Goal: Transaction & Acquisition: Purchase product/service

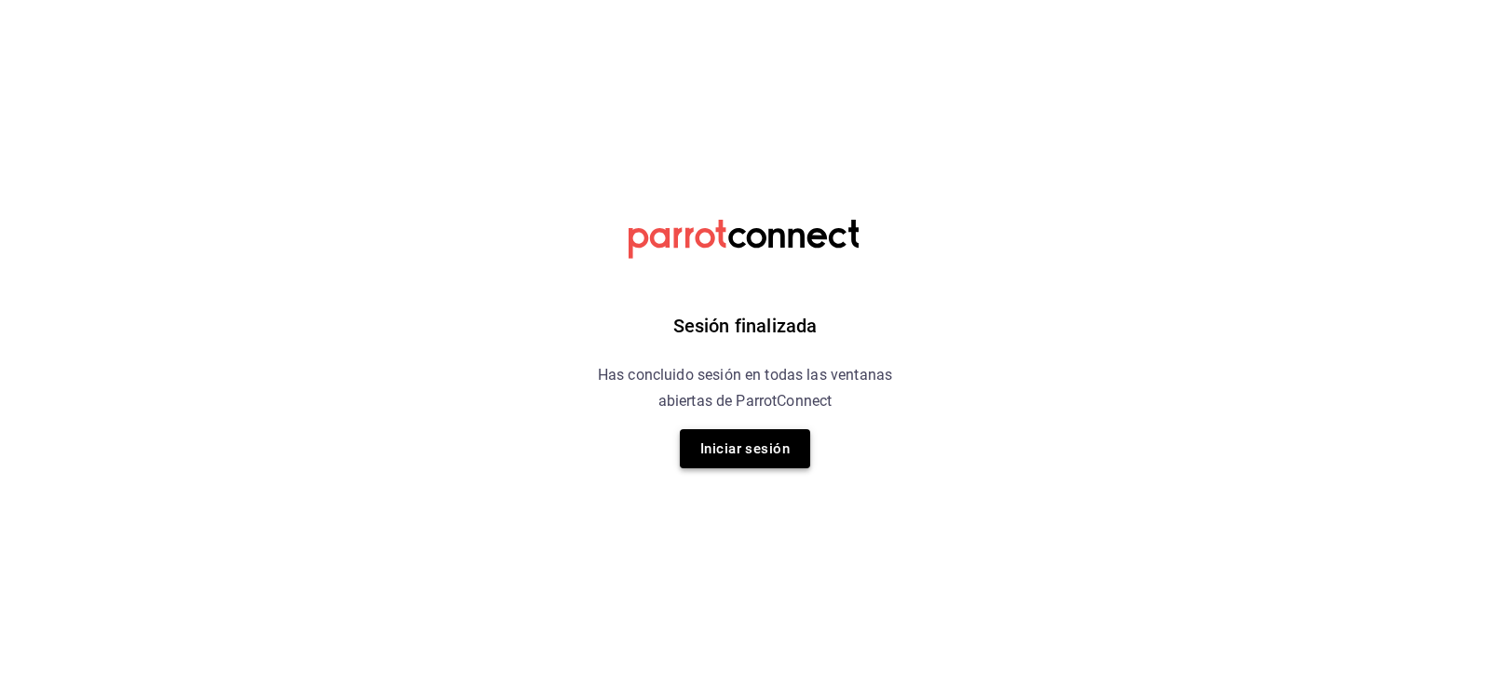
click at [761, 456] on button "Iniciar sesión" at bounding box center [745, 448] width 130 height 39
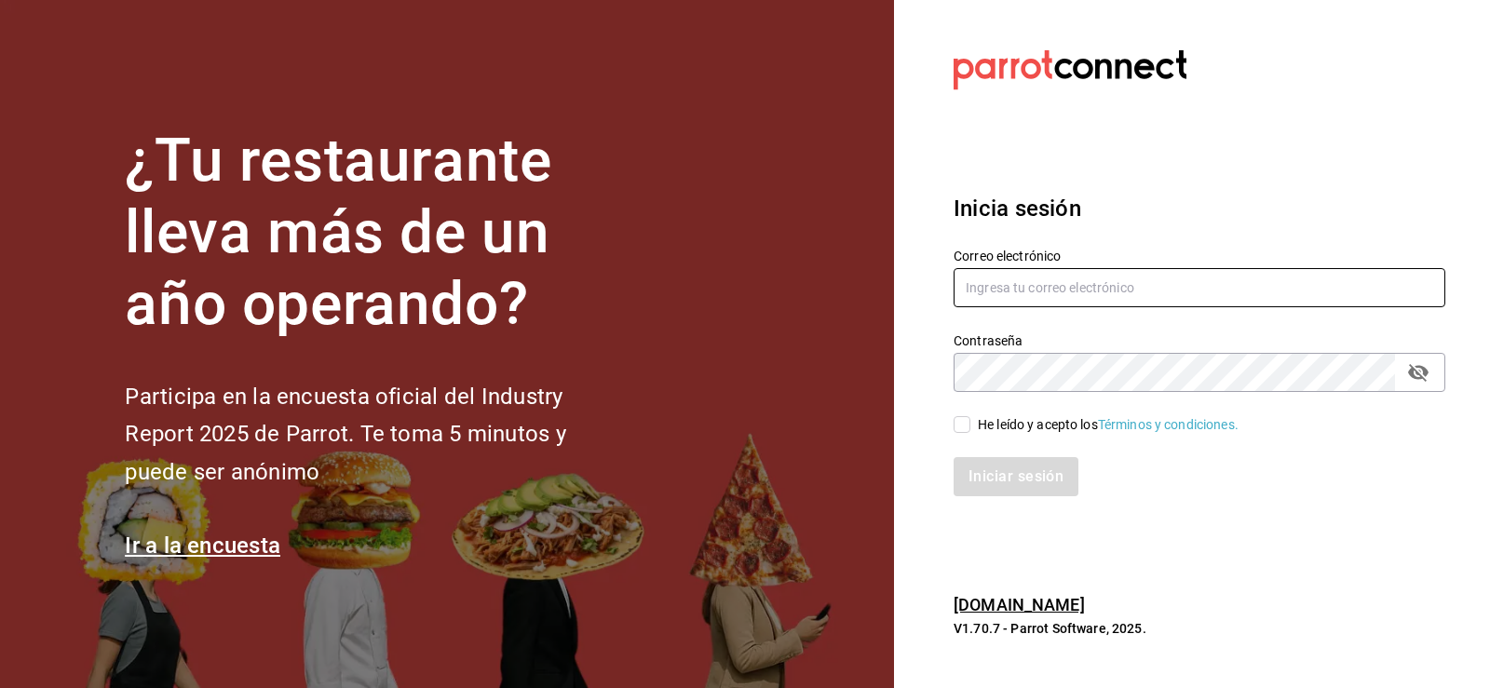
click at [996, 279] on input "text" at bounding box center [1200, 287] width 492 height 39
click at [1035, 292] on input "mat" at bounding box center [1200, 287] width 492 height 39
type input "marthadelaog@live.com"
click at [965, 427] on input "He leído y acepto los Términos y condiciones." at bounding box center [962, 424] width 17 height 17
checkbox input "true"
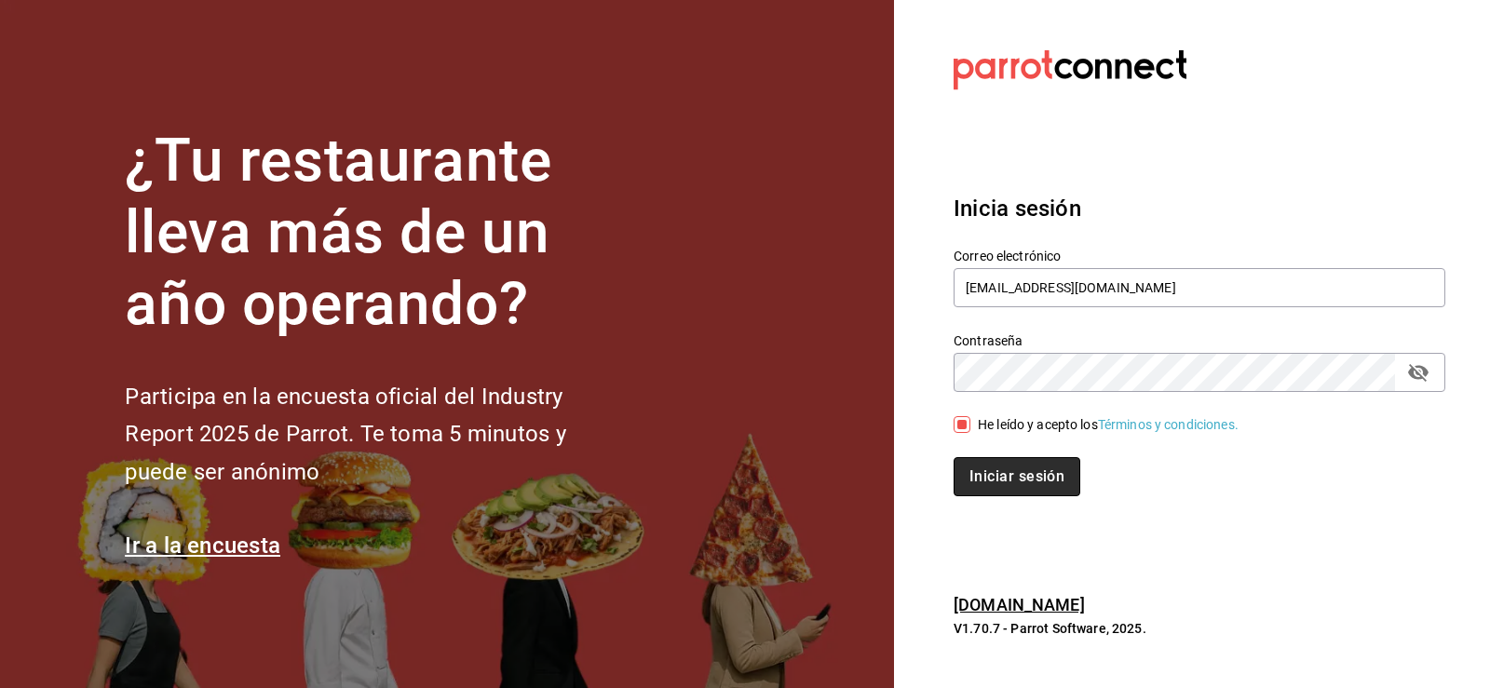
click at [998, 479] on button "Iniciar sesión" at bounding box center [1017, 476] width 127 height 39
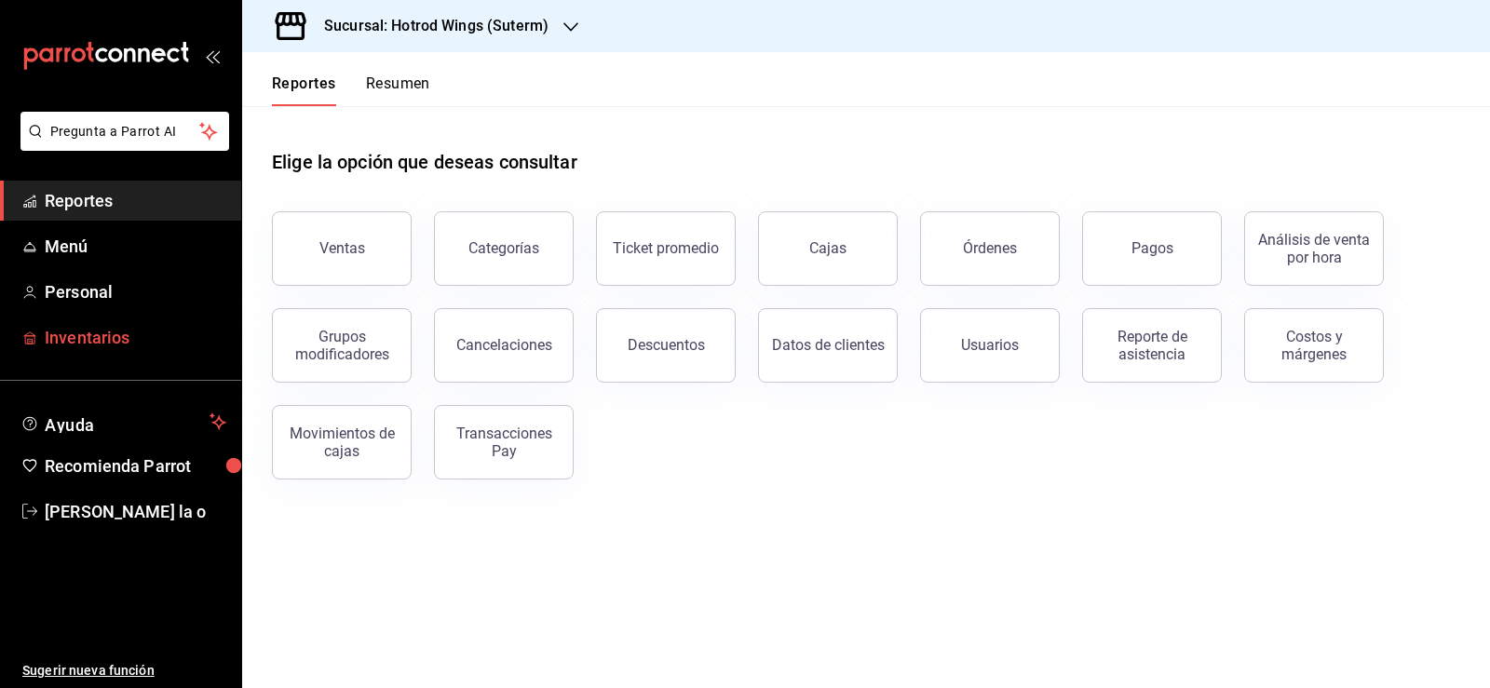
click at [96, 328] on span "Inventarios" at bounding box center [136, 337] width 182 height 25
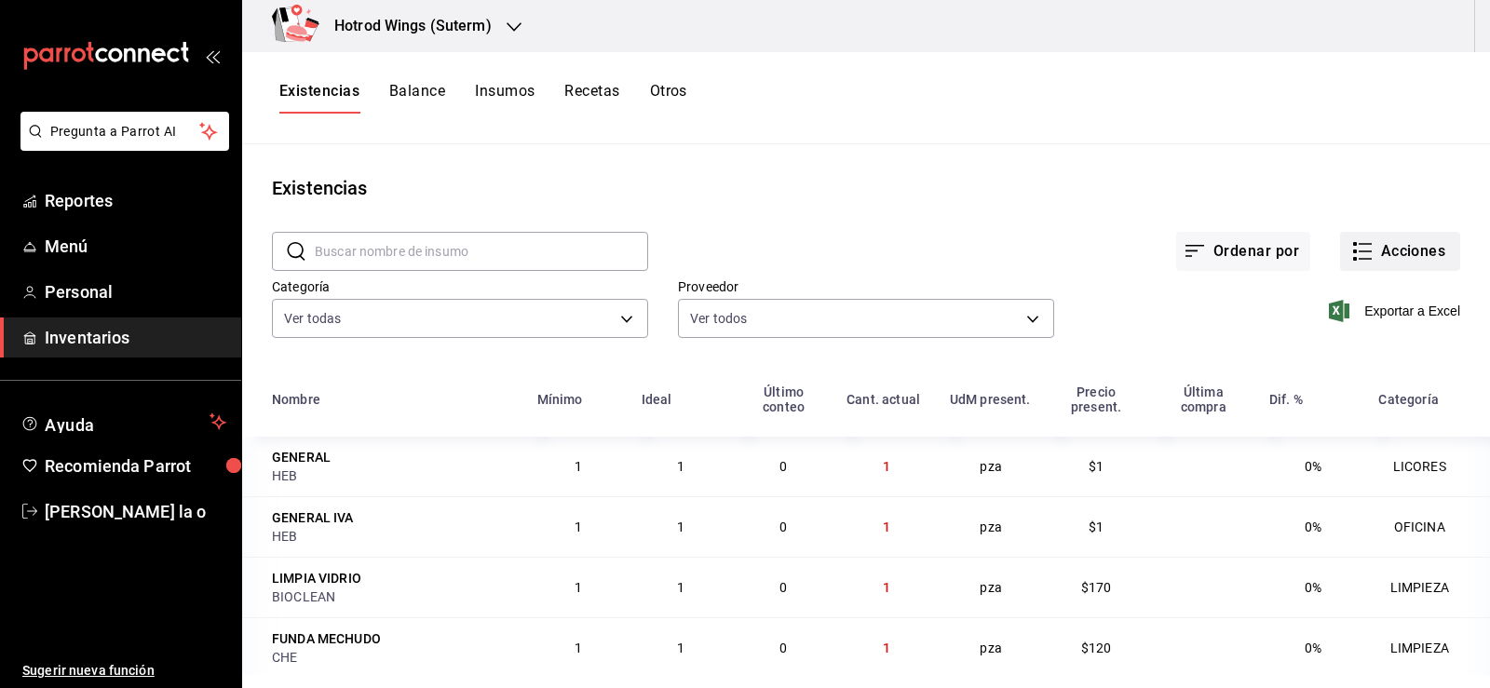
click at [1388, 258] on button "Acciones" at bounding box center [1400, 251] width 120 height 39
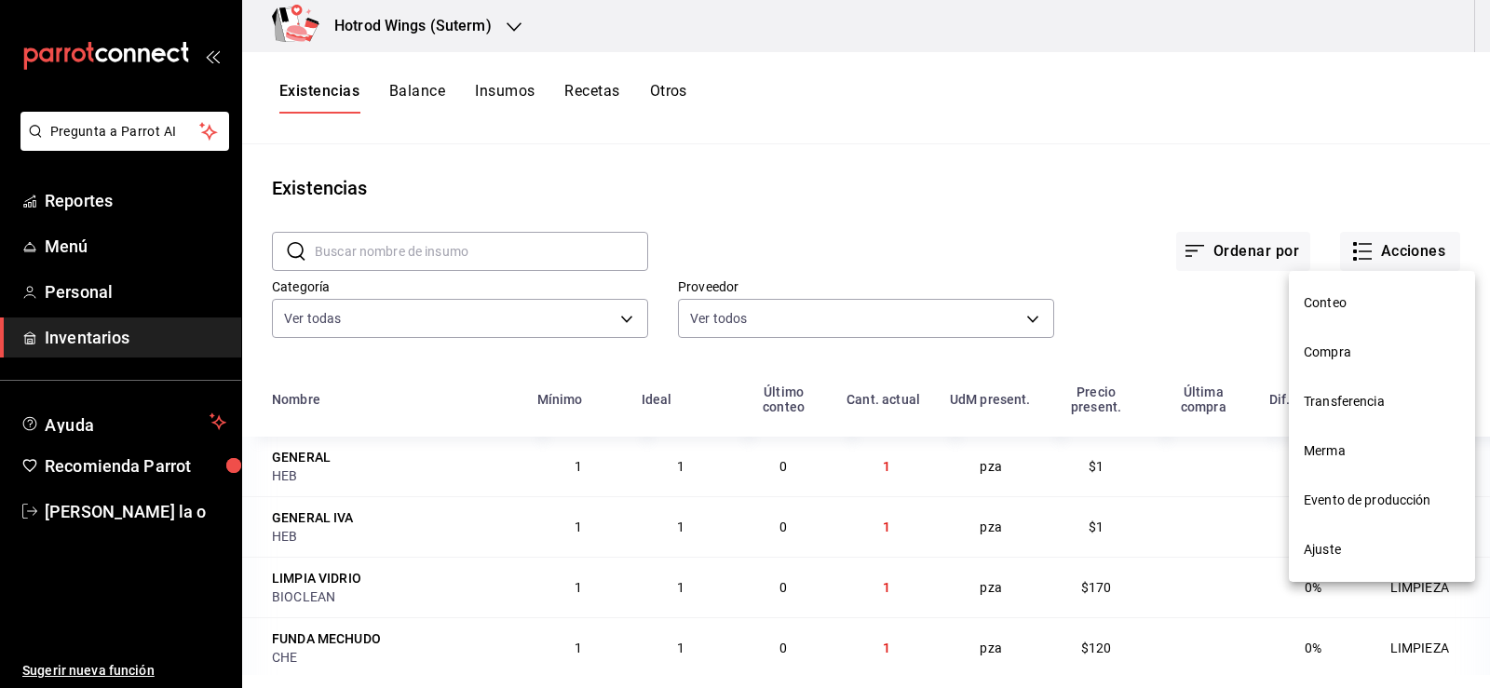
click at [1348, 351] on span "Compra" at bounding box center [1382, 353] width 156 height 20
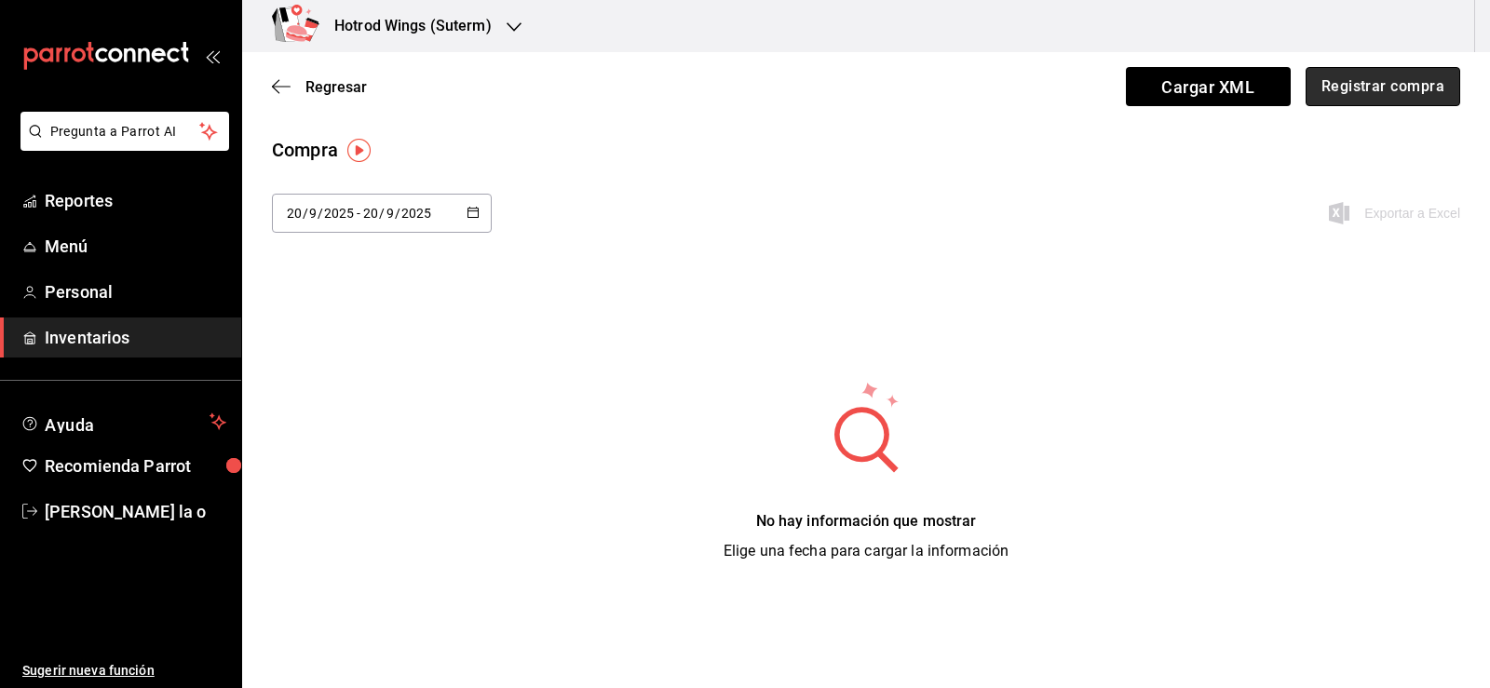
click at [1384, 90] on button "Registrar compra" at bounding box center [1383, 86] width 155 height 39
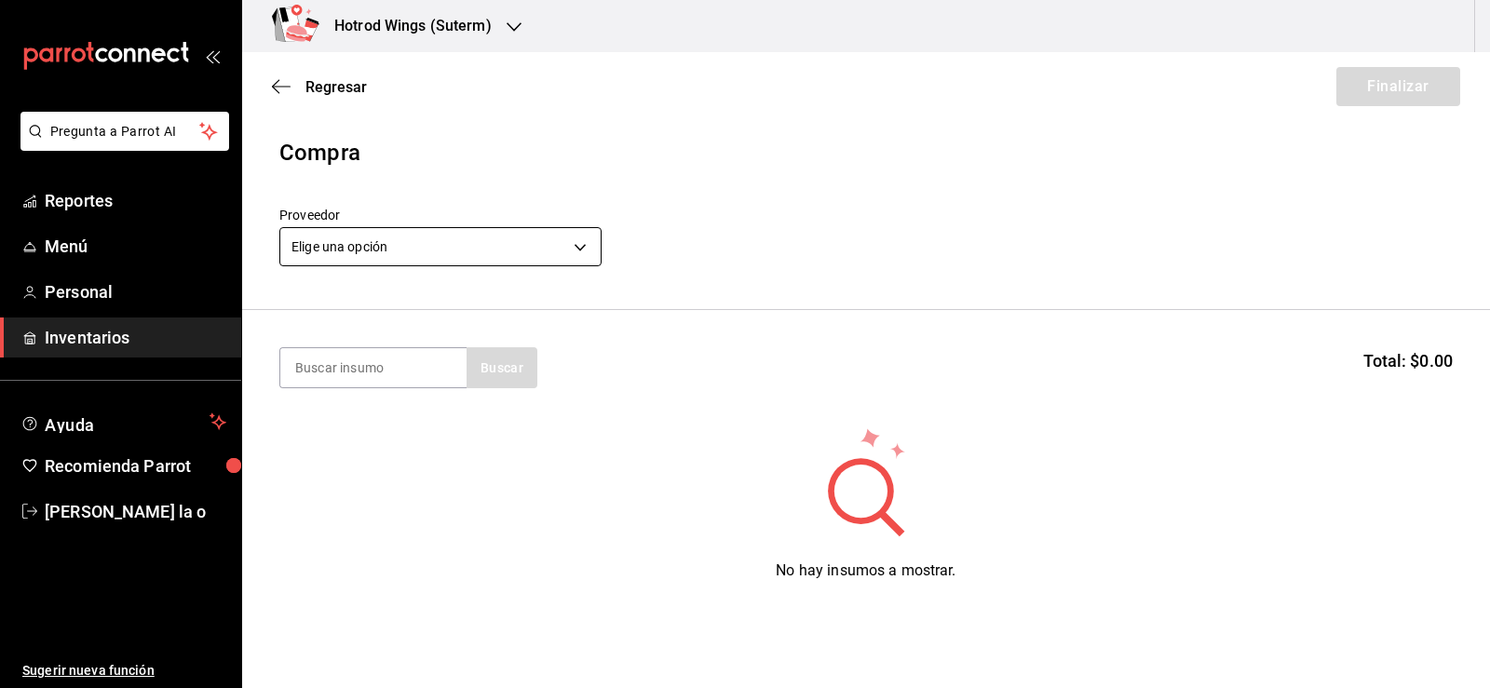
click at [577, 241] on body "Pregunta a Parrot AI Reportes Menú Personal Inventarios Ayuda Recomienda Parrot…" at bounding box center [745, 291] width 1490 height 583
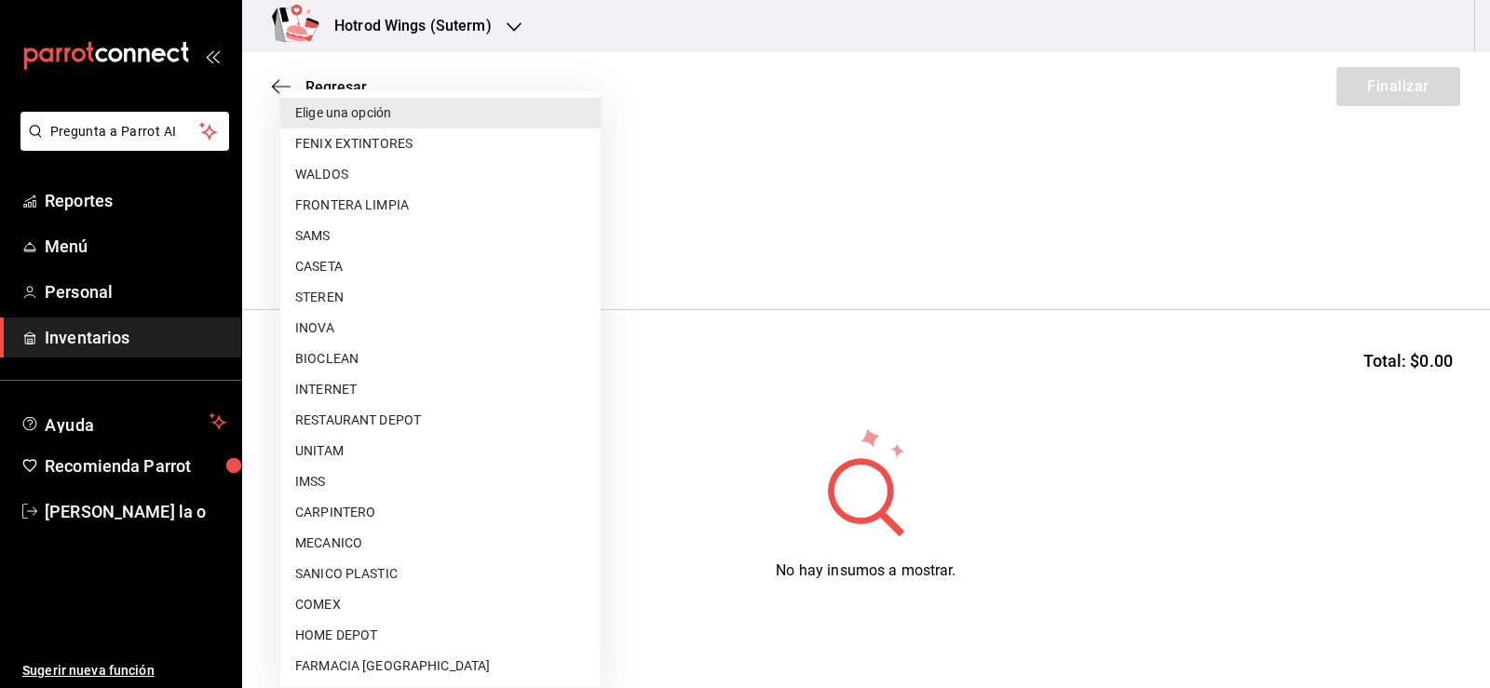
click at [358, 357] on li "BIOCLEAN" at bounding box center [440, 359] width 320 height 31
type input "6fde4368-5ac6-4871-b6e8-976adcb2971e"
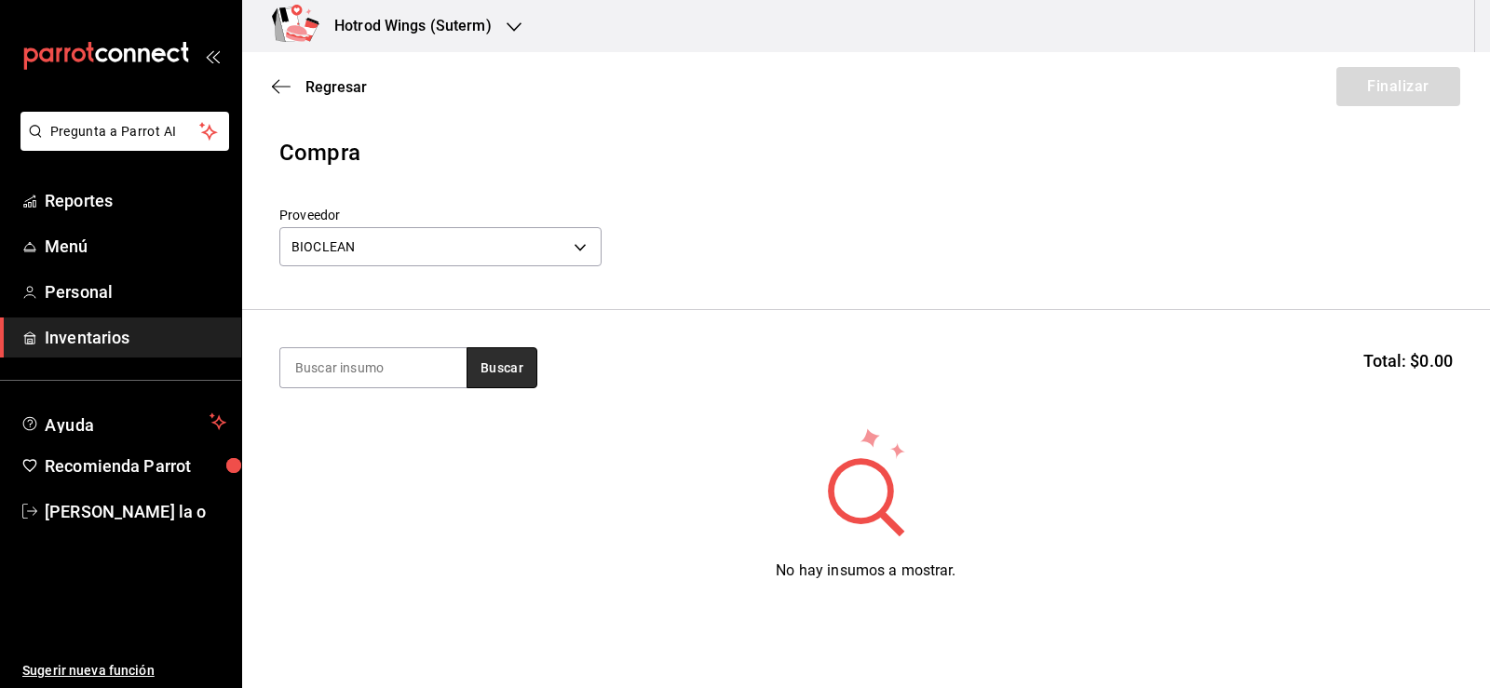
click at [493, 366] on button "Buscar" at bounding box center [502, 367] width 71 height 41
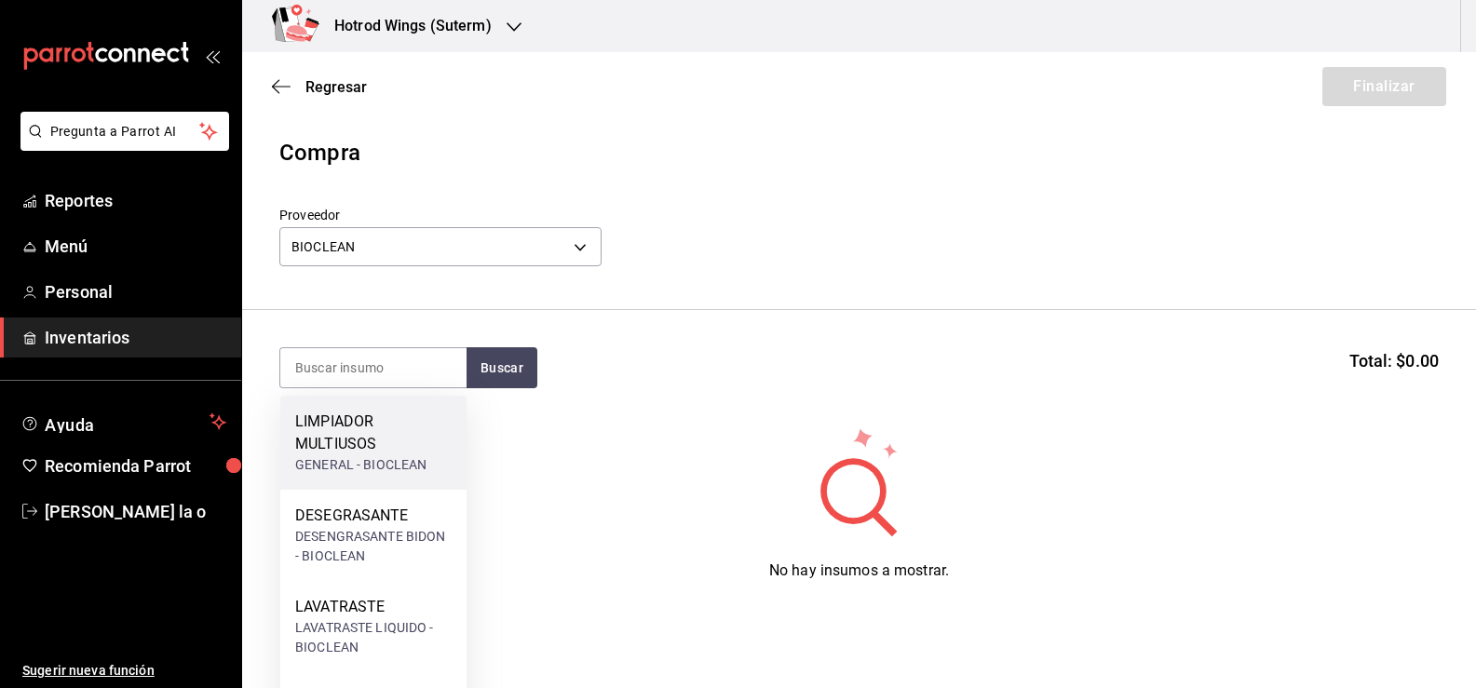
click at [421, 430] on div "LIMPIADOR MULTIUSOS" at bounding box center [373, 433] width 156 height 45
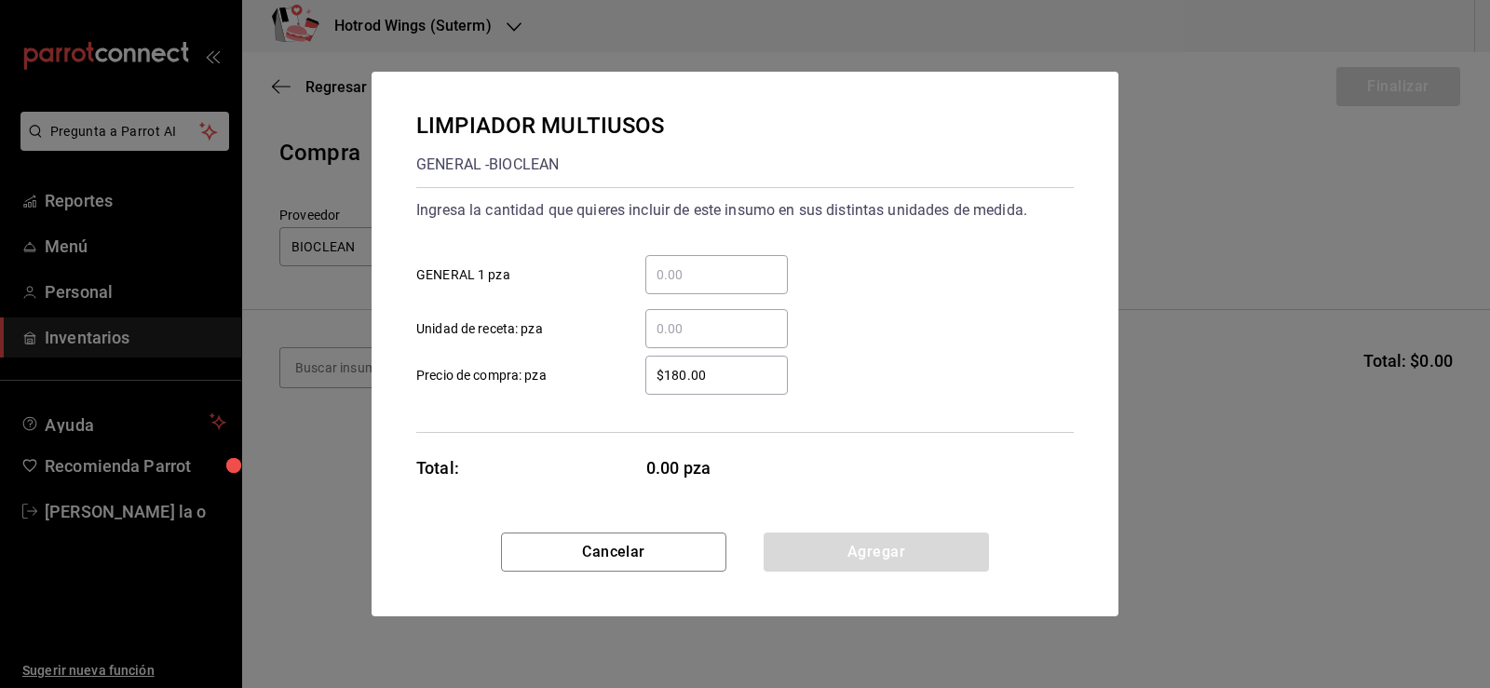
click at [661, 256] on div "​ GENERAL 1 pza" at bounding box center [737, 267] width 672 height 54
click at [665, 267] on input "​ GENERAL 1 pza" at bounding box center [716, 275] width 143 height 22
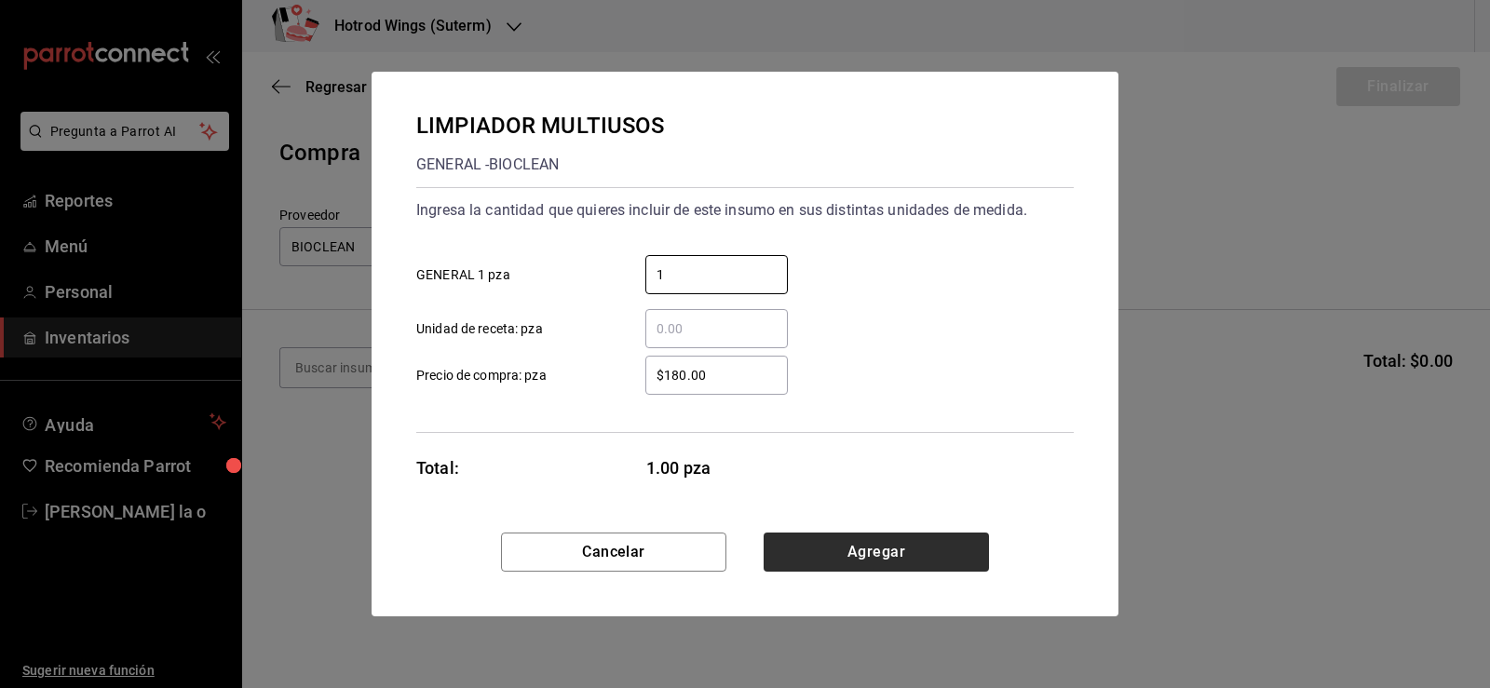
type input "1"
click at [924, 545] on button "Agregar" at bounding box center [876, 552] width 225 height 39
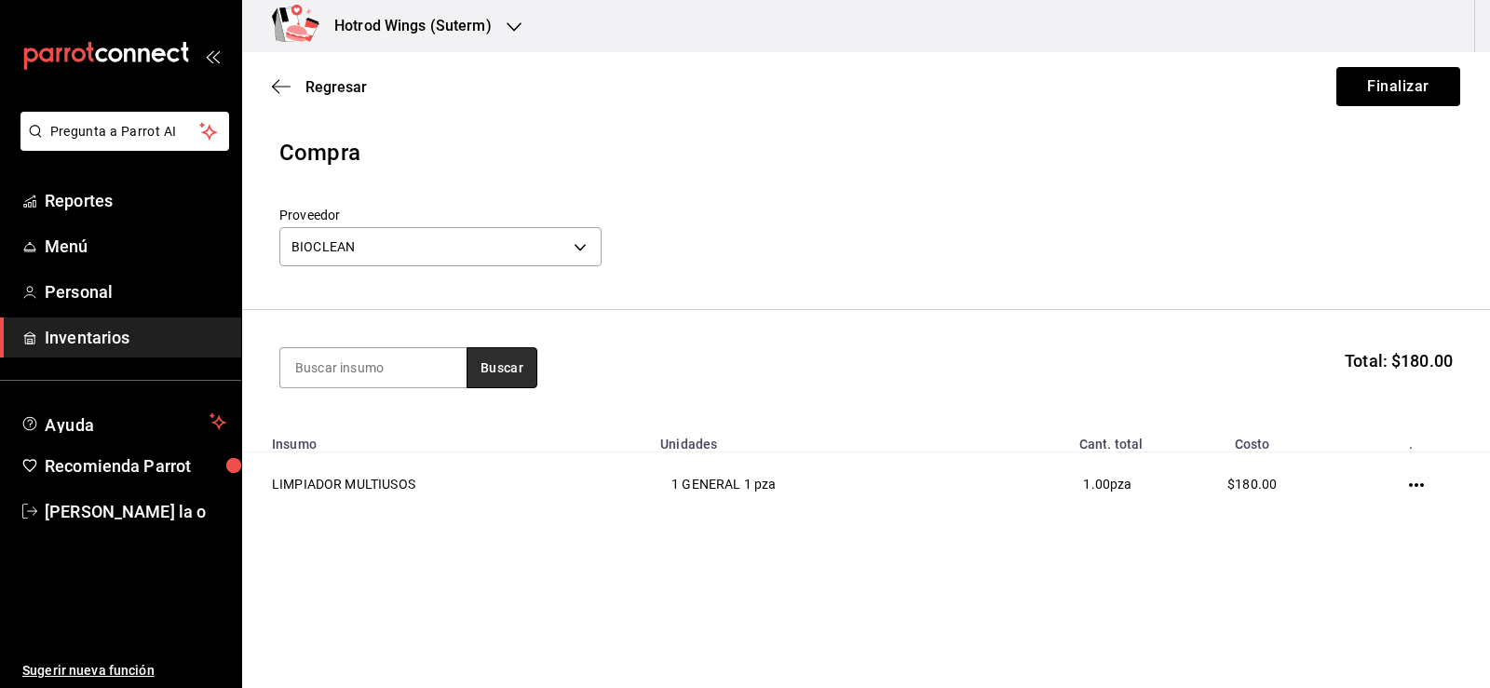
click at [504, 368] on button "Buscar" at bounding box center [502, 367] width 71 height 41
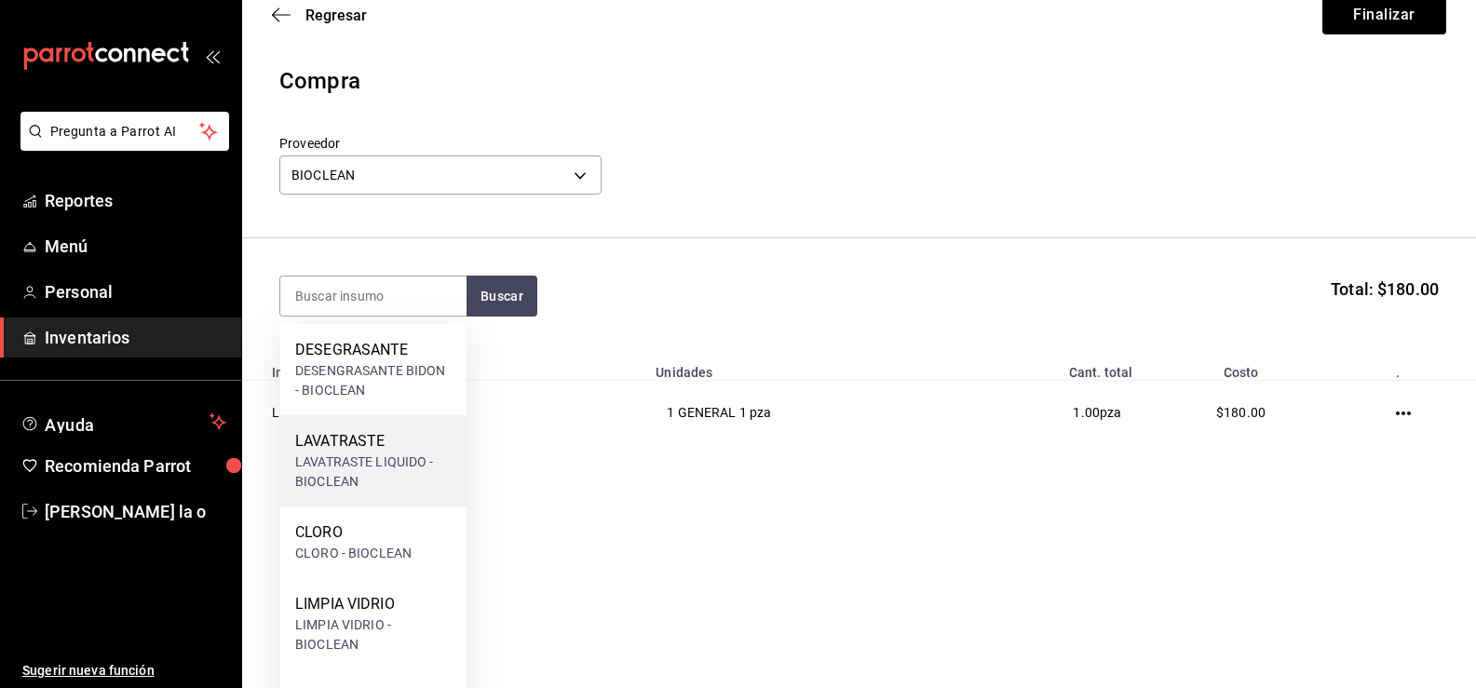
scroll to position [93, 0]
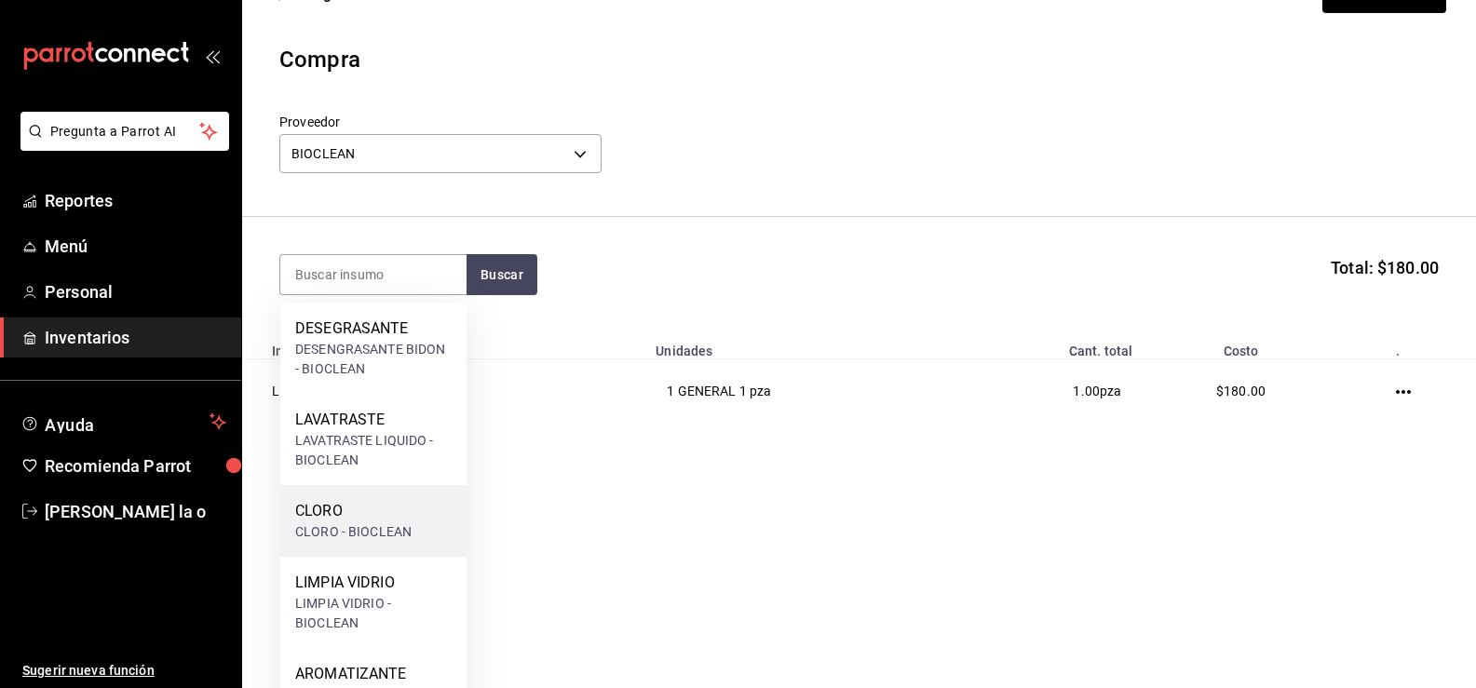
click at [380, 529] on div "CLORO - BIOCLEAN" at bounding box center [353, 533] width 116 height 20
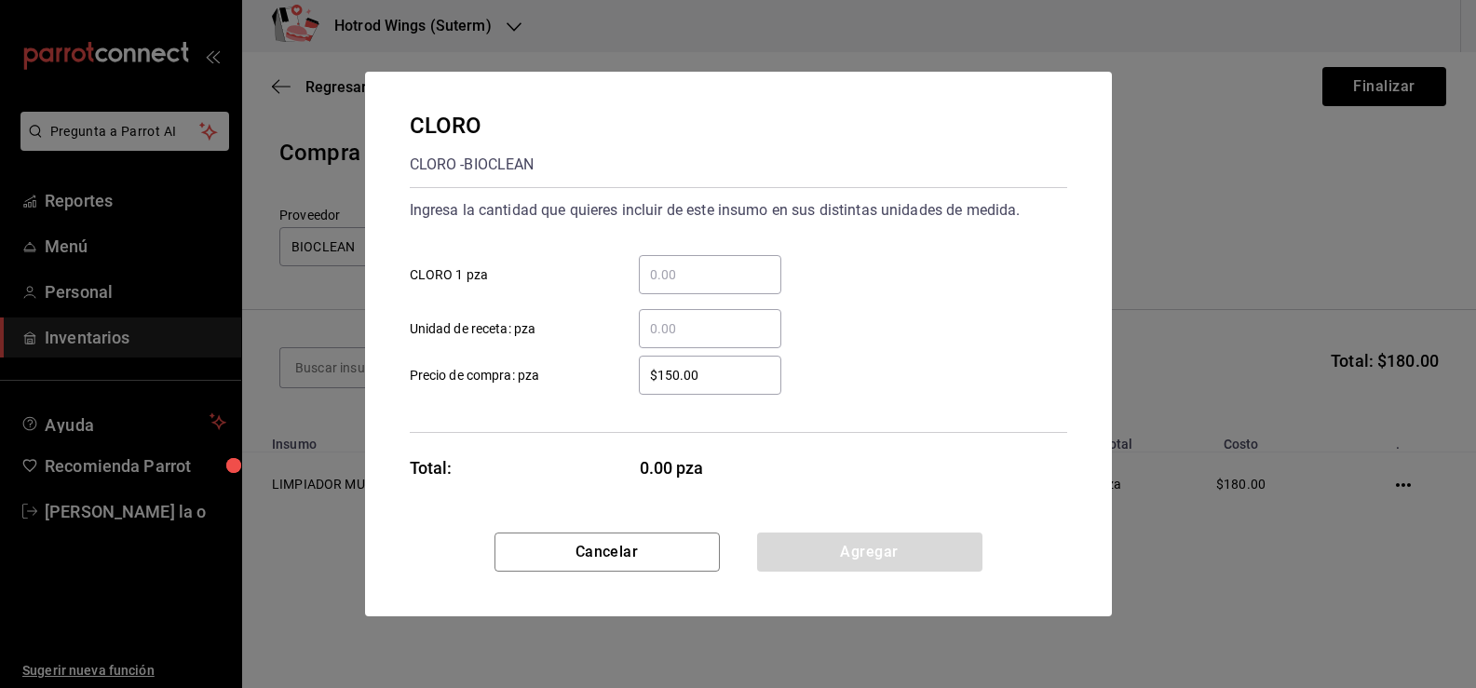
scroll to position [0, 0]
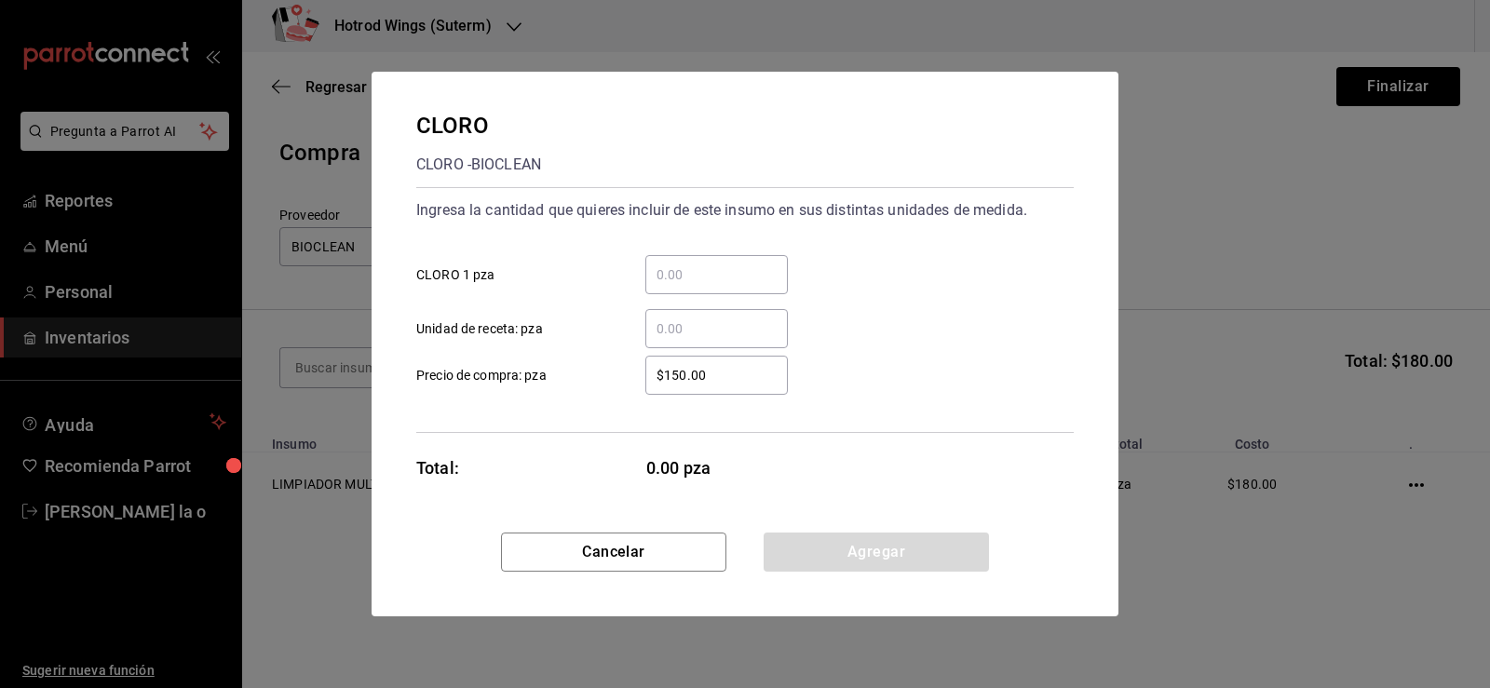
click at [697, 260] on div "​" at bounding box center [716, 274] width 143 height 39
click at [697, 264] on input "​ CLORO 1 pza" at bounding box center [716, 275] width 143 height 22
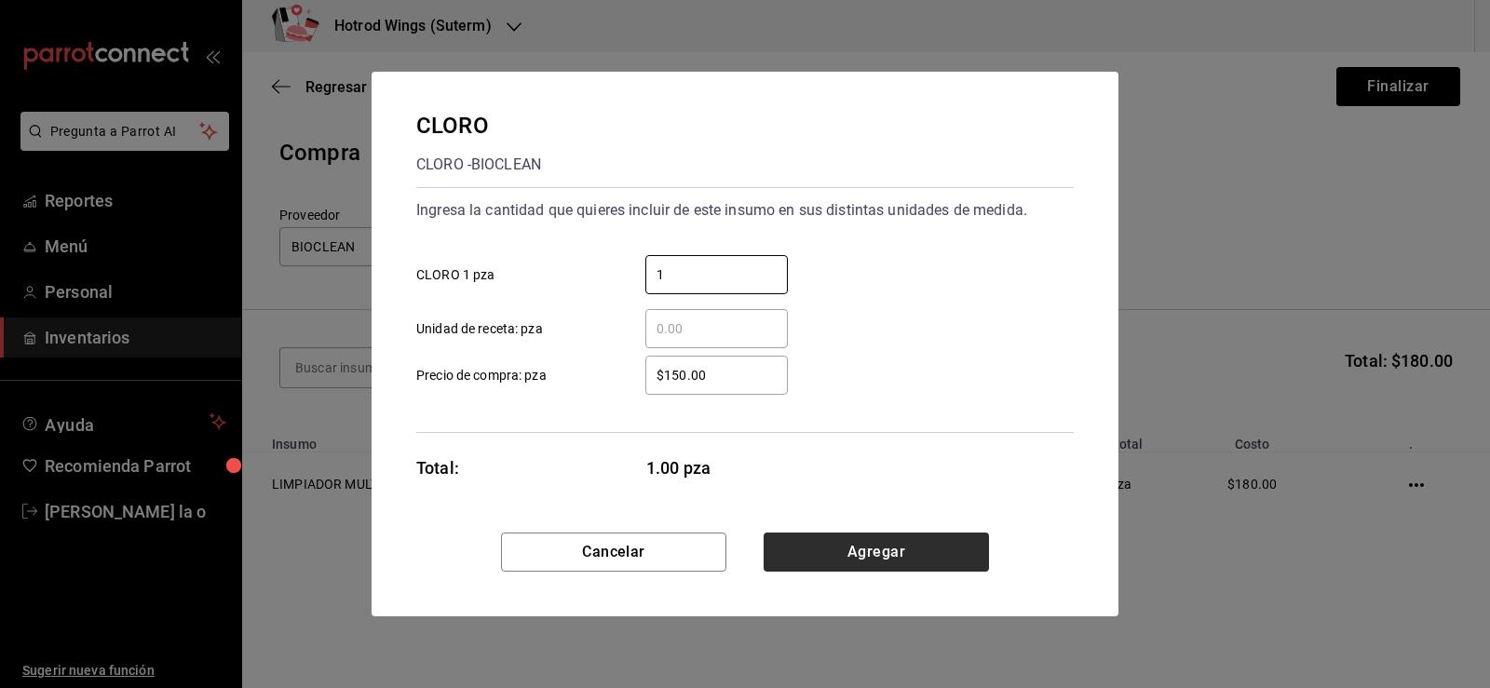
type input "1"
click at [838, 547] on button "Agregar" at bounding box center [876, 552] width 225 height 39
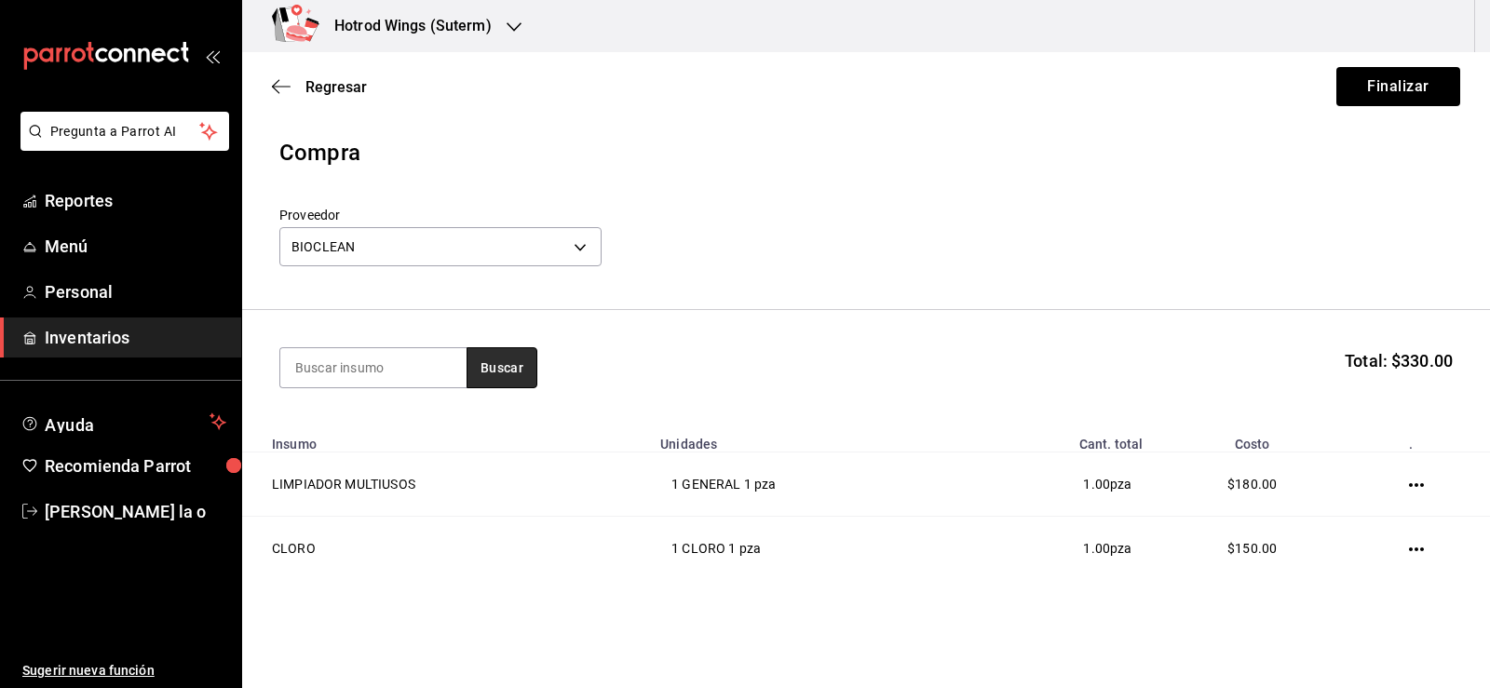
click at [514, 381] on button "Buscar" at bounding box center [502, 367] width 71 height 41
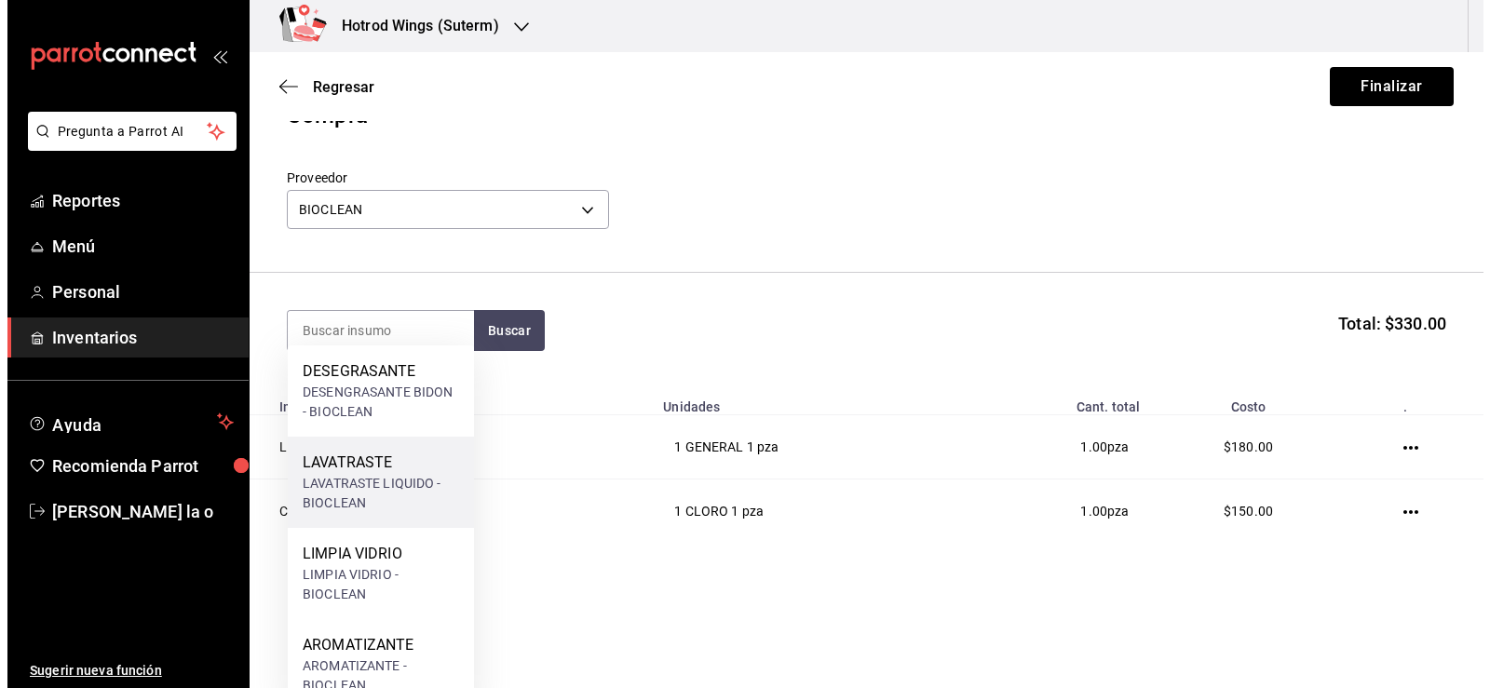
scroll to position [58, 0]
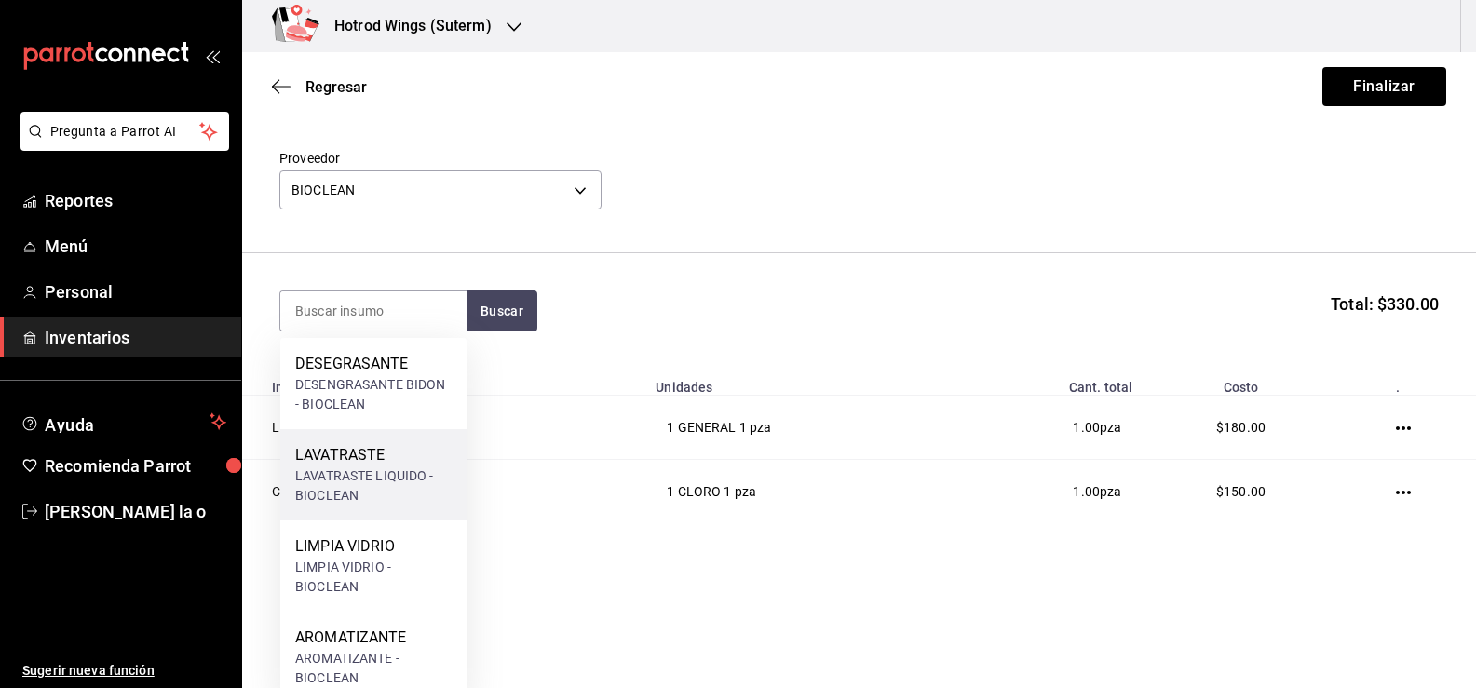
click at [420, 480] on div "LAVATRASTE LIQUIDO - BIOCLEAN" at bounding box center [373, 486] width 156 height 39
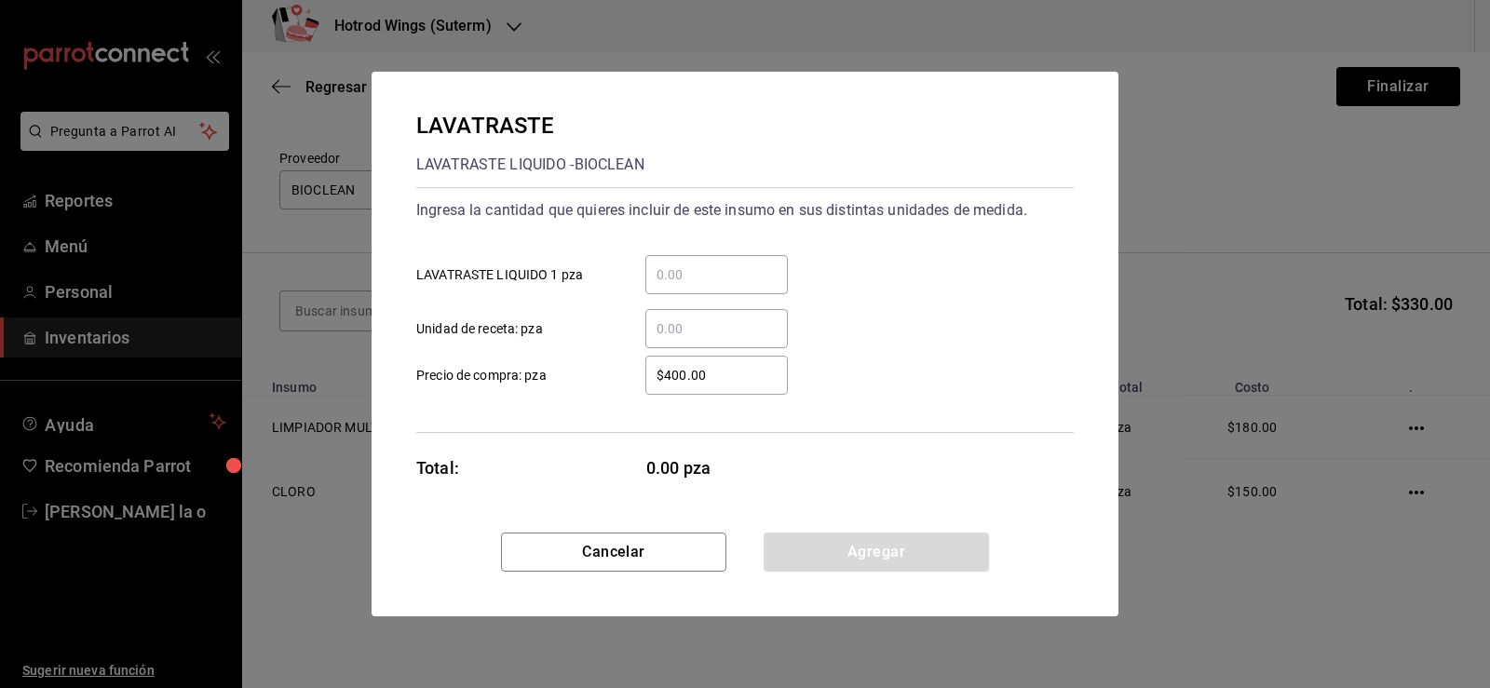
click at [680, 270] on input "​ LAVATRASTE LIQUIDO 1 pza" at bounding box center [716, 275] width 143 height 22
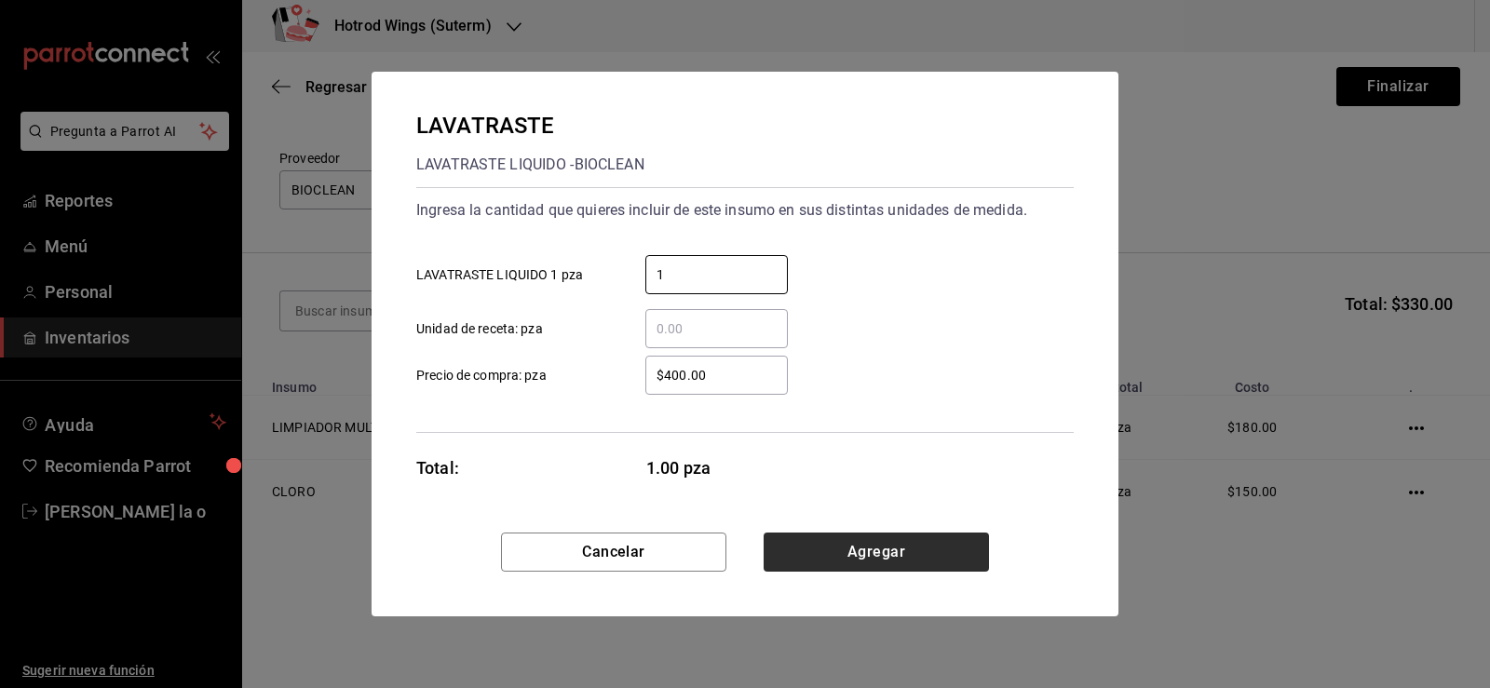
type input "1"
click at [812, 555] on button "Agregar" at bounding box center [876, 552] width 225 height 39
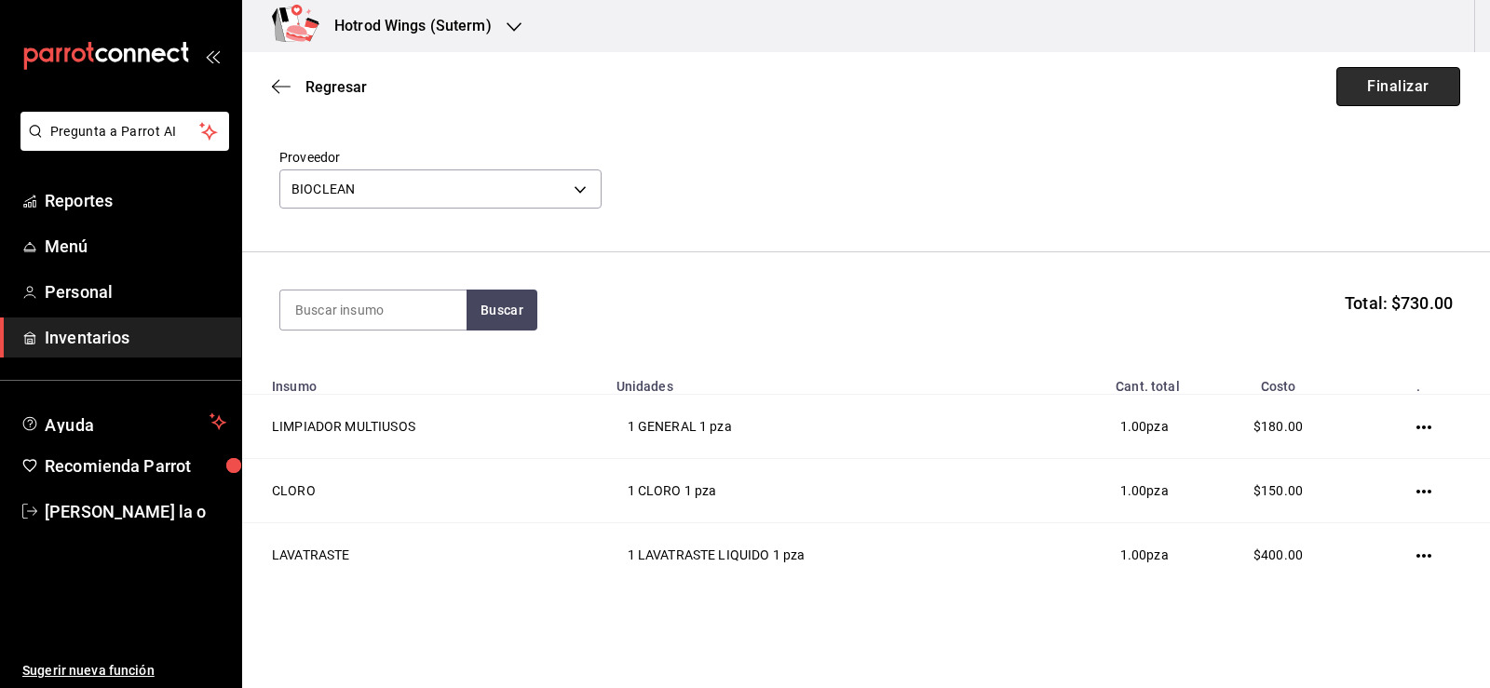
click at [1389, 83] on button "Finalizar" at bounding box center [1399, 86] width 124 height 39
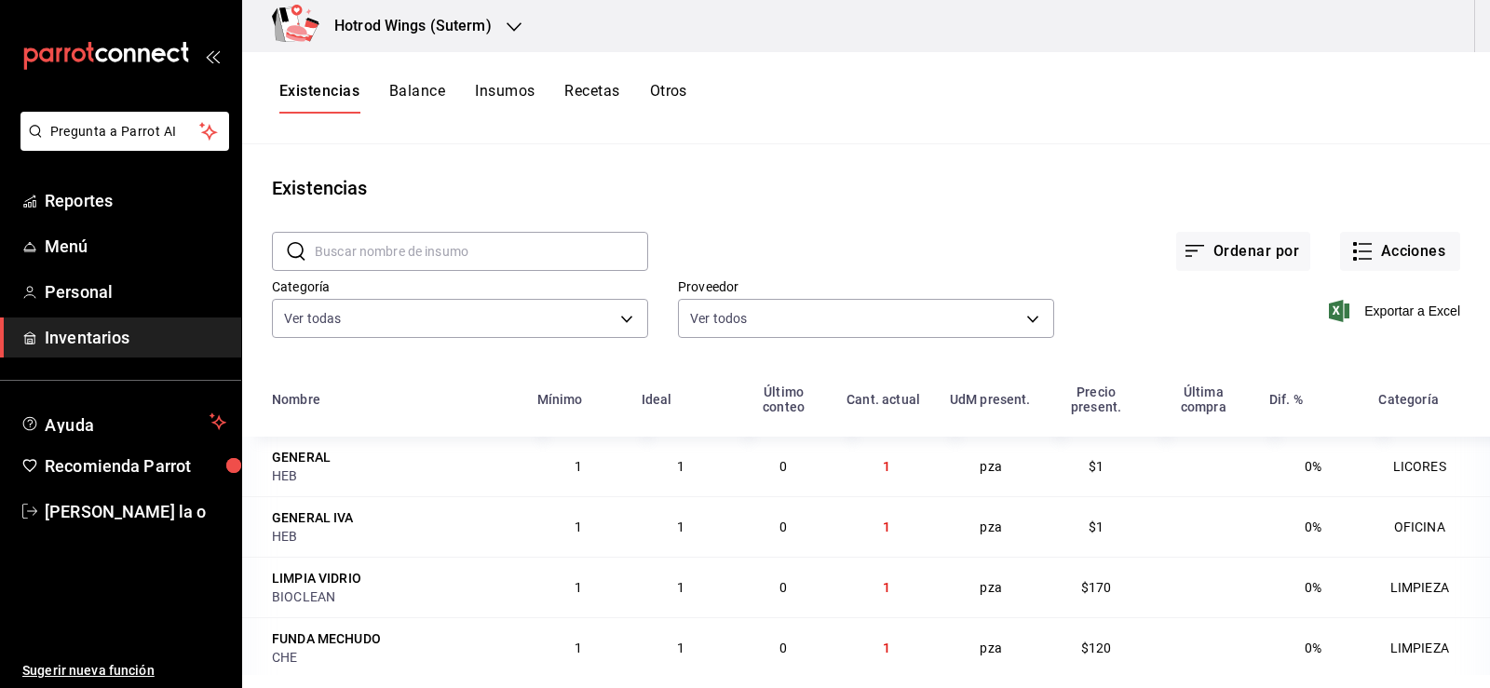
click at [511, 26] on icon "button" at bounding box center [514, 27] width 15 height 15
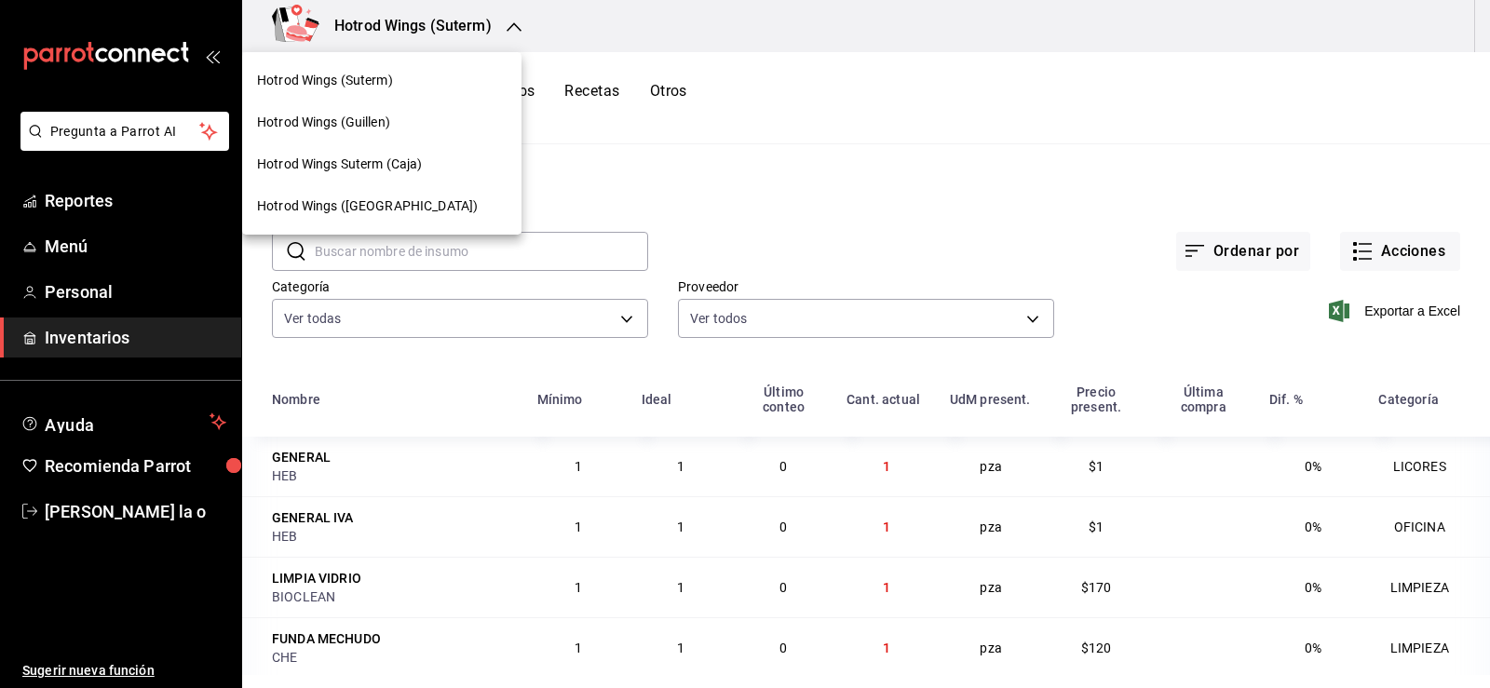
click at [374, 122] on span "Hotrod Wings (Guillen)" at bounding box center [323, 123] width 133 height 20
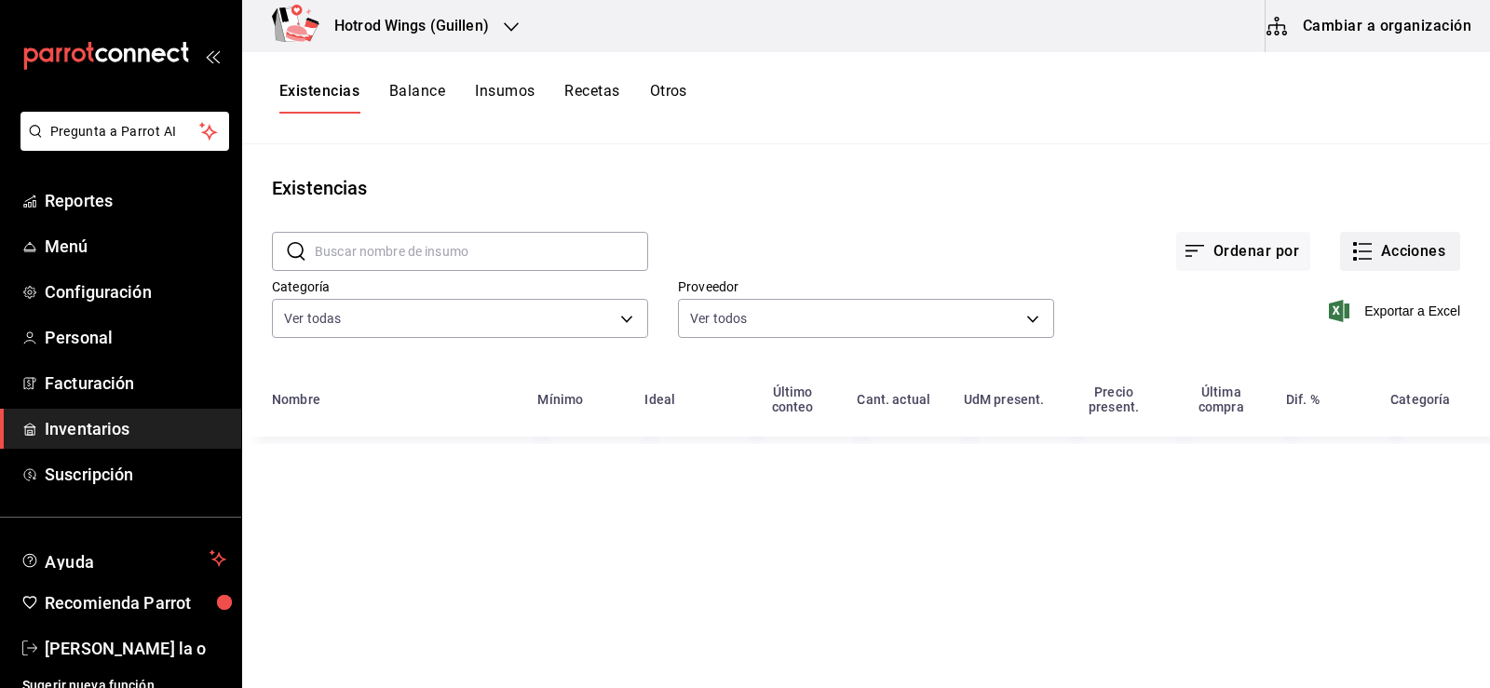
click at [1373, 259] on icon "button" at bounding box center [1362, 251] width 22 height 22
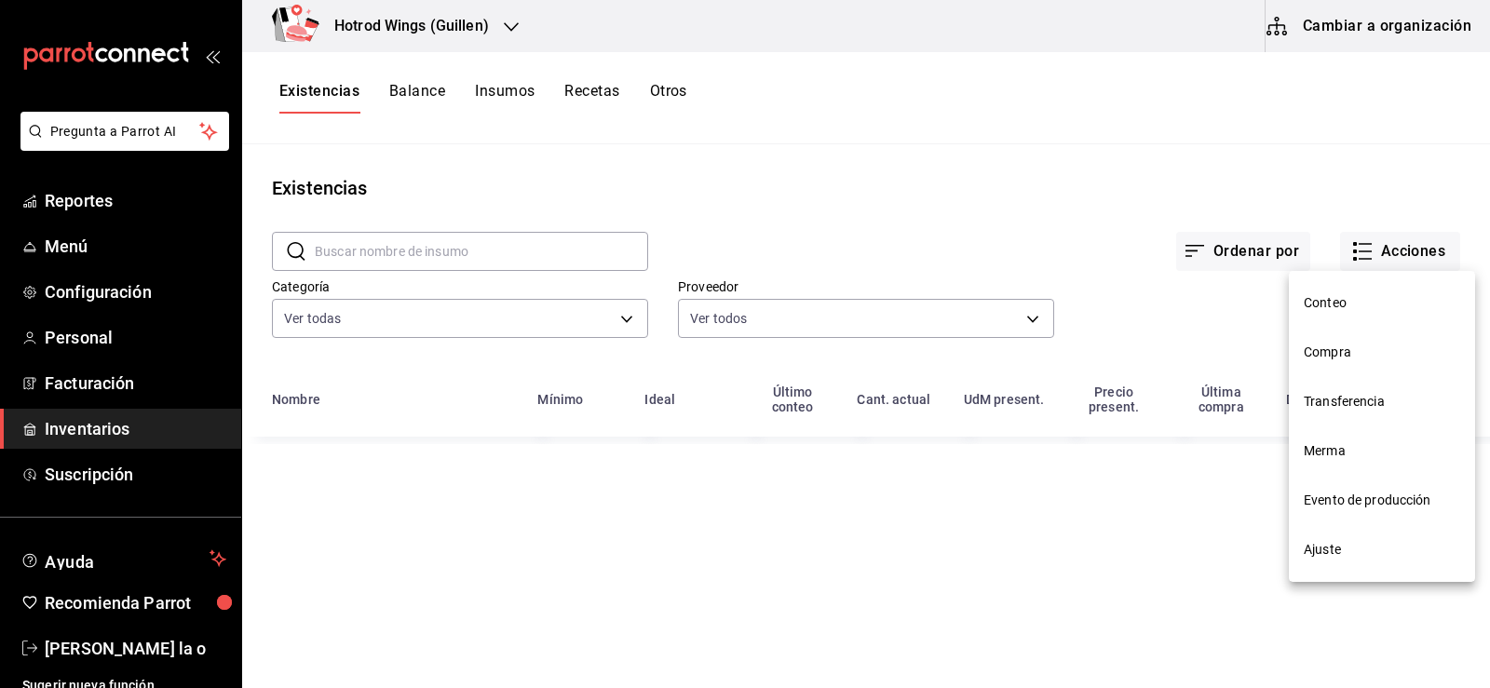
click at [1338, 347] on span "Compra" at bounding box center [1382, 353] width 156 height 20
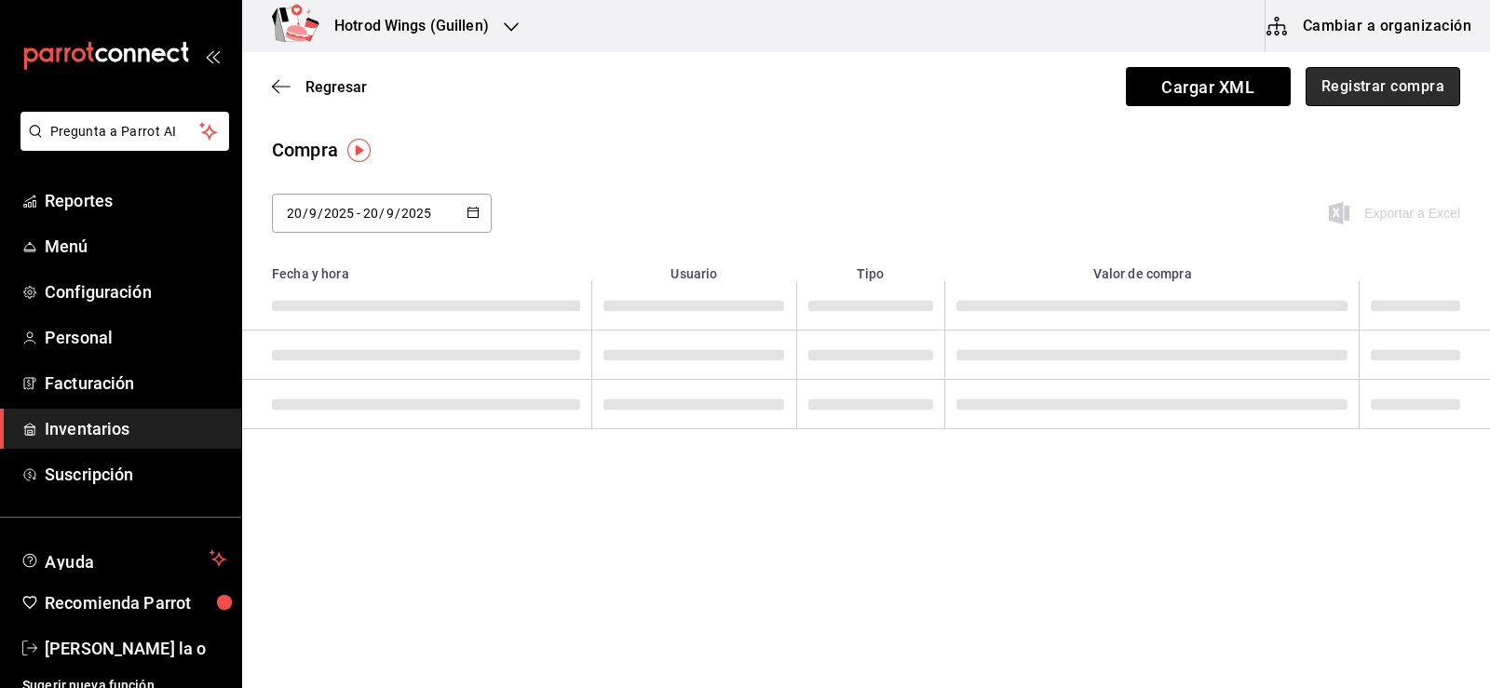
click at [1379, 90] on button "Registrar compra" at bounding box center [1383, 86] width 155 height 39
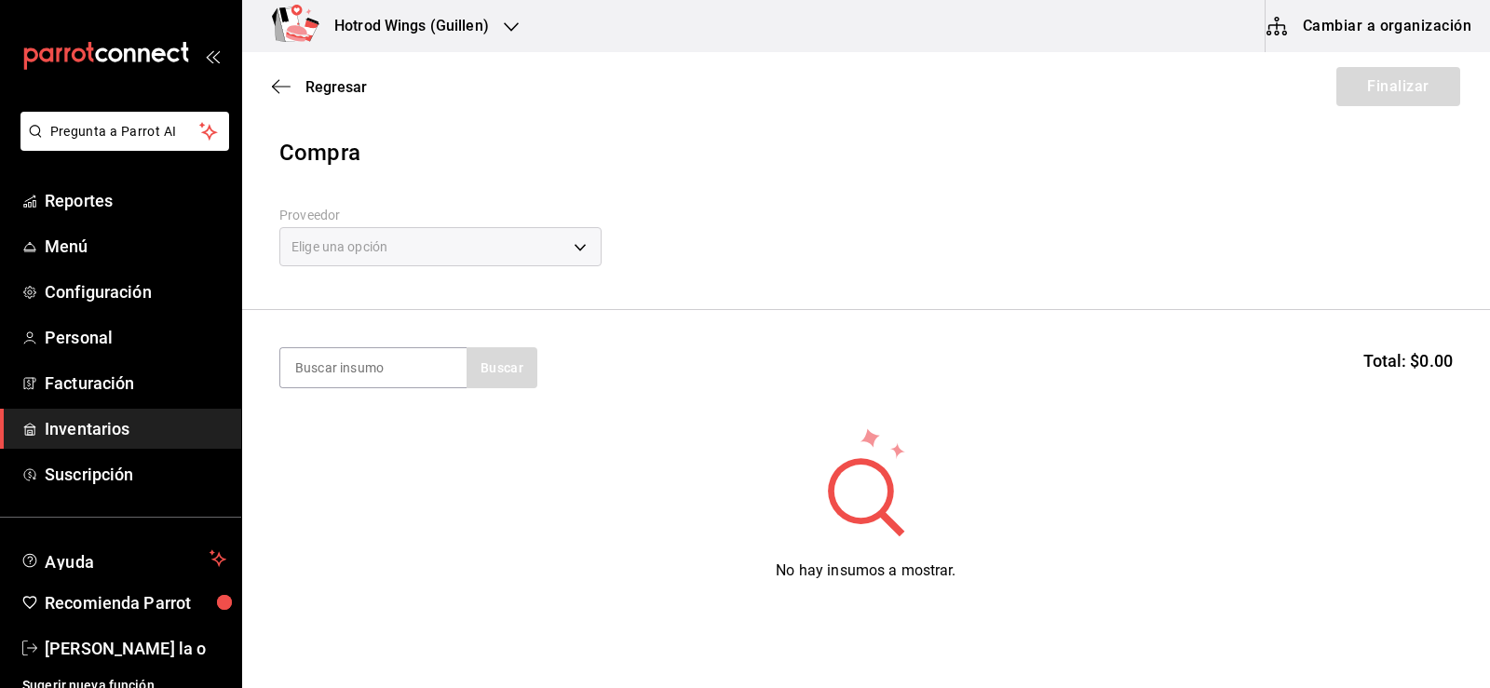
click at [581, 256] on div "Elige una opción" at bounding box center [440, 246] width 322 height 39
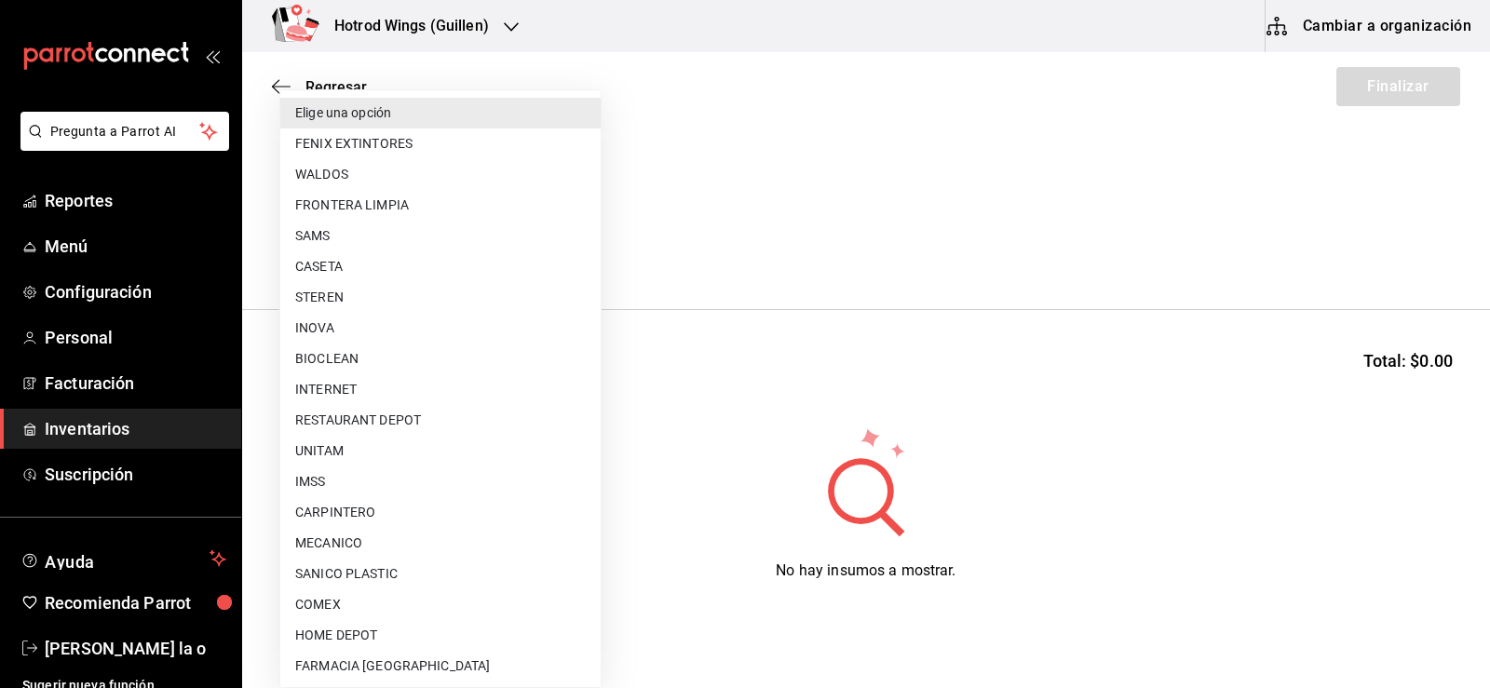
click at [588, 248] on body "Pregunta a Parrot AI Reportes Menú Configuración Personal Facturación Inventari…" at bounding box center [745, 291] width 1490 height 583
click at [372, 361] on li "BIOCLEAN" at bounding box center [440, 359] width 320 height 31
type input "6fde4368-5ac6-4871-b6e8-976adcb2971e"
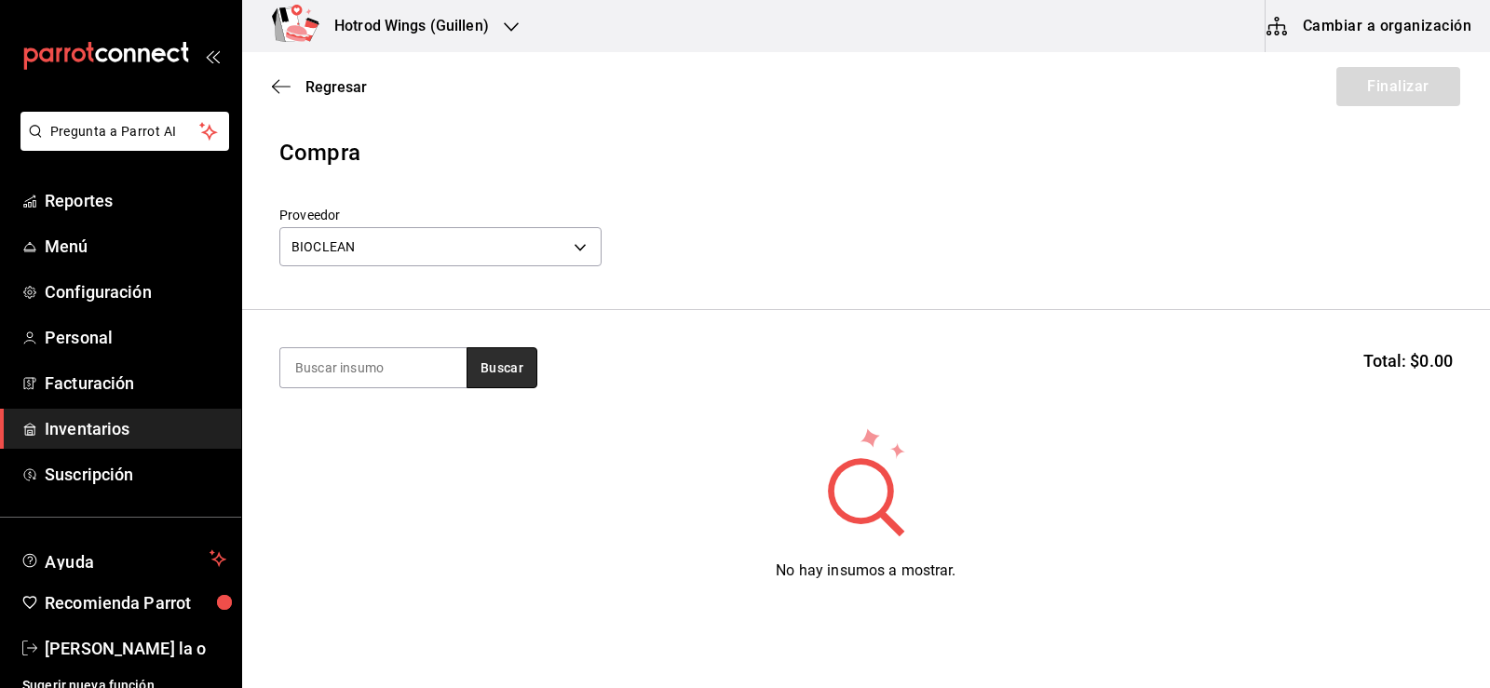
click at [492, 365] on button "Buscar" at bounding box center [502, 367] width 71 height 41
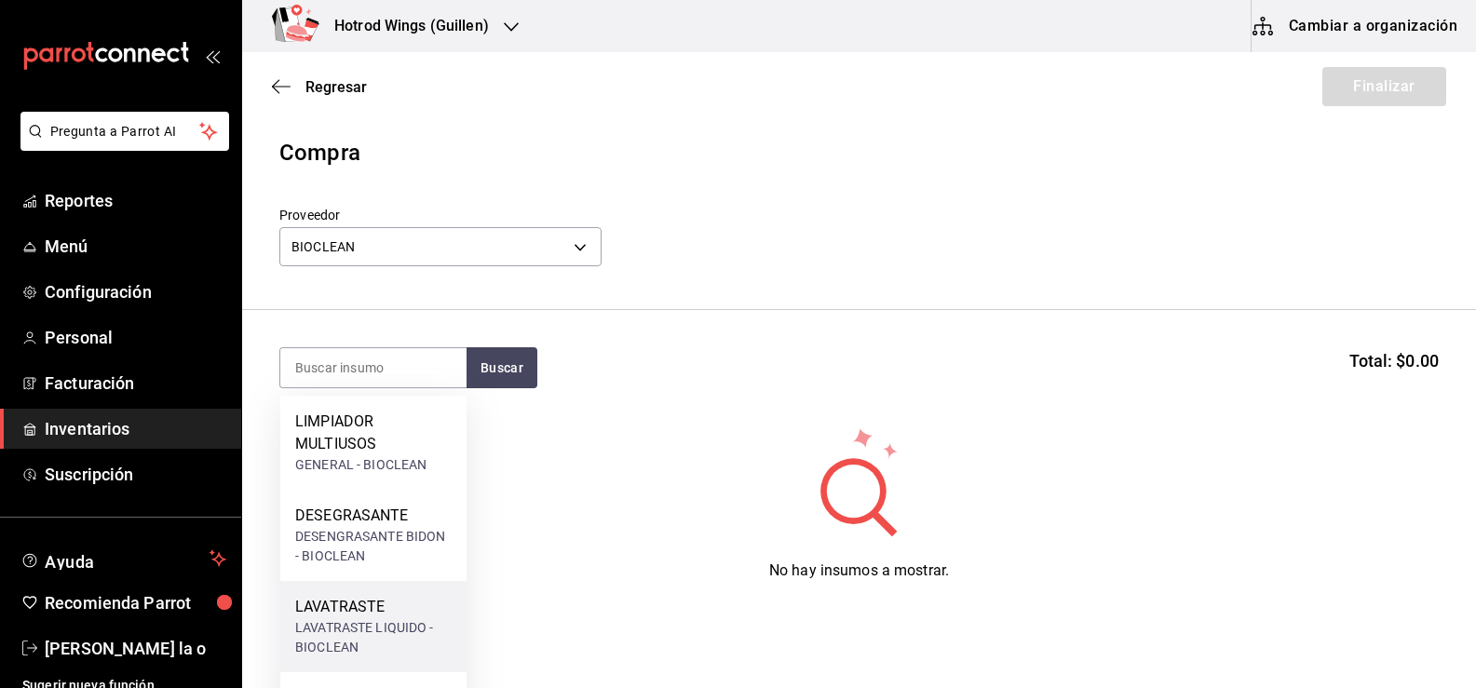
click at [373, 608] on div "LAVATRASTE" at bounding box center [373, 607] width 156 height 22
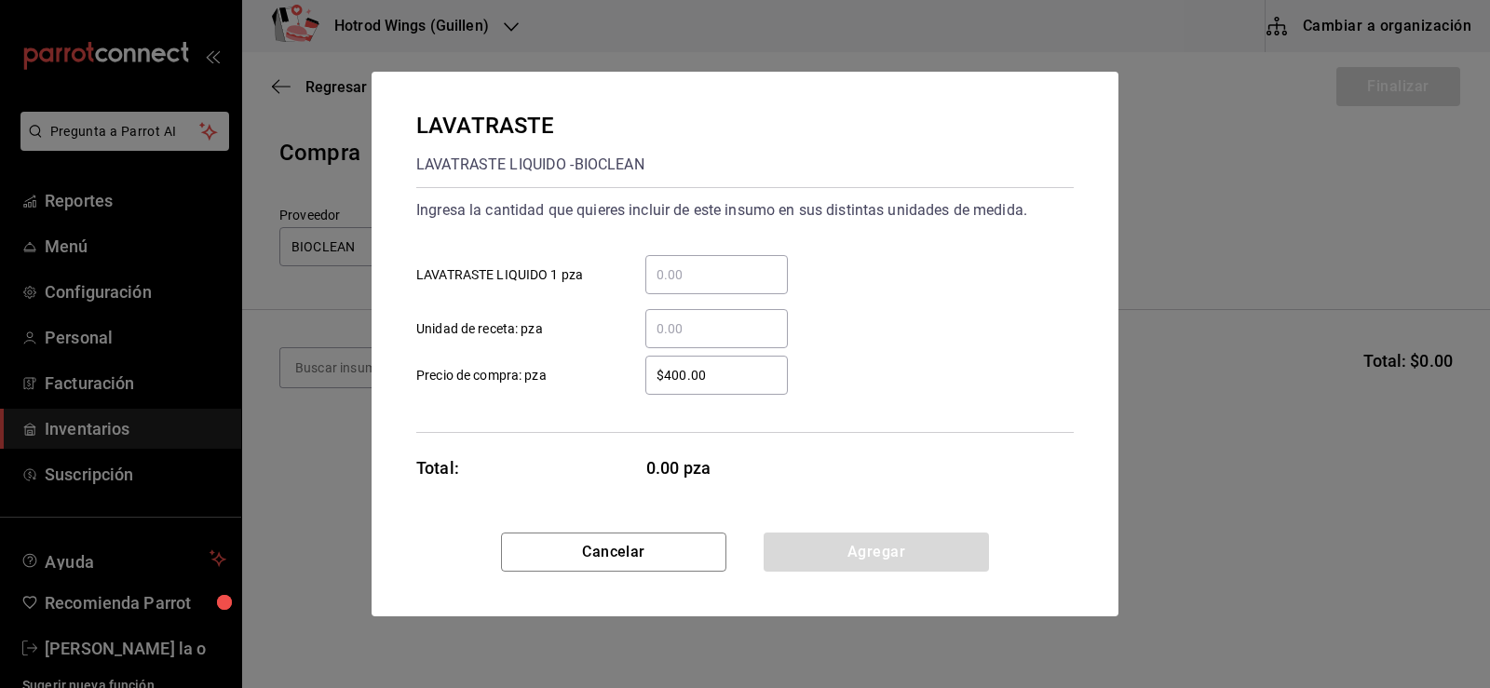
click at [693, 275] on input "​ LAVATRASTE LIQUIDO 1 pza" at bounding box center [716, 275] width 143 height 22
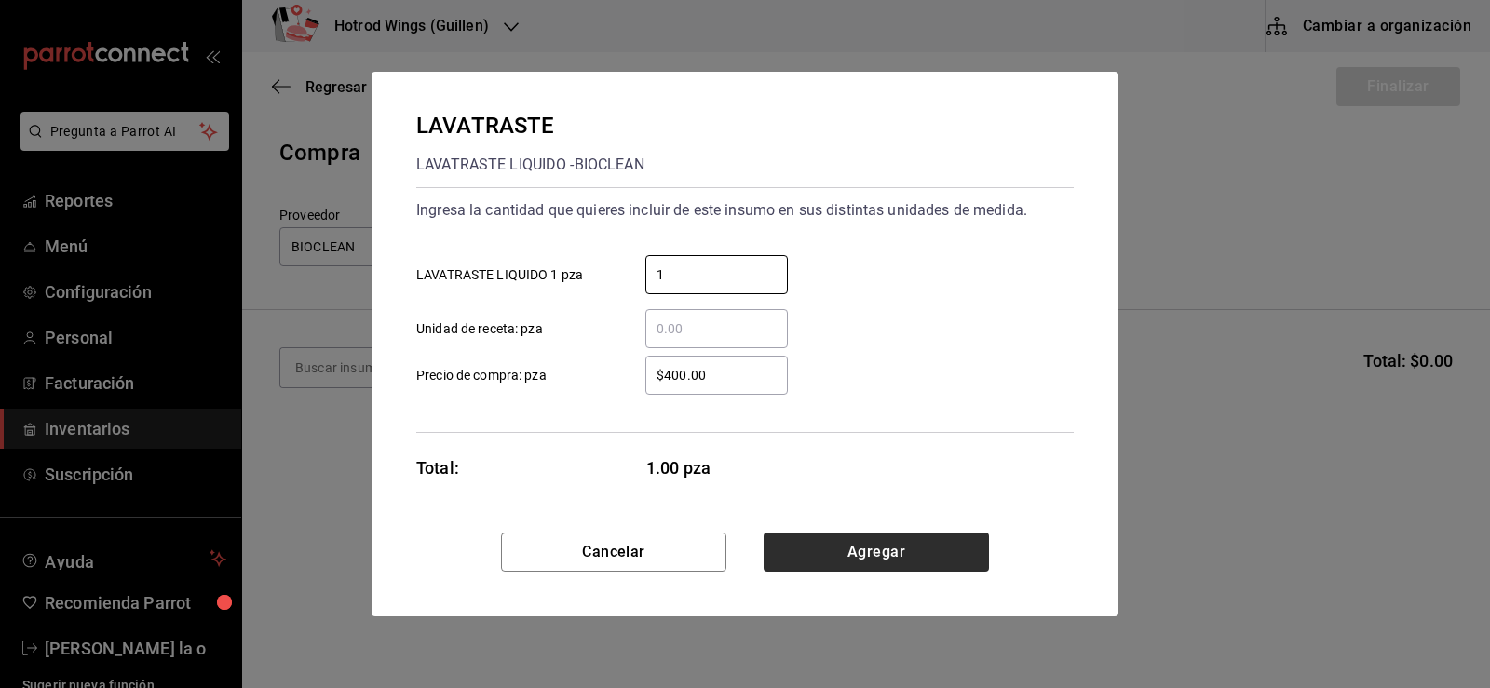
type input "1"
drag, startPoint x: 878, startPoint y: 555, endPoint x: 865, endPoint y: 537, distance: 22.0
click at [878, 555] on button "Agregar" at bounding box center [876, 552] width 225 height 39
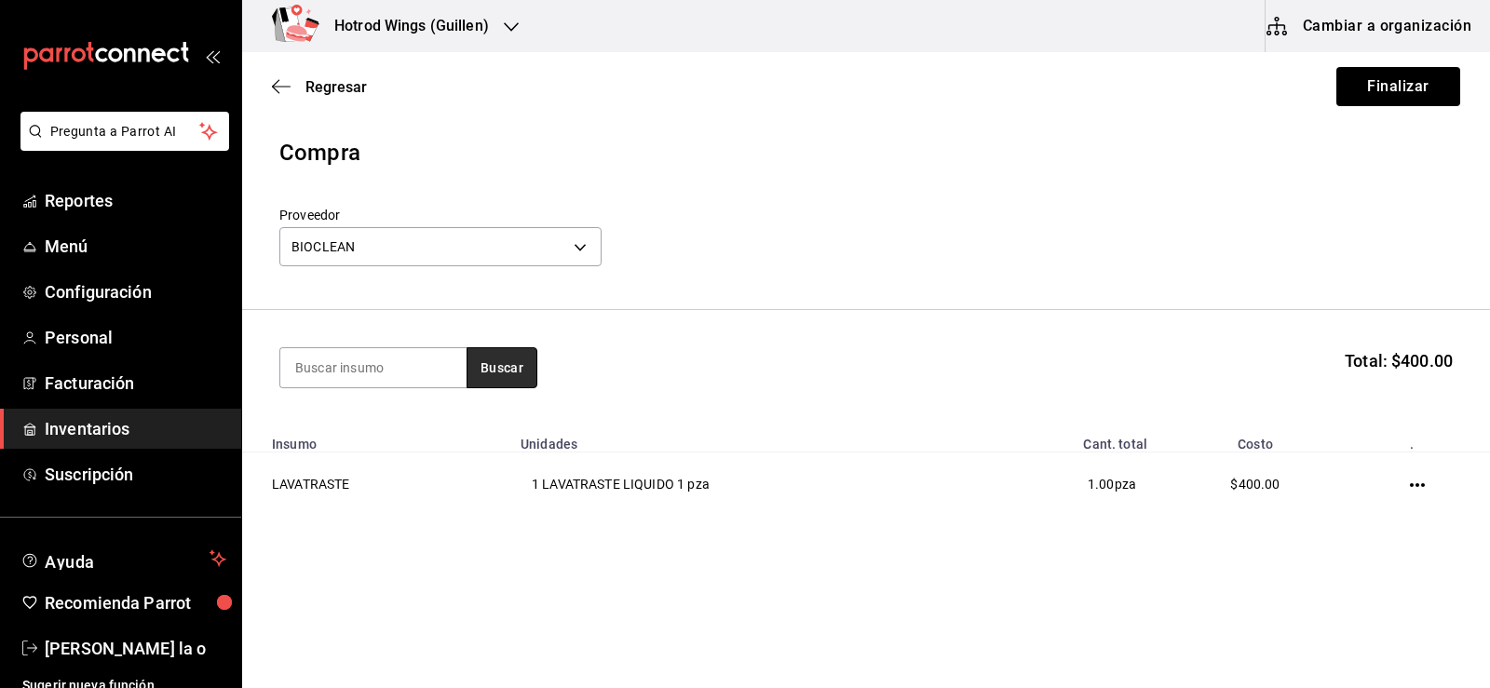
click at [501, 376] on button "Buscar" at bounding box center [502, 367] width 71 height 41
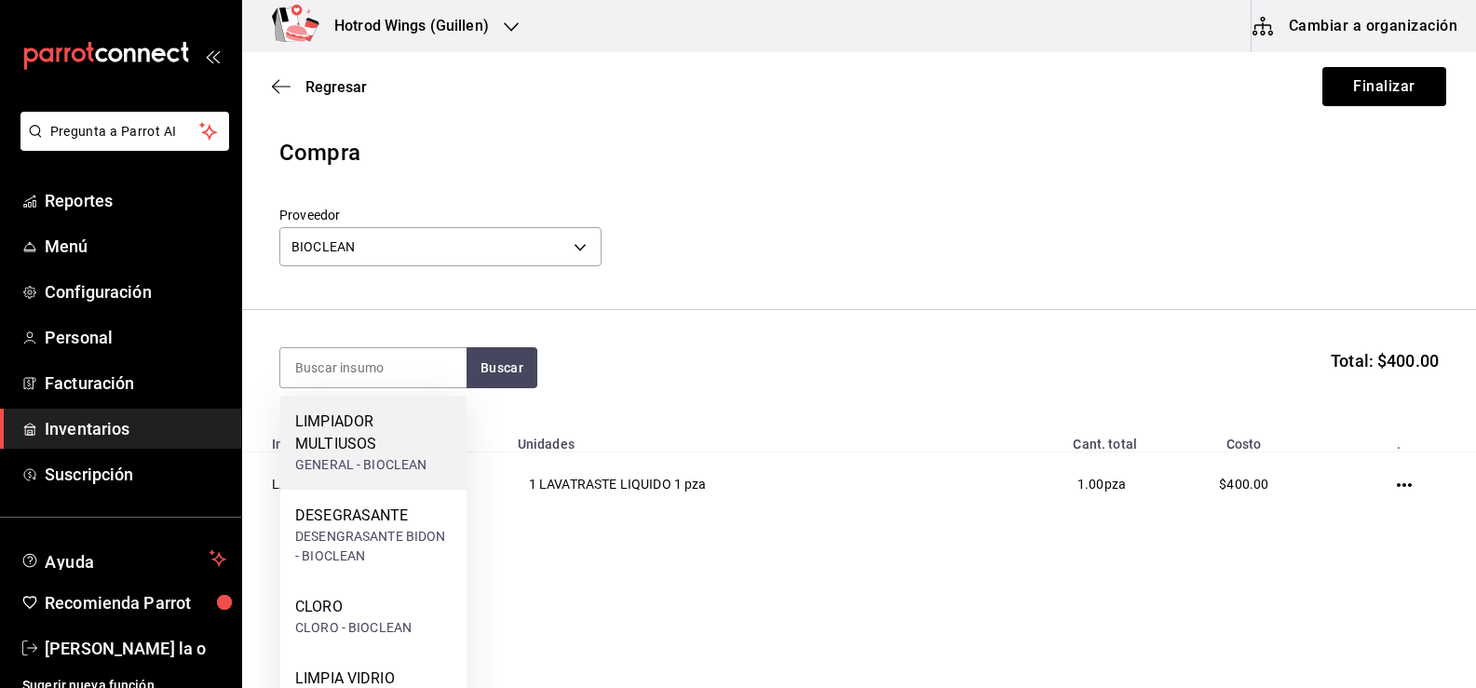
click at [392, 453] on div "LIMPIADOR MULTIUSOS" at bounding box center [373, 433] width 156 height 45
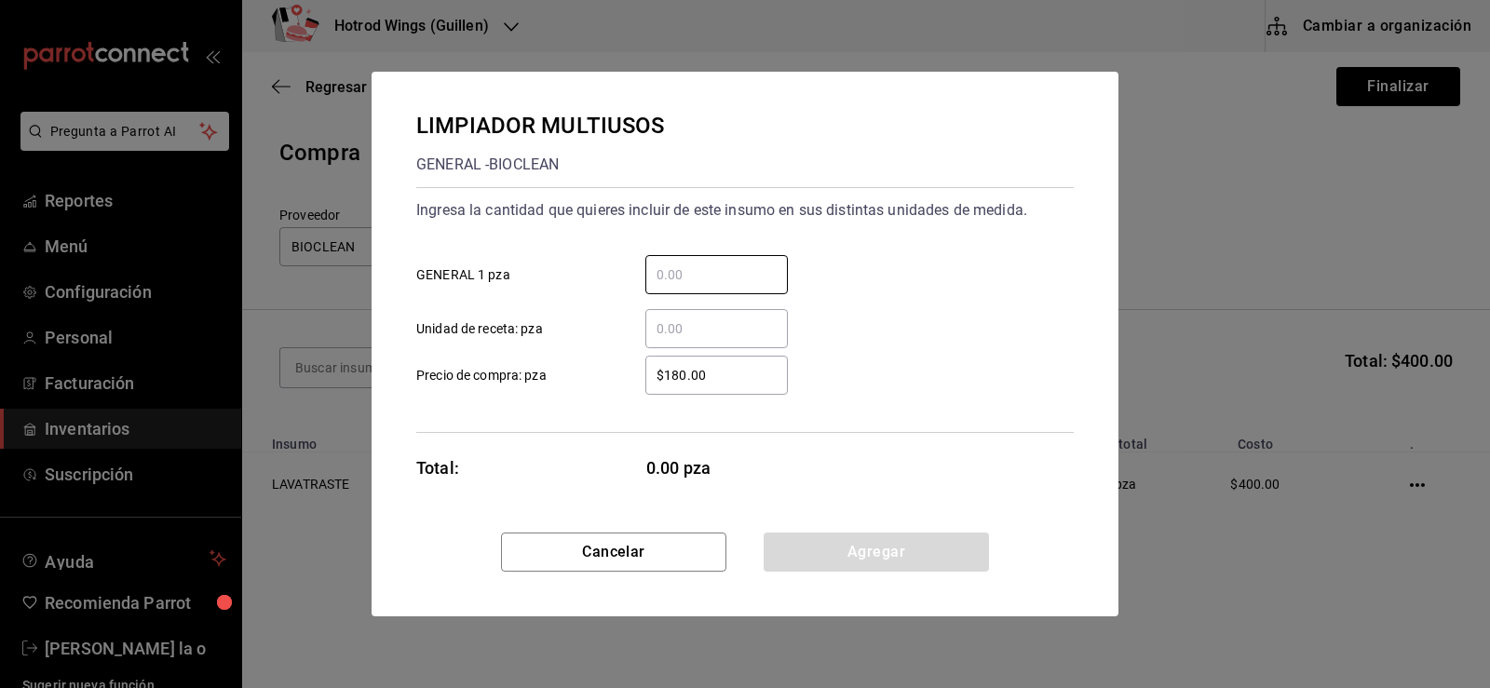
drag, startPoint x: 687, startPoint y: 273, endPoint x: 673, endPoint y: 236, distance: 39.8
click at [682, 254] on div "​ GENERAL 1 pza" at bounding box center [737, 267] width 672 height 54
type input "1"
click at [878, 545] on button "Agregar" at bounding box center [876, 552] width 225 height 39
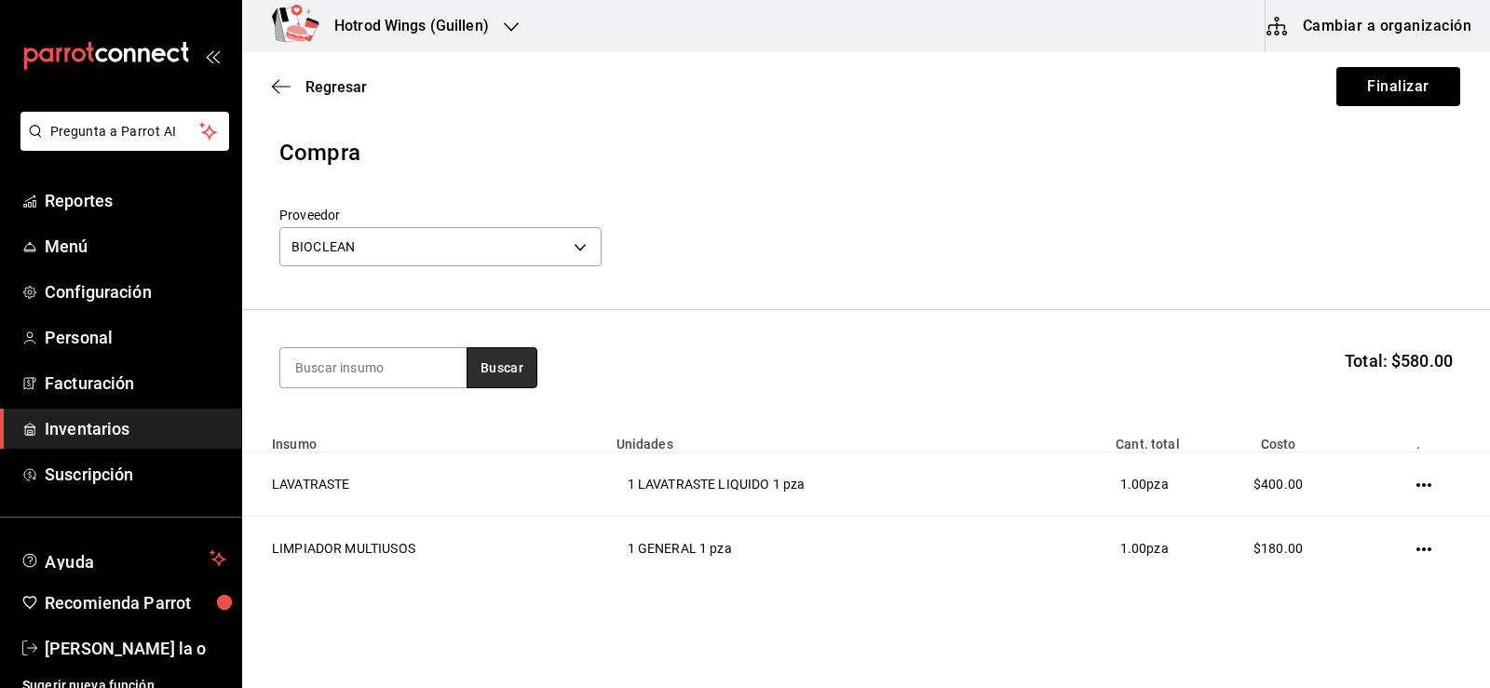
click at [496, 355] on button "Buscar" at bounding box center [502, 367] width 71 height 41
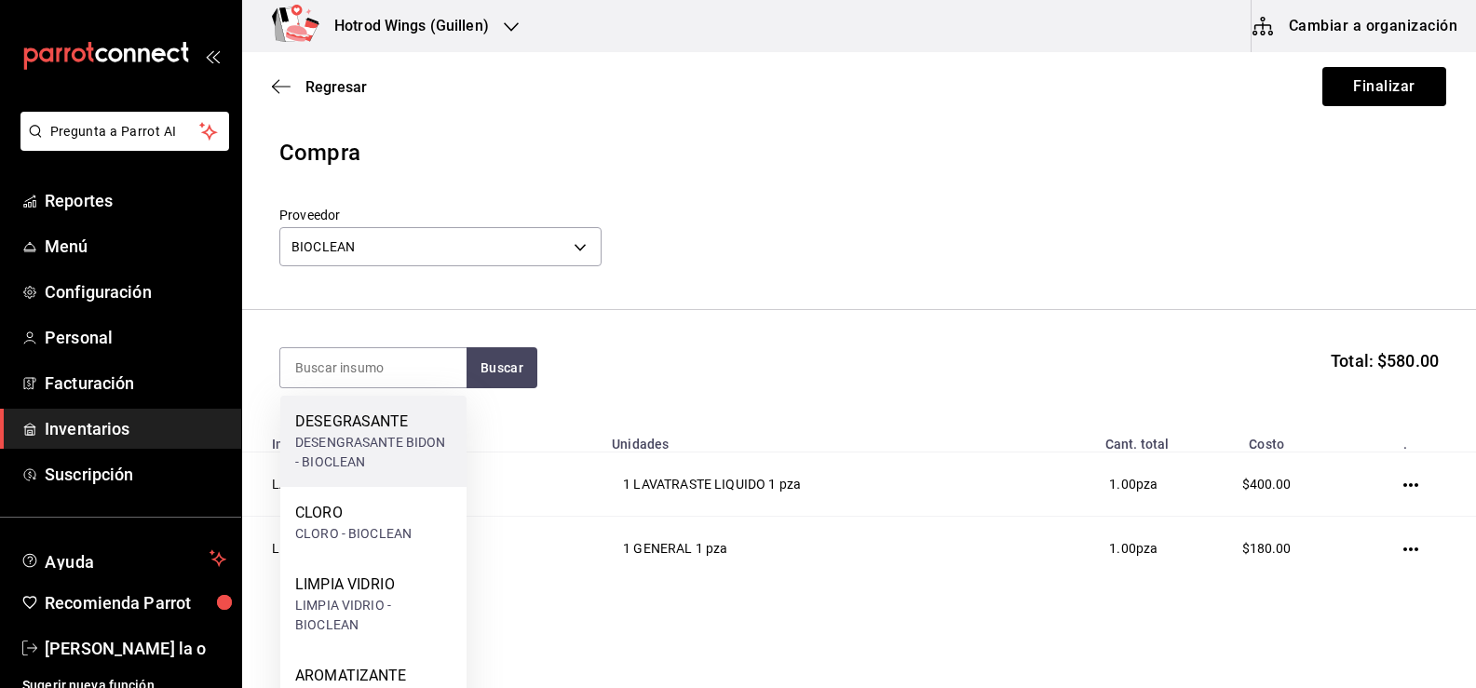
click at [411, 434] on div "DESENGRASANTE BIDON - BIOCLEAN" at bounding box center [373, 452] width 156 height 39
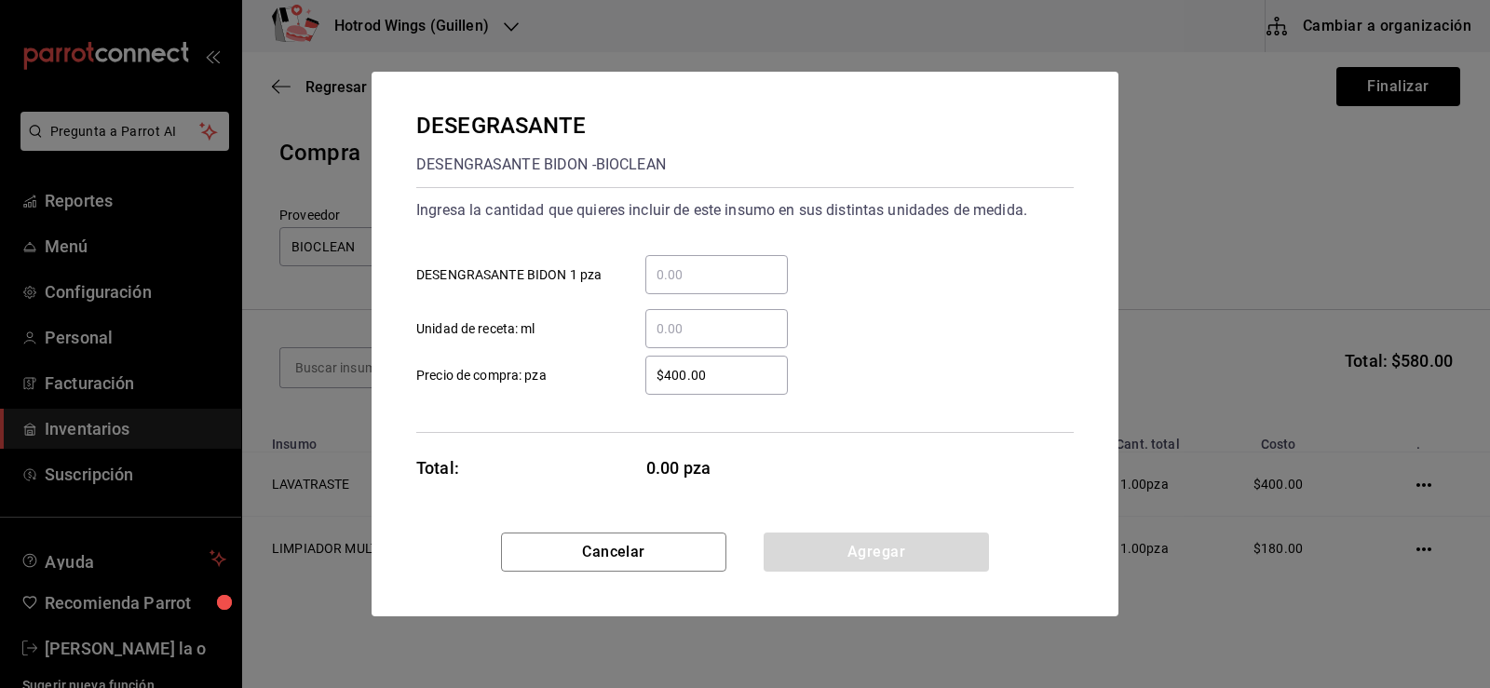
click at [677, 267] on input "​ DESENGRASANTE BIDON 1 pza" at bounding box center [716, 275] width 143 height 22
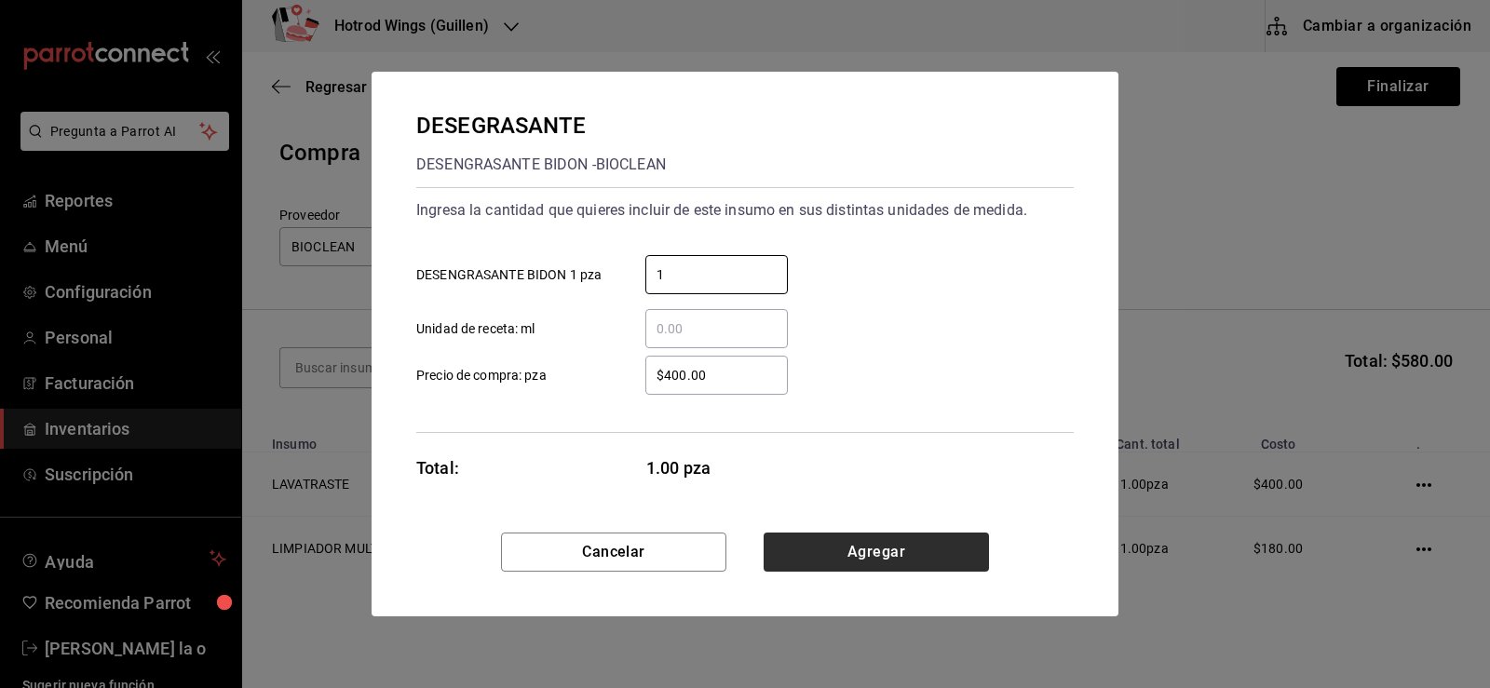
type input "1"
click at [866, 549] on button "Agregar" at bounding box center [876, 552] width 225 height 39
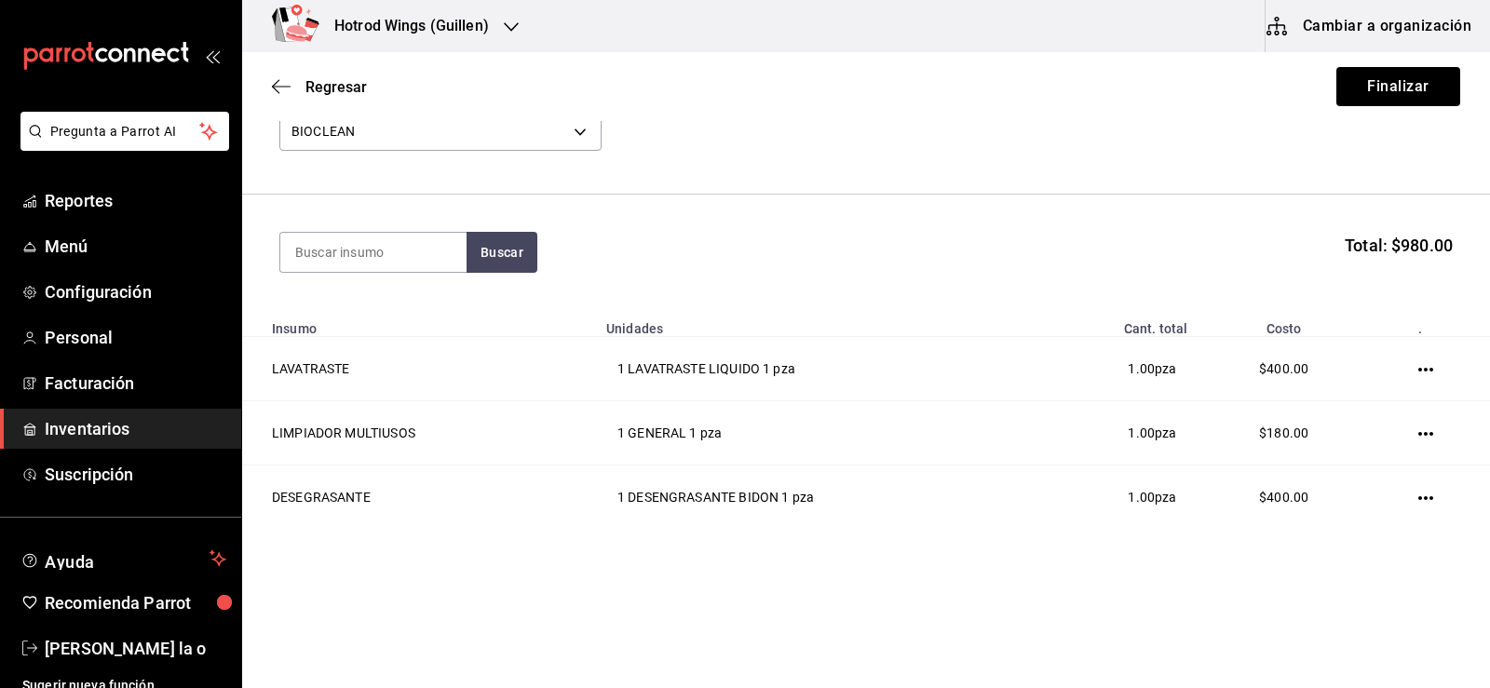
scroll to position [122, 0]
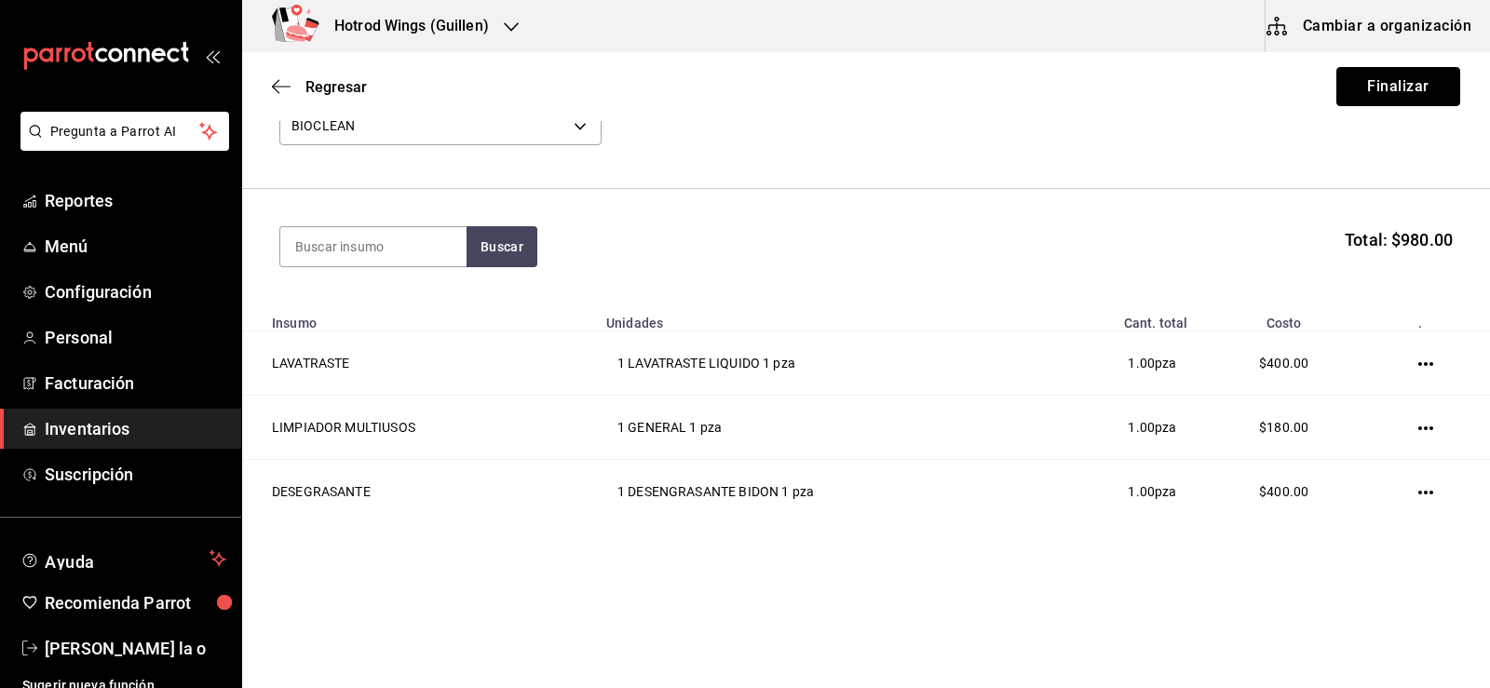
click at [1392, 84] on button "Finalizar" at bounding box center [1399, 86] width 124 height 39
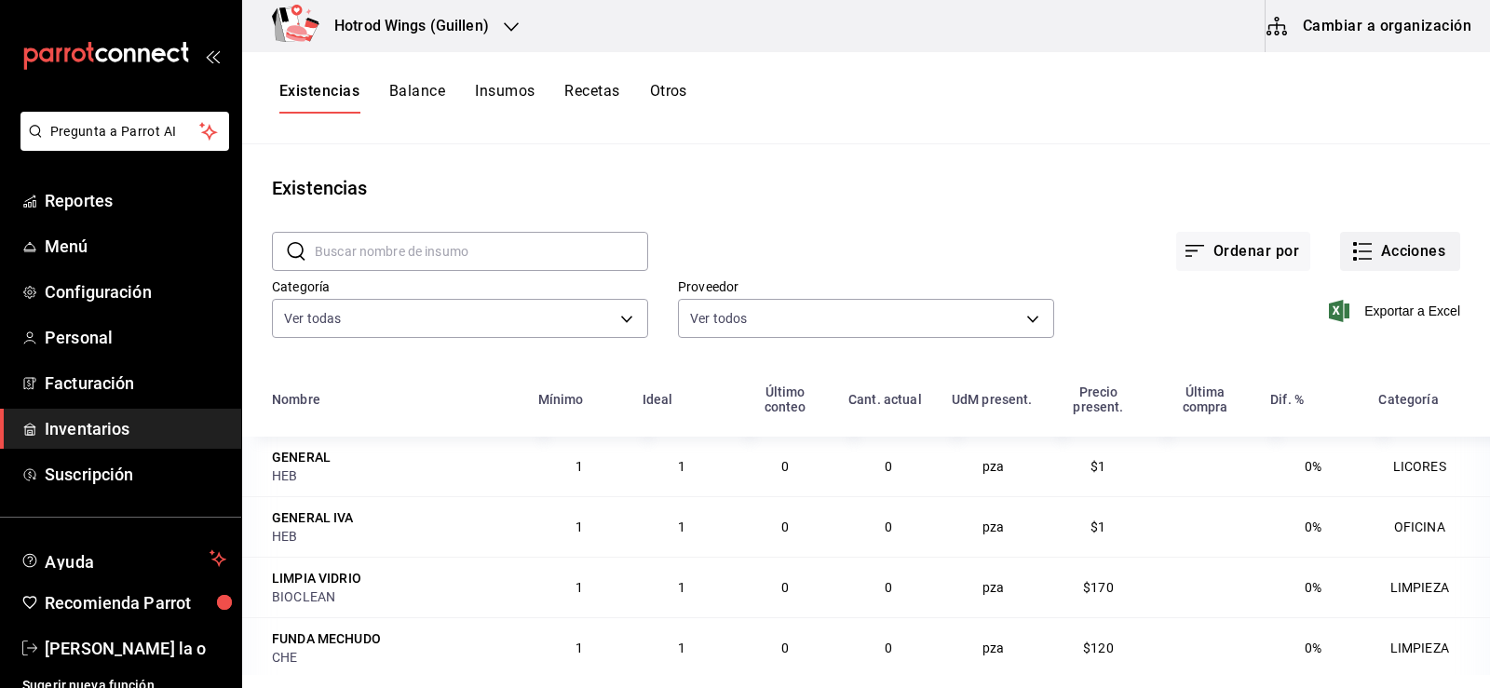
click at [1392, 260] on button "Acciones" at bounding box center [1400, 251] width 120 height 39
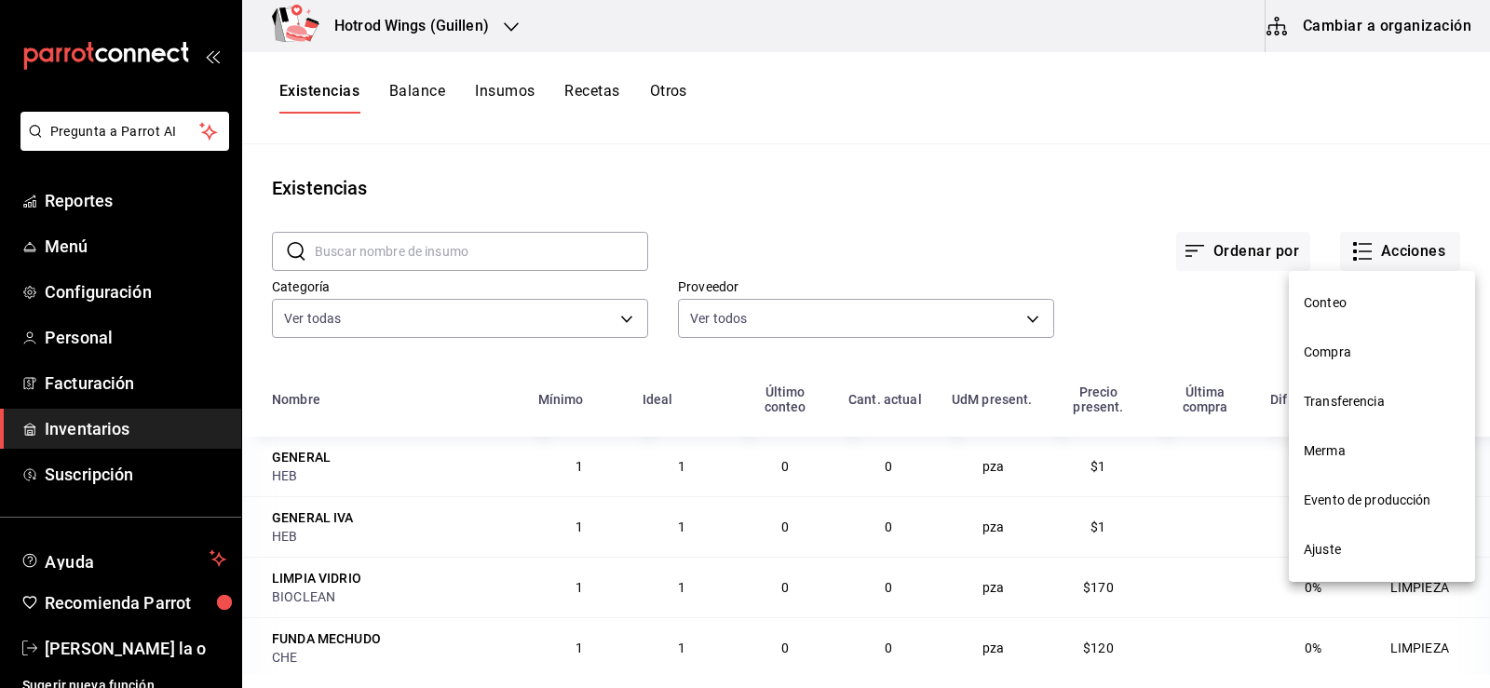
click at [1386, 349] on span "Compra" at bounding box center [1382, 353] width 156 height 20
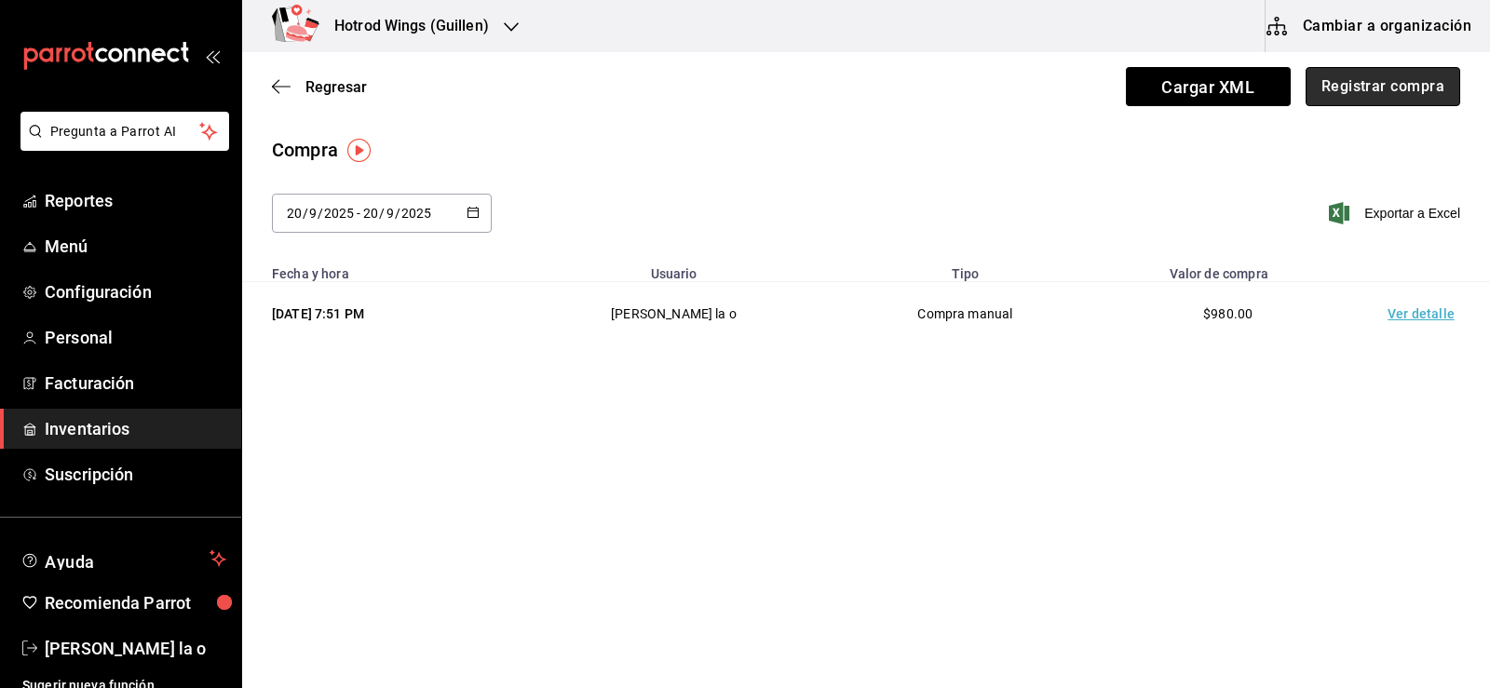
click at [1390, 88] on button "Registrar compra" at bounding box center [1383, 86] width 155 height 39
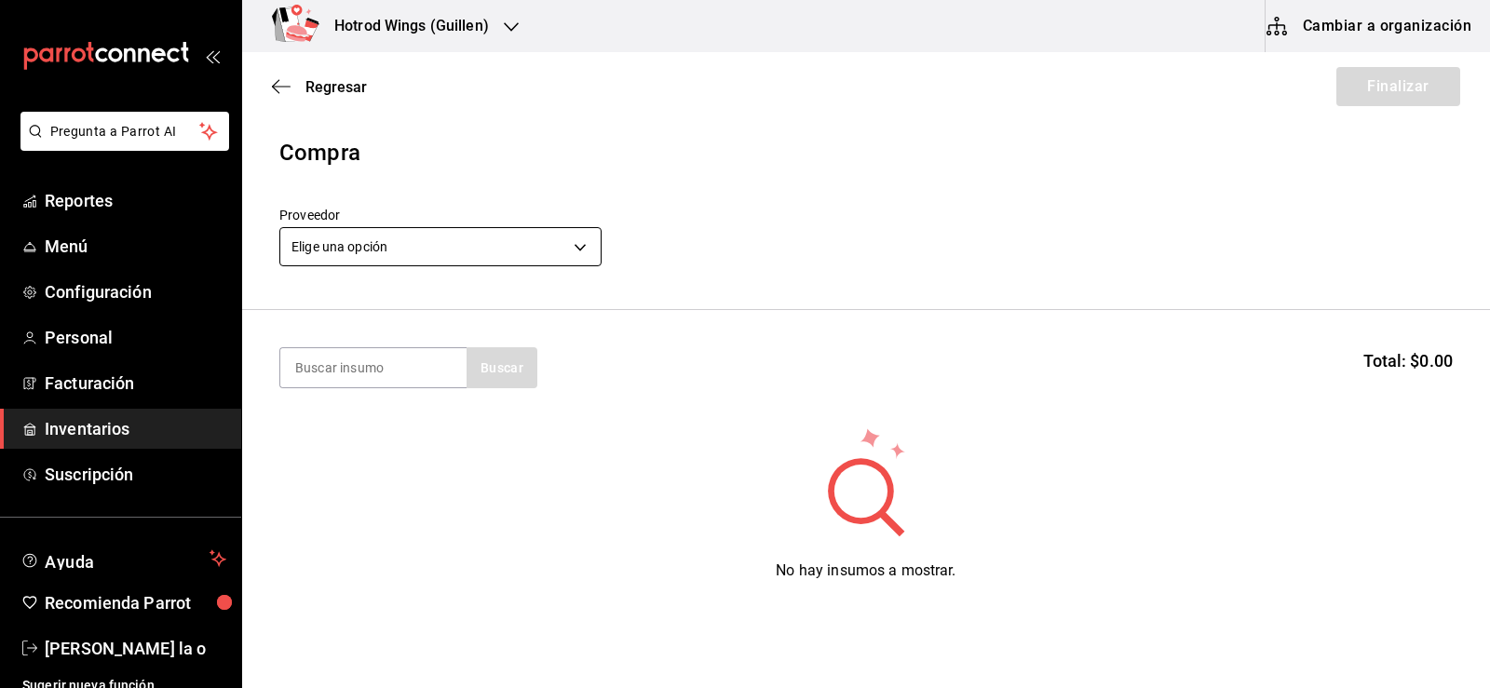
click at [585, 247] on body "Pregunta a Parrot AI Reportes Menú Configuración Personal Facturación Inventari…" at bounding box center [745, 291] width 1490 height 583
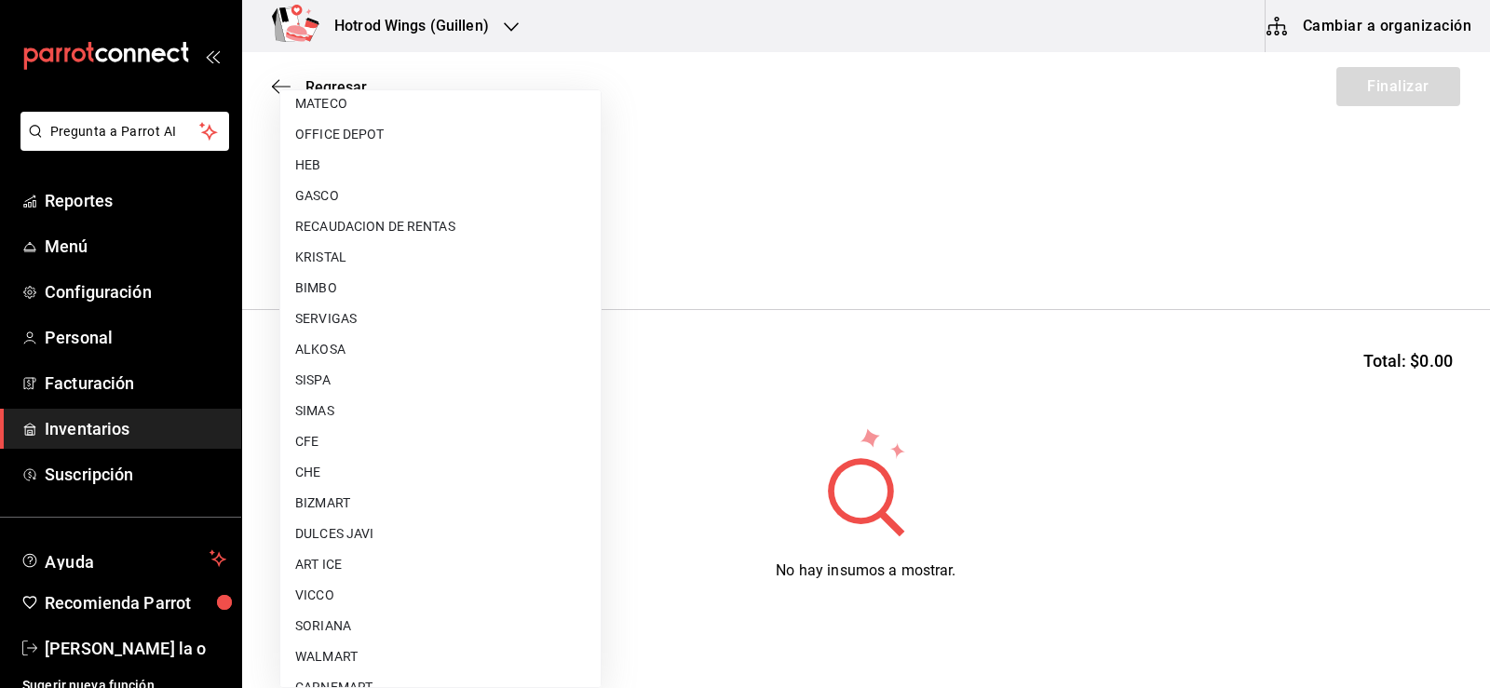
scroll to position [1025, 0]
click at [389, 316] on li "SERVIGAS" at bounding box center [440, 318] width 320 height 31
type input "cfb56cc7-5142-4fd3-9c18-594a56f2780a"
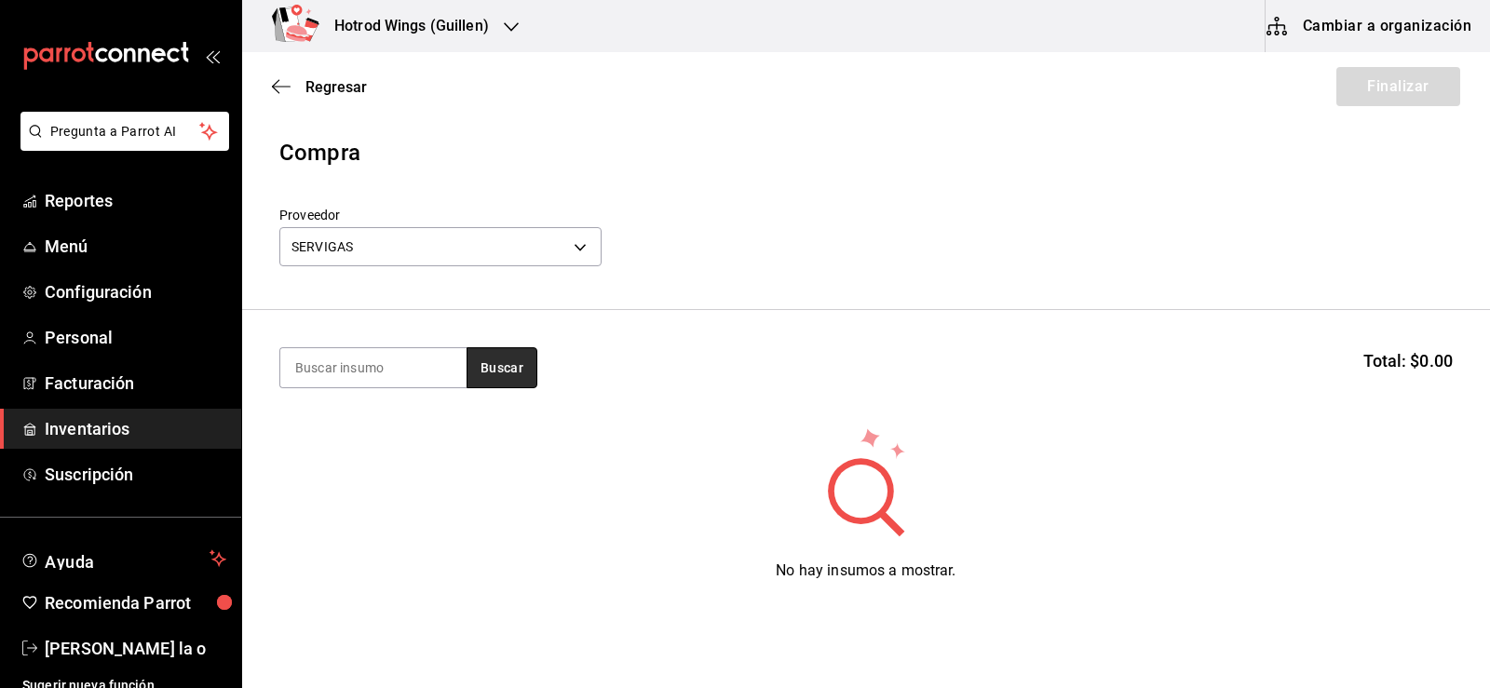
drag, startPoint x: 498, startPoint y: 373, endPoint x: 483, endPoint y: 372, distance: 15.0
click at [497, 373] on button "Buscar" at bounding box center [502, 367] width 71 height 41
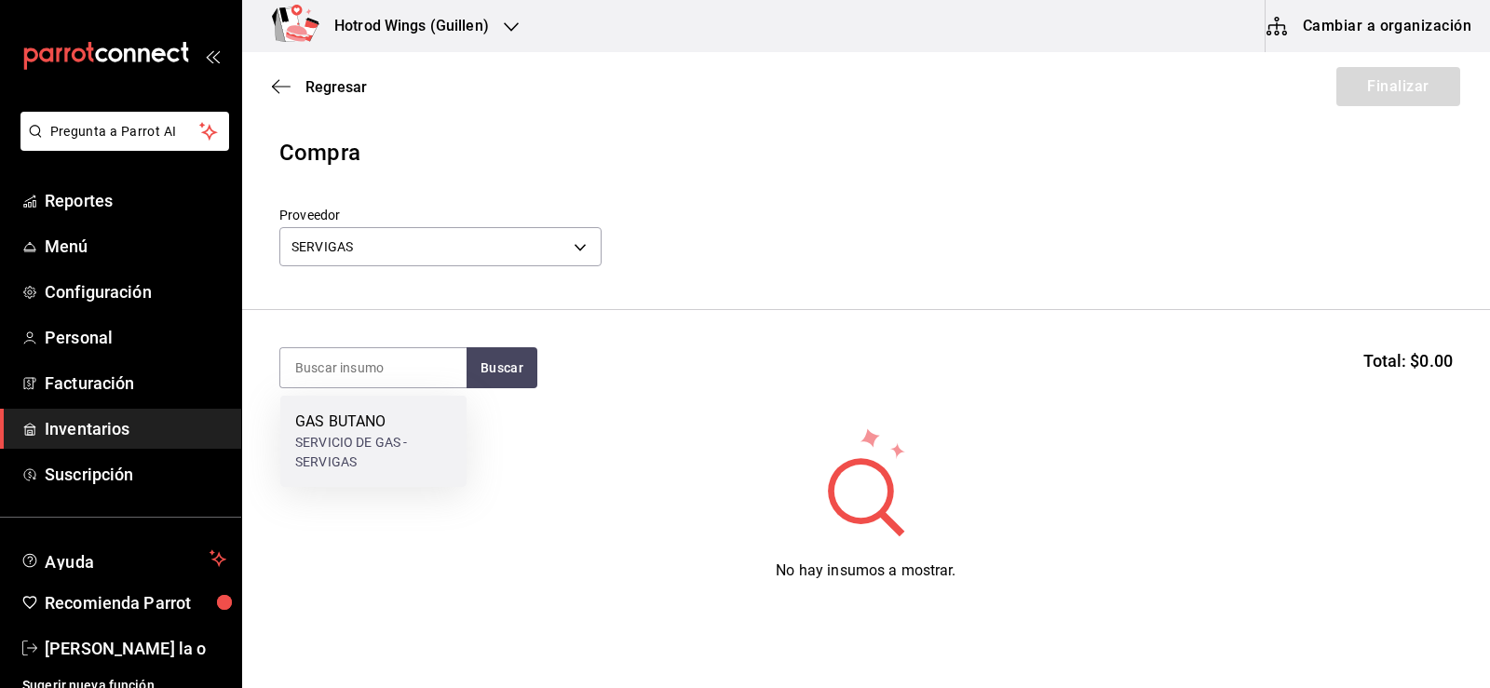
click at [366, 415] on div "GAS BUTANO" at bounding box center [373, 422] width 156 height 22
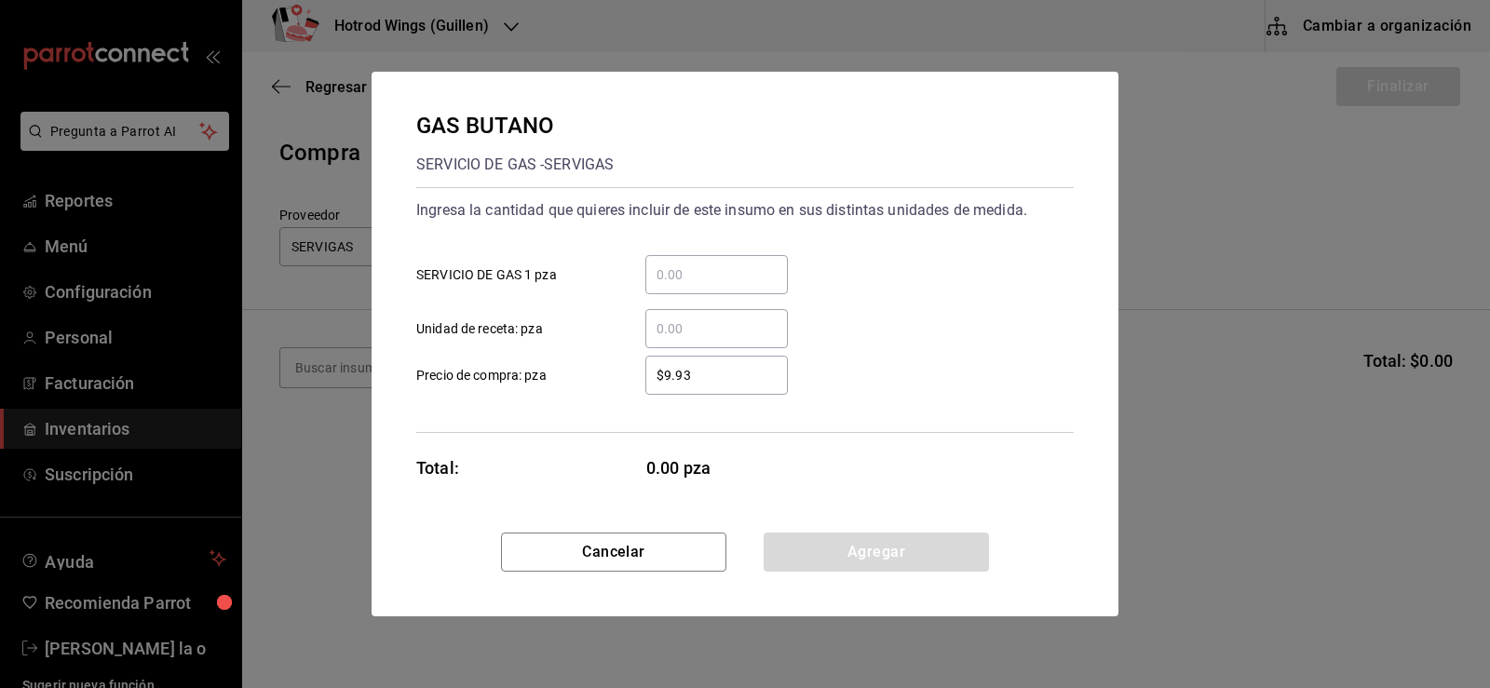
click at [673, 274] on input "​ SERVICIO DE GAS 1 pza" at bounding box center [716, 275] width 143 height 22
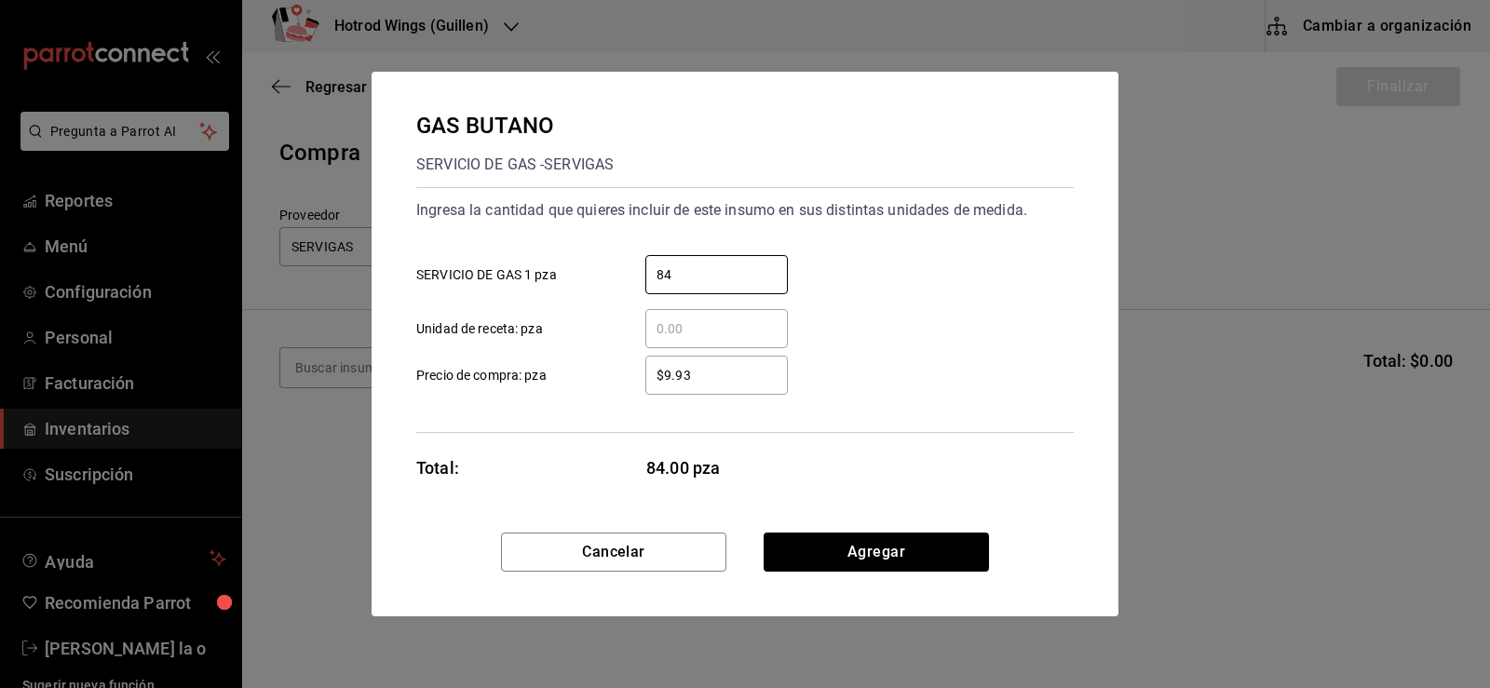
type input "84"
drag, startPoint x: 680, startPoint y: 368, endPoint x: 693, endPoint y: 373, distance: 13.8
click at [681, 368] on input "$9.93" at bounding box center [716, 375] width 143 height 22
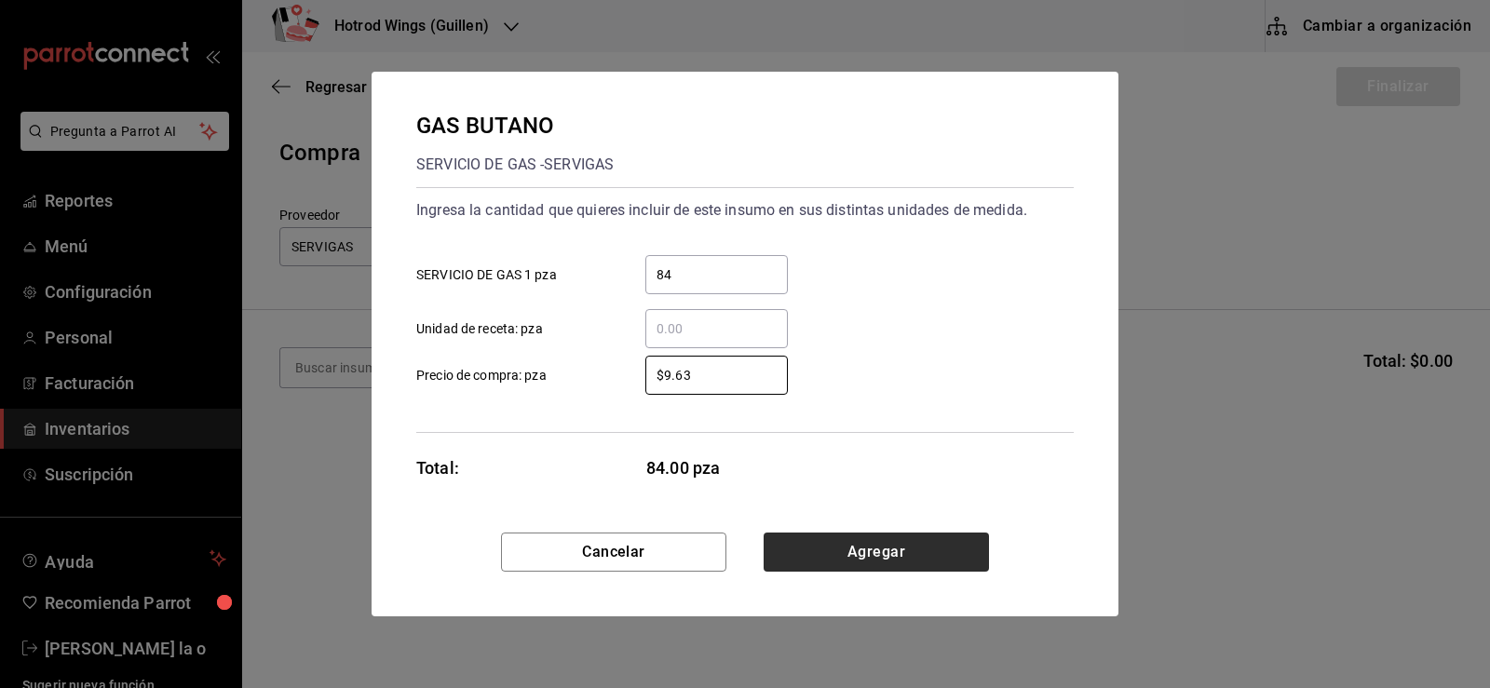
type input "$9.63"
click at [954, 558] on button "Agregar" at bounding box center [876, 552] width 225 height 39
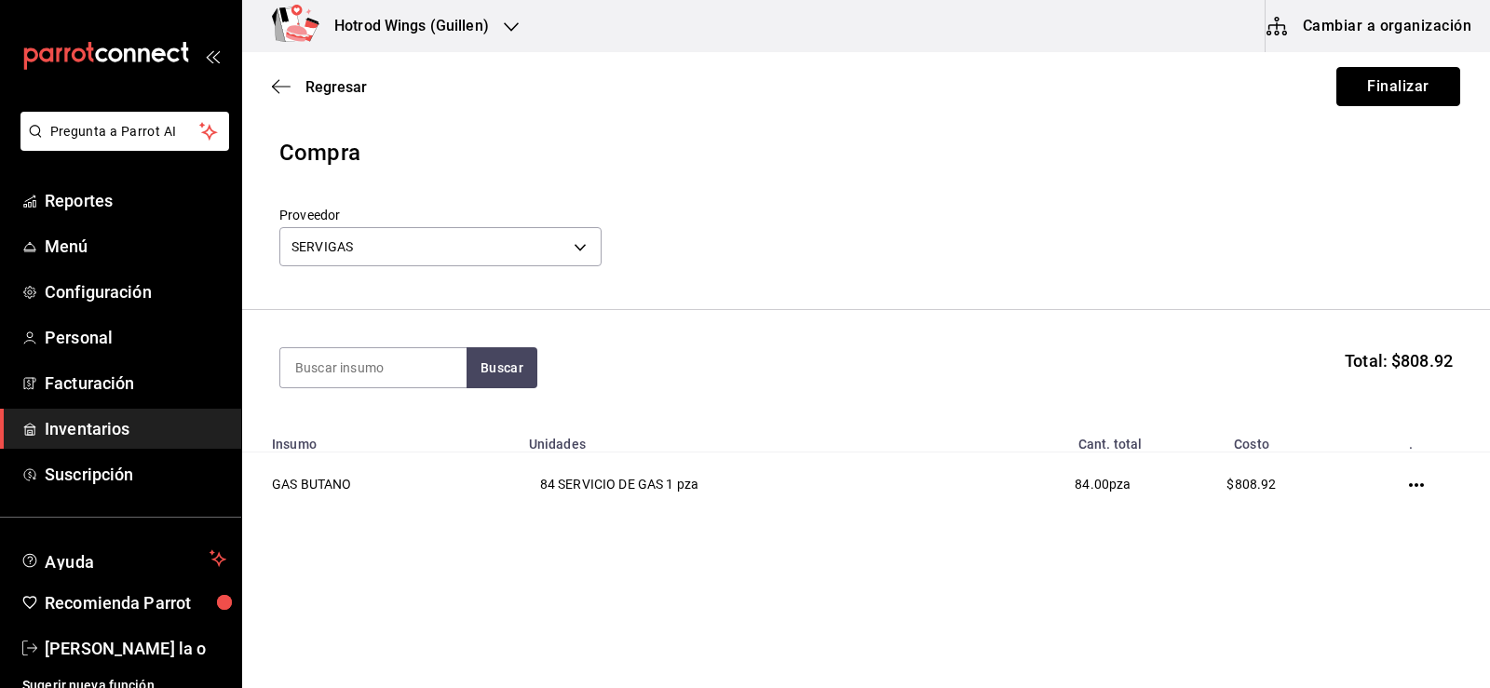
click at [1385, 83] on button "Finalizar" at bounding box center [1399, 86] width 124 height 39
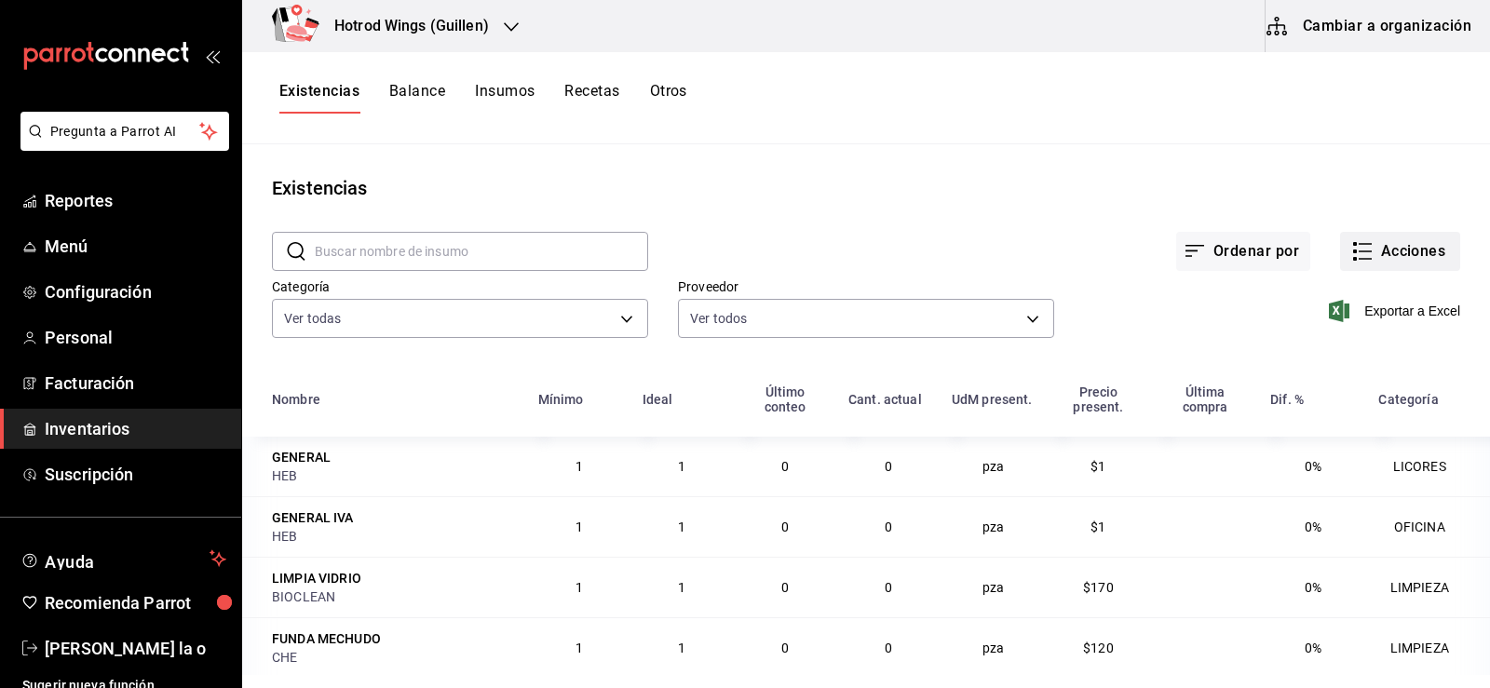
click at [1387, 265] on button "Acciones" at bounding box center [1400, 251] width 120 height 39
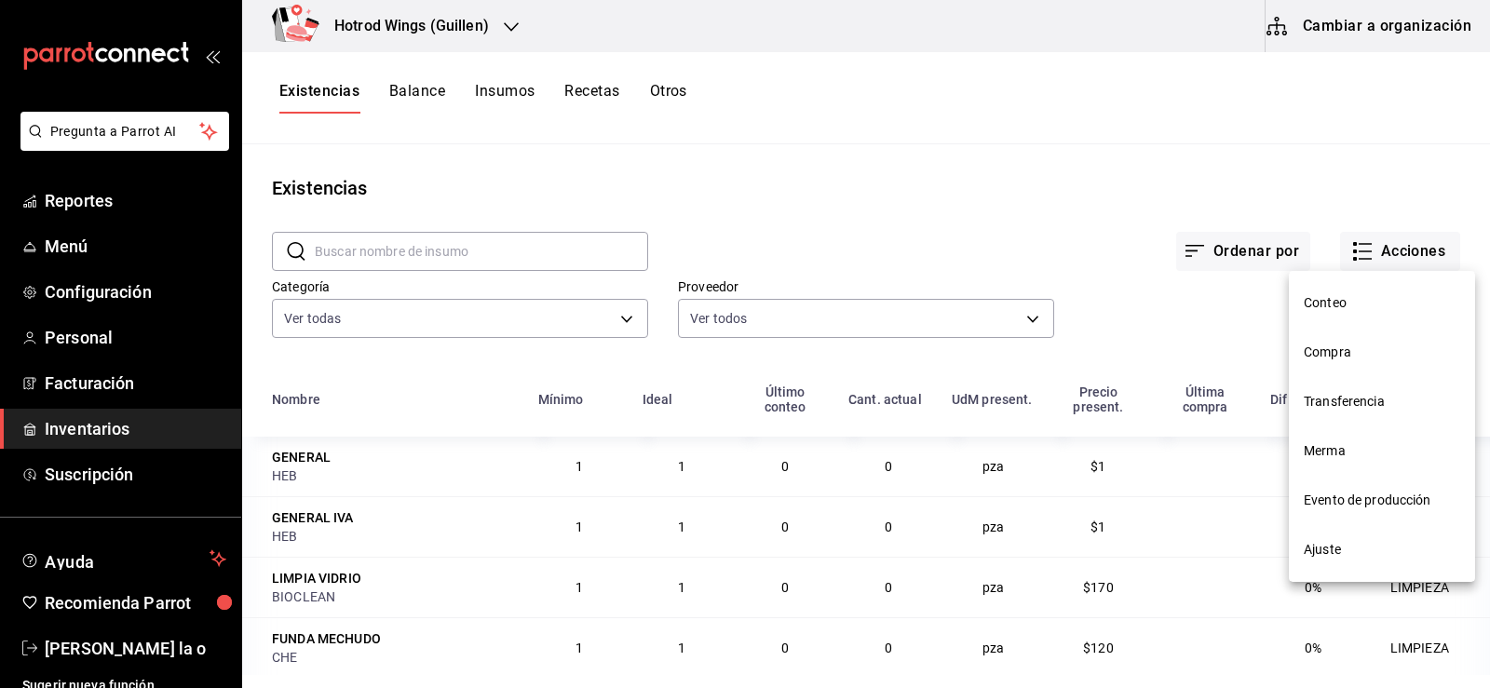
click at [1347, 360] on span "Compra" at bounding box center [1382, 353] width 156 height 20
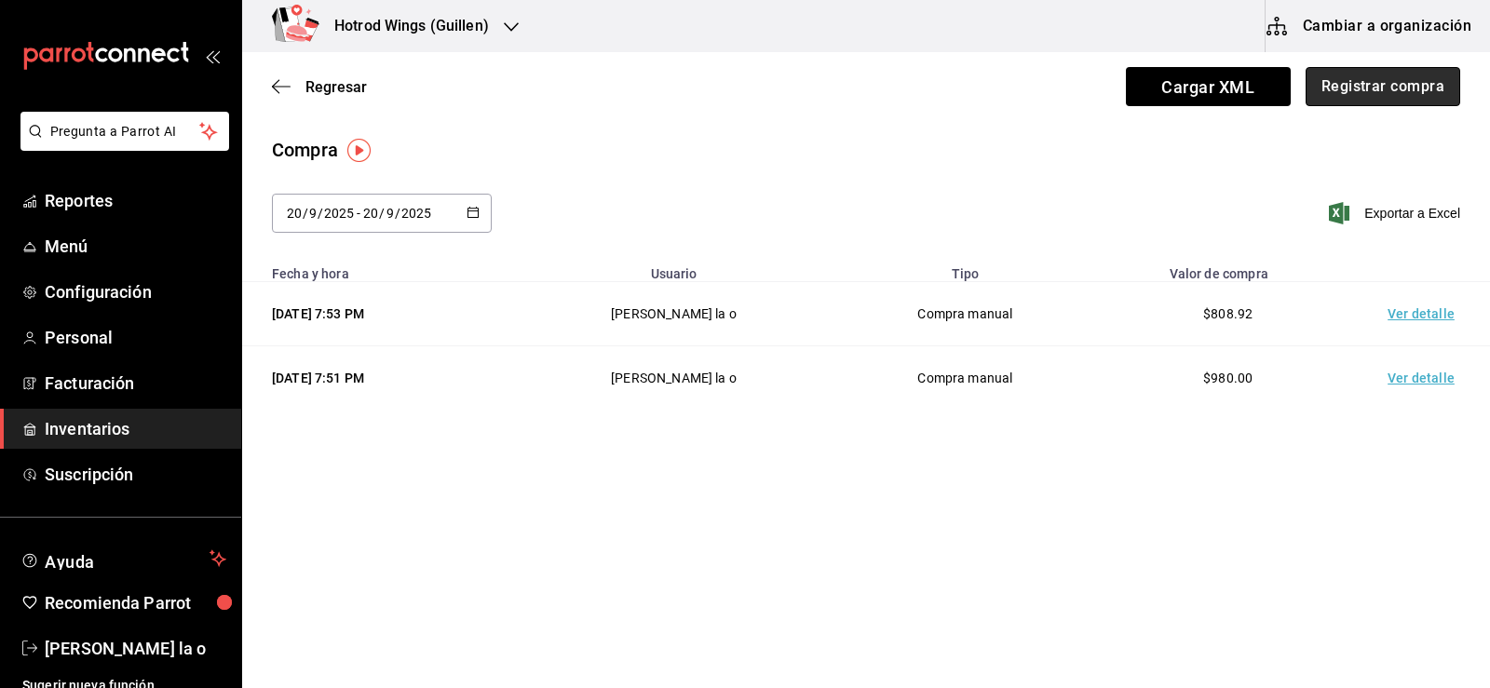
click at [1413, 76] on button "Registrar compra" at bounding box center [1383, 86] width 155 height 39
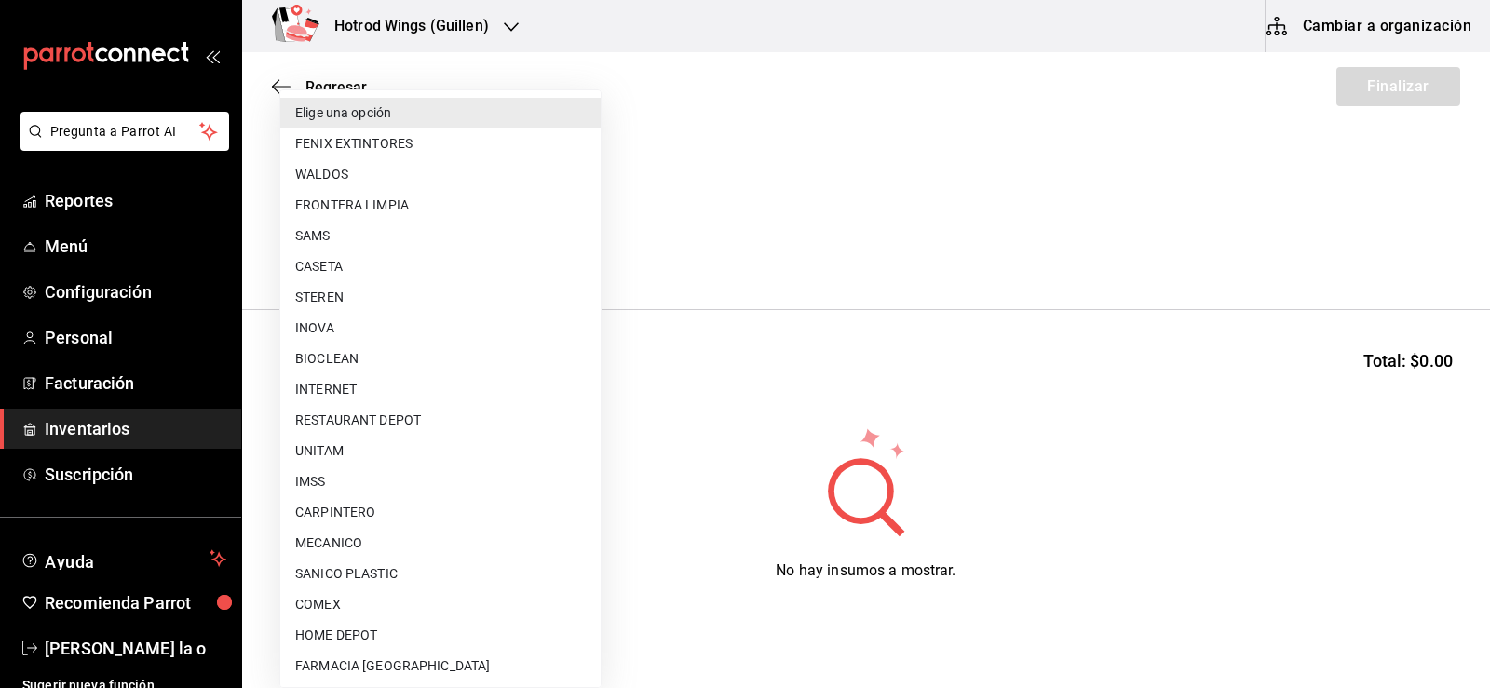
click at [588, 245] on body "Pregunta a Parrot AI Reportes Menú Configuración Personal Facturación Inventari…" at bounding box center [745, 291] width 1490 height 583
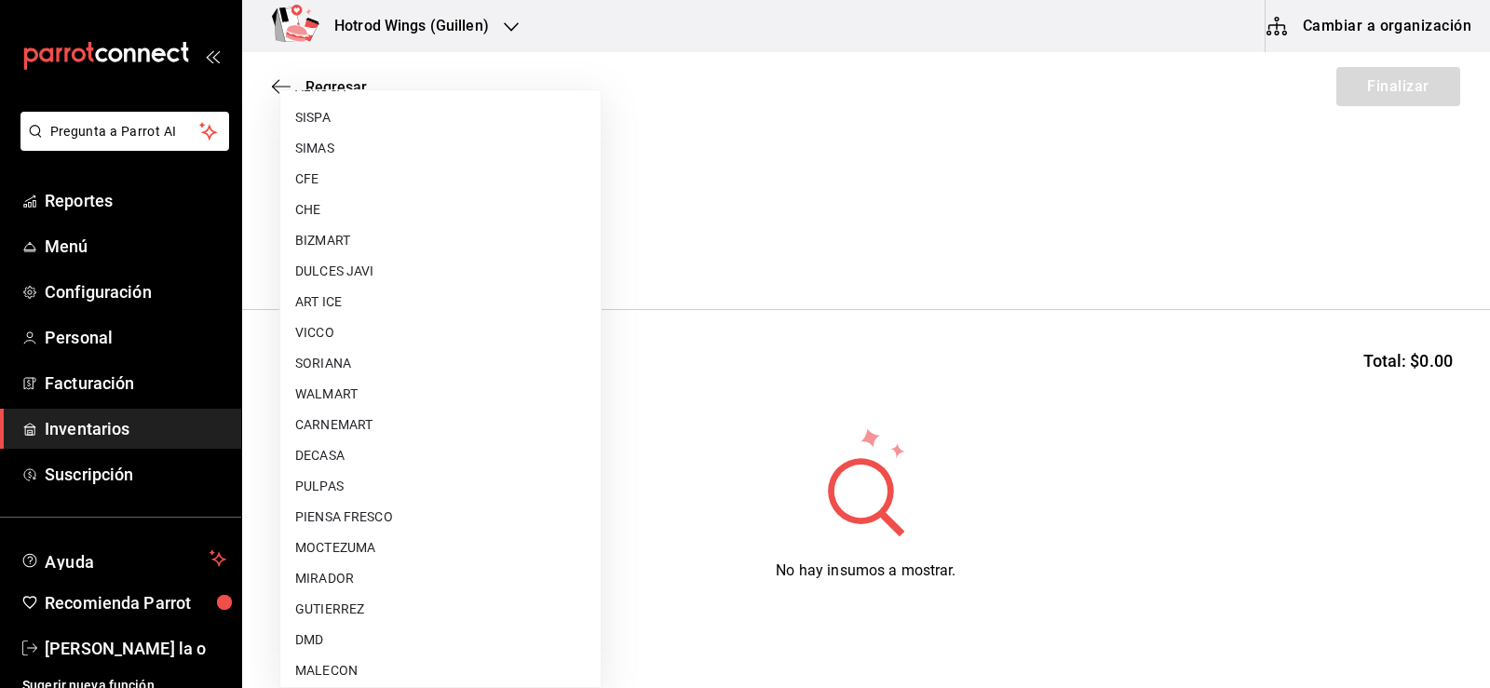
scroll to position [1385, 0]
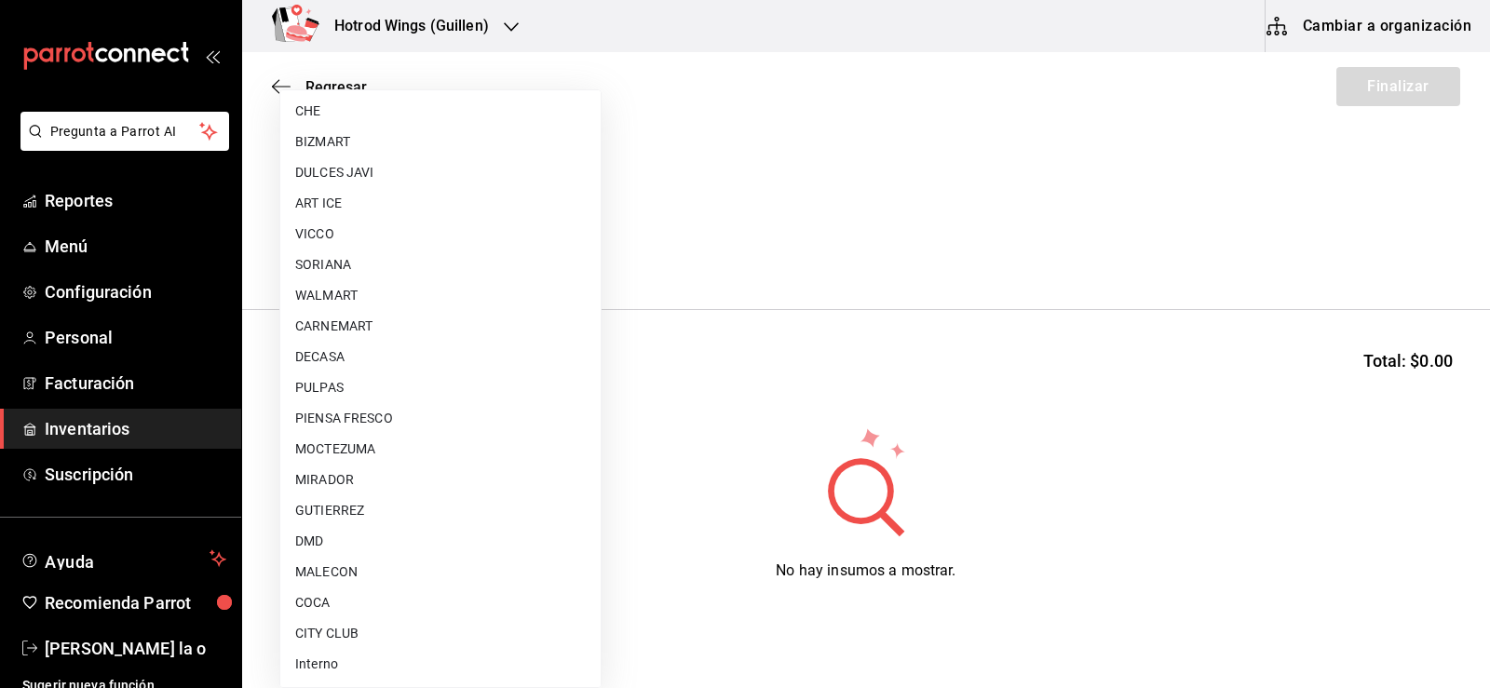
click at [332, 570] on li "MALECON" at bounding box center [440, 572] width 320 height 31
type input "30af0737-a678-46ec-8868-52d87b194834"
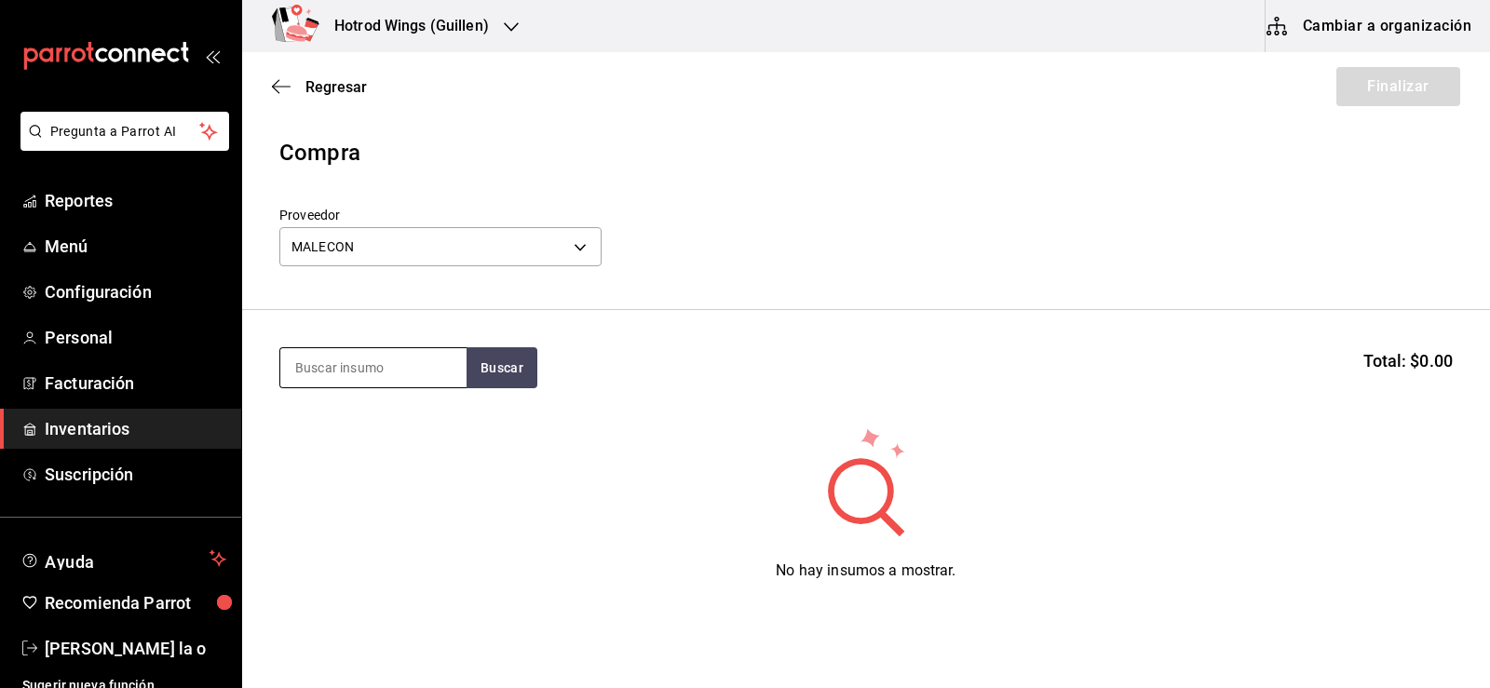
drag, startPoint x: 345, startPoint y: 360, endPoint x: 344, endPoint y: 348, distance: 11.2
click at [344, 359] on input at bounding box center [373, 367] width 186 height 39
type input "alitas"
click at [509, 353] on button "Buscar" at bounding box center [502, 367] width 71 height 41
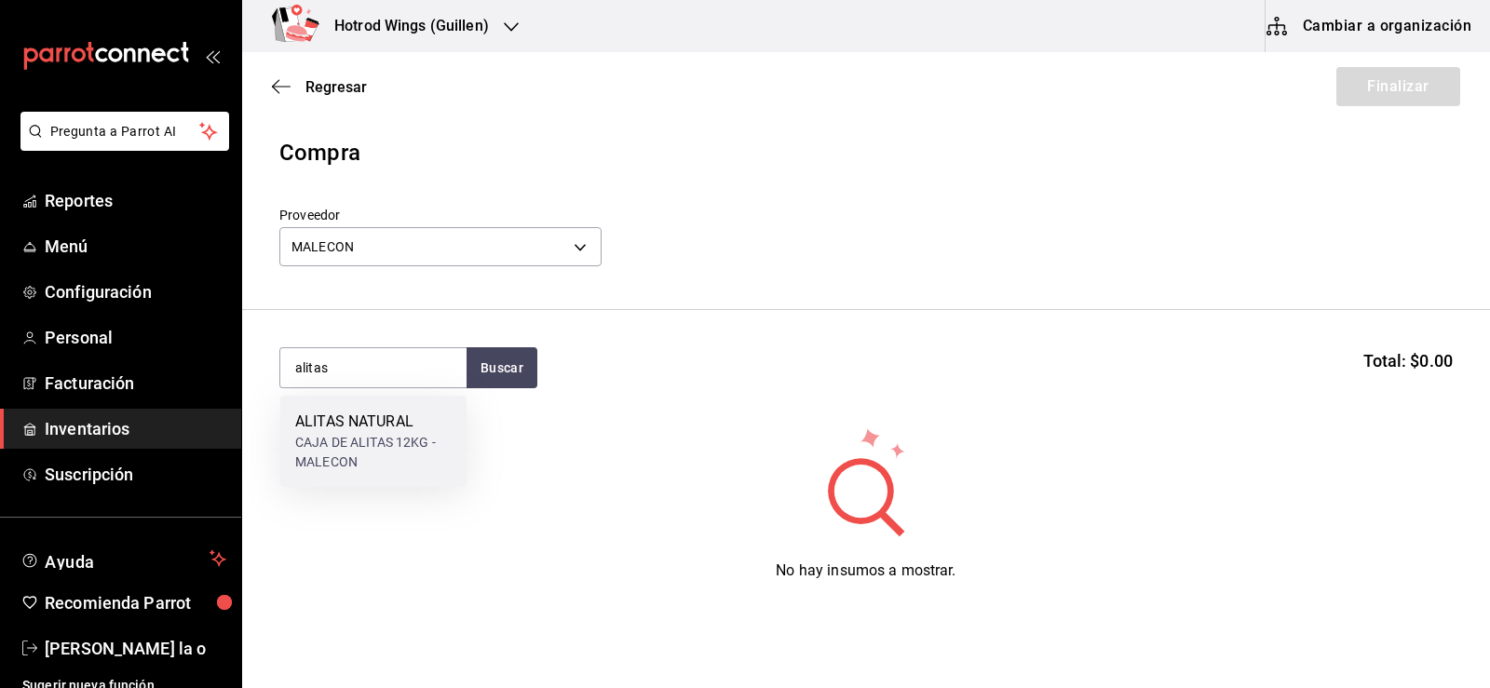
click at [350, 441] on div "CAJA DE ALITAS 12KG - MALECON" at bounding box center [373, 452] width 156 height 39
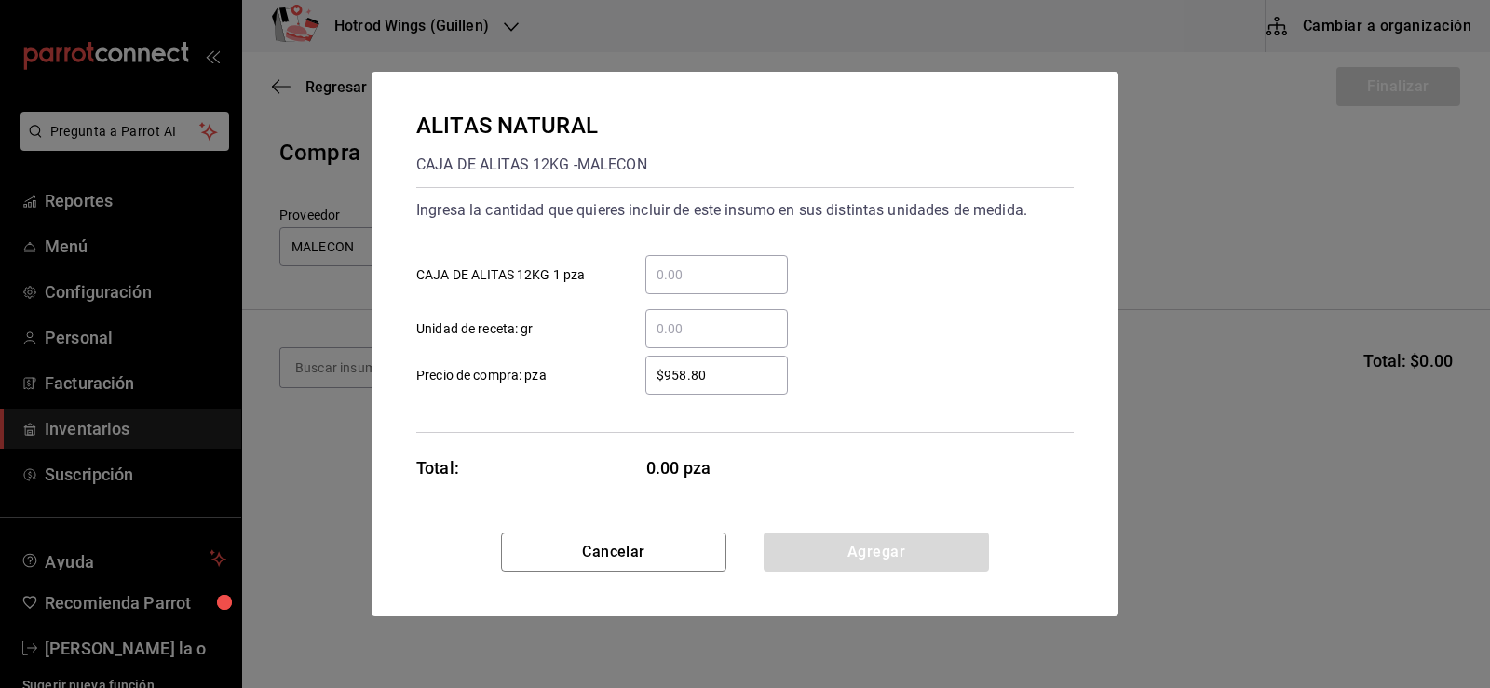
click at [688, 278] on input "​ CAJA DE ALITAS 12KG 1 pza" at bounding box center [716, 275] width 143 height 22
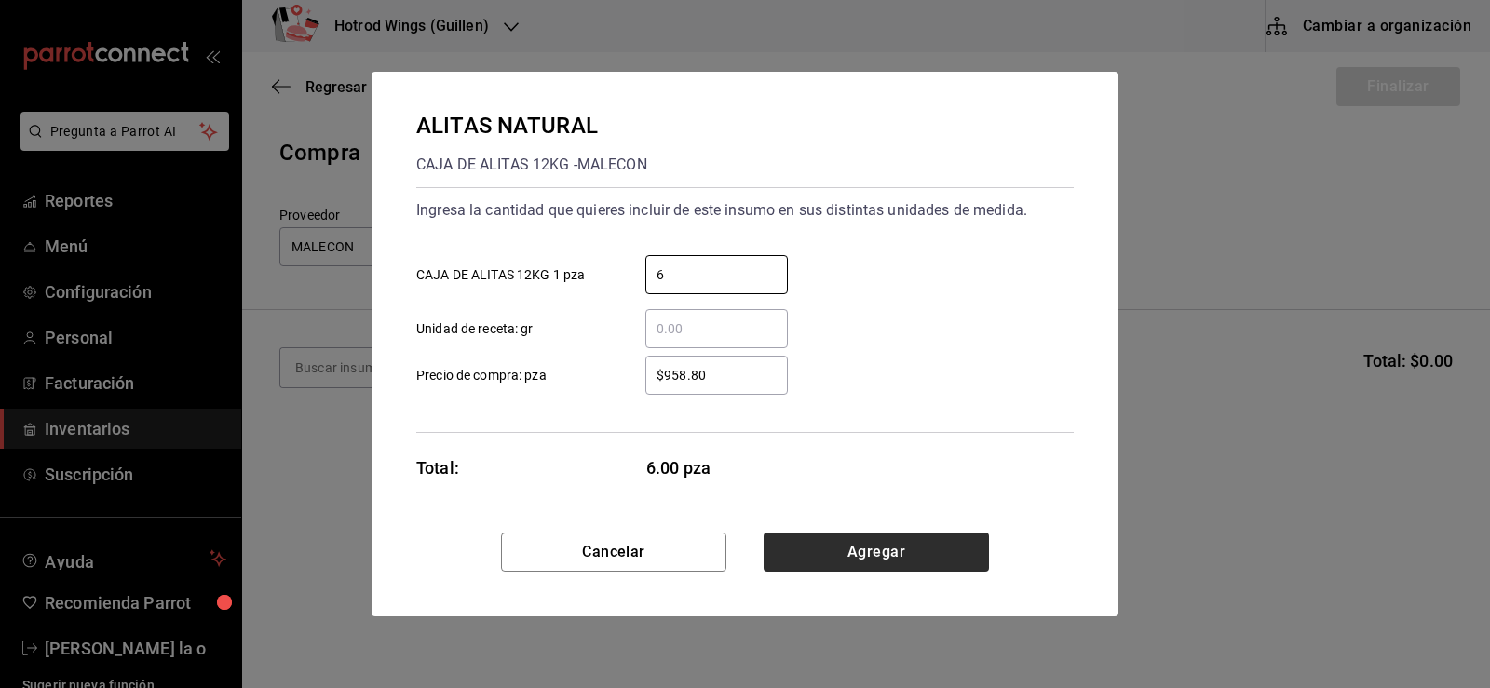
type input "6"
click at [894, 558] on button "Agregar" at bounding box center [876, 552] width 225 height 39
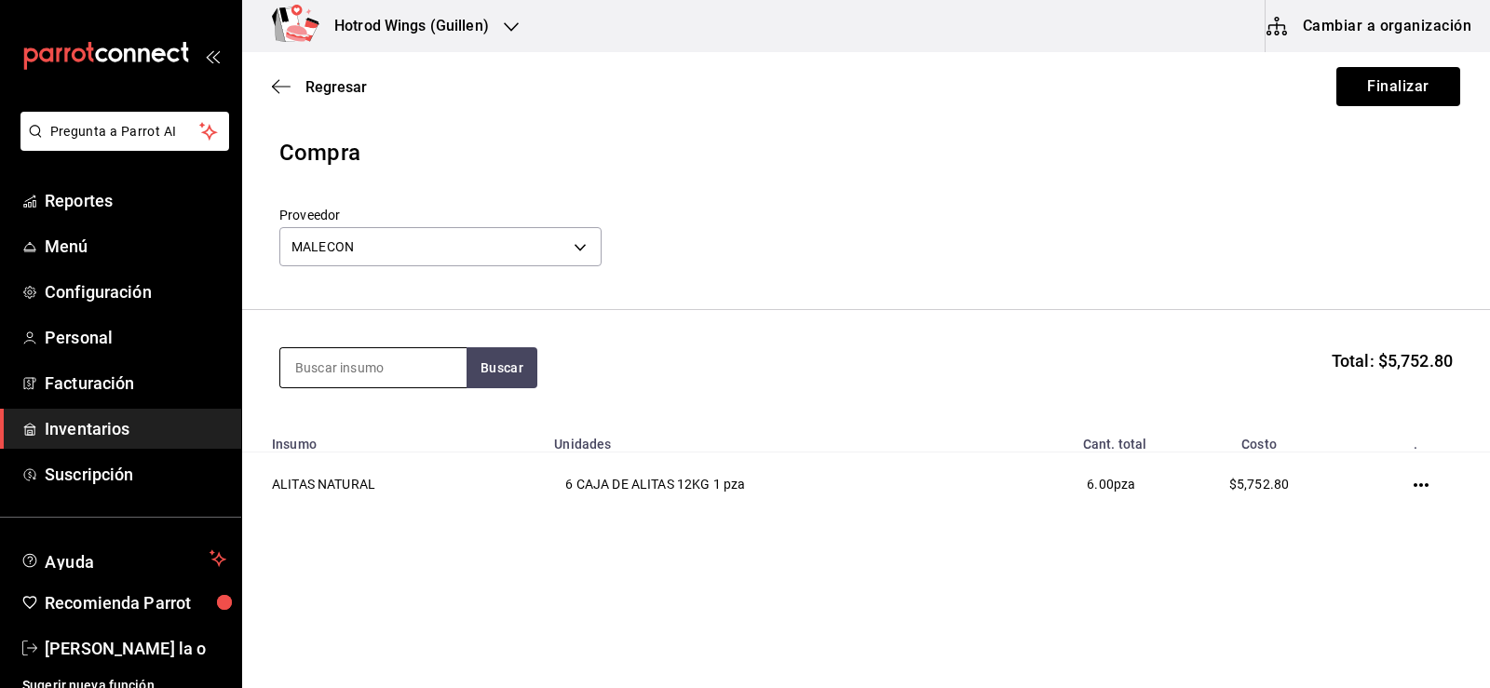
click at [332, 359] on input at bounding box center [373, 367] width 186 height 39
type input "papa"
click at [520, 373] on button "Buscar" at bounding box center [502, 367] width 71 height 41
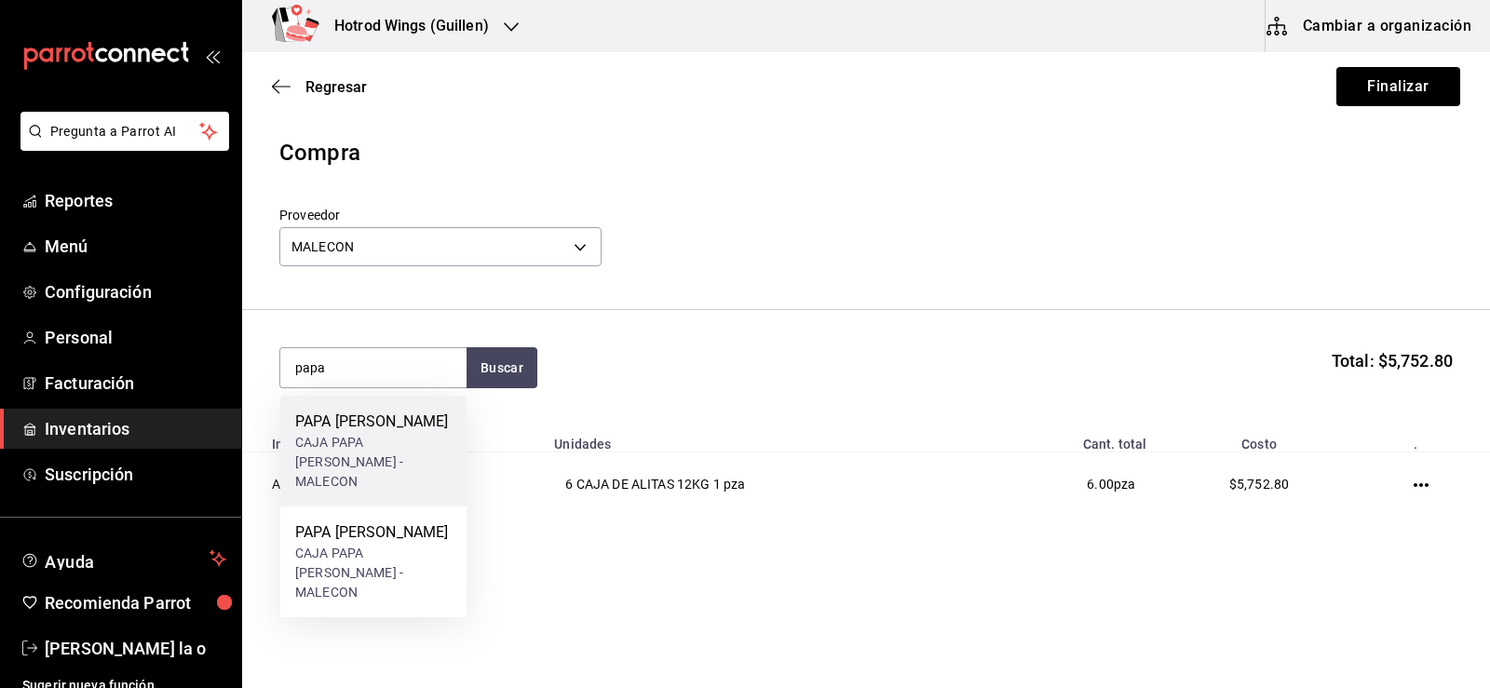
click at [379, 453] on div "CAJA PAPA LISA CAVENDISH - MALECON" at bounding box center [373, 462] width 156 height 59
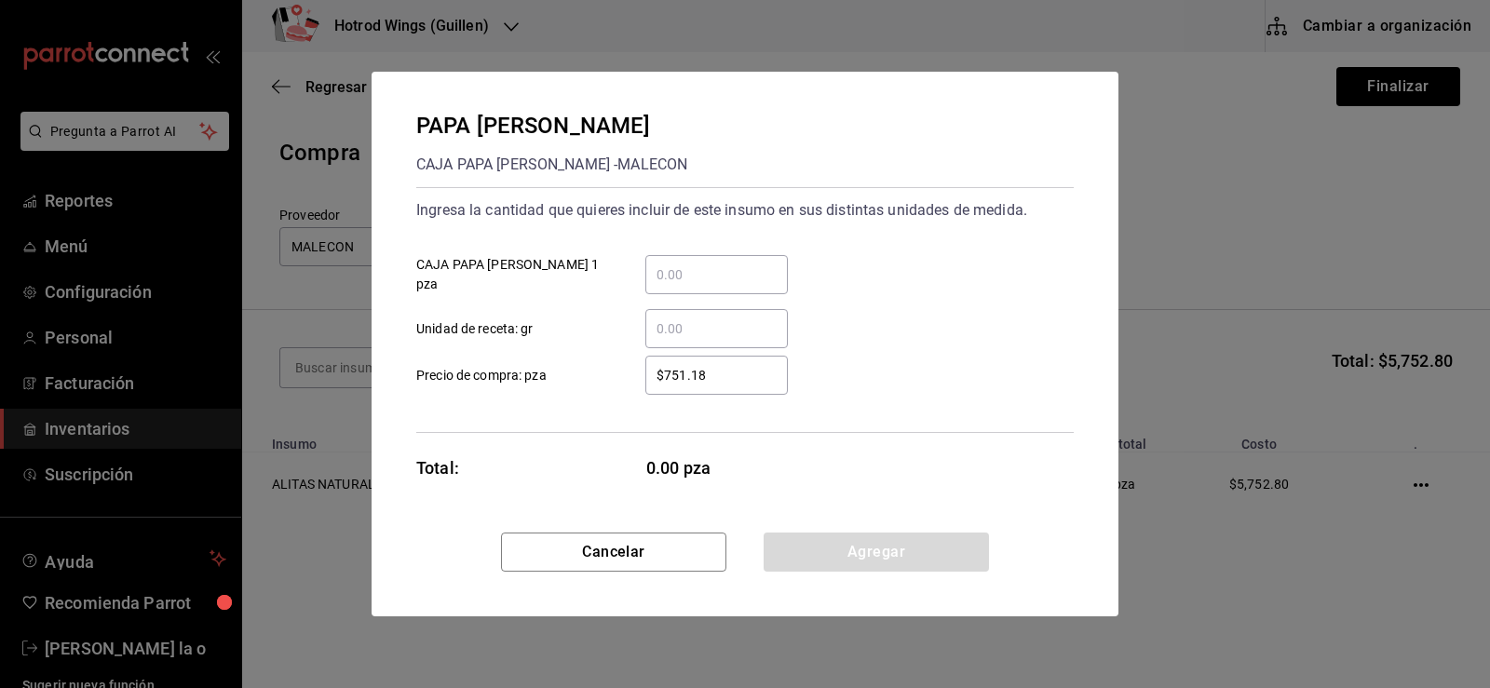
click at [687, 276] on input "​ CAJA PAPA LISA CAVENDISH 1 pza" at bounding box center [716, 275] width 143 height 22
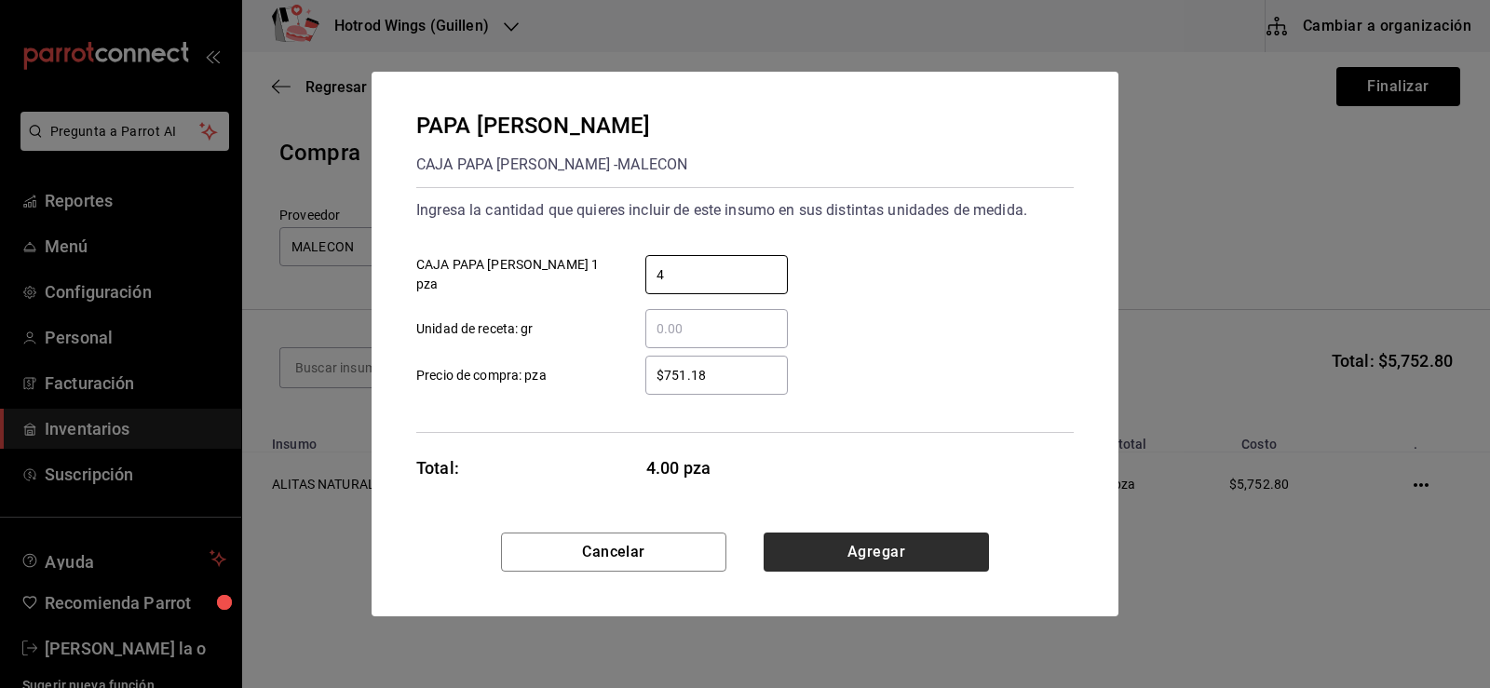
type input "4"
click at [851, 544] on button "Agregar" at bounding box center [876, 552] width 225 height 39
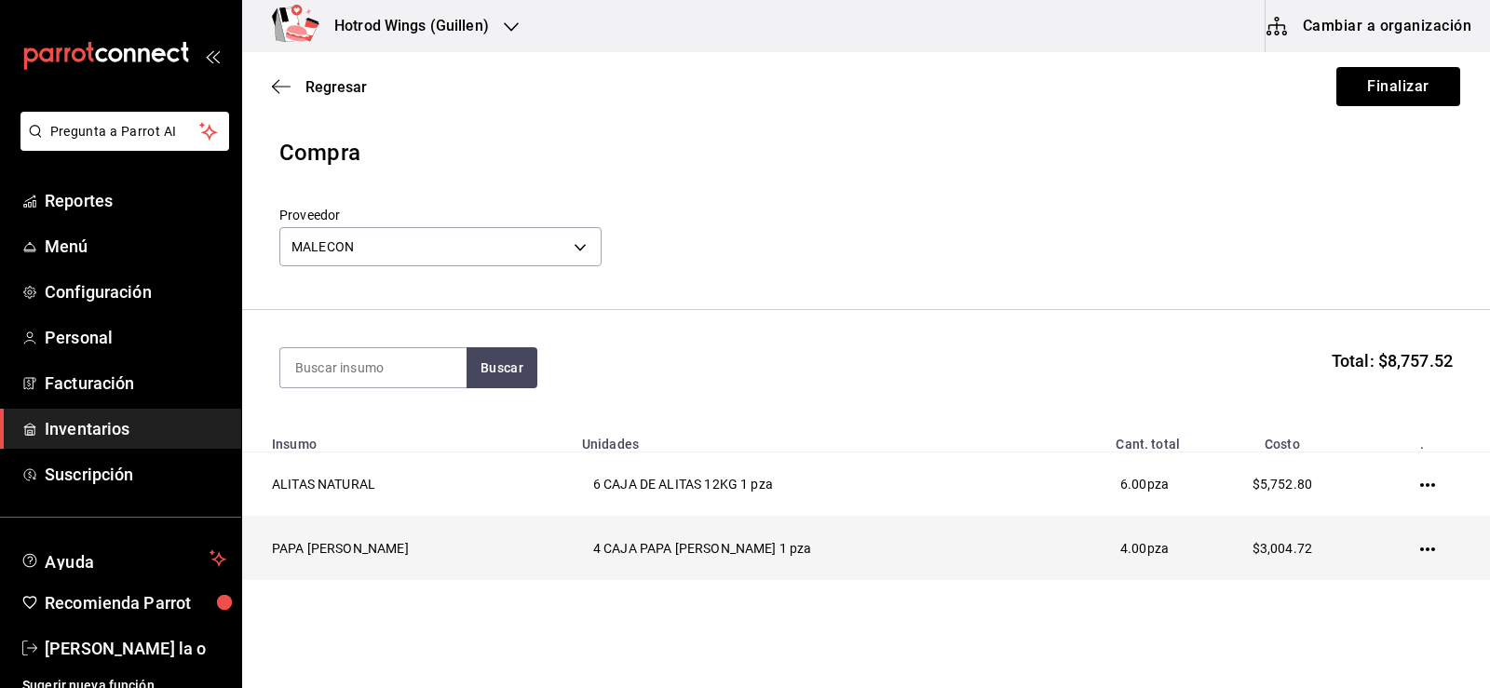
click at [1420, 550] on icon "button" at bounding box center [1427, 550] width 15 height 4
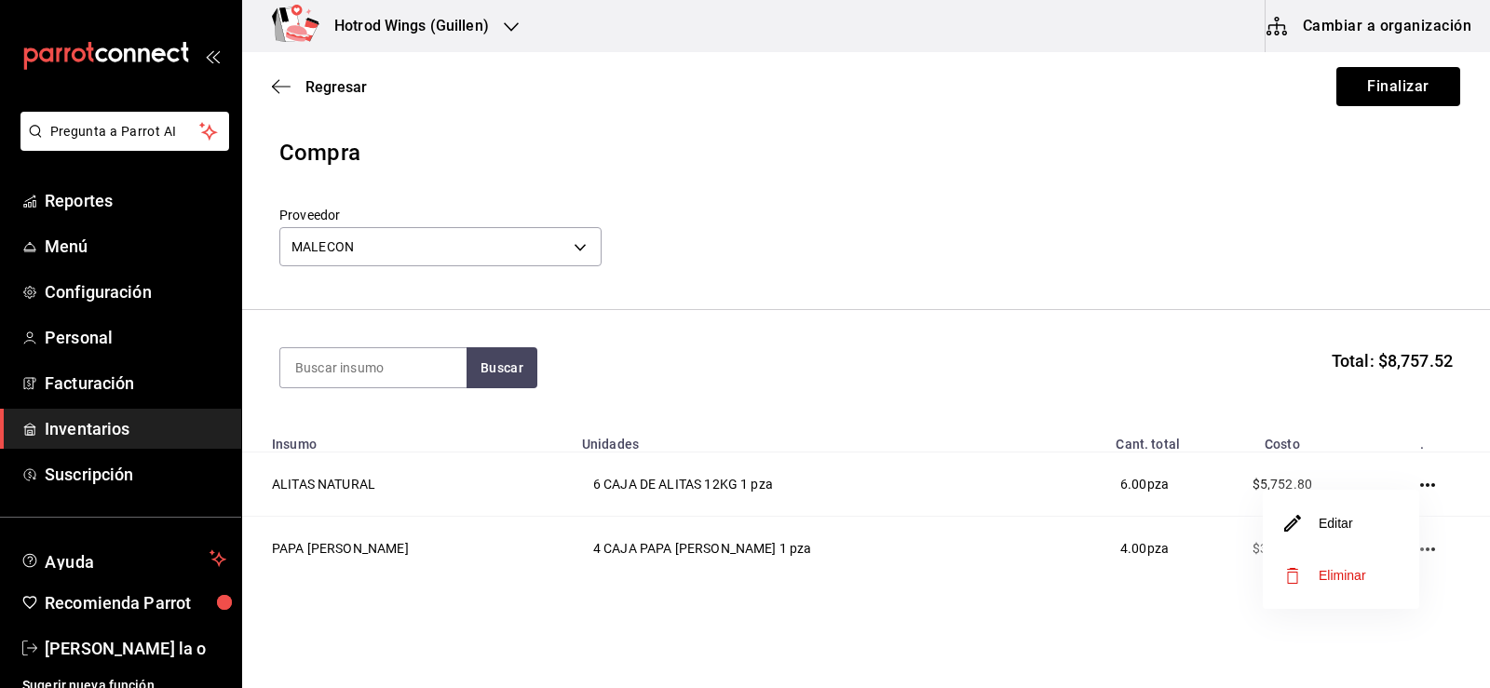
click at [1365, 528] on li "Editar" at bounding box center [1341, 523] width 156 height 52
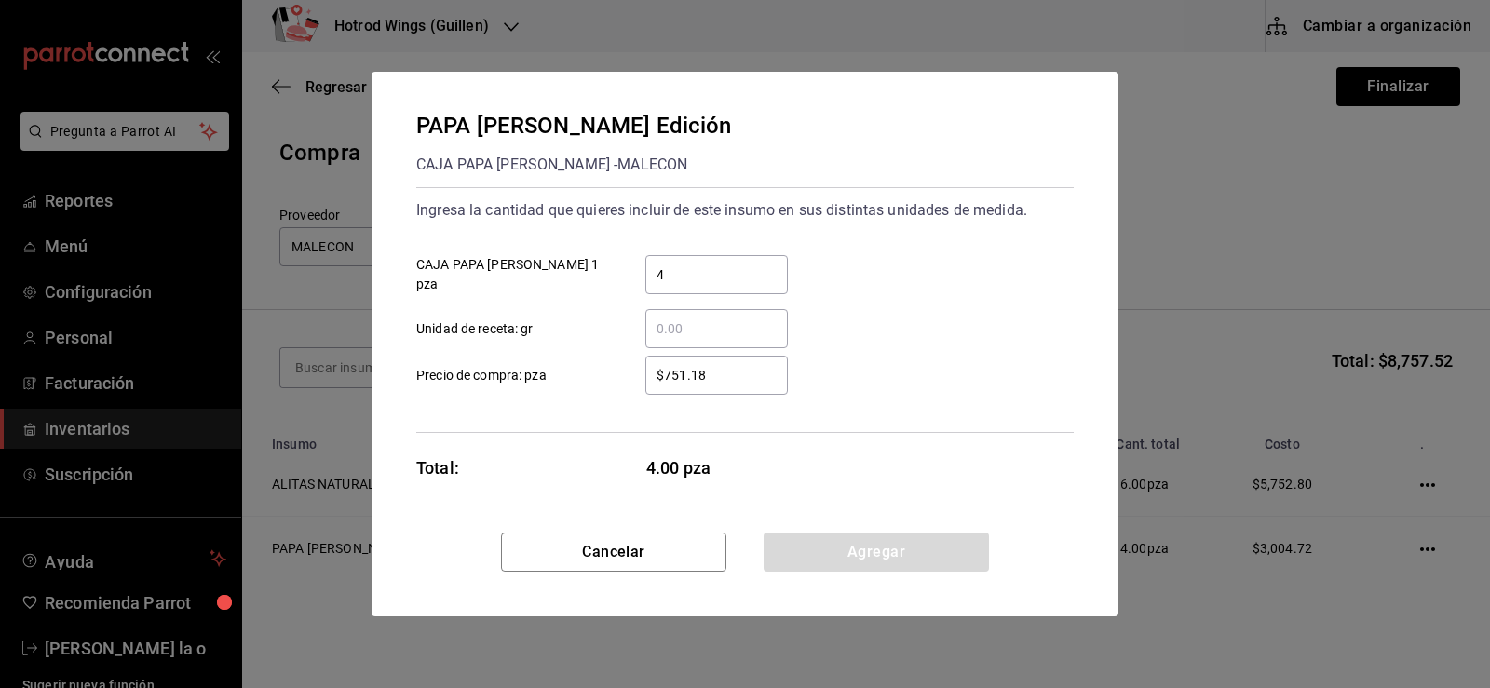
click at [727, 368] on input "$751.18" at bounding box center [716, 375] width 143 height 22
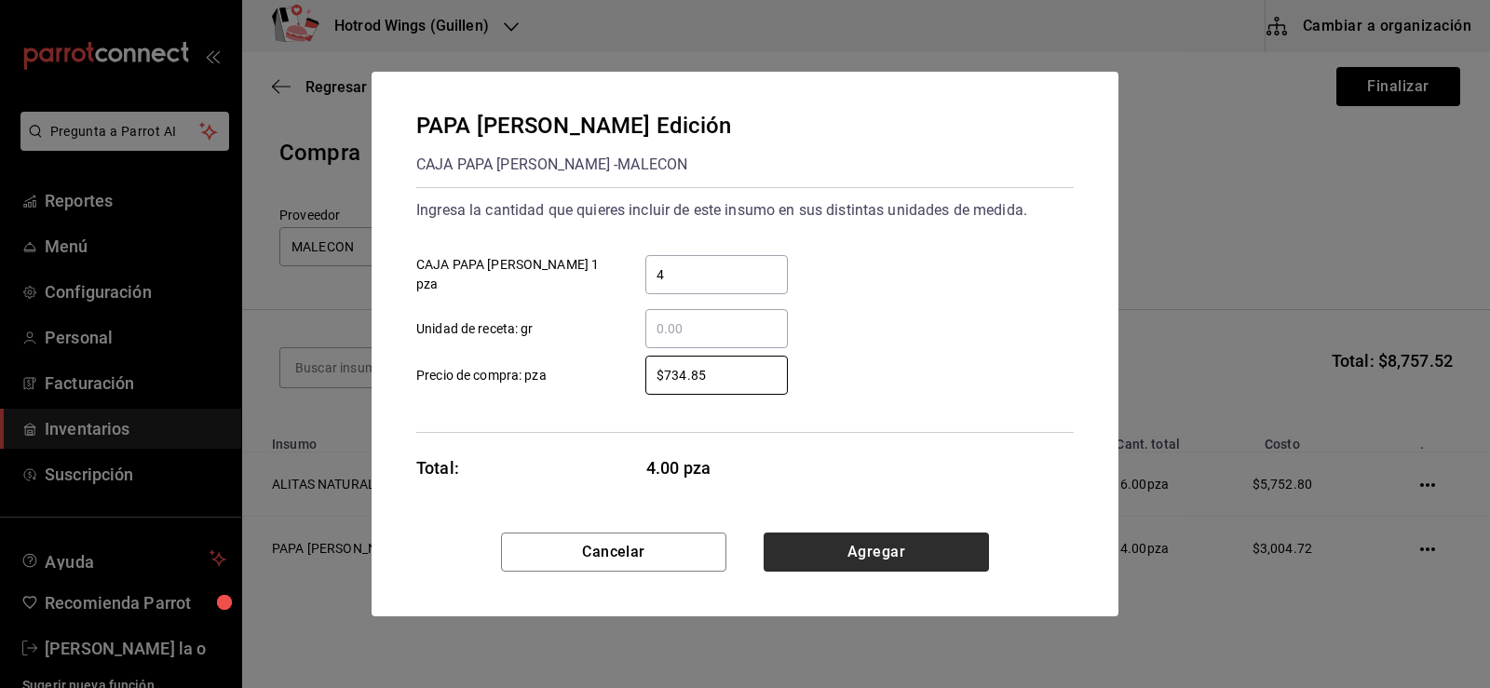
type input "$734.85"
click at [771, 543] on button "Agregar" at bounding box center [876, 552] width 225 height 39
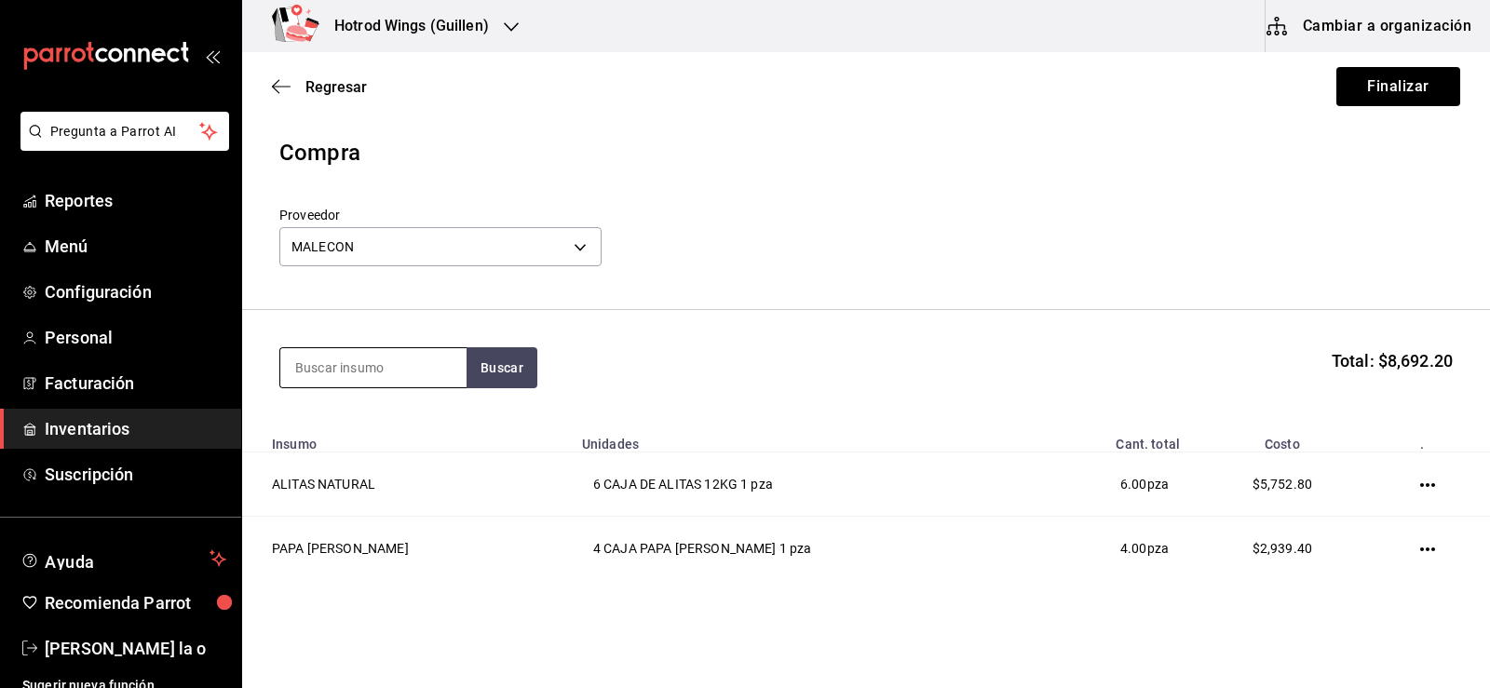
click at [349, 373] on input at bounding box center [373, 367] width 186 height 39
type input "mango"
click at [486, 371] on button "Buscar" at bounding box center [502, 367] width 71 height 41
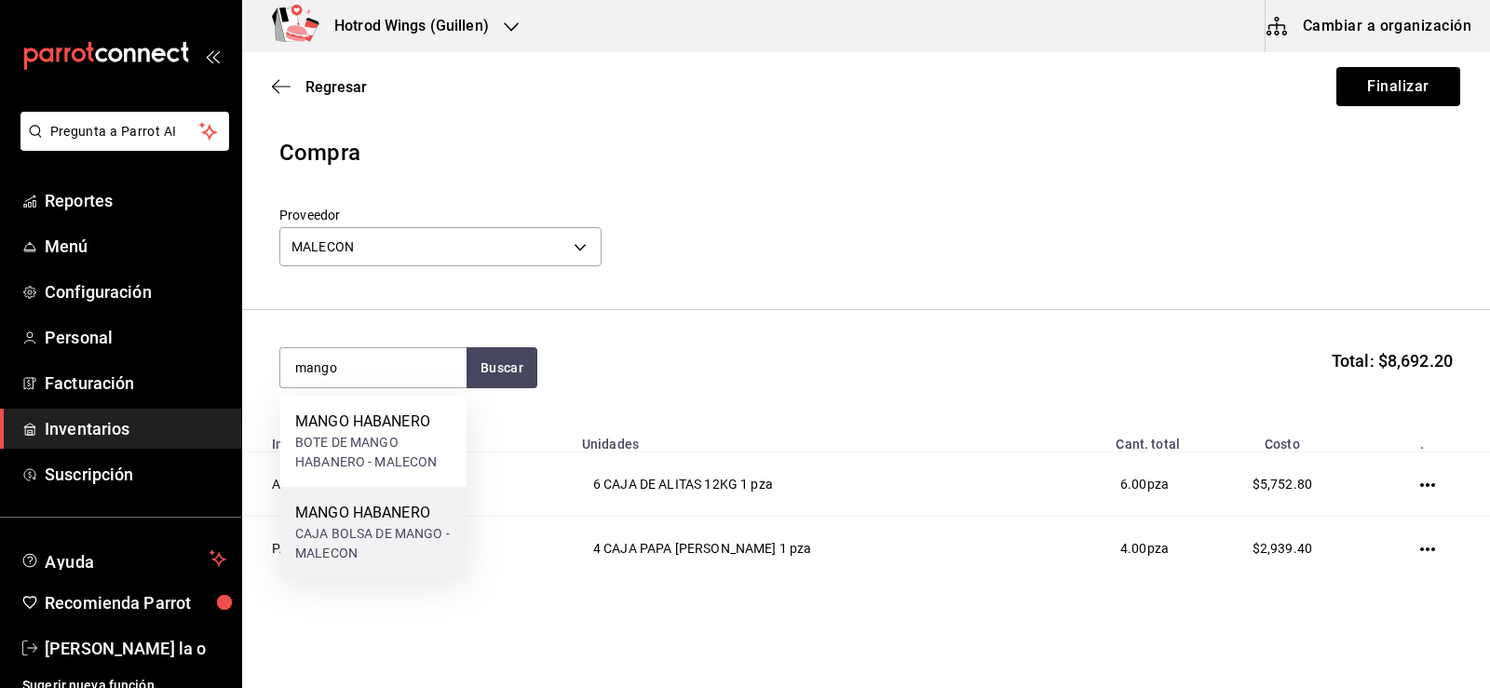
click at [401, 534] on div "CAJA BOLSA DE MANGO - MALECON" at bounding box center [373, 543] width 156 height 39
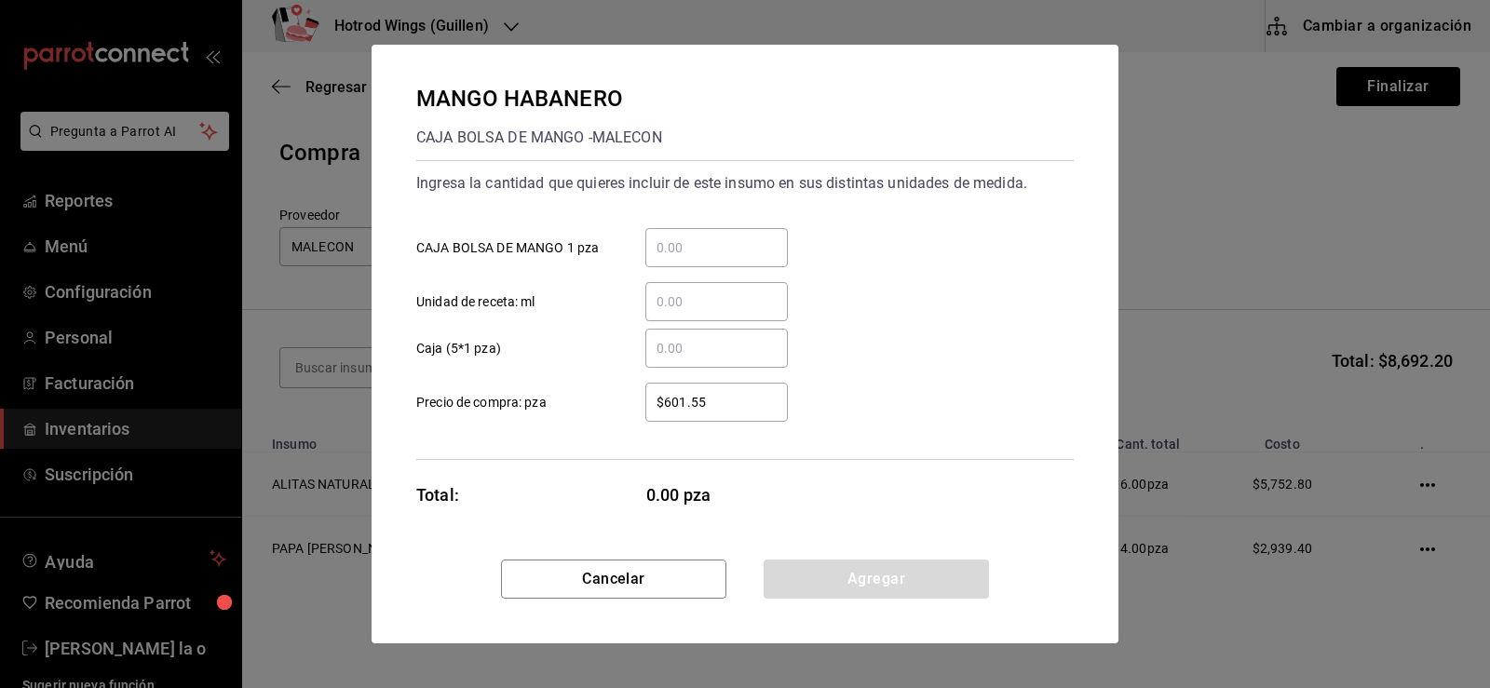
click at [682, 246] on input "​ CAJA BOLSA DE MANGO 1 pza" at bounding box center [716, 248] width 143 height 22
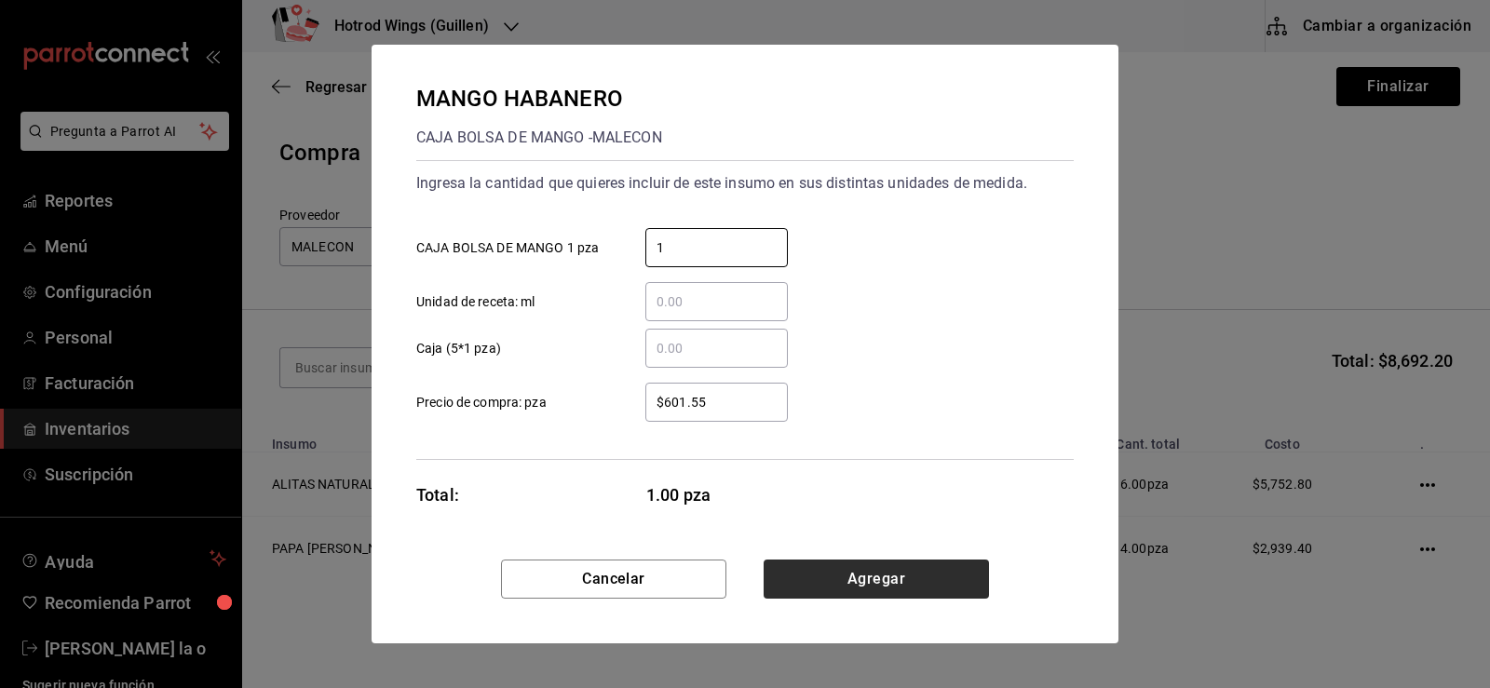
type input "1"
click at [808, 561] on button "Agregar" at bounding box center [876, 579] width 225 height 39
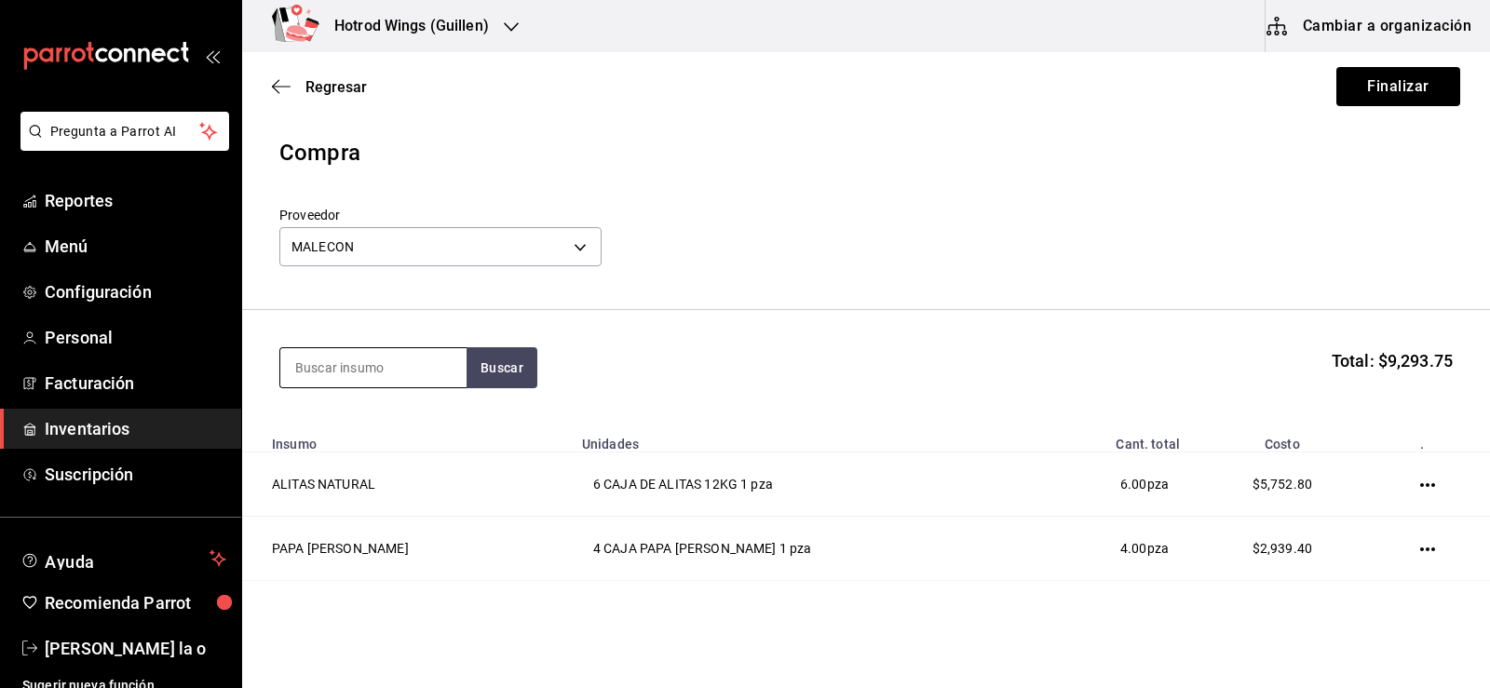
click at [376, 365] on input at bounding box center [373, 367] width 186 height 39
type input "ranch"
click at [467, 314] on section "ranch Buscar Total: $9,293.75" at bounding box center [866, 367] width 1248 height 115
click at [481, 351] on button "Buscar" at bounding box center [502, 367] width 71 height 41
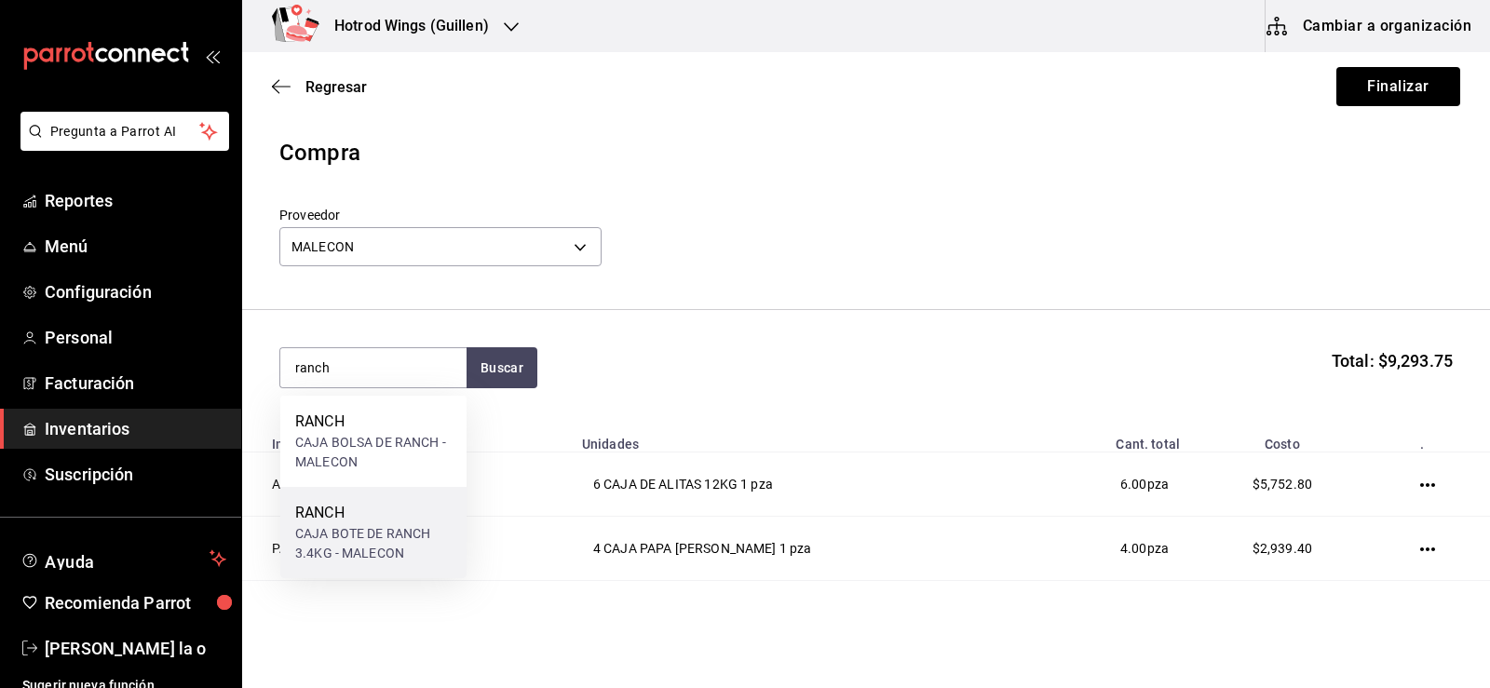
click at [338, 547] on div "CAJA BOTE DE RANCH 3.4KG - MALECON" at bounding box center [373, 543] width 156 height 39
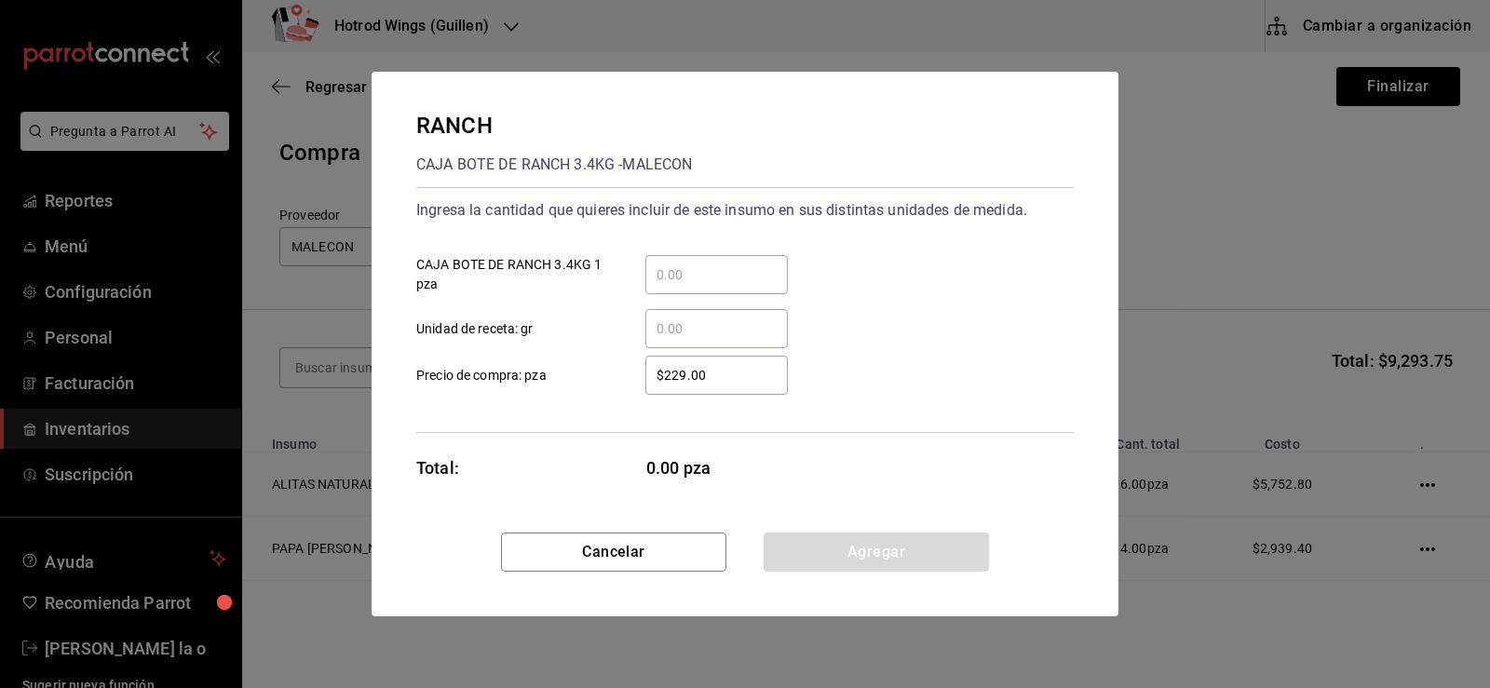
click at [690, 259] on div "​" at bounding box center [716, 274] width 143 height 39
click at [690, 264] on input "​ CAJA BOTE DE RANCH 3.4KG 1 pza" at bounding box center [716, 275] width 143 height 22
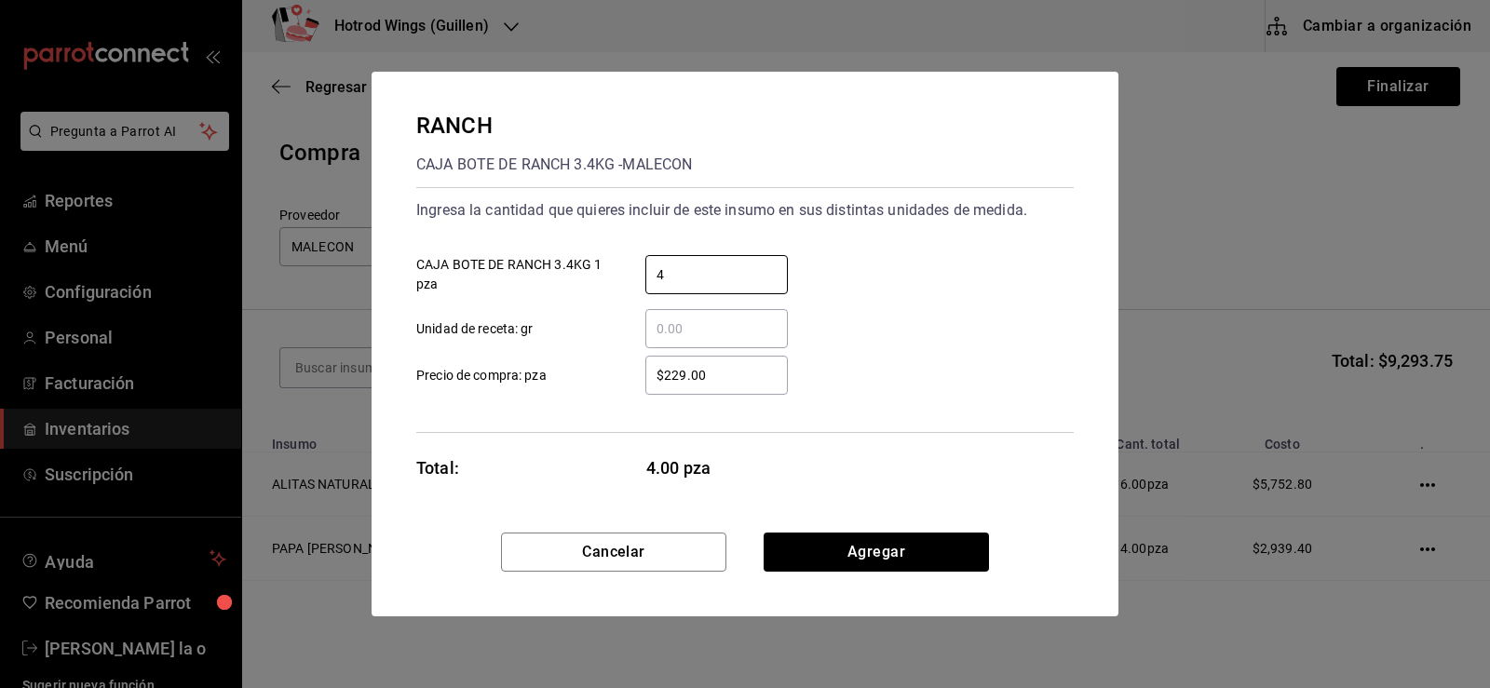
type input "4"
click at [686, 373] on input "$229.00" at bounding box center [716, 375] width 143 height 22
type input "$2.00"
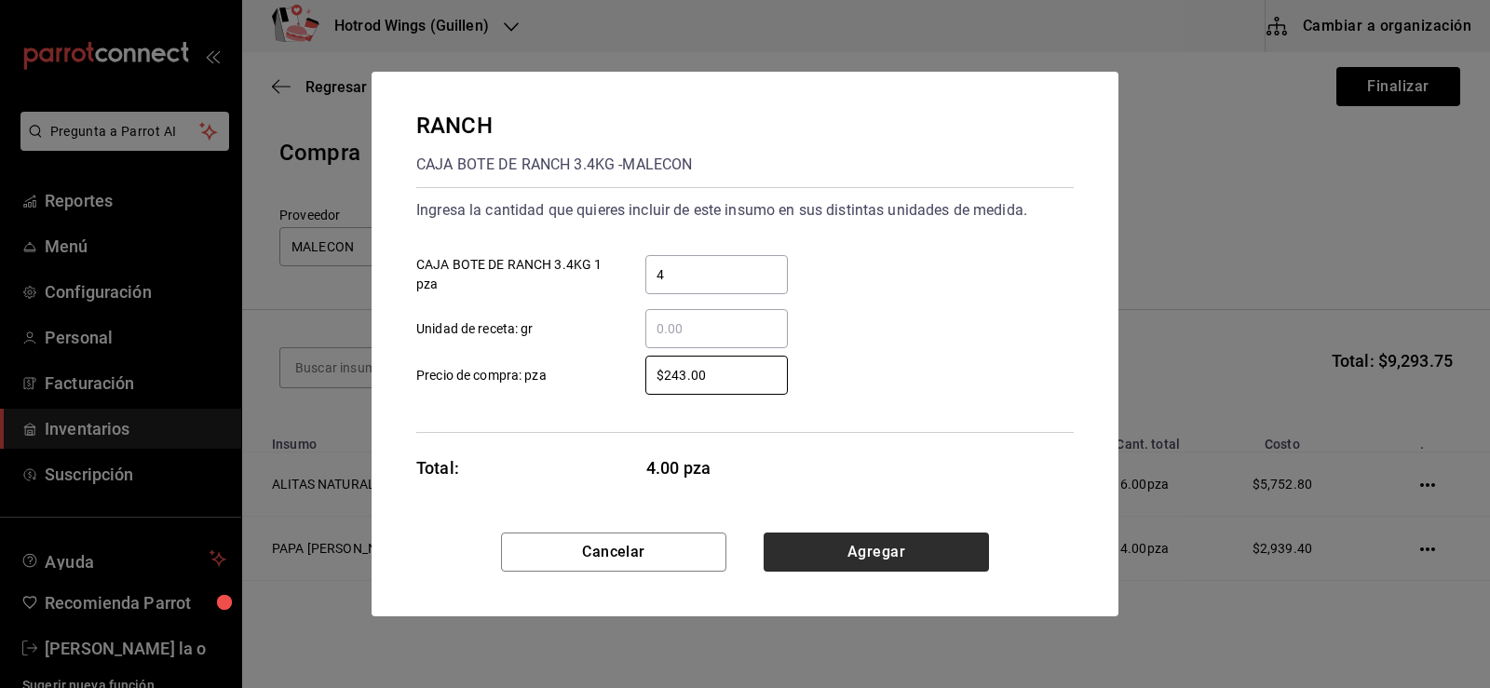
type input "$243.00"
click at [849, 547] on button "Agregar" at bounding box center [876, 552] width 225 height 39
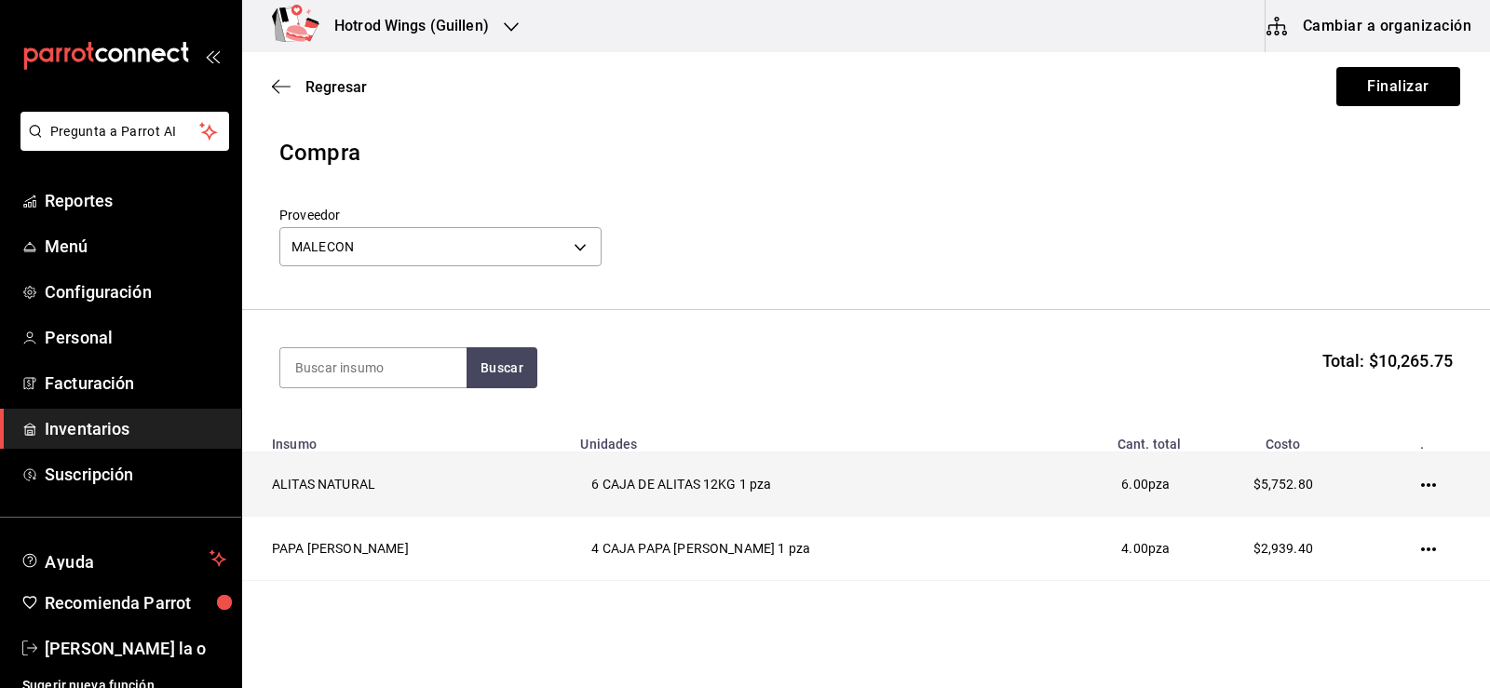
scroll to position [186, 0]
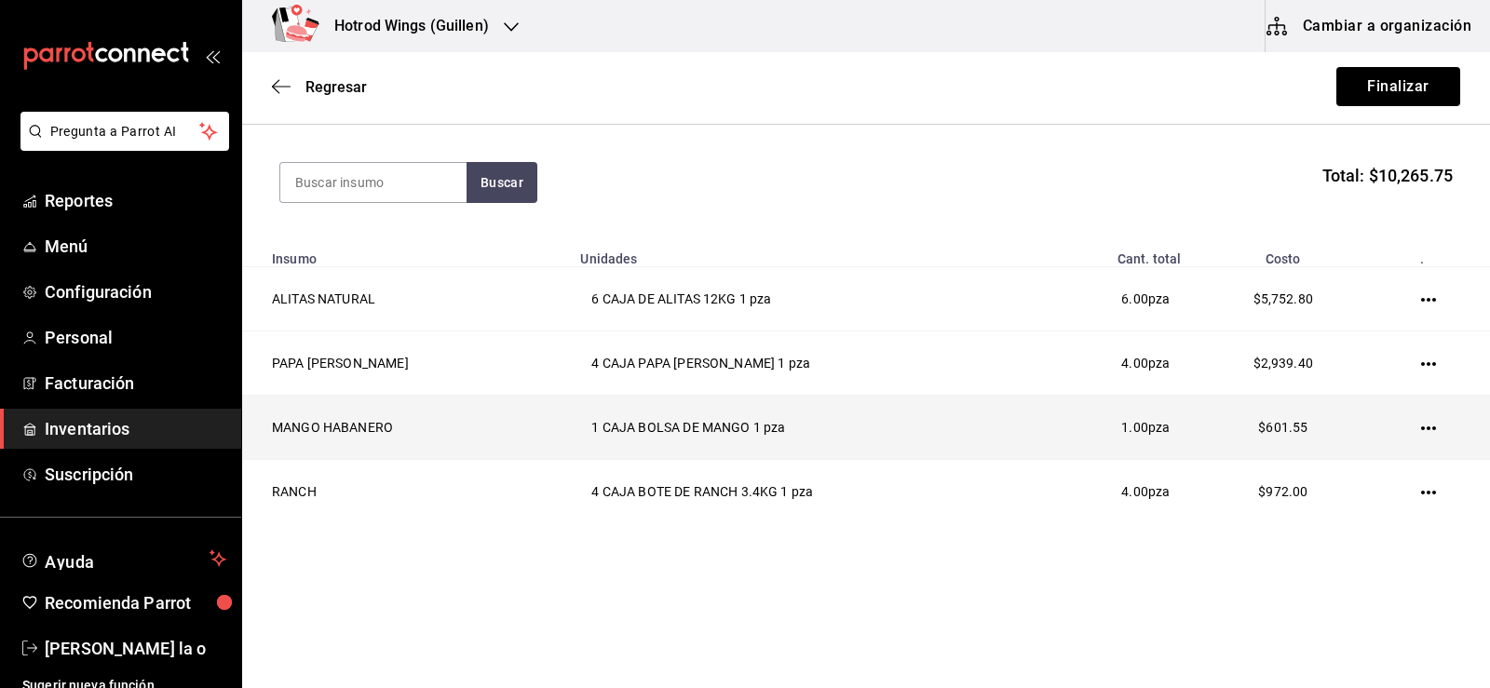
click at [1421, 428] on icon "button" at bounding box center [1428, 428] width 15 height 15
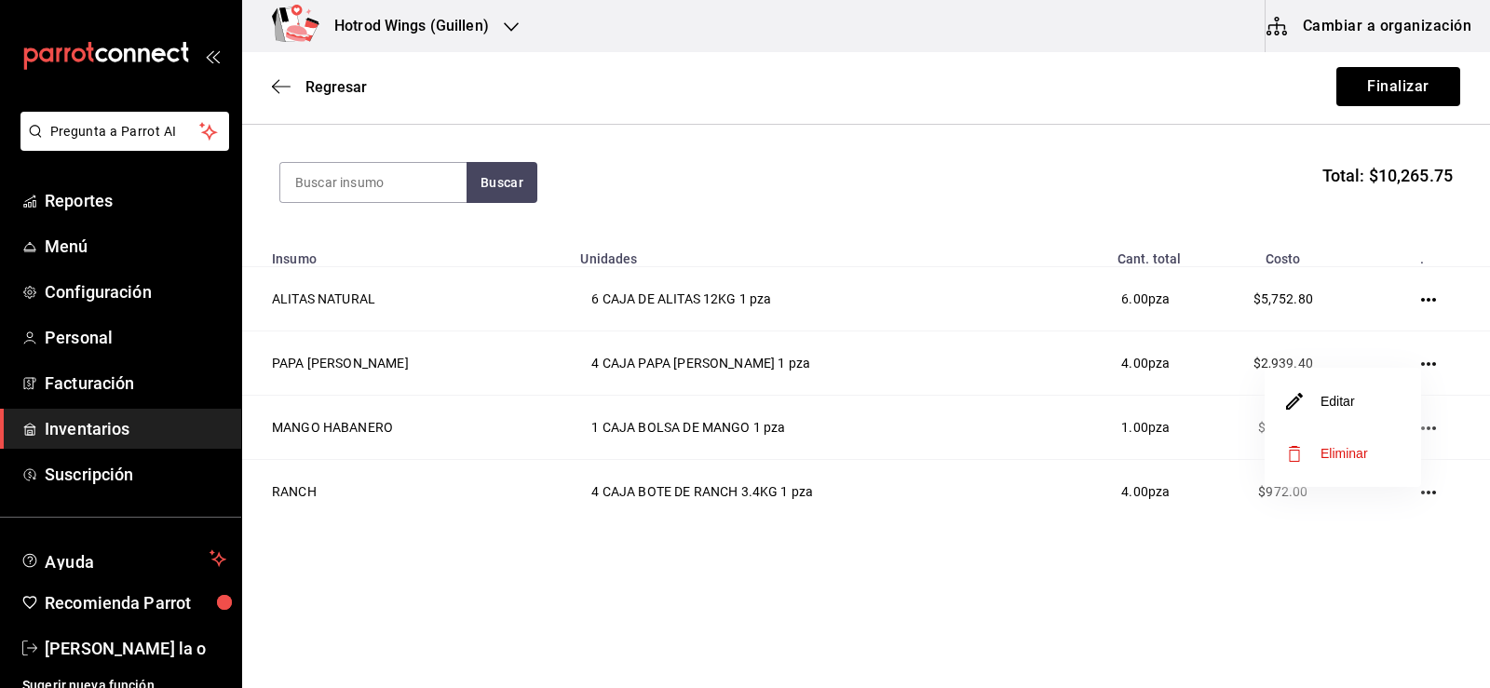
click at [1359, 406] on li "Editar" at bounding box center [1343, 401] width 156 height 52
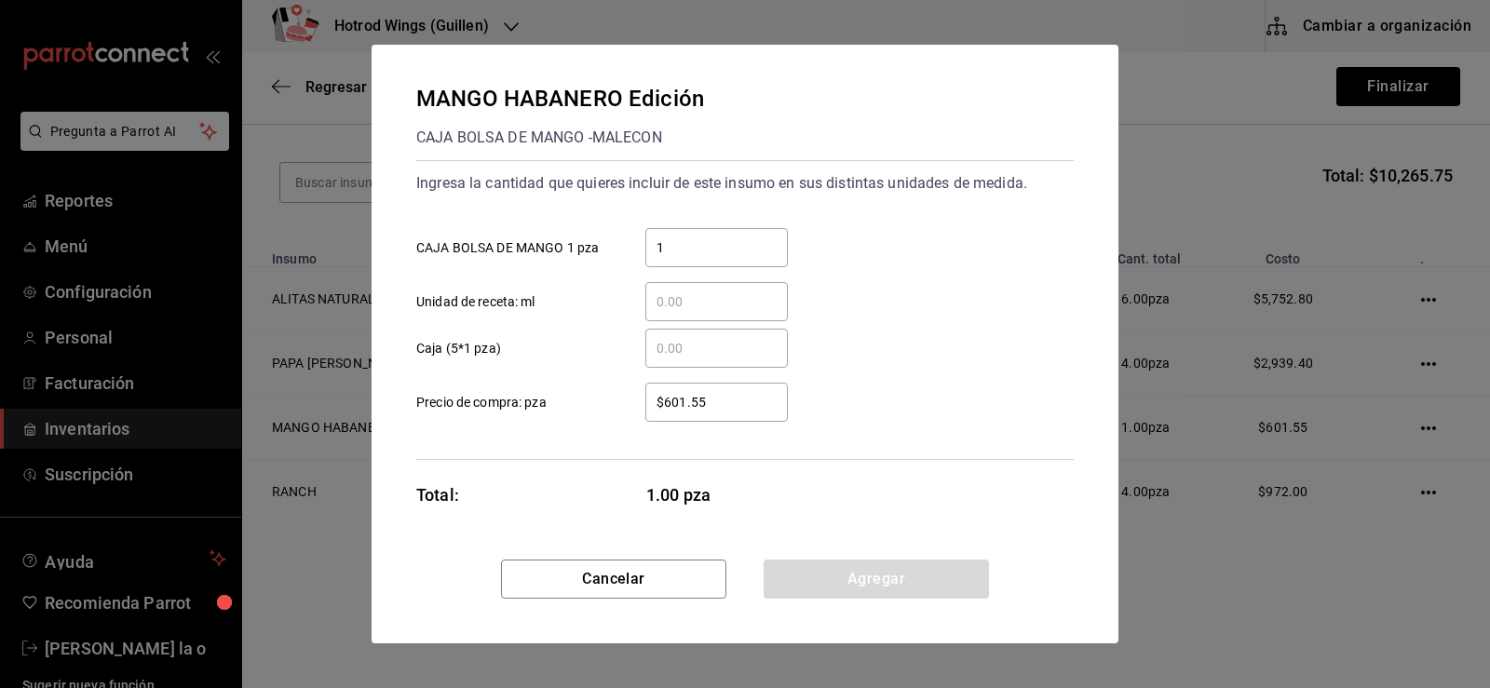
click at [717, 399] on input "$601.55" at bounding box center [716, 402] width 143 height 22
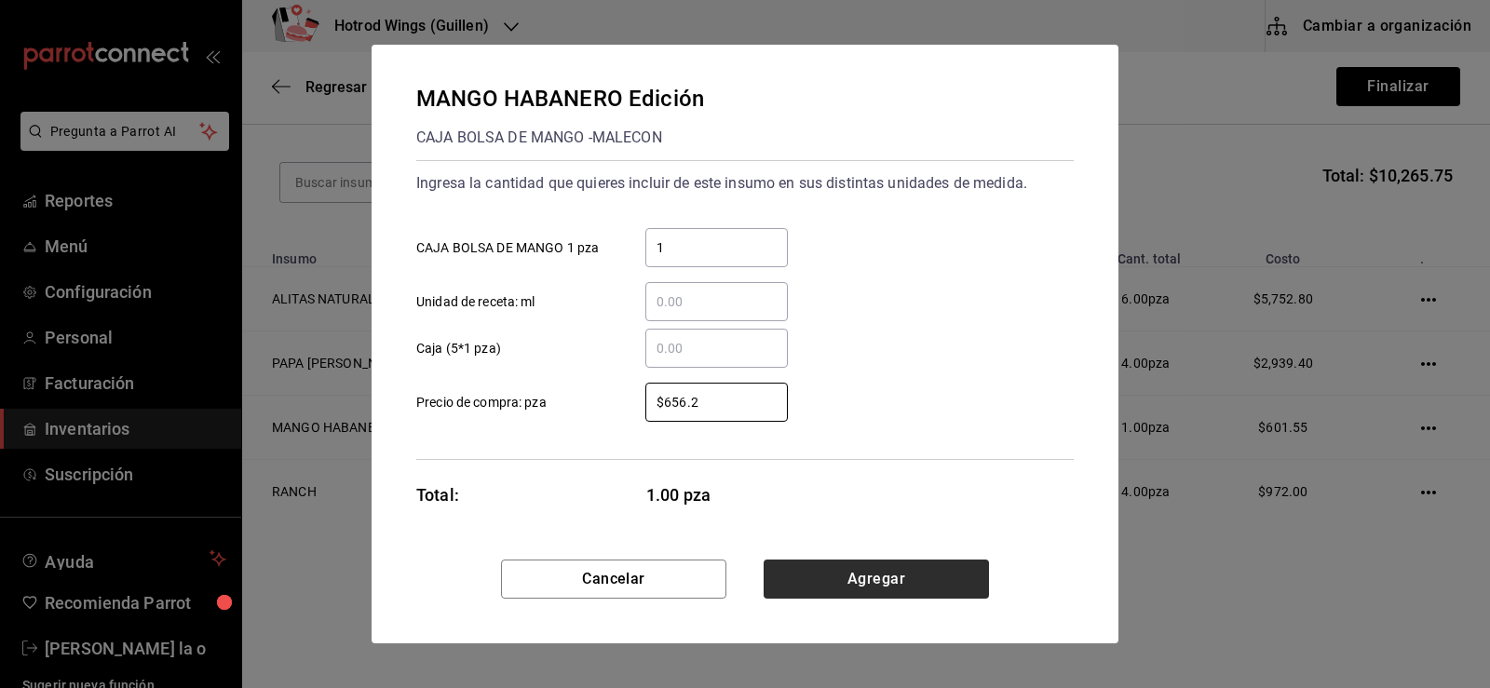
type input "$656.2"
click at [803, 568] on button "Agregar" at bounding box center [876, 579] width 225 height 39
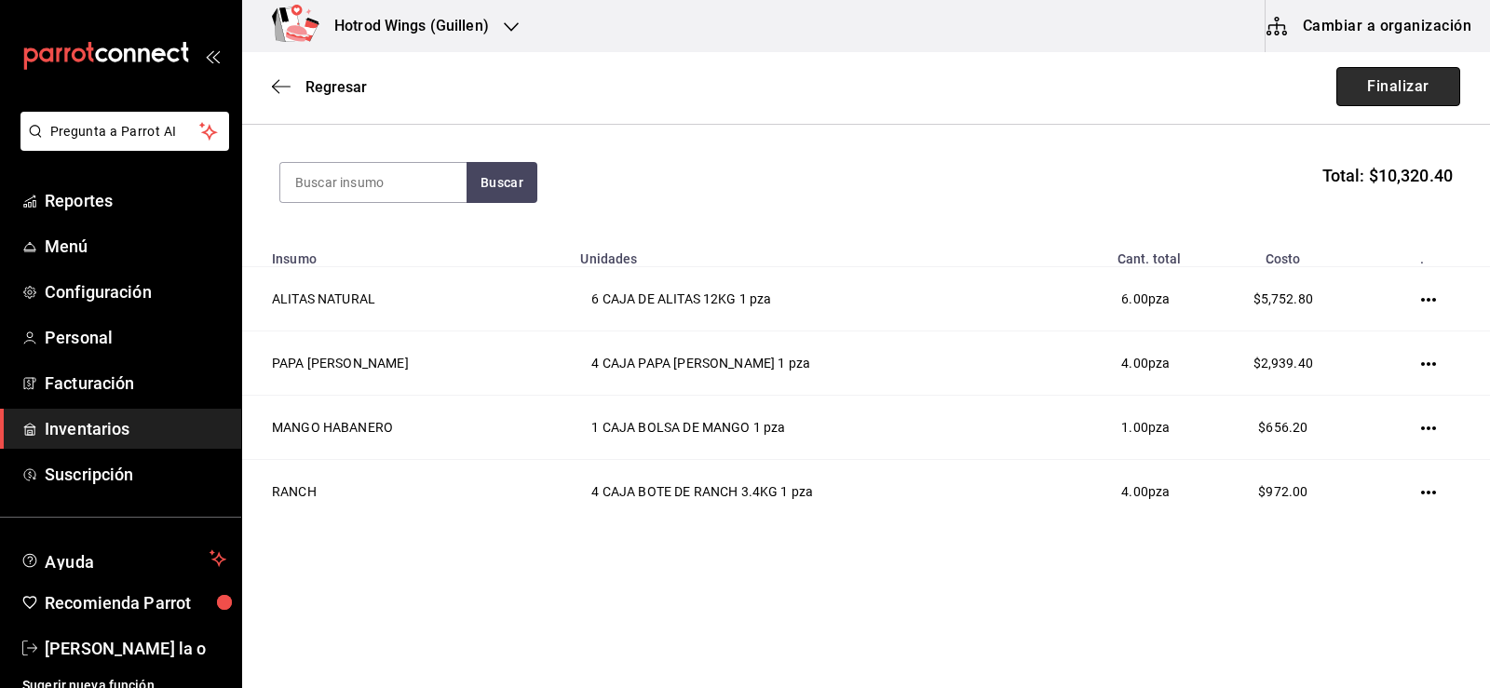
click at [1378, 88] on button "Finalizar" at bounding box center [1399, 86] width 124 height 39
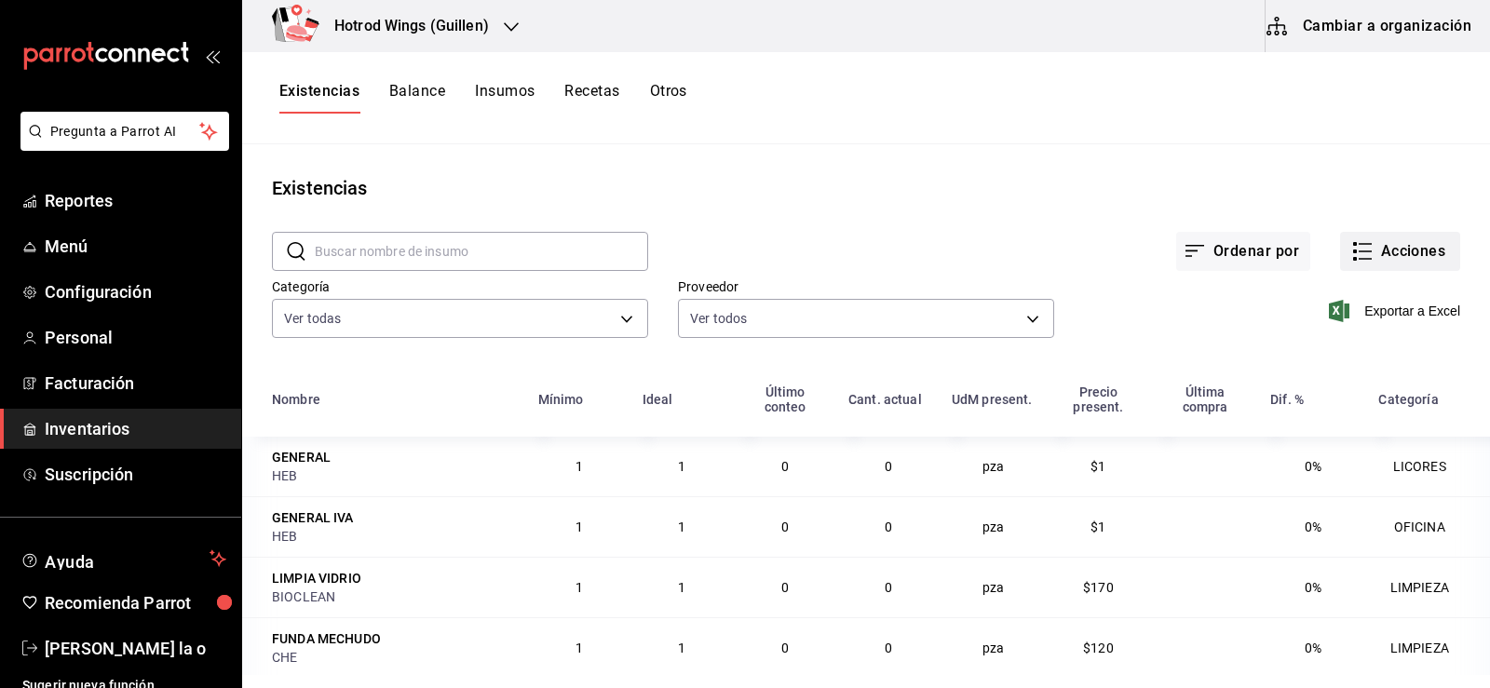
click at [1398, 255] on button "Acciones" at bounding box center [1400, 251] width 120 height 39
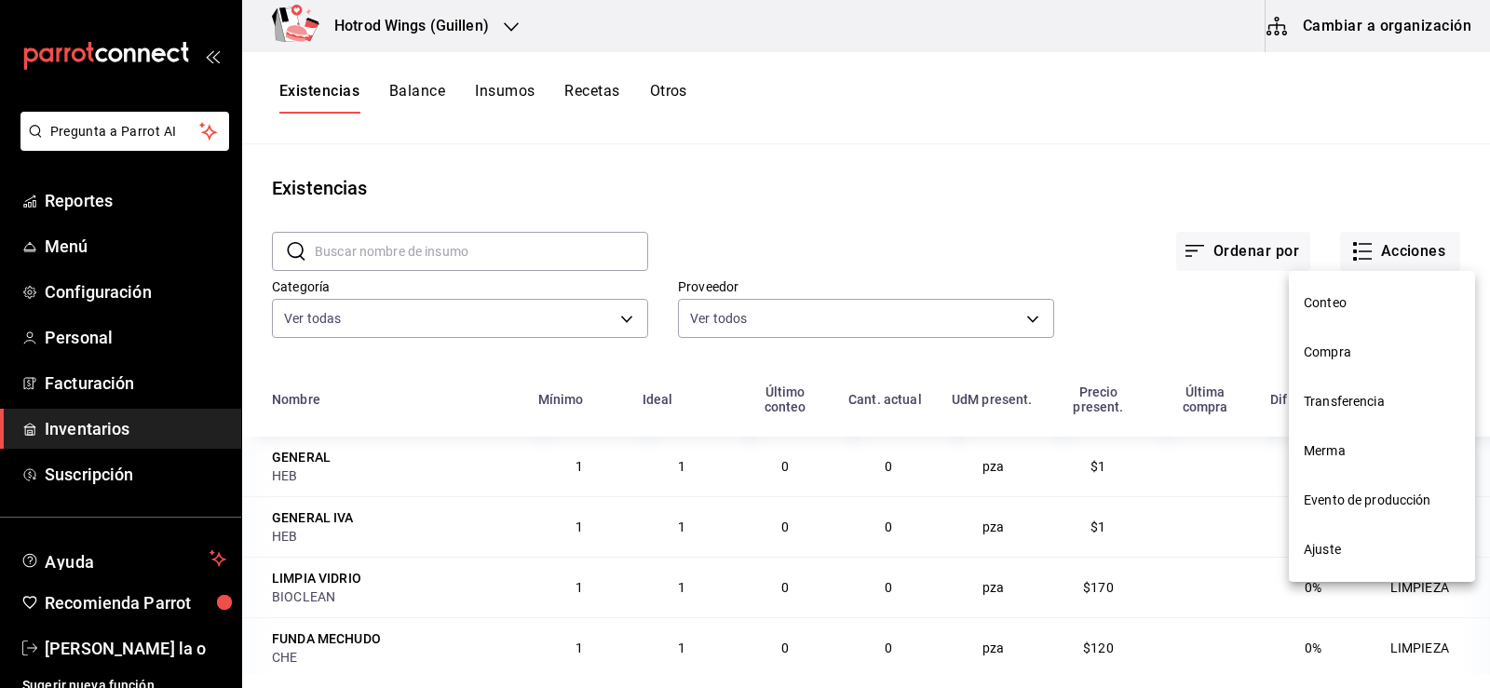
click at [1345, 355] on span "Compra" at bounding box center [1382, 353] width 156 height 20
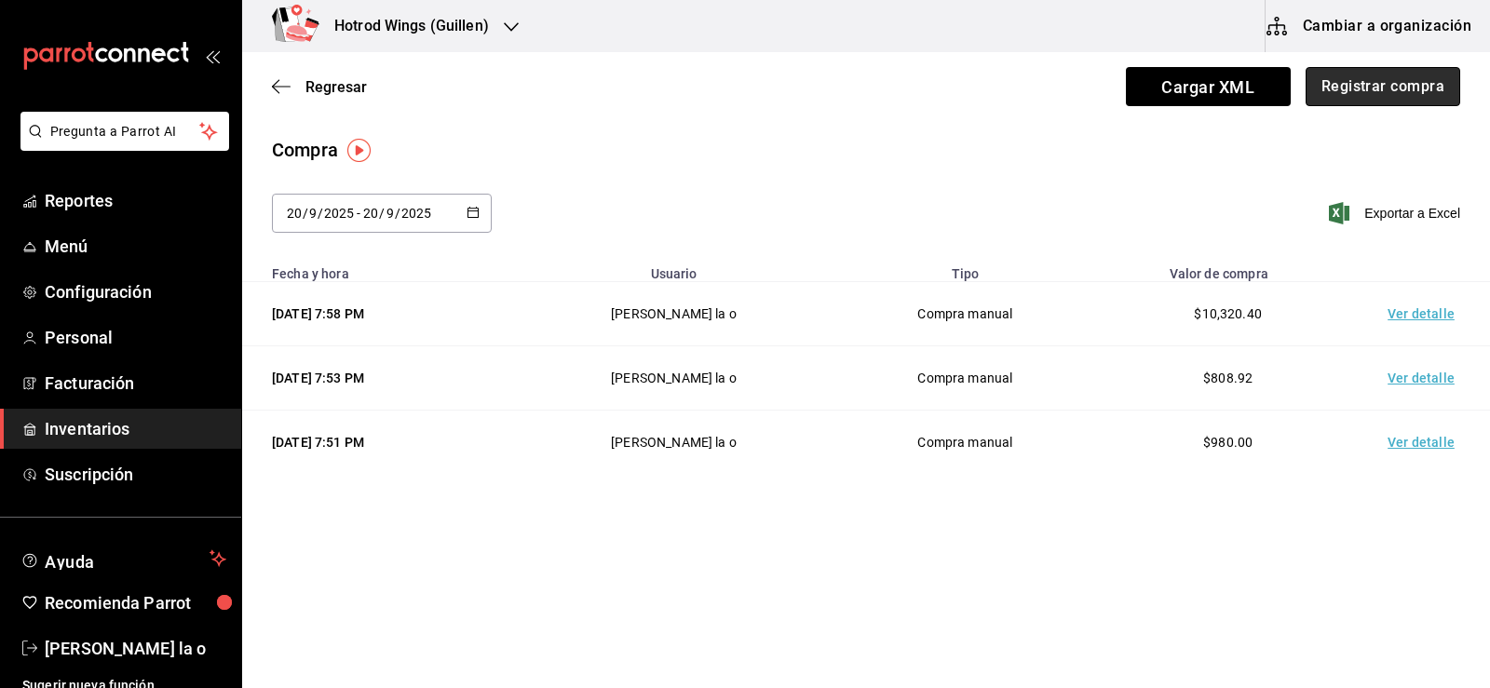
click at [1385, 88] on button "Registrar compra" at bounding box center [1383, 86] width 155 height 39
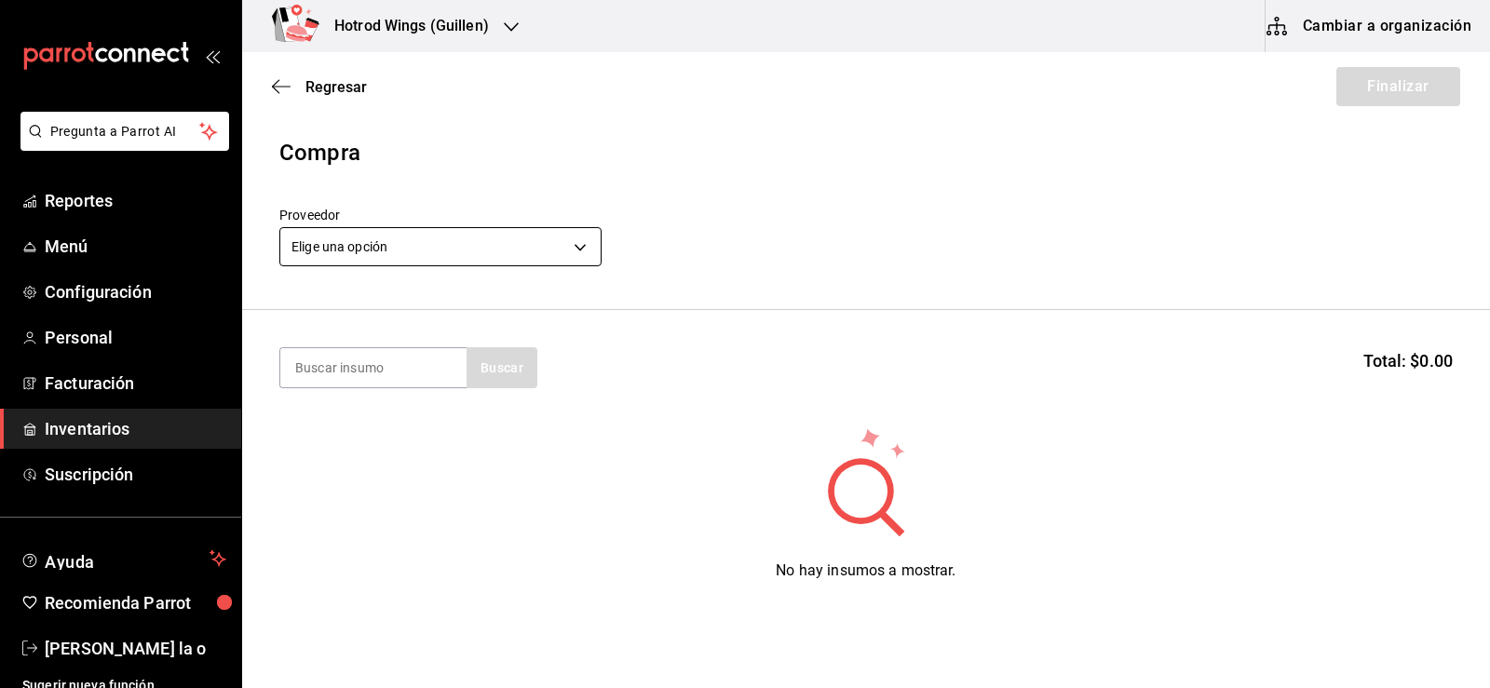
click at [574, 251] on body "Pregunta a Parrot AI Reportes Menú Configuración Personal Facturación Inventari…" at bounding box center [745, 291] width 1490 height 583
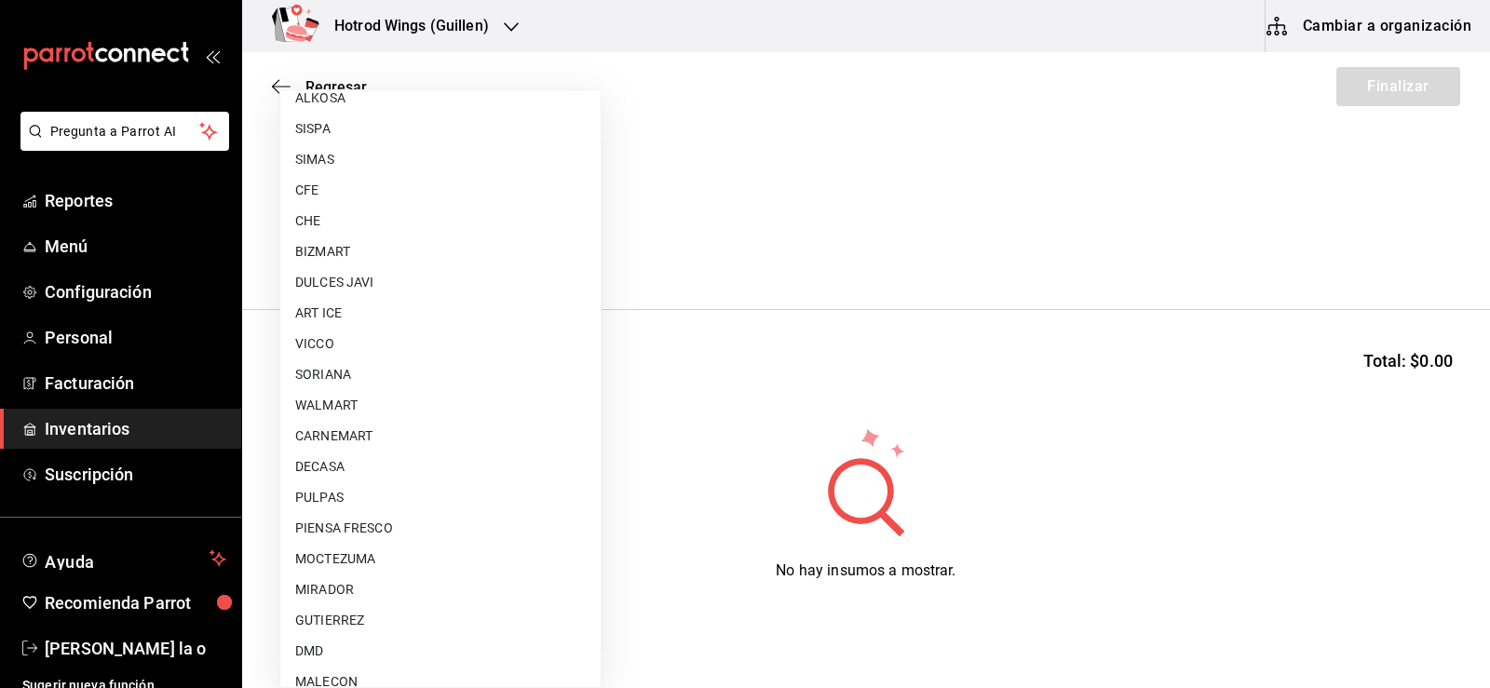
scroll to position [1304, 0]
click at [359, 509] on li "PIENSA FRESCO" at bounding box center [440, 499] width 320 height 31
type input "1f9b4abe-d169-4a22-bd88-fa99a725e109"
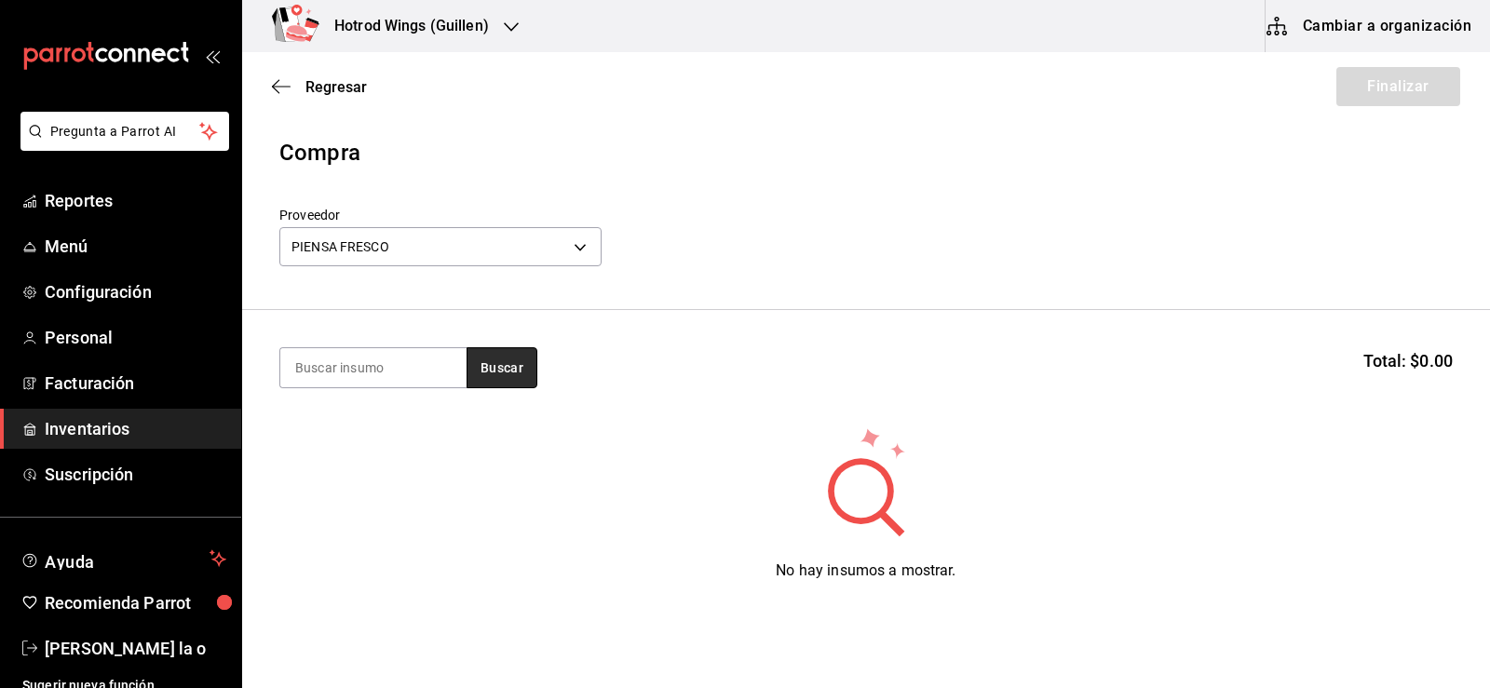
click at [516, 374] on button "Buscar" at bounding box center [502, 367] width 71 height 41
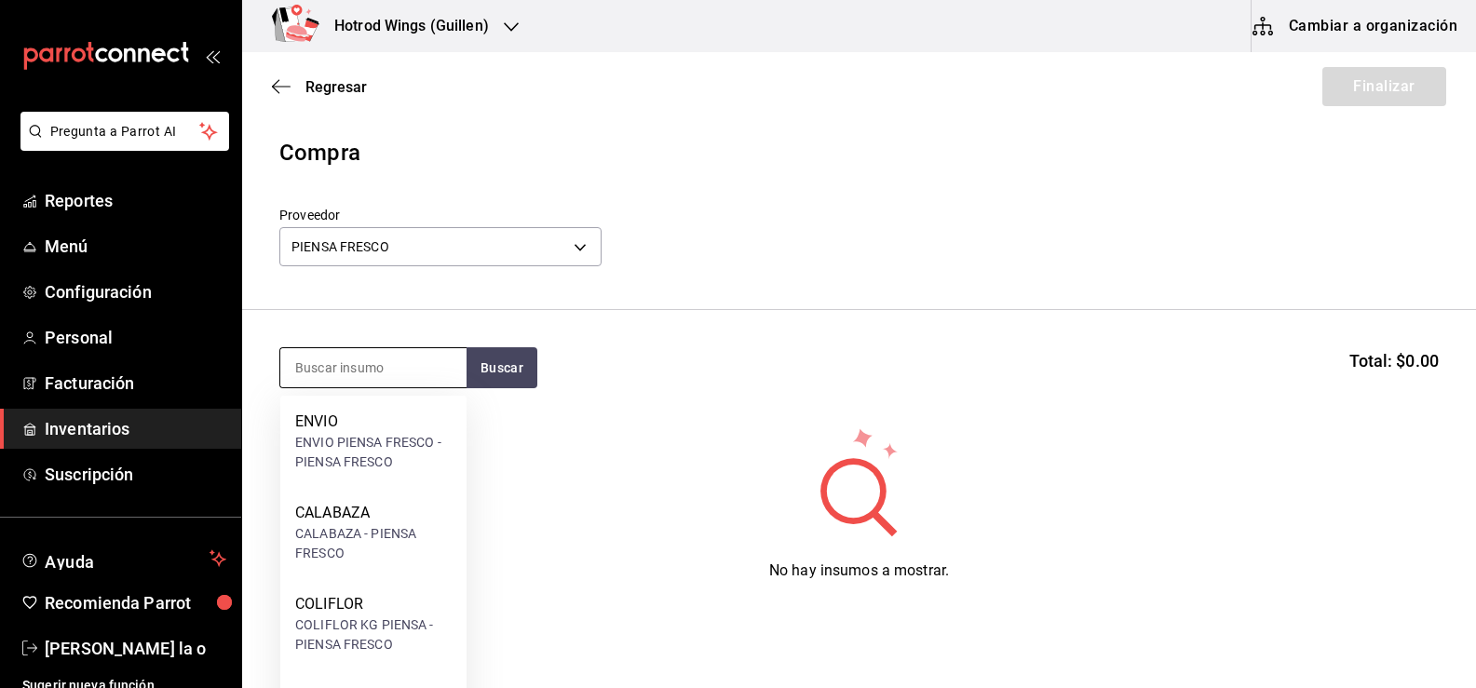
drag, startPoint x: 325, startPoint y: 377, endPoint x: 321, endPoint y: 364, distance: 13.6
click at [325, 376] on input at bounding box center [373, 367] width 186 height 39
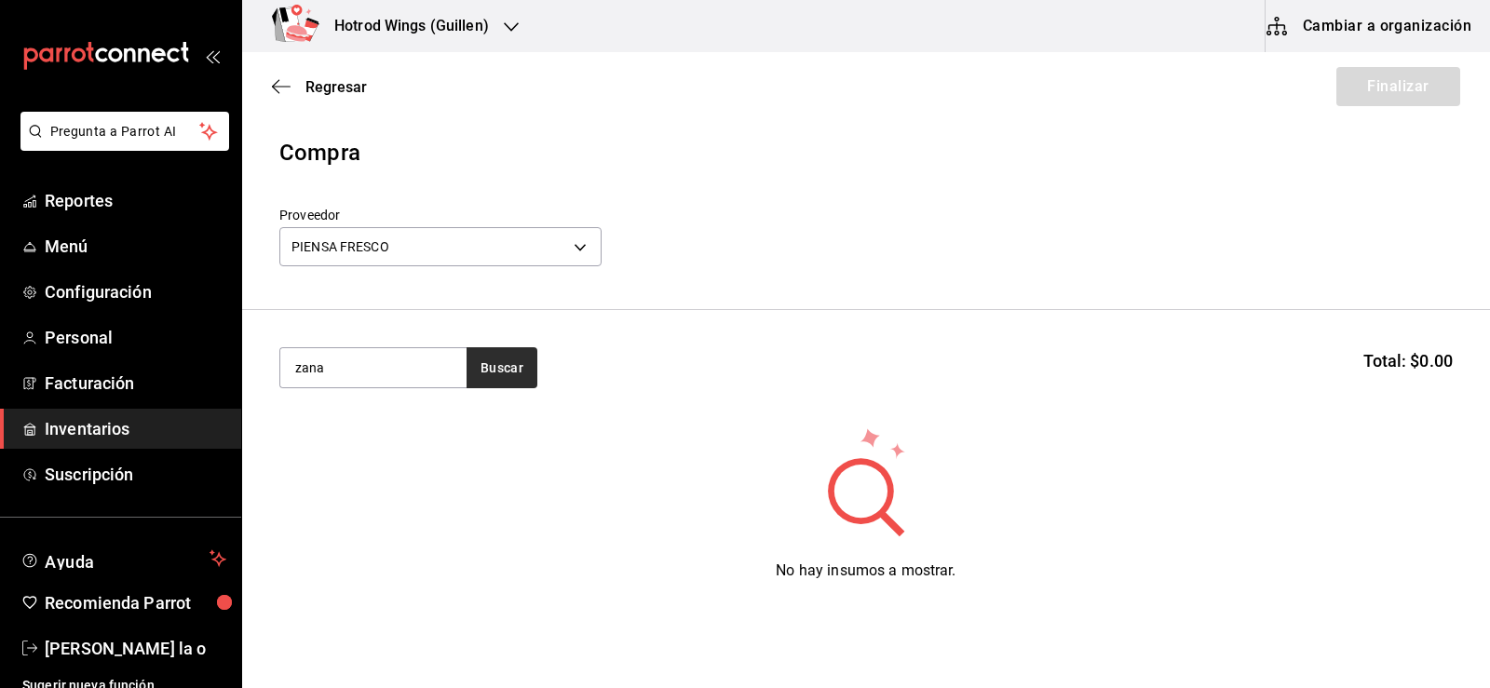
type input "zana"
click at [496, 362] on button "Buscar" at bounding box center [502, 367] width 71 height 41
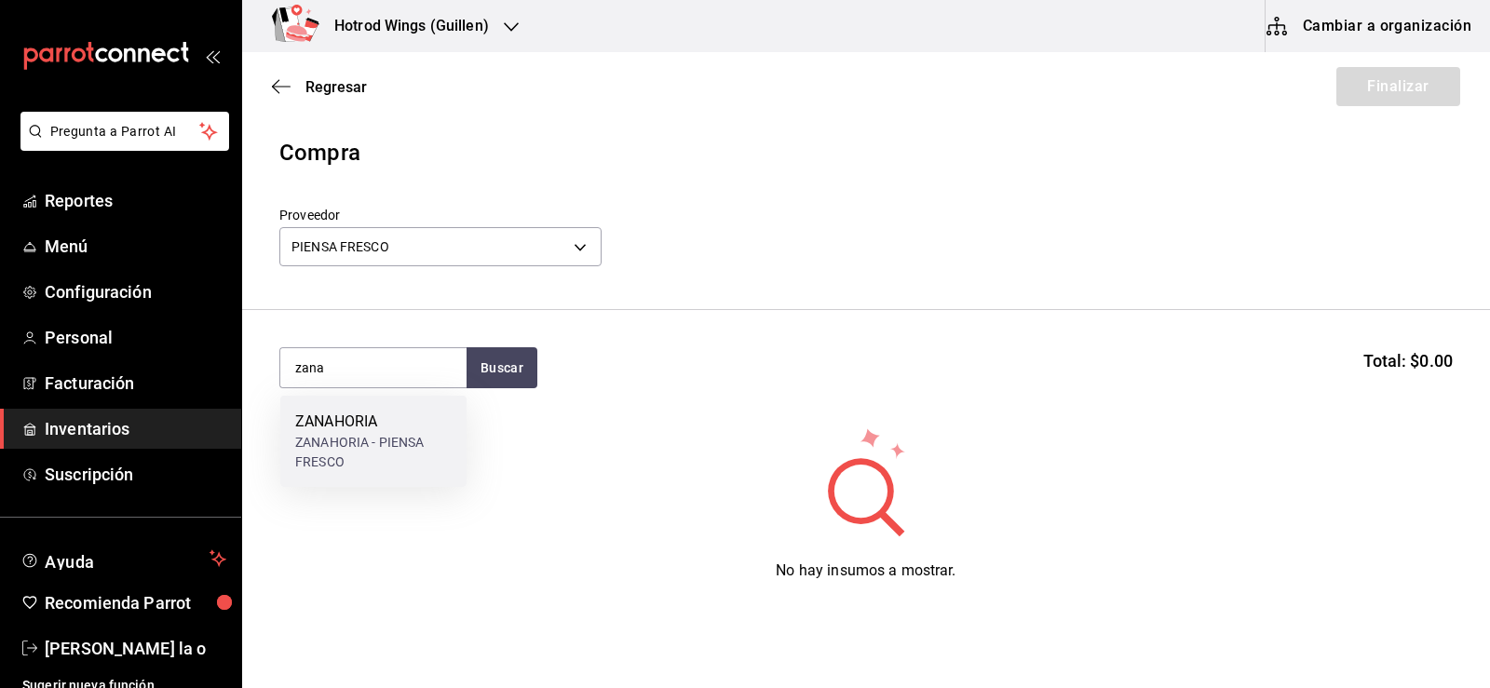
click at [378, 447] on div "ZANAHORIA - PIENSA FRESCO" at bounding box center [373, 452] width 156 height 39
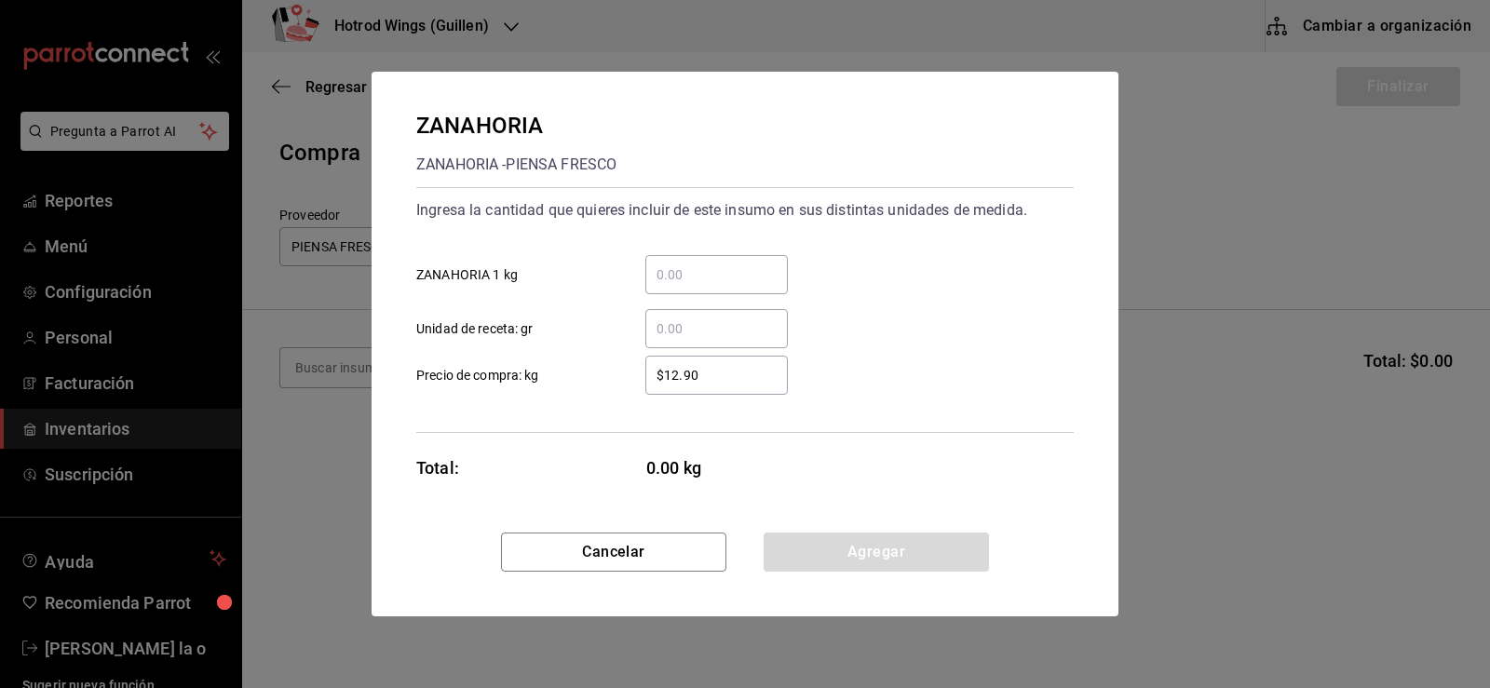
click at [674, 260] on div "​" at bounding box center [716, 274] width 143 height 39
click at [674, 264] on input "​ ZANAHORIA 1 kg" at bounding box center [716, 275] width 143 height 22
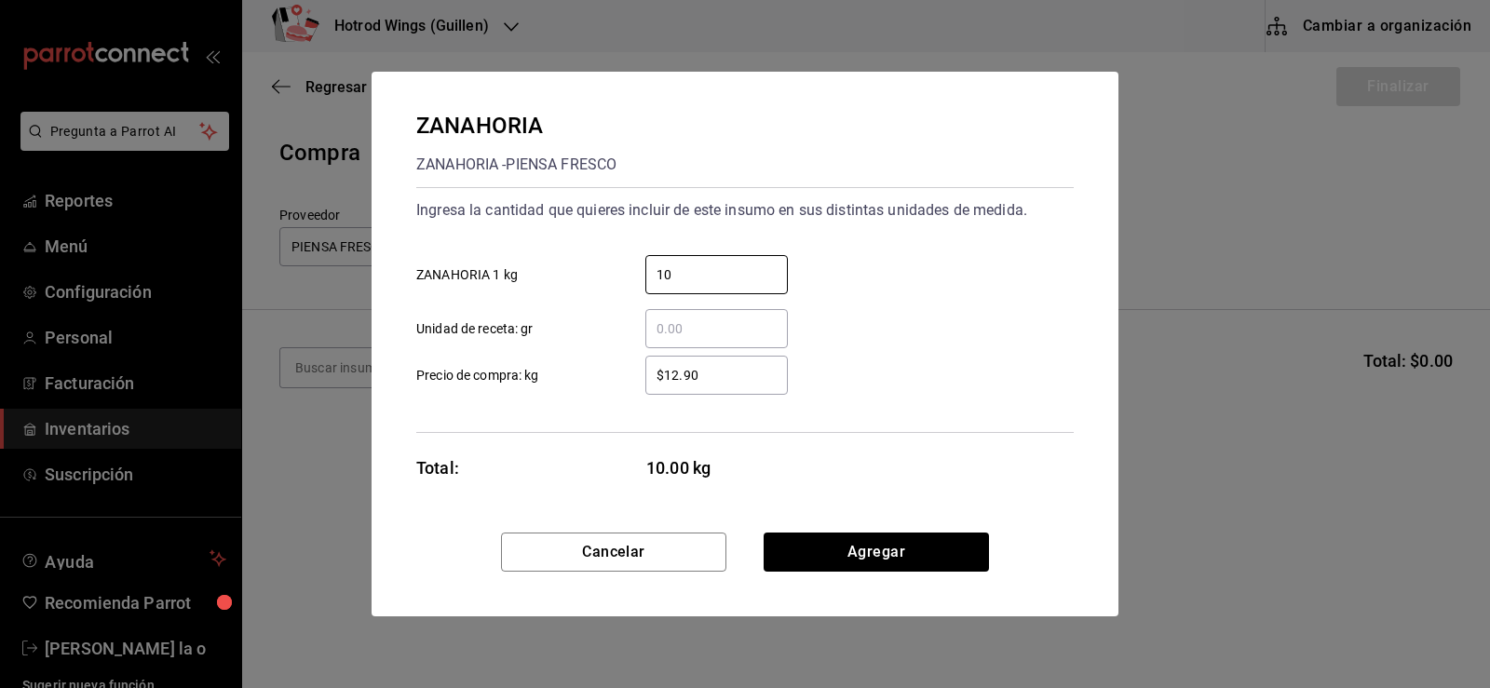
type input "10"
click at [710, 375] on input "$12.90" at bounding box center [716, 375] width 143 height 22
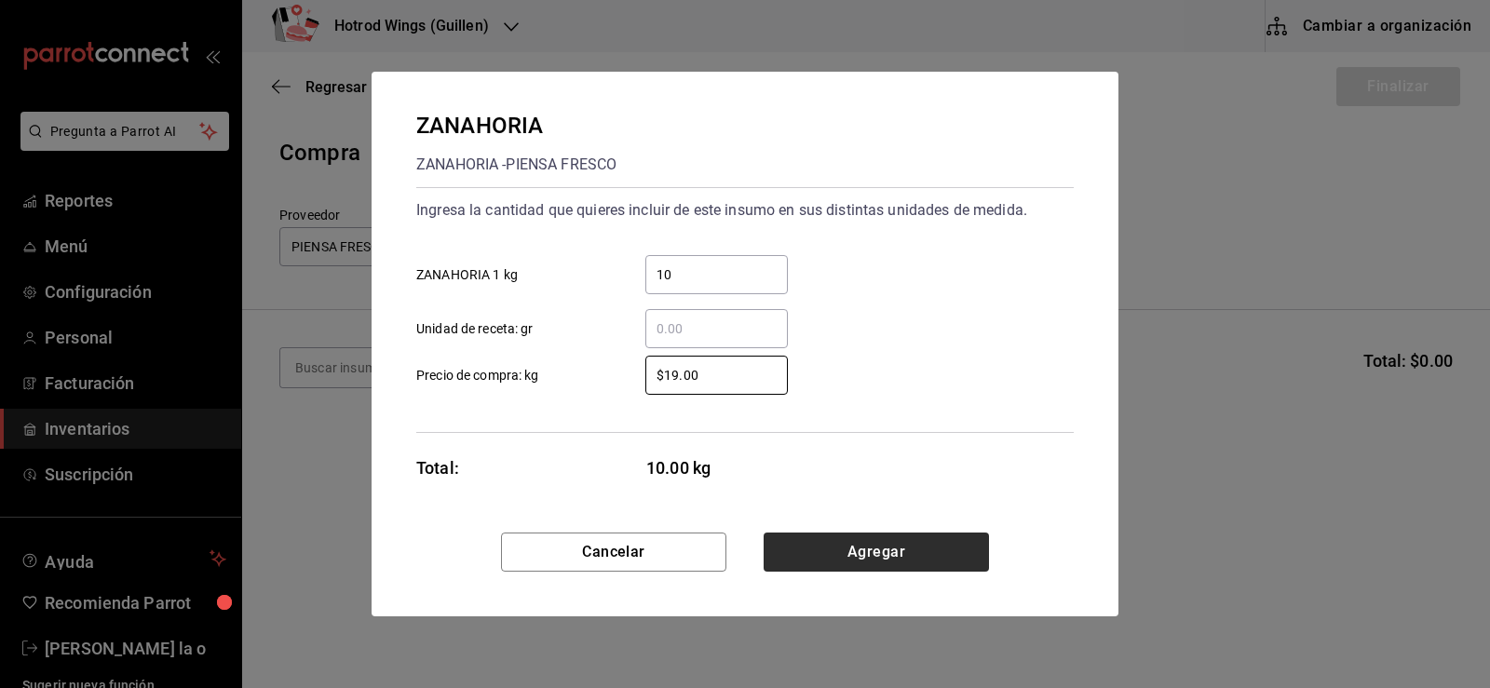
type input "$19.00"
click at [951, 550] on button "Agregar" at bounding box center [876, 552] width 225 height 39
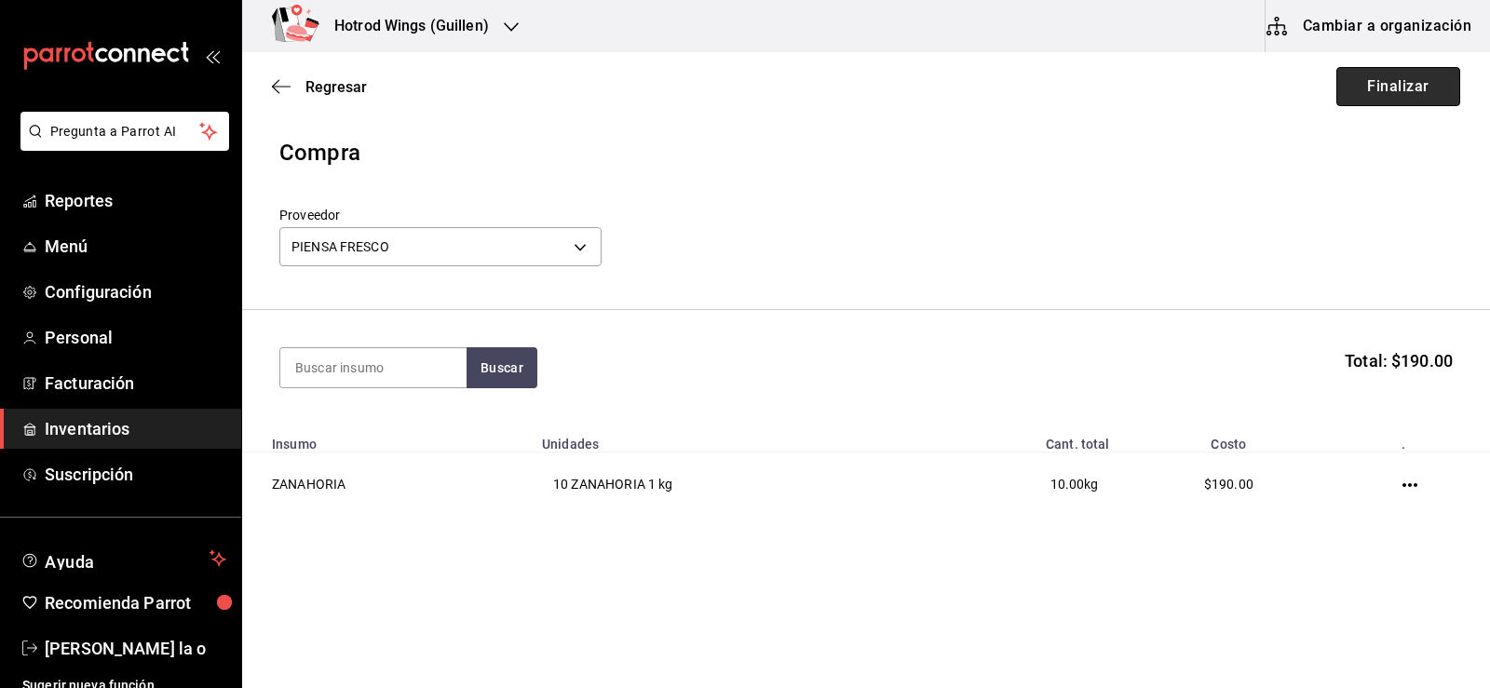
click at [1415, 90] on button "Finalizar" at bounding box center [1399, 86] width 124 height 39
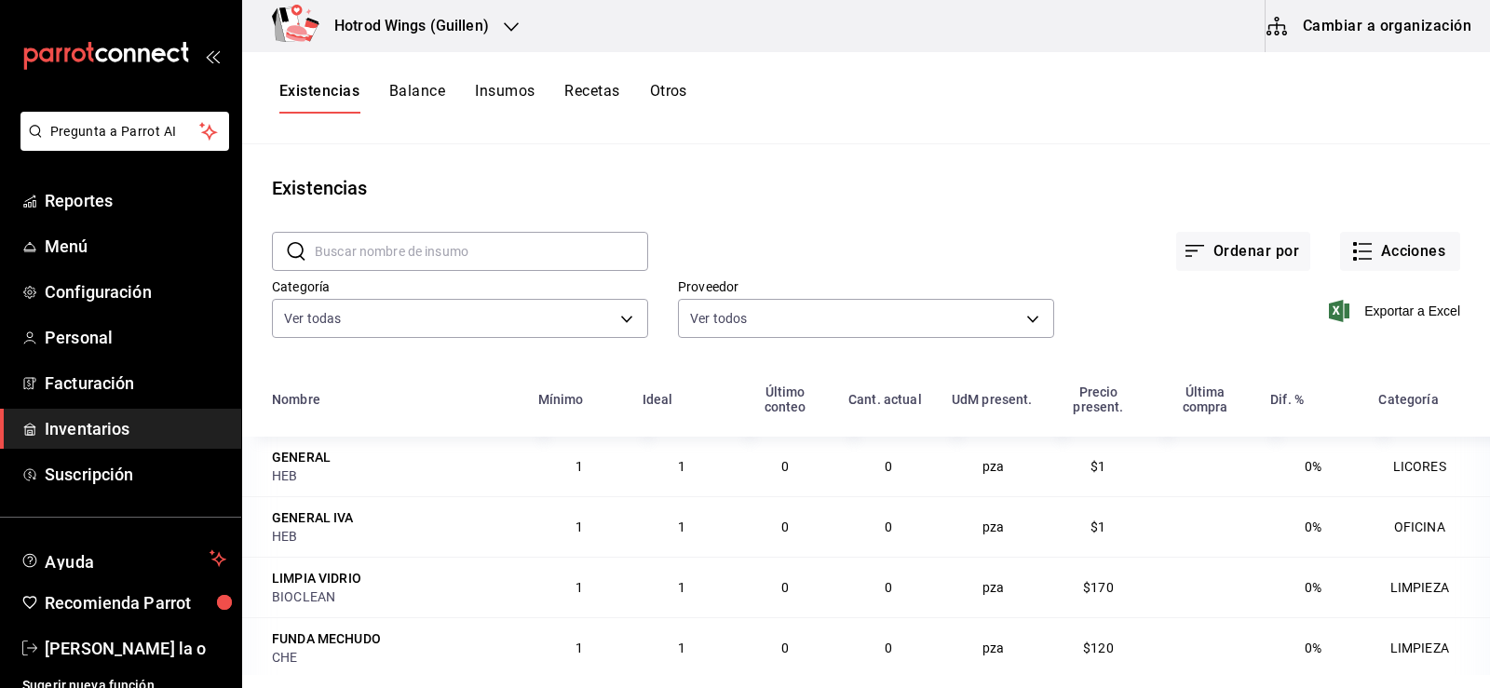
click at [521, 35] on div "Hotrod Wings (Guillen)" at bounding box center [391, 26] width 269 height 52
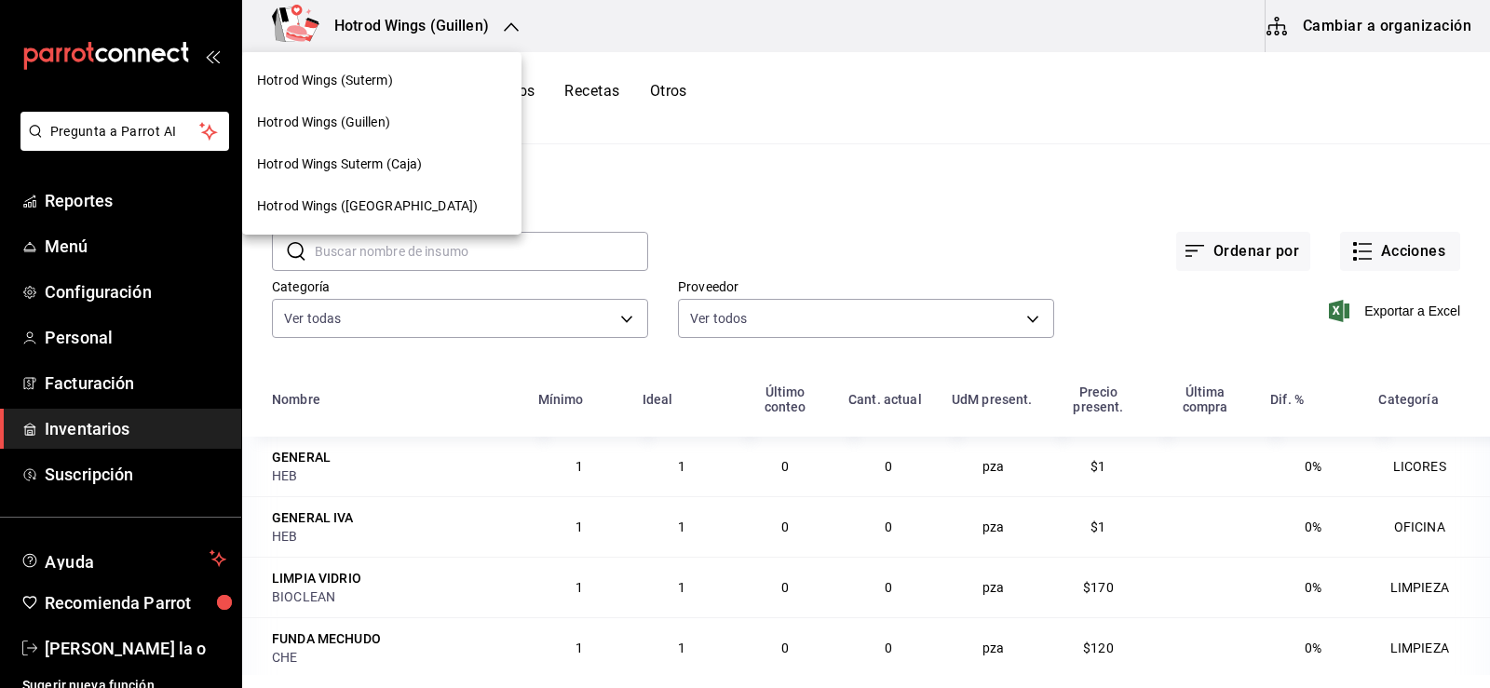
click at [406, 85] on div "Hotrod Wings (Suterm)" at bounding box center [382, 81] width 250 height 20
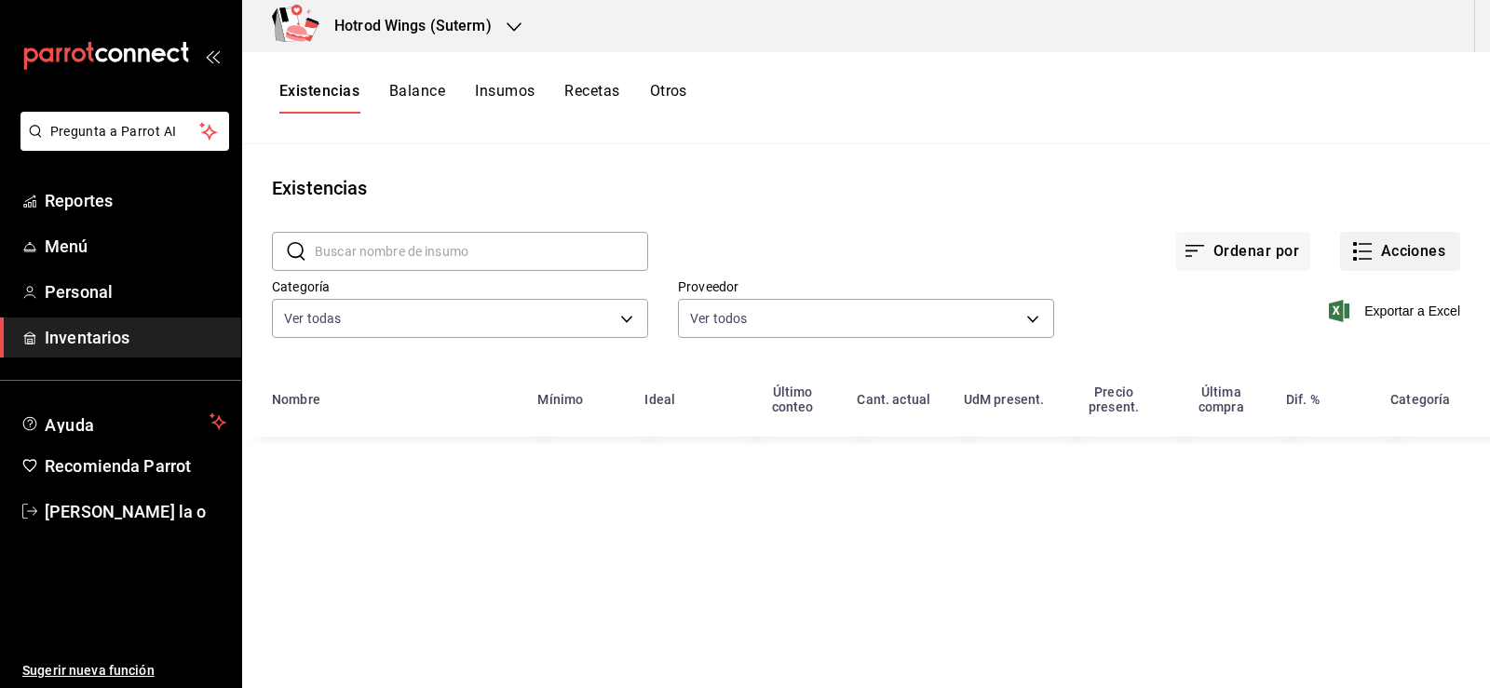
click at [1397, 245] on button "Acciones" at bounding box center [1400, 251] width 120 height 39
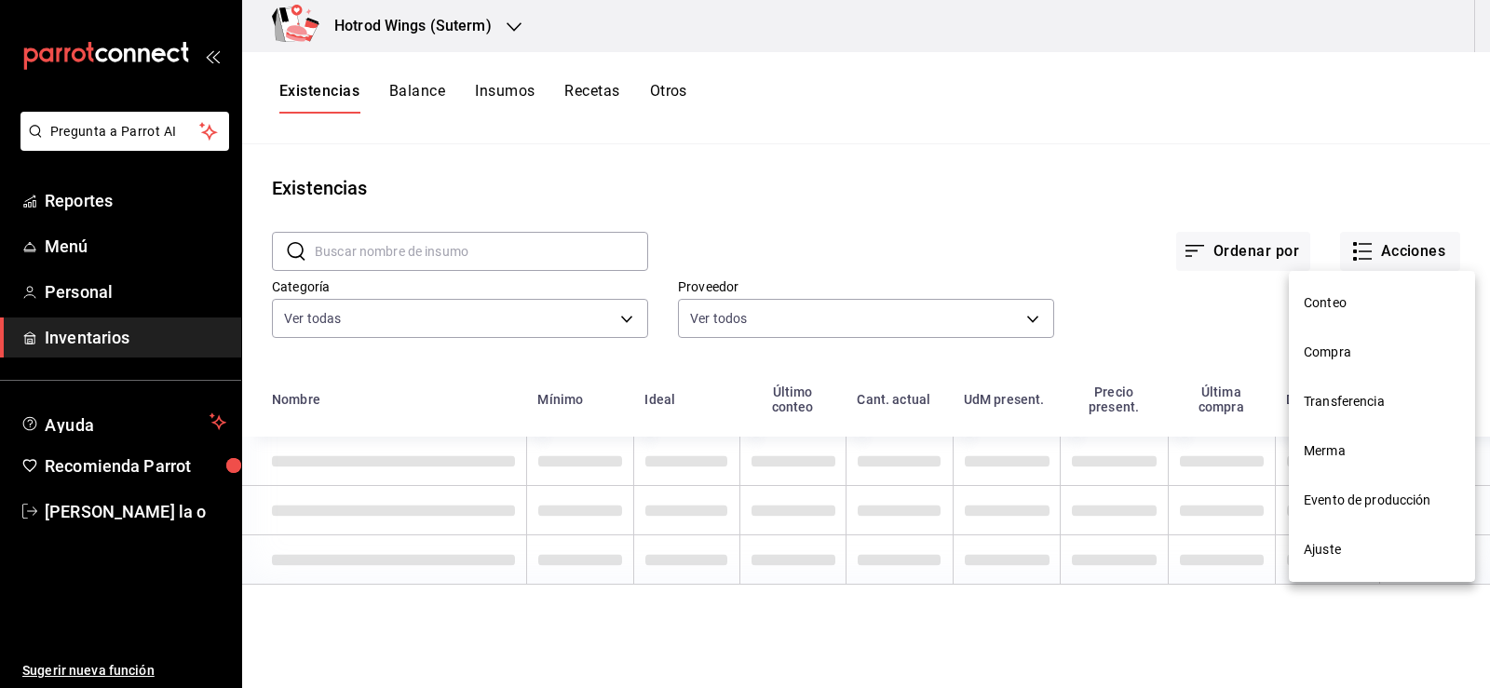
click at [1335, 364] on li "Compra" at bounding box center [1382, 352] width 186 height 49
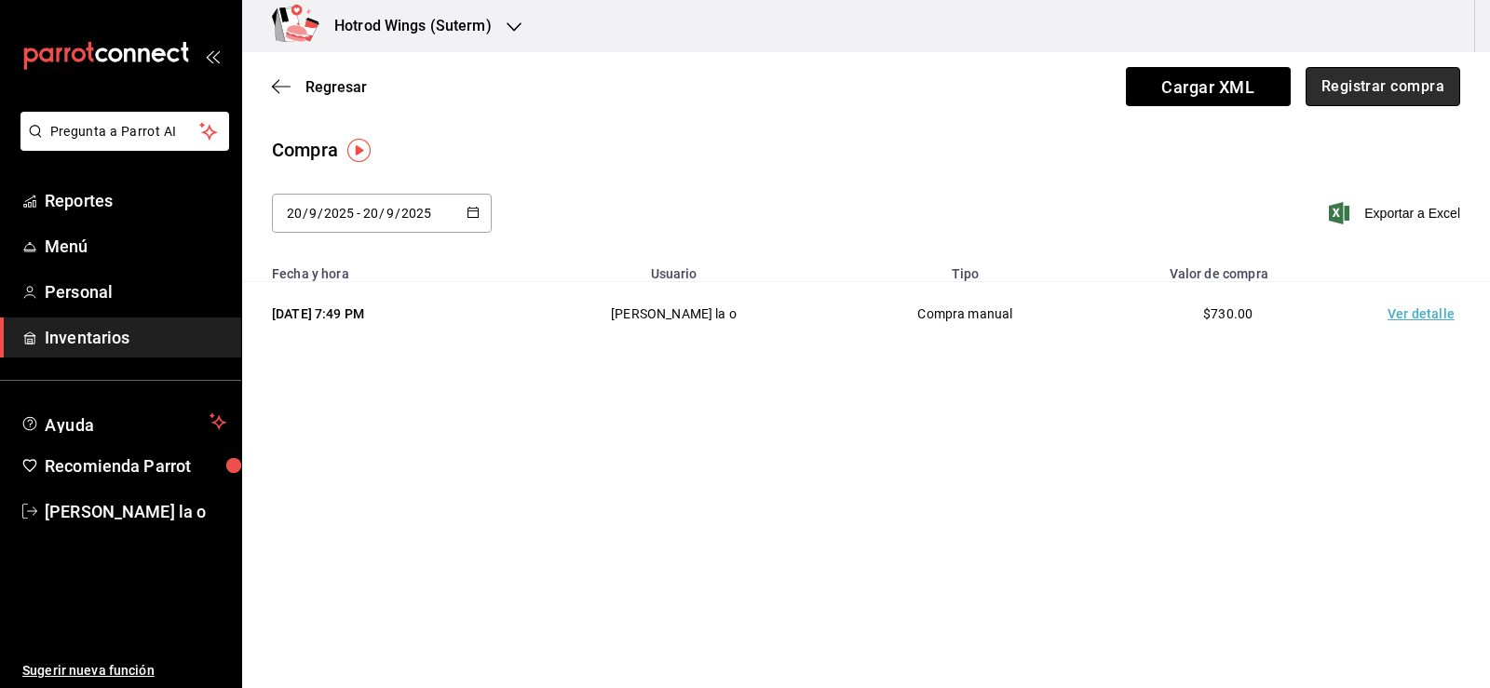
click at [1384, 93] on button "Registrar compra" at bounding box center [1383, 86] width 155 height 39
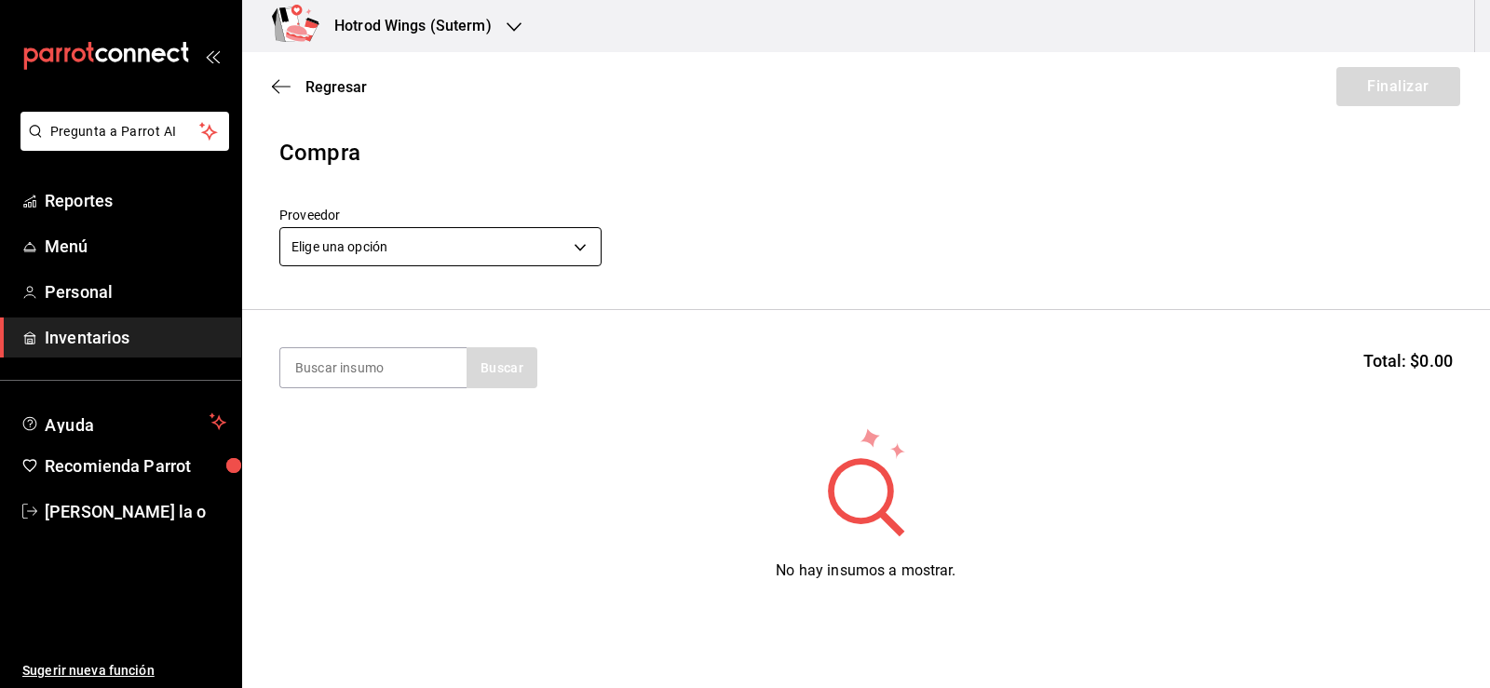
click at [580, 251] on body "Pregunta a Parrot AI Reportes Menú Personal Inventarios Ayuda Recomienda Parrot…" at bounding box center [745, 291] width 1490 height 583
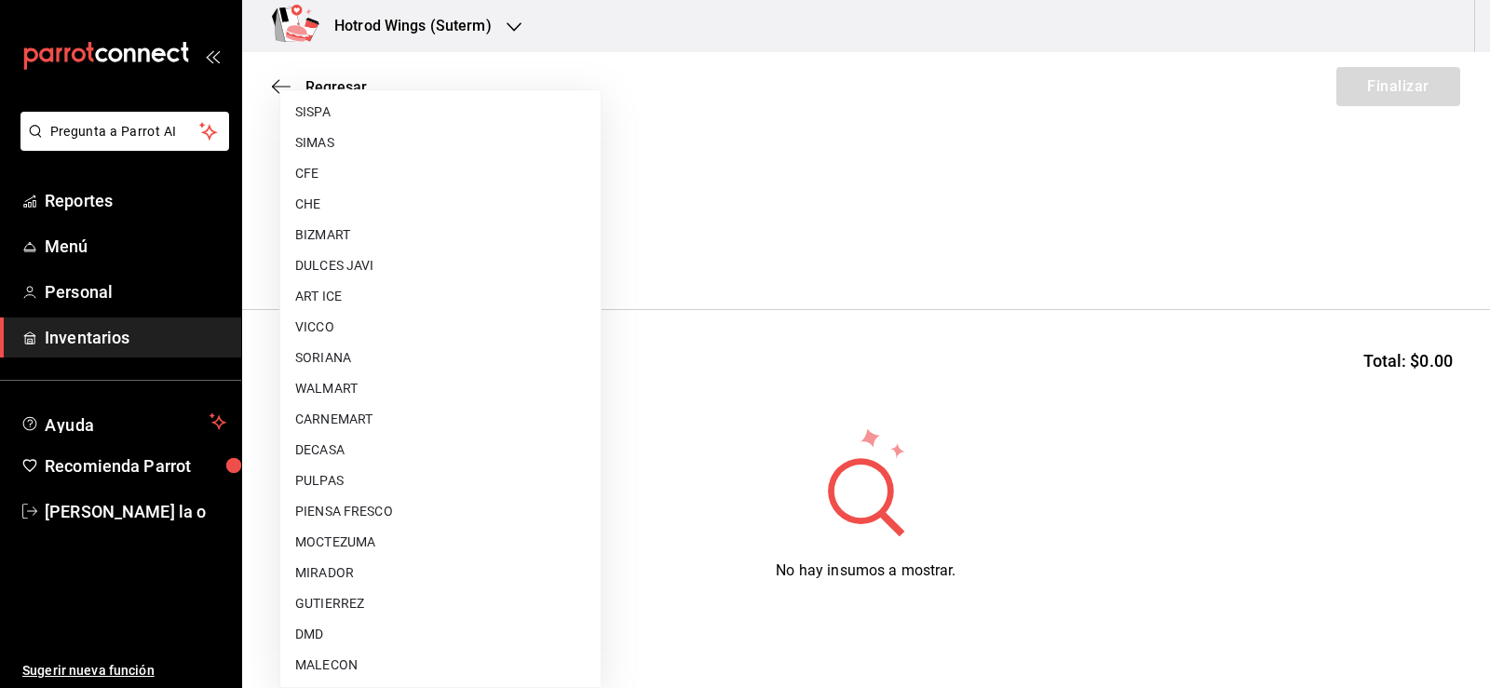
scroll to position [1385, 0]
click at [379, 423] on li "PIENSA FRESCO" at bounding box center [440, 418] width 320 height 31
type input "1f9b4abe-d169-4a22-bd88-fa99a725e109"
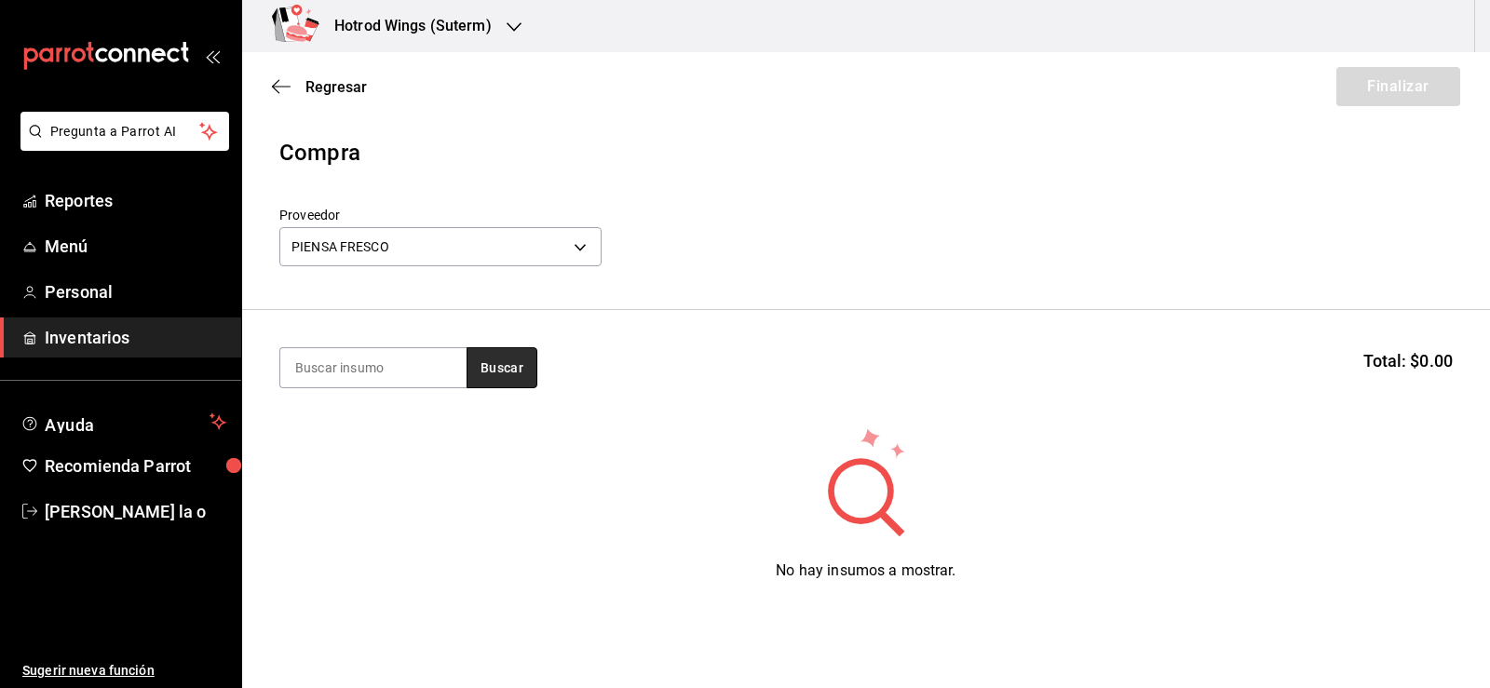
click at [511, 370] on button "Buscar" at bounding box center [502, 367] width 71 height 41
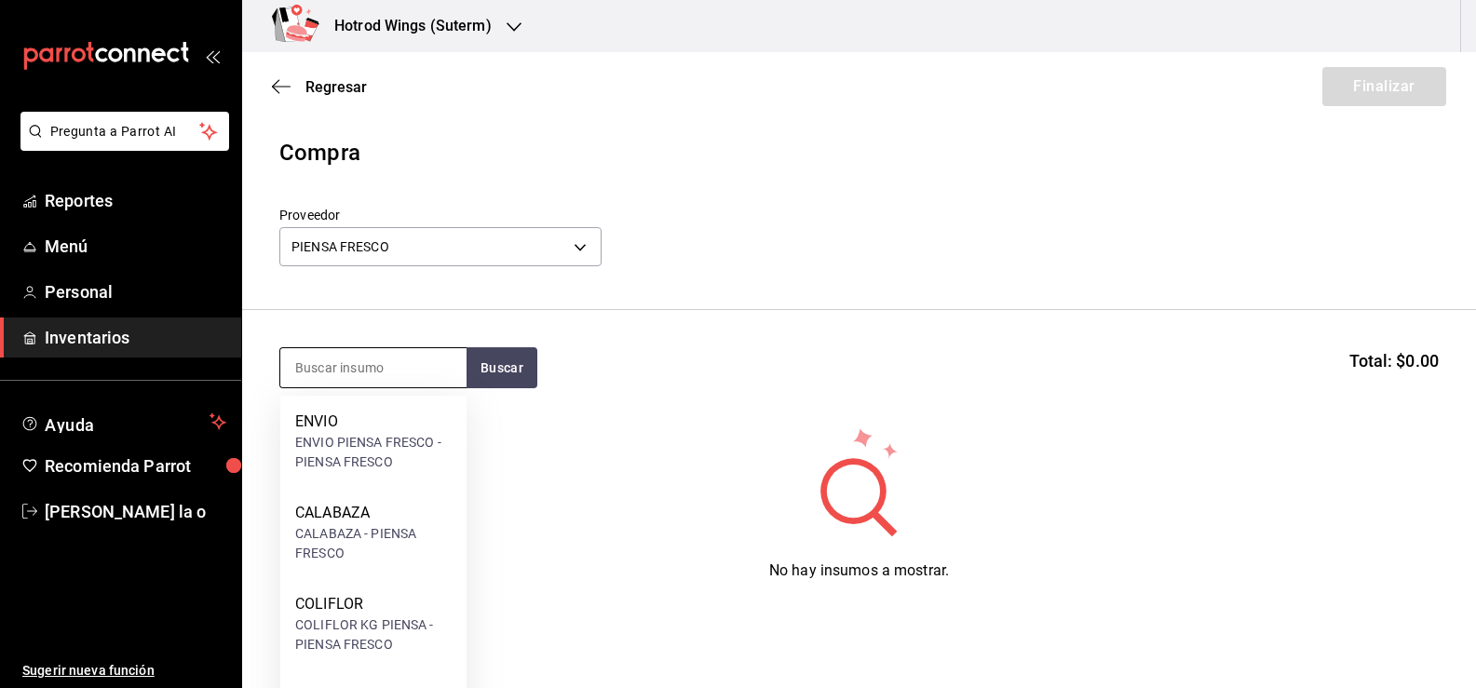
click at [337, 368] on input at bounding box center [373, 367] width 186 height 39
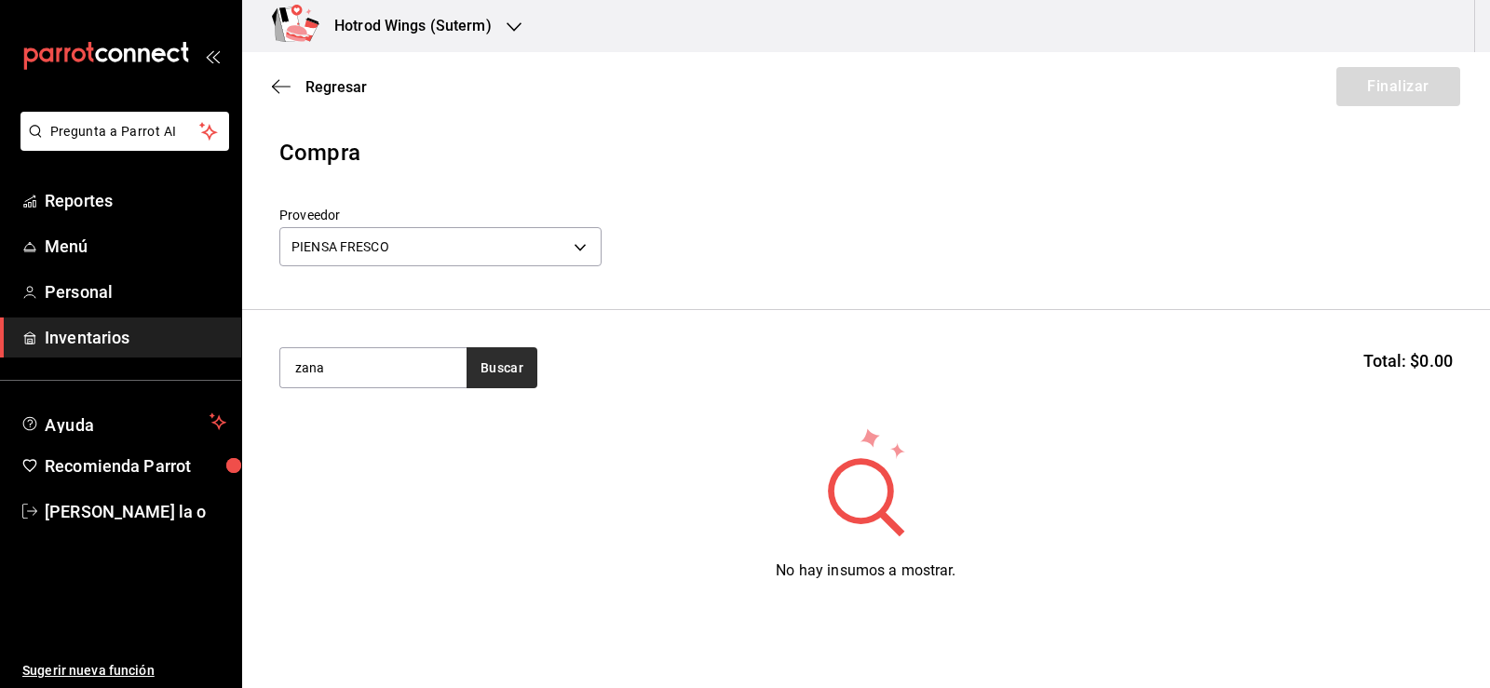
type input "zana"
click at [511, 365] on button "Buscar" at bounding box center [502, 367] width 71 height 41
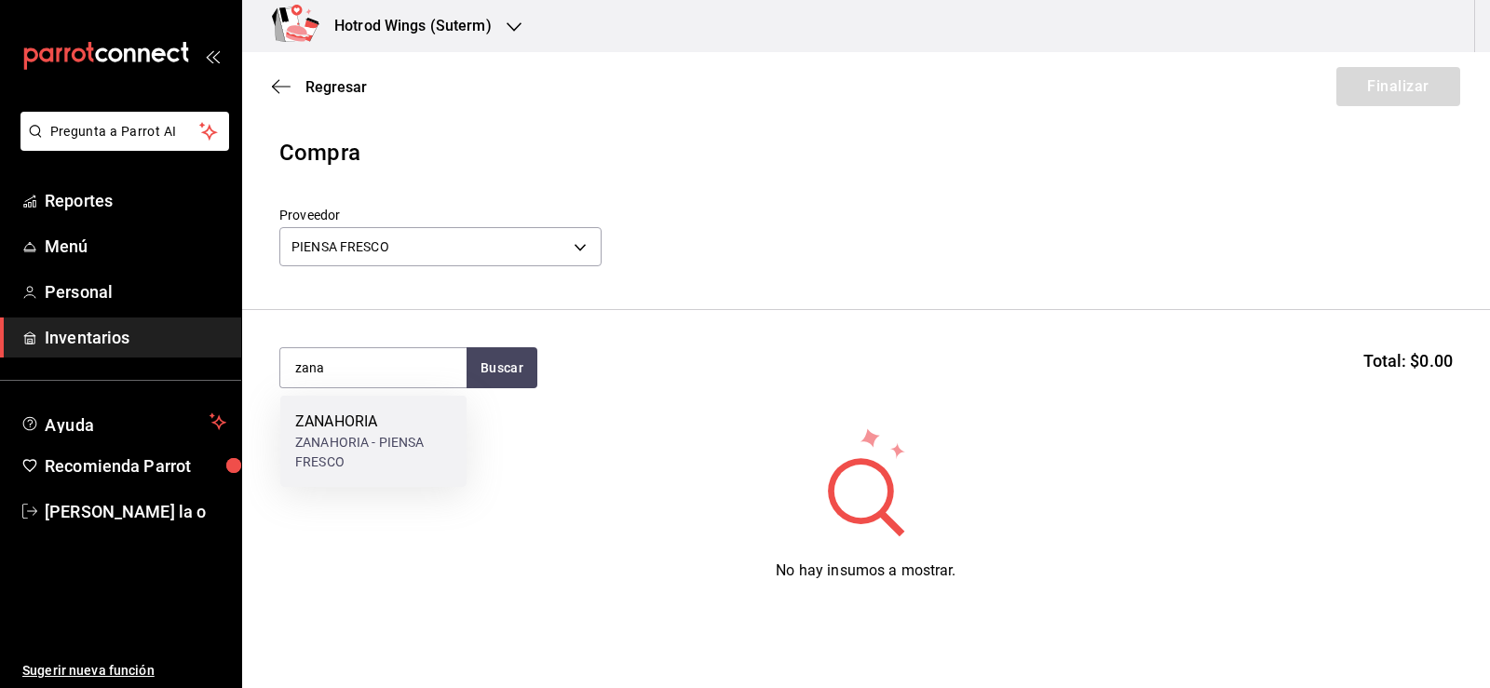
click at [360, 443] on div "ZANAHORIA - PIENSA FRESCO" at bounding box center [373, 452] width 156 height 39
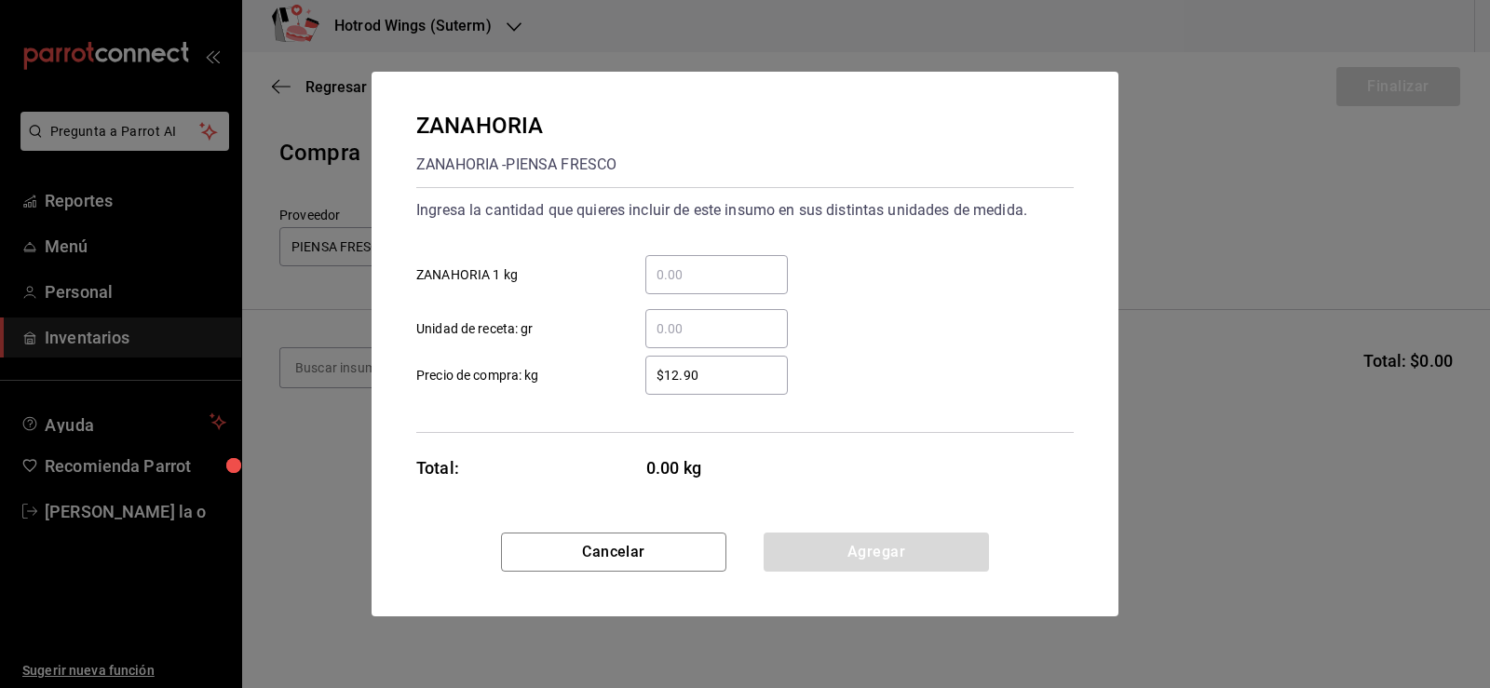
click at [684, 278] on input "​ ZANAHORIA 1 kg" at bounding box center [716, 275] width 143 height 22
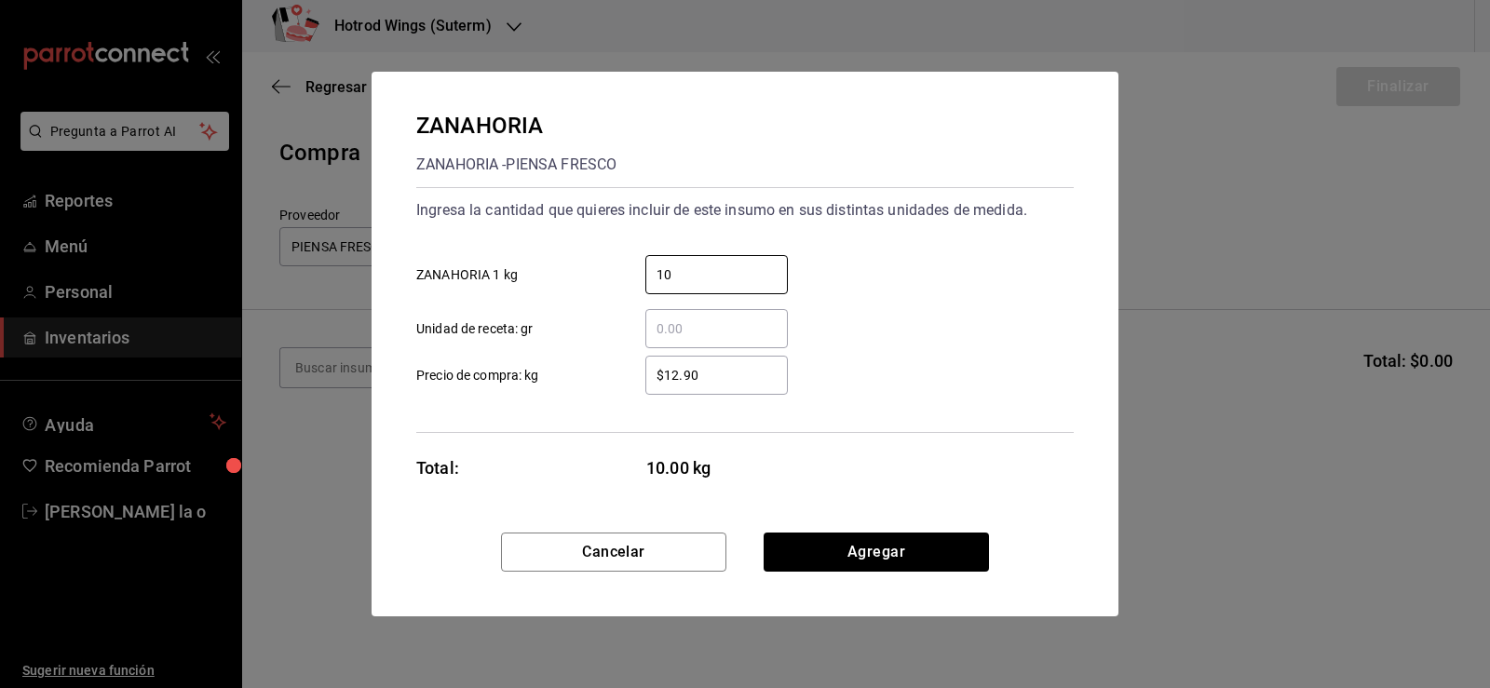
type input "10"
click at [679, 374] on input "$12.90" at bounding box center [716, 375] width 143 height 22
click at [689, 371] on input "$19.90" at bounding box center [716, 375] width 143 height 22
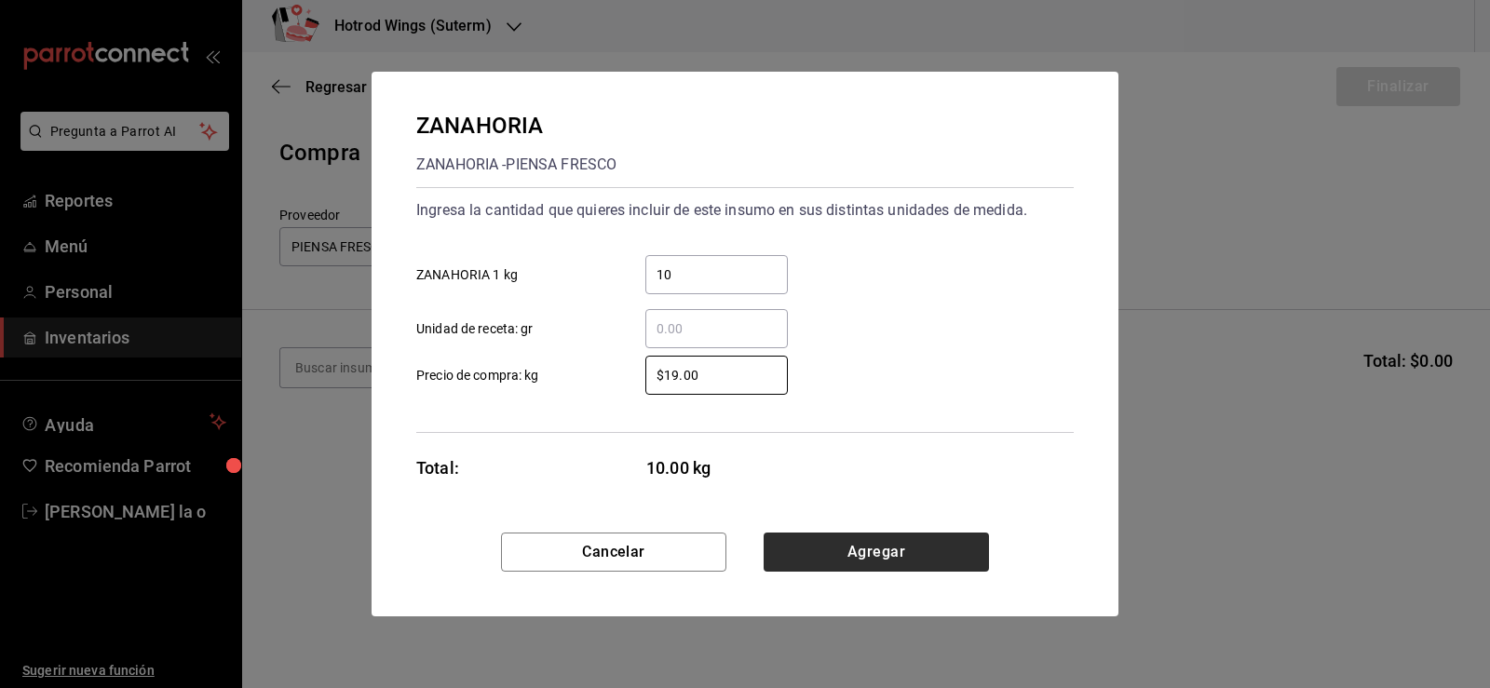
type input "$19.00"
click at [897, 552] on button "Agregar" at bounding box center [876, 552] width 225 height 39
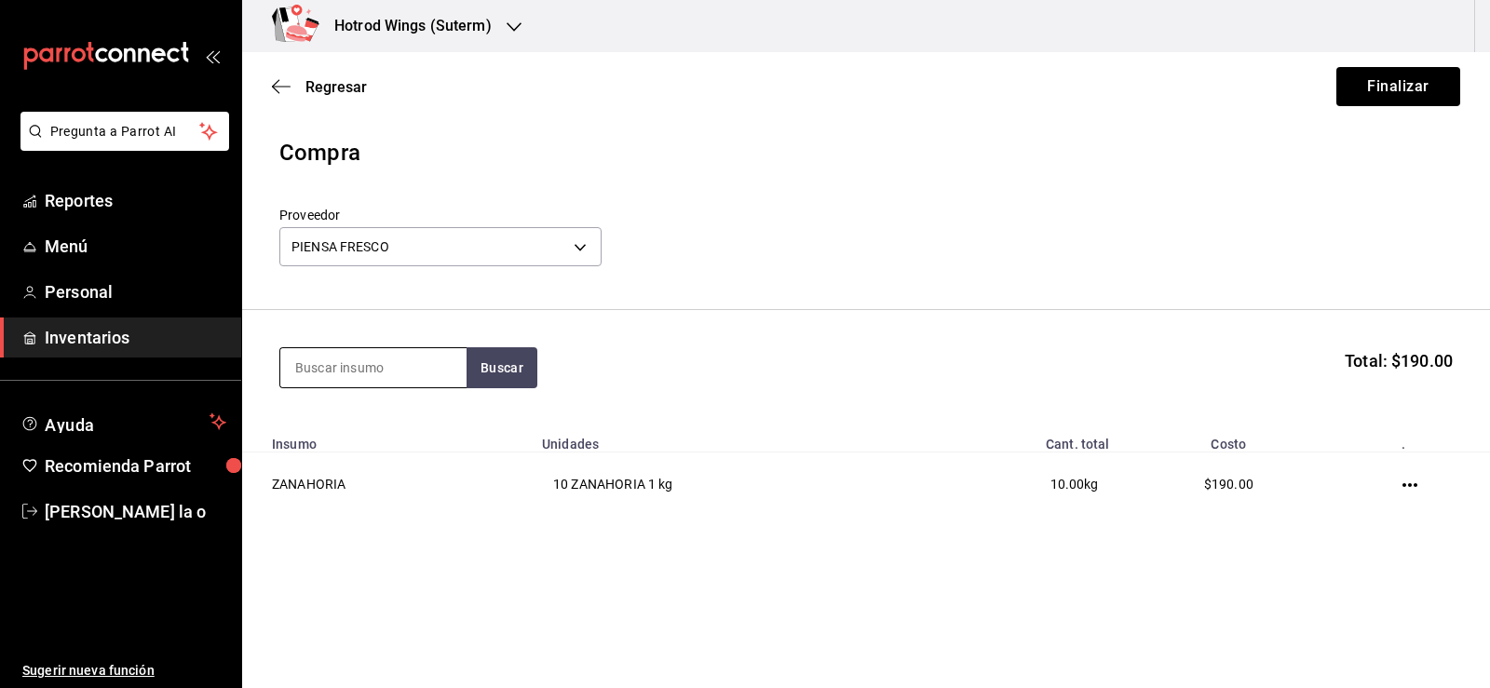
click at [371, 361] on input at bounding box center [373, 367] width 186 height 39
type input "limon"
click at [514, 373] on button "Buscar" at bounding box center [502, 367] width 71 height 41
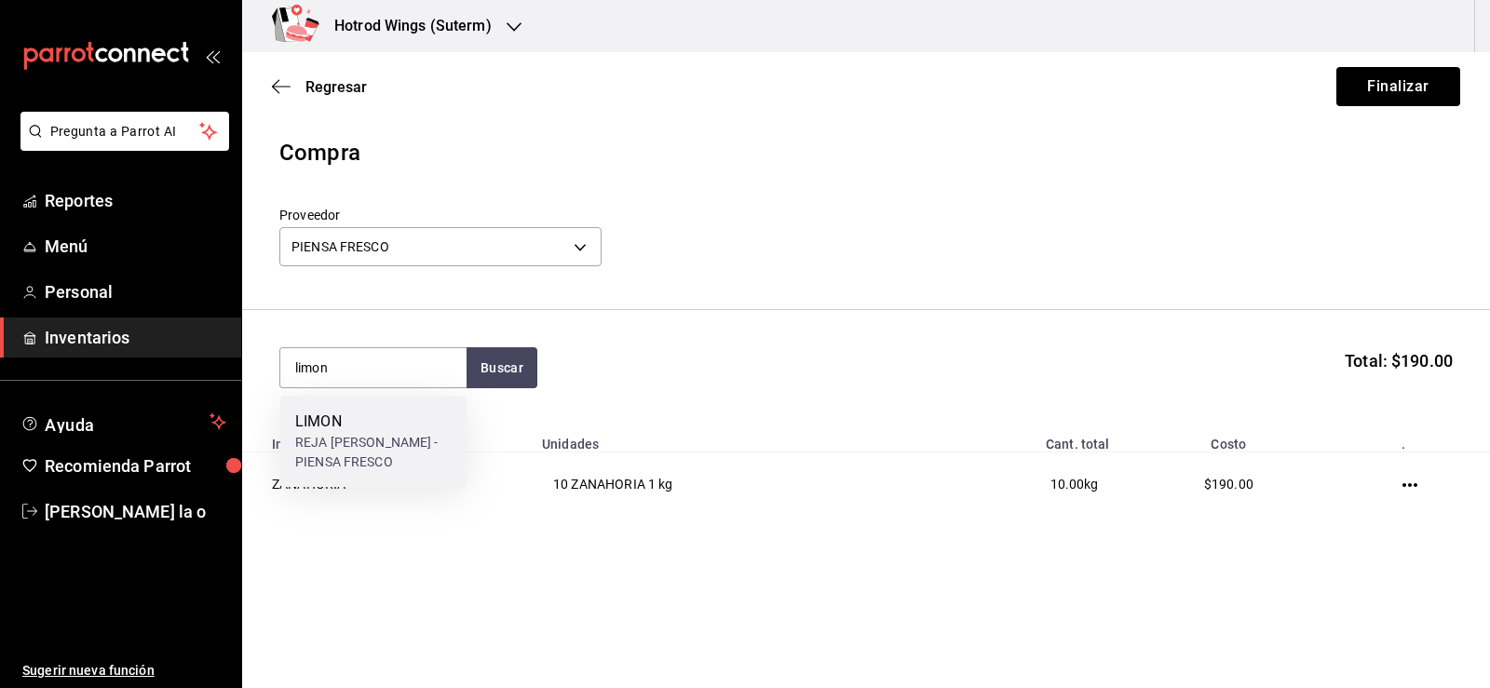
click at [358, 442] on div "REJA DE LIMON - PIENSA FRESCO" at bounding box center [373, 452] width 156 height 39
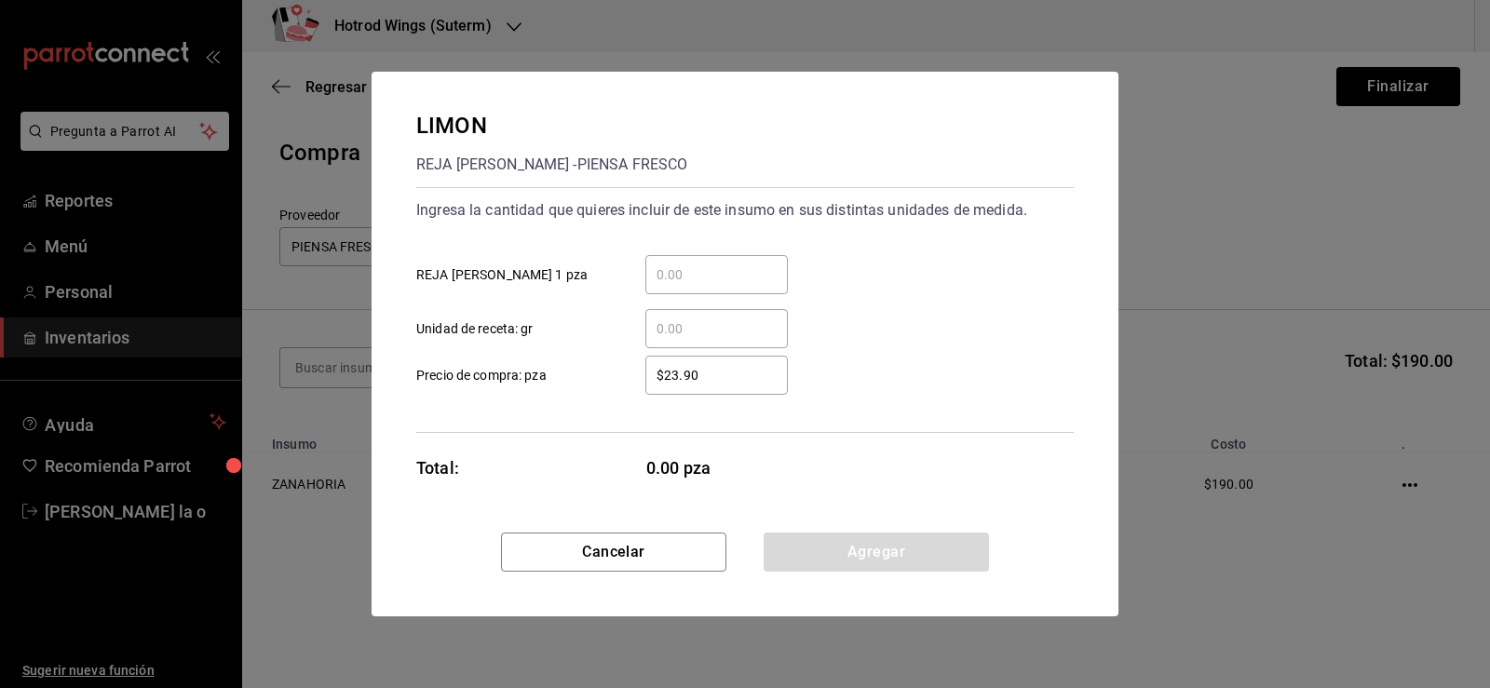
click at [663, 275] on input "​ REJA DE LIMON 1 pza" at bounding box center [716, 275] width 143 height 22
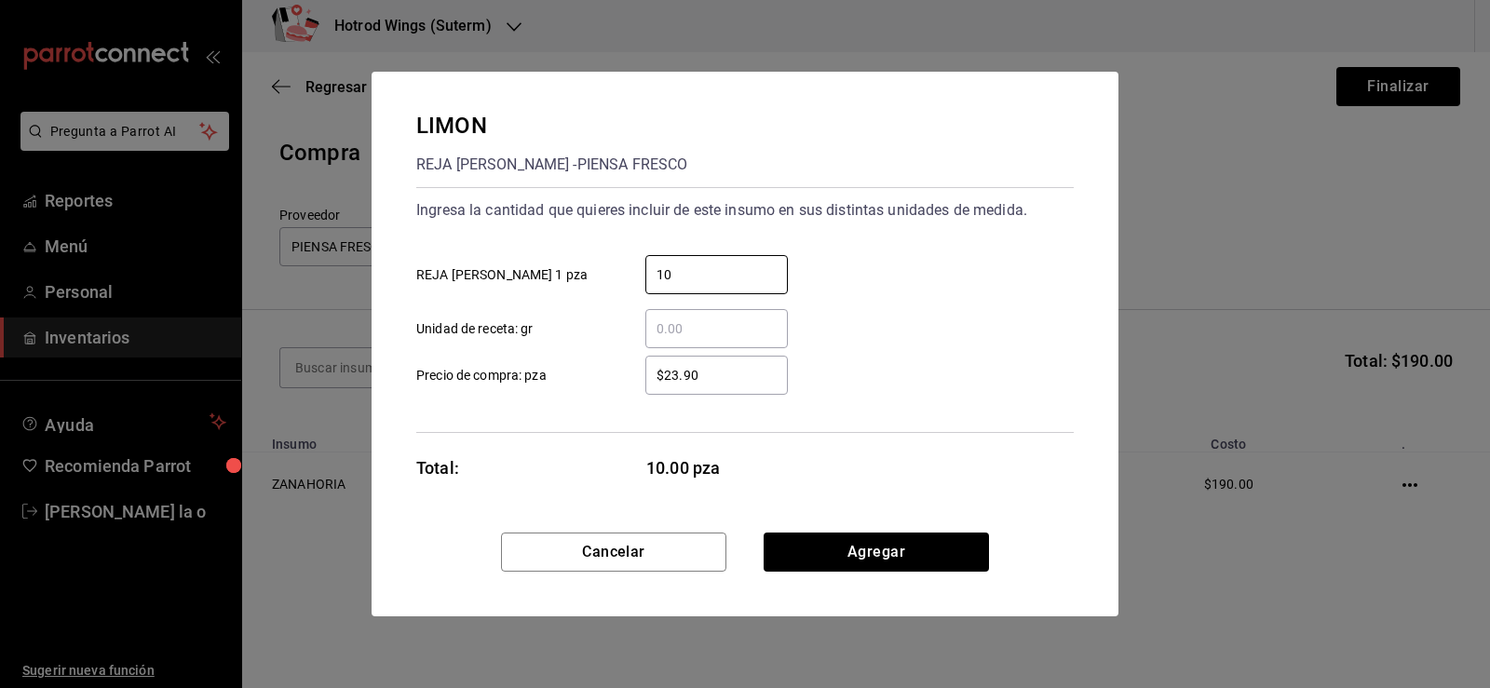
type input "10"
click at [709, 385] on input "$23.90" at bounding box center [716, 375] width 143 height 22
type input "$2"
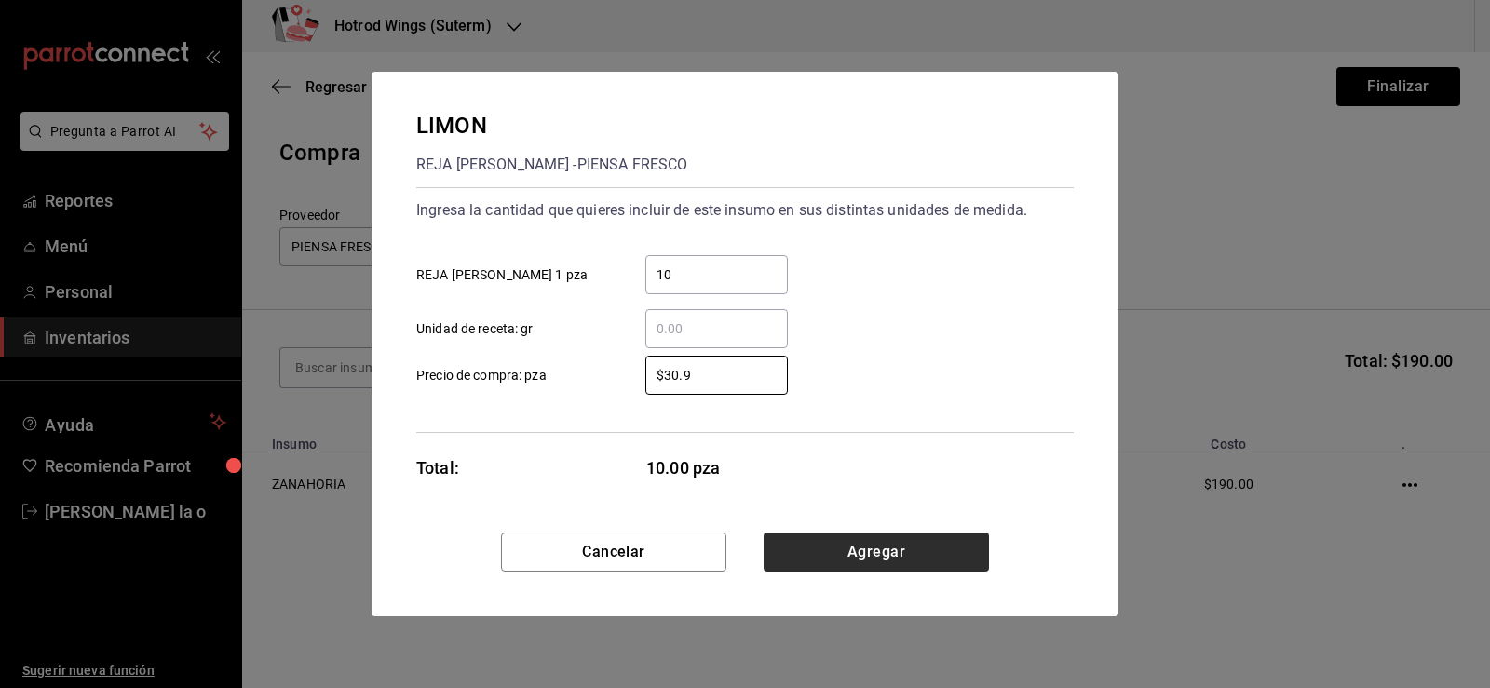
type input "$30.9"
click at [908, 555] on button "Agregar" at bounding box center [876, 552] width 225 height 39
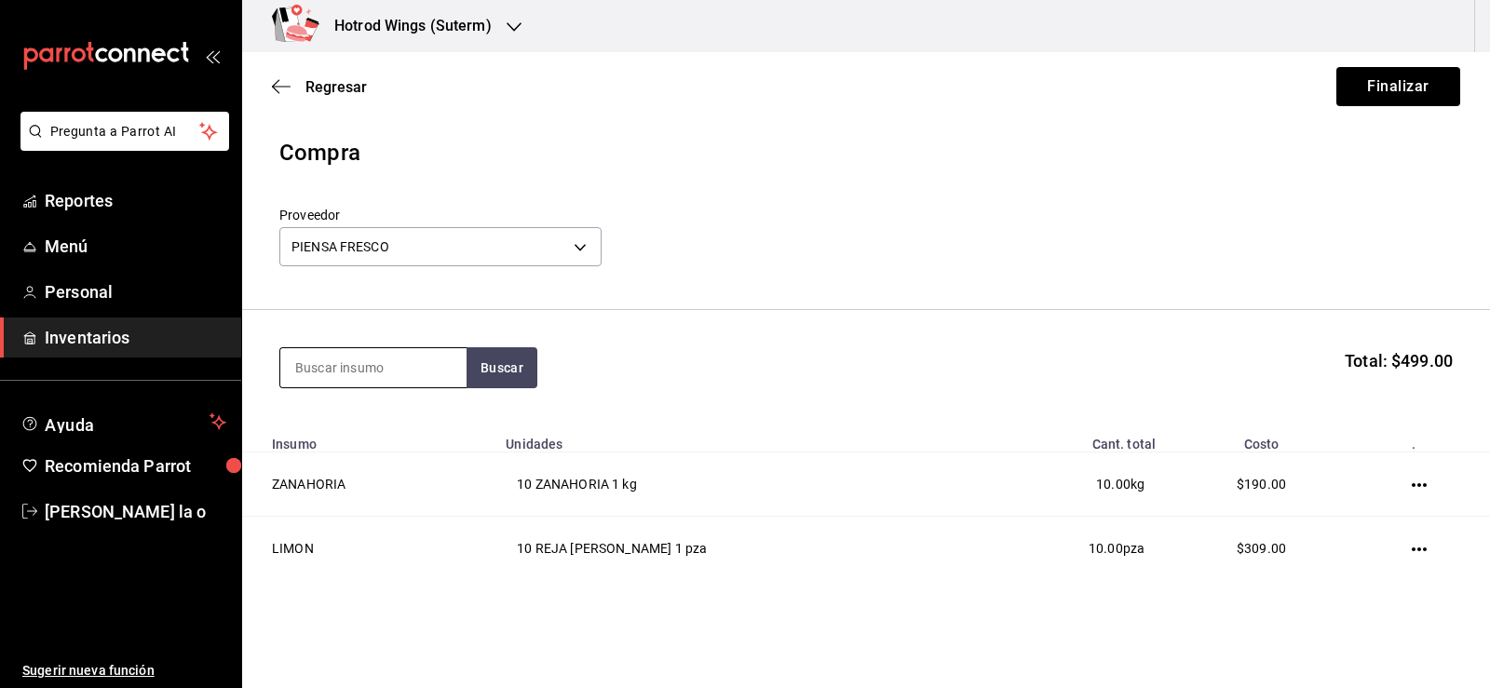
click at [392, 373] on input at bounding box center [373, 367] width 186 height 39
type input "cebolla"
click at [480, 364] on button "Buscar" at bounding box center [502, 367] width 71 height 41
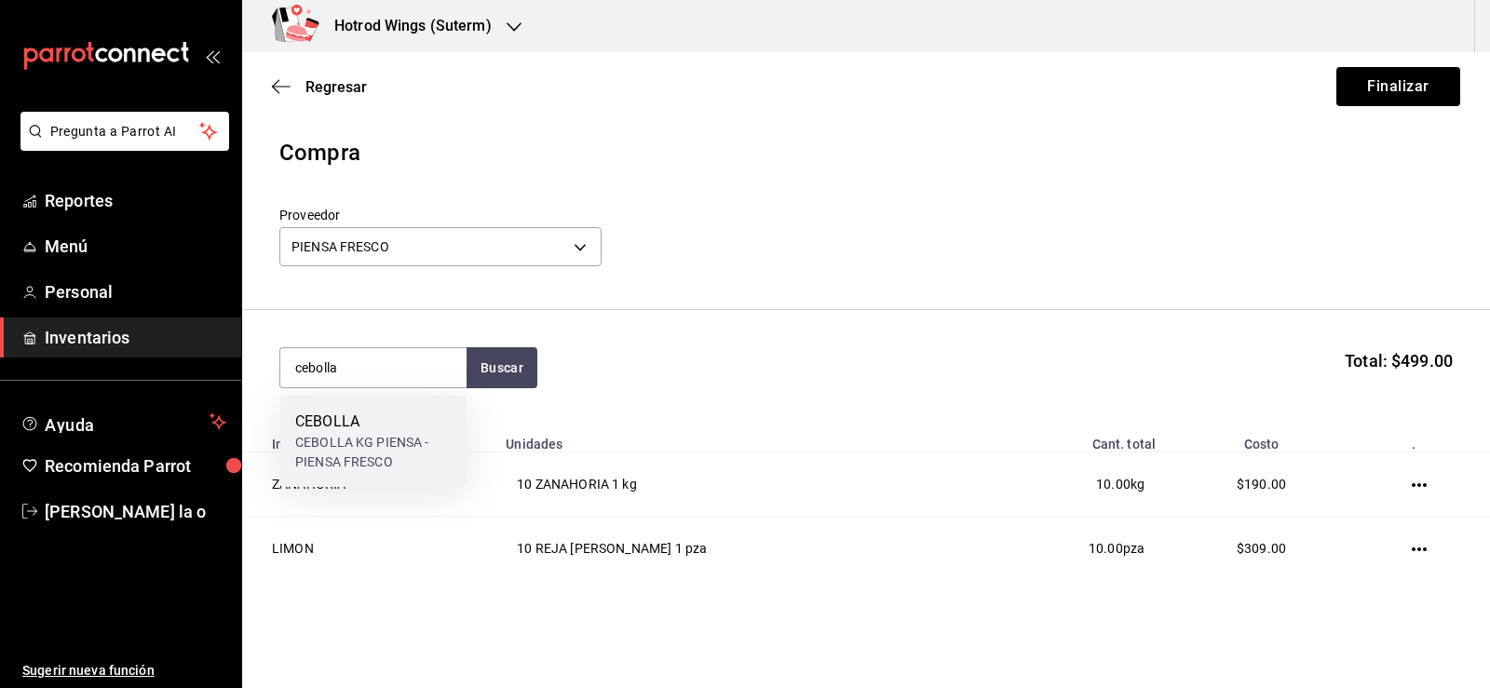
click at [391, 424] on div "CEBOLLA" at bounding box center [373, 422] width 156 height 22
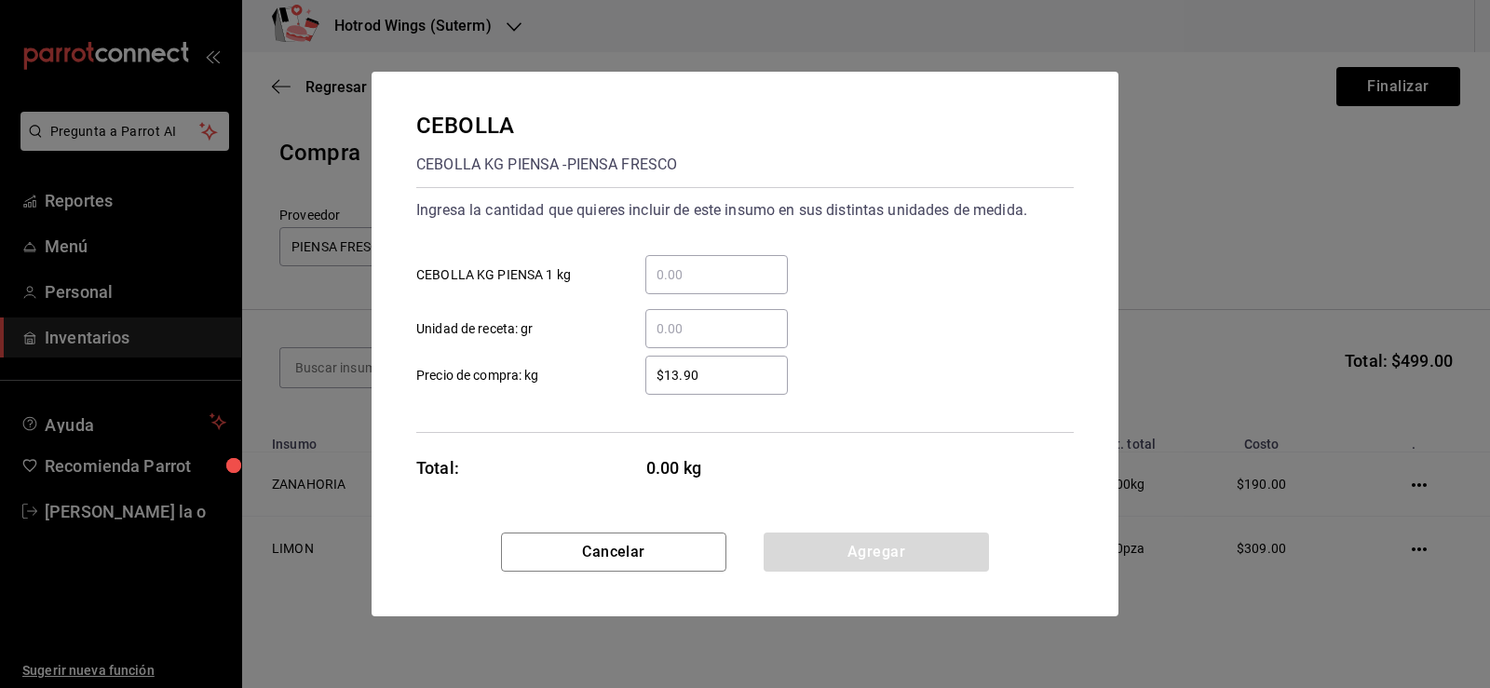
click at [704, 275] on input "​ CEBOLLA KG PIENSA 1 kg" at bounding box center [716, 275] width 143 height 22
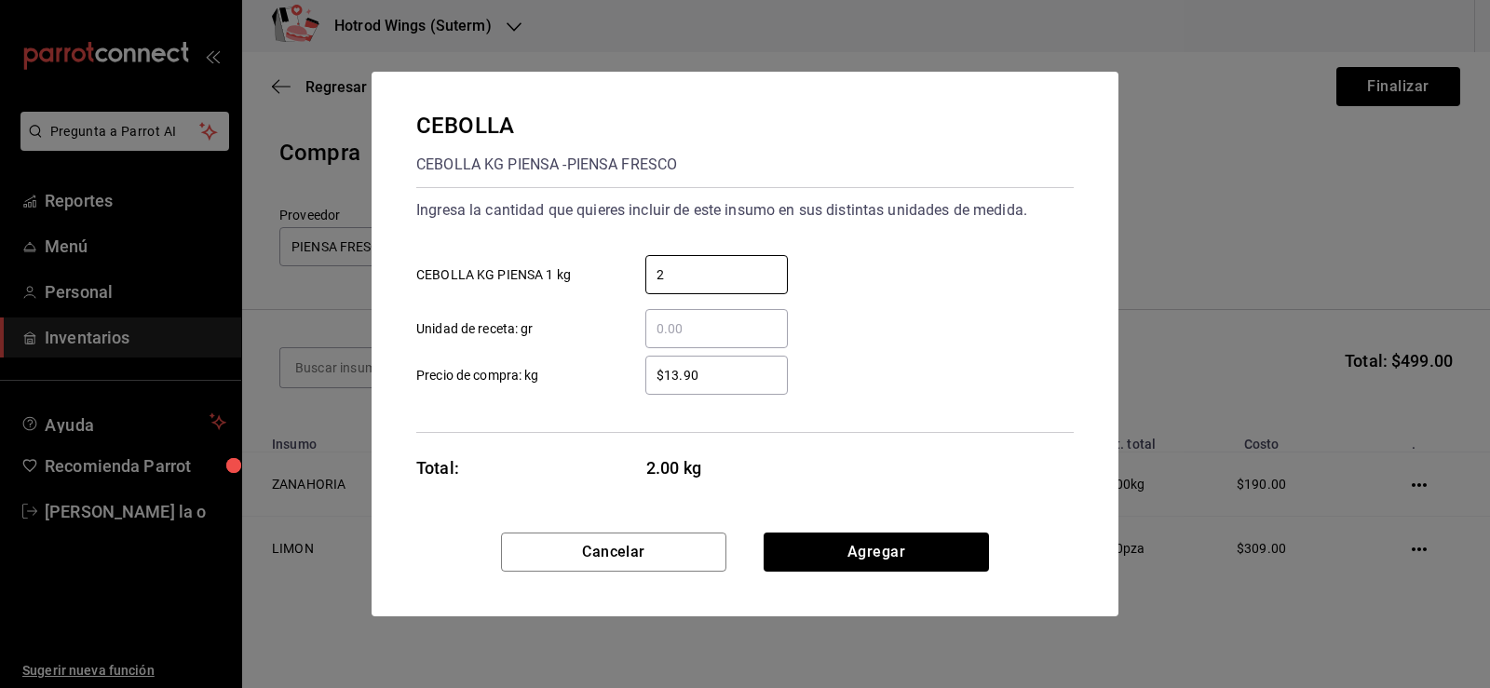
type input "2"
click at [688, 377] on input "$13.90" at bounding box center [716, 375] width 143 height 22
click at [699, 378] on input "$13.90" at bounding box center [716, 375] width 143 height 22
type input "$1"
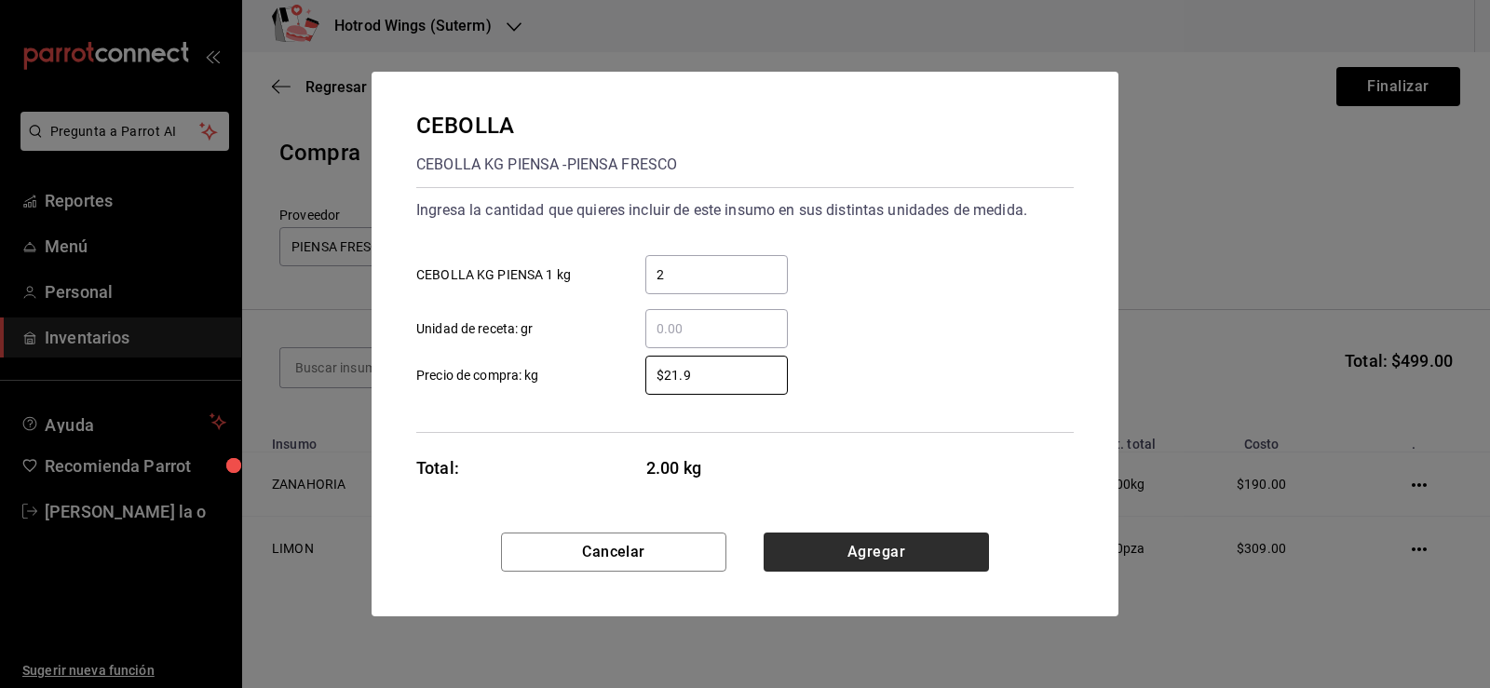
type input "$21.9"
click at [832, 542] on button "Agregar" at bounding box center [876, 552] width 225 height 39
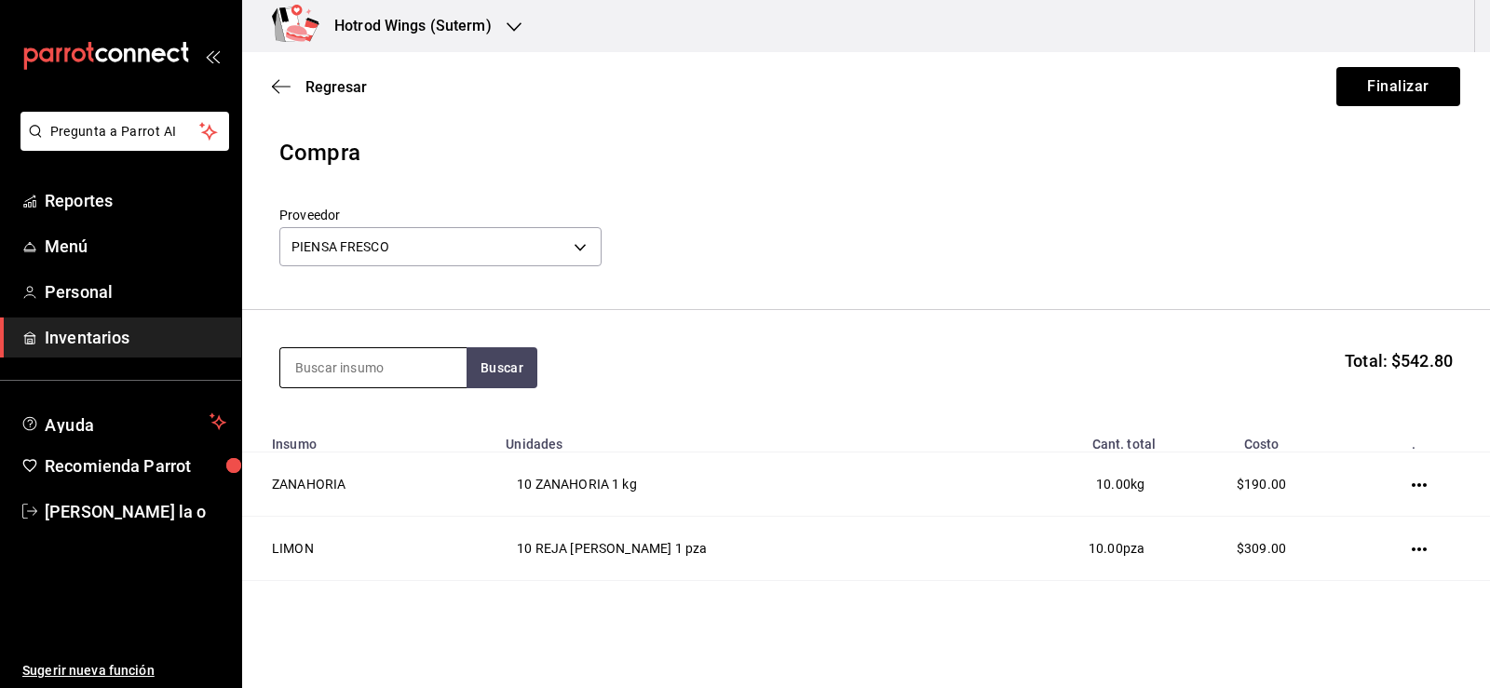
click at [321, 366] on input at bounding box center [373, 367] width 186 height 39
type input "pin"
click at [519, 372] on button "Buscar" at bounding box center [502, 367] width 71 height 41
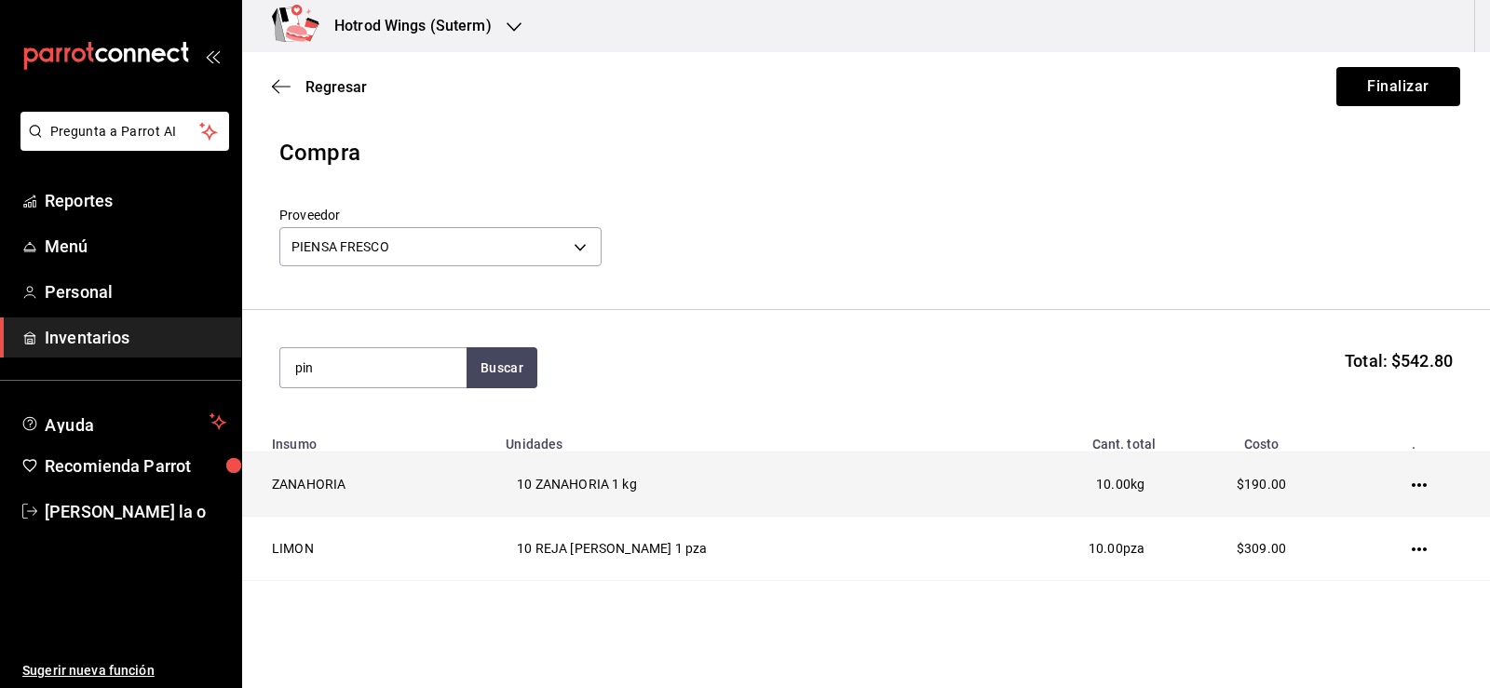
click at [401, 478] on td "ZANAHORIA" at bounding box center [368, 485] width 252 height 64
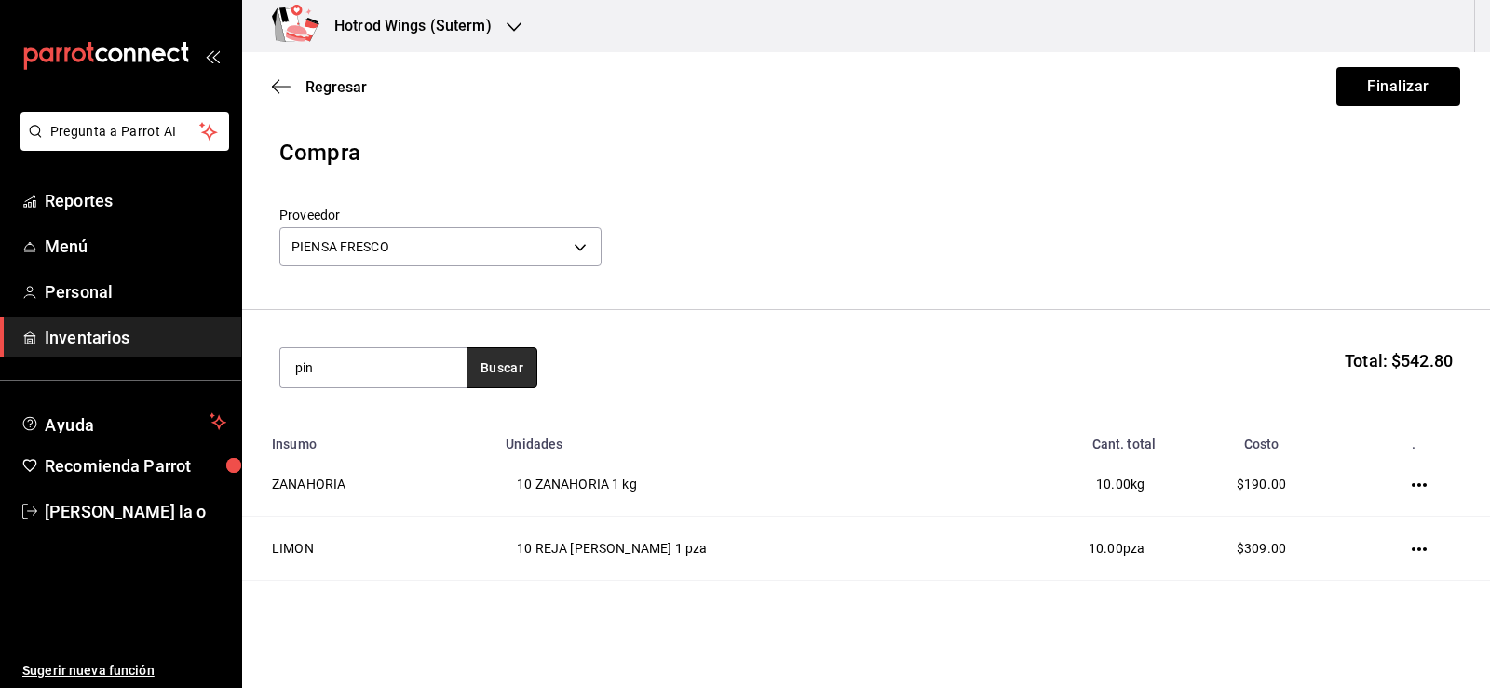
click at [492, 373] on button "Buscar" at bounding box center [502, 367] width 71 height 41
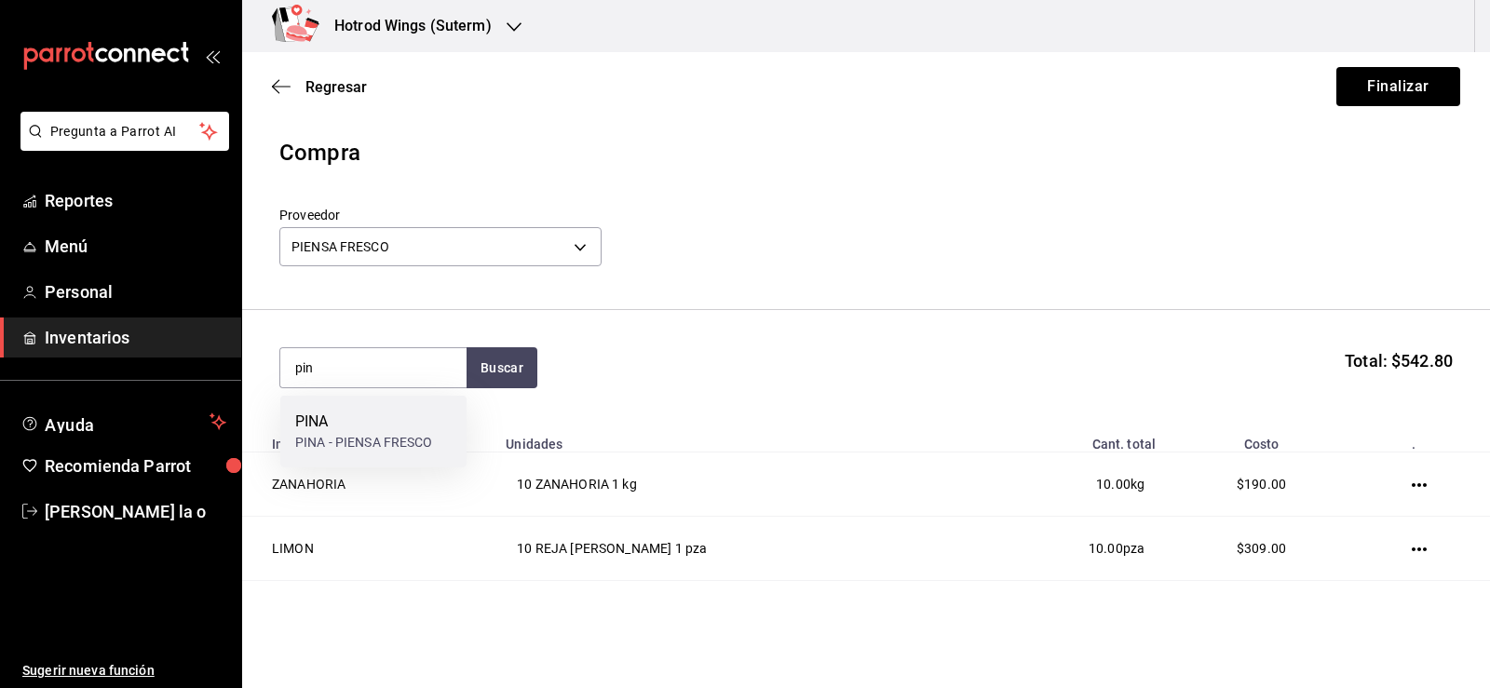
click at [402, 431] on div "PINA" at bounding box center [364, 422] width 138 height 22
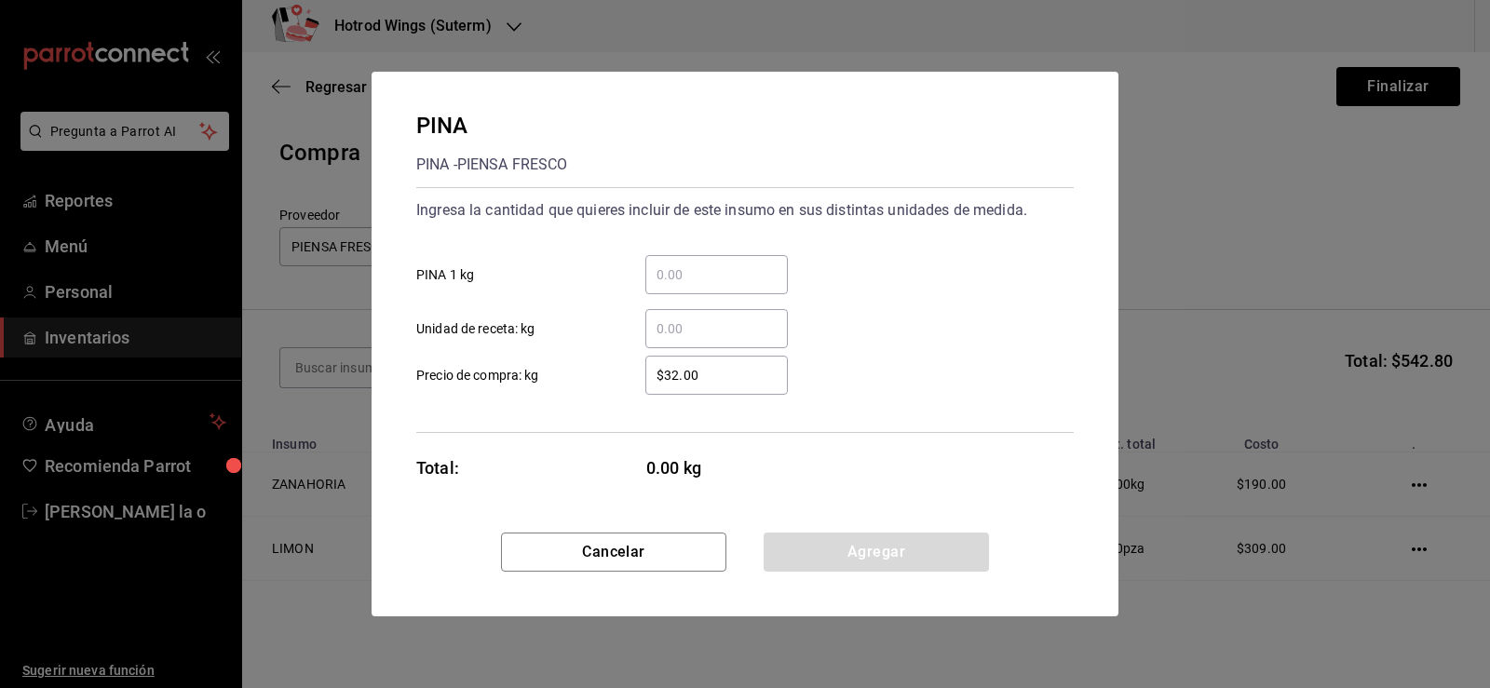
click at [678, 257] on div "​" at bounding box center [716, 274] width 143 height 39
click at [678, 264] on input "​ PINA 1 kg" at bounding box center [716, 275] width 143 height 22
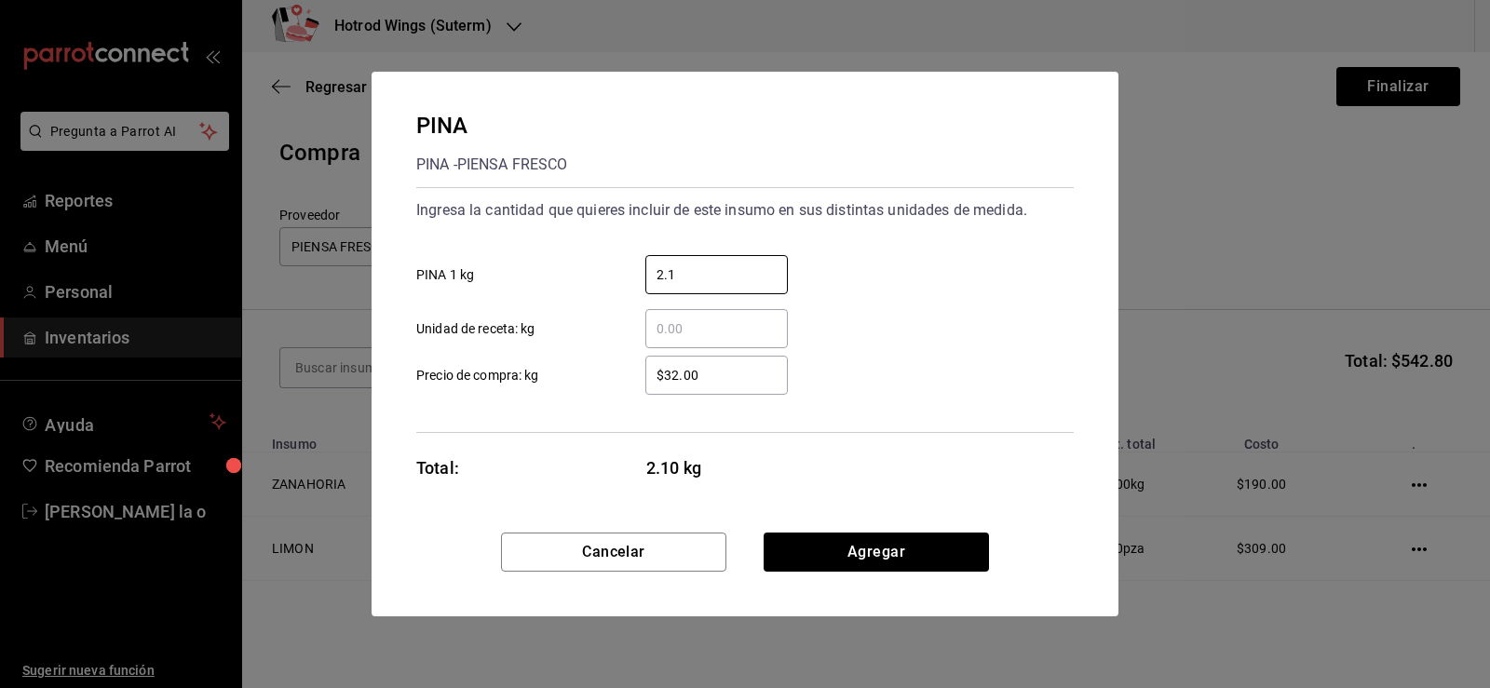
type input "2.1"
click at [681, 375] on input "$32.00" at bounding box center [716, 375] width 143 height 22
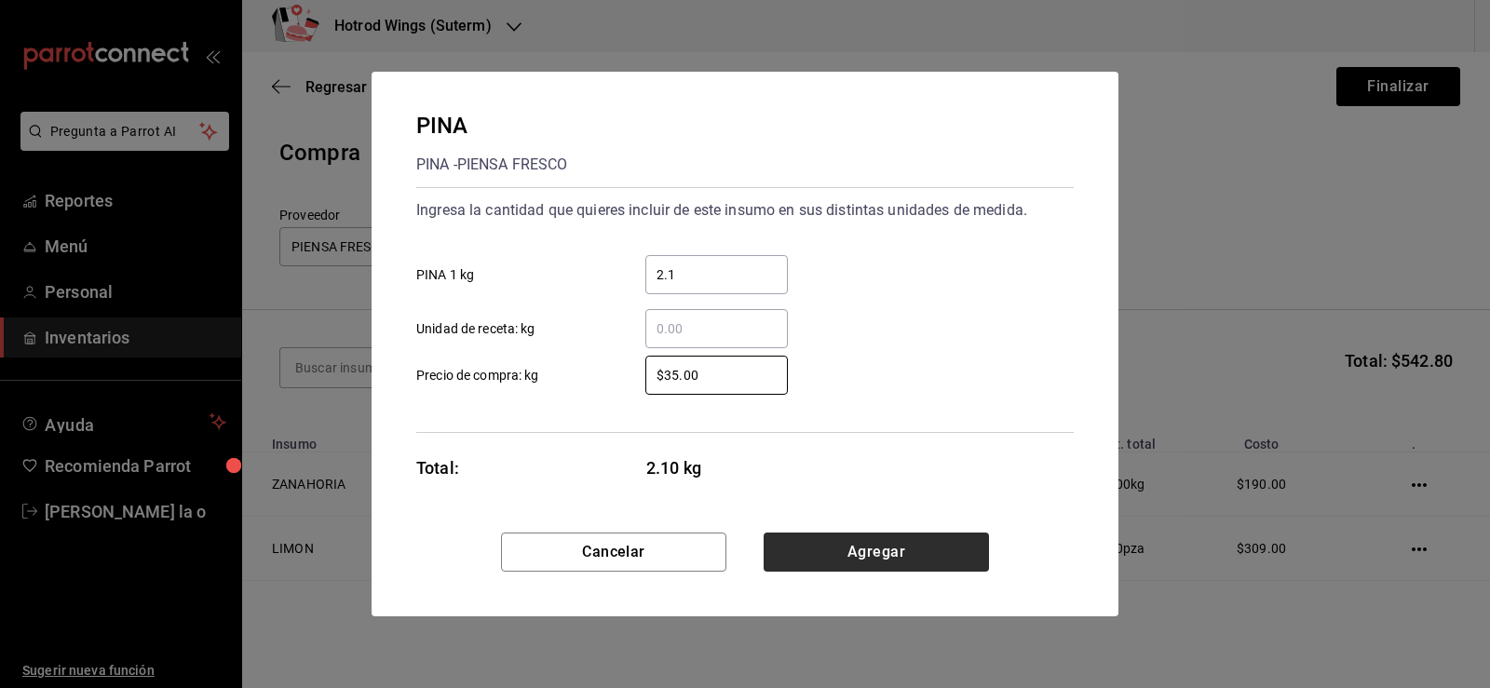
type input "$35.00"
click at [862, 562] on button "Agregar" at bounding box center [876, 552] width 225 height 39
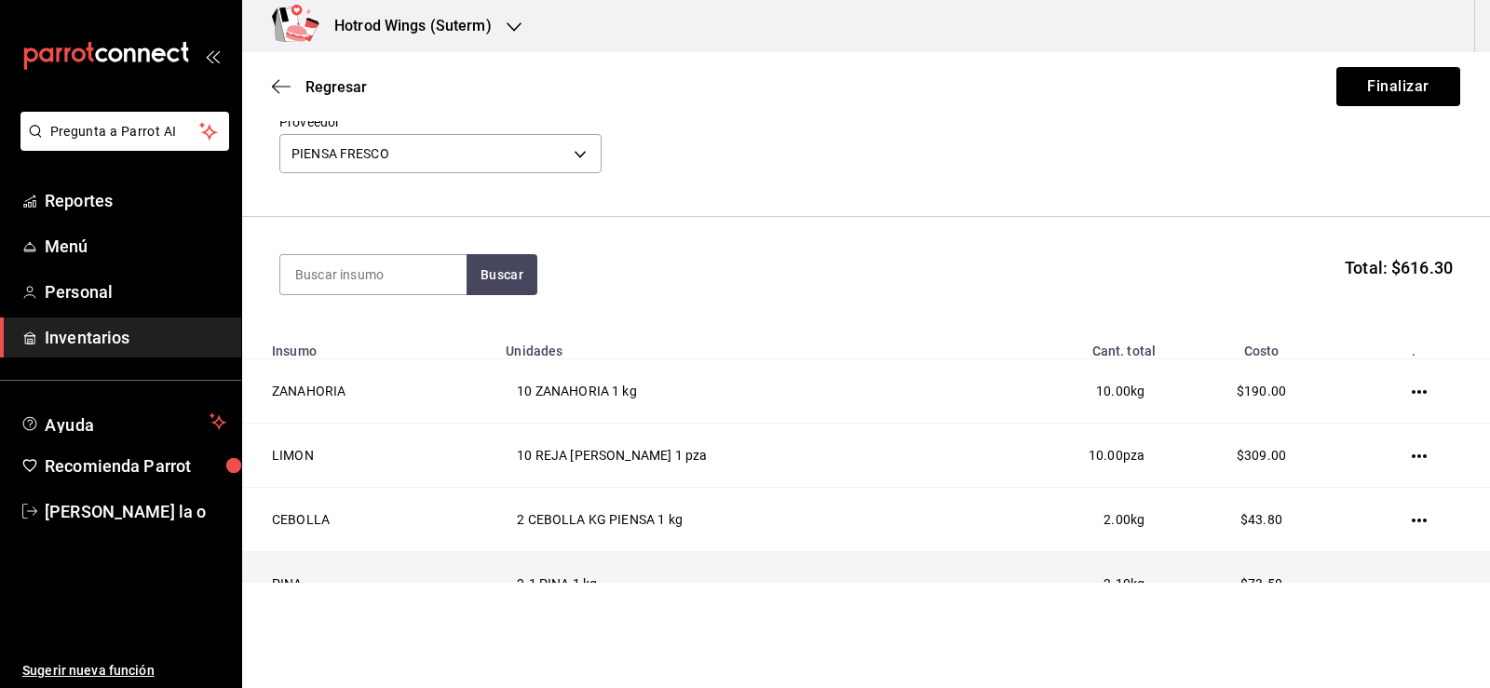
scroll to position [186, 0]
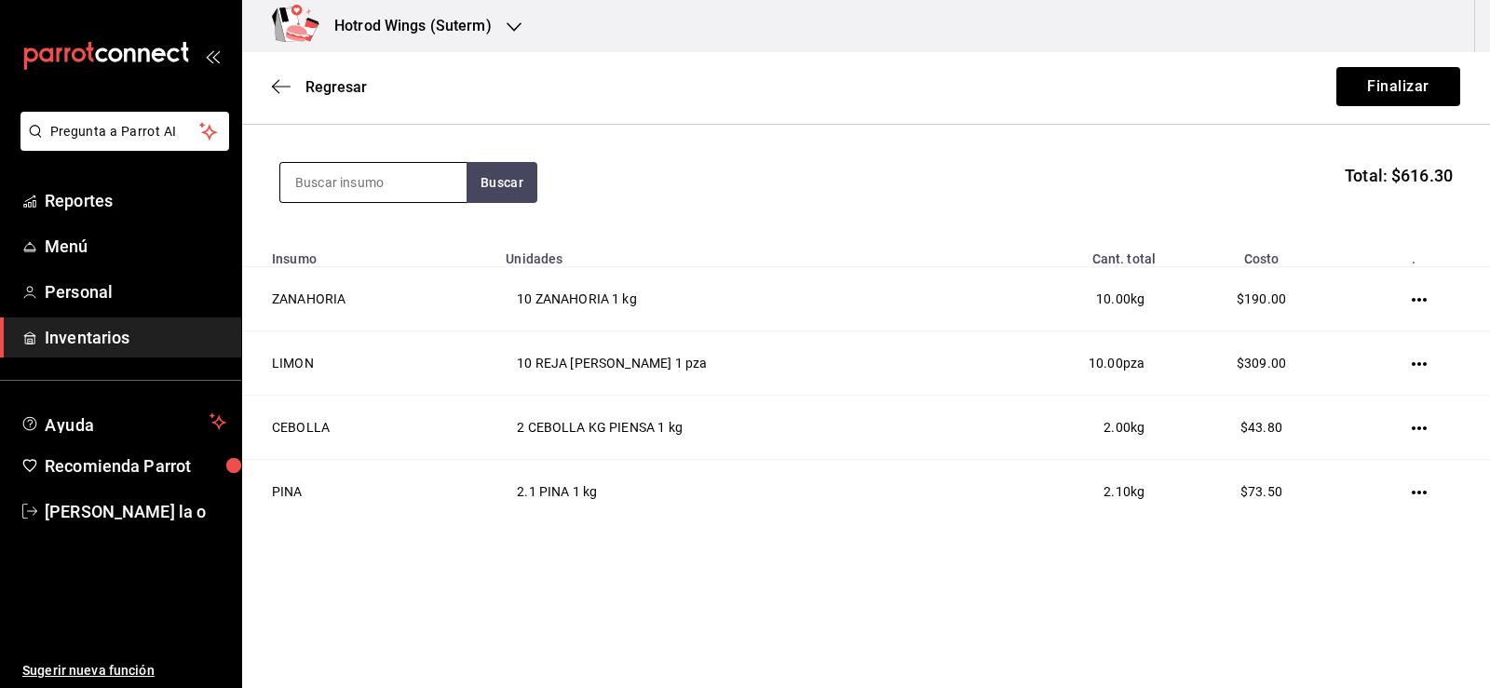
click at [309, 190] on input at bounding box center [373, 182] width 186 height 39
type input "cilan"
click at [514, 174] on button "Buscar" at bounding box center [502, 182] width 71 height 41
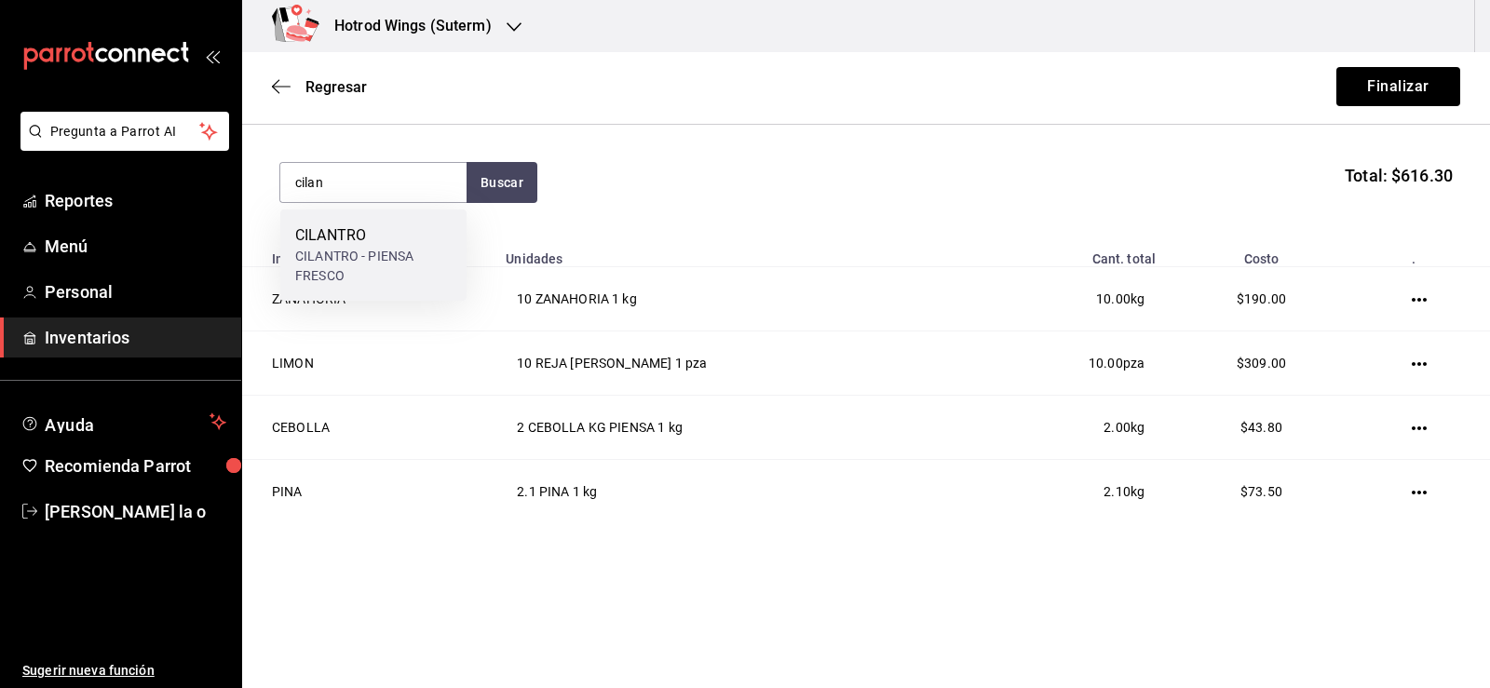
click at [358, 275] on div "CILANTRO - PIENSA FRESCO" at bounding box center [373, 266] width 156 height 39
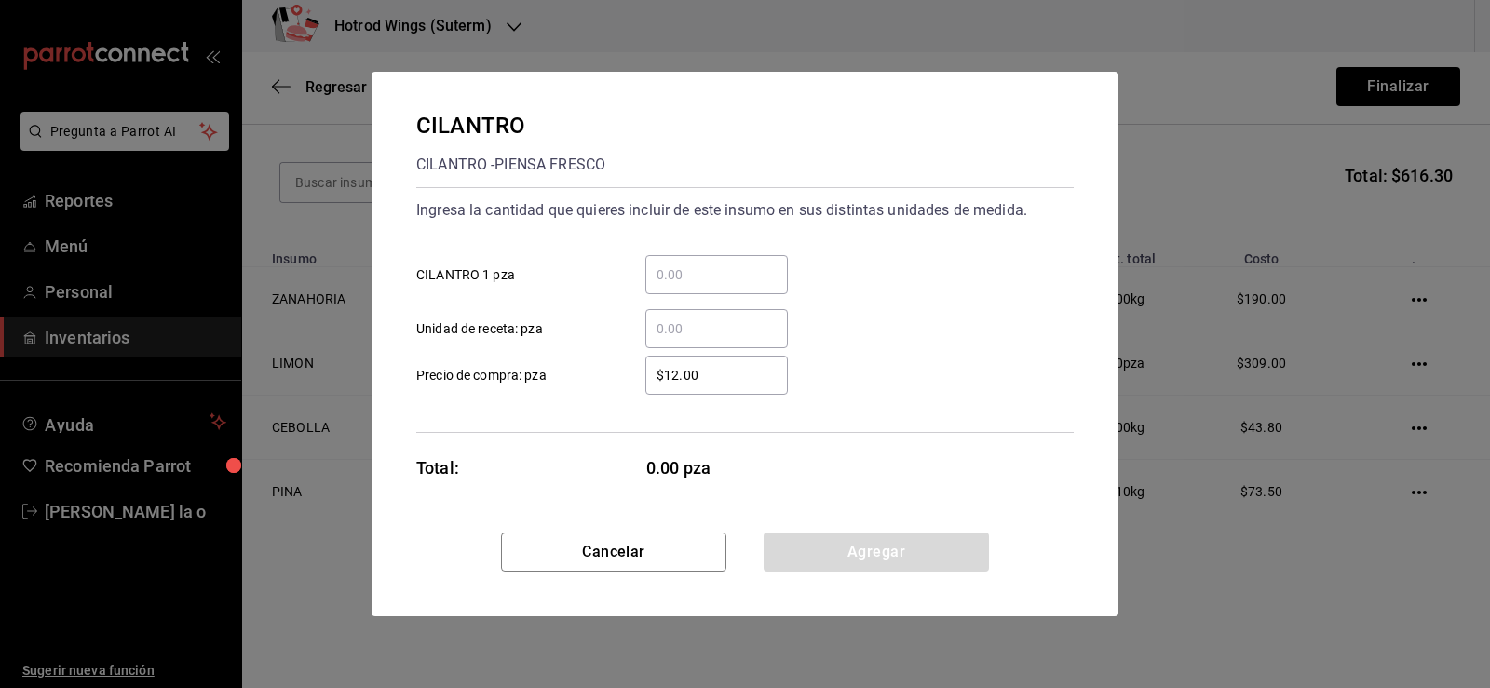
click at [672, 271] on input "​ CILANTRO 1 pza" at bounding box center [716, 275] width 143 height 22
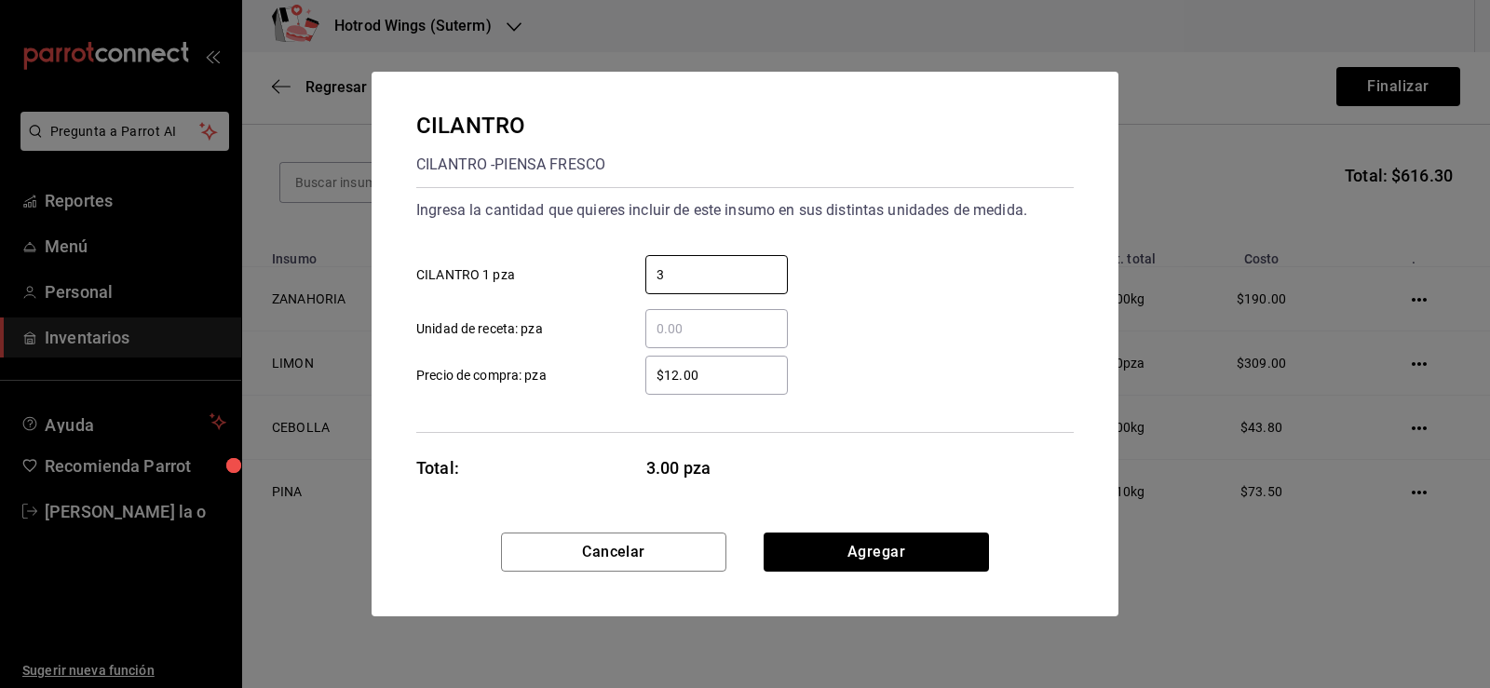
type input "3"
drag, startPoint x: 716, startPoint y: 390, endPoint x: 721, endPoint y: 382, distance: 9.6
click at [717, 388] on div "$12.00 ​" at bounding box center [716, 375] width 143 height 39
click at [717, 387] on input "$12.00" at bounding box center [716, 375] width 143 height 22
click at [722, 379] on input "$12.00" at bounding box center [716, 375] width 143 height 22
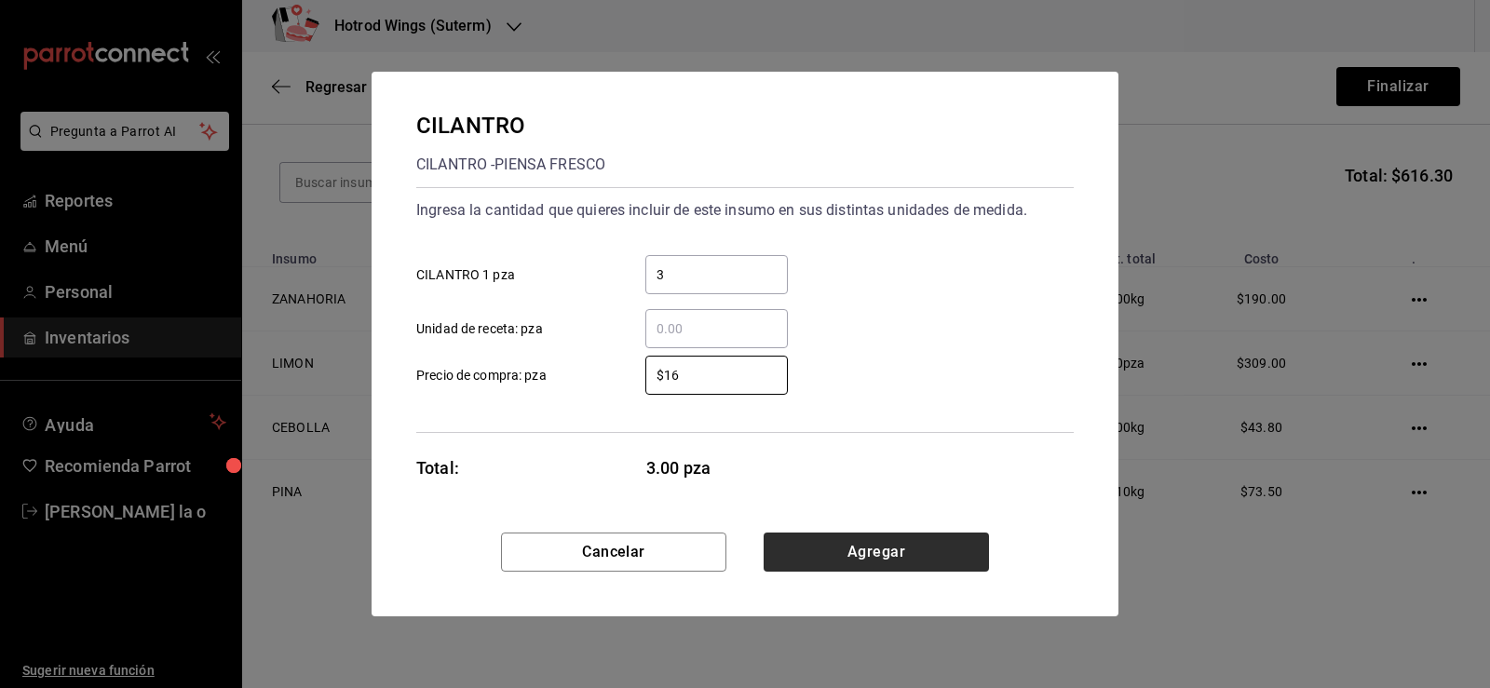
type input "$16"
click at [905, 550] on button "Agregar" at bounding box center [876, 552] width 225 height 39
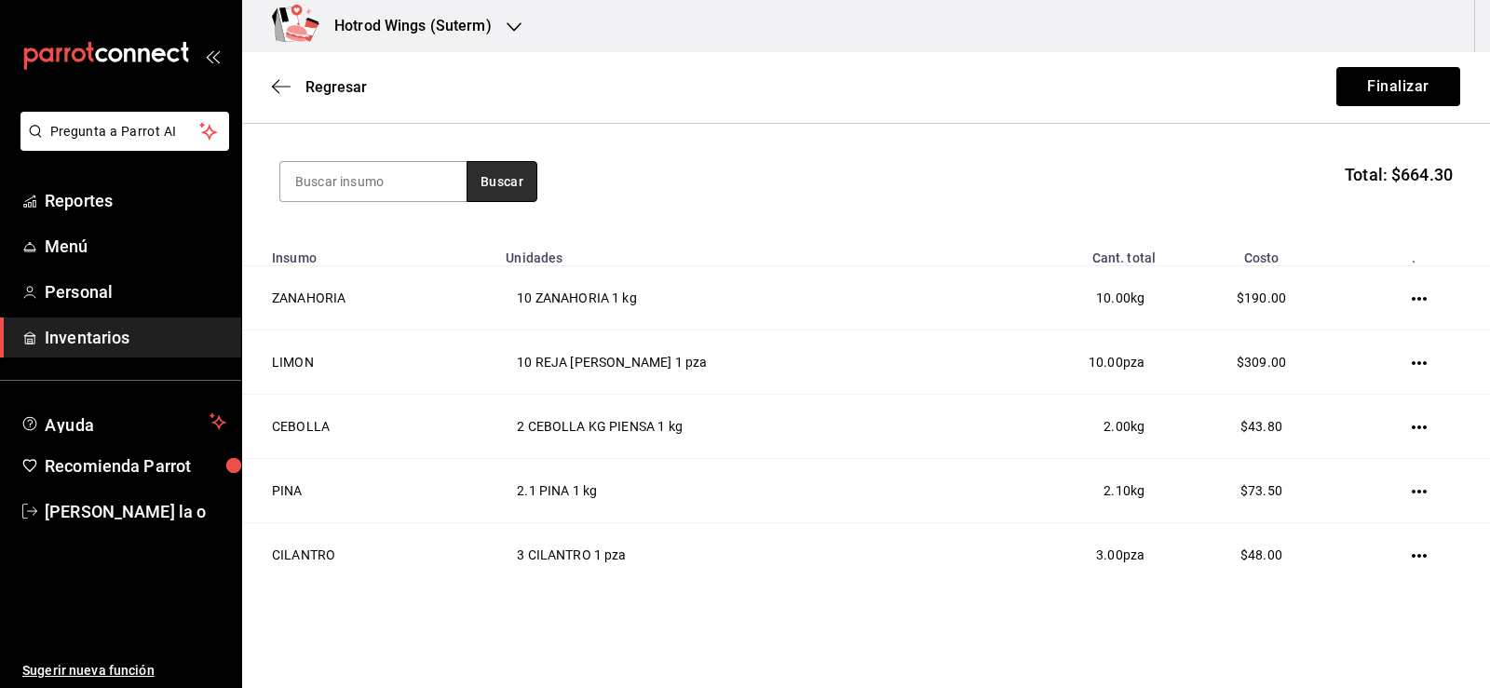
click at [489, 170] on button "Buscar" at bounding box center [502, 181] width 71 height 41
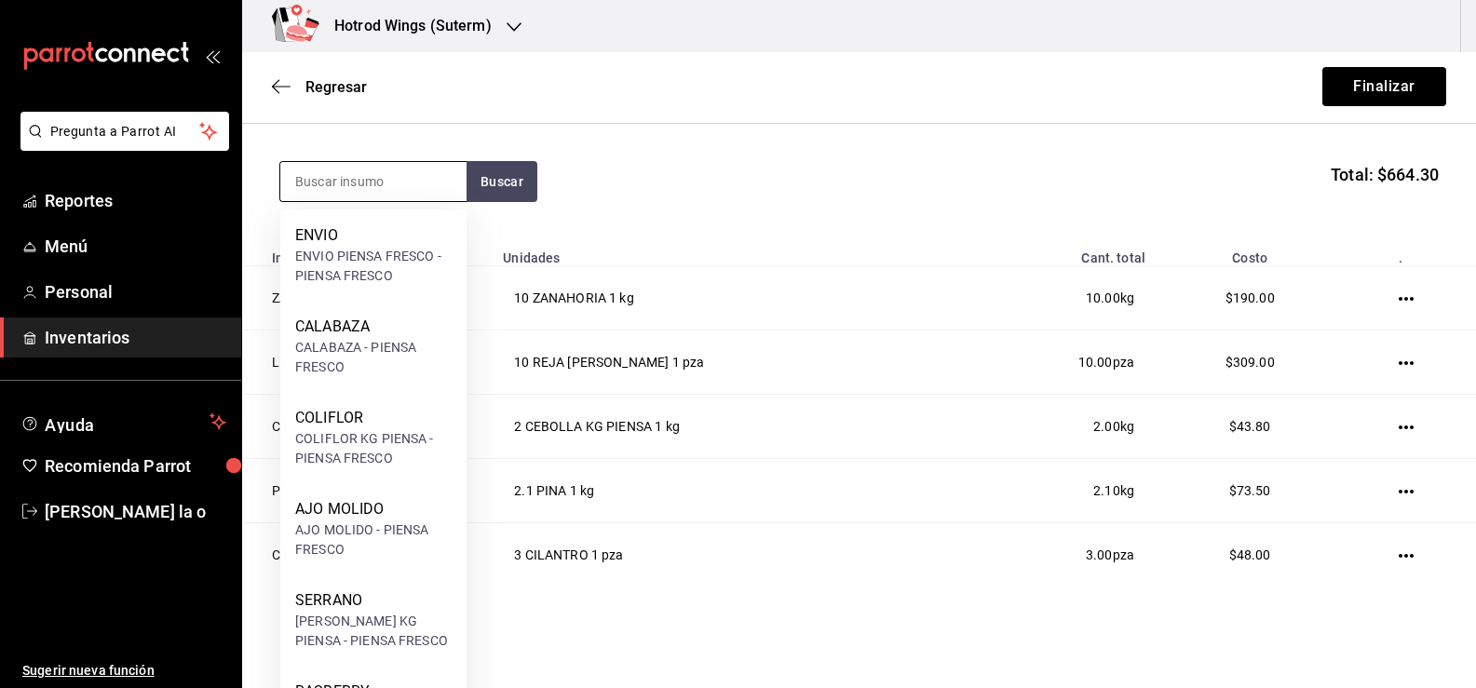
click at [301, 187] on input at bounding box center [373, 181] width 186 height 39
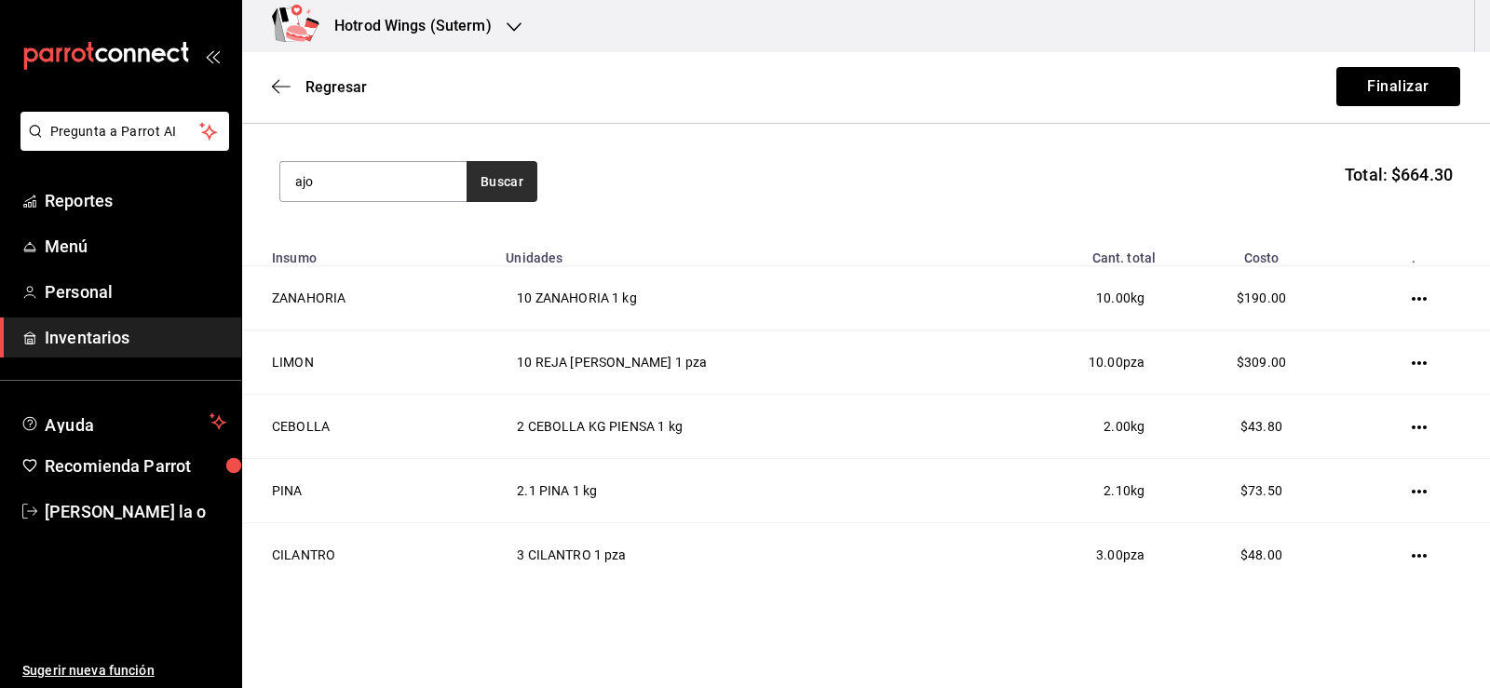
type input "ajo"
click at [509, 180] on button "Buscar" at bounding box center [502, 181] width 71 height 41
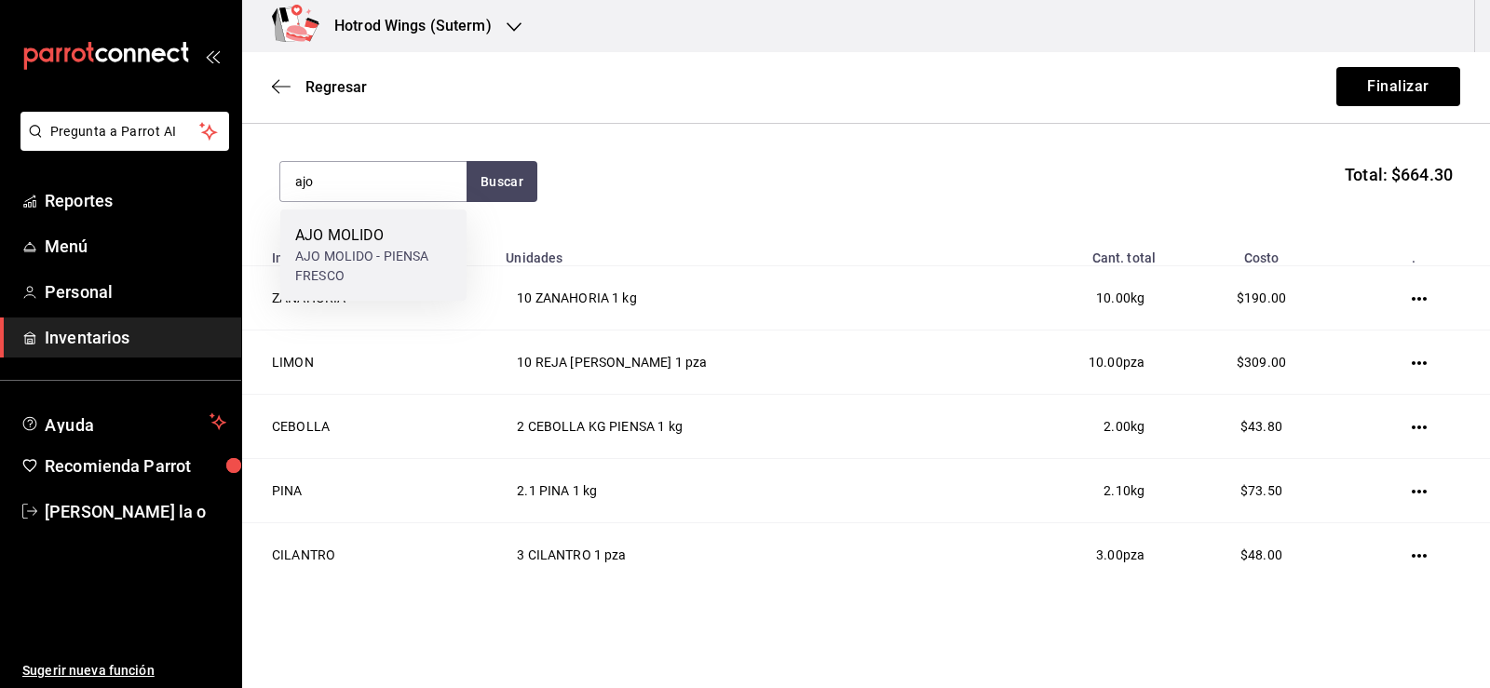
click at [392, 248] on div "AJO MOLIDO - PIENSA FRESCO" at bounding box center [373, 266] width 156 height 39
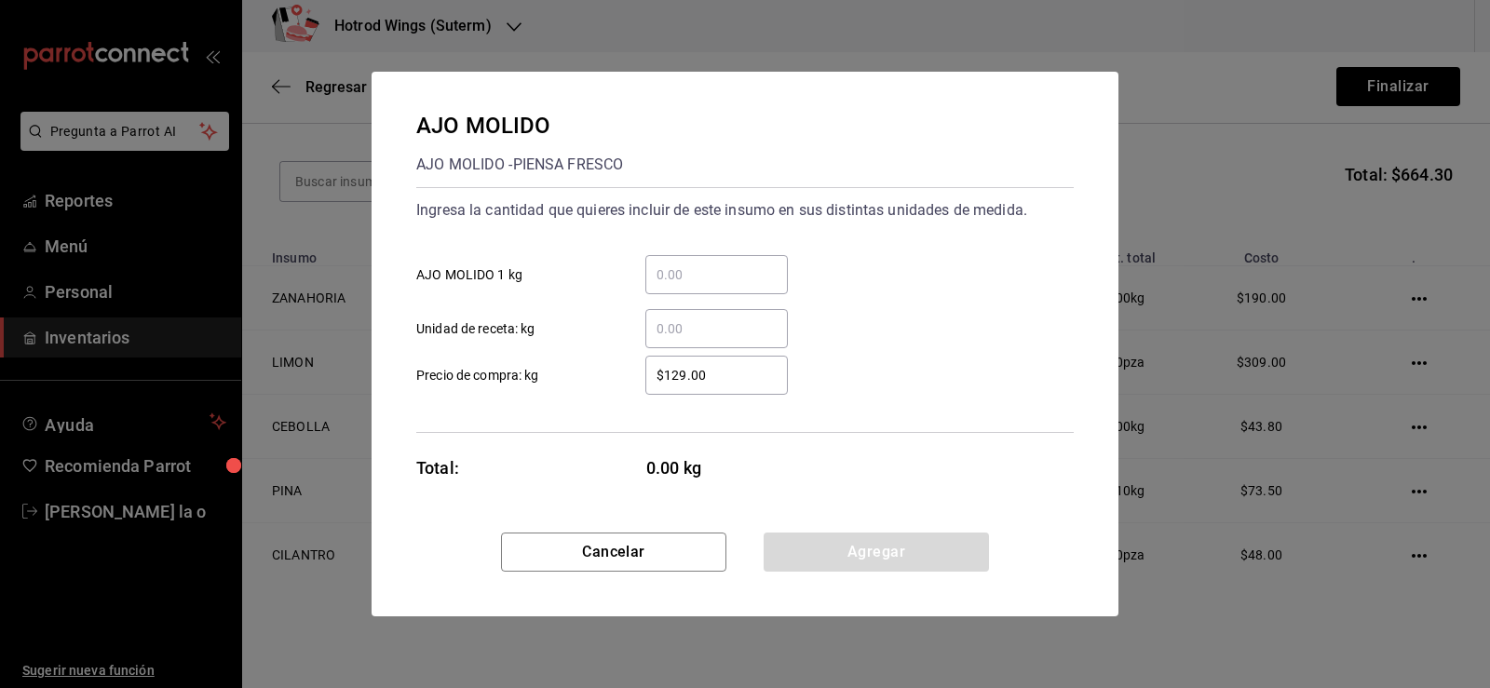
click at [697, 269] on input "​ AJO MOLIDO 1 kg" at bounding box center [716, 275] width 143 height 22
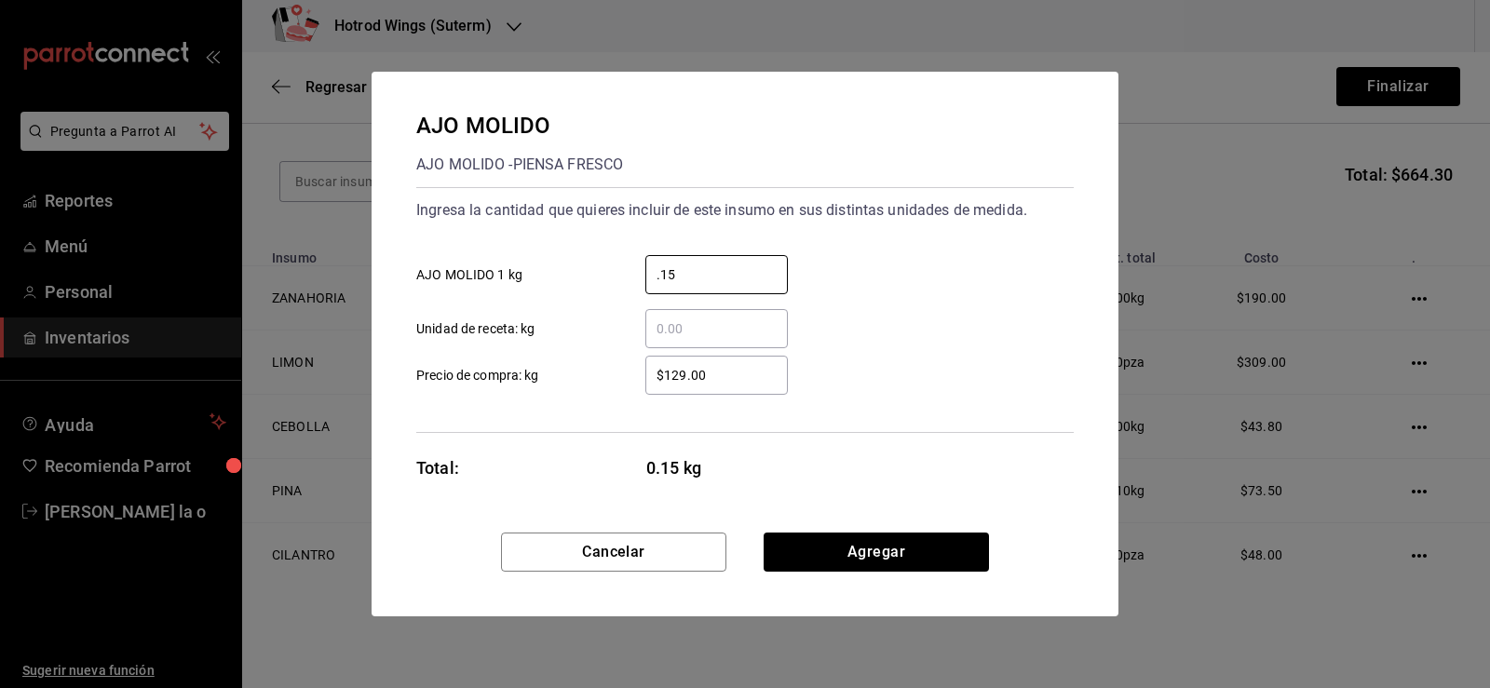
type input "0.15"
click at [726, 377] on input "$129.00" at bounding box center [716, 375] width 143 height 22
click at [689, 373] on input "$129.00" at bounding box center [716, 375] width 143 height 22
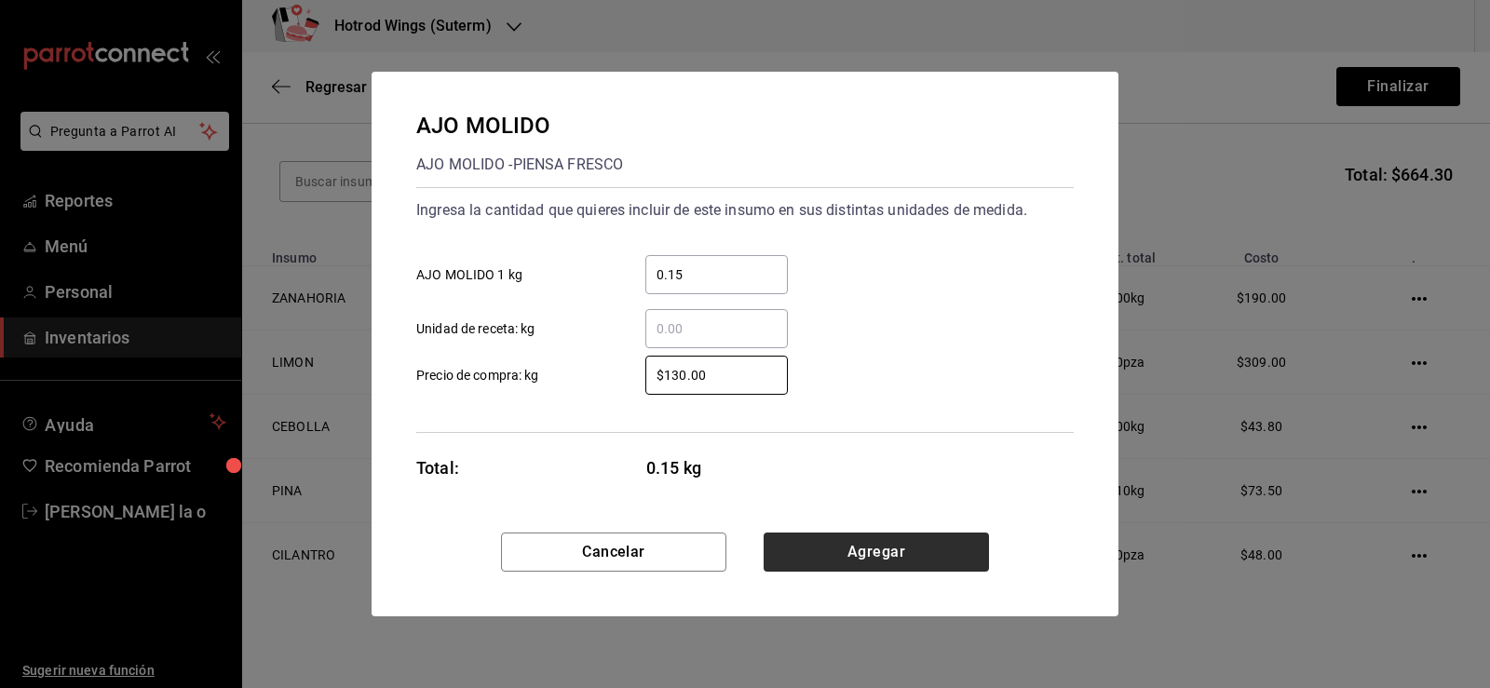
type input "$130.00"
click at [859, 560] on button "Agregar" at bounding box center [876, 552] width 225 height 39
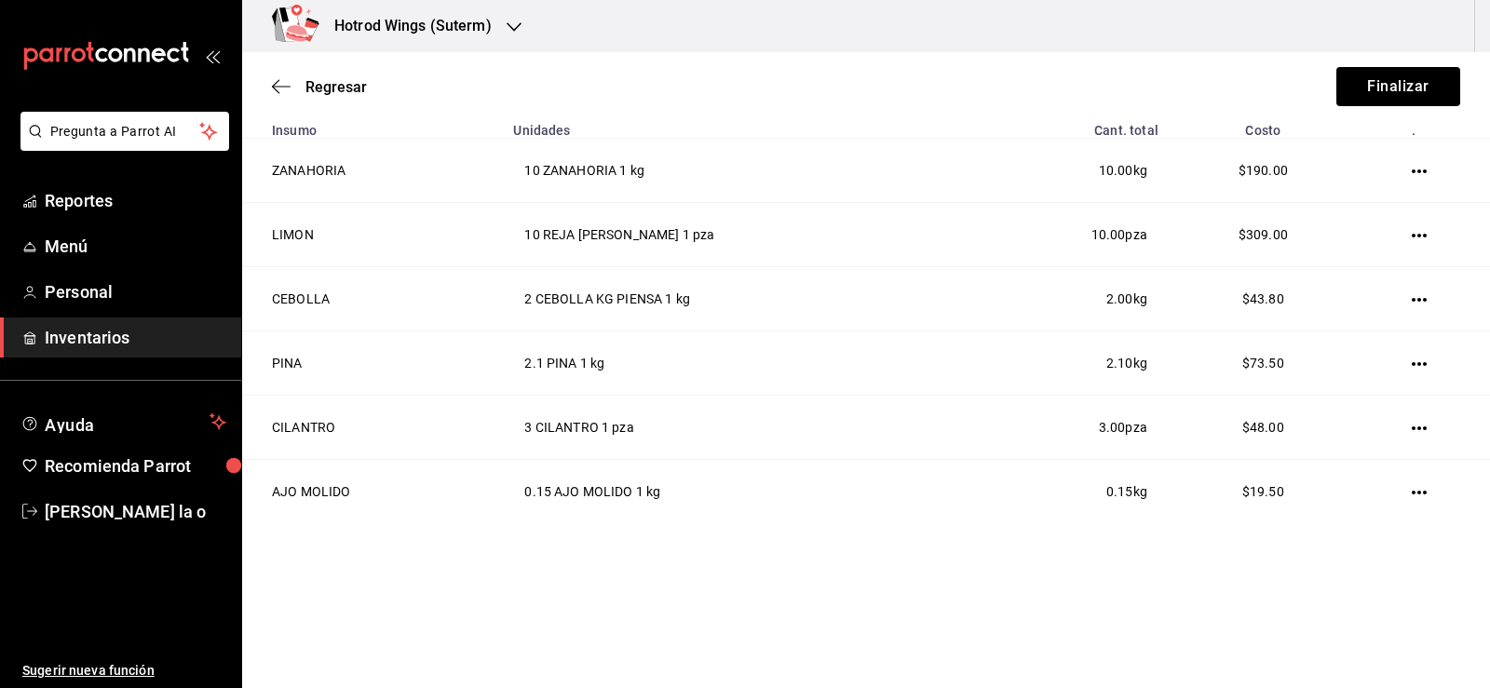
scroll to position [315, 0]
click at [1417, 84] on button "Finalizar" at bounding box center [1399, 86] width 124 height 39
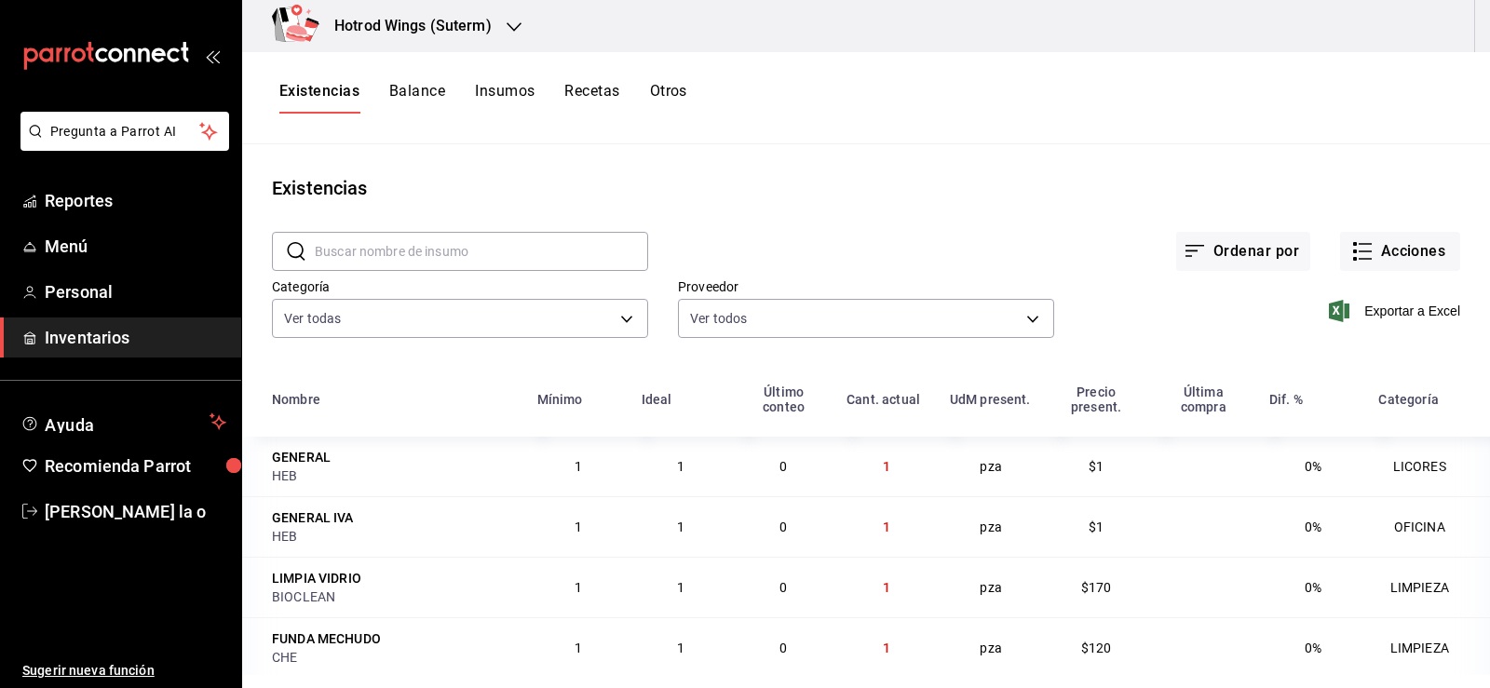
click at [1461, 131] on div "Existencias Balance Insumos Recetas Otros" at bounding box center [866, 98] width 1248 height 92
click at [515, 20] on icon "button" at bounding box center [514, 27] width 15 height 15
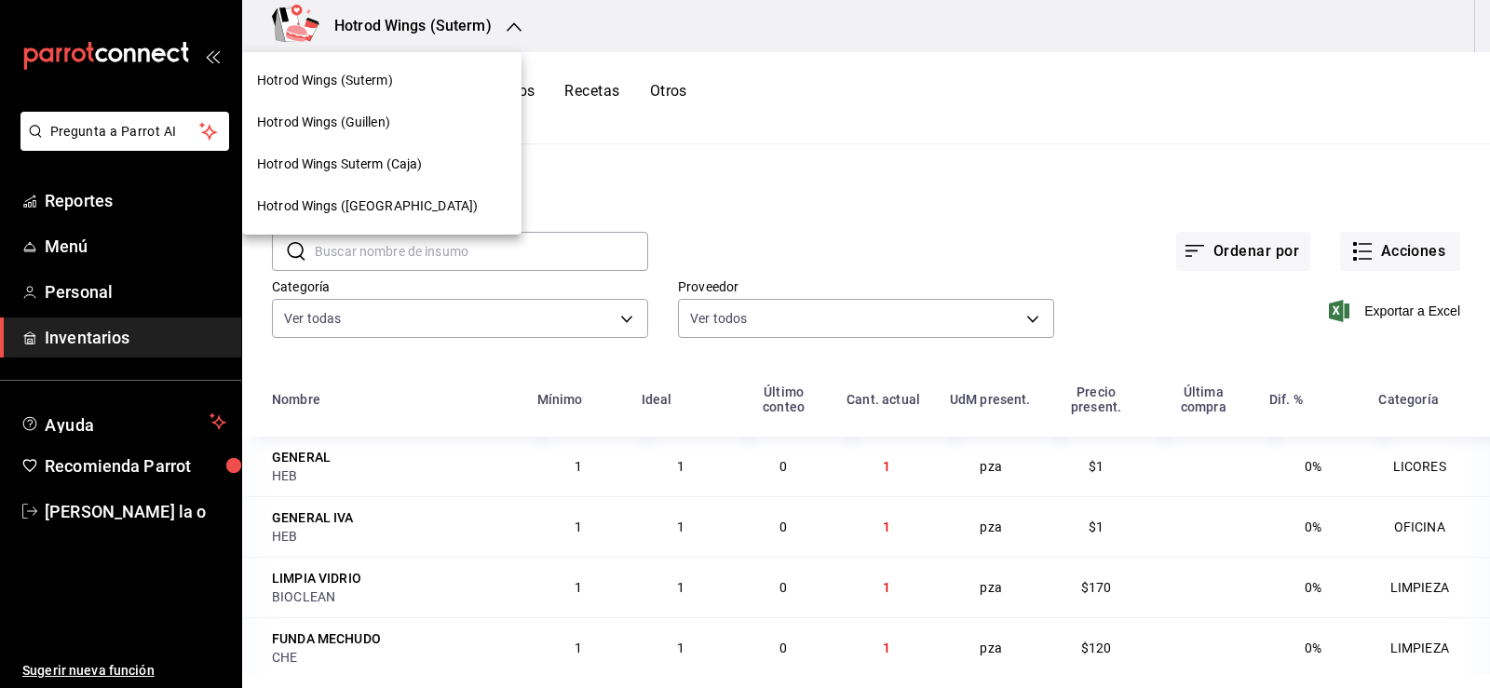
click at [666, 199] on div at bounding box center [745, 344] width 1490 height 688
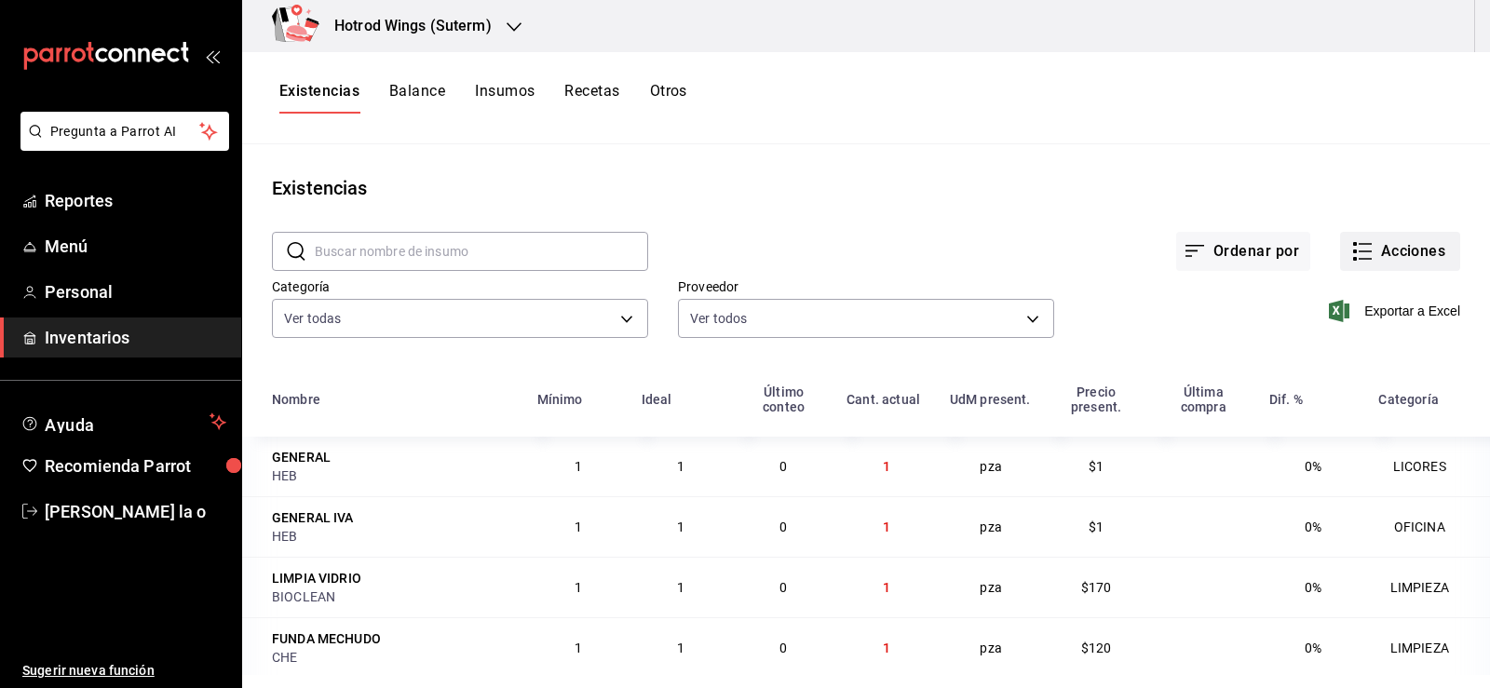
click at [1376, 246] on button "Acciones" at bounding box center [1400, 251] width 120 height 39
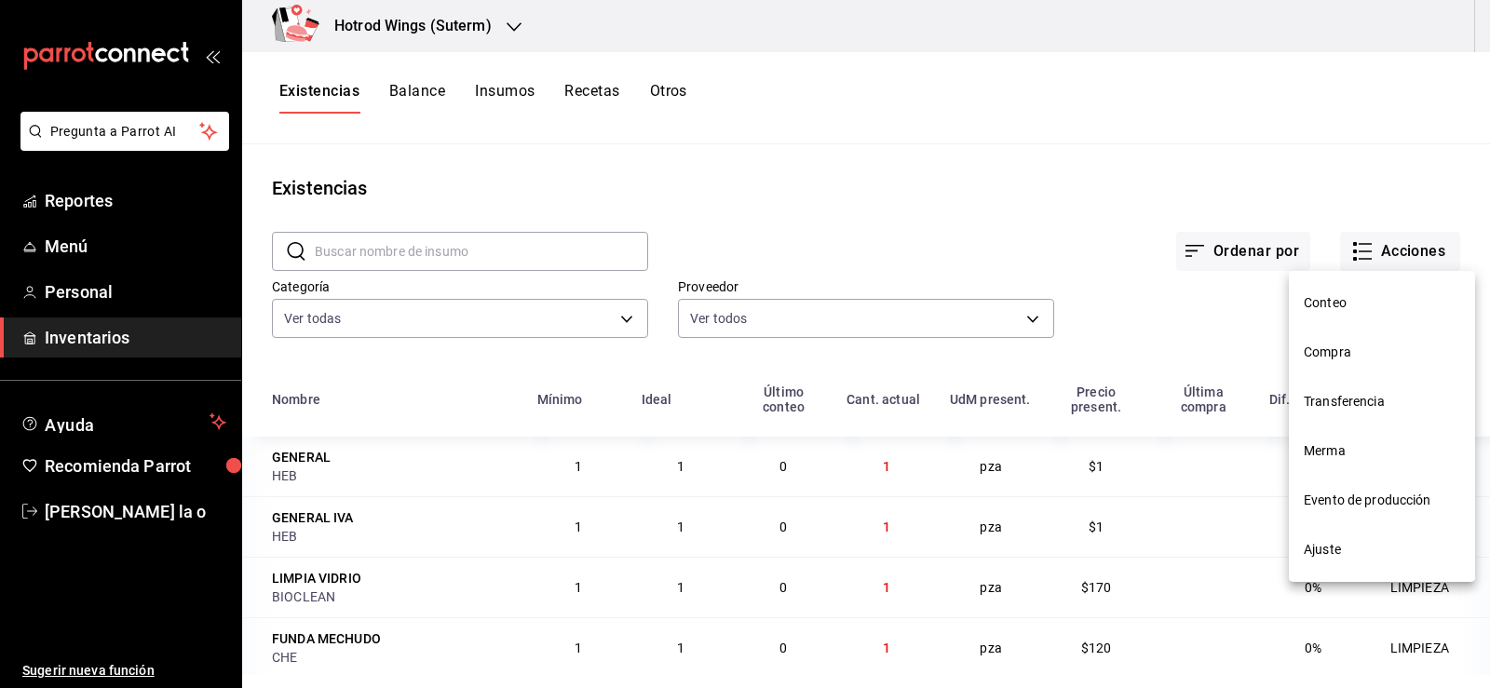
click at [1356, 360] on span "Compra" at bounding box center [1382, 353] width 156 height 20
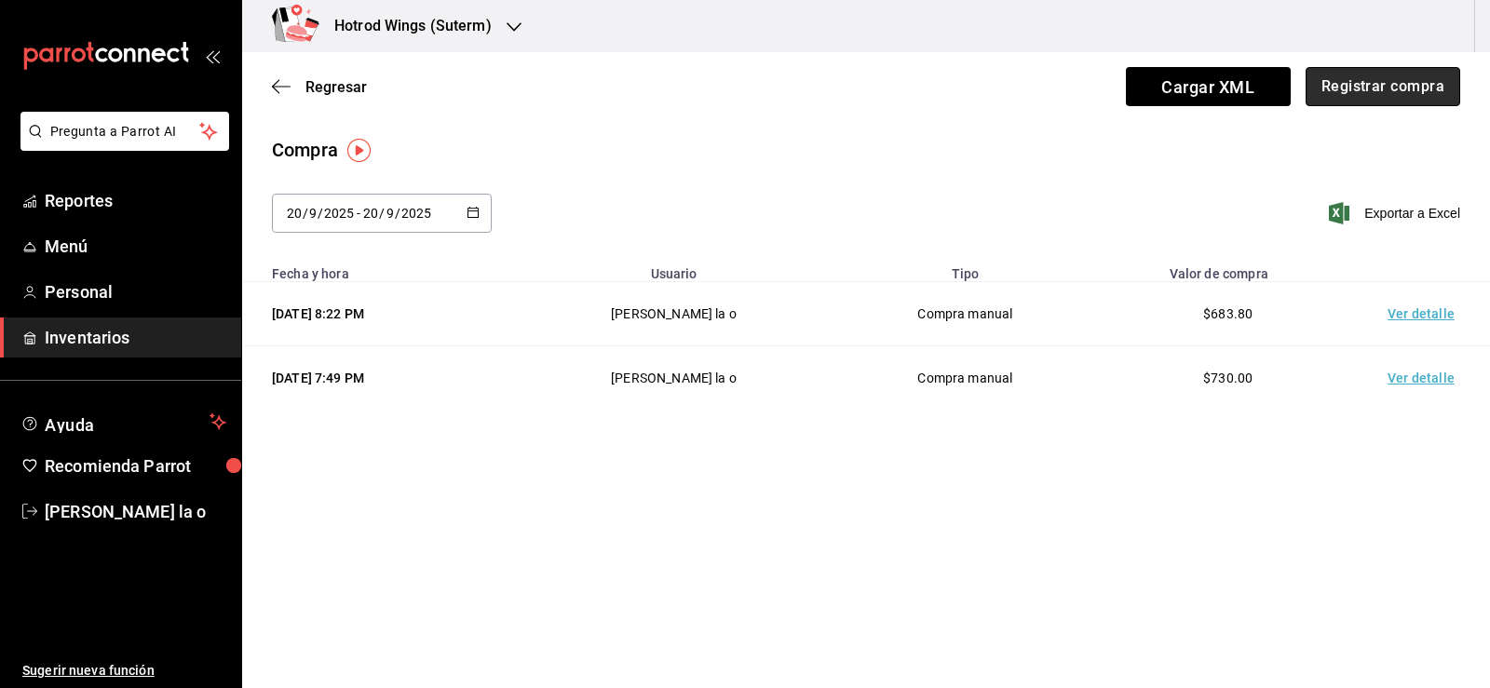
click at [1372, 77] on button "Registrar compra" at bounding box center [1383, 86] width 155 height 39
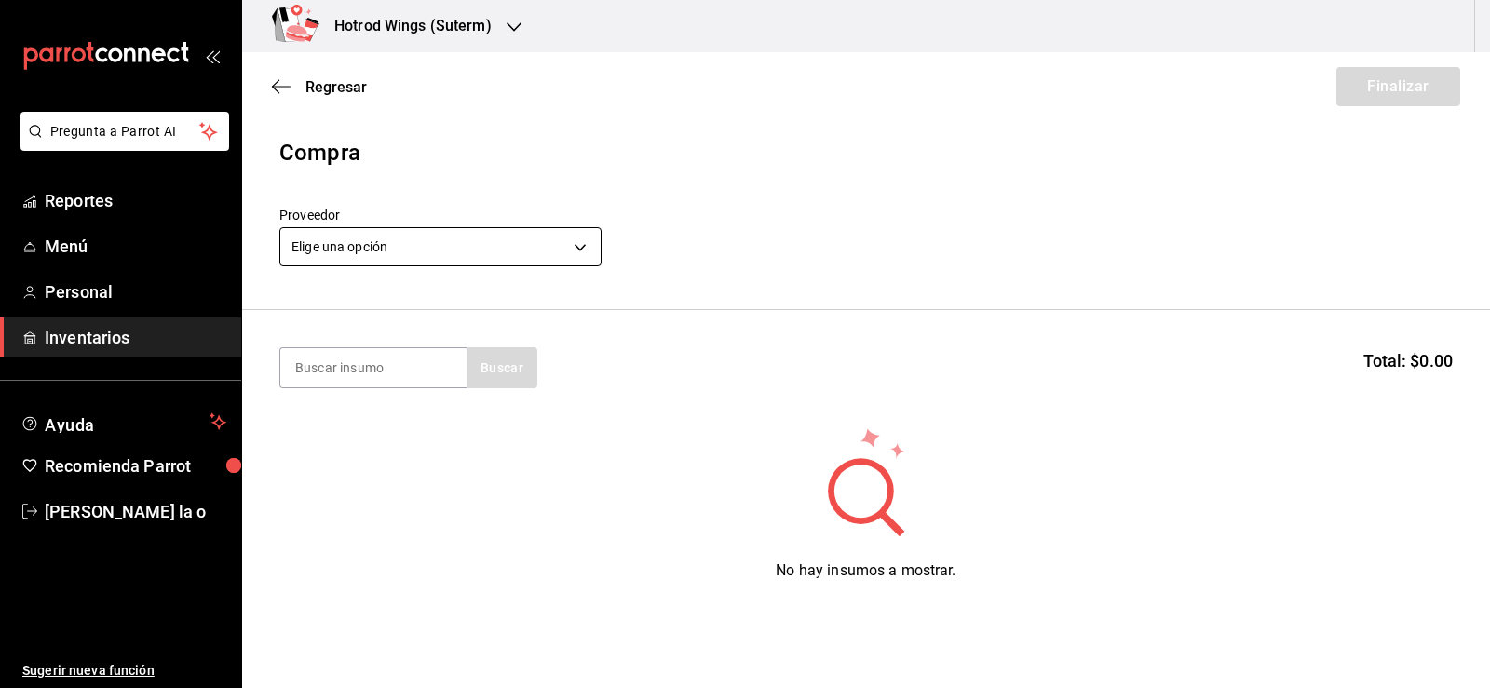
click at [577, 243] on body "Pregunta a Parrot AI Reportes Menú Personal Inventarios Ayuda Recomienda Parrot…" at bounding box center [745, 291] width 1490 height 583
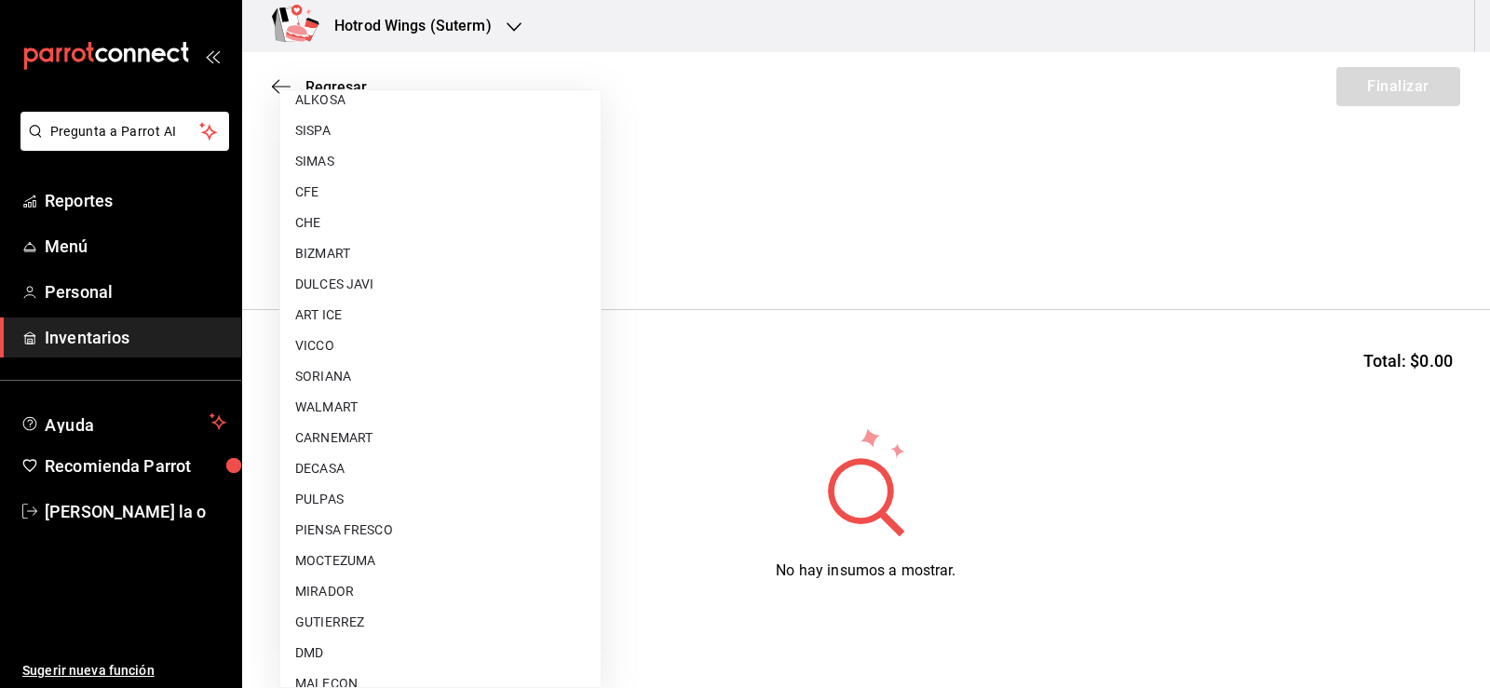
scroll to position [1304, 0]
click at [380, 463] on li "PULPAS" at bounding box center [440, 469] width 320 height 31
type input "ddebc89d-954f-4bb3-83e7-d2a493c97475"
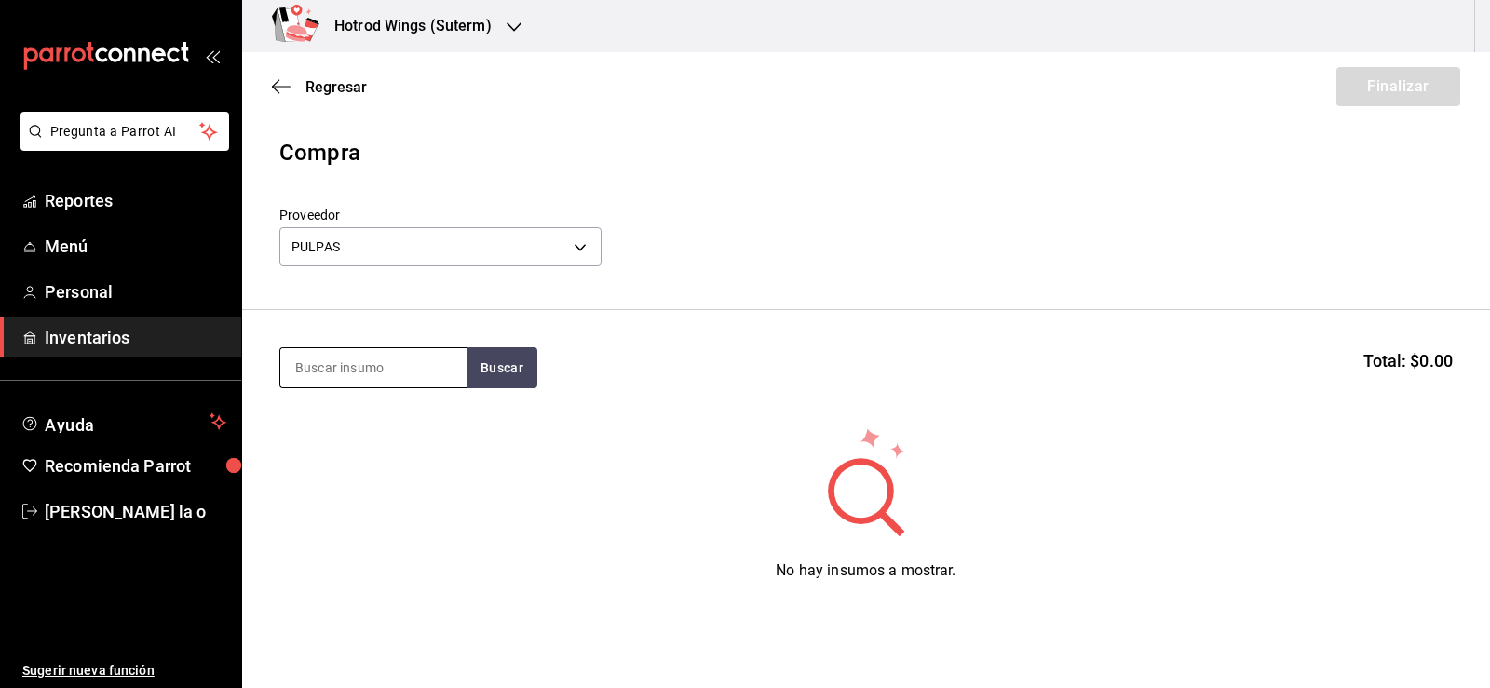
click at [380, 373] on input at bounding box center [373, 367] width 186 height 39
type input "fresa"
click at [511, 372] on button "Buscar" at bounding box center [502, 367] width 71 height 41
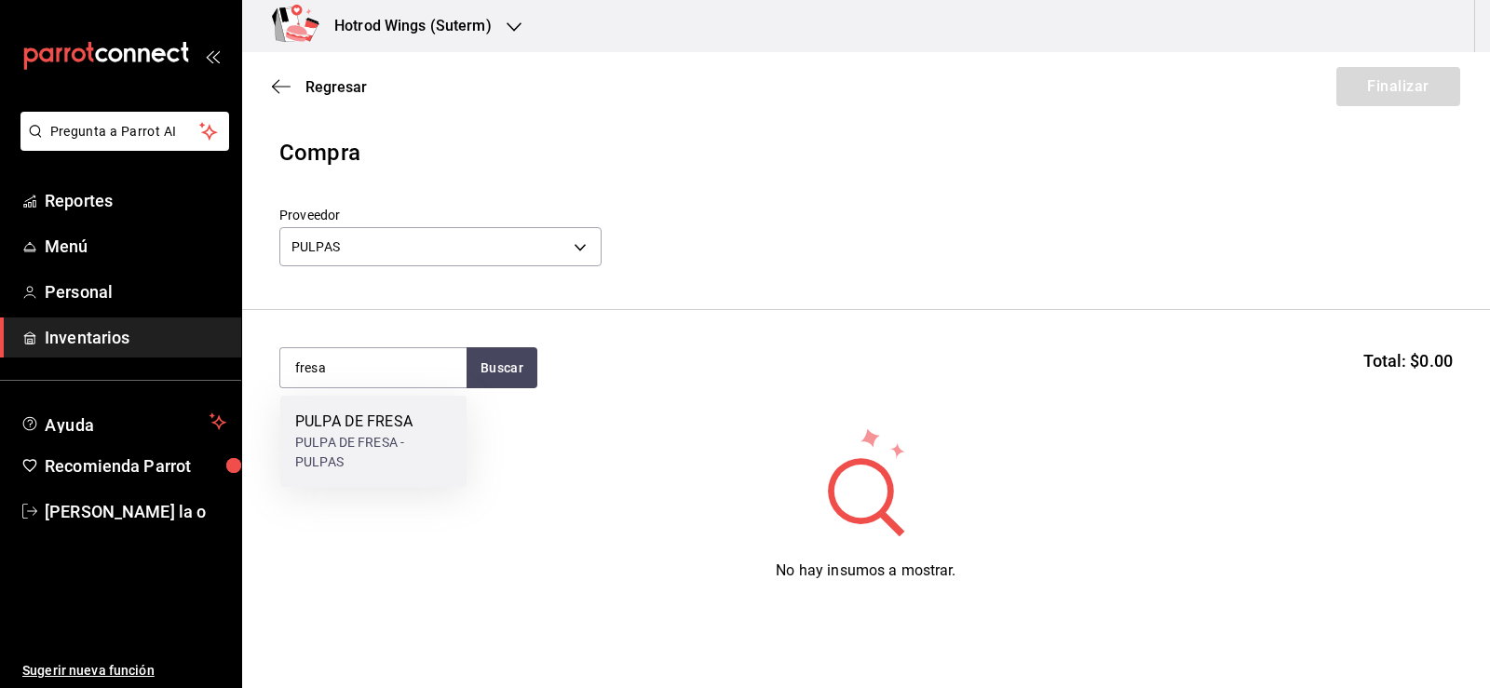
click at [432, 414] on div "PULPA DE FRESA" at bounding box center [373, 422] width 156 height 22
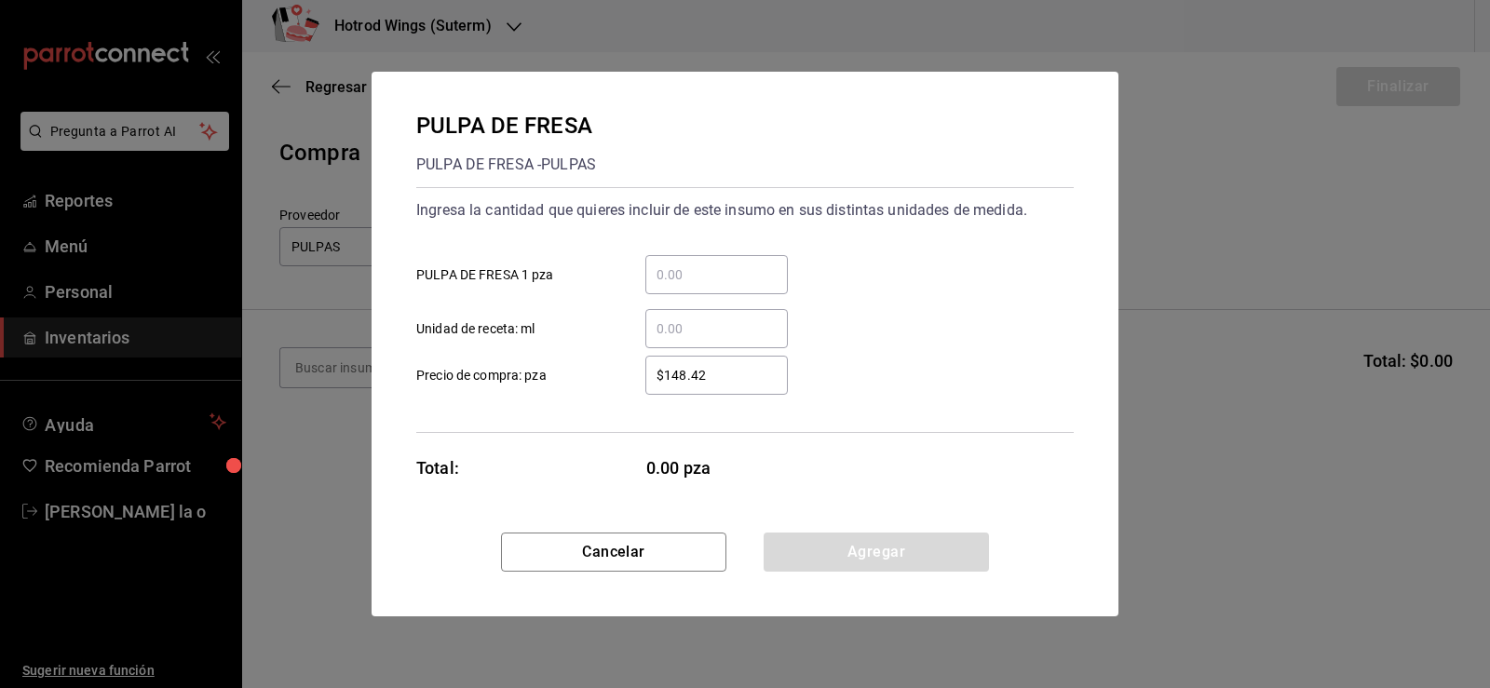
click at [668, 273] on input "​ PULPA DE FRESA 1 pza" at bounding box center [716, 275] width 143 height 22
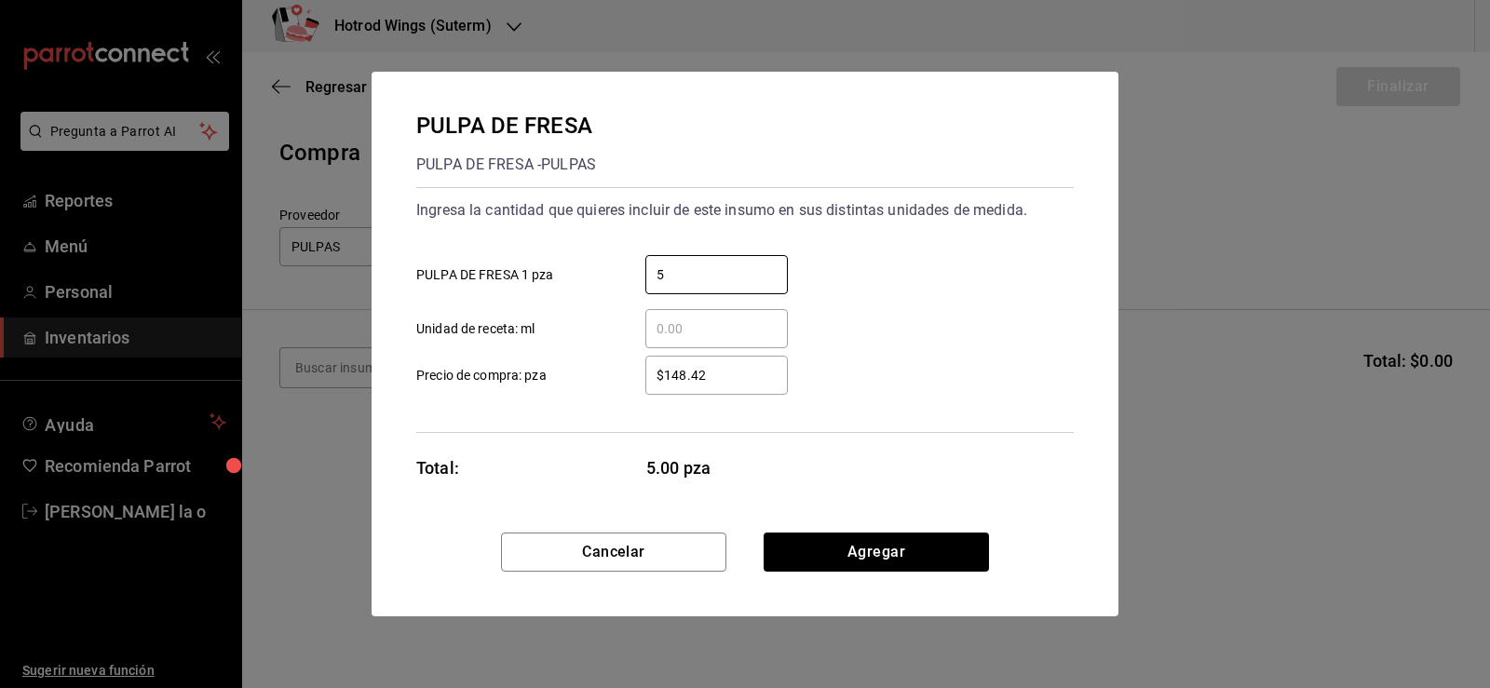
type input "5"
click at [686, 375] on input "$148.42" at bounding box center [716, 375] width 143 height 22
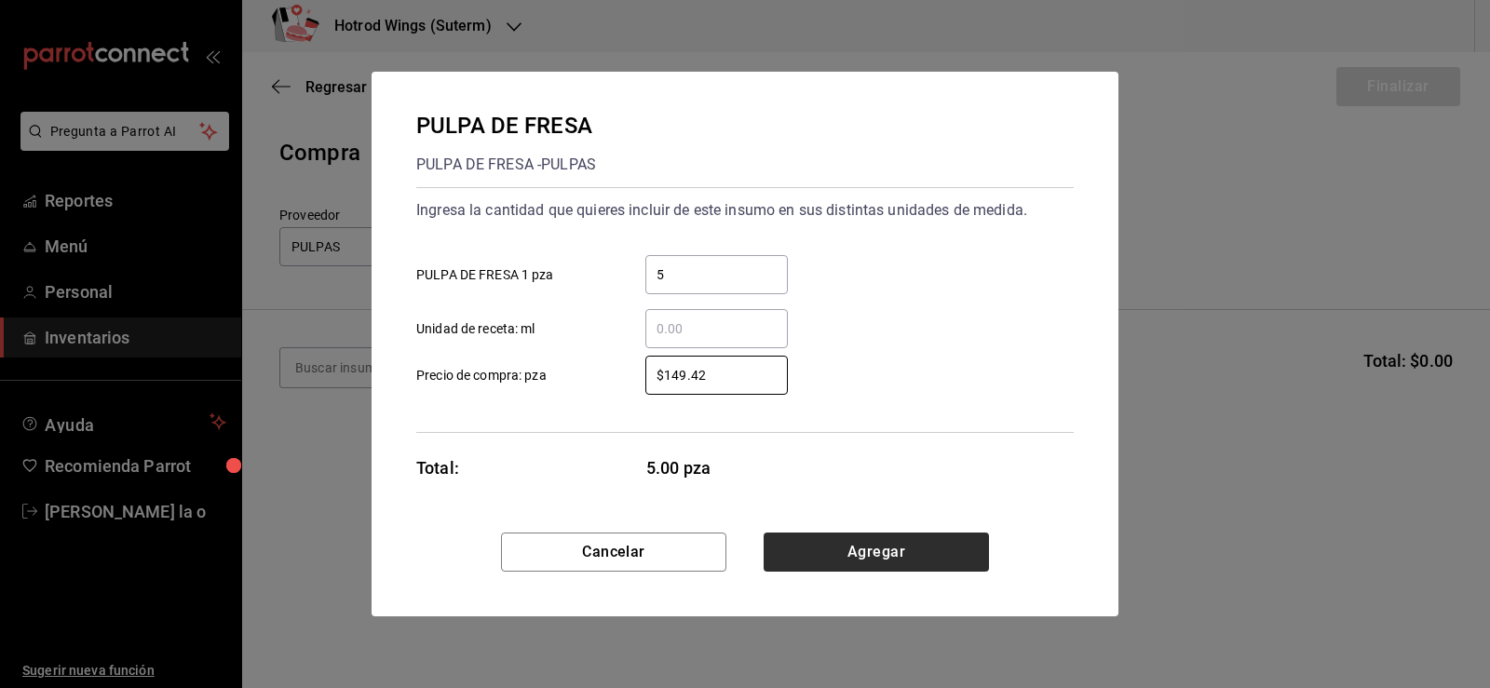
type input "$149.42"
drag, startPoint x: 808, startPoint y: 544, endPoint x: 808, endPoint y: 534, distance: 10.2
click at [808, 542] on button "Agregar" at bounding box center [876, 552] width 225 height 39
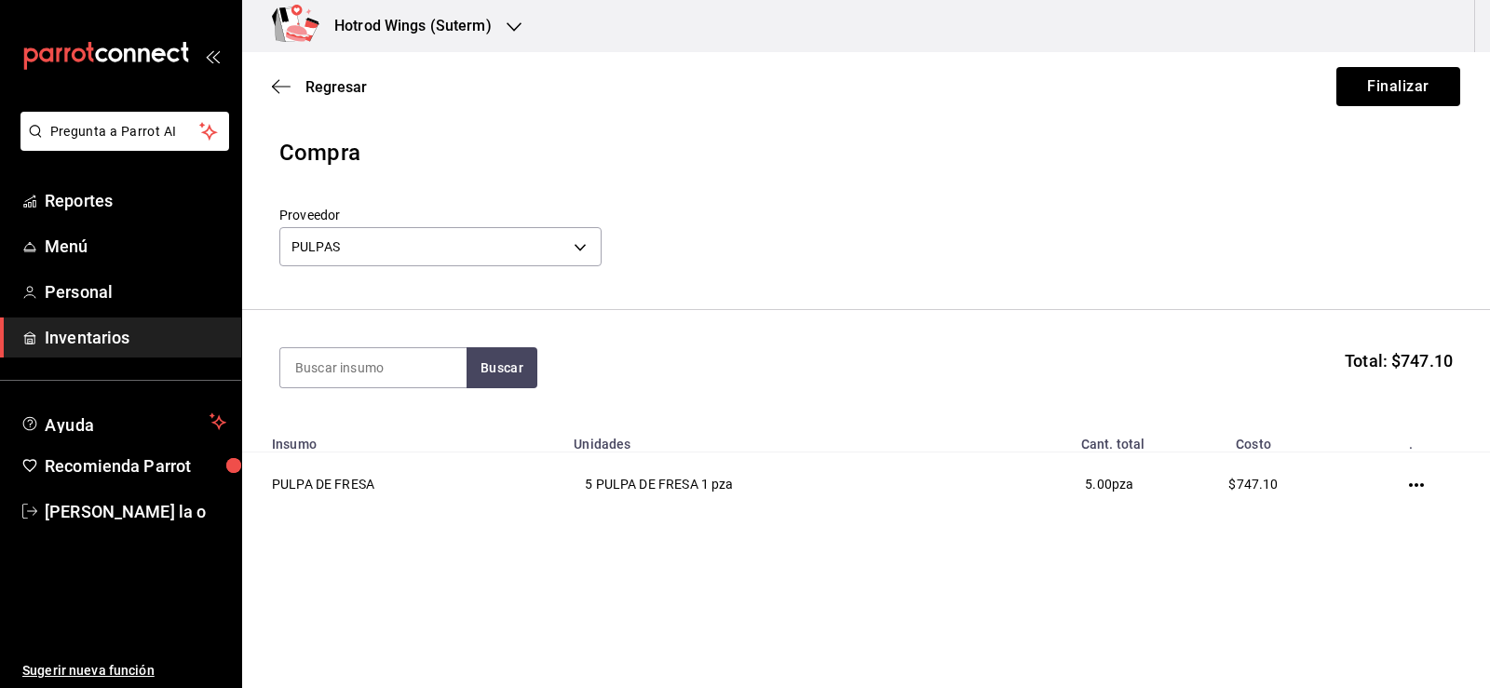
drag, startPoint x: 321, startPoint y: 371, endPoint x: 312, endPoint y: 346, distance: 25.9
click at [322, 357] on input at bounding box center [373, 367] width 186 height 39
type input "mango"
click at [508, 376] on button "Buscar" at bounding box center [502, 367] width 71 height 41
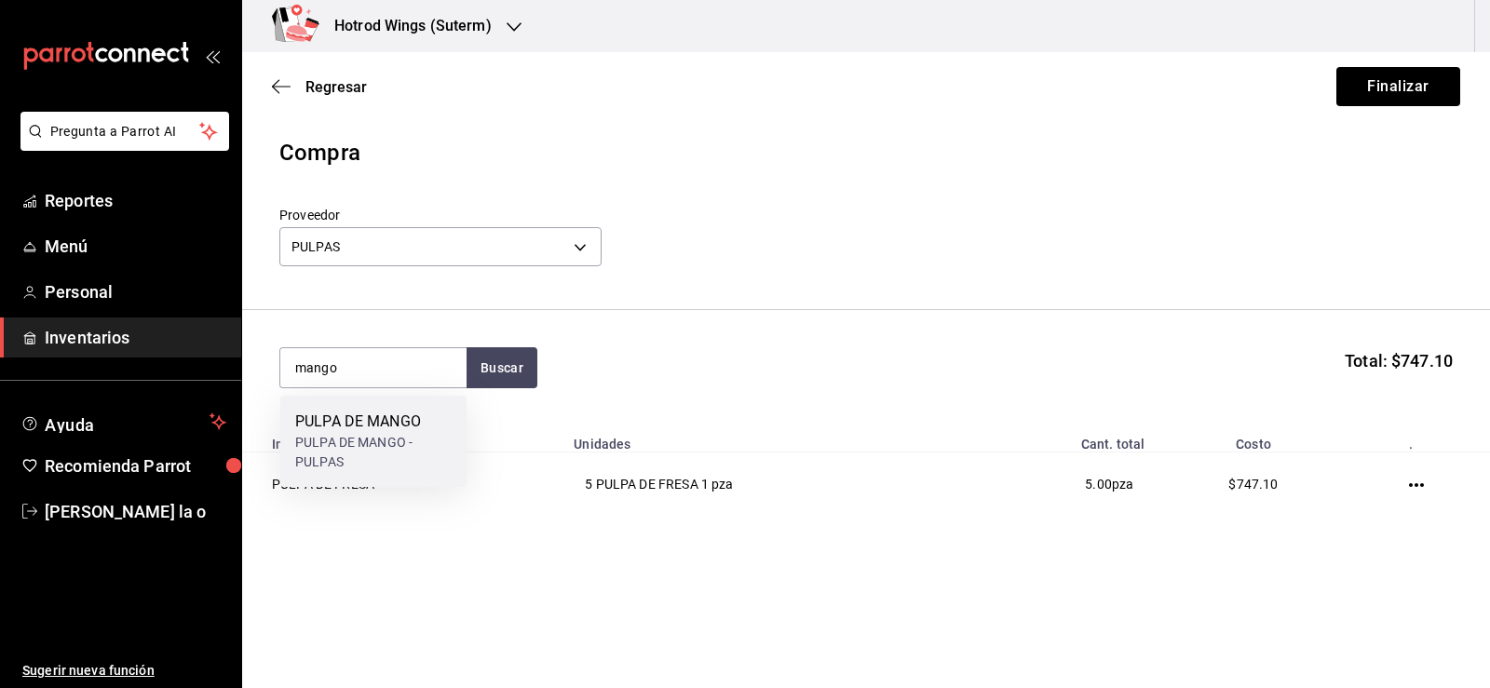
click at [430, 441] on div "PULPA DE MANGO - PULPAS" at bounding box center [373, 452] width 156 height 39
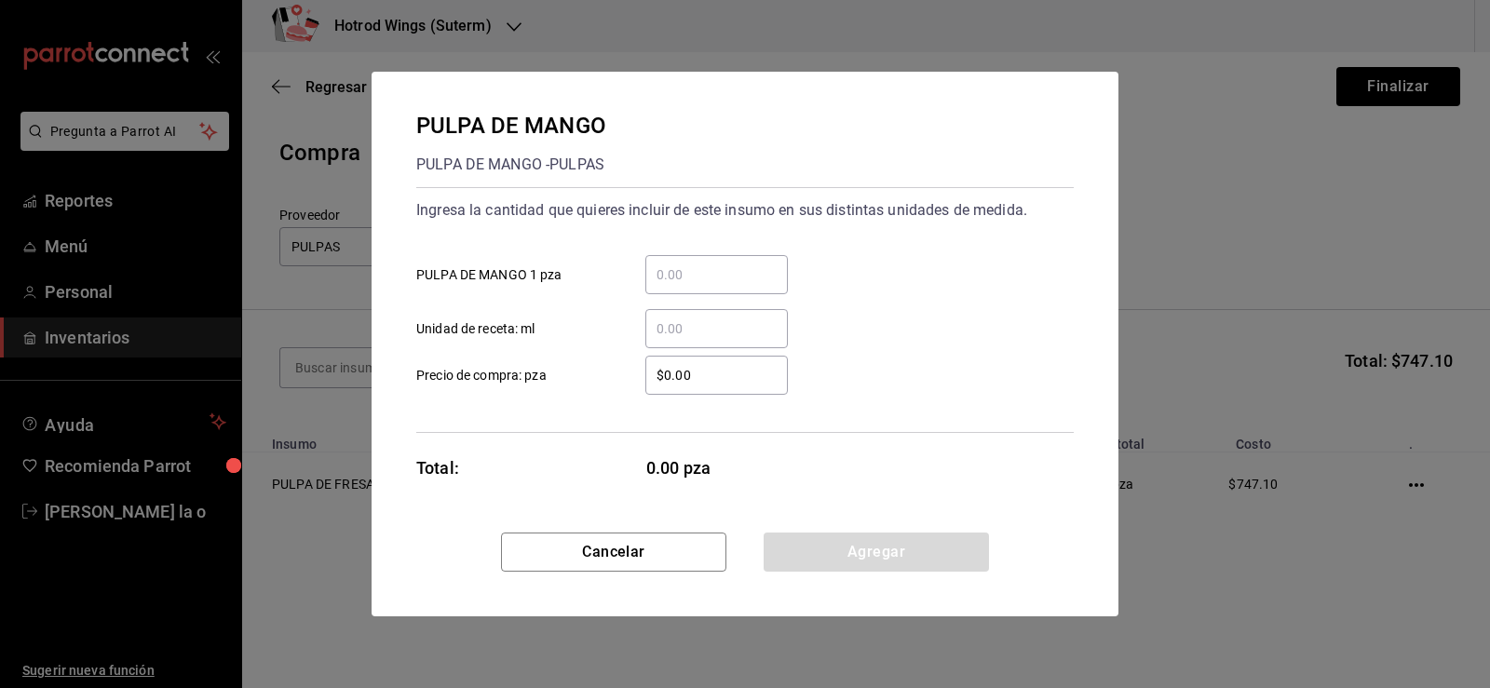
click at [661, 278] on input "​ PULPA DE MANGO 1 pza" at bounding box center [716, 275] width 143 height 22
type input "3"
click at [705, 374] on input "$0.00" at bounding box center [716, 375] width 143 height 22
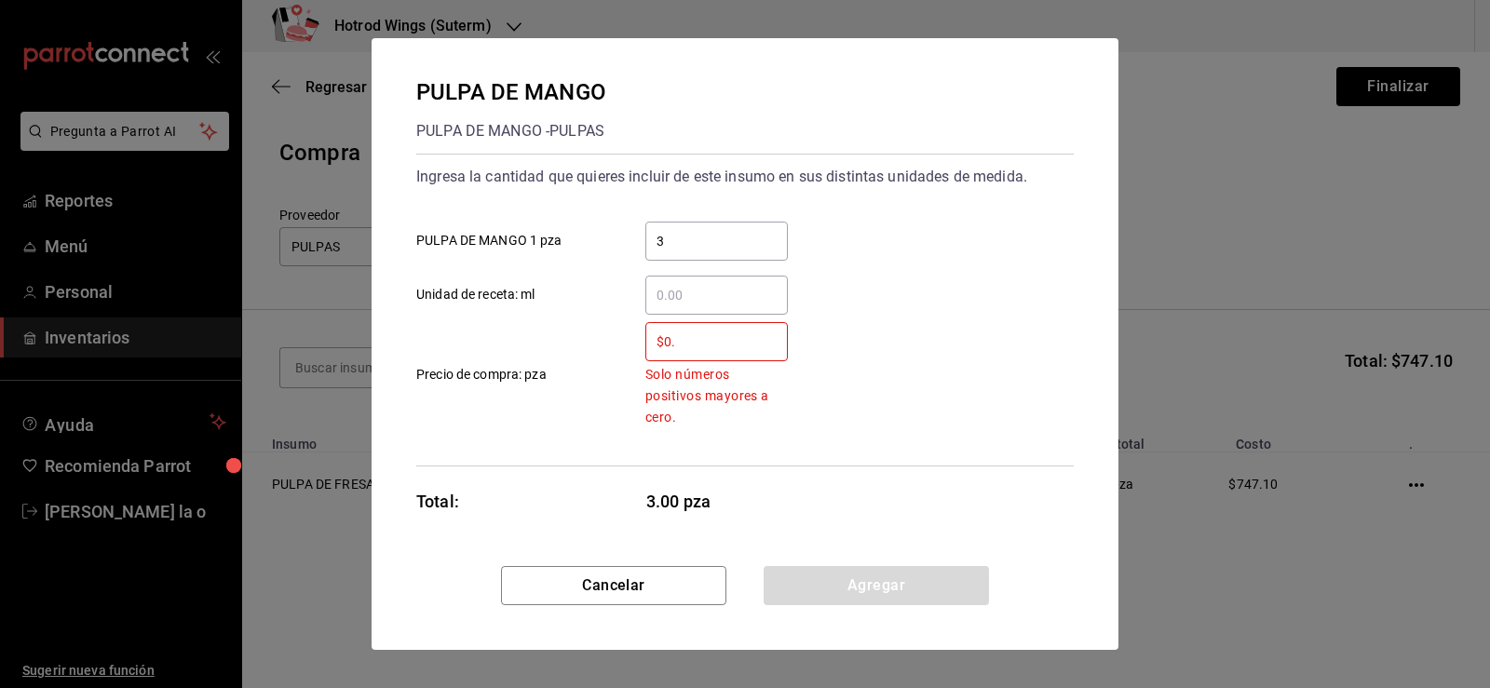
type input "$0"
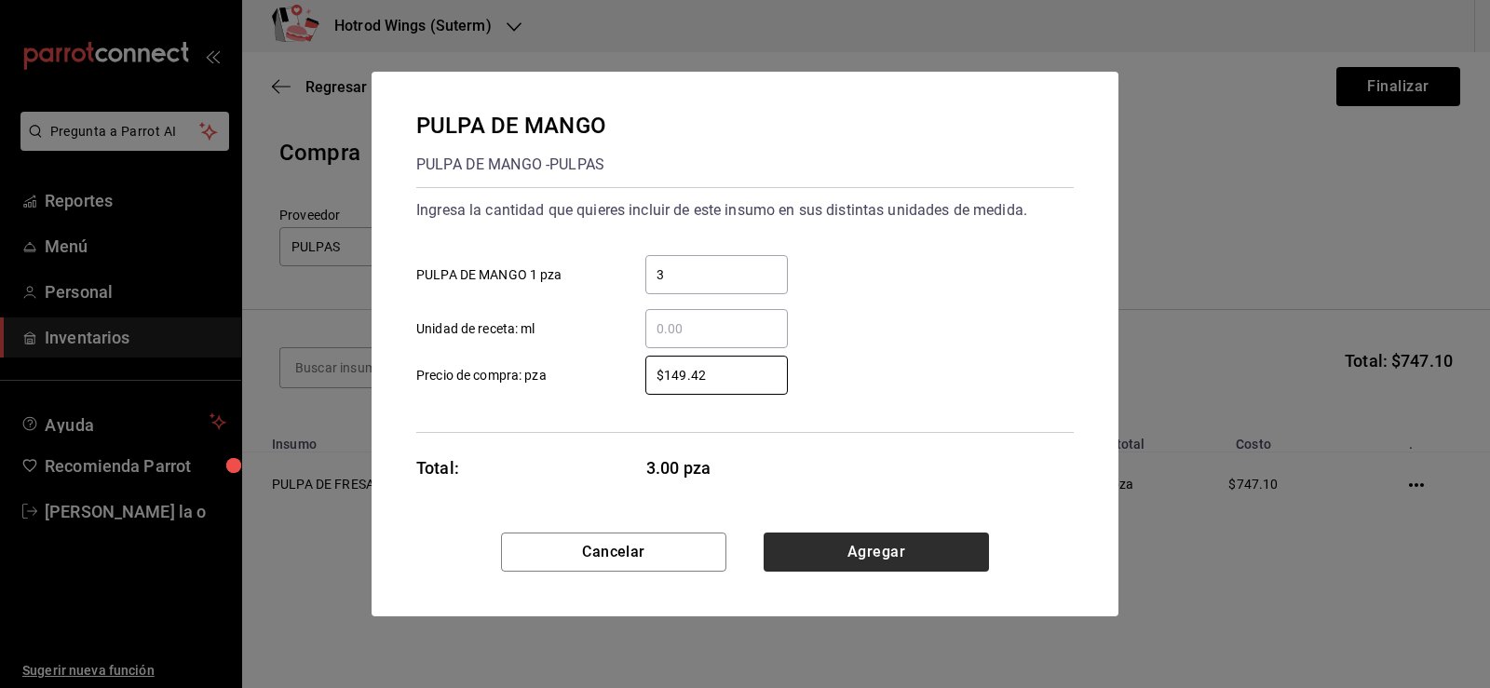
type input "$149.42"
click at [850, 550] on button "Agregar" at bounding box center [876, 552] width 225 height 39
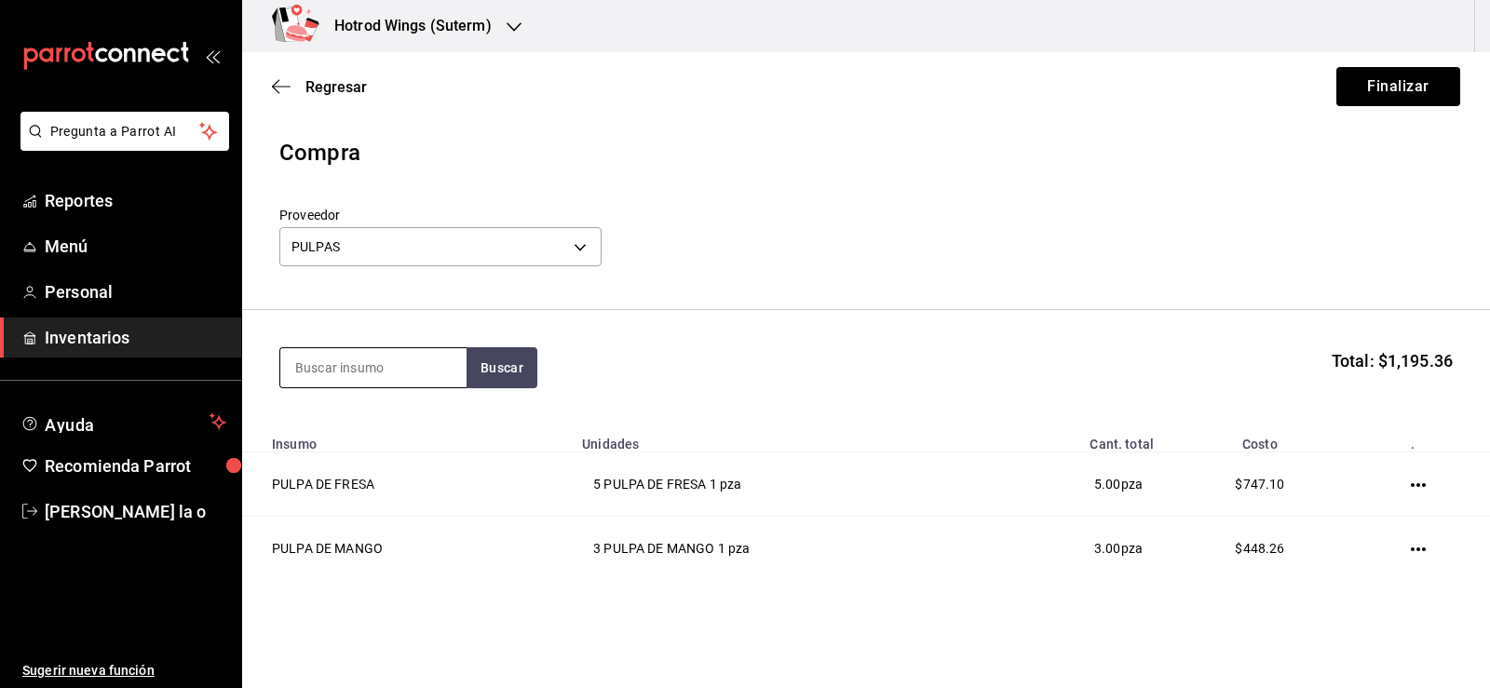
click at [342, 380] on input at bounding box center [373, 367] width 186 height 39
type input "pina"
click at [473, 366] on button "Buscar" at bounding box center [502, 367] width 71 height 41
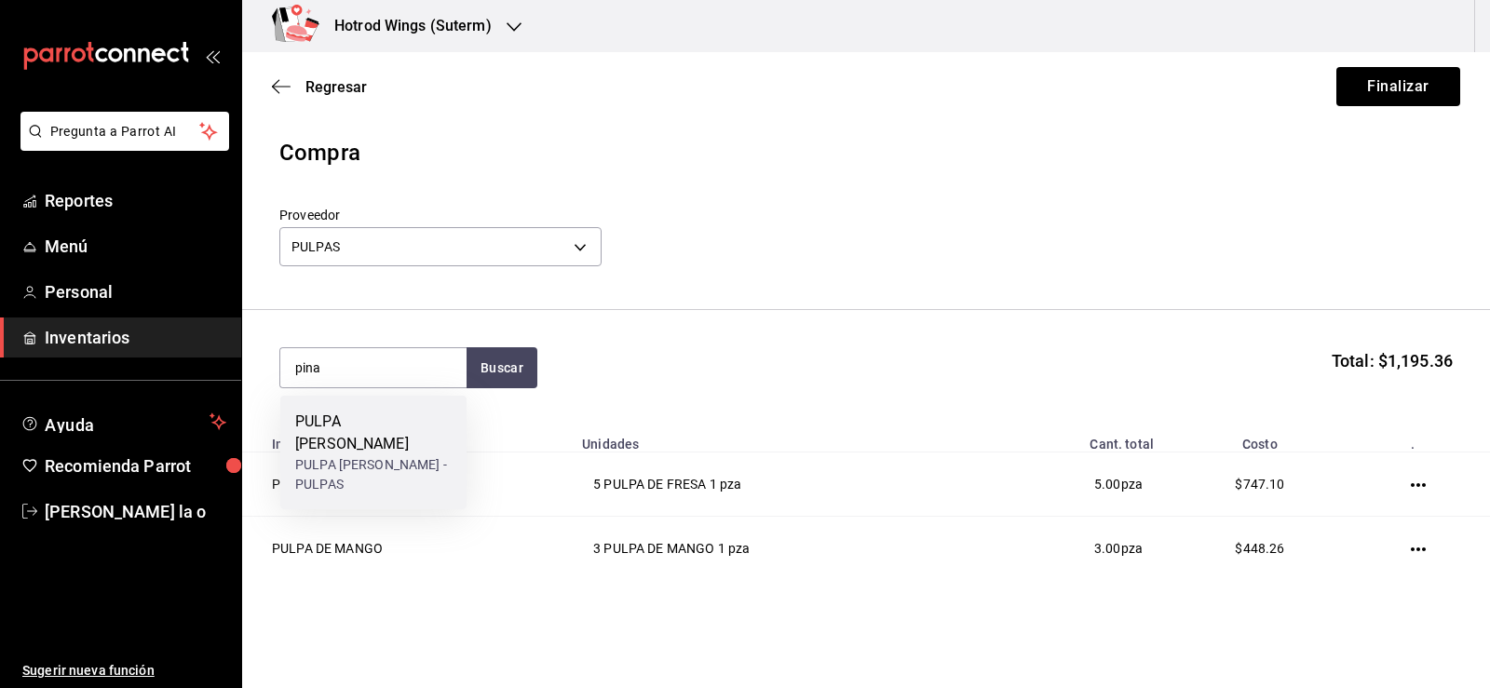
click at [434, 423] on div "PULPA DE PINA" at bounding box center [373, 433] width 156 height 45
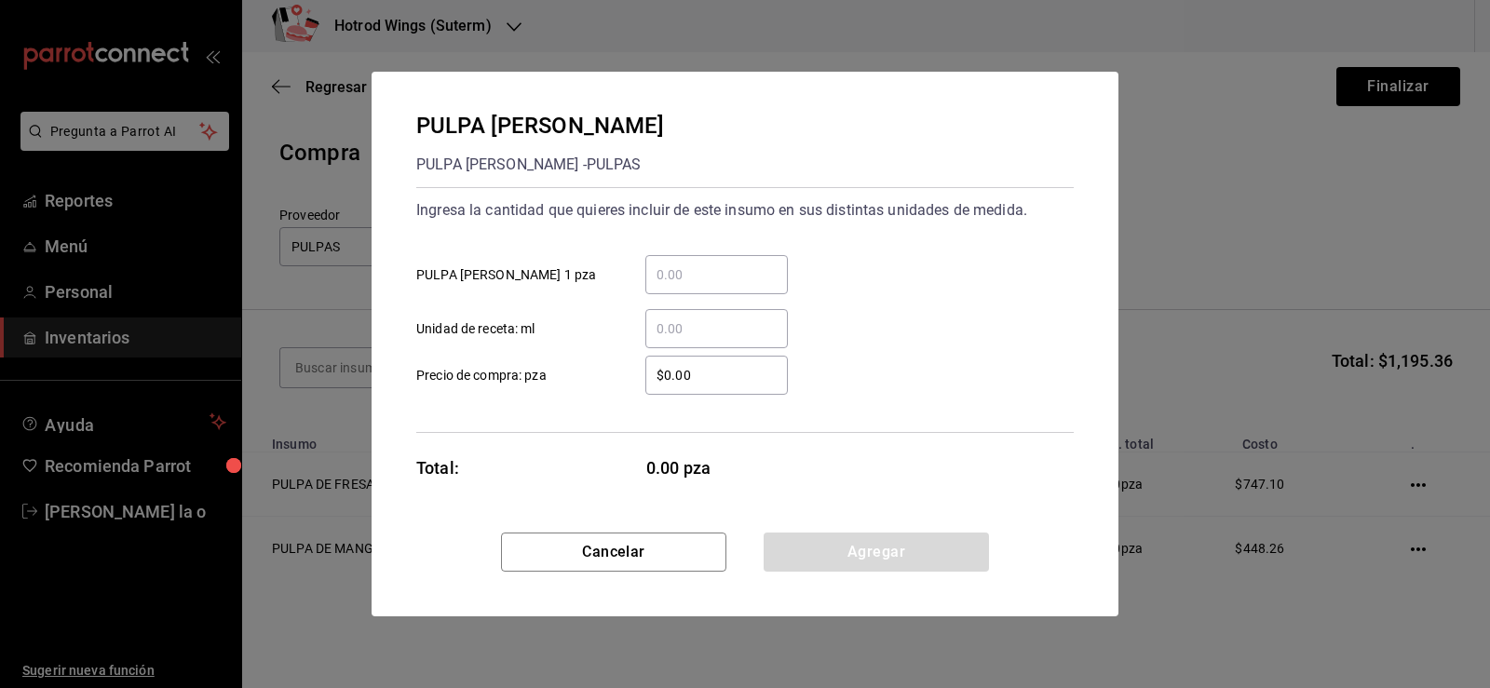
click at [660, 275] on input "​ PULPA DE PINA 1 pza" at bounding box center [716, 275] width 143 height 22
type input "1"
click at [686, 379] on input "$0.00" at bounding box center [716, 375] width 143 height 22
click at [726, 372] on input "$0.00" at bounding box center [716, 375] width 143 height 22
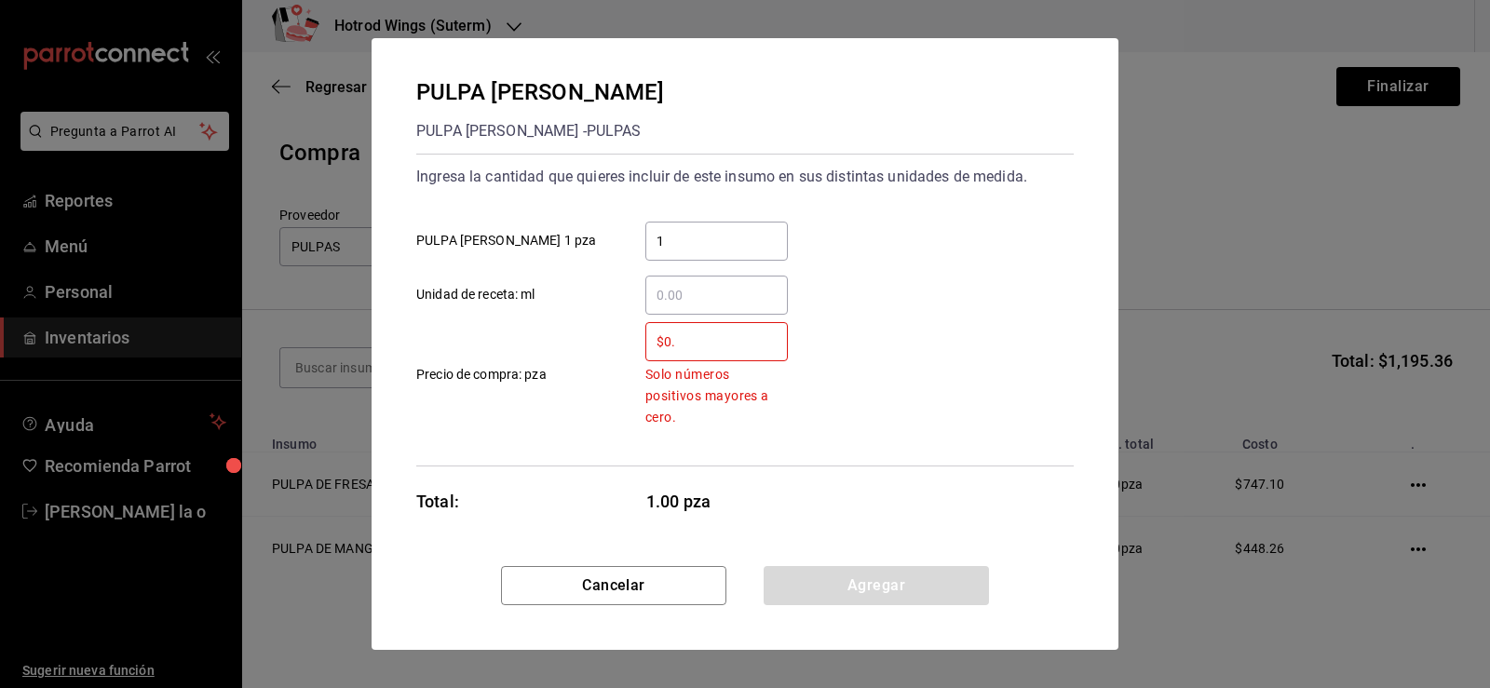
type input "$0"
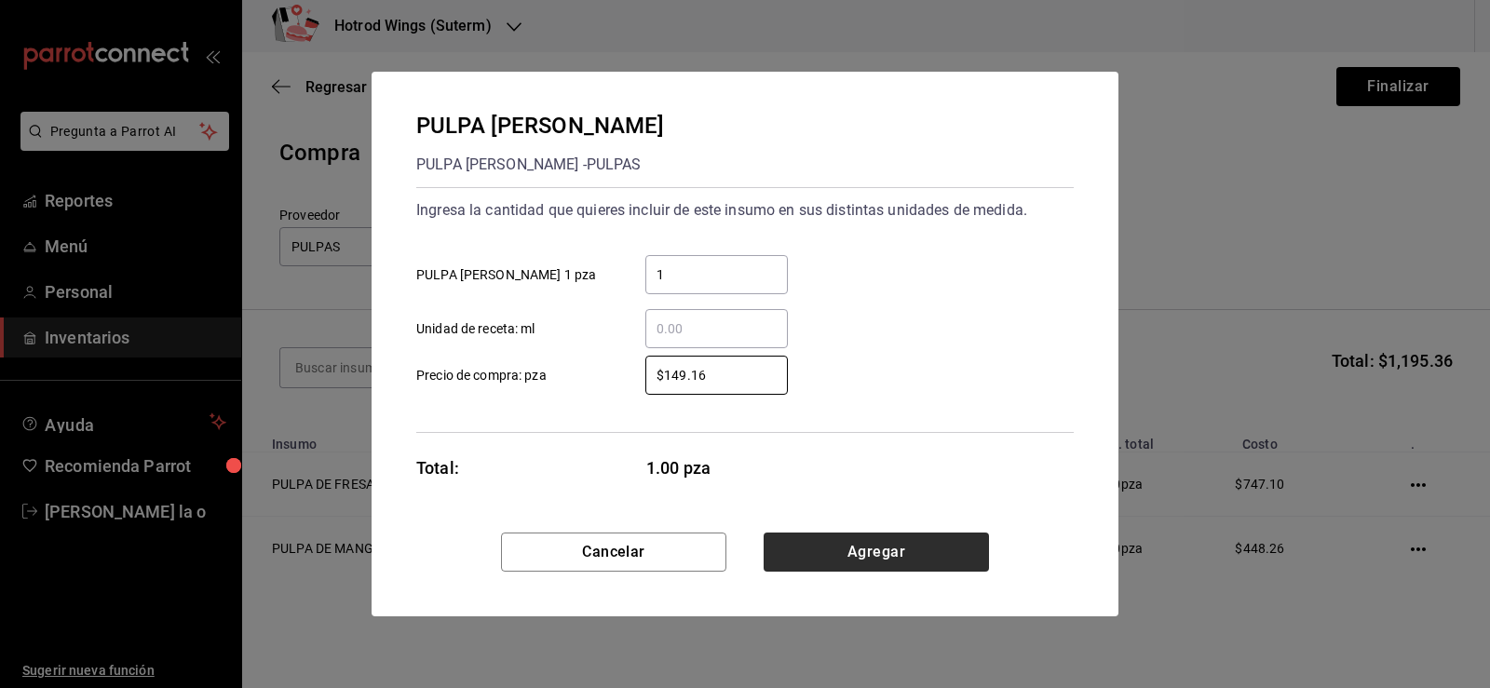
type input "$149.16"
click at [956, 557] on button "Agregar" at bounding box center [876, 552] width 225 height 39
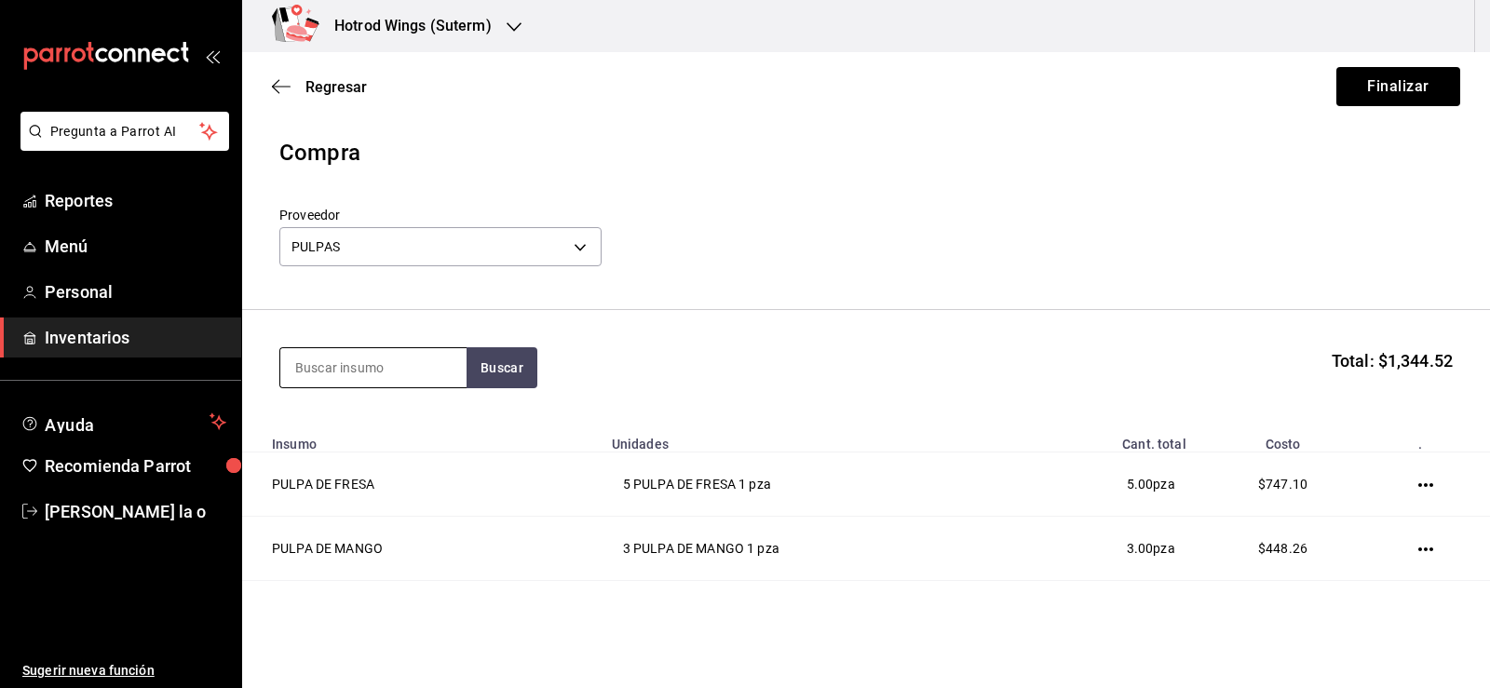
click at [347, 373] on input at bounding box center [373, 367] width 186 height 39
type input "jamaic"
click at [504, 377] on button "Buscar" at bounding box center [502, 367] width 71 height 41
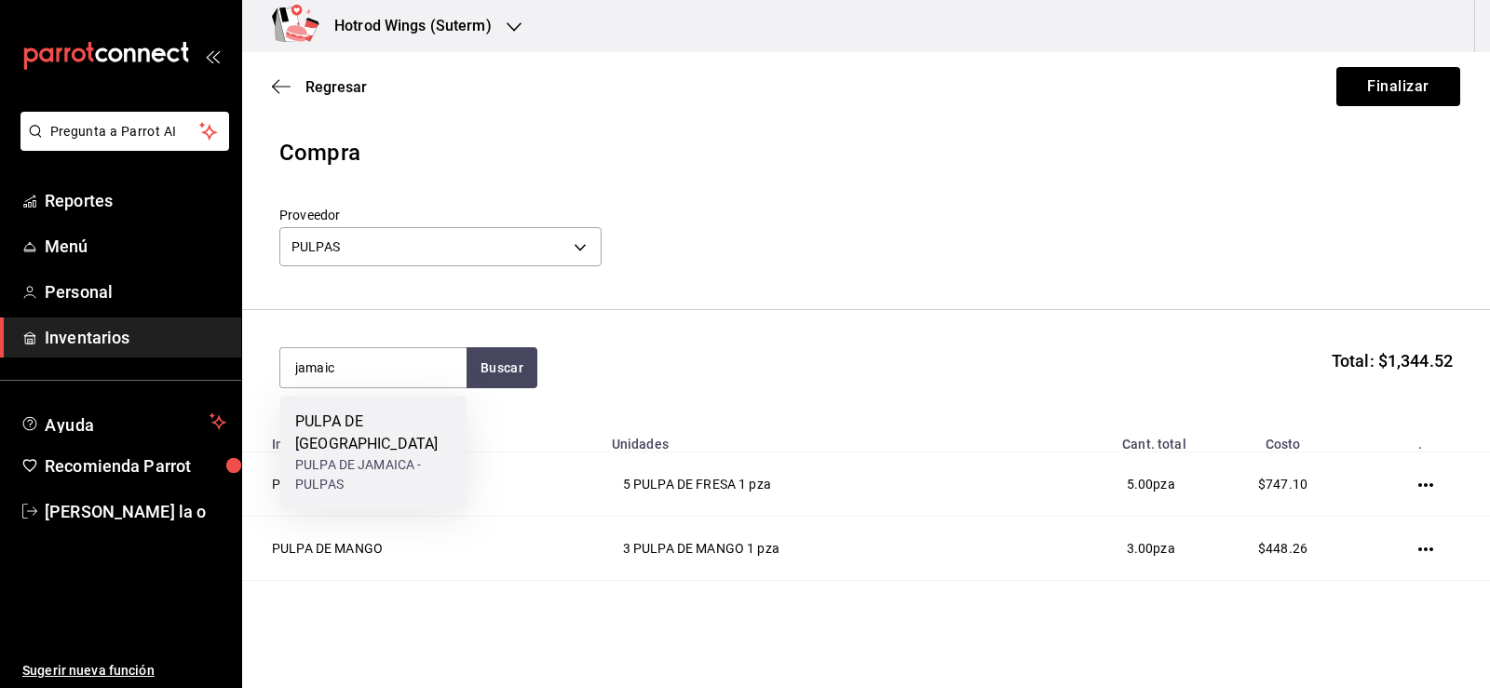
click at [398, 455] on div "PULPA DE JAMAICA - PULPAS" at bounding box center [373, 474] width 156 height 39
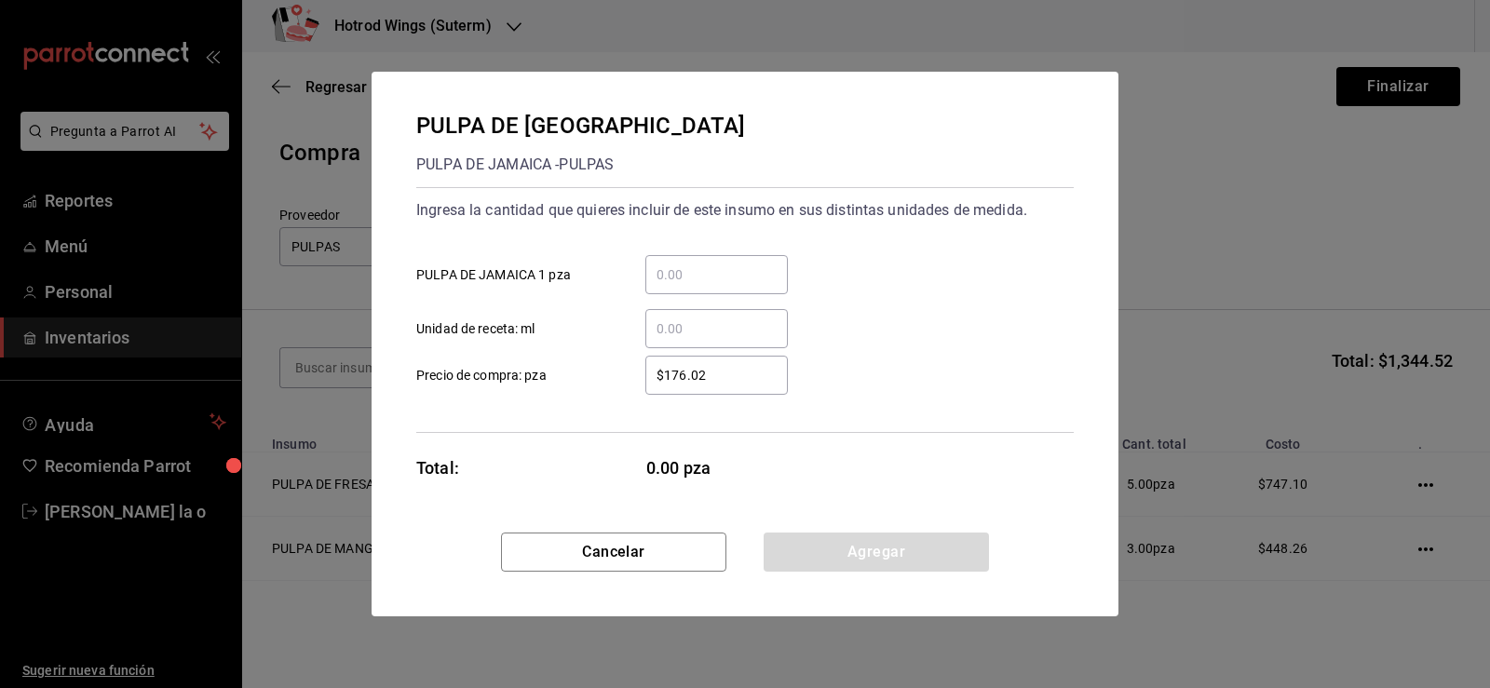
drag, startPoint x: 734, startPoint y: 290, endPoint x: 729, endPoint y: 268, distance: 21.9
click at [734, 286] on div "​" at bounding box center [716, 274] width 143 height 39
click at [734, 286] on input "​ PULPA DE JAMAICA 1 pza" at bounding box center [716, 275] width 143 height 22
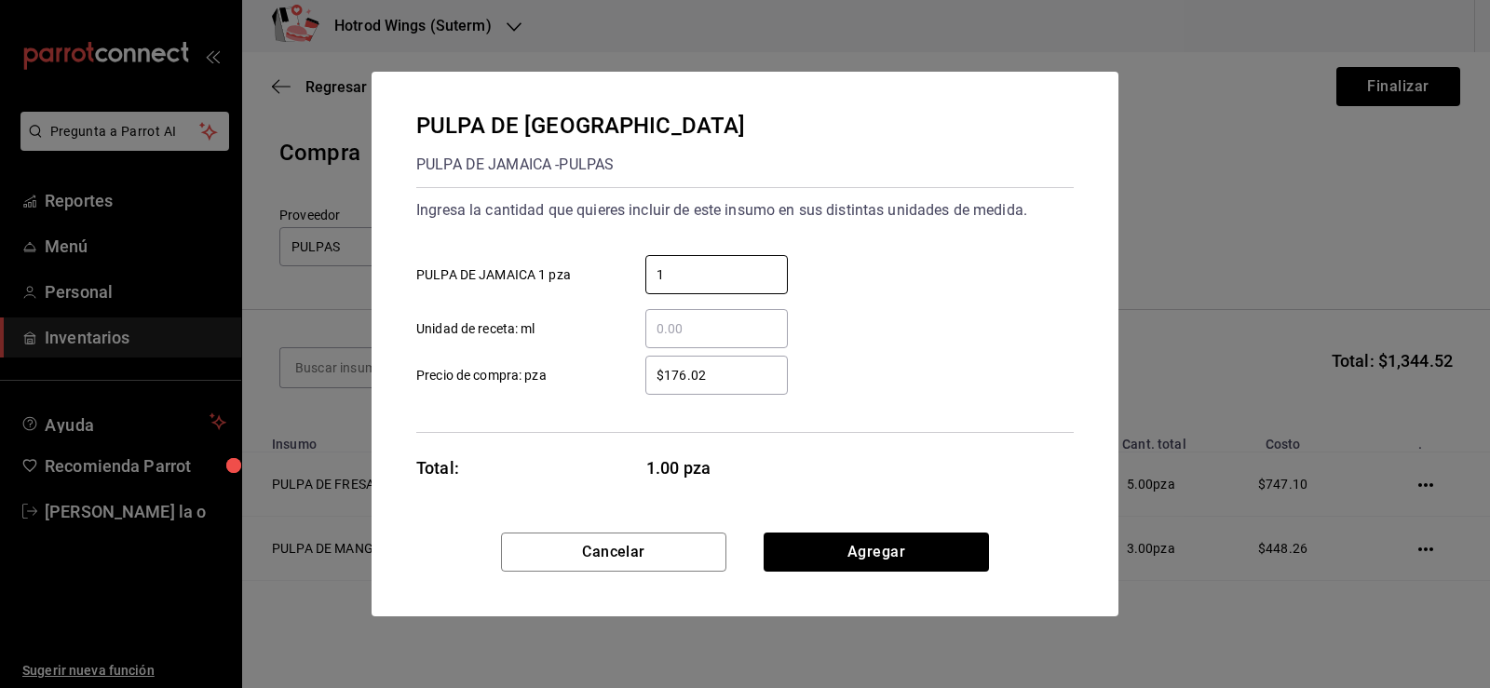
type input "1"
click at [690, 385] on input "$176.02" at bounding box center [716, 375] width 143 height 22
click at [685, 372] on input "$176.02" at bounding box center [716, 375] width 143 height 22
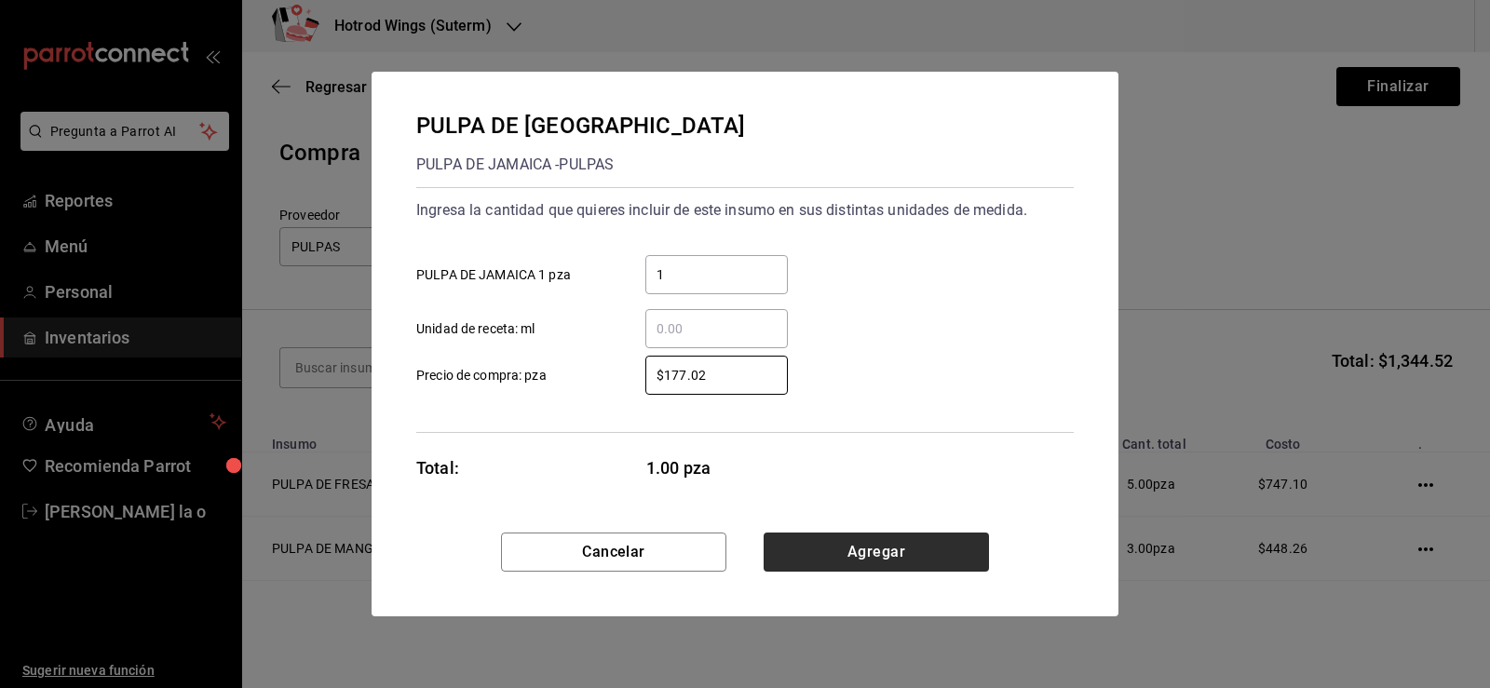
type input "$177.02"
click at [861, 564] on button "Agregar" at bounding box center [876, 552] width 225 height 39
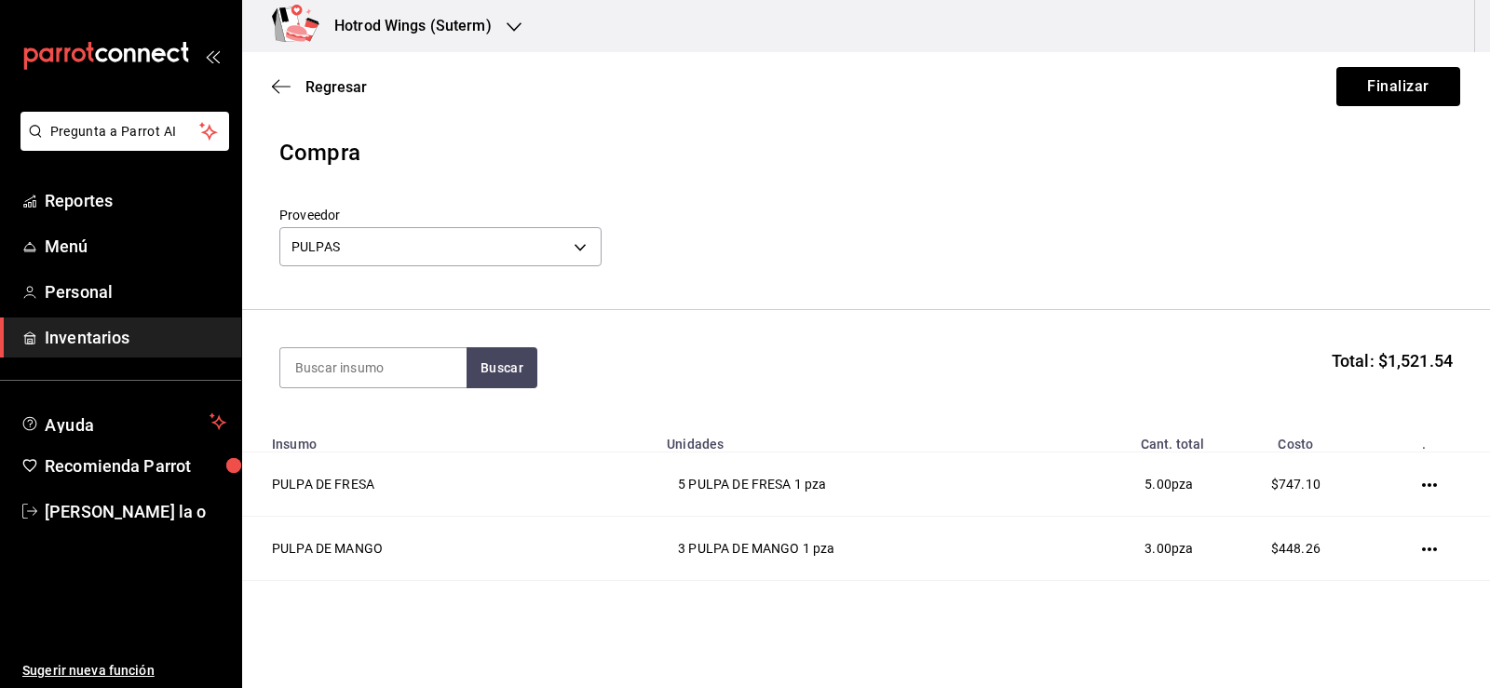
click at [1416, 356] on span "Total: $1,521.54" at bounding box center [1392, 360] width 121 height 25
click at [1366, 365] on span "Total: $1,521.54" at bounding box center [1392, 360] width 121 height 25
click at [1387, 85] on button "Finalizar" at bounding box center [1399, 86] width 124 height 39
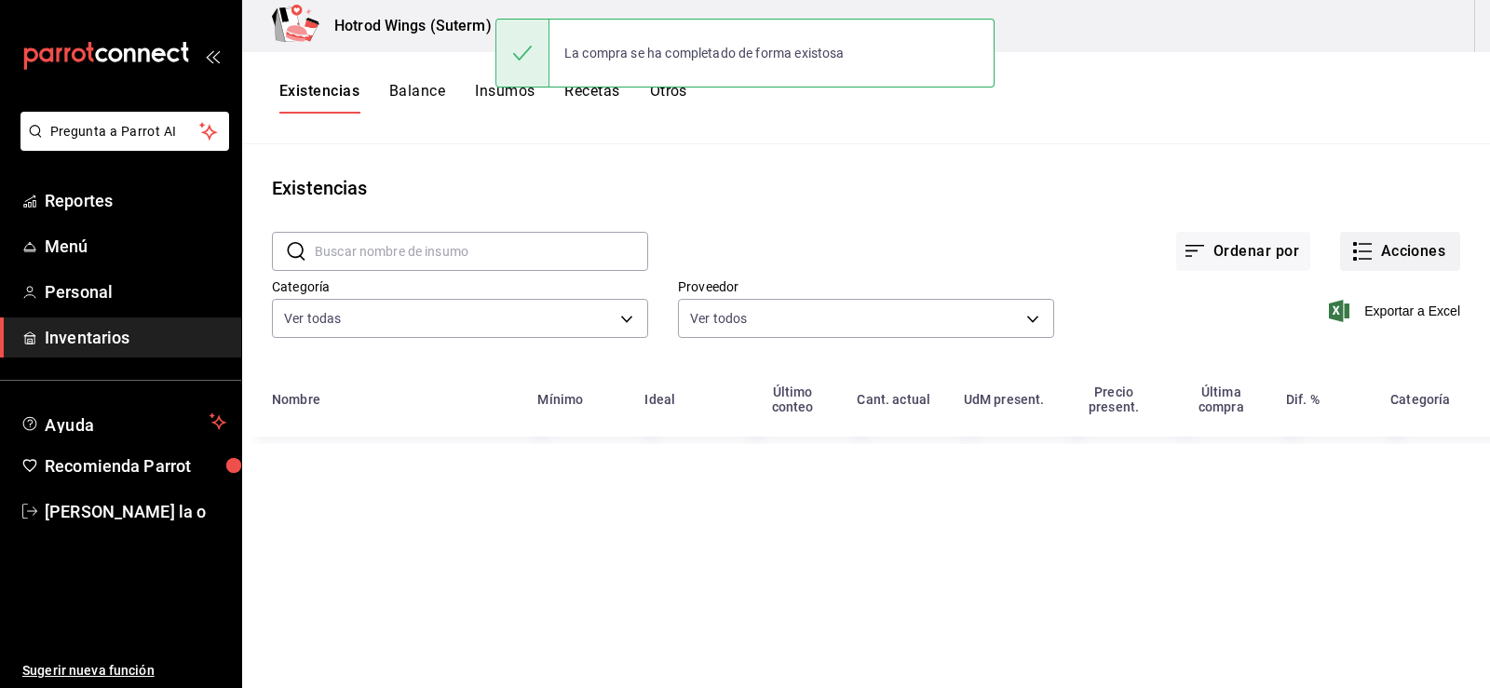
click at [1398, 252] on button "Acciones" at bounding box center [1400, 251] width 120 height 39
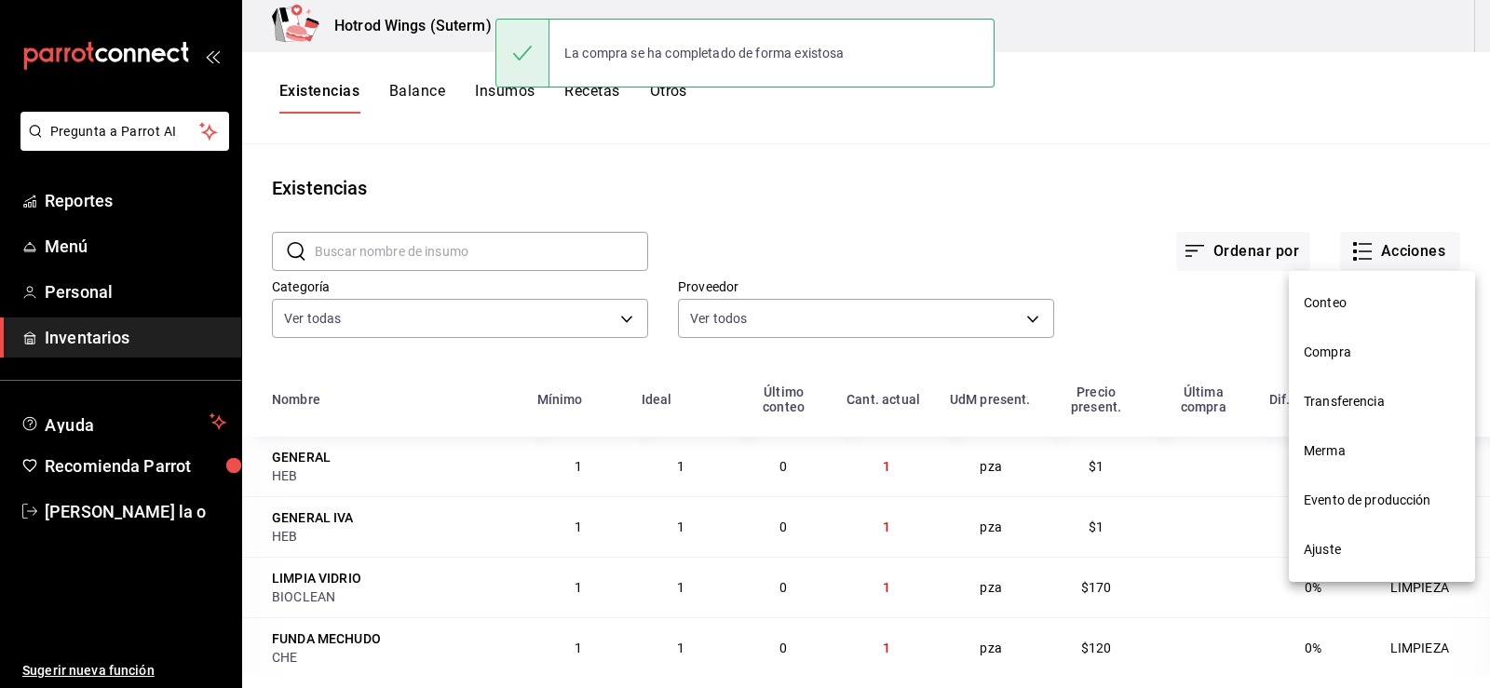
click at [1345, 354] on span "Compra" at bounding box center [1382, 353] width 156 height 20
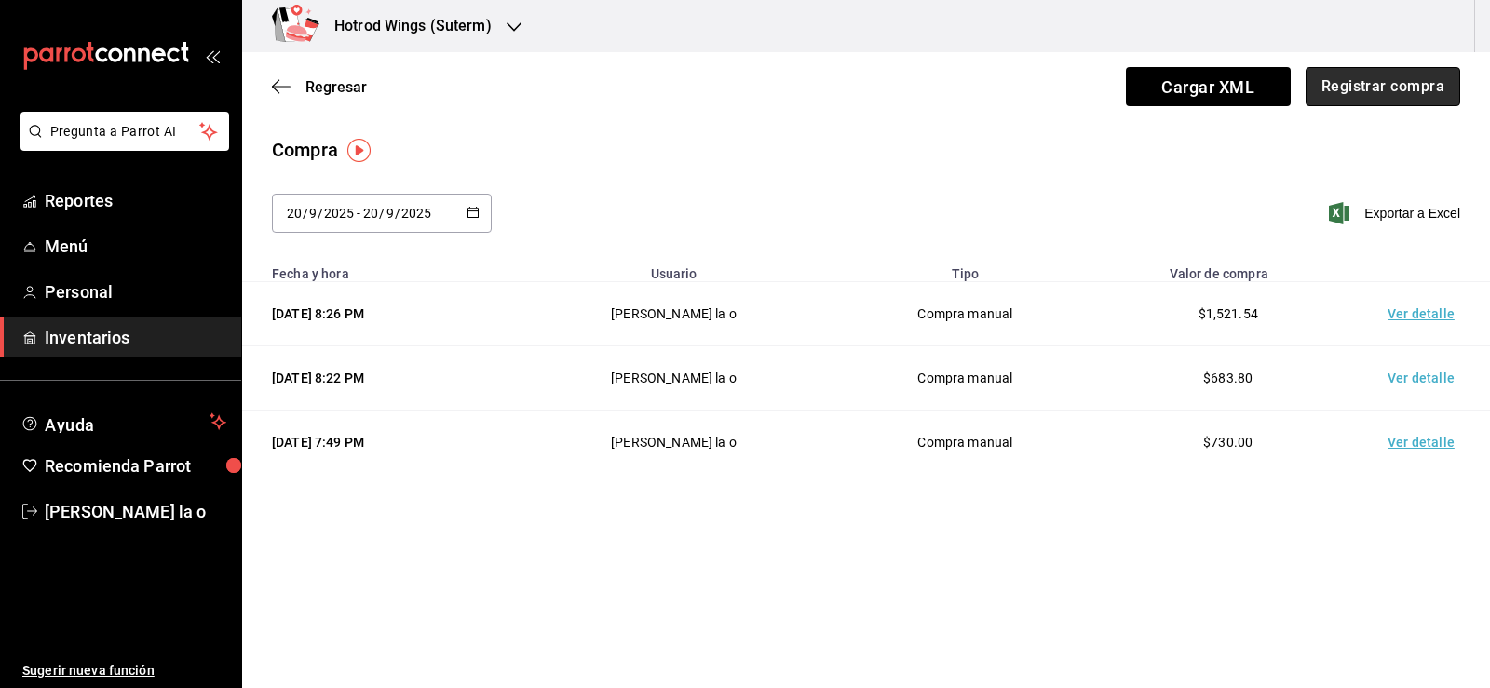
click at [1363, 82] on button "Registrar compra" at bounding box center [1383, 86] width 155 height 39
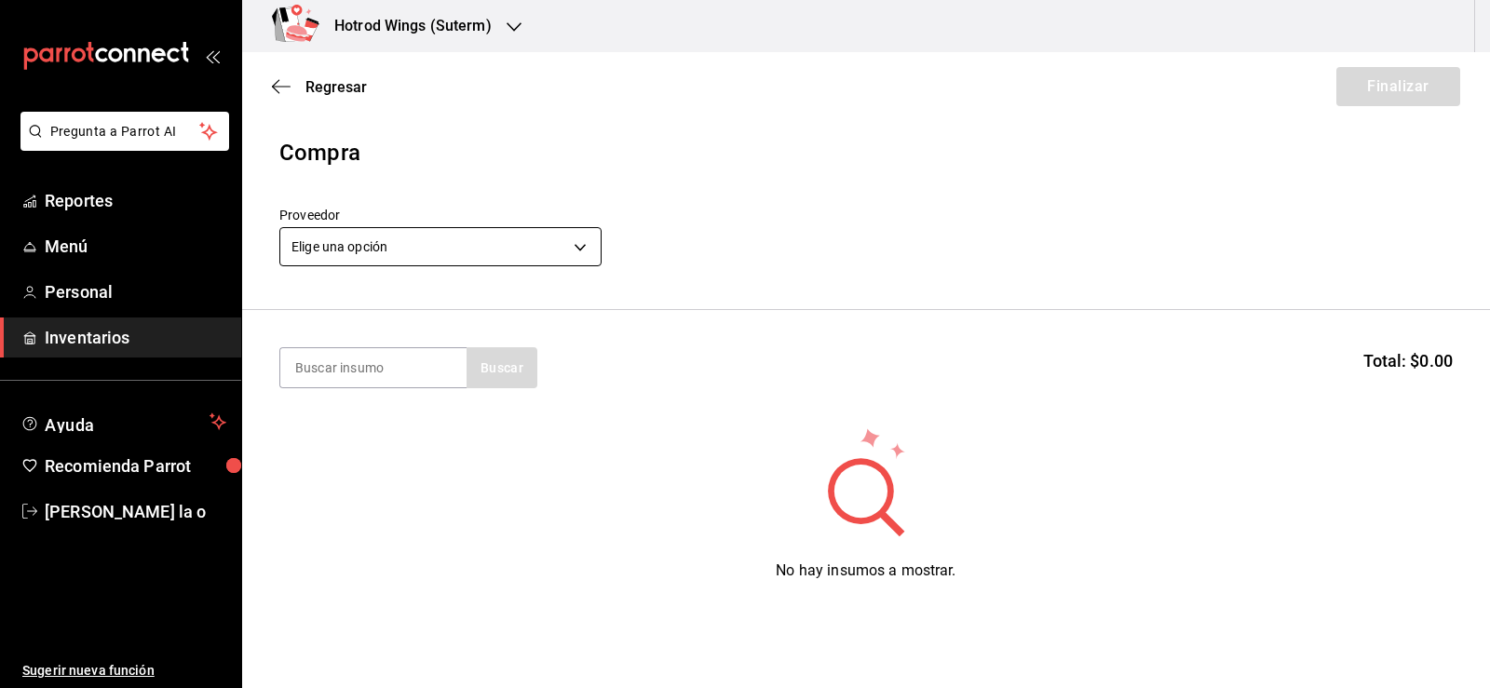
click at [582, 239] on body "Pregunta a Parrot AI Reportes Menú Personal Inventarios Ayuda Recomienda Parrot…" at bounding box center [745, 291] width 1490 height 583
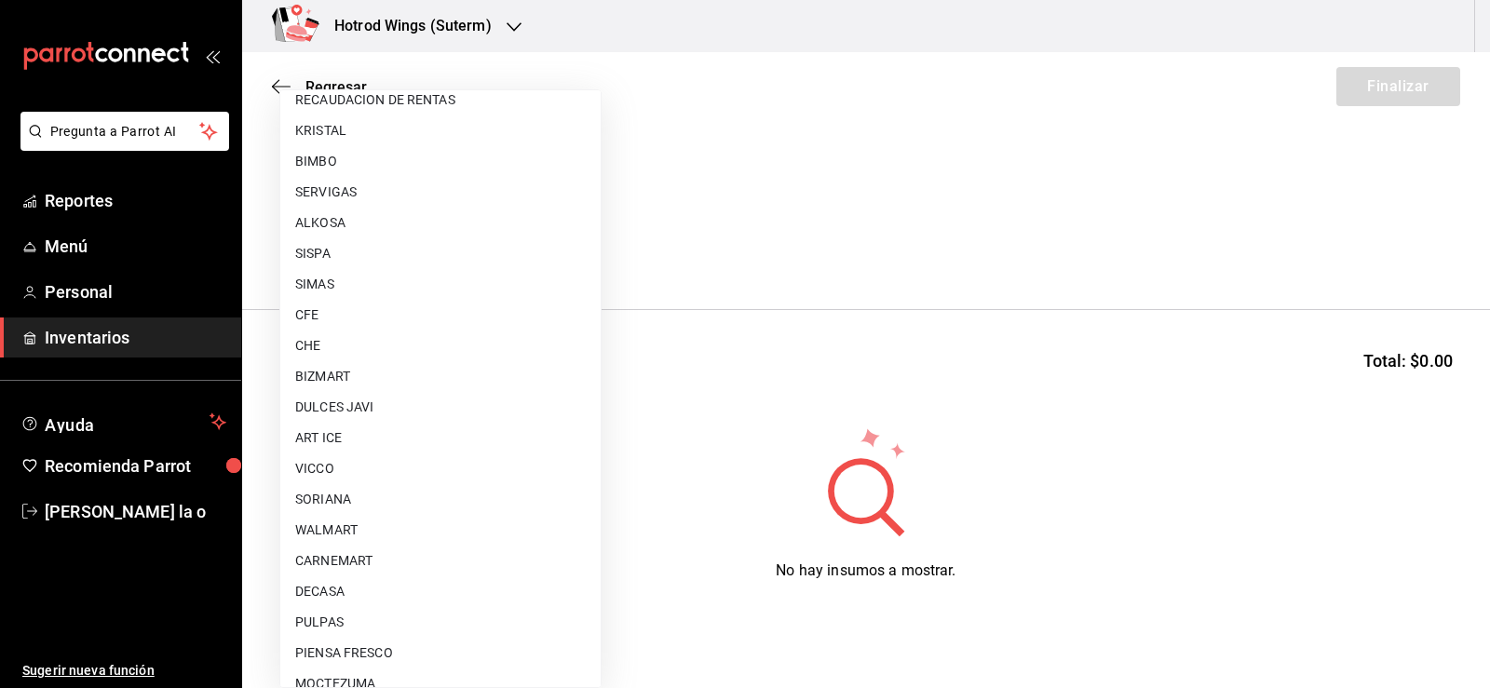
scroll to position [1118, 0]
click at [353, 473] on li "ART ICE" at bounding box center [440, 470] width 320 height 31
type input "6bed690c-1dd1-42c9-8f2b-4ae3923f0828"
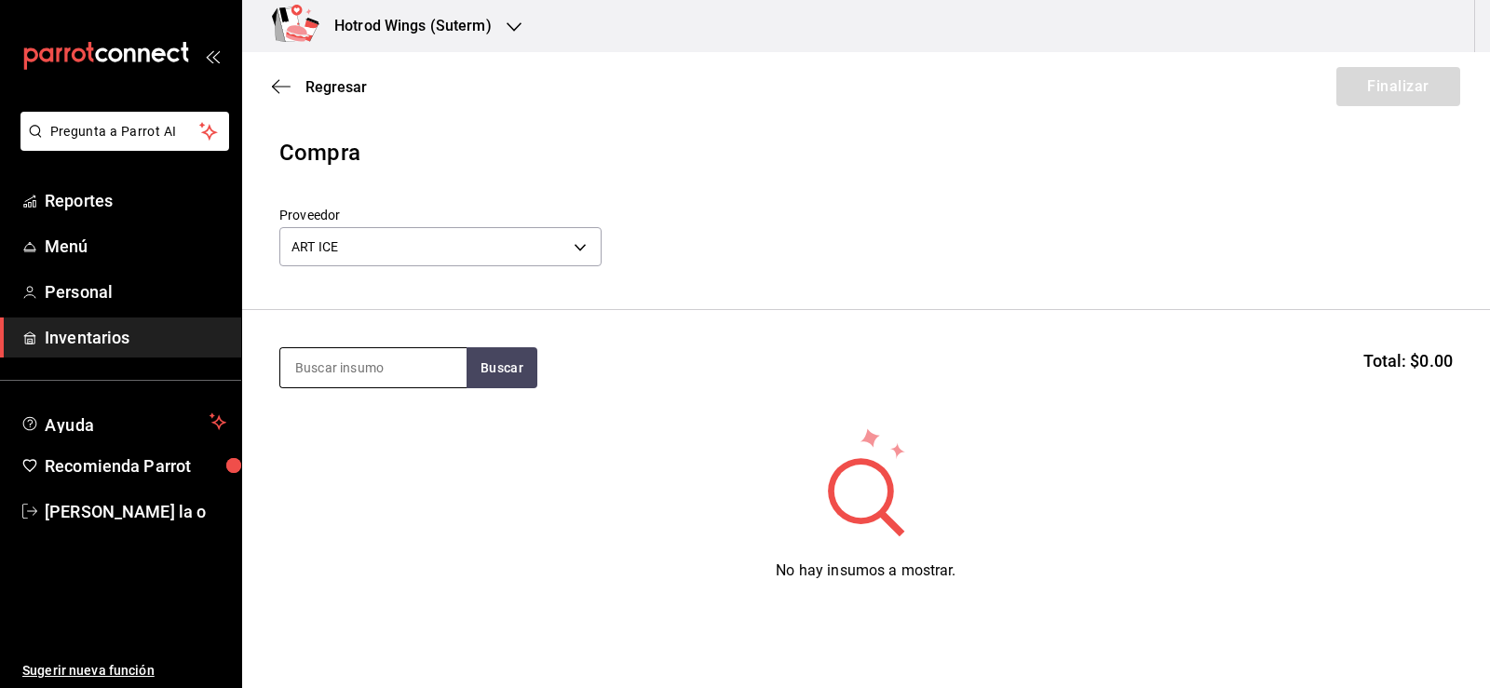
click at [364, 364] on input at bounding box center [373, 367] width 186 height 39
click at [513, 369] on button "Buscar" at bounding box center [502, 367] width 71 height 41
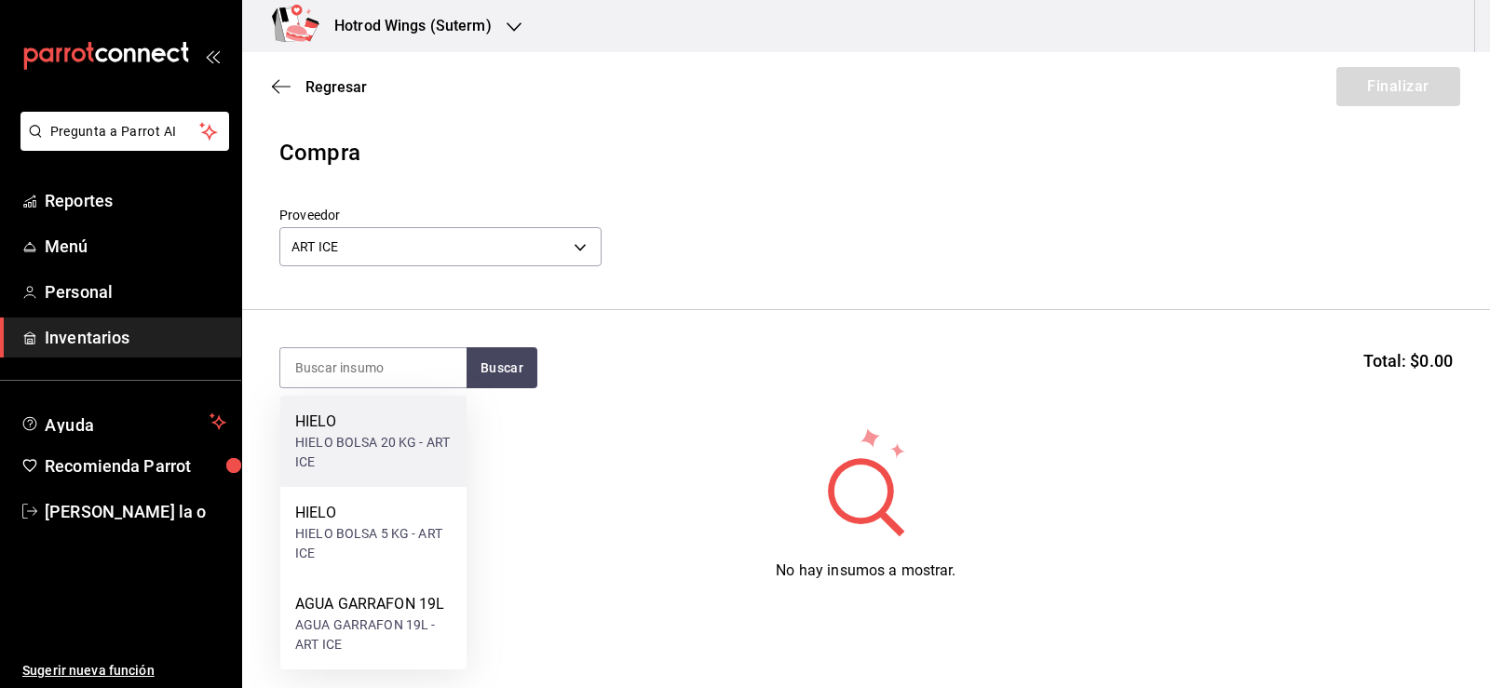
click at [419, 447] on div "HIELO BOLSA 20 KG - ART ICE" at bounding box center [373, 452] width 156 height 39
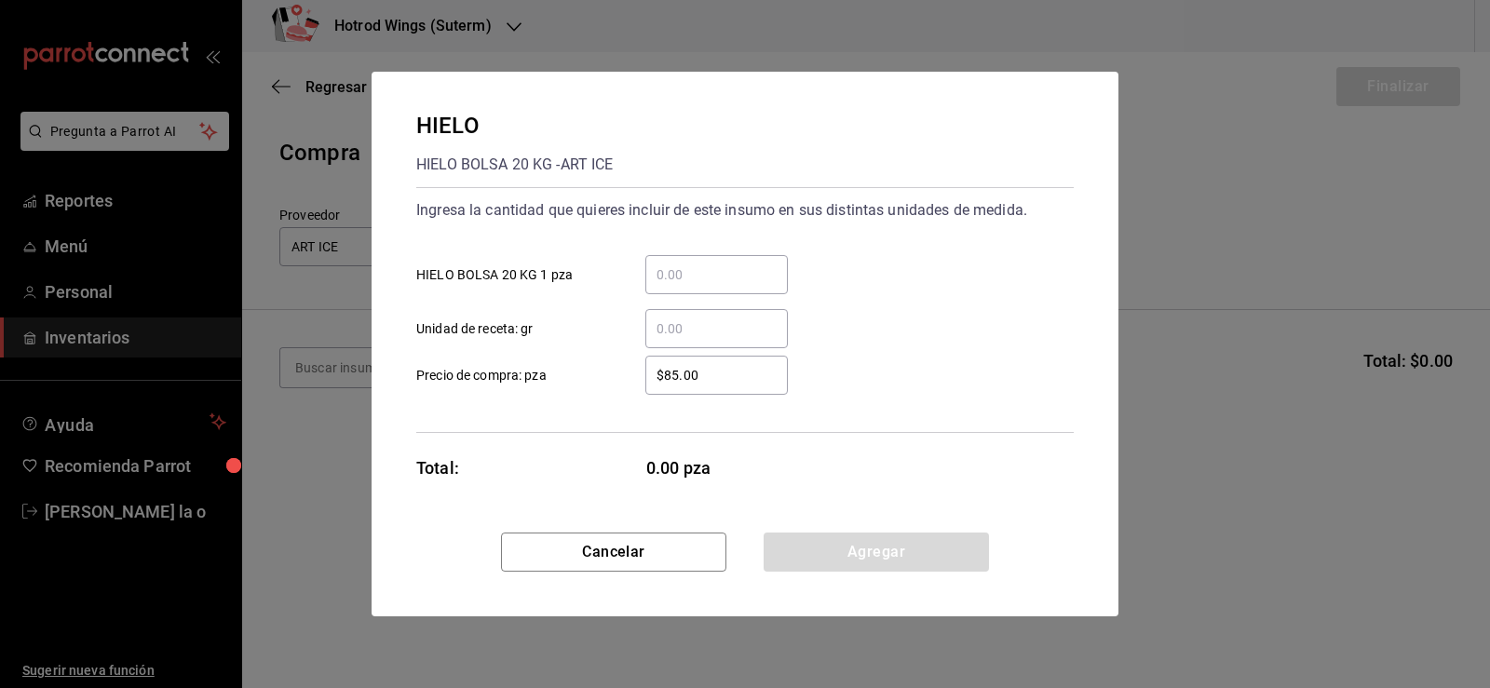
click at [713, 280] on input "​ HIELO BOLSA 20 KG 1 pza" at bounding box center [716, 275] width 143 height 22
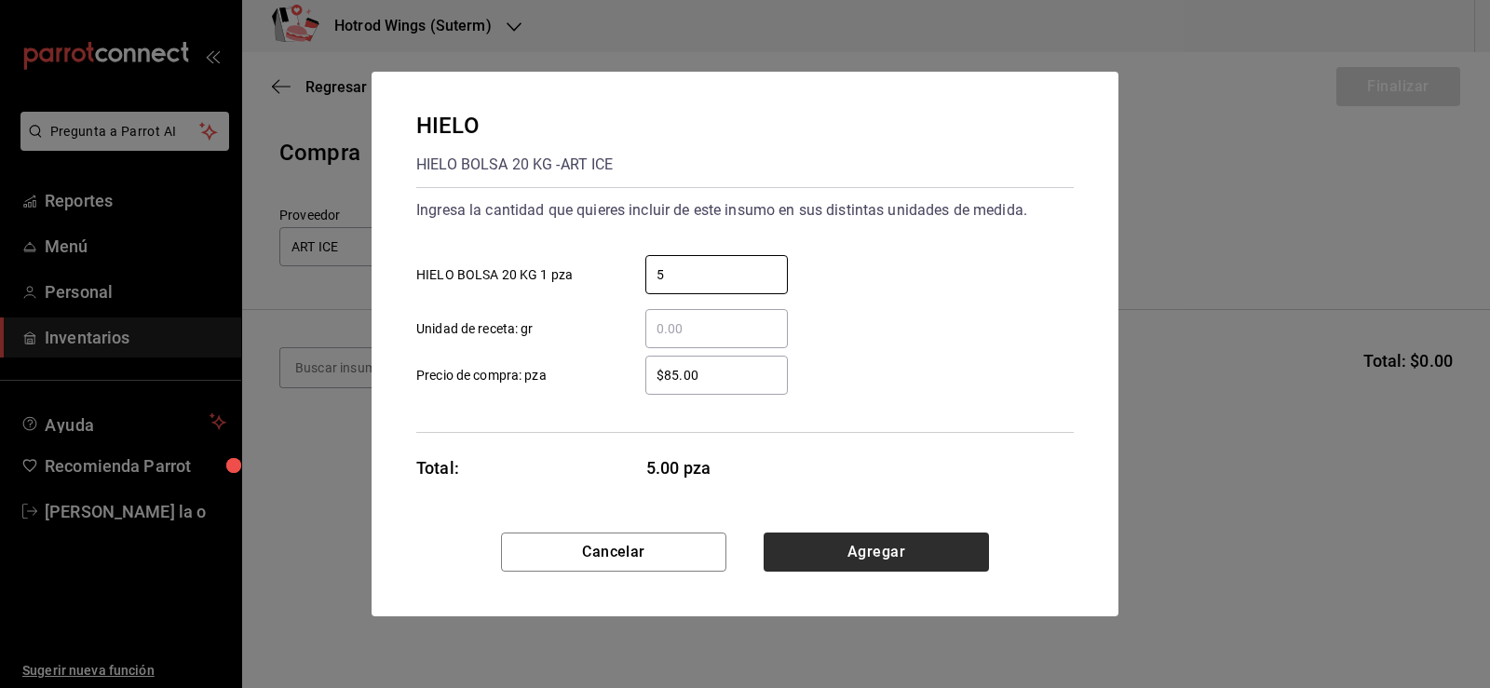
type input "5"
click at [911, 543] on button "Agregar" at bounding box center [876, 552] width 225 height 39
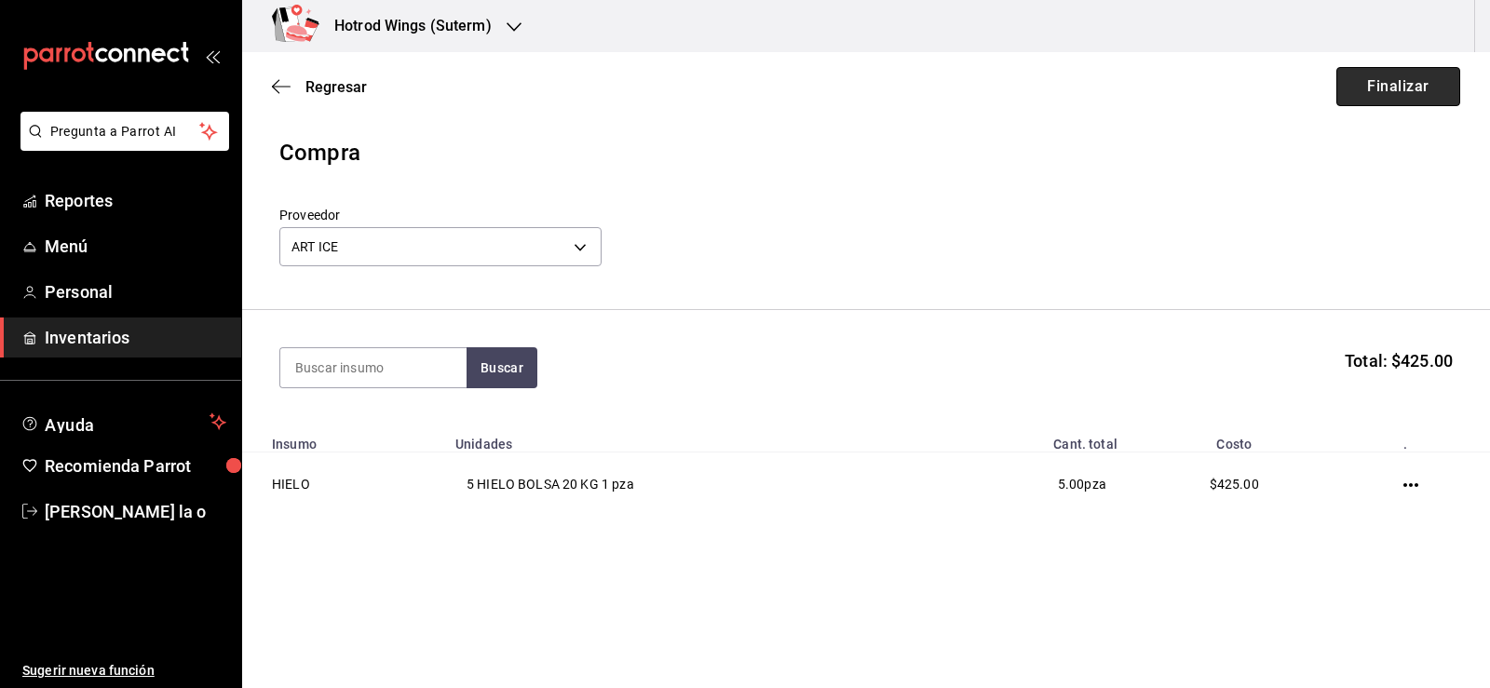
click at [1394, 69] on button "Finalizar" at bounding box center [1399, 86] width 124 height 39
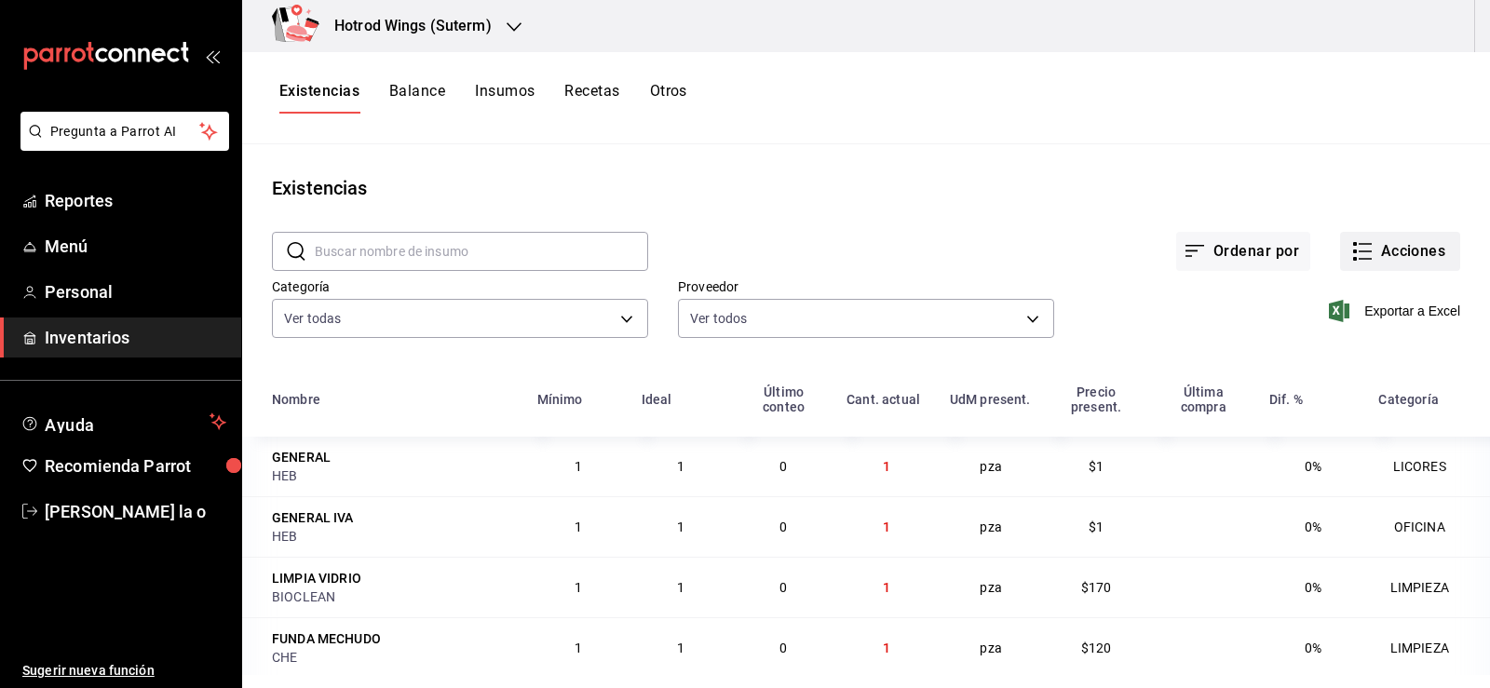
click at [1421, 261] on button "Acciones" at bounding box center [1400, 251] width 120 height 39
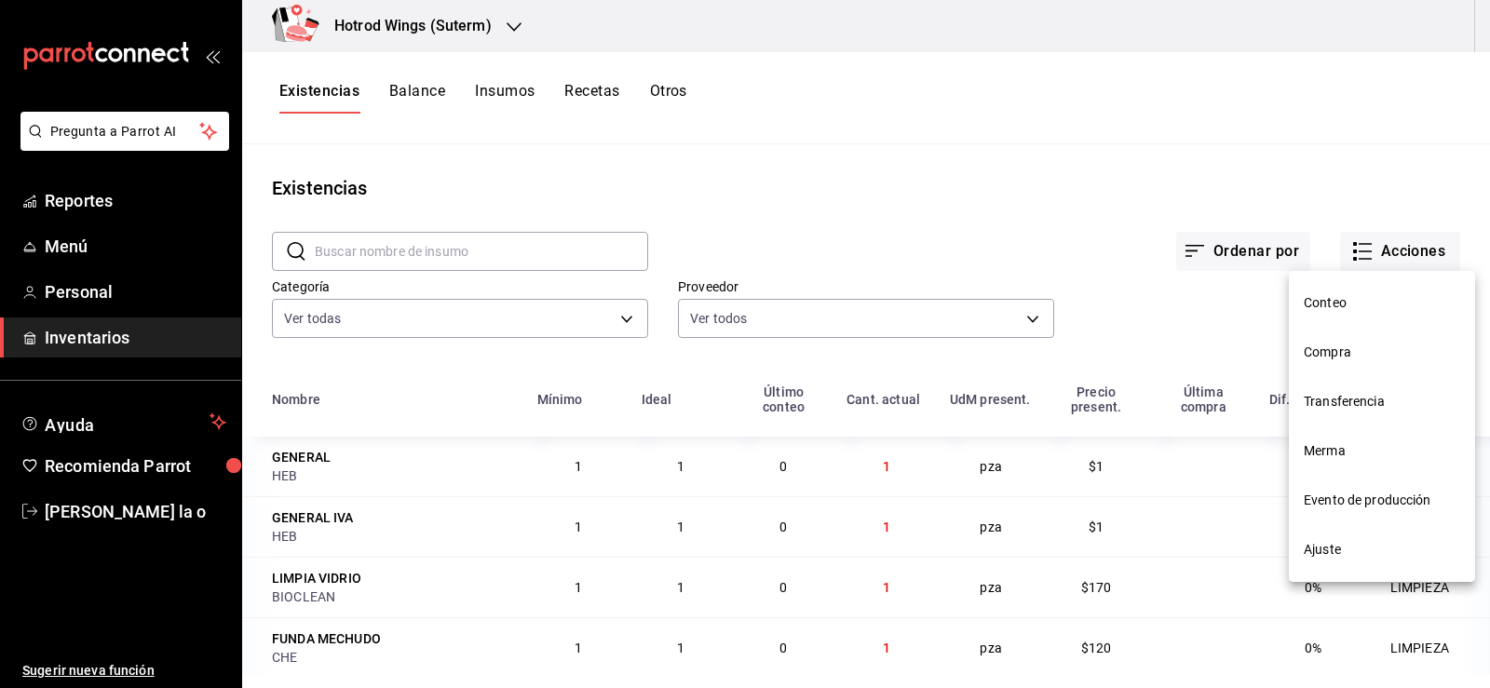
click at [1344, 348] on span "Compra" at bounding box center [1382, 353] width 156 height 20
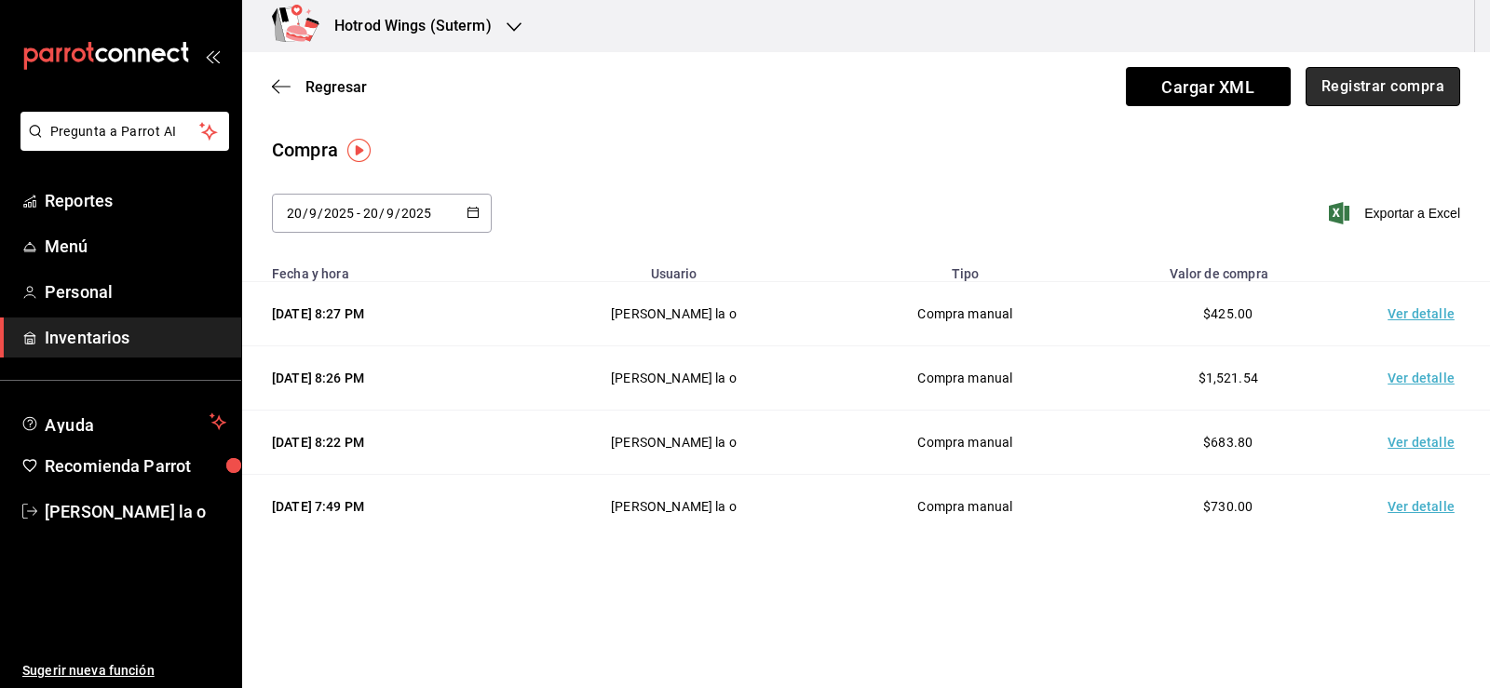
click at [1366, 77] on button "Registrar compra" at bounding box center [1383, 86] width 155 height 39
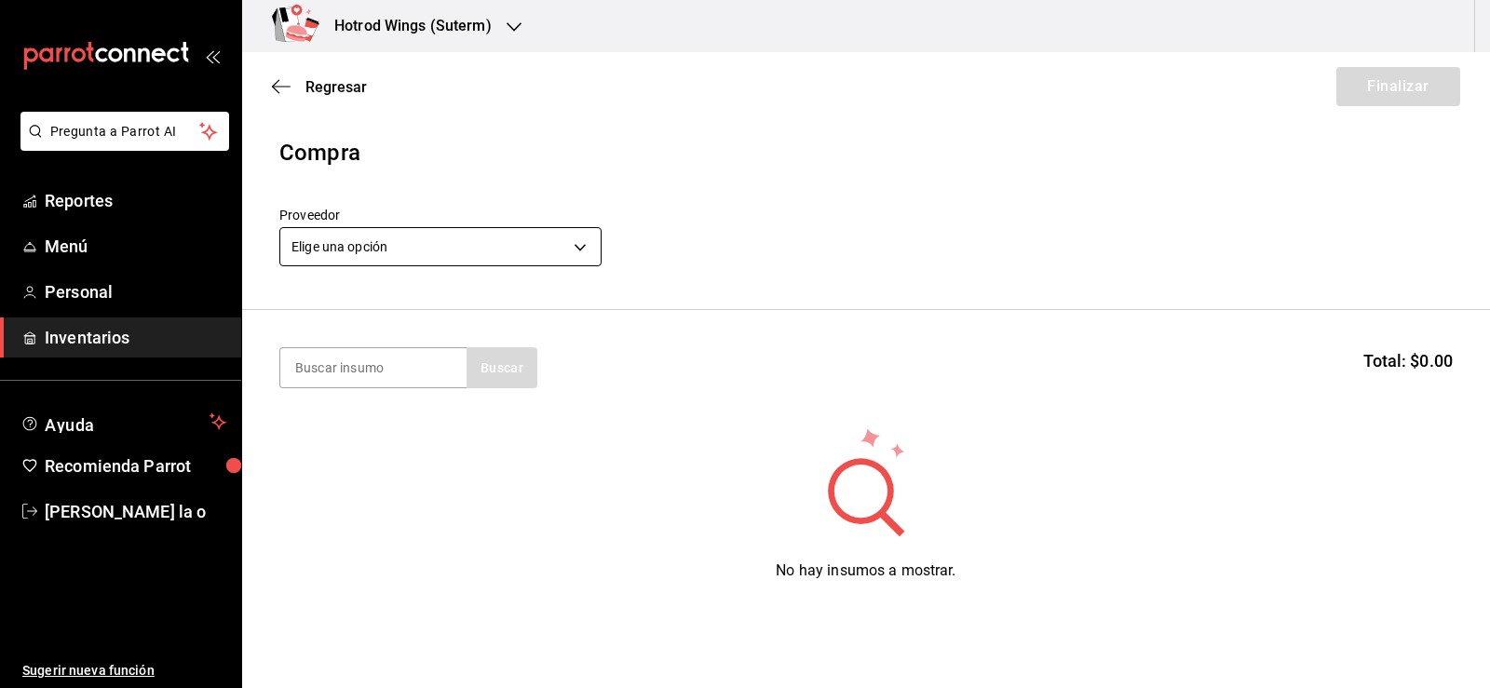
click at [578, 245] on body "Pregunta a Parrot AI Reportes Menú Personal Inventarios Ayuda Recomienda Parrot…" at bounding box center [745, 291] width 1490 height 583
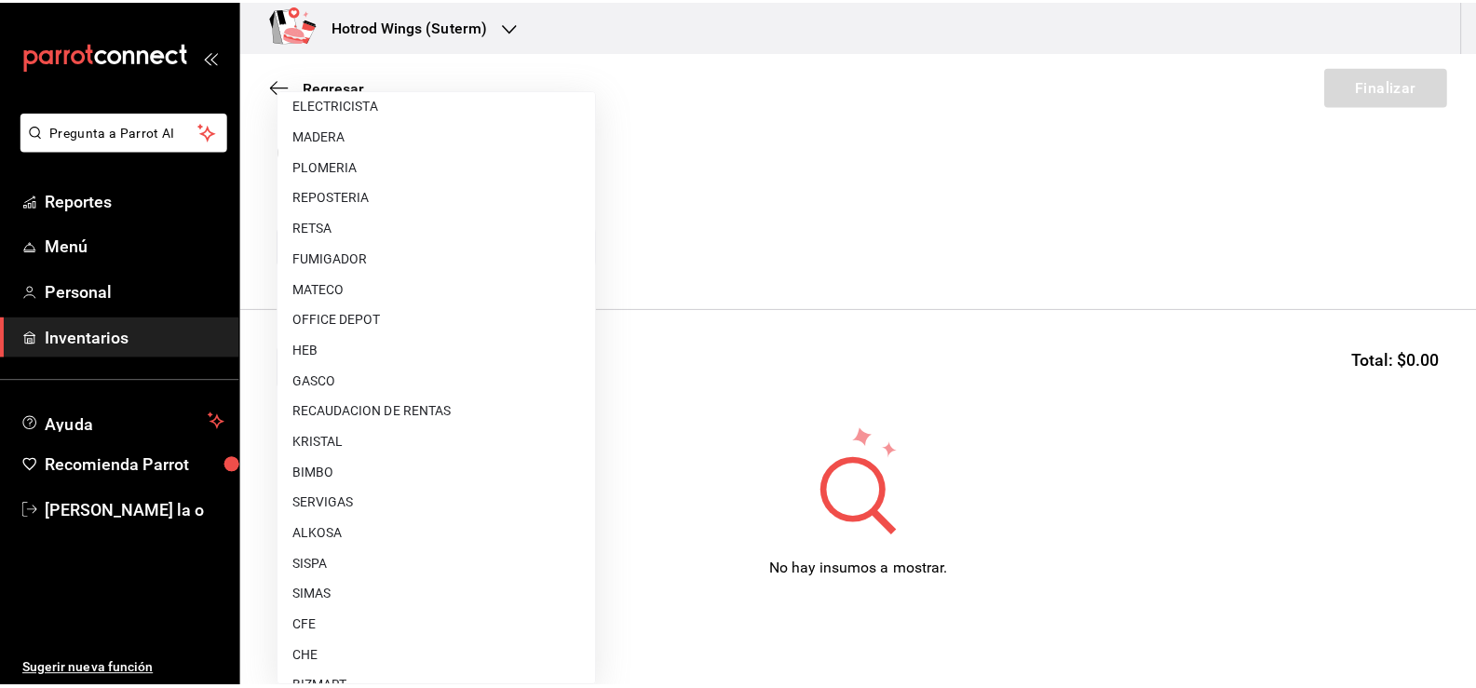
scroll to position [931, 0]
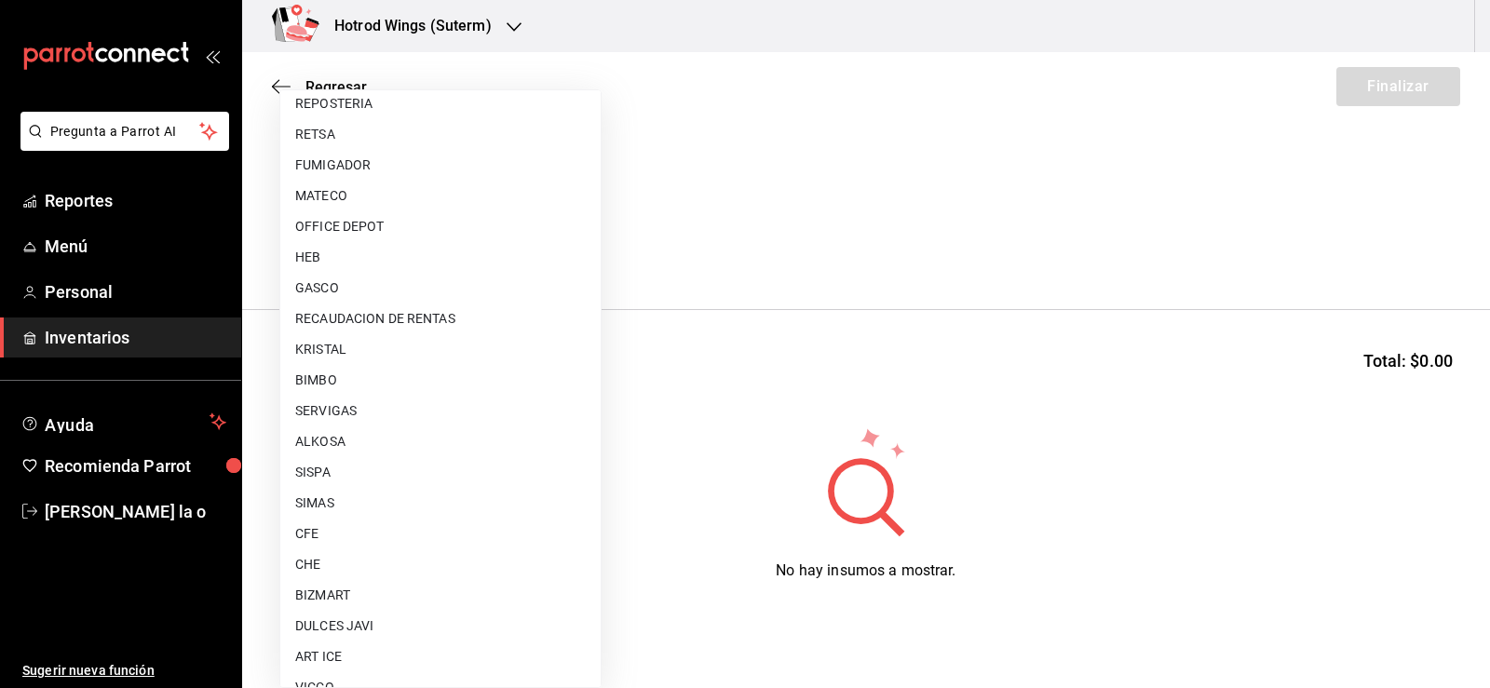
click at [368, 617] on li "DULCES JAVI" at bounding box center [440, 626] width 320 height 31
type input "c68ca797-6d80-4285-b5ce-09903adfa4dd"
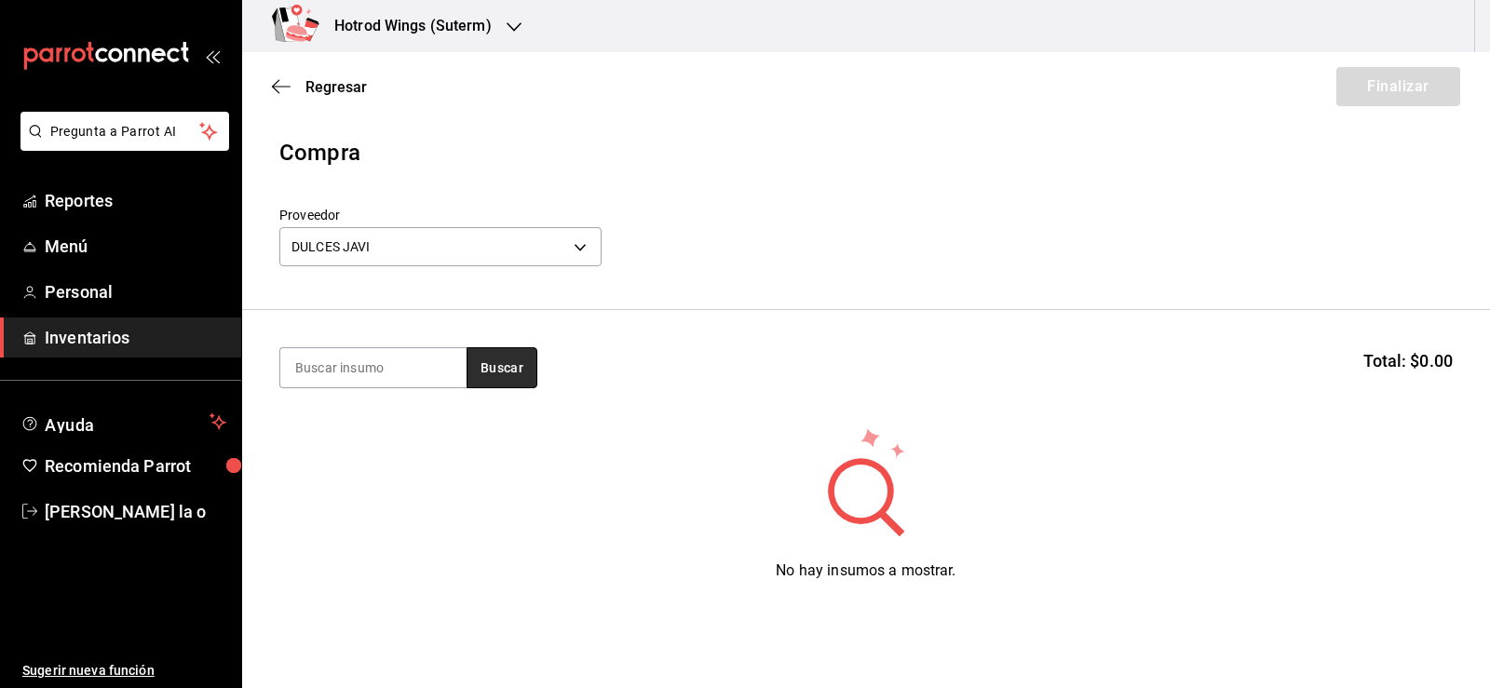
click at [489, 361] on button "Buscar" at bounding box center [502, 367] width 71 height 41
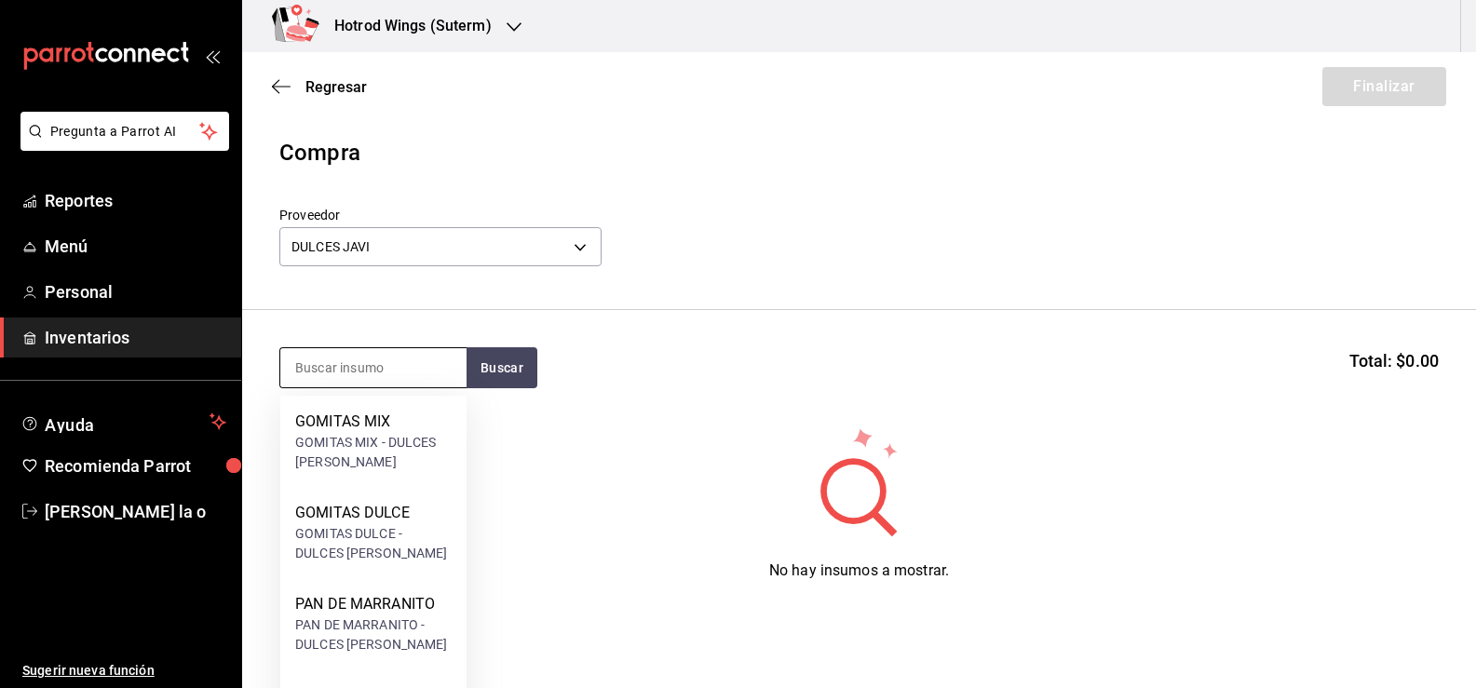
drag, startPoint x: 345, startPoint y: 372, endPoint x: 332, endPoint y: 366, distance: 14.2
click at [340, 370] on input at bounding box center [373, 367] width 186 height 39
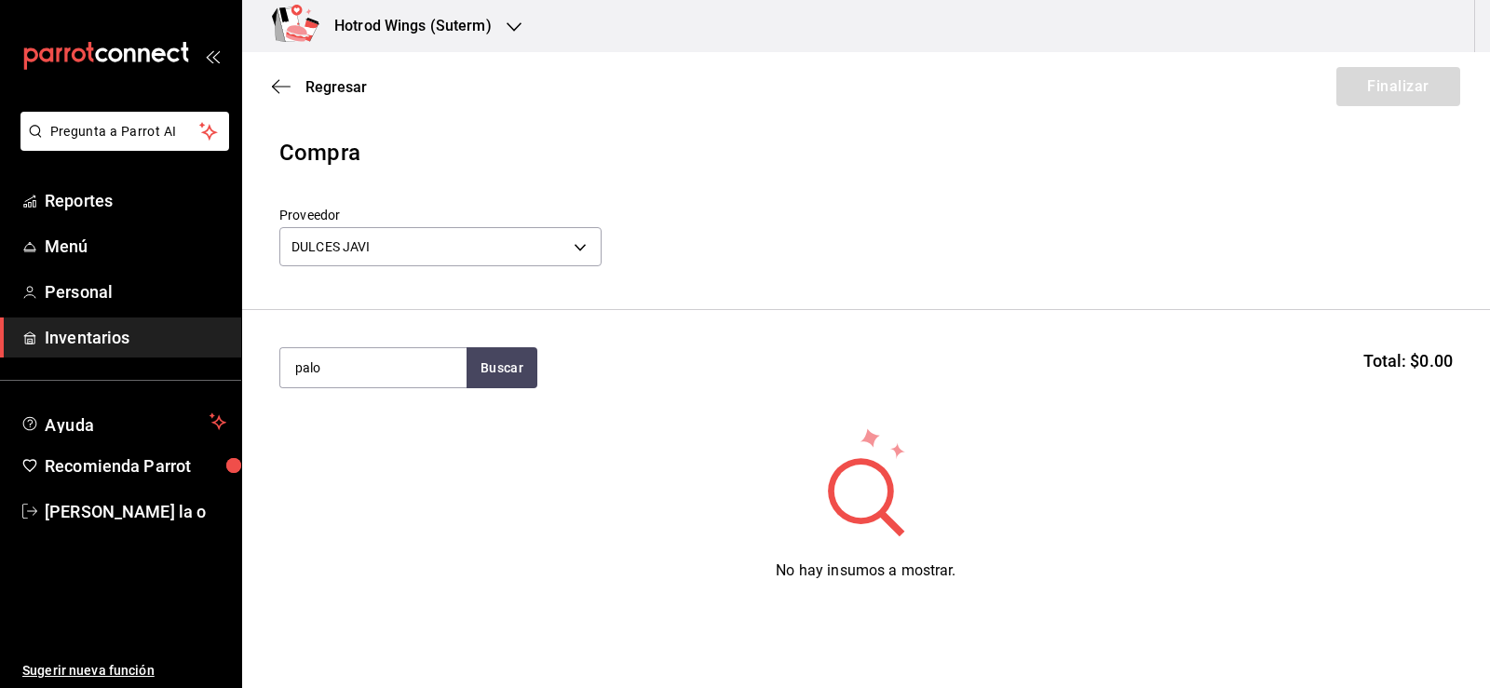
type input "palo"
drag, startPoint x: 467, startPoint y: 397, endPoint x: 481, endPoint y: 376, distance: 24.8
click at [467, 394] on section "palo Buscar Total: $0.00" at bounding box center [866, 367] width 1248 height 115
click at [491, 369] on button "Buscar" at bounding box center [502, 367] width 71 height 41
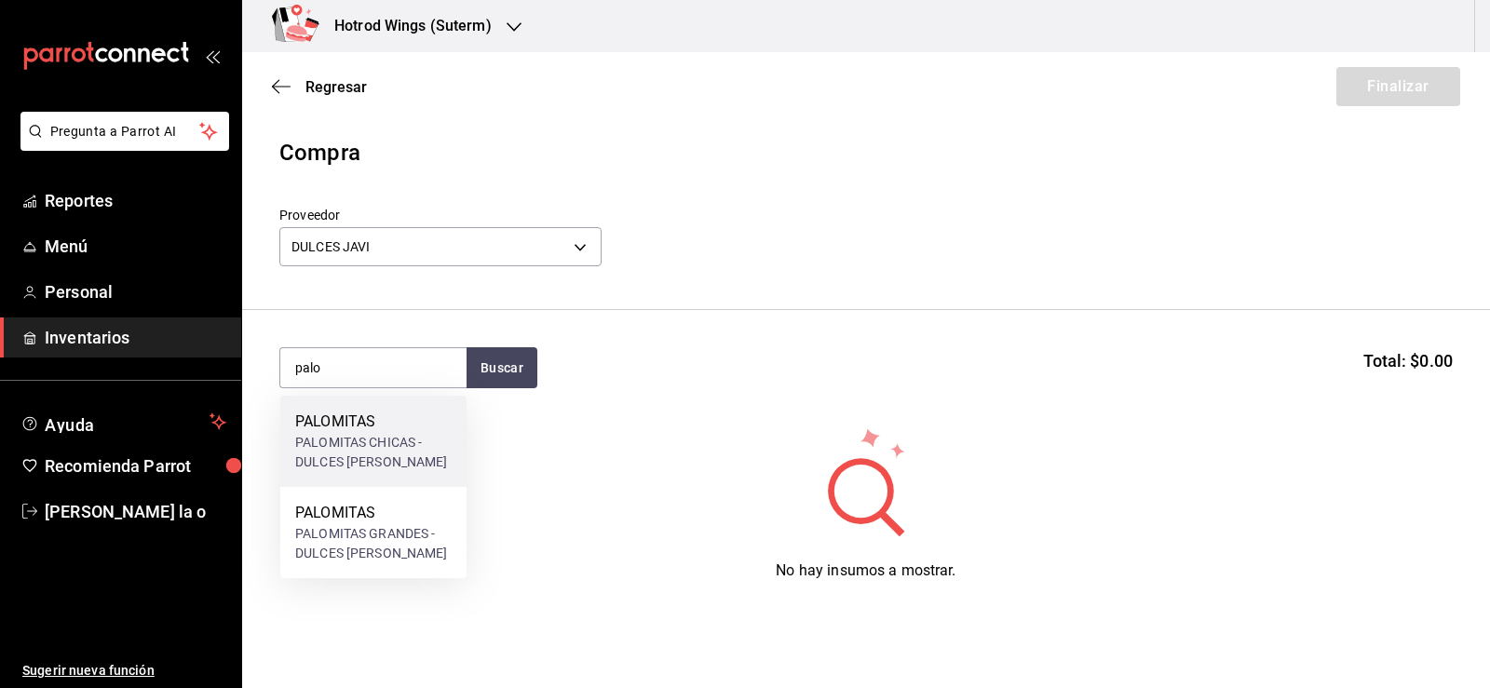
click at [398, 454] on div "PALOMITAS CHICAS - DULCES JAVI" at bounding box center [373, 452] width 156 height 39
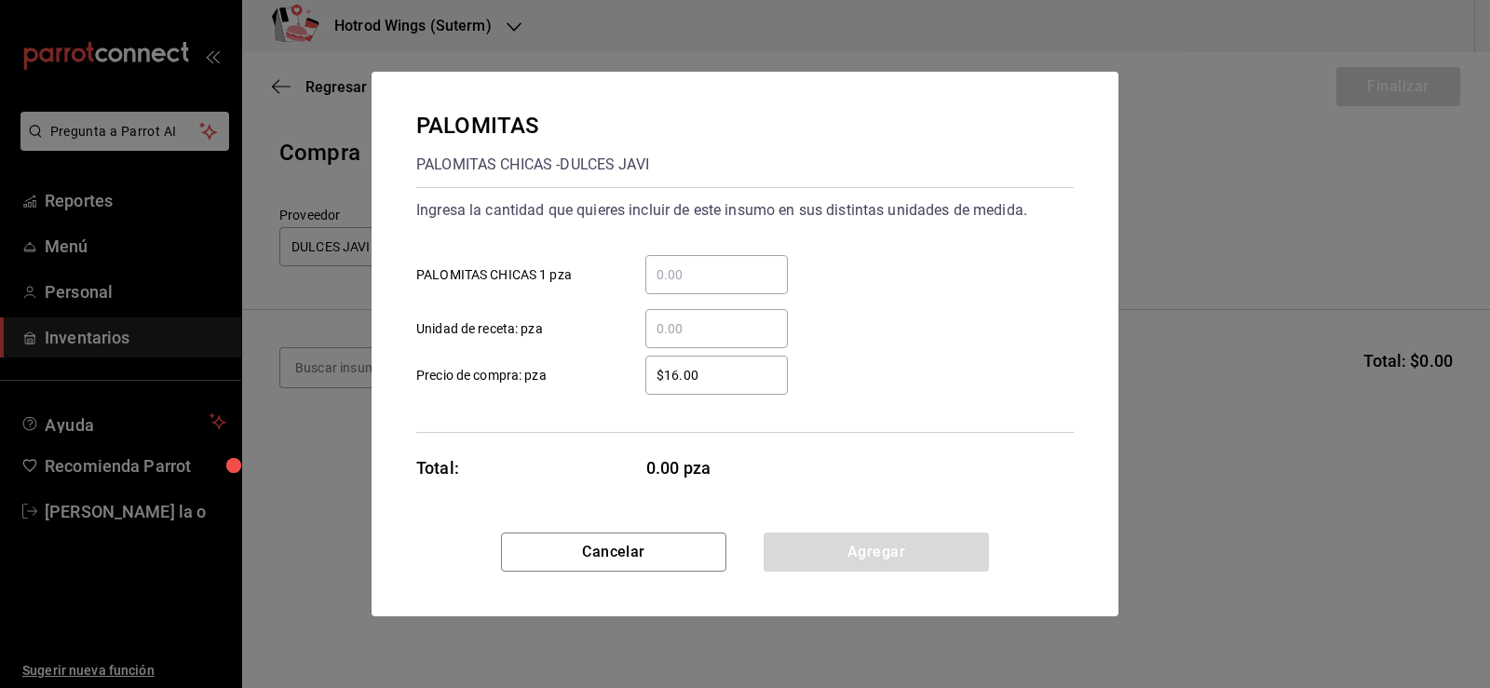
click at [707, 266] on input "​ PALOMITAS CHICAS 1 pza" at bounding box center [716, 275] width 143 height 22
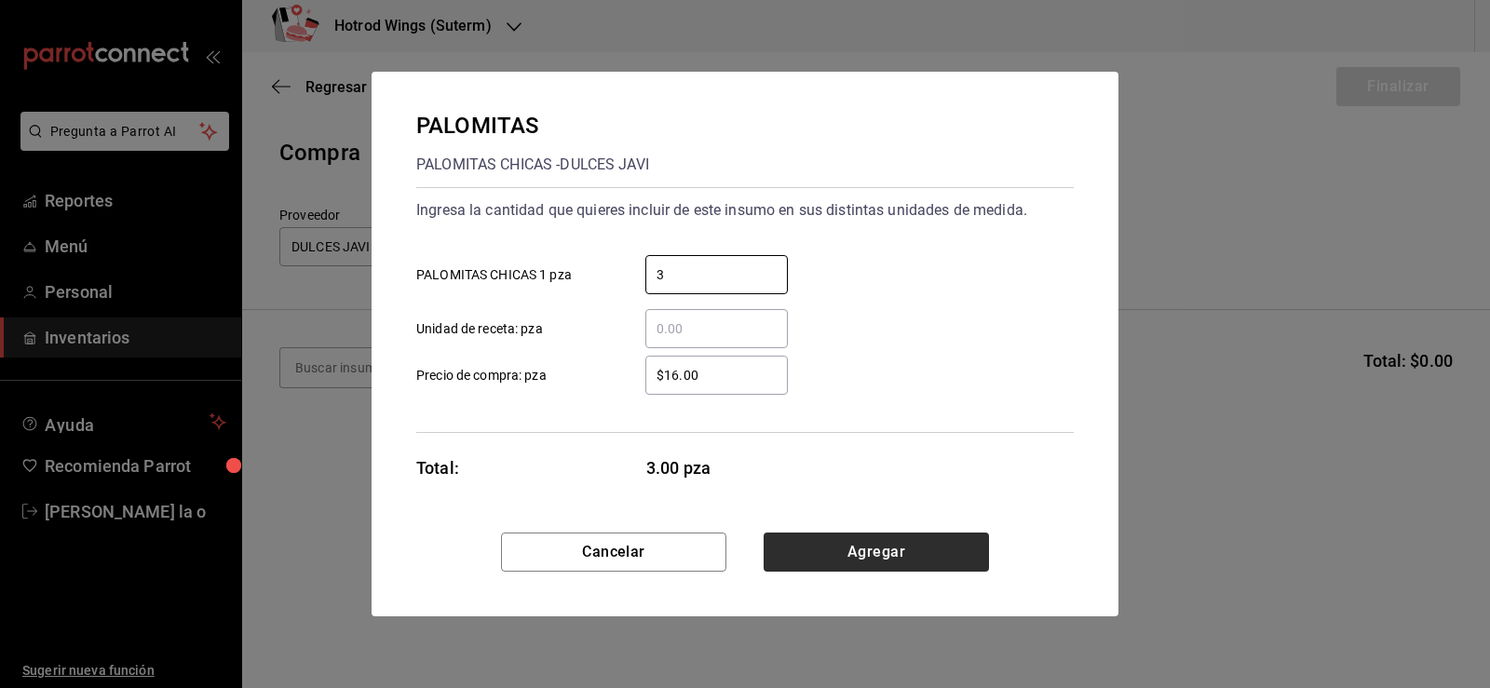
type input "3"
click at [882, 543] on button "Agregar" at bounding box center [876, 552] width 225 height 39
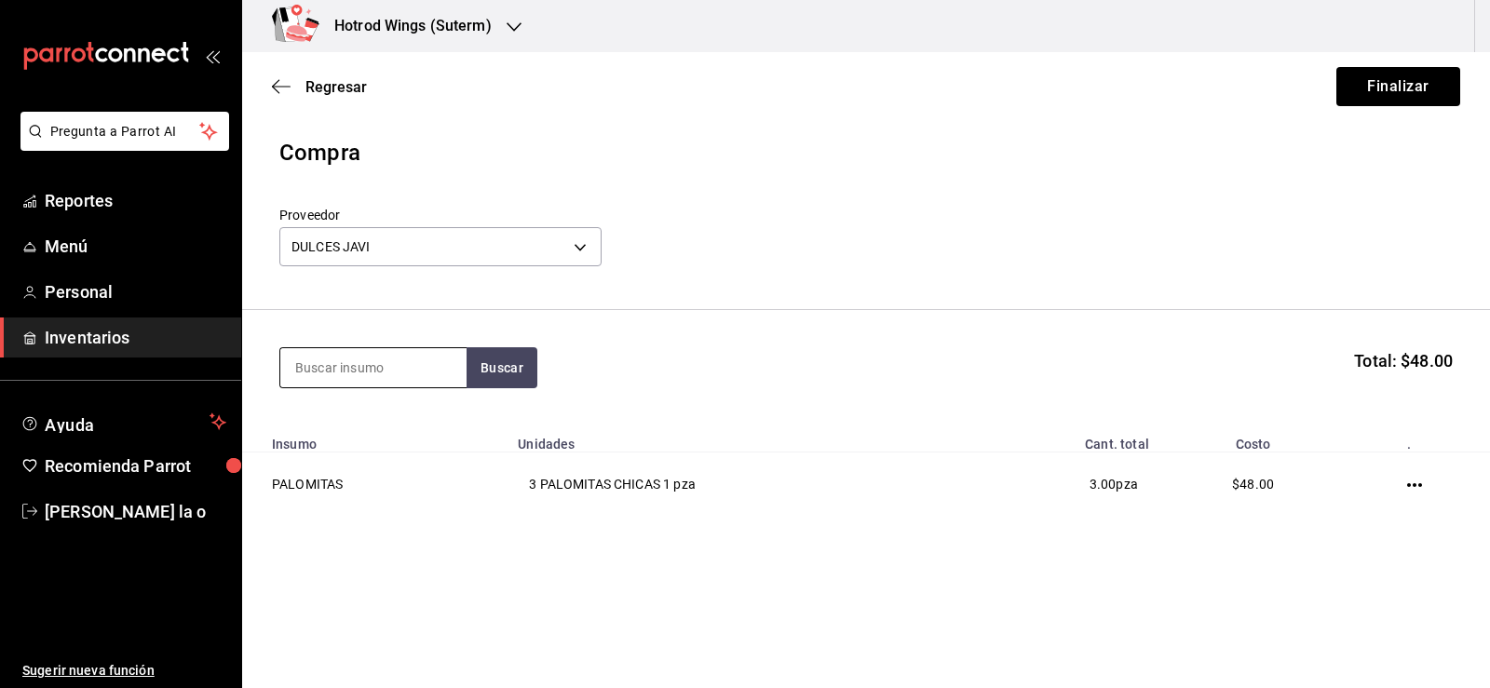
click at [387, 365] on input at bounding box center [373, 367] width 186 height 39
click at [516, 354] on button "Buscar" at bounding box center [502, 367] width 71 height 41
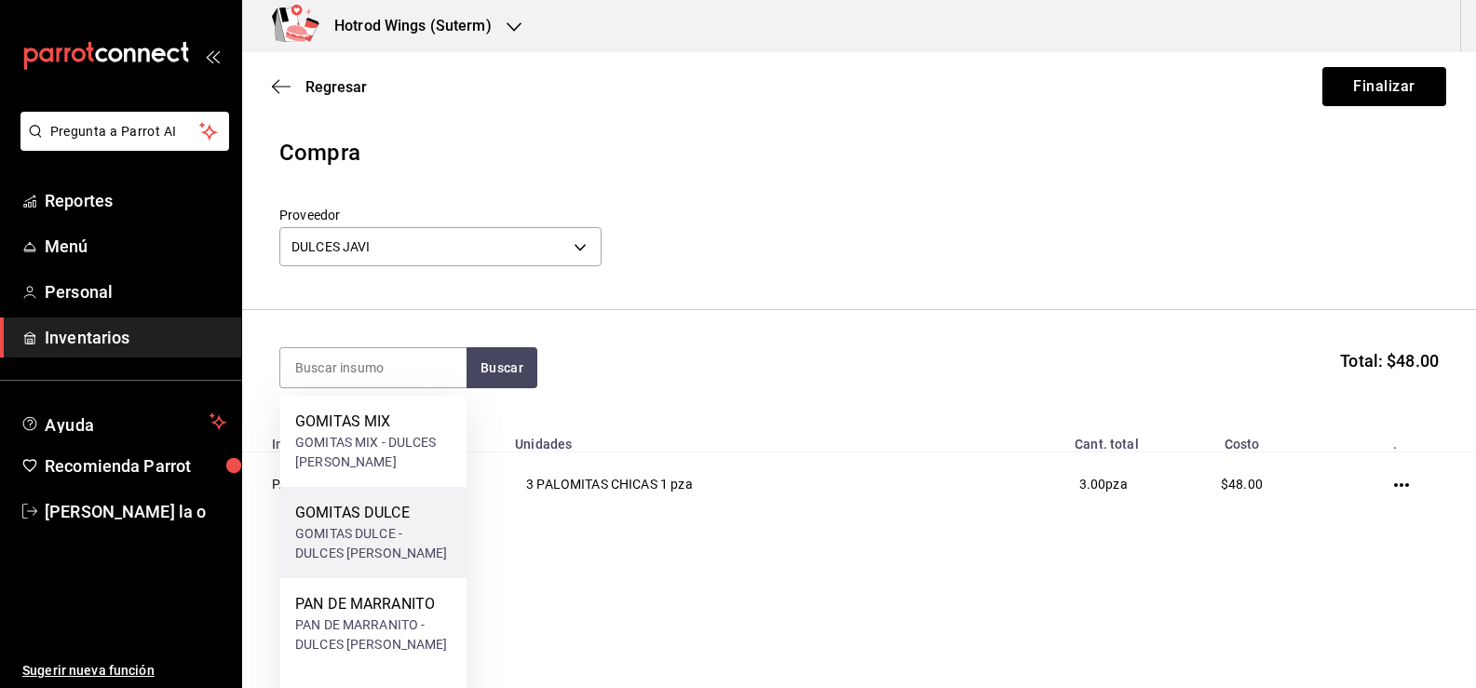
scroll to position [80, 0]
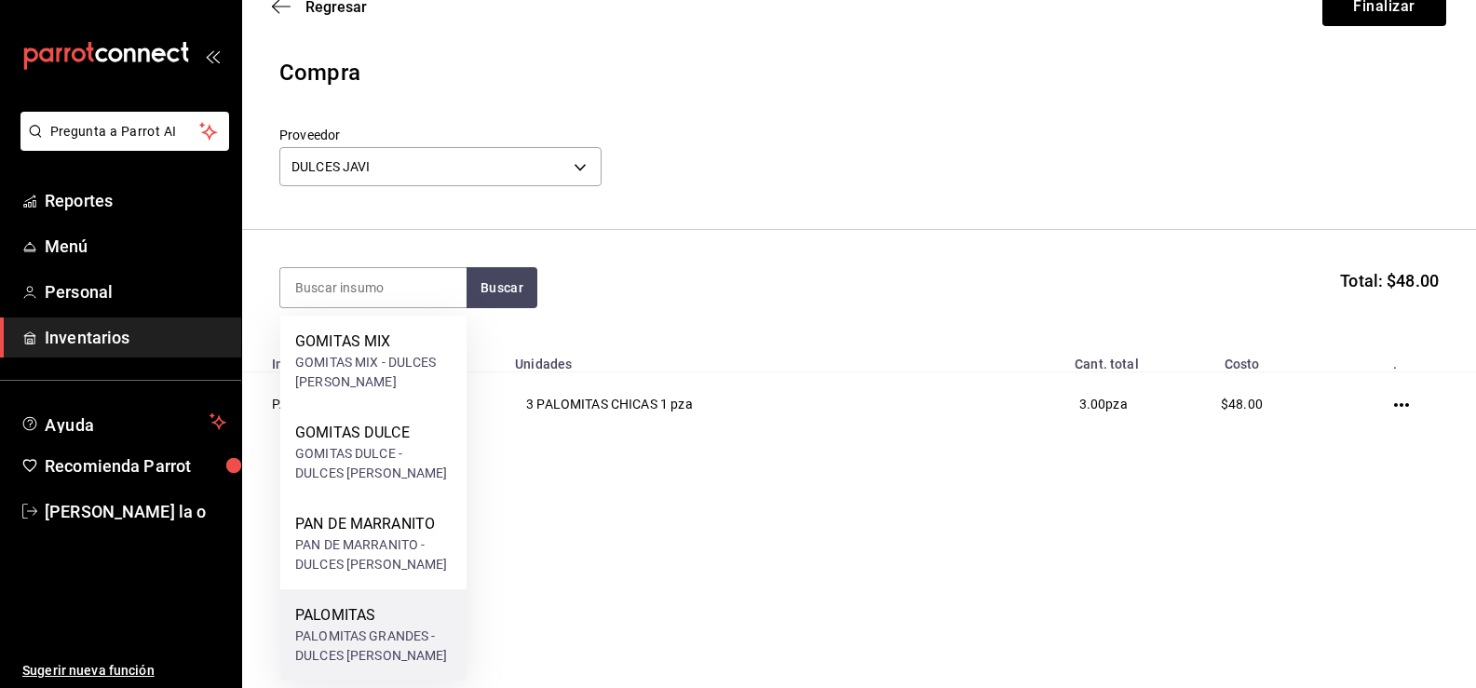
click at [396, 595] on div "PALOMITAS PALOMITAS GRANDES - DULCES JAVI" at bounding box center [373, 635] width 186 height 91
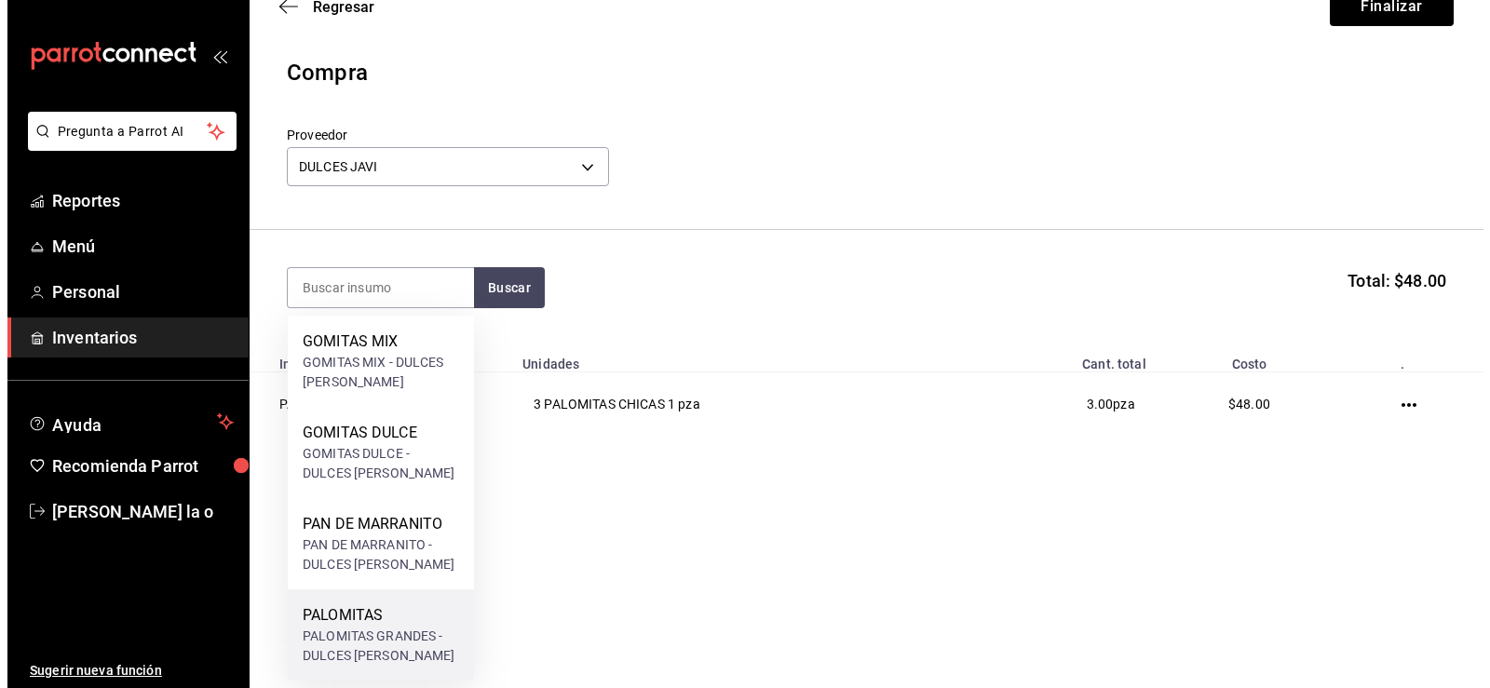
scroll to position [0, 0]
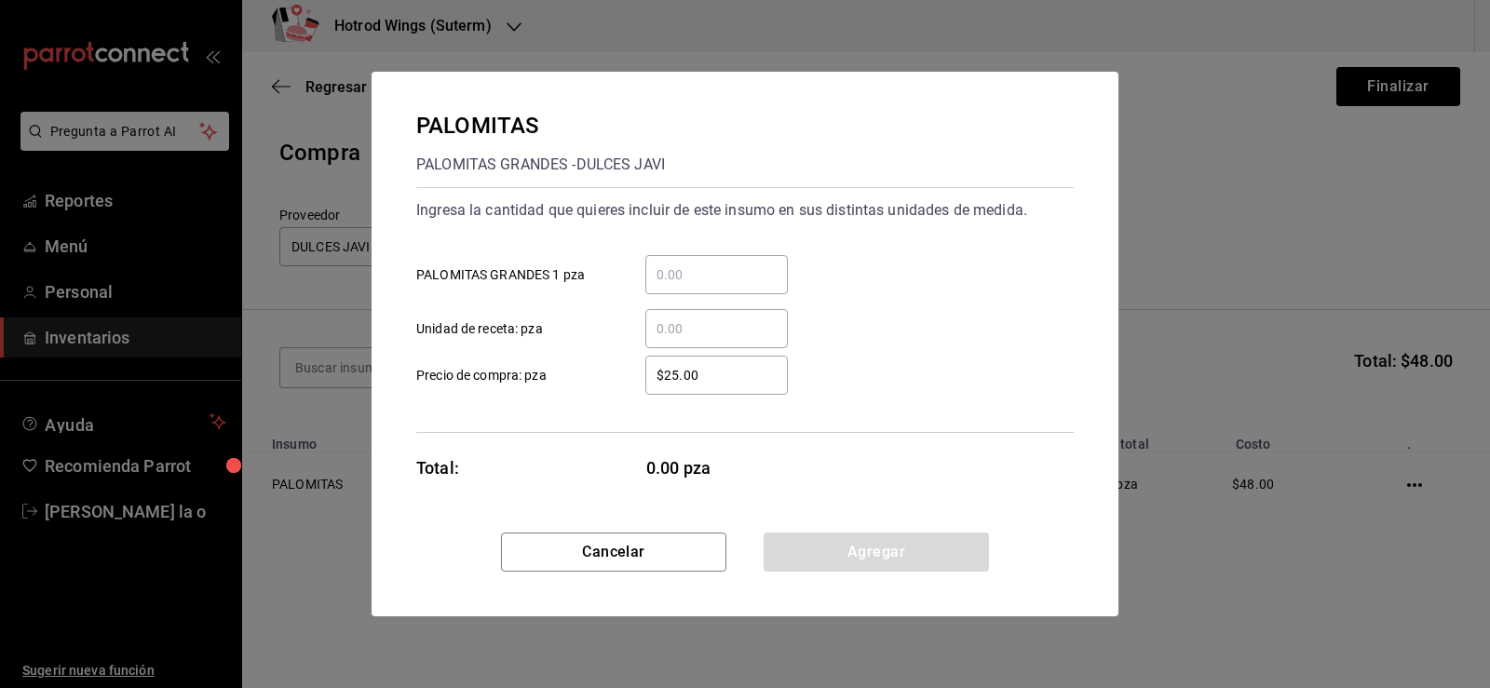
click at [694, 267] on input "​ PALOMITAS GRANDES 1 pza" at bounding box center [716, 275] width 143 height 22
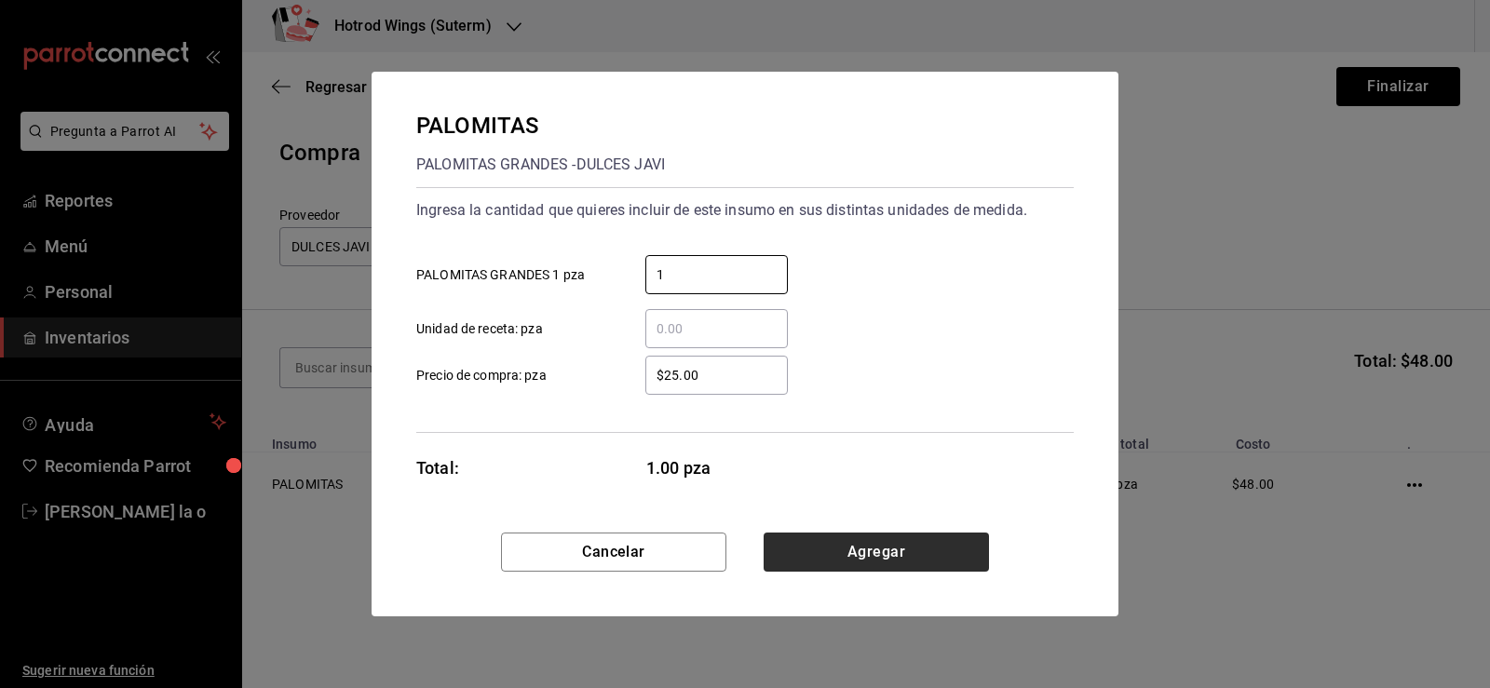
type input "1"
click at [932, 568] on button "Agregar" at bounding box center [876, 552] width 225 height 39
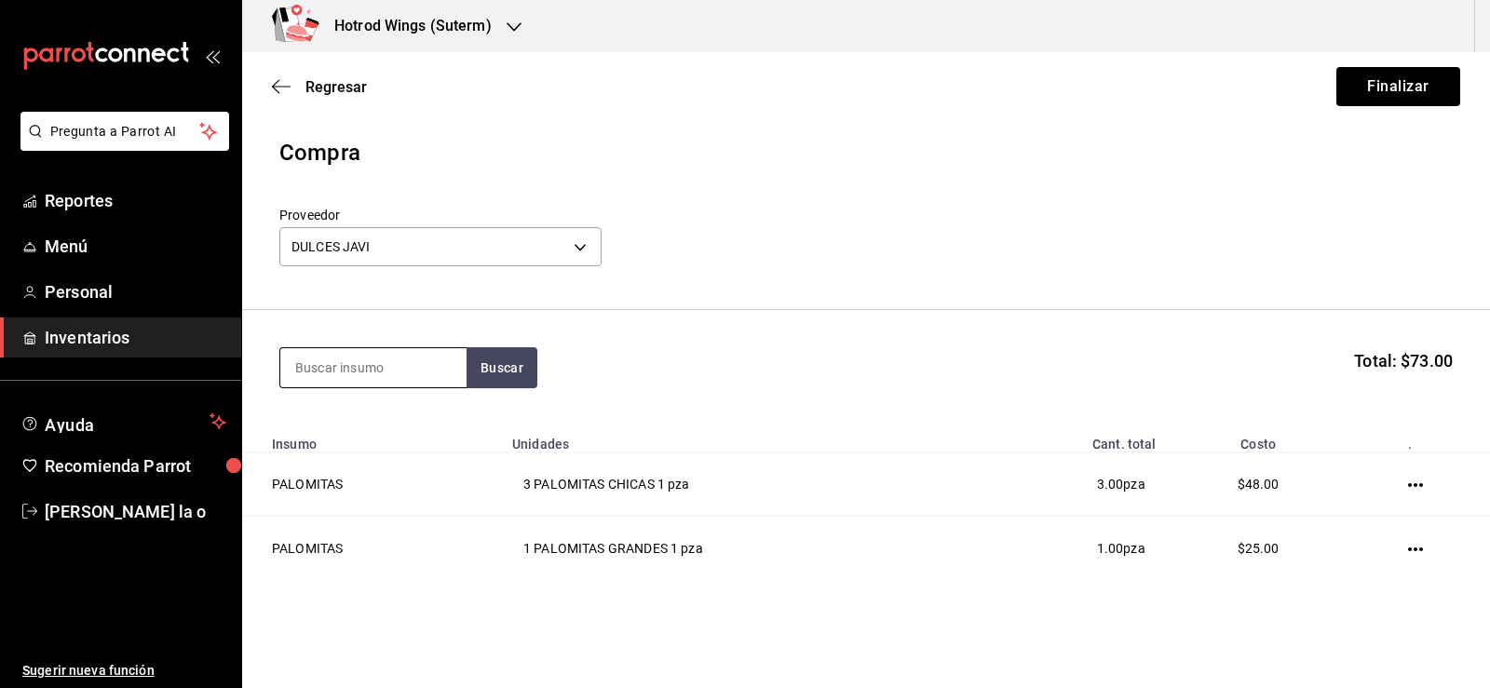
click at [375, 359] on input at bounding box center [373, 367] width 186 height 39
type input "gomita"
click at [523, 360] on button "Buscar" at bounding box center [502, 367] width 71 height 41
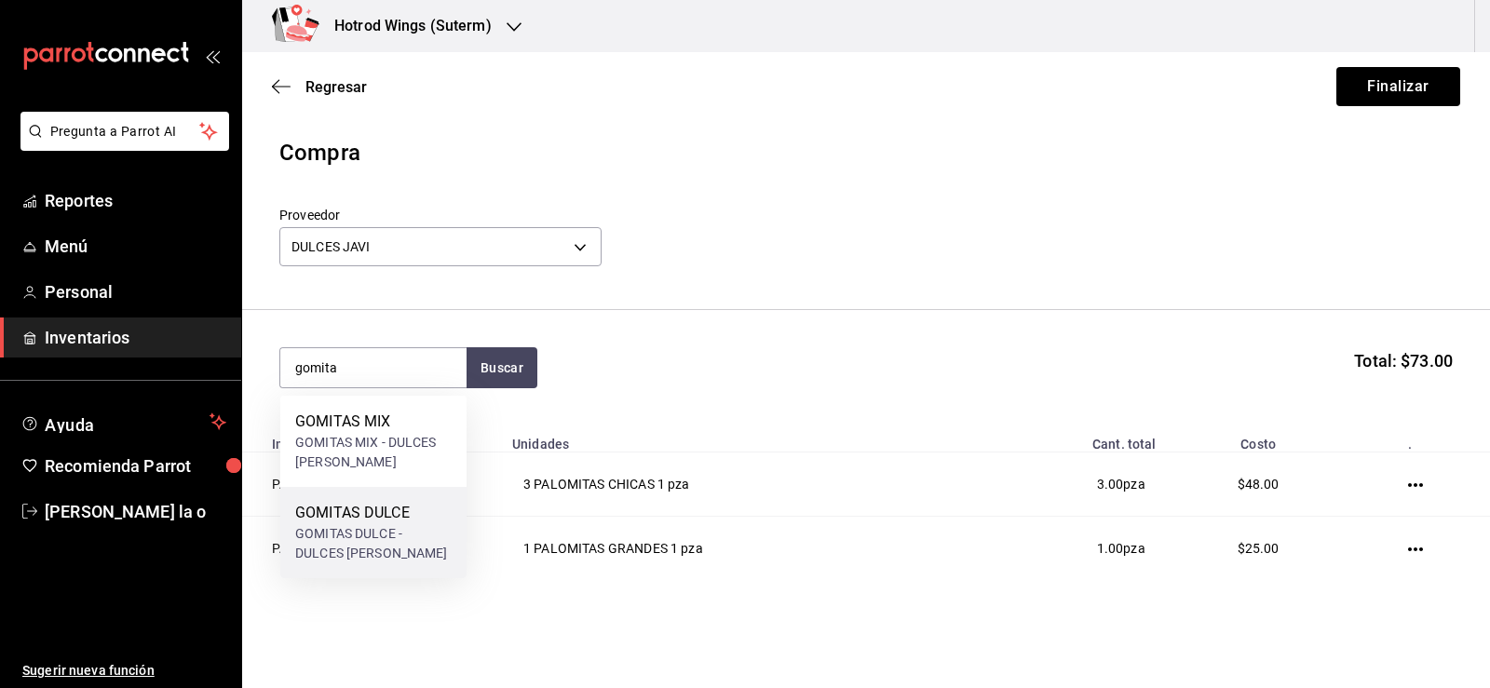
drag, startPoint x: 402, startPoint y: 543, endPoint x: 414, endPoint y: 543, distance: 12.1
click at [414, 543] on div "GOMITAS DULCE - DULCES JAVI" at bounding box center [373, 543] width 156 height 39
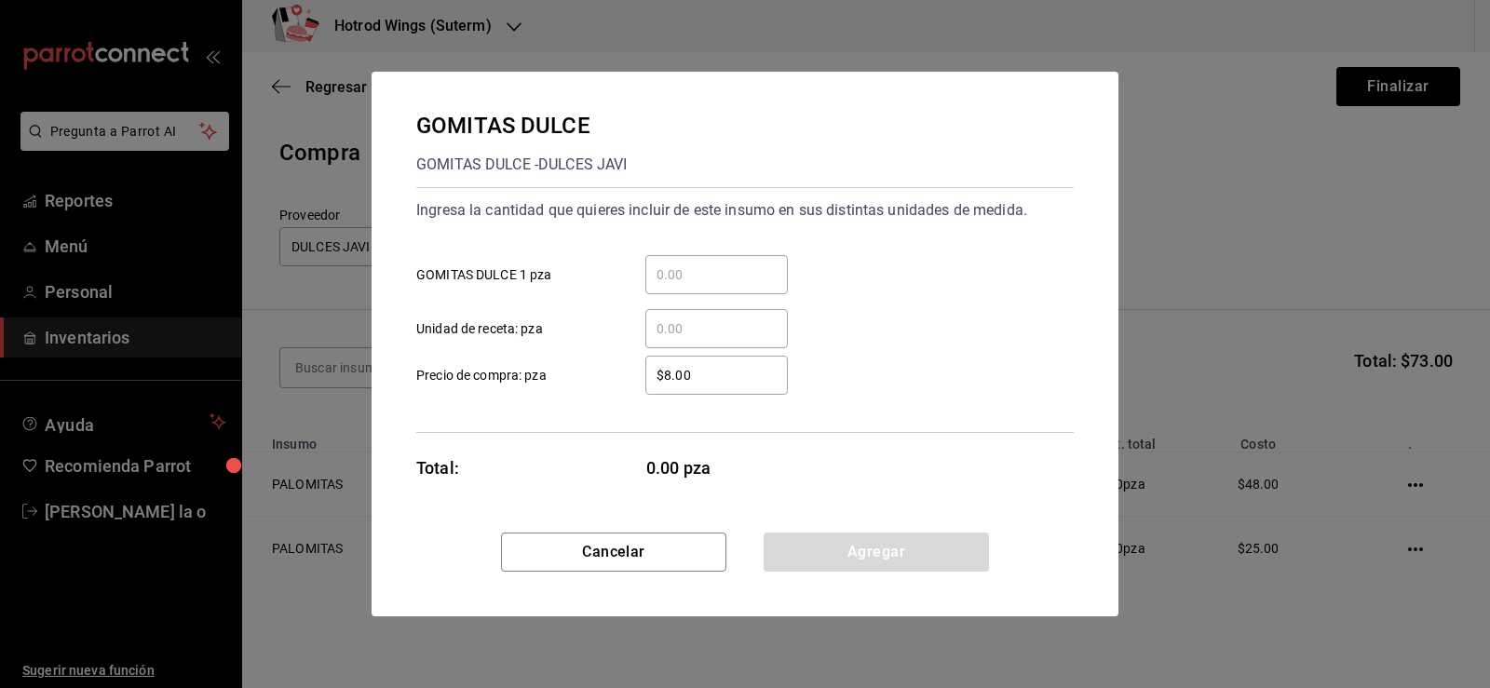
click at [708, 278] on input "​ GOMITAS DULCE 1 pza" at bounding box center [716, 275] width 143 height 22
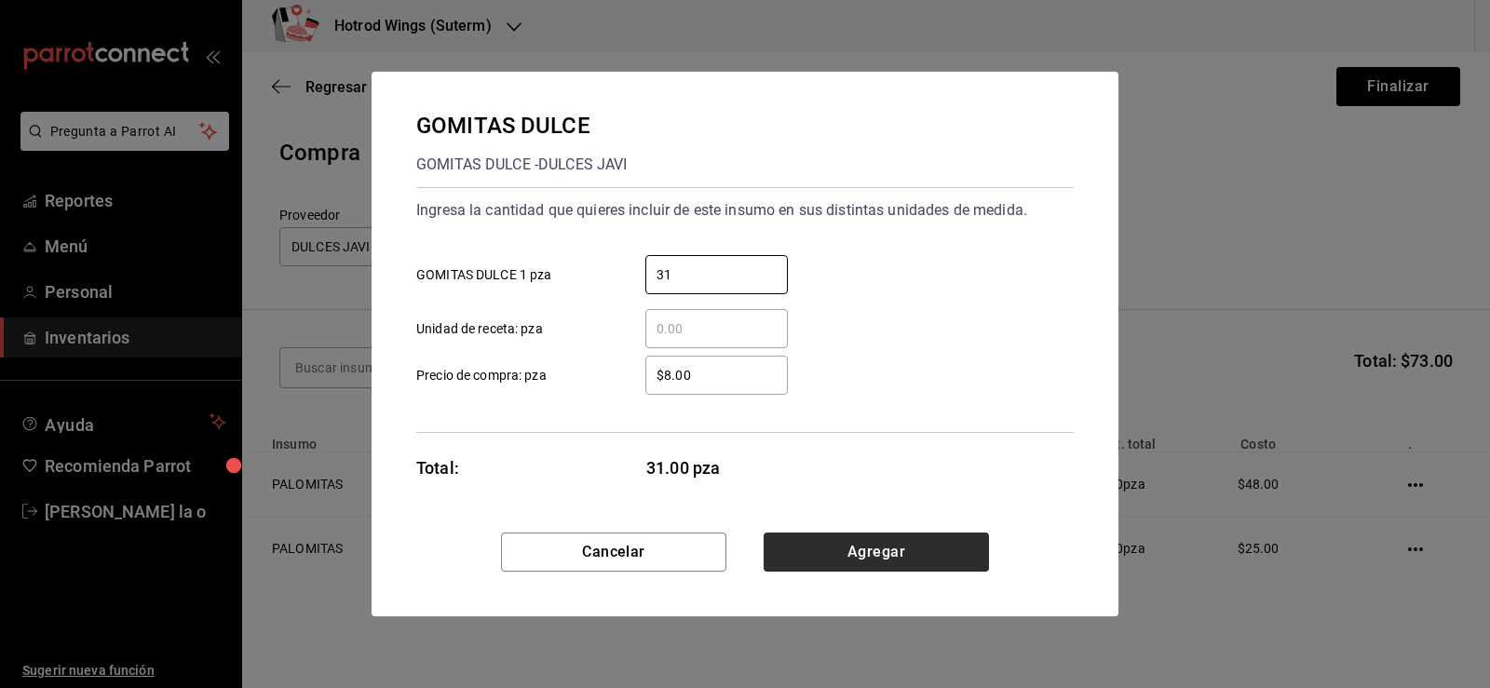
type input "31"
click at [928, 548] on button "Agregar" at bounding box center [876, 552] width 225 height 39
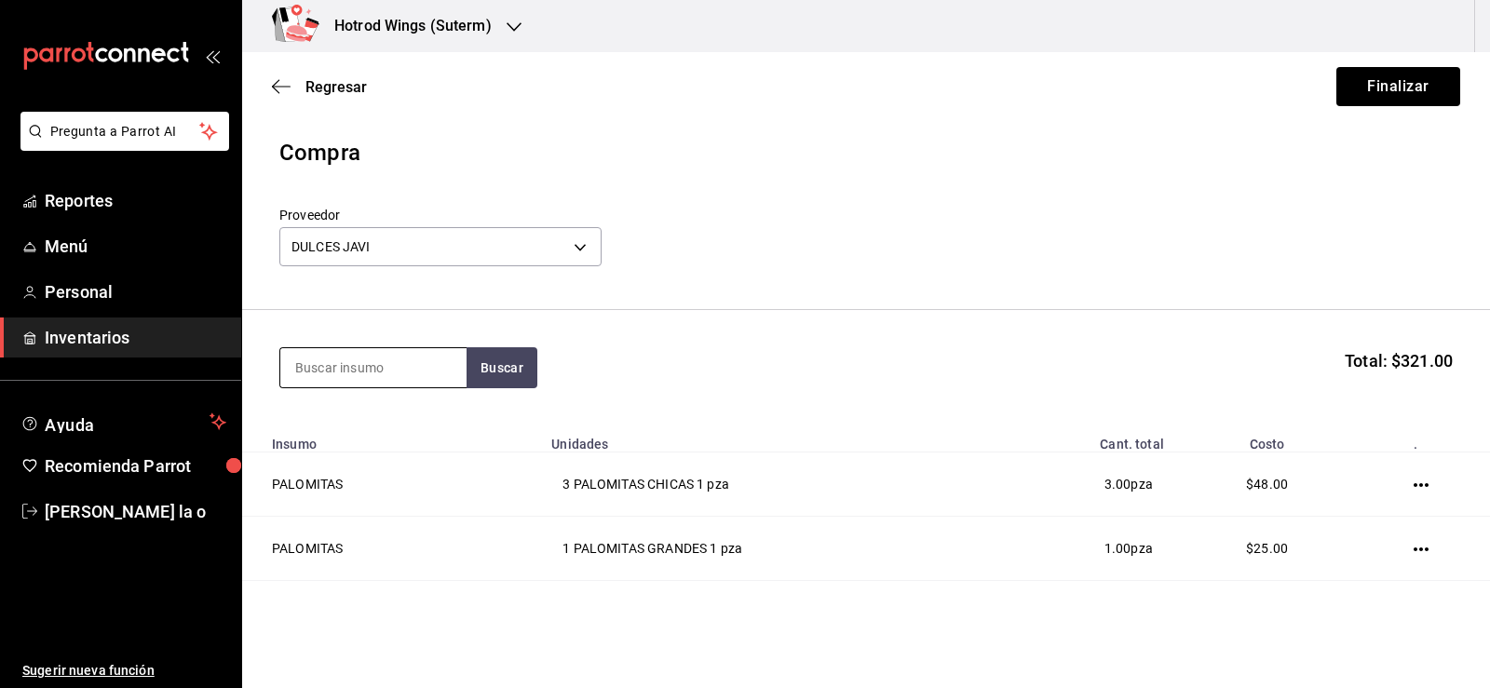
click at [457, 356] on input at bounding box center [373, 367] width 186 height 39
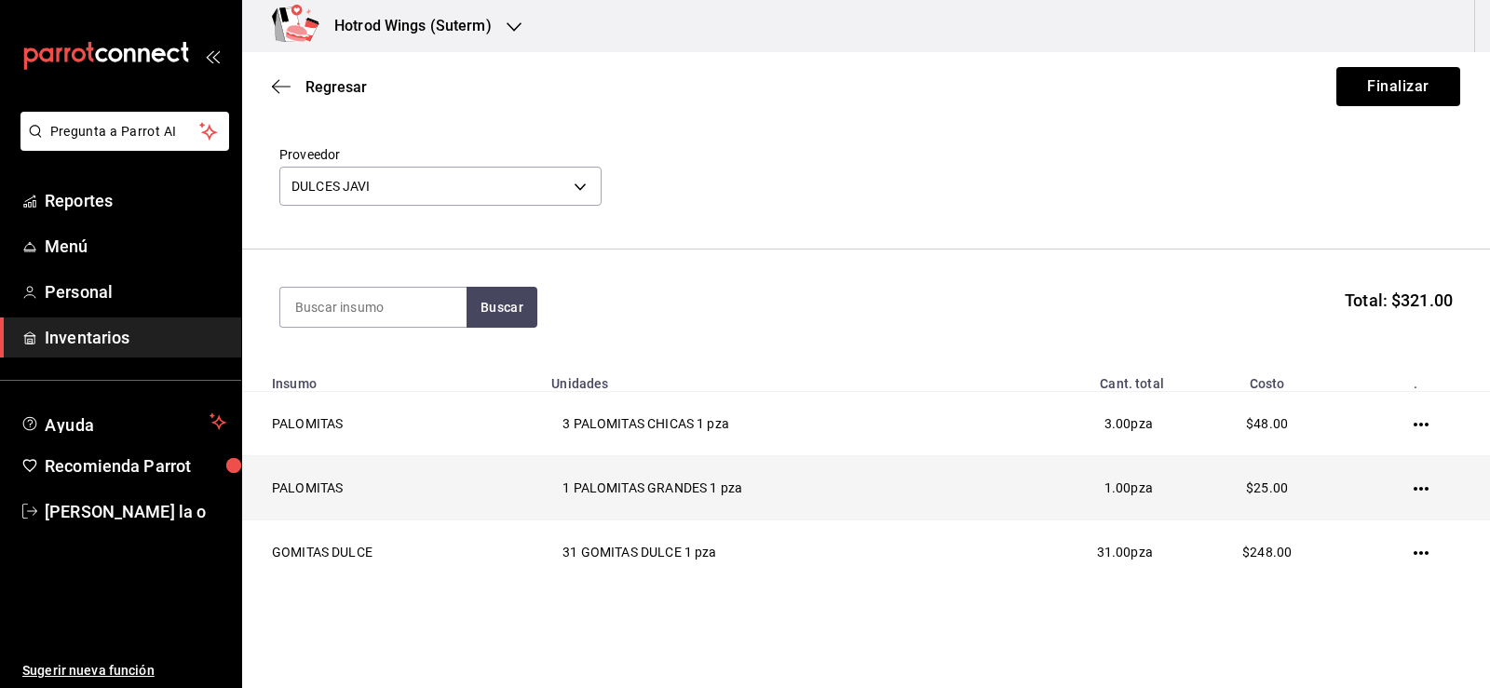
scroll to position [122, 0]
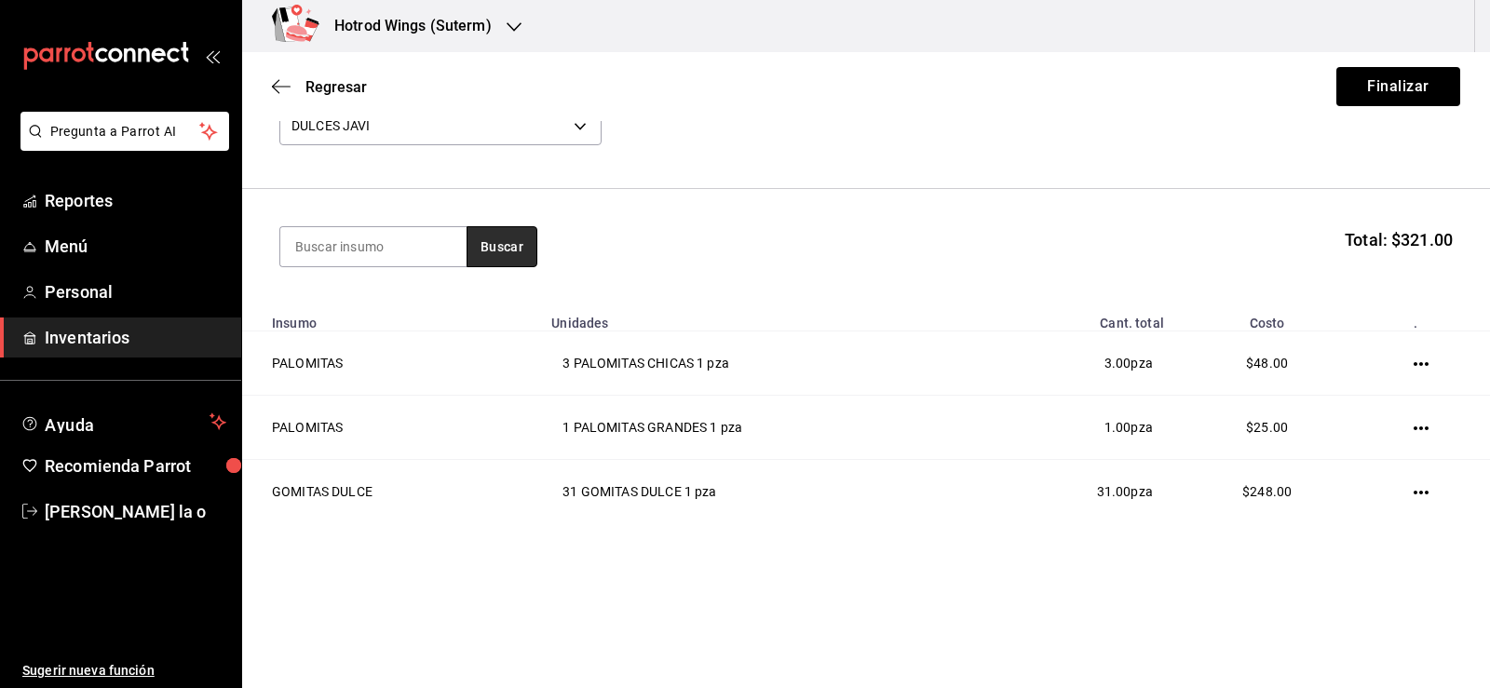
click at [524, 255] on button "Buscar" at bounding box center [502, 246] width 71 height 41
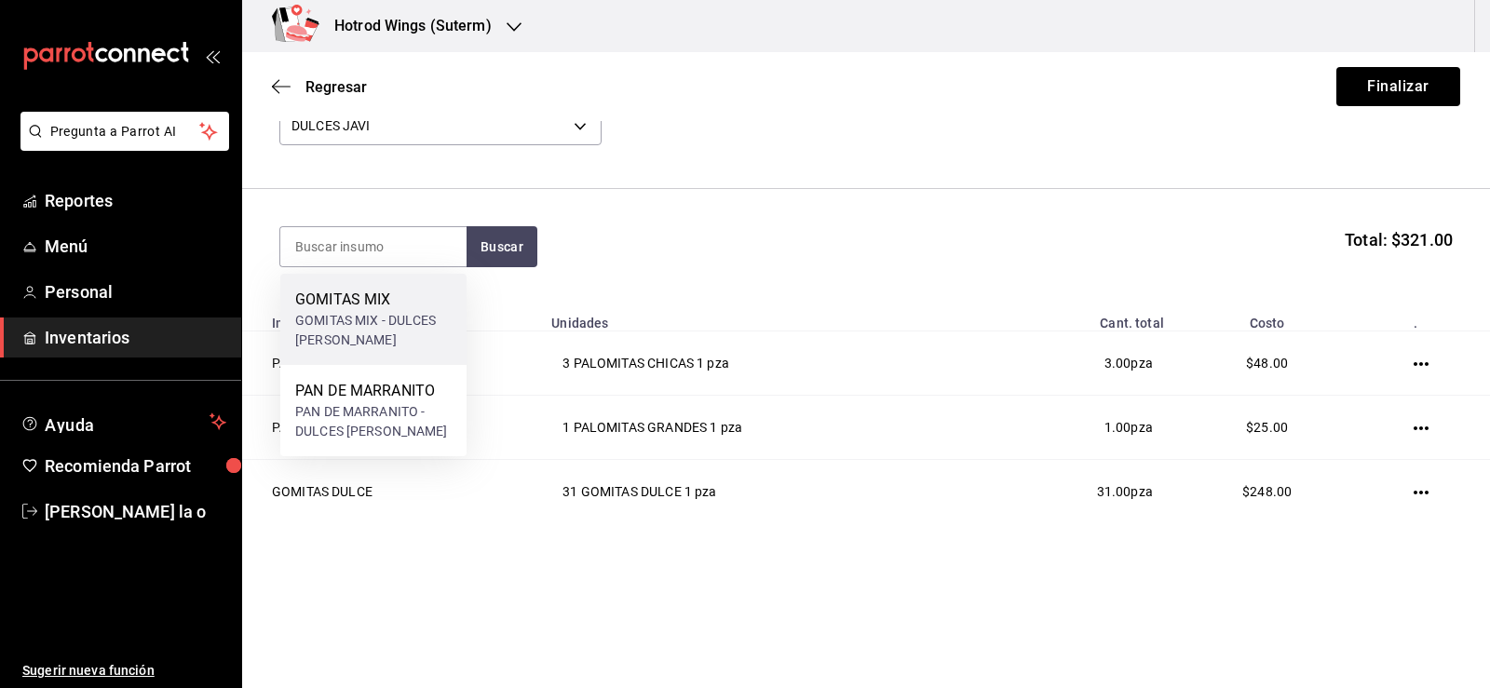
click at [349, 296] on div "GOMITAS MIX" at bounding box center [373, 300] width 156 height 22
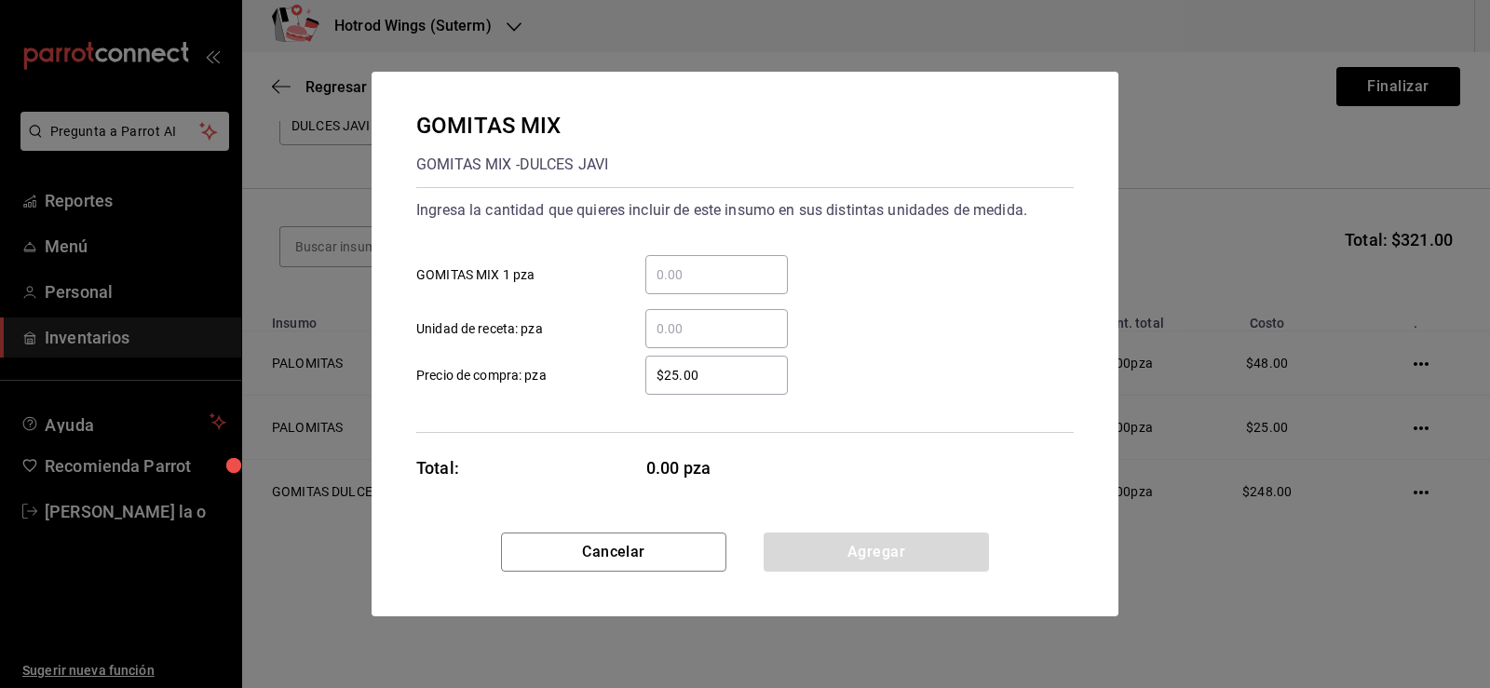
click at [657, 268] on input "​ GOMITAS MIX 1 pza" at bounding box center [716, 275] width 143 height 22
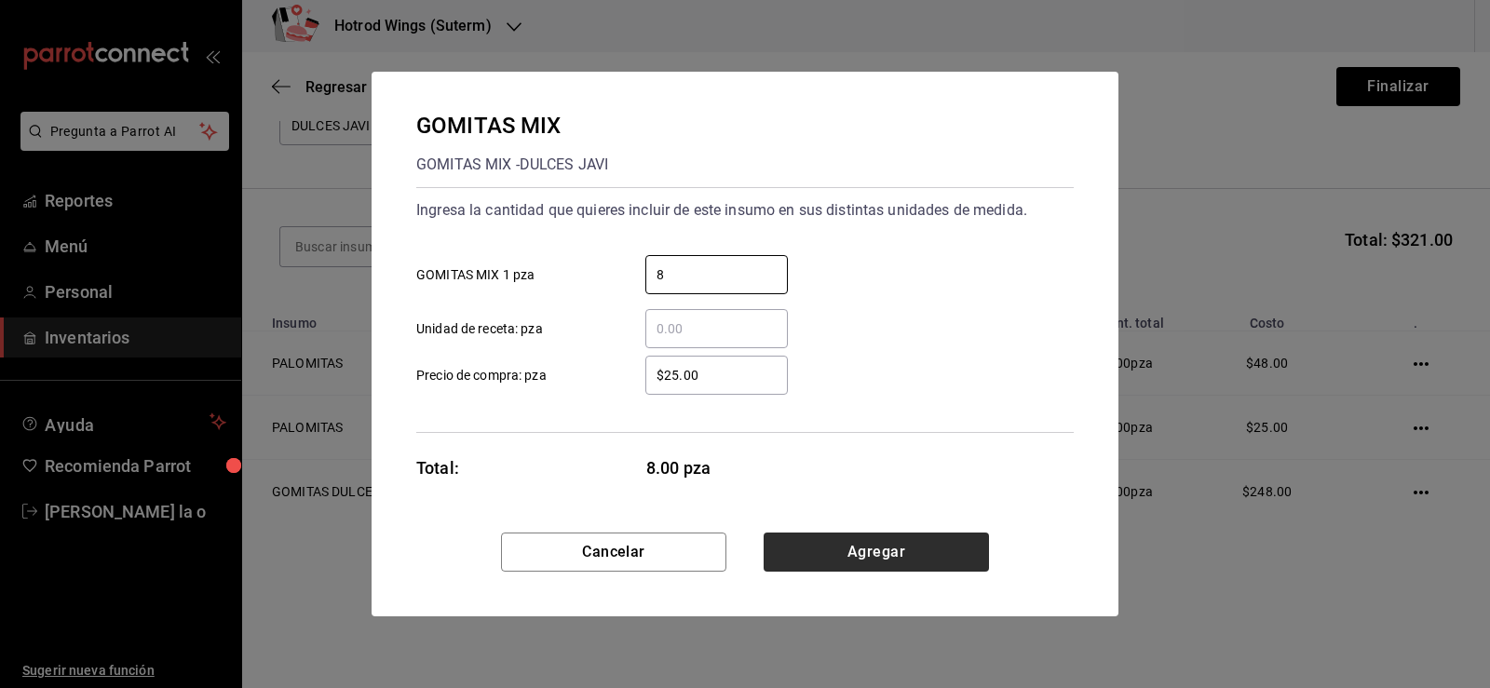
type input "8"
click at [832, 552] on button "Agregar" at bounding box center [876, 552] width 225 height 39
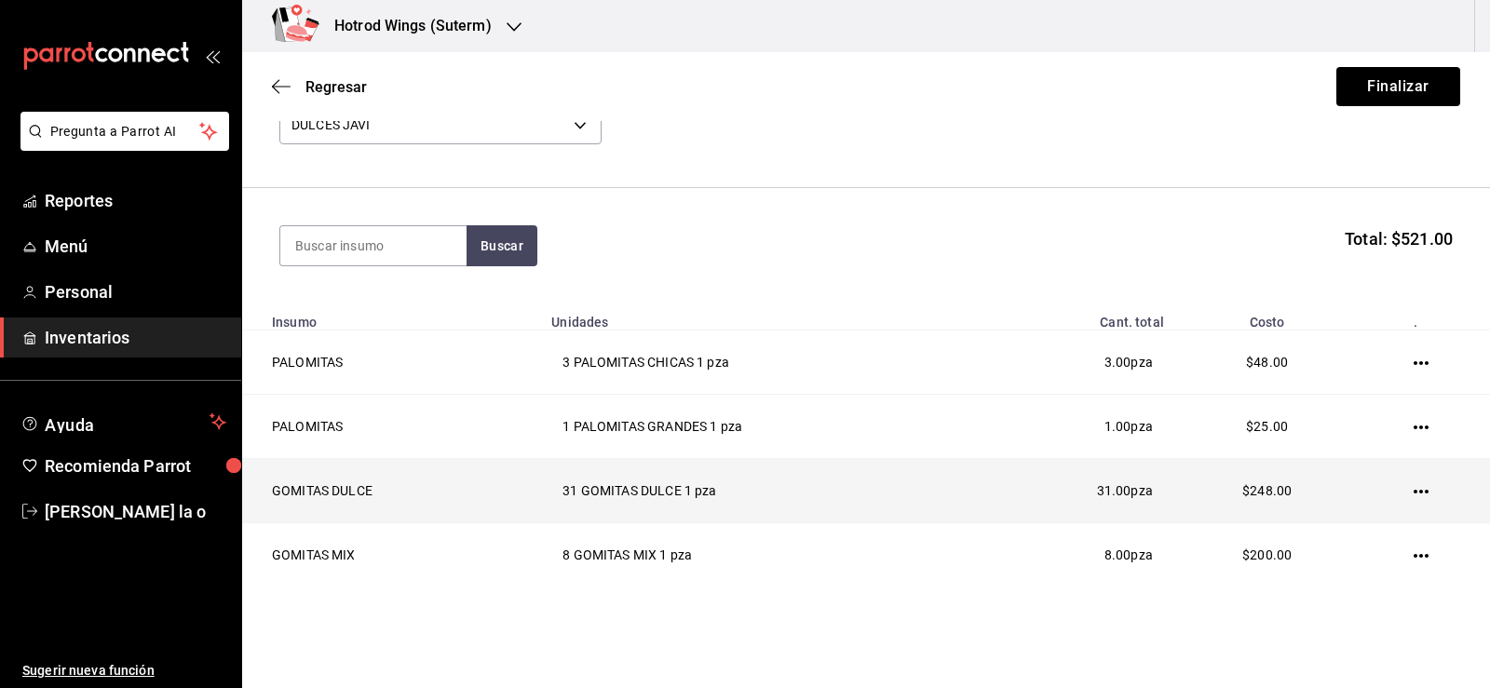
scroll to position [186, 0]
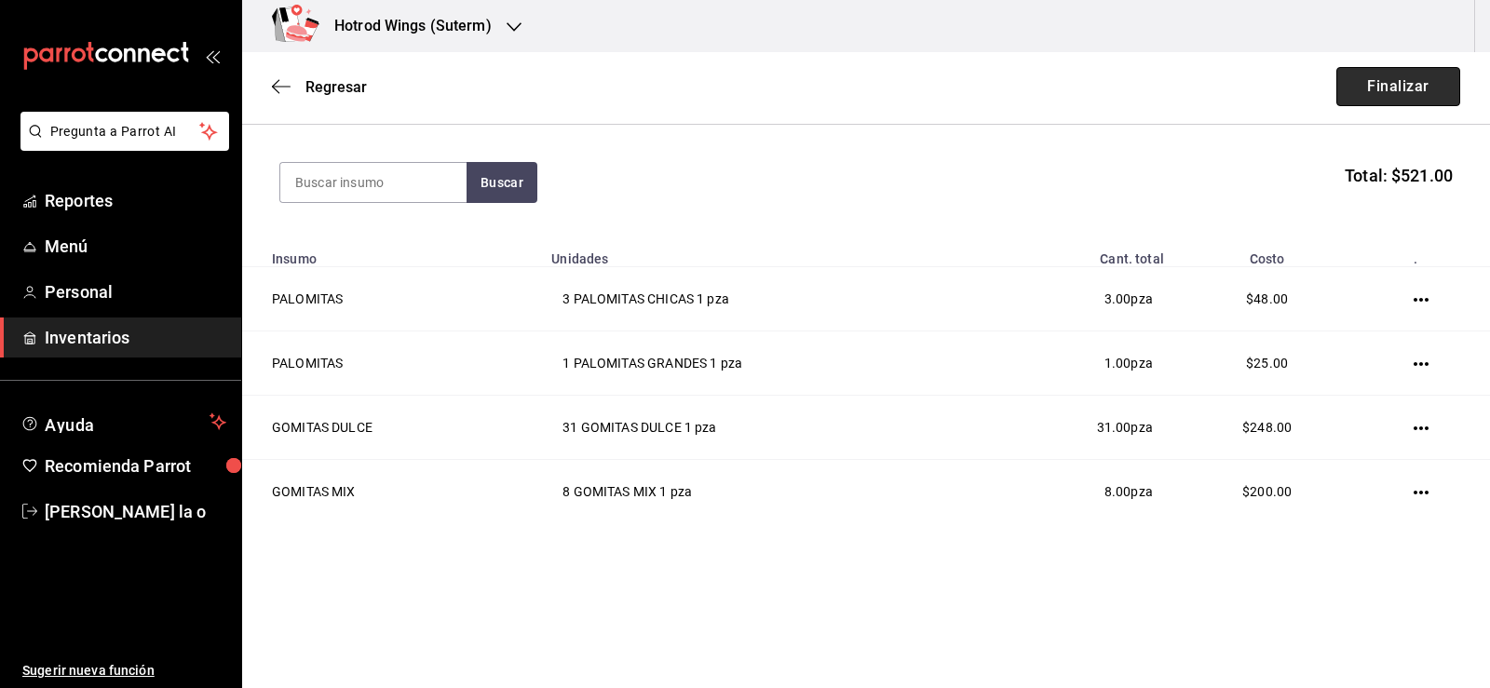
click at [1405, 97] on button "Finalizar" at bounding box center [1399, 86] width 124 height 39
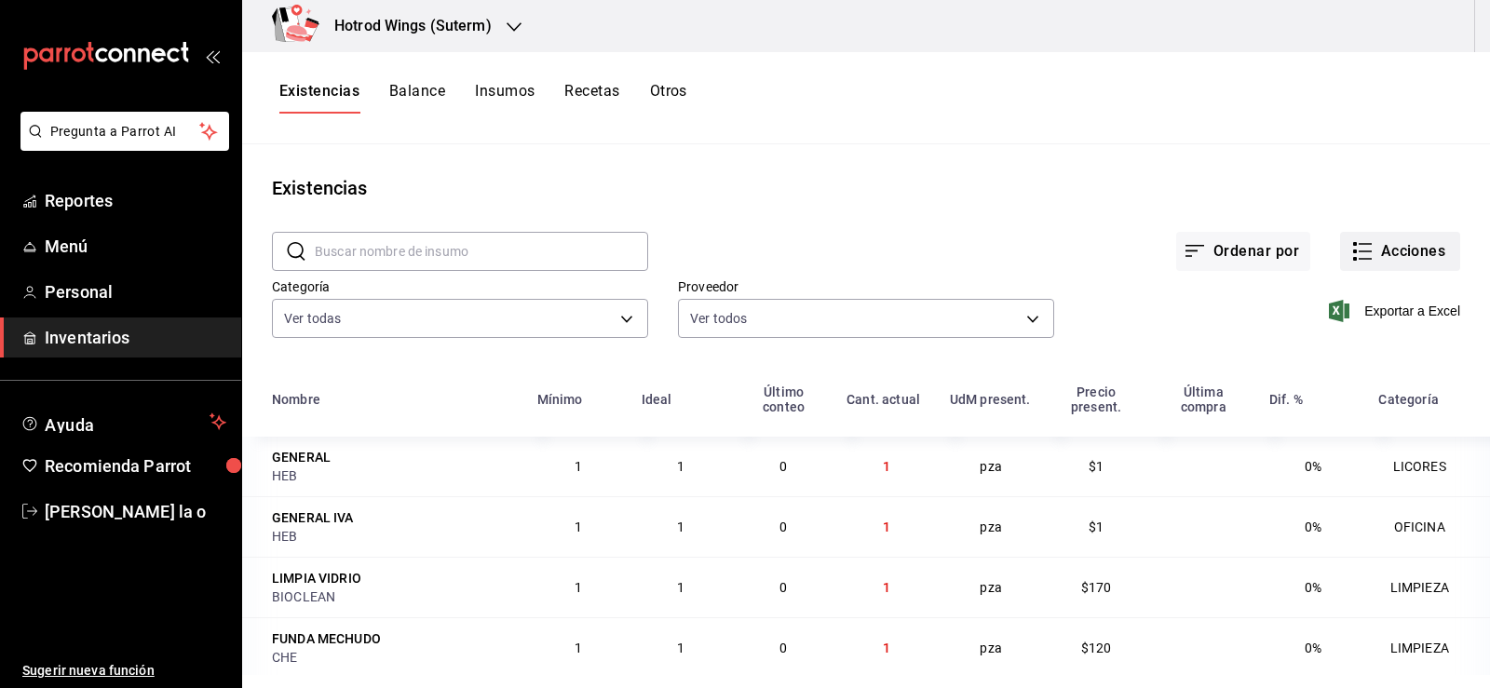
click at [1390, 255] on button "Acciones" at bounding box center [1400, 251] width 120 height 39
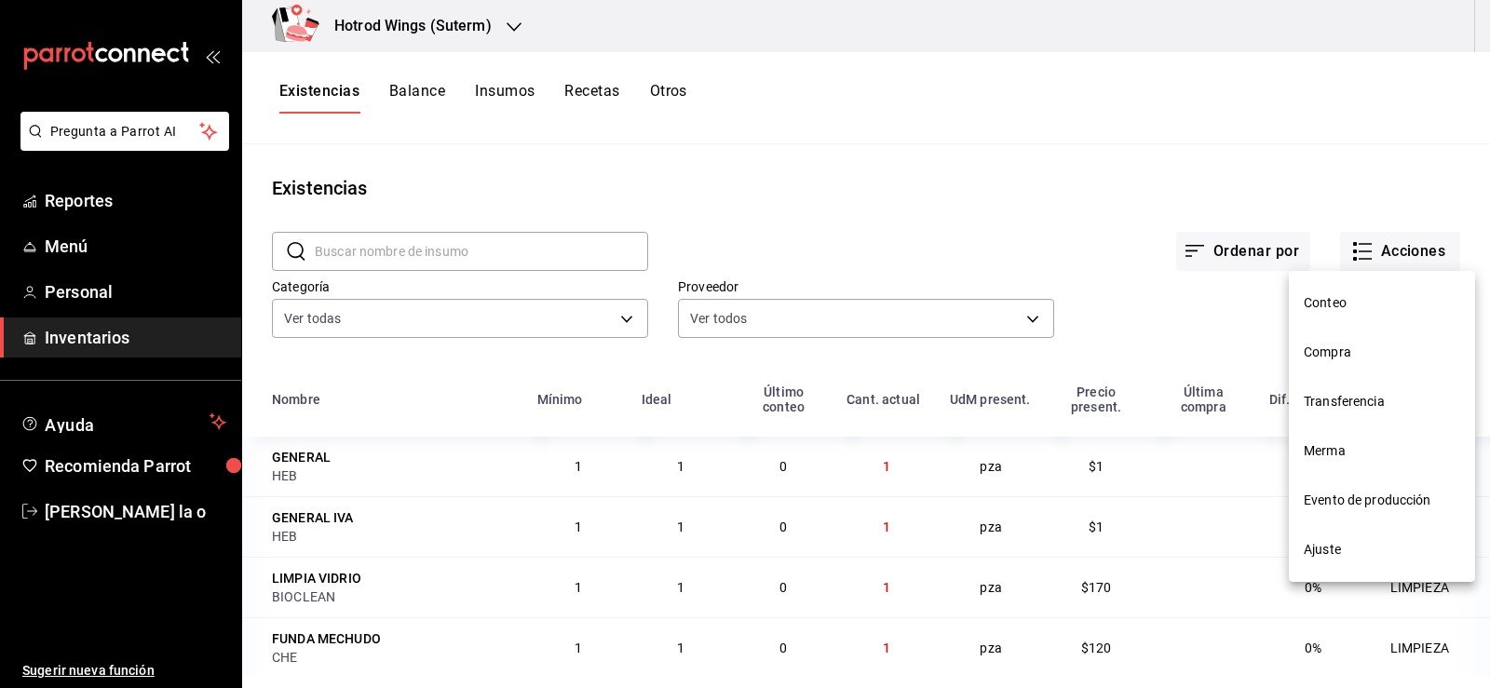
click at [1368, 349] on span "Compra" at bounding box center [1382, 353] width 156 height 20
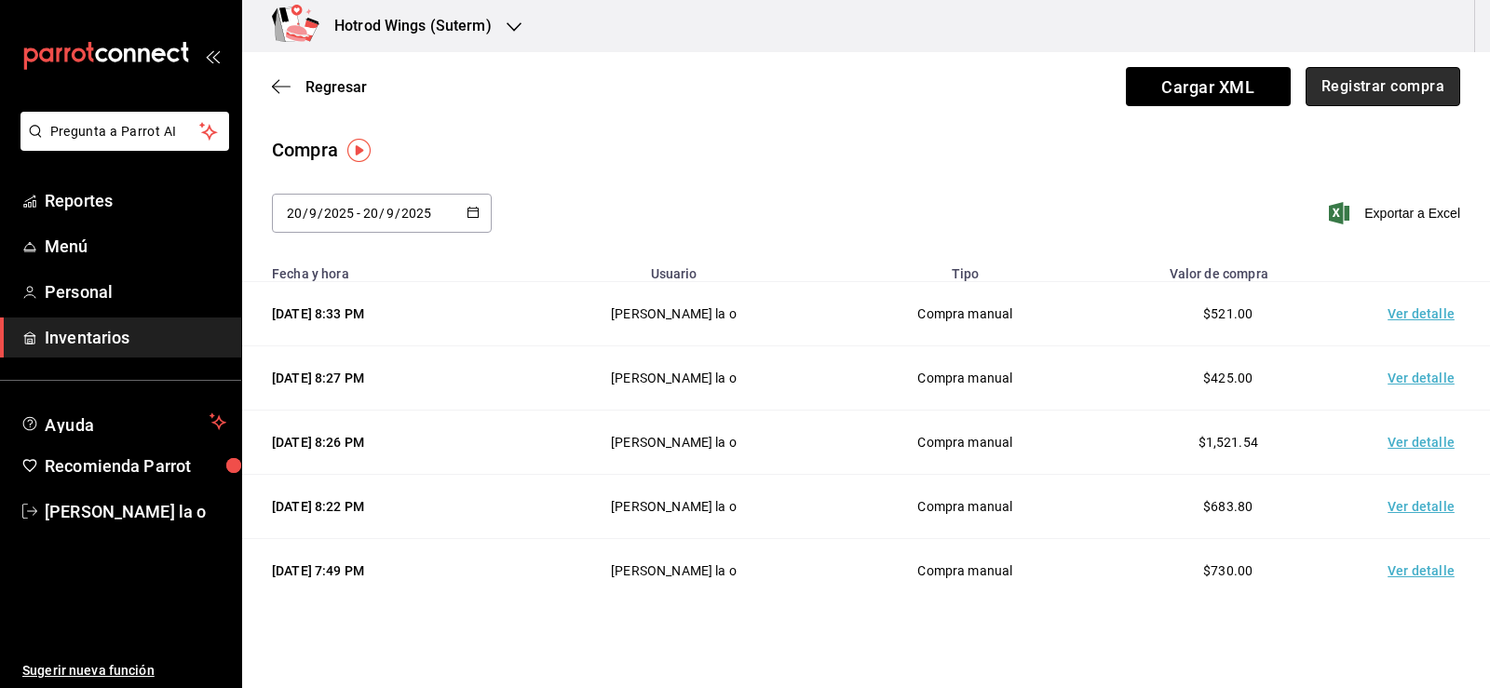
click at [1366, 75] on button "Registrar compra" at bounding box center [1383, 86] width 155 height 39
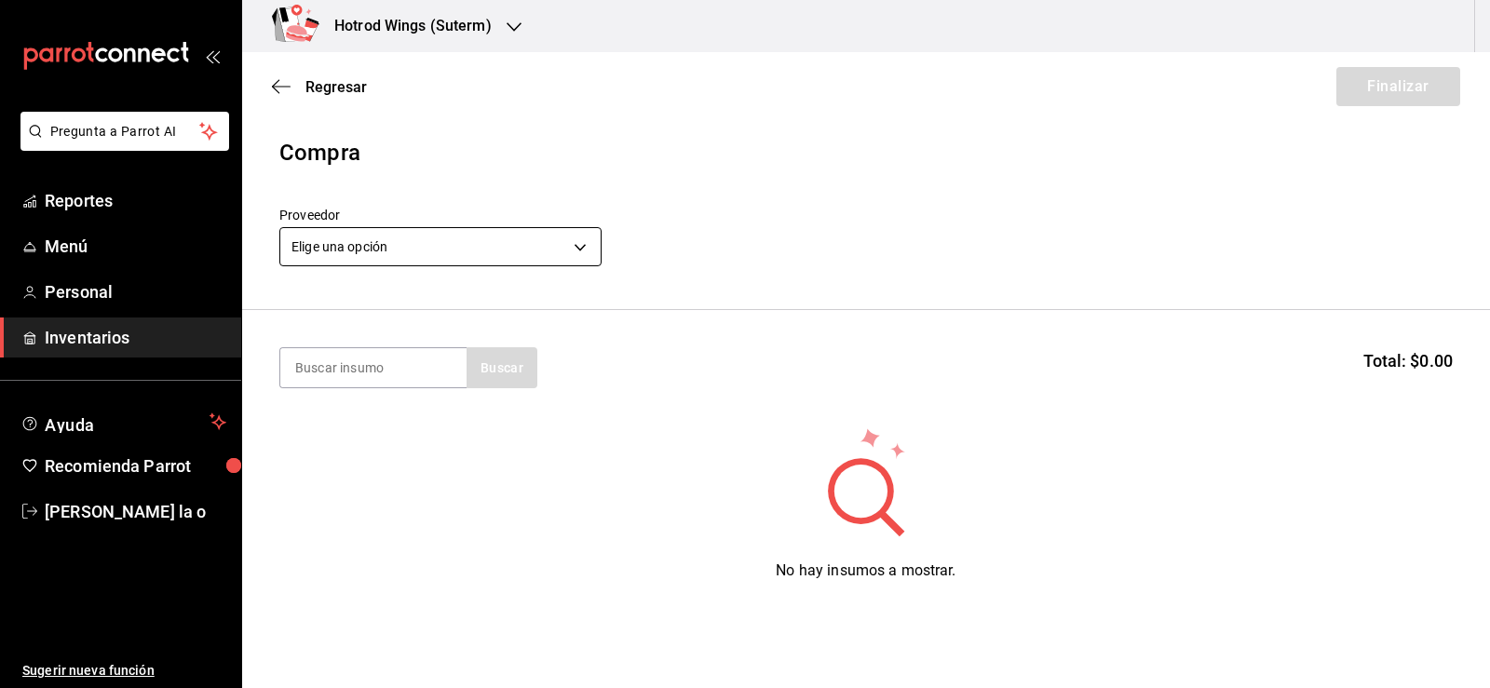
click at [591, 249] on body "Pregunta a Parrot AI Reportes Menú Personal Inventarios Ayuda Recomienda Parrot…" at bounding box center [745, 291] width 1490 height 583
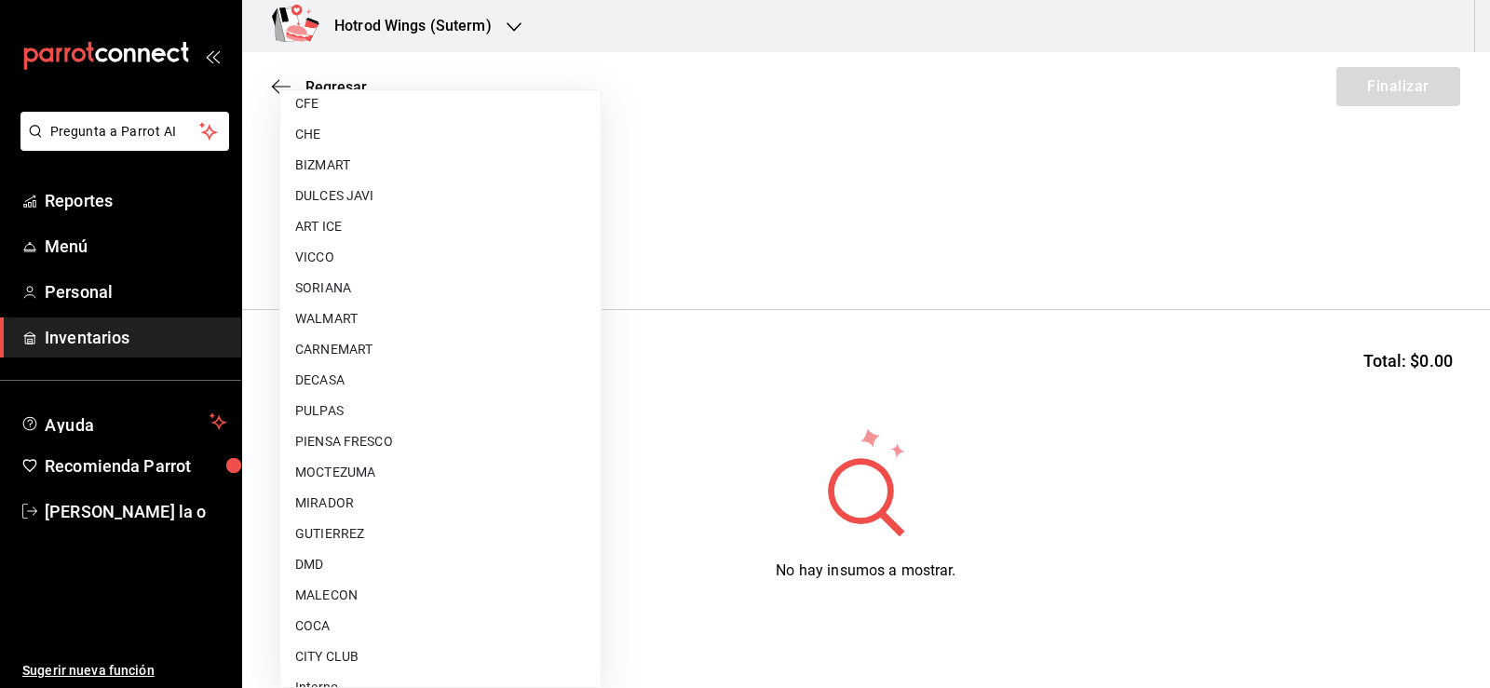
scroll to position [1385, 0]
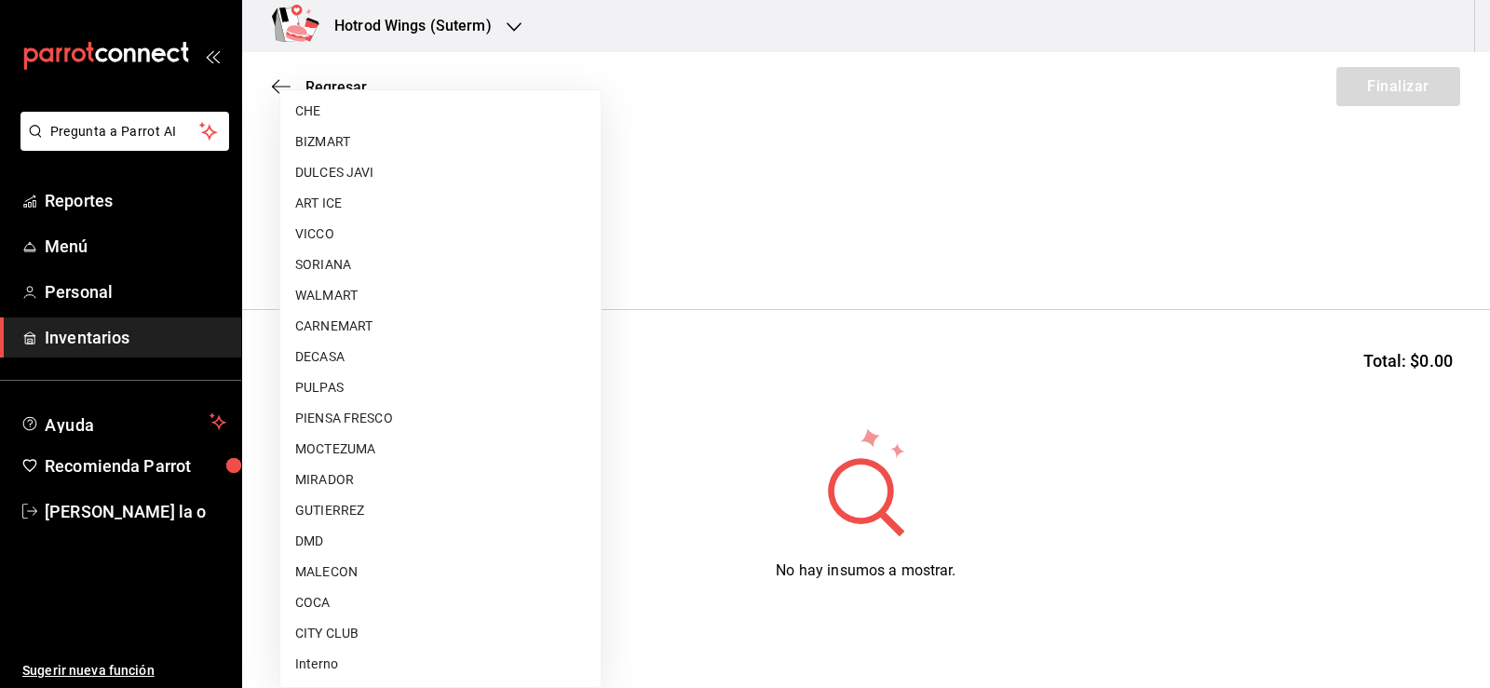
click at [373, 507] on li "GUTIERREZ" at bounding box center [440, 511] width 320 height 31
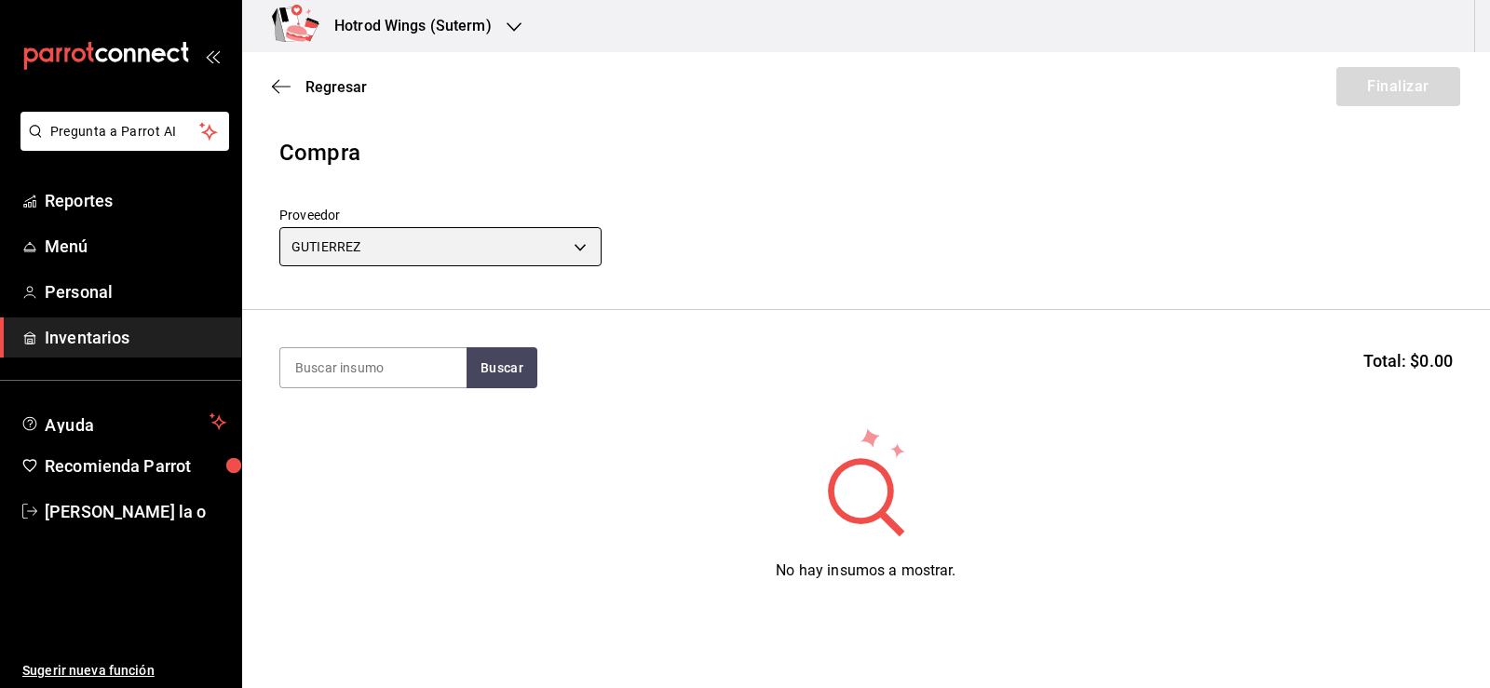
type input "a51b505a-5e76-4510-9174-3b13b390ac3c"
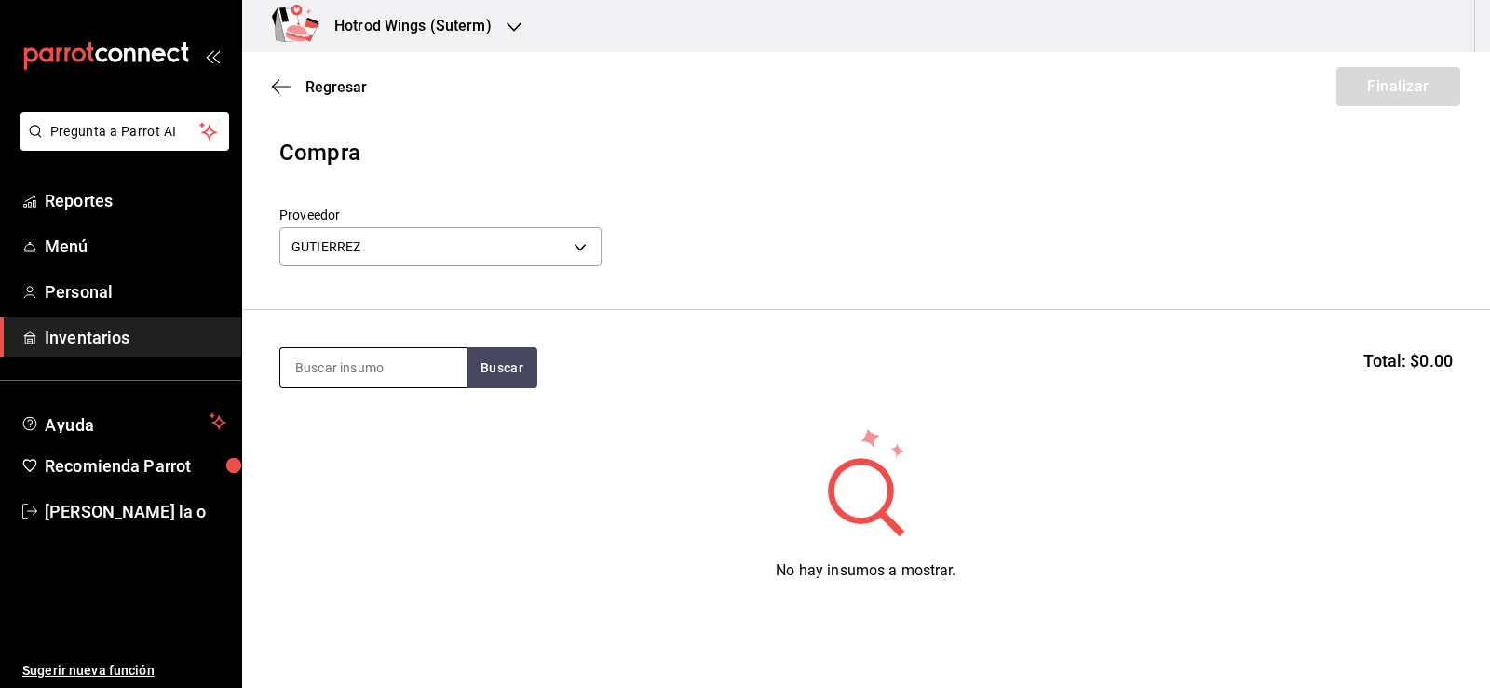
click at [324, 376] on input at bounding box center [373, 367] width 186 height 39
type input "molida"
click at [508, 369] on button "Buscar" at bounding box center [502, 367] width 71 height 41
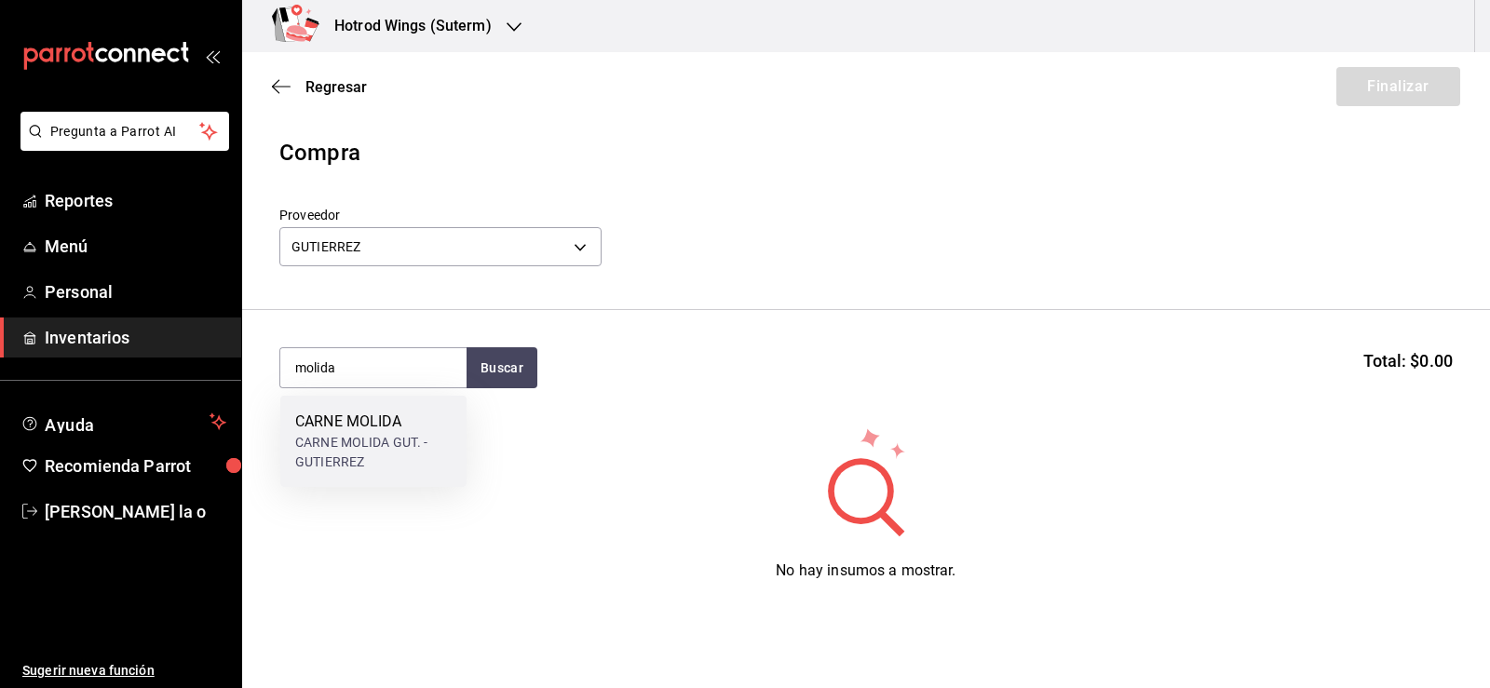
click at [421, 427] on div "CARNE MOLIDA" at bounding box center [373, 422] width 156 height 22
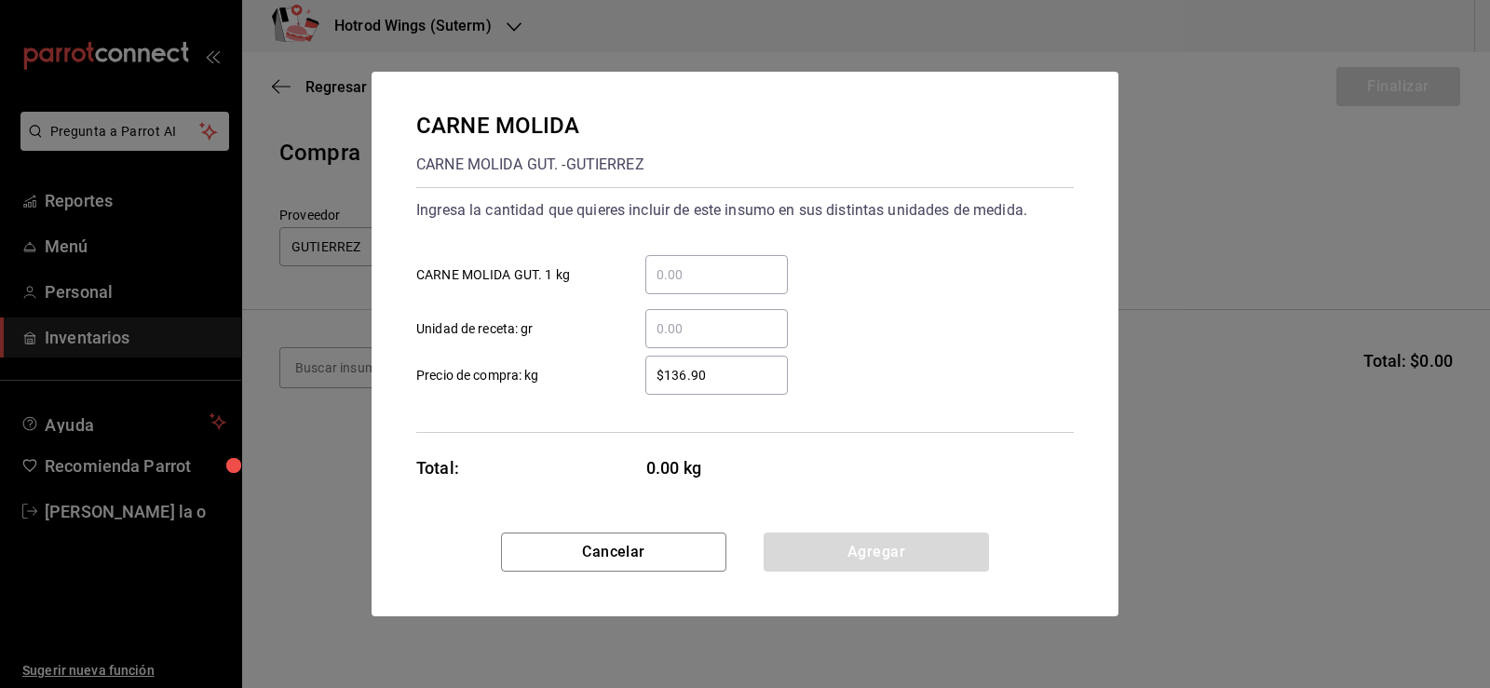
click at [731, 283] on input "​ CARNE MOLIDA GUT. 1 kg" at bounding box center [716, 275] width 143 height 22
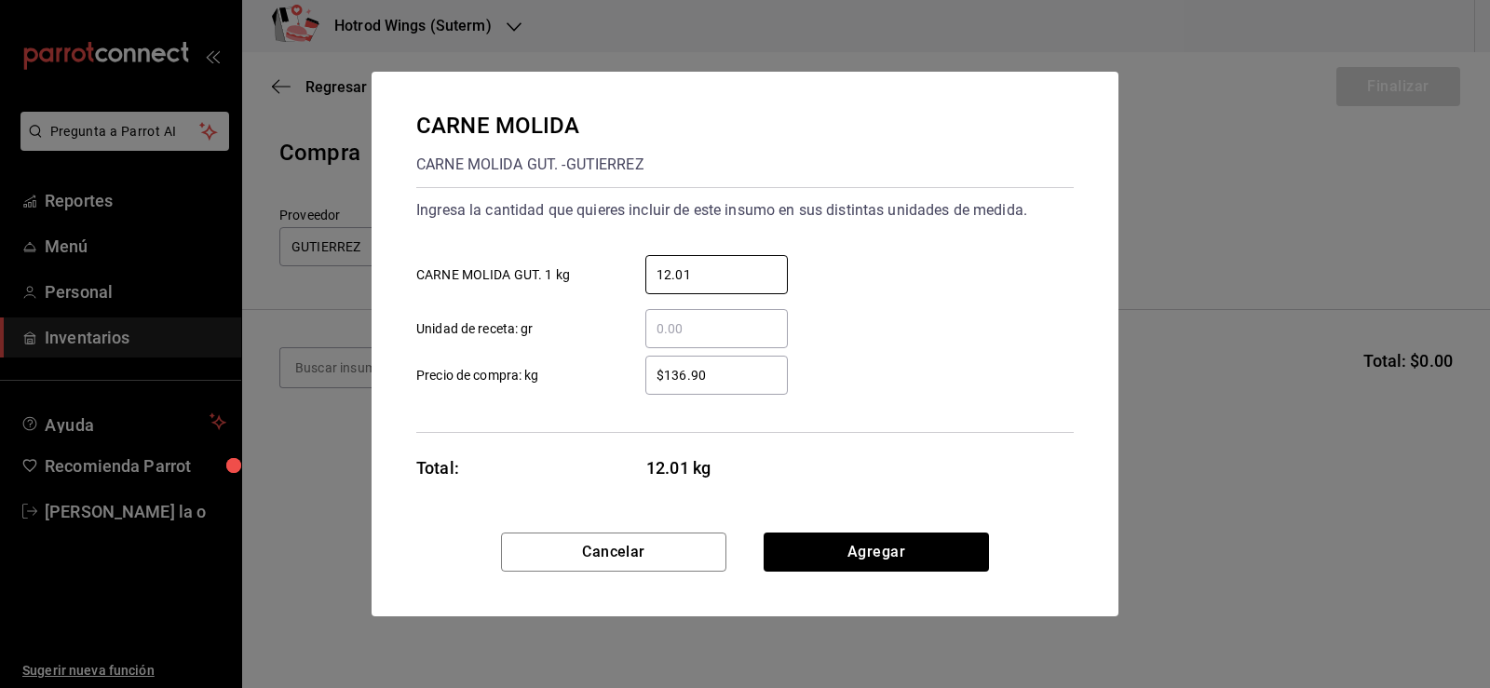
type input "12.01"
click at [686, 376] on input "$136.90" at bounding box center [716, 375] width 143 height 22
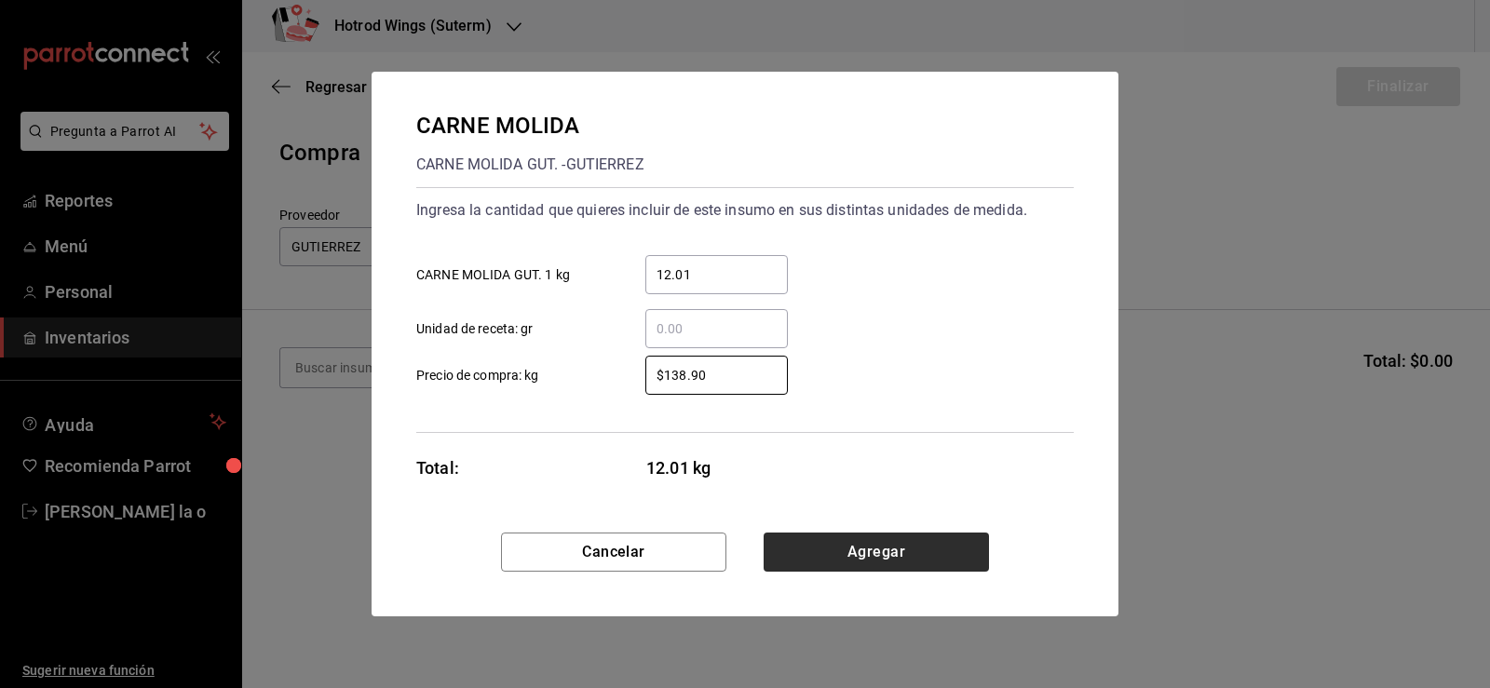
type input "$138.90"
click at [956, 543] on button "Agregar" at bounding box center [876, 552] width 225 height 39
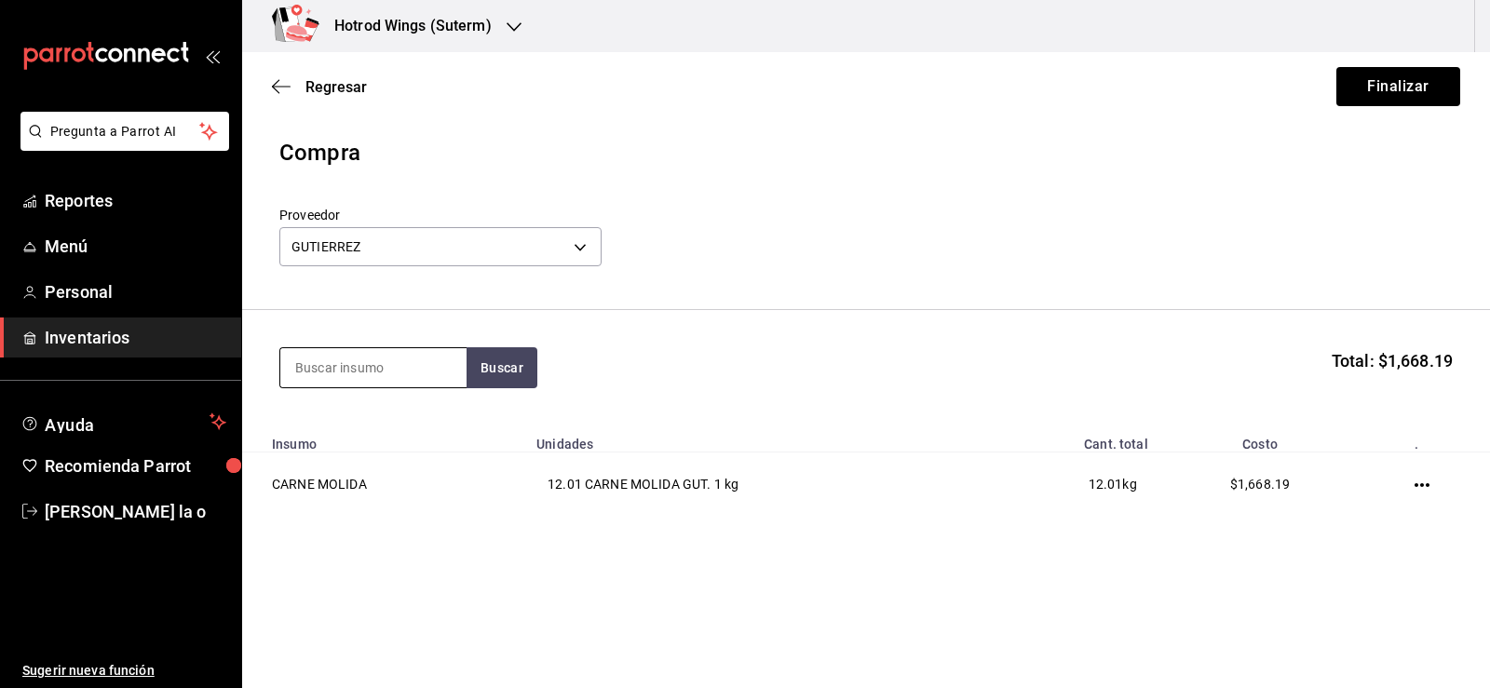
click at [344, 352] on input at bounding box center [373, 367] width 186 height 39
type input "TORTILLA"
click at [490, 377] on button "Buscar" at bounding box center [502, 367] width 71 height 41
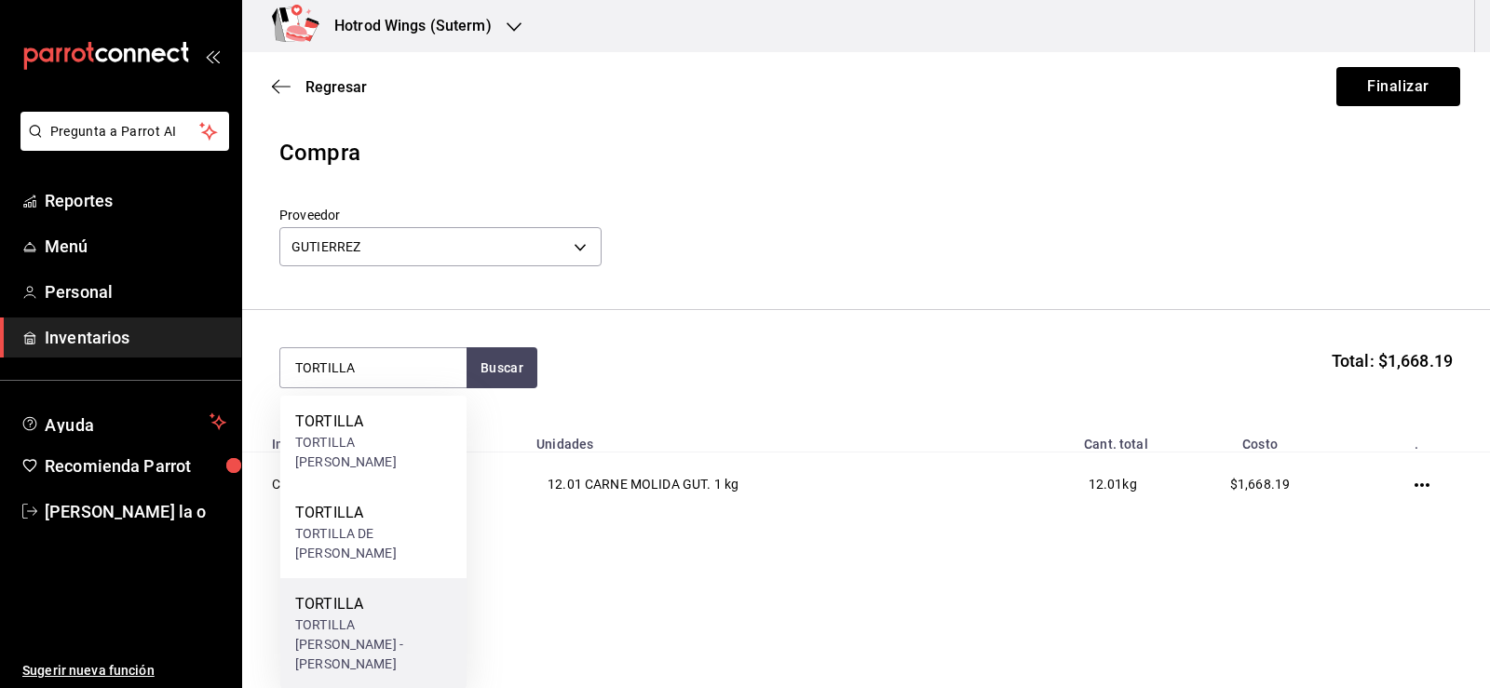
click at [415, 604] on div "TORTILLA" at bounding box center [373, 604] width 156 height 22
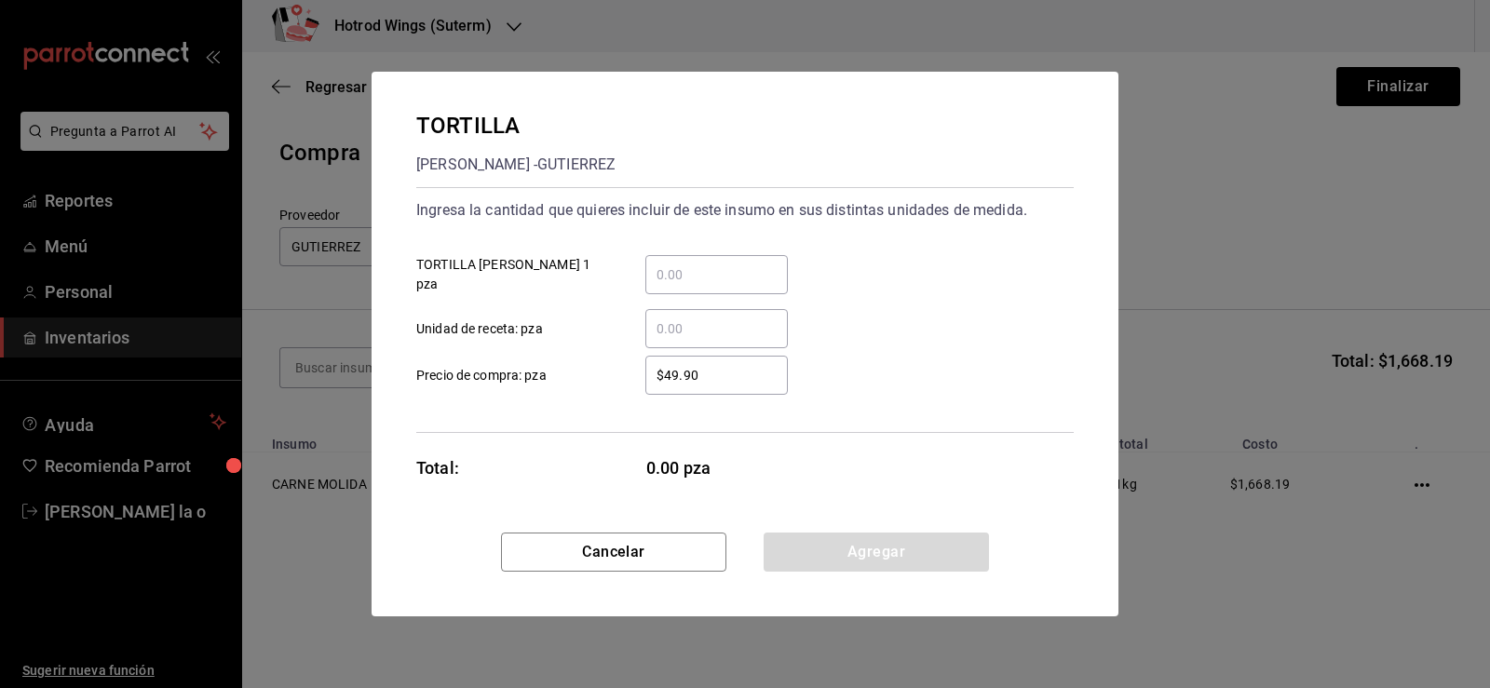
click at [710, 280] on input "​ TORTILLA ANITA 1 pza" at bounding box center [716, 275] width 143 height 22
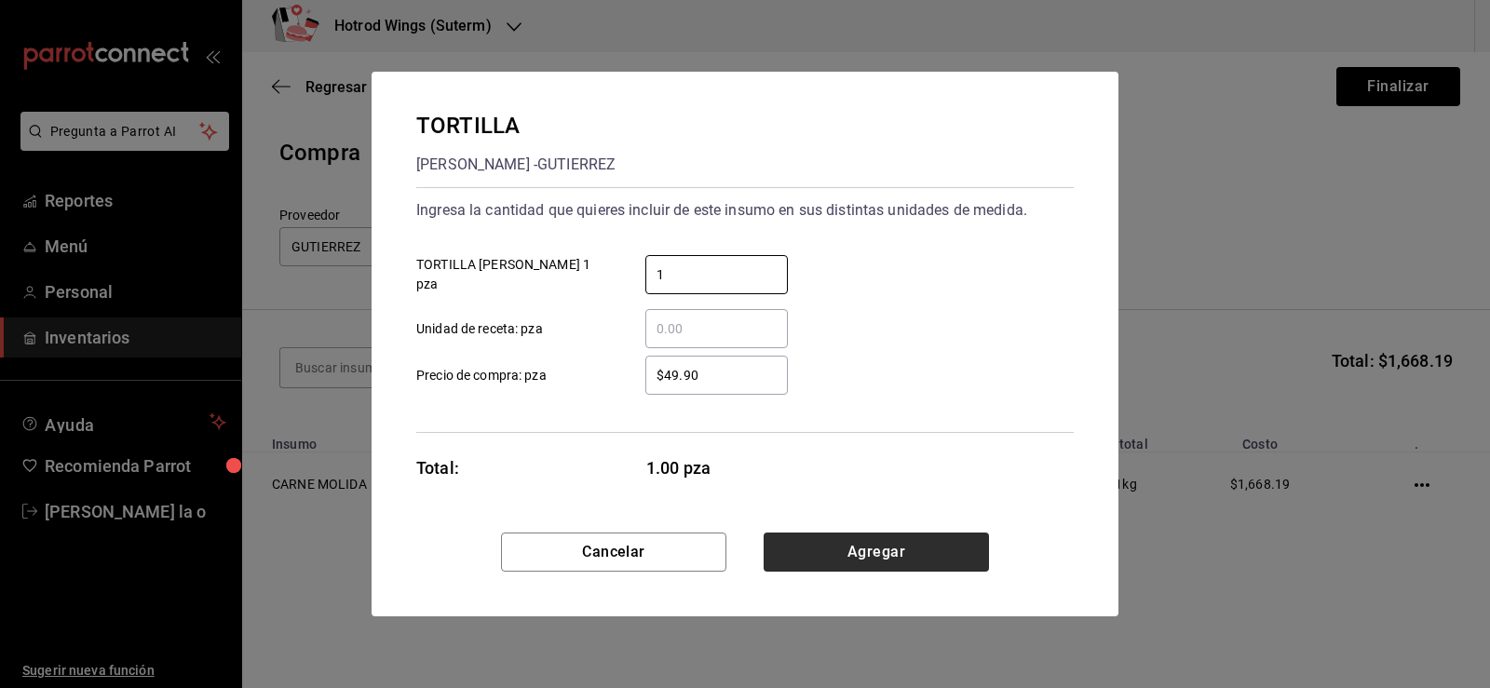
type input "1"
click at [856, 560] on button "Agregar" at bounding box center [876, 552] width 225 height 39
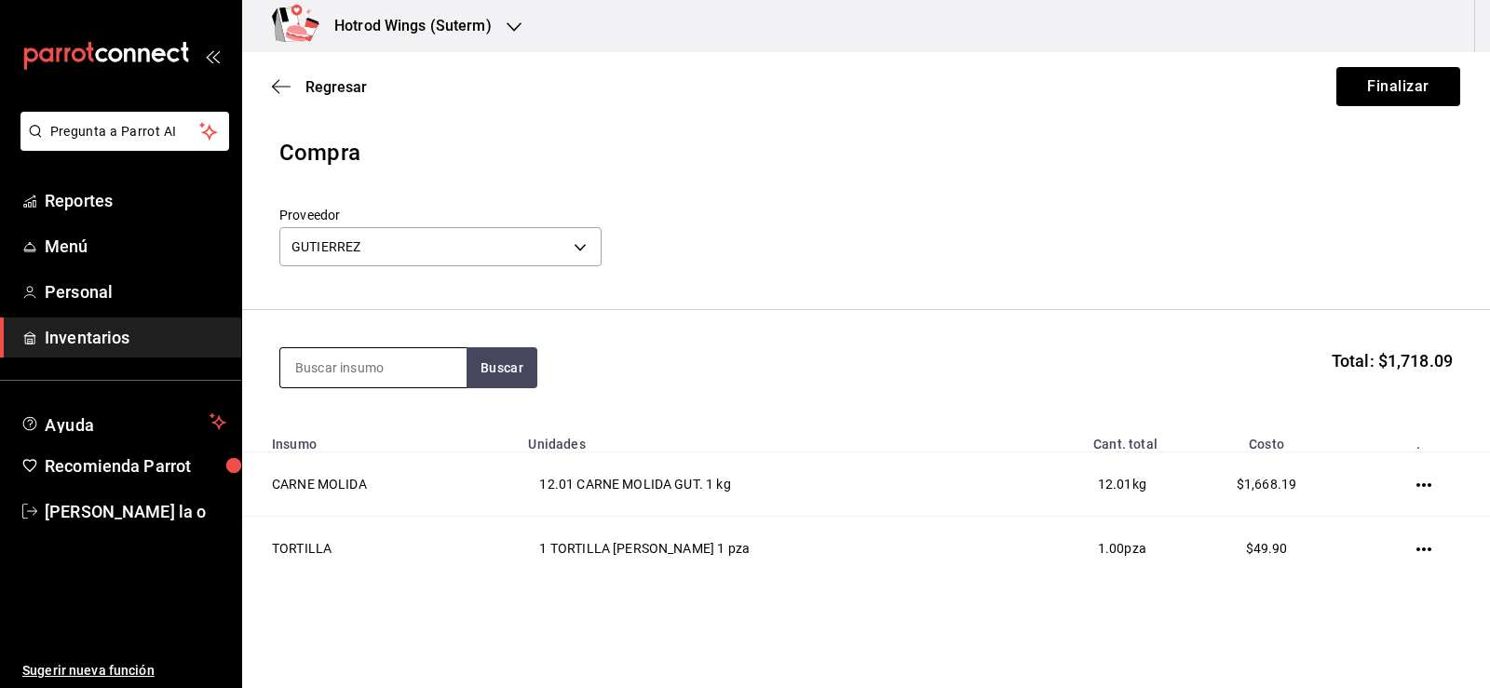
click at [310, 377] on input at bounding box center [373, 367] width 186 height 39
type input "MENTA"
click at [536, 369] on button "Buscar" at bounding box center [502, 367] width 71 height 41
click at [413, 444] on div "MENTA GUT - GUTIERREZ" at bounding box center [370, 443] width 151 height 20
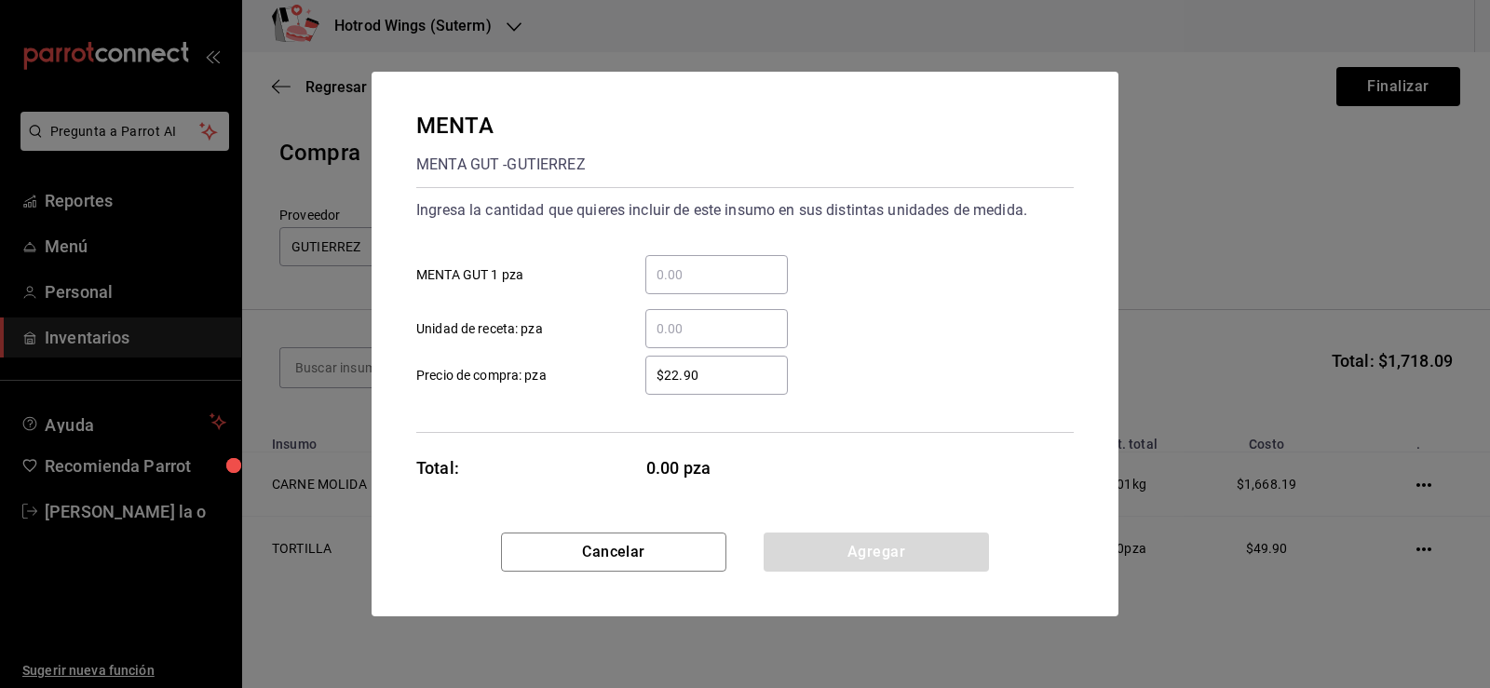
click at [668, 281] on input "​ MENTA GUT 1 pza" at bounding box center [716, 275] width 143 height 22
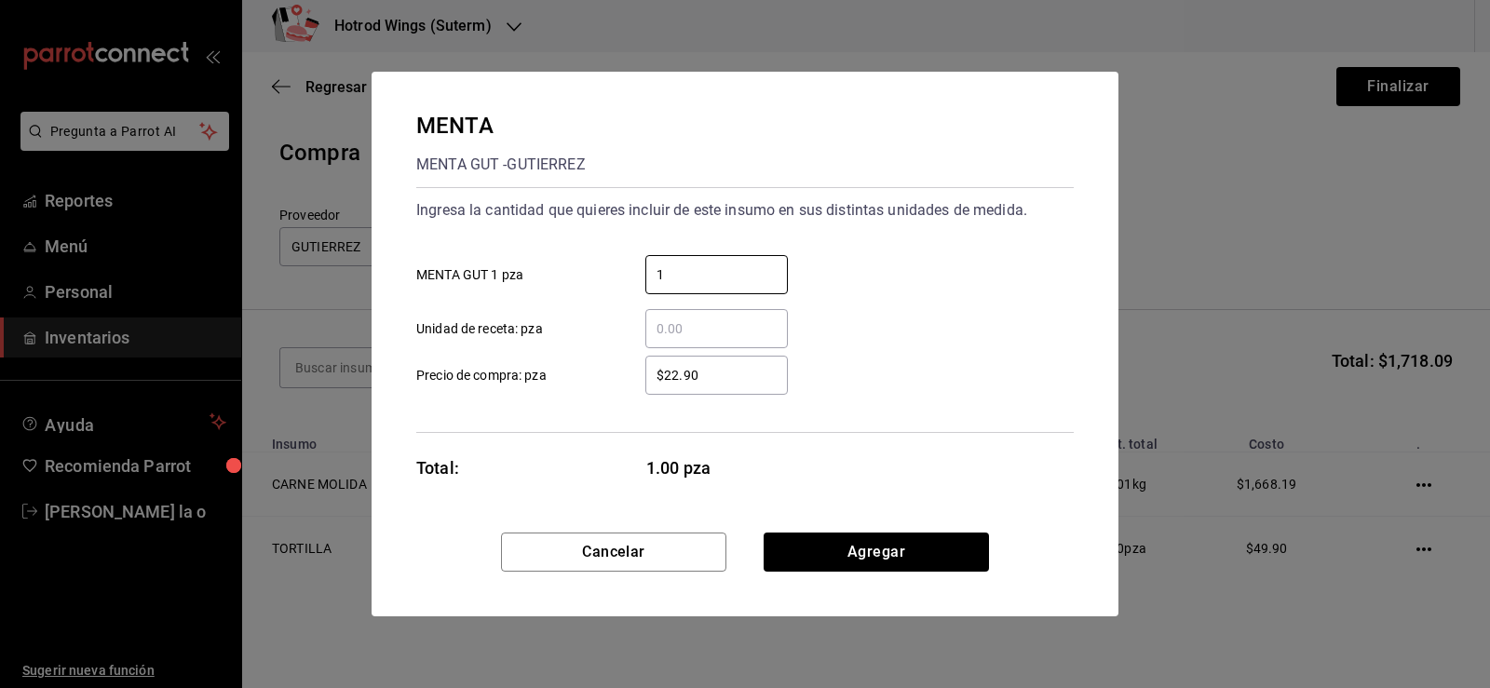
type input "1"
click at [678, 368] on input "$22.90" at bounding box center [716, 375] width 143 height 22
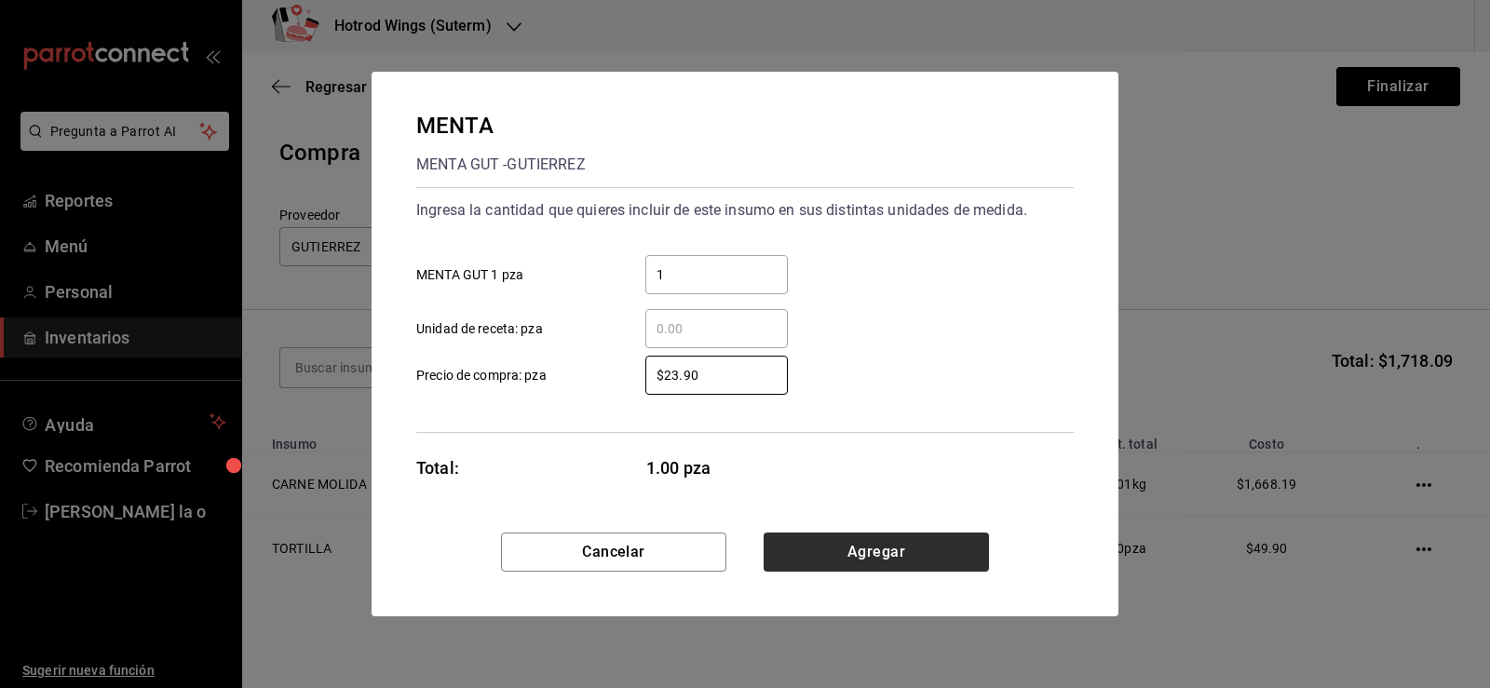
type input "$23.90"
click at [880, 552] on button "Agregar" at bounding box center [876, 552] width 225 height 39
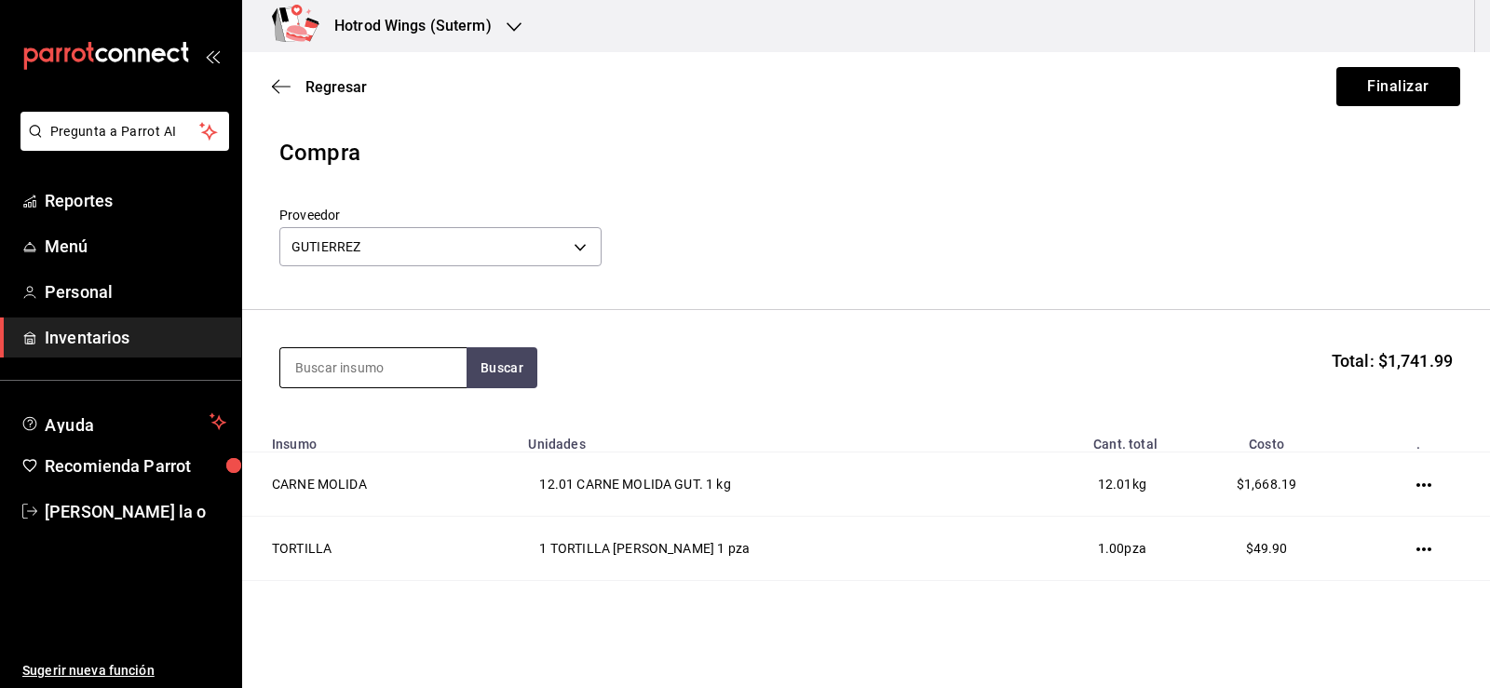
click at [356, 369] on input at bounding box center [373, 367] width 186 height 39
type input "TORTILLA"
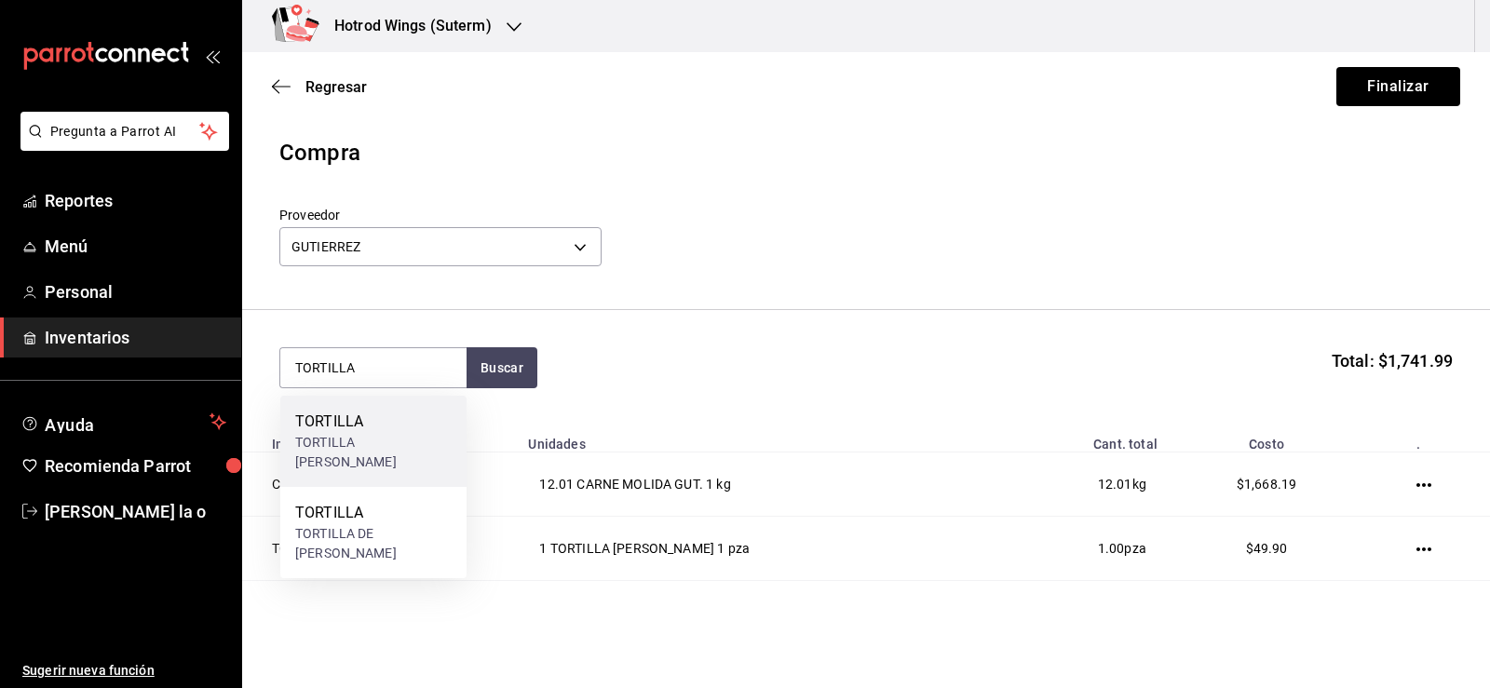
click at [362, 466] on div "TORTILLA BLANCA - GUTIERREZ" at bounding box center [373, 452] width 156 height 39
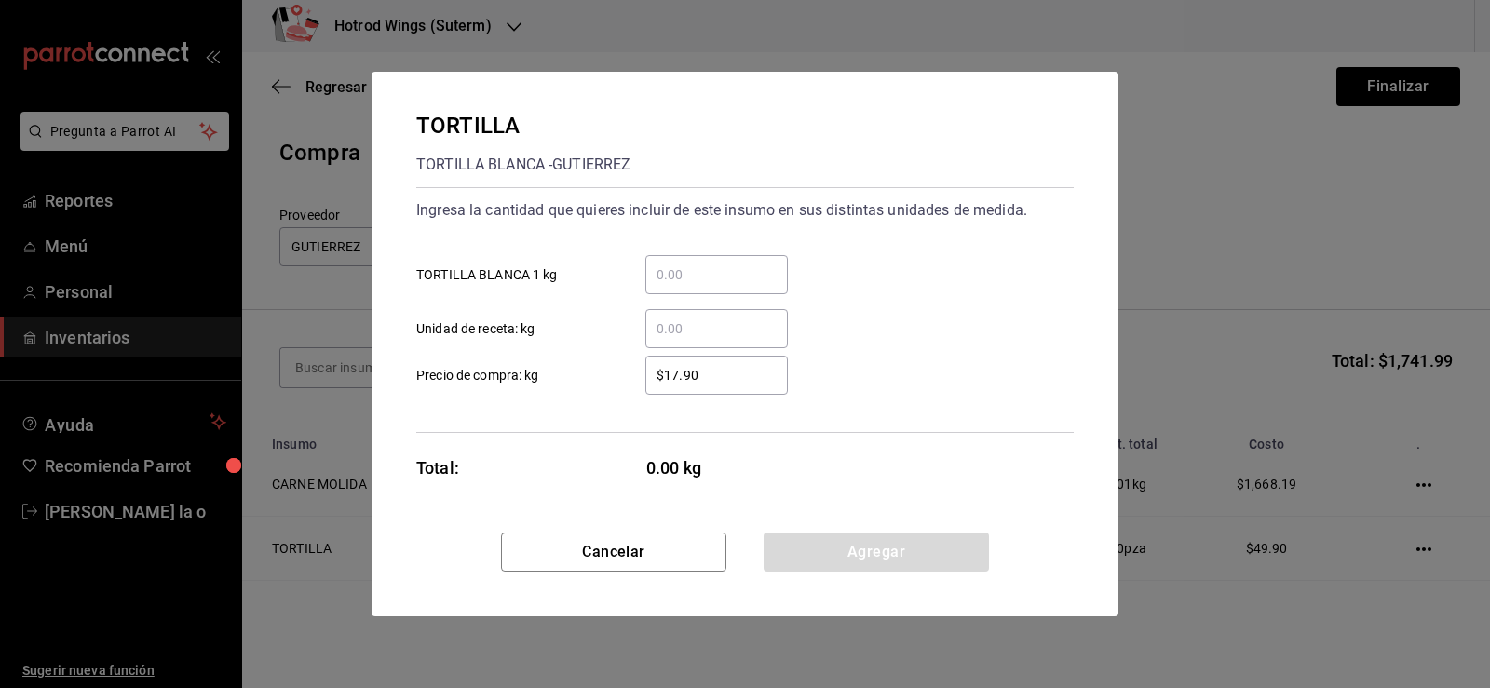
click at [654, 279] on input "​ TORTILLA BLANCA 1 kg" at bounding box center [716, 275] width 143 height 22
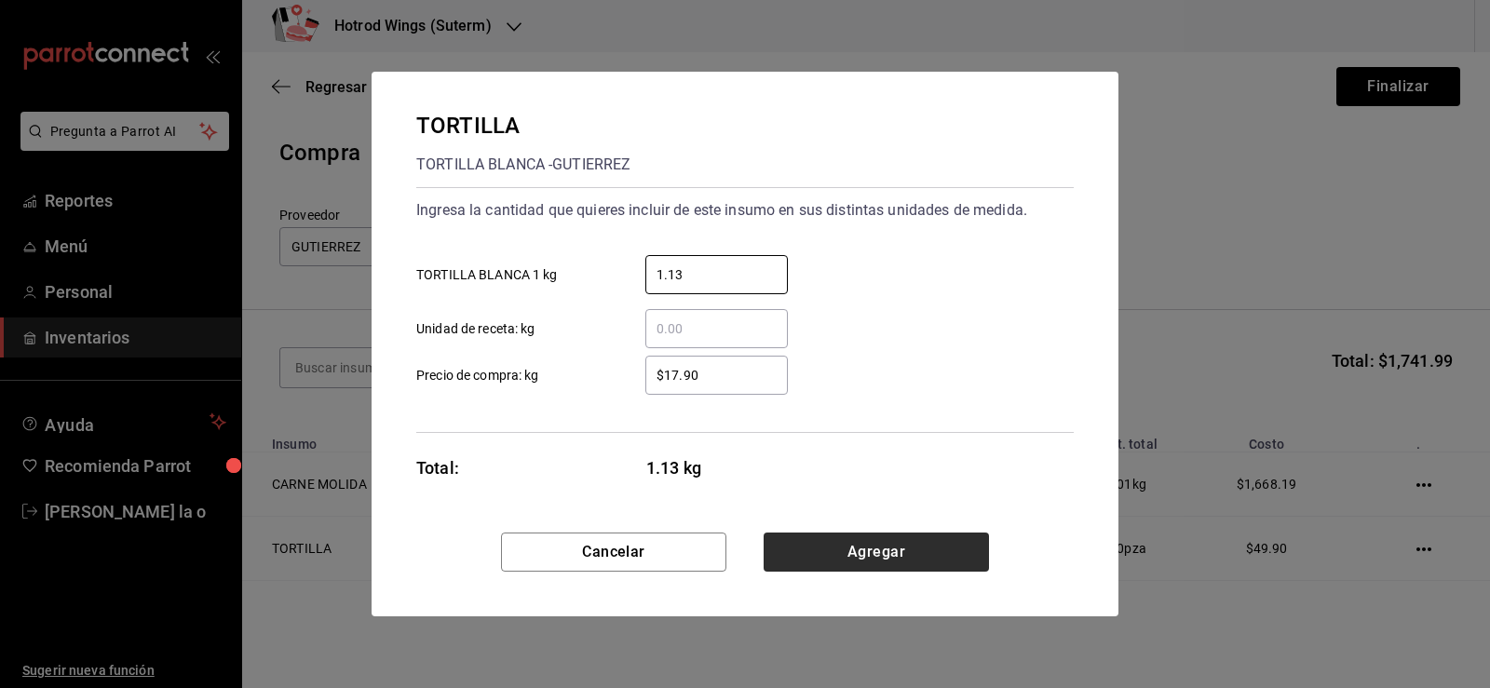
type input "1.13"
click at [849, 554] on button "Agregar" at bounding box center [876, 552] width 225 height 39
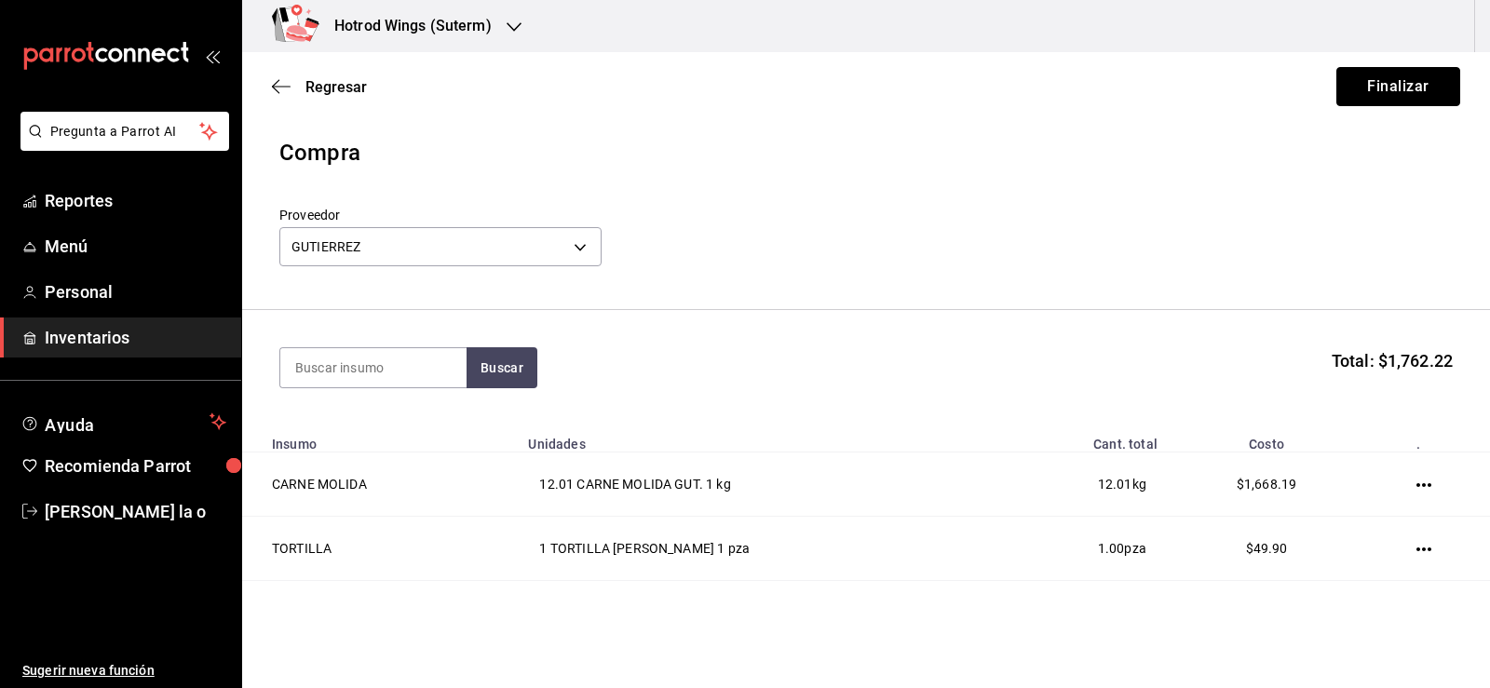
click at [1371, 84] on button "Finalizar" at bounding box center [1399, 86] width 124 height 39
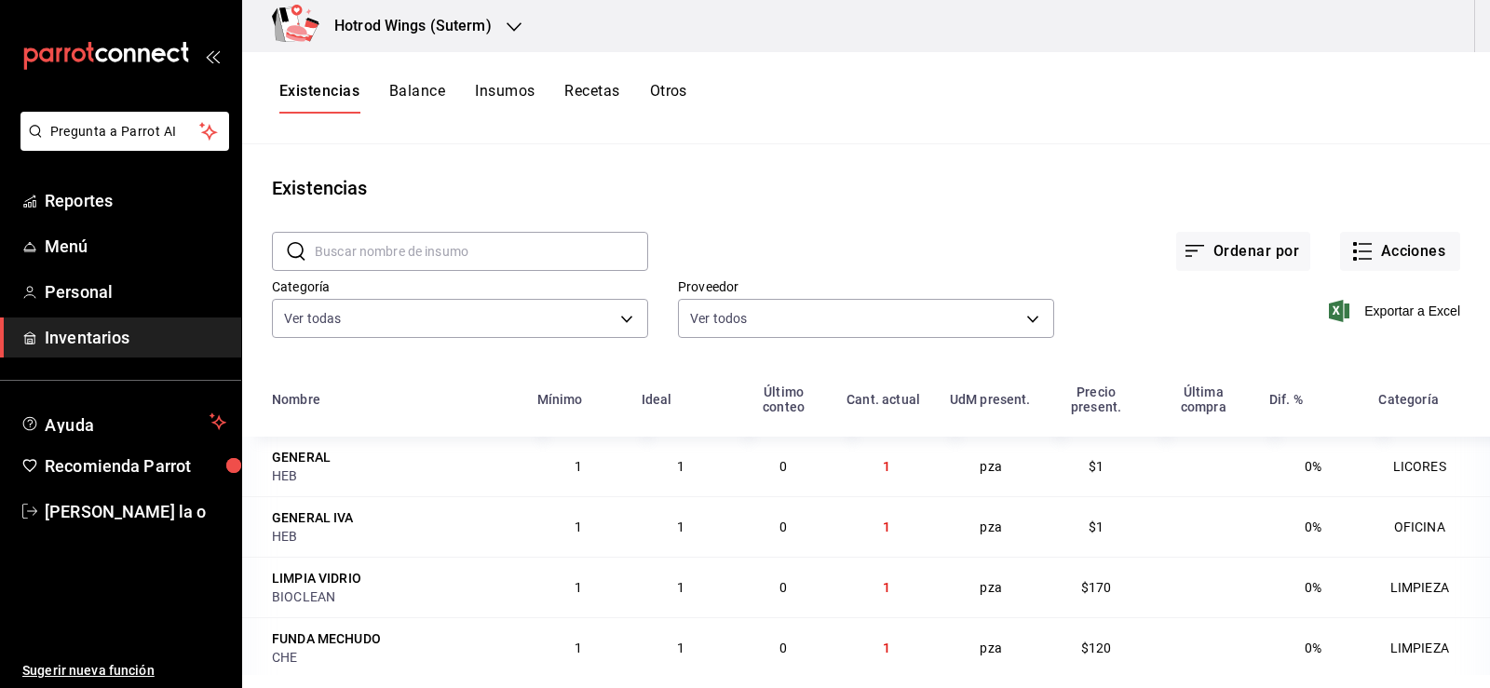
click at [509, 20] on icon "button" at bounding box center [514, 27] width 15 height 15
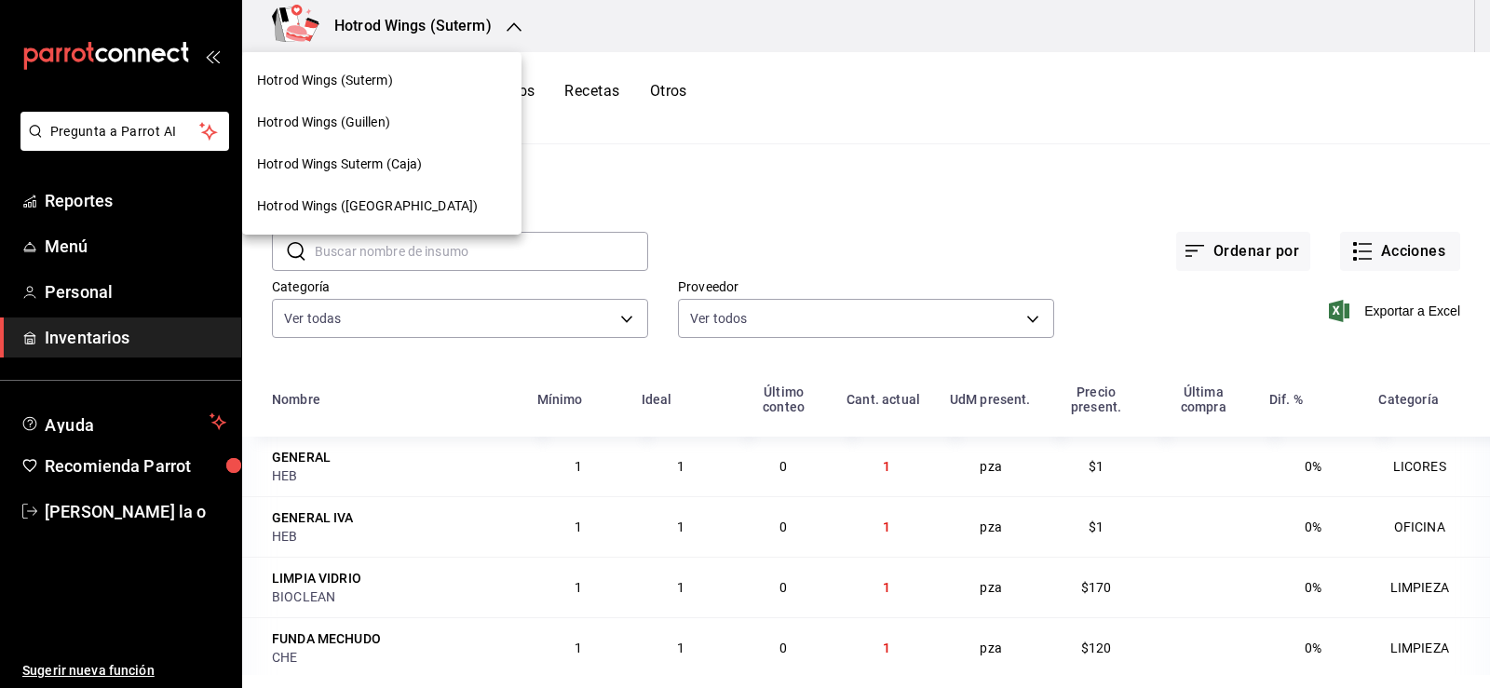
click at [393, 113] on div "Hotrod Wings (Guillen)" at bounding box center [382, 123] width 250 height 20
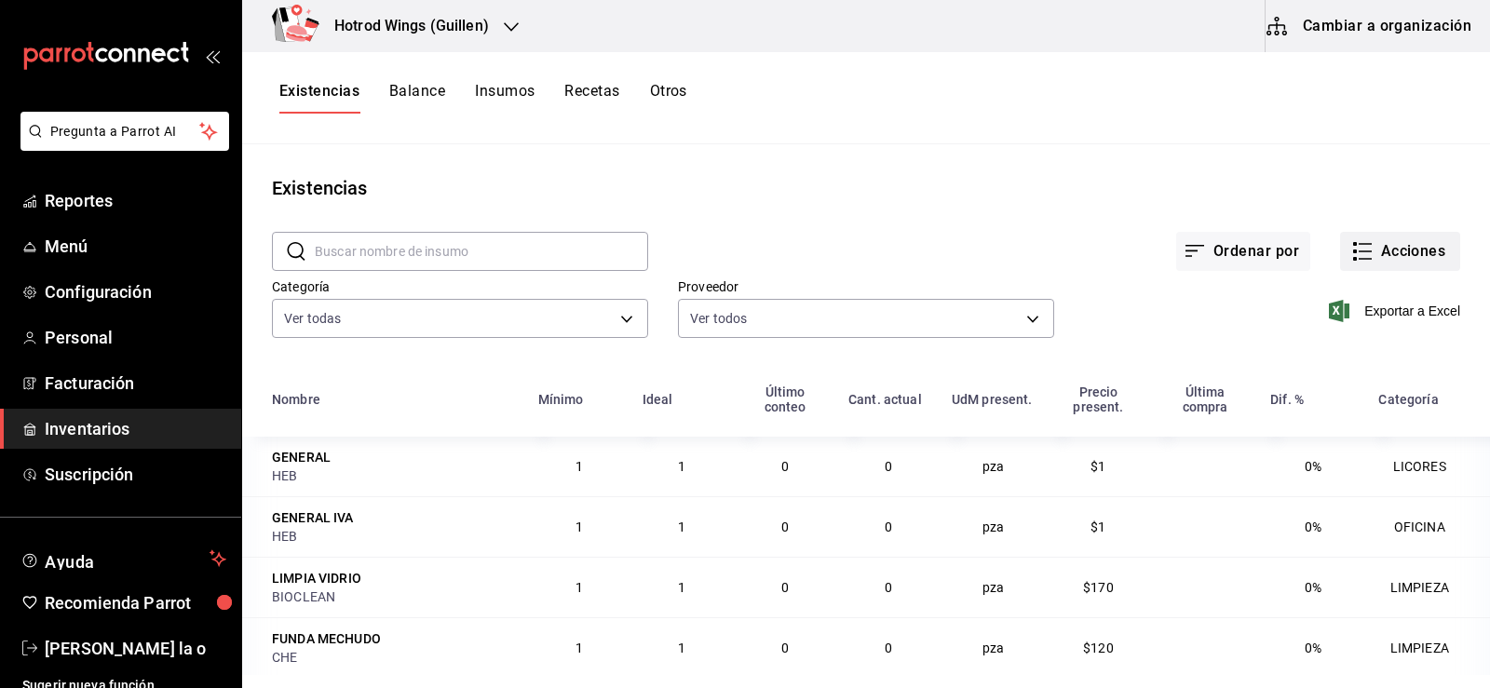
click at [1418, 250] on button "Acciones" at bounding box center [1400, 251] width 120 height 39
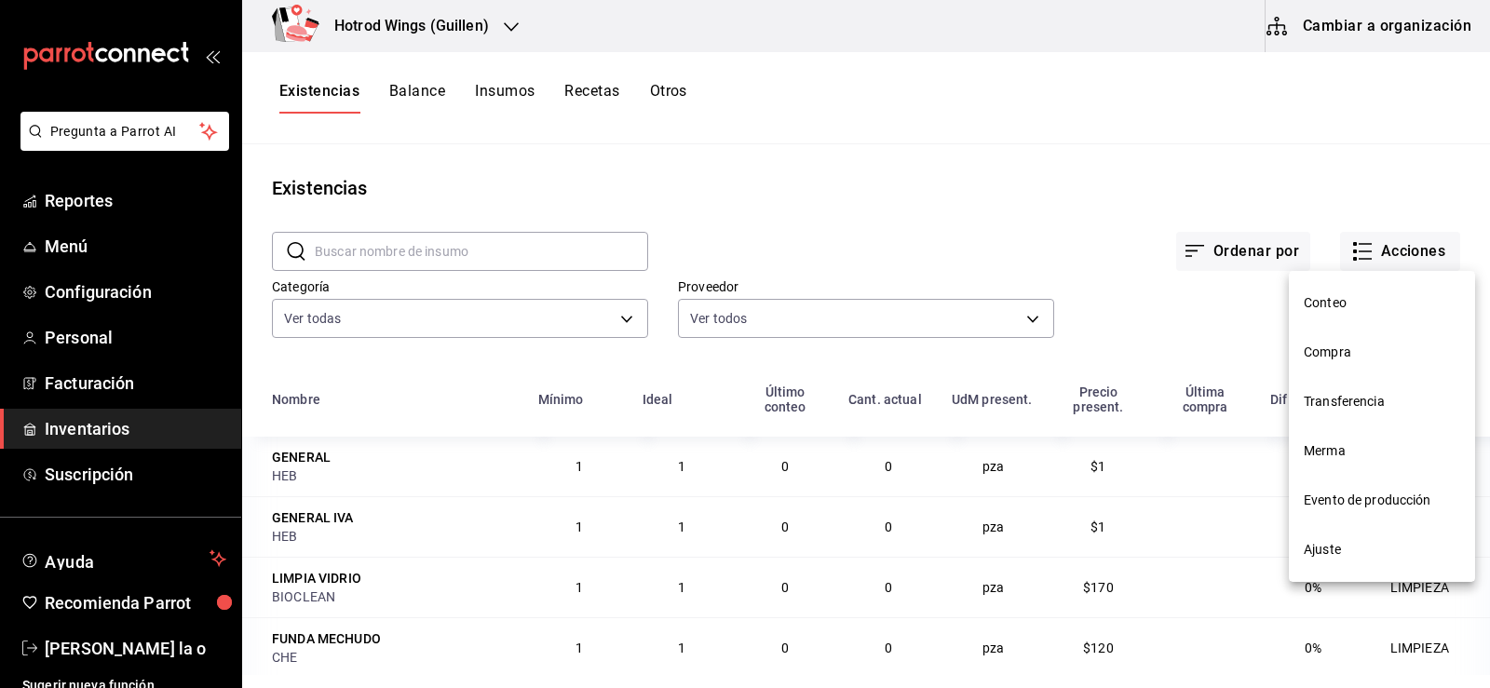
click at [1326, 357] on span "Compra" at bounding box center [1382, 353] width 156 height 20
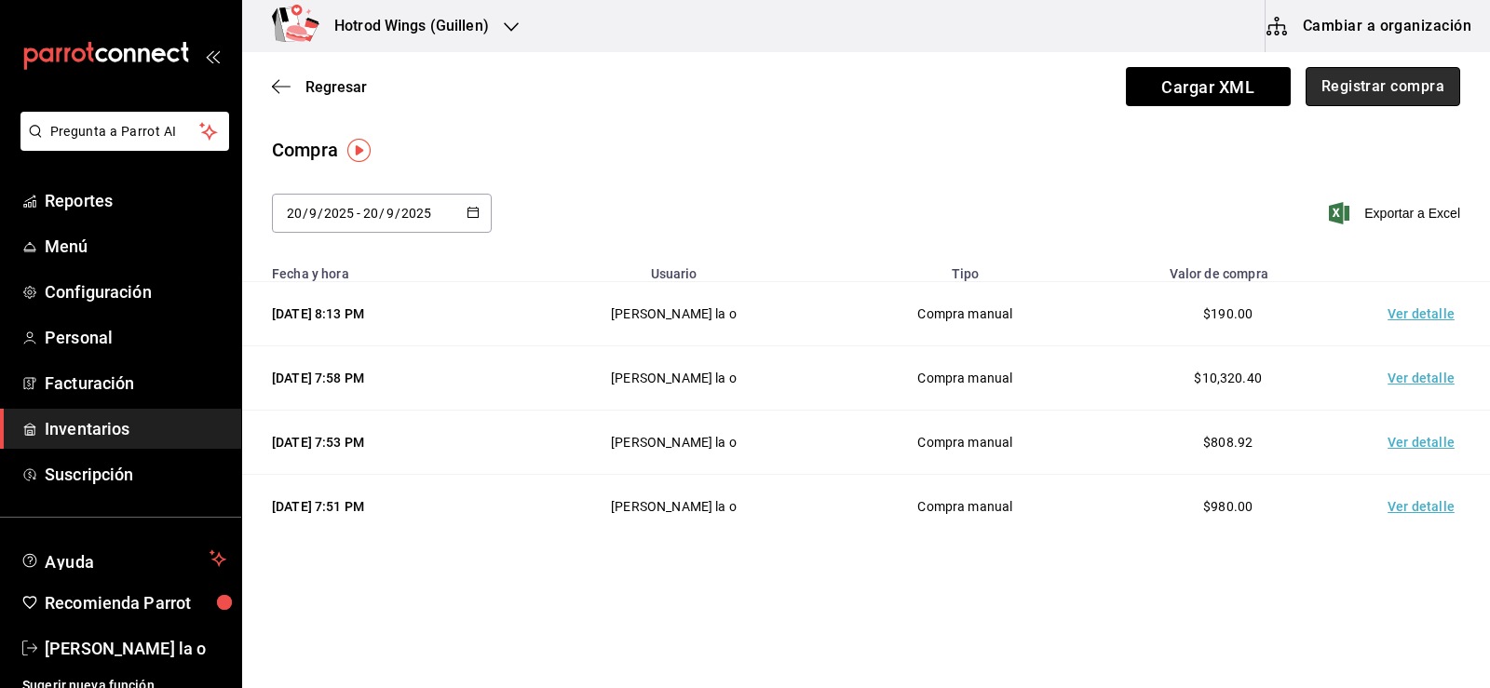
click at [1392, 85] on button "Registrar compra" at bounding box center [1383, 86] width 155 height 39
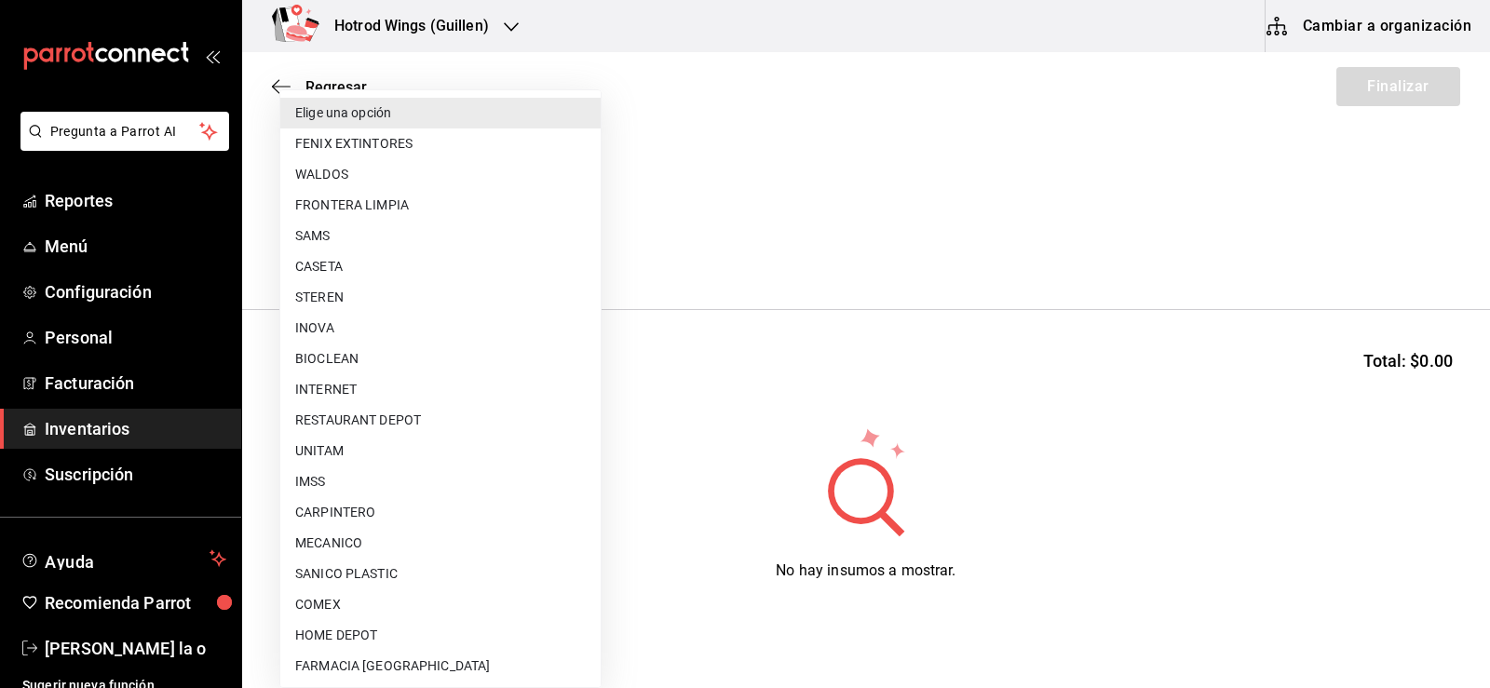
click at [583, 254] on body "Pregunta a Parrot AI Reportes Menú Configuración Personal Facturación Inventari…" at bounding box center [745, 291] width 1490 height 583
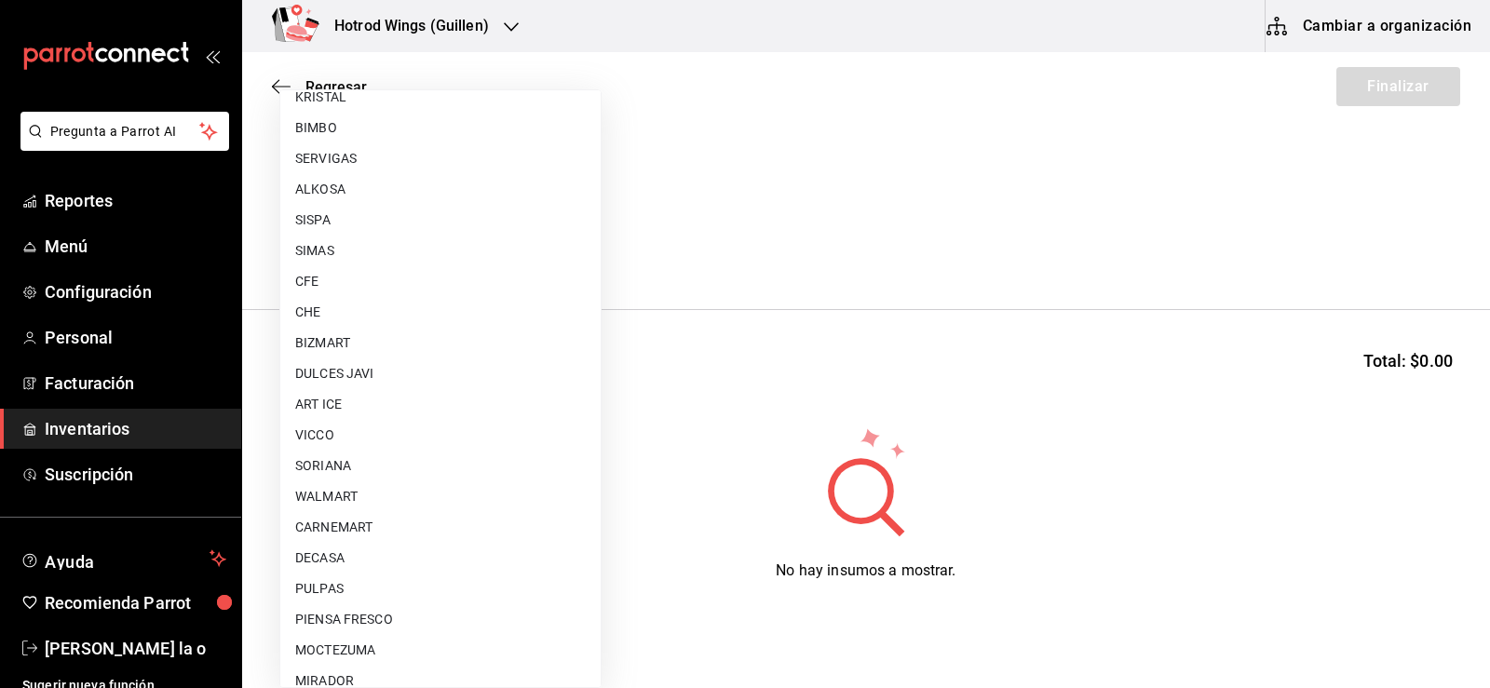
scroll to position [1385, 0]
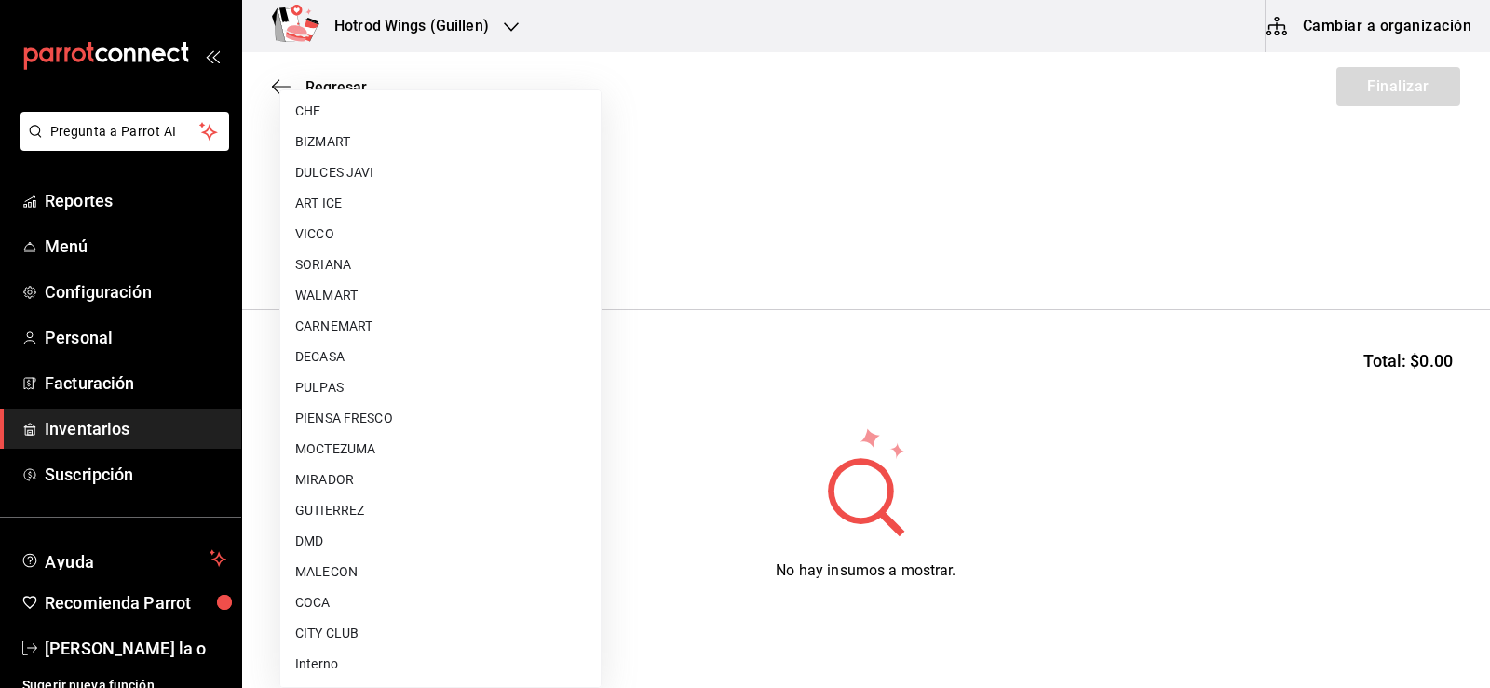
click at [358, 513] on li "GUTIERREZ" at bounding box center [440, 511] width 320 height 31
type input "a51b505a-5e76-4510-9174-3b13b390ac3c"
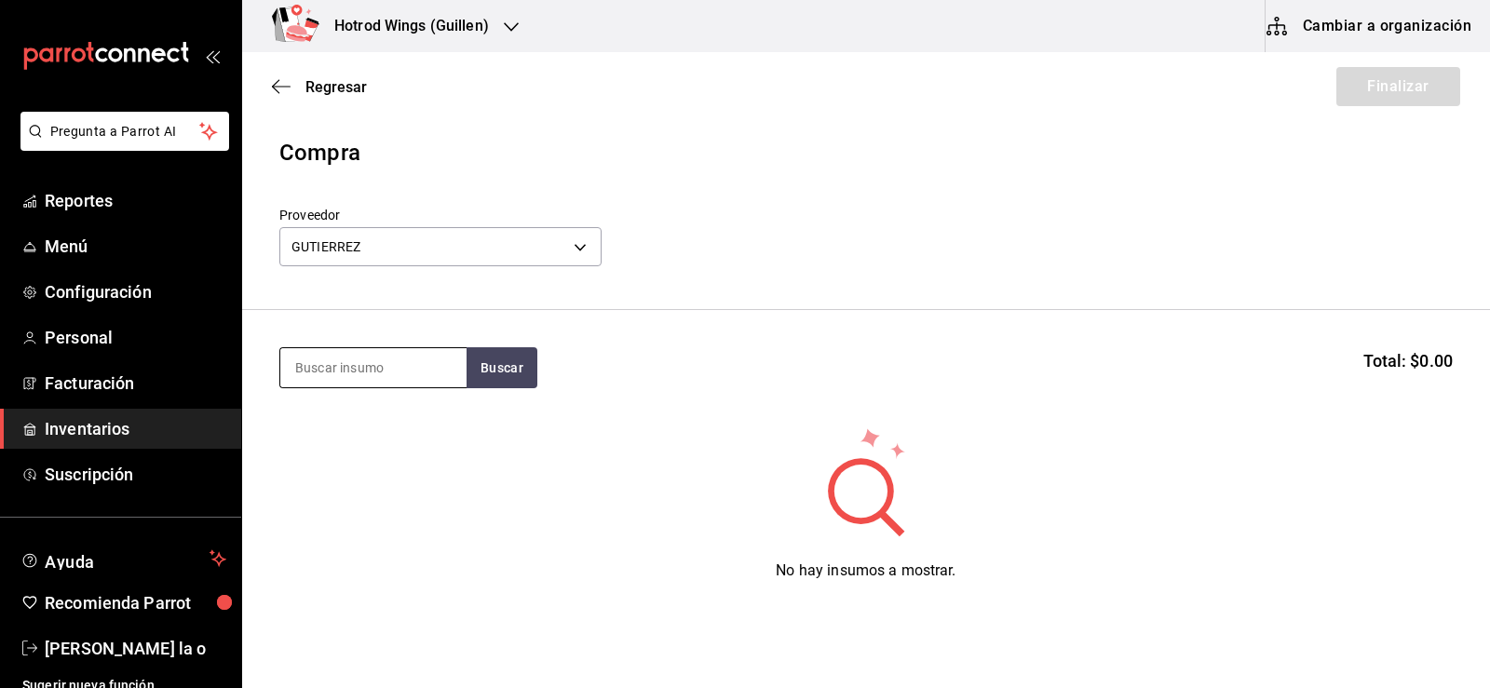
click at [334, 353] on input at bounding box center [373, 367] width 186 height 39
type input "MOLIDA"
click at [504, 355] on button "Buscar" at bounding box center [502, 367] width 71 height 41
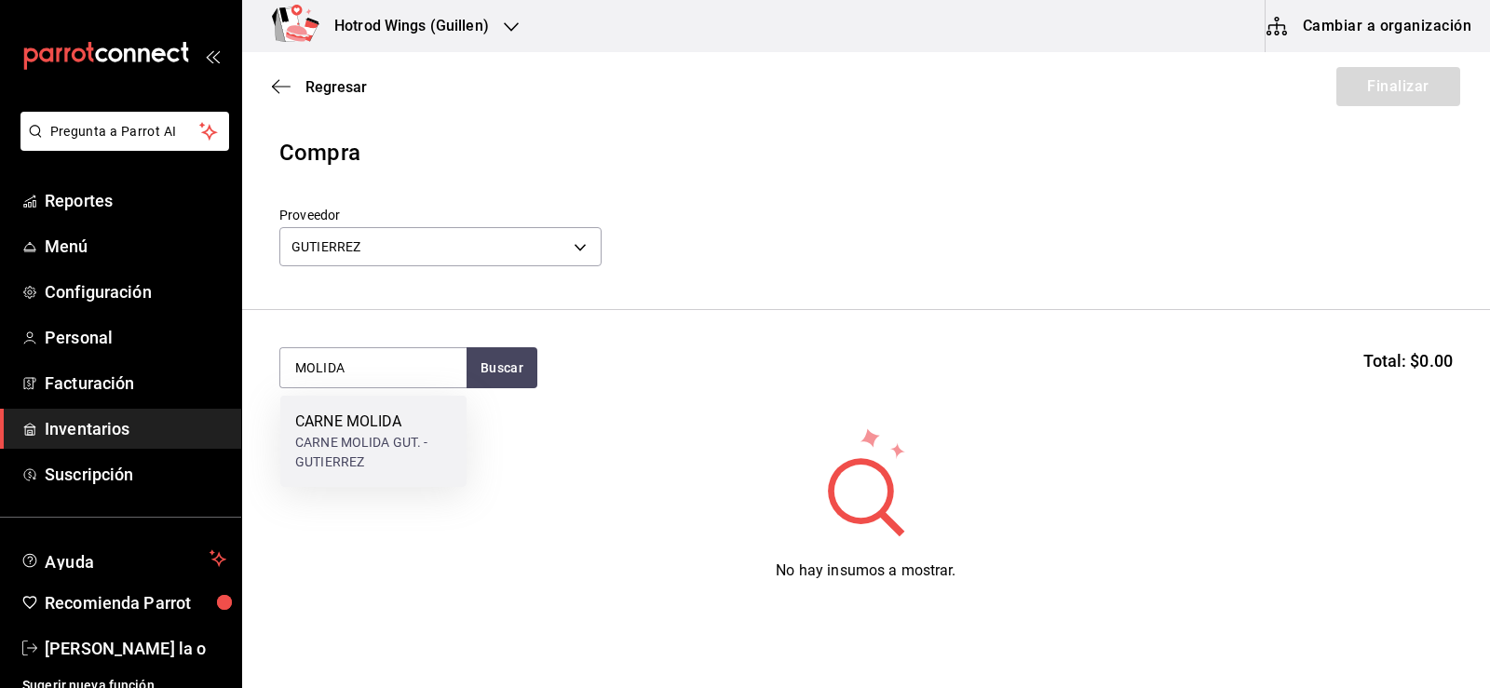
click at [403, 458] on div "CARNE MOLIDA GUT. - GUTIERREZ" at bounding box center [373, 452] width 156 height 39
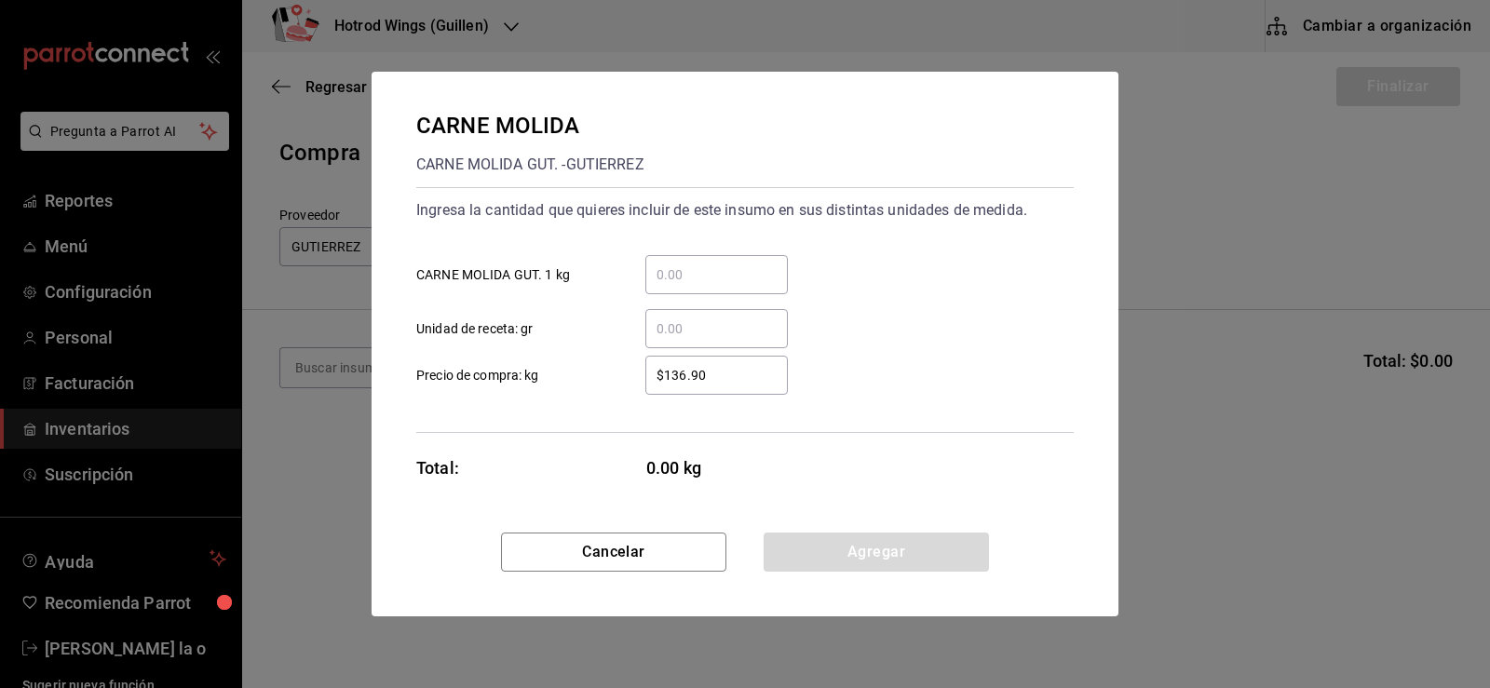
click at [691, 263] on div "​" at bounding box center [716, 274] width 143 height 39
click at [691, 264] on input "​ CARNE MOLIDA GUT. 1 kg" at bounding box center [716, 275] width 143 height 22
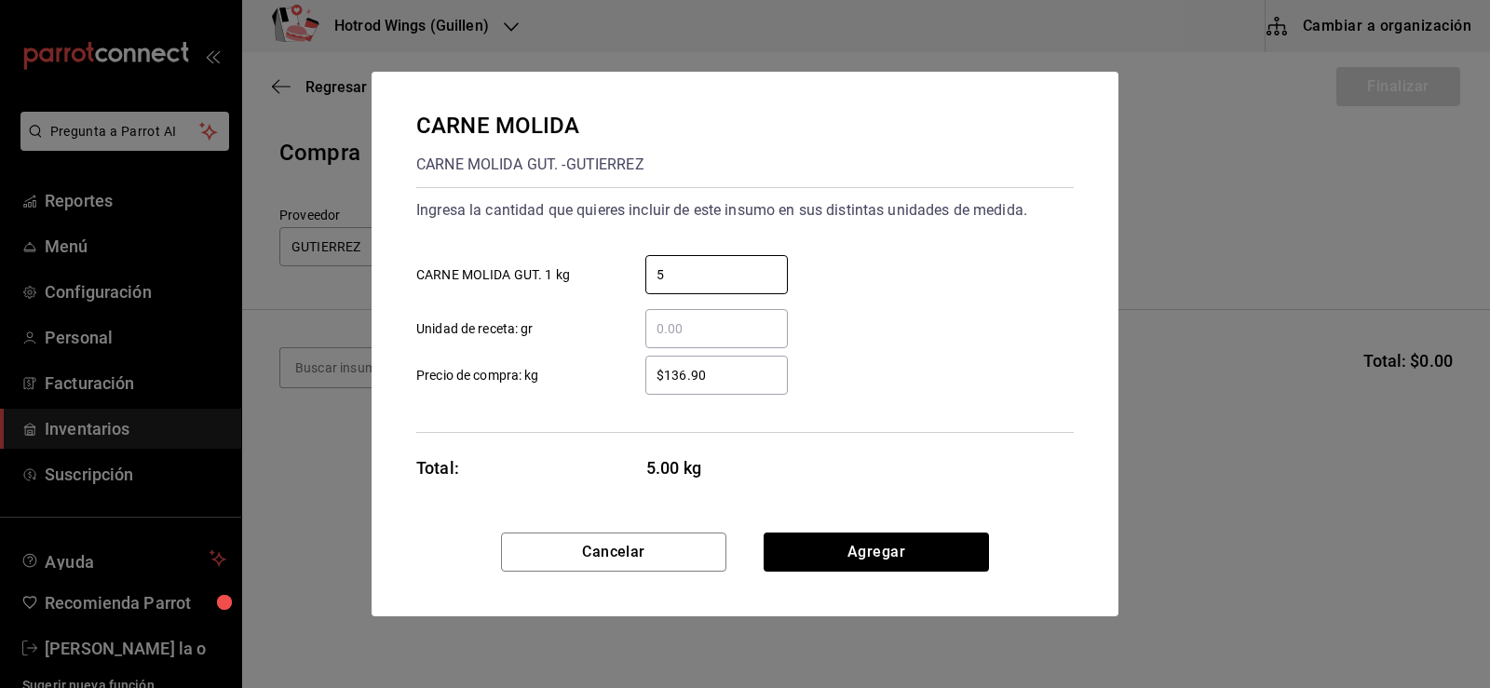
type input "5"
click at [685, 373] on input "$136.90" at bounding box center [716, 375] width 143 height 22
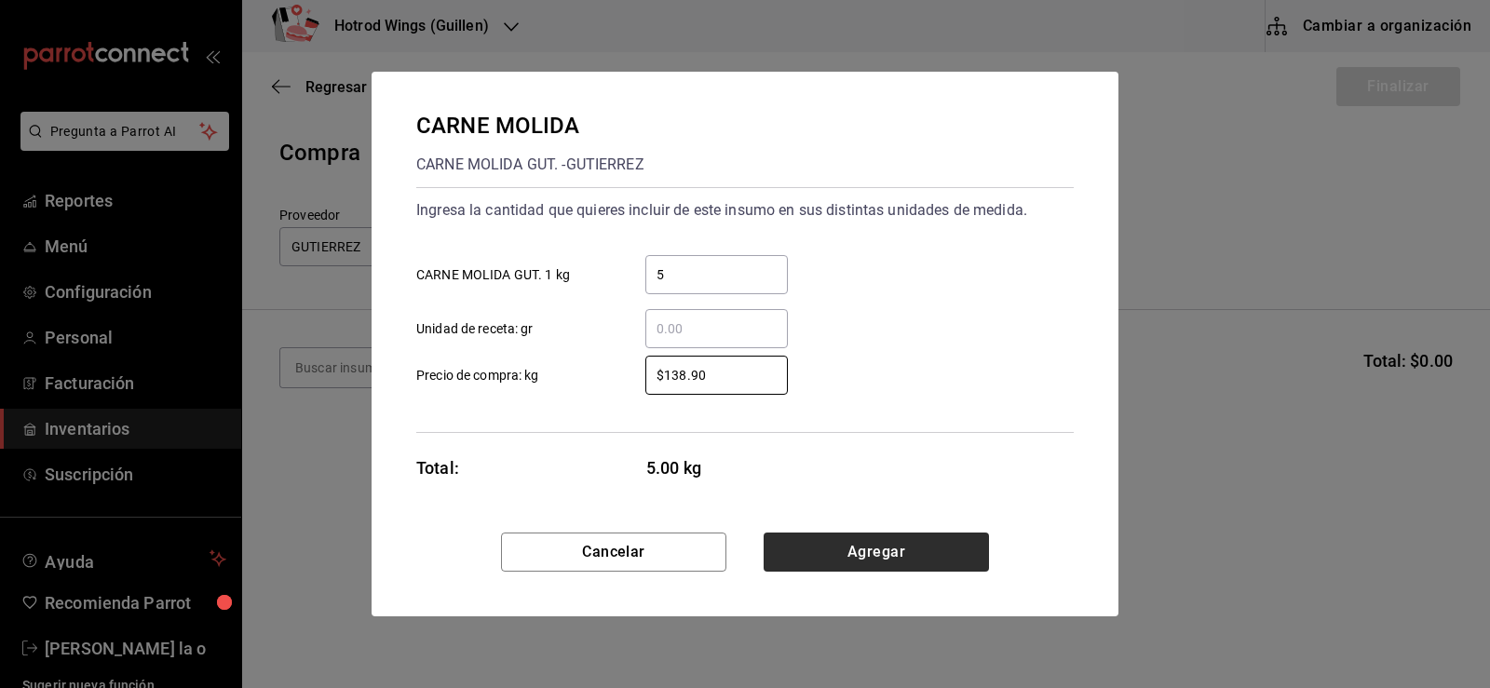
type input "$138.90"
click at [825, 552] on button "Agregar" at bounding box center [876, 552] width 225 height 39
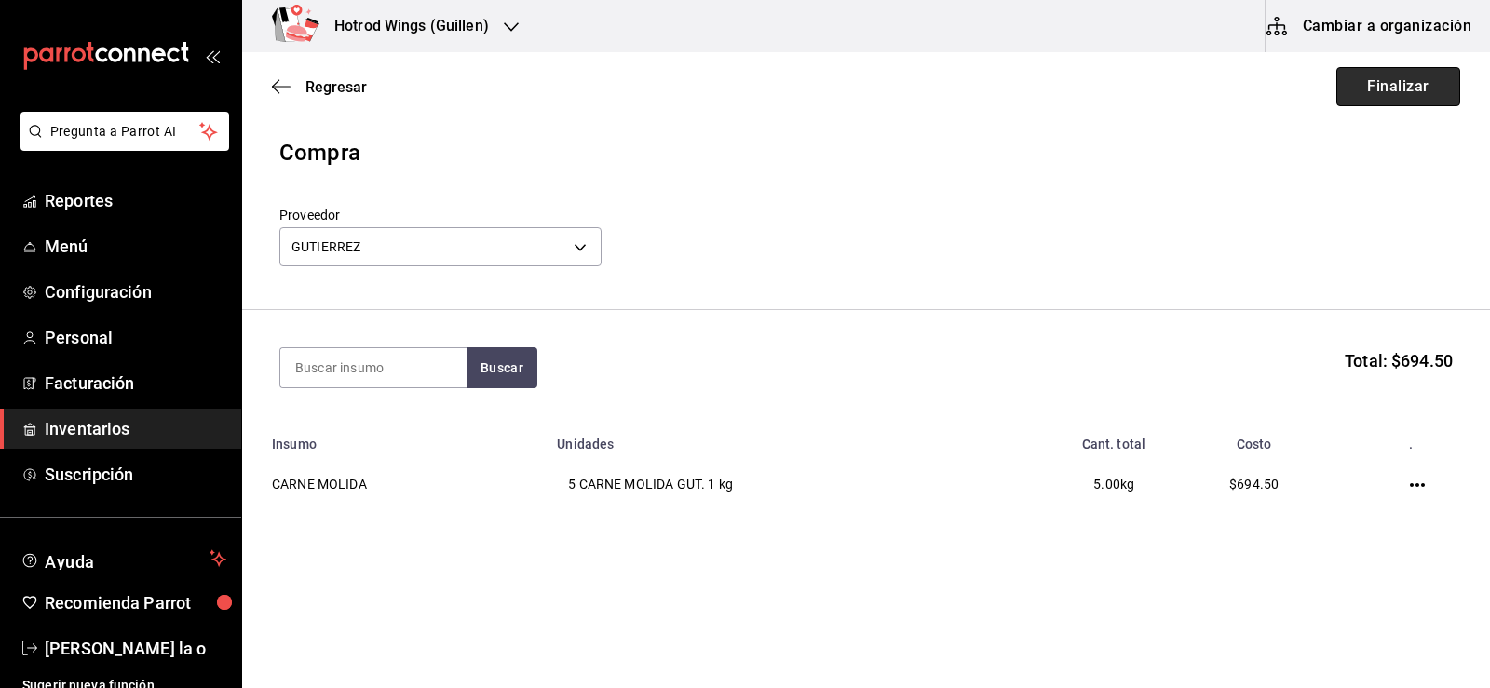
click at [1391, 83] on button "Finalizar" at bounding box center [1399, 86] width 124 height 39
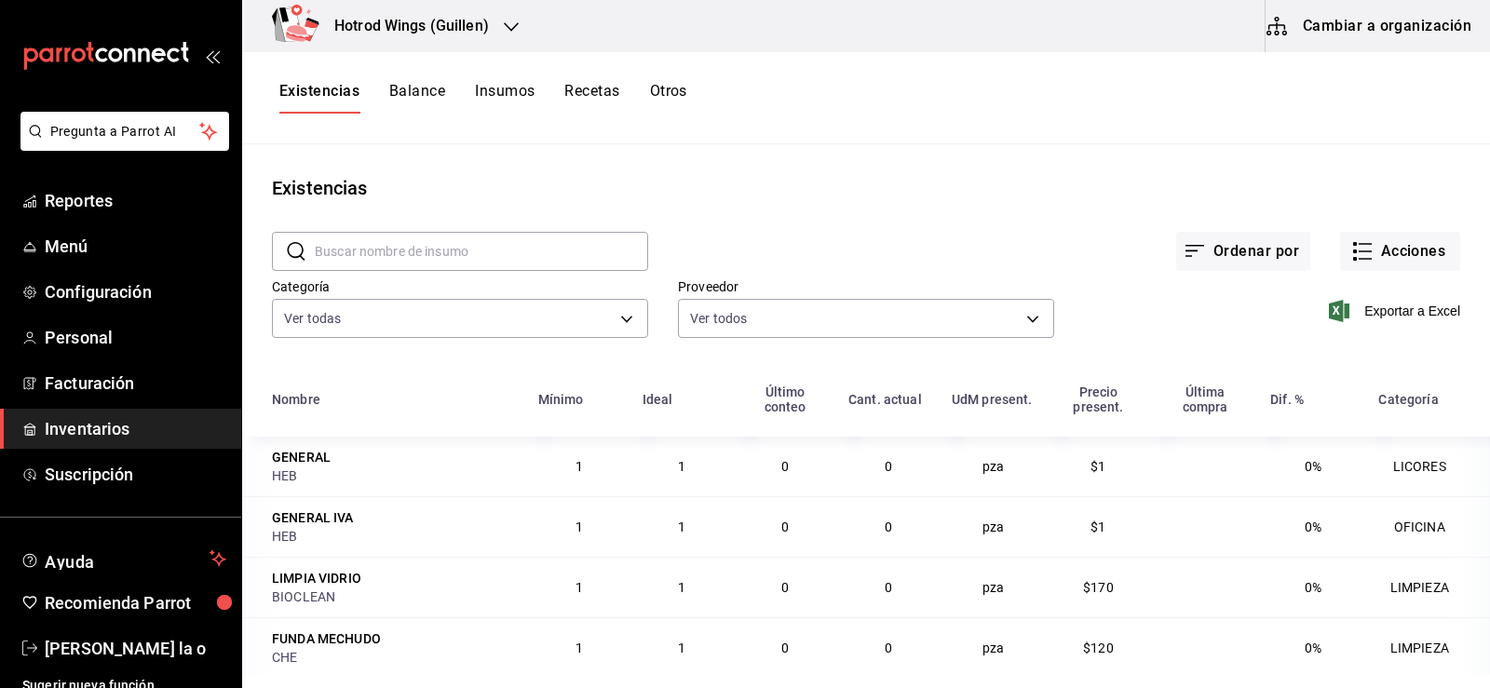
click at [500, 26] on div "Hotrod Wings (Guillen)" at bounding box center [391, 26] width 269 height 52
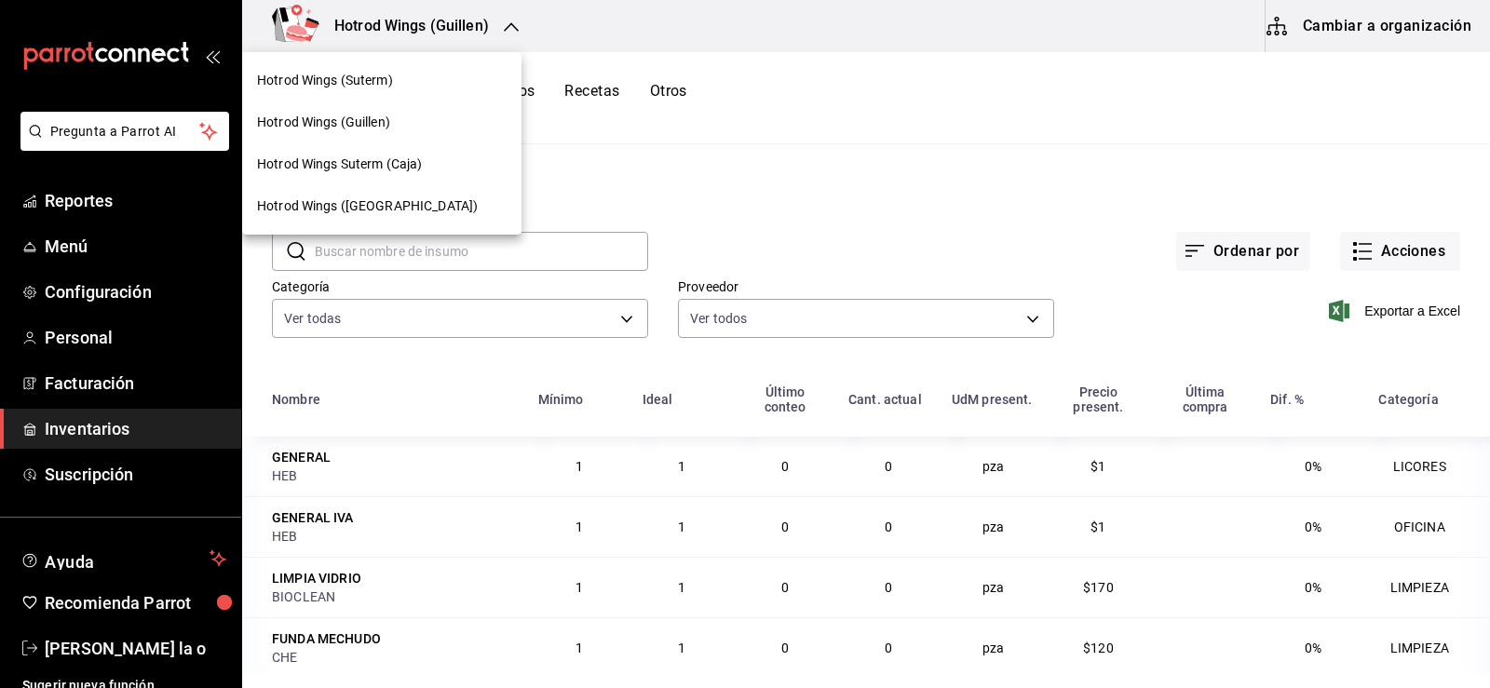
click at [436, 79] on div "Hotrod Wings (Suterm)" at bounding box center [382, 81] width 250 height 20
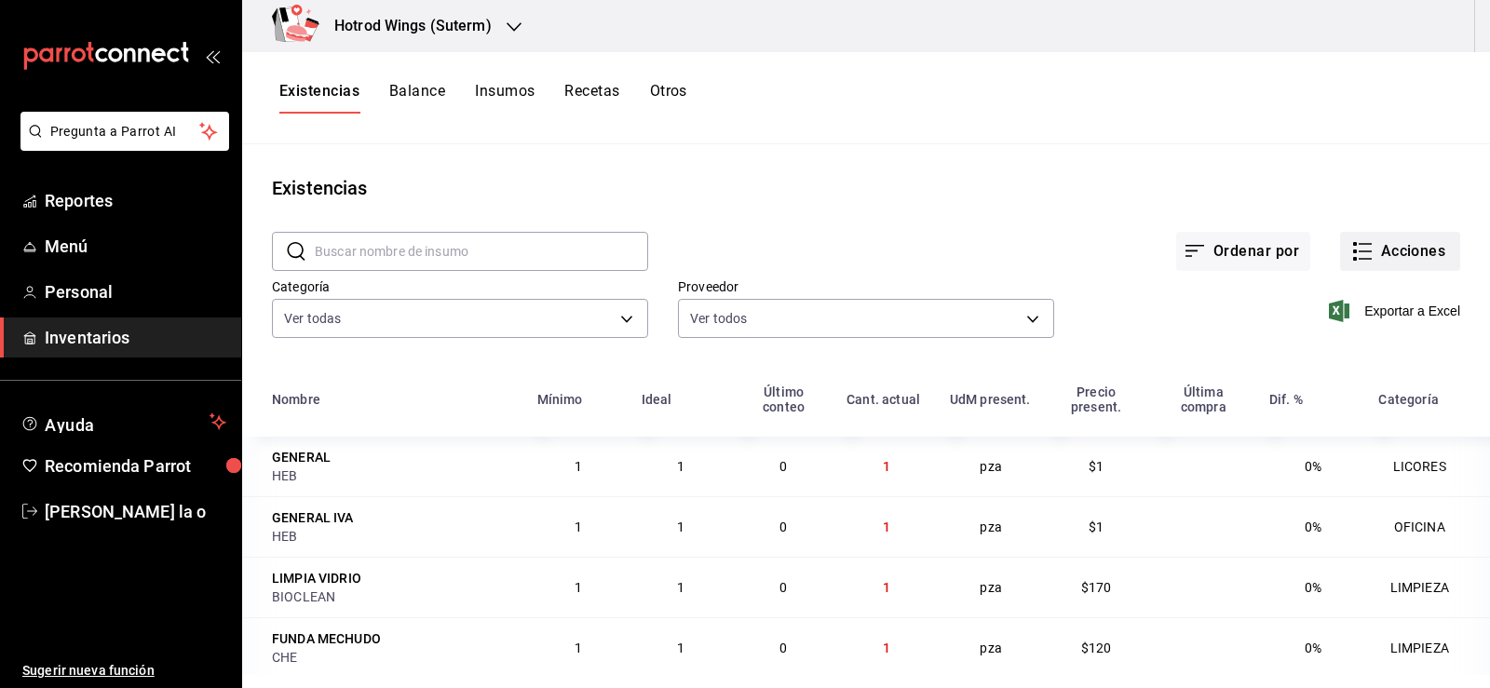
click at [1370, 247] on button "Acciones" at bounding box center [1400, 251] width 120 height 39
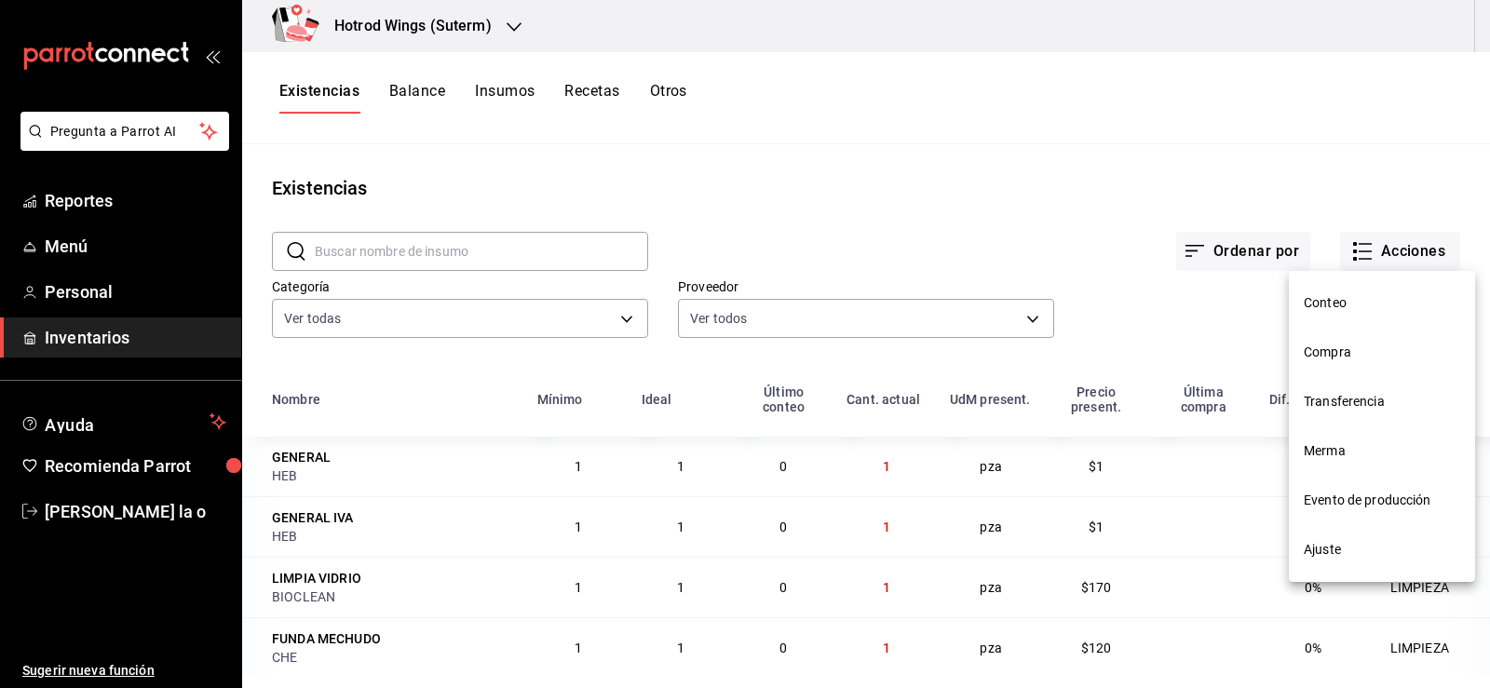
click at [1342, 356] on span "Compra" at bounding box center [1382, 353] width 156 height 20
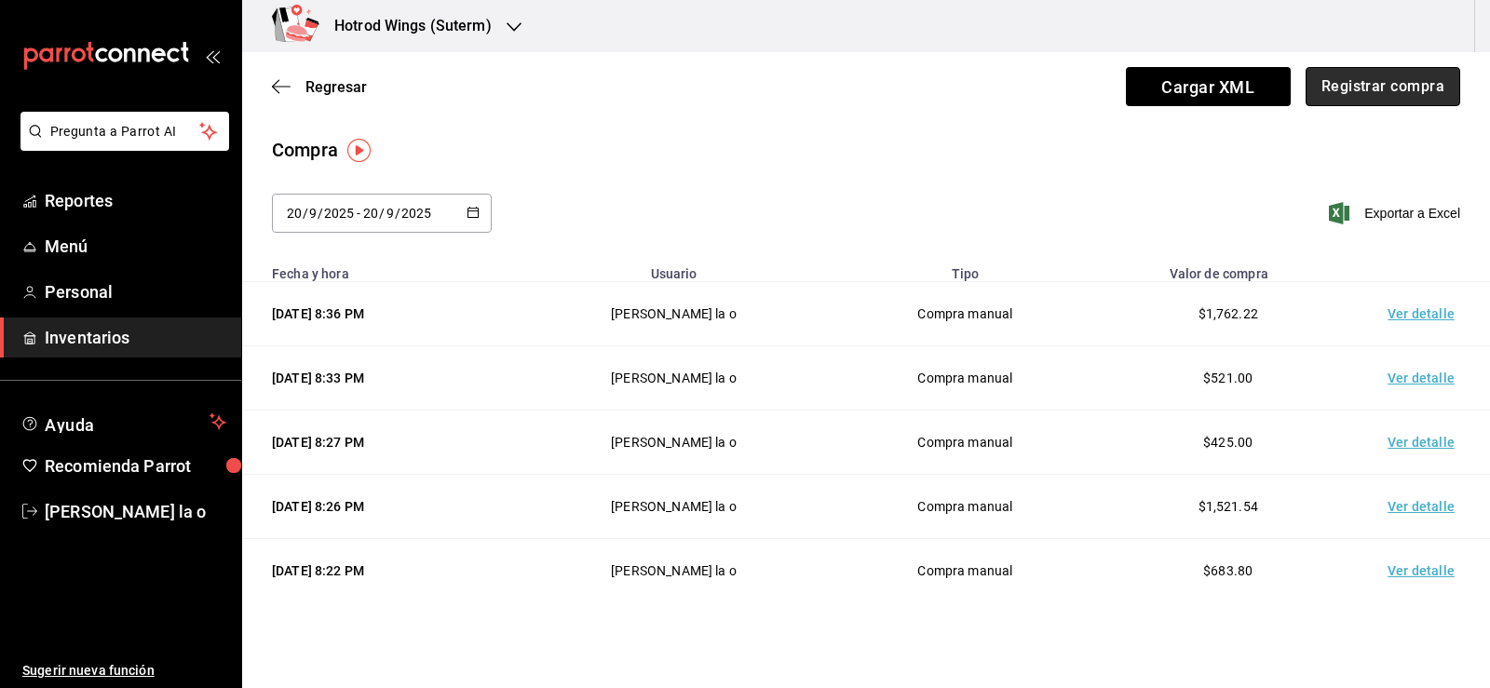
click at [1403, 99] on button "Registrar compra" at bounding box center [1383, 86] width 155 height 39
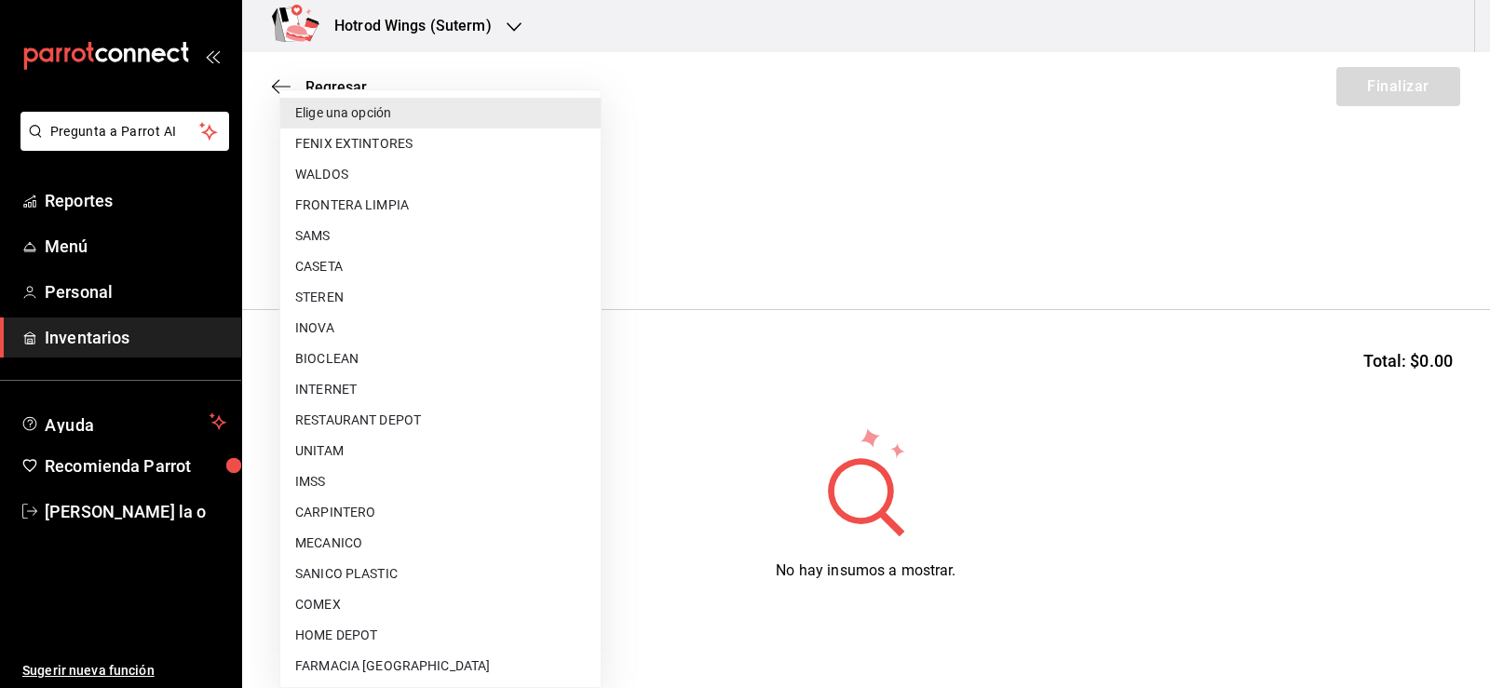
drag, startPoint x: 582, startPoint y: 253, endPoint x: 584, endPoint y: 215, distance: 38.2
click at [584, 249] on body "Pregunta a Parrot AI Reportes Menú Personal Inventarios Ayuda Recomienda Parrot…" at bounding box center [745, 291] width 1490 height 583
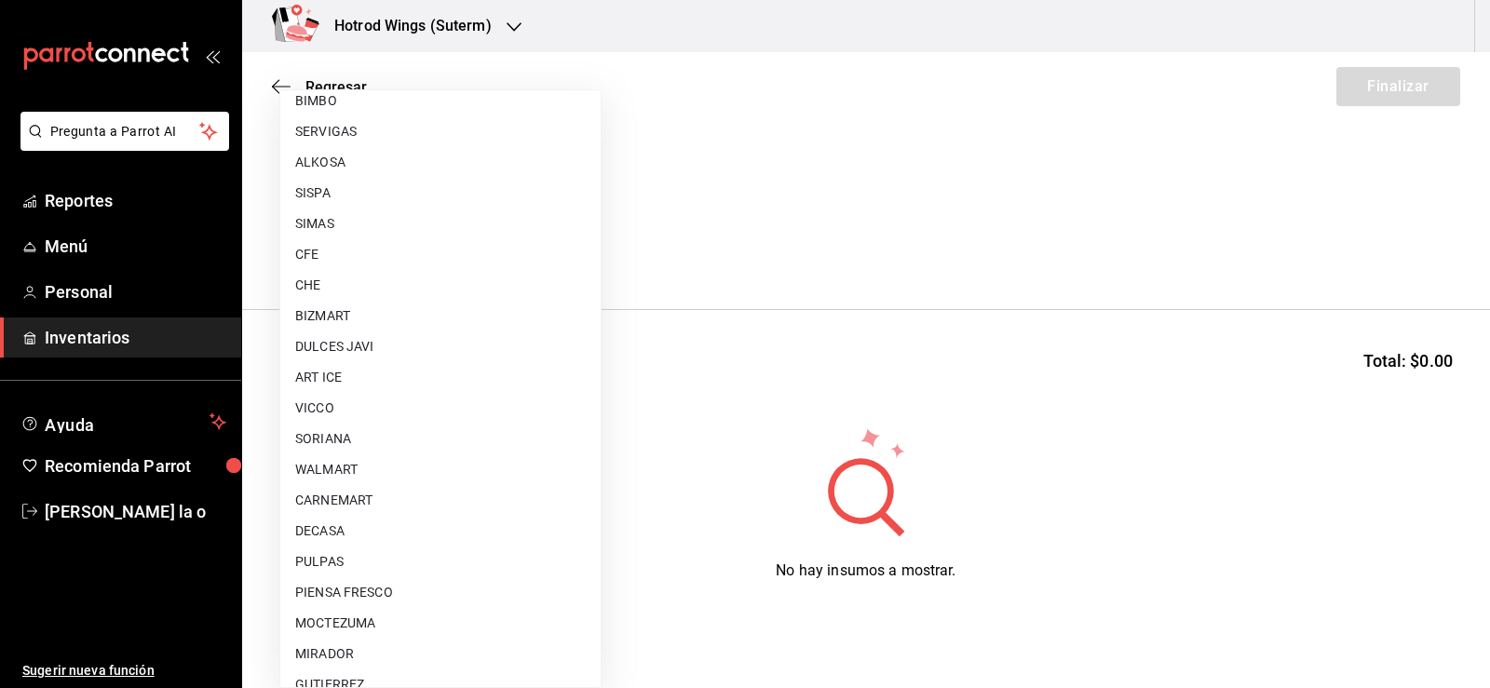
scroll to position [1304, 0]
click at [408, 403] on li "CARNEMART" at bounding box center [440, 407] width 320 height 31
type input "eca350a2-9016-411f-85b5-03c45e2cf8f6"
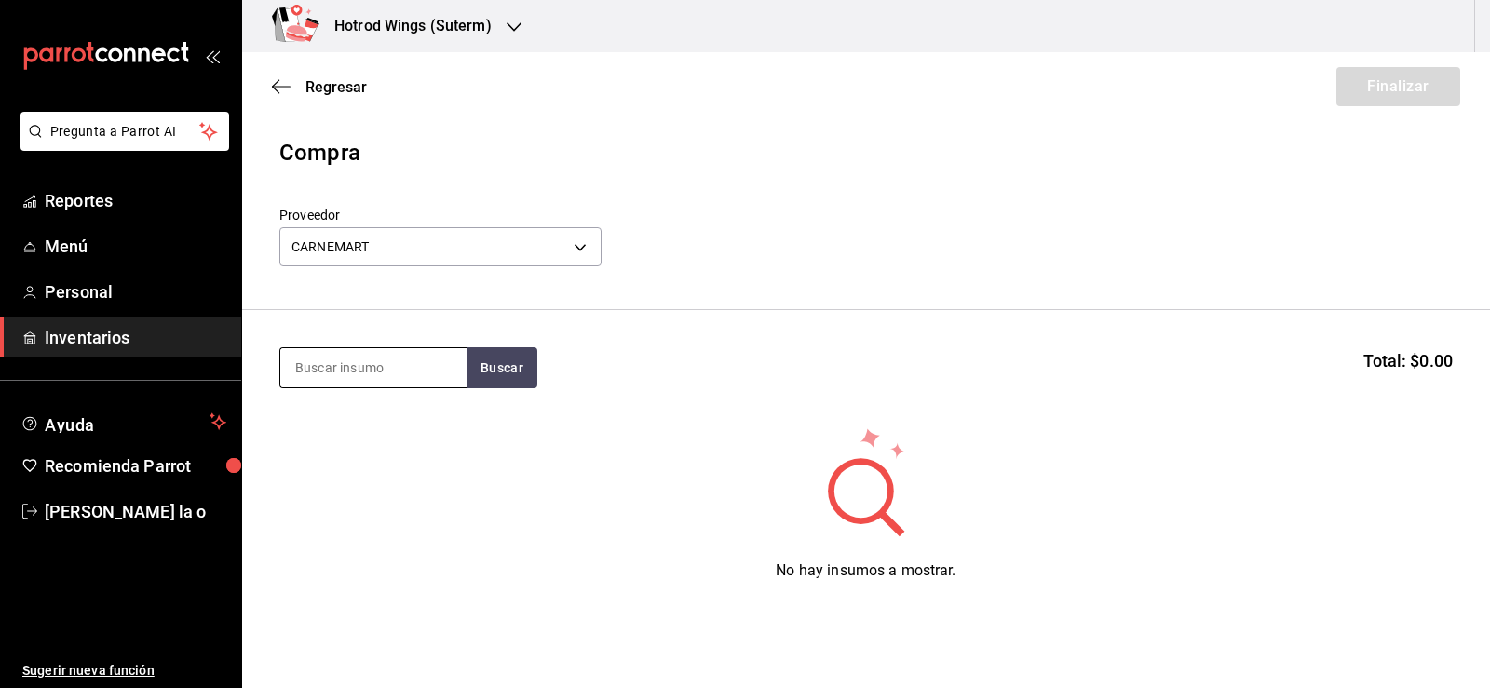
click at [340, 373] on input at bounding box center [373, 367] width 186 height 39
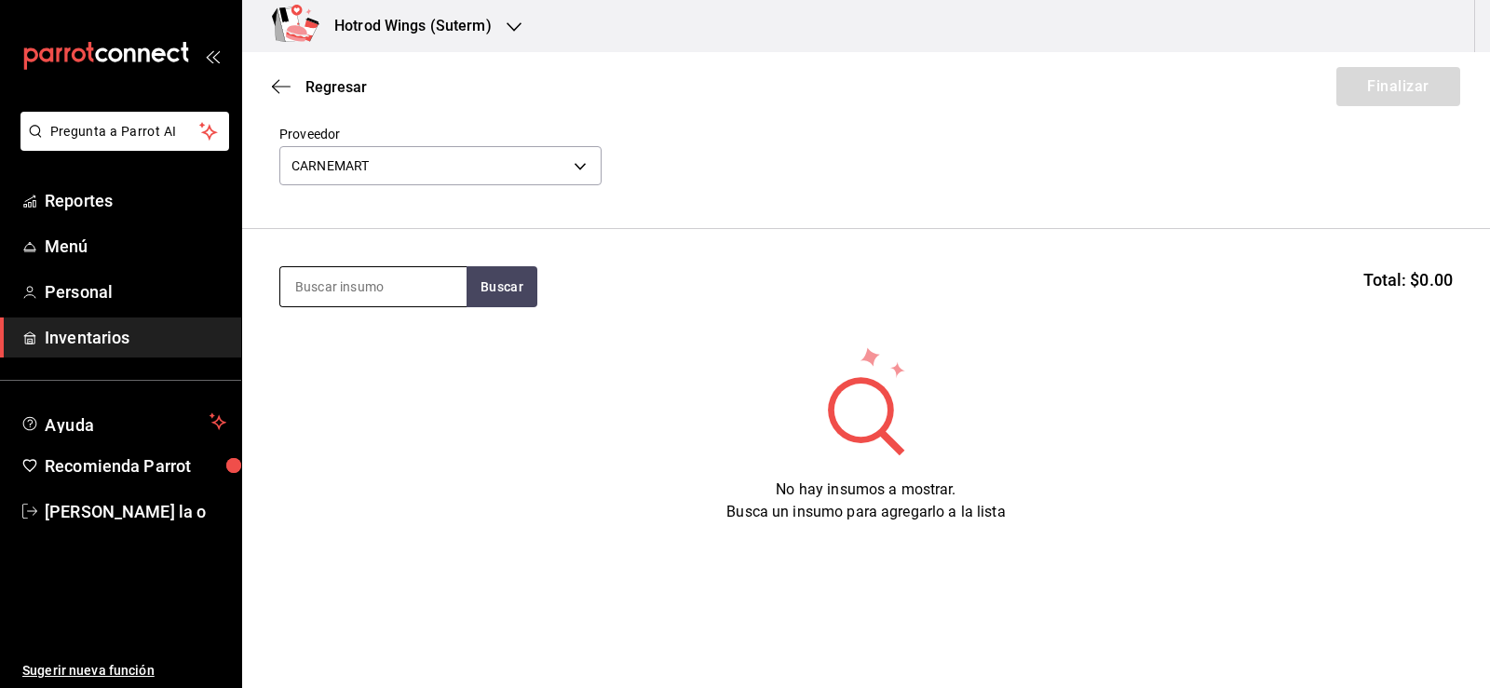
click at [333, 293] on input at bounding box center [373, 286] width 186 height 39
type input "PAPA GAJO"
click at [514, 295] on button "Buscar" at bounding box center [502, 286] width 71 height 41
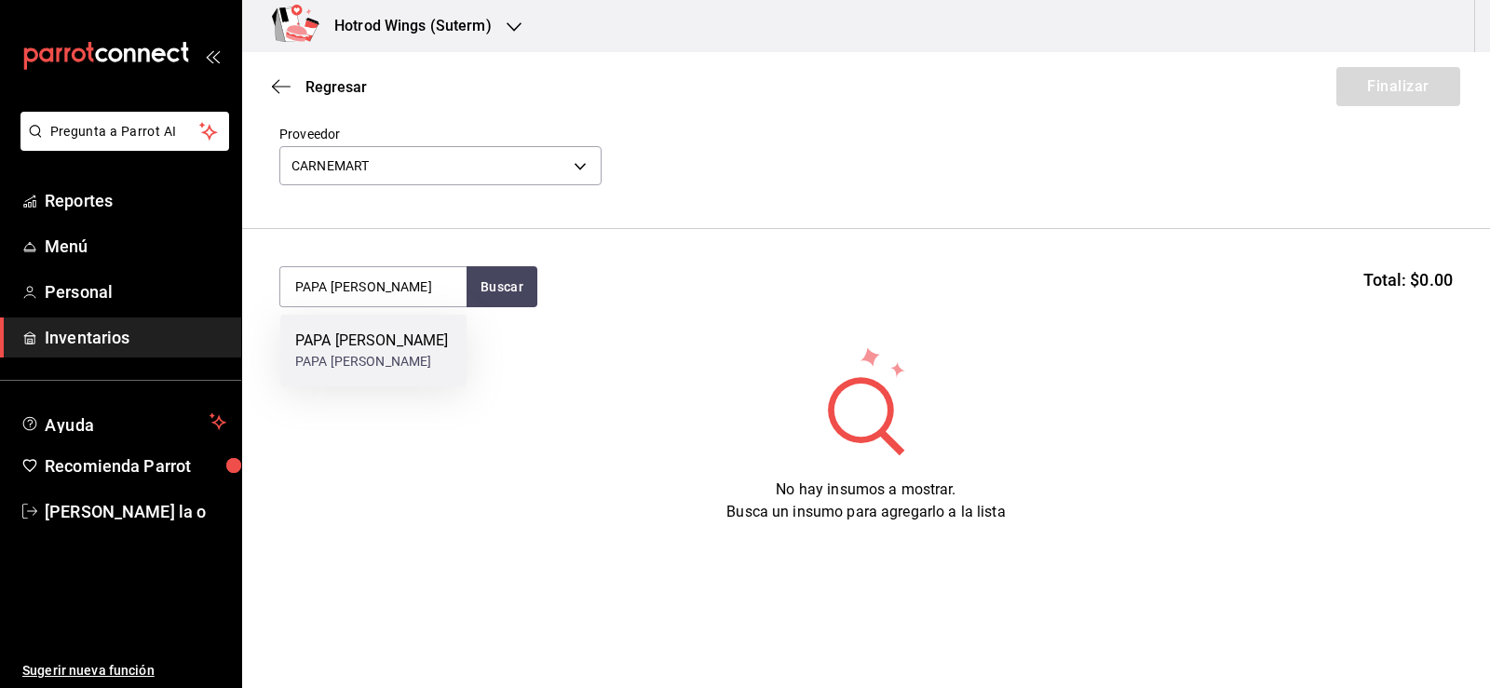
click at [421, 357] on div "PAPA GAJO - CARNEMART" at bounding box center [371, 362] width 153 height 20
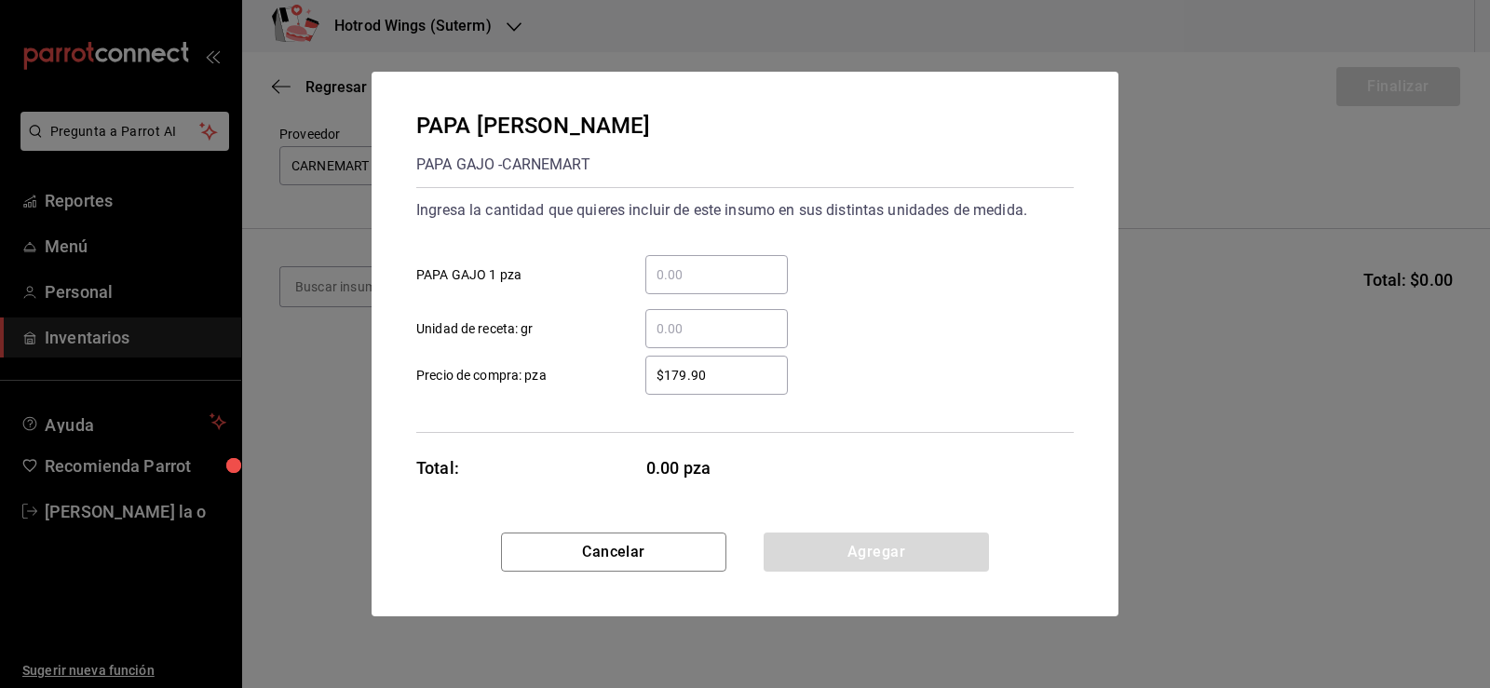
click at [664, 278] on input "​ PAPA GAJO 1 pza" at bounding box center [716, 275] width 143 height 22
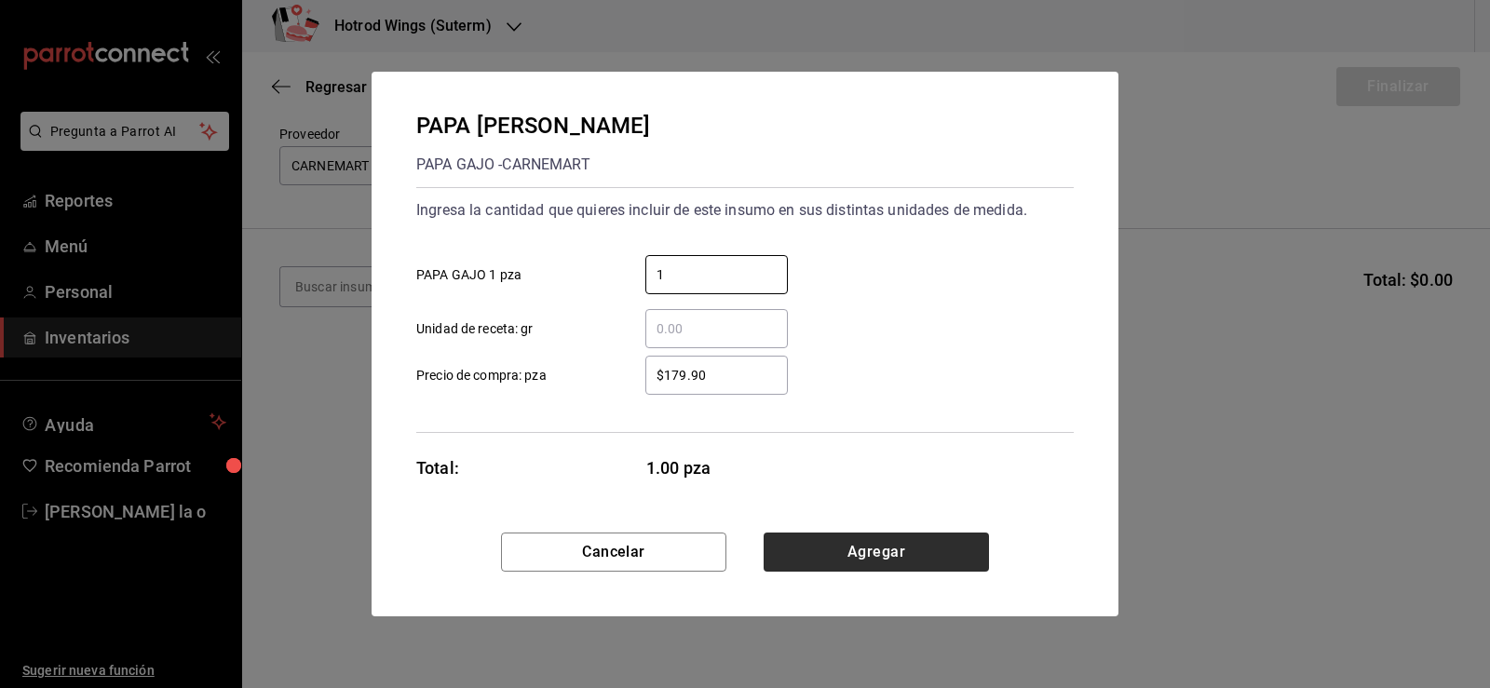
type input "1"
click at [959, 553] on button "Agregar" at bounding box center [876, 552] width 225 height 39
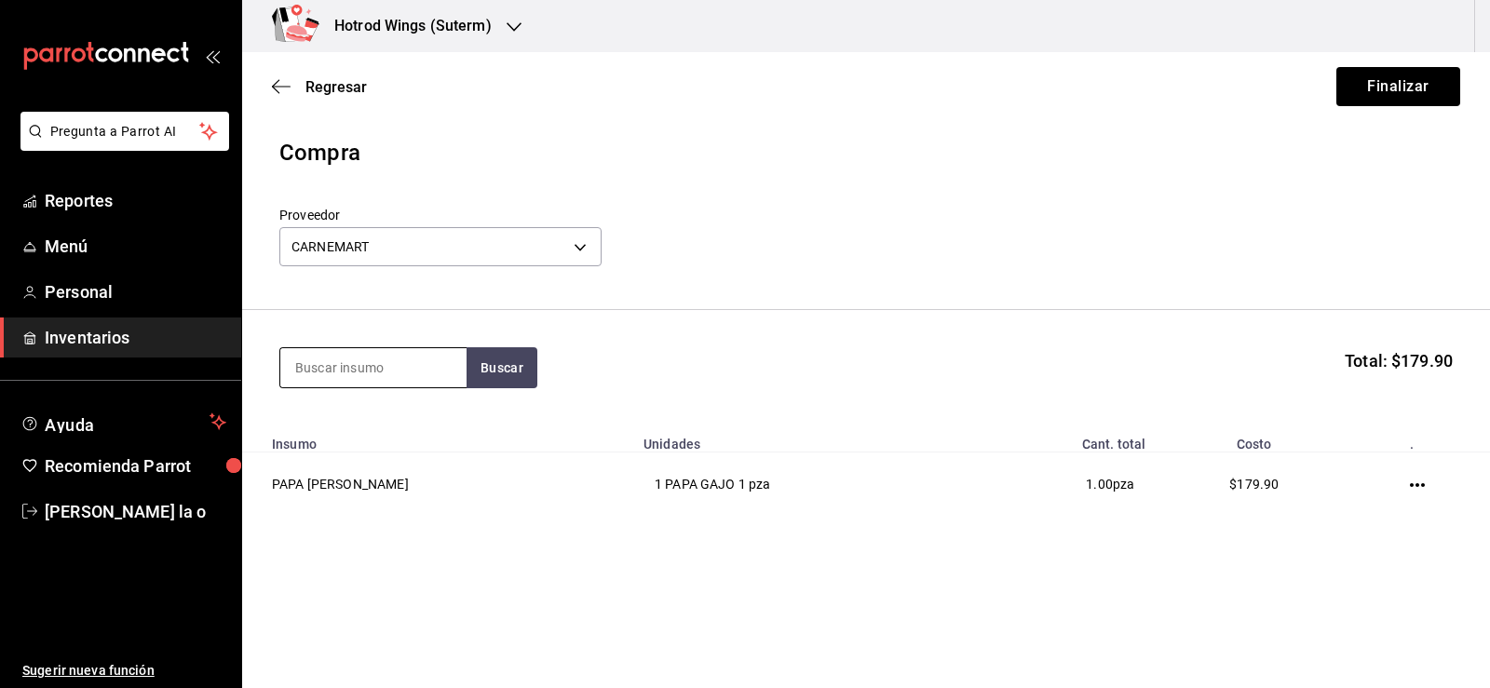
click at [352, 354] on input at bounding box center [373, 367] width 186 height 39
type input "MAYONESA"
click at [486, 379] on button "Buscar" at bounding box center [502, 367] width 71 height 41
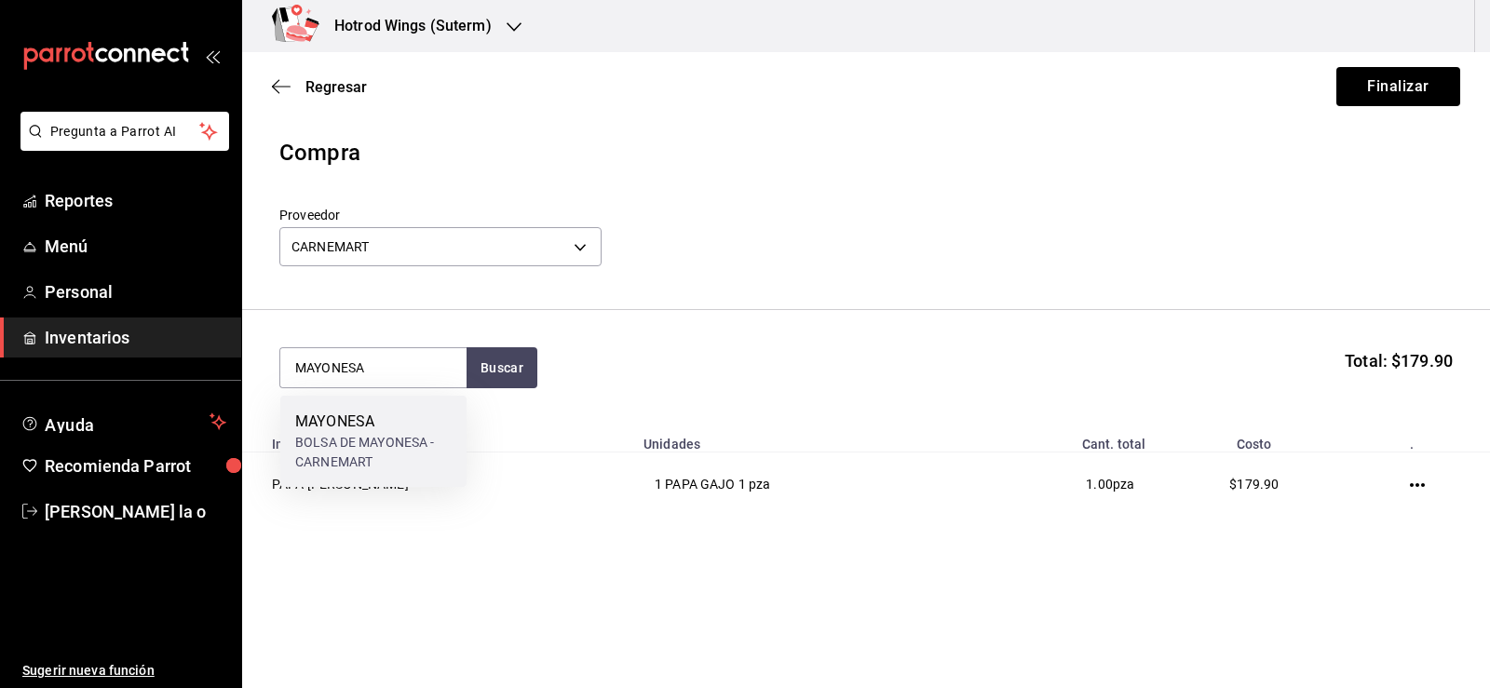
click at [356, 428] on div "MAYONESA" at bounding box center [373, 422] width 156 height 22
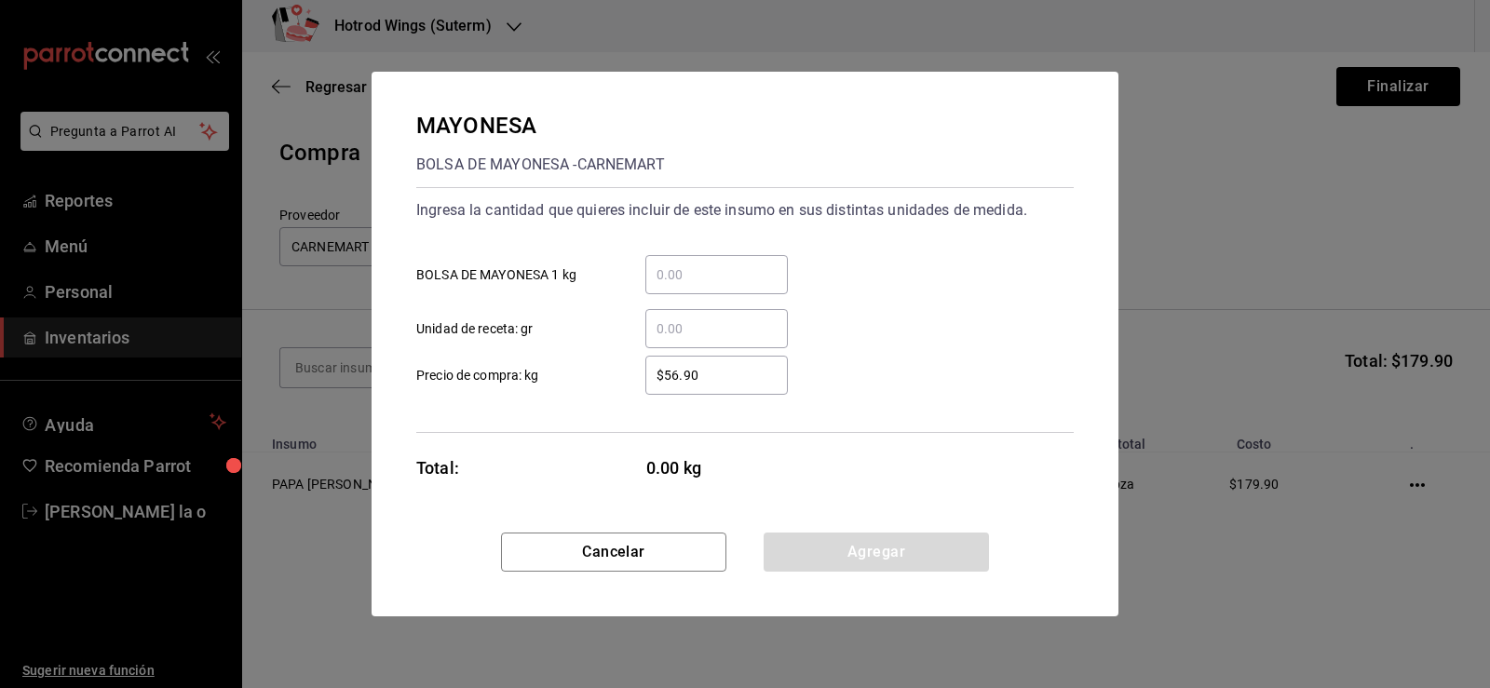
click at [682, 263] on div "​" at bounding box center [716, 274] width 143 height 39
click at [682, 264] on input "​ BOLSA DE MAYONESA 1 kg" at bounding box center [716, 275] width 143 height 22
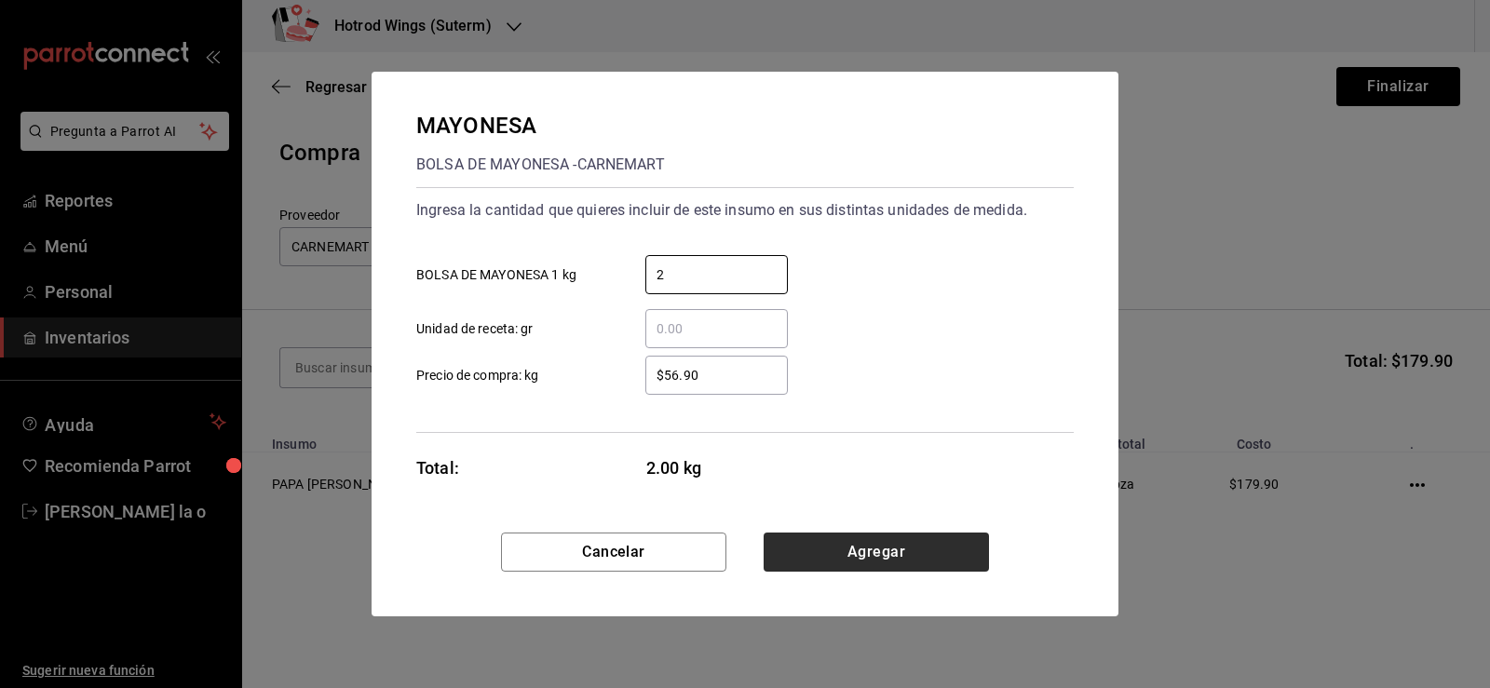
type input "2"
click at [839, 552] on button "Agregar" at bounding box center [876, 552] width 225 height 39
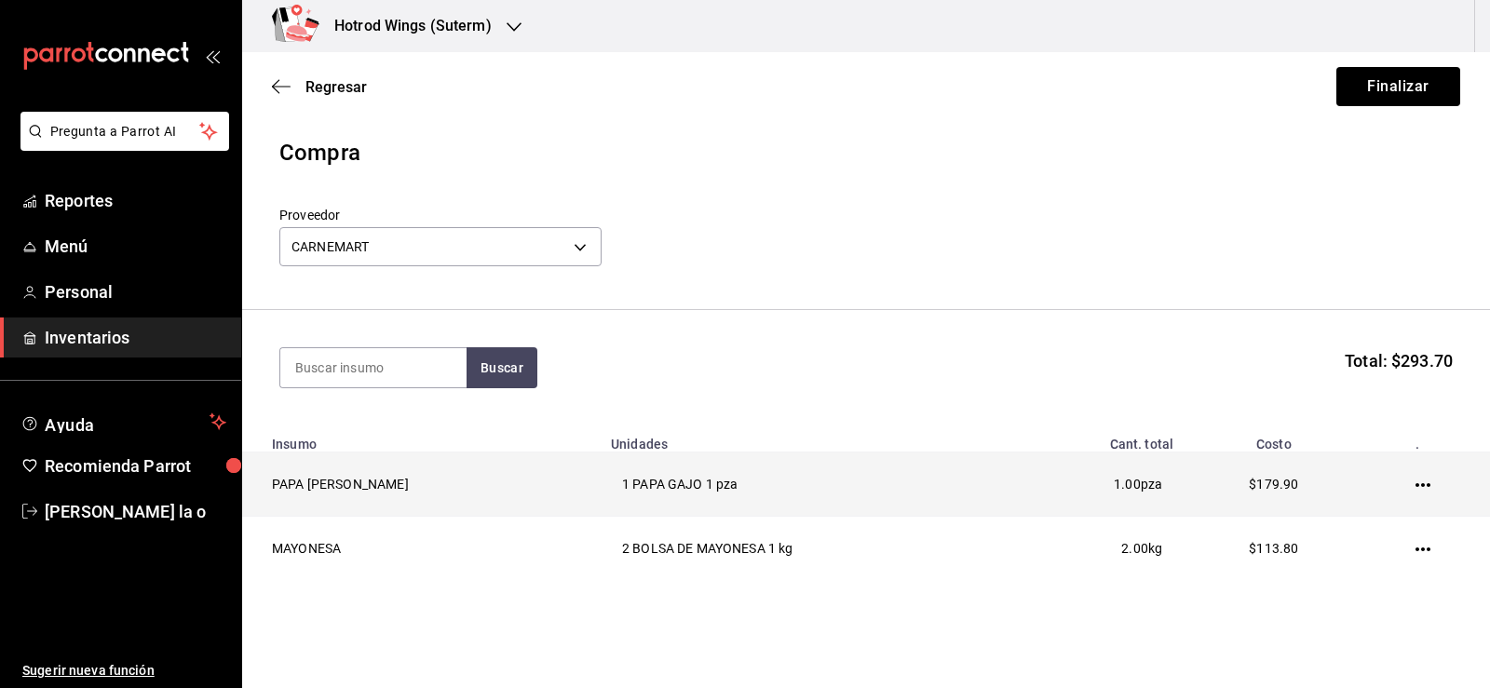
click at [1416, 491] on icon "button" at bounding box center [1423, 485] width 15 height 15
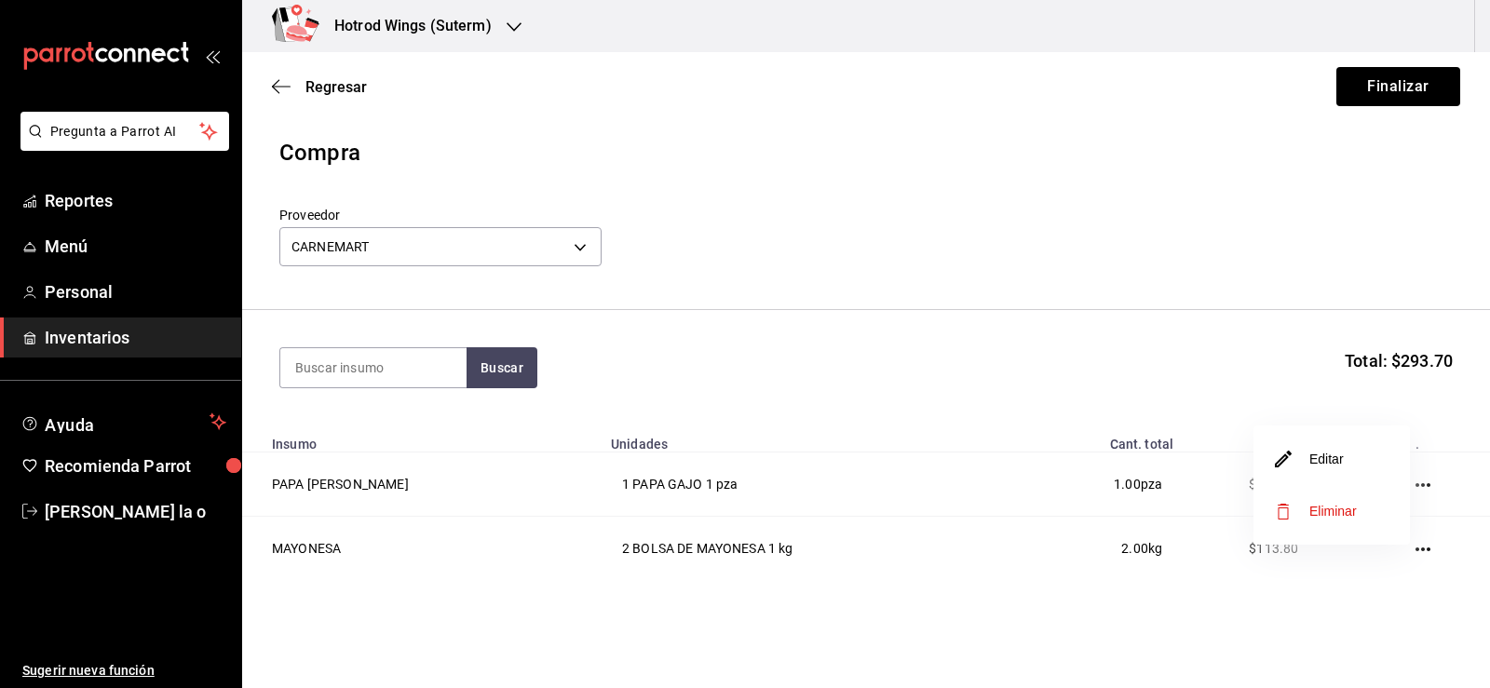
click at [1342, 503] on span "Eliminar" at bounding box center [1316, 511] width 81 height 22
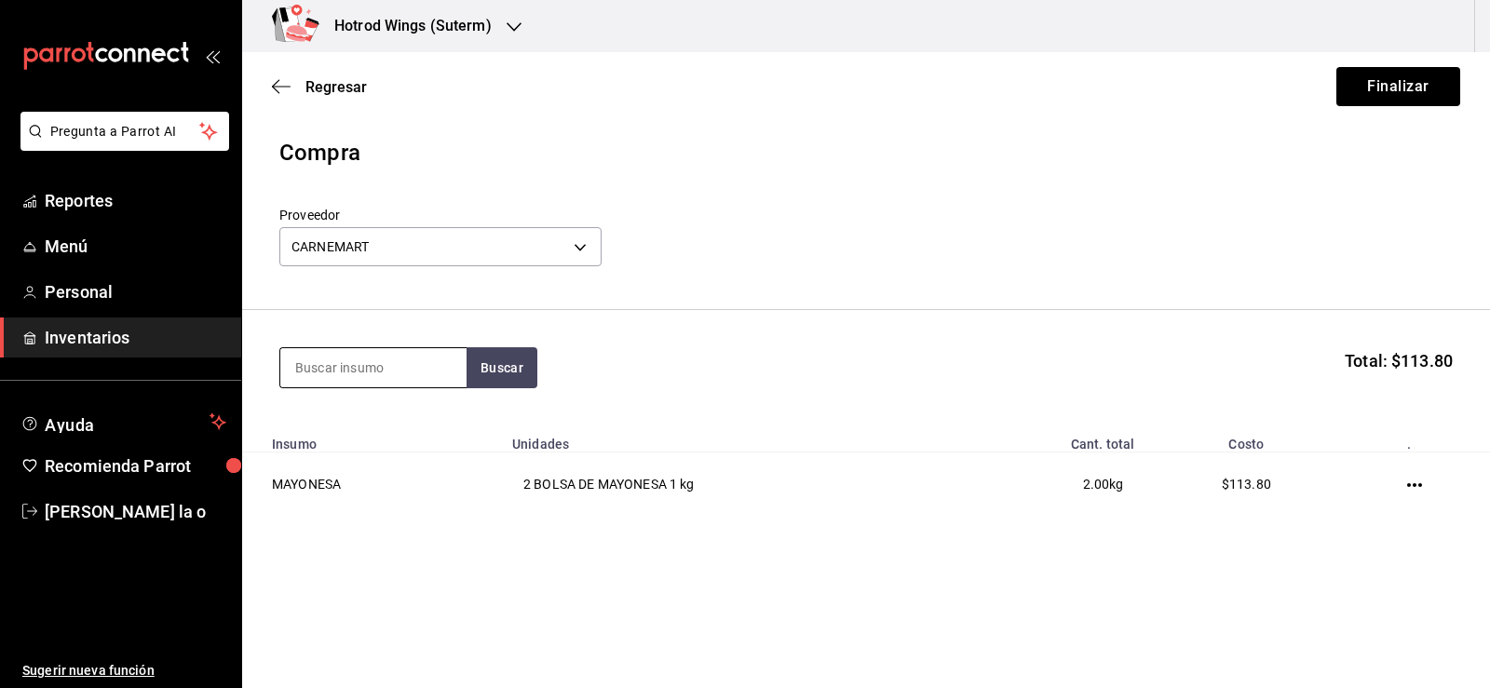
click at [361, 360] on input at bounding box center [373, 367] width 186 height 39
type input "QUES"
click at [514, 346] on section "QUES Buscar Total: $113.80" at bounding box center [866, 367] width 1248 height 115
click at [512, 363] on button "Buscar" at bounding box center [502, 367] width 71 height 41
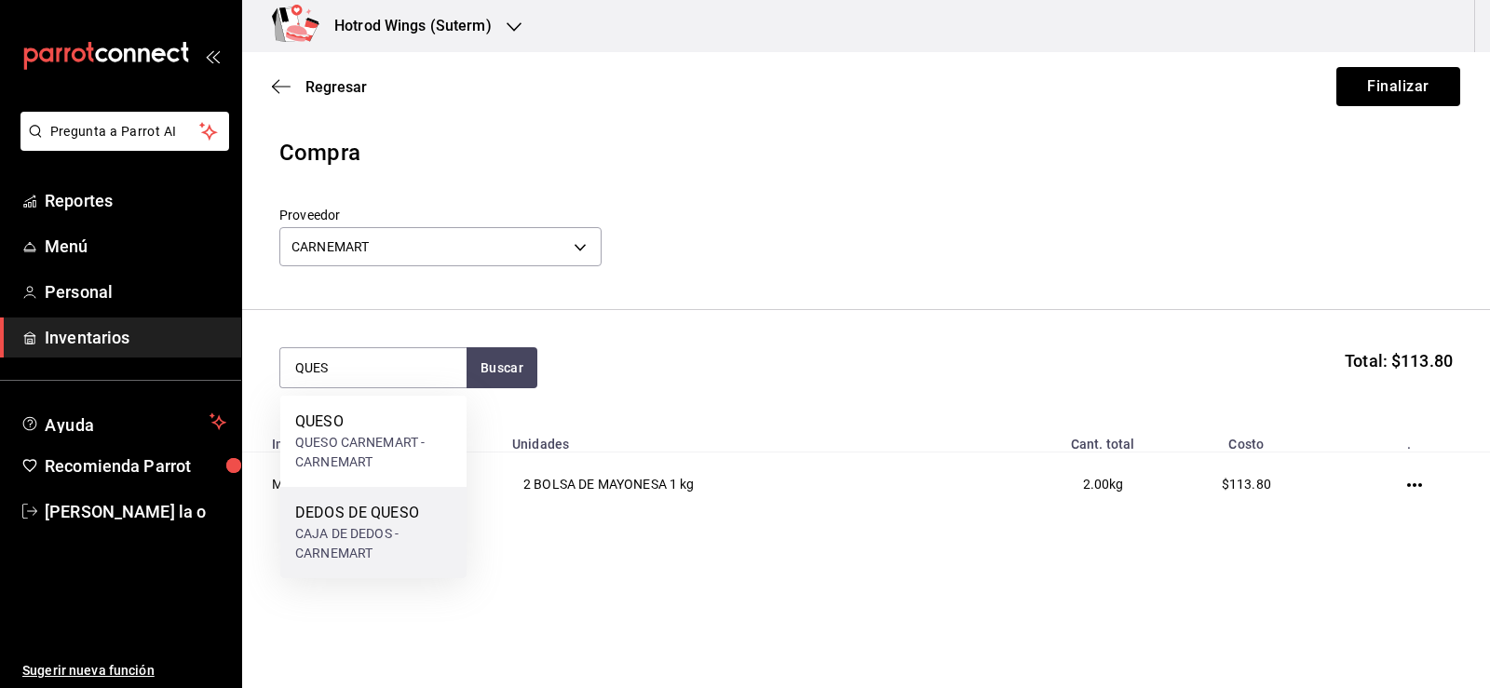
click at [381, 546] on div "CAJA DE DEDOS - CARNEMART" at bounding box center [373, 543] width 156 height 39
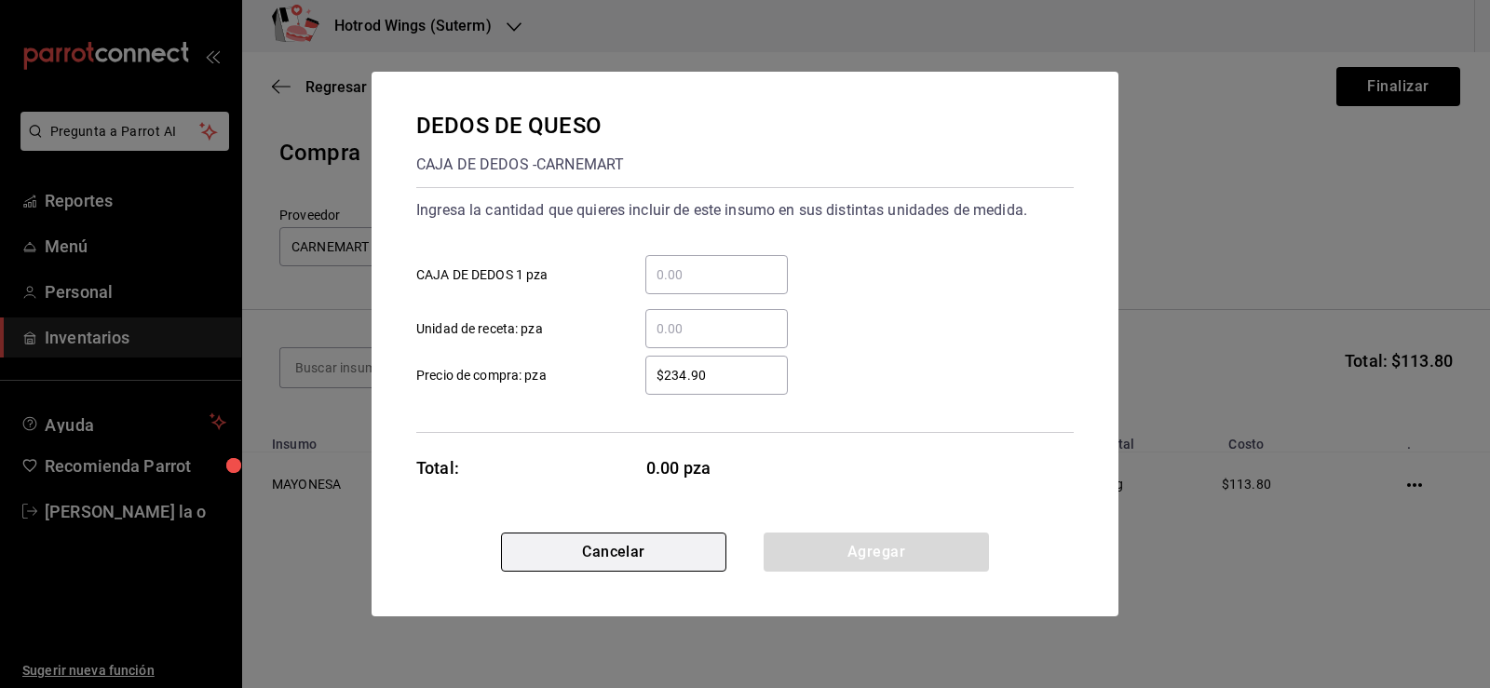
click at [643, 557] on button "Cancelar" at bounding box center [613, 552] width 225 height 39
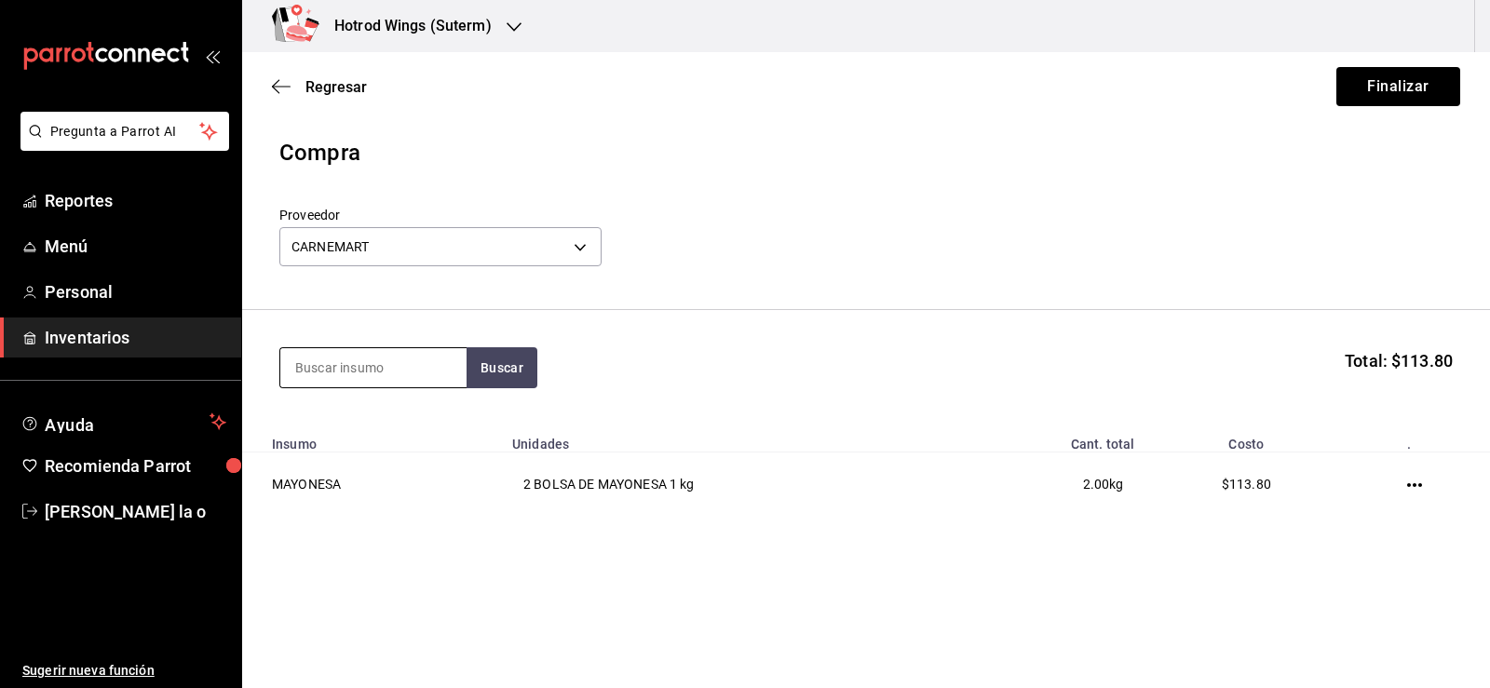
click at [325, 377] on input at bounding box center [373, 367] width 186 height 39
type input "QUESO"
drag, startPoint x: 1188, startPoint y: 284, endPoint x: 1489, endPoint y: 596, distance: 434.1
drag, startPoint x: 1489, startPoint y: 596, endPoint x: 660, endPoint y: 552, distance: 830.1
drag, startPoint x: 660, startPoint y: 552, endPoint x: 506, endPoint y: 376, distance: 234.3
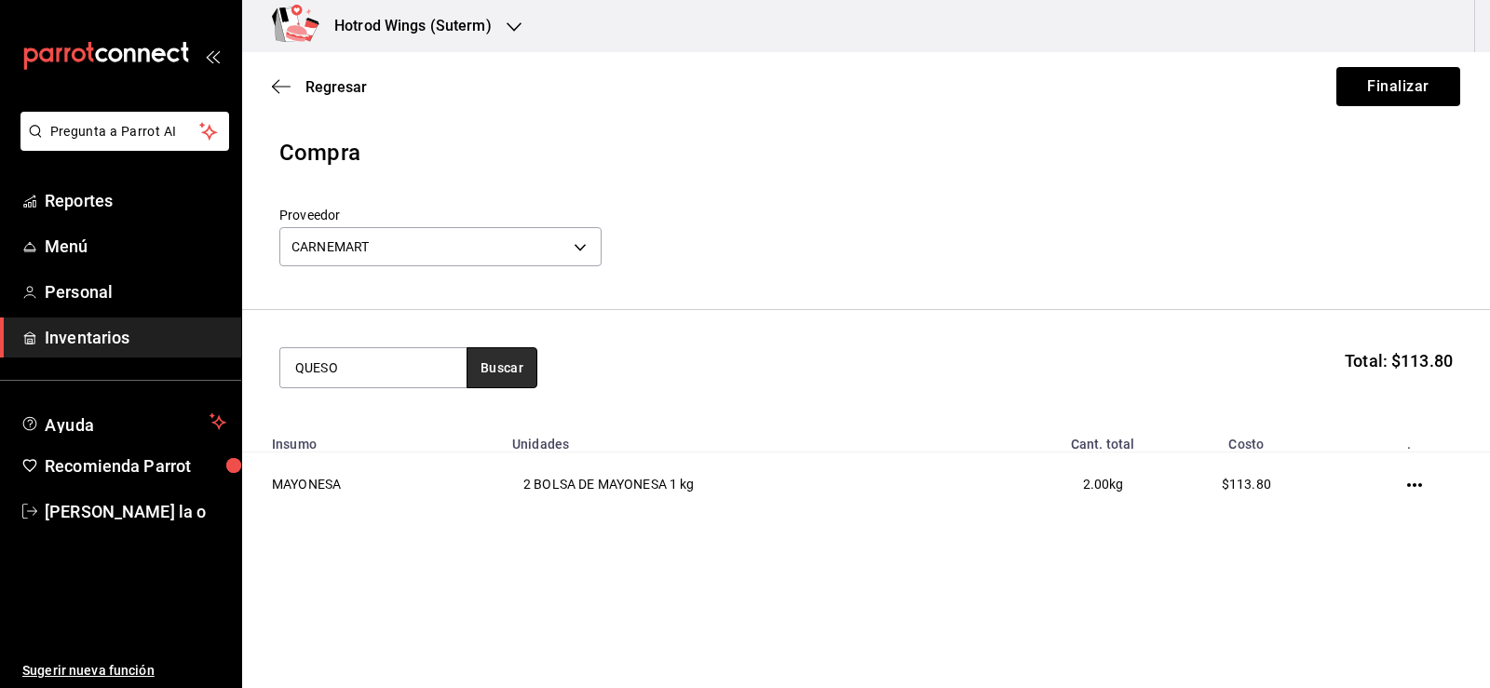
click at [506, 376] on button "Buscar" at bounding box center [502, 367] width 71 height 41
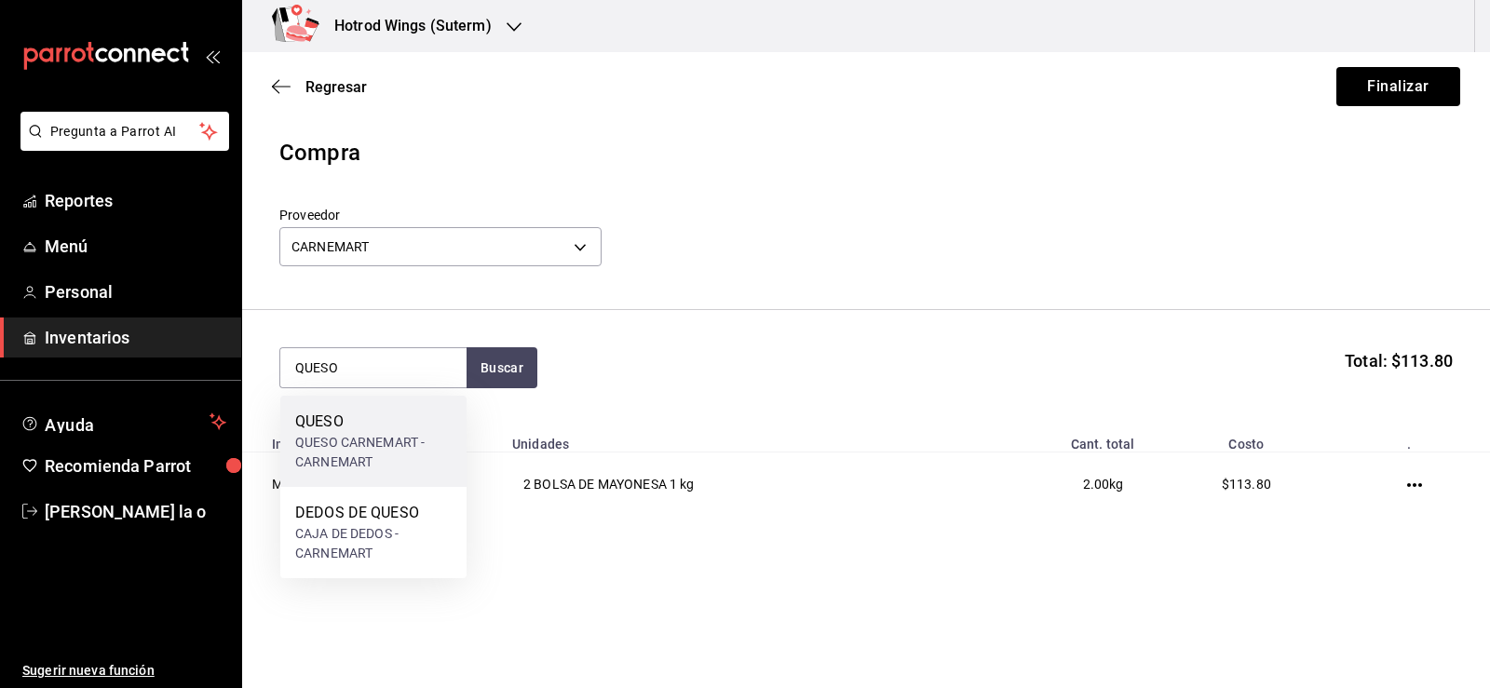
click at [397, 444] on div "QUESO CARNEMART - CARNEMART" at bounding box center [373, 452] width 156 height 39
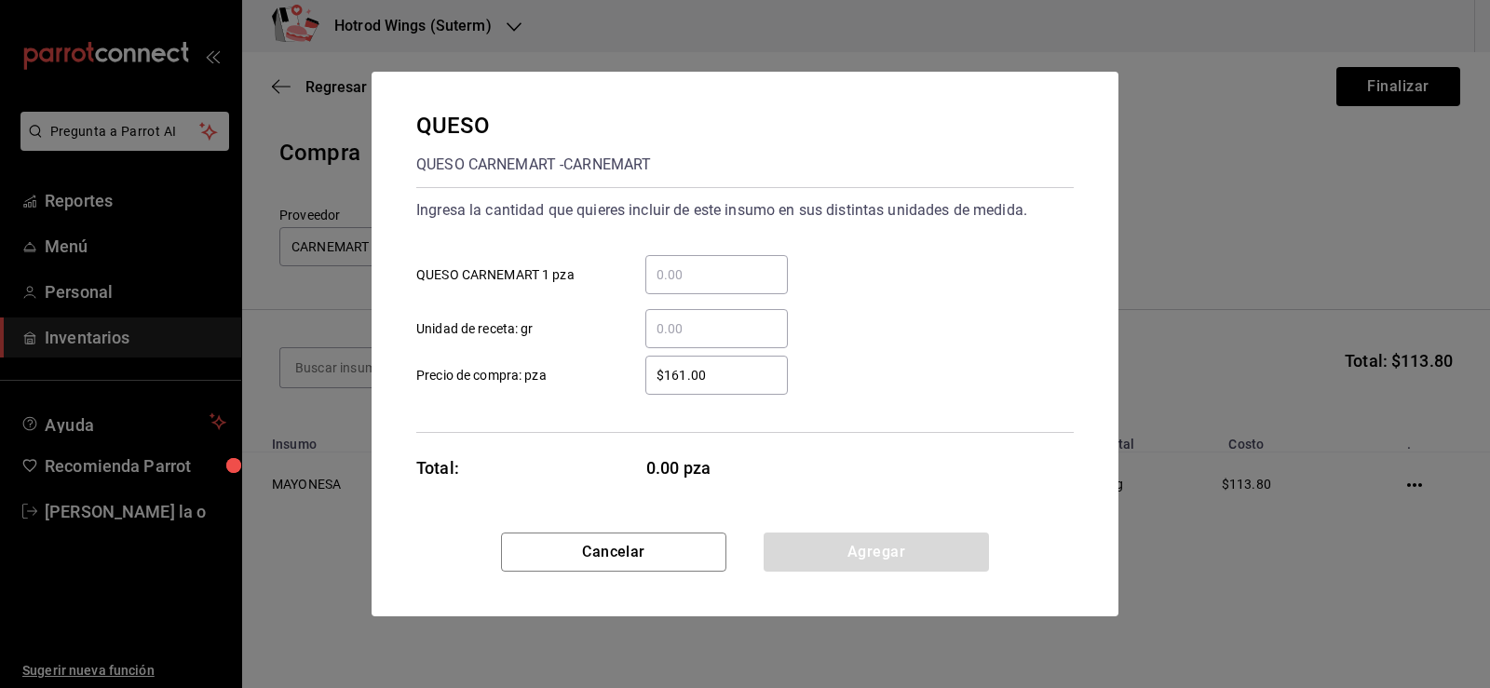
click at [709, 274] on input "​ QUESO CARNEMART 1 pza" at bounding box center [716, 275] width 143 height 22
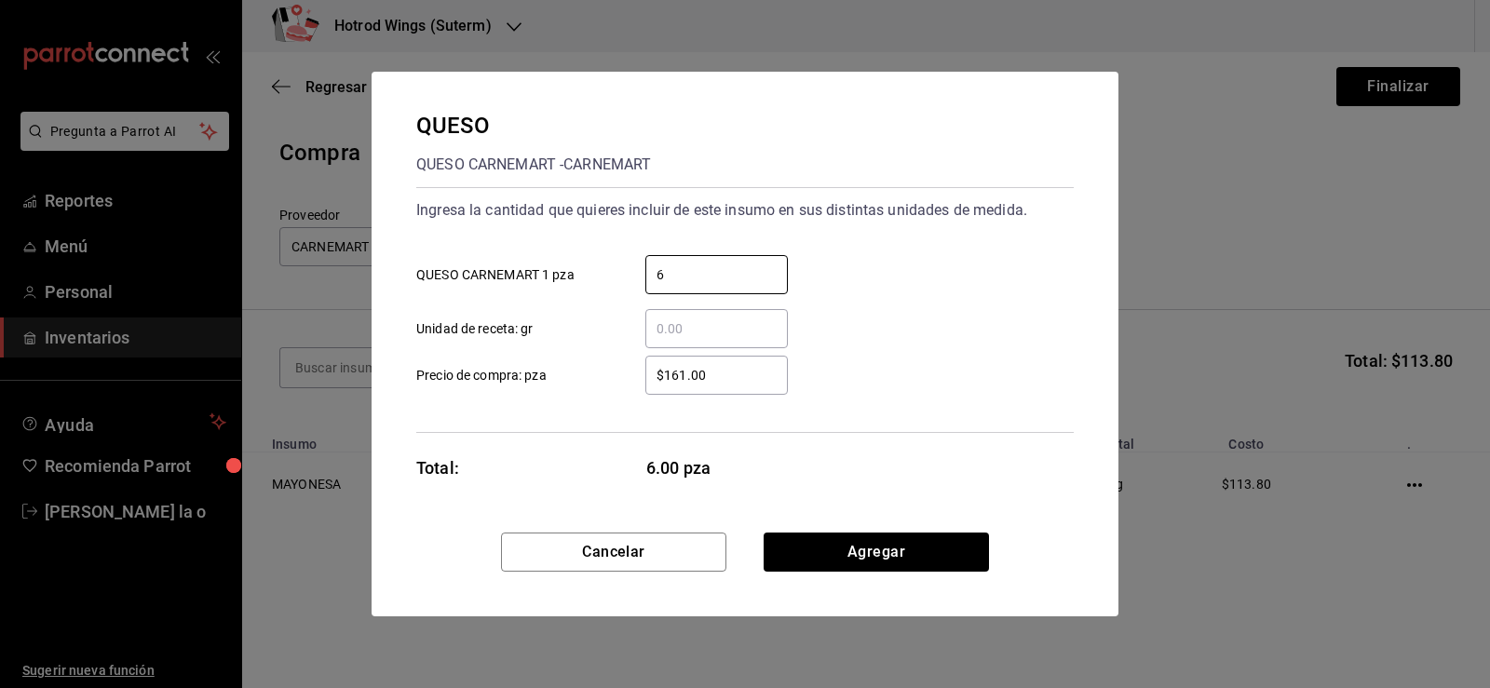
type input "6"
click at [730, 373] on input "$161.00" at bounding box center [716, 375] width 143 height 22
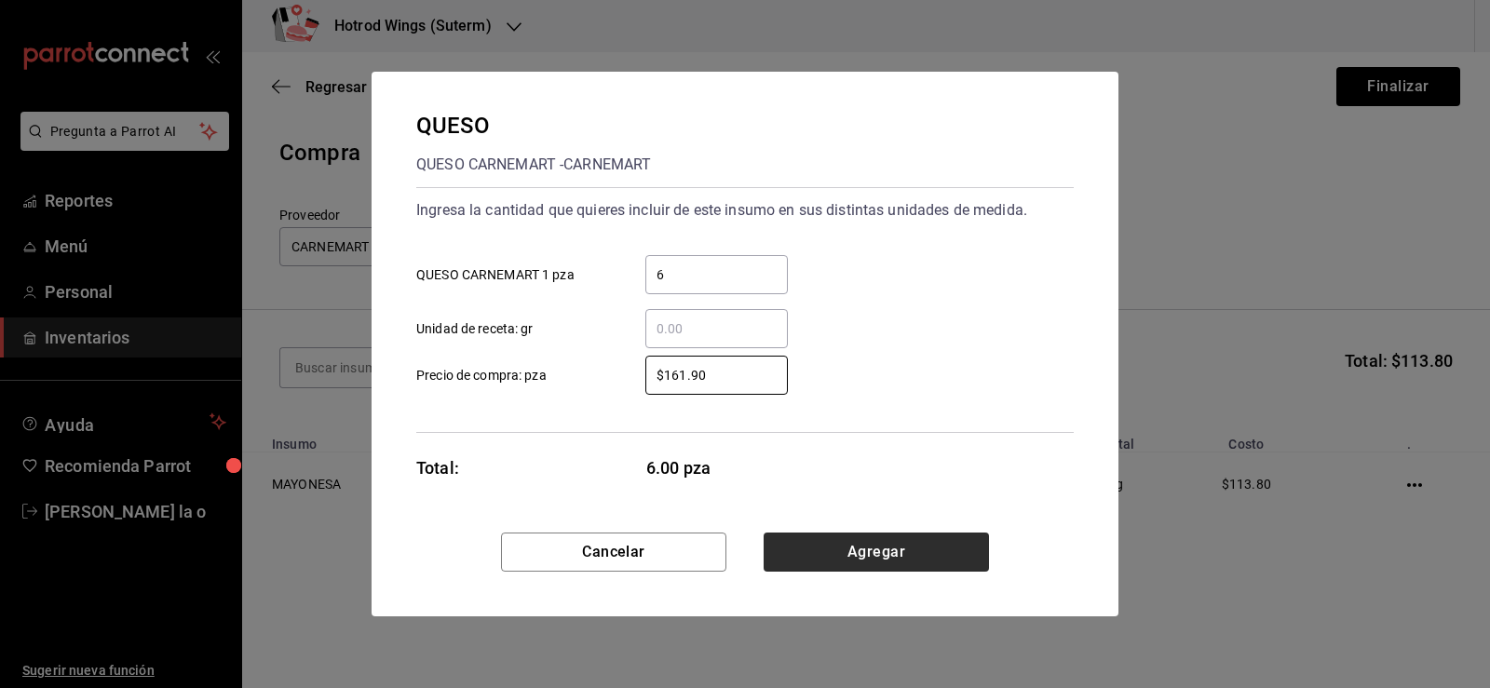
type input "$161.90"
drag, startPoint x: 872, startPoint y: 556, endPoint x: 880, endPoint y: 549, distance: 11.2
click at [880, 549] on button "Agregar" at bounding box center [876, 552] width 225 height 39
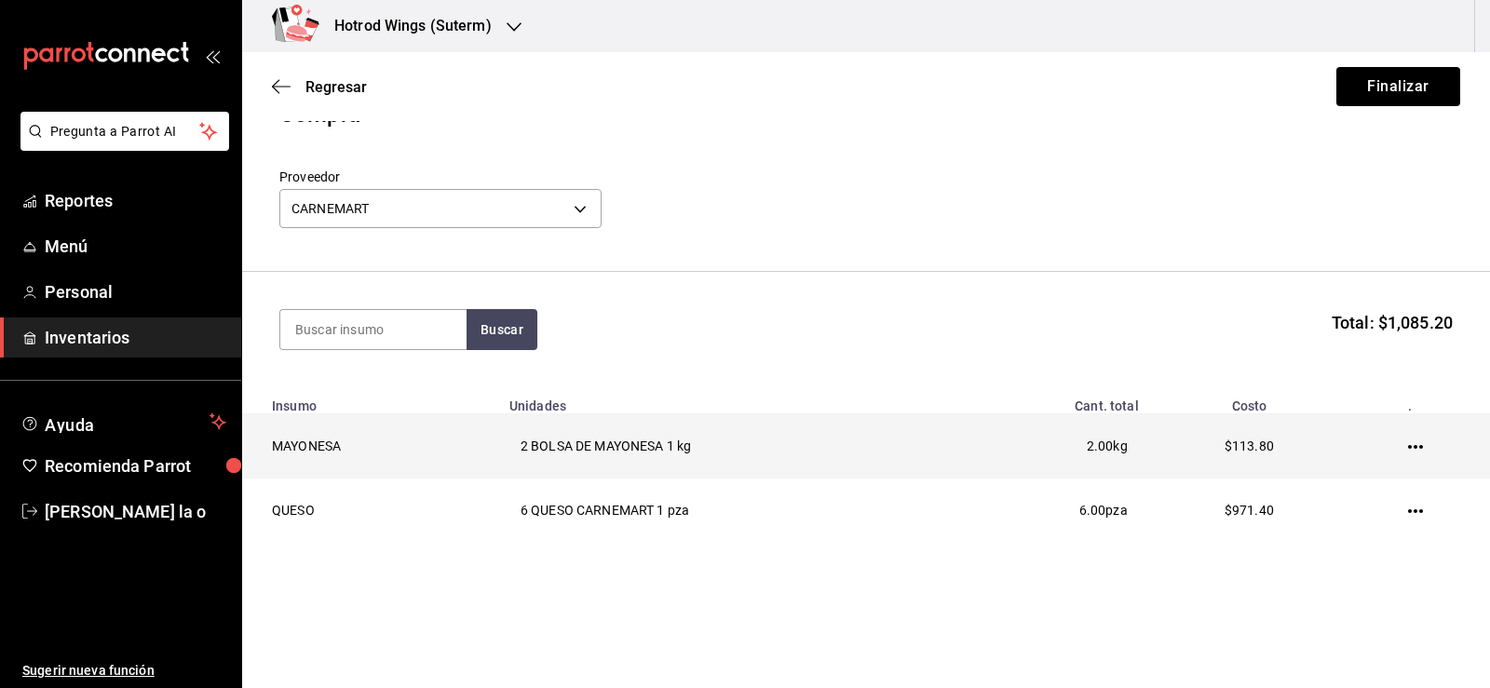
scroll to position [58, 0]
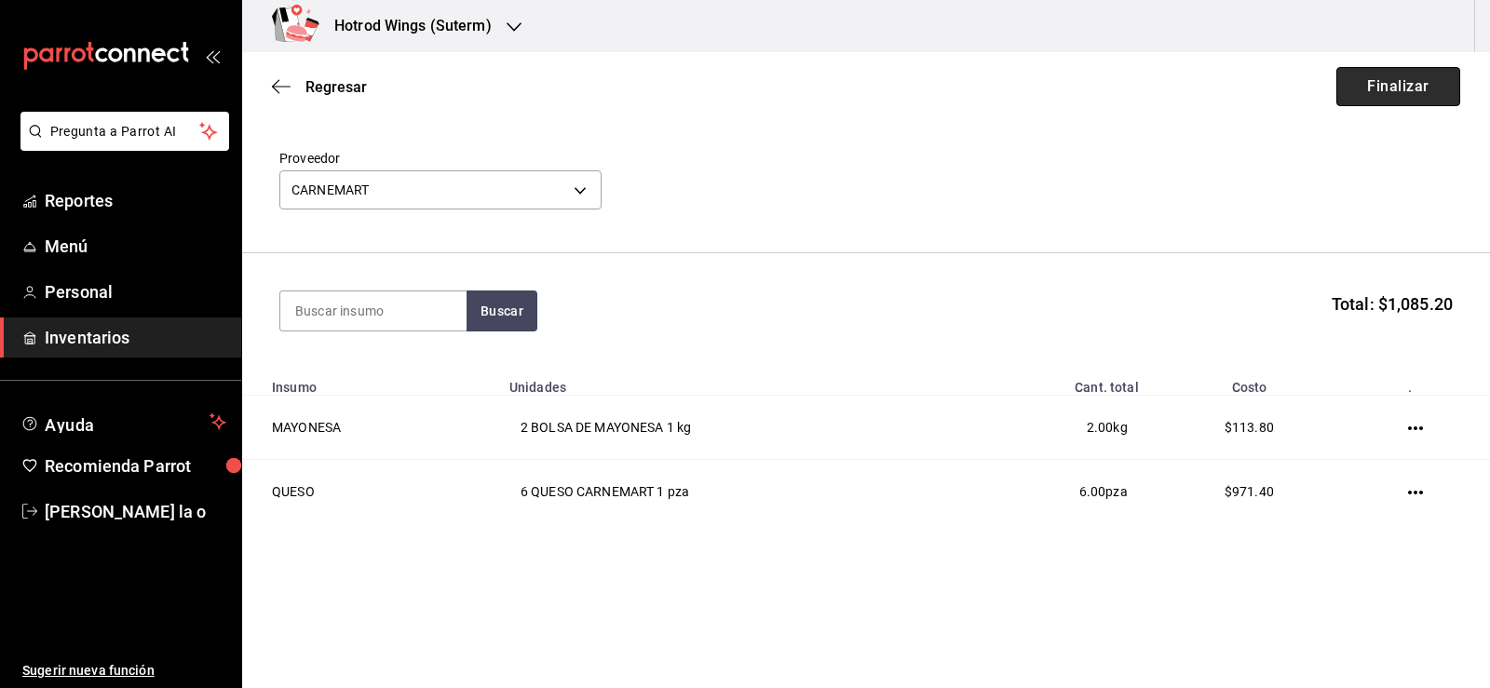
click at [1415, 89] on button "Finalizar" at bounding box center [1399, 86] width 124 height 39
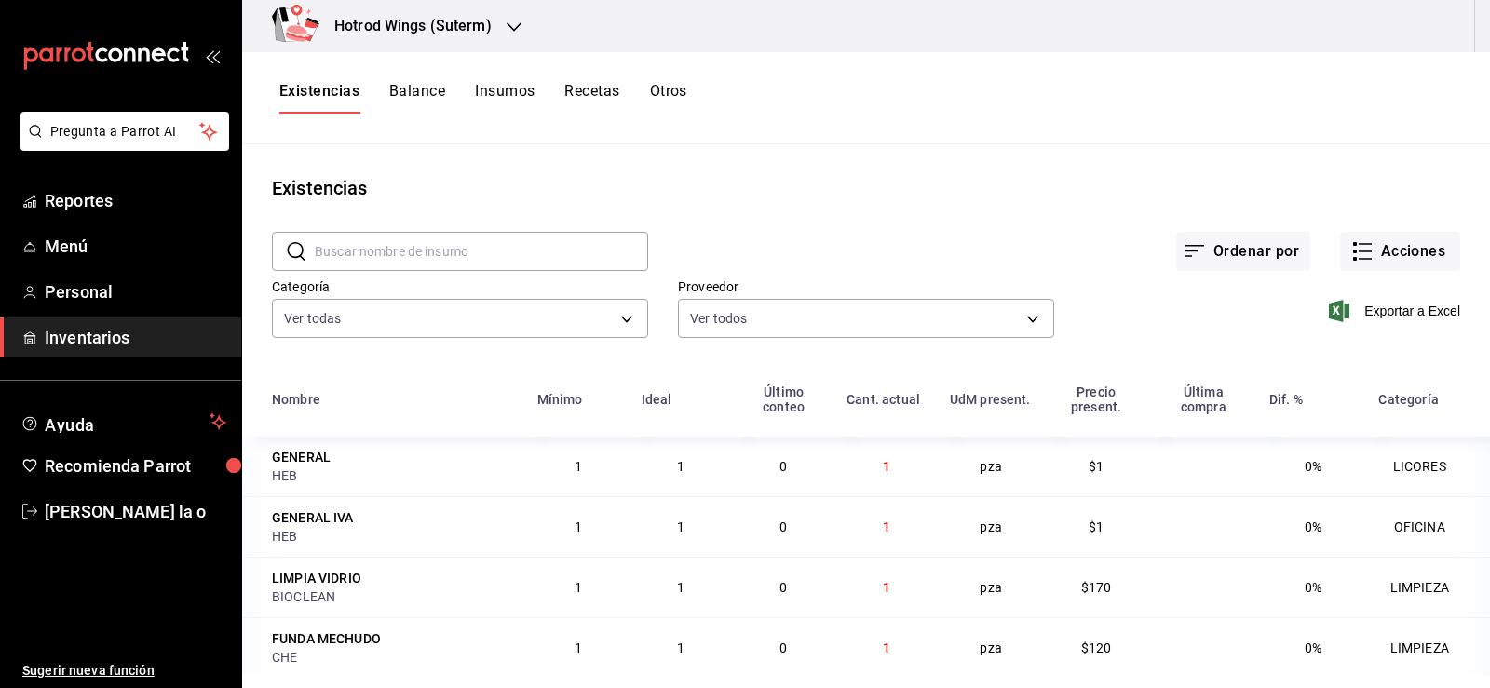
click at [507, 30] on icon "button" at bounding box center [514, 27] width 15 height 15
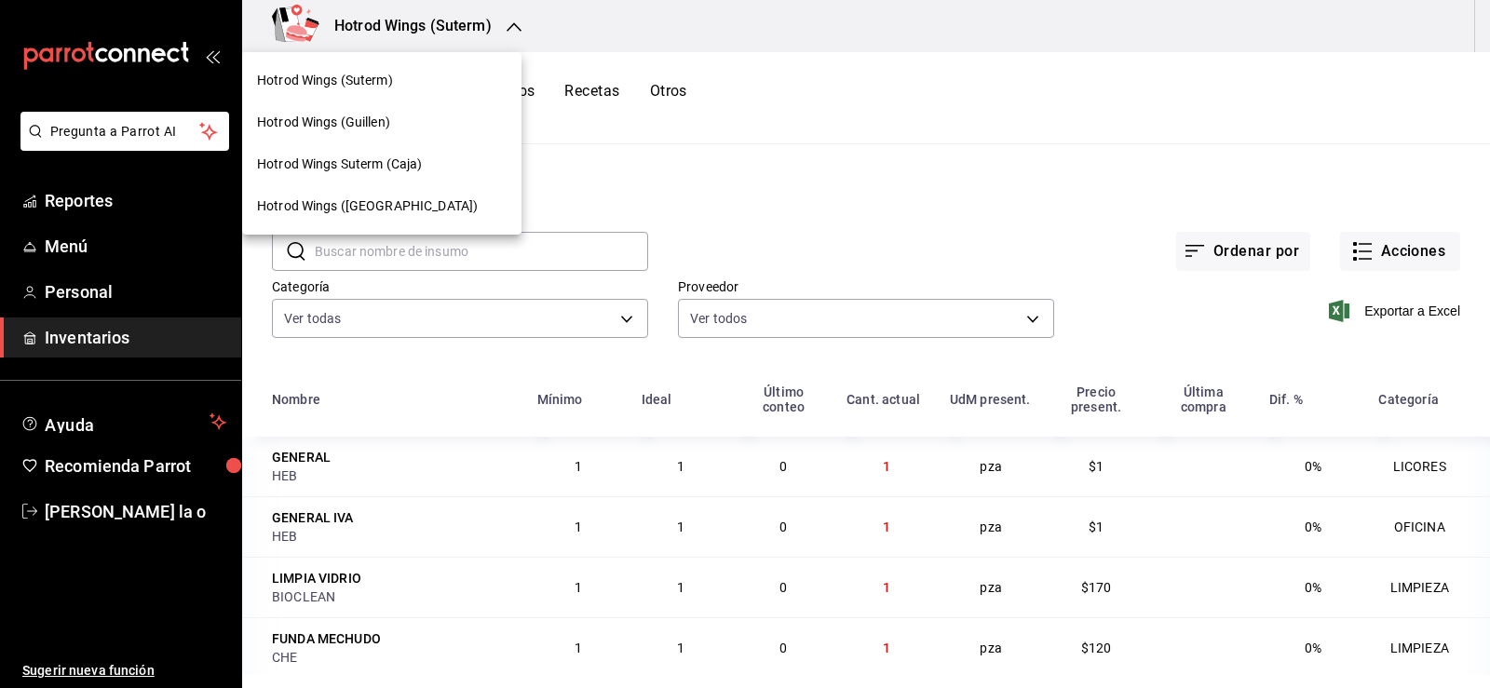
drag, startPoint x: 420, startPoint y: 124, endPoint x: 433, endPoint y: 127, distance: 13.3
click at [422, 123] on div "Hotrod Wings (Guillen)" at bounding box center [382, 123] width 250 height 20
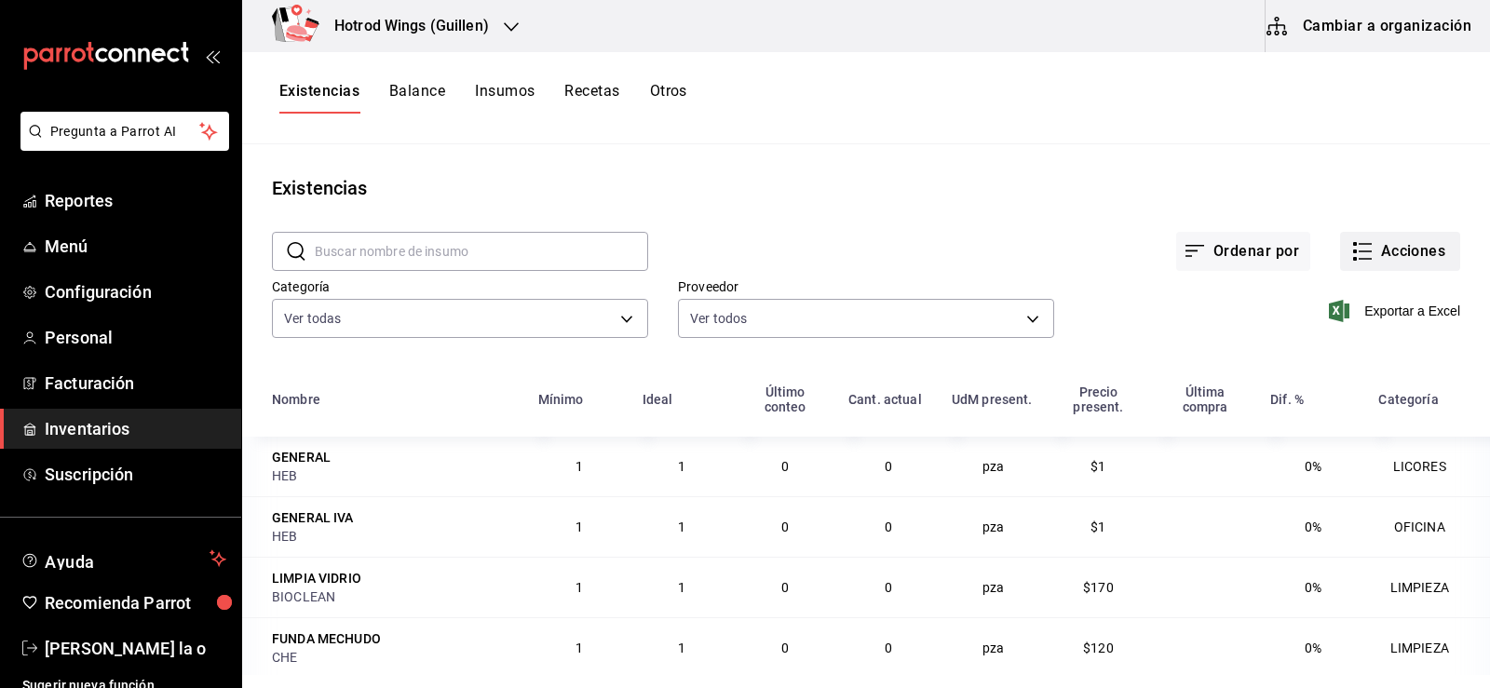
click at [1378, 247] on button "Acciones" at bounding box center [1400, 251] width 120 height 39
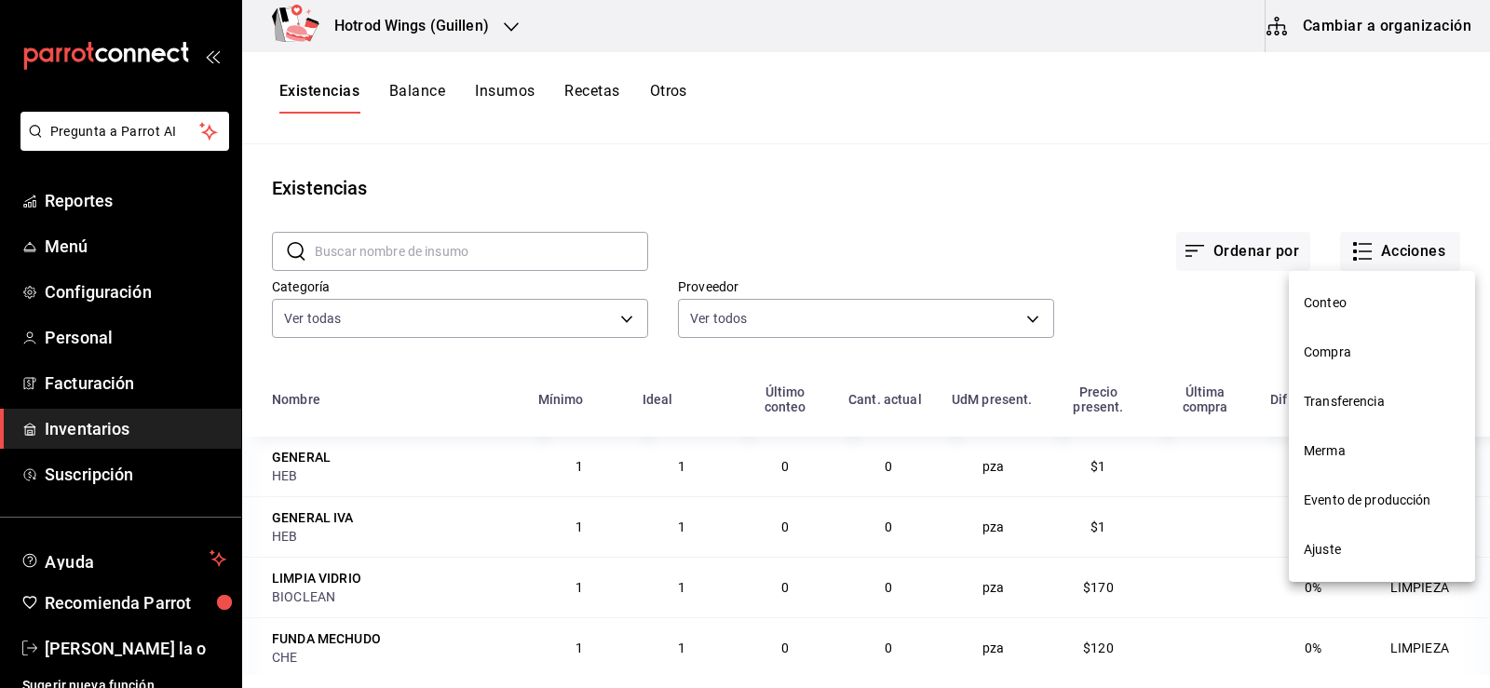
click at [1303, 359] on li "Compra" at bounding box center [1382, 352] width 186 height 49
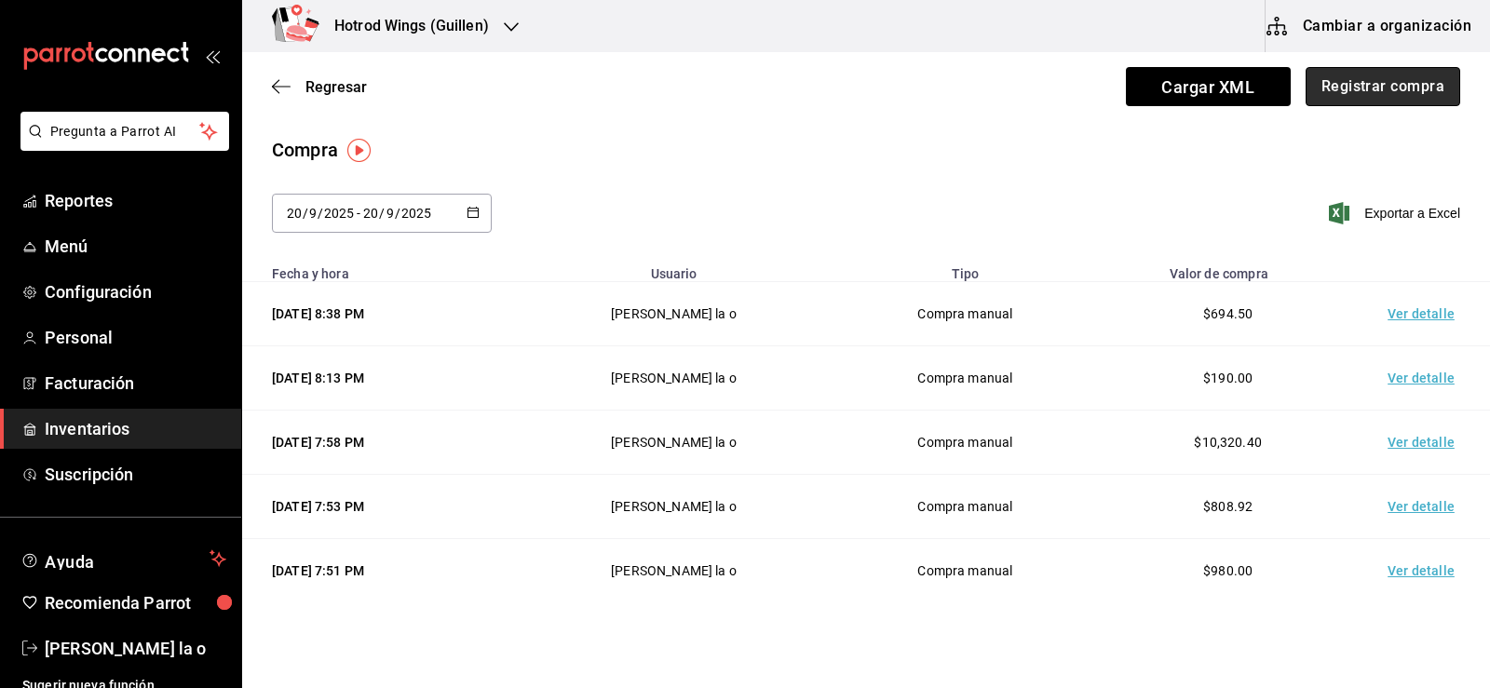
click at [1394, 78] on button "Registrar compra" at bounding box center [1383, 86] width 155 height 39
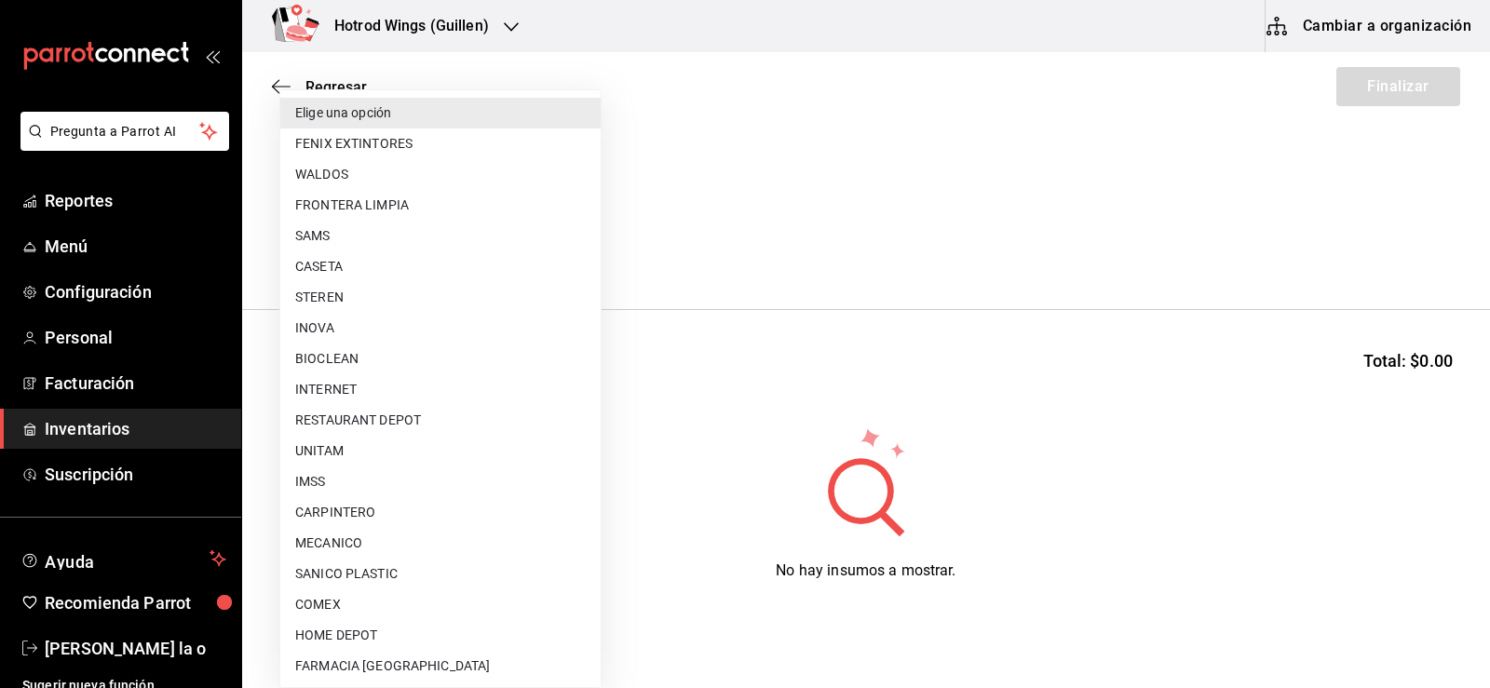
click at [573, 258] on body "Pregunta a Parrot AI Reportes Menú Configuración Personal Facturación Inventari…" at bounding box center [745, 291] width 1490 height 583
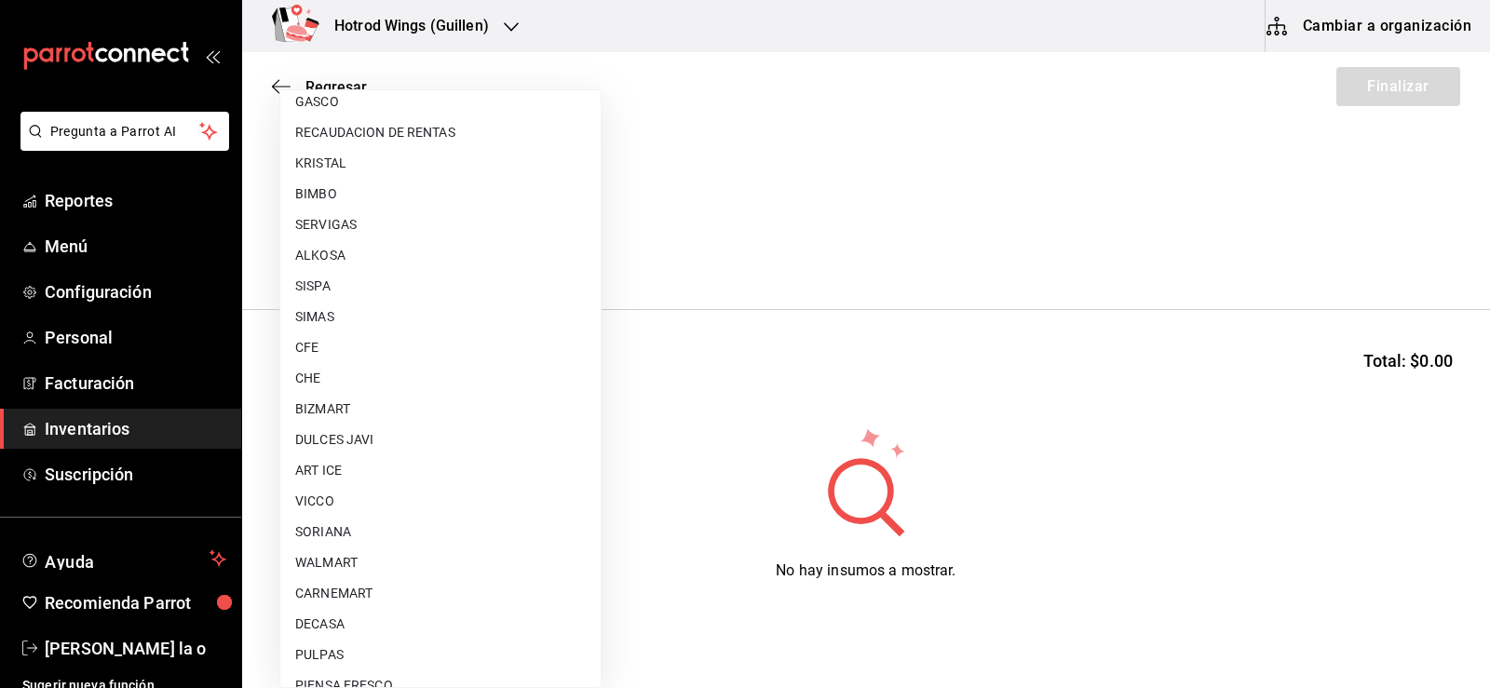
scroll to position [1211, 0]
click at [358, 493] on li "CARNEMART" at bounding box center [440, 500] width 320 height 31
type input "eca350a2-9016-411f-85b5-03c45e2cf8f6"
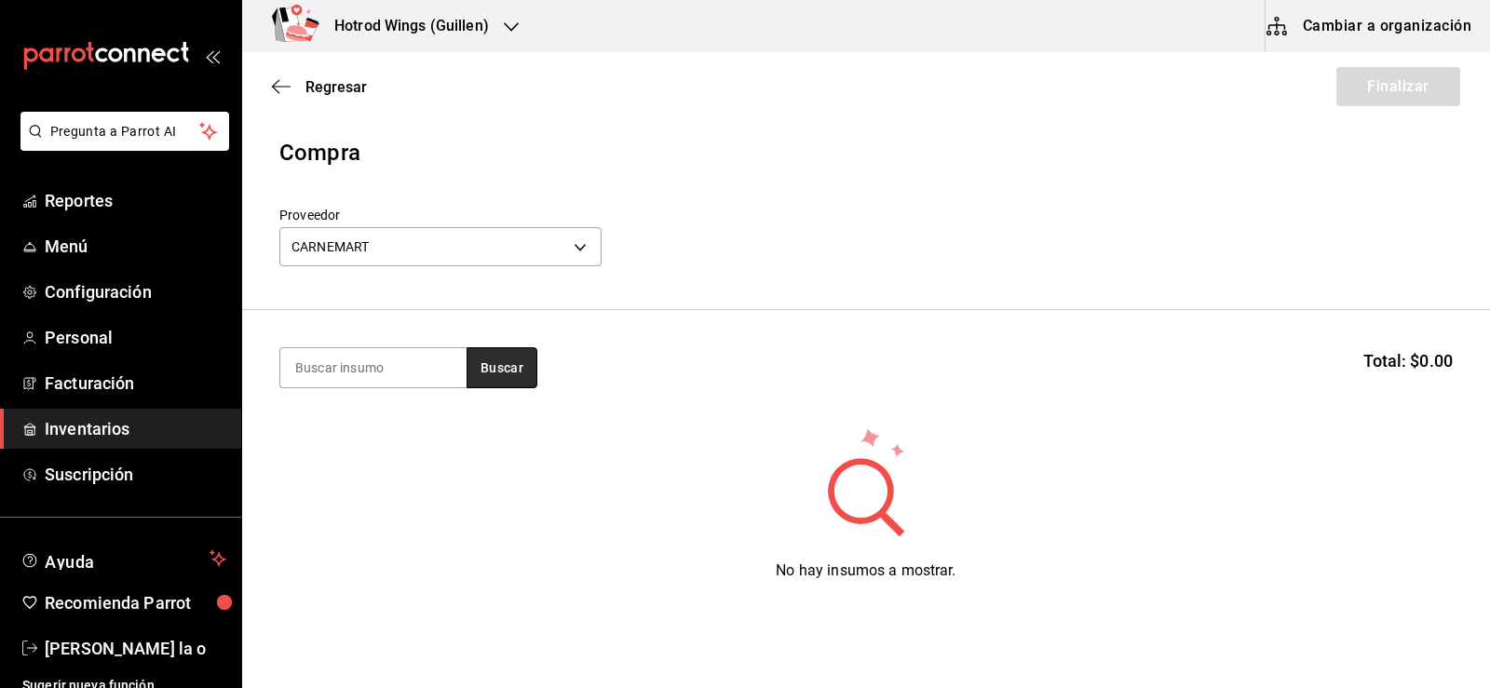
click at [511, 372] on button "Buscar" at bounding box center [502, 367] width 71 height 41
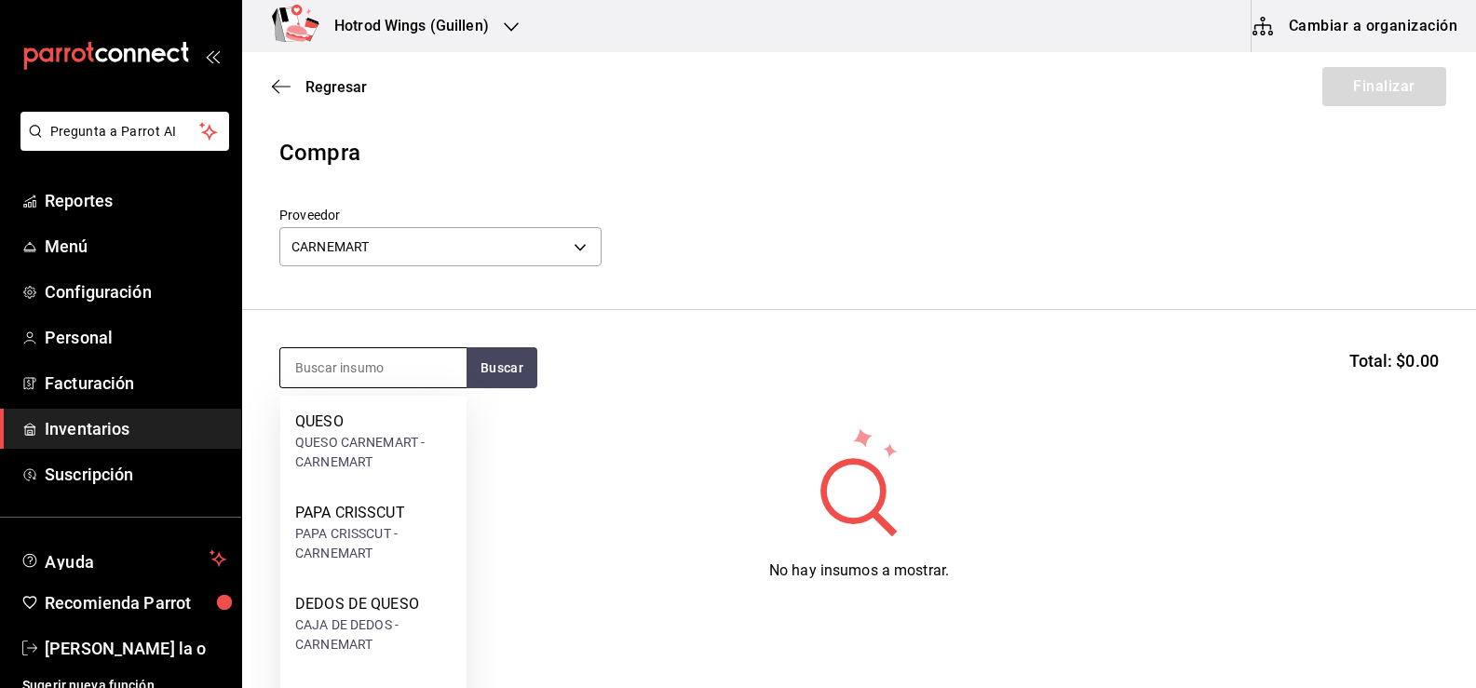
click at [449, 367] on input at bounding box center [373, 367] width 186 height 39
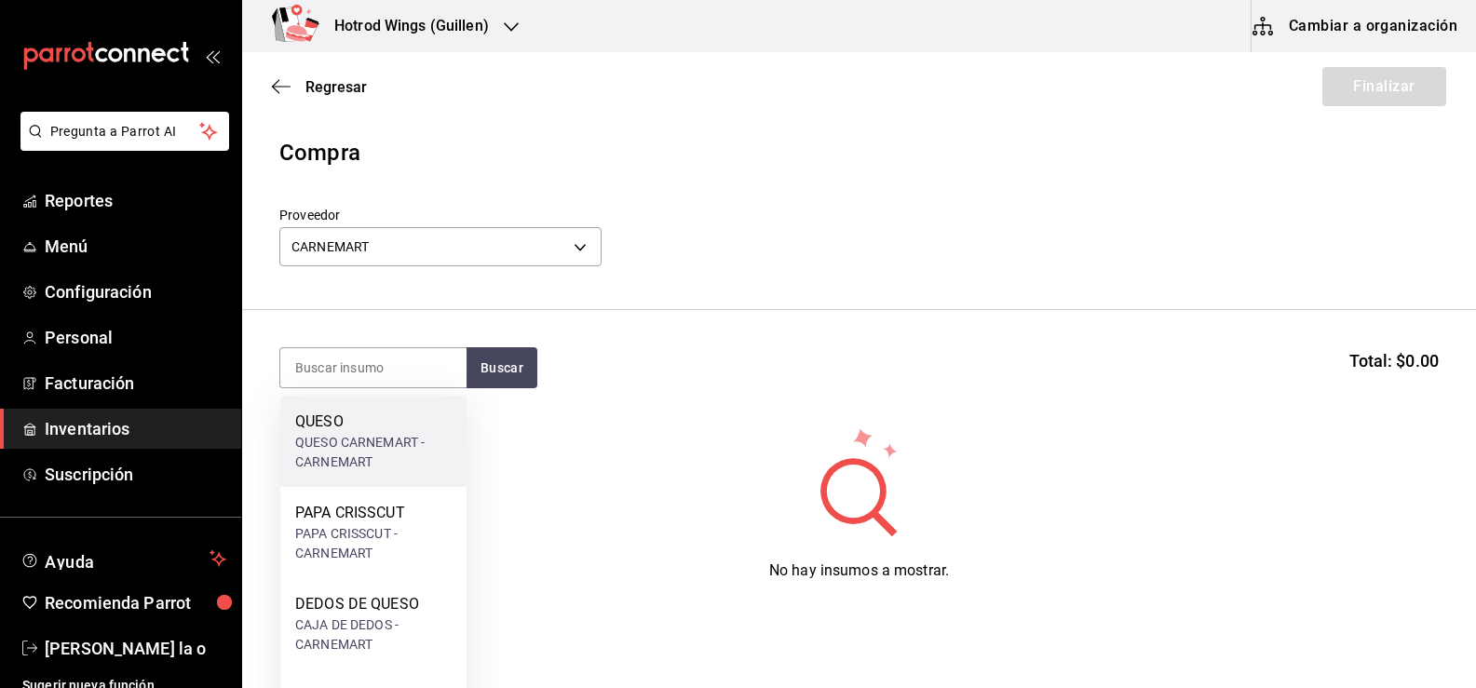
click at [415, 441] on div "QUESO CARNEMART - CARNEMART" at bounding box center [373, 452] width 156 height 39
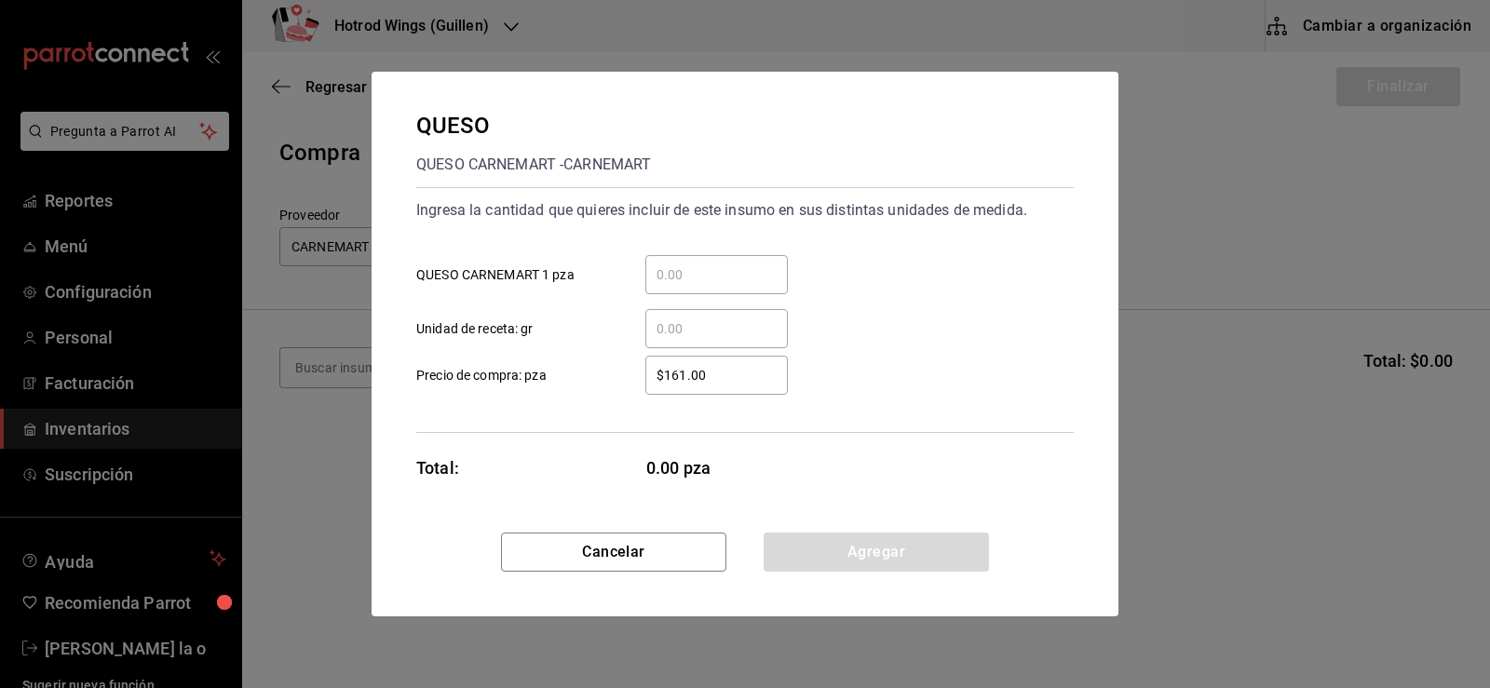
click at [721, 280] on input "​ QUESO CARNEMART 1 pza" at bounding box center [716, 275] width 143 height 22
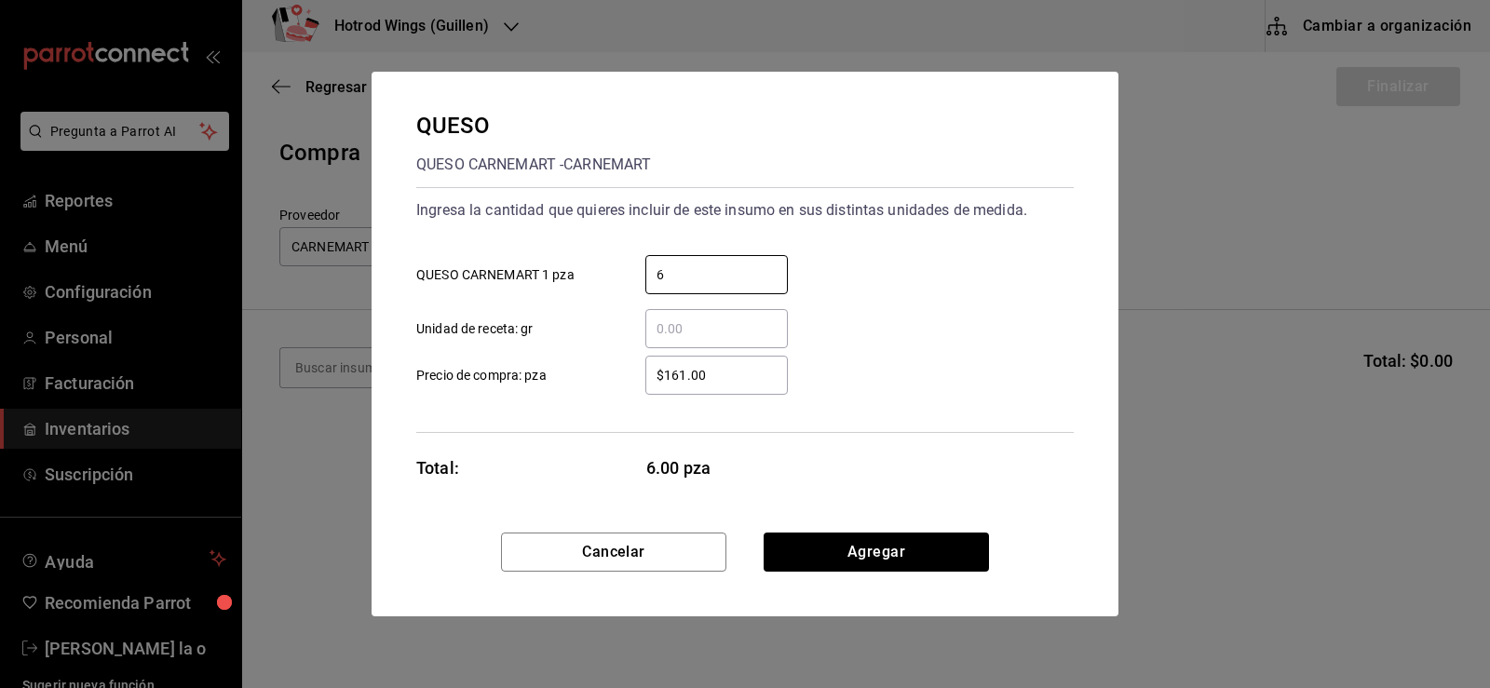
type input "6"
click at [686, 375] on input "$161.00" at bounding box center [716, 375] width 143 height 22
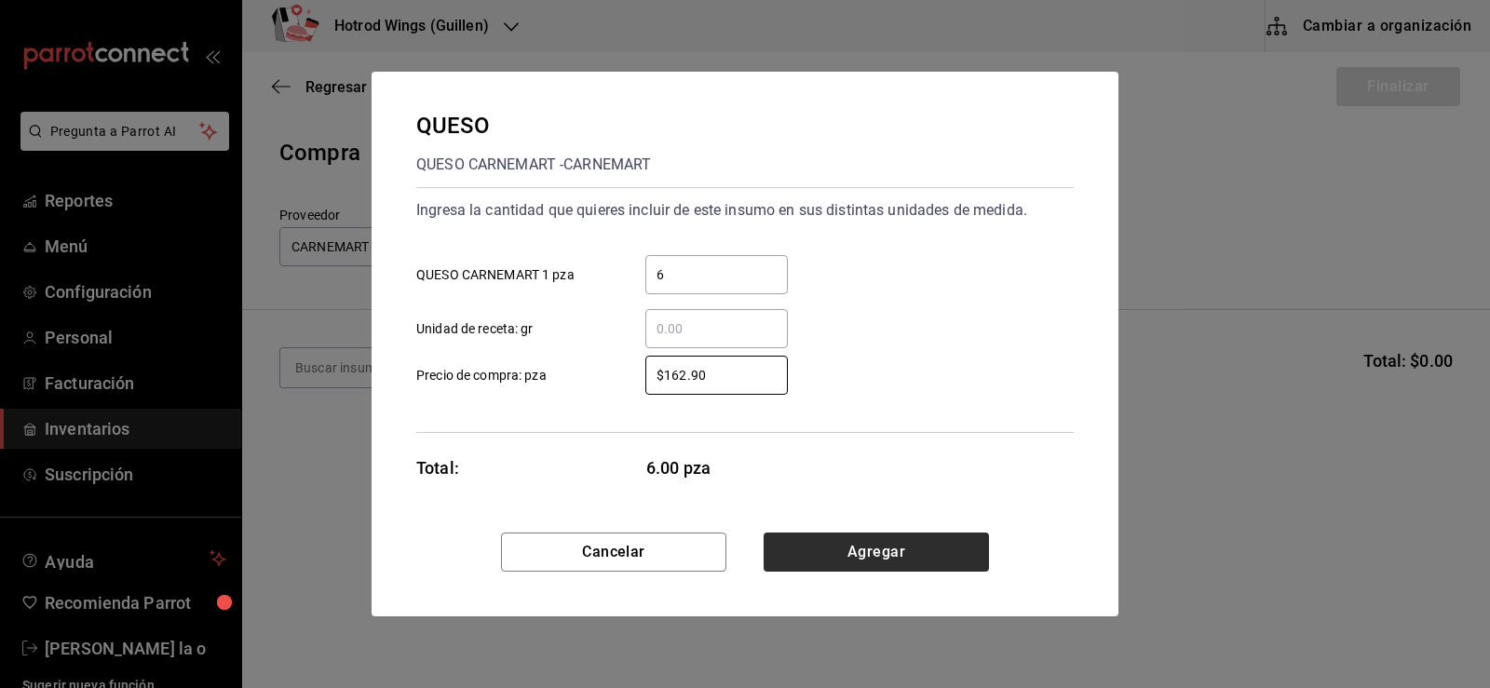
type input "$162.90"
click at [859, 563] on button "Agregar" at bounding box center [876, 552] width 225 height 39
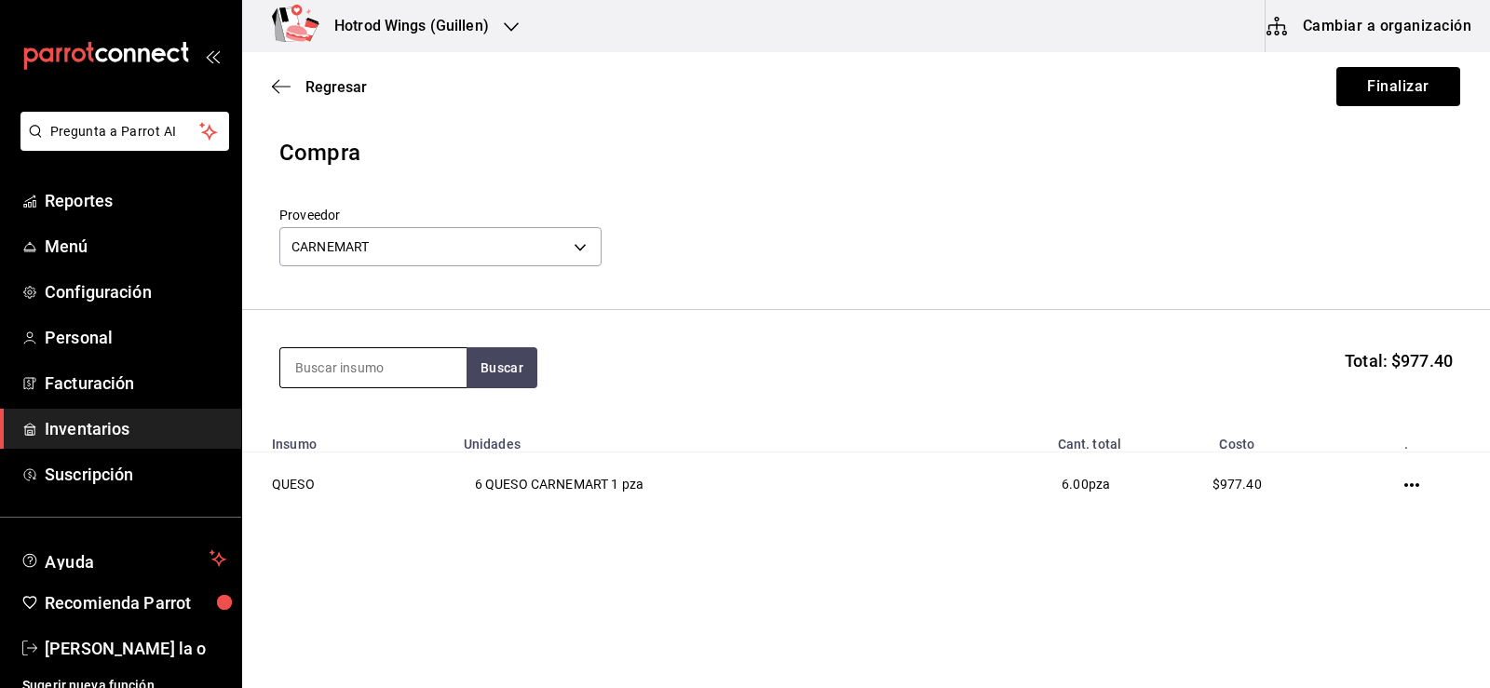
click at [331, 370] on input at bounding box center [373, 367] width 186 height 39
type input "GAJO"
click at [519, 368] on button "Buscar" at bounding box center [502, 367] width 71 height 41
click at [400, 415] on div "PAPA [PERSON_NAME]" at bounding box center [371, 422] width 153 height 22
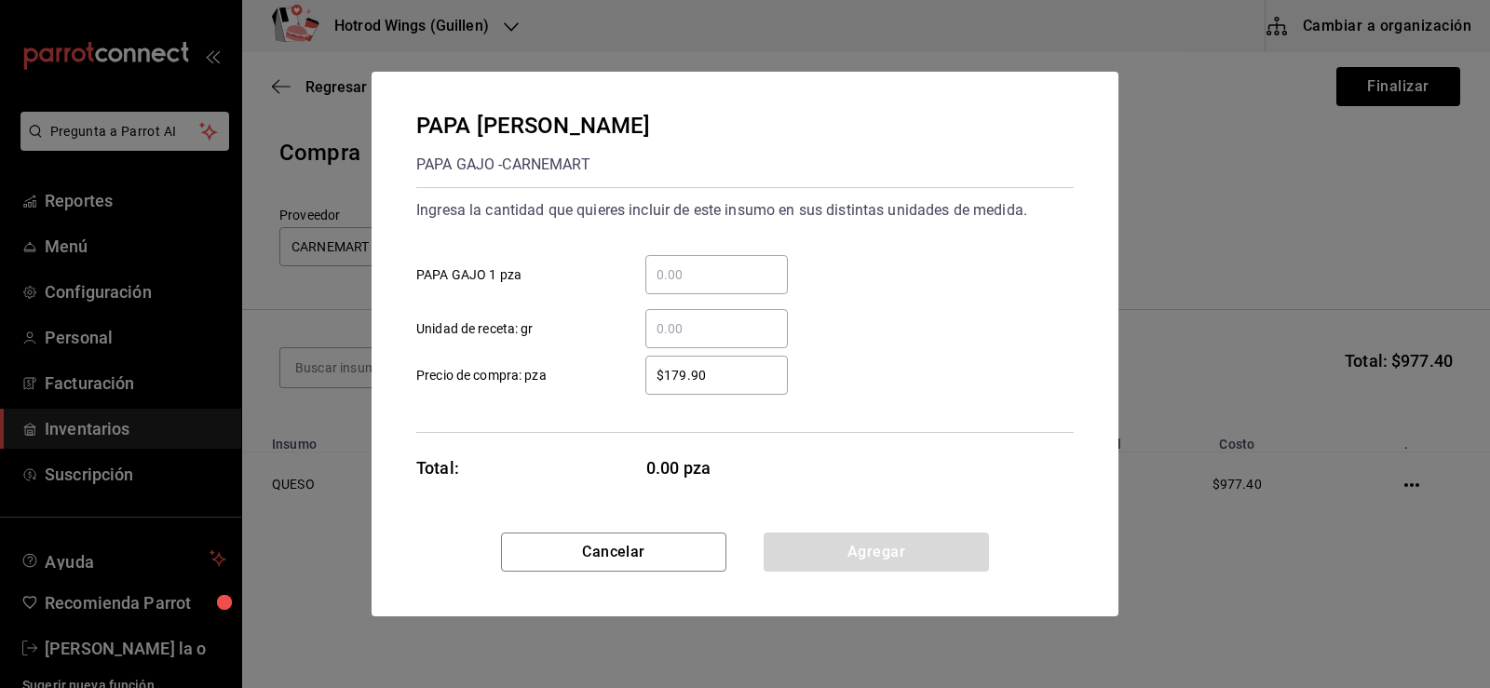
click at [679, 271] on input "​ PAPA GAJO 1 pza" at bounding box center [716, 275] width 143 height 22
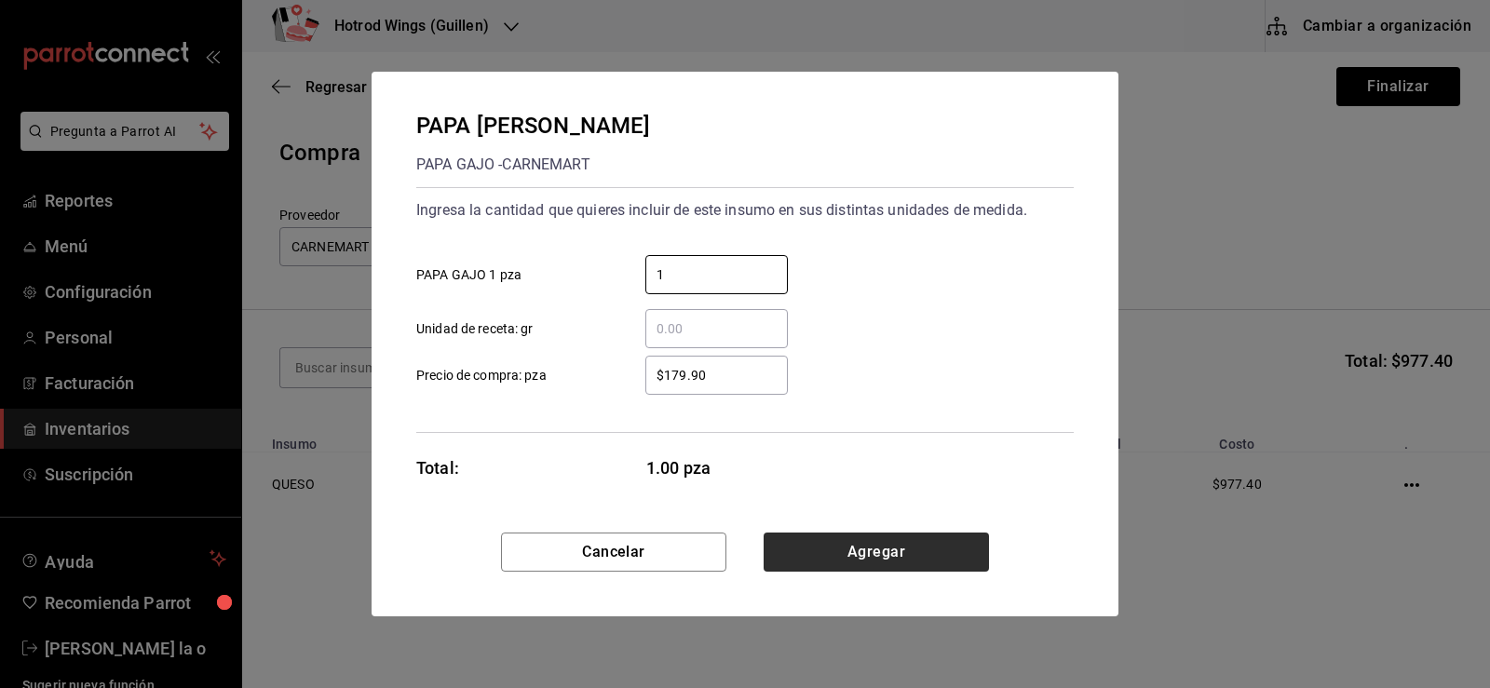
type input "1"
click at [939, 547] on button "Agregar" at bounding box center [876, 552] width 225 height 39
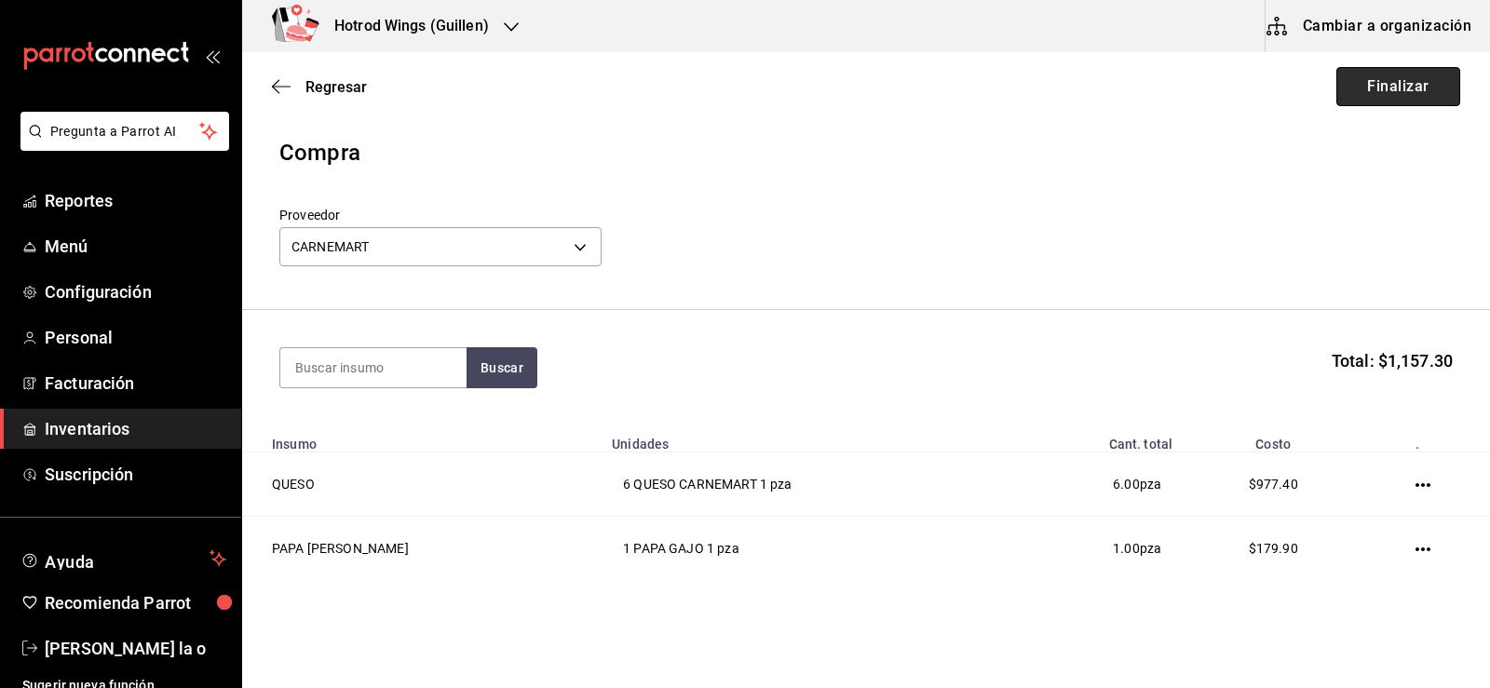
click at [1415, 80] on button "Finalizar" at bounding box center [1399, 86] width 124 height 39
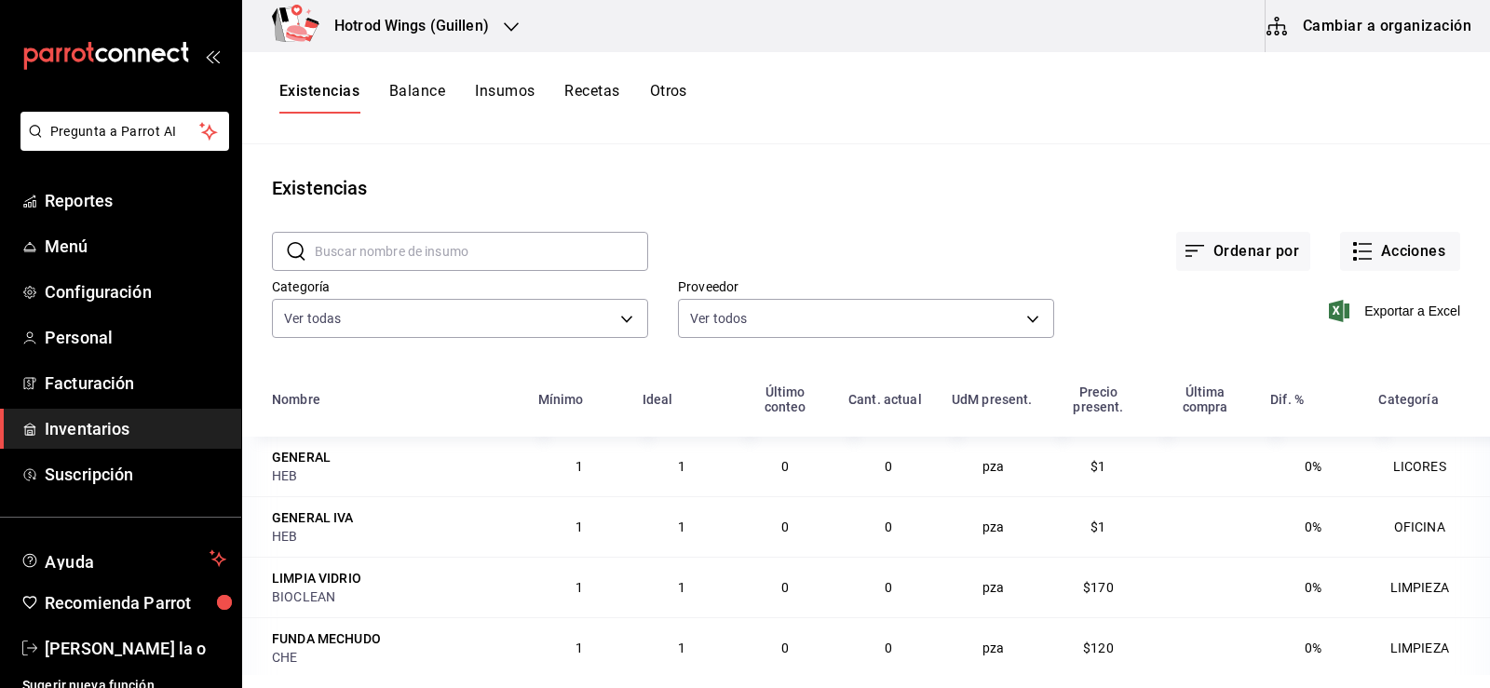
click at [521, 26] on div "Hotrod Wings (Guillen)" at bounding box center [391, 26] width 269 height 52
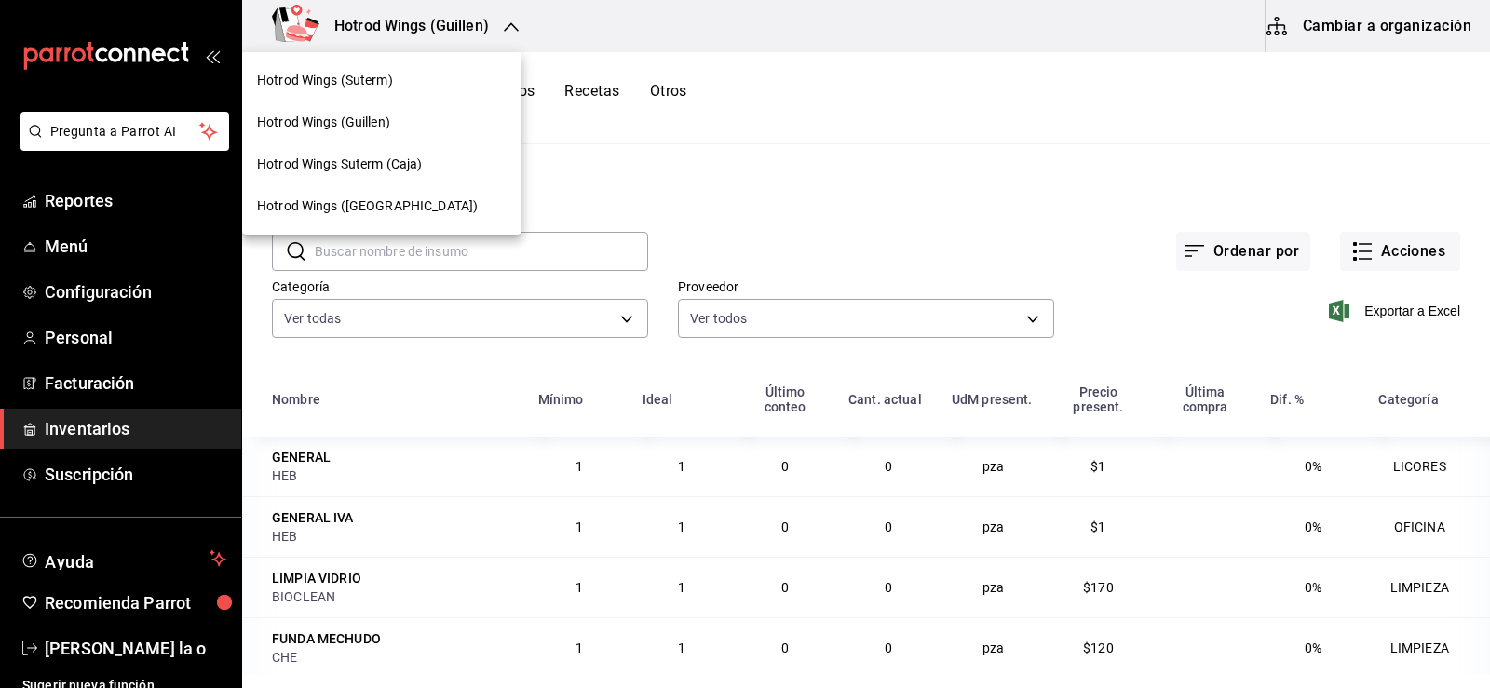
click at [399, 90] on div "Hotrod Wings (Suterm)" at bounding box center [381, 81] width 279 height 42
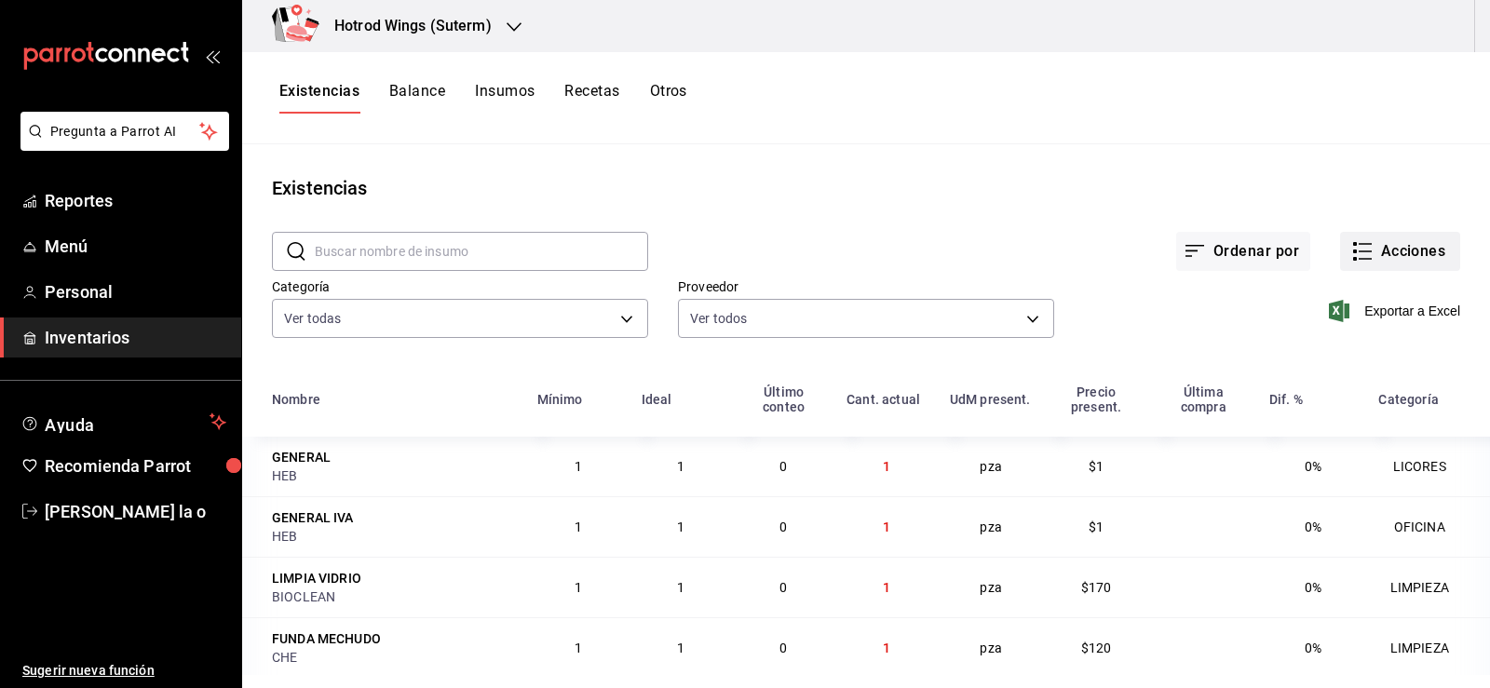
click at [1357, 261] on icon "button" at bounding box center [1362, 251] width 22 height 22
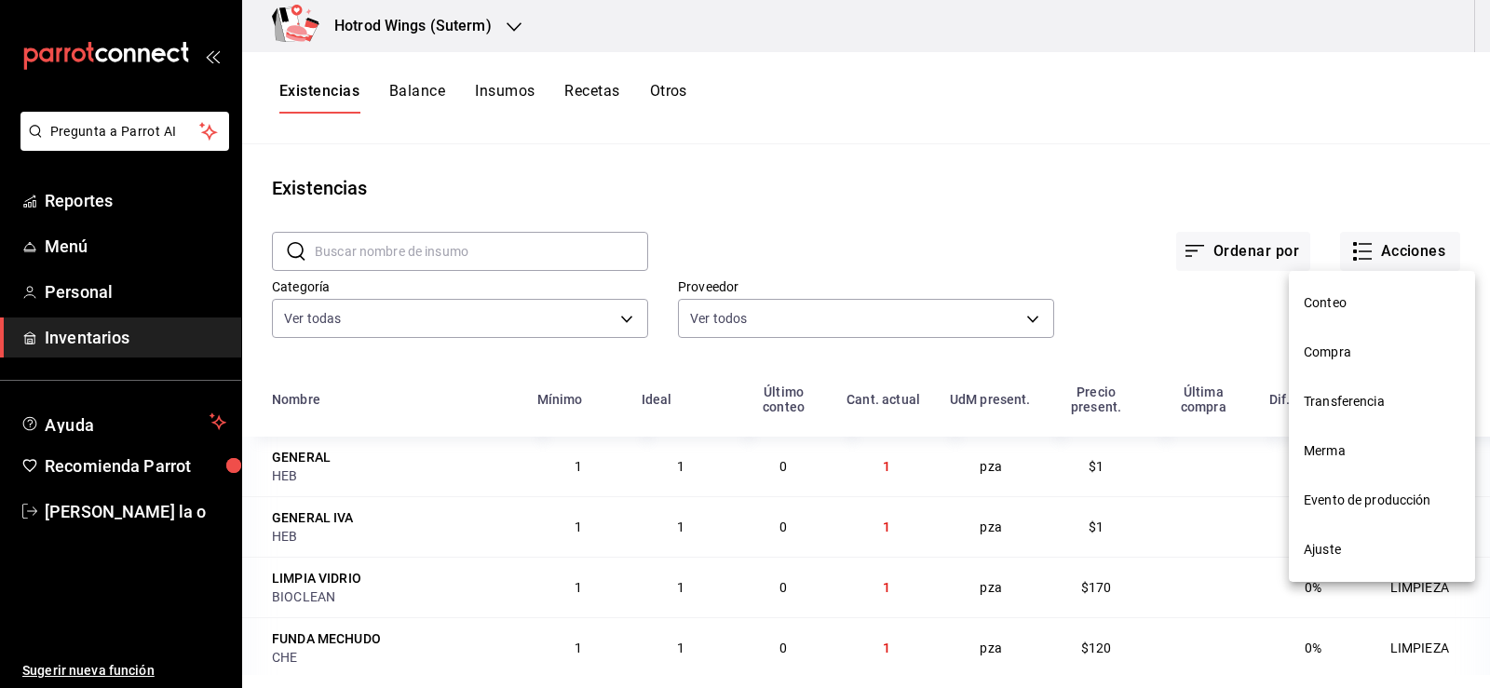
click at [1318, 348] on span "Compra" at bounding box center [1382, 353] width 156 height 20
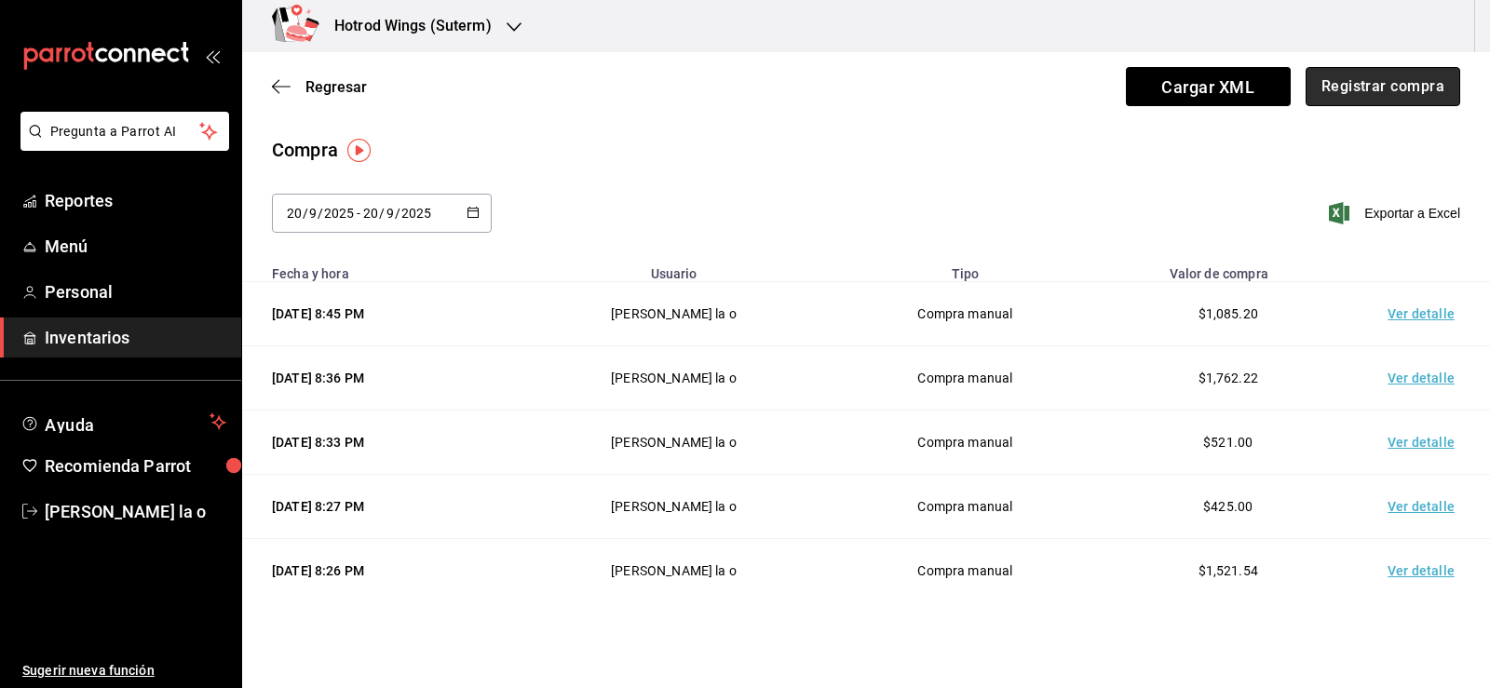
click at [1325, 87] on button "Registrar compra" at bounding box center [1383, 86] width 155 height 39
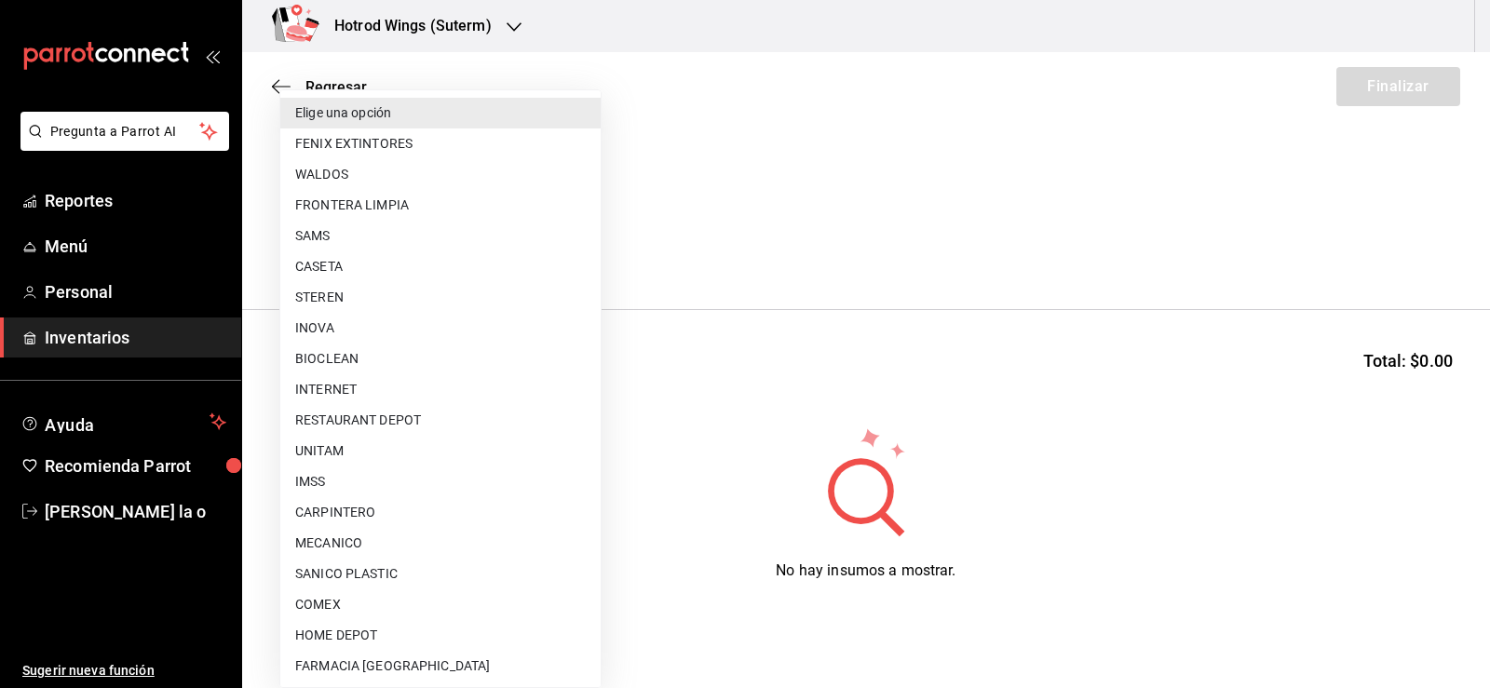
click at [581, 261] on body "Pregunta a Parrot AI Reportes Menú Personal Inventarios Ayuda Recomienda Parrot…" at bounding box center [745, 291] width 1490 height 583
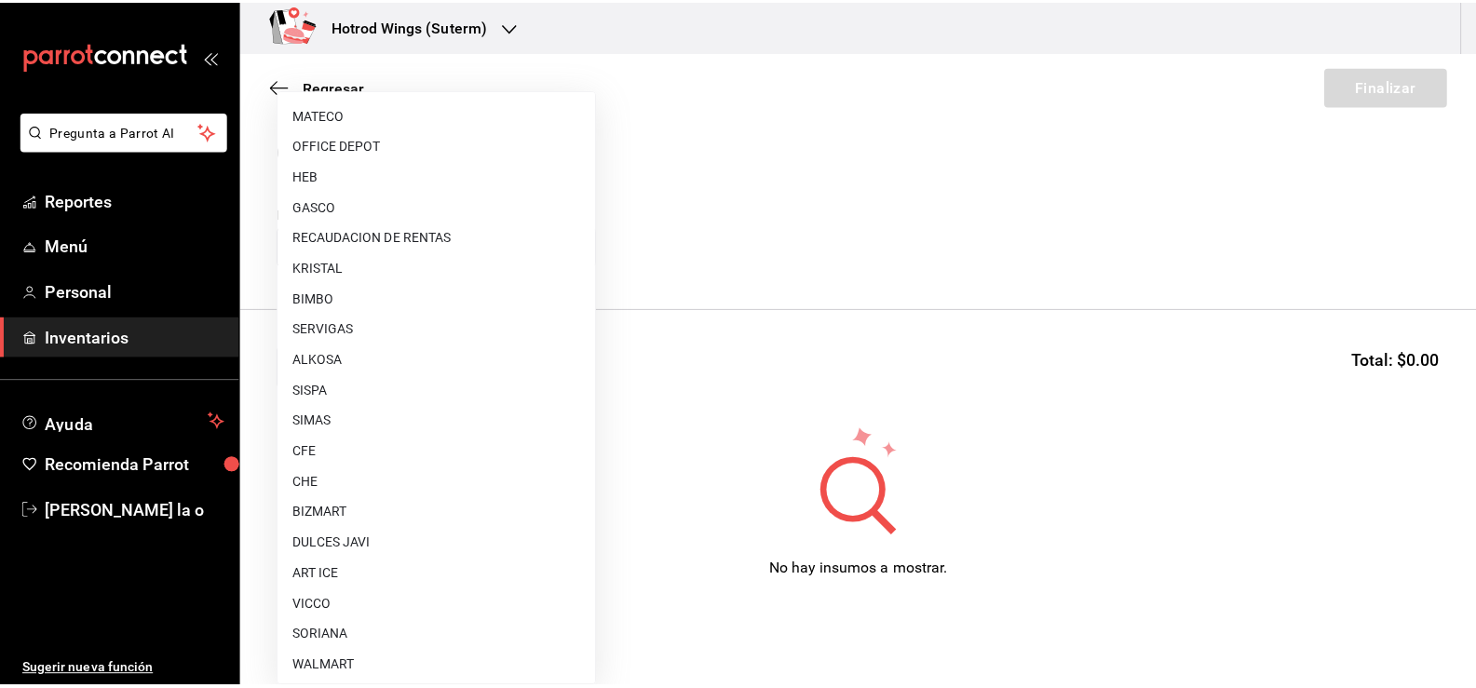
scroll to position [919, 0]
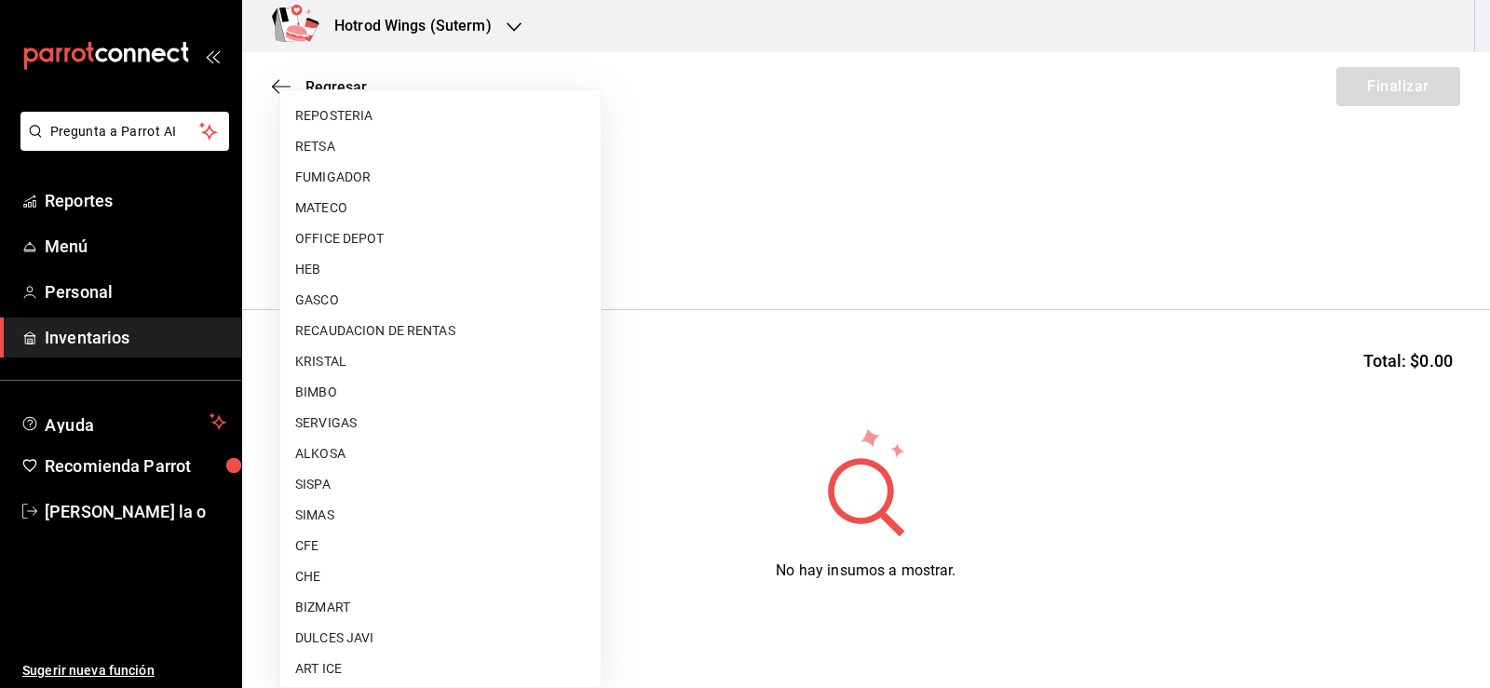
click at [350, 277] on li "HEB" at bounding box center [440, 269] width 320 height 31
type input "85248193-6654-4893-9fdc-06dd31cd8c16"
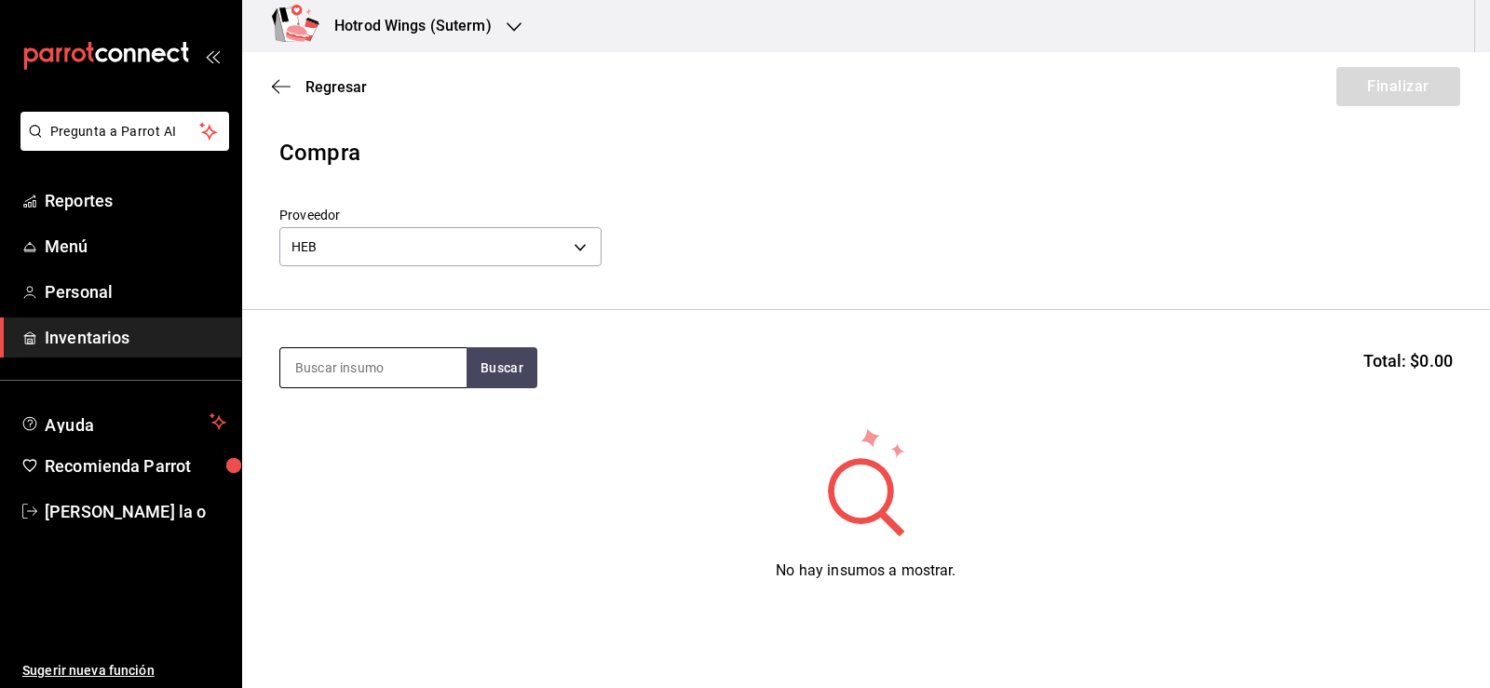
drag, startPoint x: 397, startPoint y: 362, endPoint x: 387, endPoint y: 354, distance: 13.2
click at [396, 362] on input at bounding box center [373, 367] width 186 height 39
click at [503, 361] on button "Buscar" at bounding box center [502, 367] width 71 height 41
click at [500, 361] on button "Buscar" at bounding box center [502, 367] width 71 height 41
type input "M"
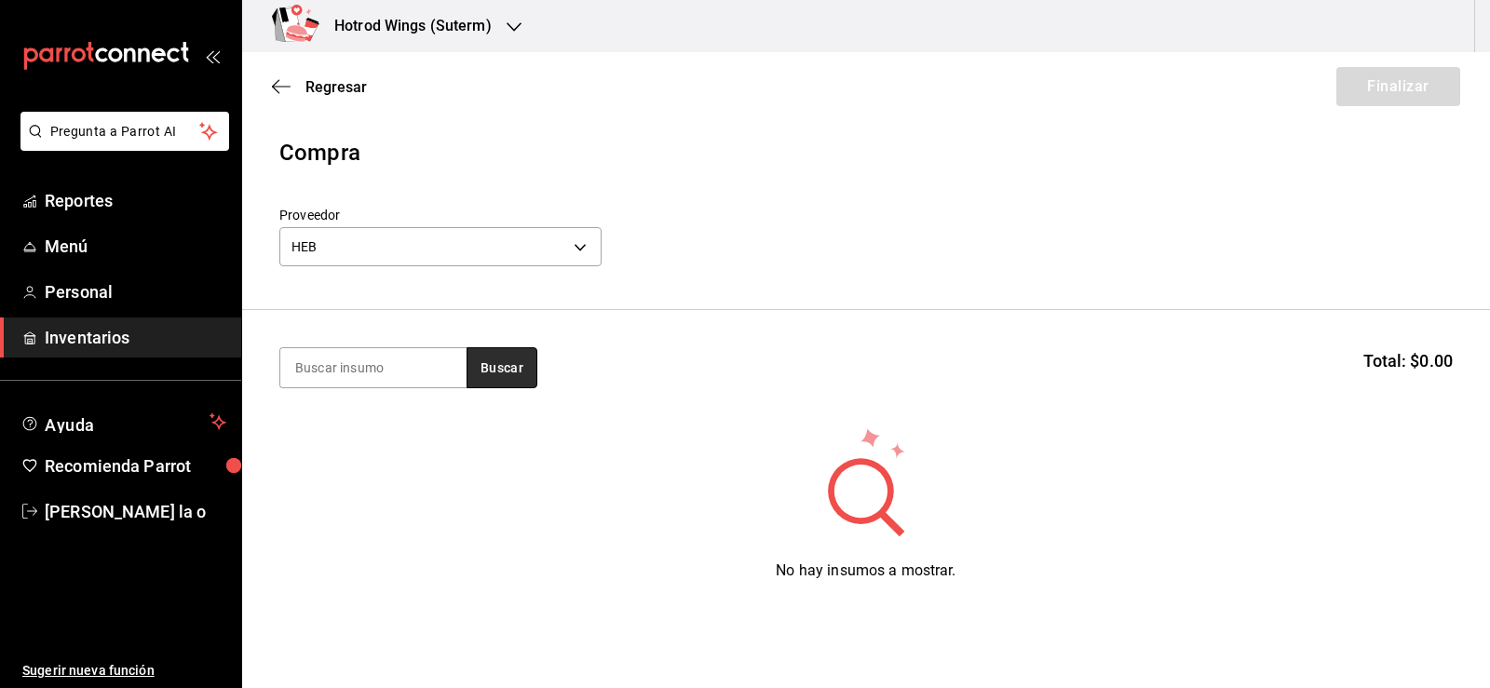
click at [501, 374] on button "Buscar" at bounding box center [502, 367] width 71 height 41
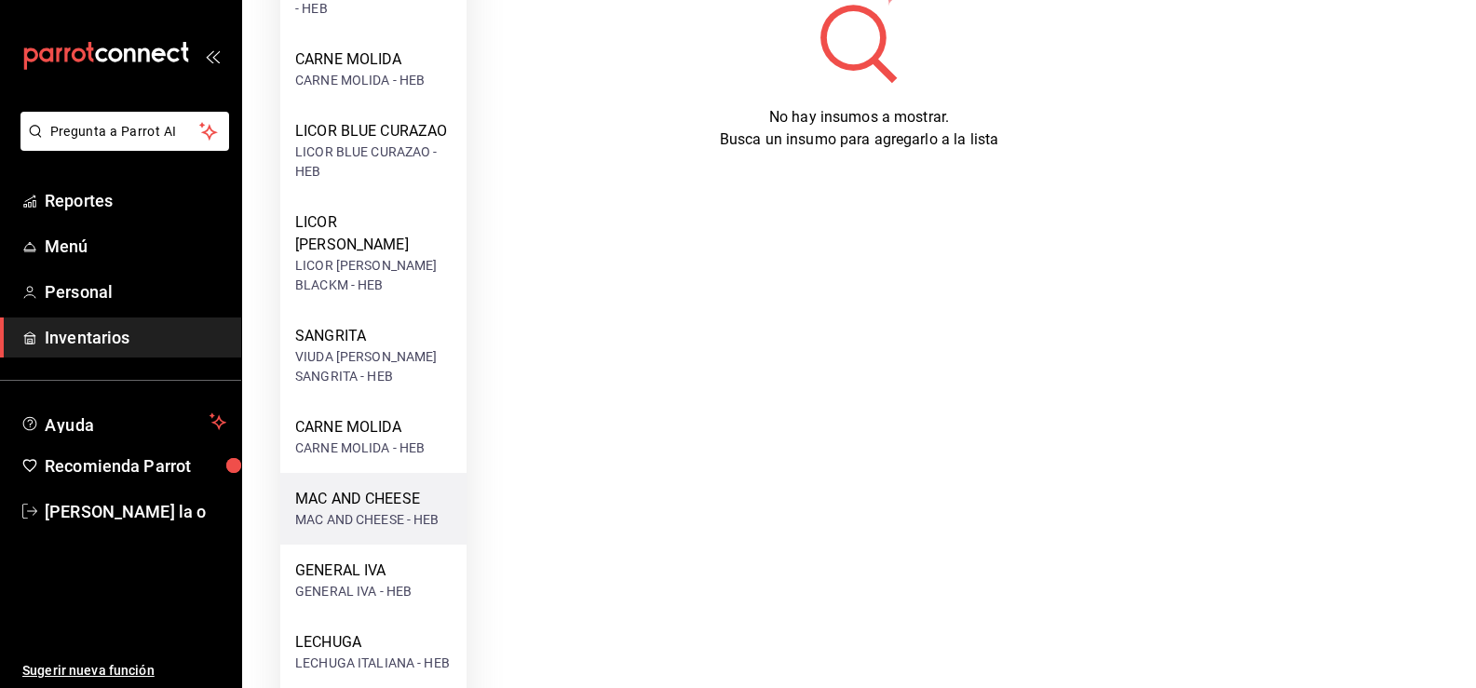
scroll to position [466, 0]
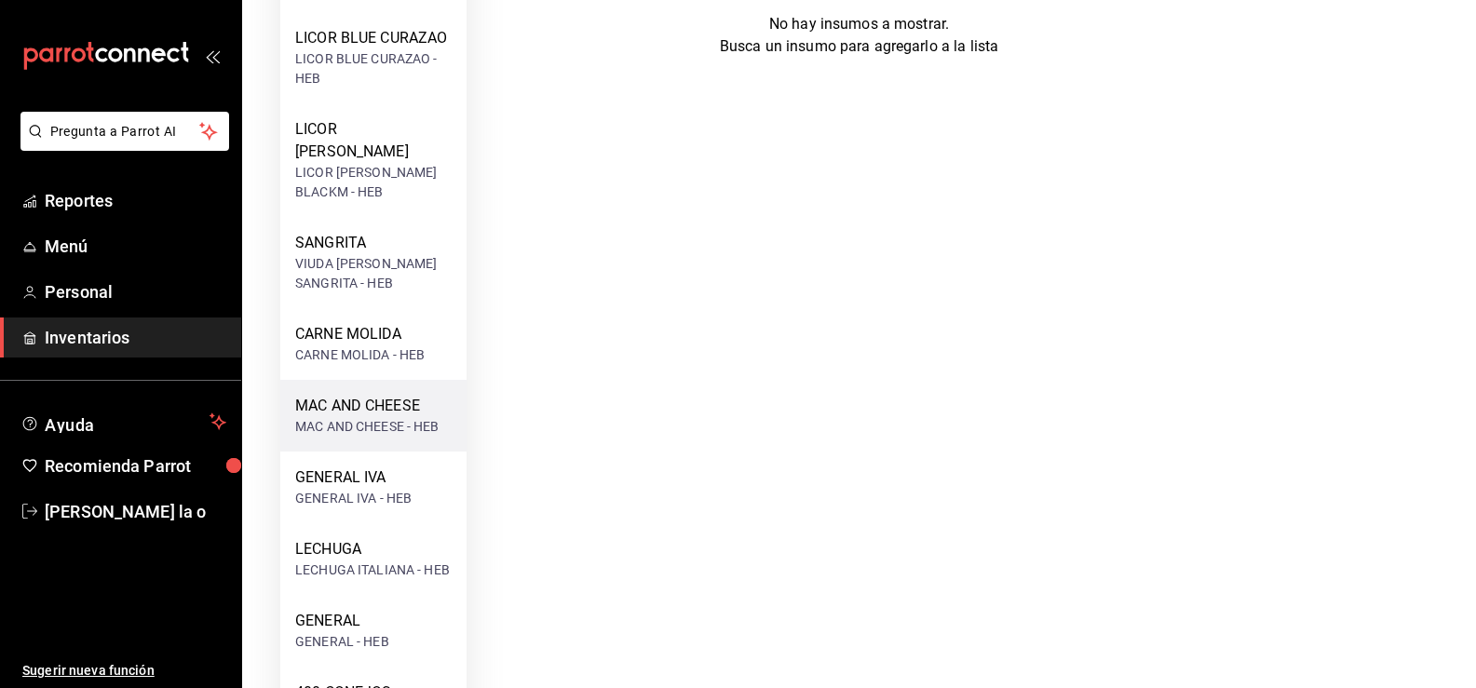
click at [412, 417] on div "MAC AND CHEESE - HEB" at bounding box center [367, 427] width 144 height 20
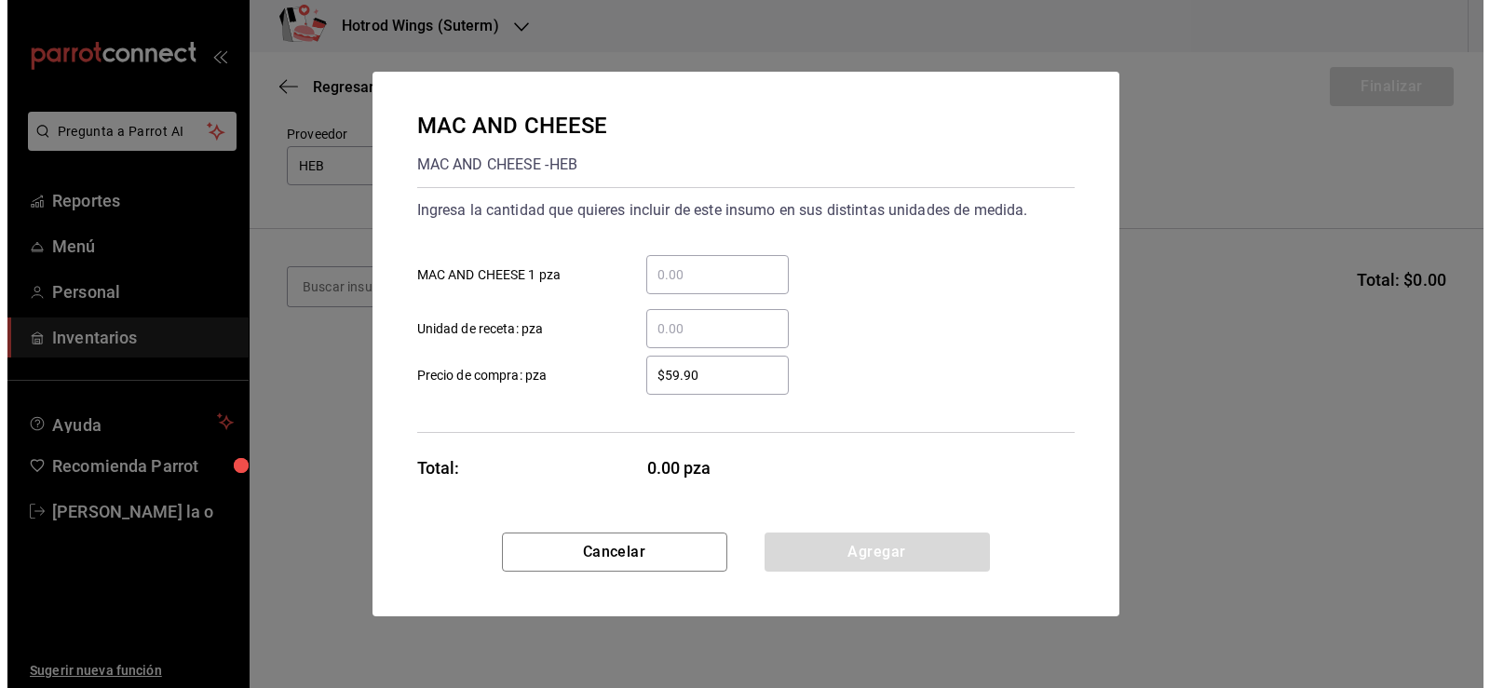
scroll to position [0, 0]
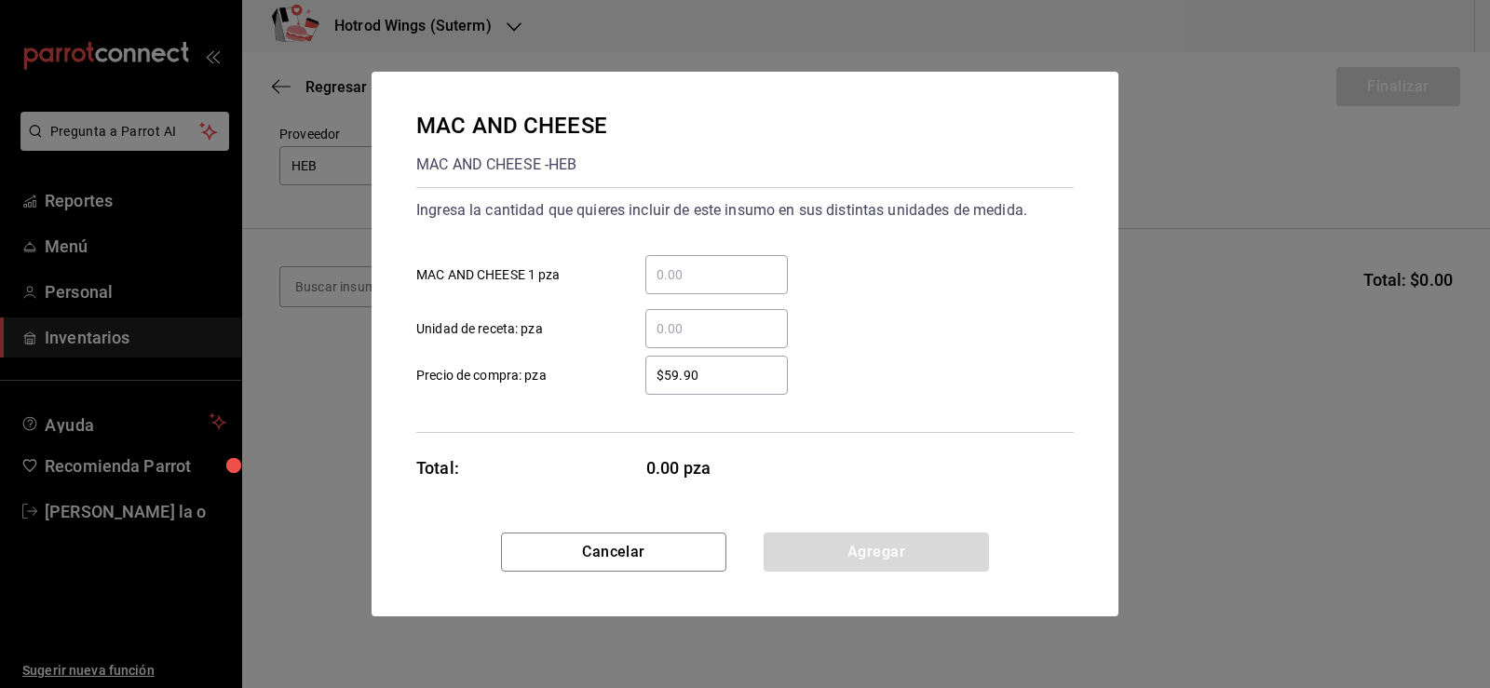
click at [657, 263] on div "​" at bounding box center [716, 274] width 143 height 39
click at [657, 264] on input "​ MAC AND CHEESE 1 pza" at bounding box center [716, 275] width 143 height 22
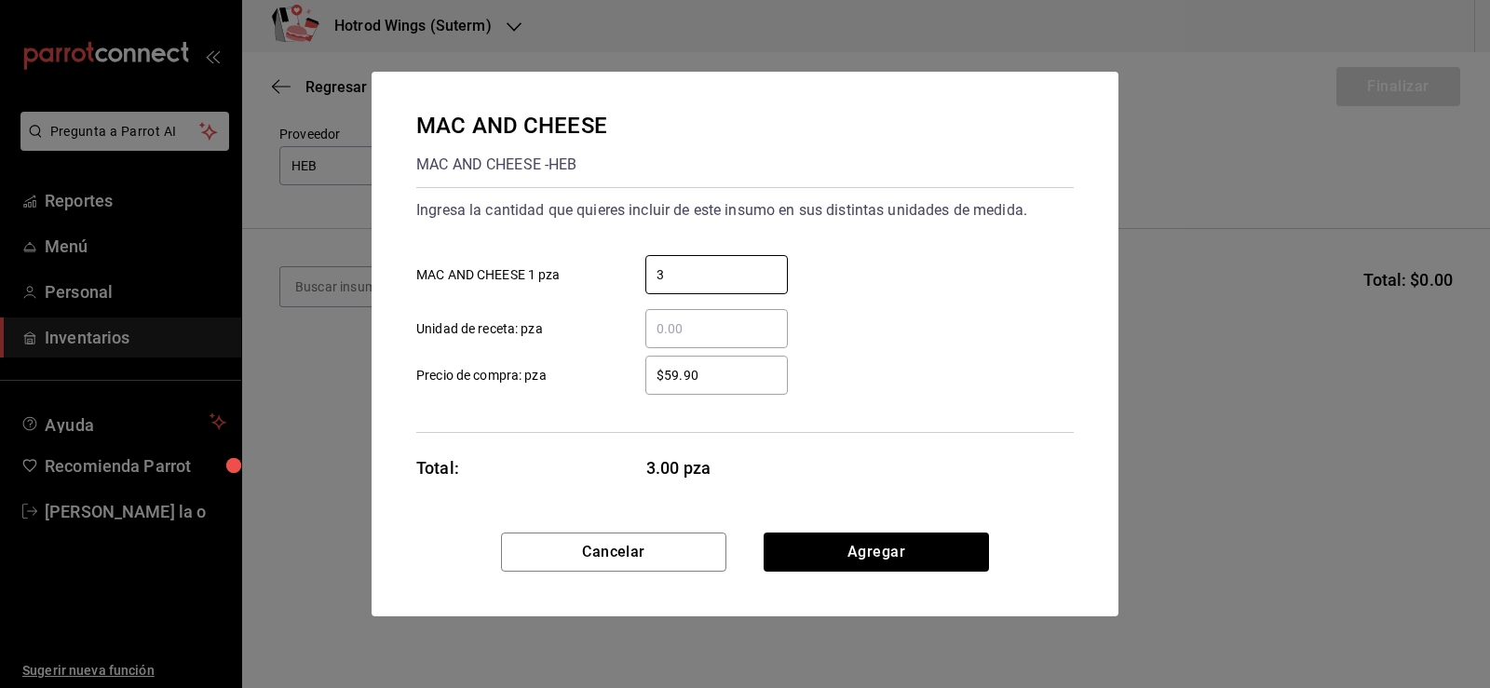
type input "3"
click at [689, 369] on input "$59.90" at bounding box center [716, 375] width 143 height 22
click at [713, 357] on div "$59.90 ​" at bounding box center [716, 375] width 143 height 39
click at [713, 364] on input "$59.90" at bounding box center [716, 375] width 143 height 22
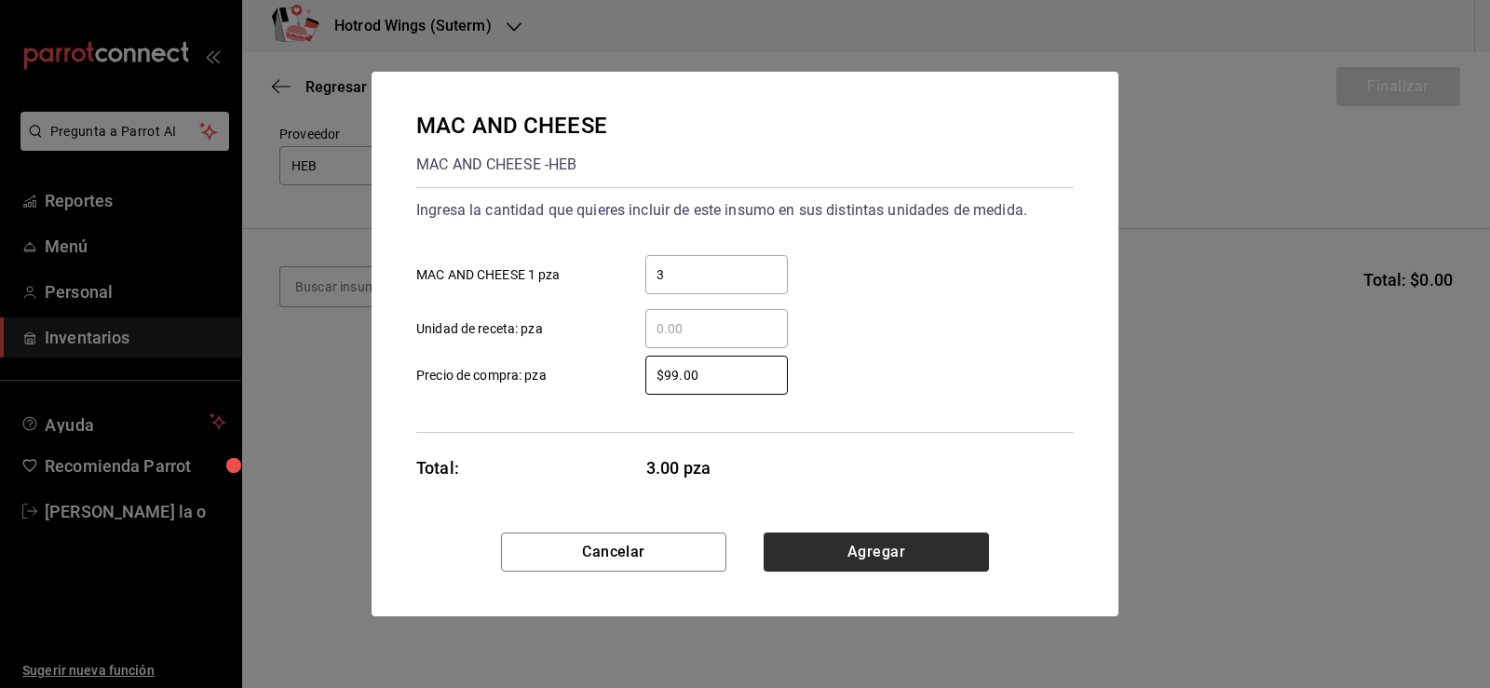
type input "$99.00"
click at [781, 543] on button "Agregar" at bounding box center [876, 552] width 225 height 39
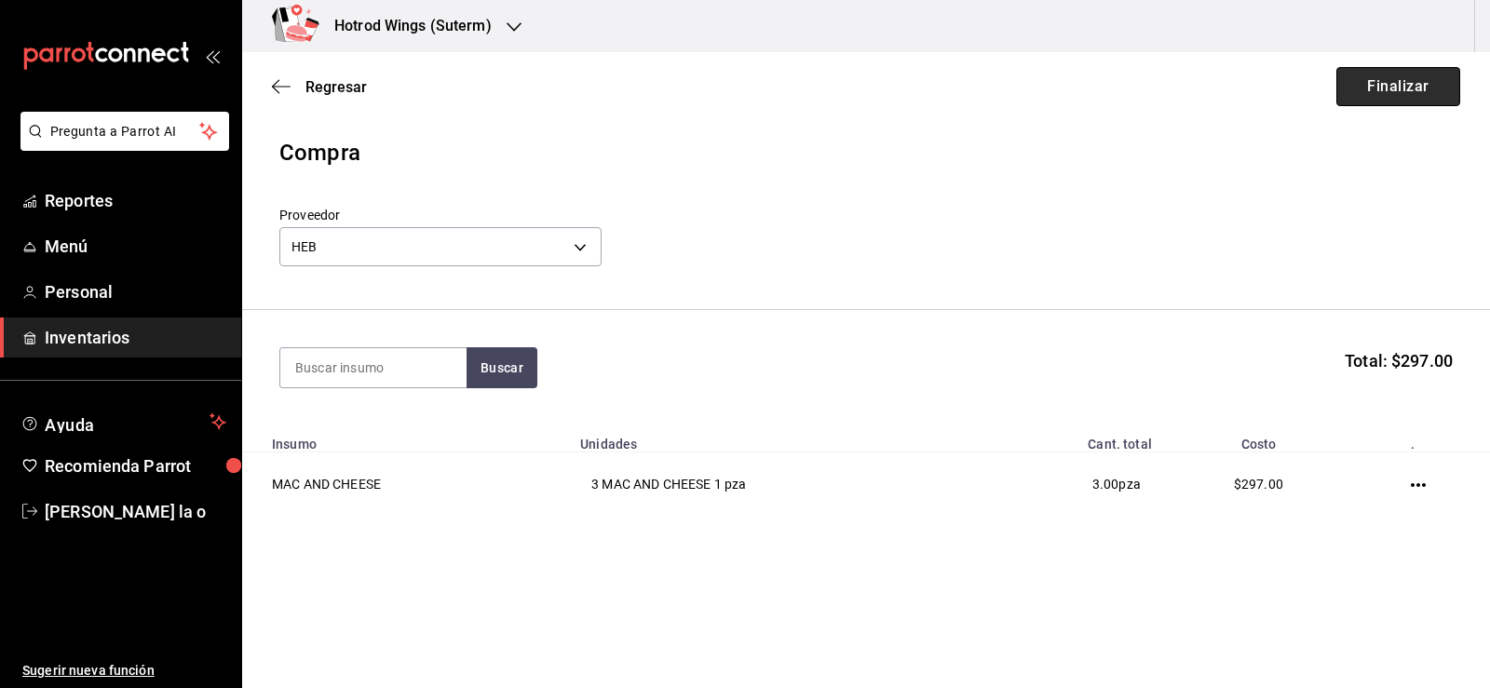
click at [1385, 85] on button "Finalizar" at bounding box center [1399, 86] width 124 height 39
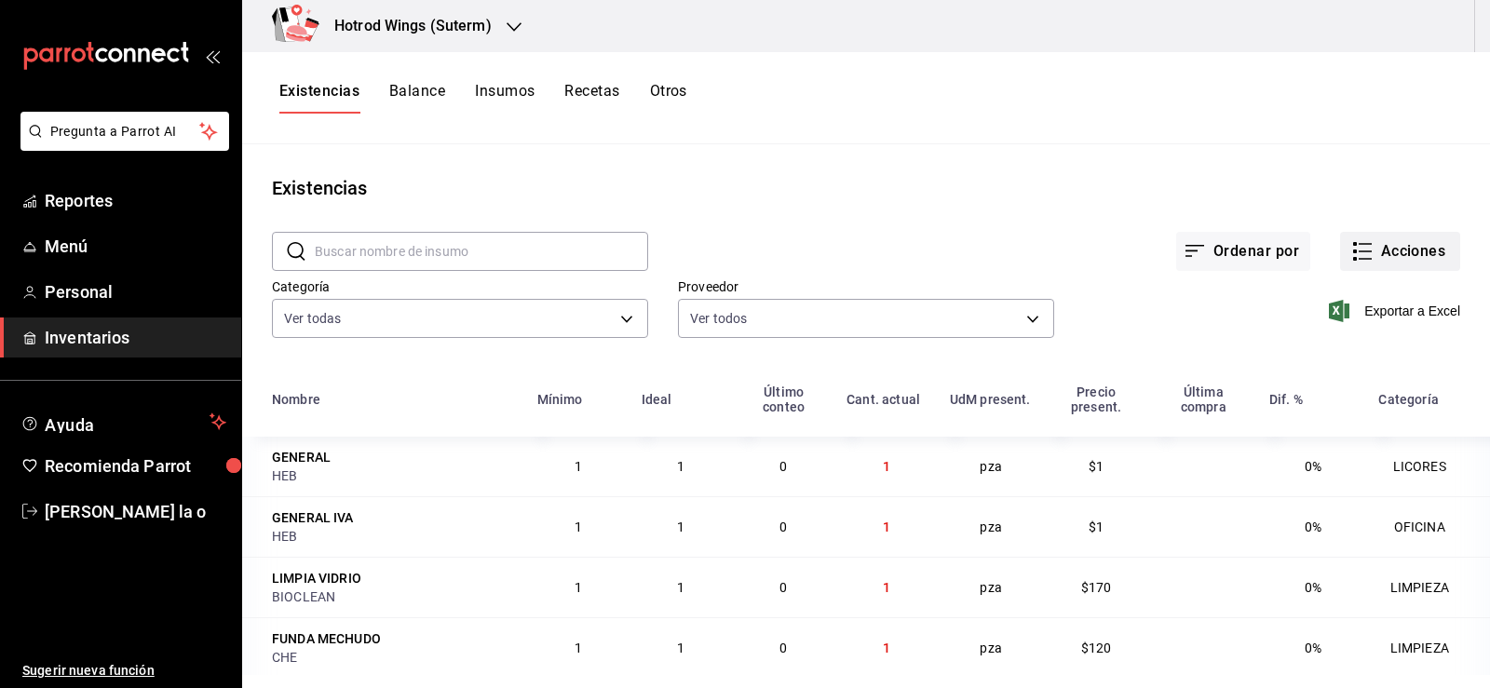
click at [1375, 249] on button "Acciones" at bounding box center [1400, 251] width 120 height 39
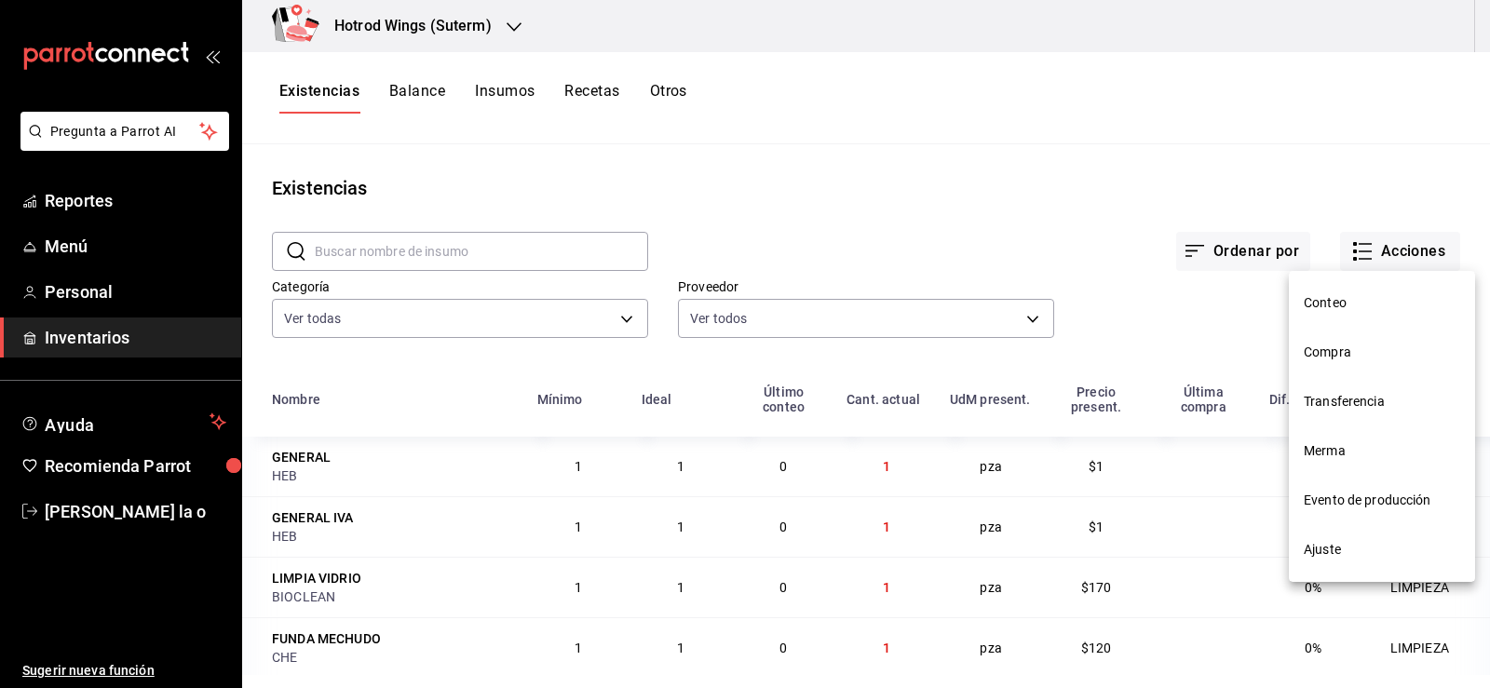
click at [1356, 362] on li "Compra" at bounding box center [1382, 352] width 186 height 49
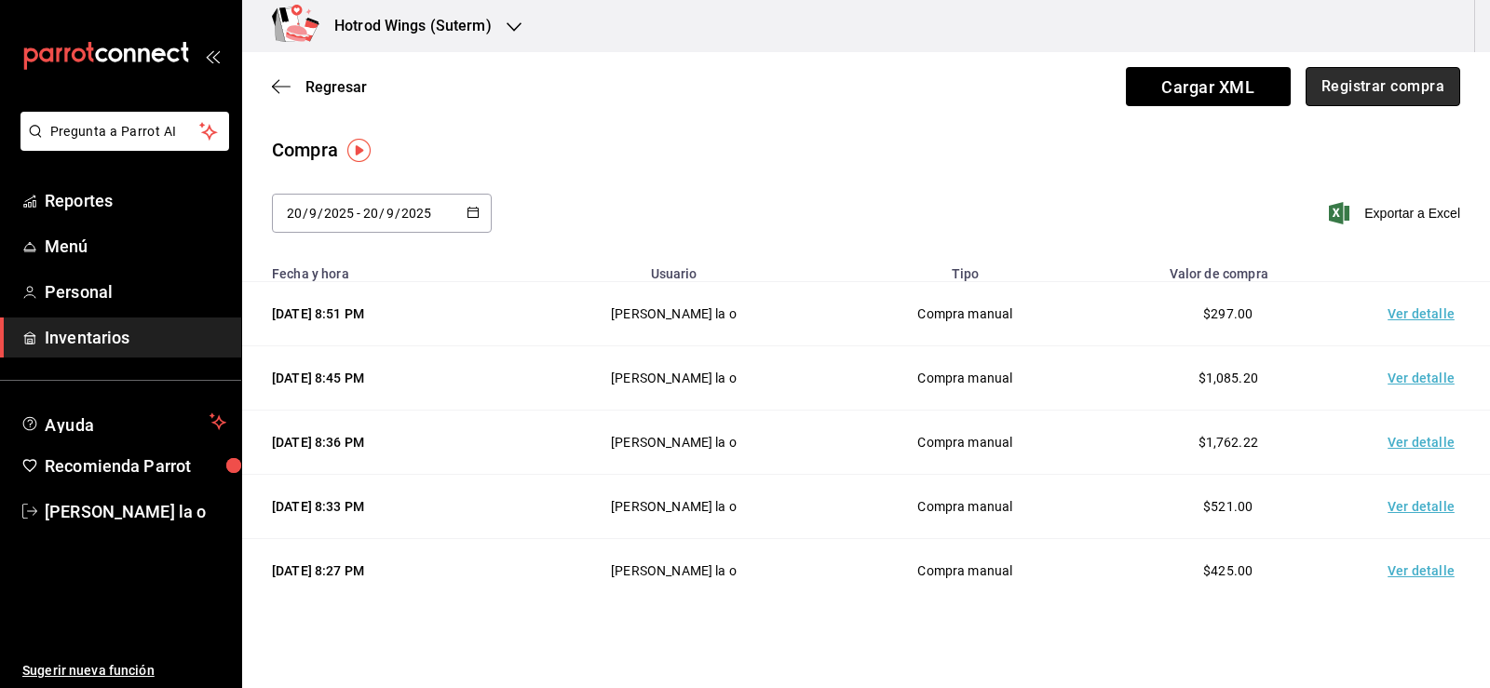
click at [1322, 90] on button "Registrar compra" at bounding box center [1383, 86] width 155 height 39
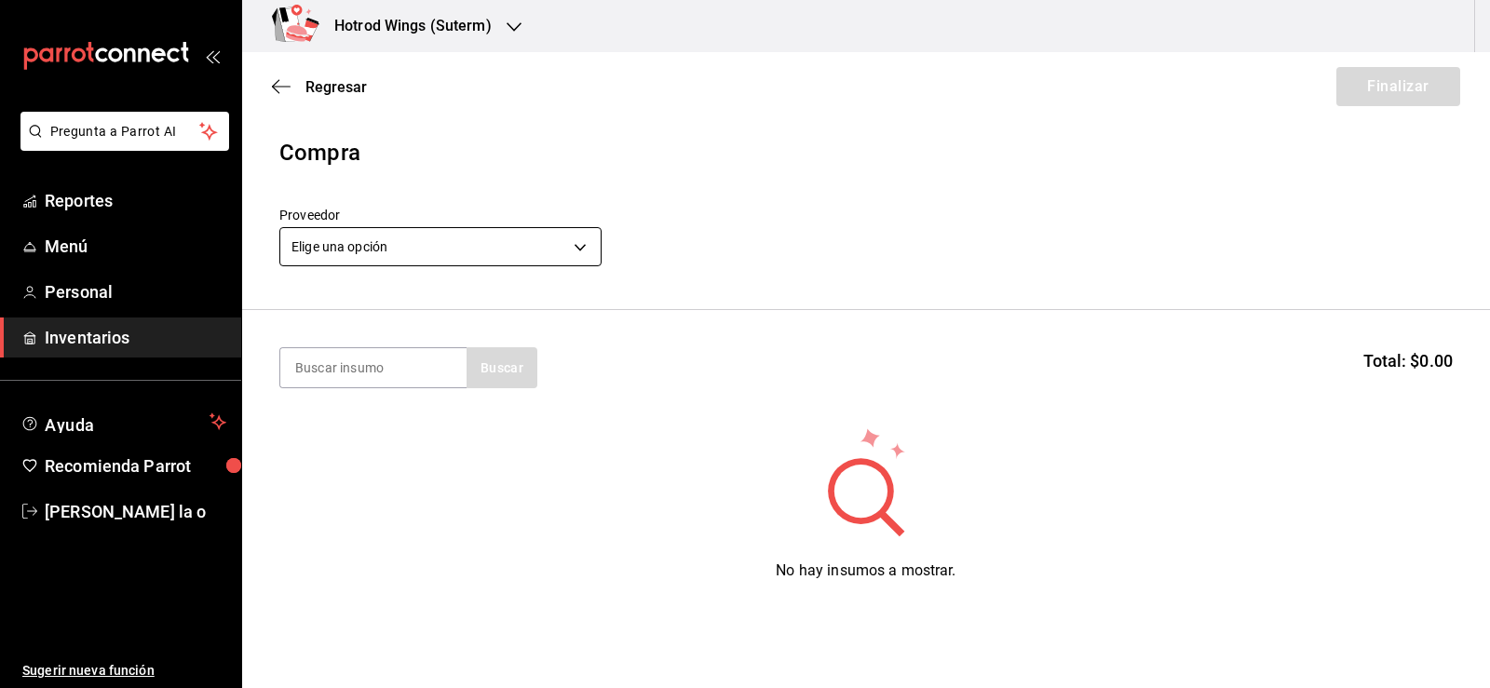
click at [581, 250] on body "Pregunta a Parrot AI Reportes Menú Personal Inventarios Ayuda Recomienda Parrot…" at bounding box center [745, 291] width 1490 height 583
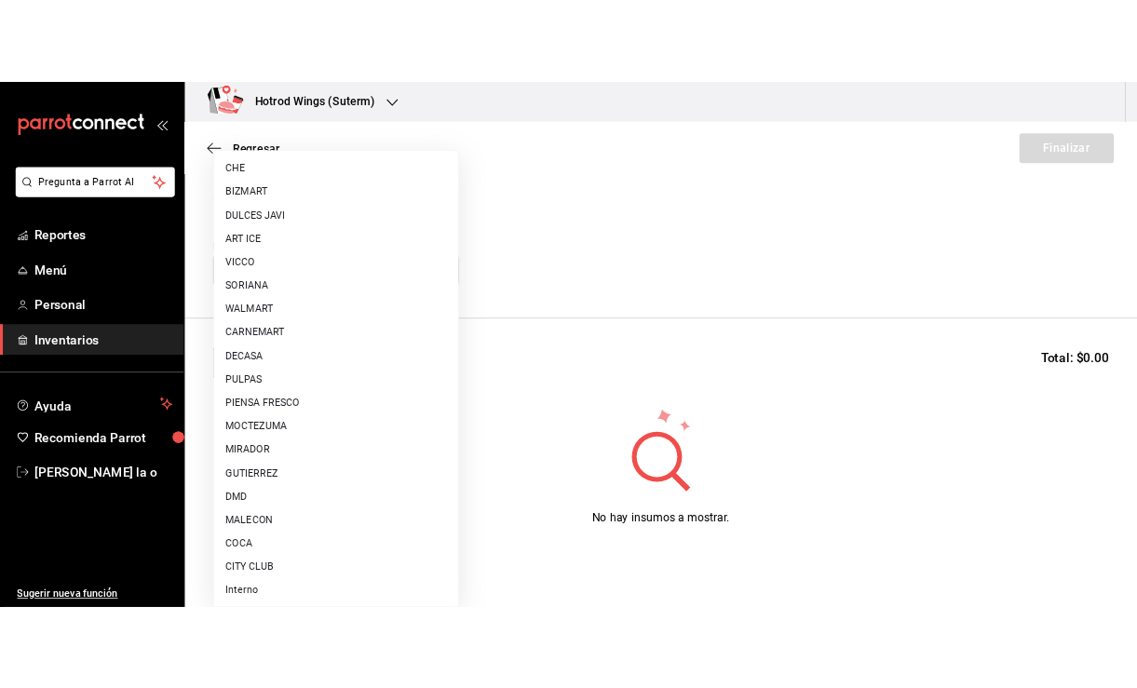
scroll to position [1385, 0]
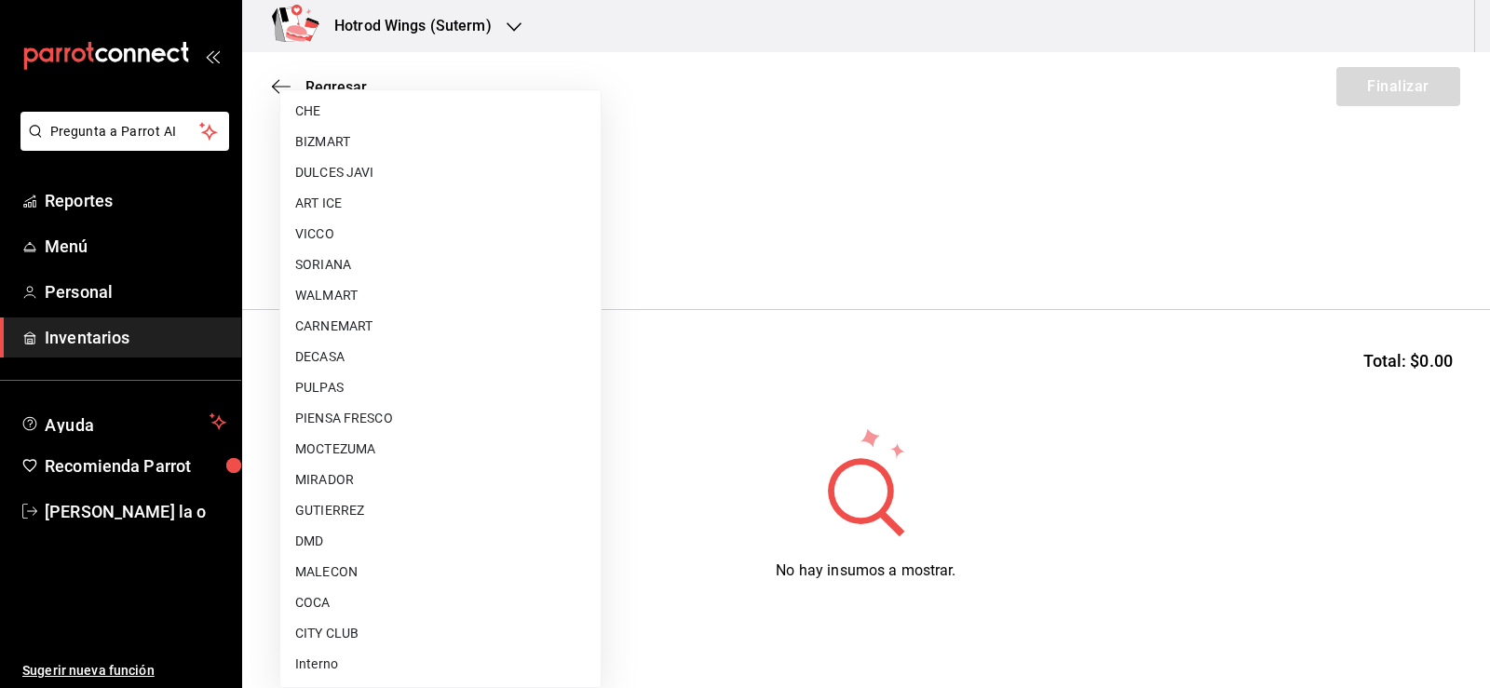
click at [372, 634] on li "CITY CLUB" at bounding box center [440, 633] width 320 height 31
type input "d1a39399-a629-4654-ba24-a3b28b807481"
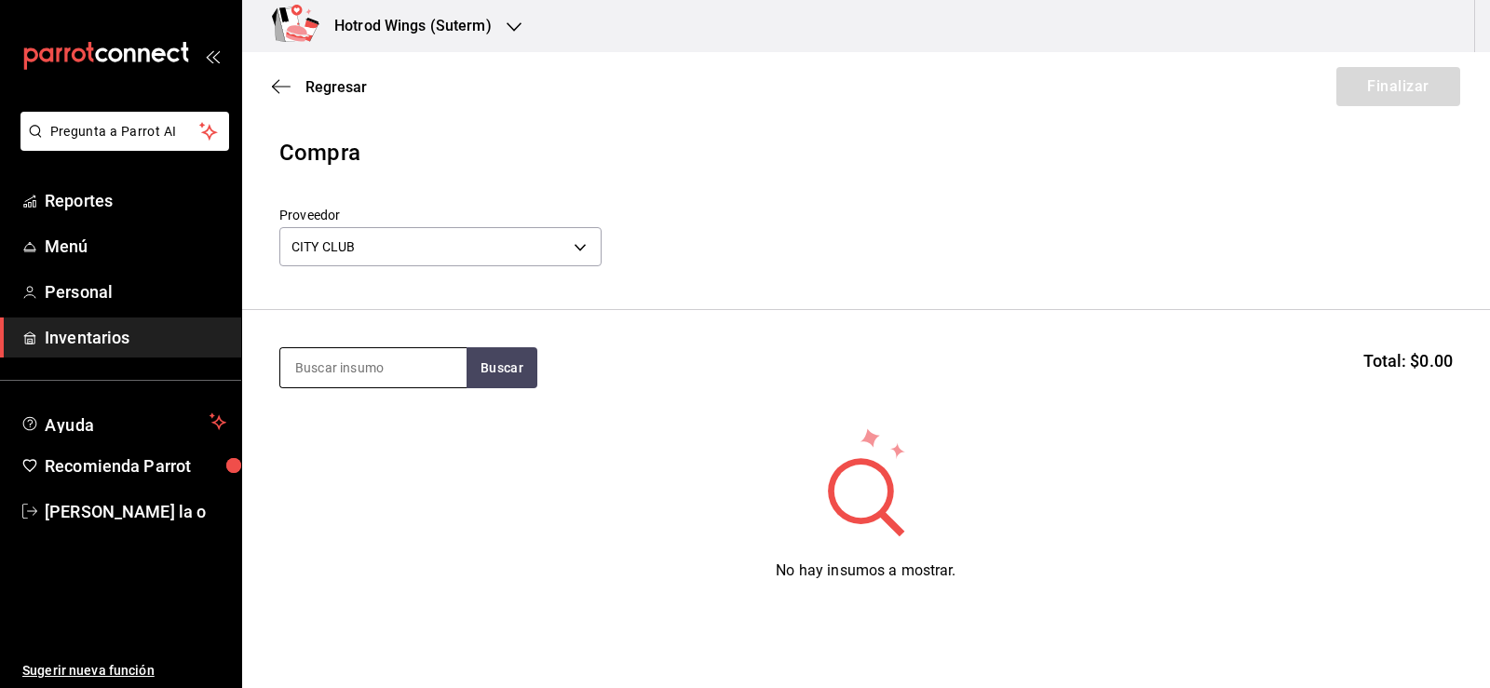
click at [375, 370] on input at bounding box center [373, 367] width 186 height 39
type input "ENSALA"
click at [510, 370] on button "Buscar" at bounding box center [502, 367] width 71 height 41
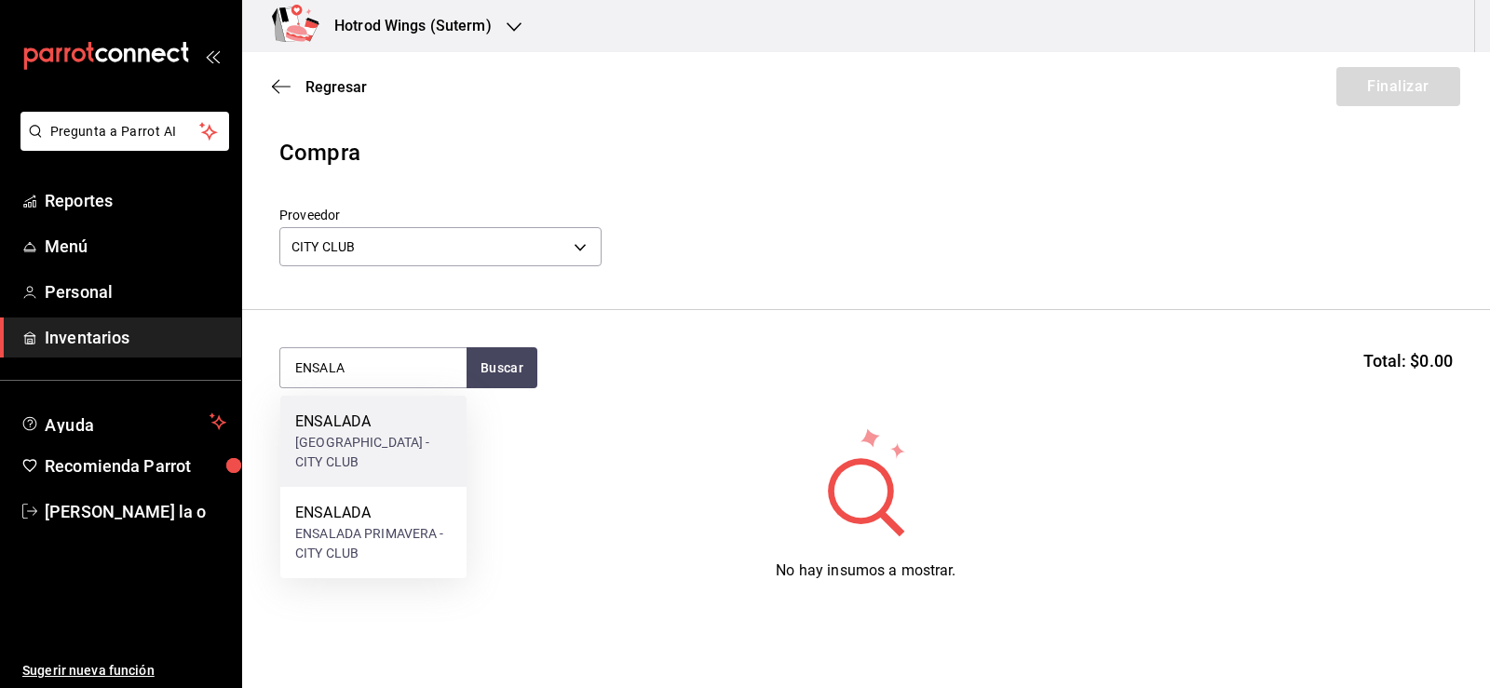
click at [401, 457] on div "[GEOGRAPHIC_DATA] - CITY CLUB" at bounding box center [373, 452] width 156 height 39
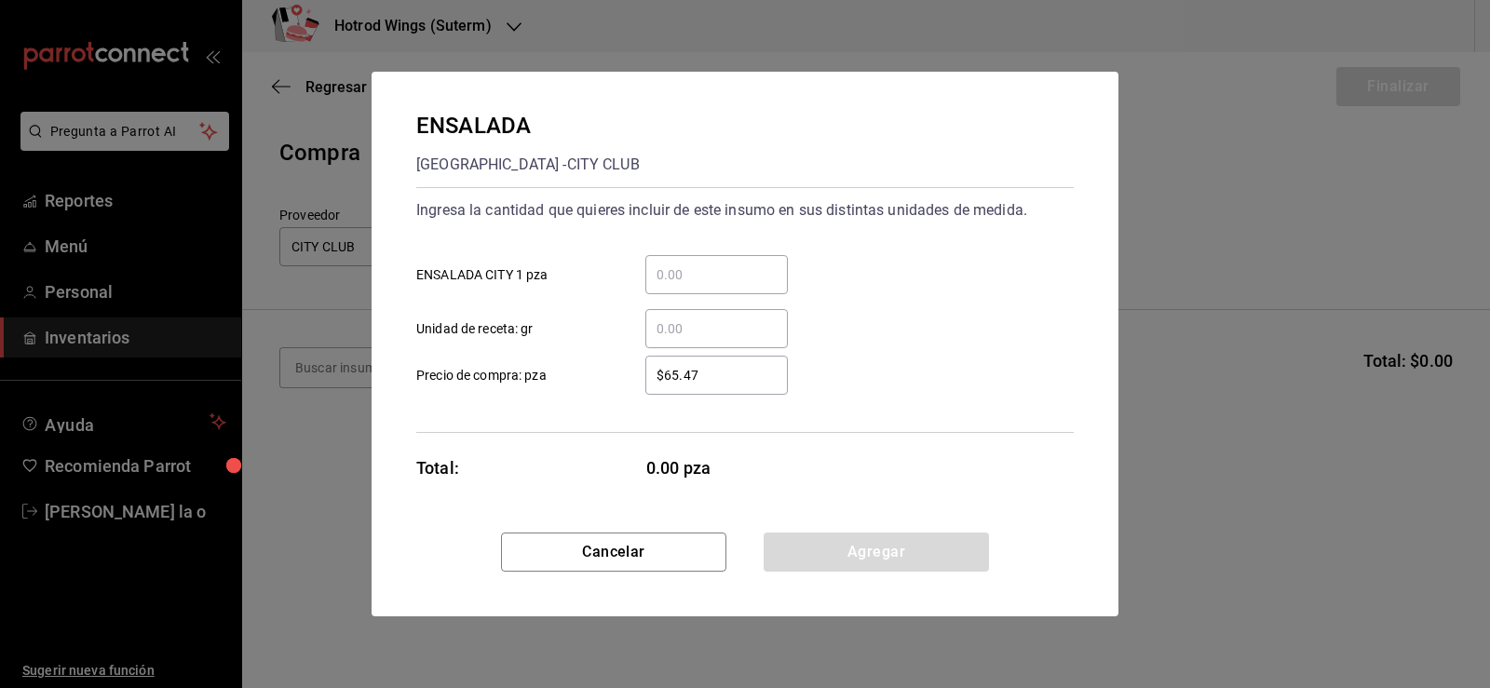
click at [659, 276] on input "​ ENSALADA CITY 1 pza" at bounding box center [716, 275] width 143 height 22
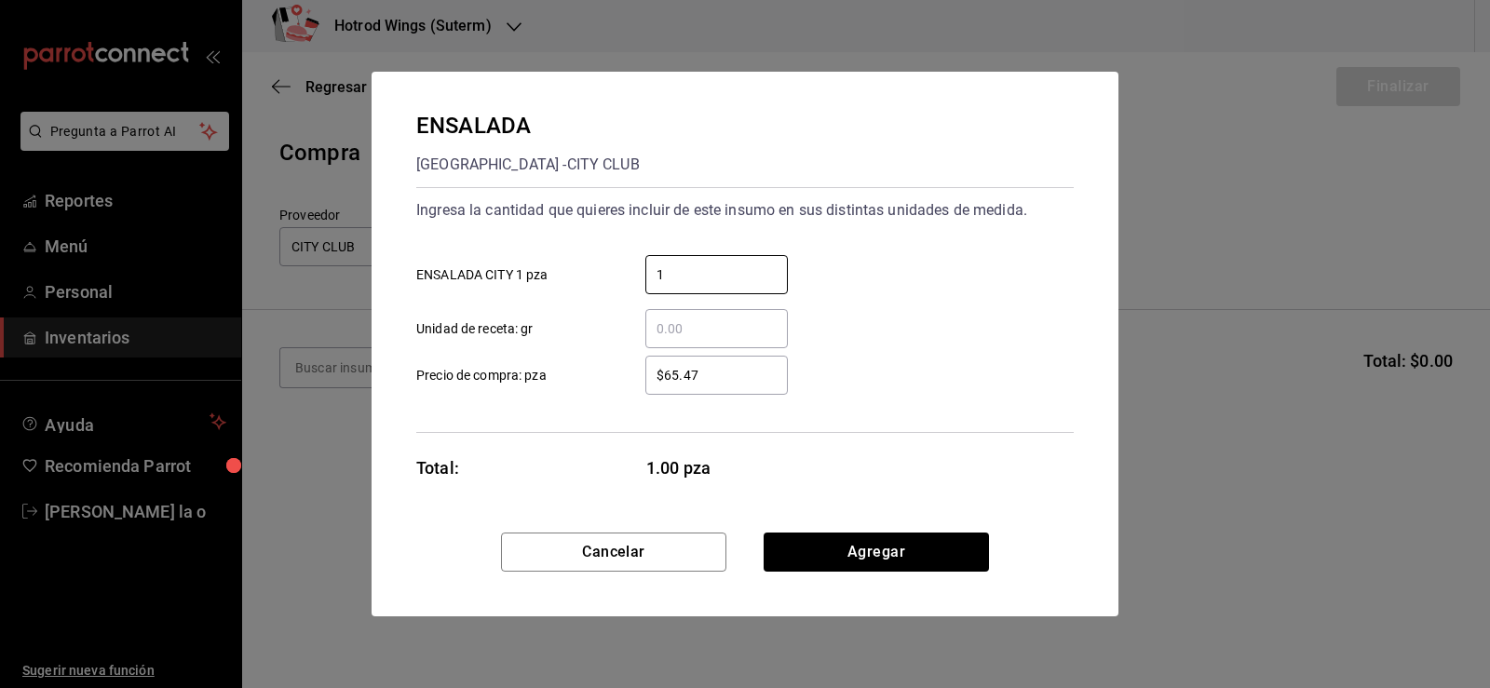
type input "1"
click at [688, 365] on input "$65.47" at bounding box center [716, 375] width 143 height 22
click at [699, 366] on input "$65.47" at bounding box center [716, 375] width 143 height 22
type input "$6"
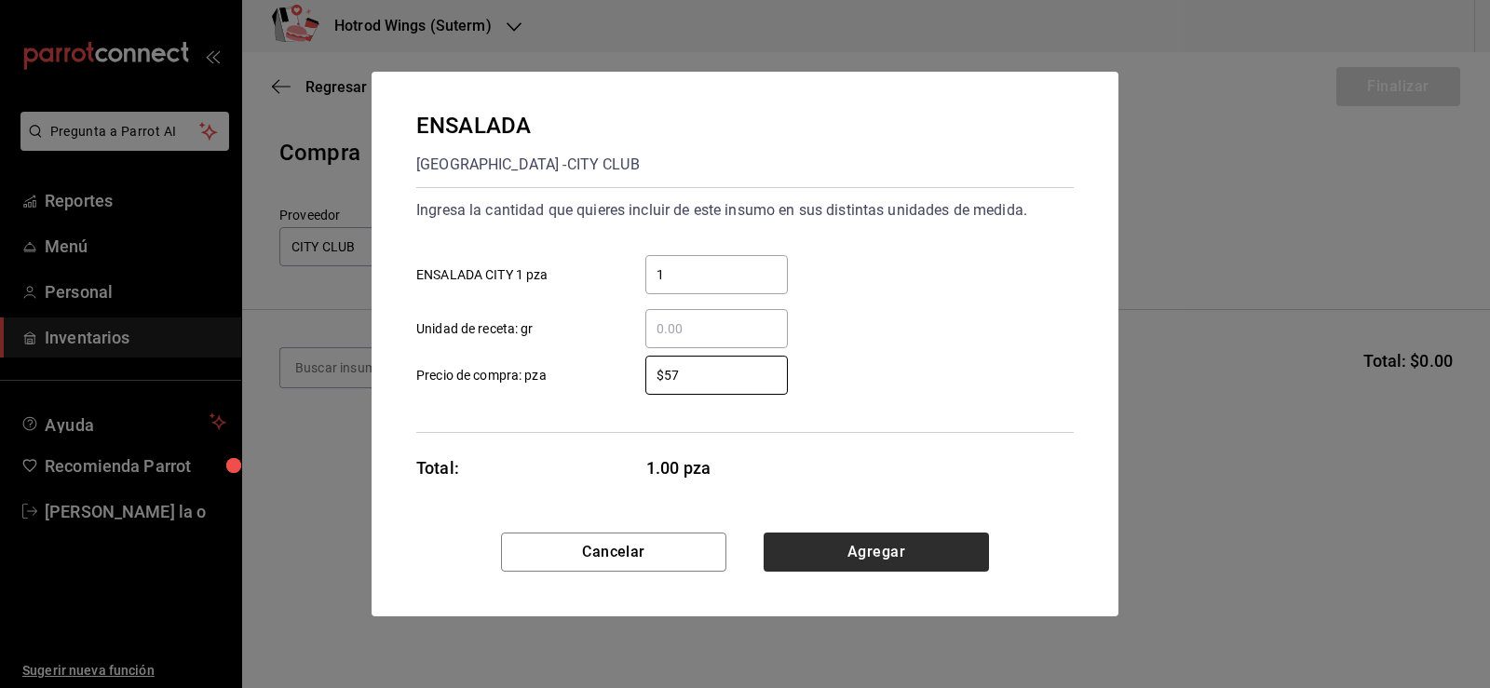
type input "$57"
click at [930, 547] on button "Agregar" at bounding box center [876, 552] width 225 height 39
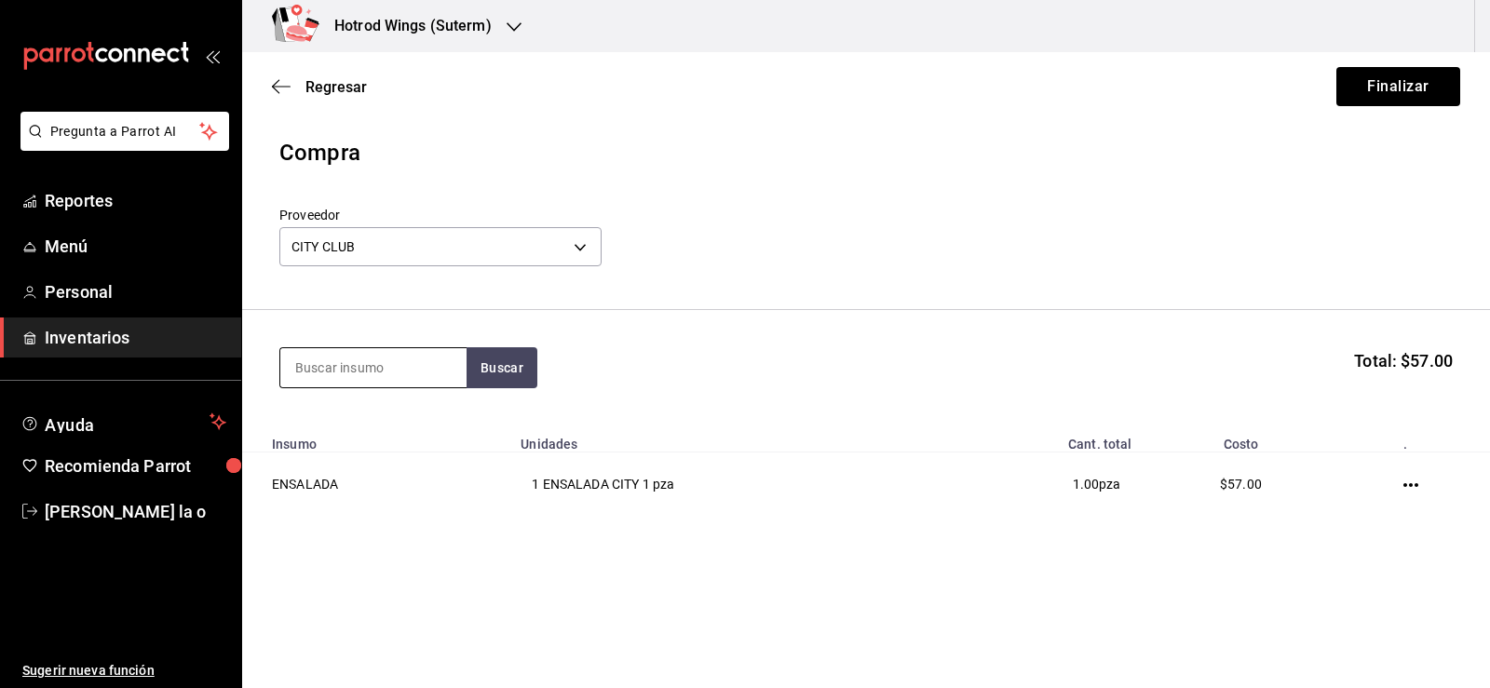
click at [331, 367] on input at bounding box center [373, 367] width 186 height 39
type input "TOMATE"
click at [475, 359] on button "Buscar" at bounding box center [502, 367] width 71 height 41
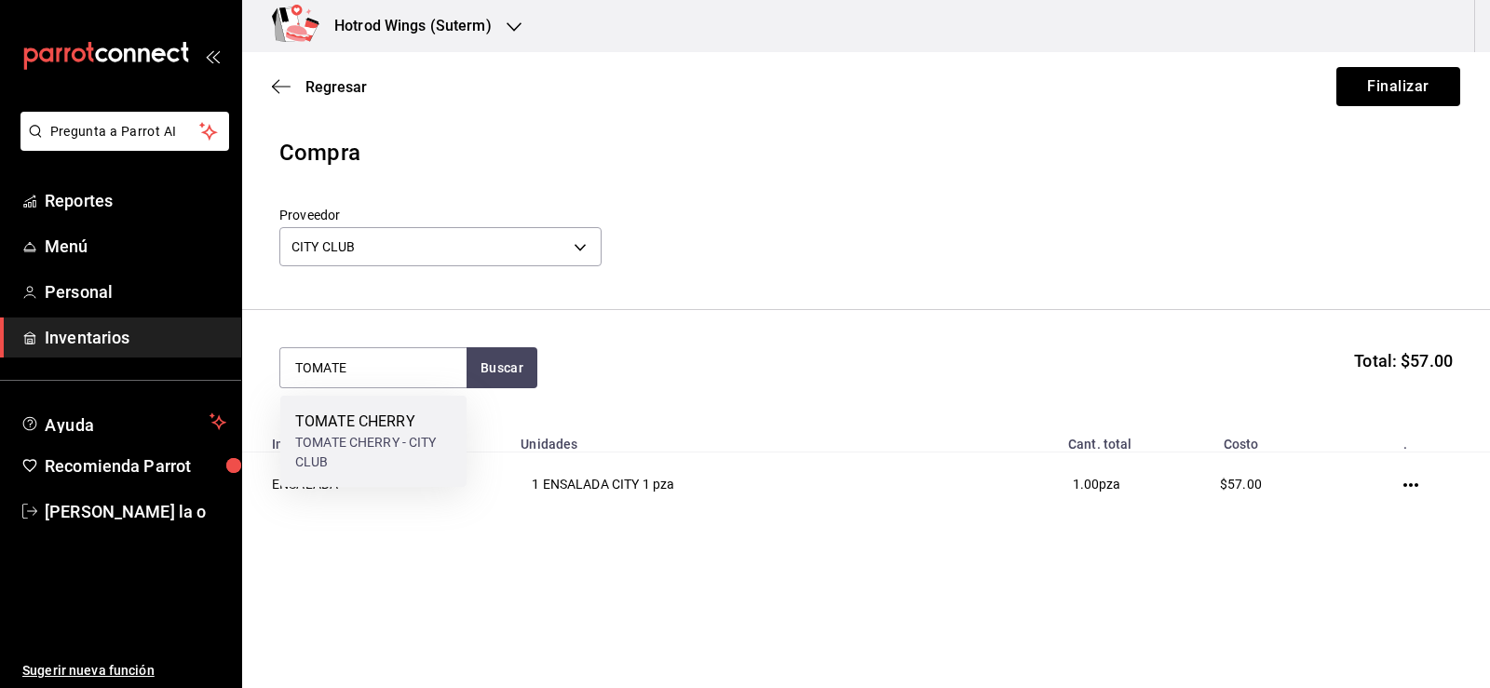
click at [377, 432] on div "TOMATE CHERRY" at bounding box center [373, 422] width 156 height 22
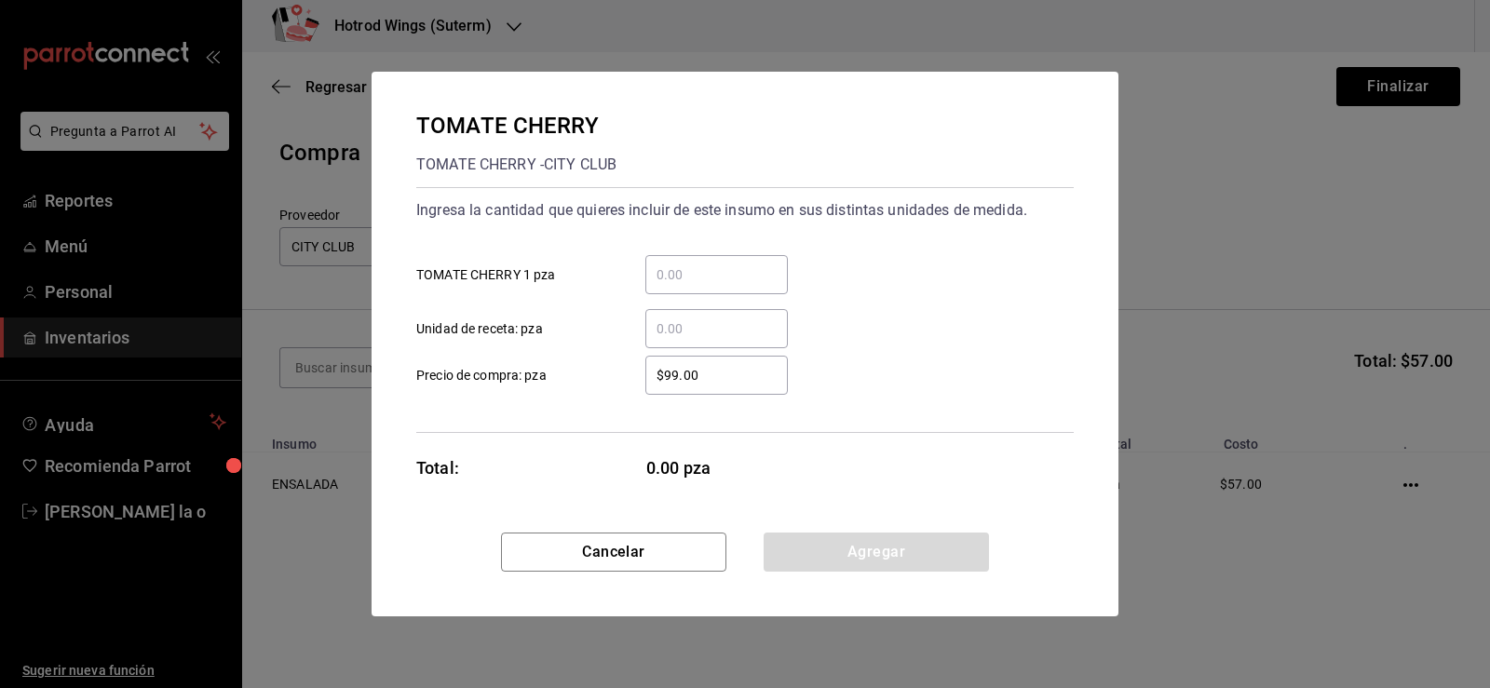
click at [753, 267] on input "​ TOMATE CHERRY 1 pza" at bounding box center [716, 275] width 143 height 22
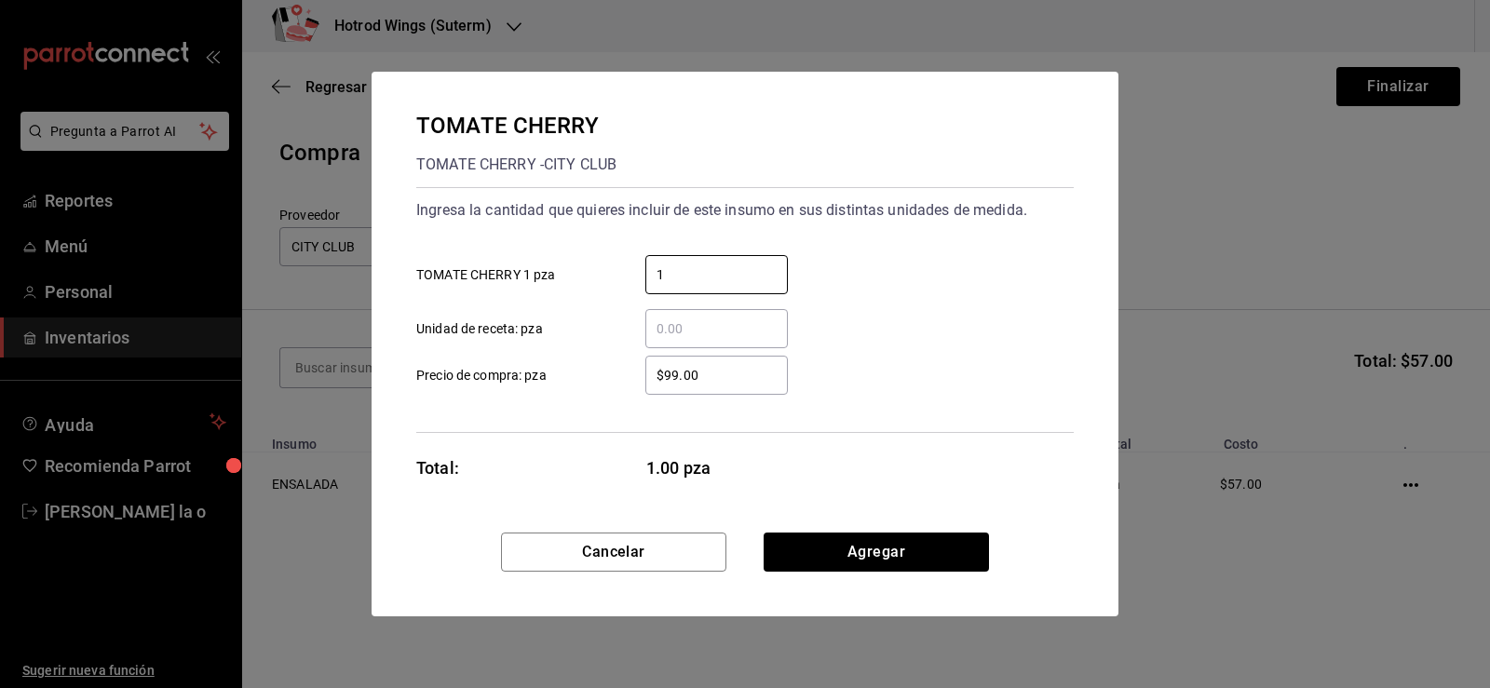
type input "1"
click at [678, 377] on input "$99.00" at bounding box center [716, 375] width 143 height 22
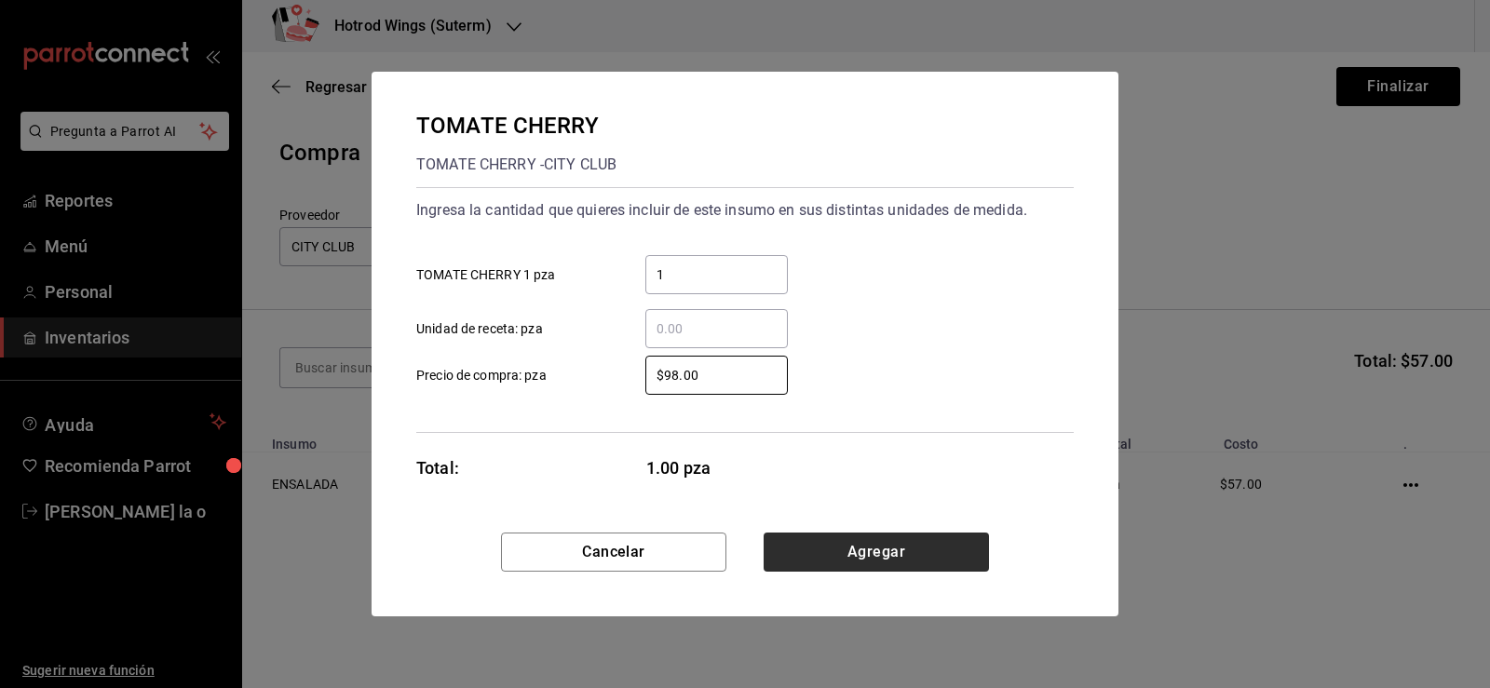
type input "$98.00"
drag, startPoint x: 897, startPoint y: 549, endPoint x: 581, endPoint y: 476, distance: 324.0
click at [897, 548] on button "Agregar" at bounding box center [876, 552] width 225 height 39
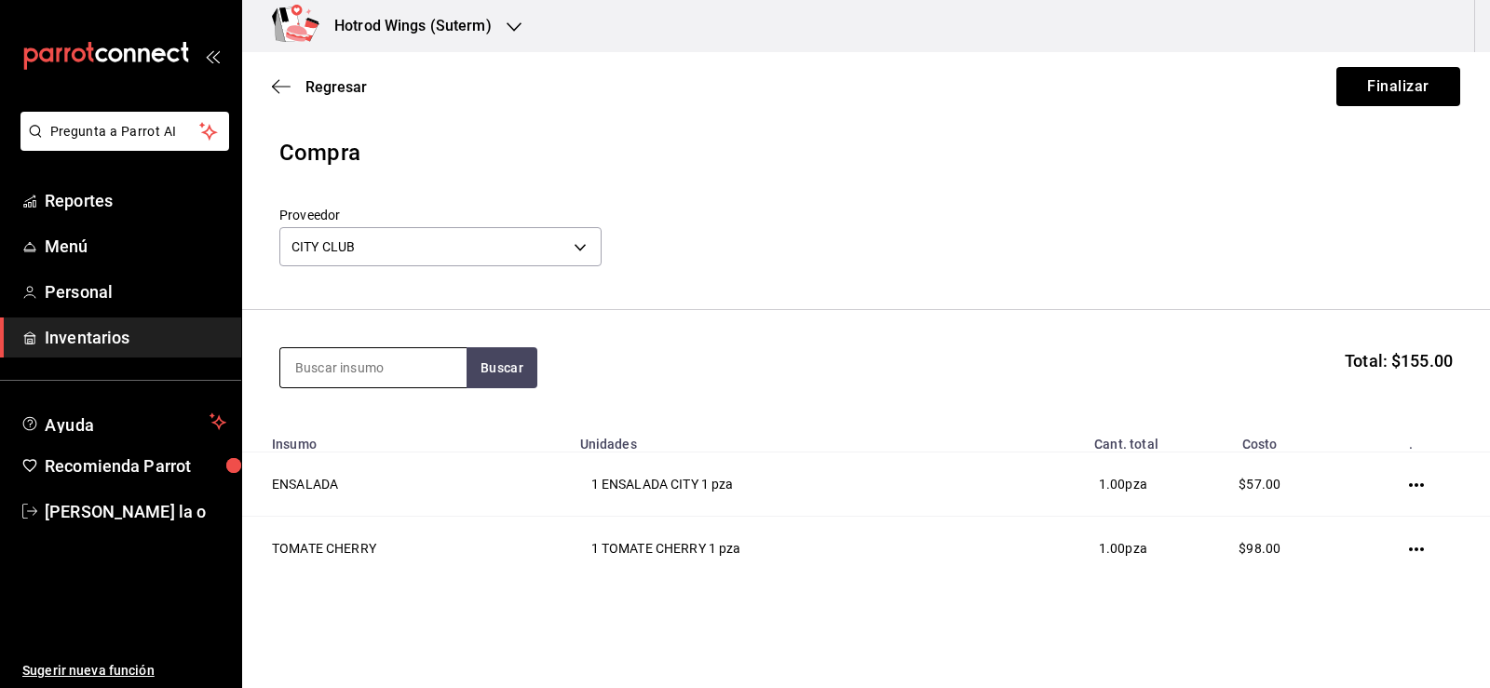
click at [332, 369] on input at bounding box center [373, 367] width 186 height 39
click at [519, 377] on button "Buscar" at bounding box center [502, 367] width 71 height 41
click at [496, 373] on button "Buscar" at bounding box center [502, 367] width 71 height 41
type input "B"
type input "TORTILLA"
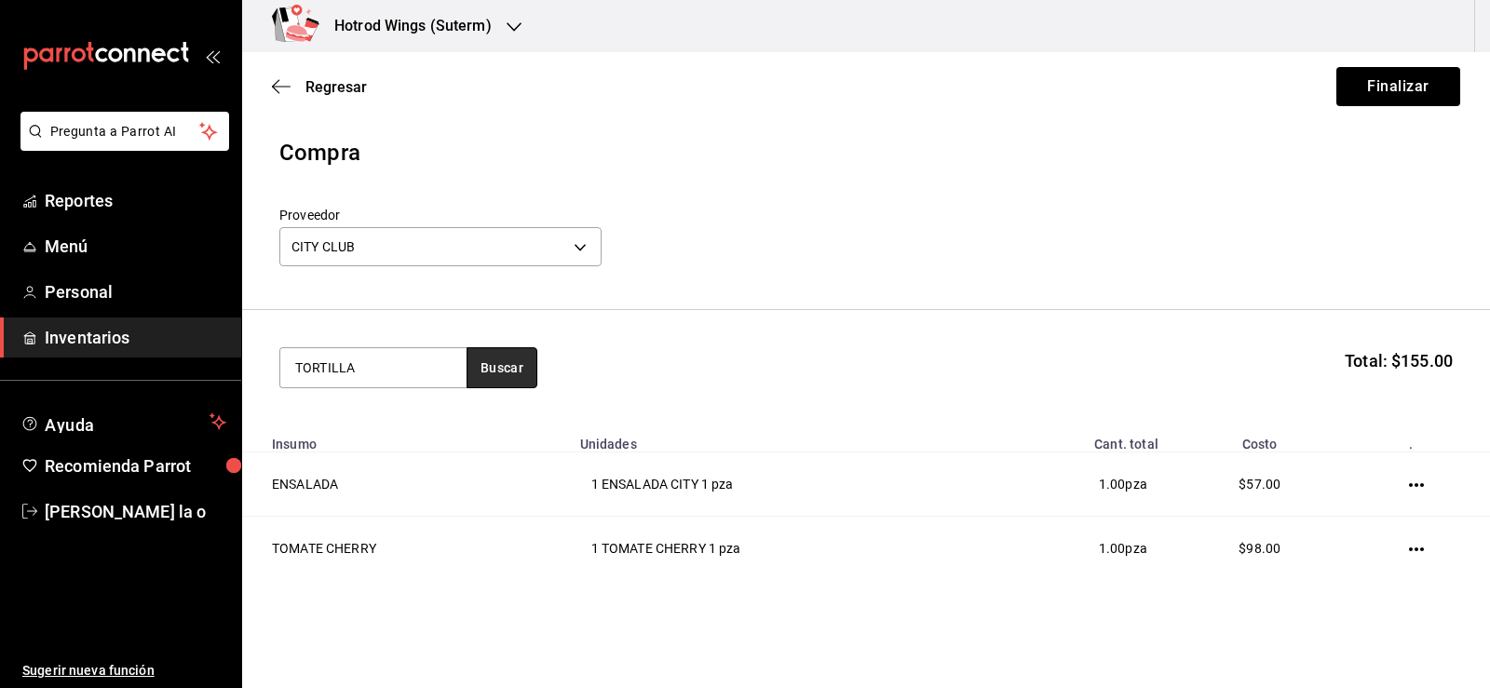
click at [496, 373] on button "Buscar" at bounding box center [502, 367] width 71 height 41
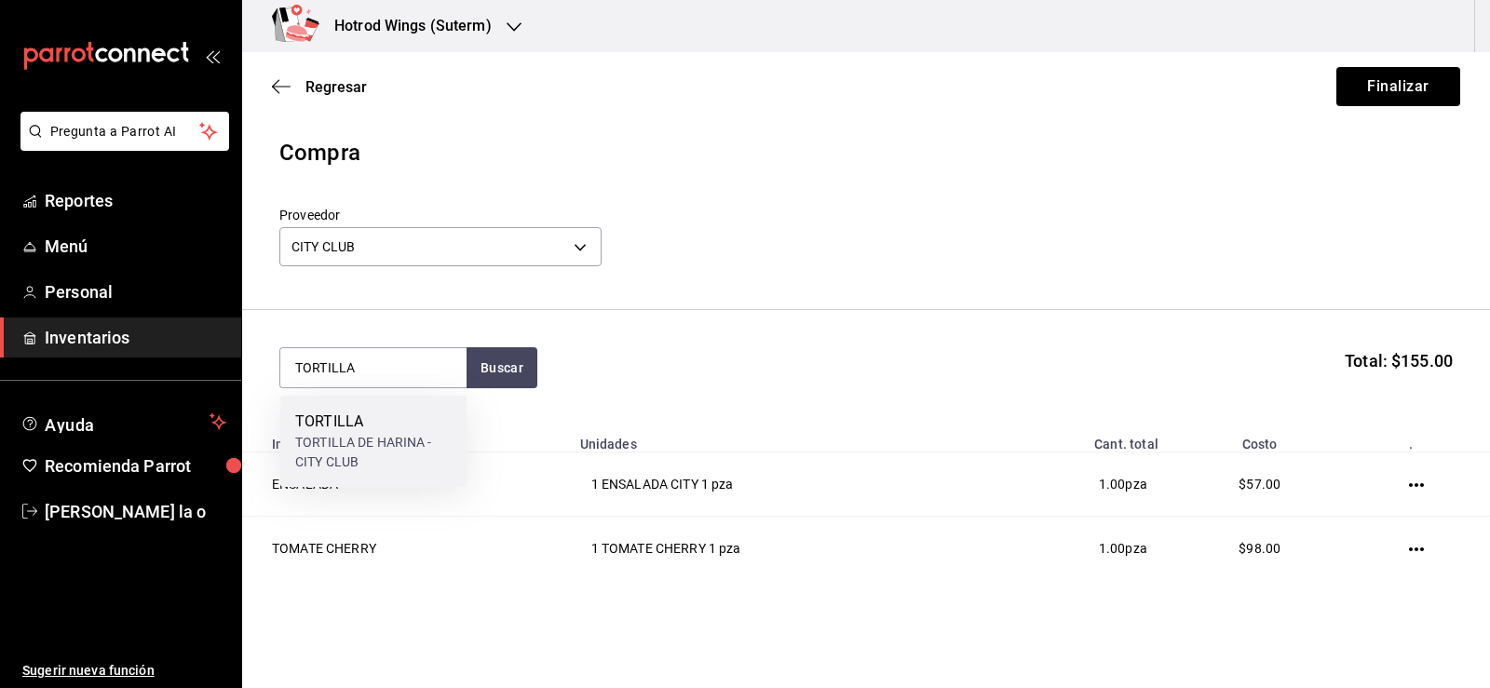
click at [365, 429] on div "TORTILLA" at bounding box center [373, 422] width 156 height 22
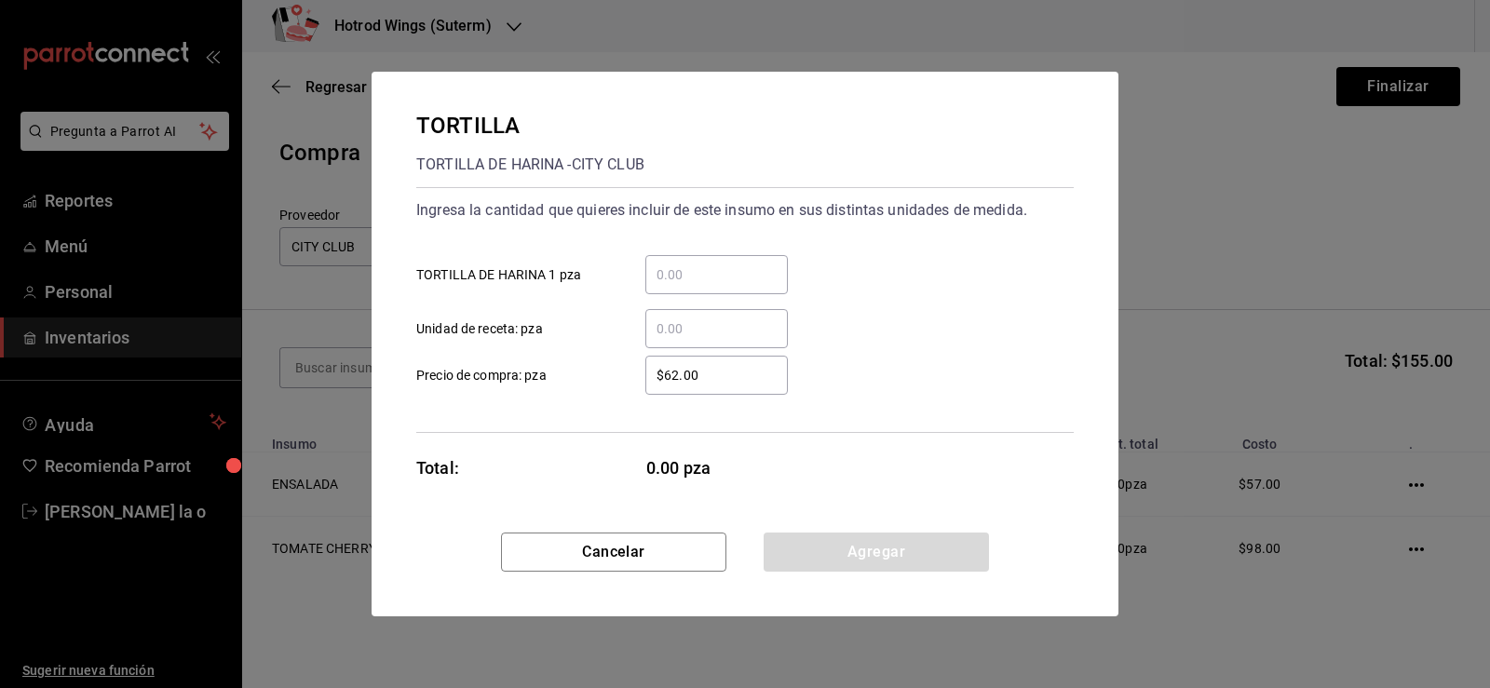
click at [688, 276] on input "​ TORTILLA DE HARINA 1 pza" at bounding box center [716, 275] width 143 height 22
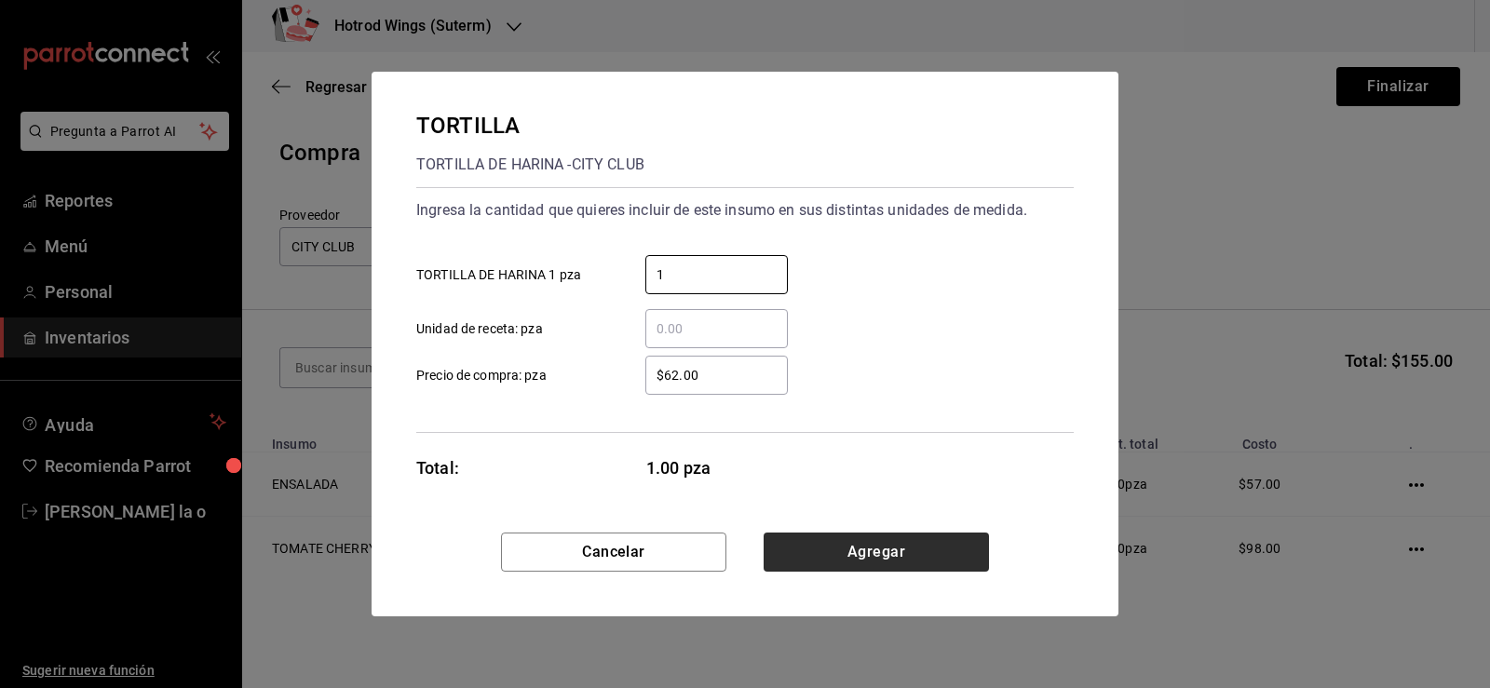
type input "1"
click at [876, 571] on button "Agregar" at bounding box center [876, 552] width 225 height 39
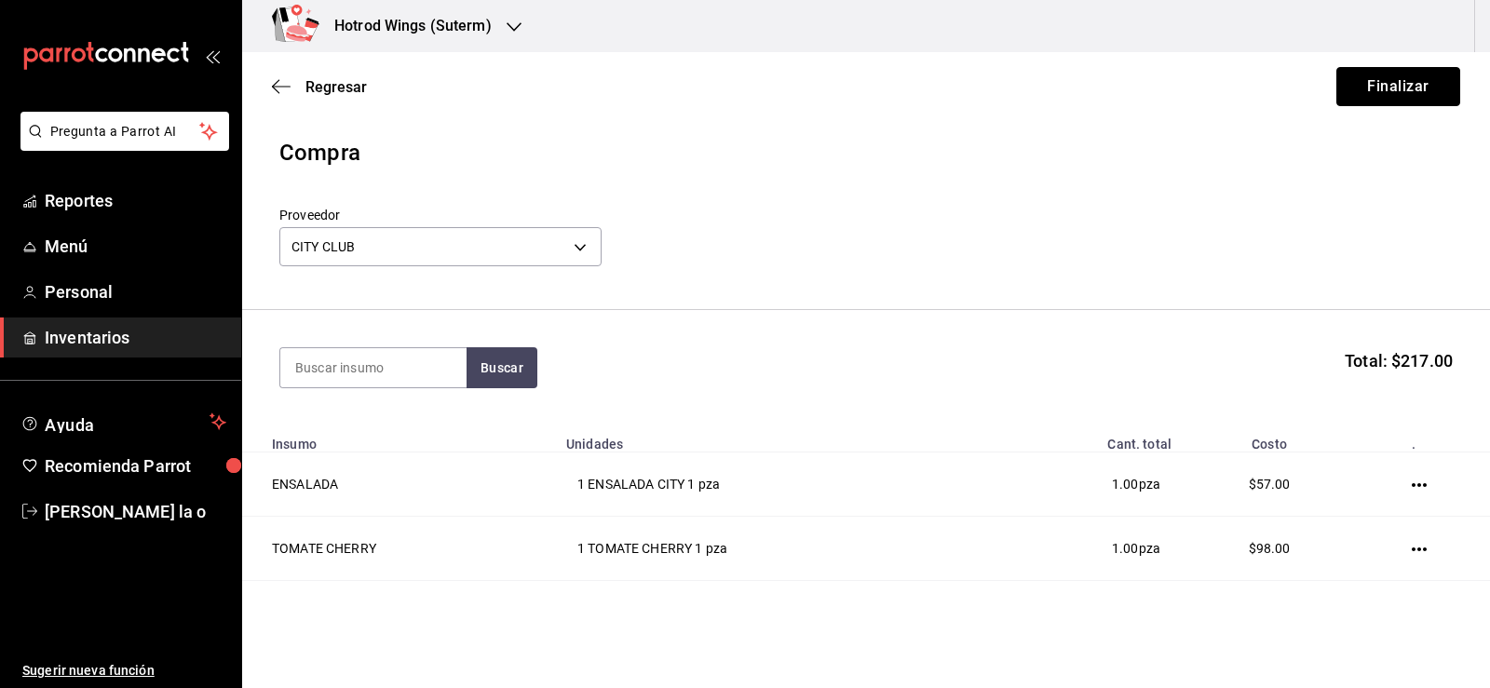
click at [1412, 88] on button "Finalizar" at bounding box center [1399, 86] width 124 height 39
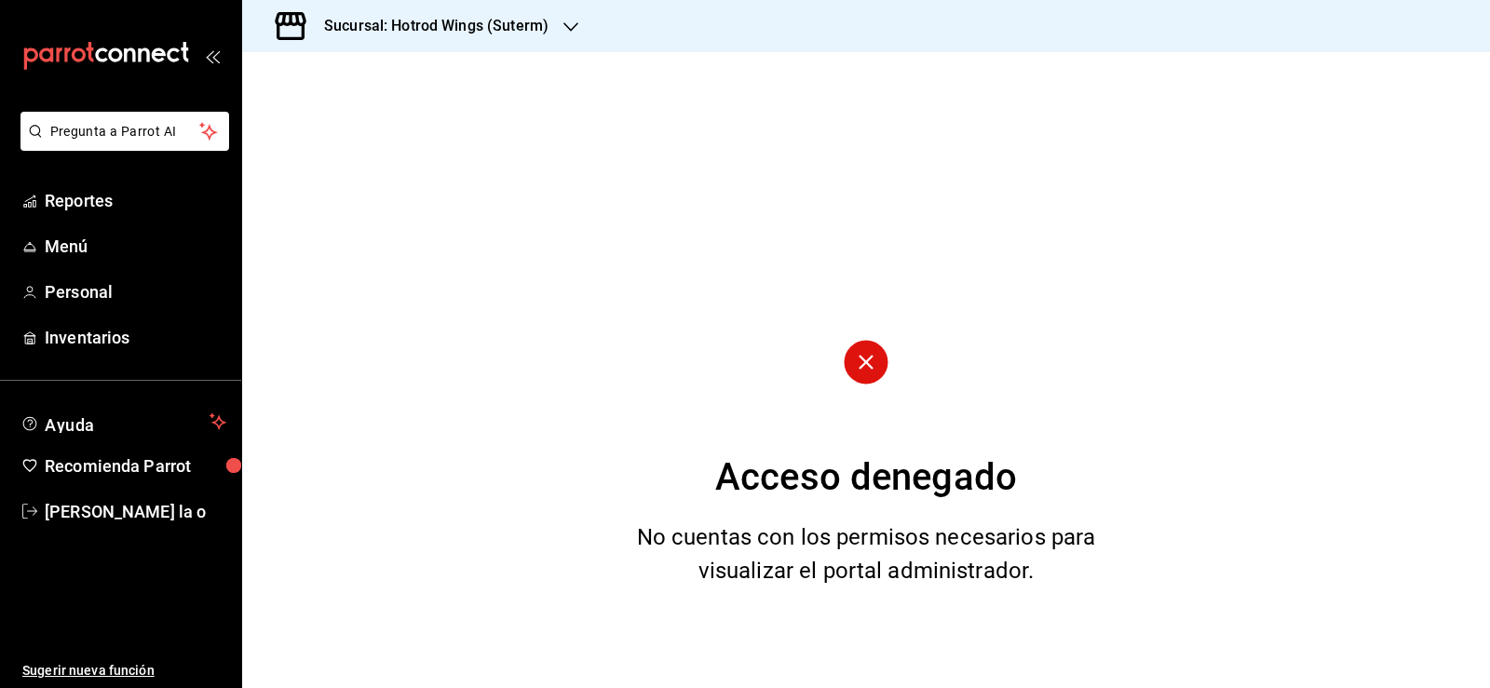
drag, startPoint x: 882, startPoint y: 355, endPoint x: 874, endPoint y: 360, distance: 9.6
click at [877, 358] on circle at bounding box center [866, 362] width 44 height 44
click at [874, 360] on circle at bounding box center [866, 362] width 44 height 44
click at [84, 333] on span "Inventarios" at bounding box center [136, 337] width 182 height 25
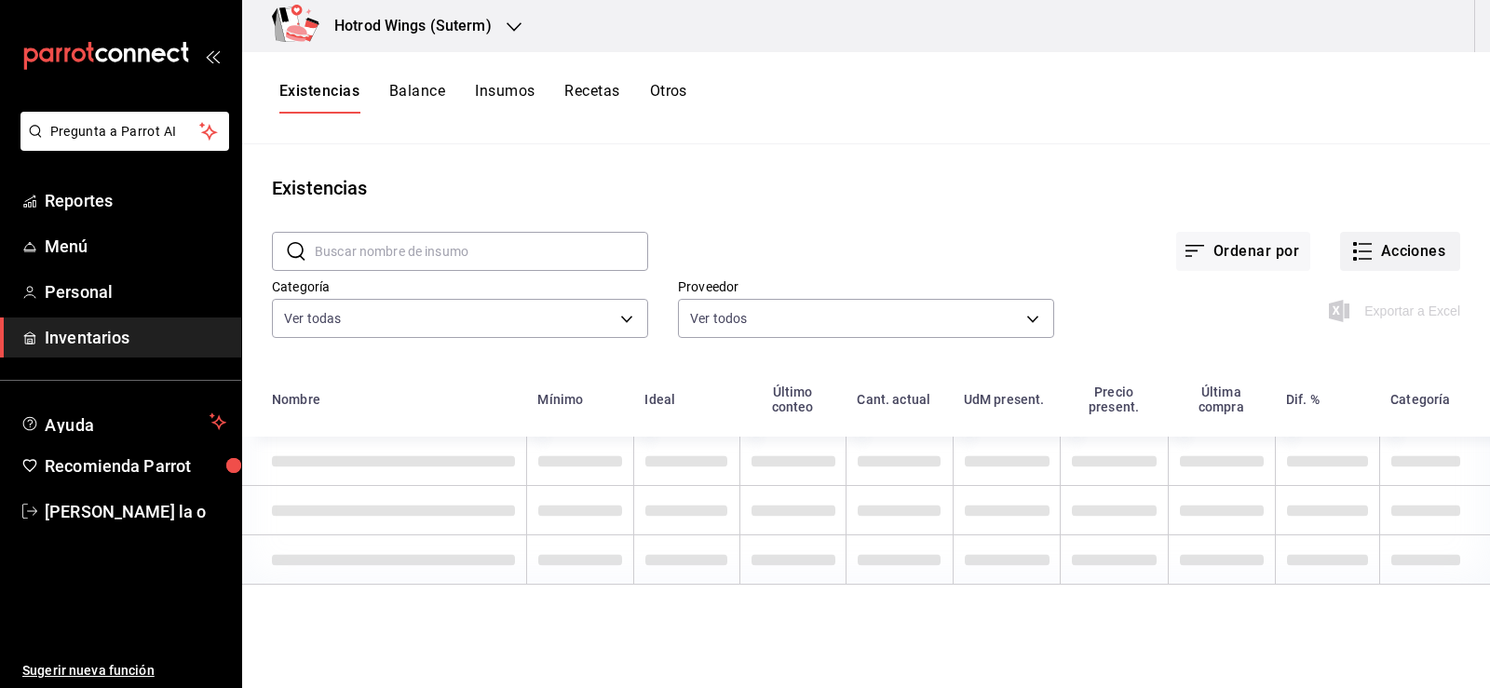
click at [1395, 250] on button "Acciones" at bounding box center [1400, 251] width 120 height 39
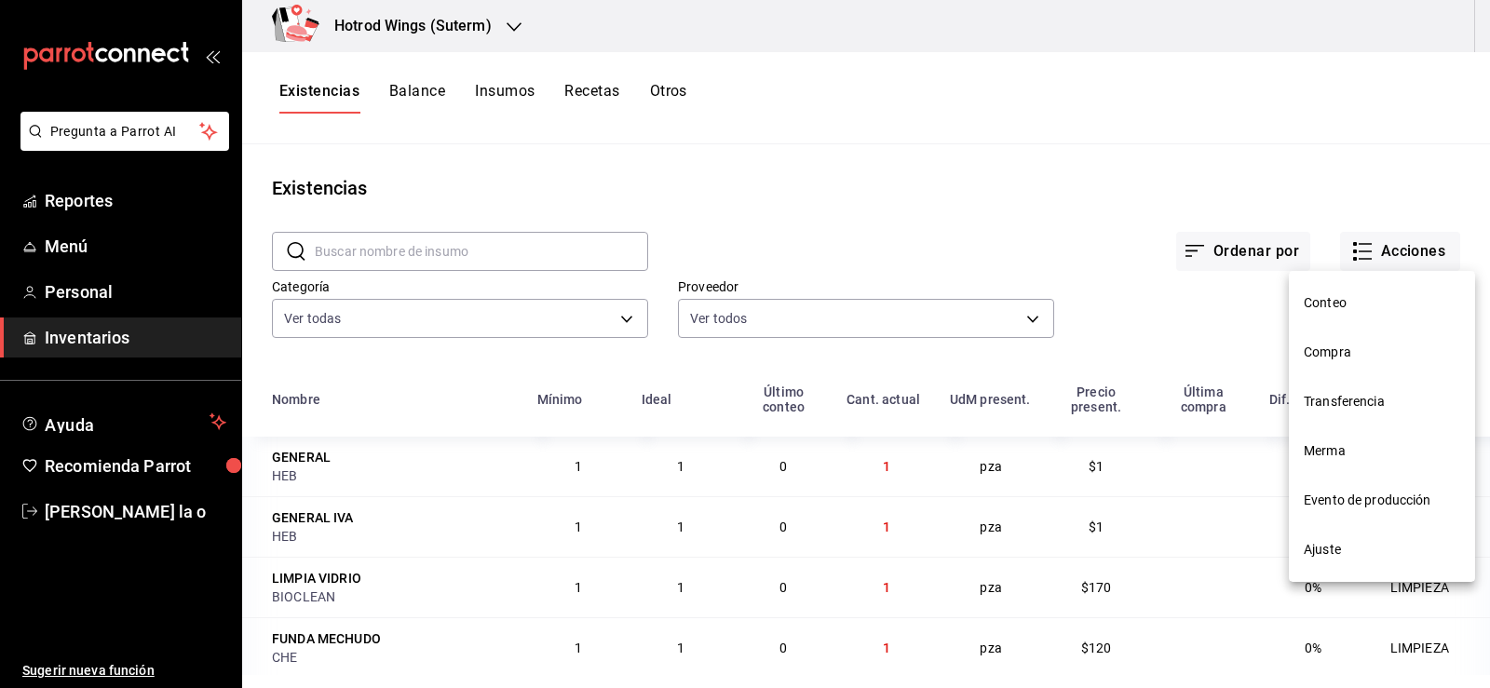
click at [1354, 351] on span "Compra" at bounding box center [1382, 353] width 156 height 20
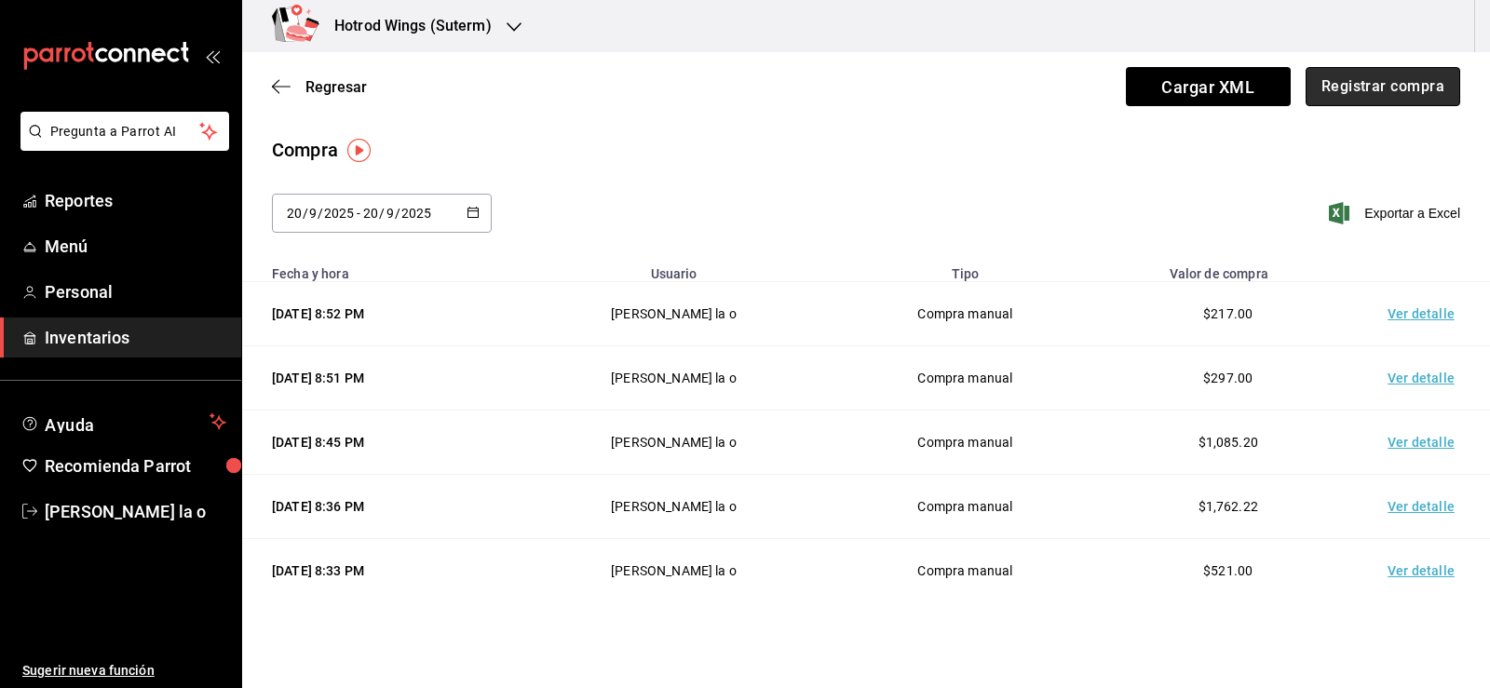
click at [1354, 84] on button "Registrar compra" at bounding box center [1383, 86] width 155 height 39
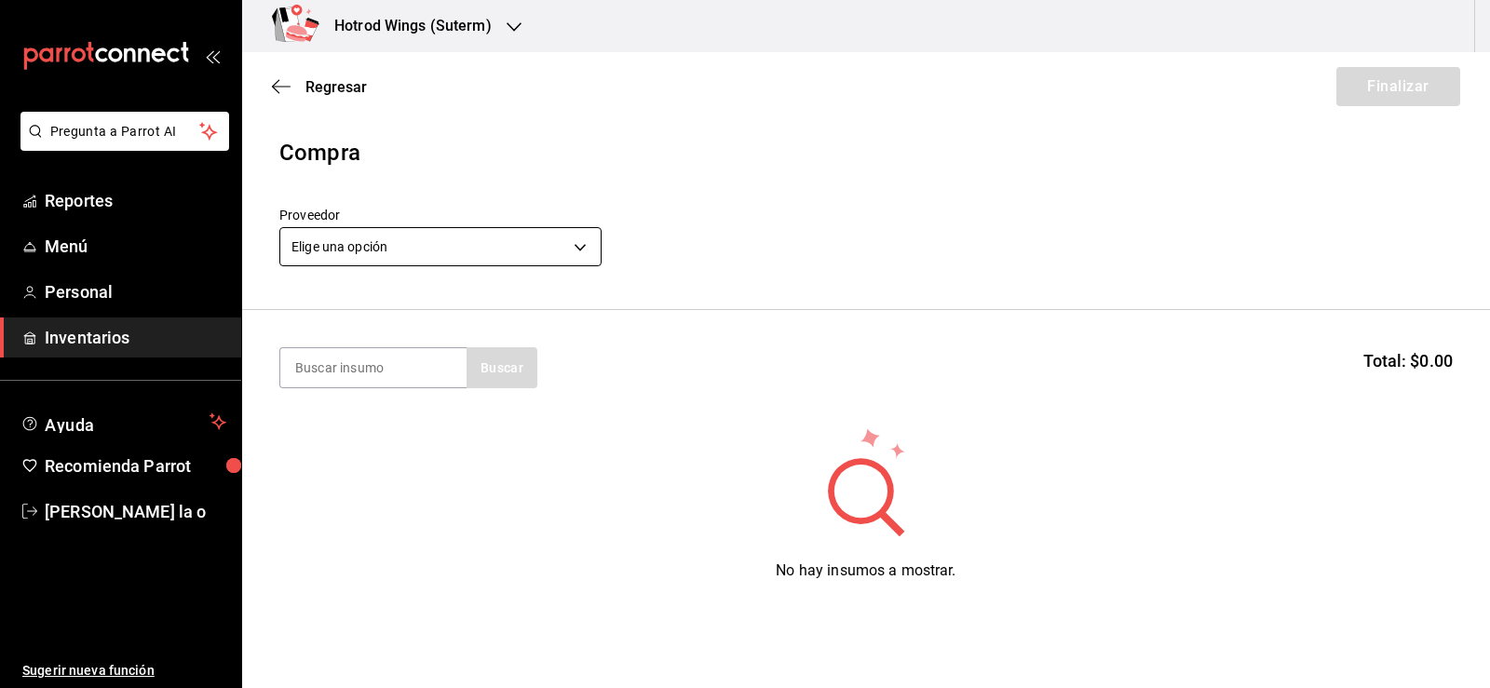
click at [582, 249] on body "Pregunta a Parrot AI Reportes Menú Personal Inventarios Ayuda Recomienda Parrot…" at bounding box center [745, 291] width 1490 height 583
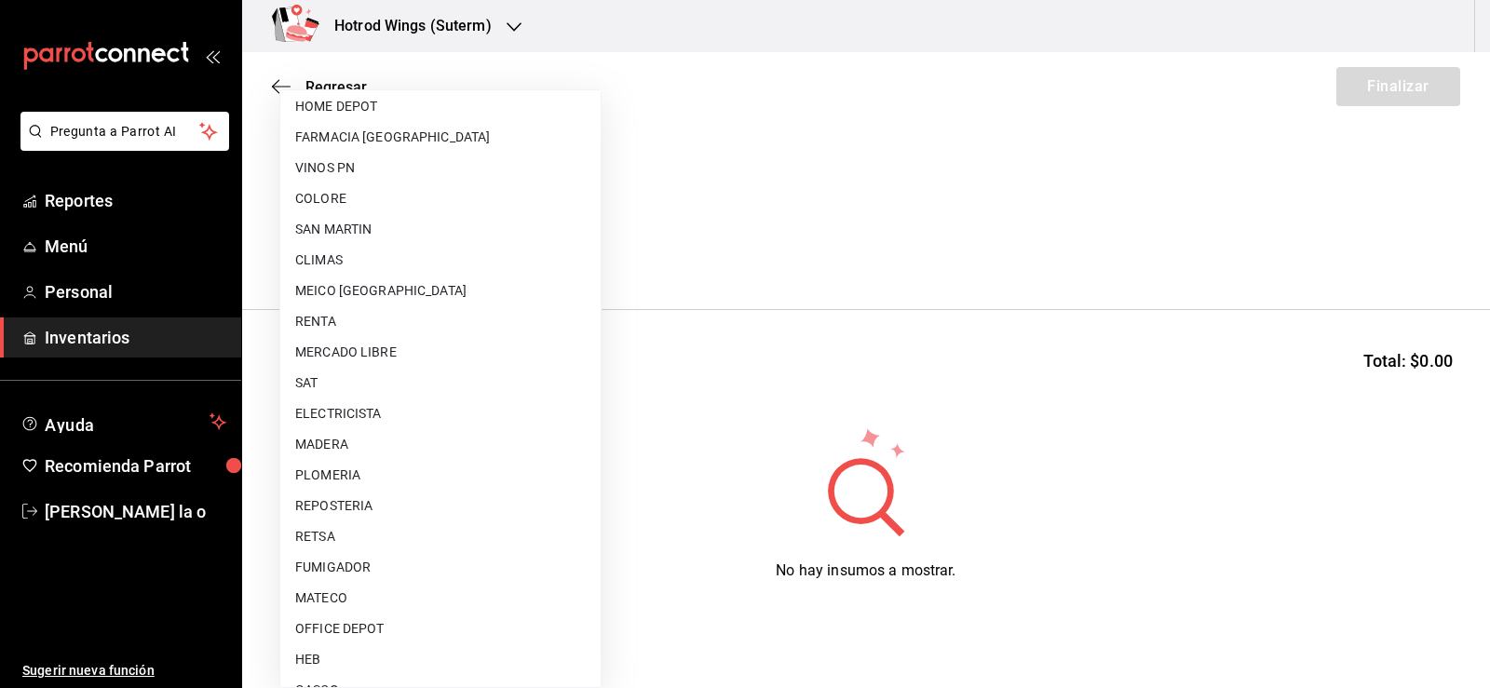
scroll to position [559, 0]
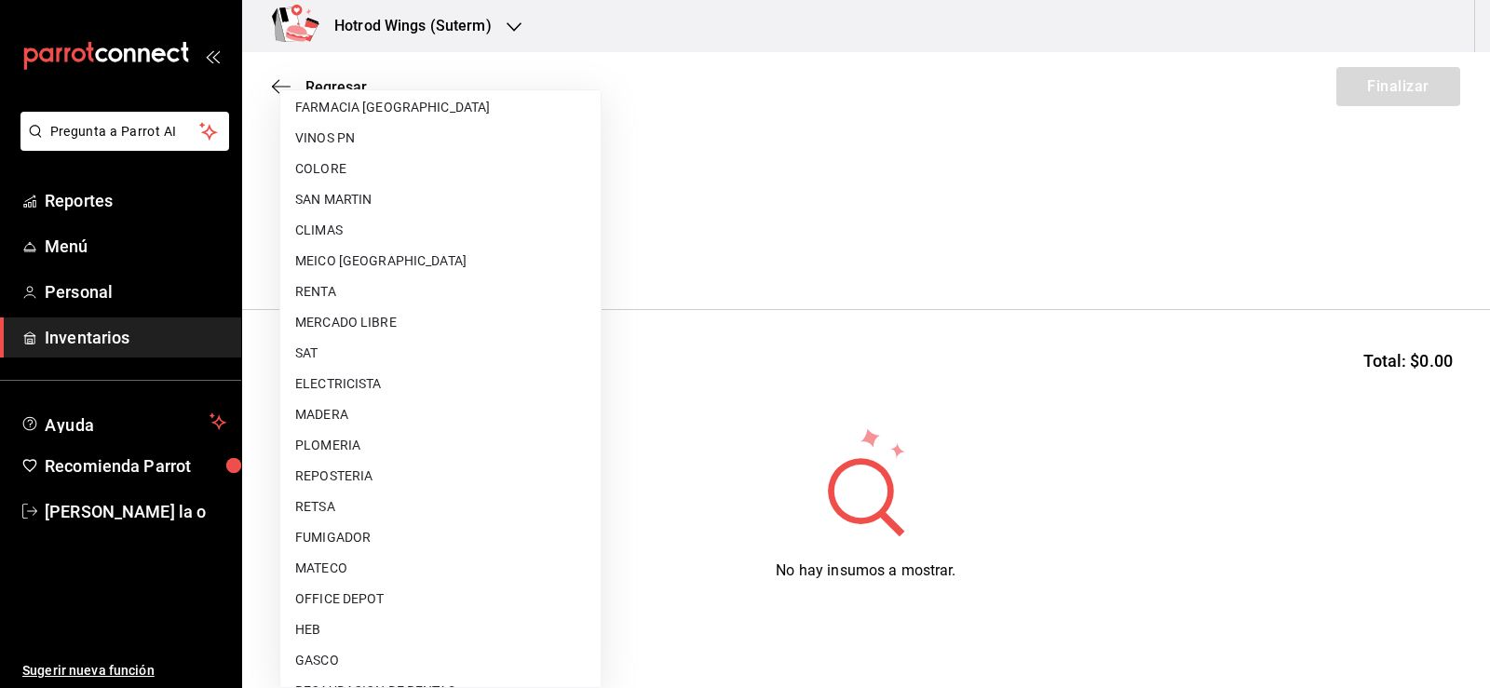
click at [381, 321] on li "MERCADO LIBRE" at bounding box center [440, 322] width 320 height 31
type input "7f720fef-ae90-43e2-8ce2-eb3d2e42a2ce"
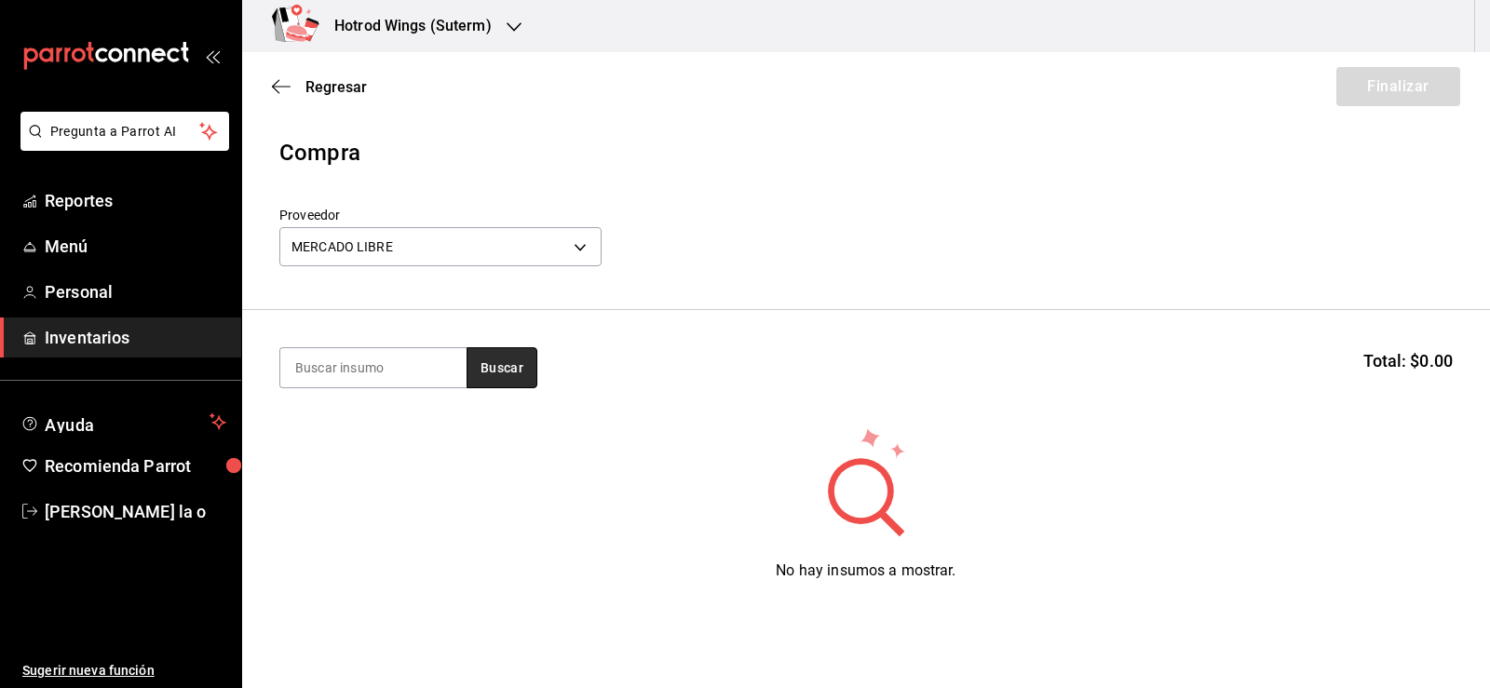
click at [489, 368] on button "Buscar" at bounding box center [502, 367] width 71 height 41
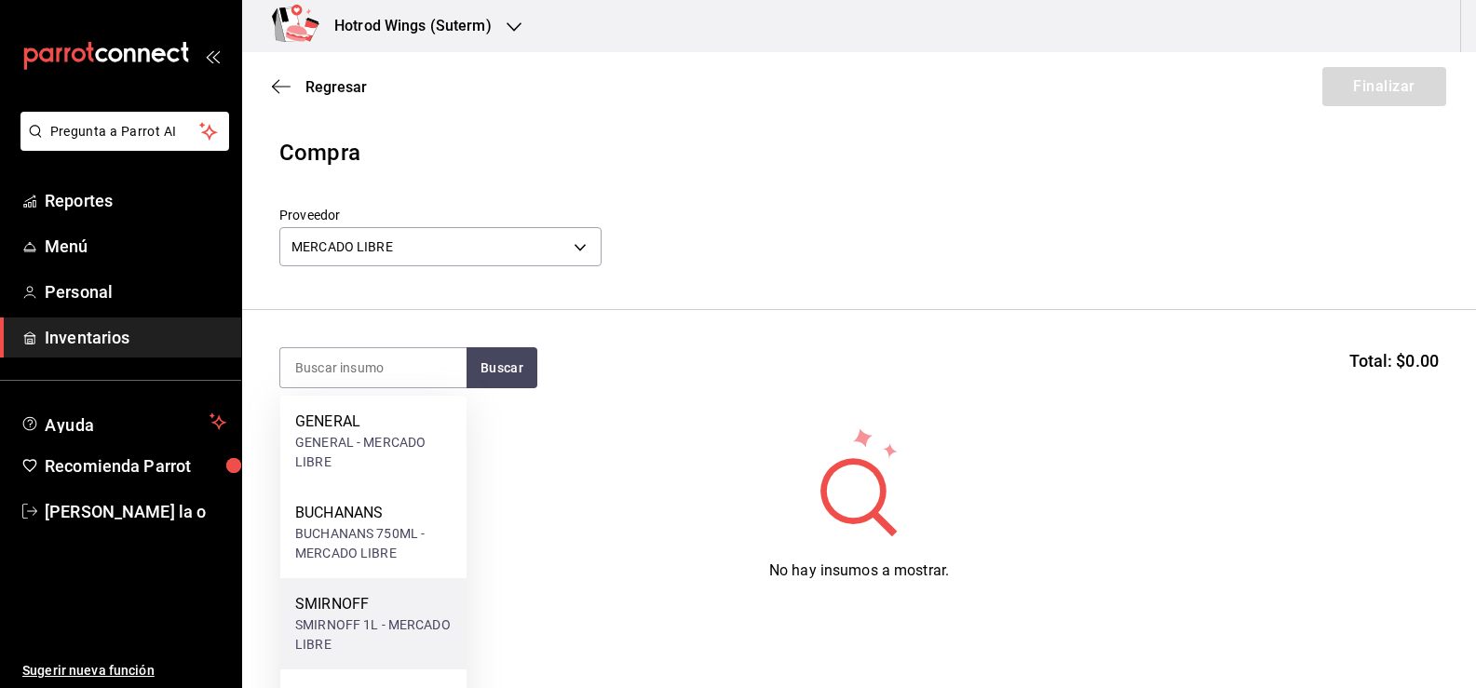
click at [420, 609] on div "SMIRNOFF" at bounding box center [373, 604] width 156 height 22
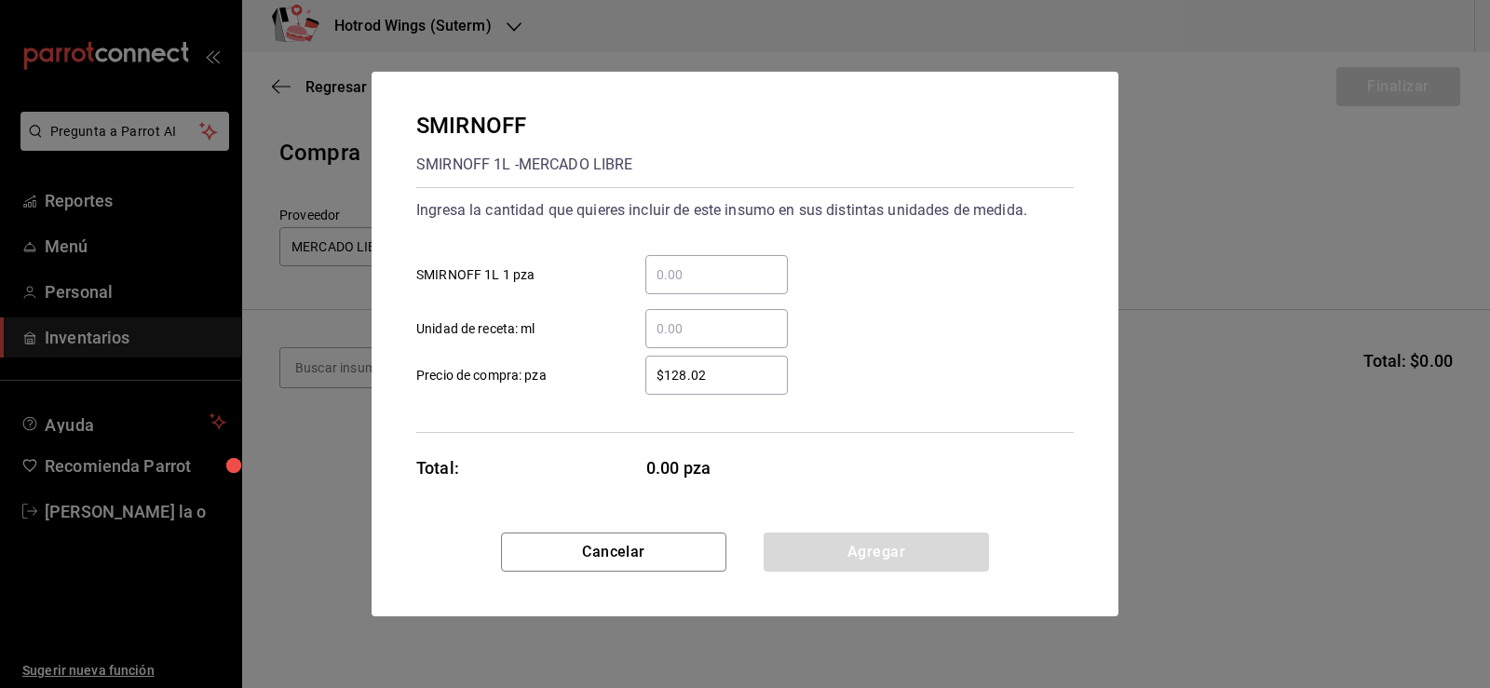
click at [681, 273] on input "​ SMIRNOFF 1L 1 pza" at bounding box center [716, 275] width 143 height 22
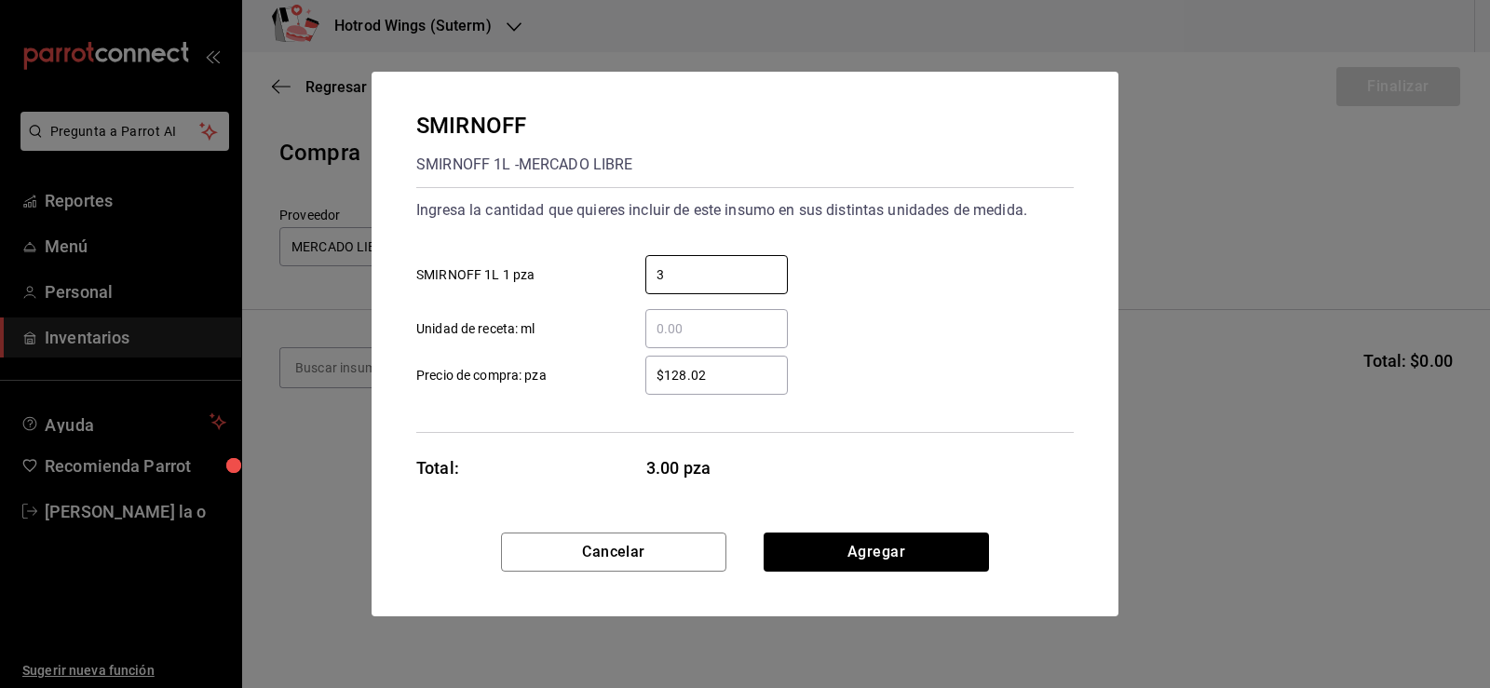
type input "3"
drag, startPoint x: 679, startPoint y: 421, endPoint x: 682, endPoint y: 411, distance: 10.6
click at [679, 419] on div "Ingresa la cantidad que quieres incluir de este insumo en sus distintas unidade…" at bounding box center [745, 310] width 658 height 246
click at [717, 382] on input "$128.02" at bounding box center [716, 375] width 143 height 22
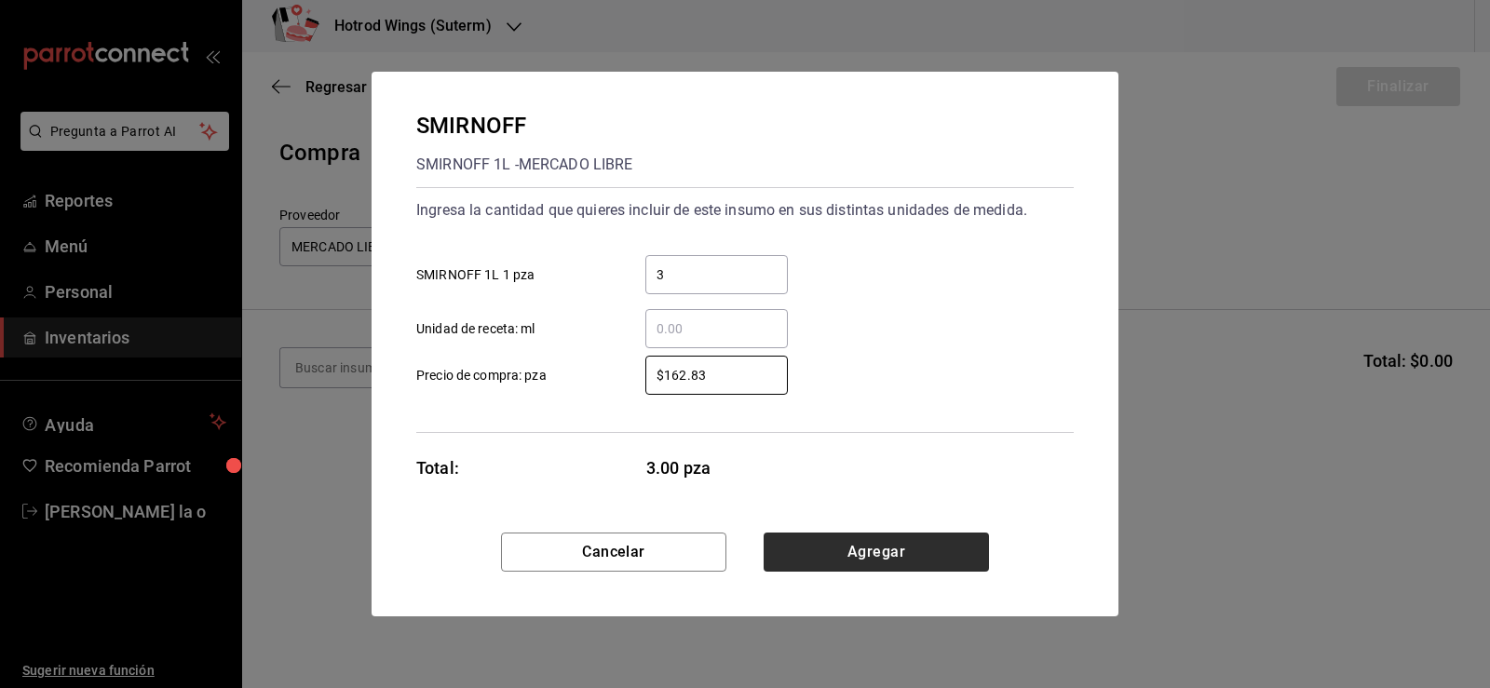
type input "$162.83"
click at [839, 557] on button "Agregar" at bounding box center [876, 552] width 225 height 39
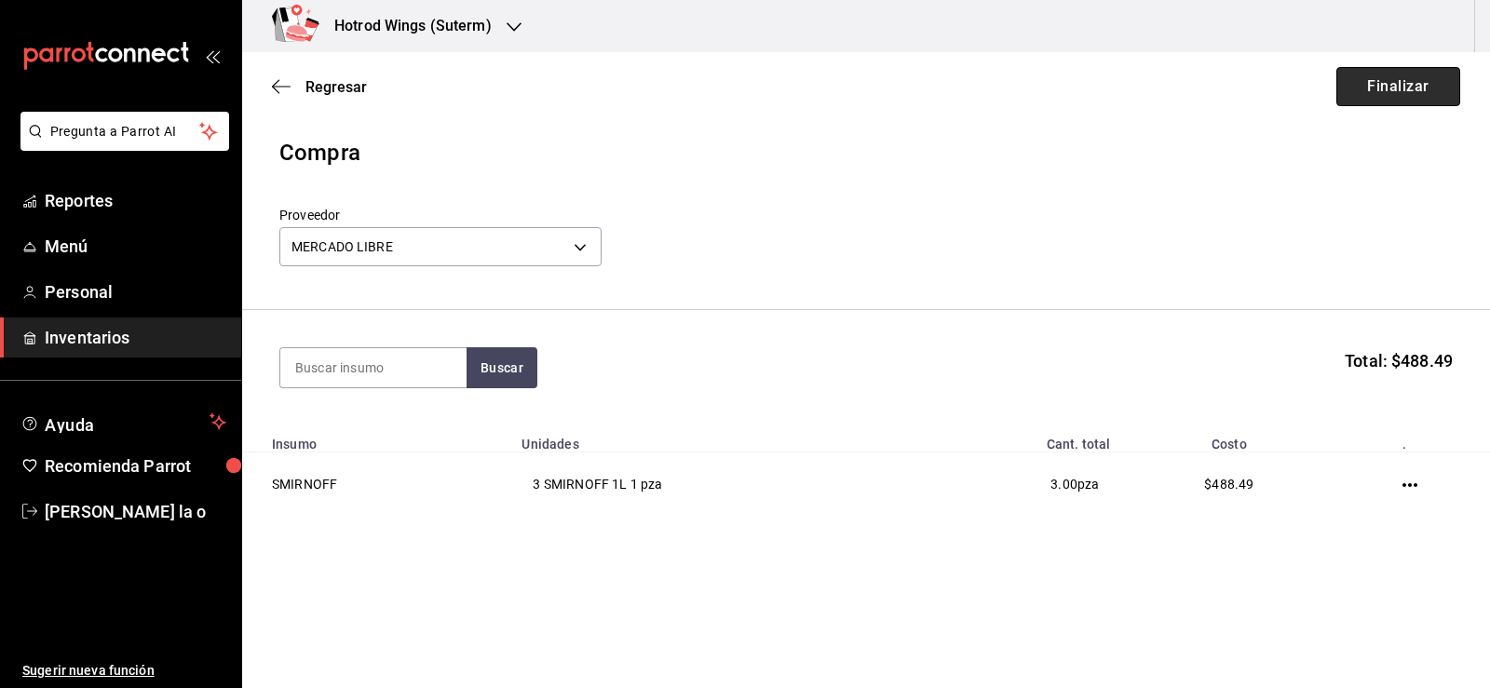
click at [1378, 91] on button "Finalizar" at bounding box center [1399, 86] width 124 height 39
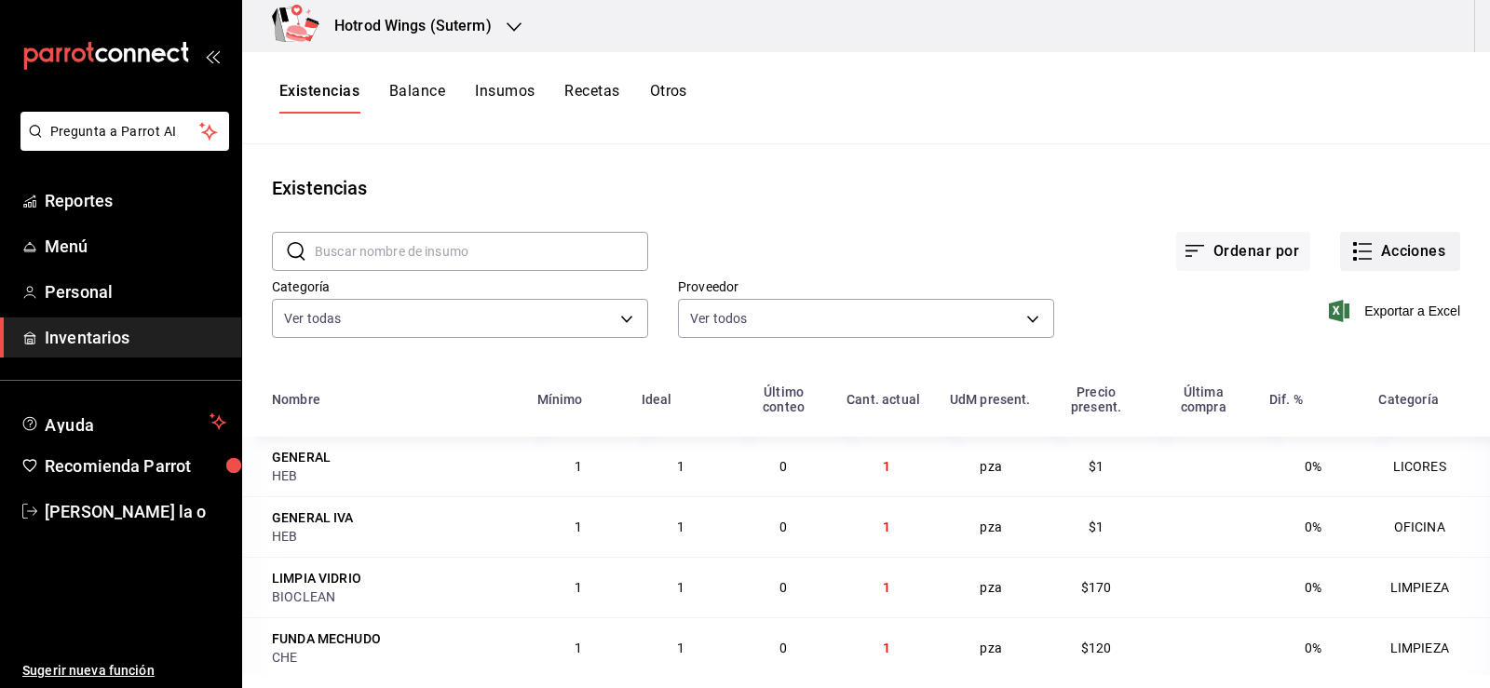
click at [1368, 260] on button "Acciones" at bounding box center [1400, 251] width 120 height 39
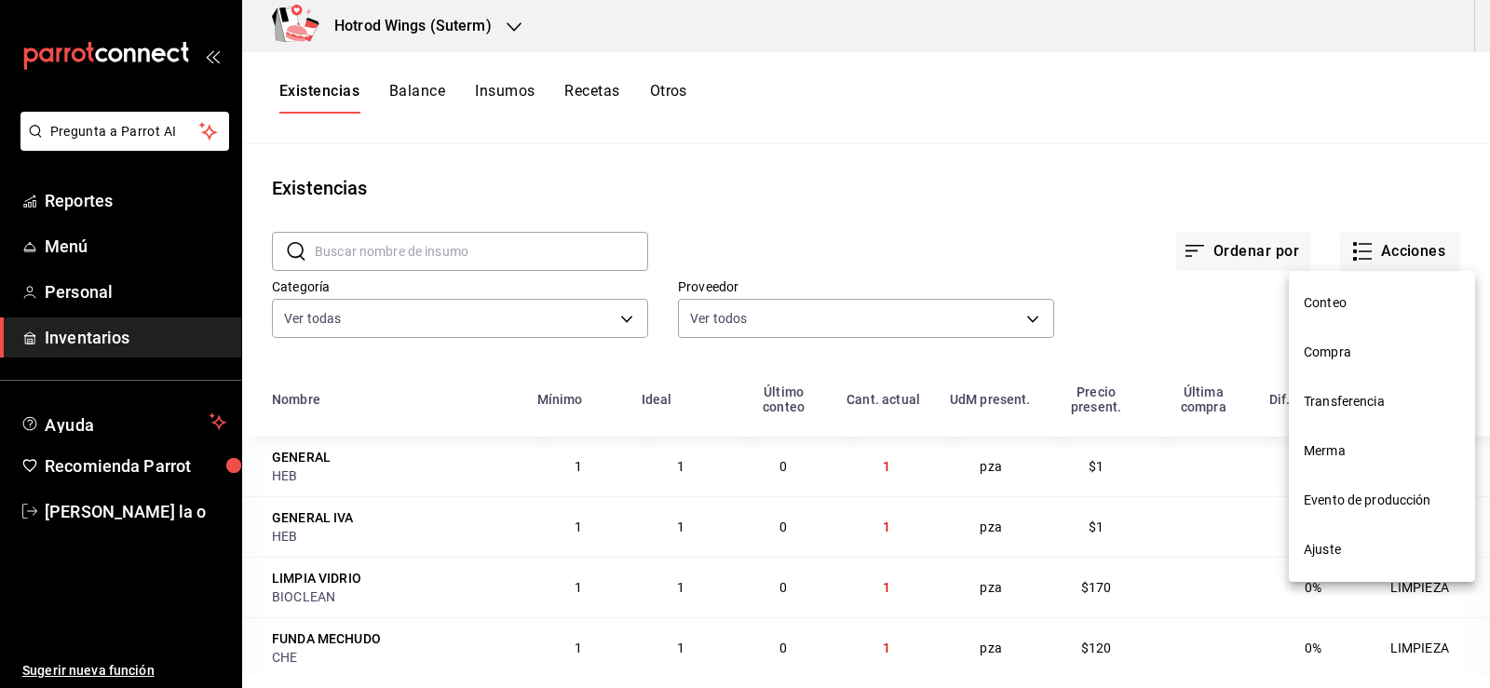
click at [1326, 346] on span "Compra" at bounding box center [1382, 353] width 156 height 20
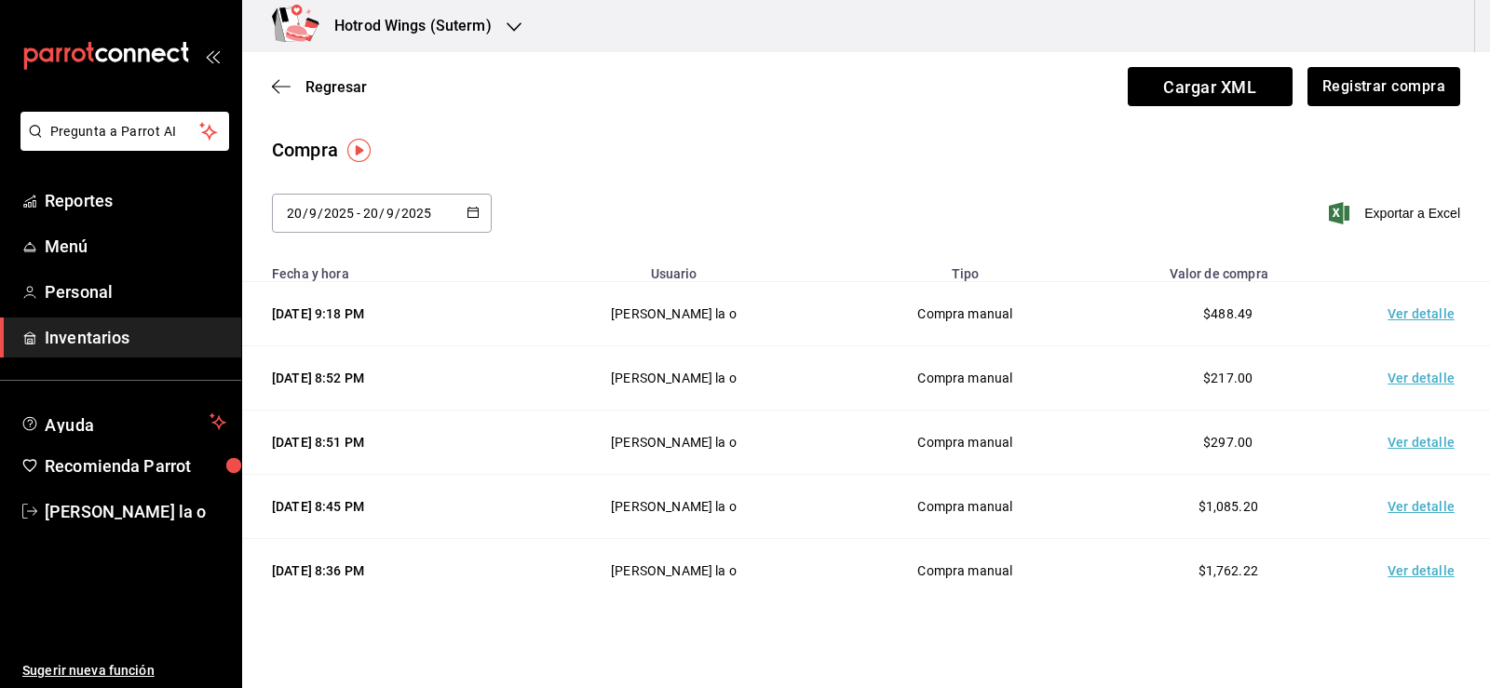
click at [1366, 119] on div "Regresar Cargar XML Registrar compra" at bounding box center [866, 86] width 1248 height 69
click at [1366, 96] on button "Registrar compra" at bounding box center [1383, 86] width 155 height 39
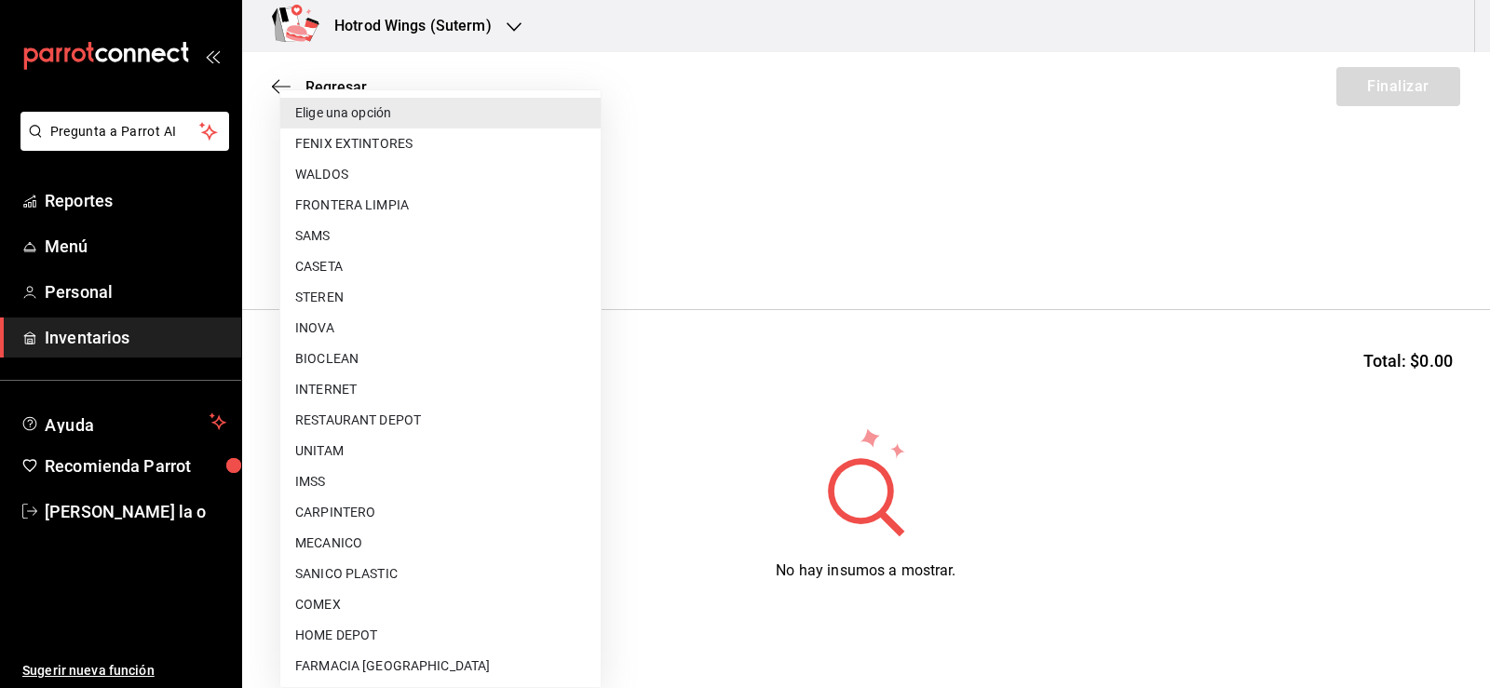
click at [584, 239] on body "Pregunta a Parrot AI Reportes Menú Personal Inventarios Ayuda Recomienda Parrot…" at bounding box center [745, 291] width 1490 height 583
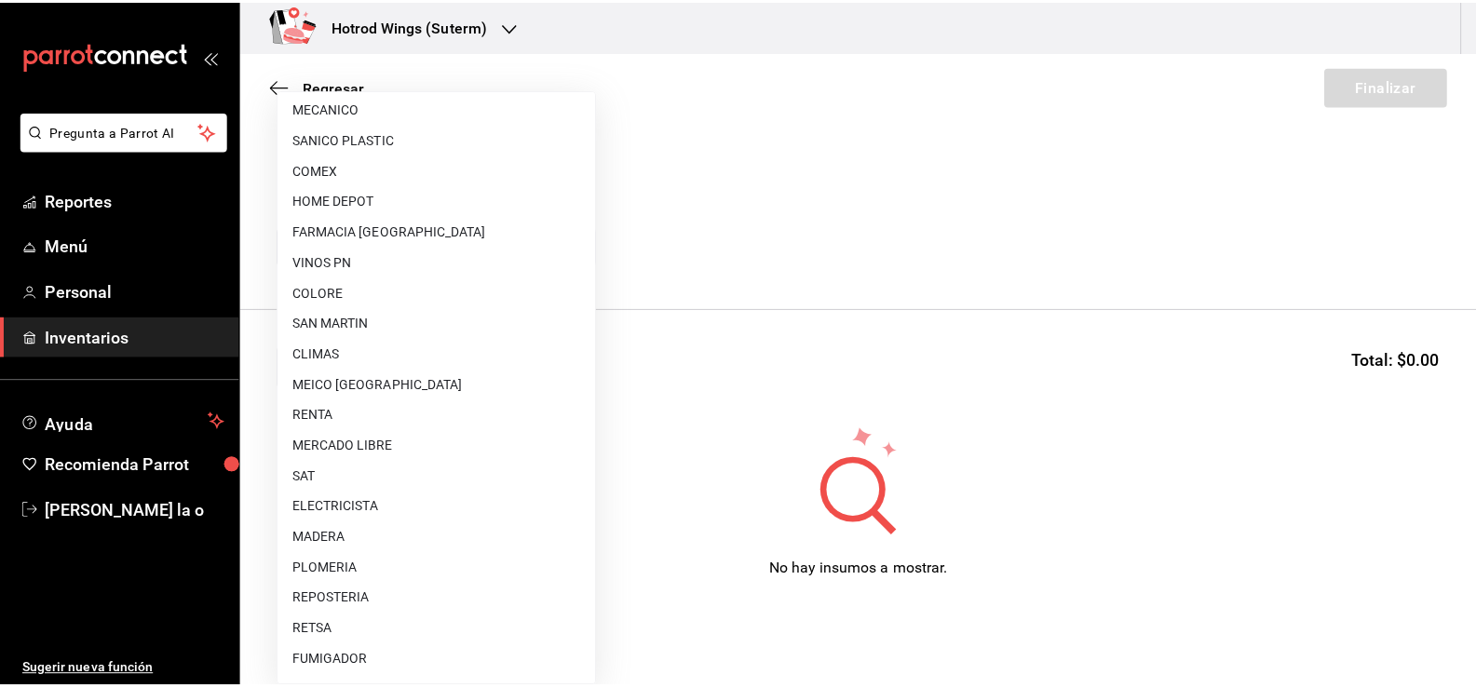
scroll to position [466, 0]
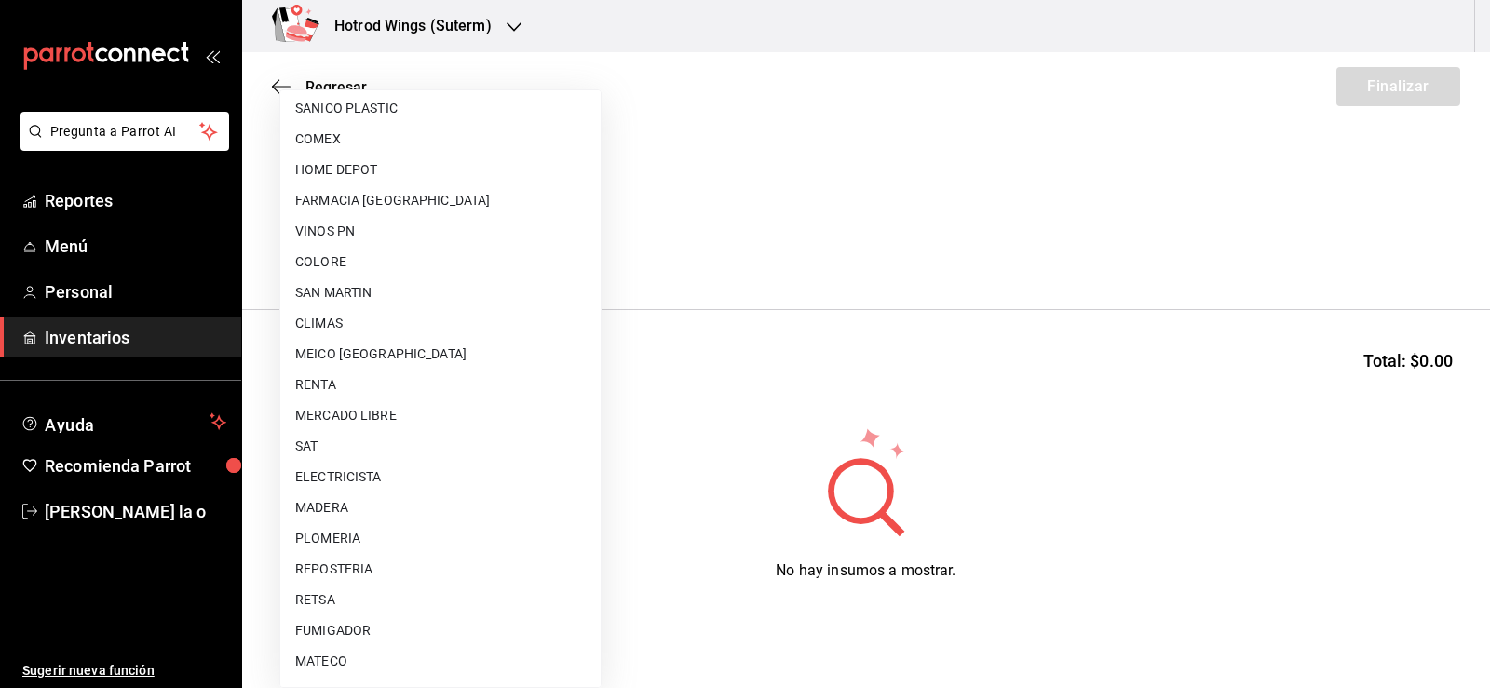
click at [383, 414] on li "MERCADO LIBRE" at bounding box center [440, 416] width 320 height 31
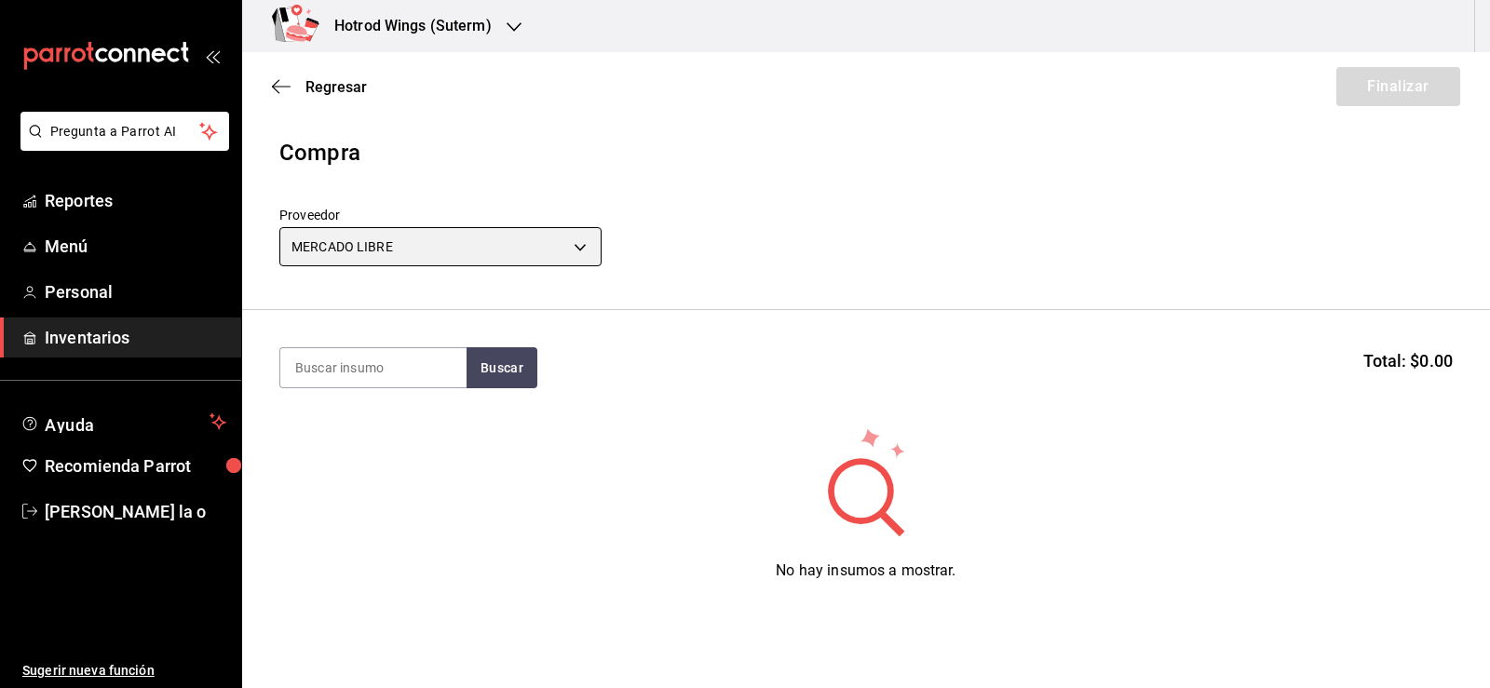
type input "7f720fef-ae90-43e2-8ce2-eb3d2e42a2ce"
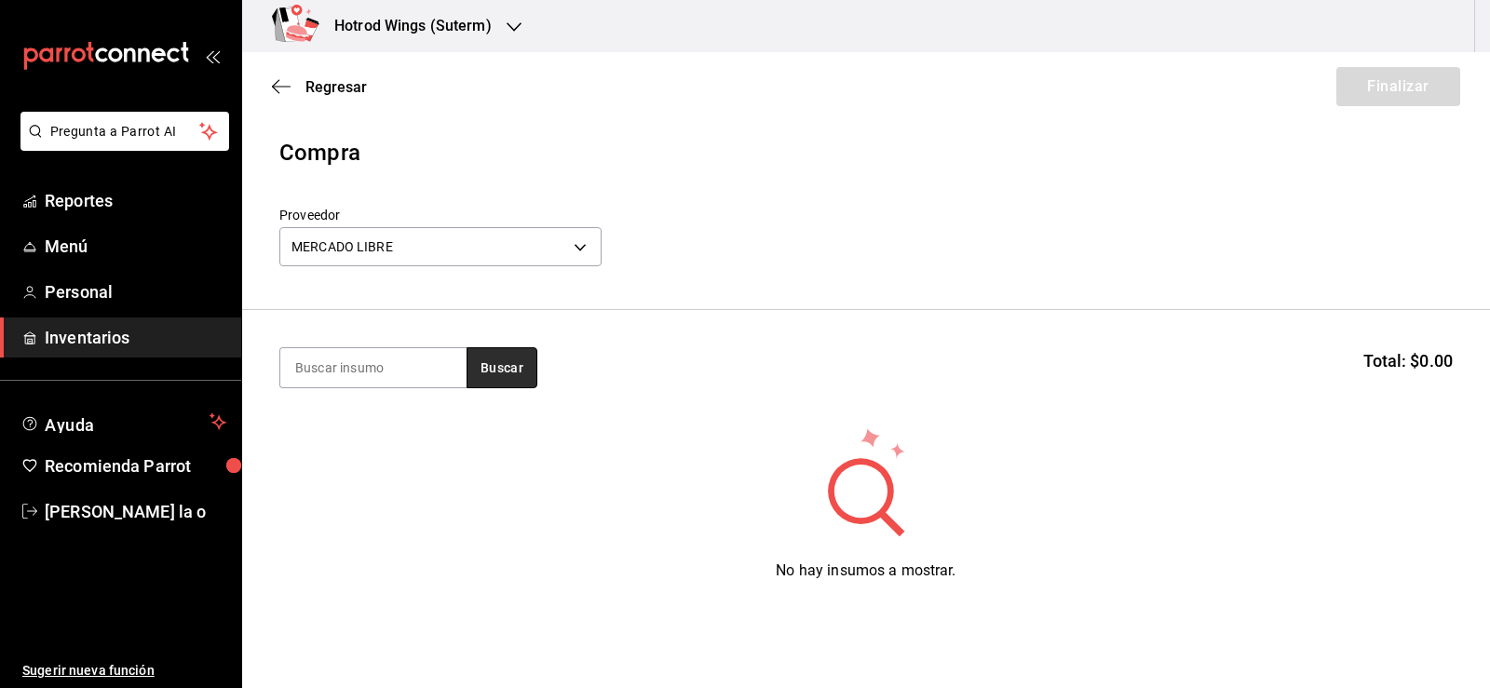
click at [510, 373] on button "Buscar" at bounding box center [502, 367] width 71 height 41
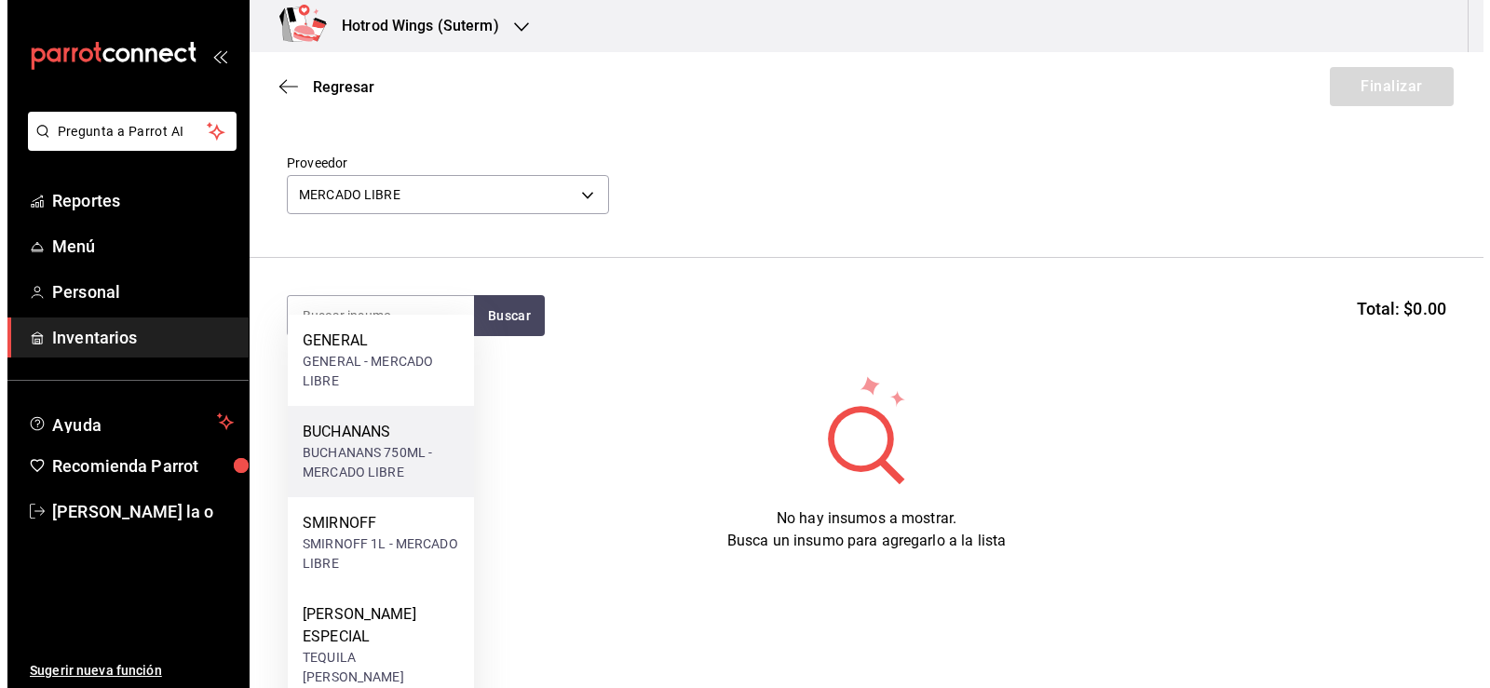
scroll to position [81, 0]
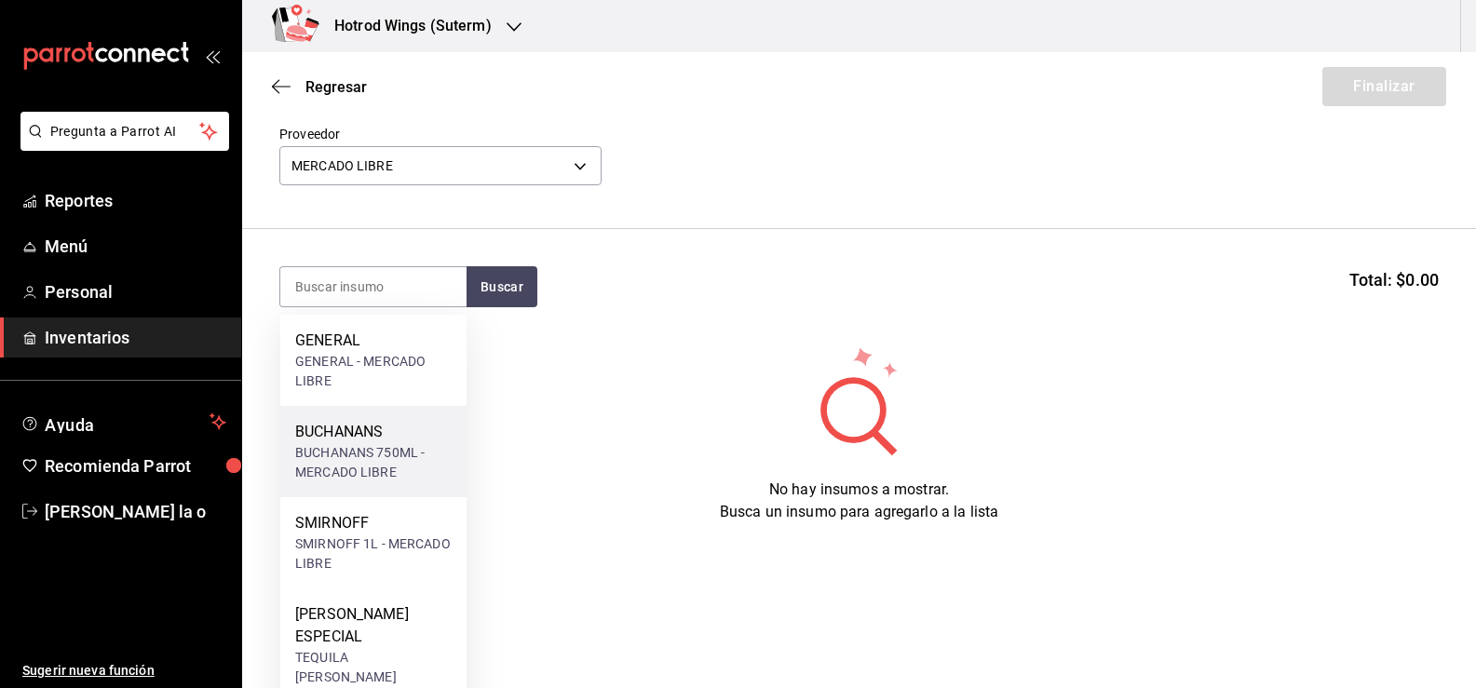
click at [414, 437] on div "BUCHANANS" at bounding box center [373, 432] width 156 height 22
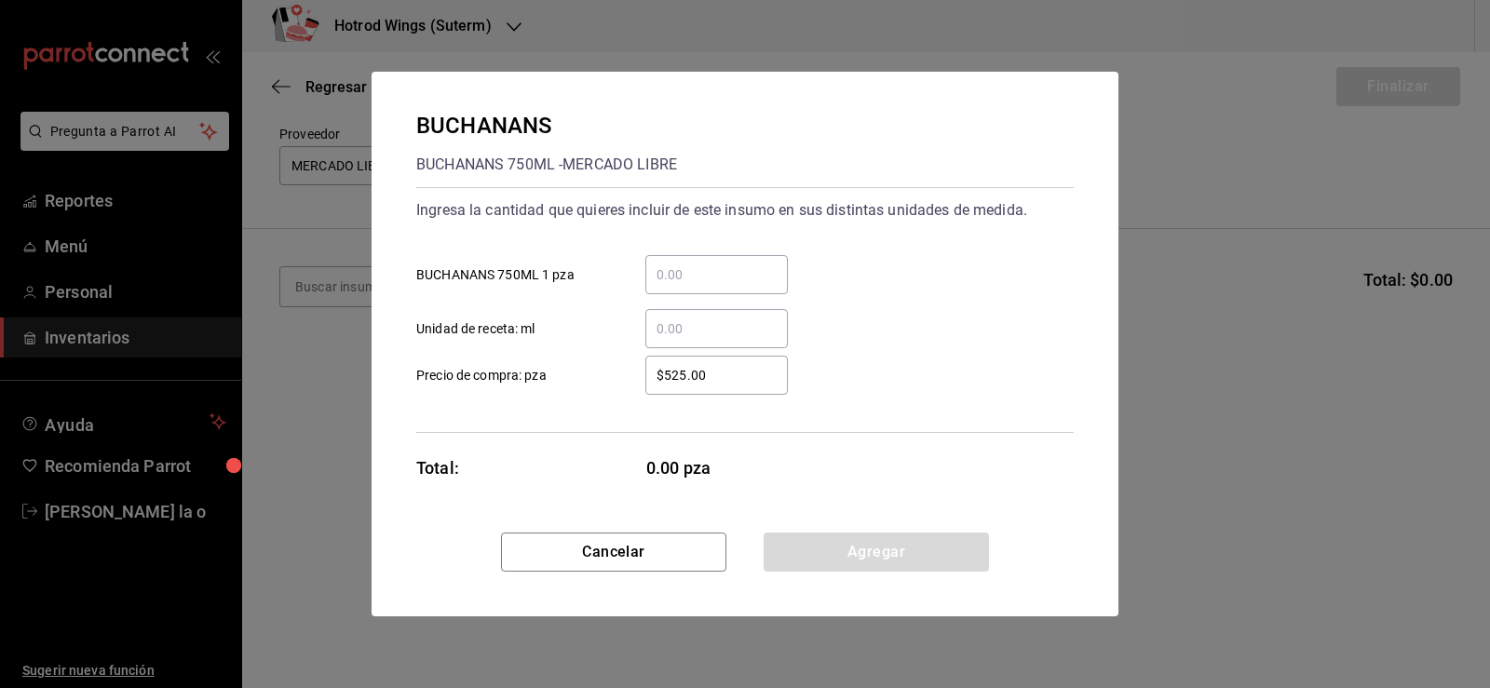
click at [672, 270] on input "​ BUCHANANS 750ML 1 pza" at bounding box center [716, 275] width 143 height 22
type input "1"
click at [715, 375] on input "$525.00" at bounding box center [716, 375] width 143 height 22
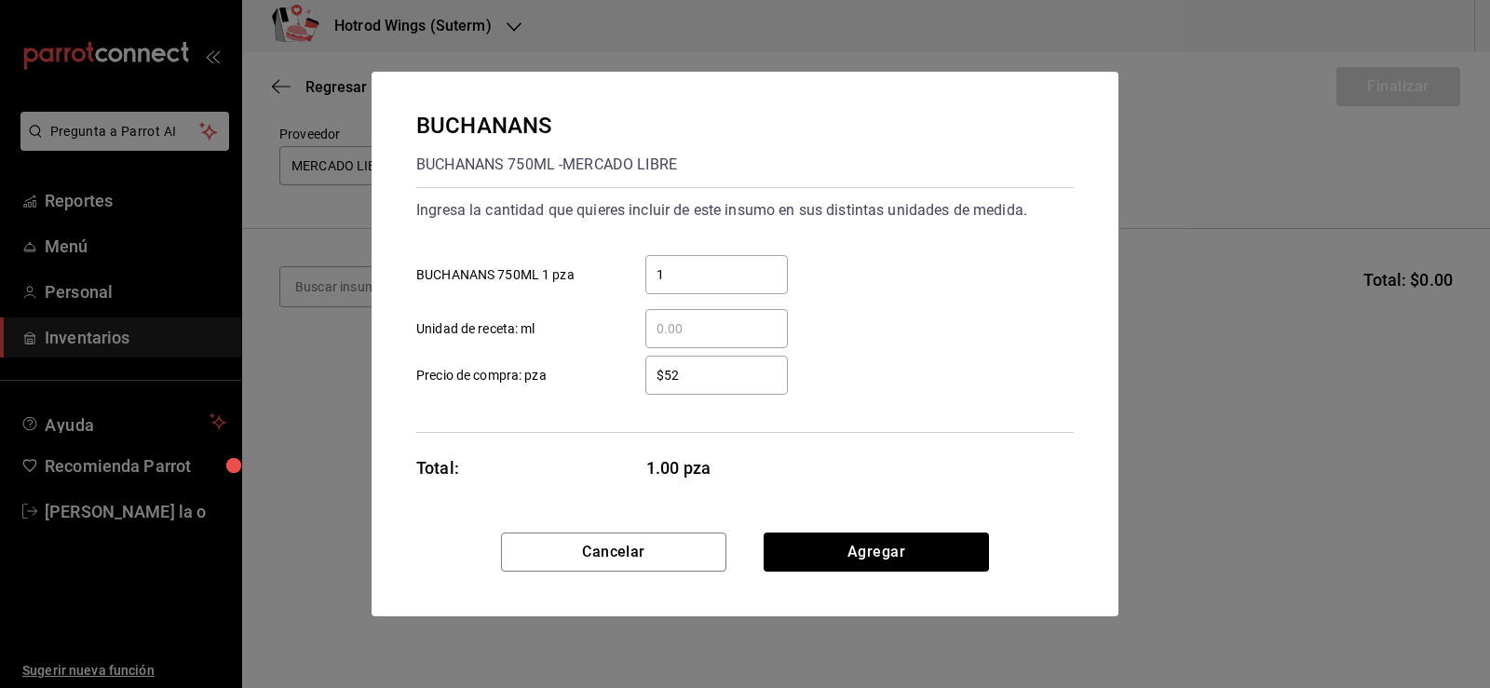
type input "$5"
type input "$664.3"
drag, startPoint x: 853, startPoint y: 550, endPoint x: 1199, endPoint y: 359, distance: 395.2
click at [854, 550] on button "Agregar" at bounding box center [876, 552] width 225 height 39
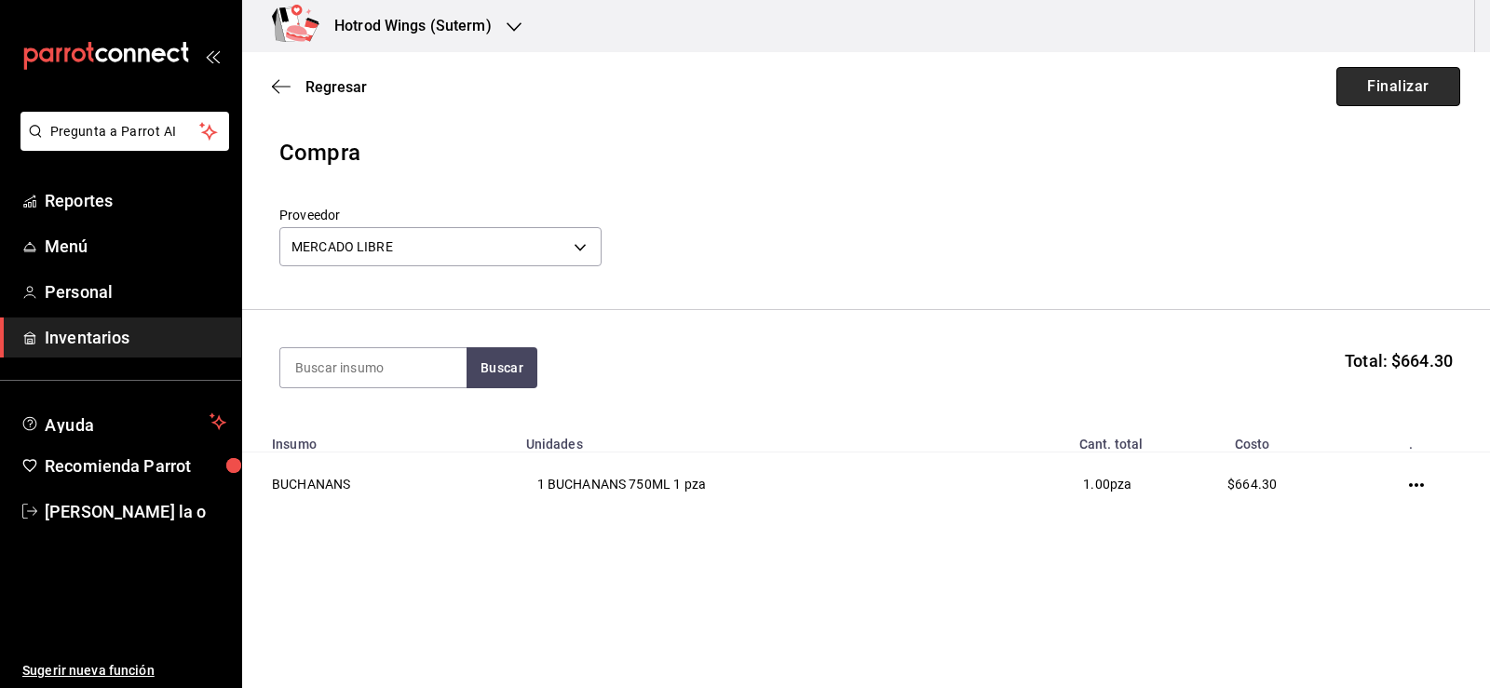
click at [1394, 75] on button "Finalizar" at bounding box center [1399, 86] width 124 height 39
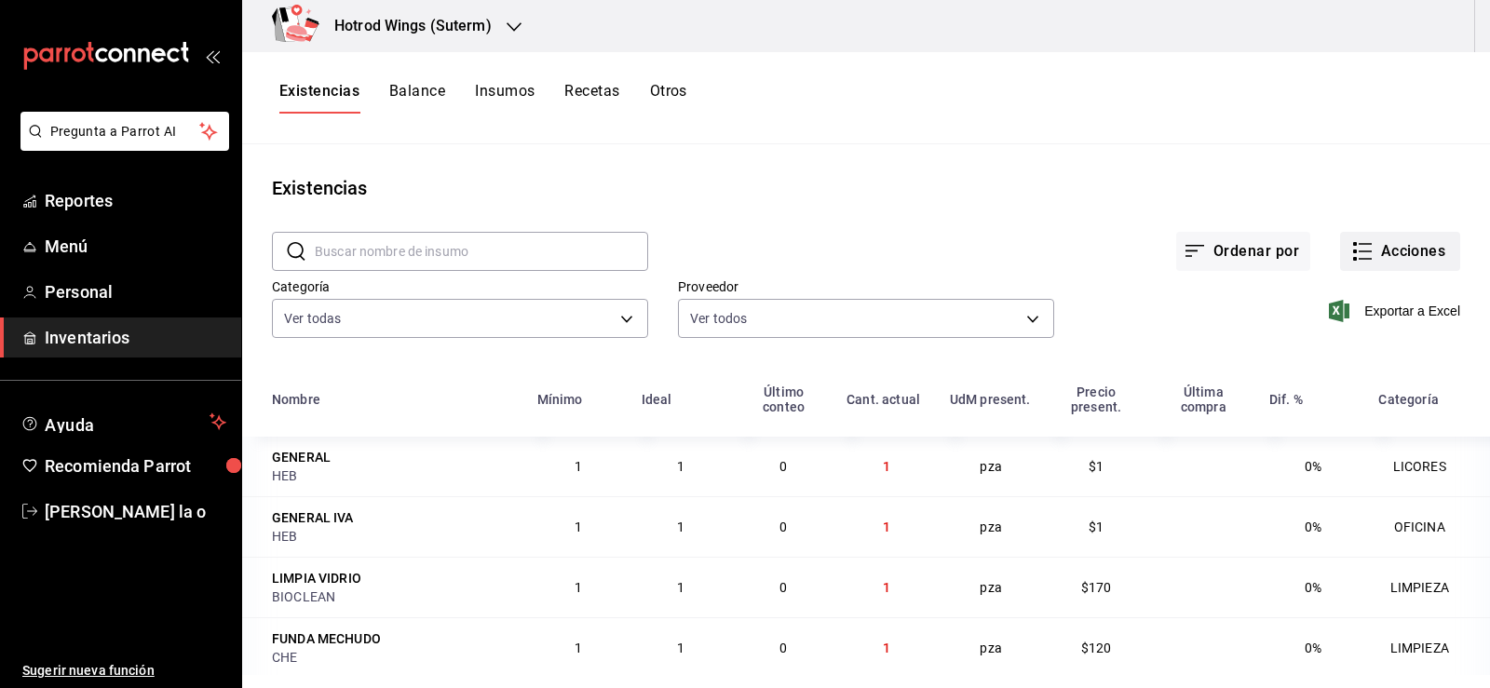
click at [1370, 251] on button "Acciones" at bounding box center [1400, 251] width 120 height 39
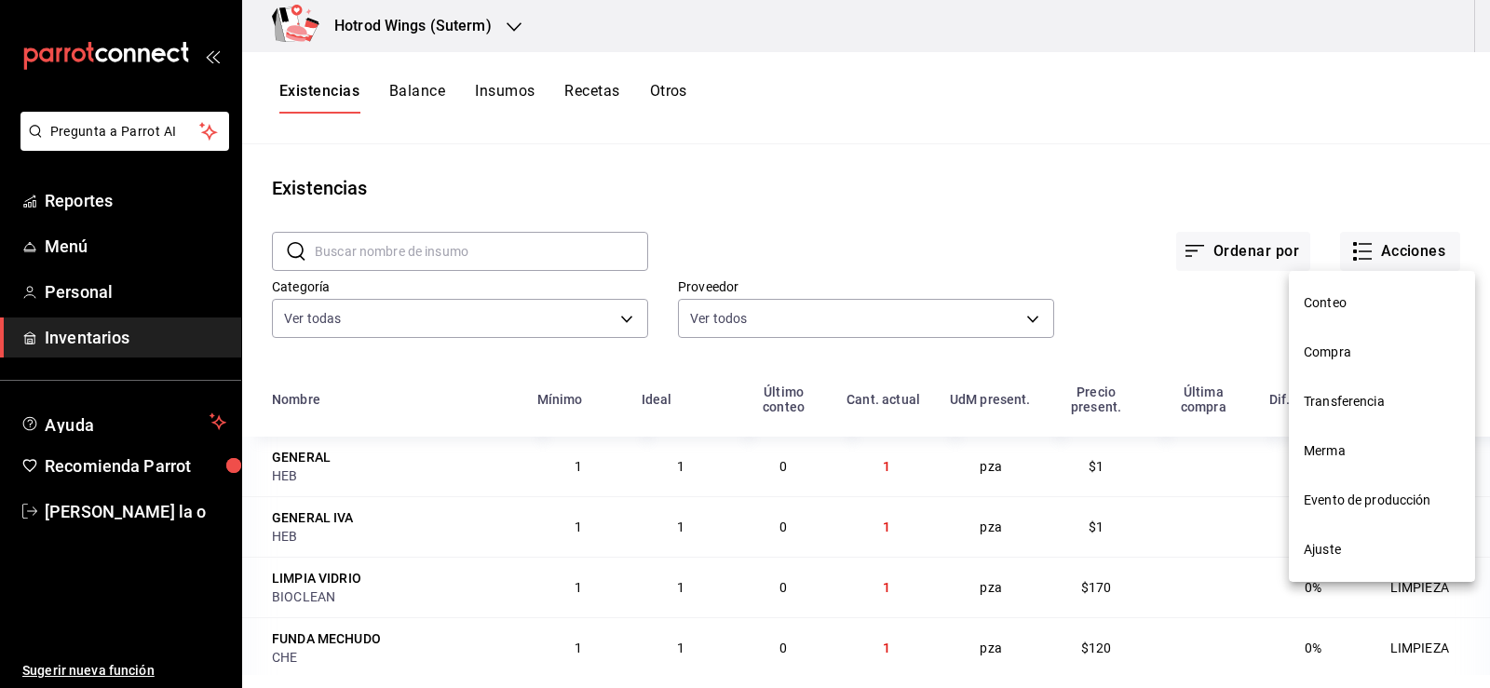
click at [1361, 364] on li "Compra" at bounding box center [1382, 352] width 186 height 49
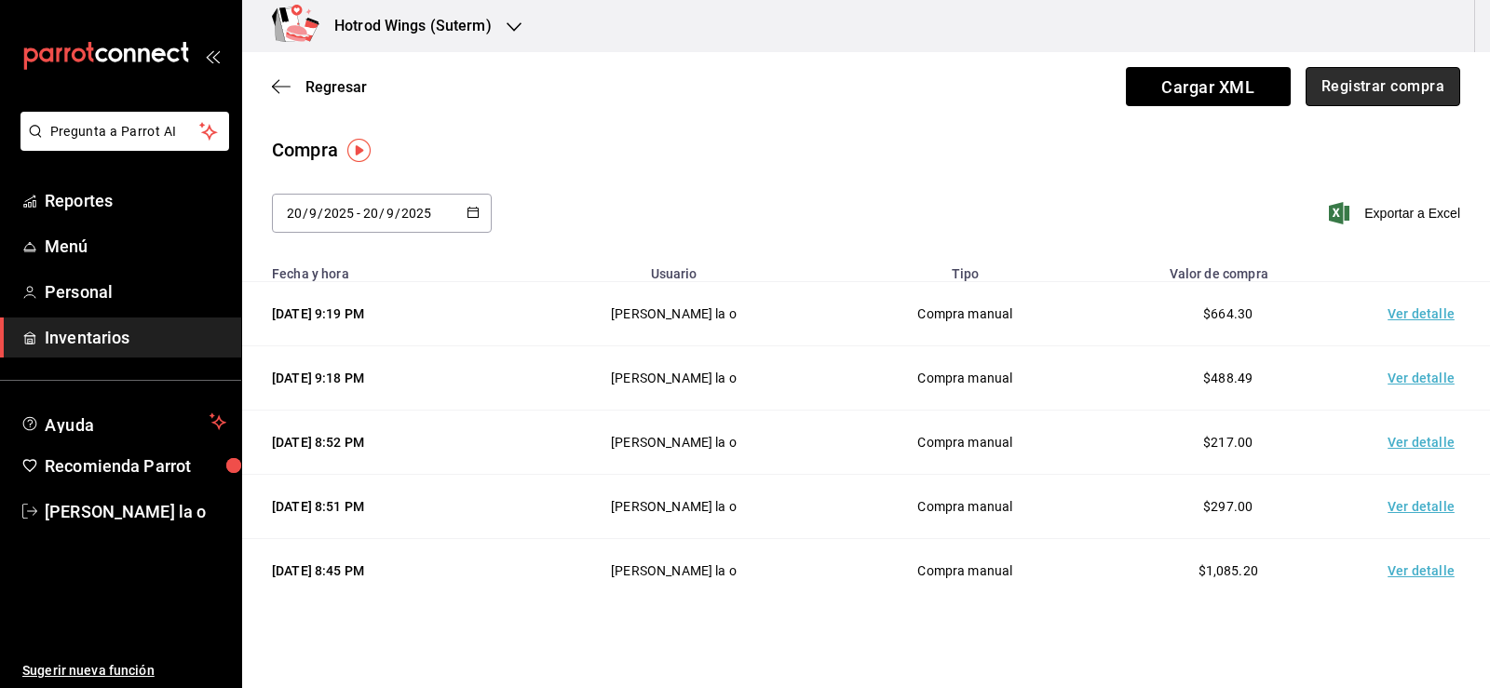
click at [1365, 83] on button "Registrar compra" at bounding box center [1383, 86] width 155 height 39
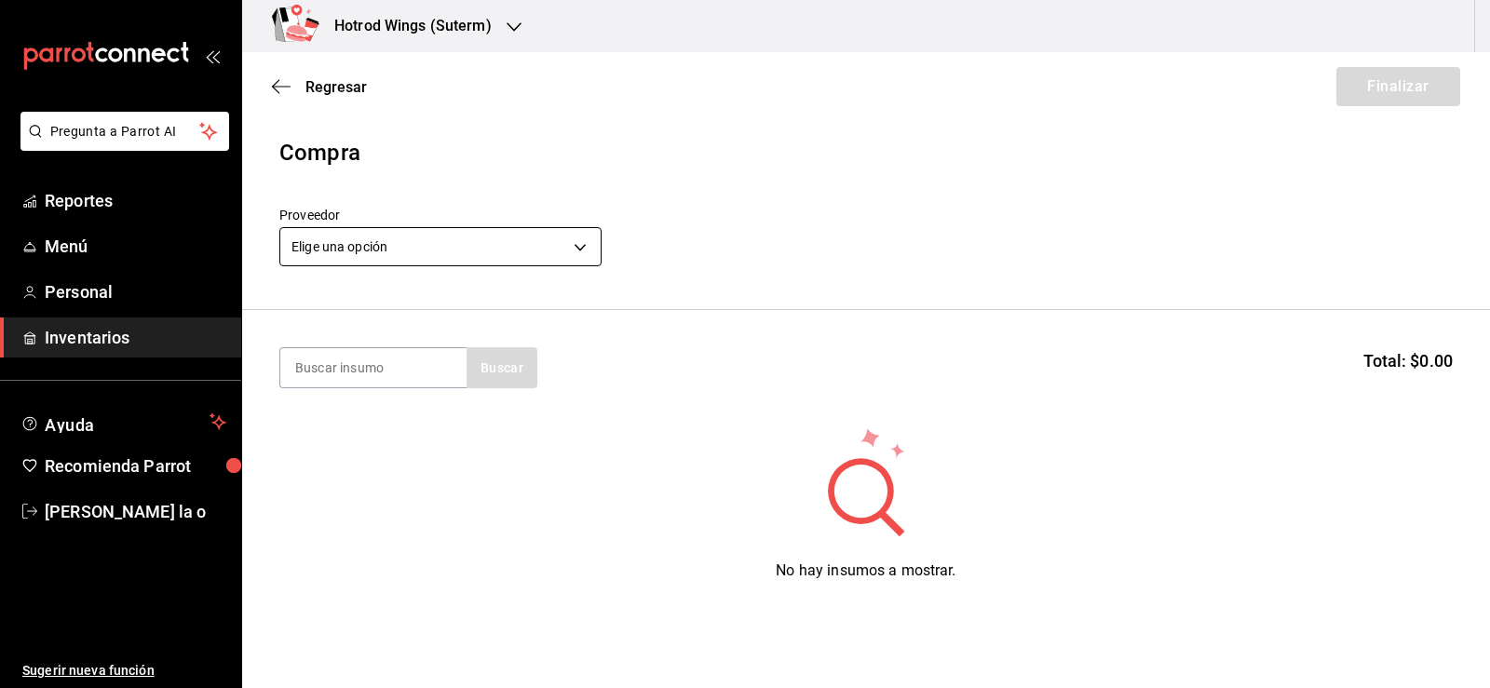
click at [580, 251] on body "Pregunta a Parrot AI Reportes Menú Personal Inventarios Ayuda Recomienda Parrot…" at bounding box center [745, 291] width 1490 height 583
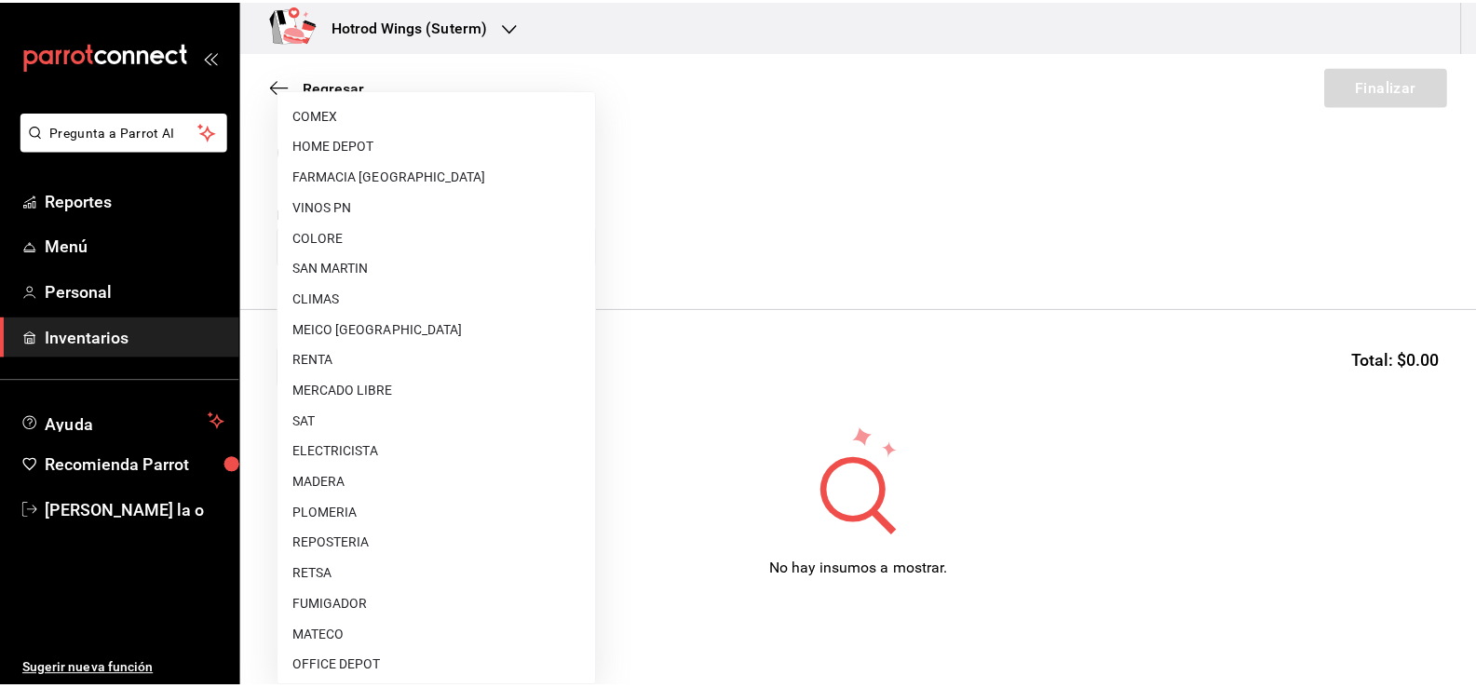
scroll to position [559, 0]
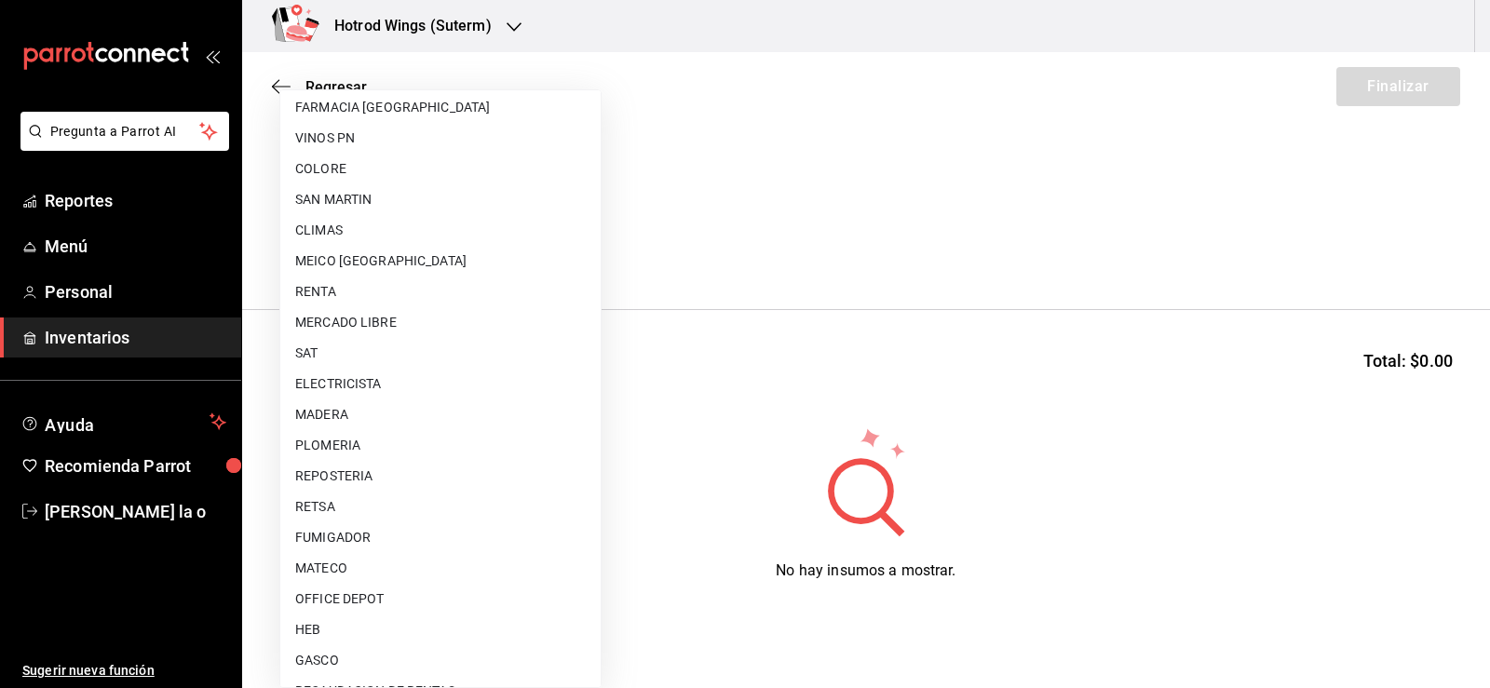
click at [387, 320] on li "MERCADO LIBRE" at bounding box center [440, 322] width 320 height 31
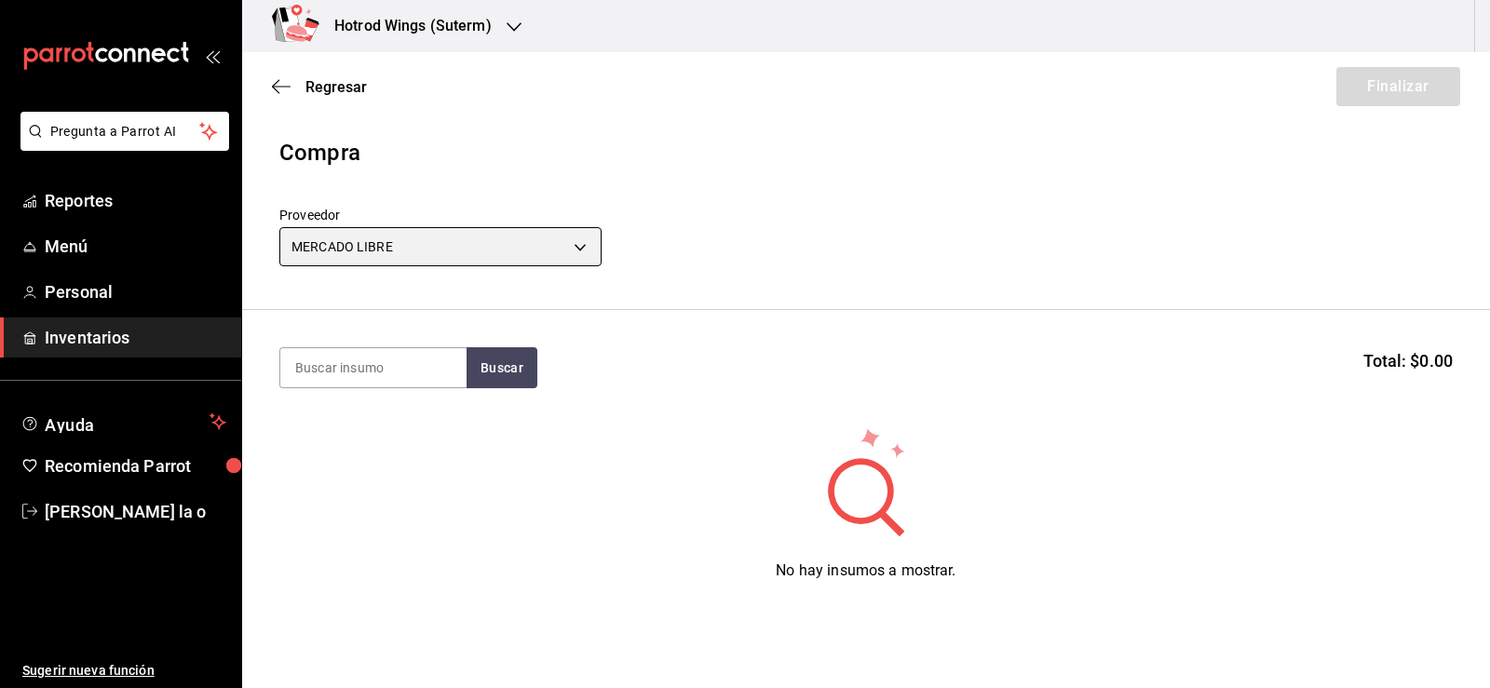
type input "7f720fef-ae90-43e2-8ce2-eb3d2e42a2ce"
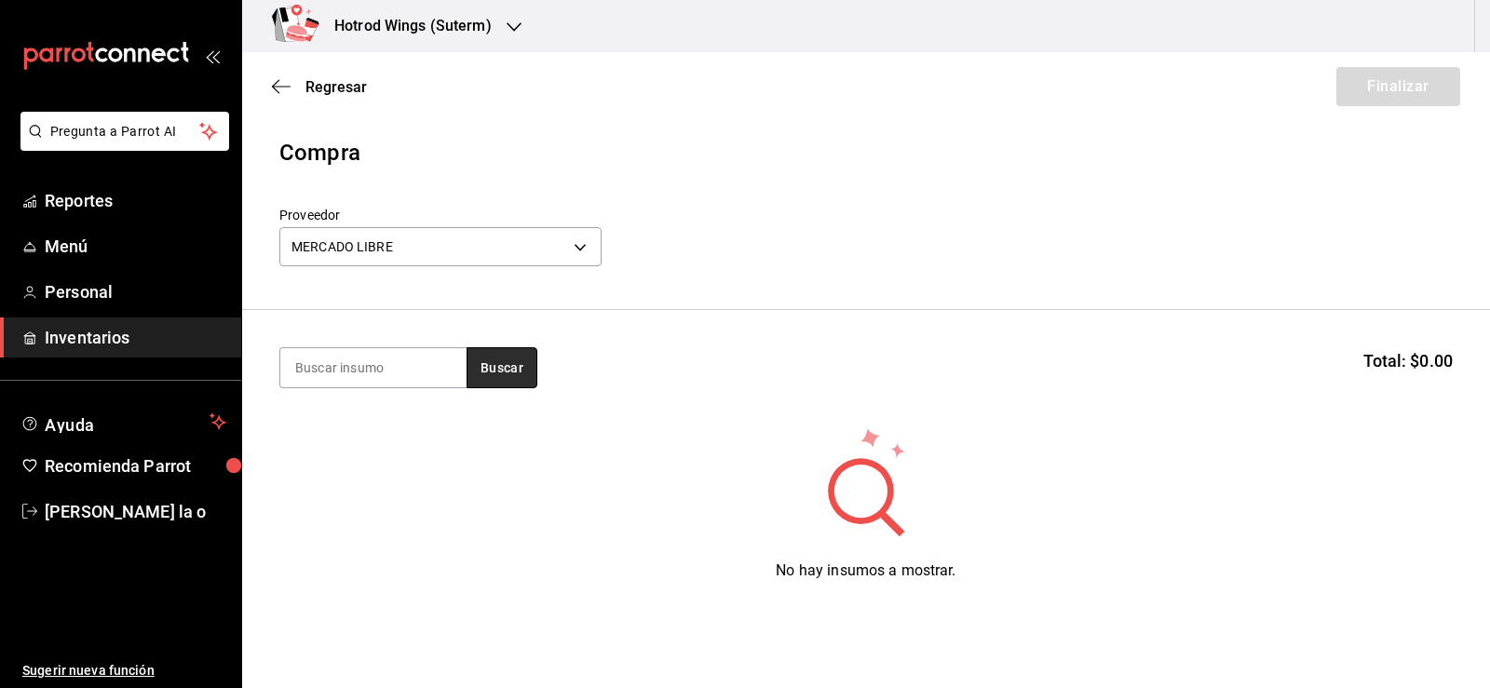
click at [493, 366] on button "Buscar" at bounding box center [502, 367] width 71 height 41
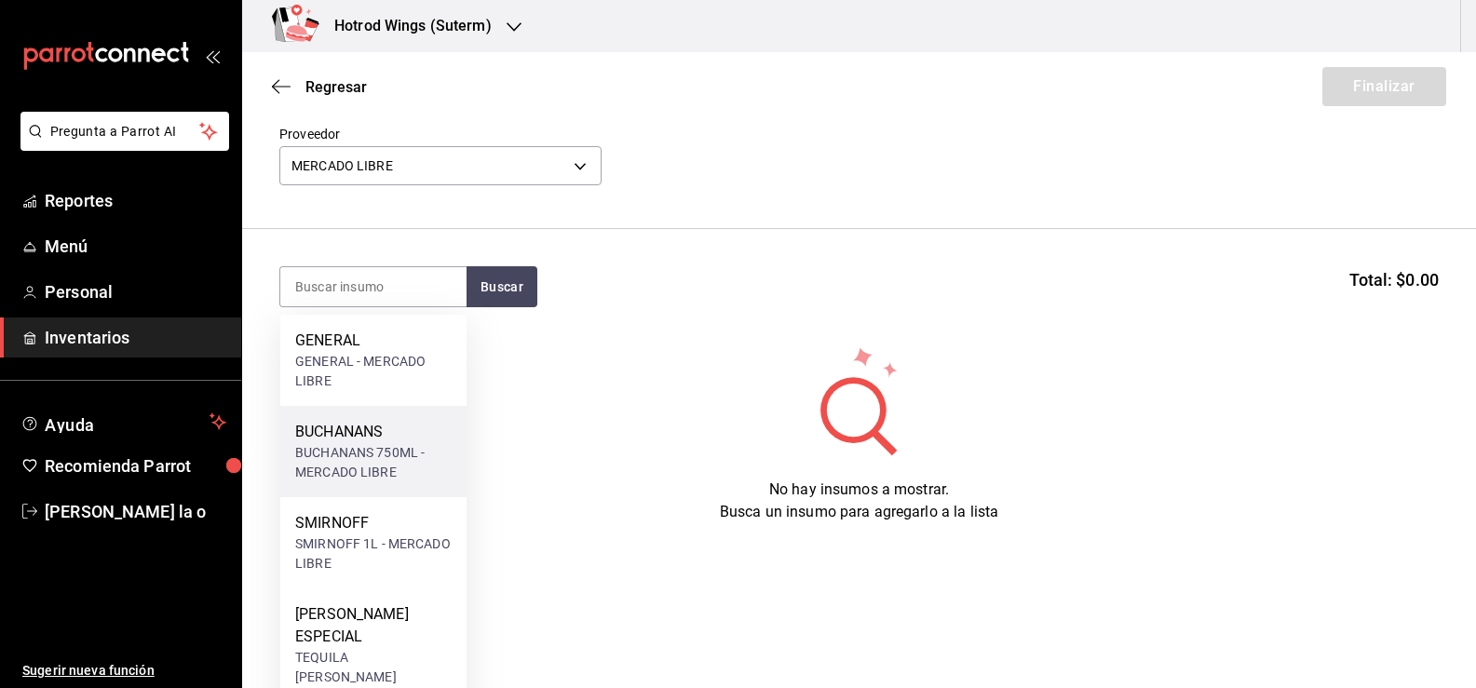
scroll to position [41, 0]
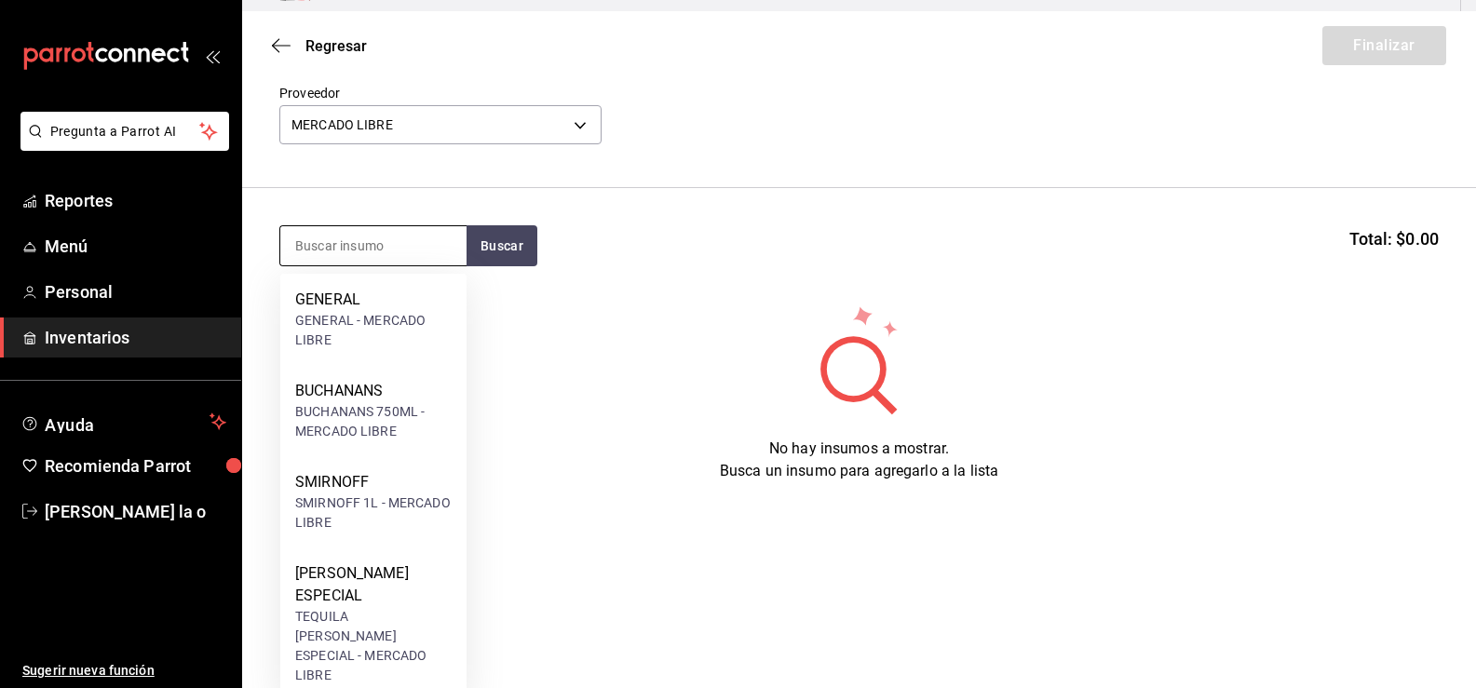
click at [333, 234] on input at bounding box center [373, 245] width 186 height 39
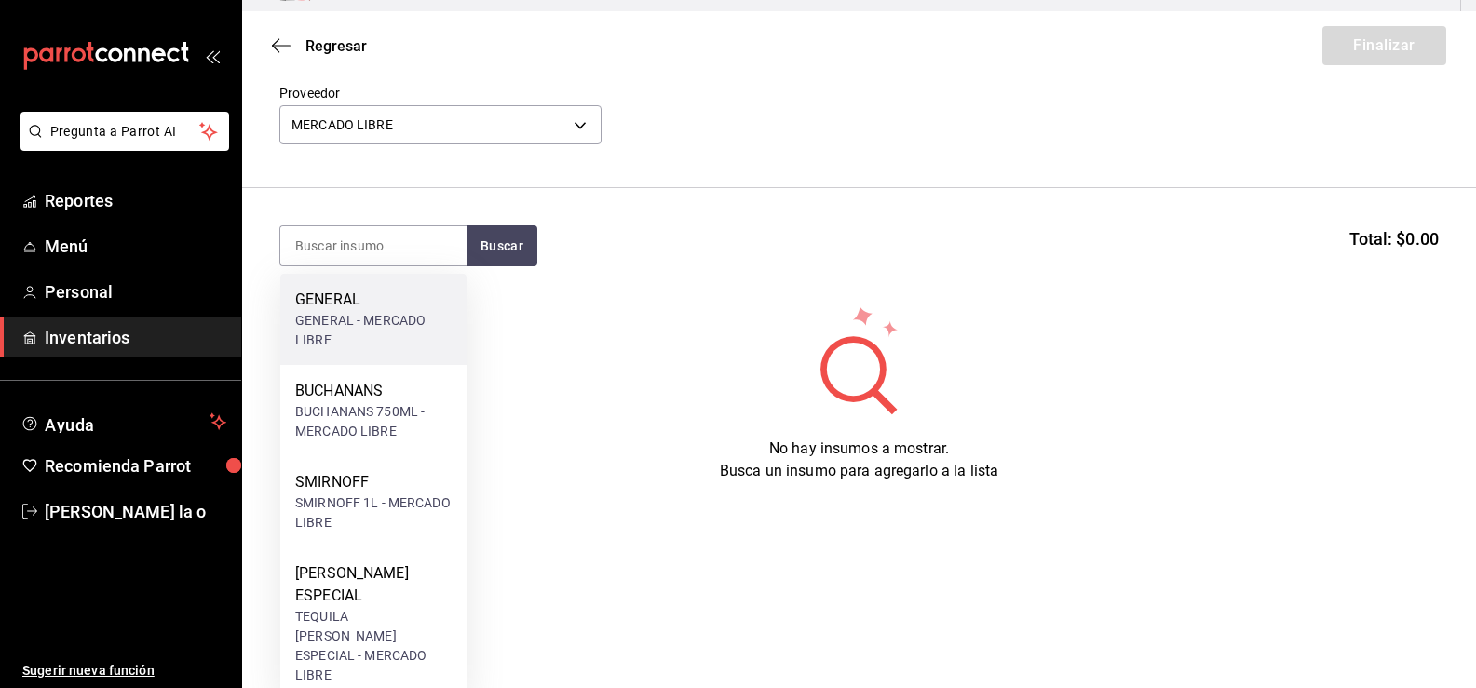
click at [345, 295] on div "GENERAL" at bounding box center [373, 300] width 156 height 22
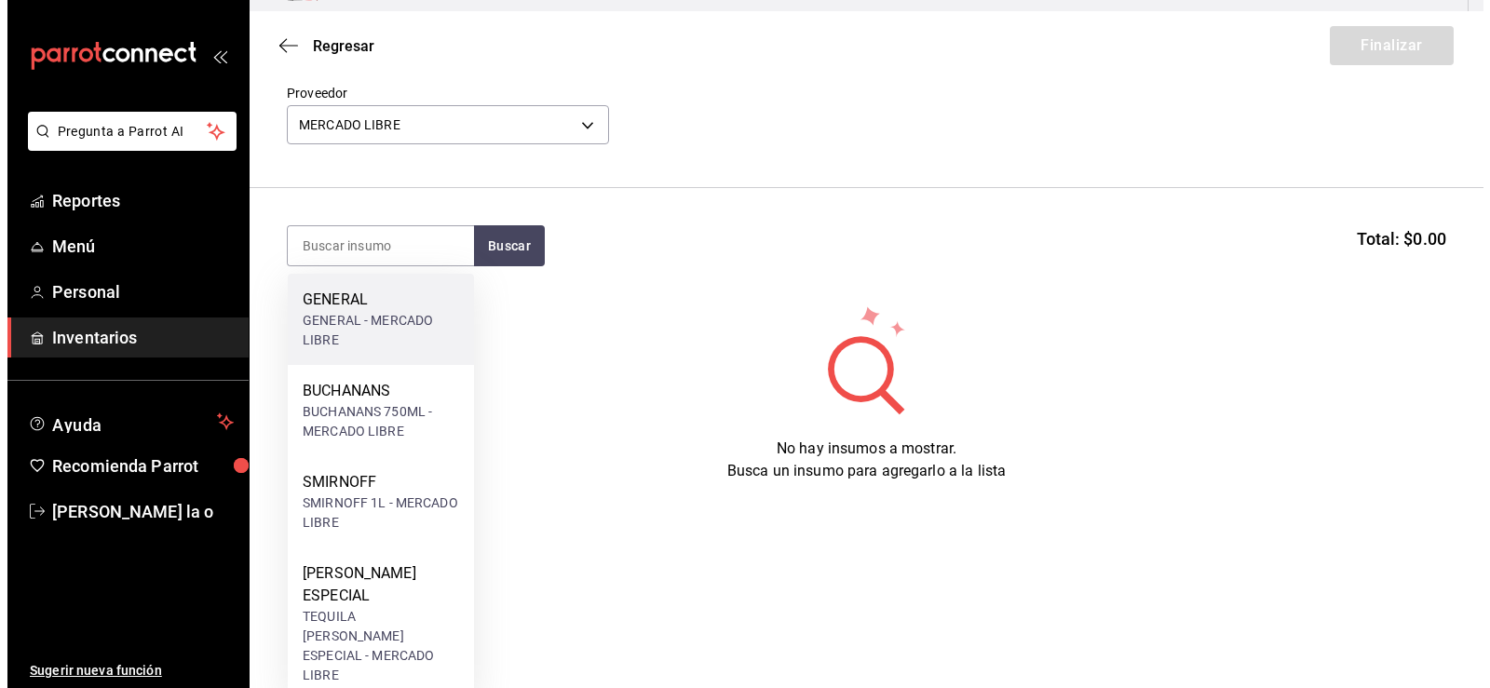
scroll to position [0, 0]
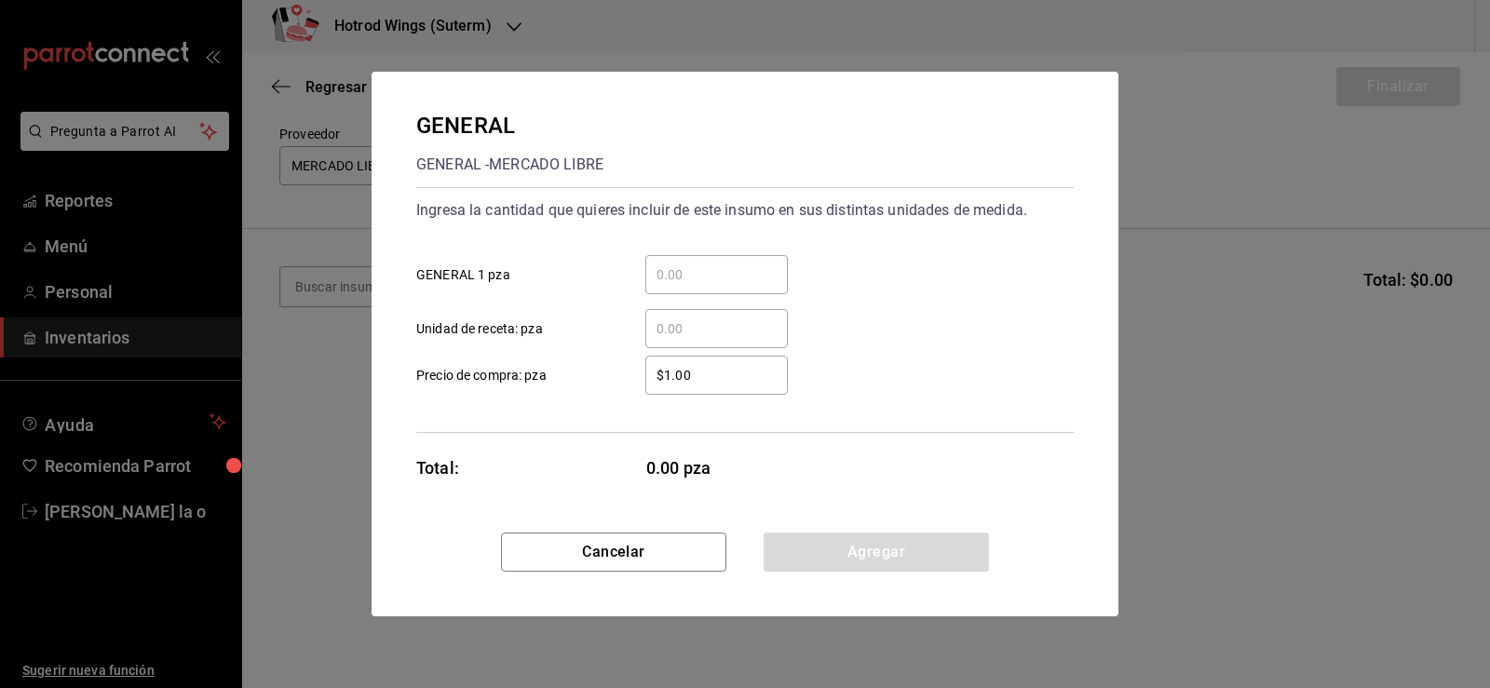
click at [672, 267] on input "​ GENERAL 1 pza" at bounding box center [716, 275] width 143 height 22
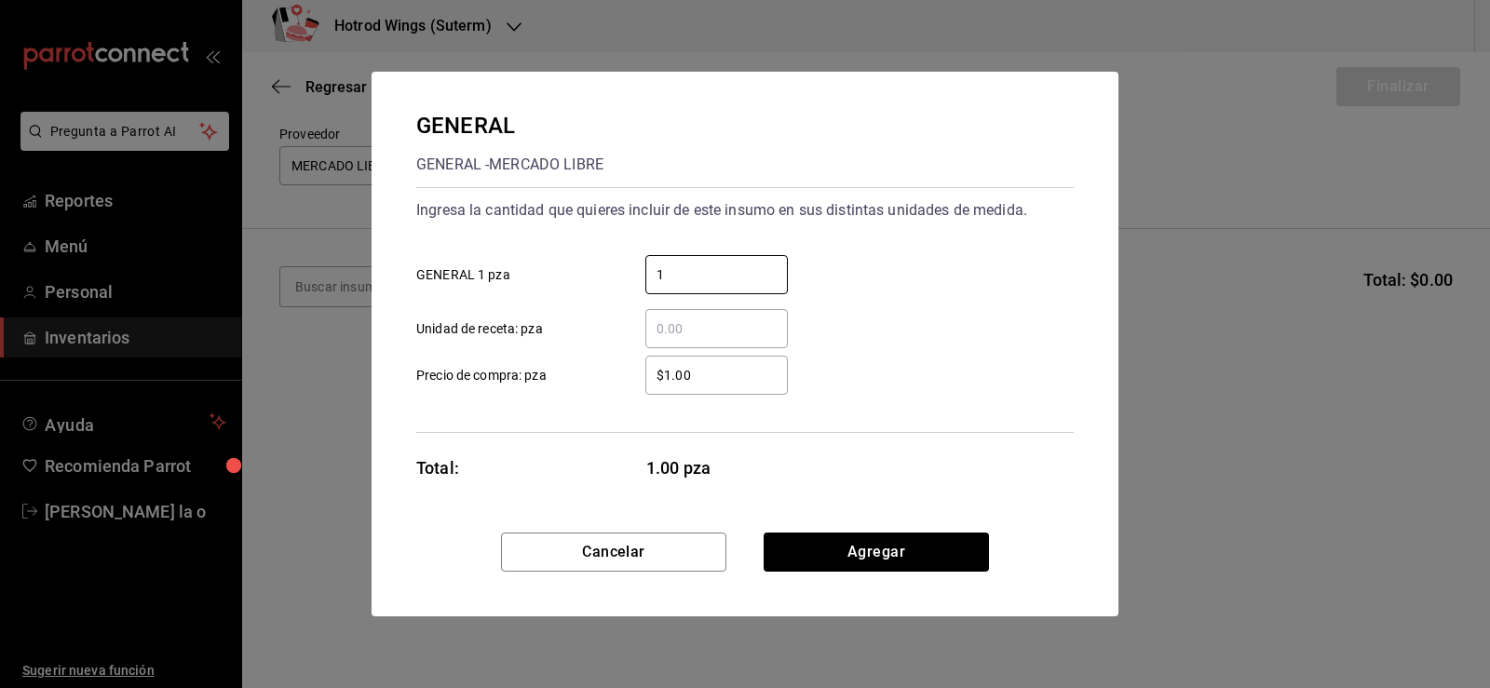
type input "1"
click at [690, 387] on div "$1.00 ​" at bounding box center [716, 375] width 143 height 39
click at [690, 387] on input "$1.00" at bounding box center [716, 375] width 143 height 22
type input "$1"
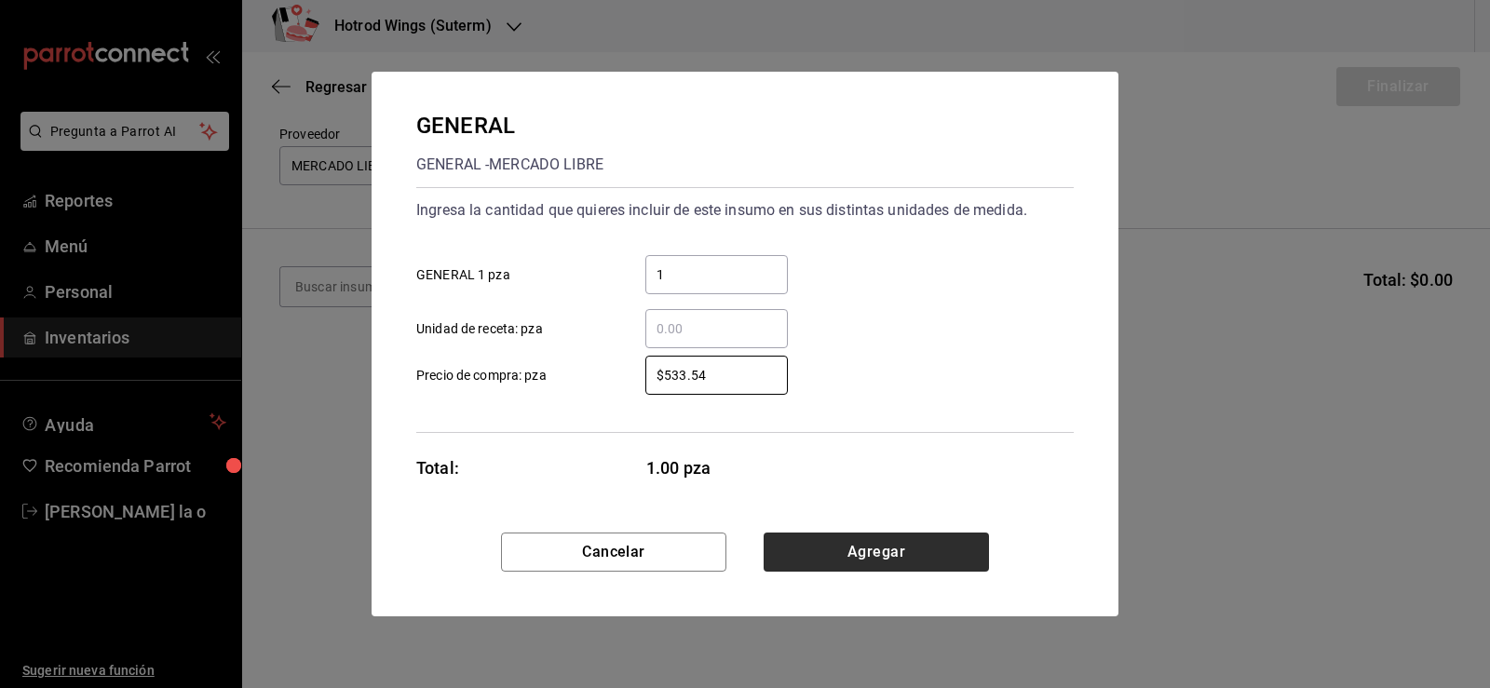
type input "$533.54"
click at [903, 556] on button "Agregar" at bounding box center [876, 552] width 225 height 39
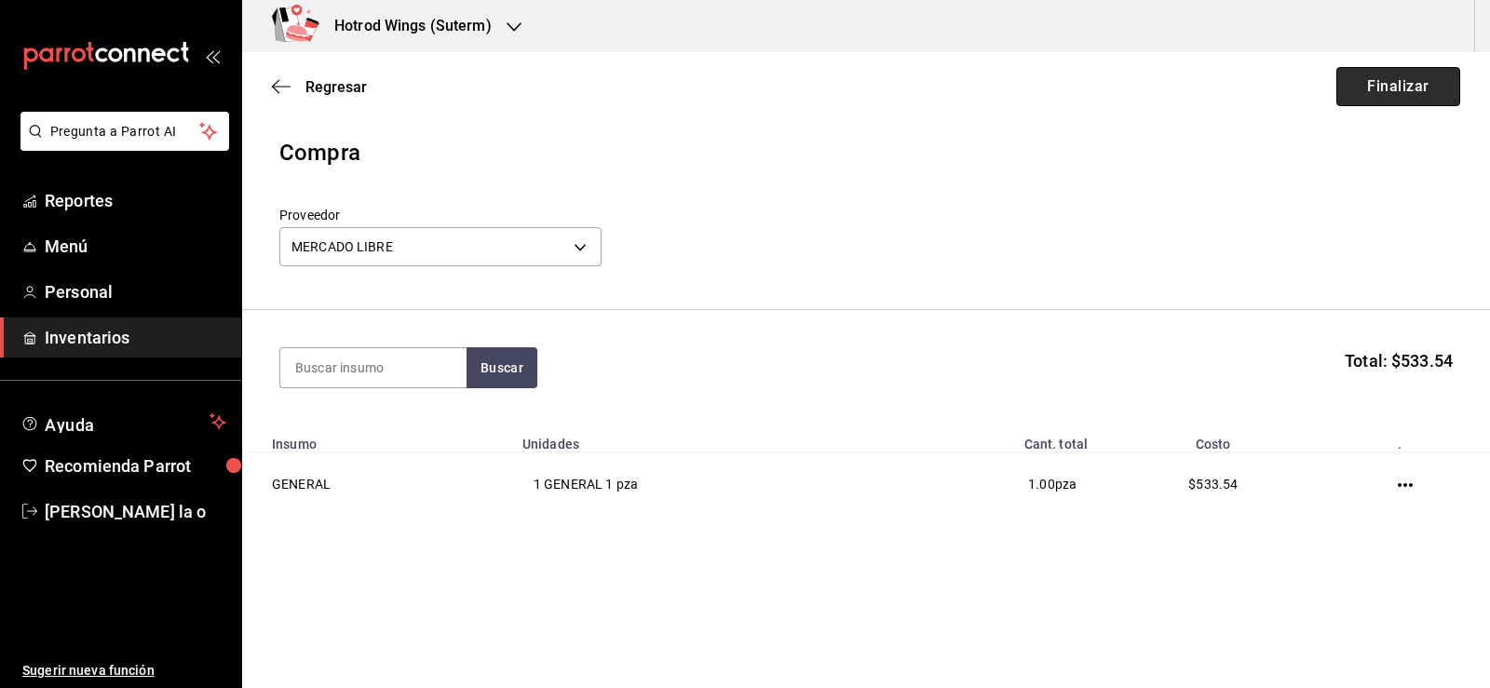
click at [1399, 77] on button "Finalizar" at bounding box center [1399, 86] width 124 height 39
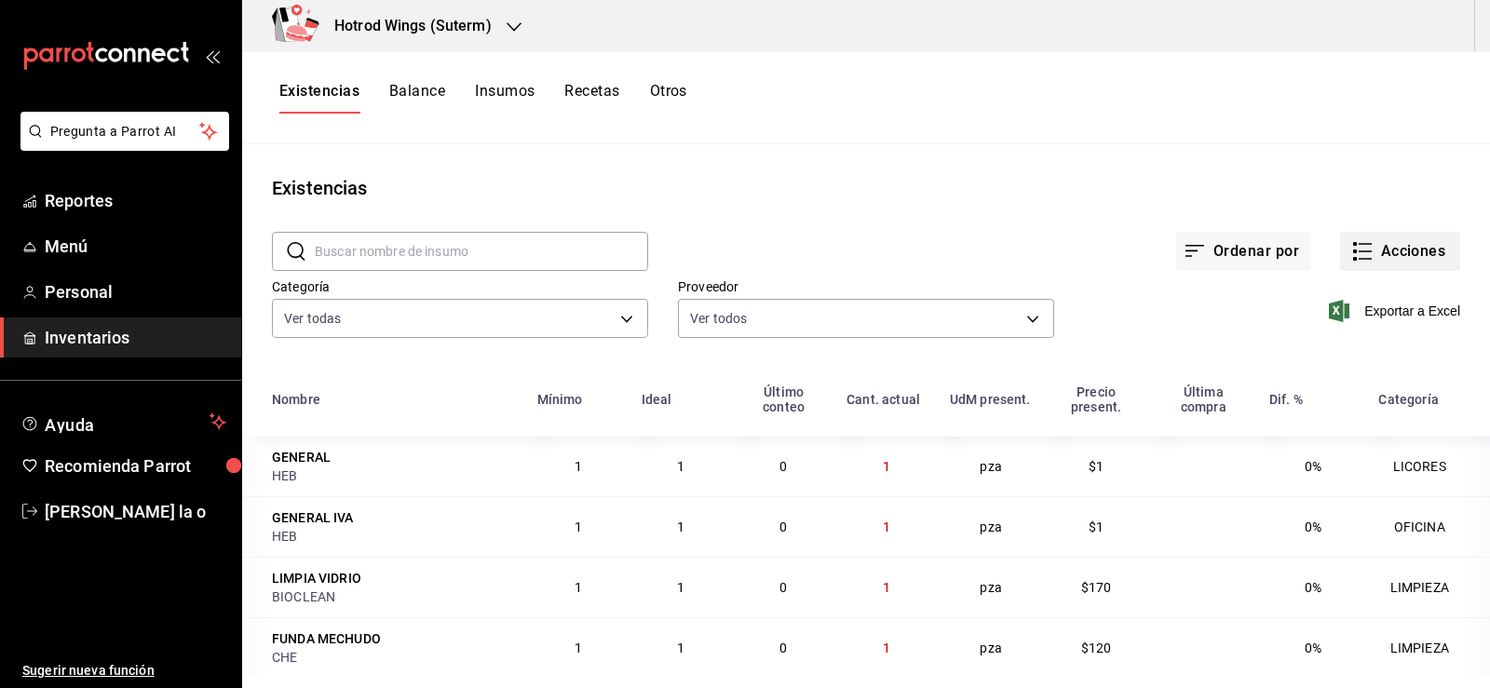
click at [1408, 258] on button "Acciones" at bounding box center [1400, 251] width 120 height 39
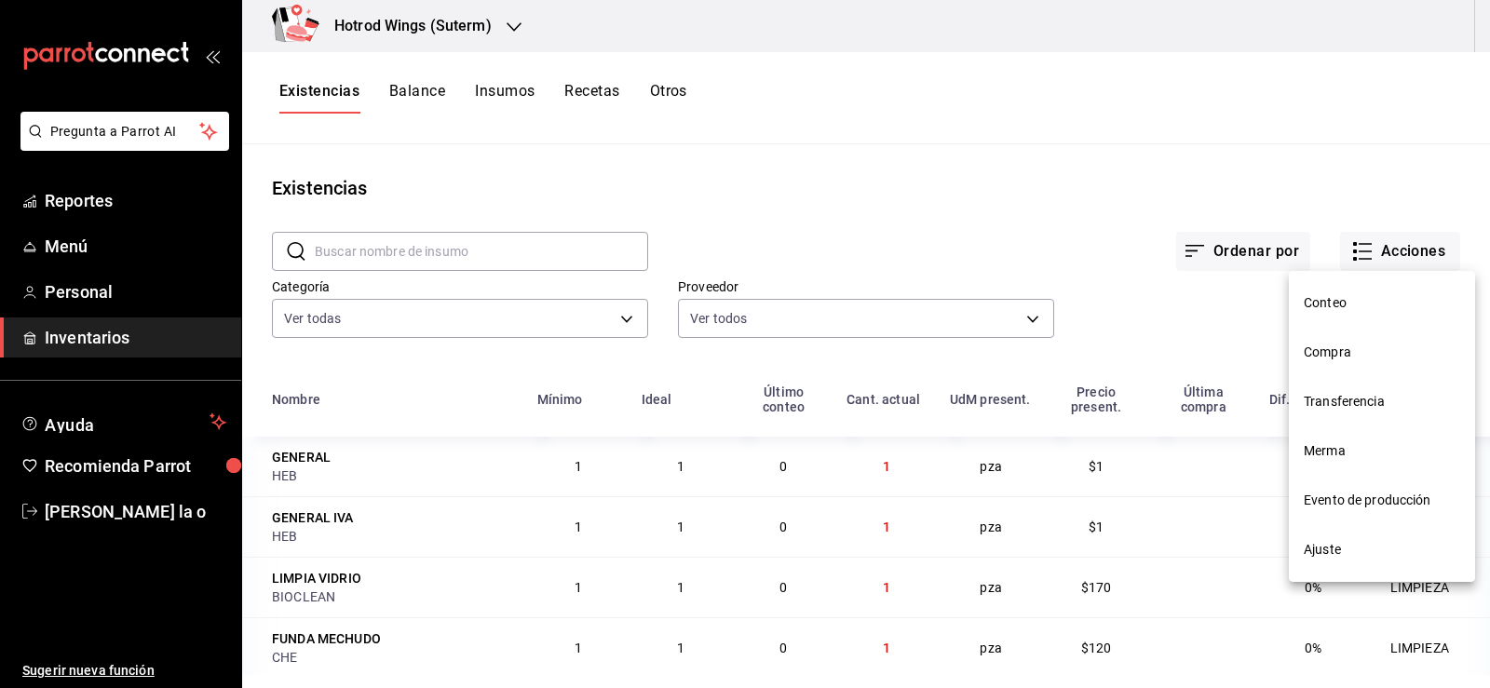
click at [1342, 353] on span "Compra" at bounding box center [1382, 353] width 156 height 20
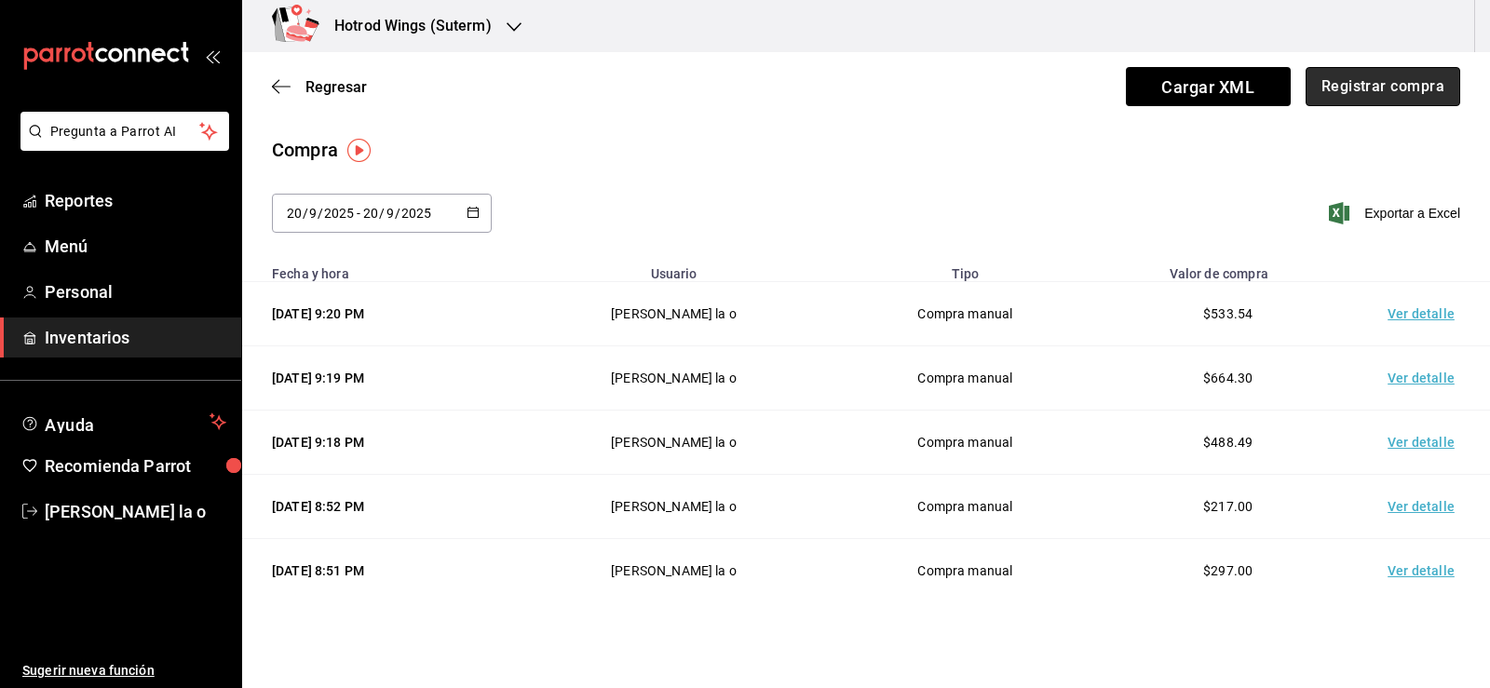
click at [1347, 95] on button "Registrar compra" at bounding box center [1383, 86] width 155 height 39
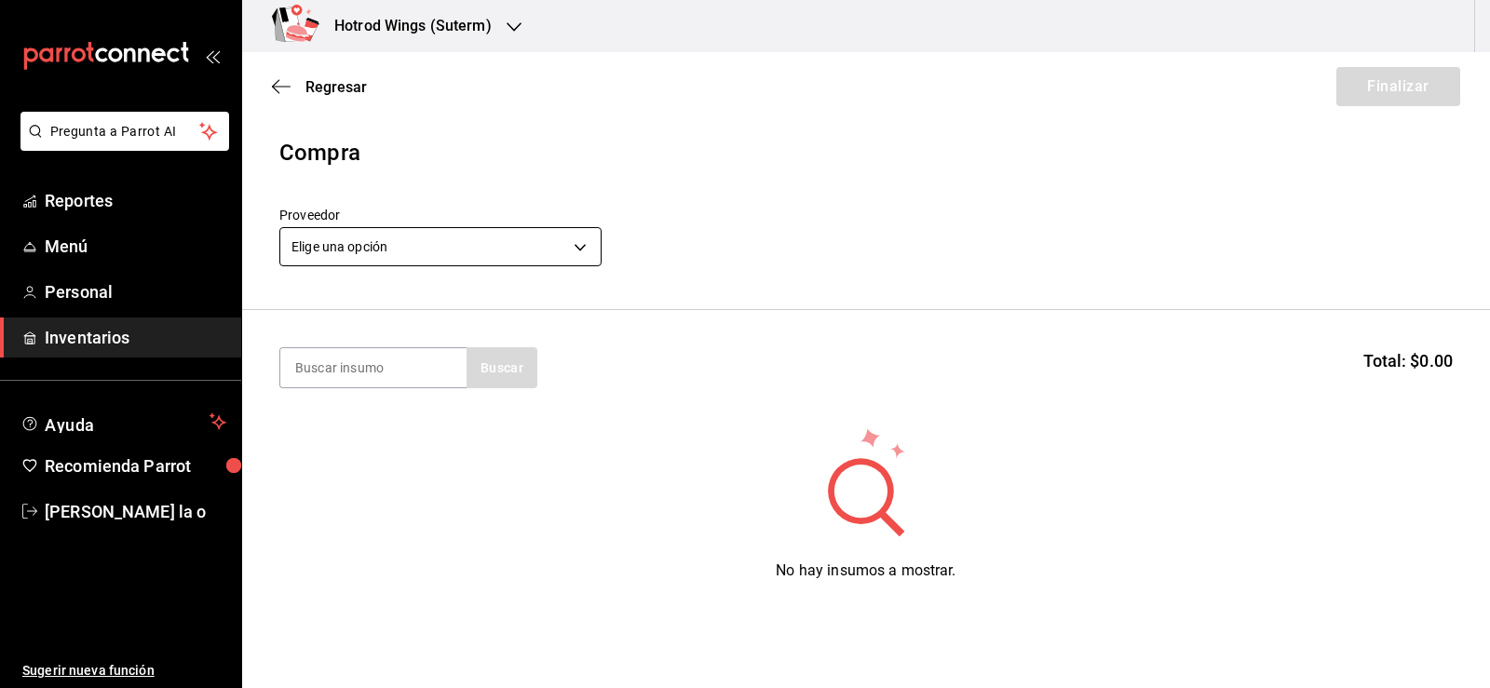
click at [581, 244] on body "Pregunta a Parrot AI Reportes Menú Personal Inventarios Ayuda Recomienda Parrot…" at bounding box center [745, 291] width 1490 height 583
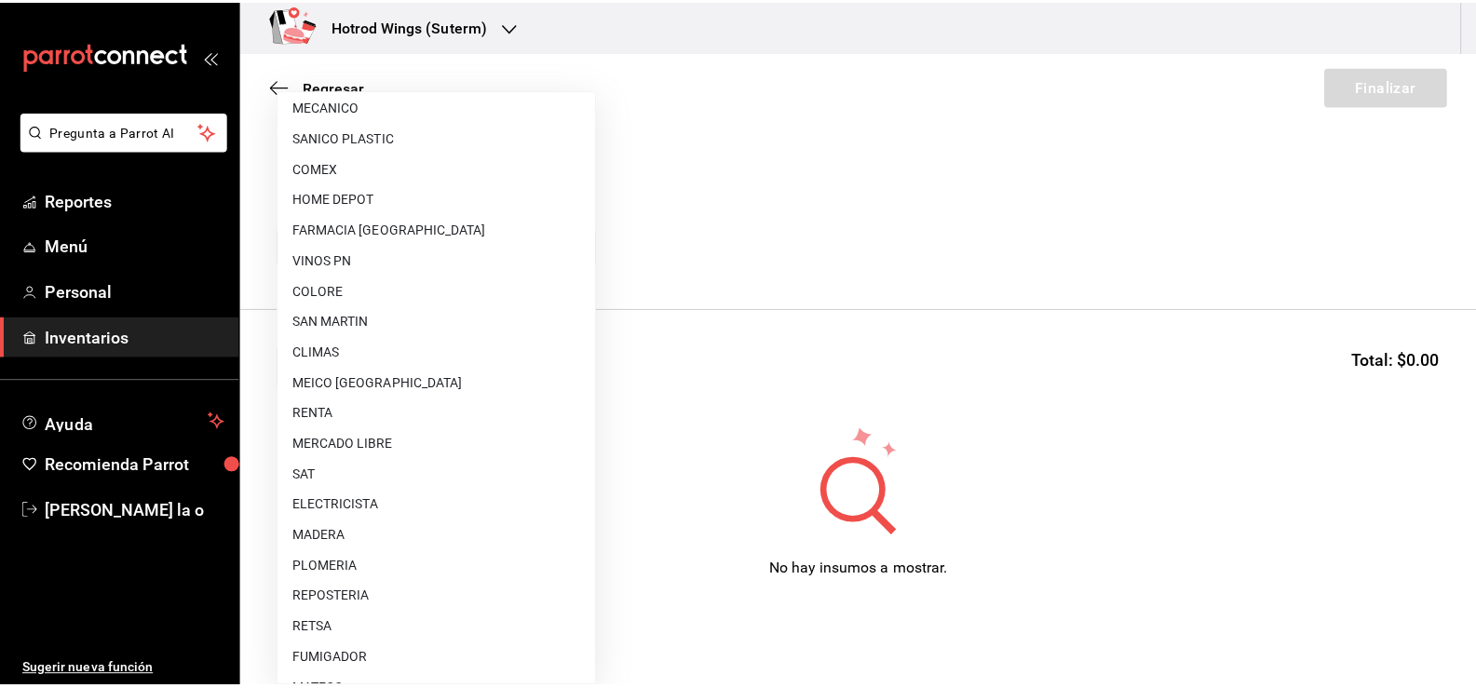
scroll to position [466, 0]
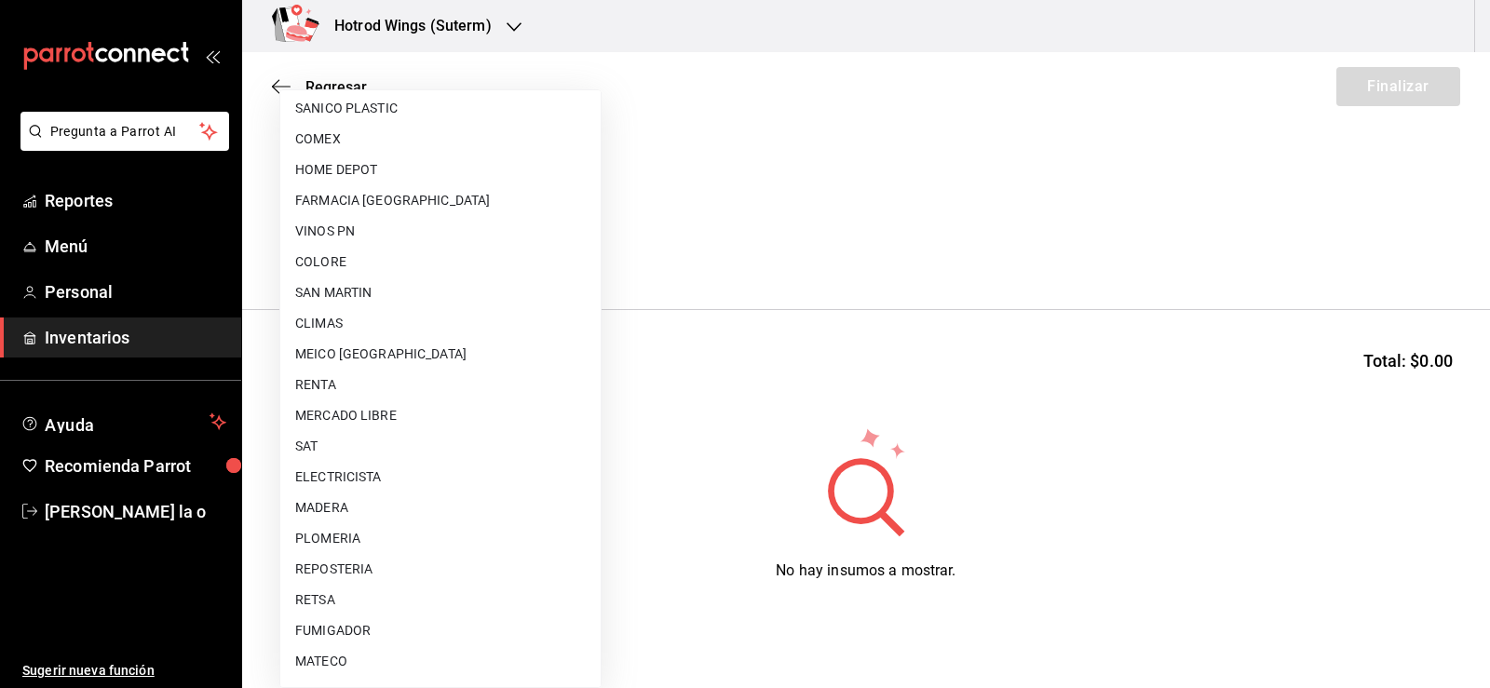
click at [422, 410] on li "MERCADO LIBRE" at bounding box center [440, 416] width 320 height 31
type input "7f720fef-ae90-43e2-8ce2-eb3d2e42a2ce"
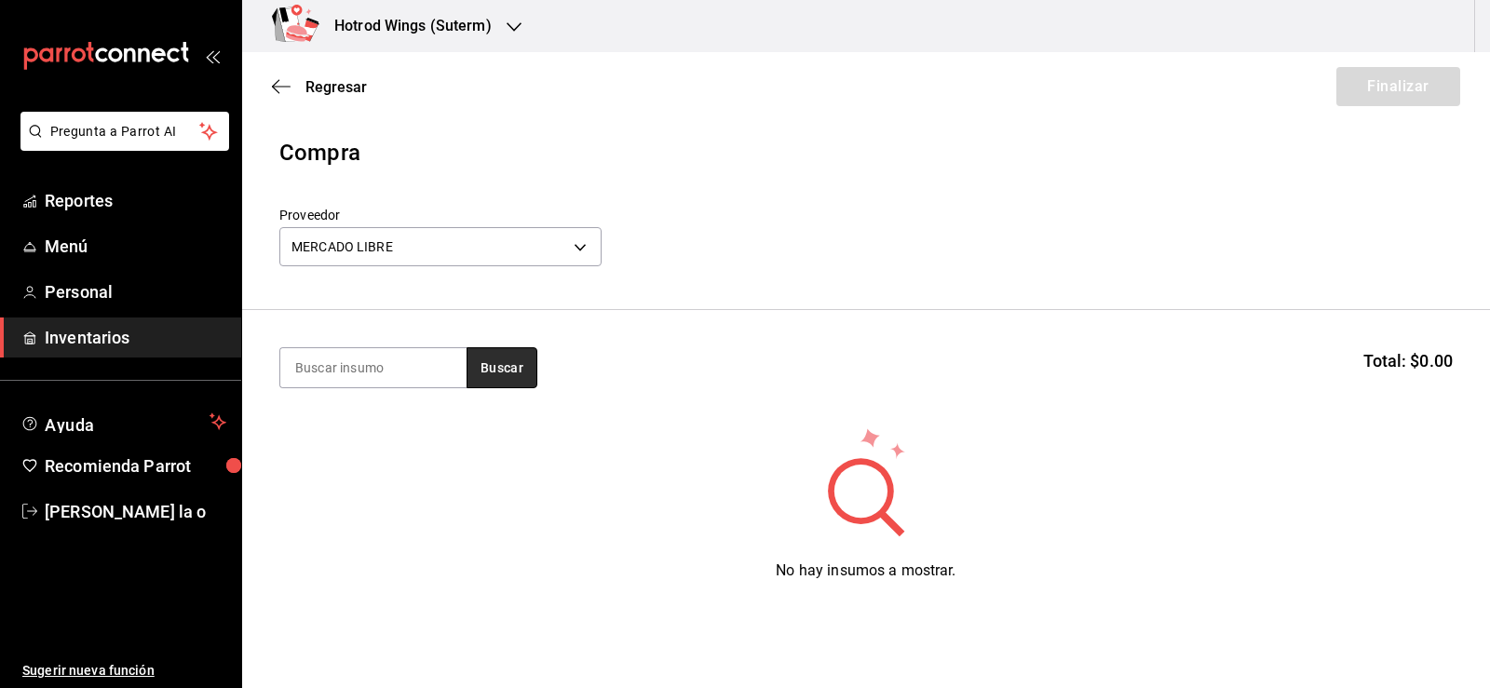
click at [494, 362] on button "Buscar" at bounding box center [502, 367] width 71 height 41
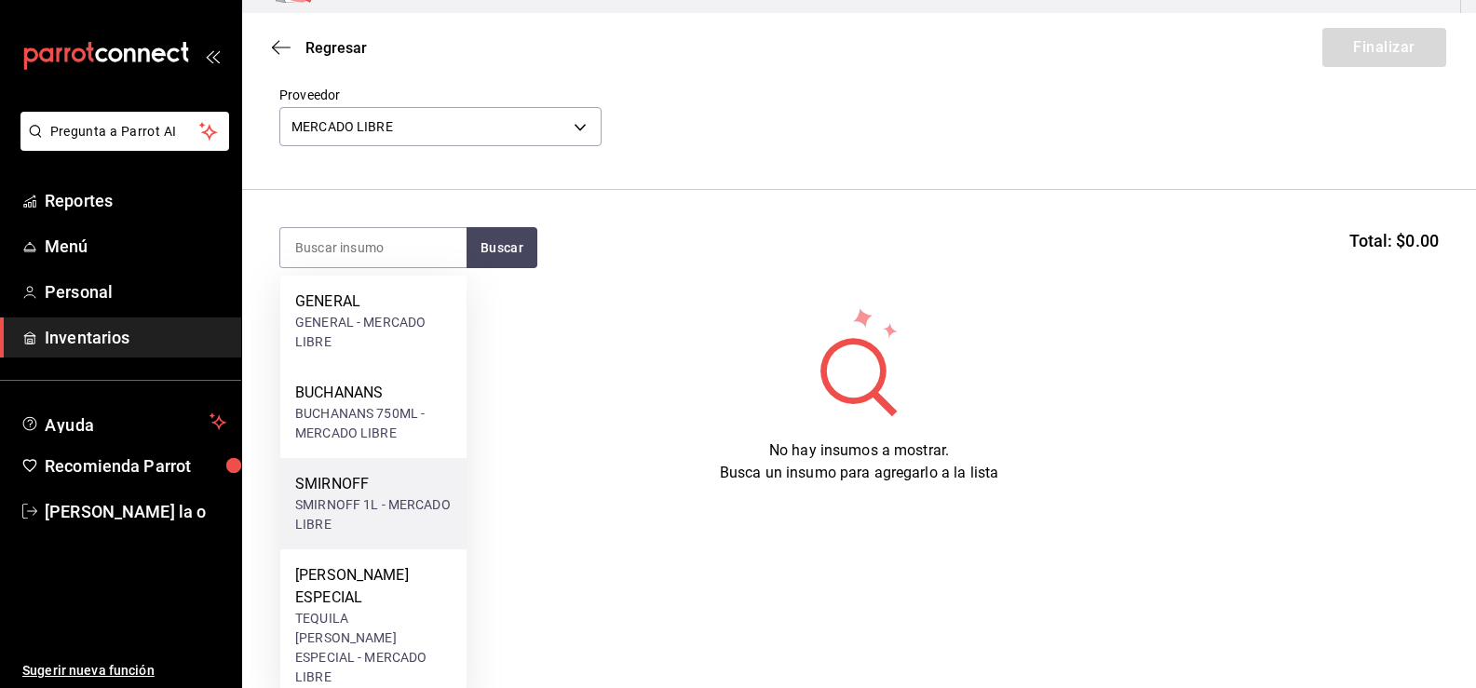
scroll to position [41, 0]
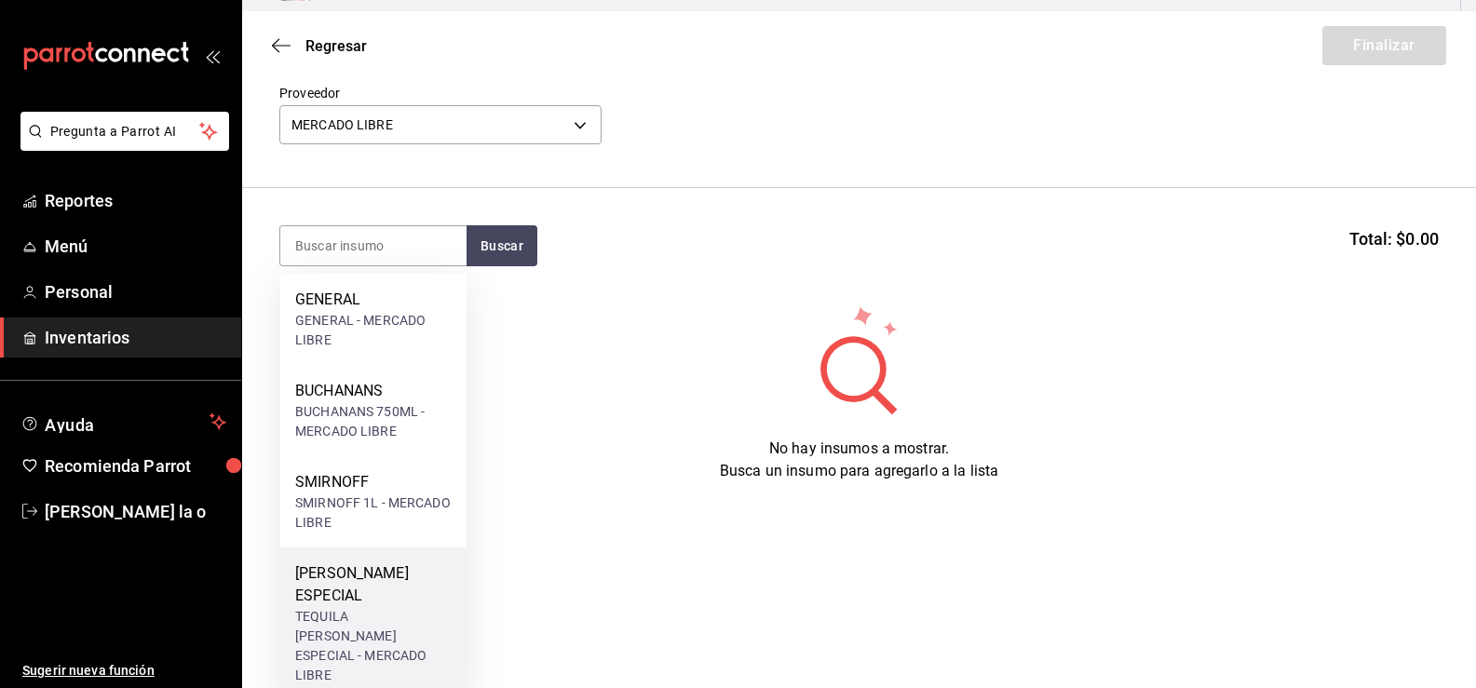
click at [387, 574] on div "[PERSON_NAME] ESPECIAL" at bounding box center [373, 585] width 156 height 45
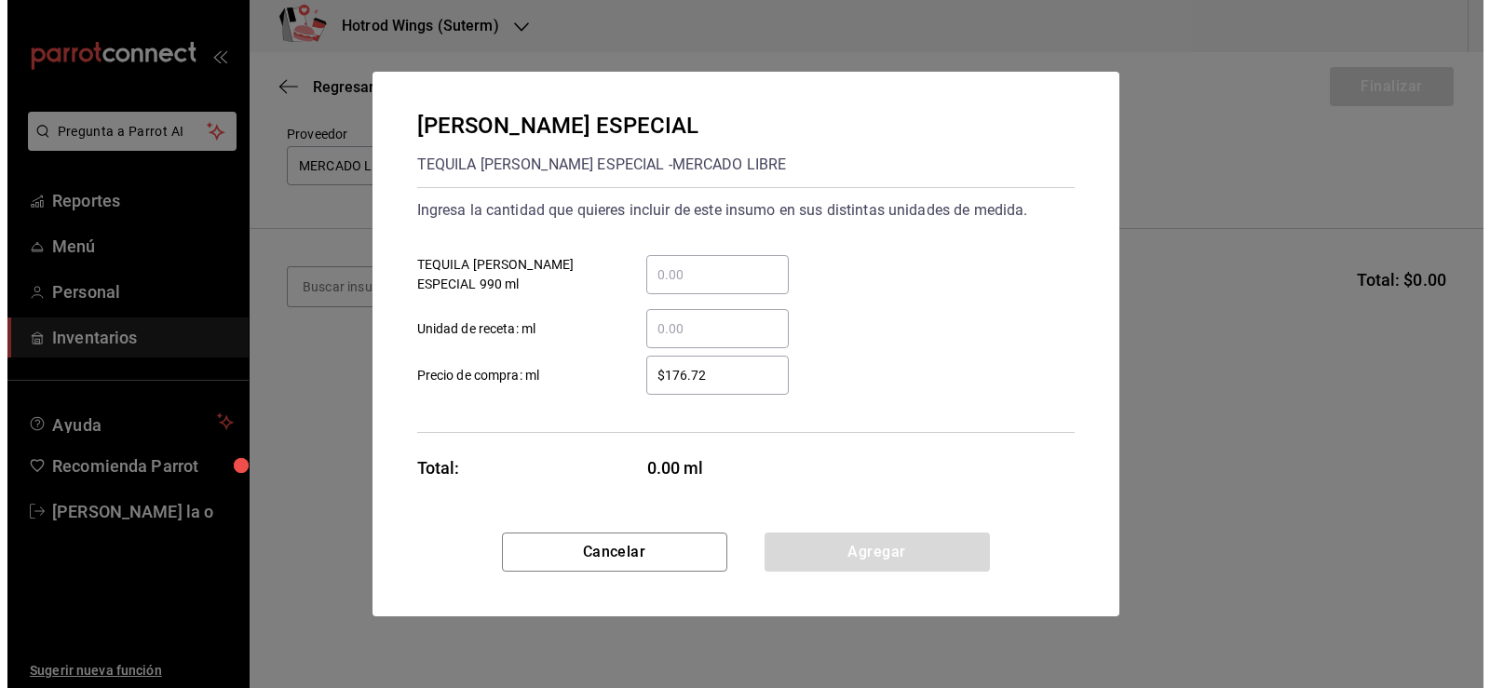
scroll to position [0, 0]
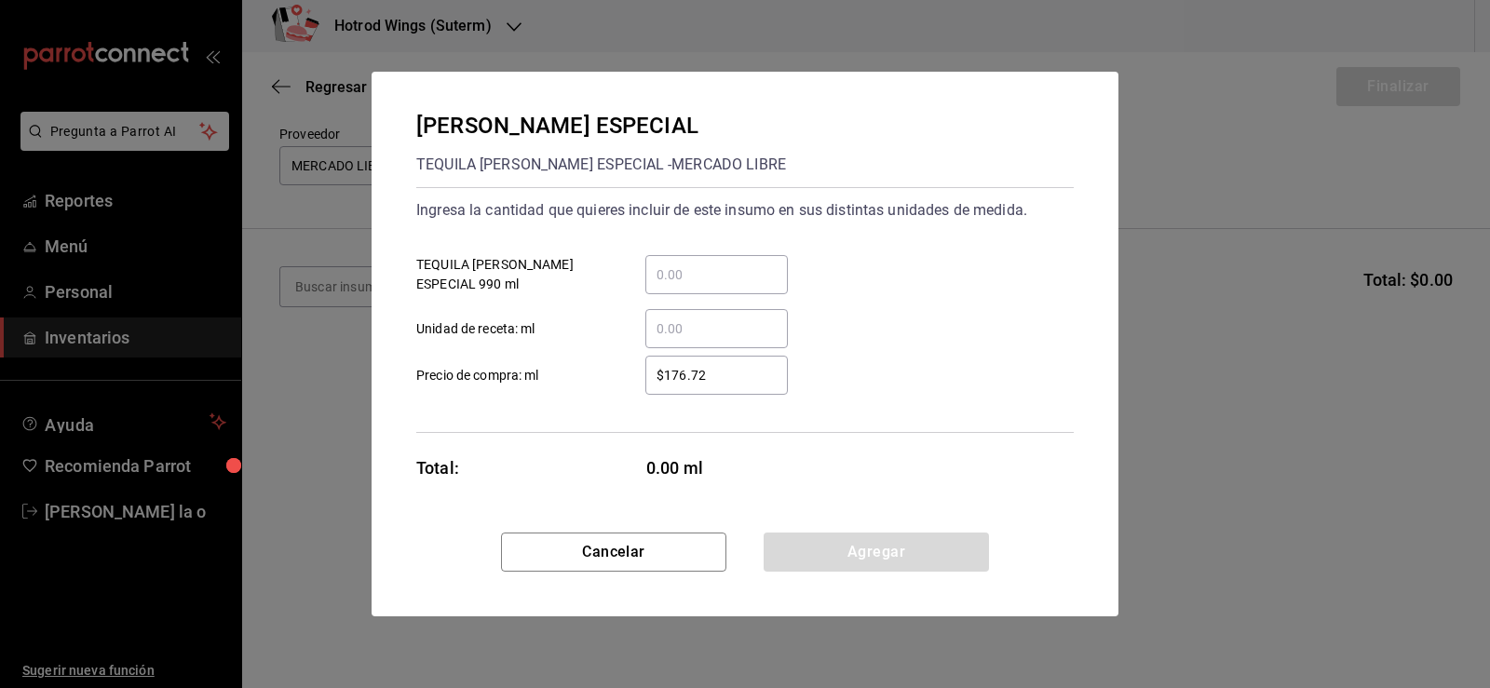
click at [669, 274] on input "​ TEQUILA JOSE CUERVO ESPECIAL 990 ml" at bounding box center [716, 275] width 143 height 22
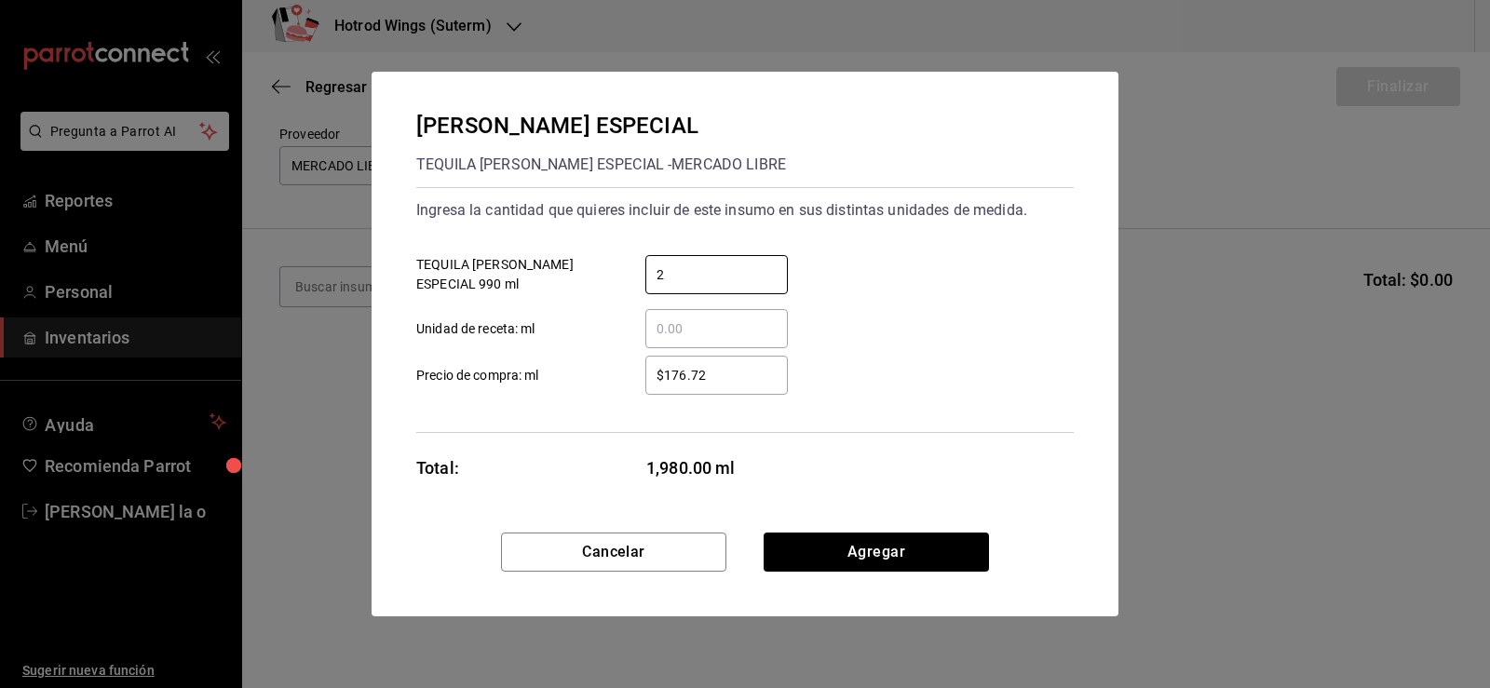
type input "2"
drag, startPoint x: 661, startPoint y: 394, endPoint x: 678, endPoint y: 392, distance: 16.9
click at [675, 393] on div "$176.72 ​" at bounding box center [716, 375] width 143 height 39
click at [675, 387] on input "$176.72" at bounding box center [716, 375] width 143 height 22
click at [713, 379] on input "$176.72" at bounding box center [716, 375] width 143 height 22
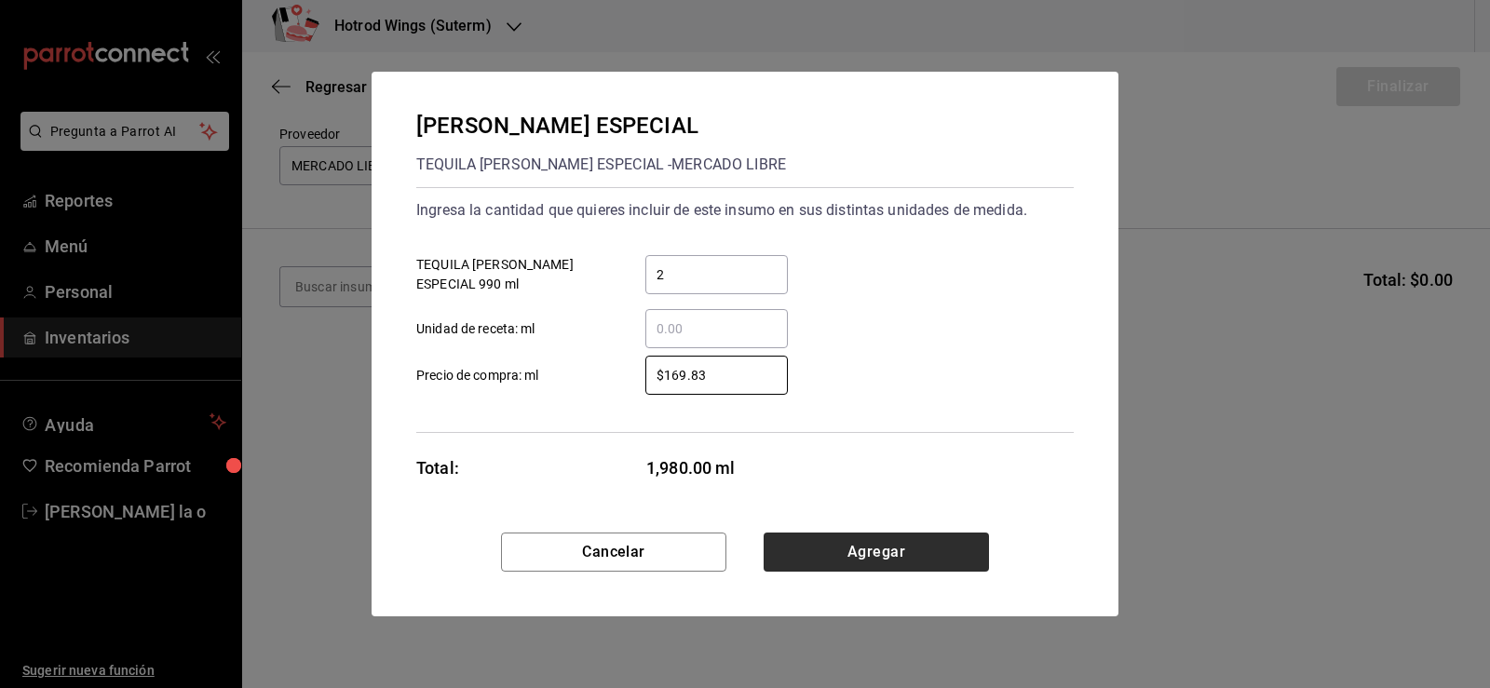
type input "$169.83"
click at [921, 559] on button "Agregar" at bounding box center [876, 552] width 225 height 39
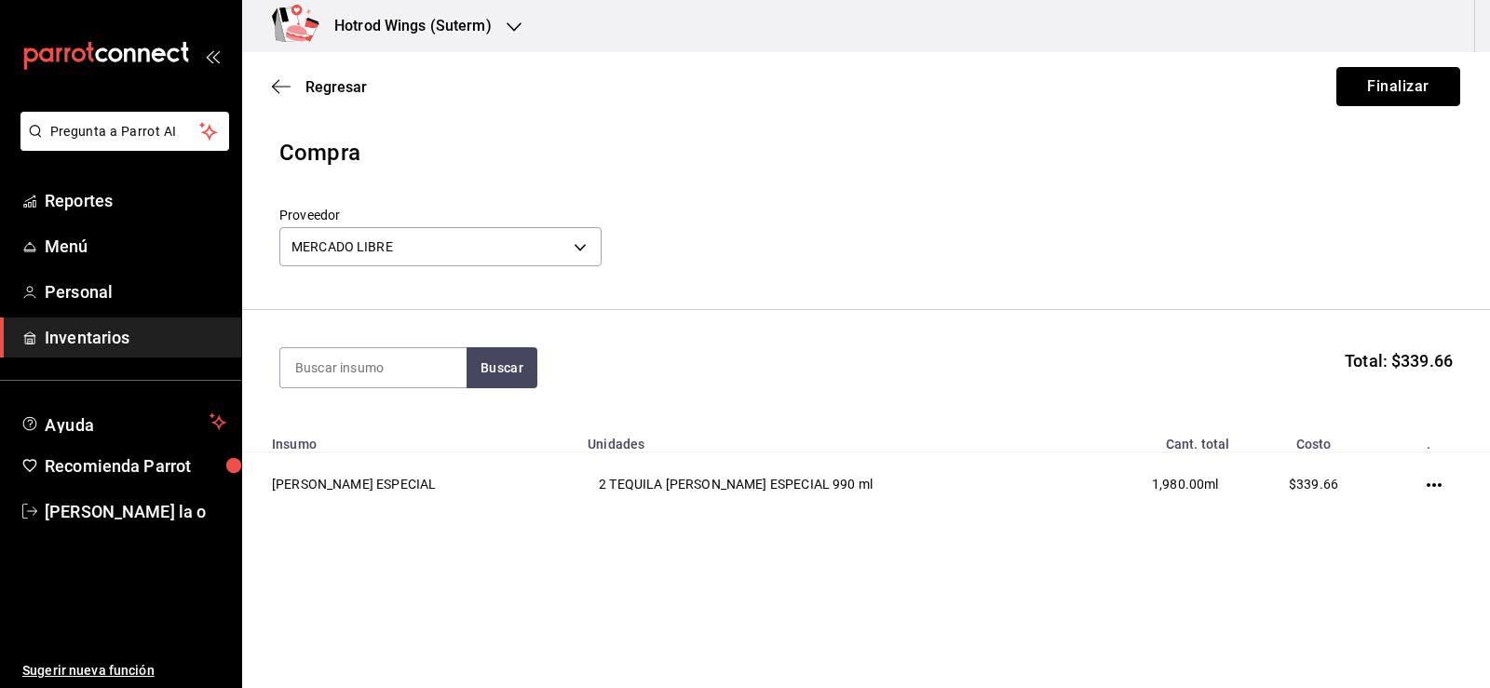
click at [1430, 79] on button "Finalizar" at bounding box center [1399, 86] width 124 height 39
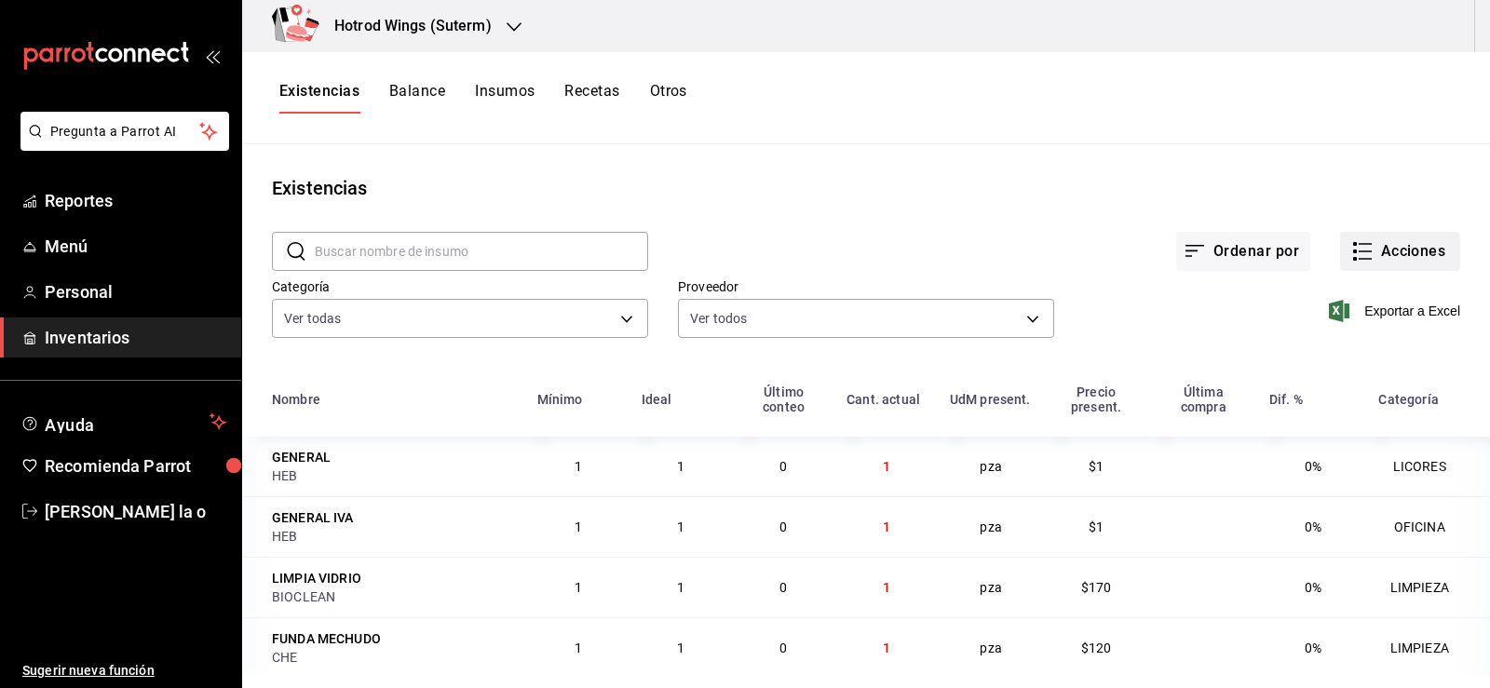
click at [1415, 250] on button "Acciones" at bounding box center [1400, 251] width 120 height 39
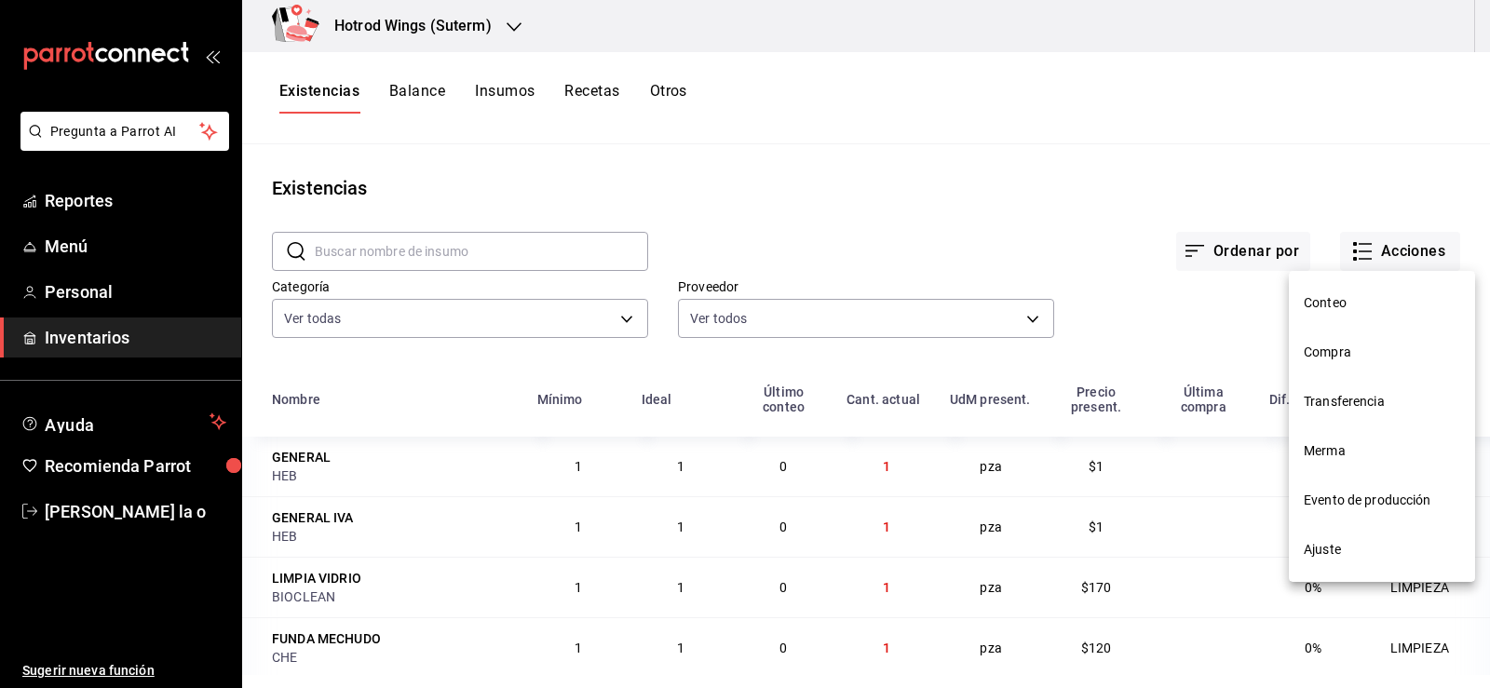
click at [1392, 357] on span "Compra" at bounding box center [1382, 353] width 156 height 20
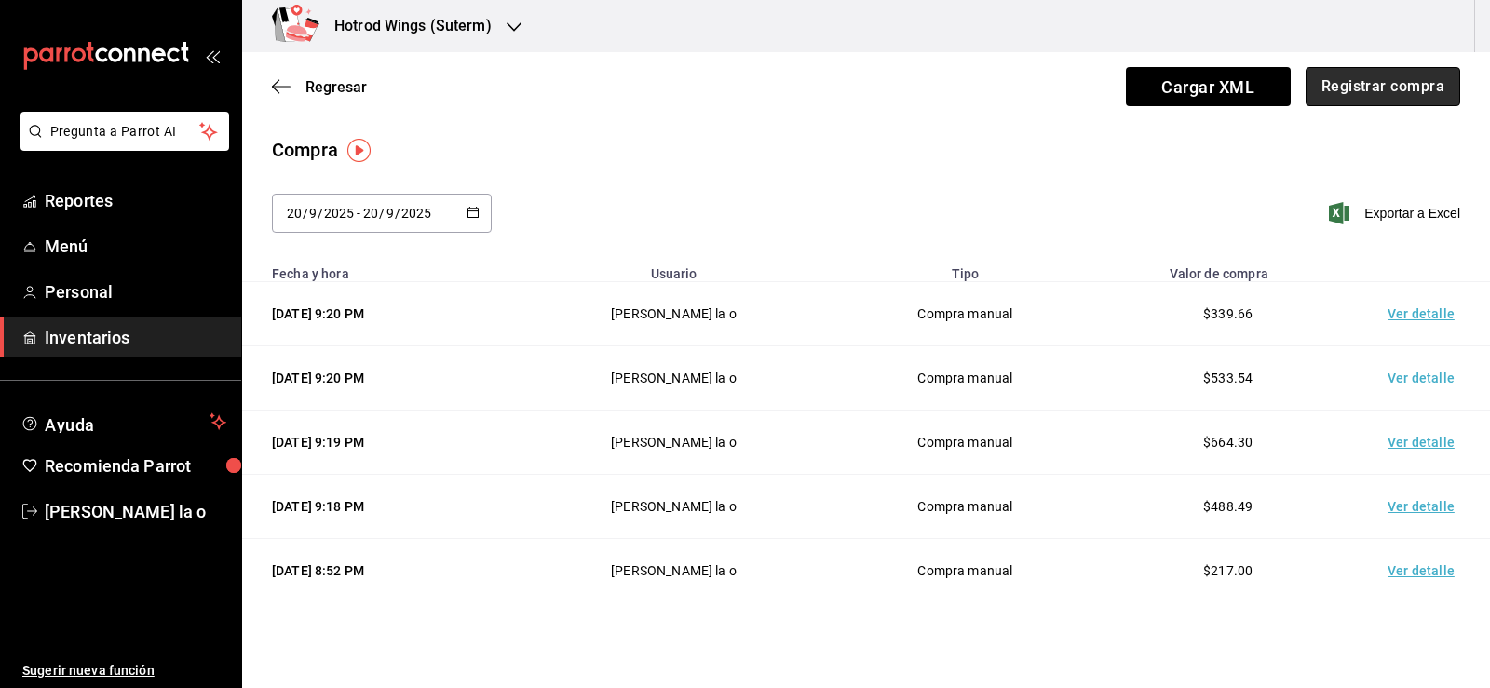
click at [1408, 96] on button "Registrar compra" at bounding box center [1383, 86] width 155 height 39
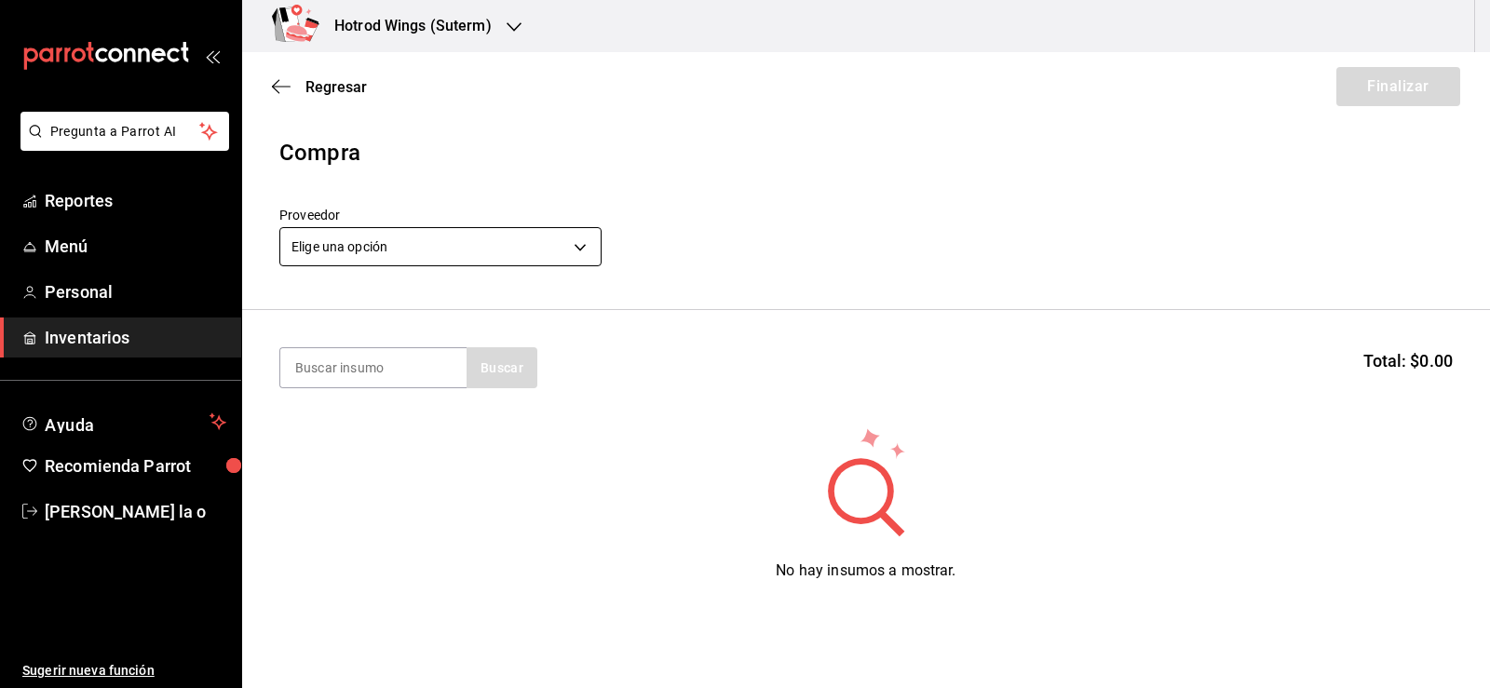
click at [577, 248] on body "Pregunta a Parrot AI Reportes Menú Personal Inventarios Ayuda Recomienda Parrot…" at bounding box center [745, 291] width 1490 height 583
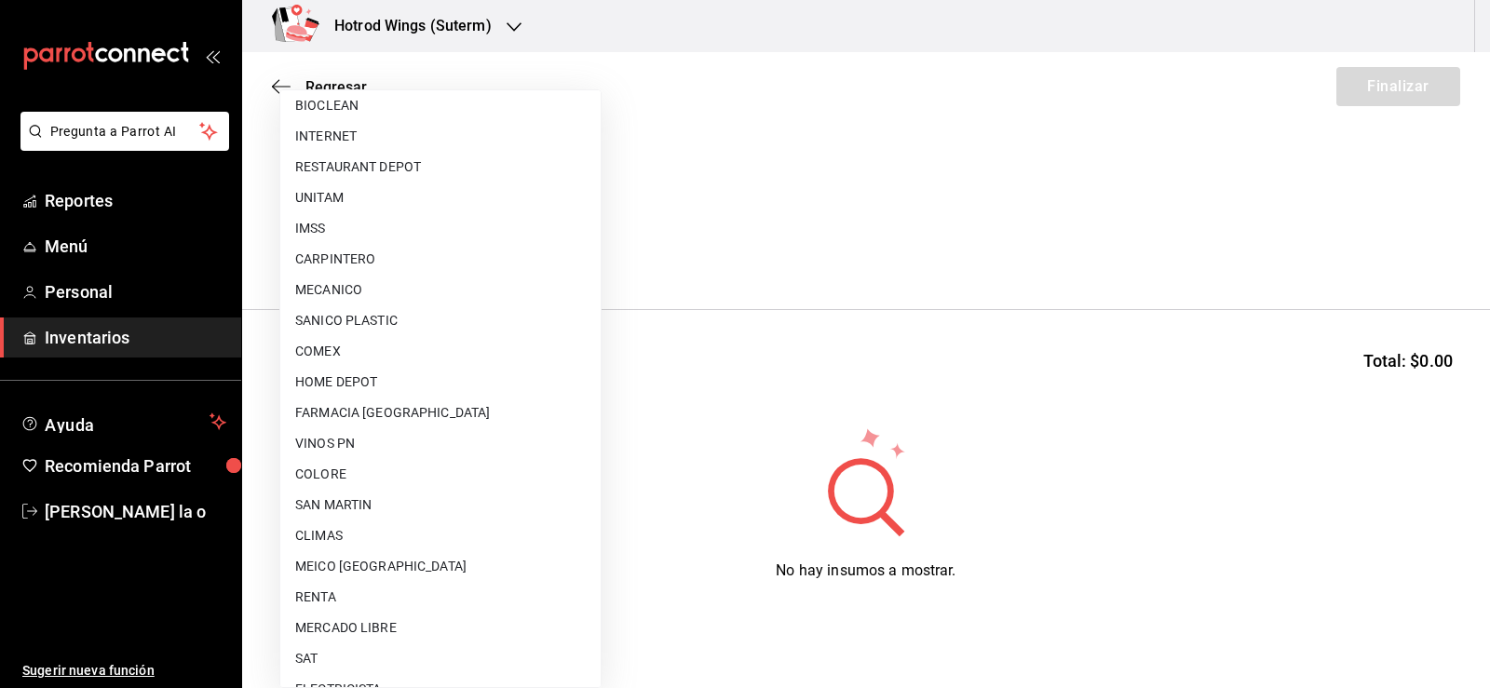
scroll to position [279, 0]
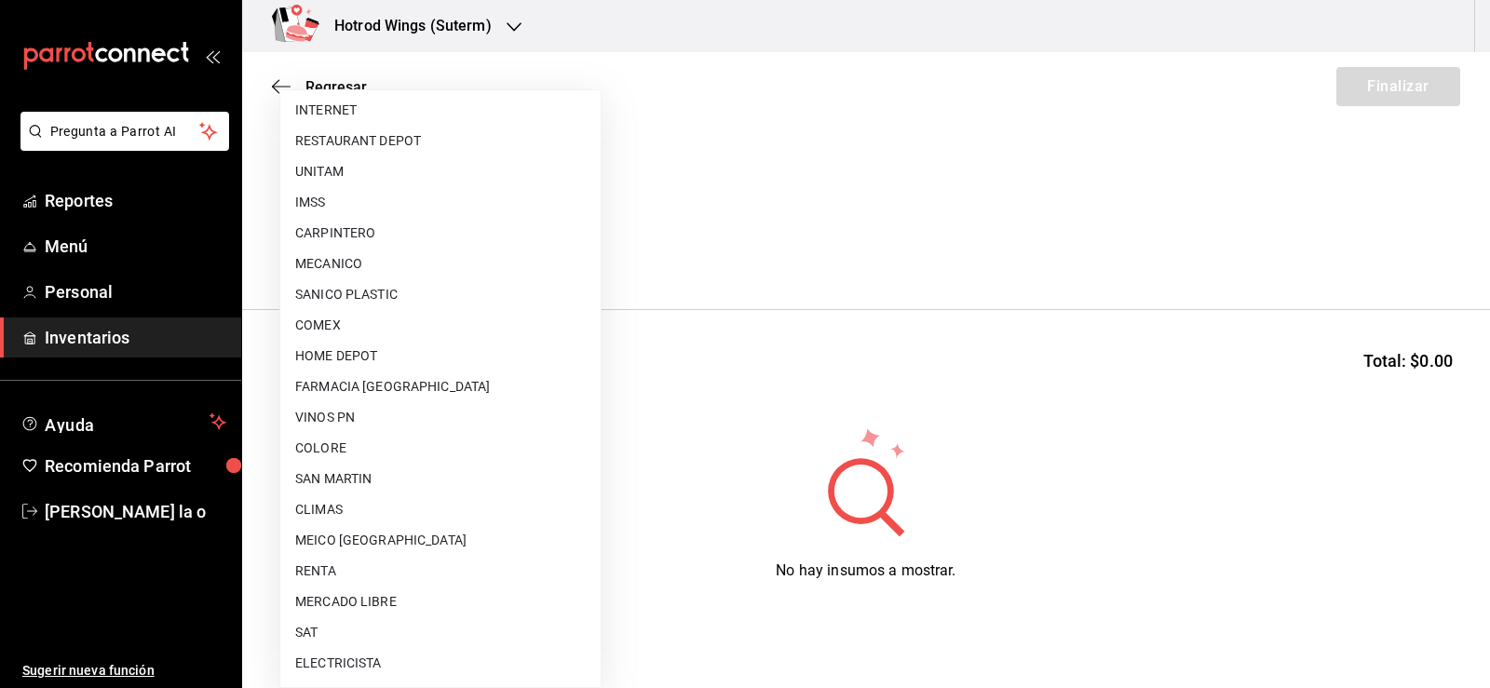
drag, startPoint x: 418, startPoint y: 597, endPoint x: 412, endPoint y: 577, distance: 20.6
click at [416, 598] on li "MERCADO LIBRE" at bounding box center [440, 602] width 320 height 31
type input "7f720fef-ae90-43e2-8ce2-eb3d2e42a2ce"
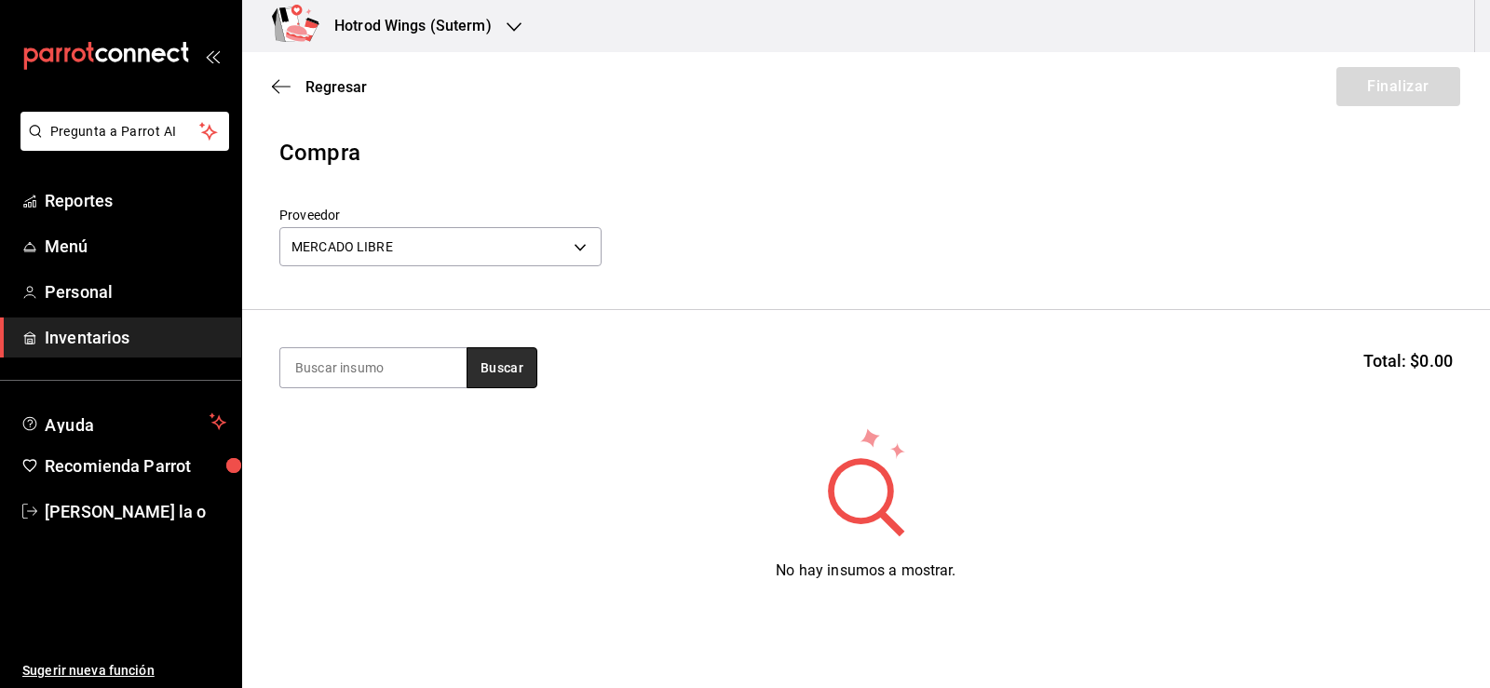
click at [496, 382] on button "Buscar" at bounding box center [502, 367] width 71 height 41
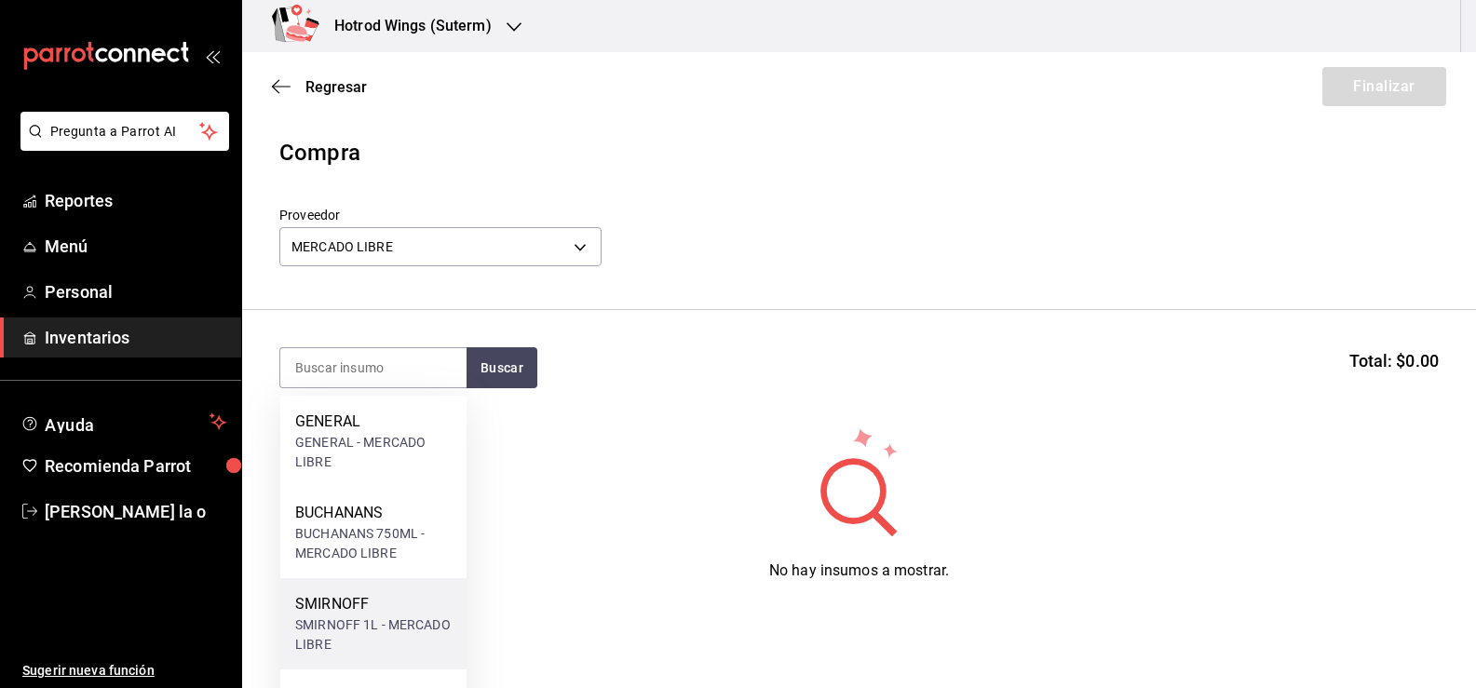
click at [384, 611] on div "SMIRNOFF" at bounding box center [373, 604] width 156 height 22
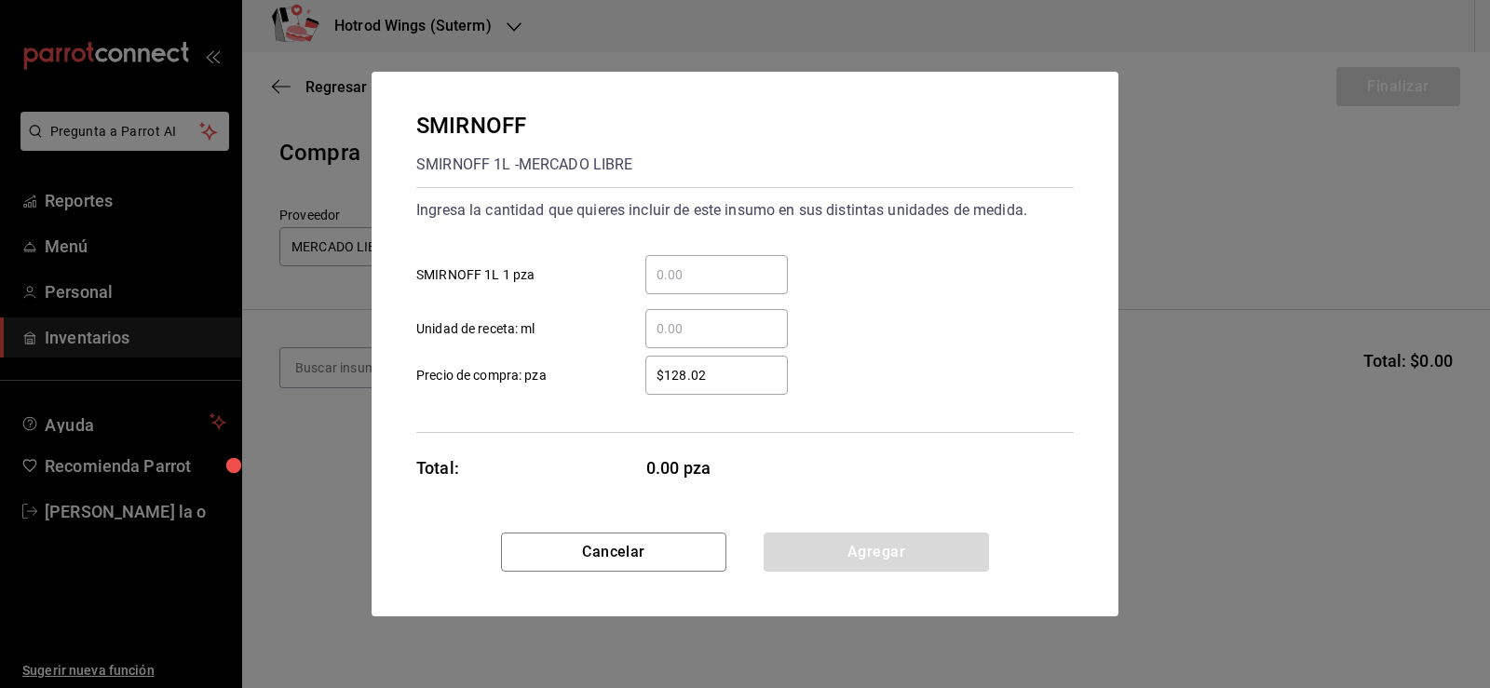
click at [668, 278] on input "​ SMIRNOFF 1L 1 pza" at bounding box center [716, 275] width 143 height 22
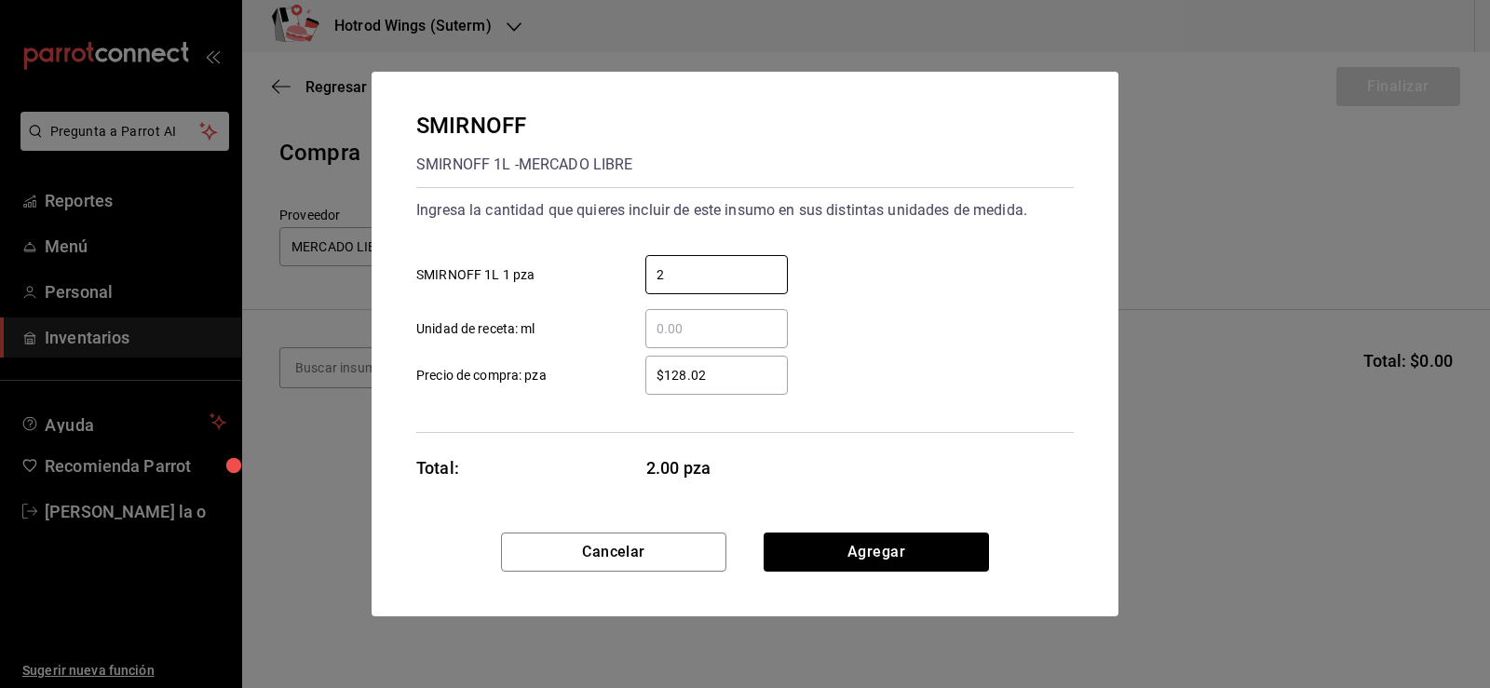
type input "2"
click at [683, 380] on input "$128.02" at bounding box center [716, 375] width 143 height 22
drag, startPoint x: 695, startPoint y: 380, endPoint x: 711, endPoint y: 383, distance: 16.1
click at [696, 381] on input "$128.02" at bounding box center [716, 375] width 143 height 22
click at [711, 383] on input "$128.02" at bounding box center [716, 375] width 143 height 22
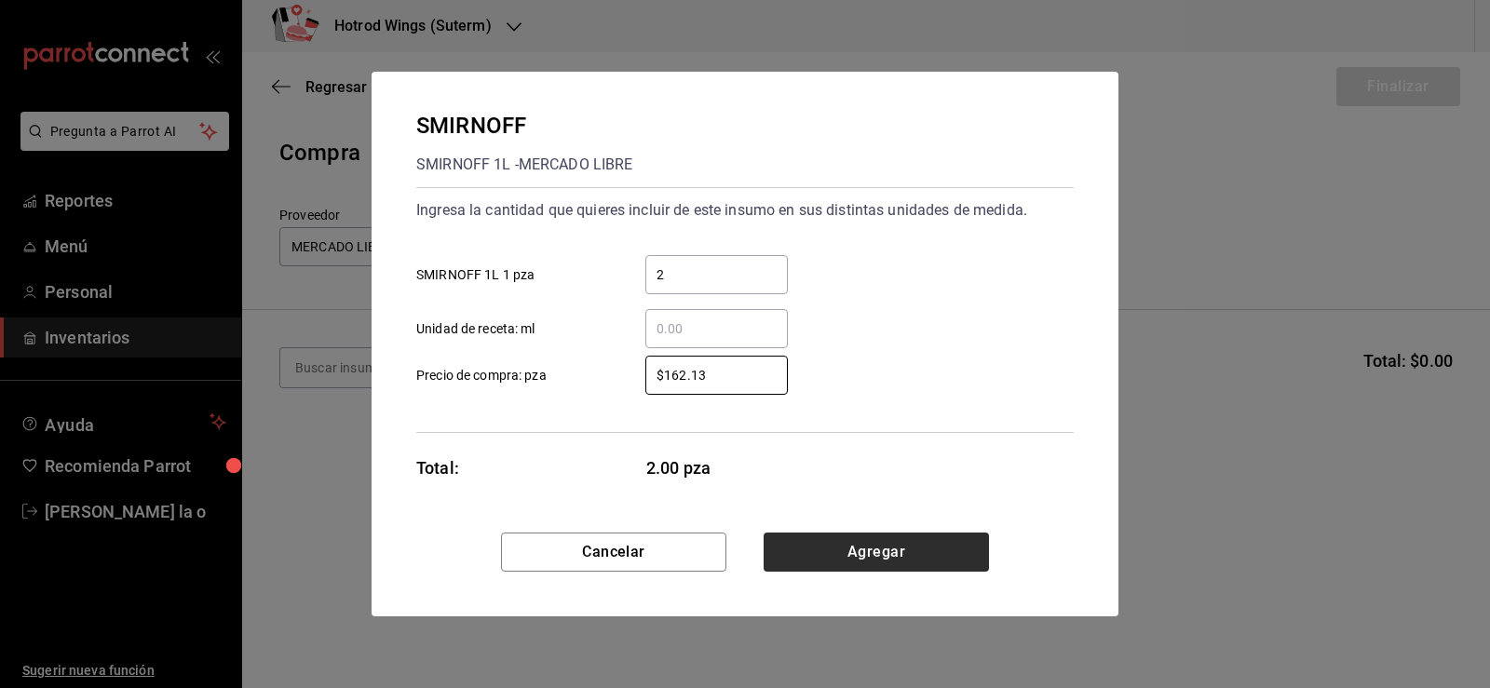
type input "$162.13"
click at [904, 544] on button "Agregar" at bounding box center [876, 552] width 225 height 39
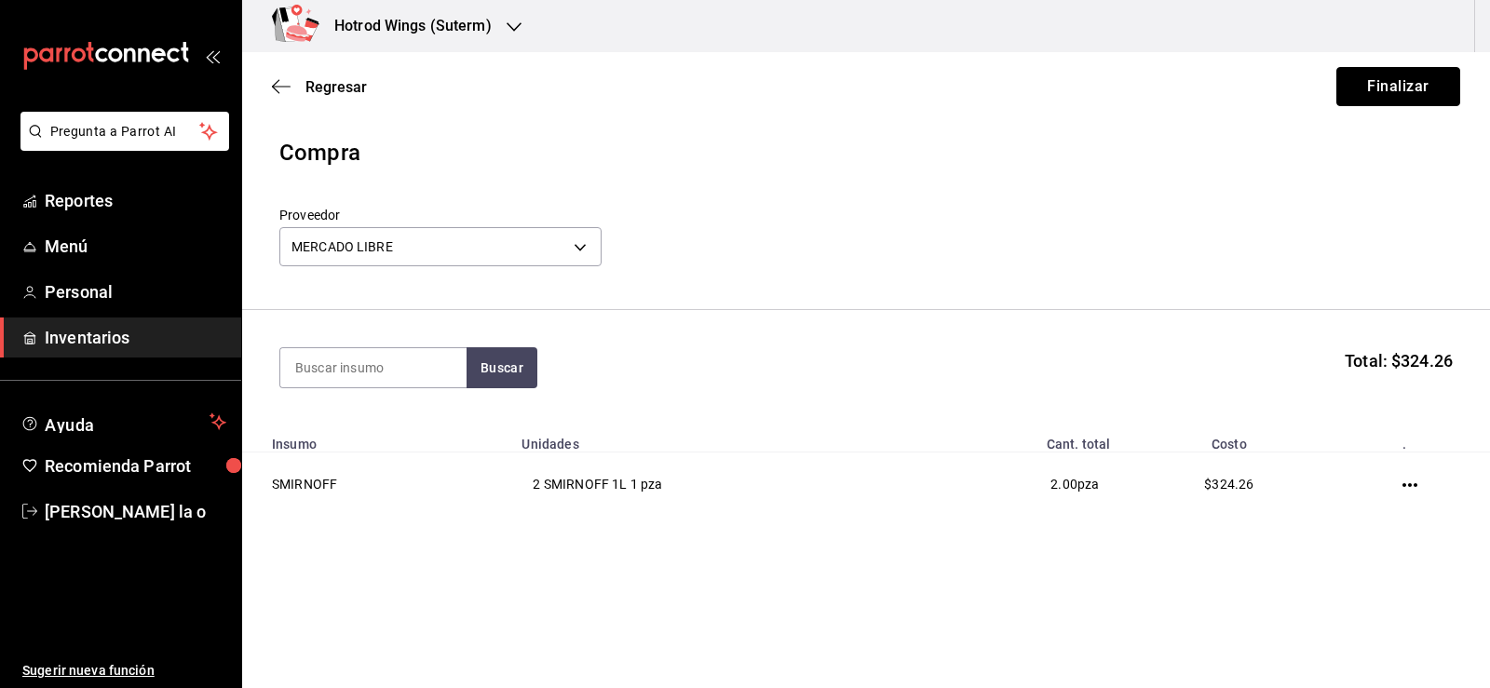
drag, startPoint x: 1421, startPoint y: 82, endPoint x: 1400, endPoint y: 37, distance: 49.6
click at [1402, 44] on div "Hotrod Wings (Suterm) Regresar Finalizar Compra Proveedor MERCADO LIBRE 7f720fe…" at bounding box center [866, 291] width 1248 height 583
click at [1415, 84] on button "Finalizar" at bounding box center [1399, 86] width 124 height 39
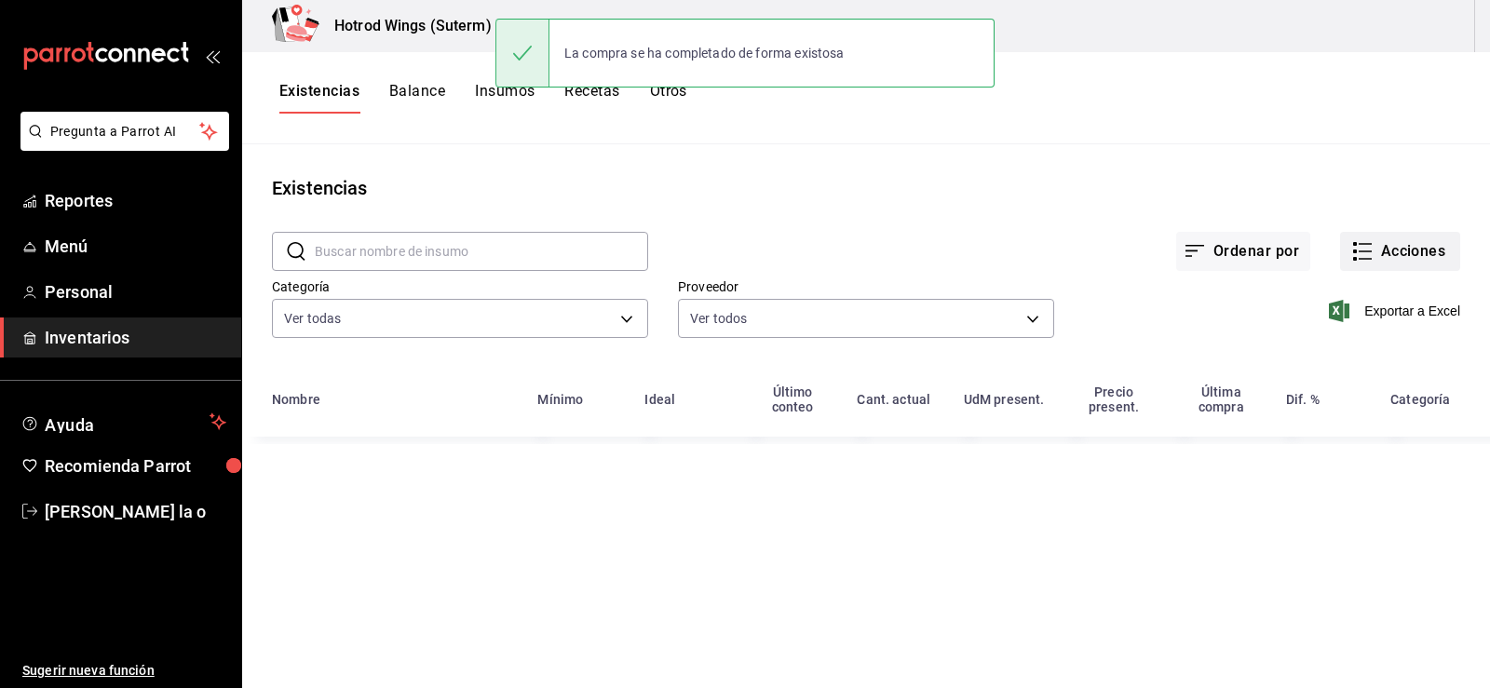
click at [1398, 251] on button "Acciones" at bounding box center [1400, 251] width 120 height 39
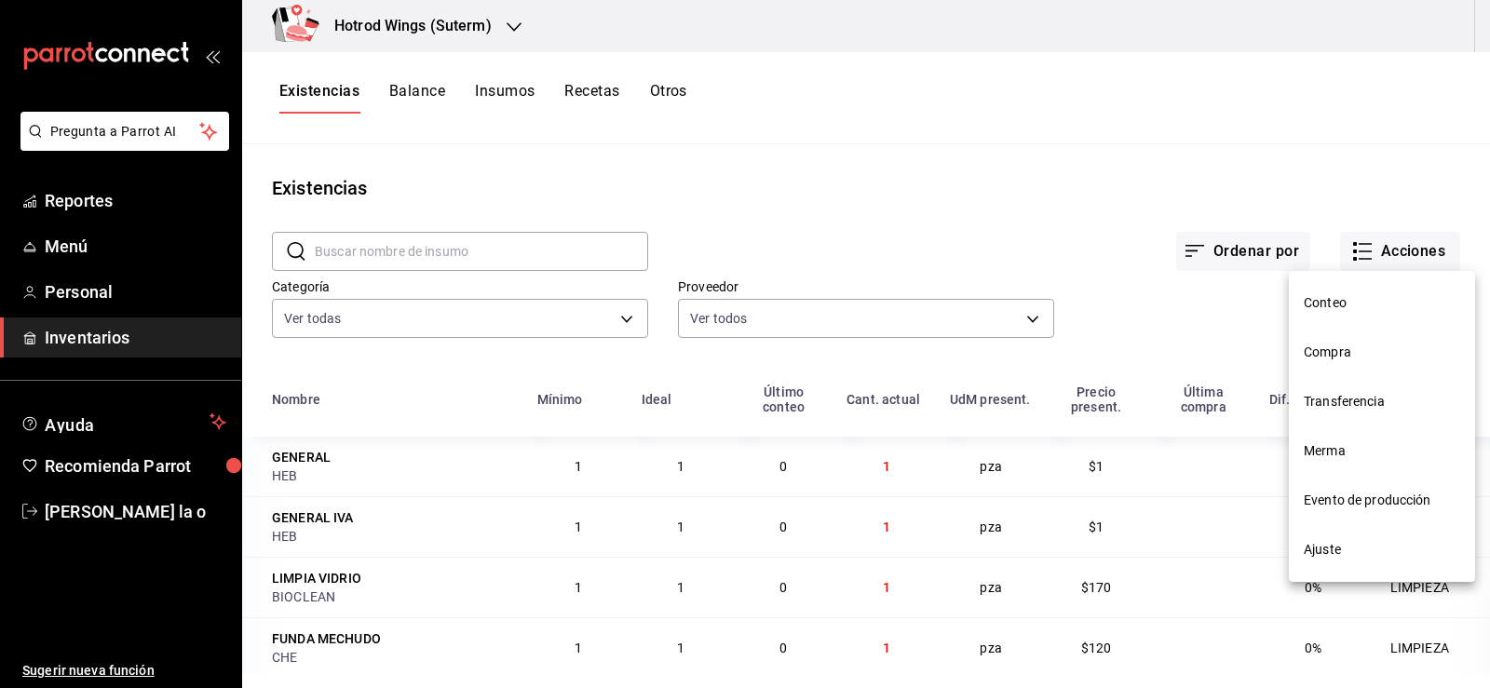
click at [1365, 357] on span "Compra" at bounding box center [1382, 353] width 156 height 20
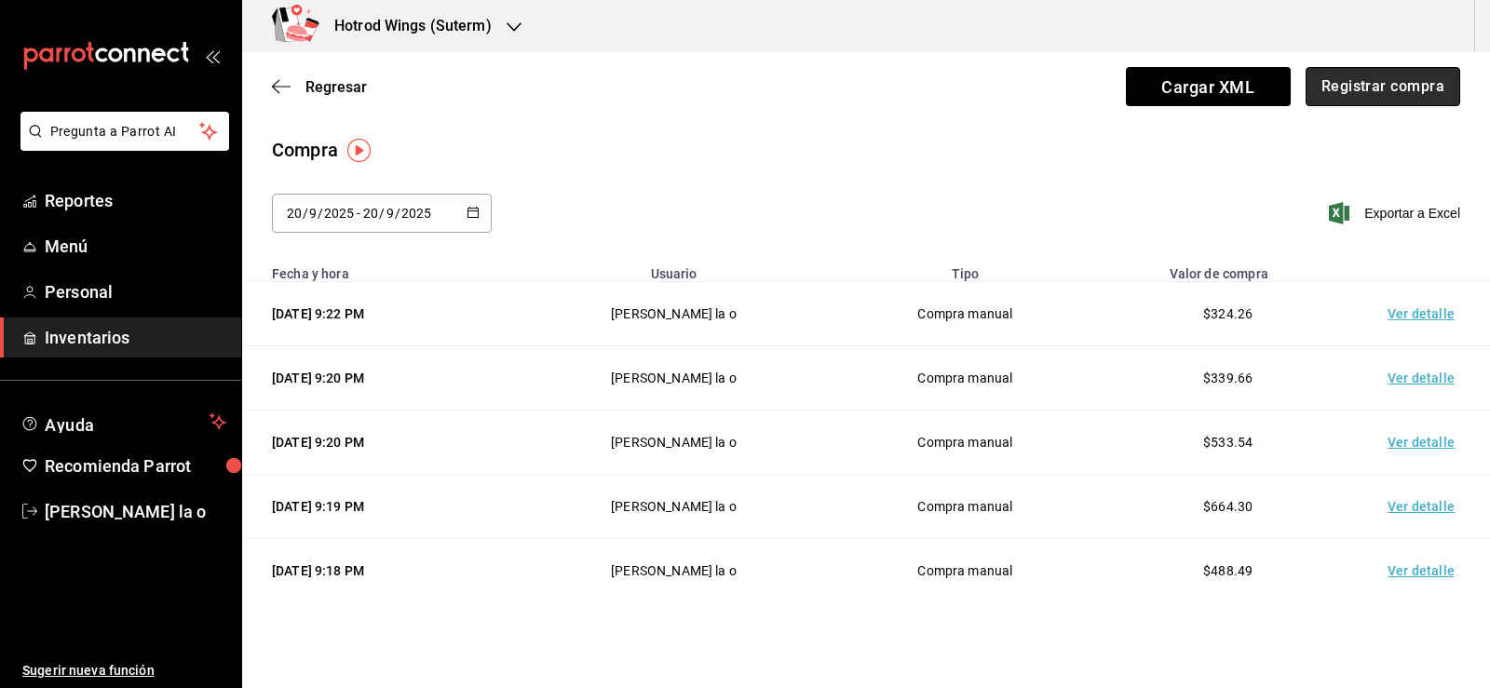
click at [1356, 78] on button "Registrar compra" at bounding box center [1383, 86] width 155 height 39
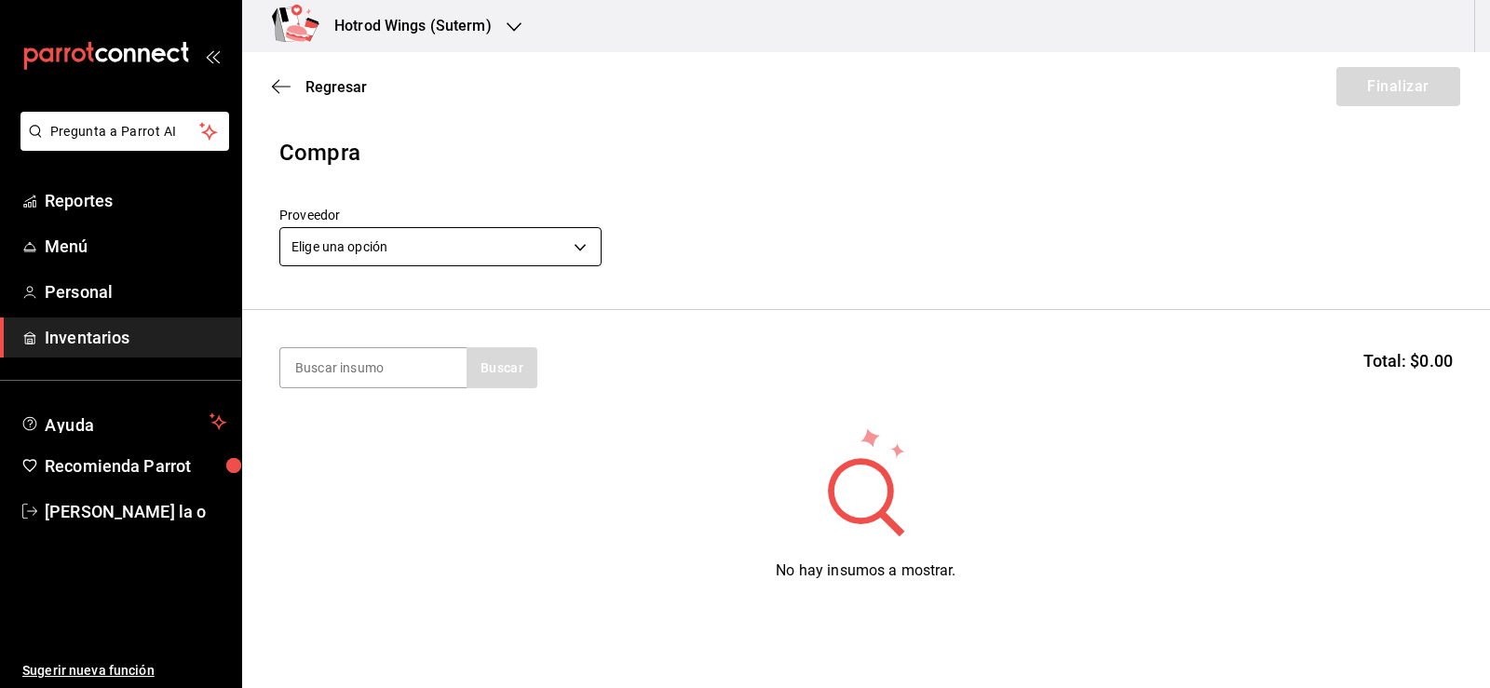
click at [588, 247] on body "Pregunta a Parrot AI Reportes Menú Personal Inventarios Ayuda Recomienda Parrot…" at bounding box center [745, 291] width 1490 height 583
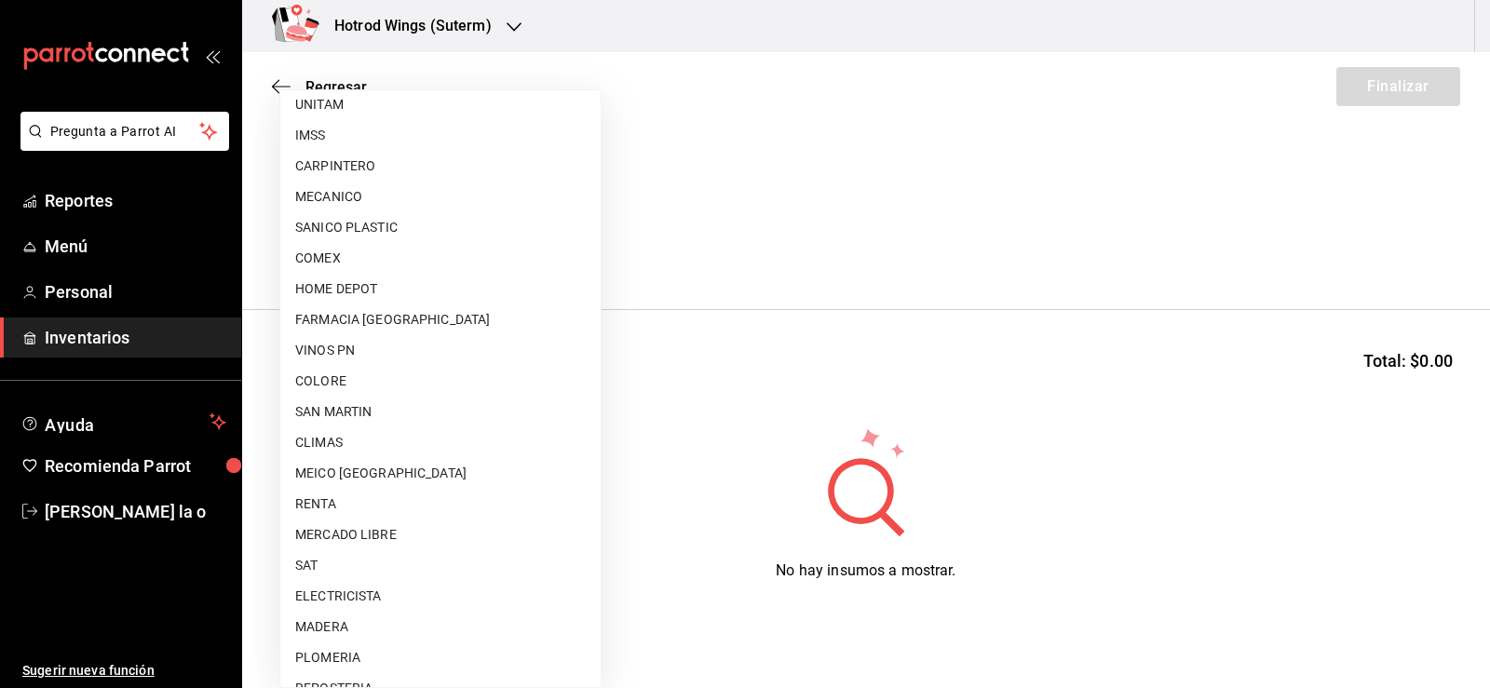
scroll to position [373, 0]
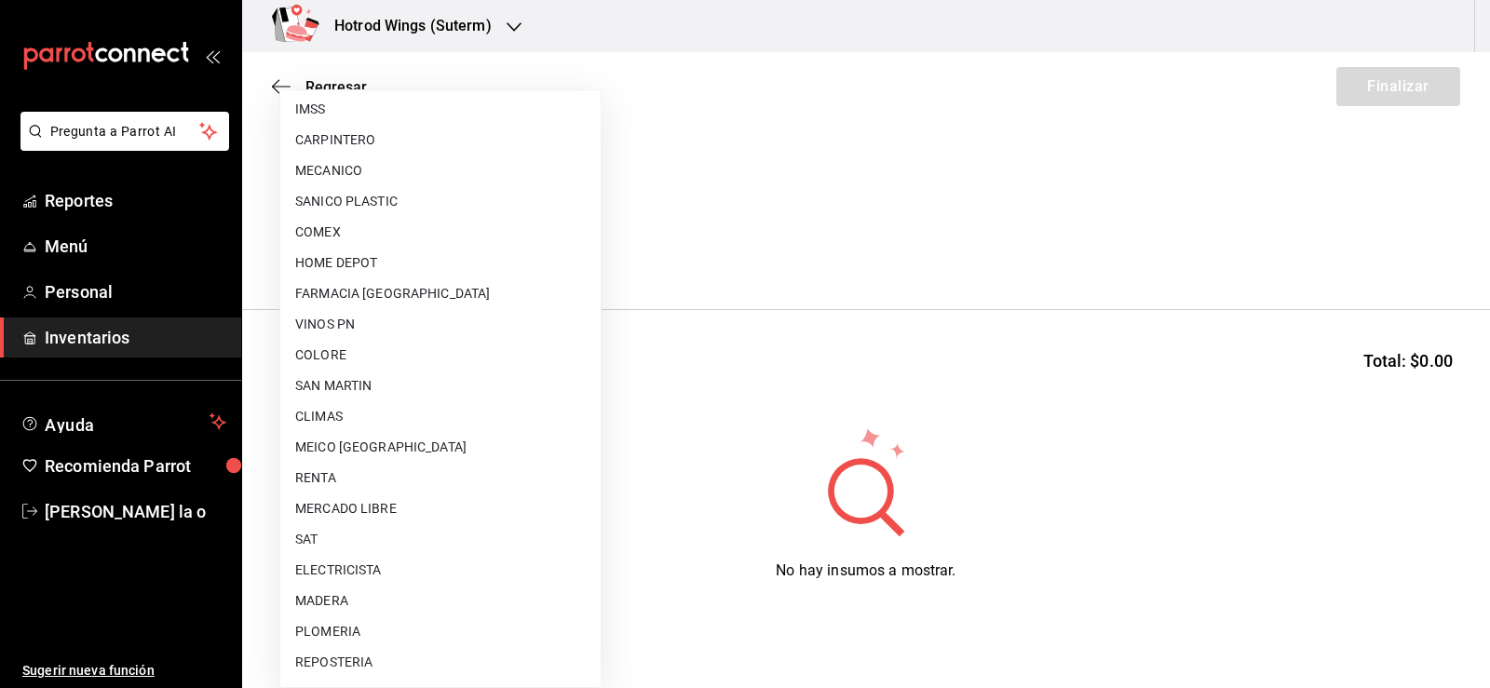
drag, startPoint x: 401, startPoint y: 507, endPoint x: 430, endPoint y: 495, distance: 32.2
click at [402, 507] on li "MERCADO LIBRE" at bounding box center [440, 509] width 320 height 31
type input "7f720fef-ae90-43e2-8ce2-eb3d2e42a2ce"
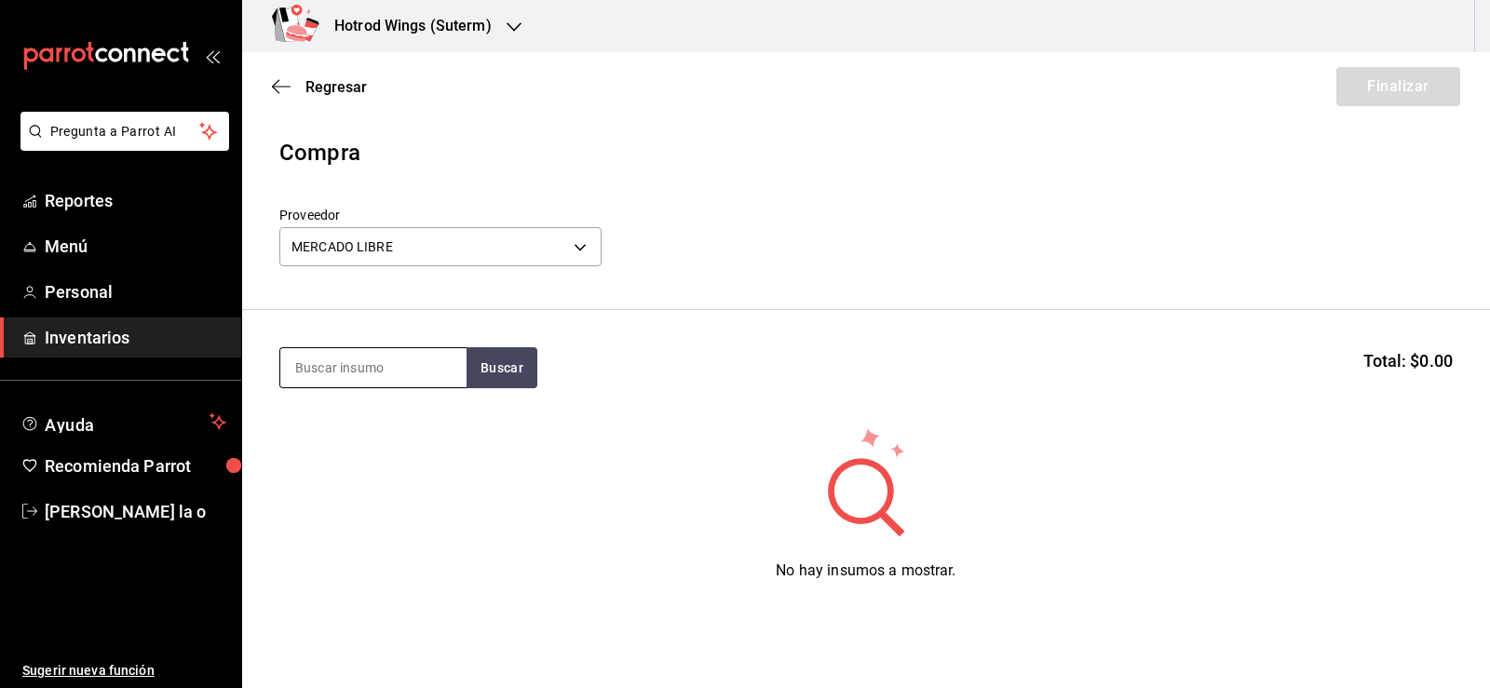
click at [340, 369] on input at bounding box center [373, 367] width 186 height 39
click at [478, 376] on button "Buscar" at bounding box center [502, 367] width 71 height 41
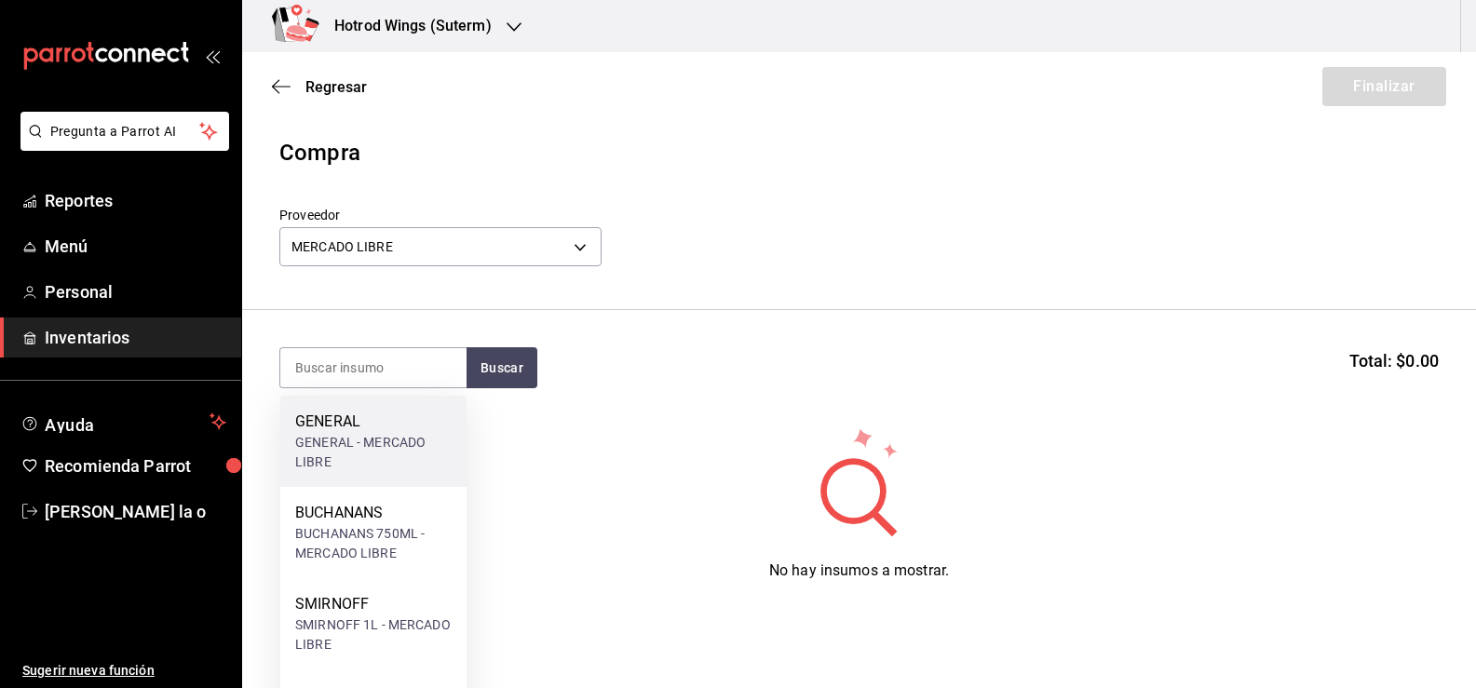
click at [385, 431] on div "GENERAL" at bounding box center [373, 422] width 156 height 22
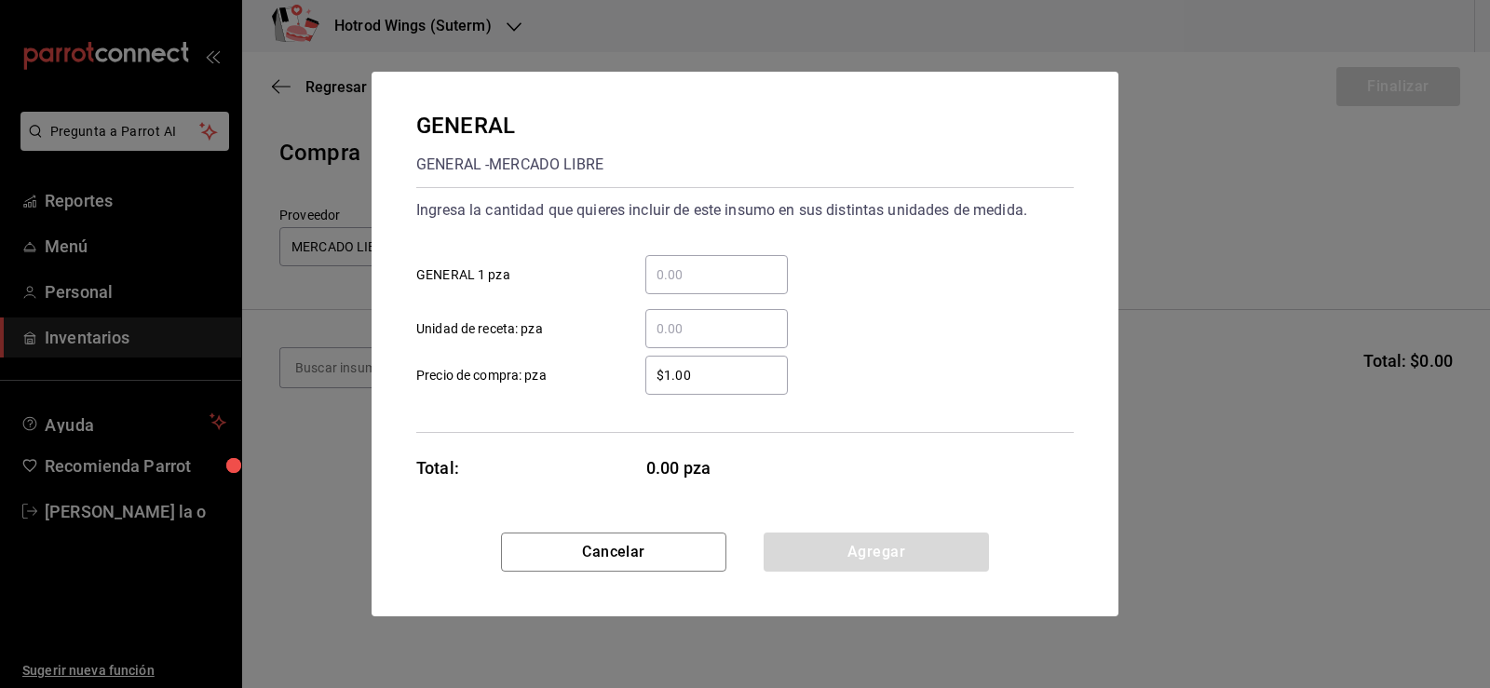
click at [684, 273] on input "​ GENERAL 1 pza" at bounding box center [716, 275] width 143 height 22
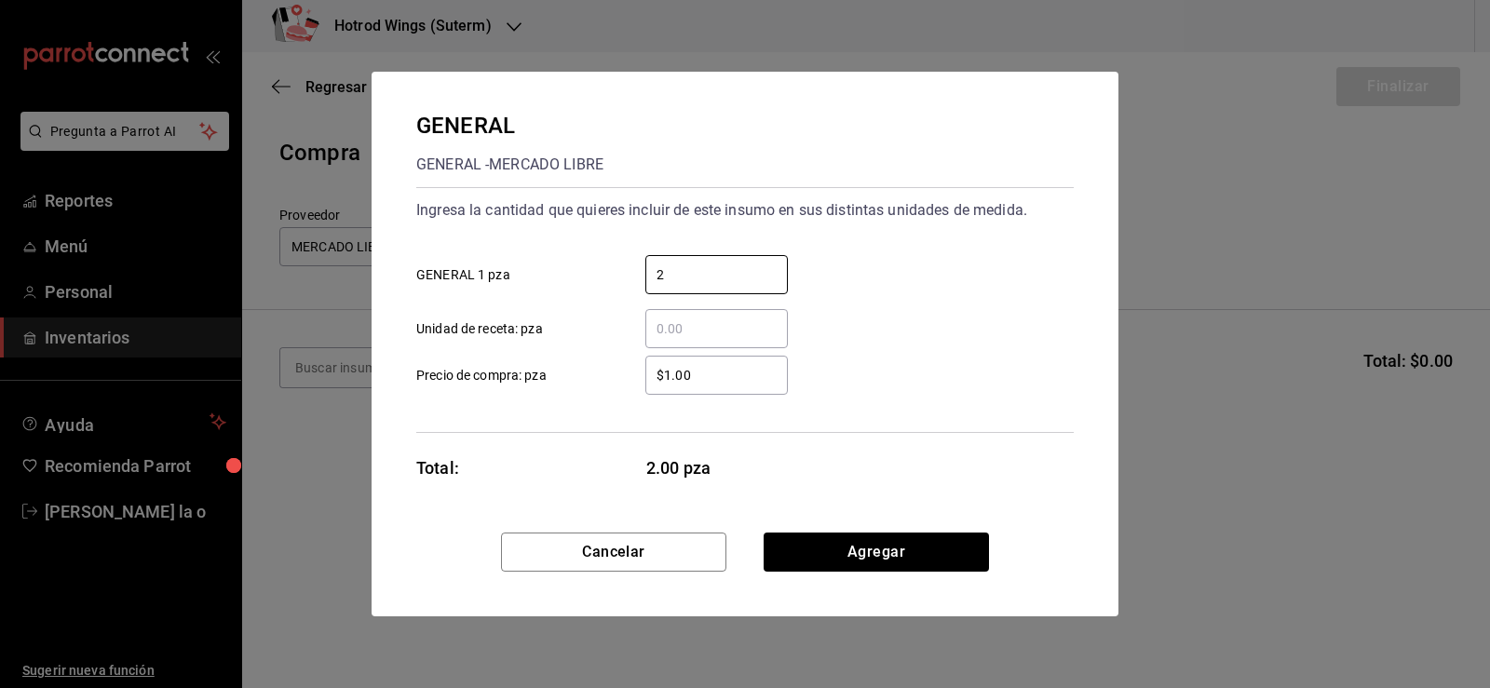
type input "2"
drag, startPoint x: 681, startPoint y: 374, endPoint x: 692, endPoint y: 373, distance: 11.2
click at [685, 374] on input "$1.00" at bounding box center [716, 375] width 143 height 22
click at [698, 371] on input "$1.00" at bounding box center [716, 375] width 143 height 22
type input "$1"
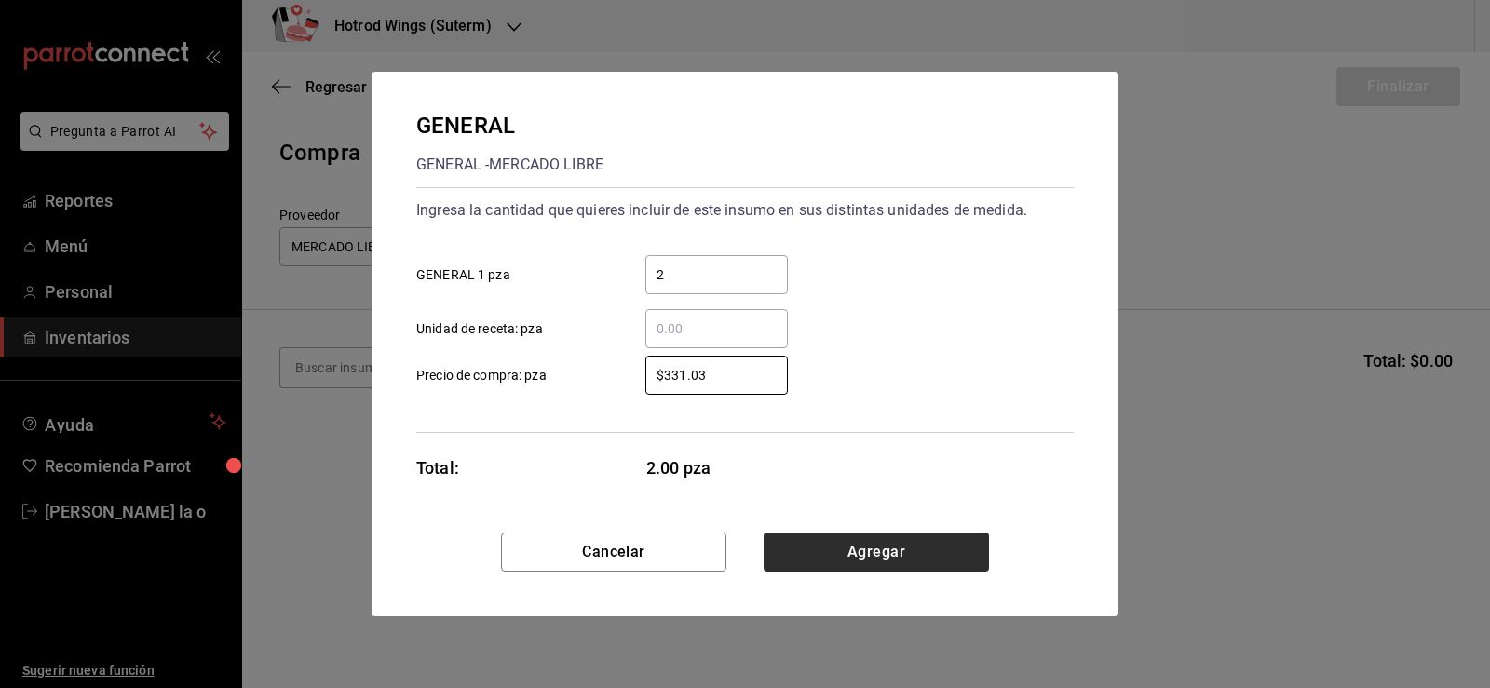
type input "$331.03"
click at [858, 560] on button "Agregar" at bounding box center [876, 552] width 225 height 39
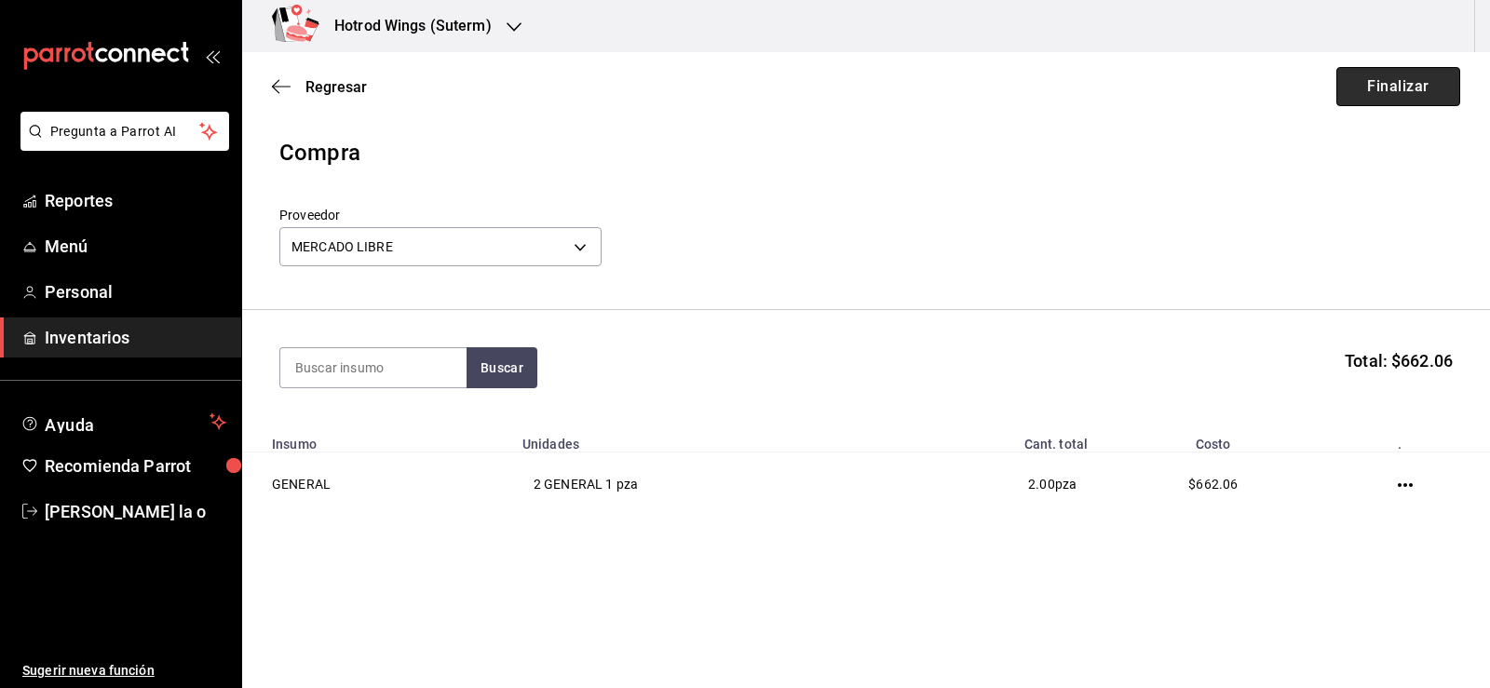
click at [1386, 86] on button "Finalizar" at bounding box center [1399, 86] width 124 height 39
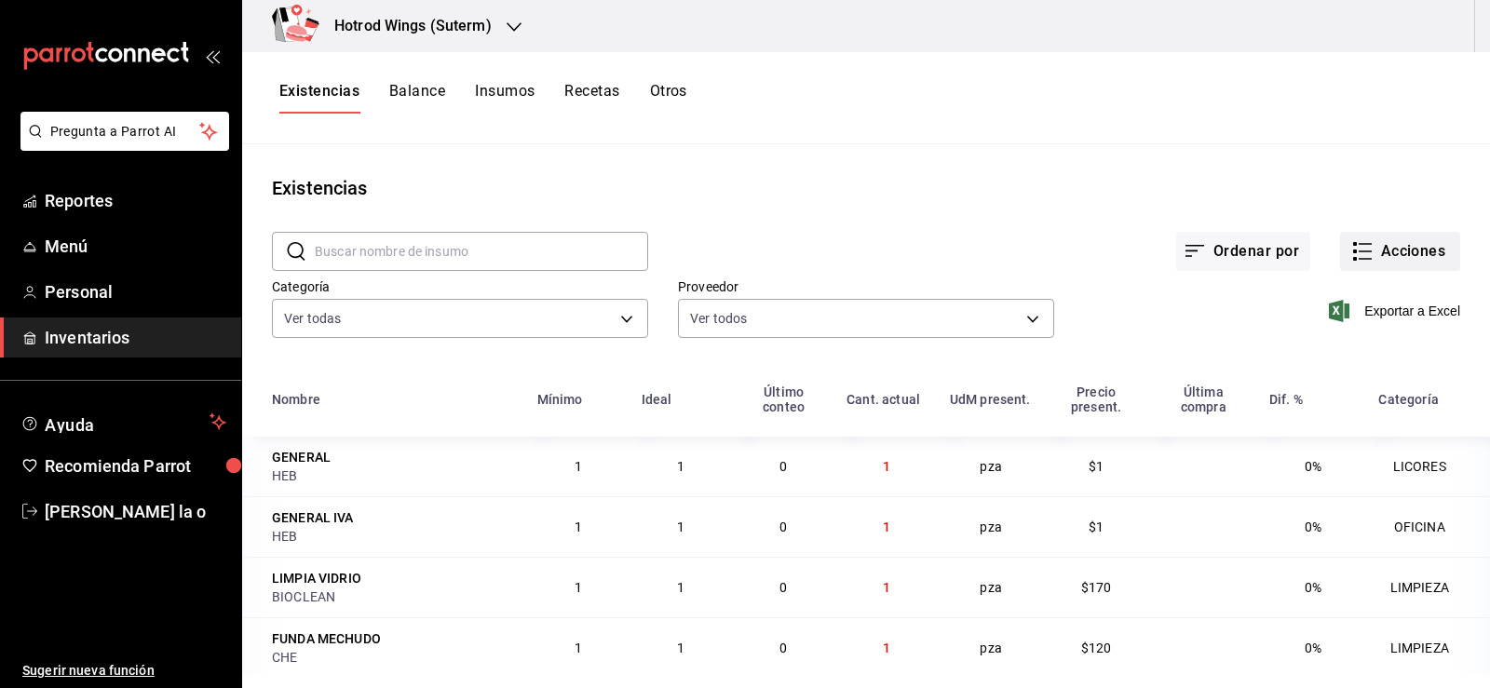
click at [1415, 249] on button "Acciones" at bounding box center [1400, 251] width 120 height 39
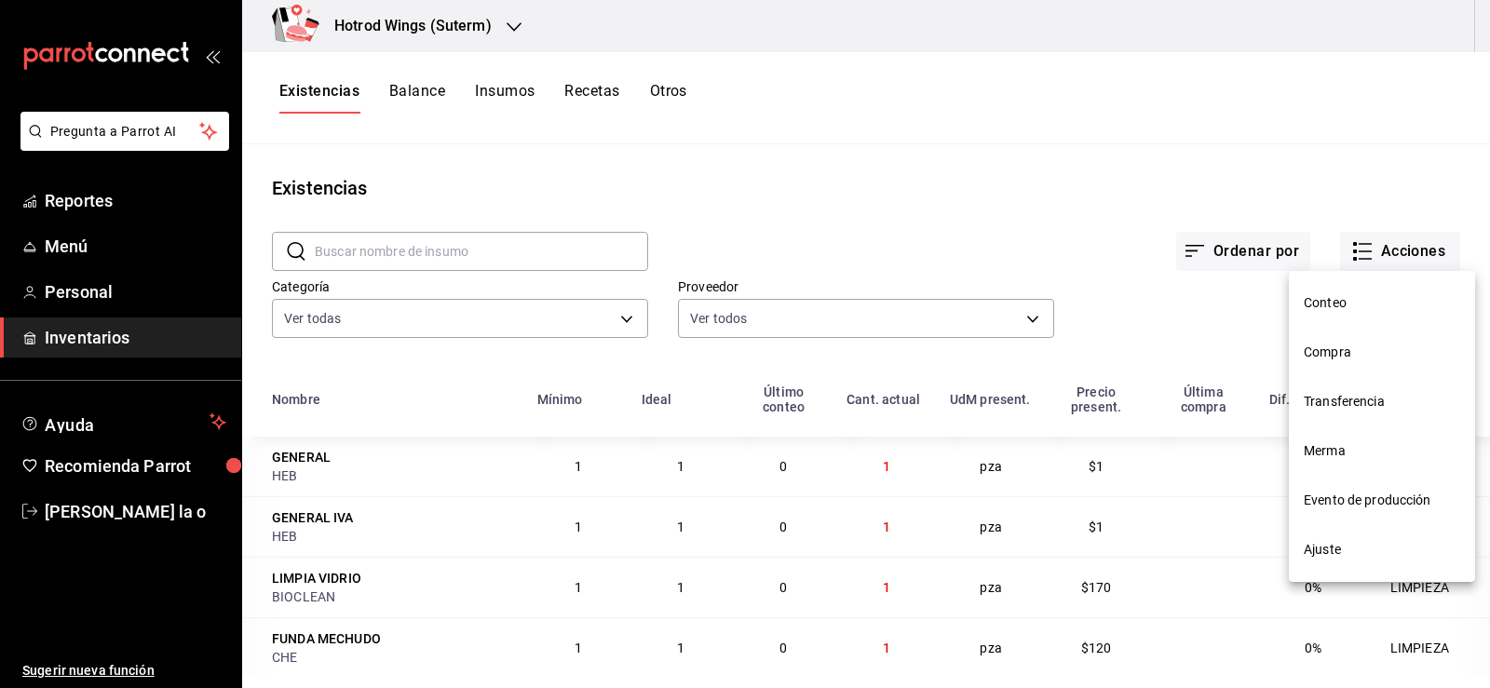
click at [1372, 354] on span "Compra" at bounding box center [1382, 353] width 156 height 20
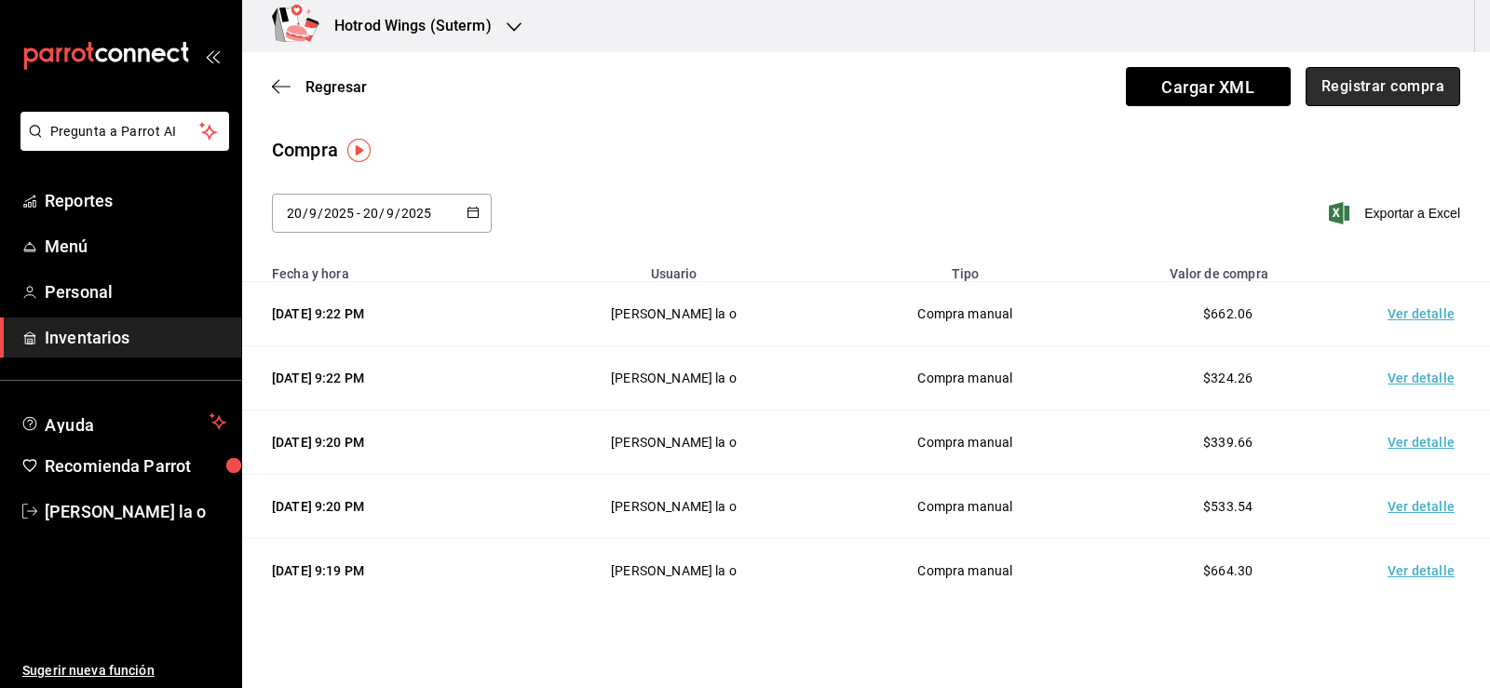
click at [1400, 71] on button "Registrar compra" at bounding box center [1383, 86] width 155 height 39
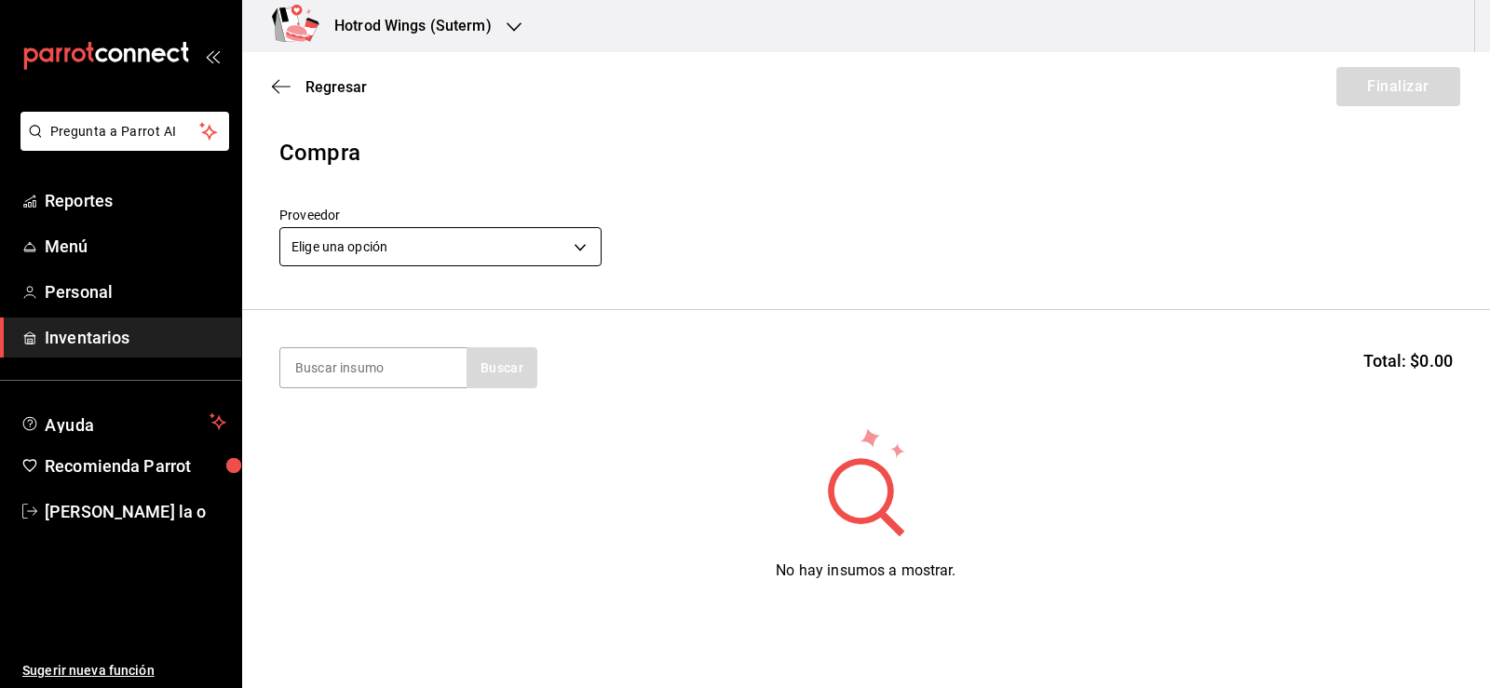
click at [571, 252] on body "Pregunta a Parrot AI Reportes Menú Personal Inventarios Ayuda Recomienda Parrot…" at bounding box center [745, 291] width 1490 height 583
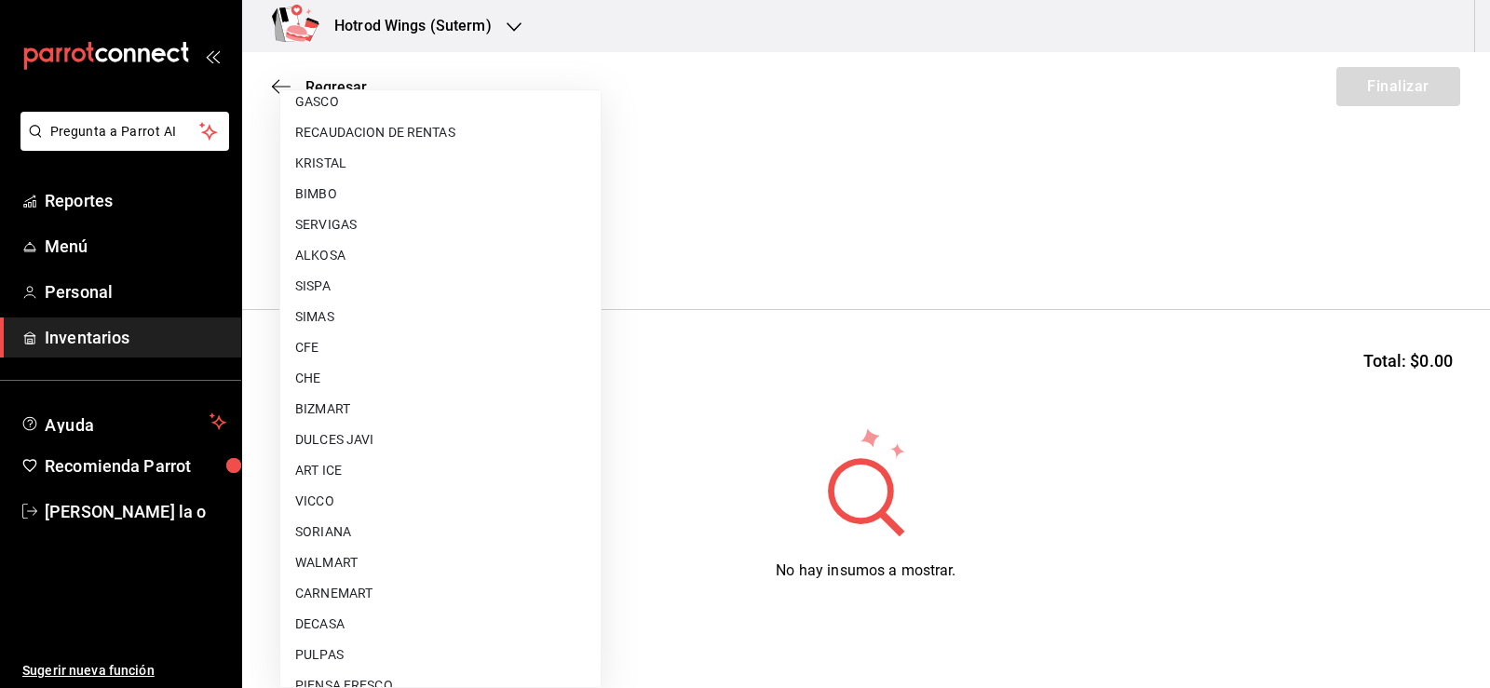
scroll to position [1385, 0]
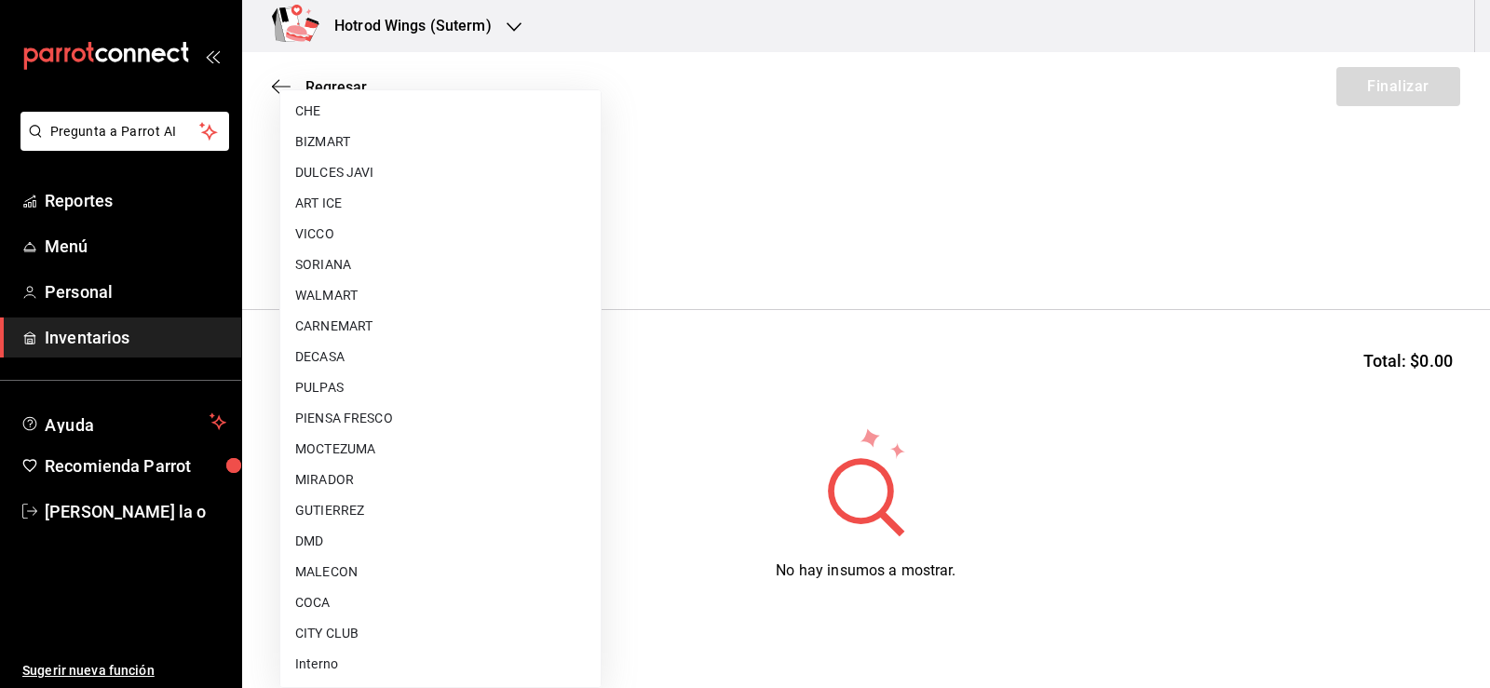
click at [353, 571] on li "MALECON" at bounding box center [440, 572] width 320 height 31
type input "30af0737-a678-46ec-8868-52d87b194834"
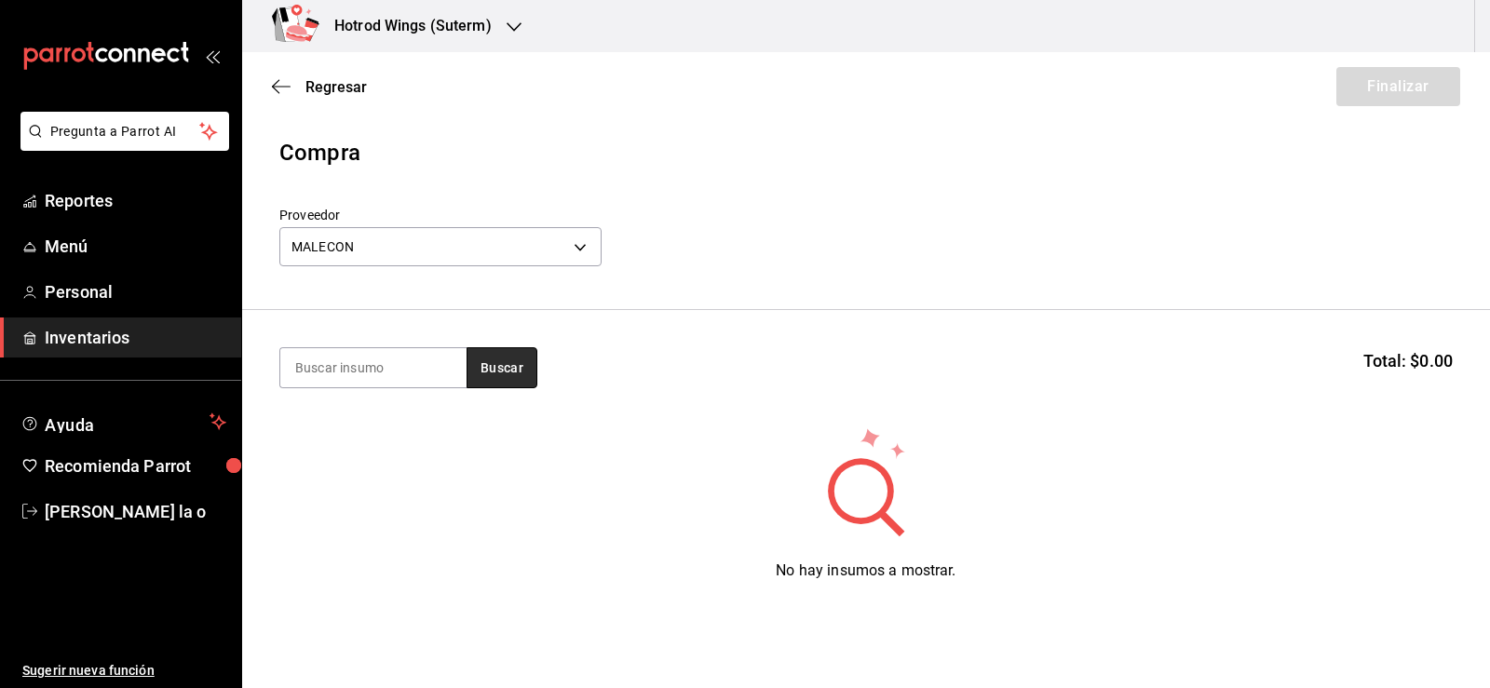
click at [509, 368] on button "Buscar" at bounding box center [502, 367] width 71 height 41
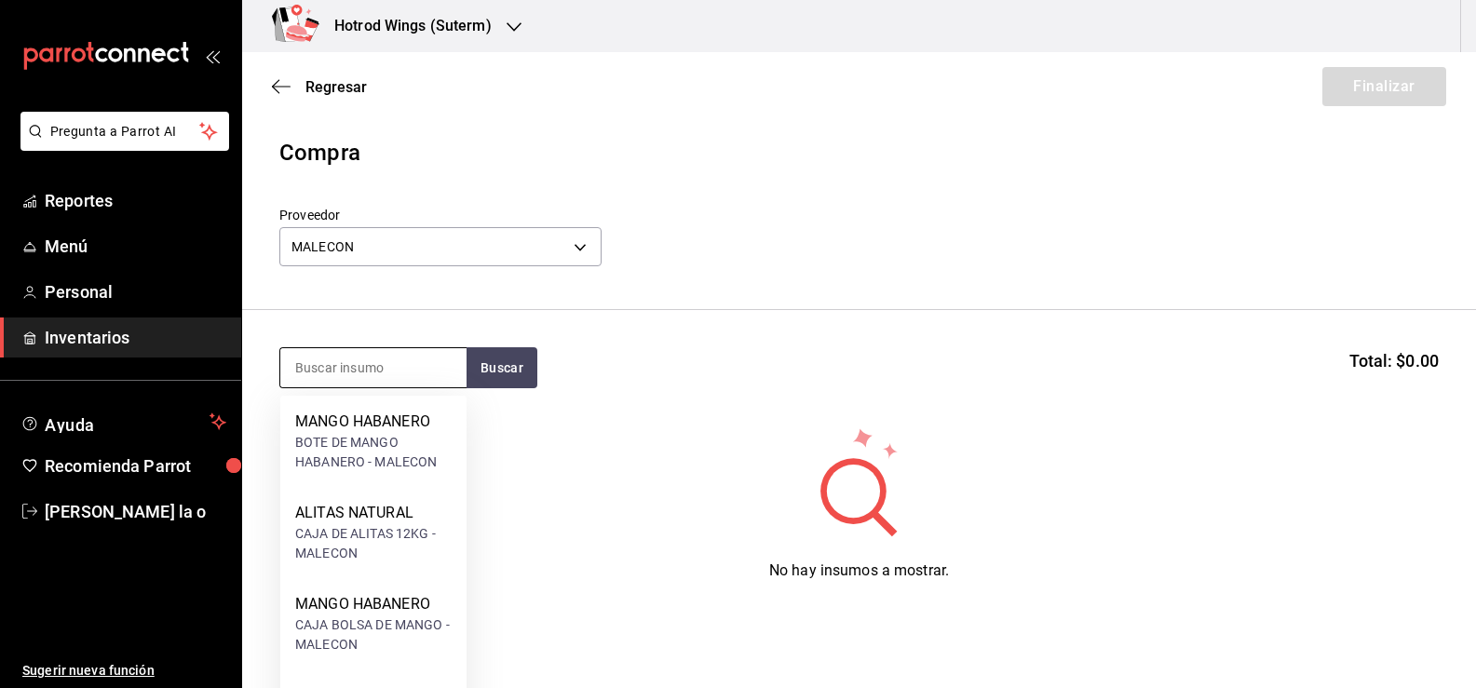
click at [371, 372] on input at bounding box center [373, 367] width 186 height 39
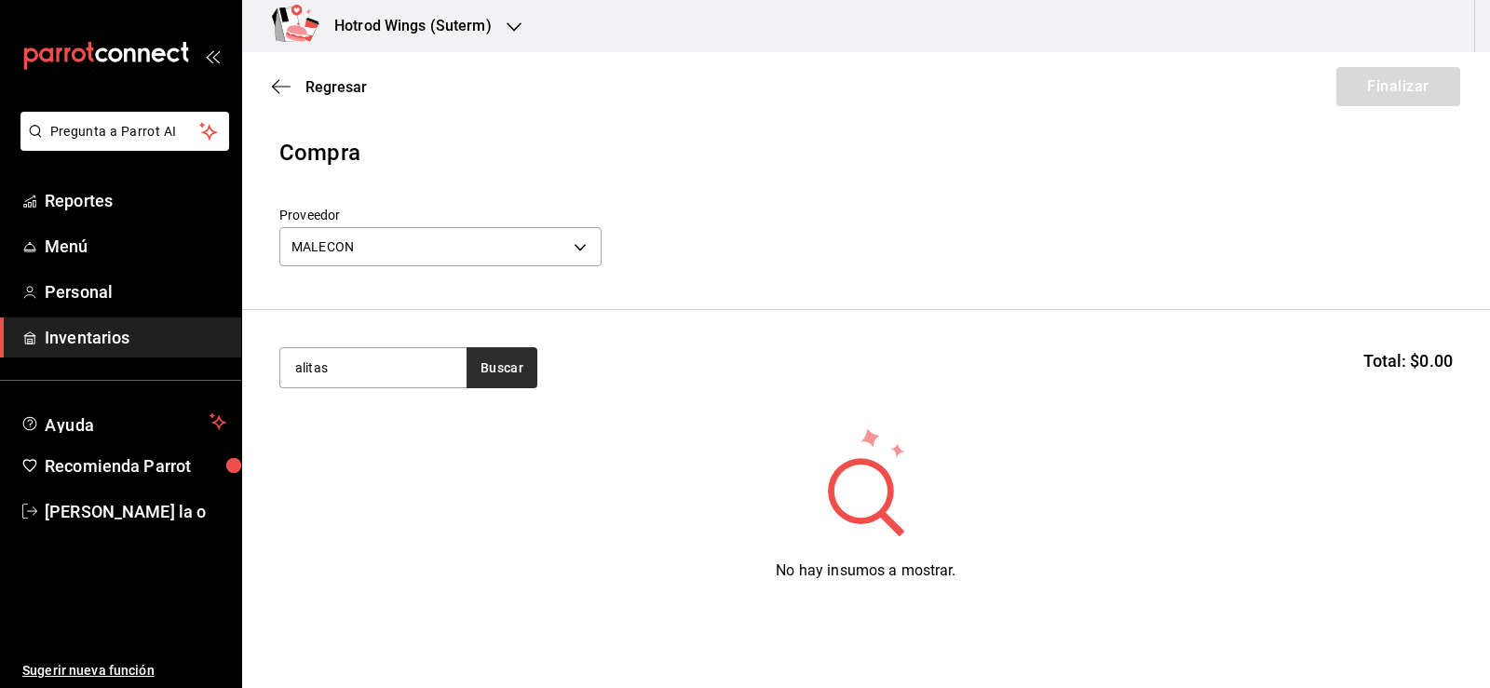
type input "alitas"
click at [500, 371] on button "Buscar" at bounding box center [502, 367] width 71 height 41
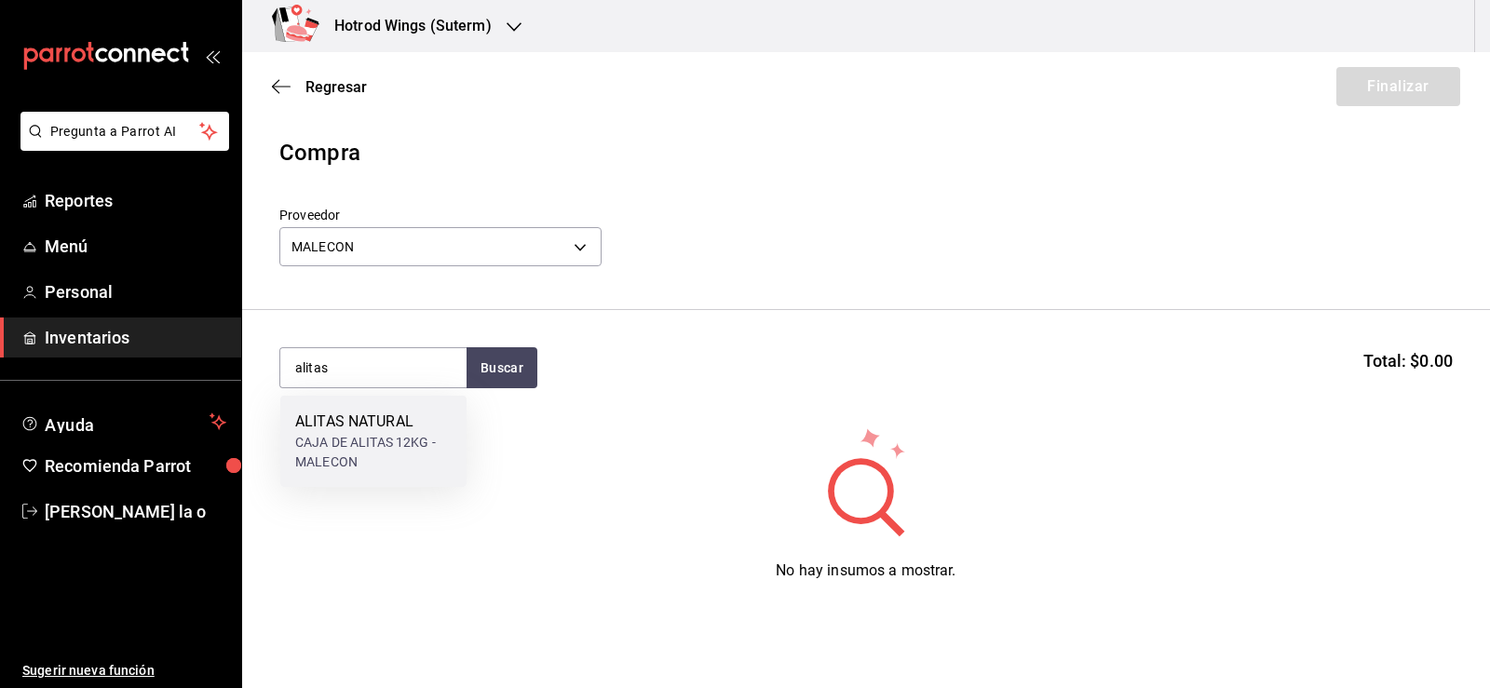
click at [396, 448] on div "CAJA DE ALITAS 12KG - MALECON" at bounding box center [373, 452] width 156 height 39
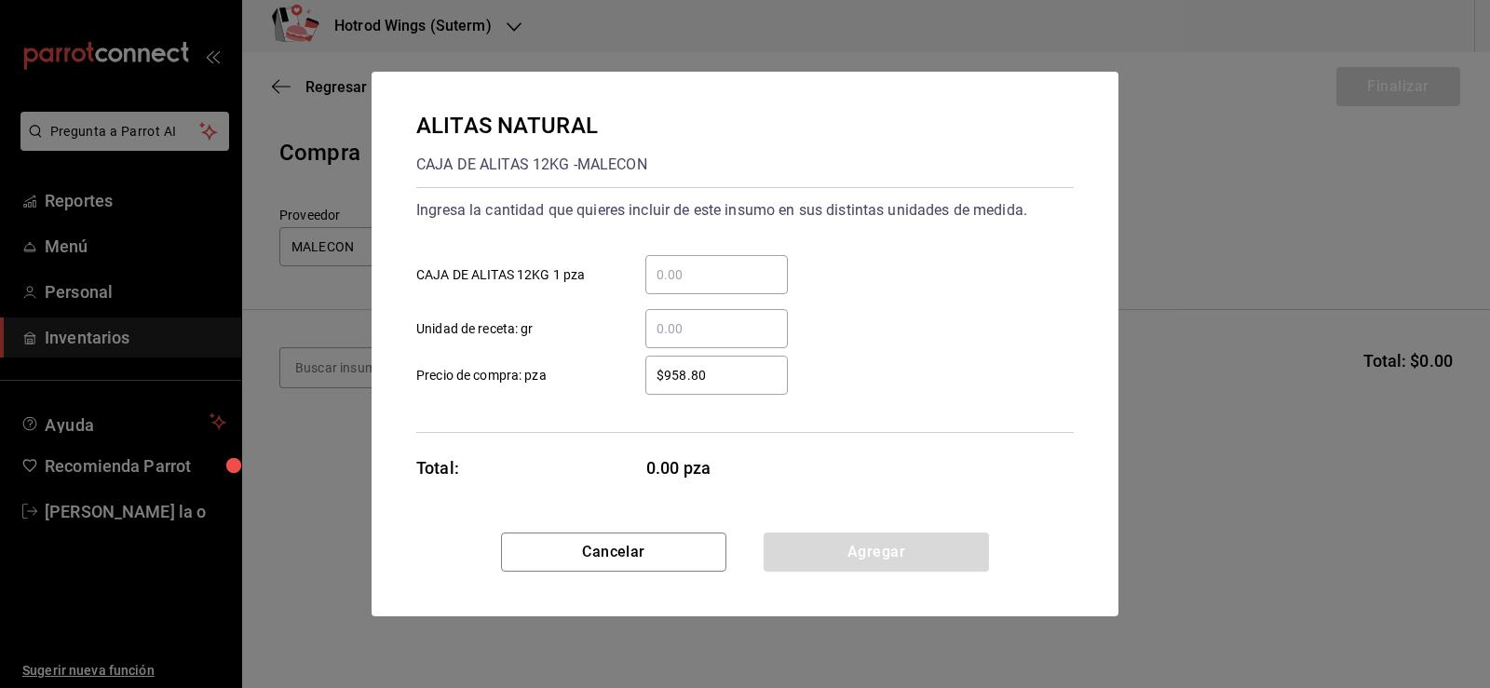
click at [686, 278] on input "​ CAJA DE ALITAS 12KG 1 pza" at bounding box center [716, 275] width 143 height 22
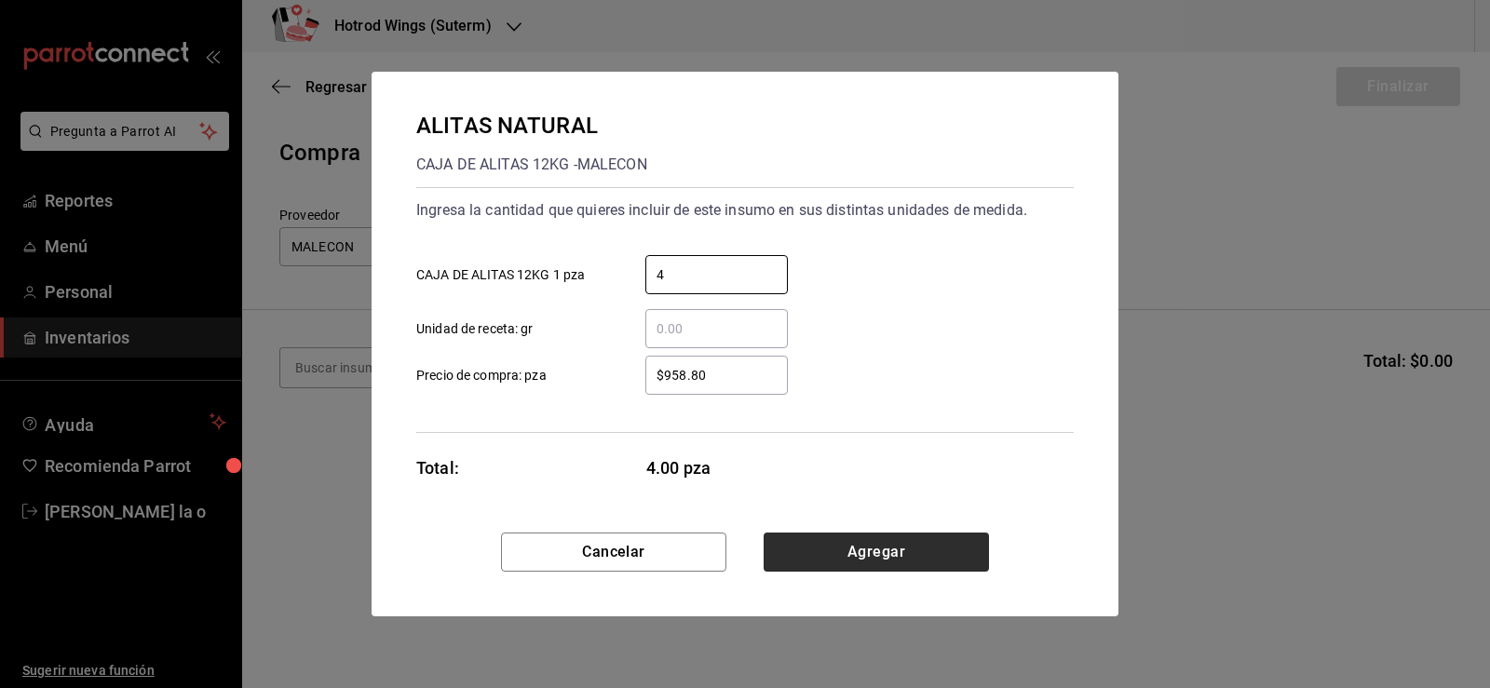
type input "4"
click at [927, 557] on button "Agregar" at bounding box center [876, 552] width 225 height 39
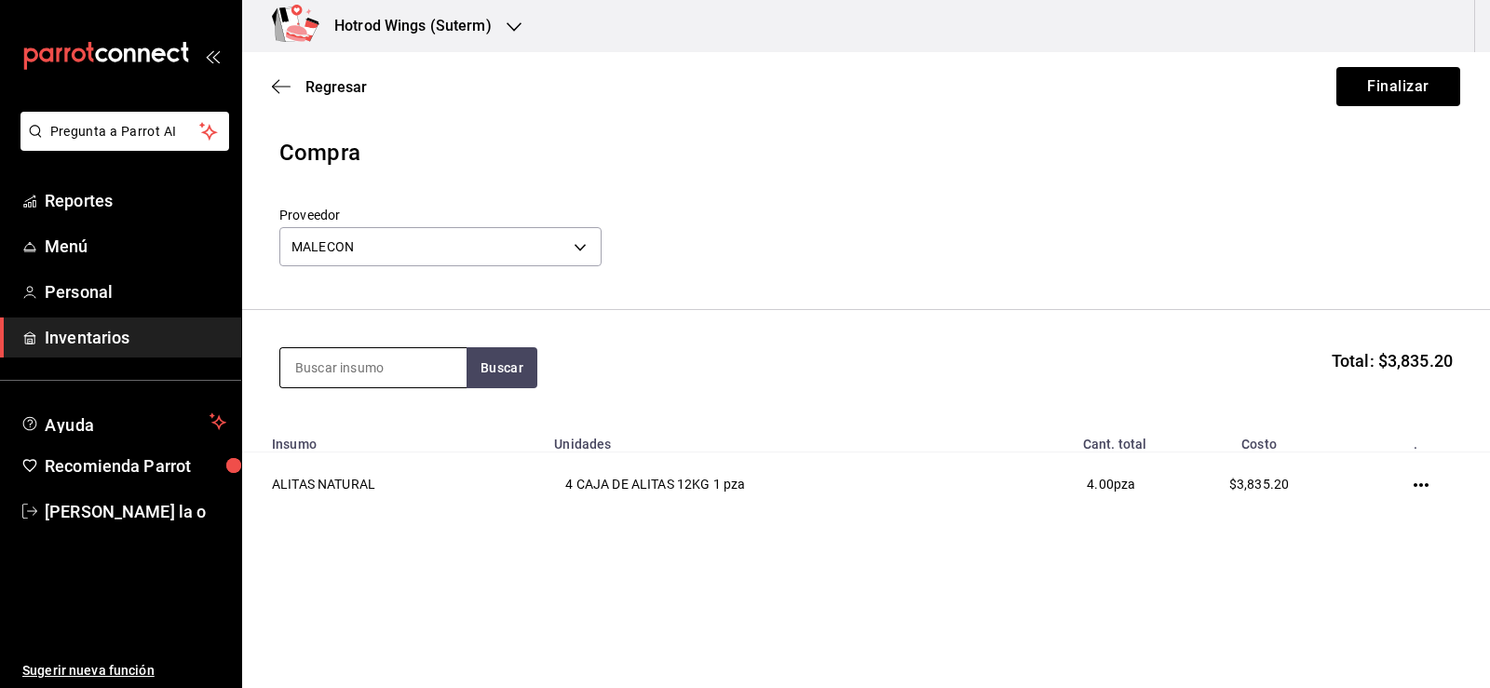
click at [364, 363] on input at bounding box center [373, 367] width 186 height 39
type input "papa lisa"
click at [491, 362] on button "Buscar" at bounding box center [502, 367] width 71 height 41
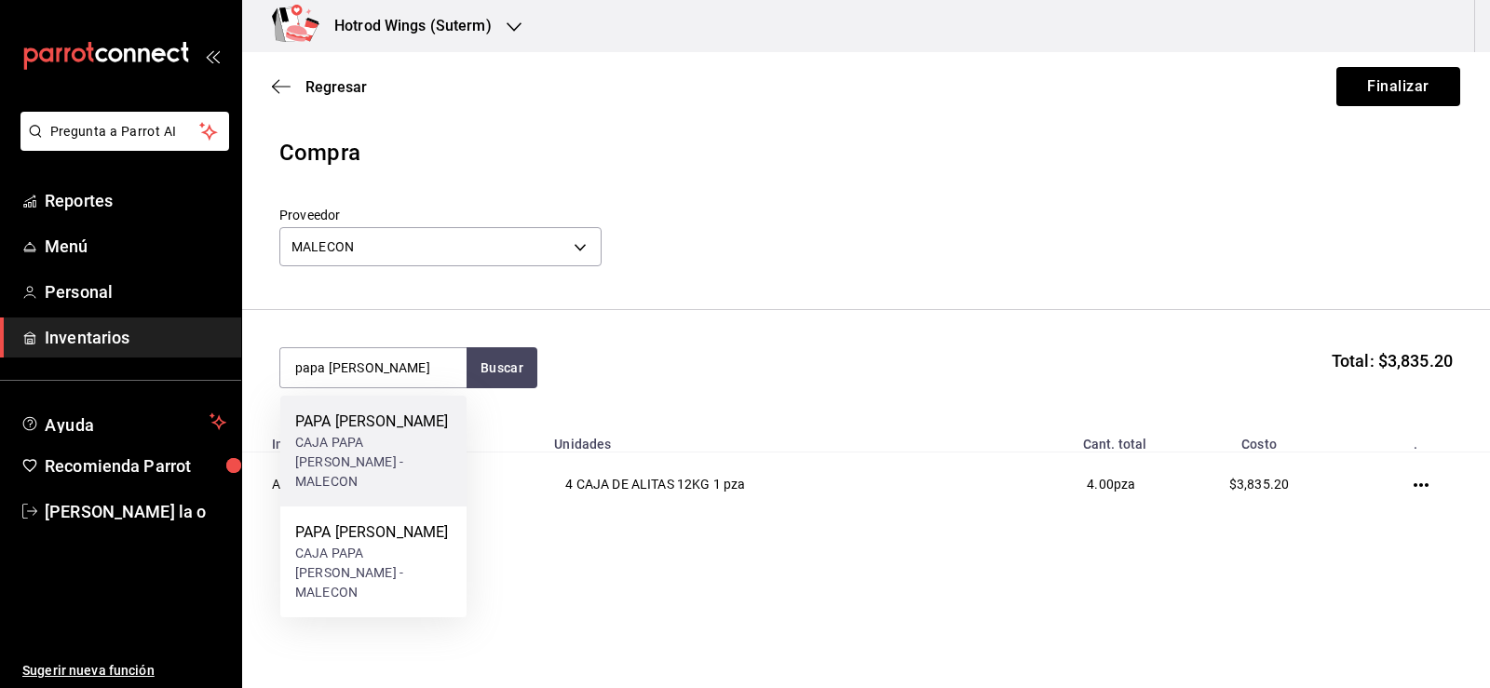
click at [369, 440] on div "CAJA PAPA LISA CAVENDISH - MALECON" at bounding box center [373, 462] width 156 height 59
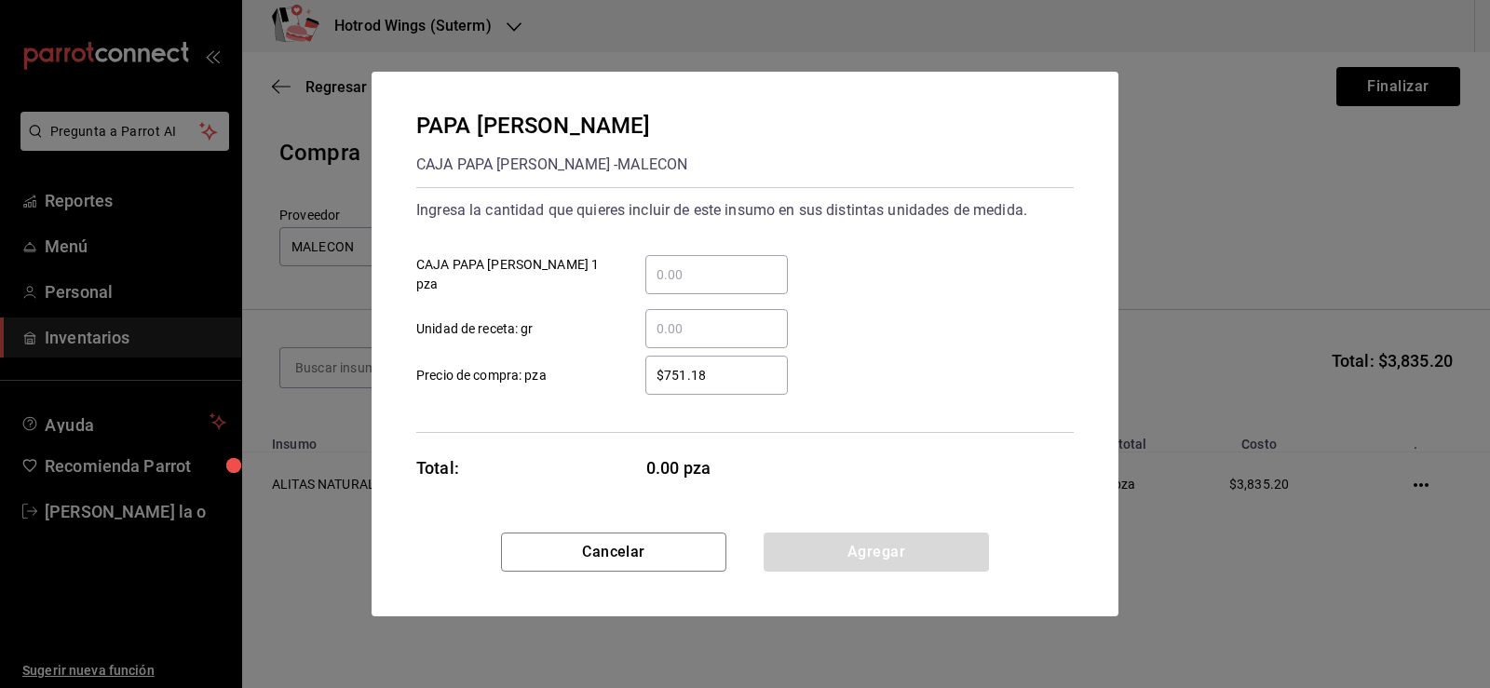
drag, startPoint x: 721, startPoint y: 380, endPoint x: 741, endPoint y: 377, distance: 20.7
click at [731, 380] on input "$751.18" at bounding box center [716, 375] width 143 height 22
type input "$734.85"
click at [667, 266] on input "​ CAJA PAPA LISA CAVENDISH 1 pza" at bounding box center [716, 275] width 143 height 22
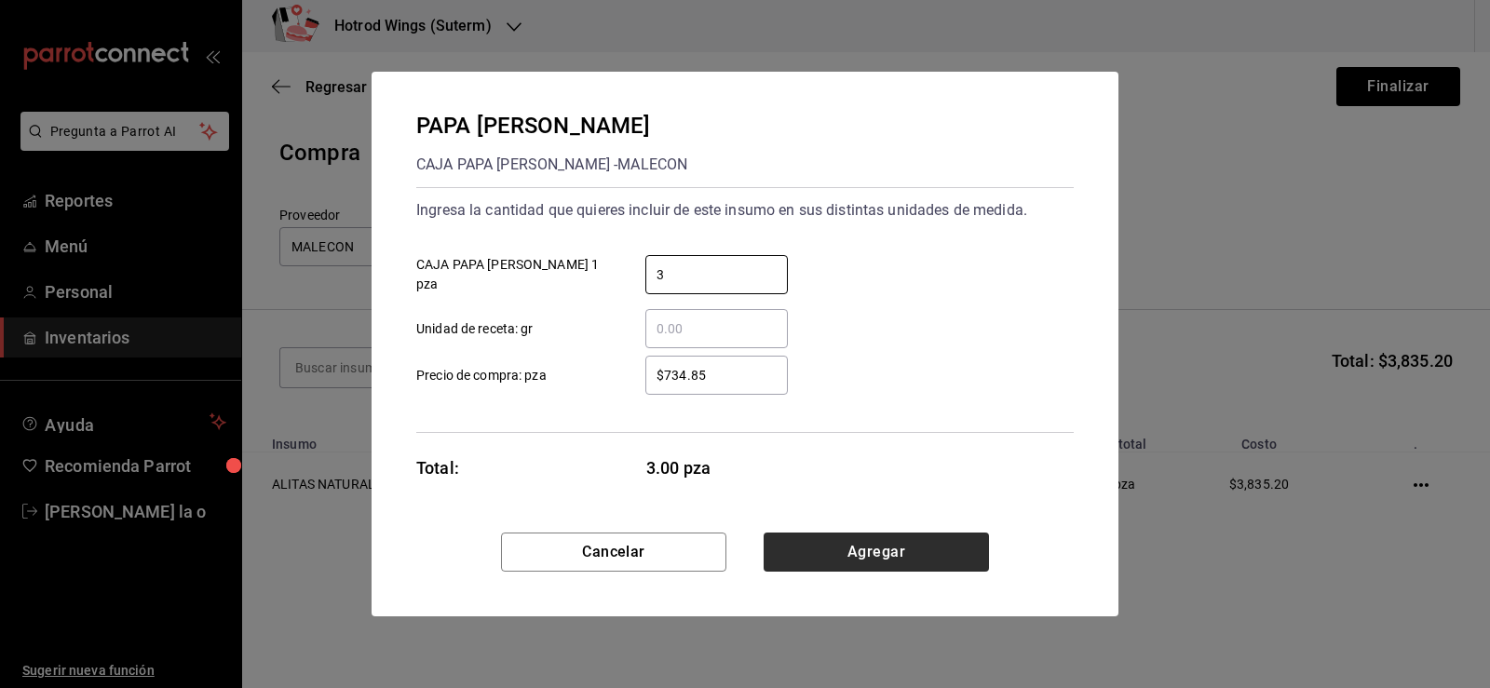
type input "3"
click at [840, 559] on button "Agregar" at bounding box center [876, 552] width 225 height 39
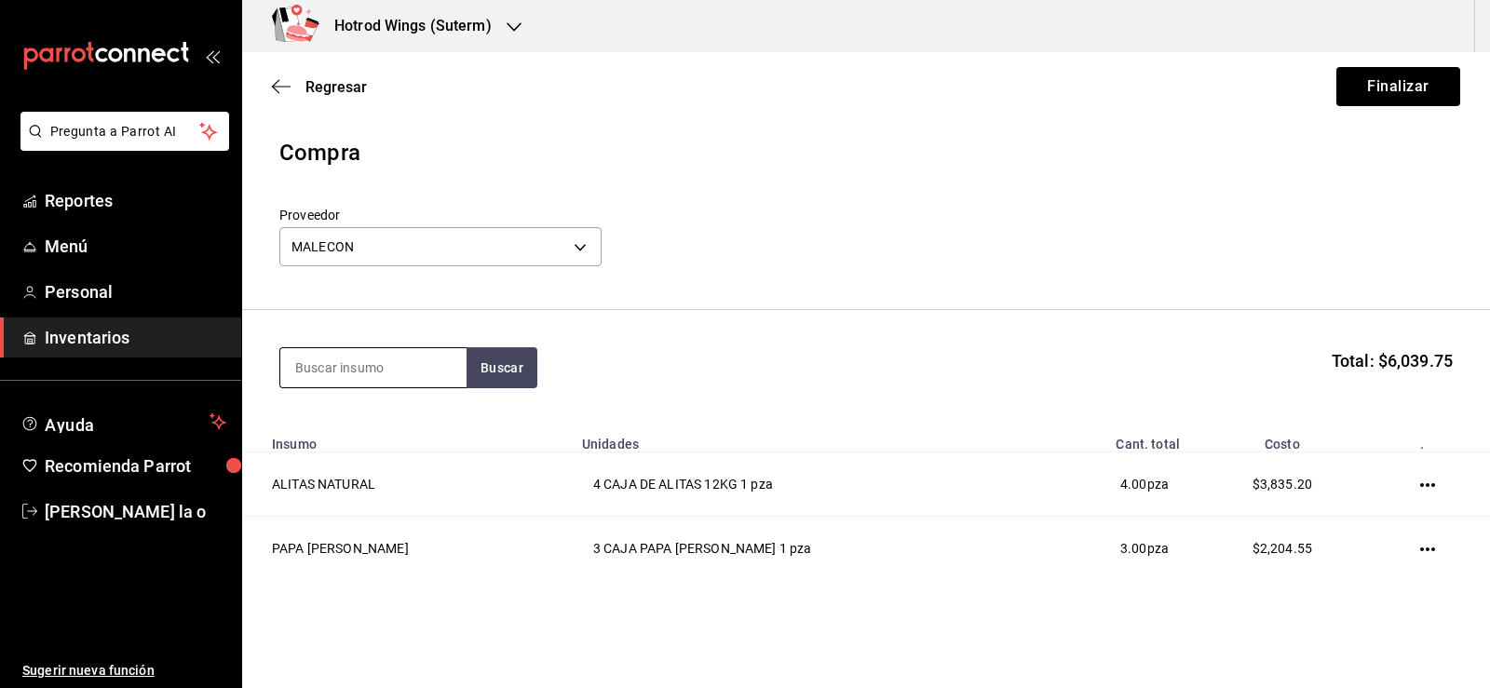
click at [377, 374] on input at bounding box center [373, 367] width 186 height 39
type input "a"
type input "ranch"
click at [501, 382] on button "Buscar" at bounding box center [502, 367] width 71 height 41
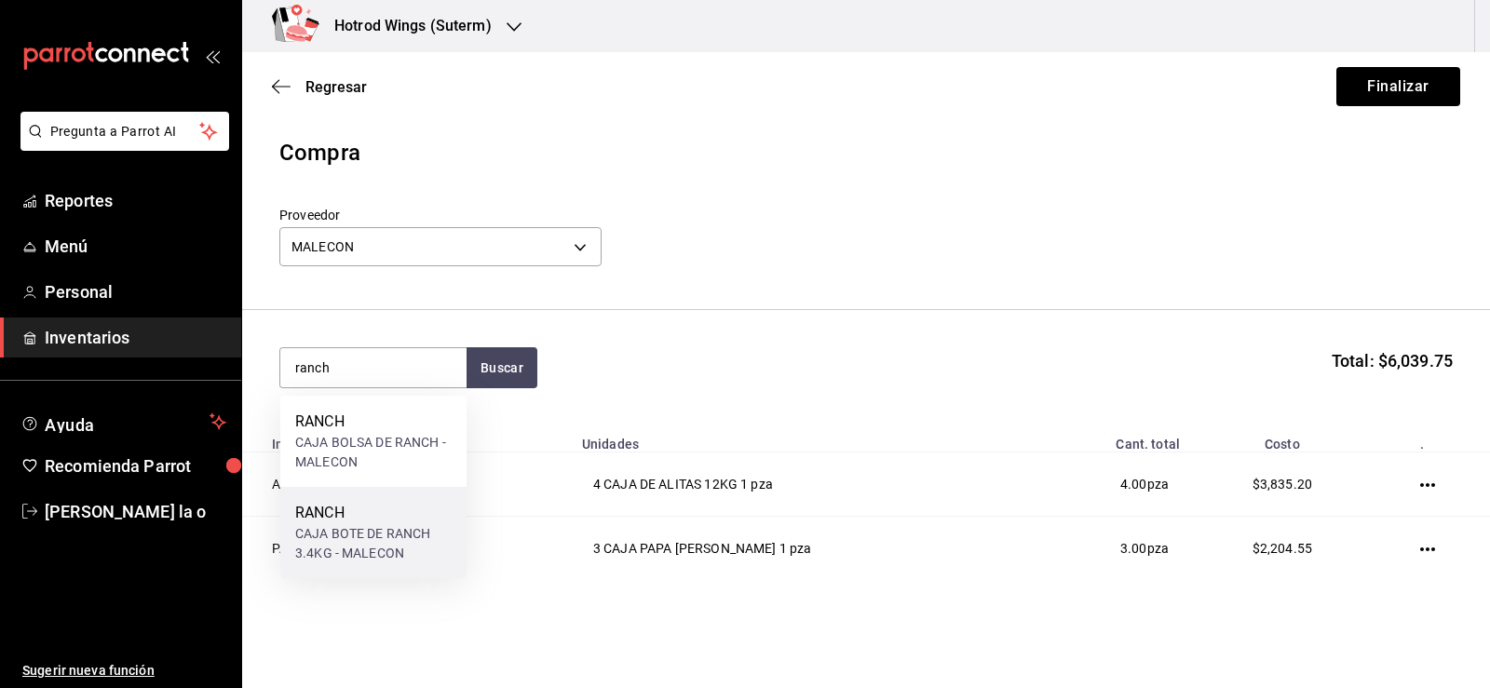
click at [393, 540] on div "CAJA BOTE DE RANCH 3.4KG - MALECON" at bounding box center [373, 543] width 156 height 39
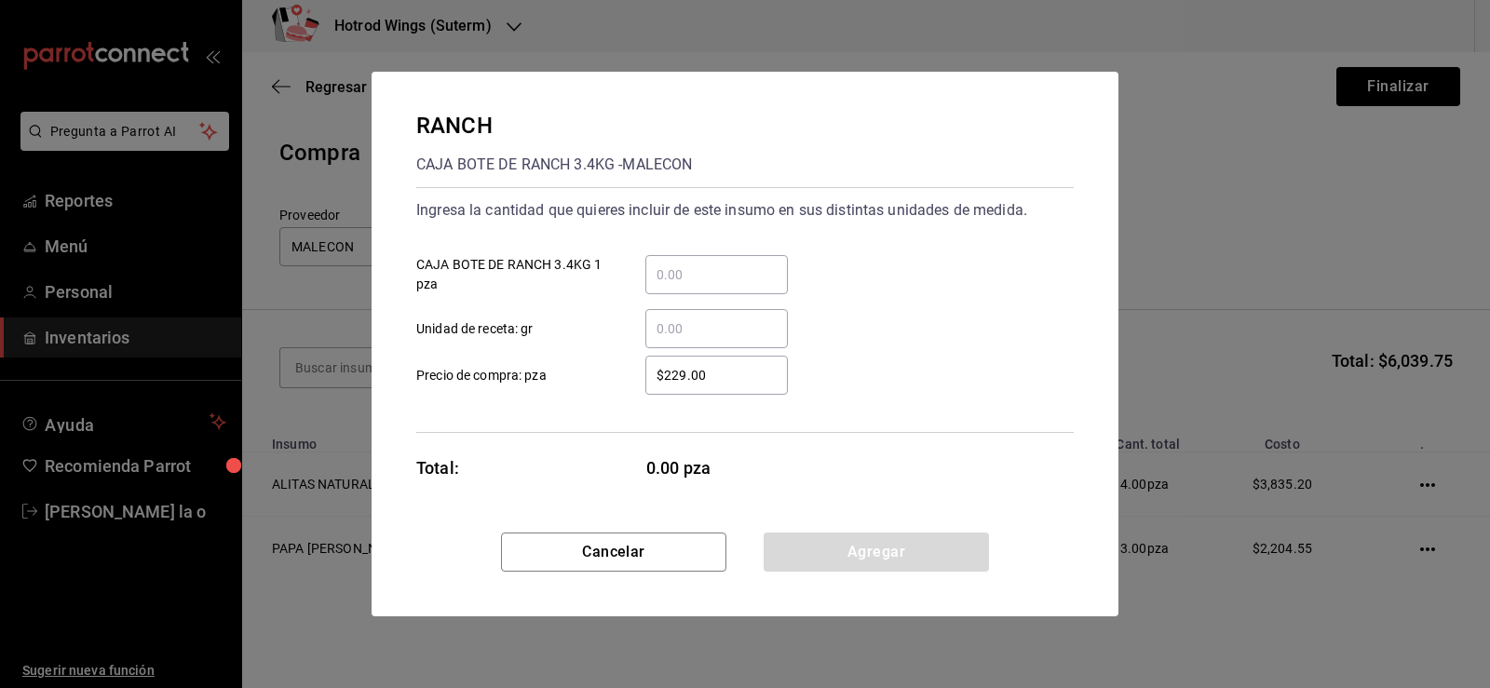
click at [680, 281] on input "​ CAJA BOTE DE RANCH 3.4KG 1 pza" at bounding box center [716, 275] width 143 height 22
click at [666, 278] on input "​ CAJA BOTE DE RANCH 3.4KG 1 pza" at bounding box center [716, 275] width 143 height 22
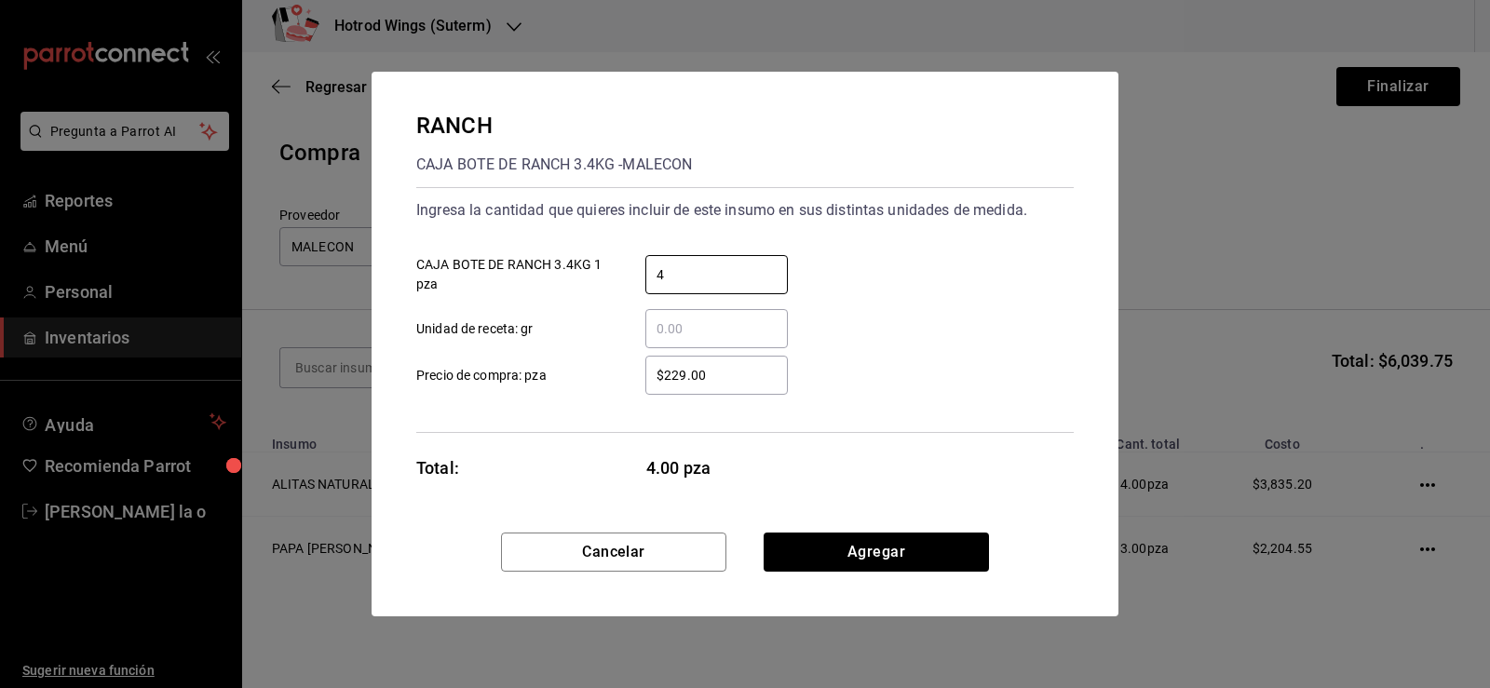
type input "4"
click at [718, 383] on input "$229.00" at bounding box center [716, 375] width 143 height 22
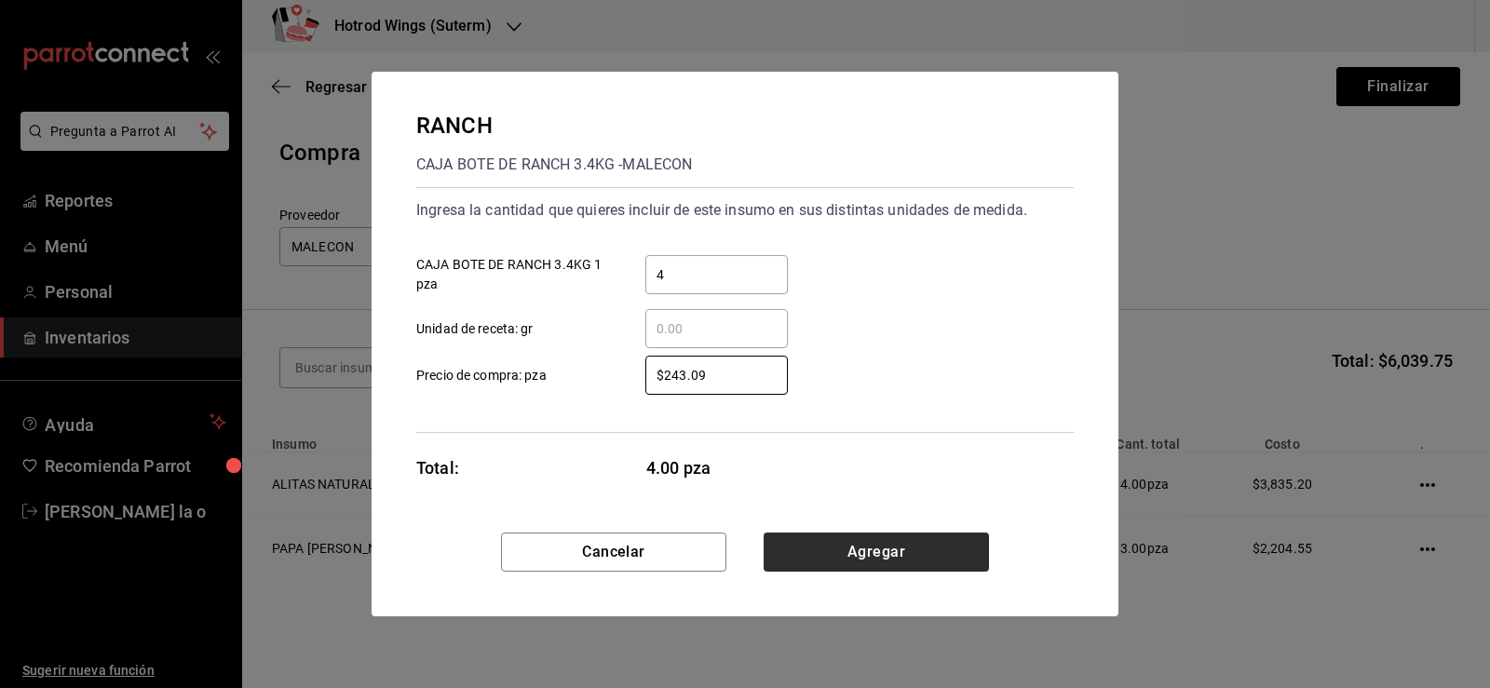
type input "$243.09"
click at [878, 546] on button "Agregar" at bounding box center [876, 552] width 225 height 39
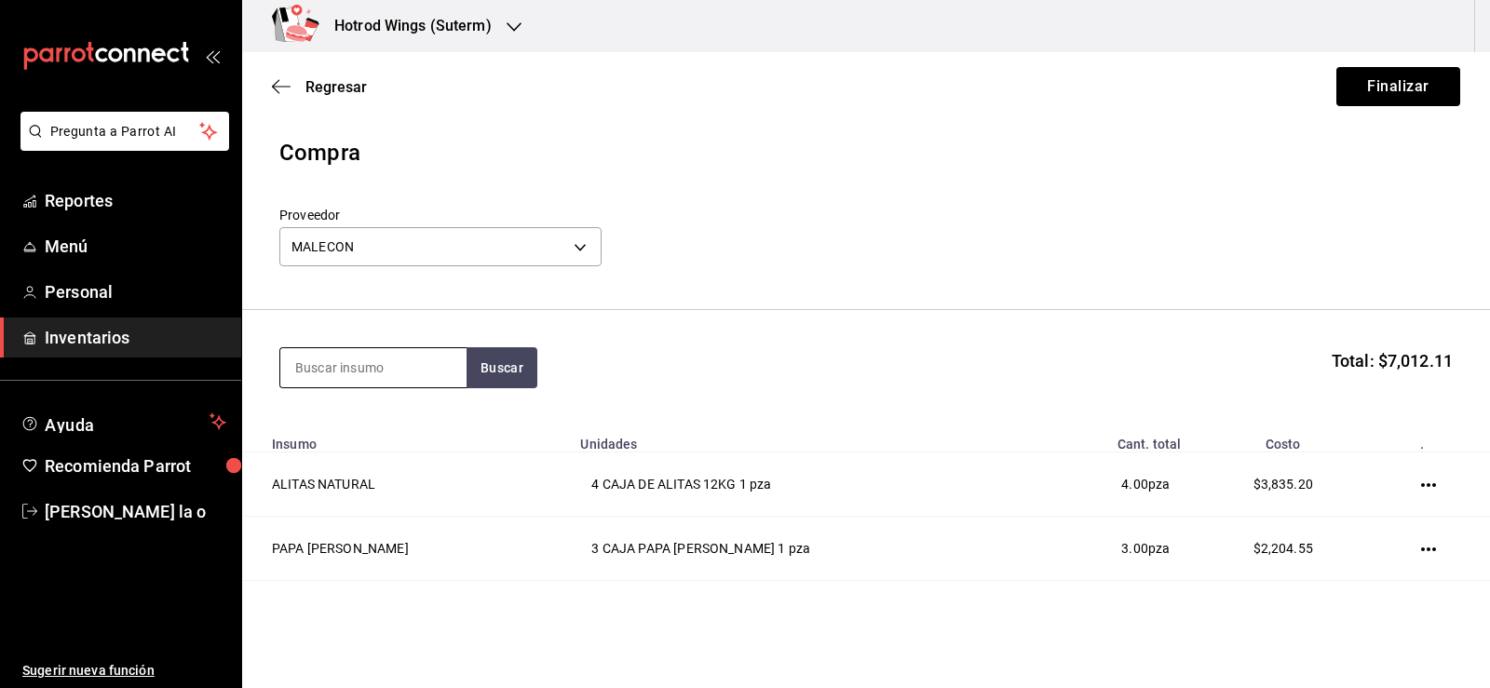
click at [338, 369] on input at bounding box center [373, 367] width 186 height 39
type input "mango"
click at [502, 366] on button "Buscar" at bounding box center [502, 367] width 71 height 41
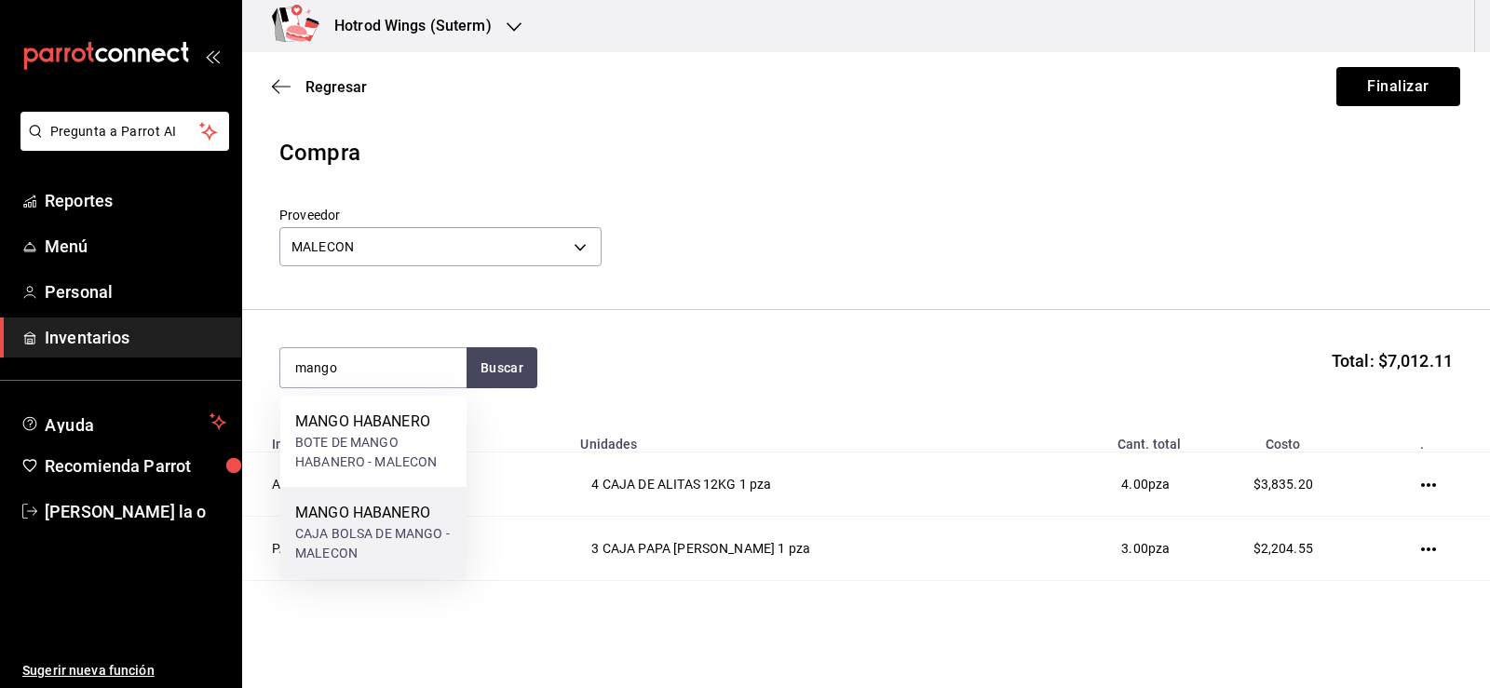
click at [374, 520] on div "MANGO HABANERO" at bounding box center [373, 513] width 156 height 22
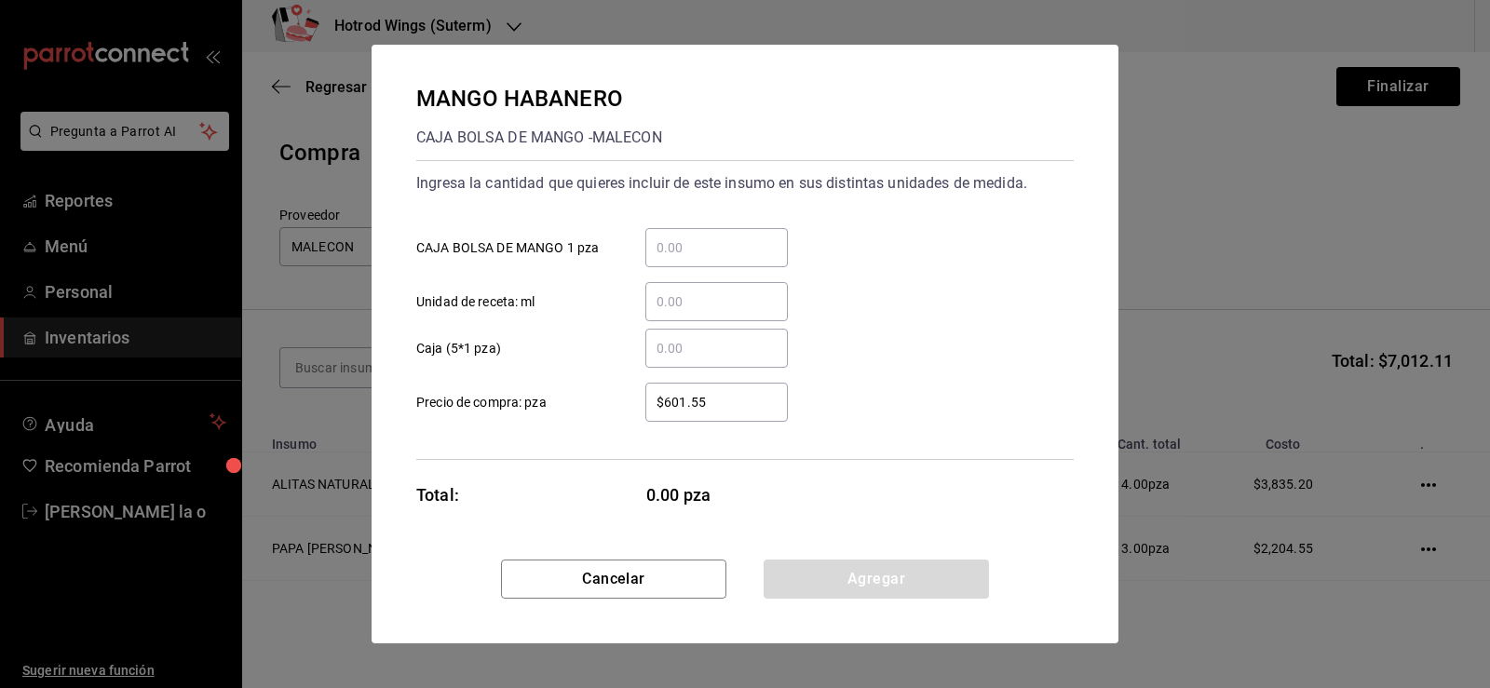
click at [675, 246] on input "​ CAJA BOLSA DE MANGO 1 pza" at bounding box center [716, 248] width 143 height 22
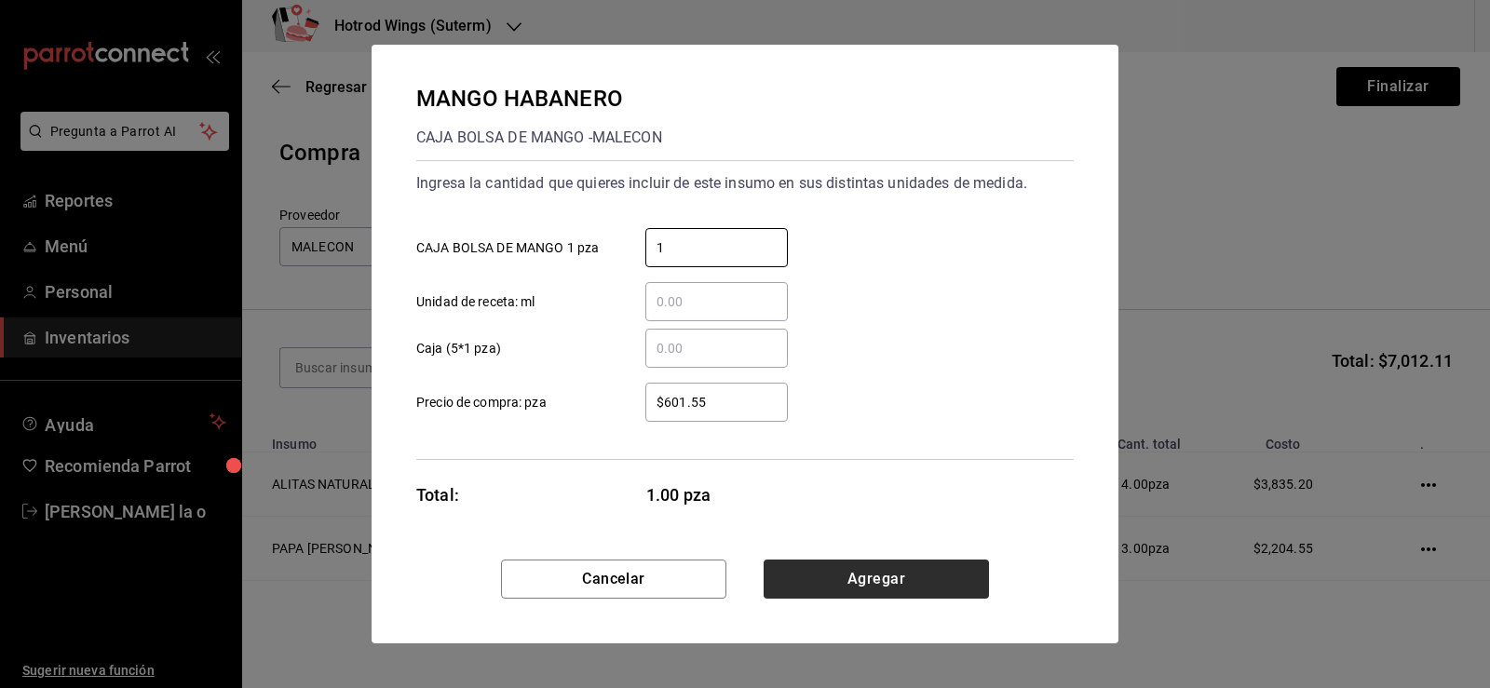
type input "1"
click at [855, 577] on button "Agregar" at bounding box center [876, 579] width 225 height 39
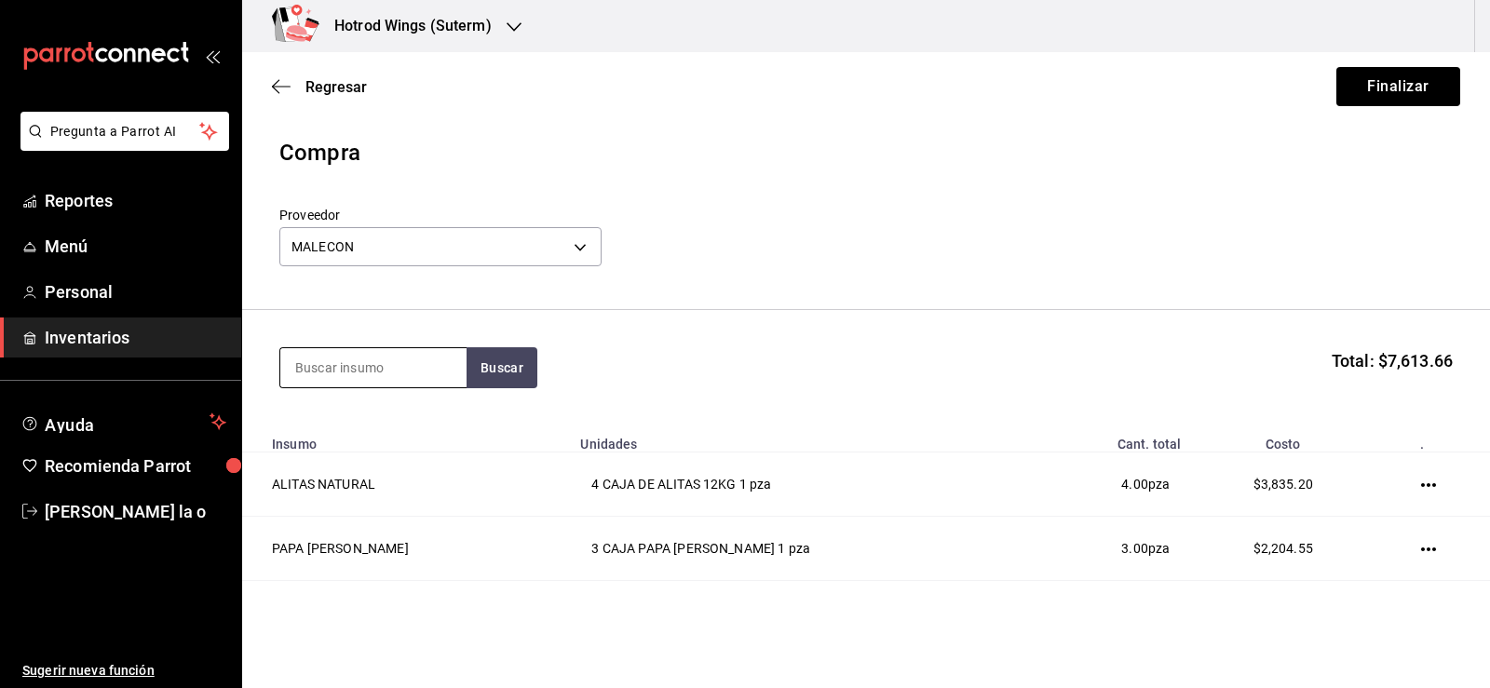
click at [348, 378] on input at bounding box center [373, 367] width 186 height 39
type input "buff"
click at [522, 381] on button "Buscar" at bounding box center [502, 367] width 71 height 41
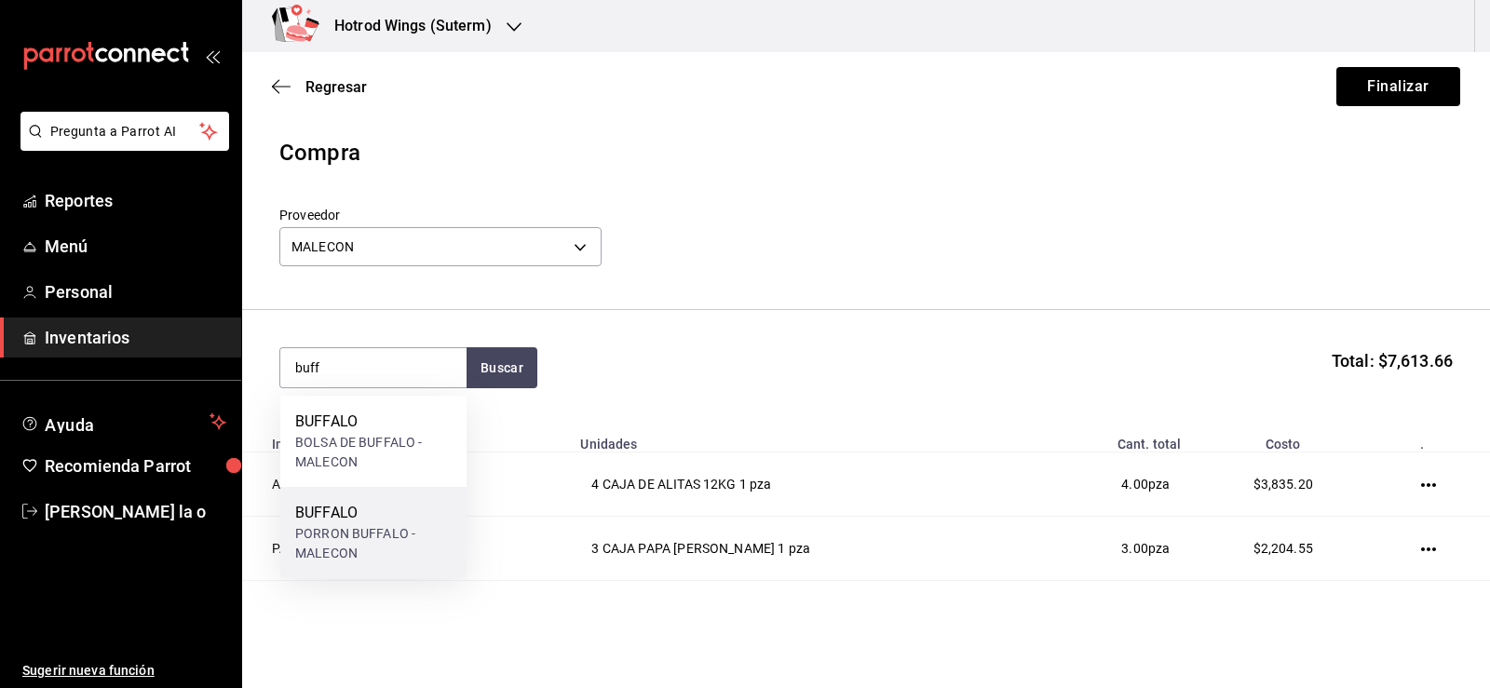
click at [384, 519] on div "BUFFALO" at bounding box center [373, 513] width 156 height 22
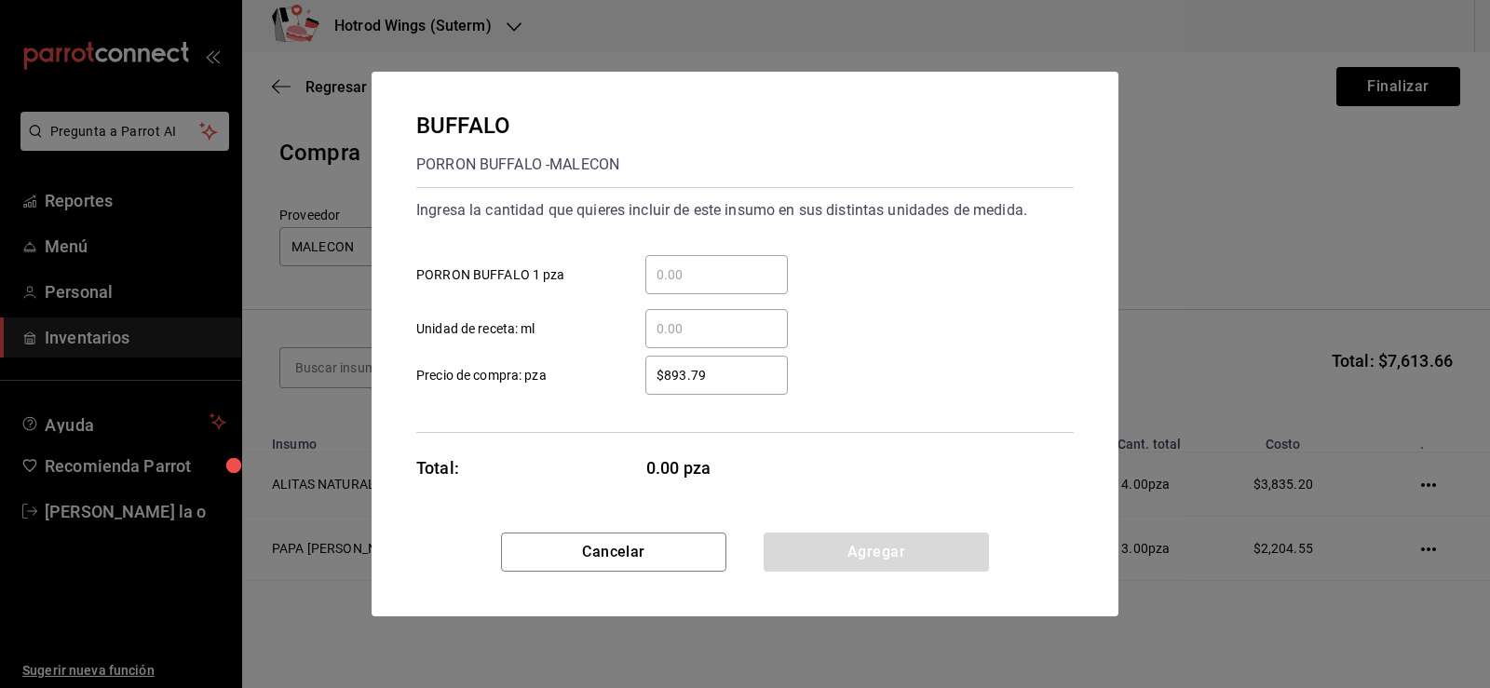
click at [682, 268] on input "​ PORRON BUFFALO 1 pza" at bounding box center [716, 275] width 143 height 22
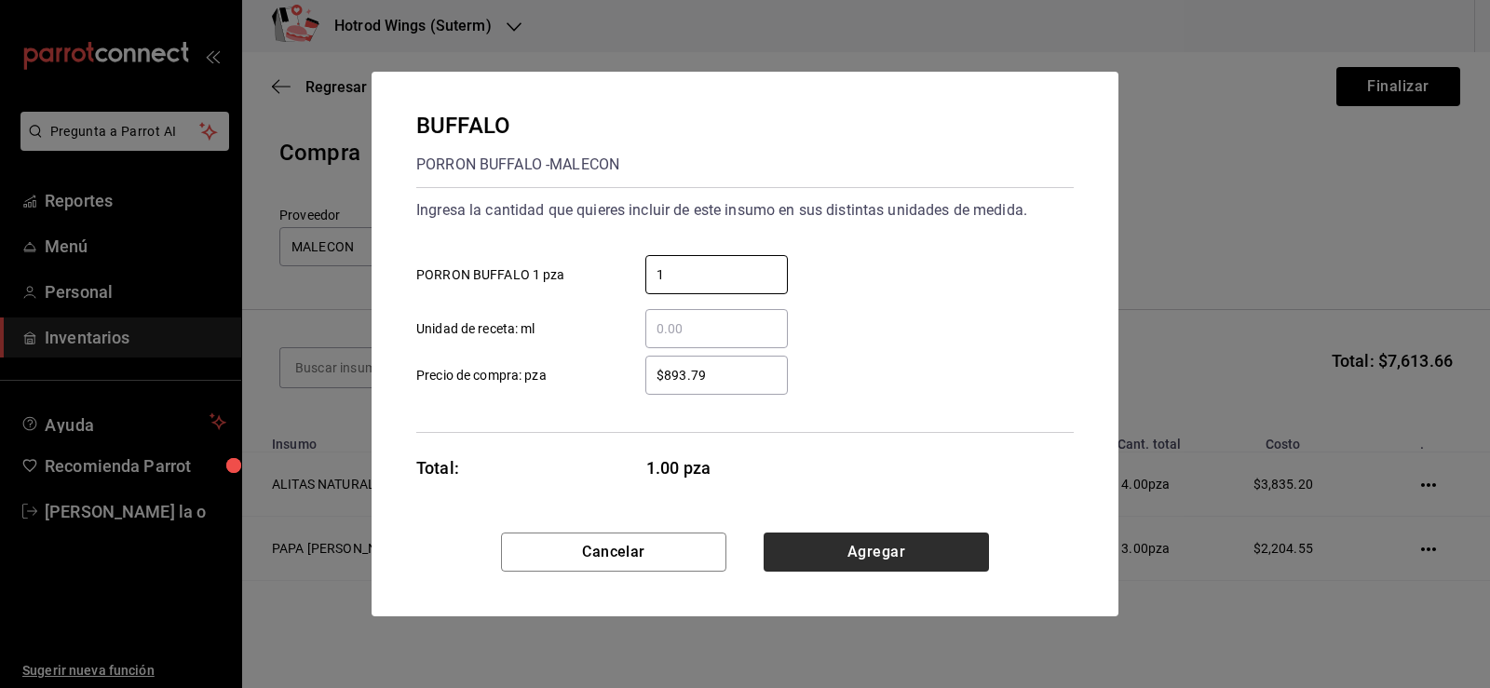
type input "1"
click at [847, 551] on button "Agregar" at bounding box center [876, 552] width 225 height 39
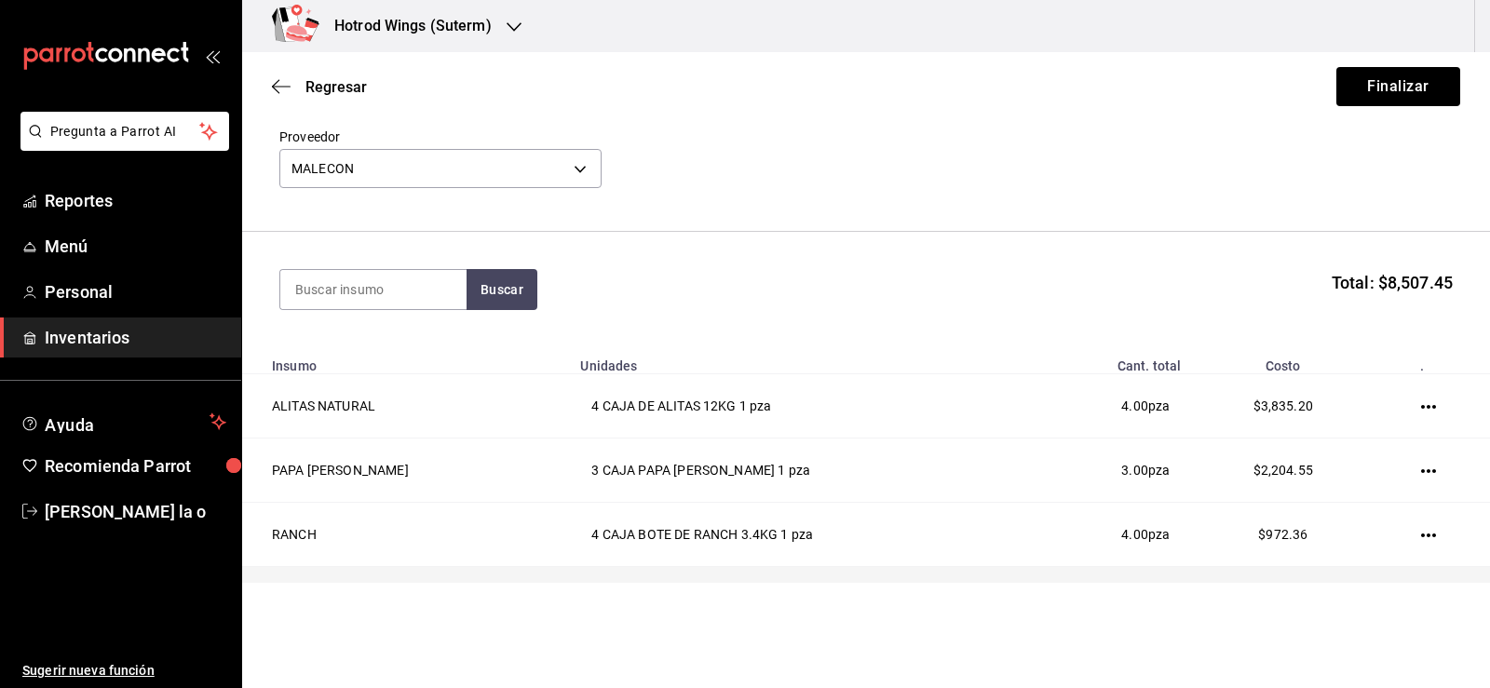
scroll to position [186, 0]
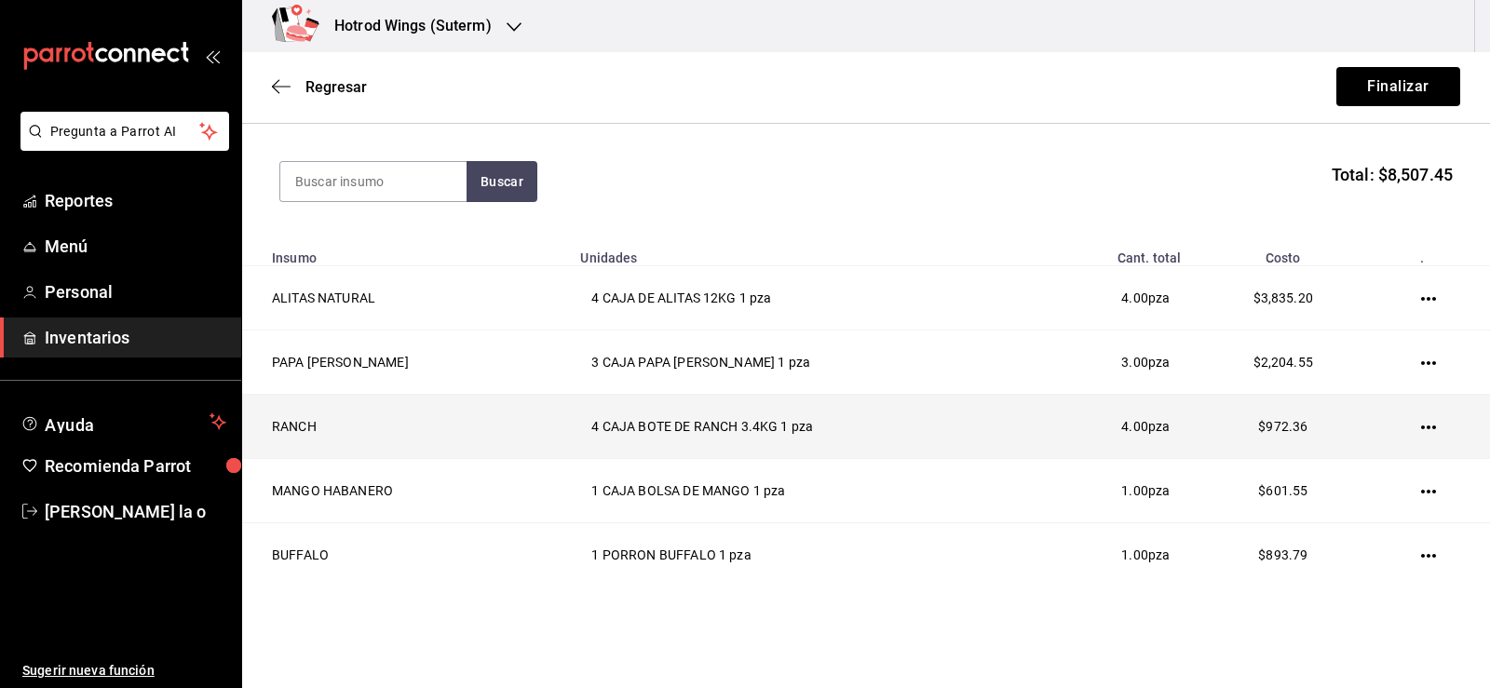
click at [1431, 430] on td at bounding box center [1432, 427] width 116 height 64
click at [1422, 425] on td at bounding box center [1432, 427] width 116 height 64
click at [1417, 418] on td at bounding box center [1432, 427] width 116 height 64
click at [1421, 430] on icon "button" at bounding box center [1428, 427] width 15 height 15
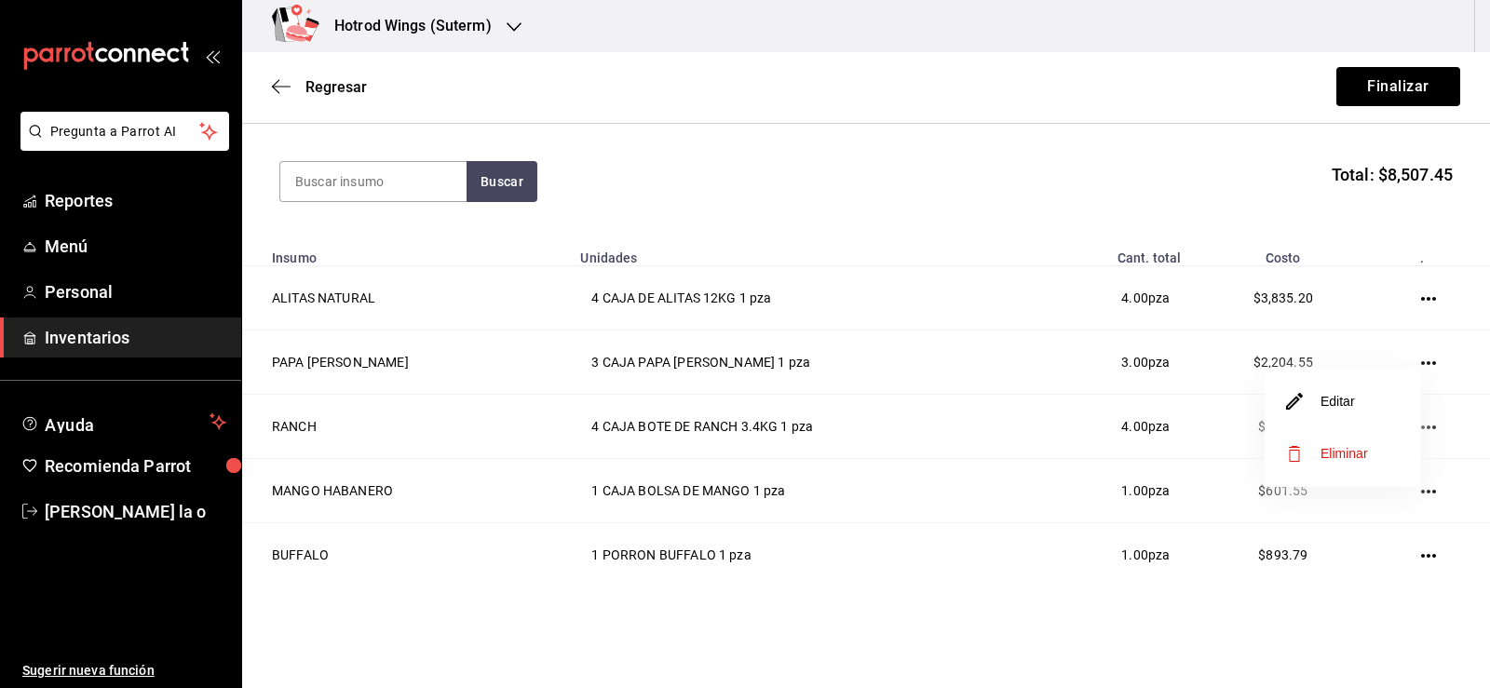
click at [1363, 459] on span "Eliminar" at bounding box center [1345, 453] width 48 height 15
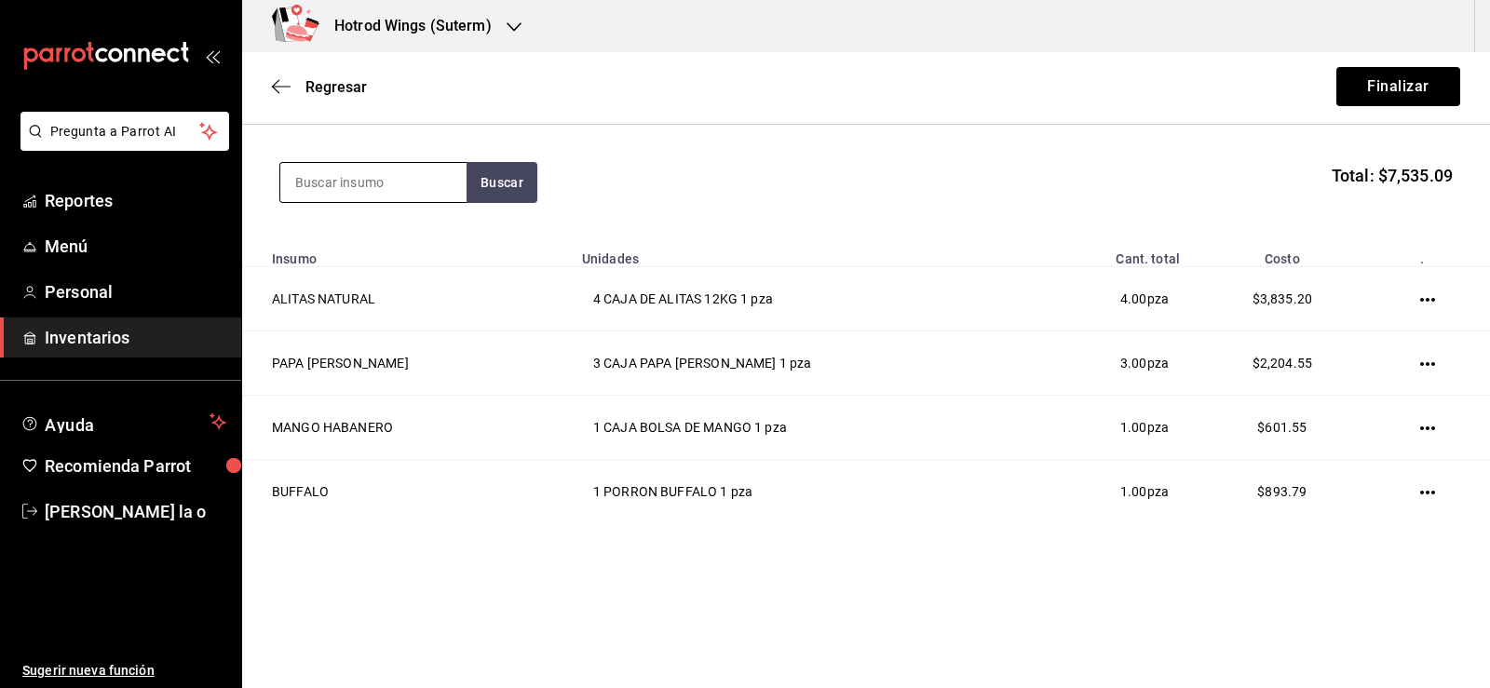
click at [334, 182] on input at bounding box center [373, 182] width 186 height 39
type input "a"
type input "ranch"
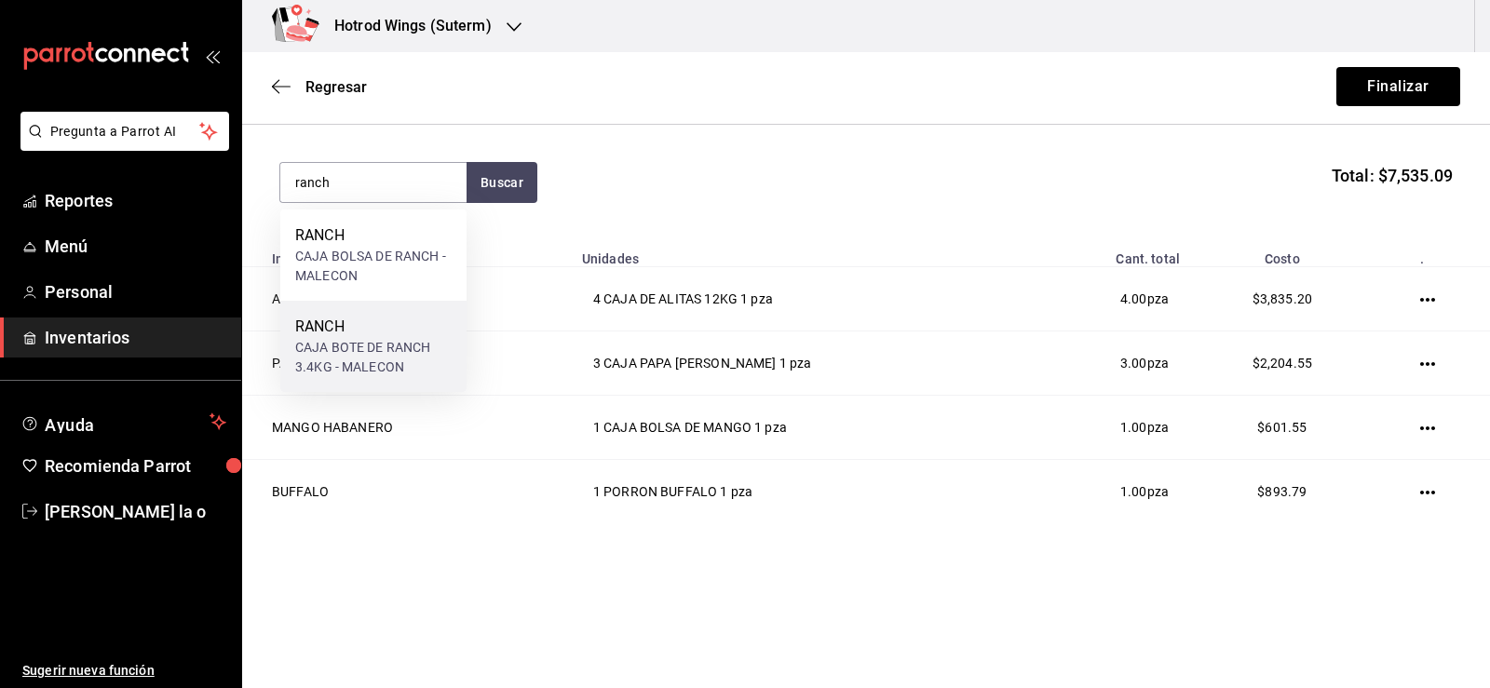
click at [352, 333] on div "RANCH" at bounding box center [373, 327] width 156 height 22
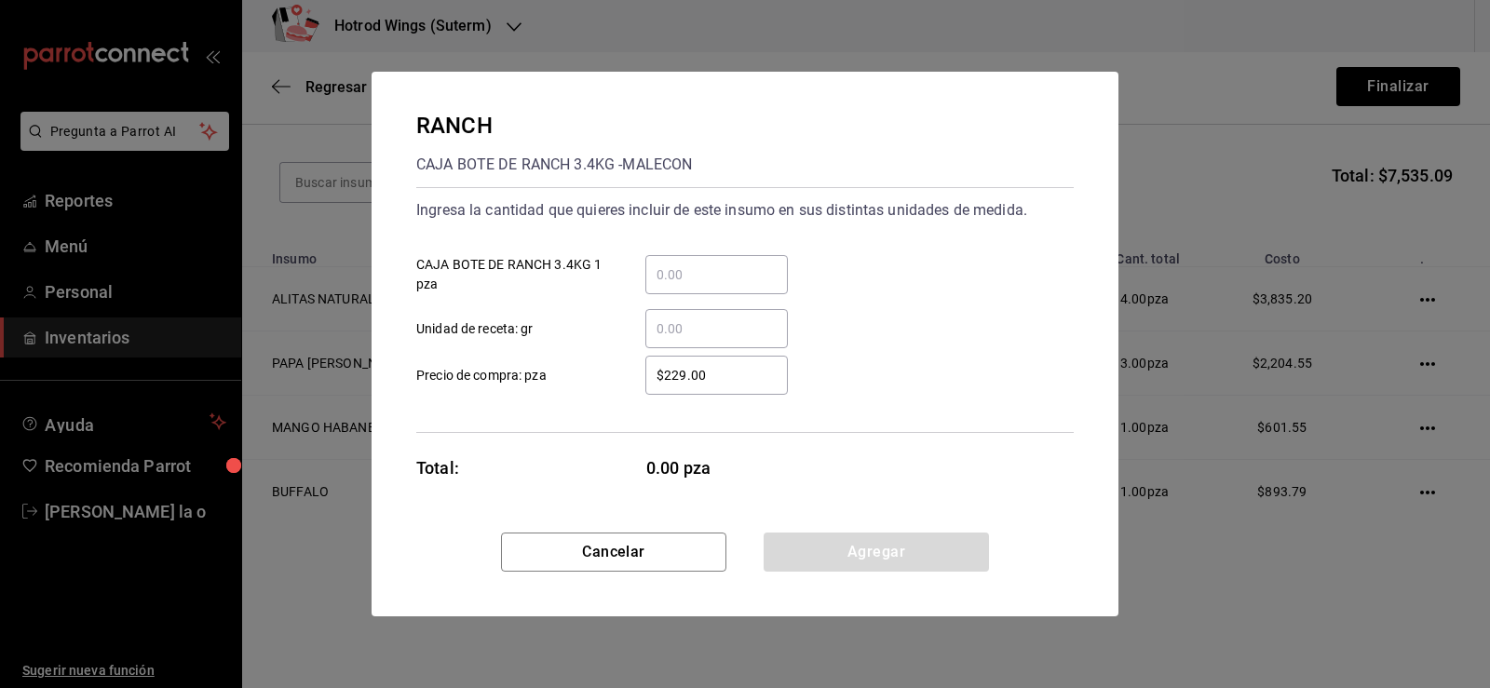
click at [704, 260] on div "​" at bounding box center [716, 274] width 143 height 39
click at [704, 264] on input "​ CAJA BOTE DE RANCH 3.4KG 1 pza" at bounding box center [716, 275] width 143 height 22
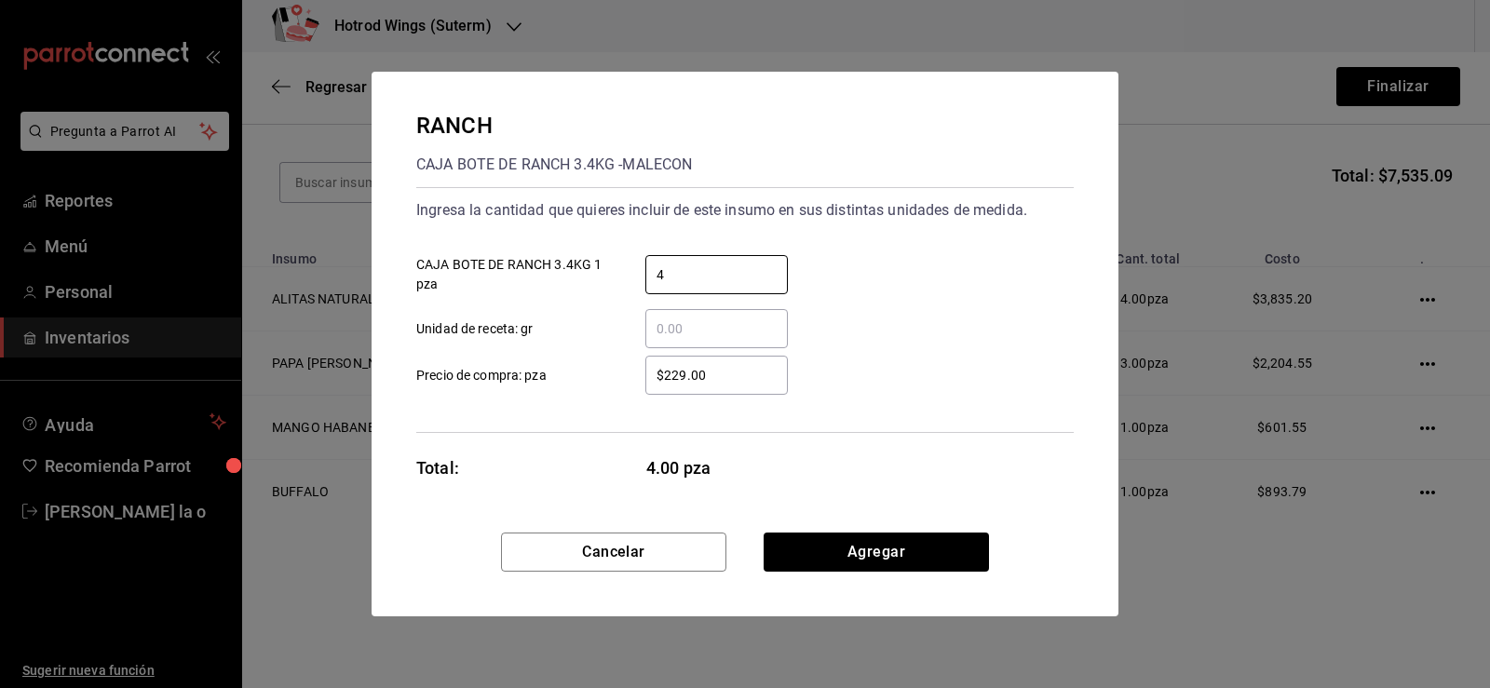
type input "4"
click at [726, 378] on input "$229.00" at bounding box center [716, 375] width 143 height 22
type input "$243"
click at [875, 547] on button "Agregar" at bounding box center [876, 552] width 225 height 39
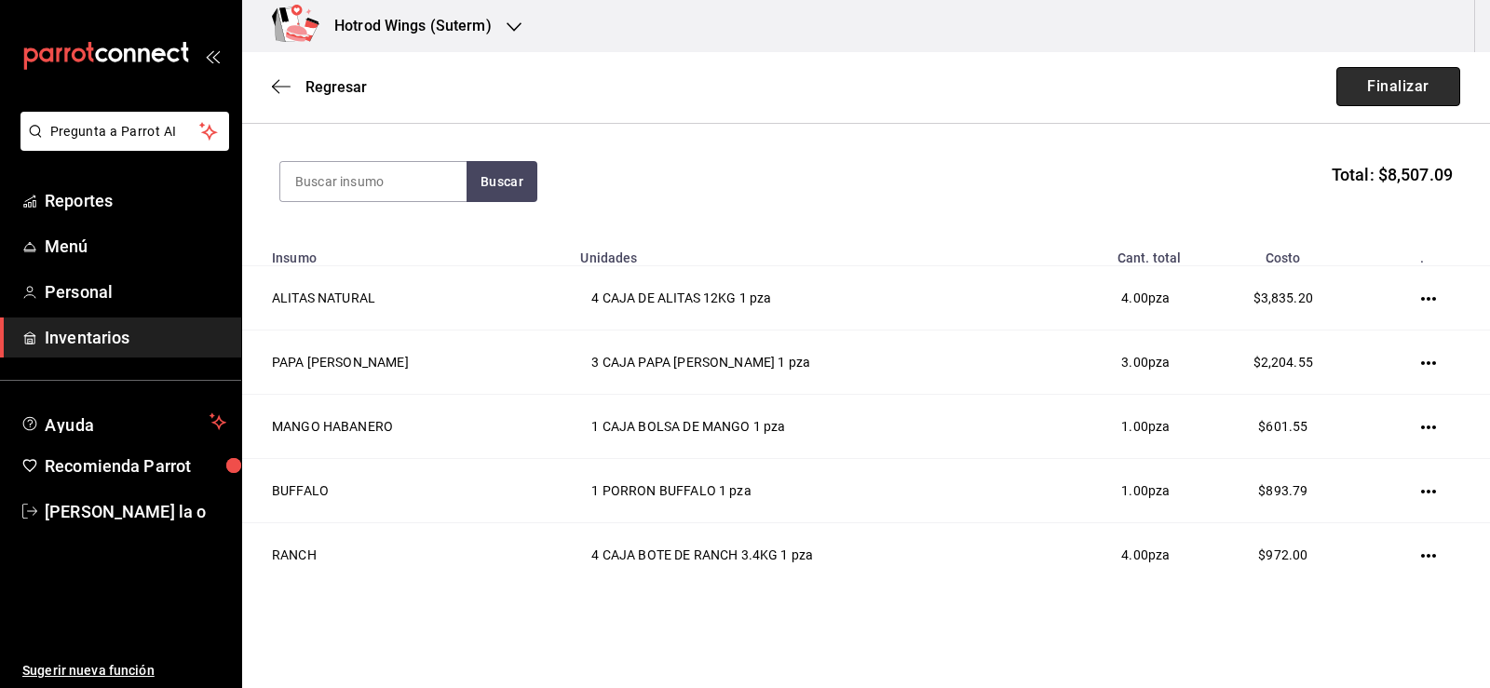
click at [1381, 89] on button "Finalizar" at bounding box center [1399, 86] width 124 height 39
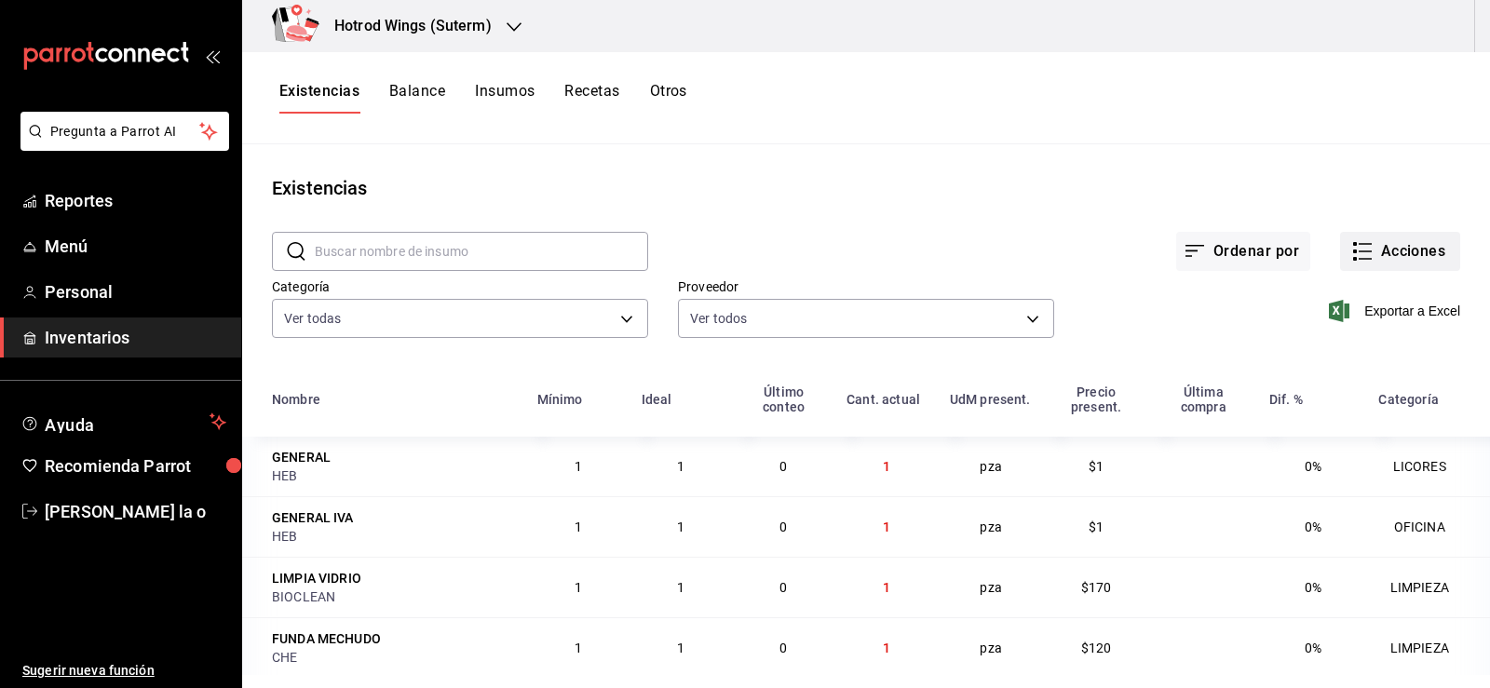
click at [1399, 243] on button "Acciones" at bounding box center [1400, 251] width 120 height 39
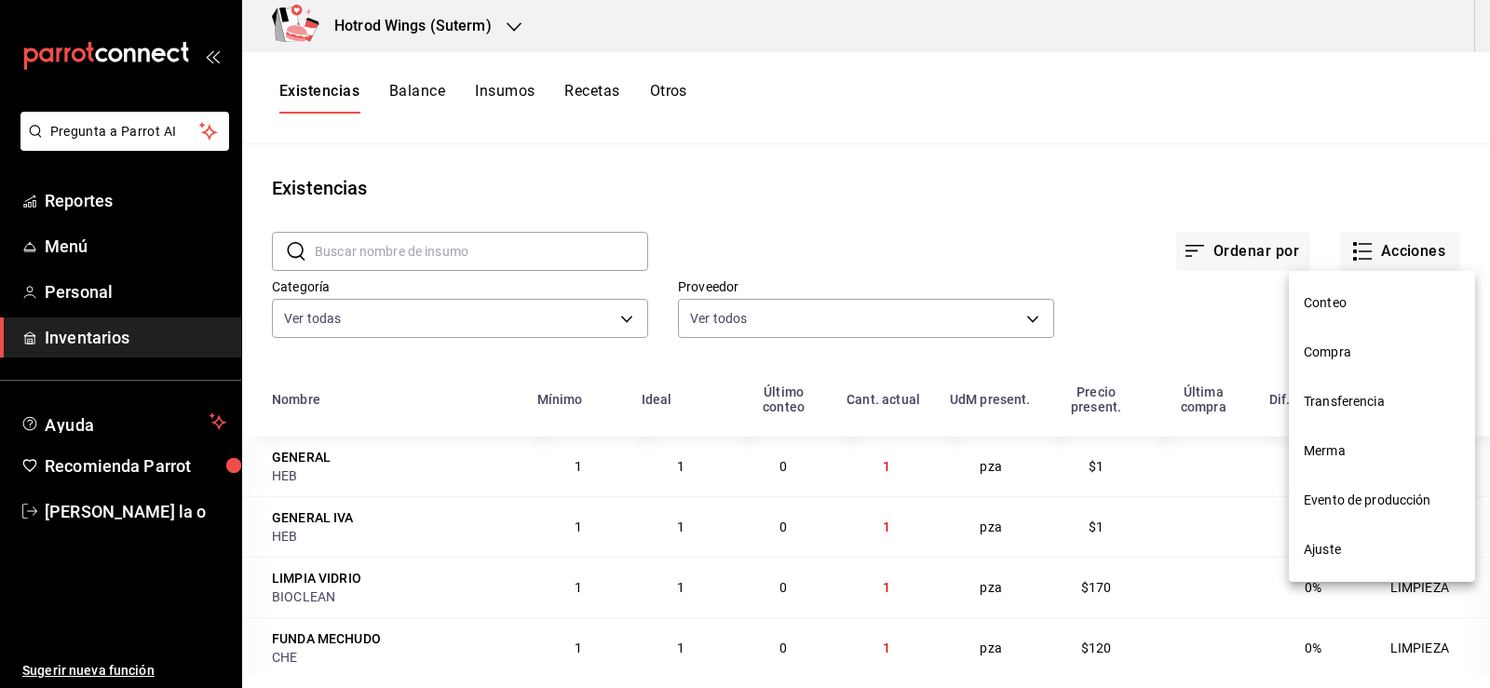
click at [1389, 363] on li "Compra" at bounding box center [1382, 352] width 186 height 49
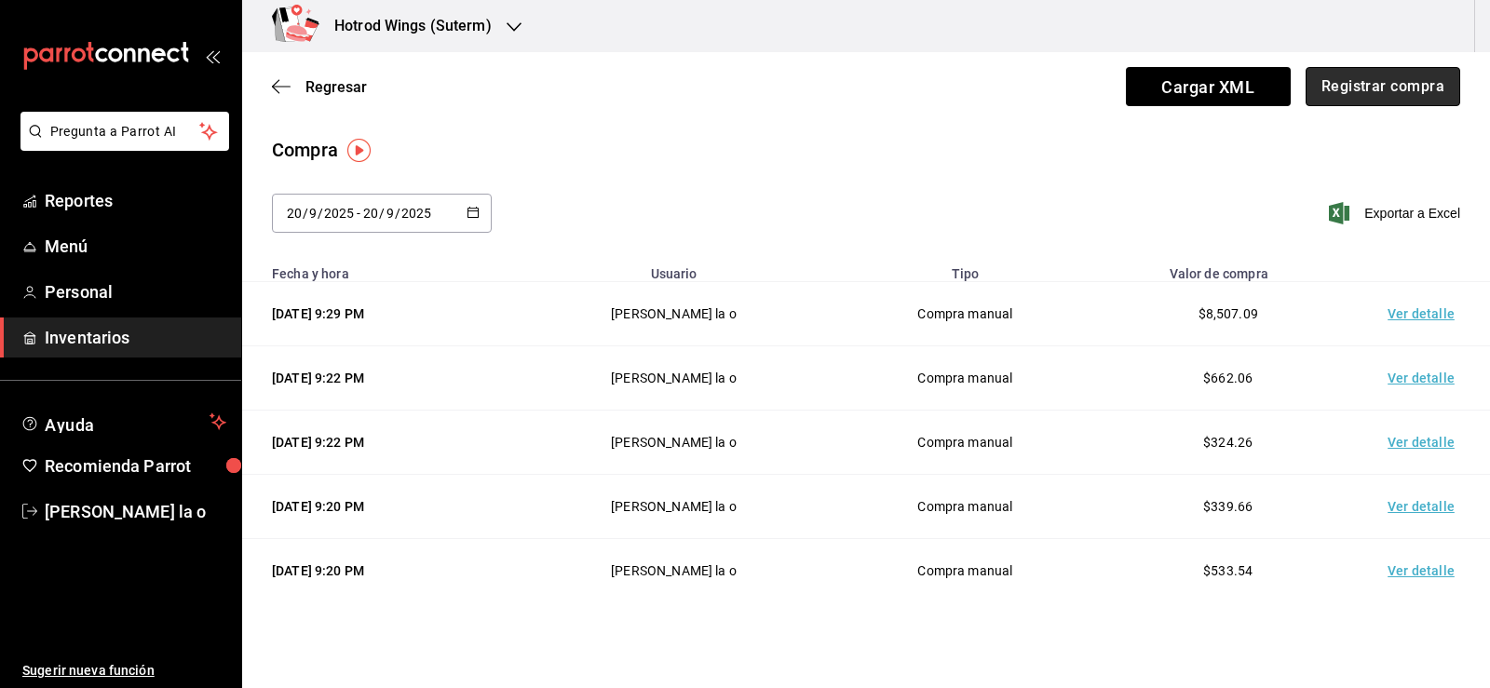
click at [1391, 104] on button "Registrar compra" at bounding box center [1383, 86] width 155 height 39
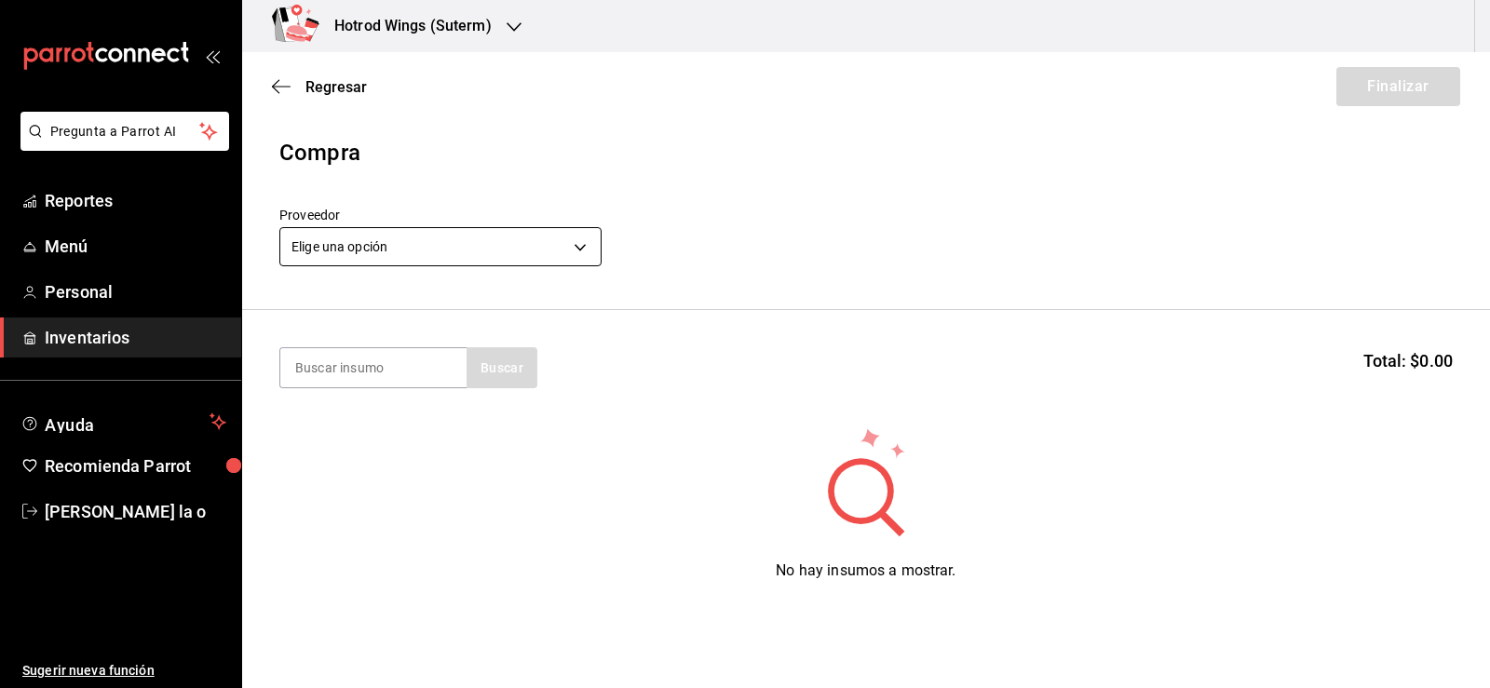
click at [572, 231] on body "Pregunta a Parrot AI Reportes Menú Personal Inventarios Ayuda Recomienda Parrot…" at bounding box center [745, 291] width 1490 height 583
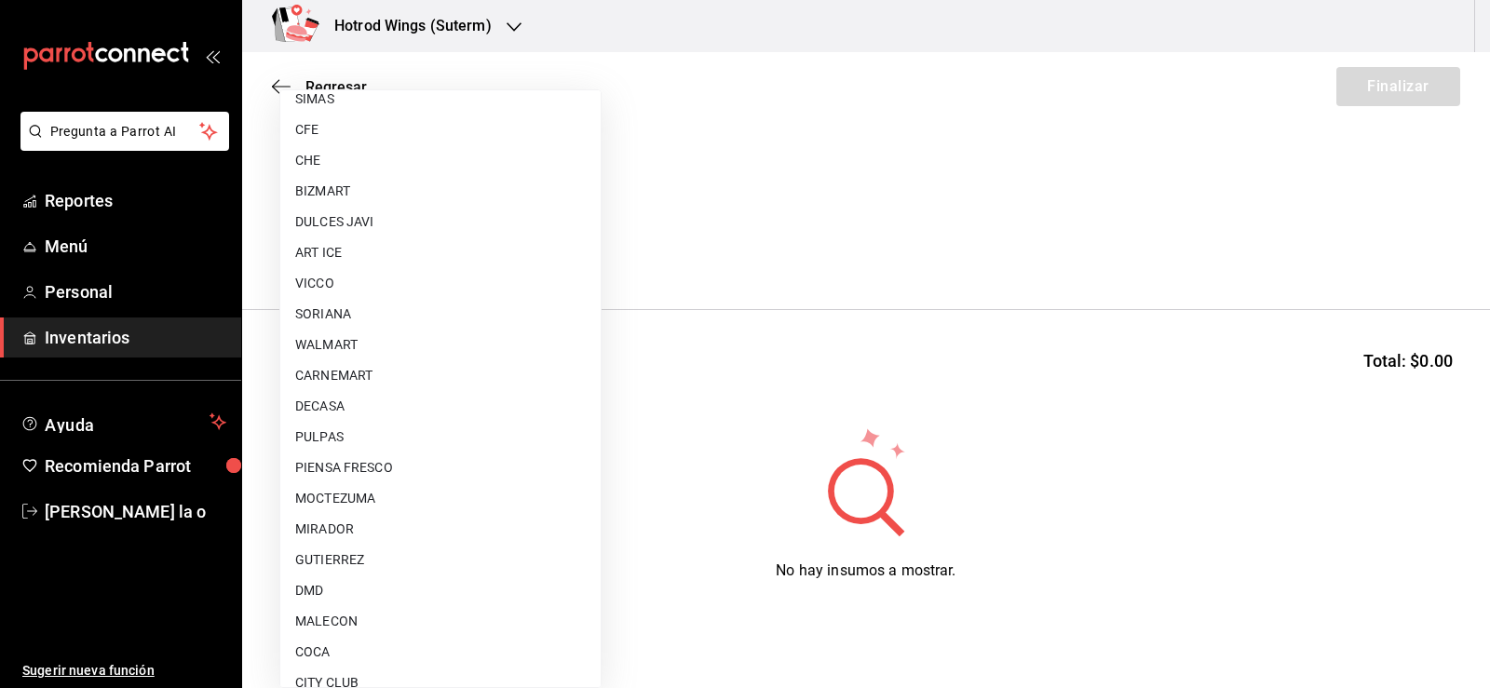
scroll to position [1385, 0]
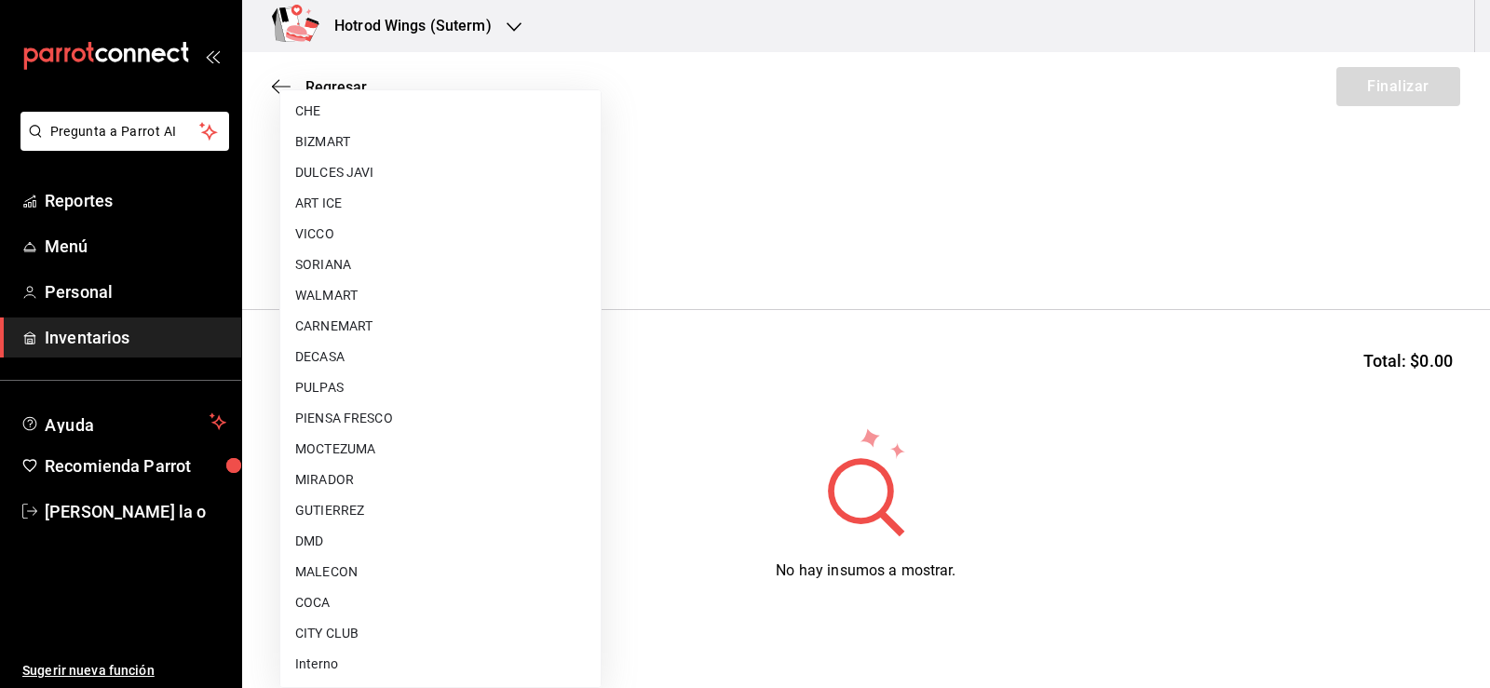
click at [376, 446] on li "MOCTEZUMA" at bounding box center [440, 449] width 320 height 31
type input "c229c73b-6d85-4d12-85ab-8d580e0a1bbf"
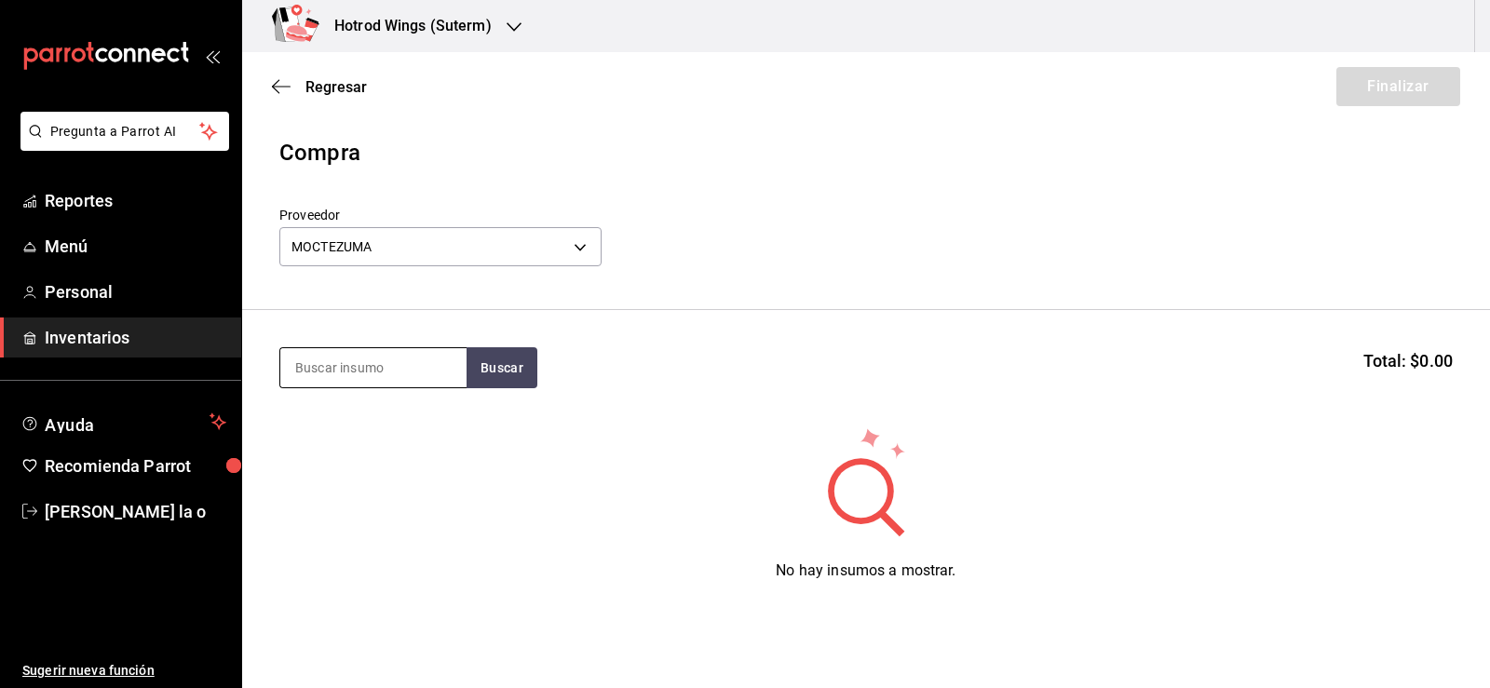
click at [337, 380] on input at bounding box center [373, 367] width 186 height 39
click at [357, 376] on input at bounding box center [373, 367] width 186 height 39
type input "tecate"
click at [509, 374] on button "Buscar" at bounding box center [502, 367] width 71 height 41
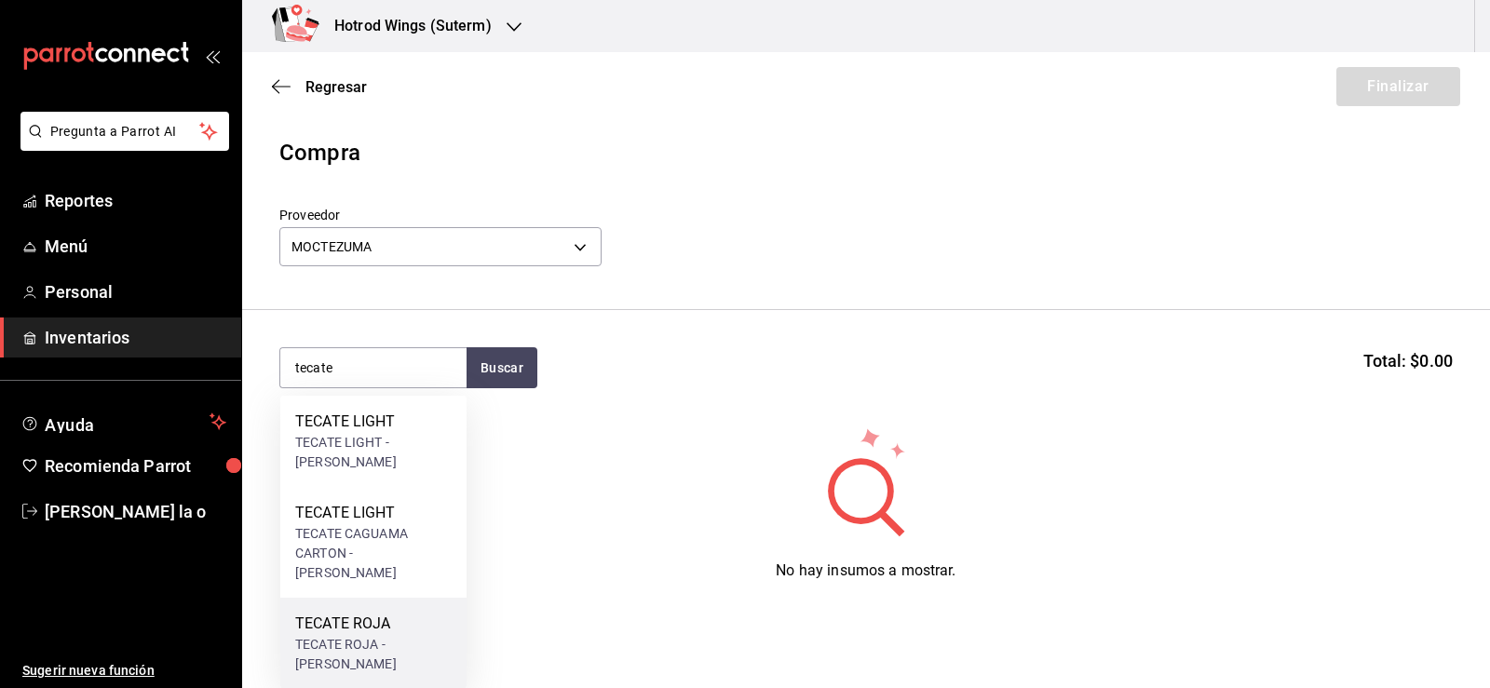
click at [386, 636] on div "TECATE ROJA - MOCTEZUMA" at bounding box center [373, 654] width 156 height 39
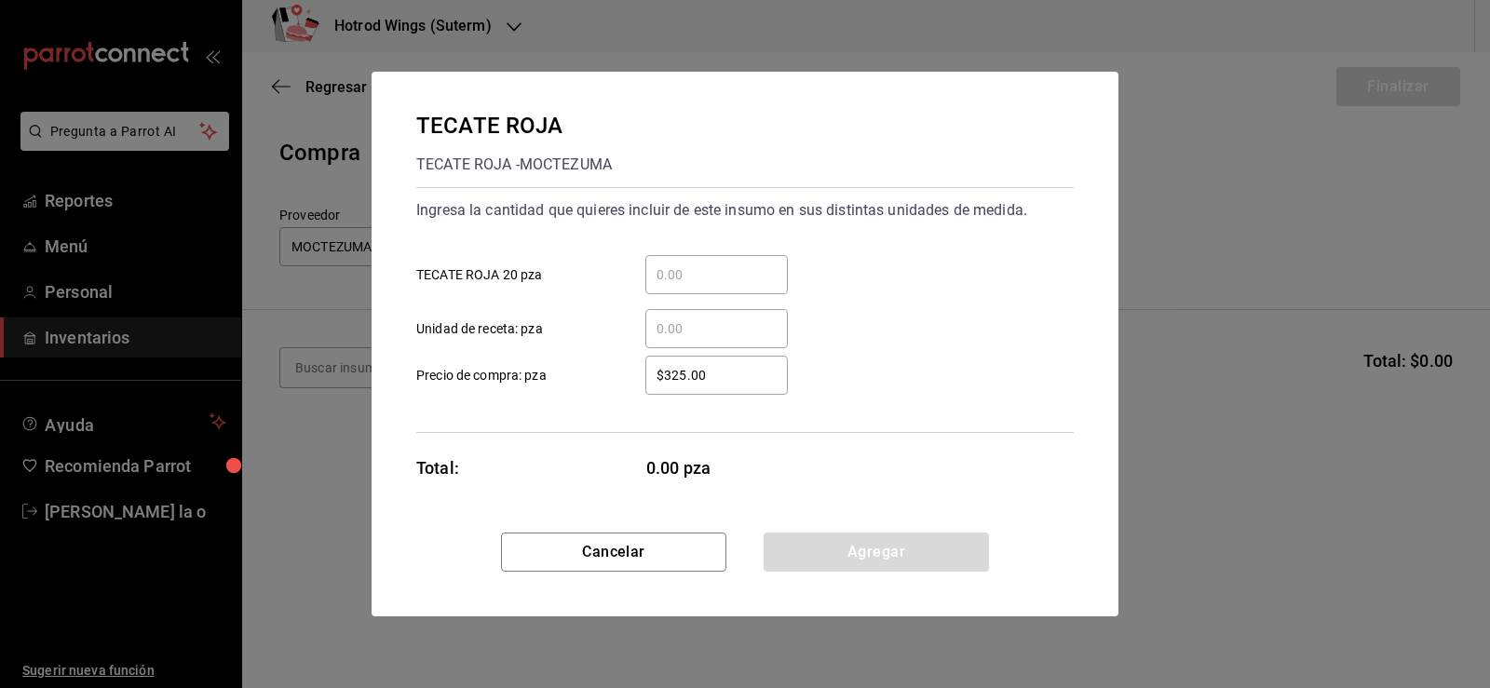
click at [682, 278] on input "​ TECATE ROJA 20 pza" at bounding box center [716, 275] width 143 height 22
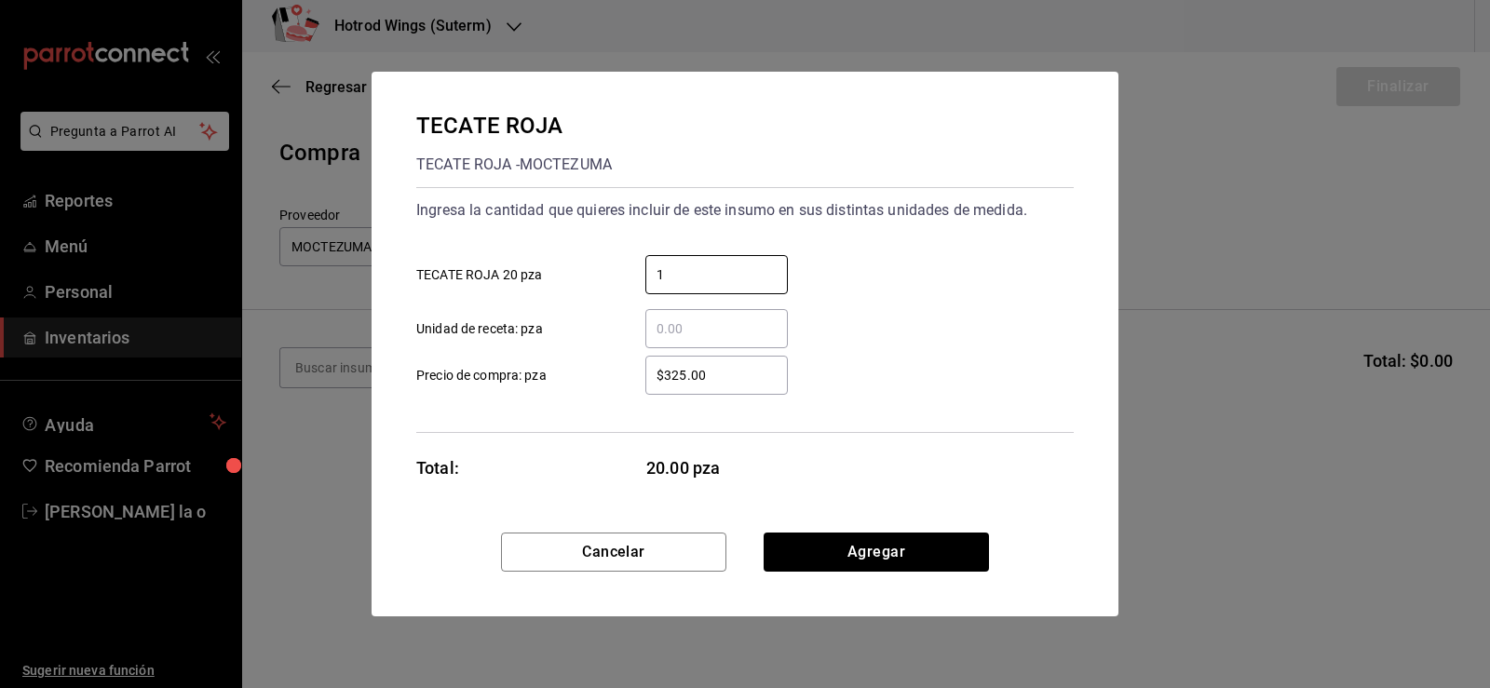
type input "1"
click at [631, 399] on div "Ingresa la cantidad que quieres incluir de este insumo en sus distintas unidade…" at bounding box center [745, 310] width 658 height 246
click at [740, 380] on input "$325.00" at bounding box center [716, 375] width 143 height 22
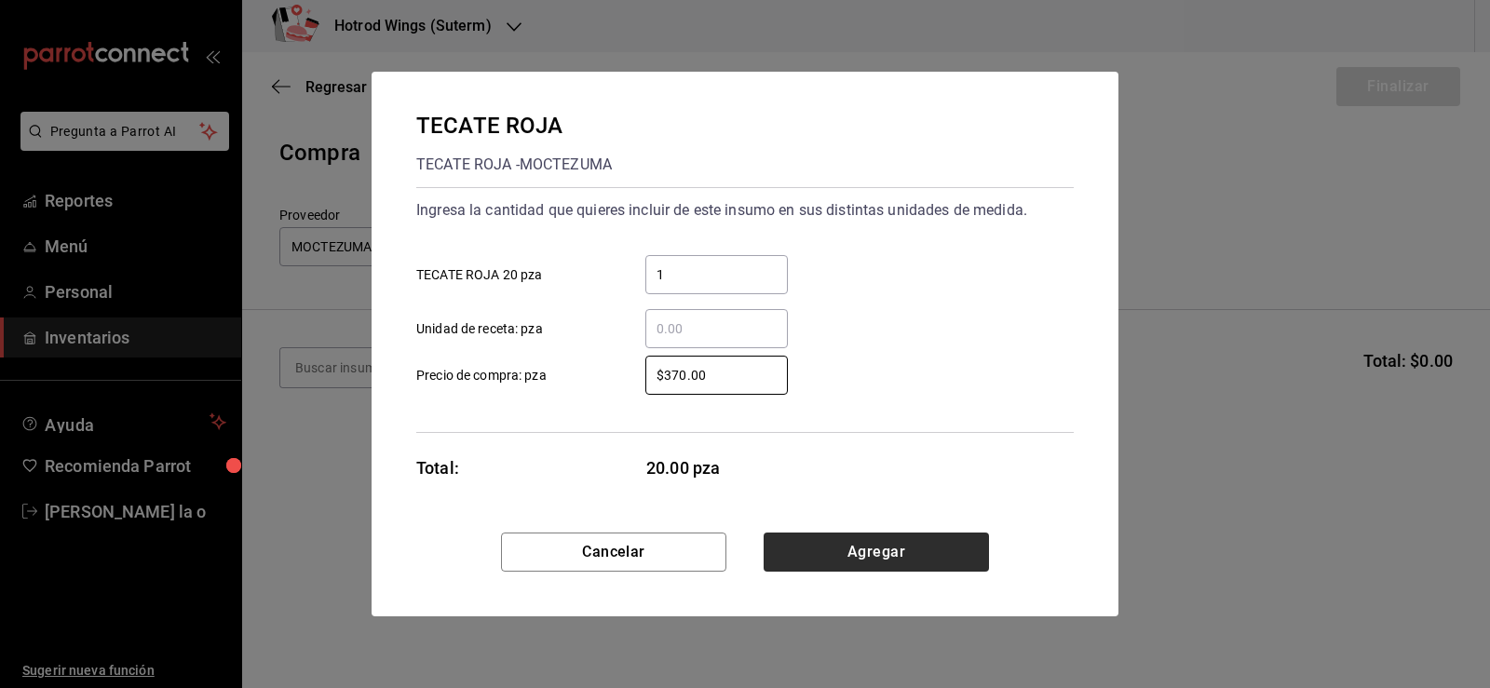
type input "$370.00"
click at [837, 540] on button "Agregar" at bounding box center [876, 552] width 225 height 39
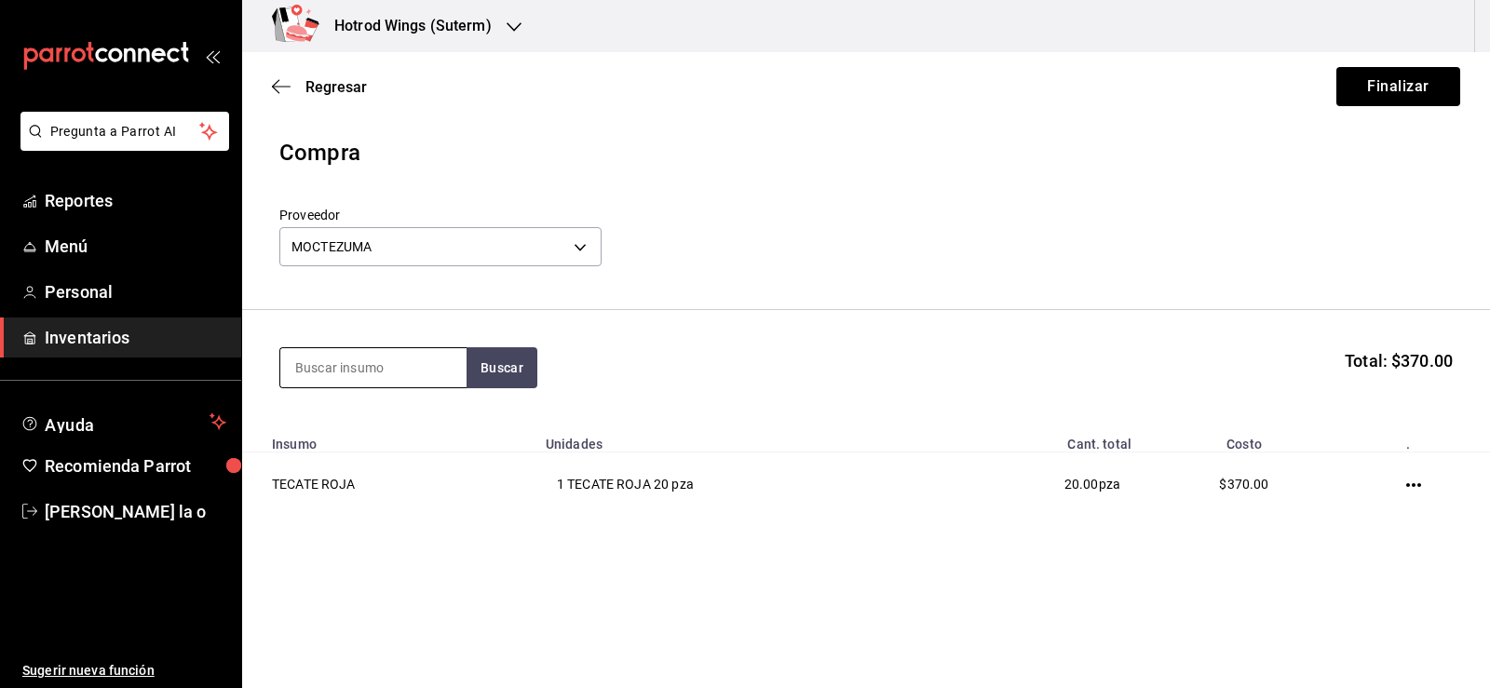
click at [346, 378] on input at bounding box center [373, 367] width 186 height 39
type input "tecate"
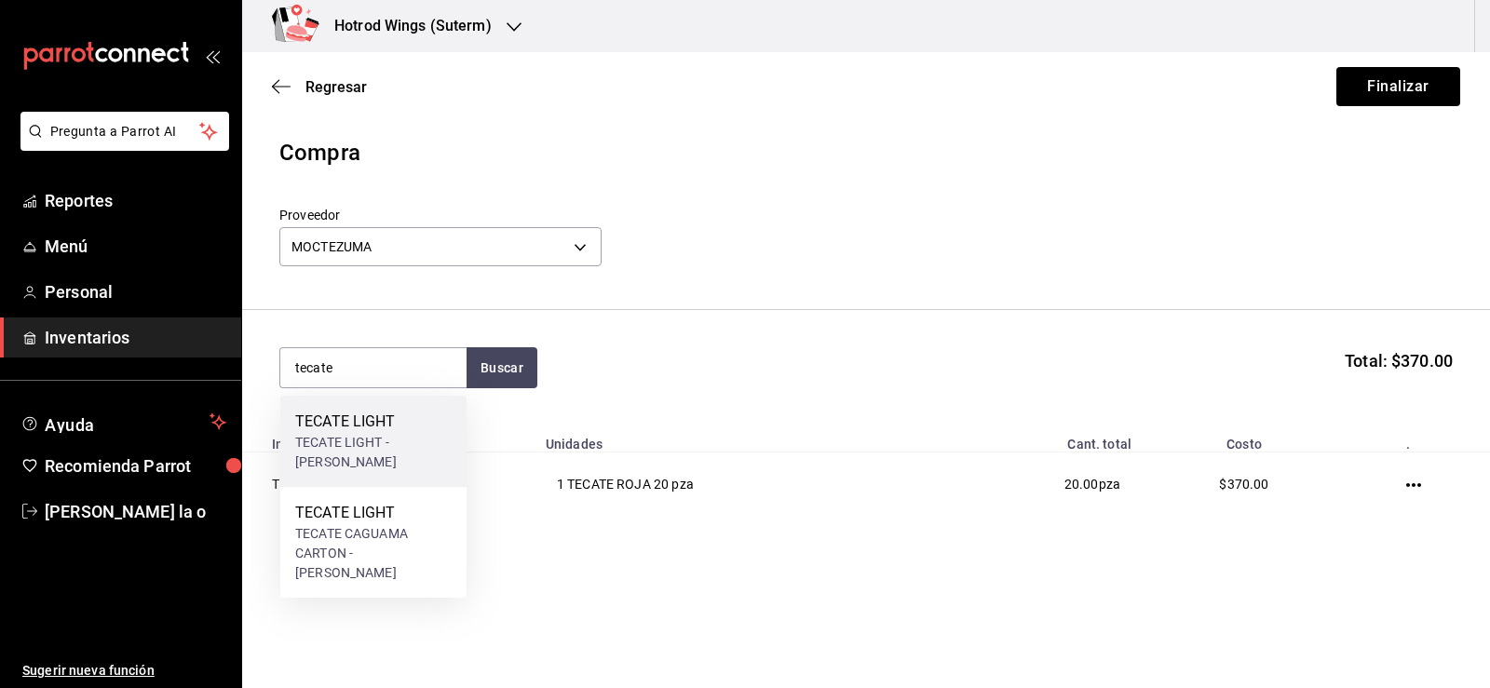
click at [387, 449] on div "TECATE LIGHT - MOCTEZUMA" at bounding box center [373, 452] width 156 height 39
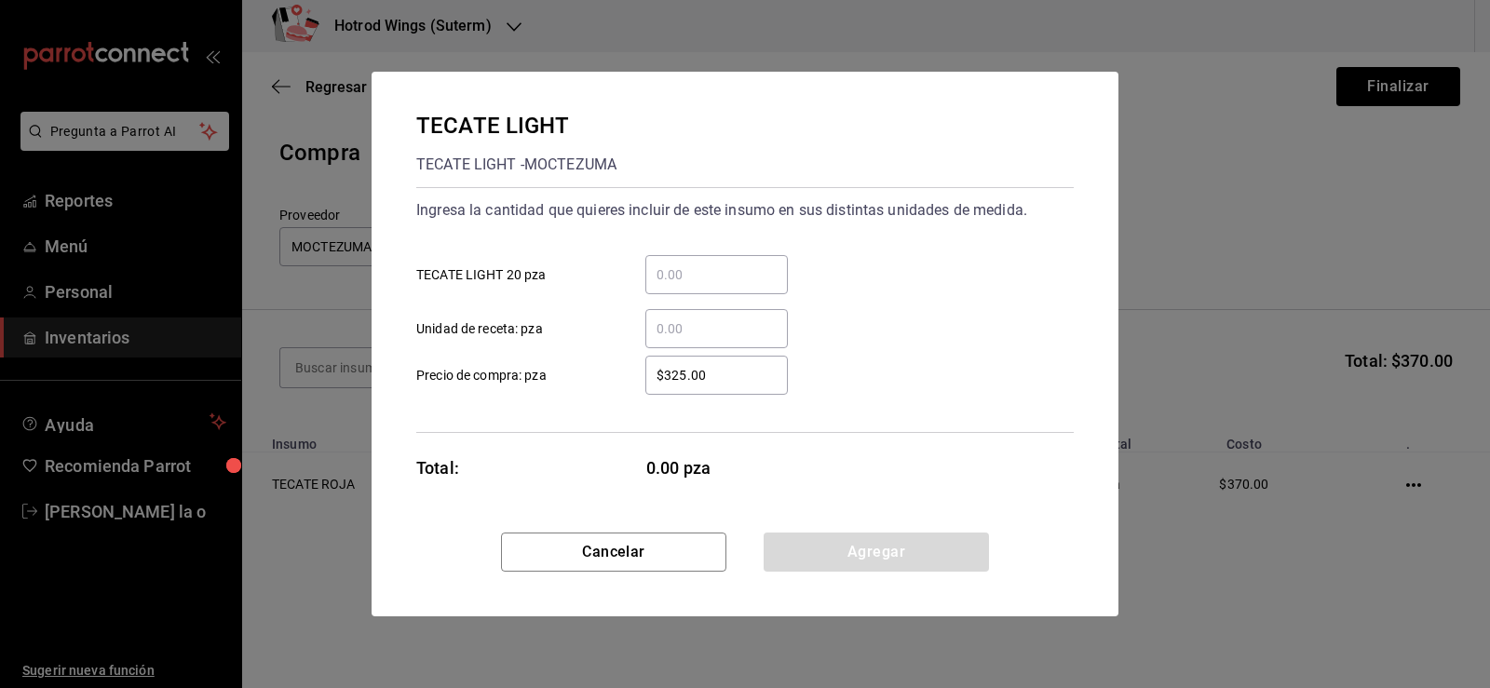
click at [698, 270] on input "​ TECATE LIGHT 20 pza" at bounding box center [716, 275] width 143 height 22
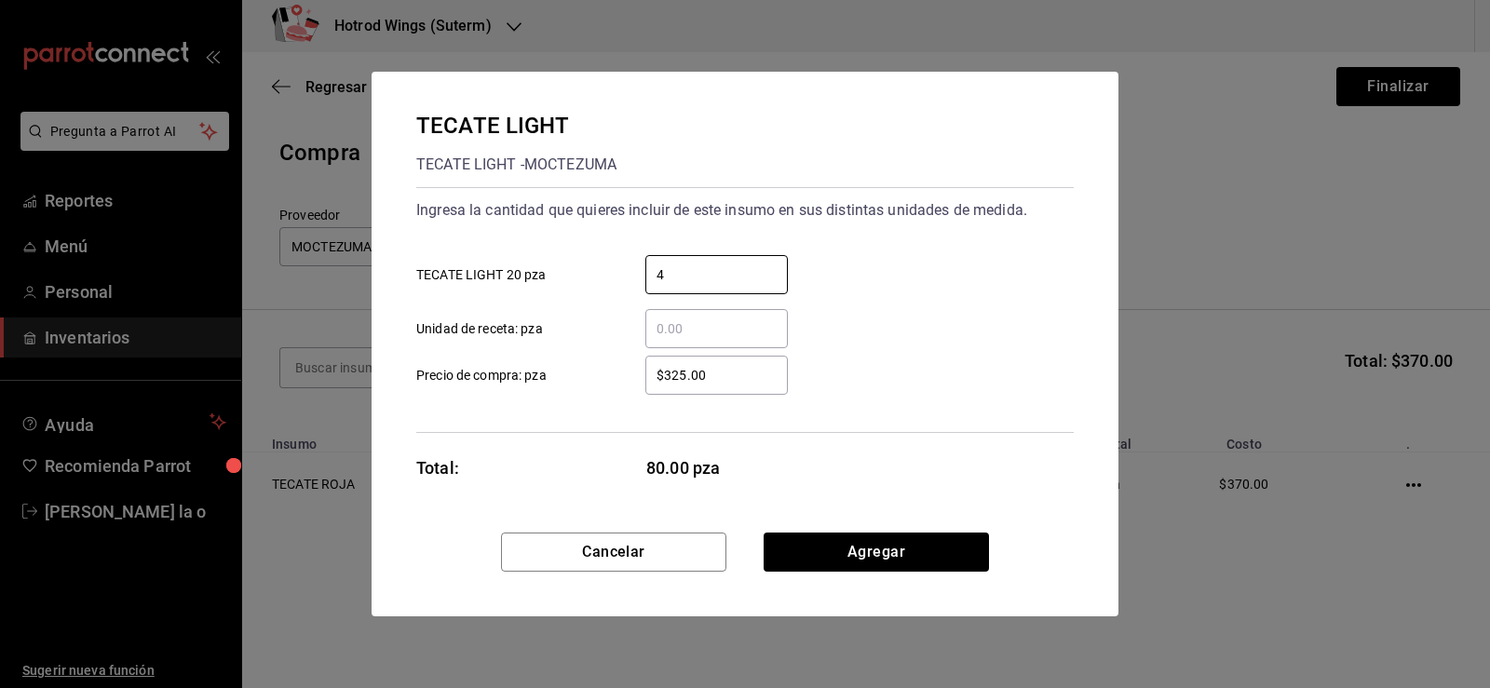
type input "4"
click at [723, 384] on input "$325.00" at bounding box center [716, 375] width 143 height 22
type input "$370.00"
click at [901, 541] on button "Agregar" at bounding box center [876, 552] width 225 height 39
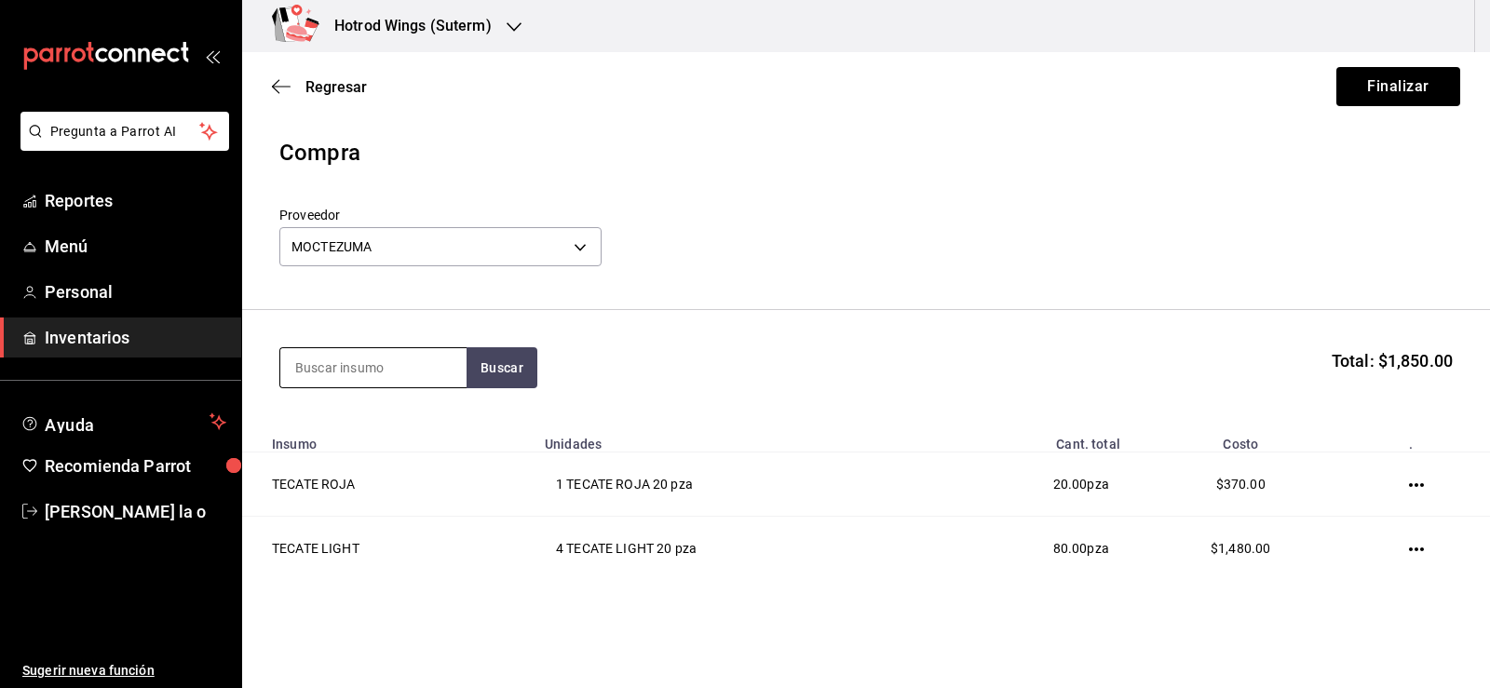
click at [315, 365] on input at bounding box center [373, 367] width 186 height 39
type input "indio"
click at [485, 363] on button "Buscar" at bounding box center [502, 367] width 71 height 41
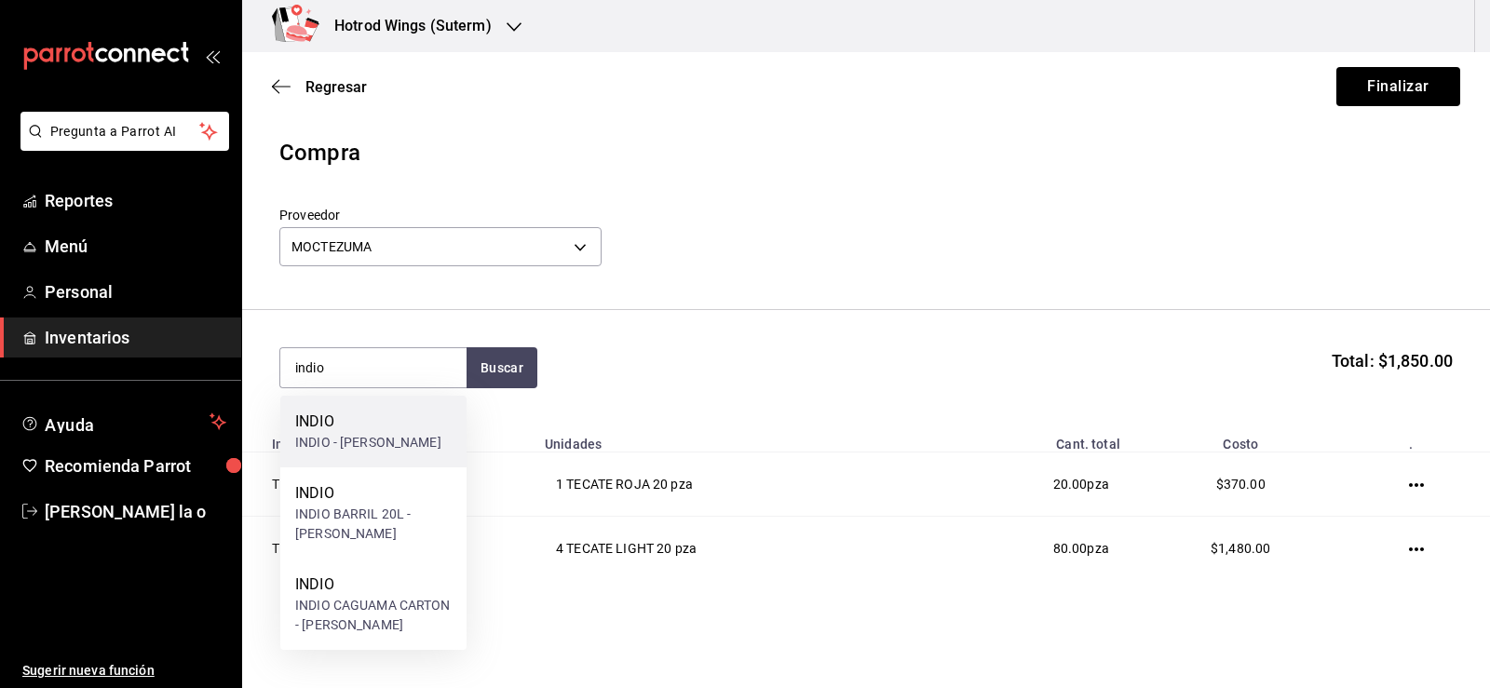
click at [402, 441] on div "INDIO - MOCTEZUMA" at bounding box center [368, 443] width 146 height 20
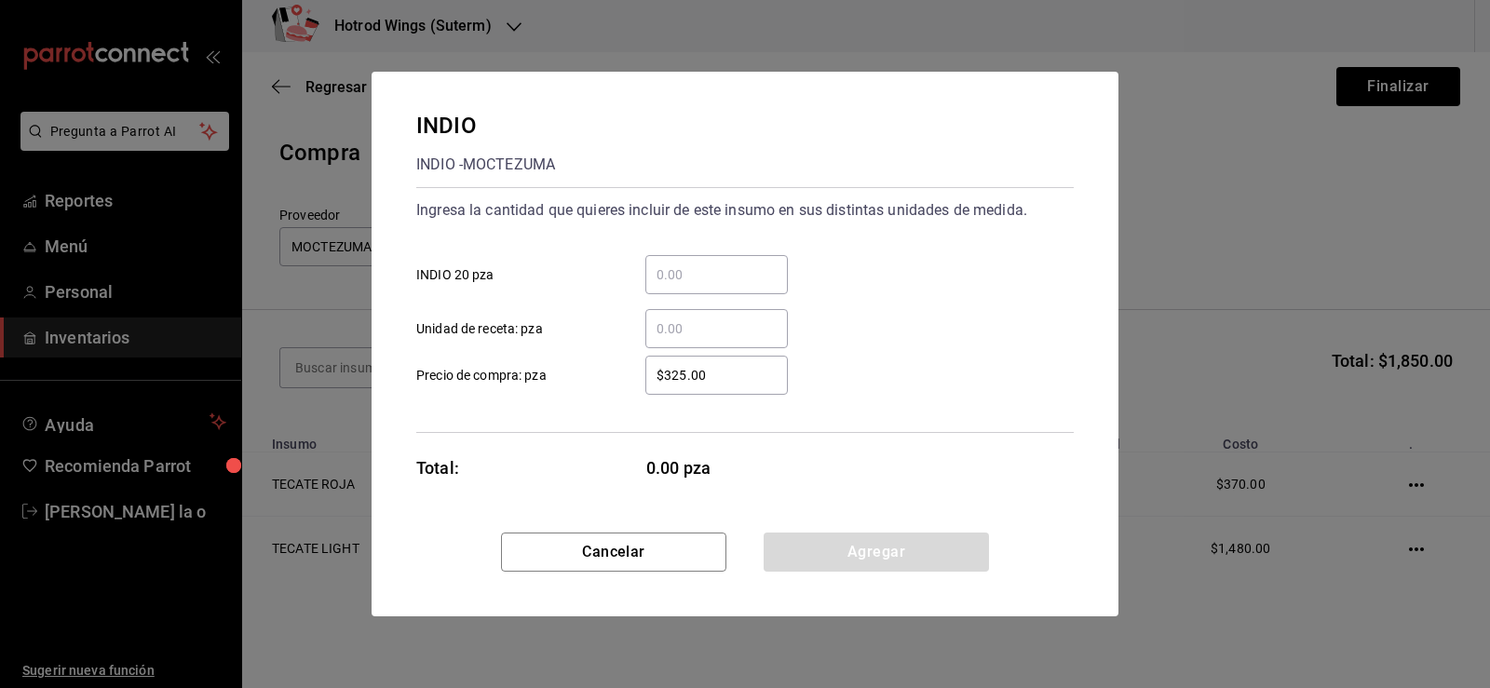
click at [665, 276] on input "​ INDIO 20 pza" at bounding box center [716, 275] width 143 height 22
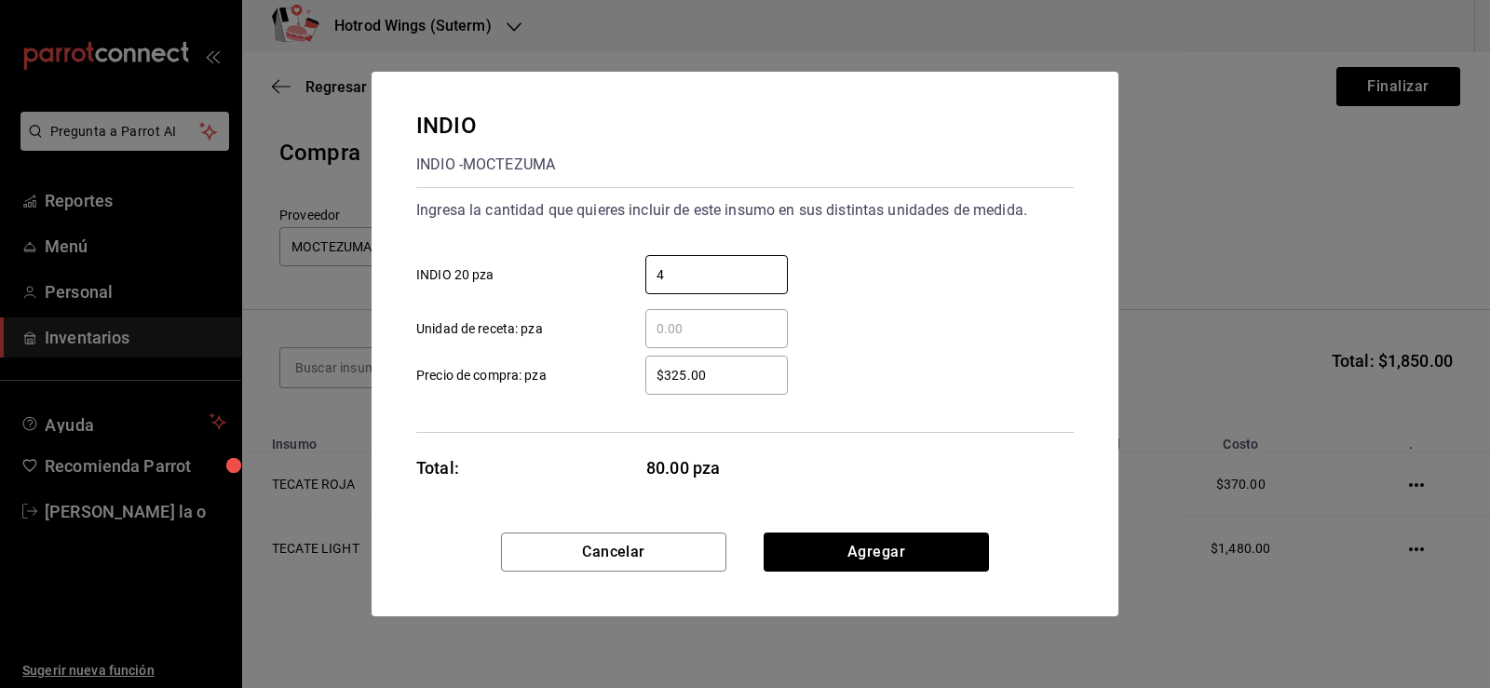
type input "4"
click at [729, 381] on input "$325.00" at bounding box center [716, 375] width 143 height 22
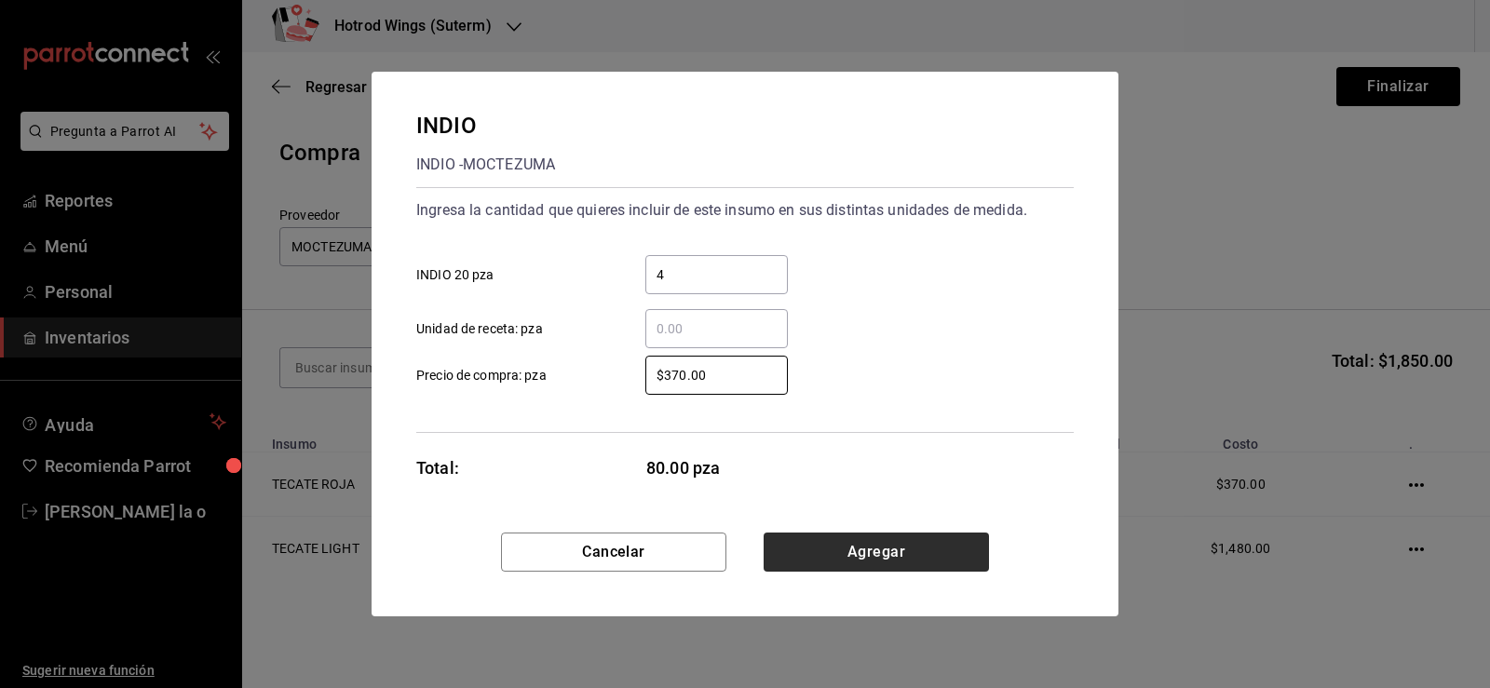
type input "$370.00"
click at [821, 549] on button "Agregar" at bounding box center [876, 552] width 225 height 39
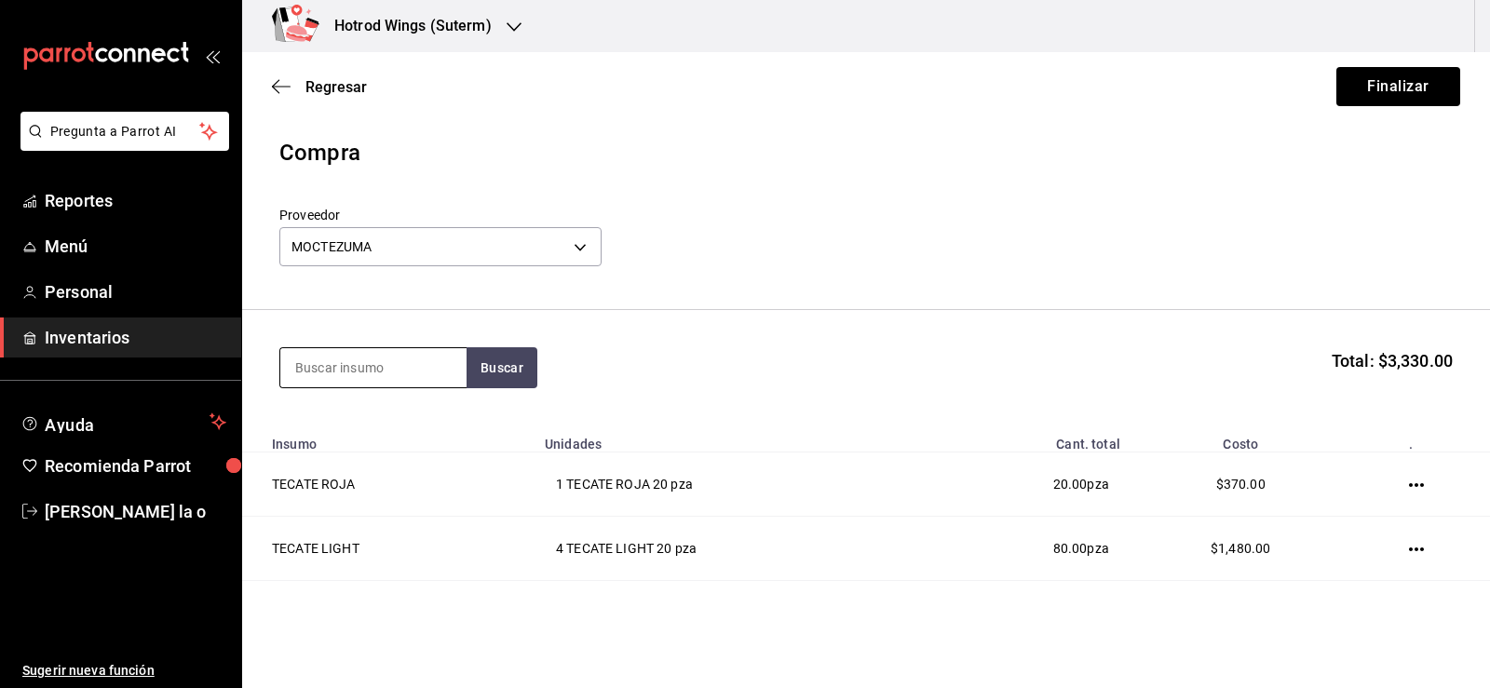
click at [396, 367] on input at bounding box center [373, 367] width 186 height 39
type input "lager"
click at [504, 360] on button "Buscar" at bounding box center [502, 367] width 71 height 41
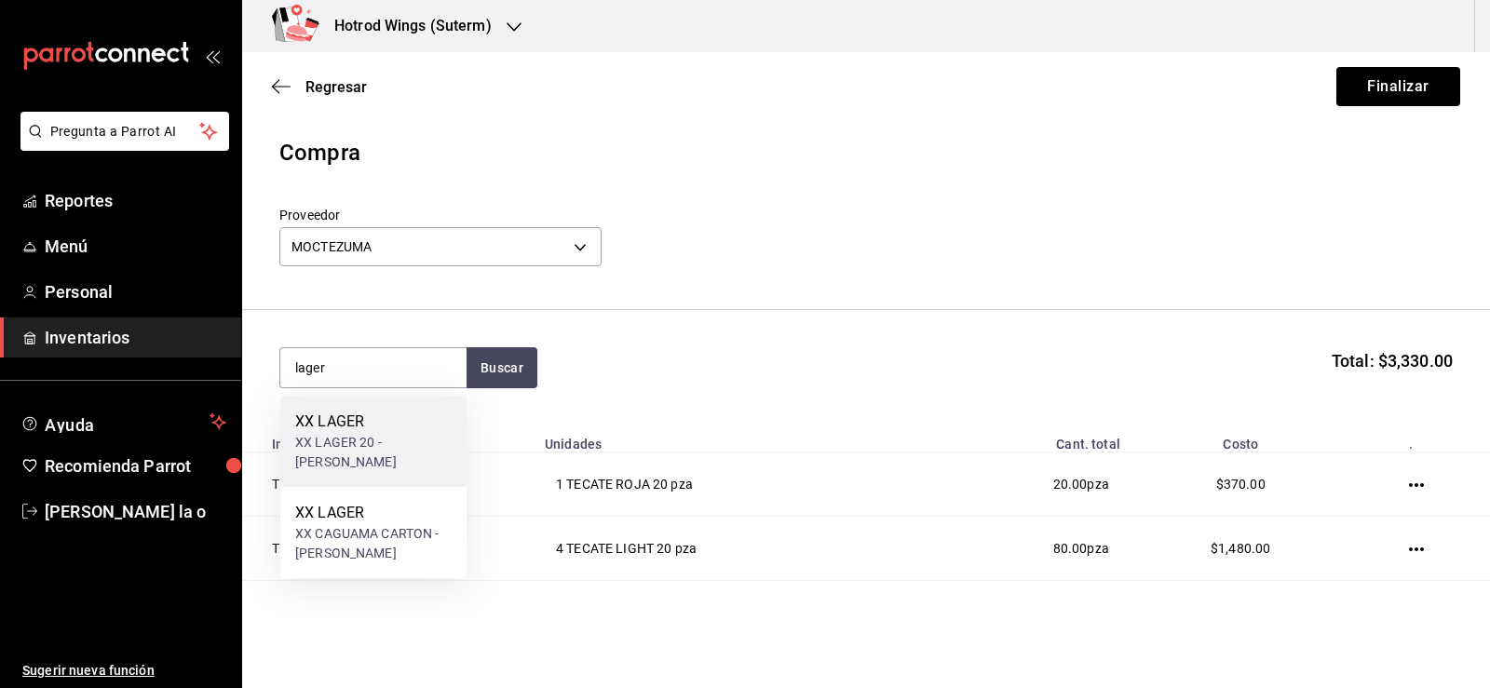
drag, startPoint x: 401, startPoint y: 441, endPoint x: 411, endPoint y: 440, distance: 10.3
click at [411, 440] on div "XX LAGER 20 - MOCTEZUMA" at bounding box center [373, 452] width 156 height 39
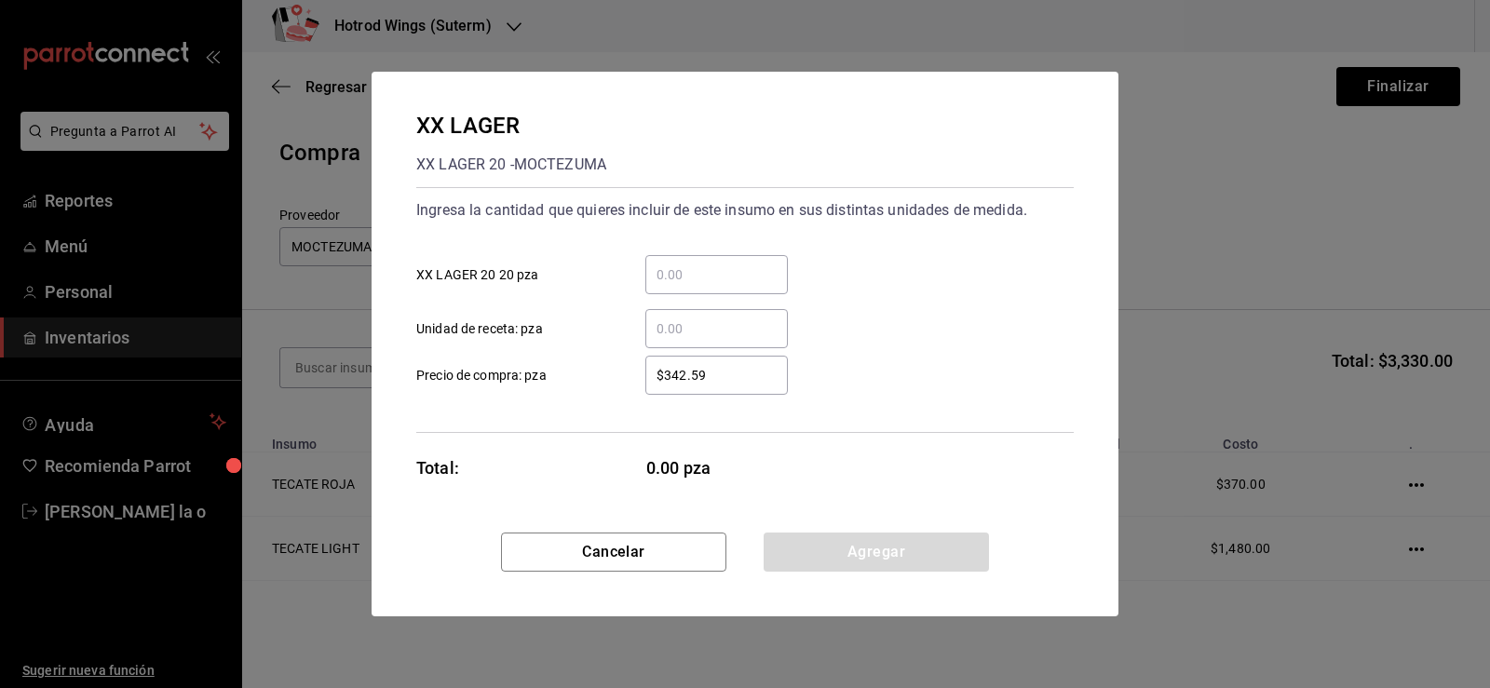
click at [684, 281] on input "​ XX LAGER 20 20 pza" at bounding box center [716, 275] width 143 height 22
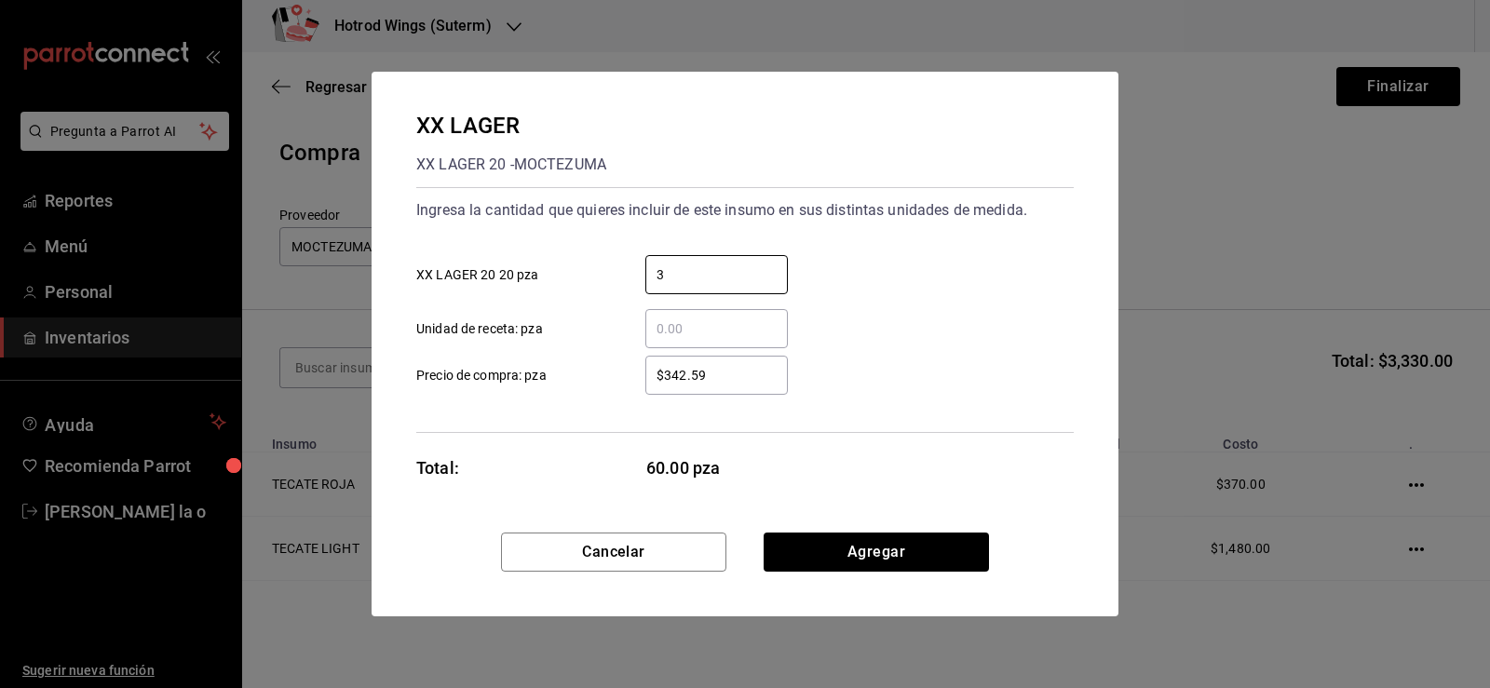
type input "3"
drag, startPoint x: 673, startPoint y: 407, endPoint x: 688, endPoint y: 390, distance: 22.4
click at [680, 399] on div "Ingresa la cantidad que quieres incluir de este insumo en sus distintas unidade…" at bounding box center [745, 310] width 658 height 246
click at [725, 378] on input "$342.59" at bounding box center [716, 375] width 143 height 22
type input "$3"
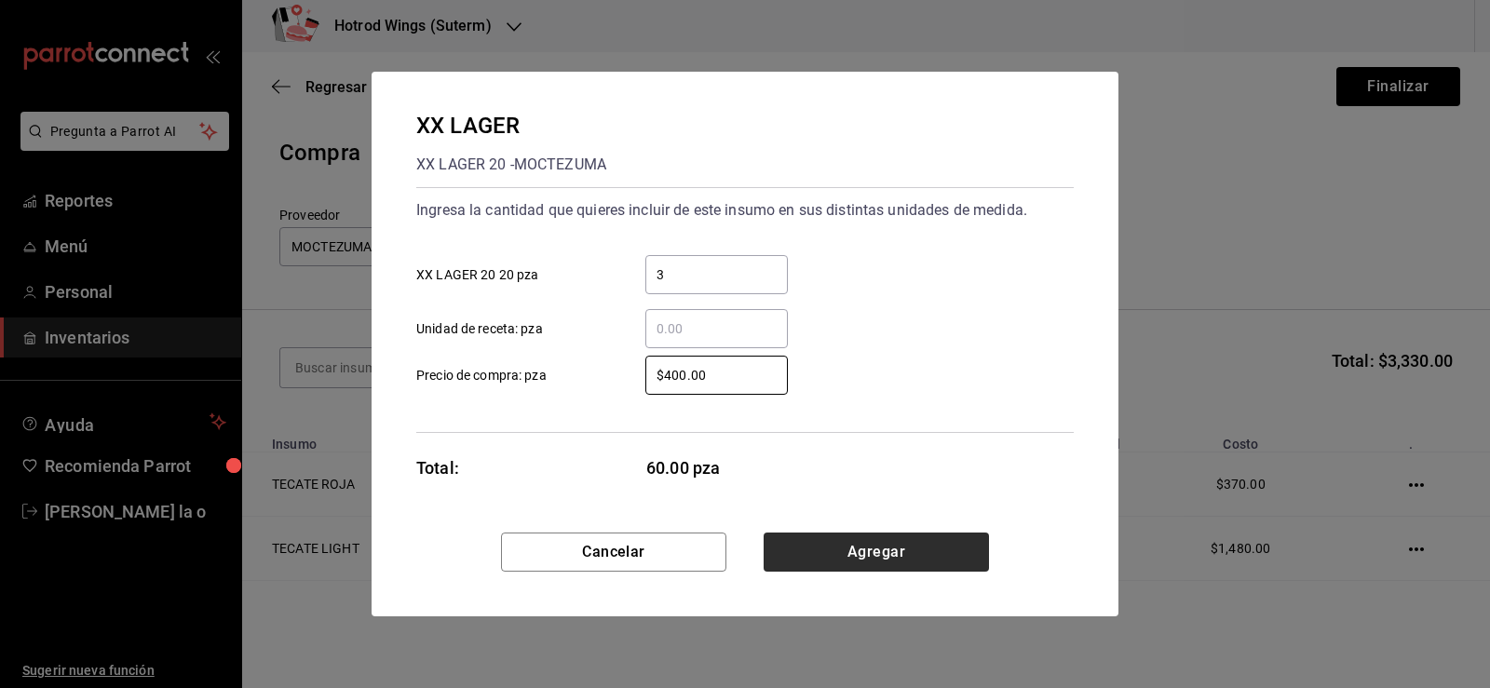
type input "$400.00"
click at [876, 558] on button "Agregar" at bounding box center [876, 552] width 225 height 39
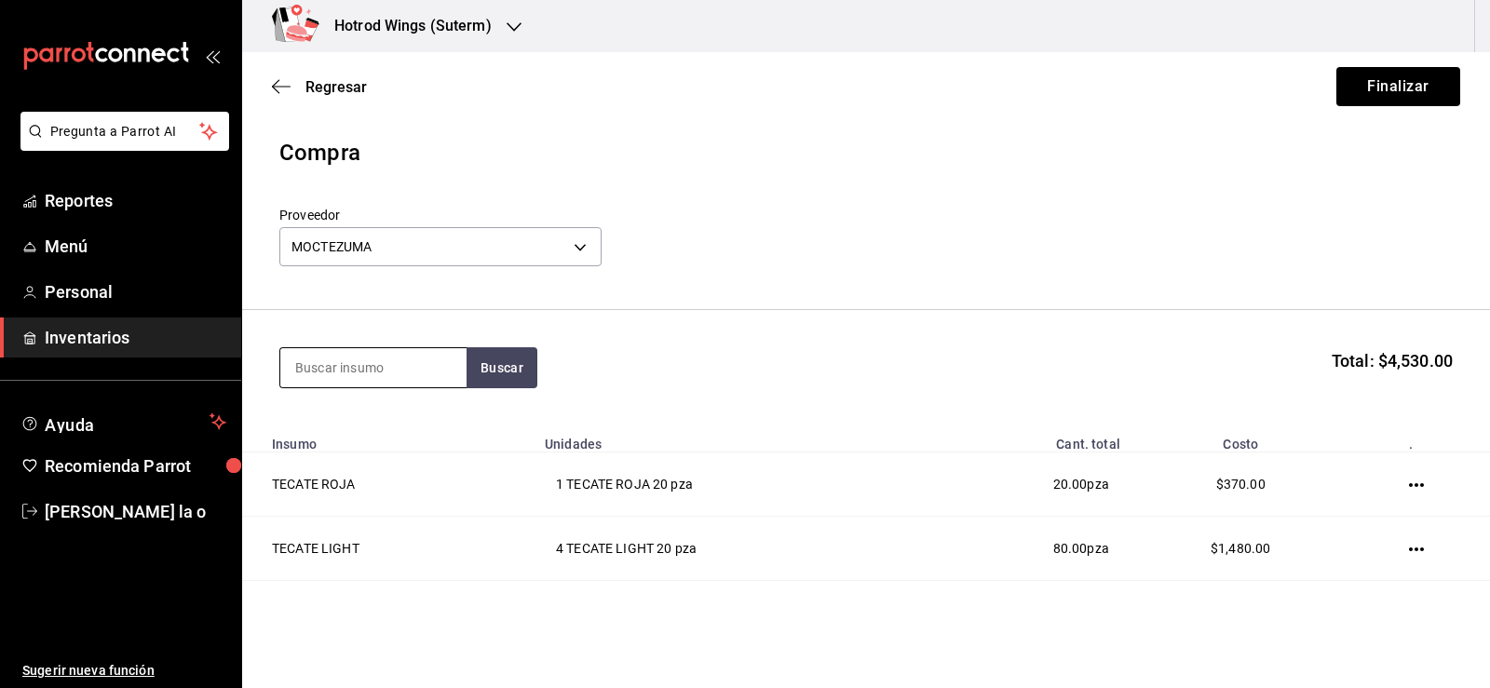
click at [361, 369] on input at bounding box center [373, 367] width 186 height 39
type input "i"
type input "indio"
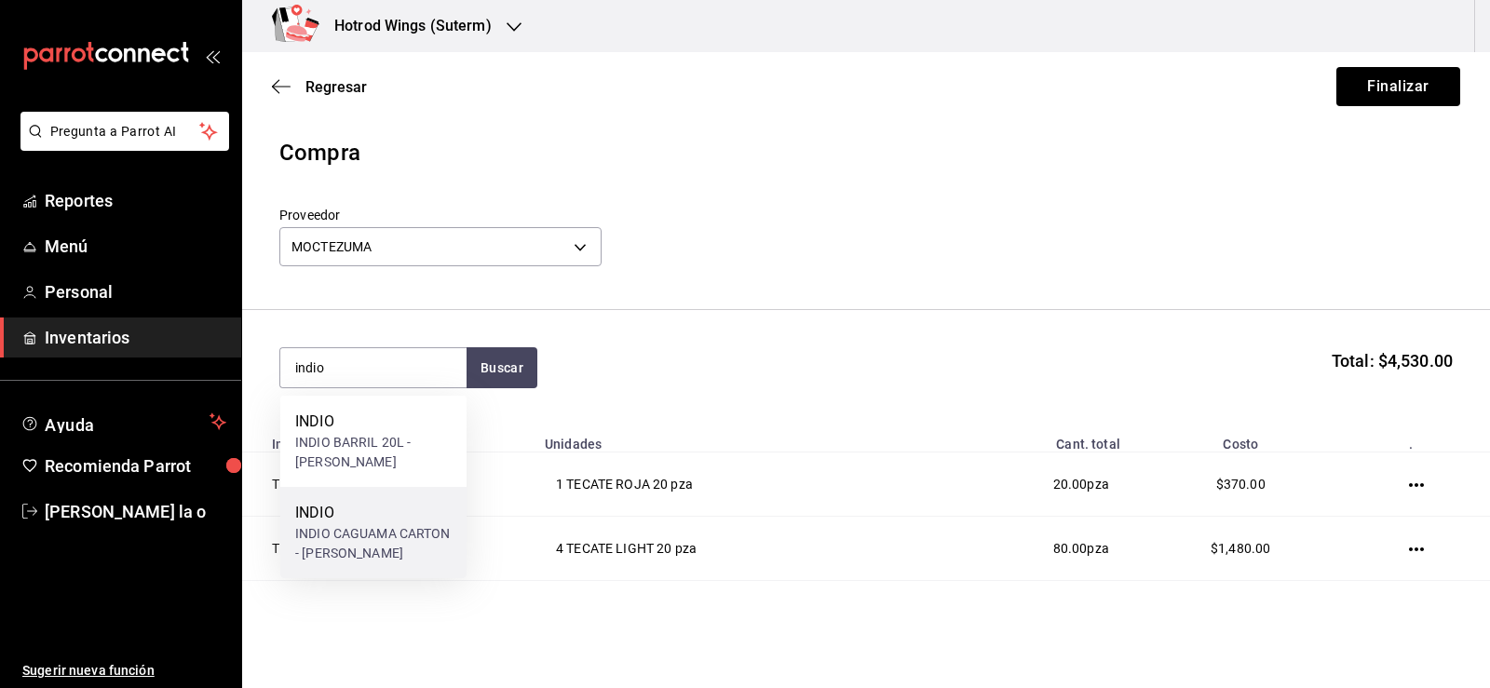
click at [360, 558] on div "INDIO CAGUAMA CARTON - MOCTEZUMA" at bounding box center [373, 543] width 156 height 39
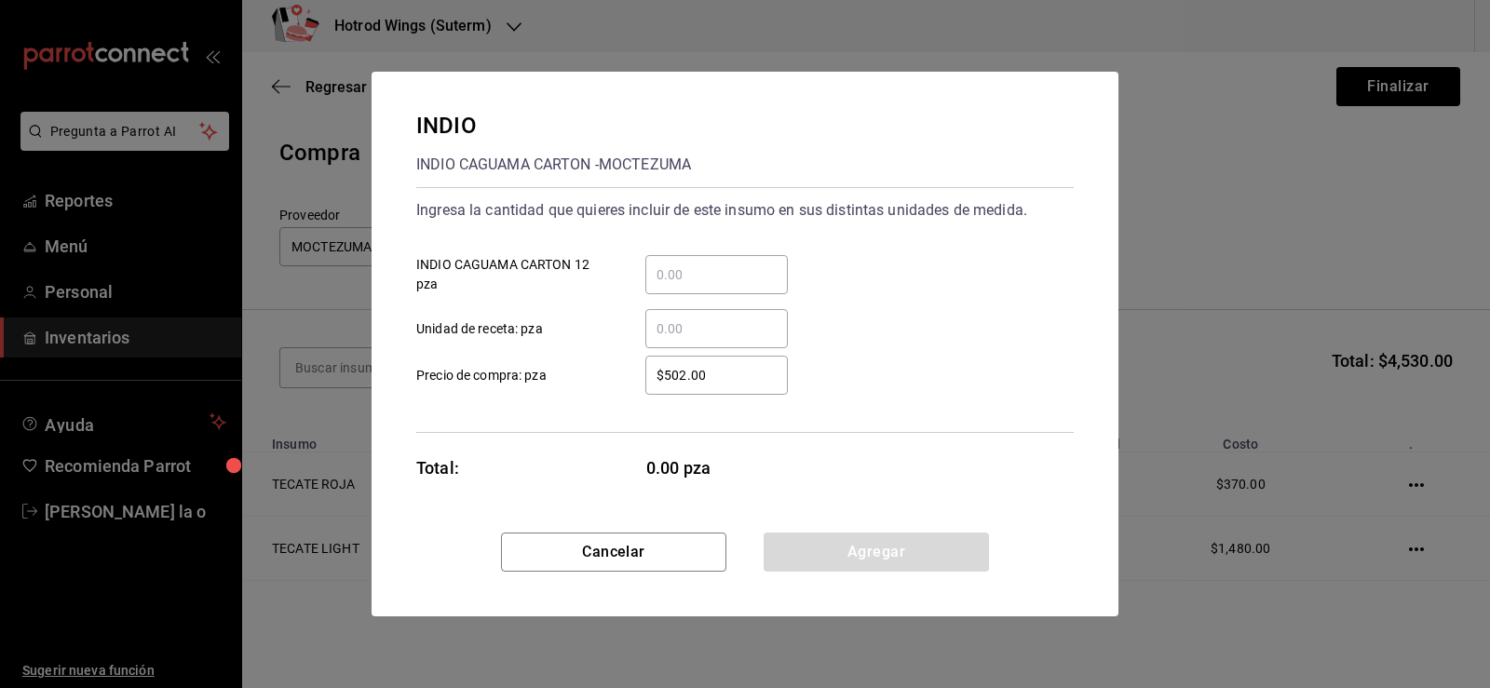
click at [695, 273] on input "​ INDIO CAGUAMA CARTON 12 pza" at bounding box center [716, 275] width 143 height 22
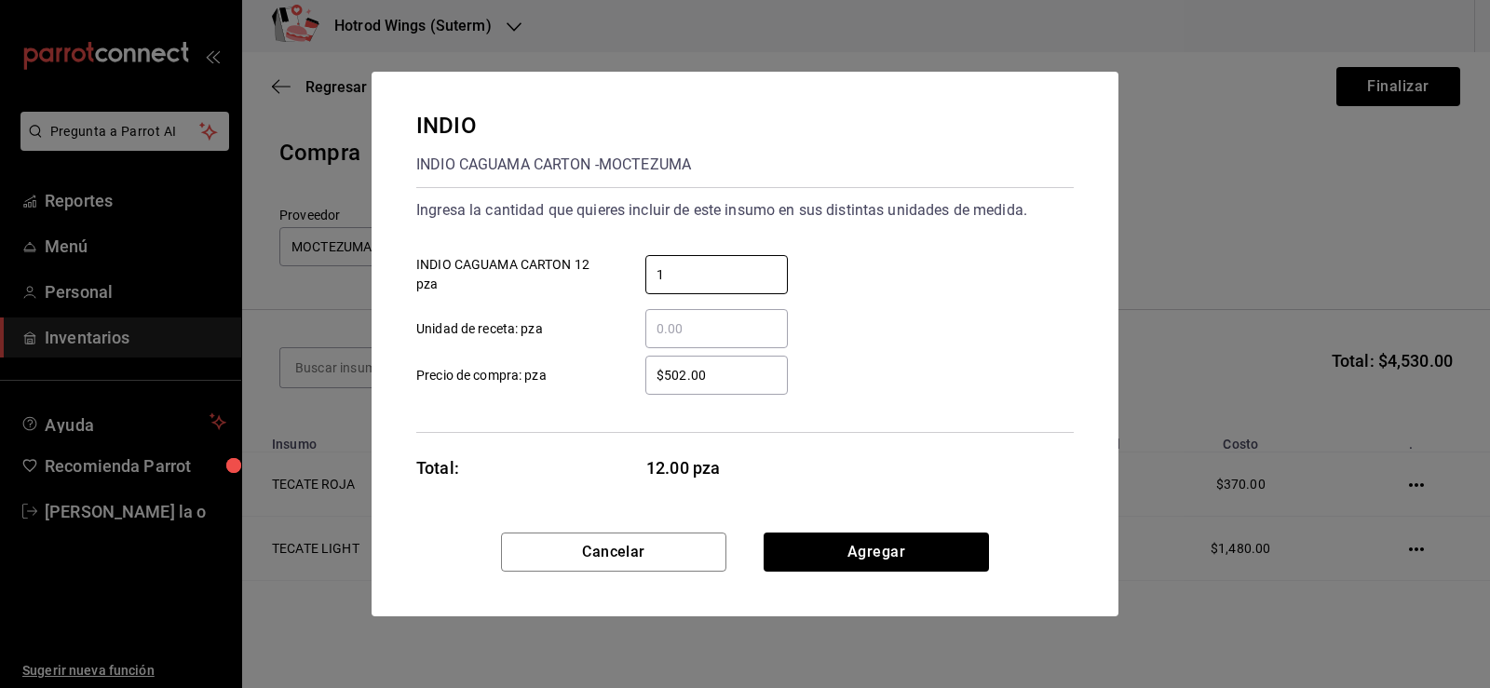
type input "1"
drag, startPoint x: 631, startPoint y: 429, endPoint x: 684, endPoint y: 401, distance: 59.6
click at [650, 419] on div "Ingresa la cantidad que quieres incluir de este insumo en sus distintas unidade…" at bounding box center [745, 310] width 658 height 246
click at [719, 381] on input "$502.00" at bounding box center [716, 375] width 143 height 22
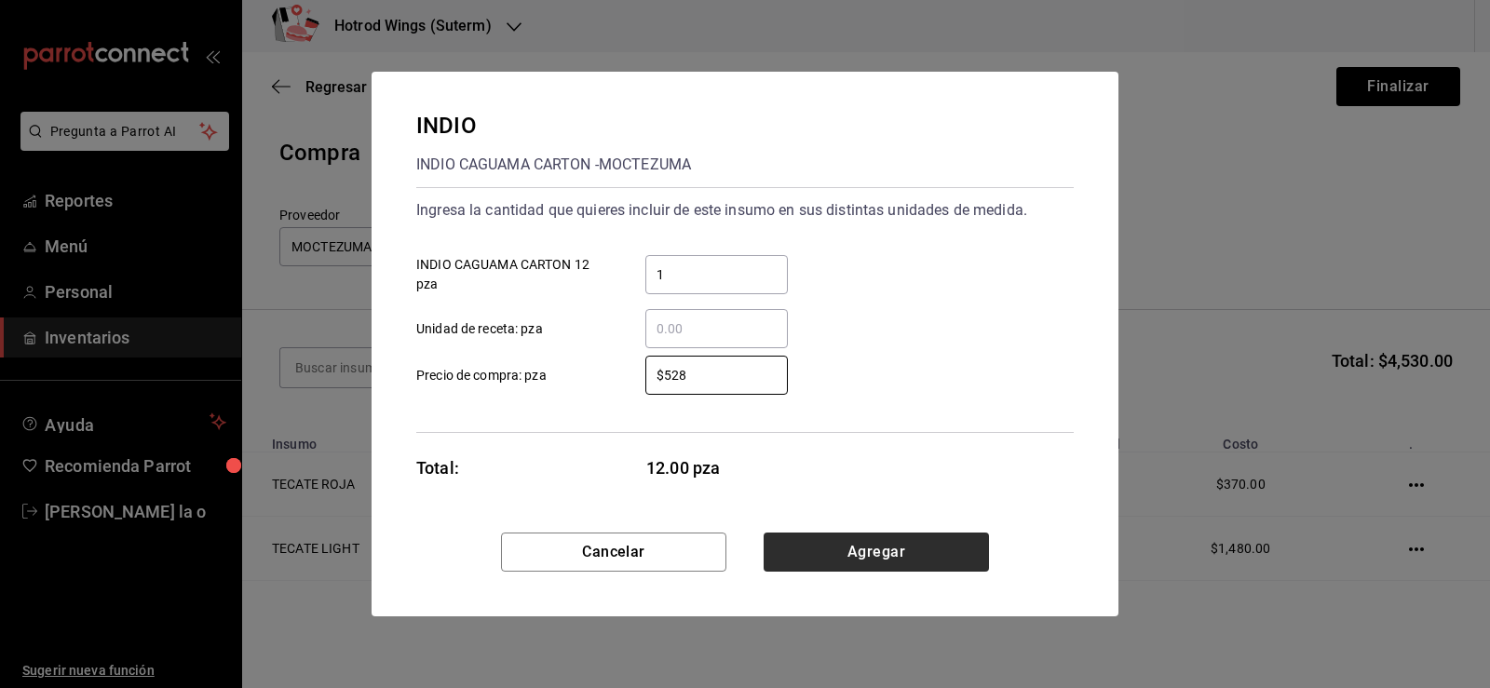
type input "$528"
click at [891, 567] on button "Agregar" at bounding box center [876, 552] width 225 height 39
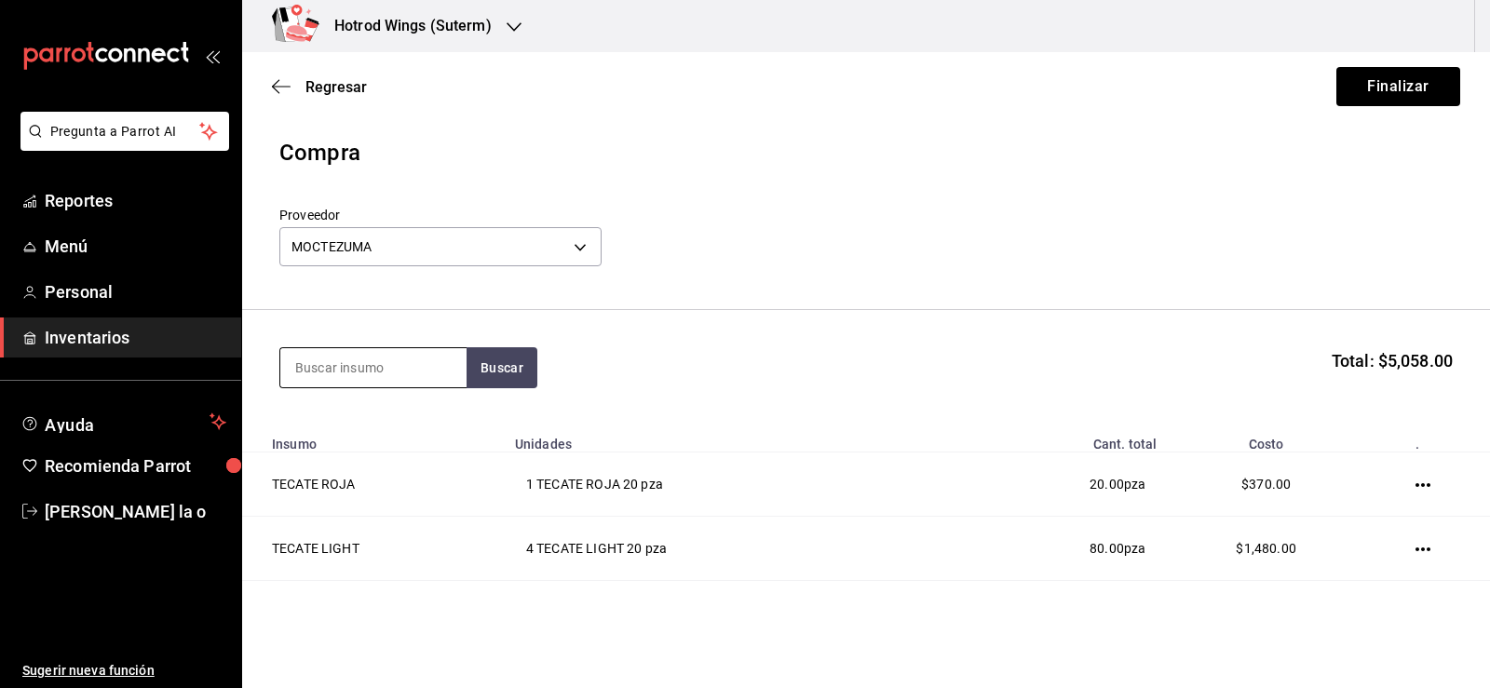
click at [323, 373] on input at bounding box center [373, 367] width 186 height 39
type input "xx lager"
drag, startPoint x: 550, startPoint y: 370, endPoint x: 516, endPoint y: 370, distance: 33.5
click at [550, 370] on div "xx lager Buscar Total: $5,058.00" at bounding box center [866, 367] width 1174 height 41
click at [504, 370] on button "Buscar" at bounding box center [502, 367] width 71 height 41
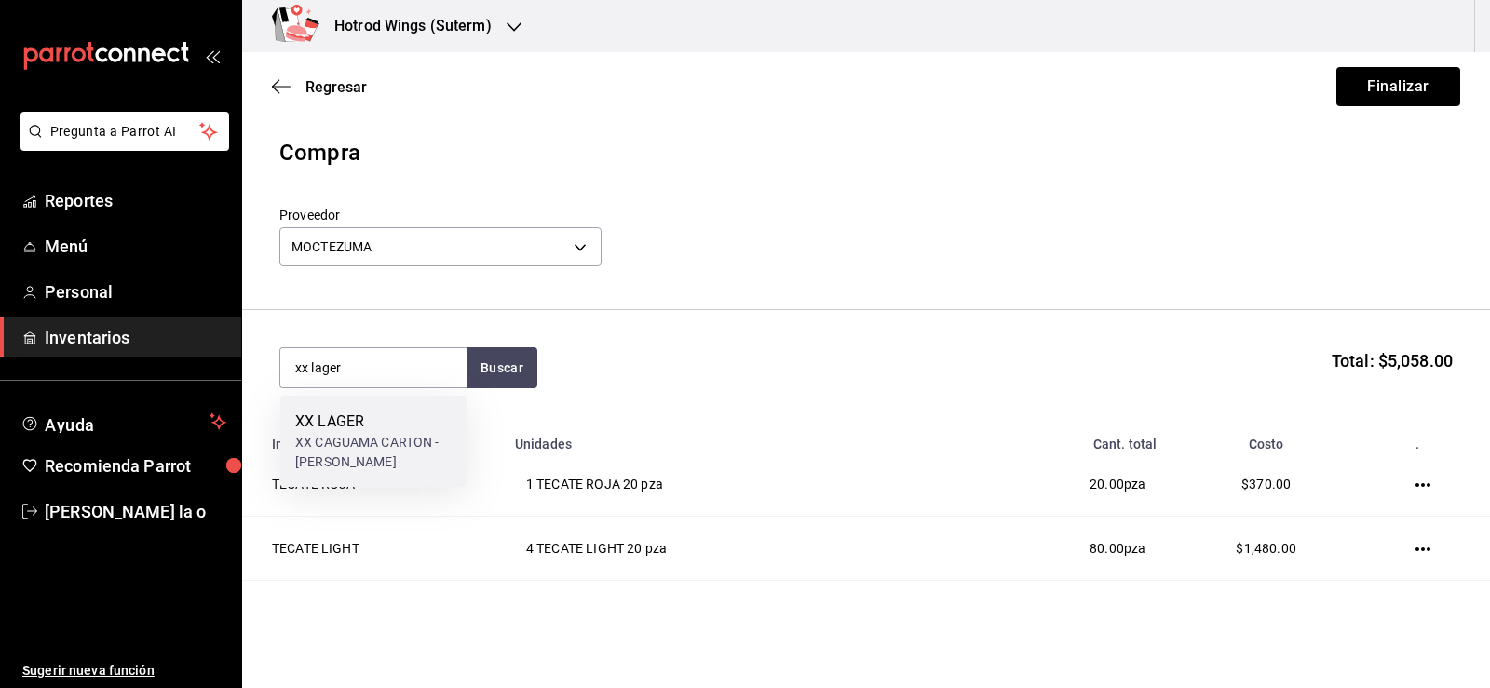
click at [397, 448] on div "XX CAGUAMA CARTON - MOCTEZUMA" at bounding box center [373, 452] width 156 height 39
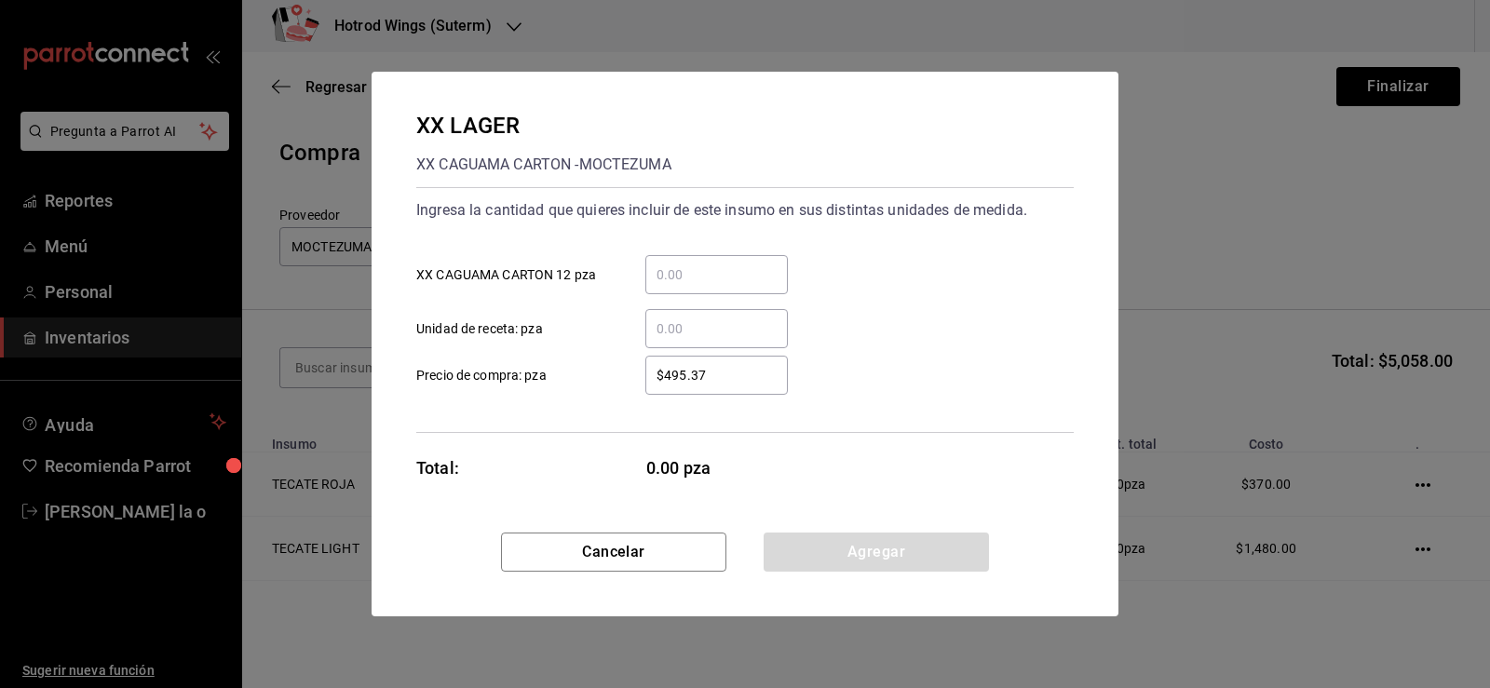
click at [706, 277] on input "​ XX CAGUAMA CARTON 12 pza" at bounding box center [716, 275] width 143 height 22
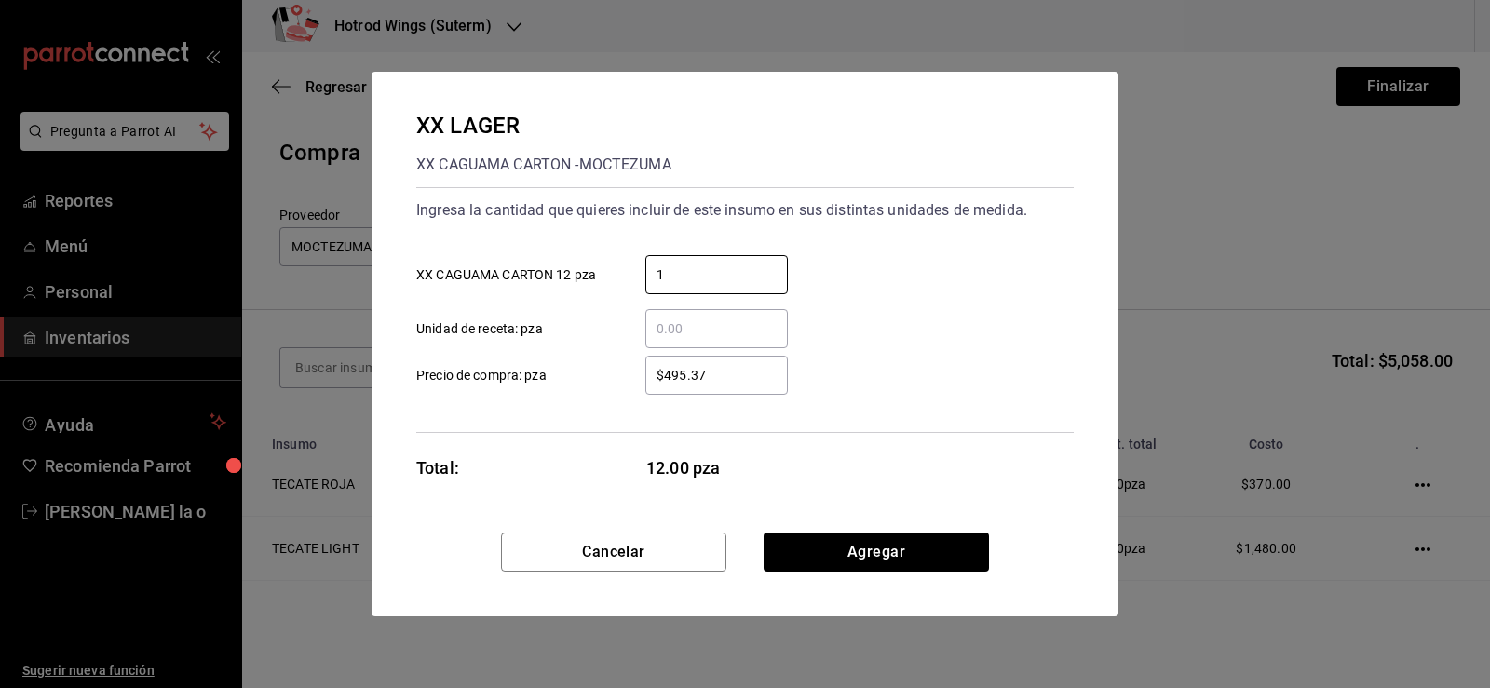
type input "1"
drag, startPoint x: 606, startPoint y: 415, endPoint x: 640, endPoint y: 391, distance: 41.4
click at [629, 399] on div "Ingresa la cantidad que quieres incluir de este insumo en sus distintas unidade…" at bounding box center [745, 310] width 658 height 246
drag, startPoint x: 740, startPoint y: 380, endPoint x: 740, endPoint y: 364, distance: 15.8
click at [740, 372] on input "$495.37" at bounding box center [716, 375] width 143 height 22
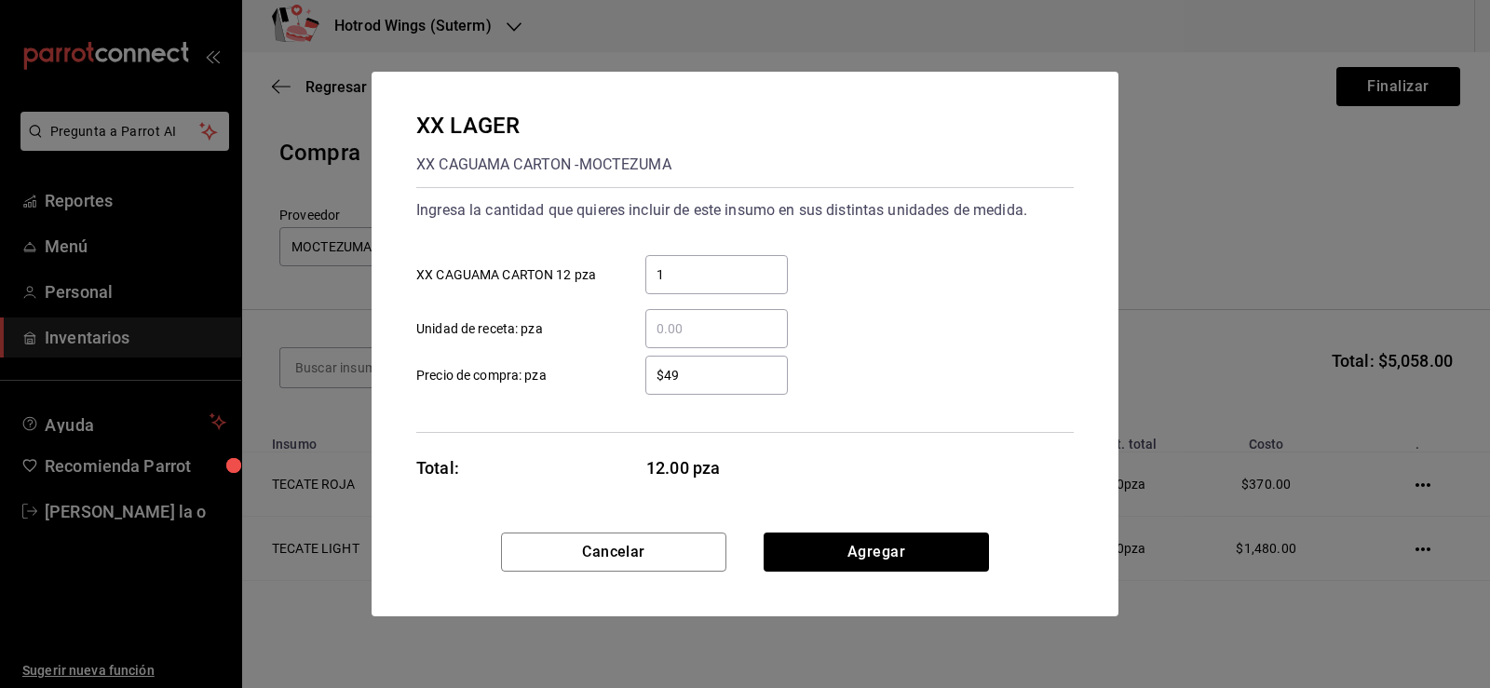
type input "$4"
type input "$564.00"
drag, startPoint x: 882, startPoint y: 540, endPoint x: 948, endPoint y: 507, distance: 74.1
click at [893, 538] on button "Agregar" at bounding box center [876, 552] width 225 height 39
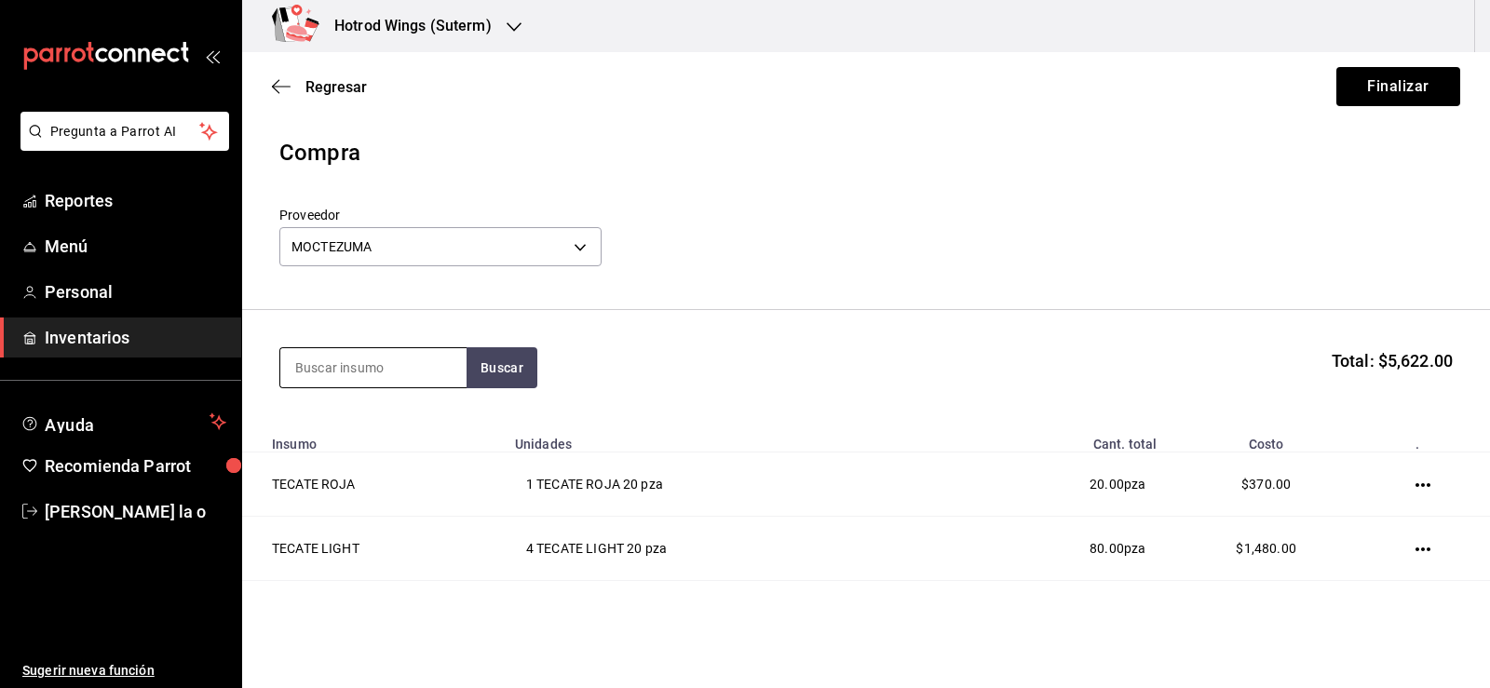
click at [331, 379] on input at bounding box center [373, 367] width 186 height 39
click at [526, 367] on button "Buscar" at bounding box center [502, 367] width 71 height 41
type input "miller l"
click at [528, 370] on button "Buscar" at bounding box center [502, 367] width 71 height 41
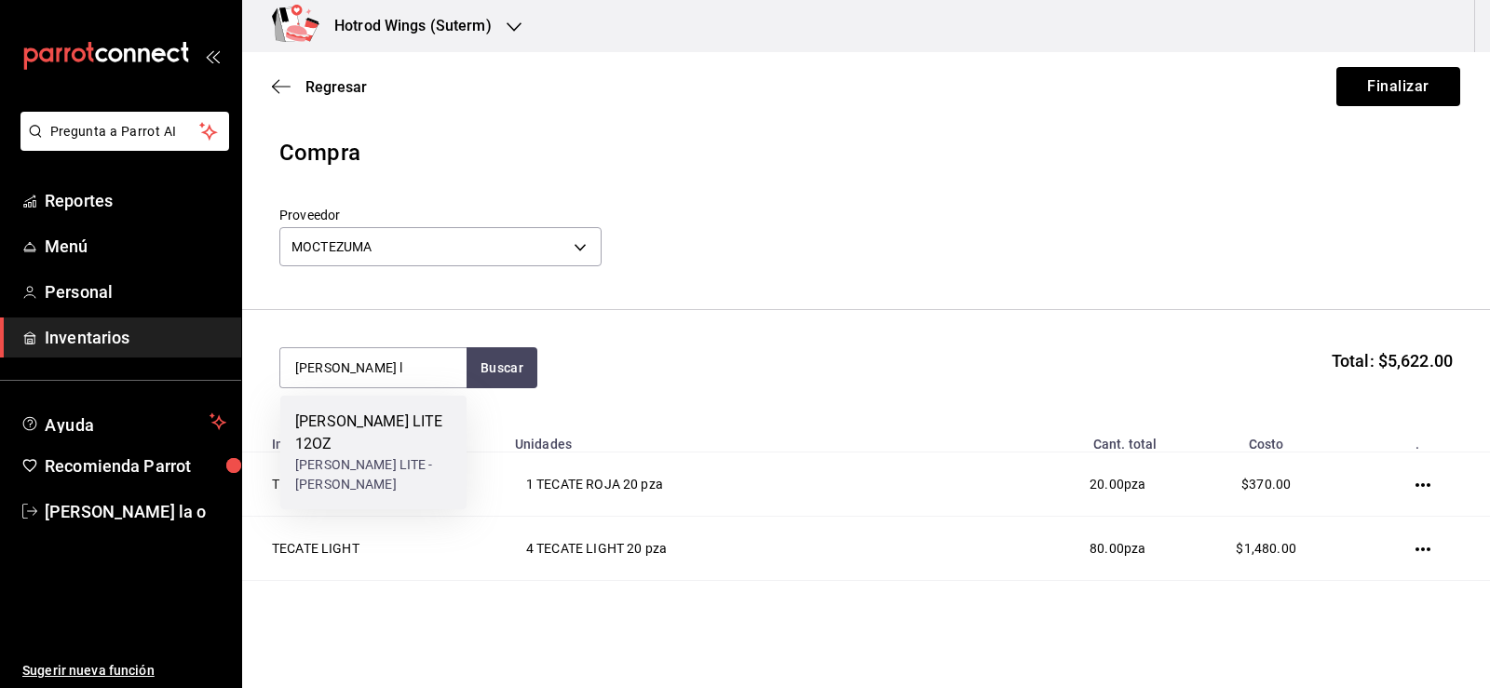
click at [412, 462] on div "MILLER LITE - MOCTEZUMA" at bounding box center [373, 474] width 156 height 39
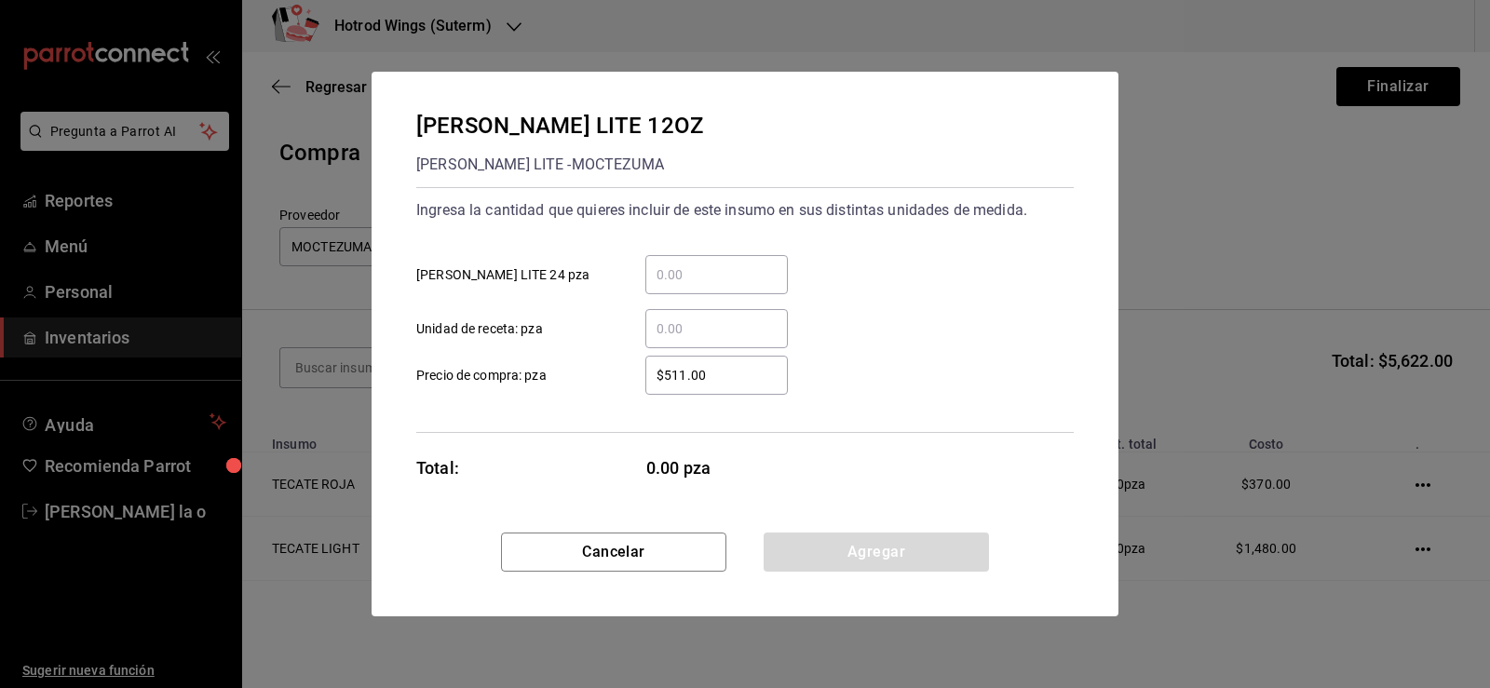
click at [672, 258] on div "​" at bounding box center [716, 274] width 143 height 39
click at [672, 264] on input "​ MILLER LITE 24 pza" at bounding box center [716, 275] width 143 height 22
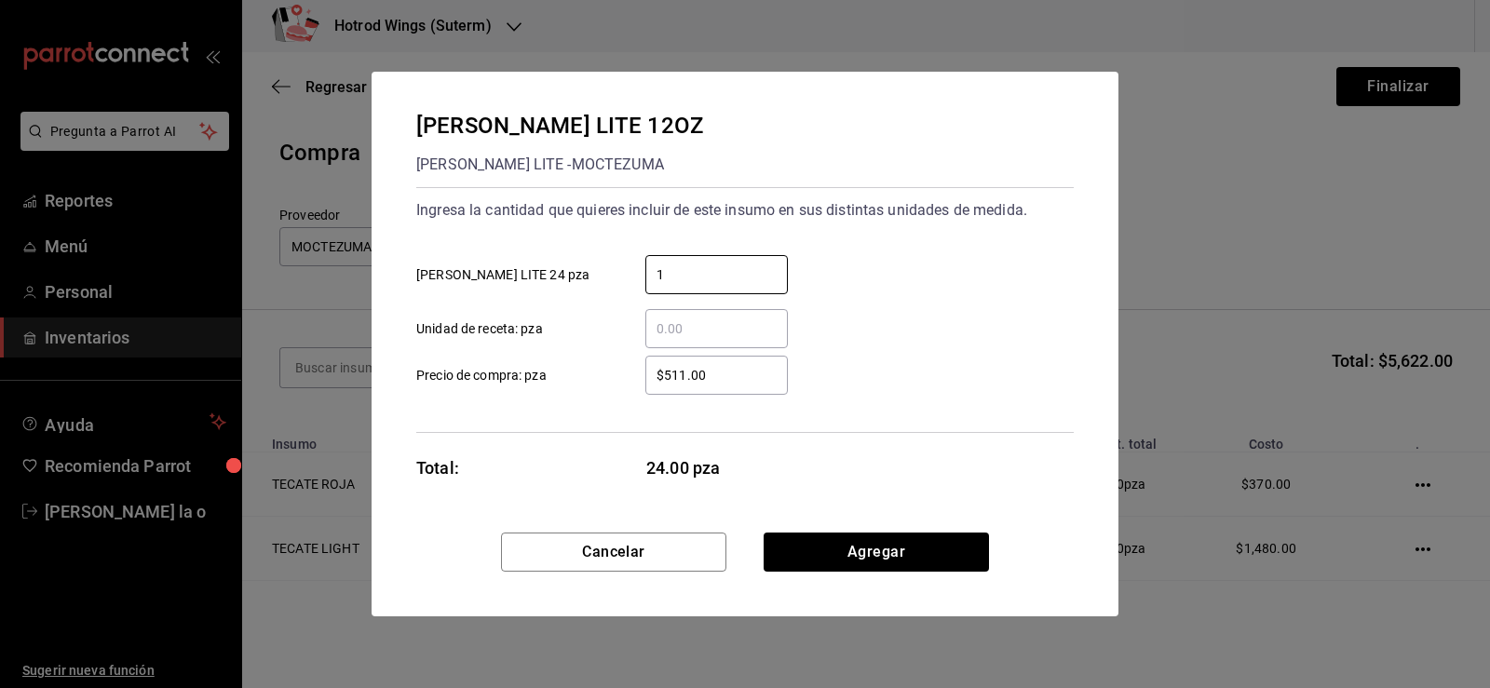
type input "1"
click at [634, 406] on div "Ingresa la cantidad que quieres incluir de este insumo en sus distintas unidade…" at bounding box center [745, 310] width 658 height 246
click at [720, 384] on input "$511.00" at bounding box center [716, 375] width 143 height 22
type input "$548"
click at [891, 576] on div "Cancelar Agregar" at bounding box center [745, 575] width 747 height 84
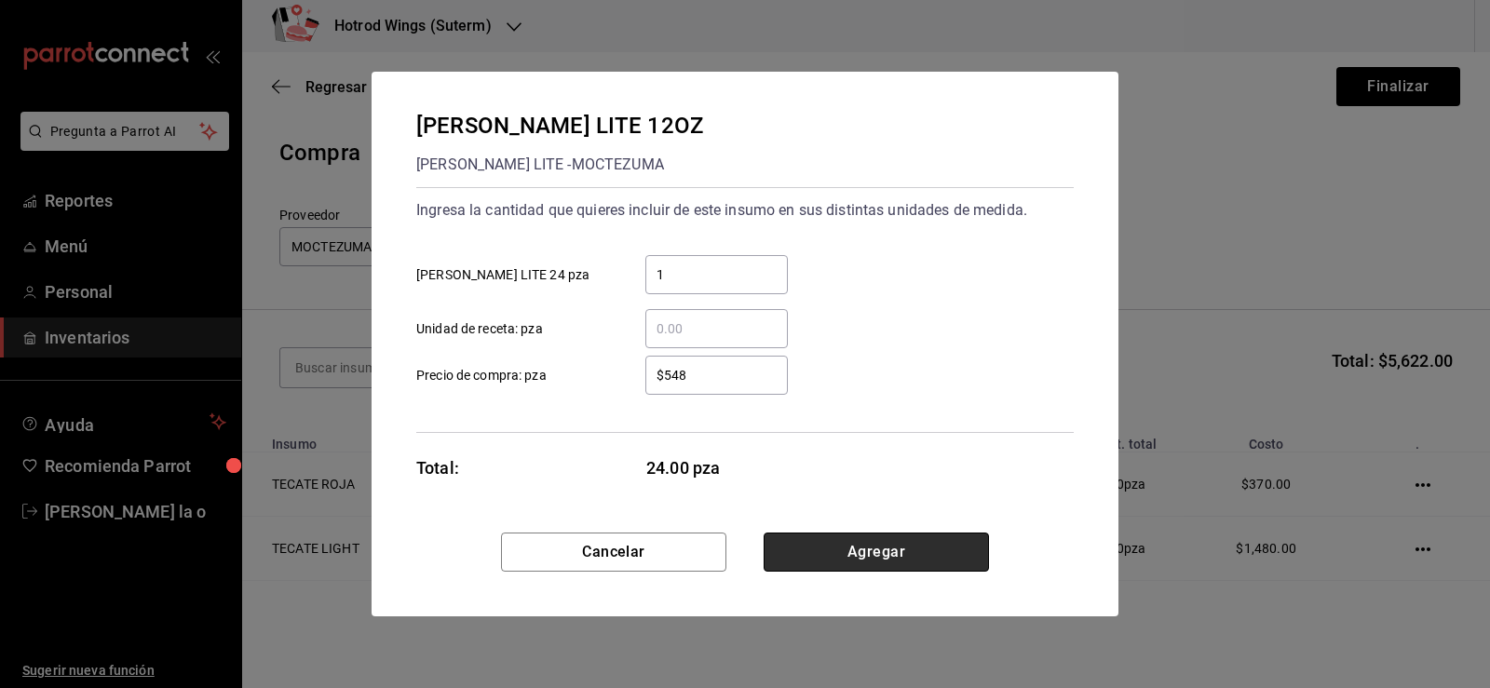
click at [835, 545] on button "Agregar" at bounding box center [876, 552] width 225 height 39
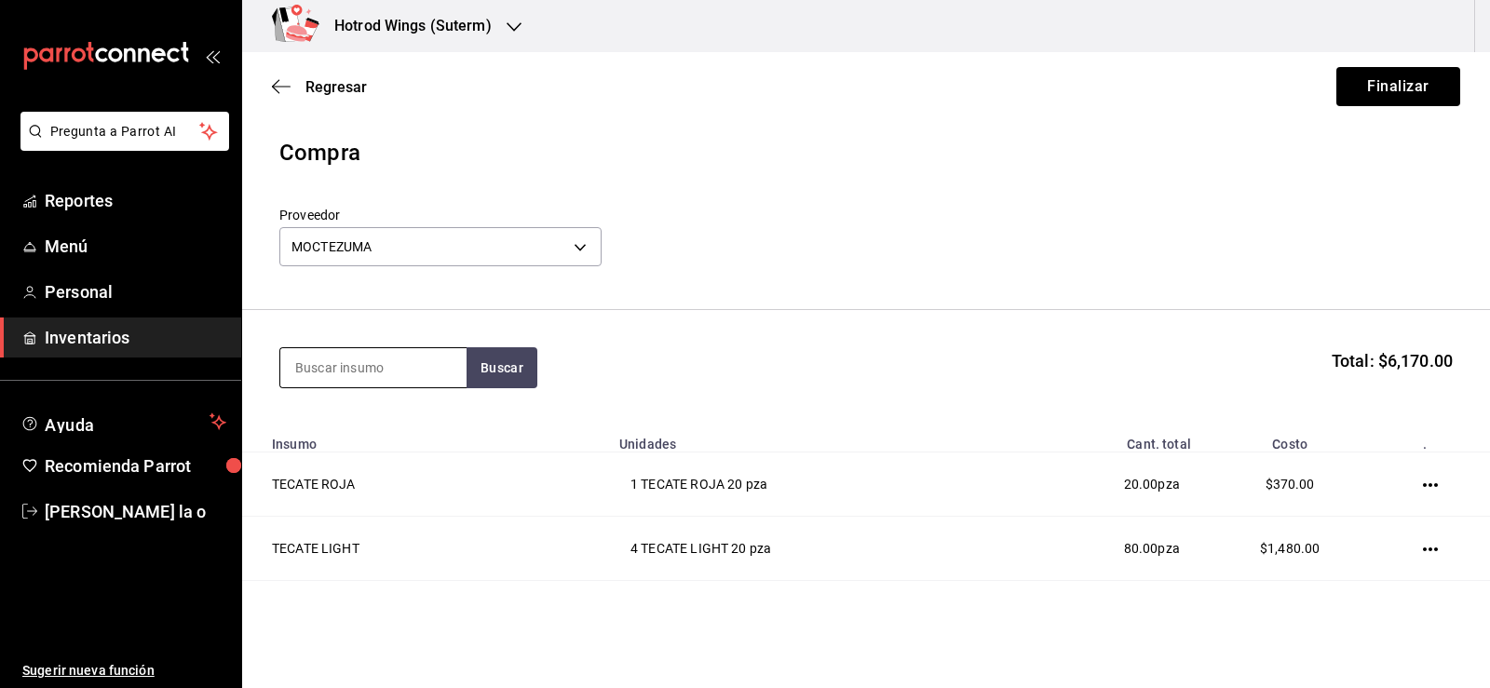
click at [357, 372] on input at bounding box center [373, 367] width 186 height 39
type input "amst"
click at [507, 373] on button "Buscar" at bounding box center [502, 367] width 71 height 41
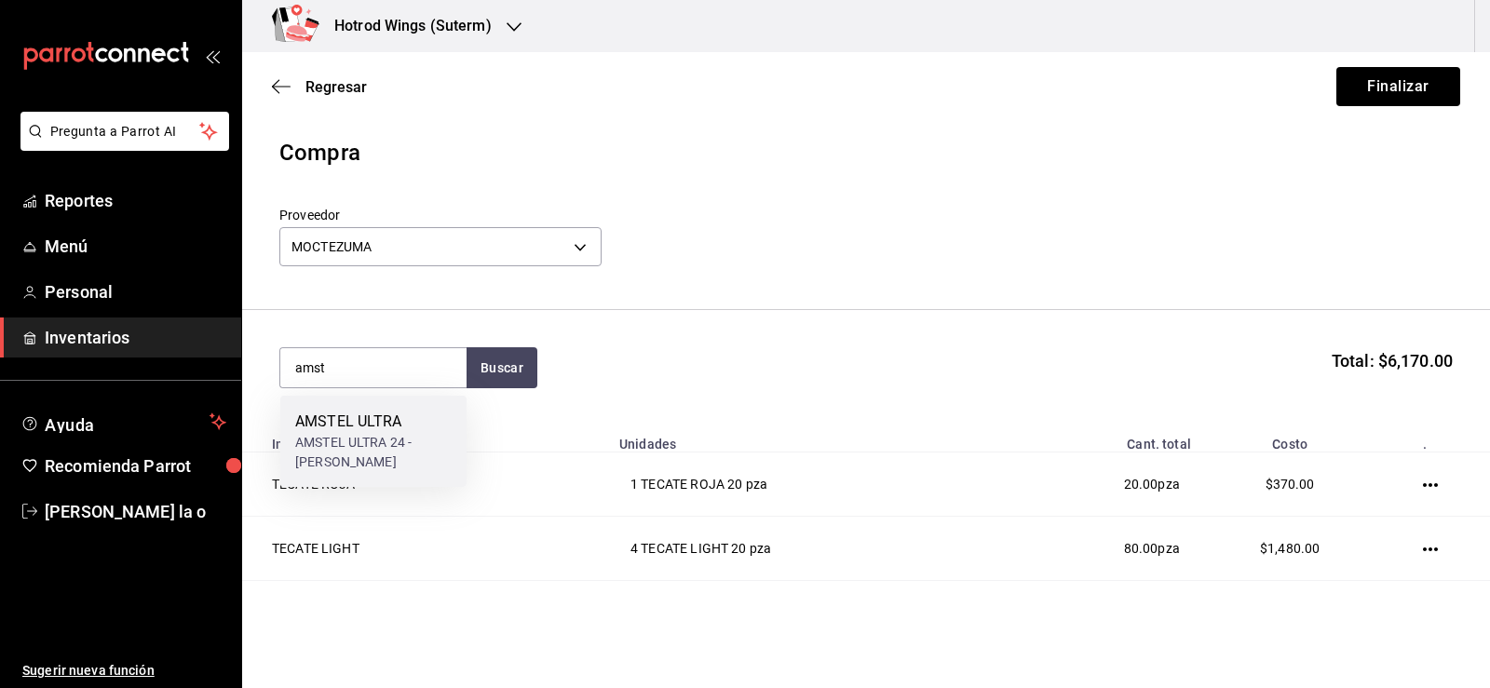
click at [400, 443] on div "AMSTEL ULTRA 24 - MOCTEZUMA" at bounding box center [373, 452] width 156 height 39
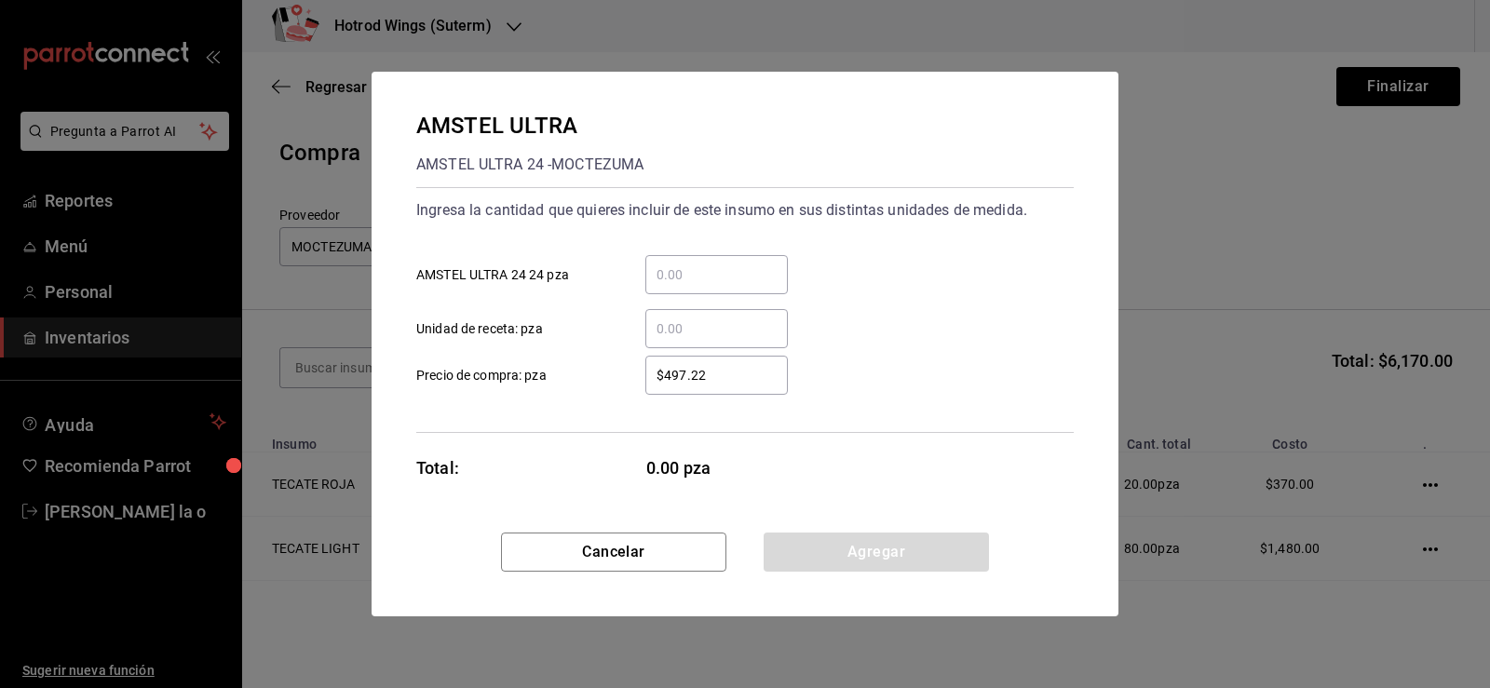
click at [684, 278] on input "​ AMSTEL ULTRA 24 24 pza" at bounding box center [716, 275] width 143 height 22
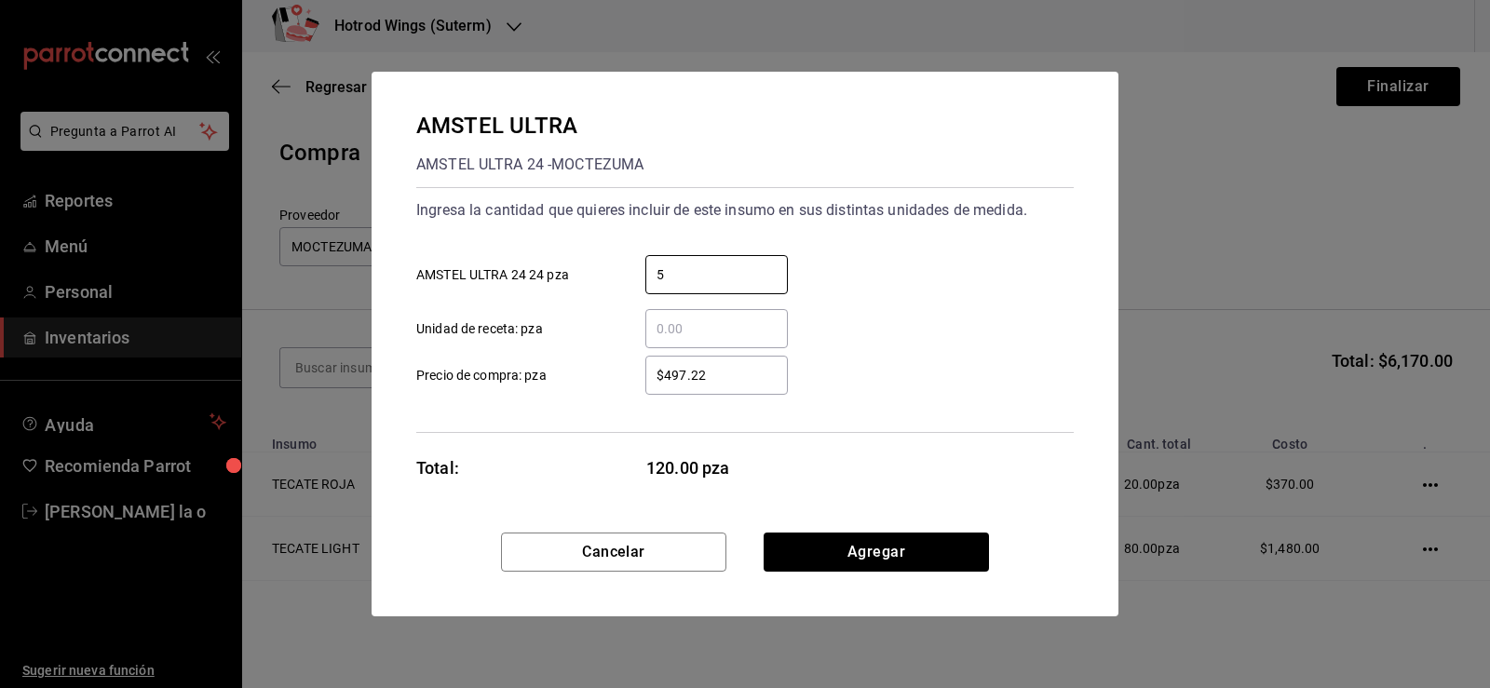
type input "5"
click at [725, 378] on input "$497.22" at bounding box center [716, 375] width 143 height 22
type input "$4"
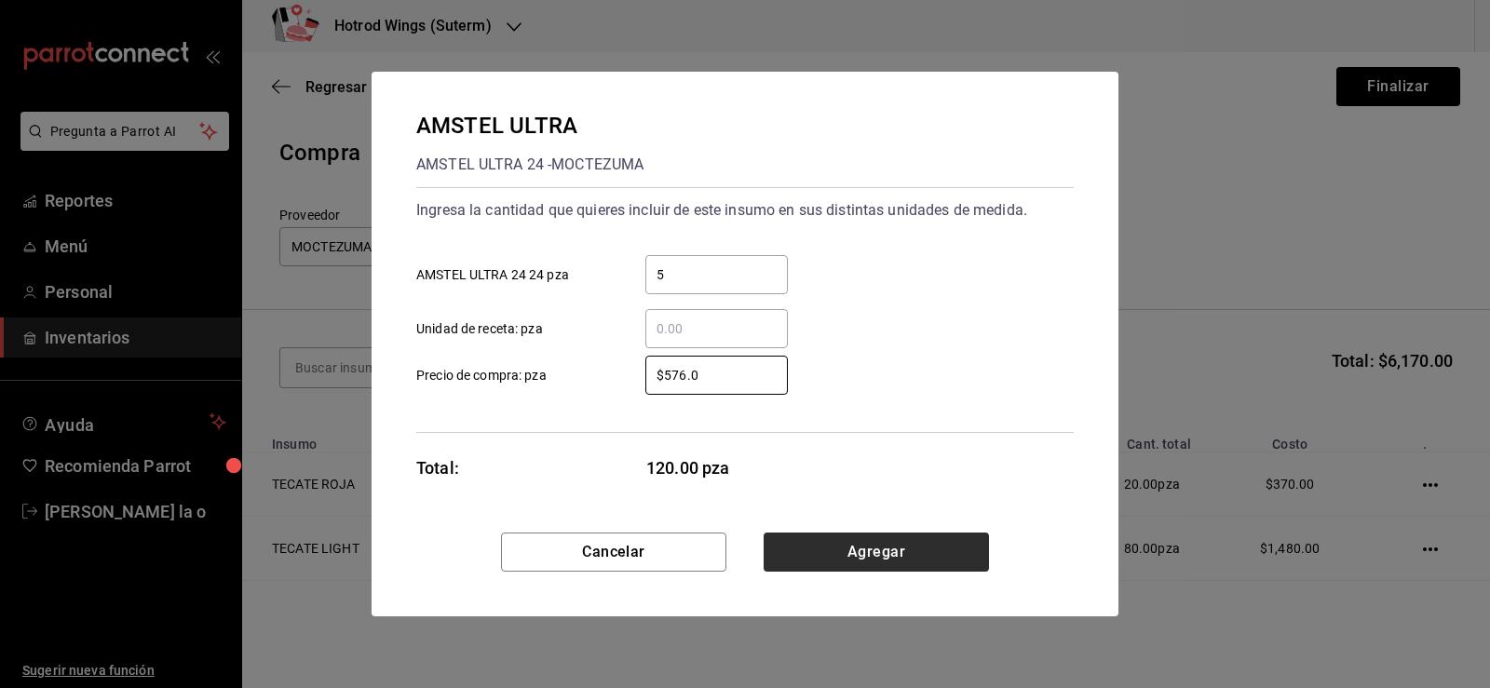
type input "$576.0"
click at [875, 546] on button "Agregar" at bounding box center [876, 552] width 225 height 39
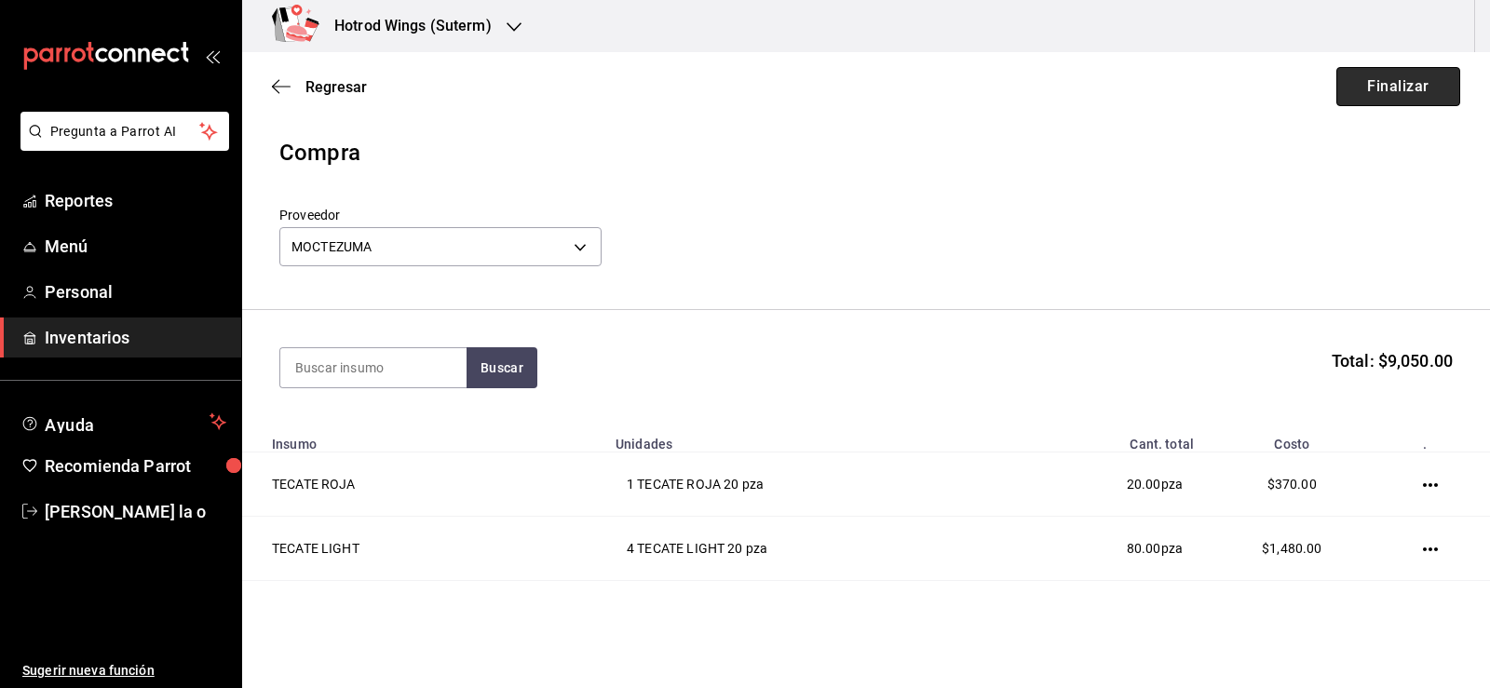
click at [1406, 89] on button "Finalizar" at bounding box center [1399, 86] width 124 height 39
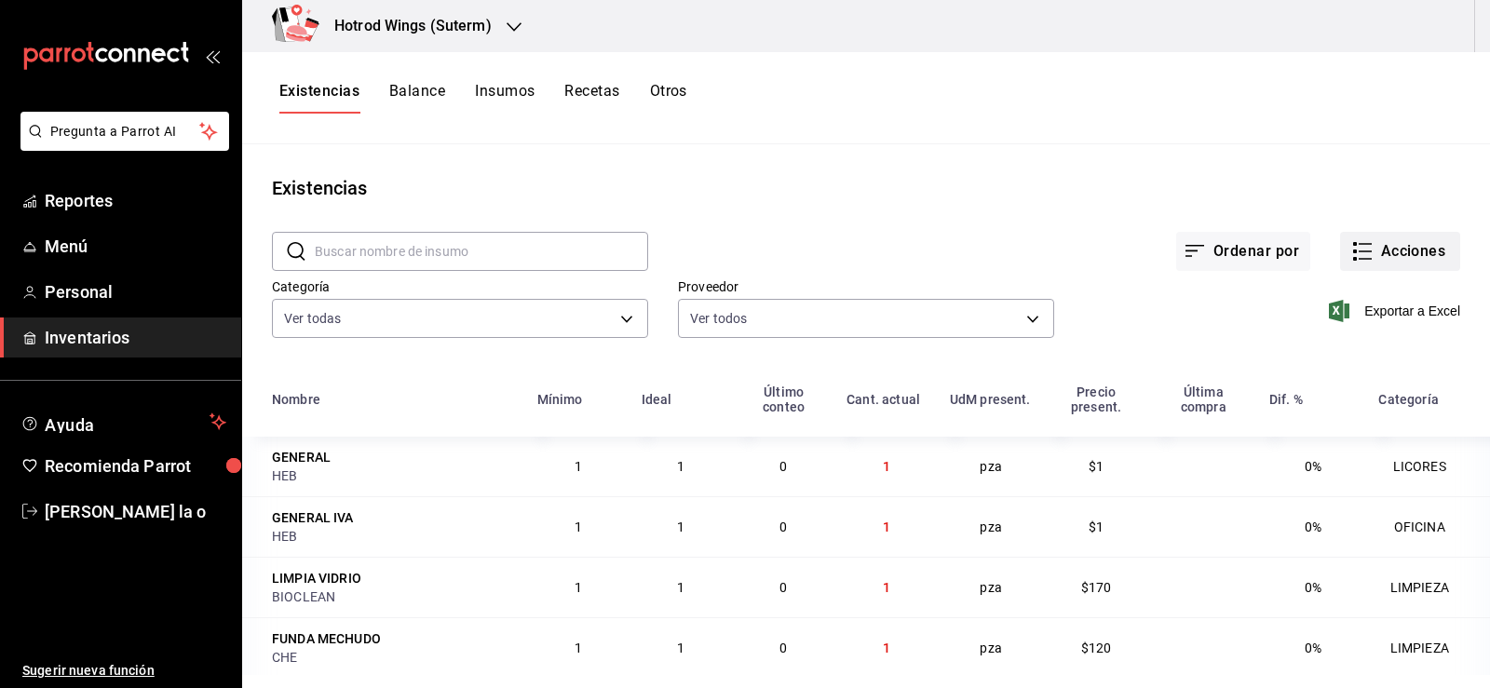
click at [1395, 253] on button "Acciones" at bounding box center [1400, 251] width 120 height 39
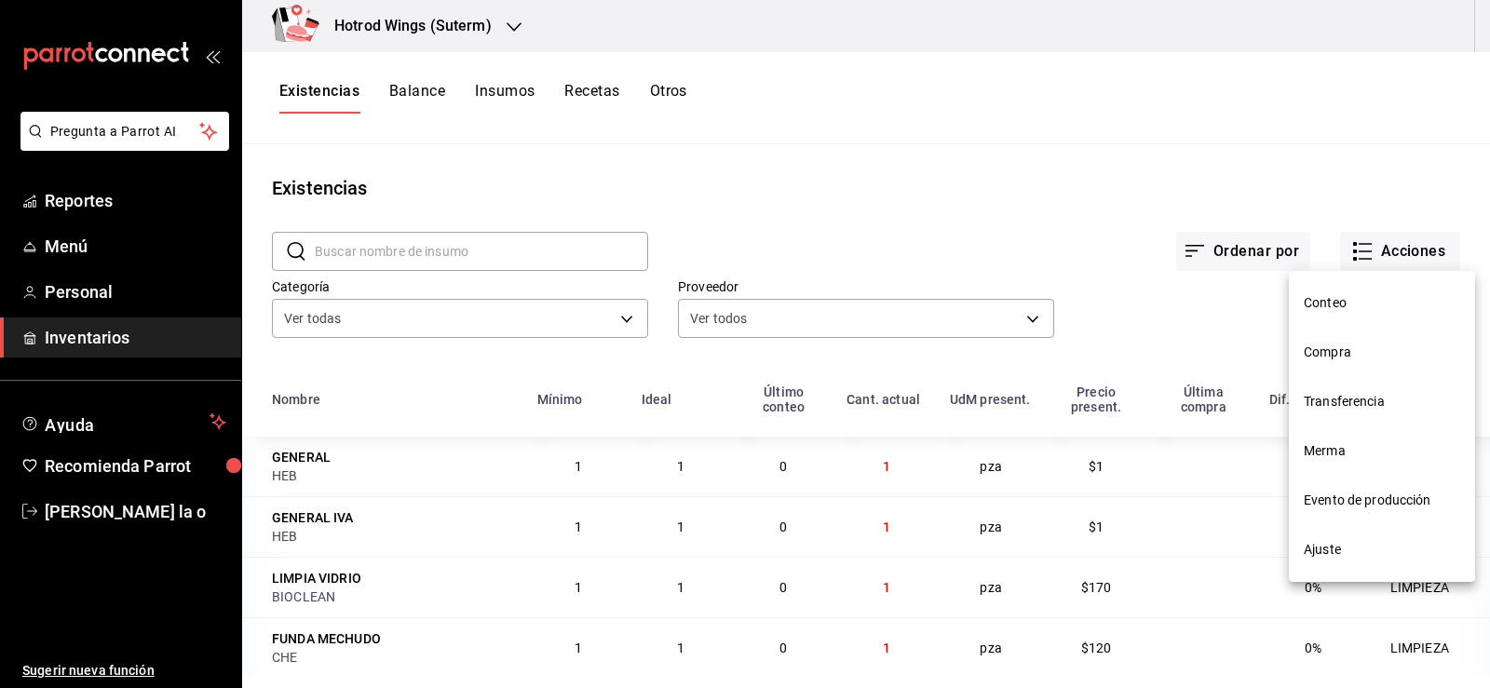
click at [1343, 348] on span "Compra" at bounding box center [1382, 353] width 156 height 20
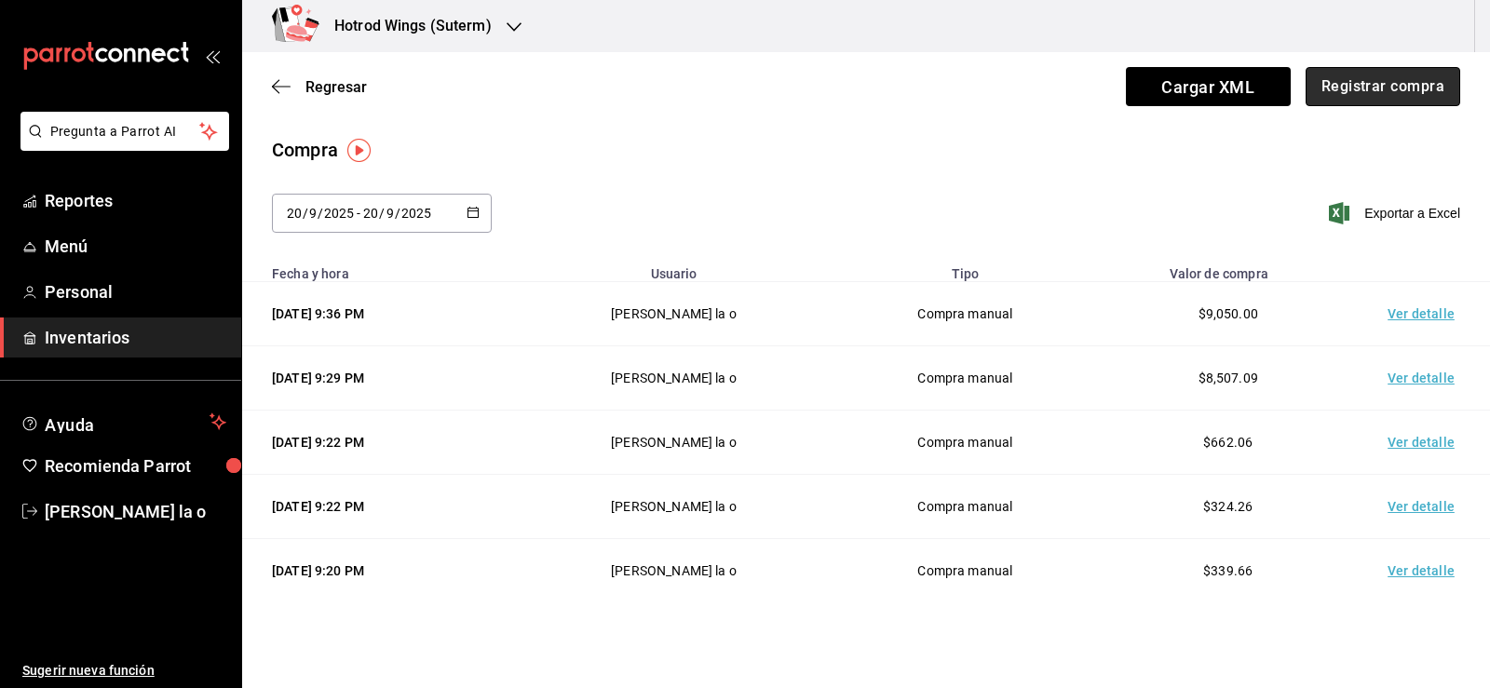
click at [1345, 86] on button "Registrar compra" at bounding box center [1383, 86] width 155 height 39
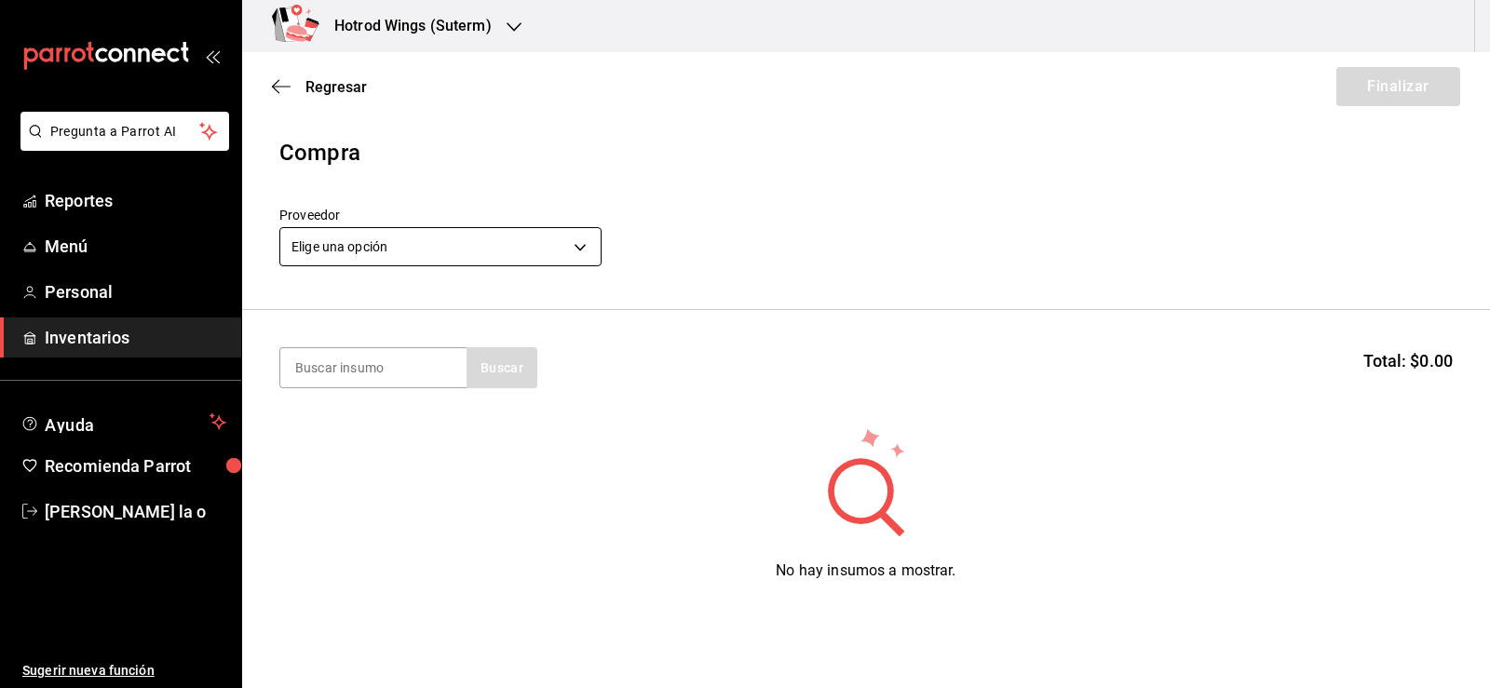
click at [589, 248] on body "Pregunta a Parrot AI Reportes Menú Personal Inventarios Ayuda Recomienda Parrot…" at bounding box center [745, 291] width 1490 height 583
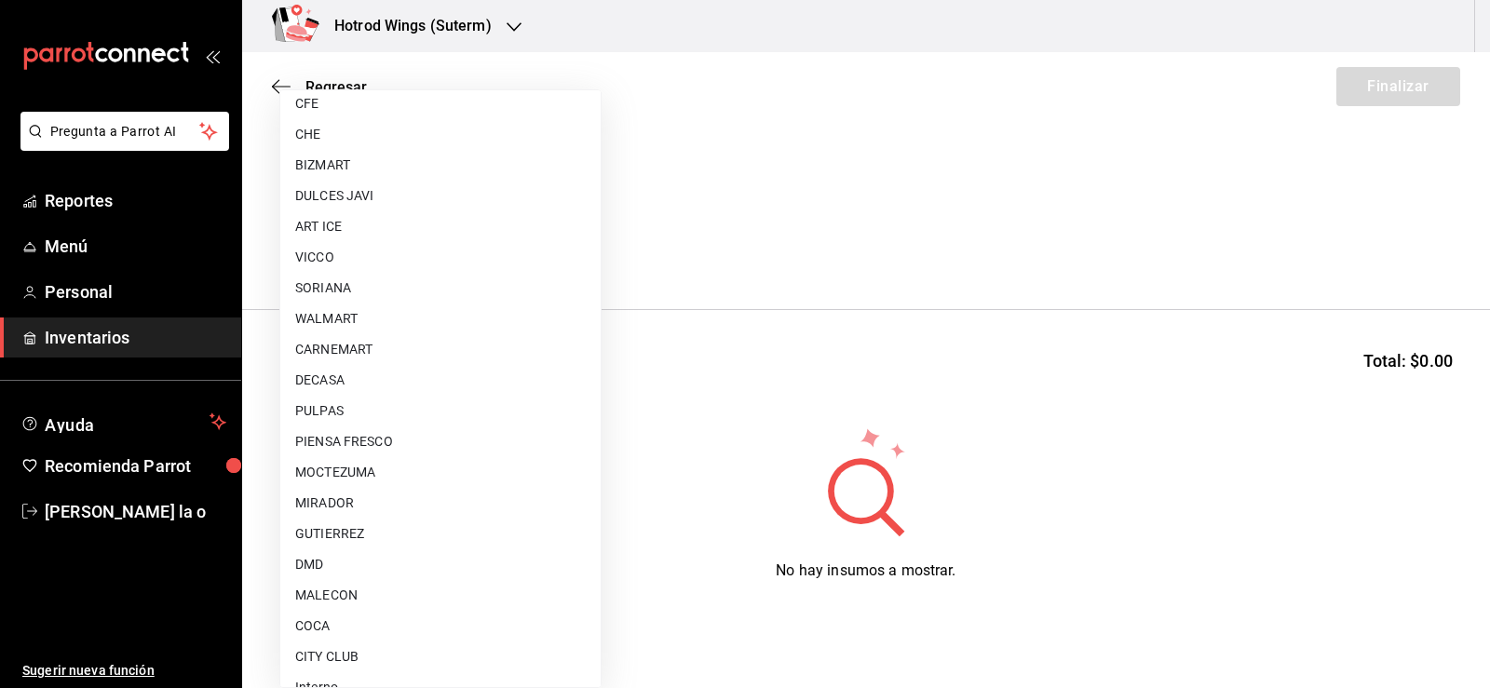
scroll to position [1385, 0]
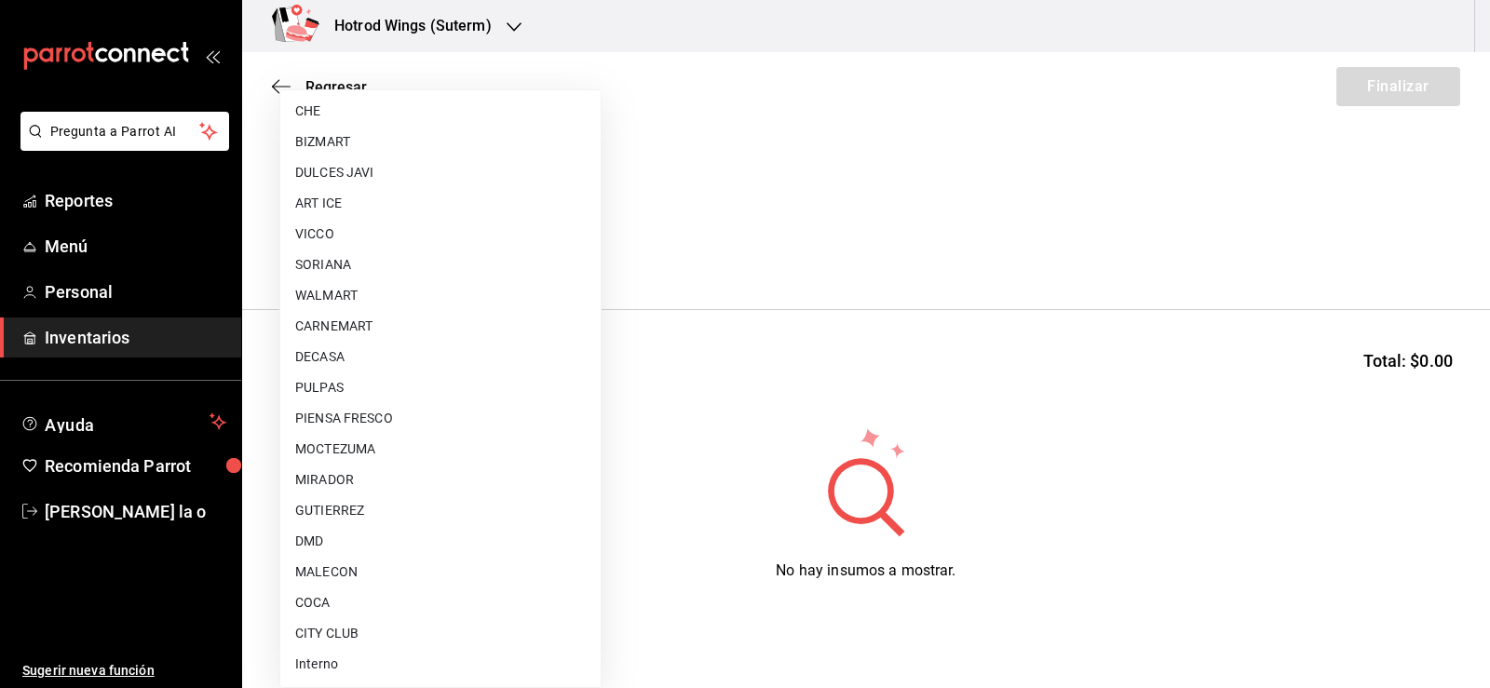
click at [396, 592] on li "COCA" at bounding box center [440, 603] width 320 height 31
type input "7105a62e-4c94-412f-9cd6-1a31d4907a40"
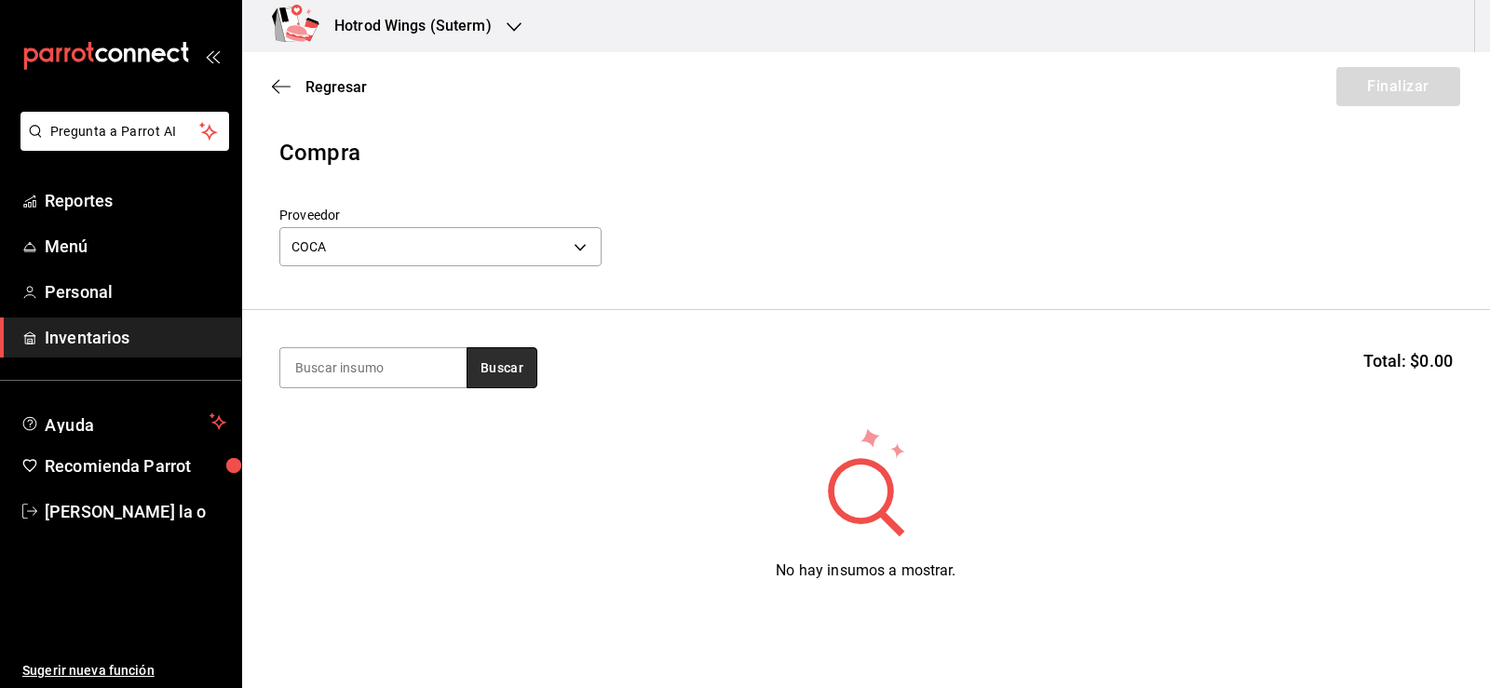
click at [500, 356] on button "Buscar" at bounding box center [502, 367] width 71 height 41
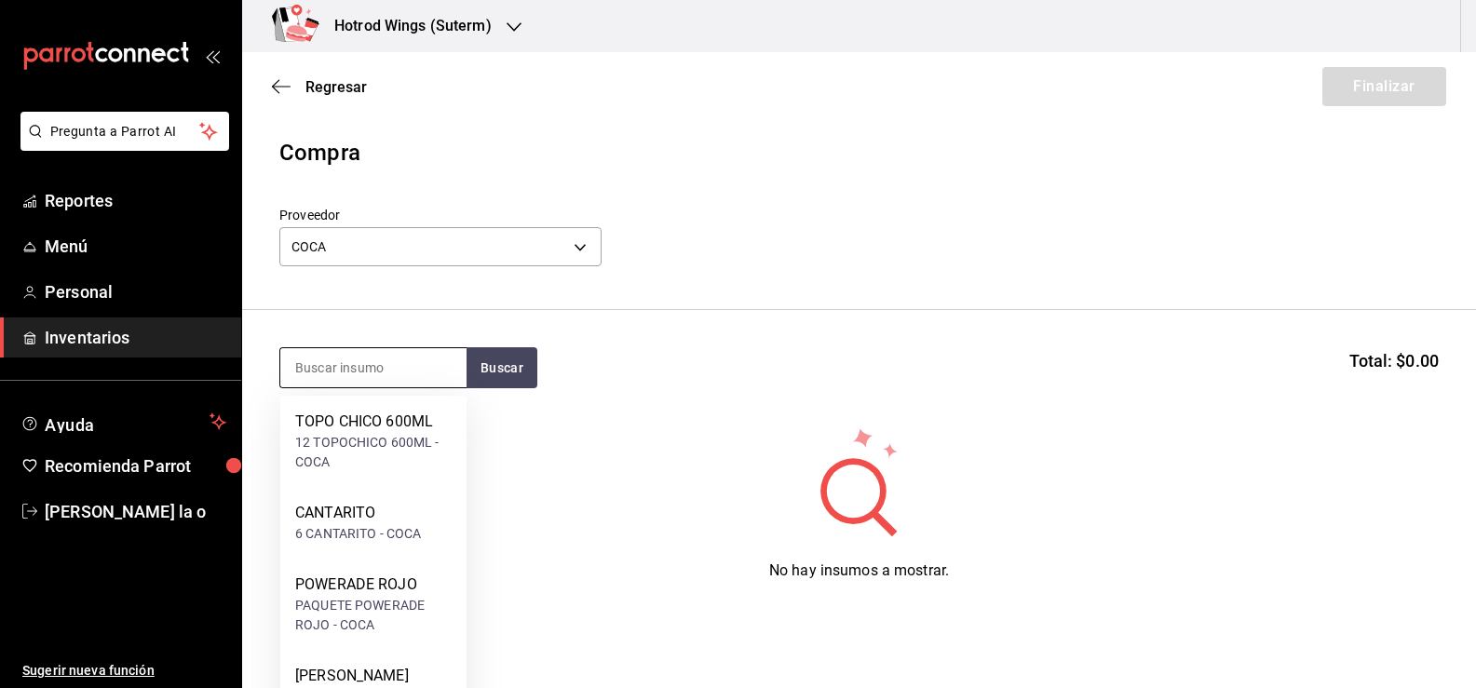
drag, startPoint x: 352, startPoint y: 369, endPoint x: 344, endPoint y: 353, distance: 17.9
click at [351, 369] on input at bounding box center [373, 367] width 186 height 39
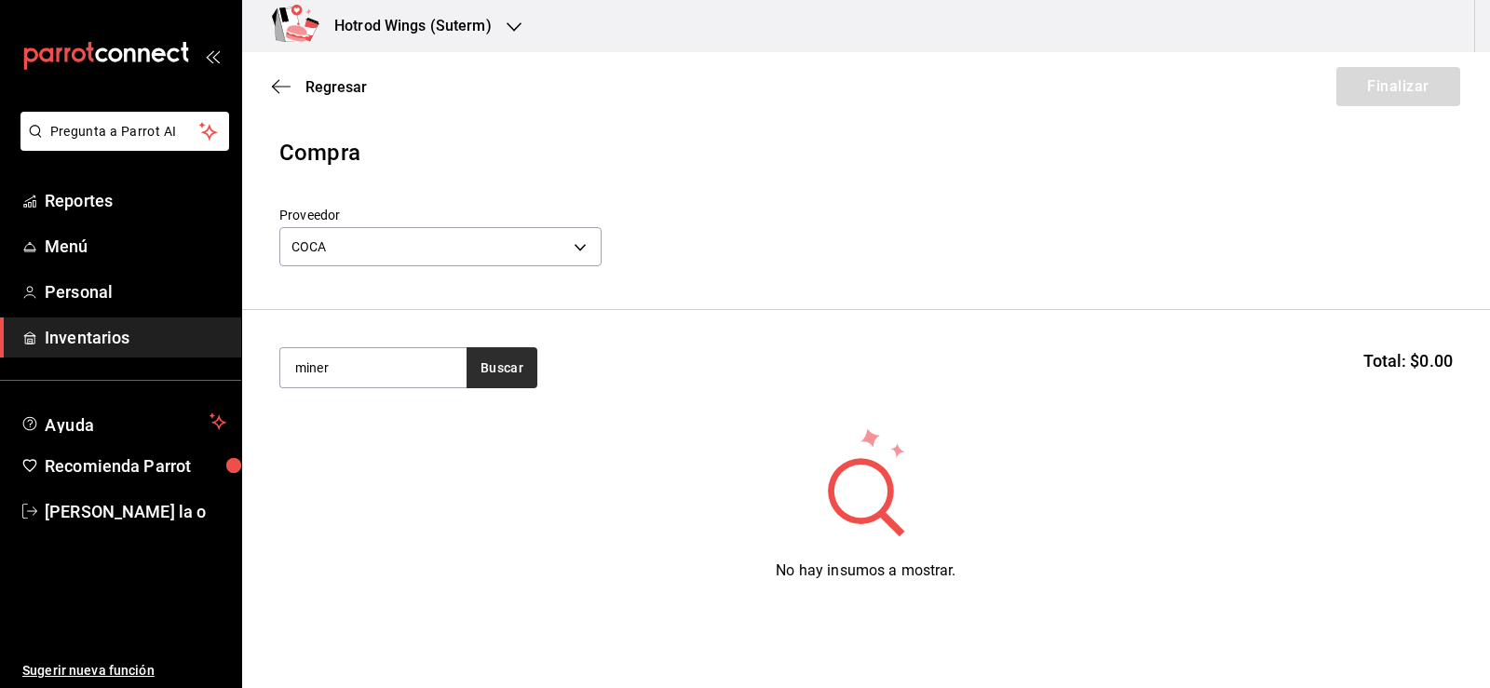
type input "miner"
click at [517, 382] on button "Buscar" at bounding box center [502, 367] width 71 height 41
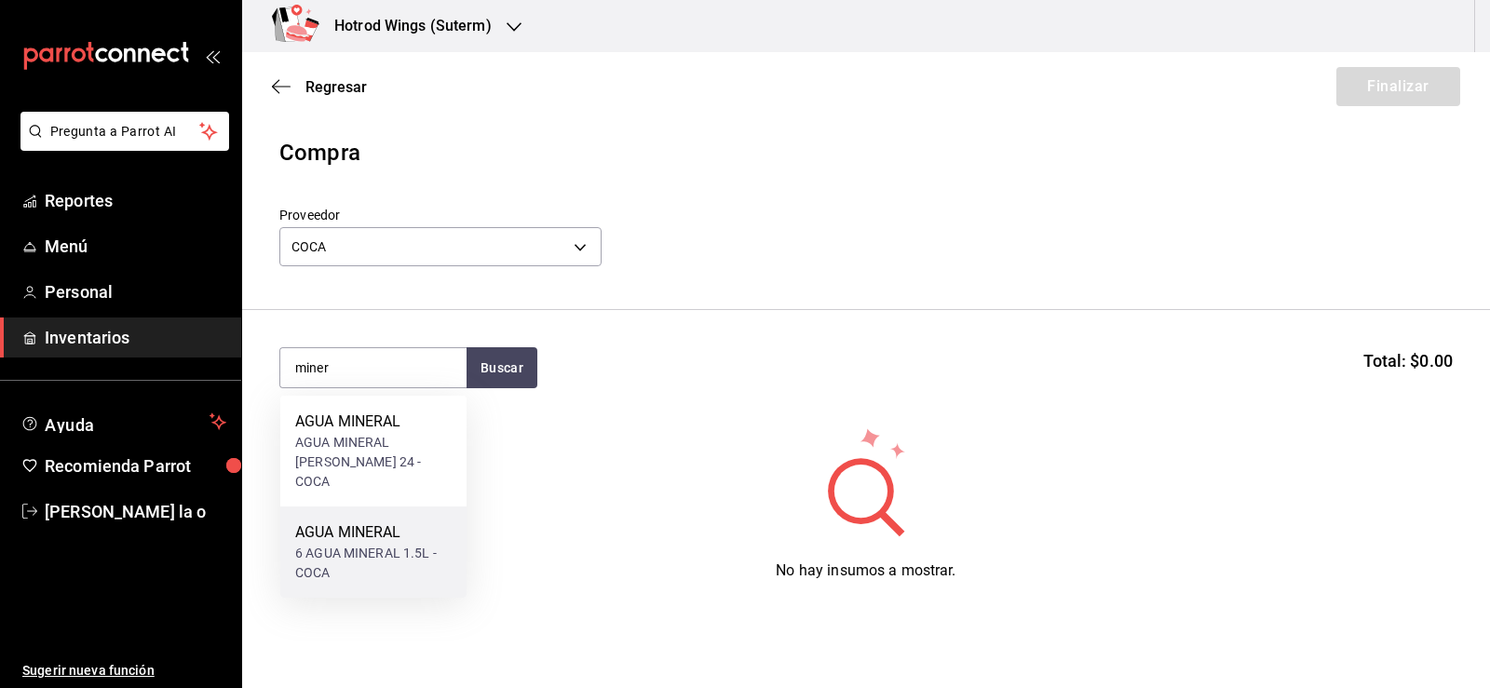
click at [400, 544] on div "6 AGUA MINERAL 1.5L - COCA" at bounding box center [373, 563] width 156 height 39
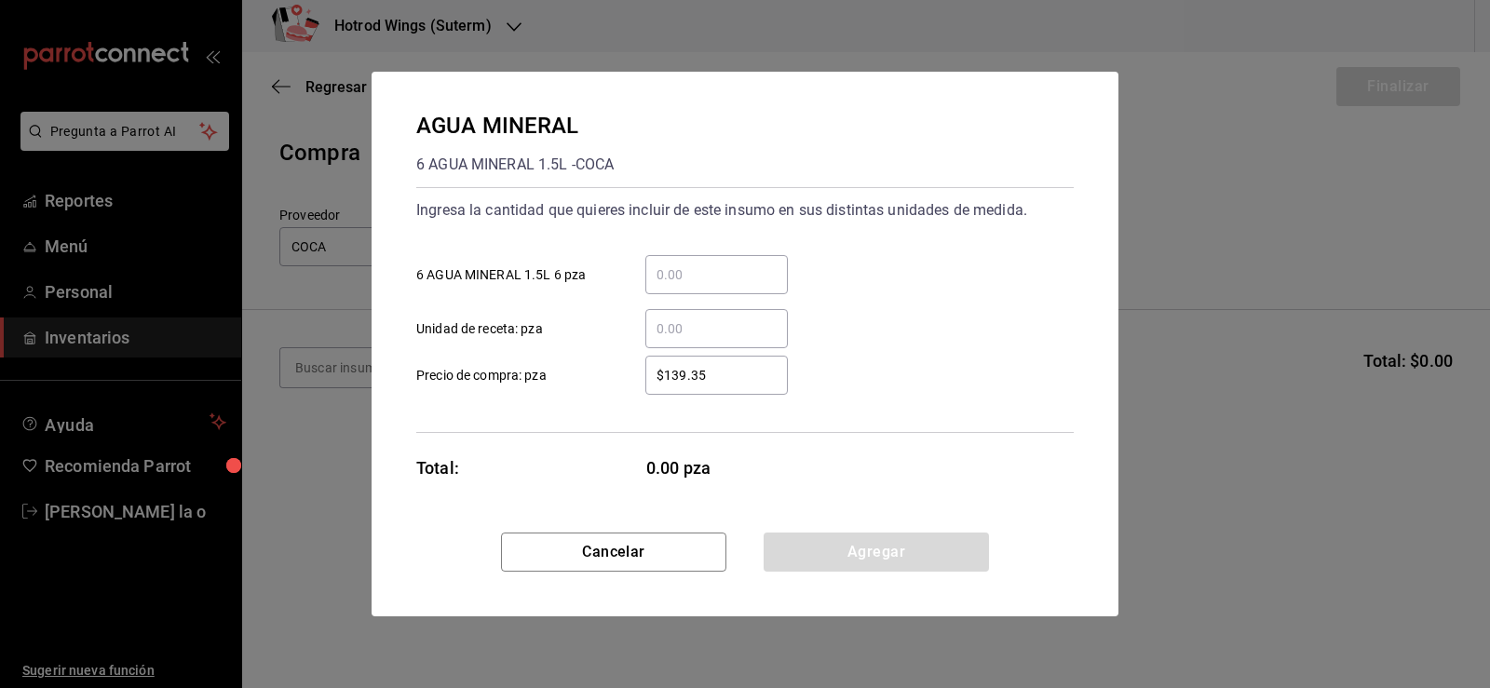
click at [690, 264] on input "​ 6 AGUA MINERAL 1.5L 6 pza" at bounding box center [716, 275] width 143 height 22
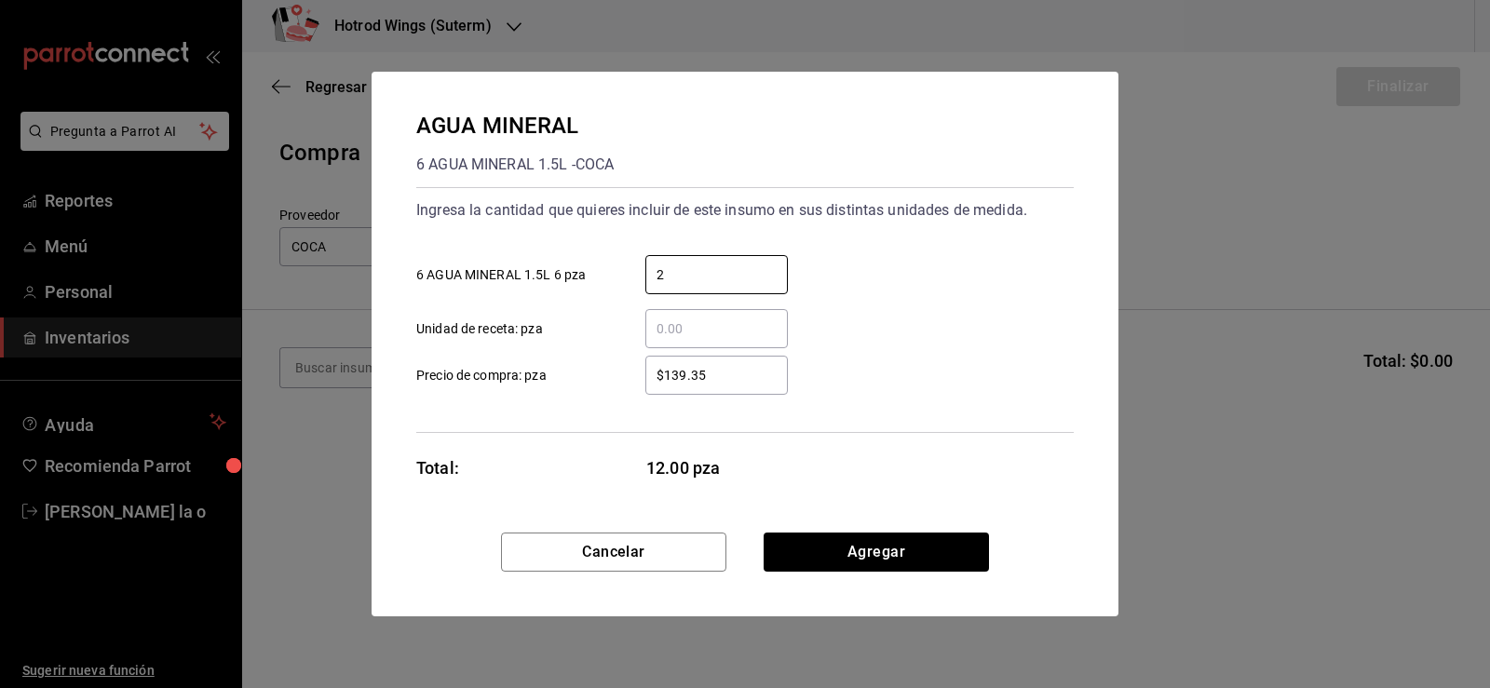
type input "2"
drag, startPoint x: 643, startPoint y: 411, endPoint x: 657, endPoint y: 404, distance: 15.4
click at [646, 409] on div "Ingresa la cantidad que quieres incluir de este insumo en sus distintas unidade…" at bounding box center [745, 310] width 658 height 246
click at [704, 377] on input "$139.35" at bounding box center [716, 375] width 143 height 22
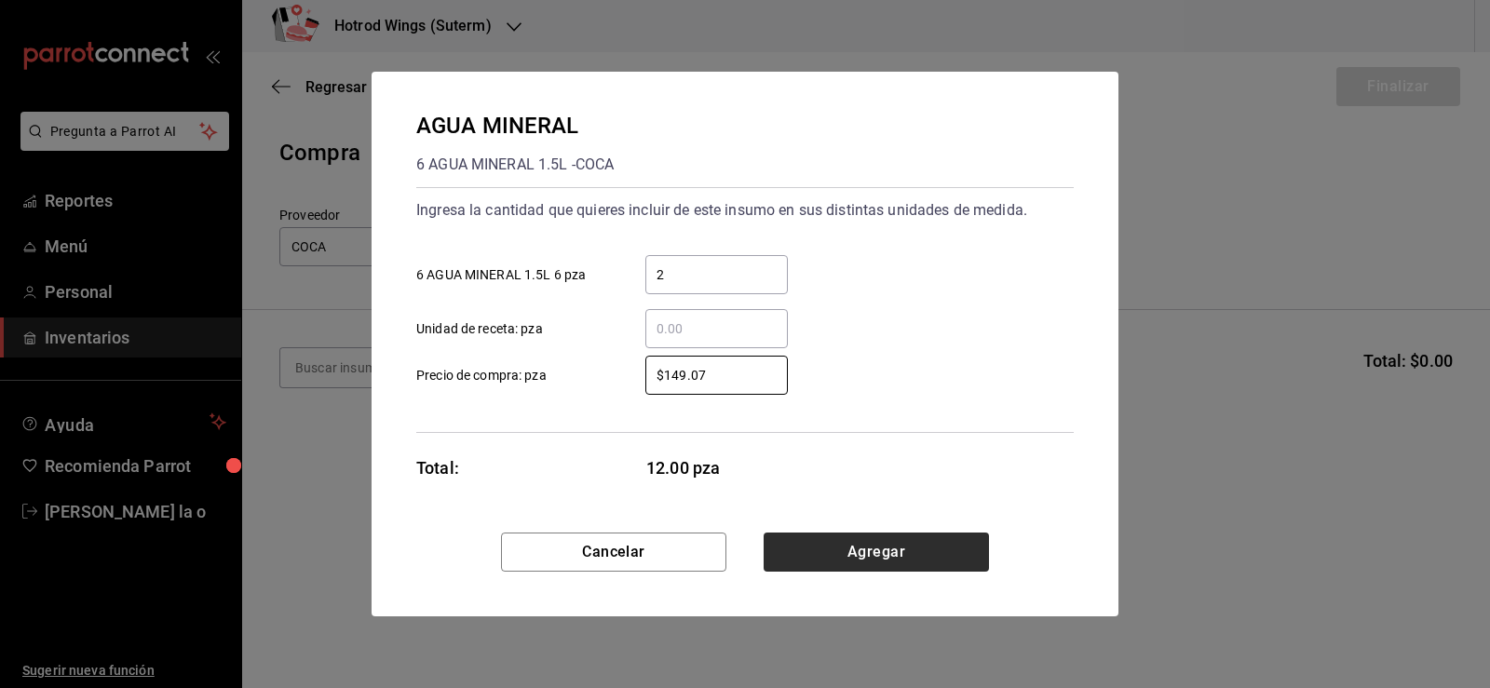
type input "$149.07"
click at [877, 545] on button "Agregar" at bounding box center [876, 552] width 225 height 39
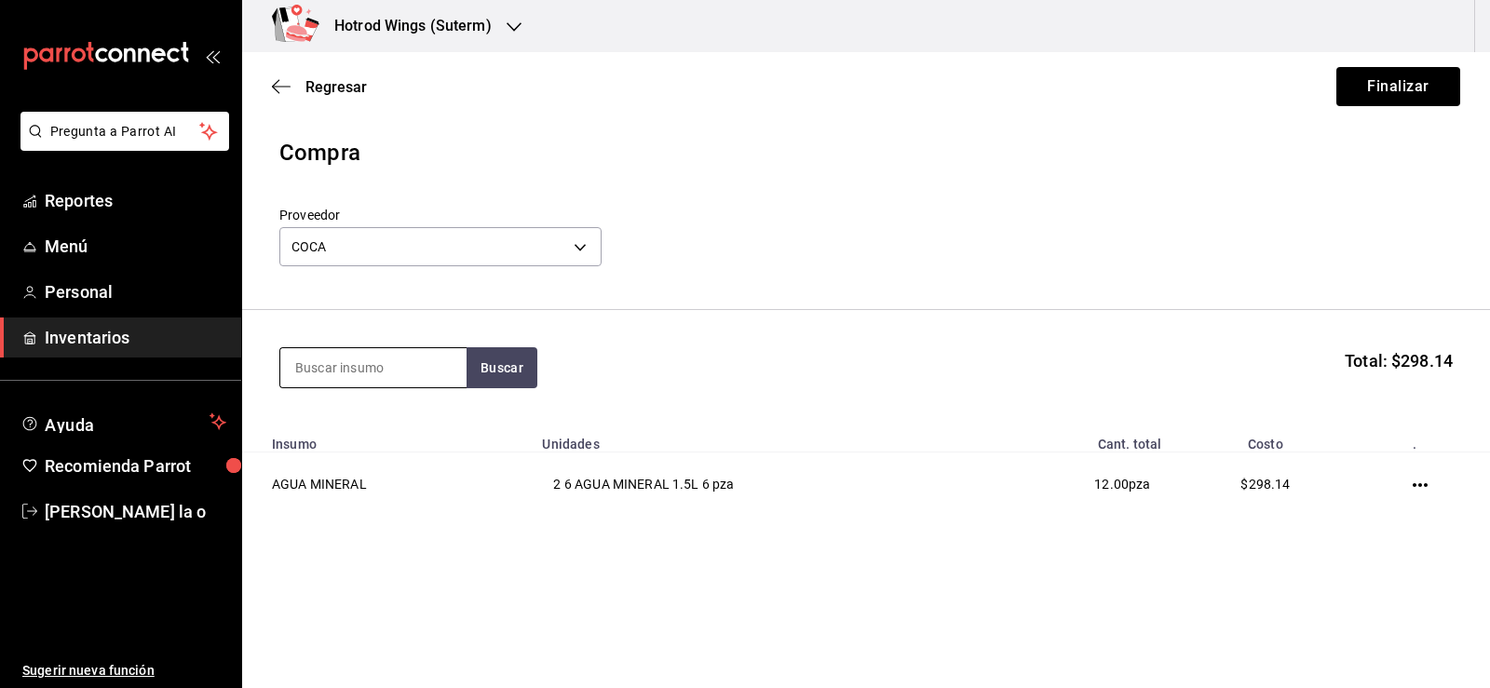
click at [311, 368] on input at bounding box center [373, 367] width 186 height 39
type input "frut"
click at [508, 378] on button "Buscar" at bounding box center [502, 367] width 71 height 41
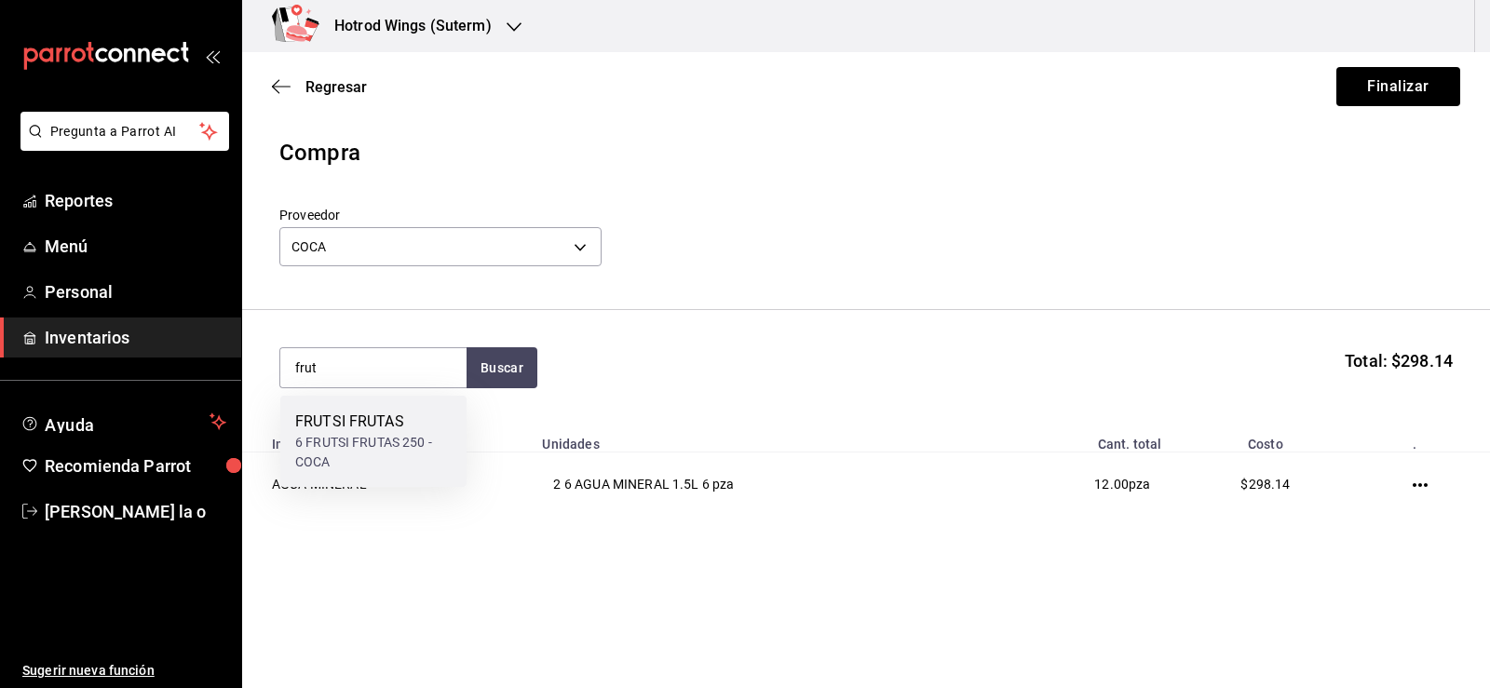
click at [401, 445] on div "6 FRUTSI FRUTAS 250 - COCA" at bounding box center [373, 452] width 156 height 39
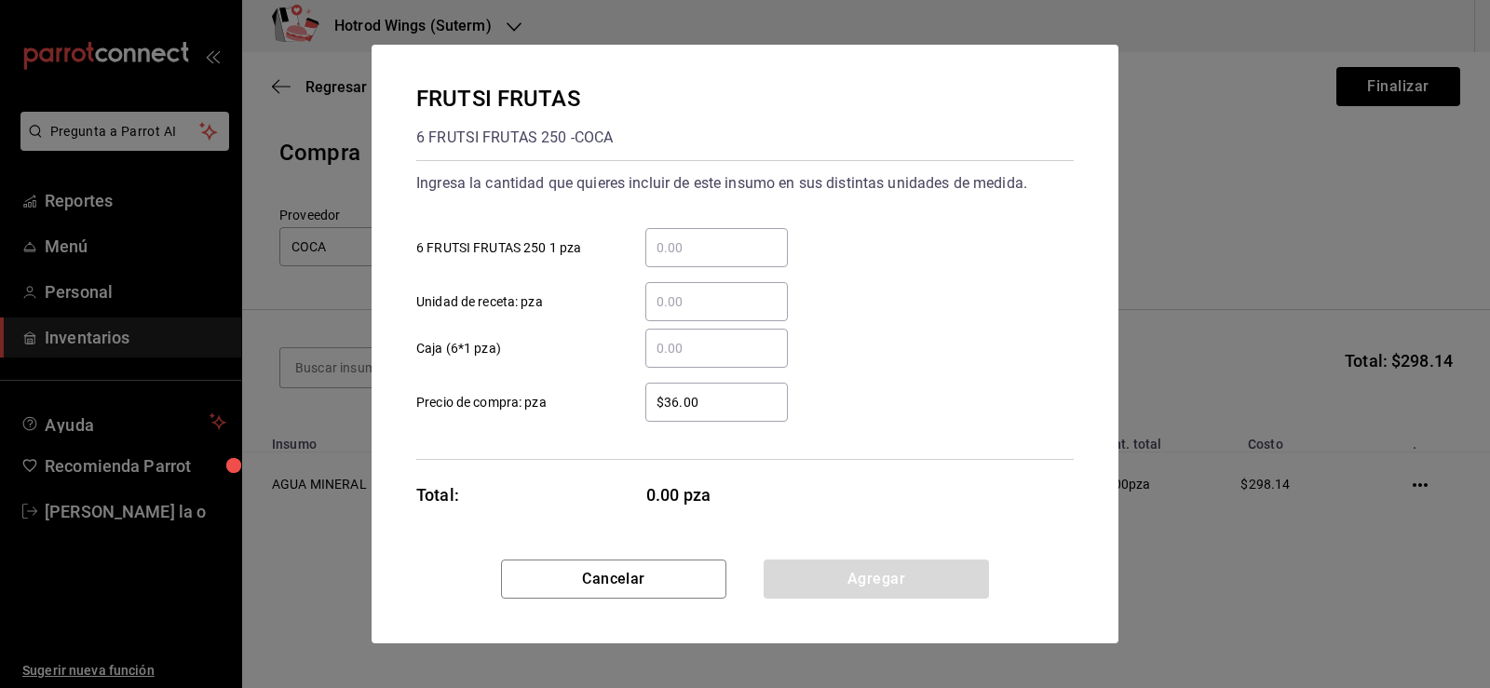
click at [675, 251] on input "​ 6 FRUTSI FRUTAS 250 1 pza" at bounding box center [716, 248] width 143 height 22
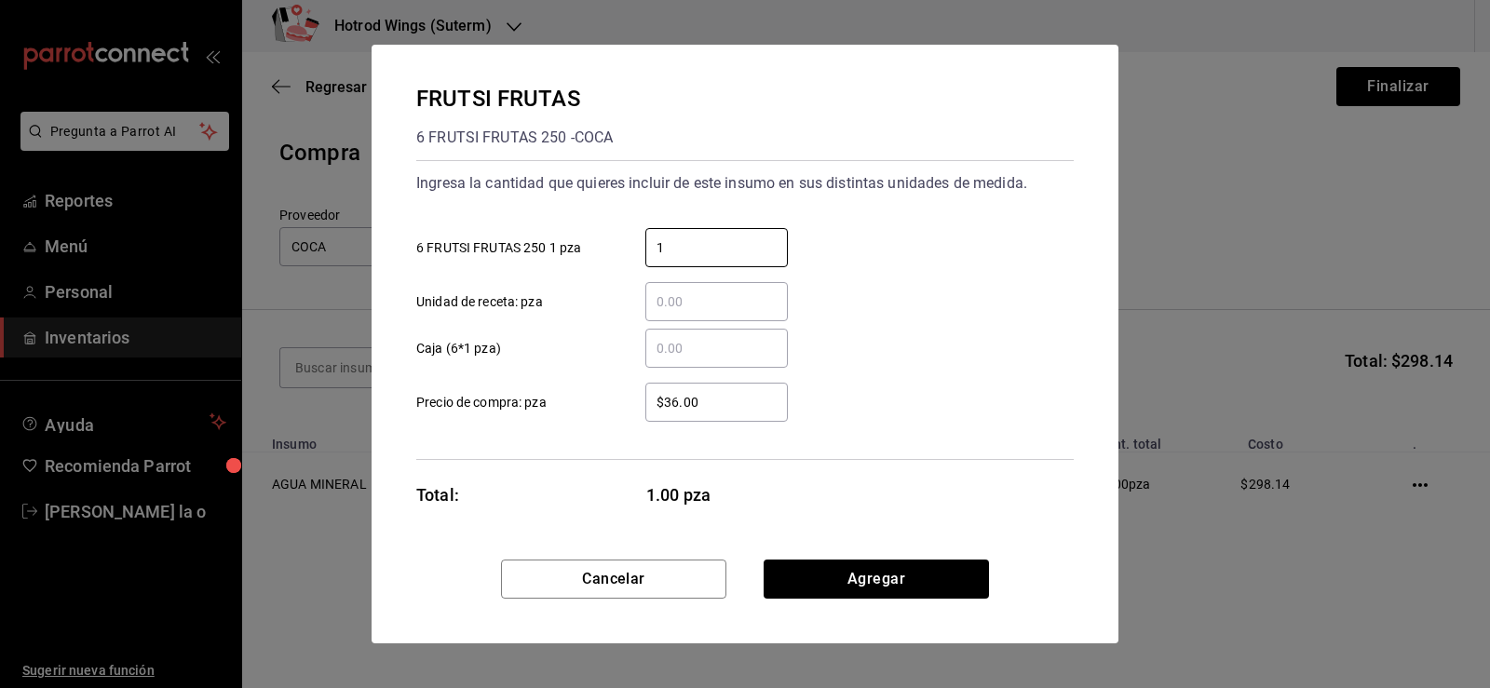
type input "1"
click at [668, 420] on div "$36.00 ​" at bounding box center [716, 402] width 143 height 39
click at [668, 414] on input "$36.00" at bounding box center [716, 402] width 143 height 22
click at [713, 412] on input "$36.00" at bounding box center [716, 402] width 143 height 22
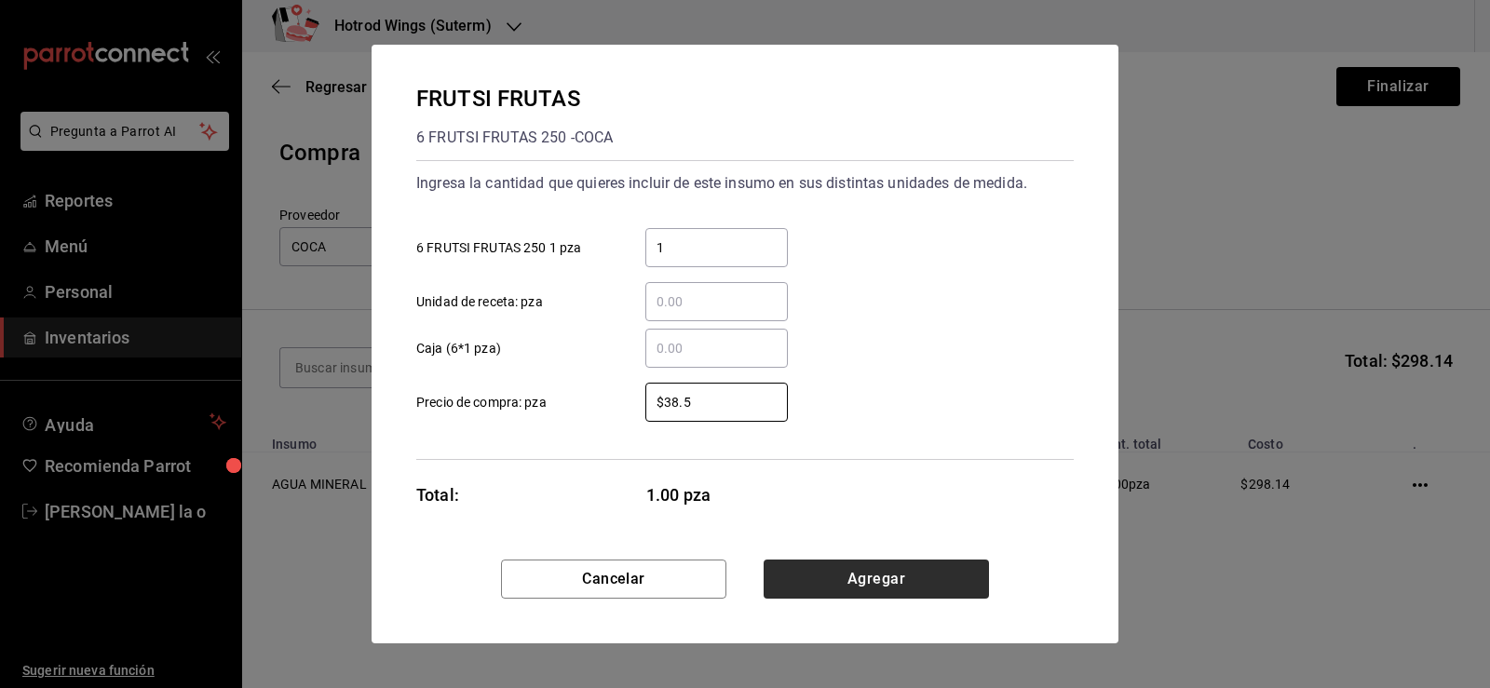
type input "$38.5"
click at [912, 574] on button "Agregar" at bounding box center [876, 579] width 225 height 39
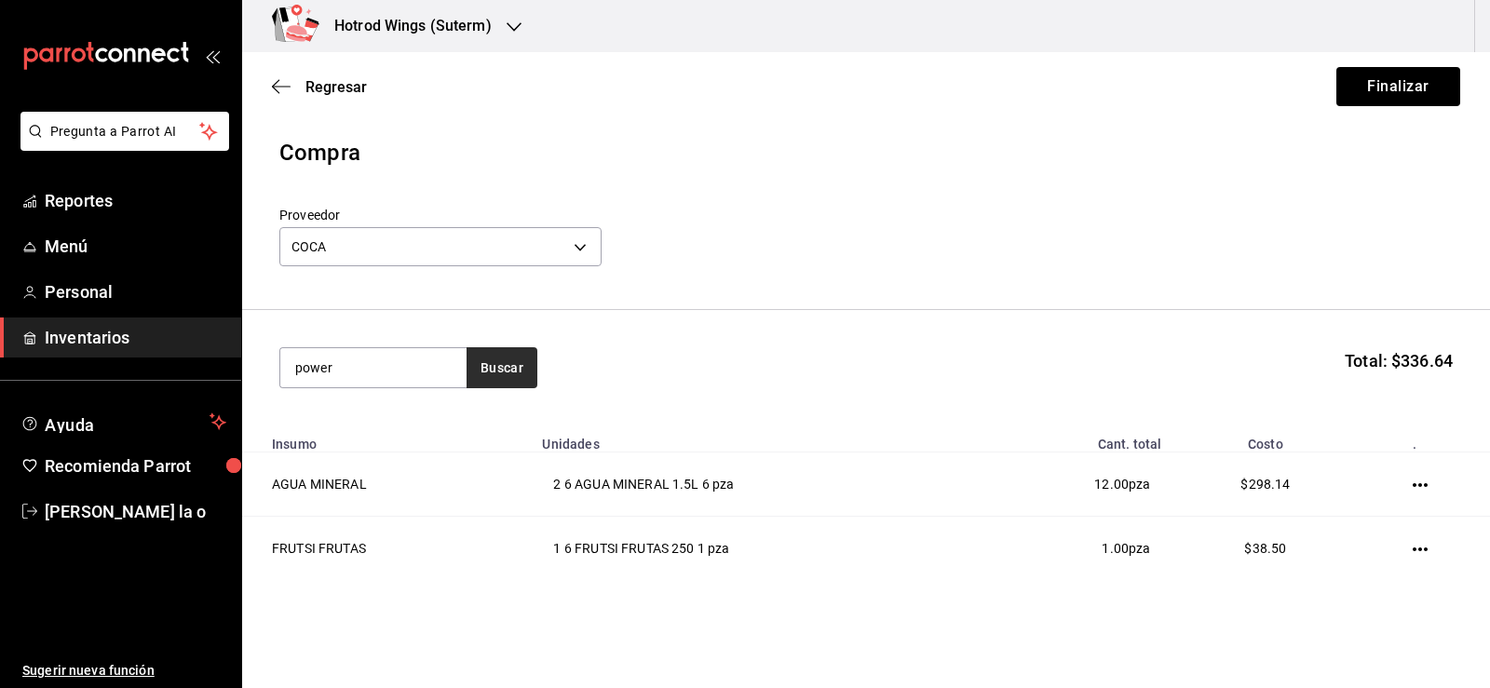
type input "power"
click at [521, 376] on button "Buscar" at bounding box center [502, 367] width 71 height 41
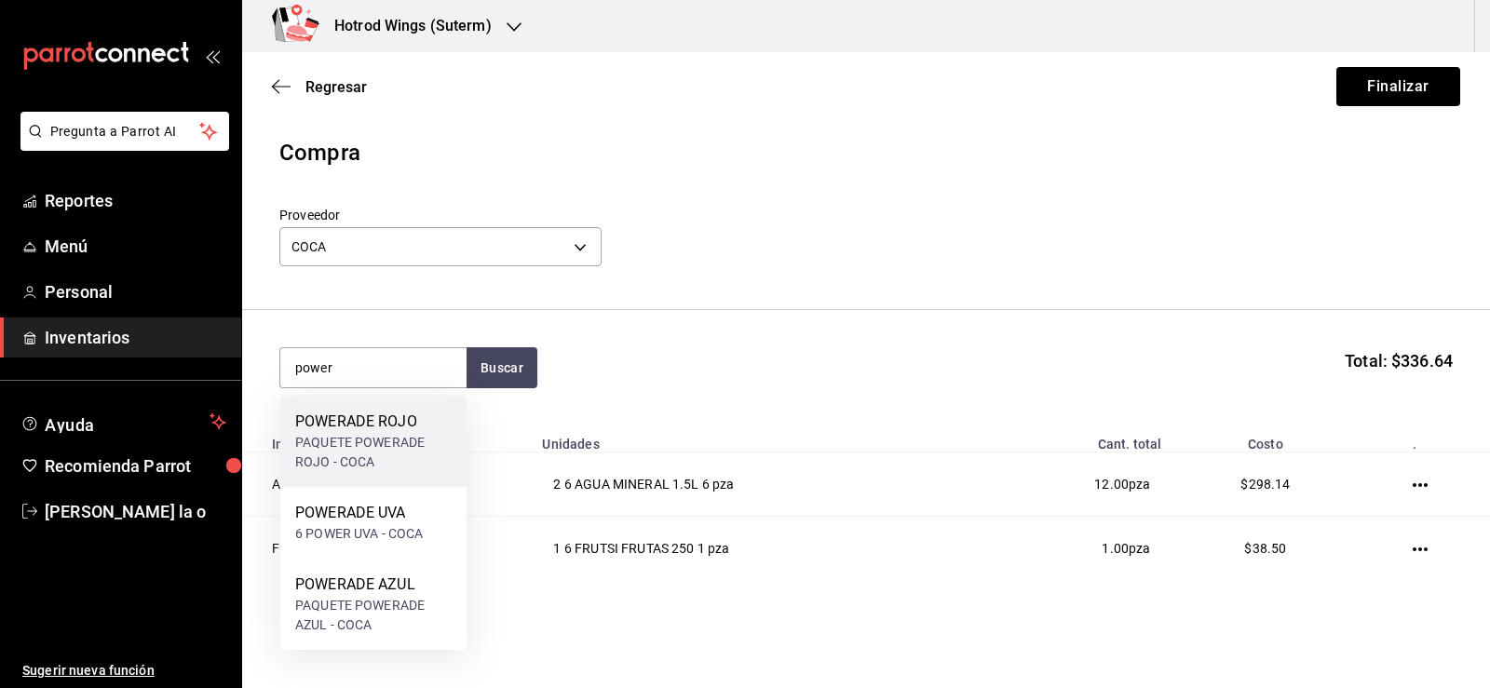
click at [404, 455] on div "PAQUETE POWERADE ROJO - COCA" at bounding box center [373, 452] width 156 height 39
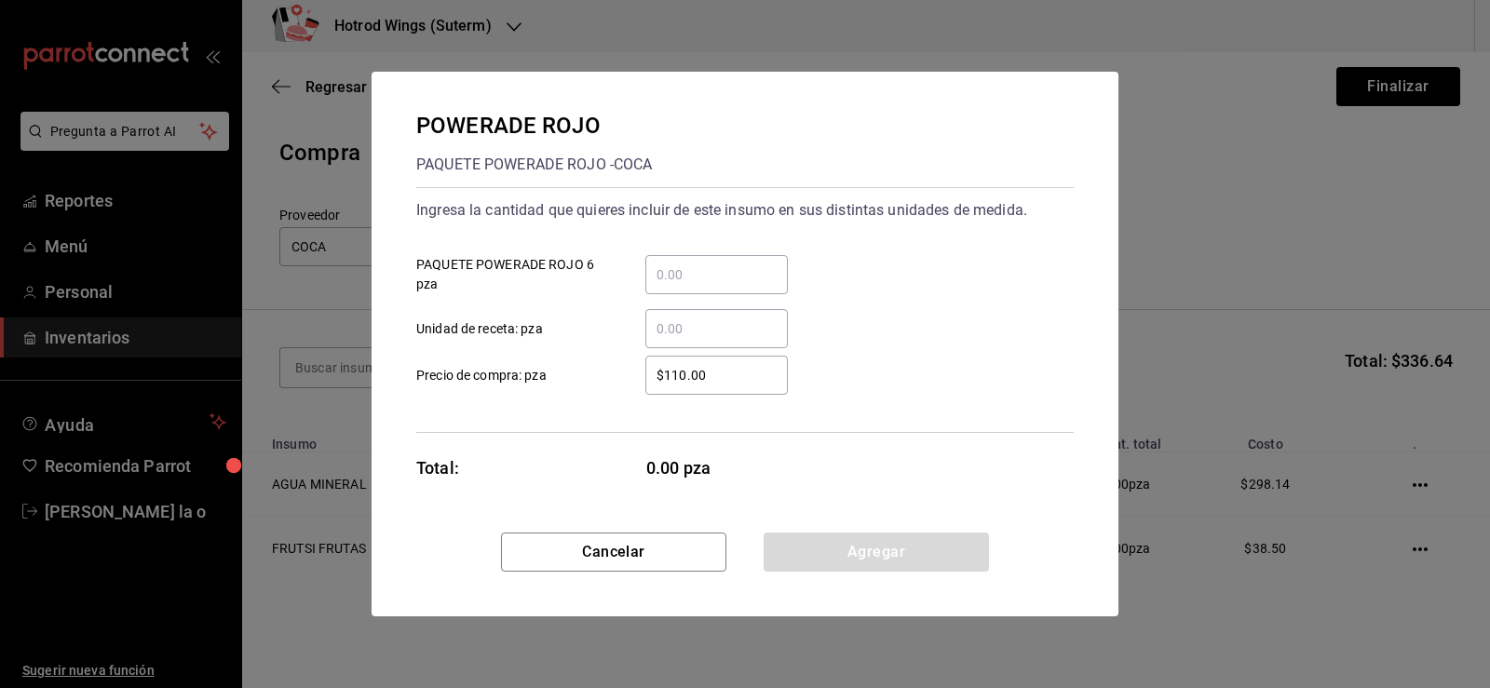
drag, startPoint x: 662, startPoint y: 279, endPoint x: 658, endPoint y: 266, distance: 13.8
click at [662, 278] on input "​ PAQUETE POWERADE ROJO 6 pza" at bounding box center [716, 275] width 143 height 22
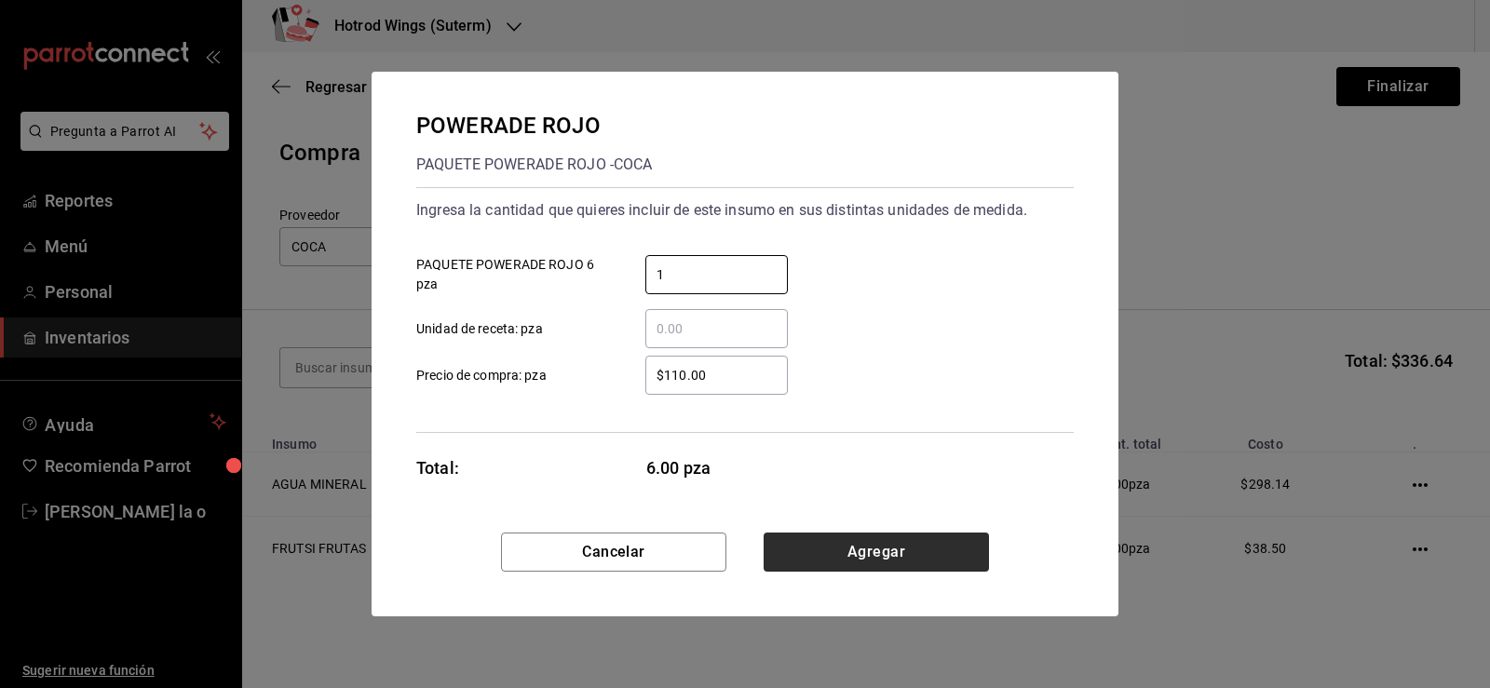
type input "1"
drag, startPoint x: 830, startPoint y: 554, endPoint x: 838, endPoint y: 549, distance: 10.1
click at [830, 554] on button "Agregar" at bounding box center [876, 552] width 225 height 39
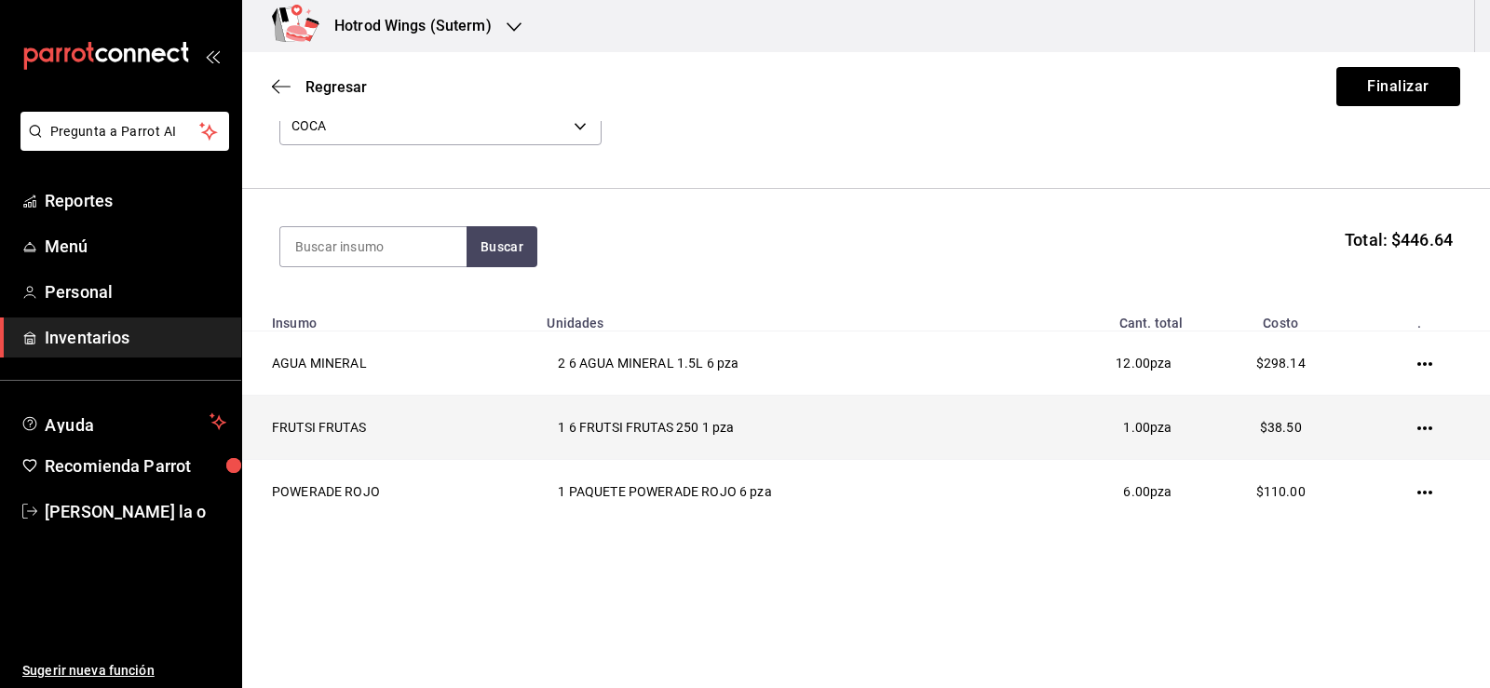
scroll to position [122, 0]
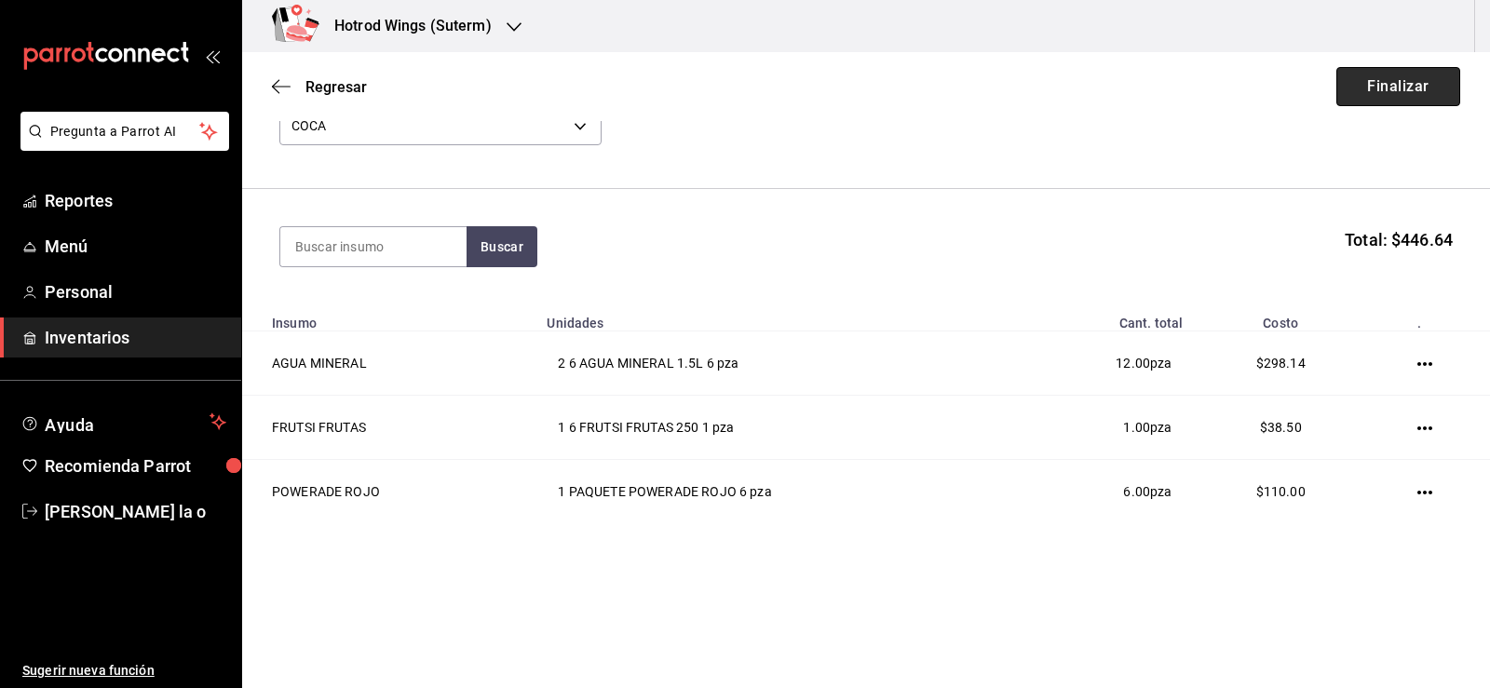
click at [1398, 100] on button "Finalizar" at bounding box center [1399, 86] width 124 height 39
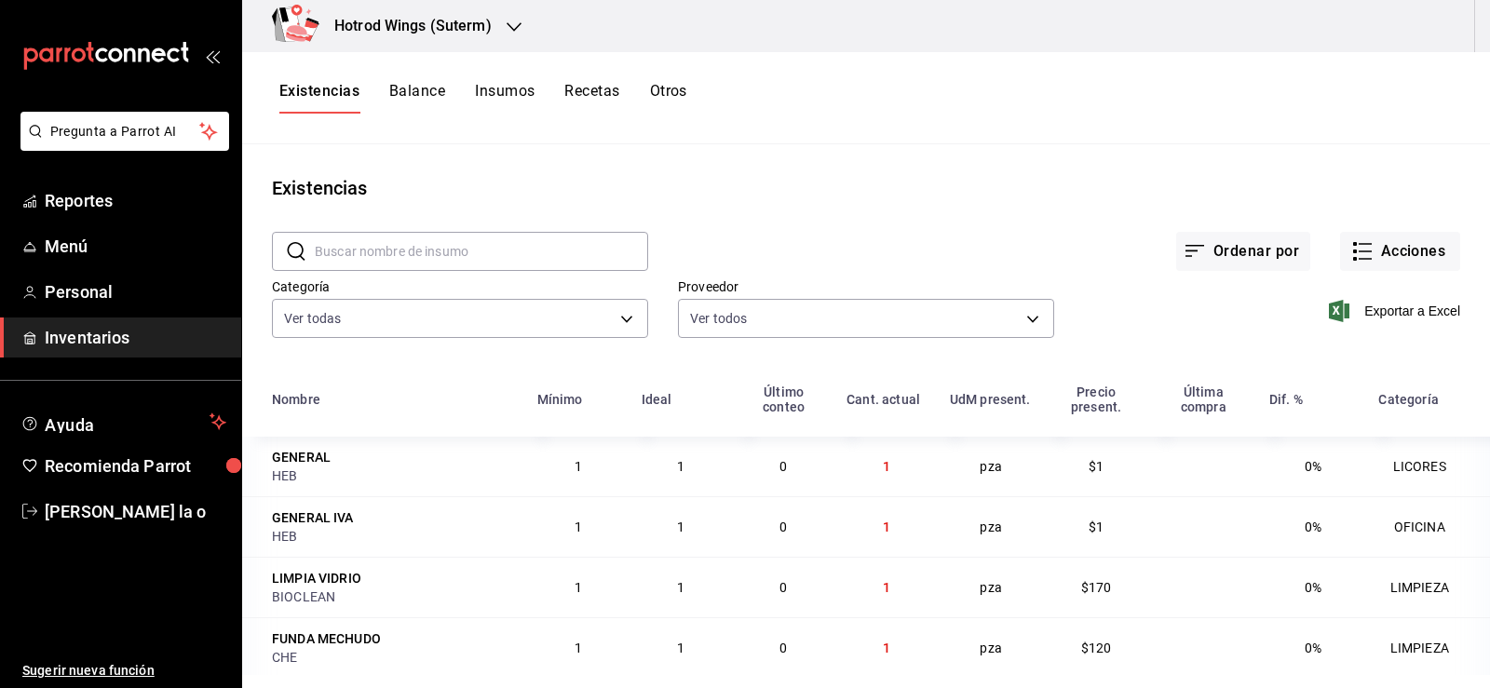
click at [511, 25] on icon "button" at bounding box center [514, 27] width 15 height 15
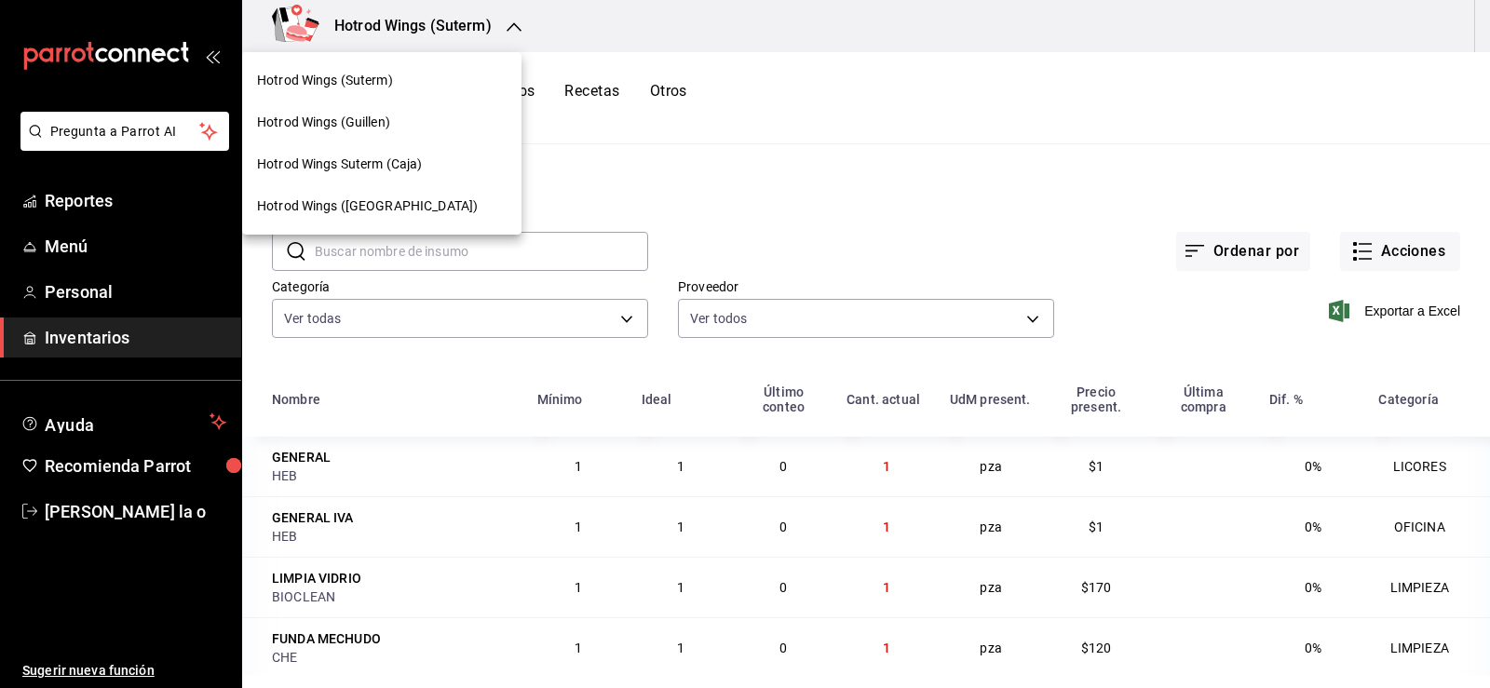
click at [367, 120] on span "Hotrod Wings (Guillen)" at bounding box center [323, 123] width 133 height 20
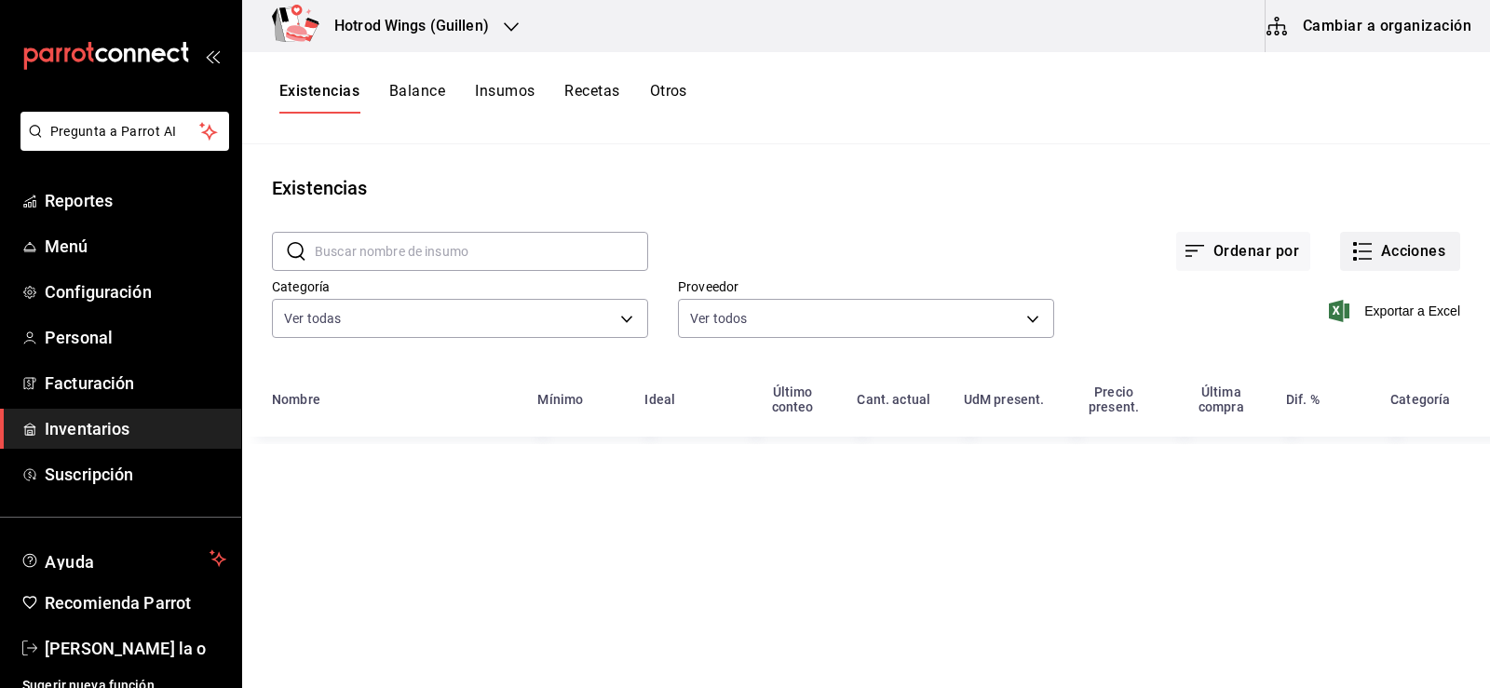
click at [1388, 252] on button "Acciones" at bounding box center [1400, 251] width 120 height 39
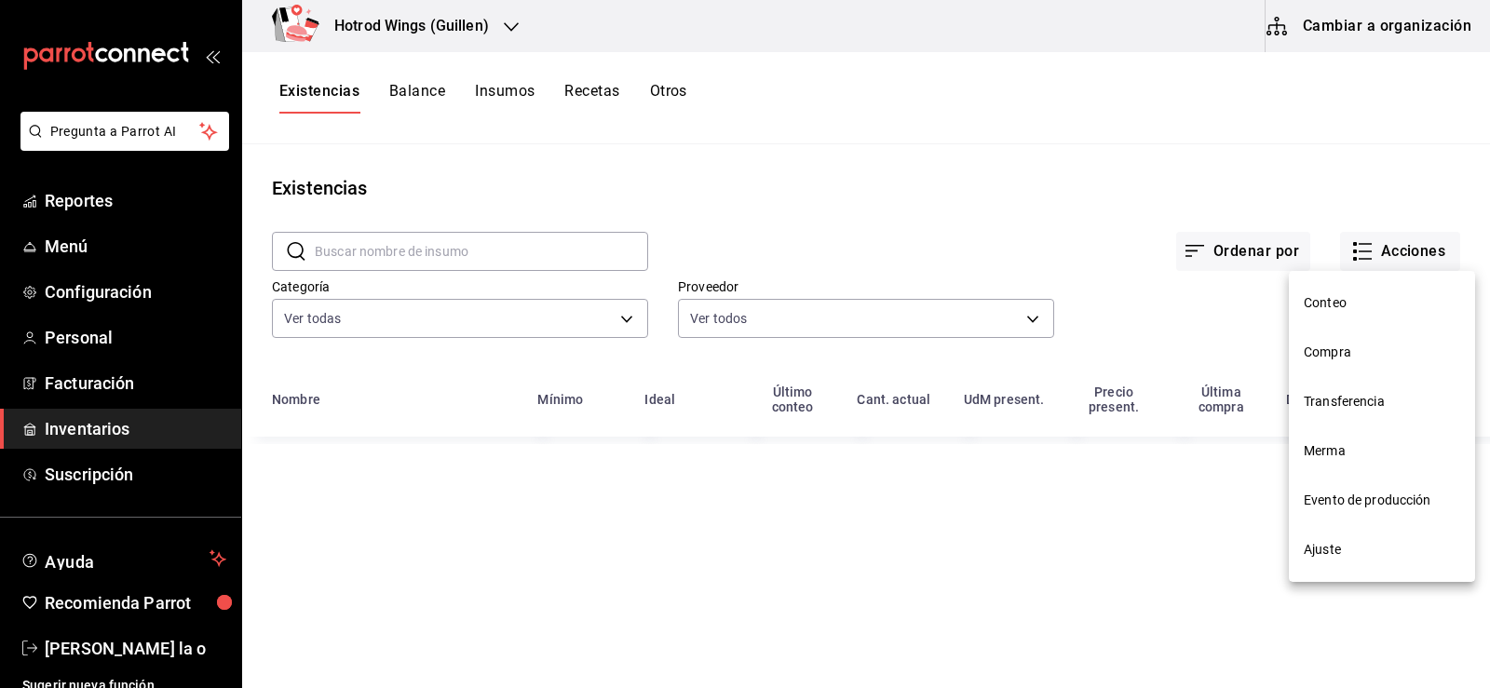
click at [1355, 359] on span "Compra" at bounding box center [1382, 353] width 156 height 20
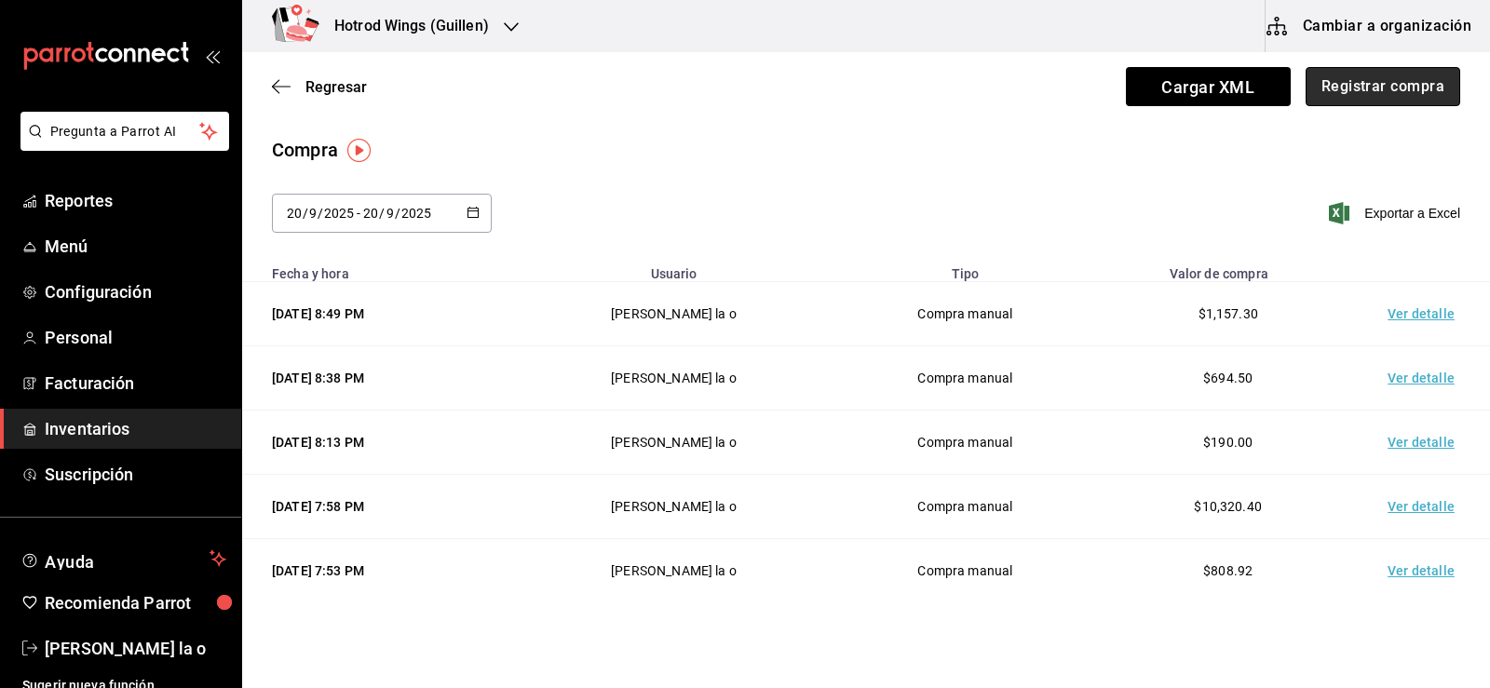
click at [1347, 74] on button "Registrar compra" at bounding box center [1383, 86] width 155 height 39
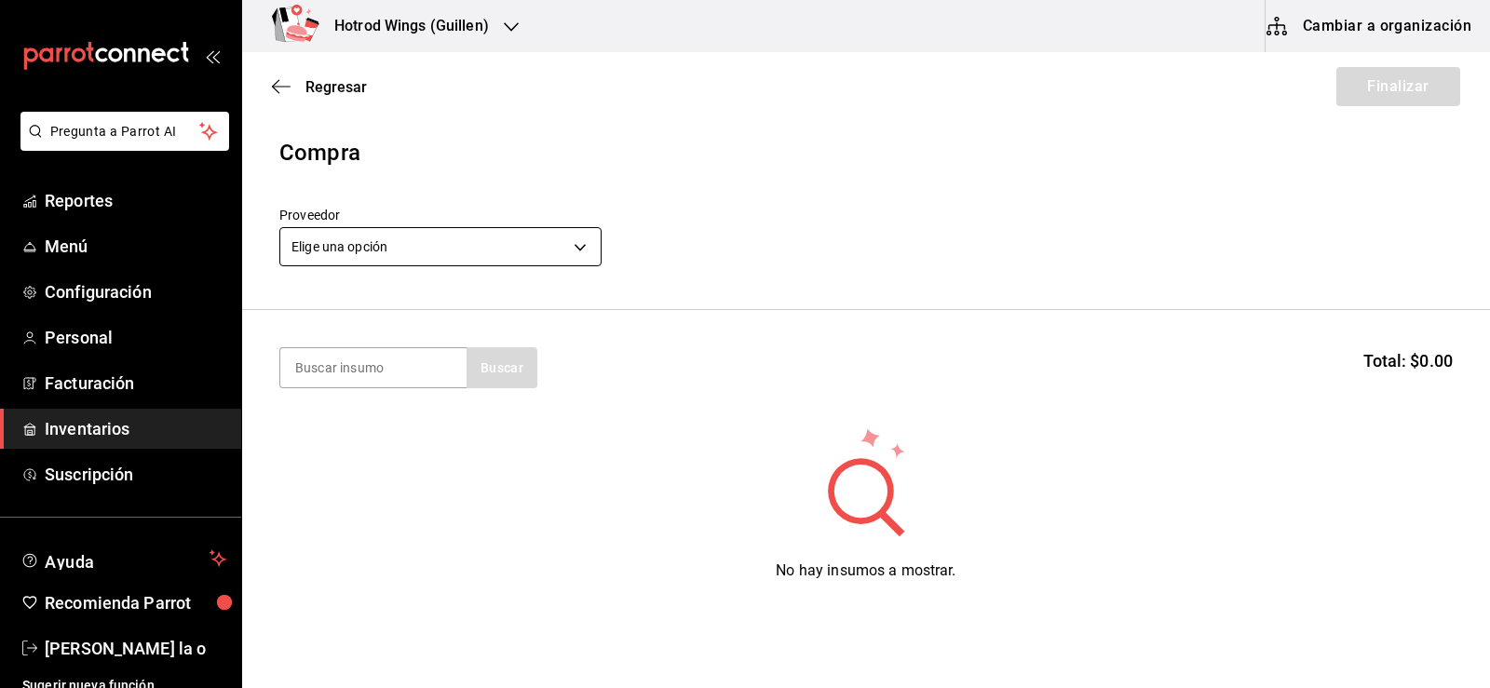
click at [576, 251] on body "Pregunta a Parrot AI Reportes Menú Configuración Personal Facturación Inventari…" at bounding box center [745, 291] width 1490 height 583
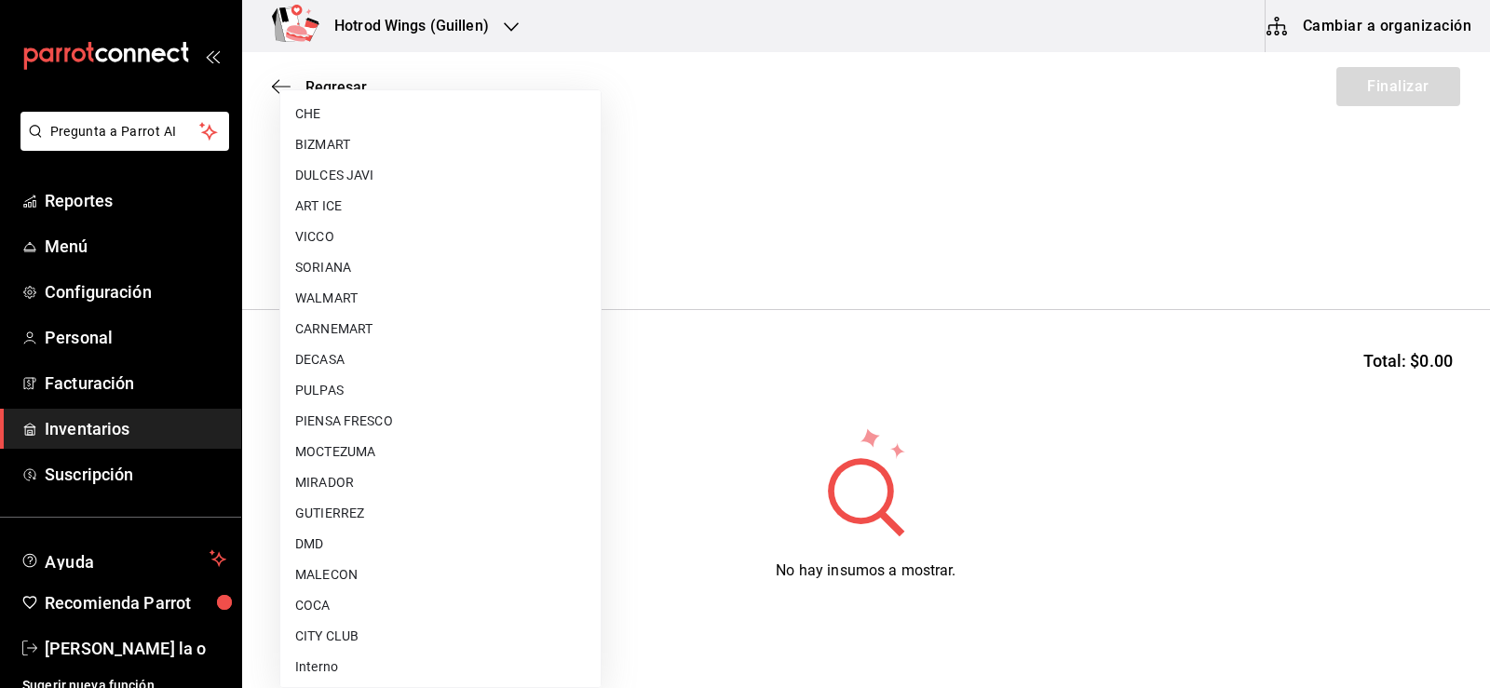
scroll to position [1385, 0]
click at [341, 604] on li "COCA" at bounding box center [440, 603] width 320 height 31
type input "7105a62e-4c94-412f-9cd6-1a31d4907a40"
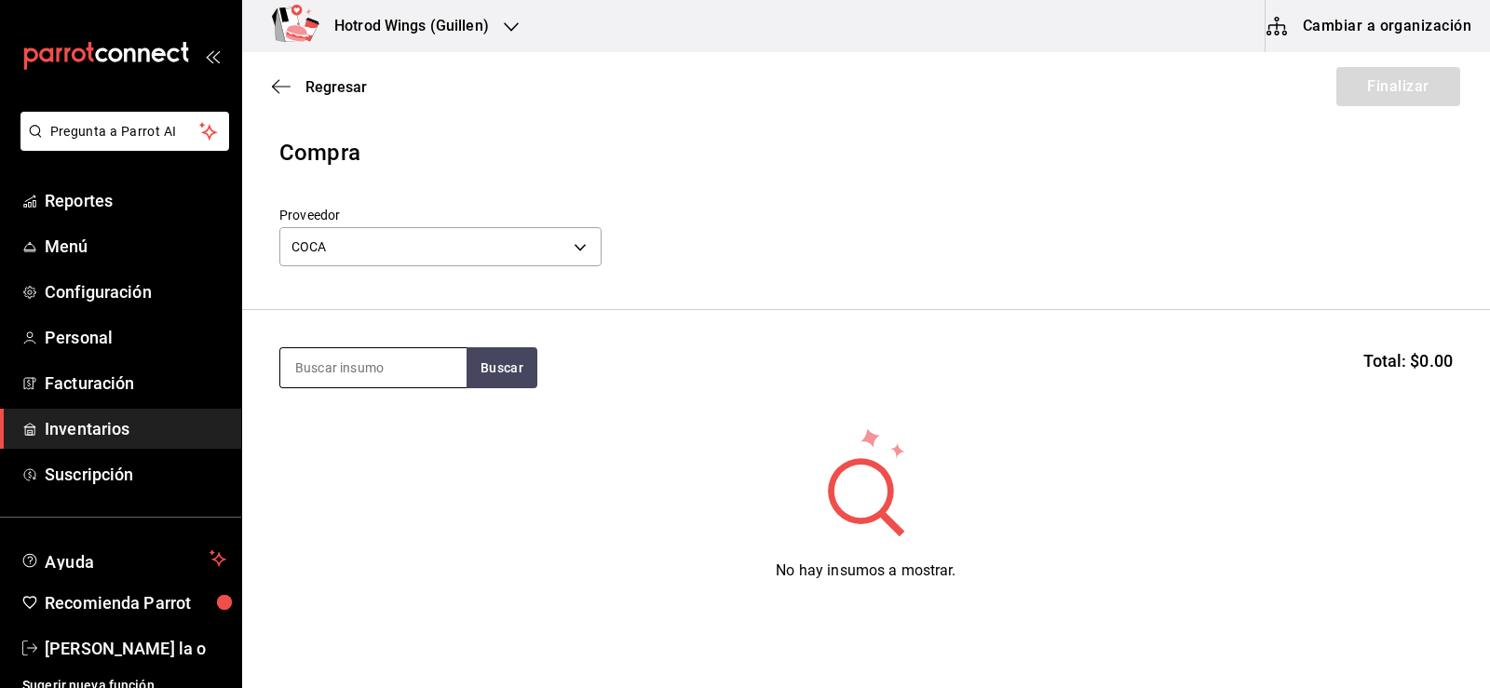
click at [360, 373] on input at bounding box center [373, 367] width 186 height 39
type input "o"
type input "coca"
click at [512, 371] on button "Buscar" at bounding box center [502, 367] width 71 height 41
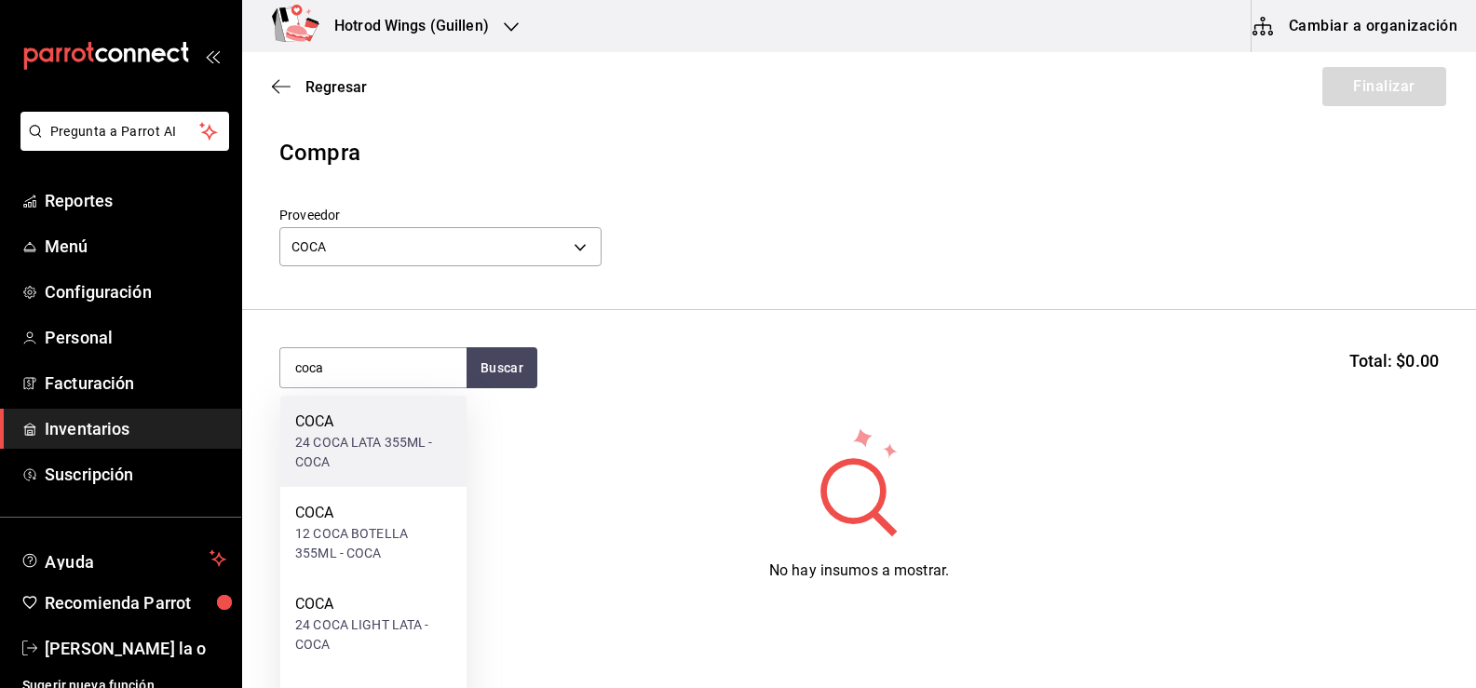
click at [376, 459] on div "24 COCA LATA 355ML - COCA" at bounding box center [373, 452] width 156 height 39
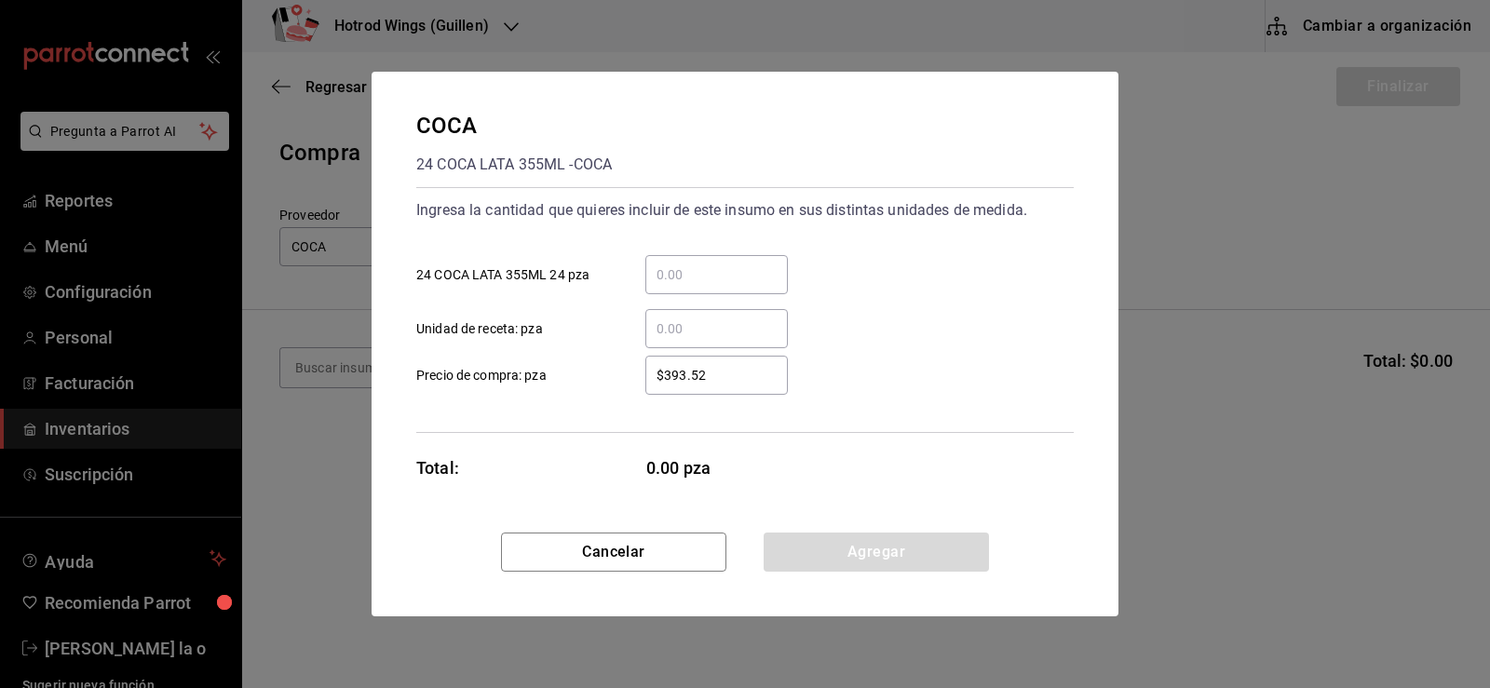
click at [686, 265] on input "​ 24 COCA LATA 355ML 24 pza" at bounding box center [716, 275] width 143 height 22
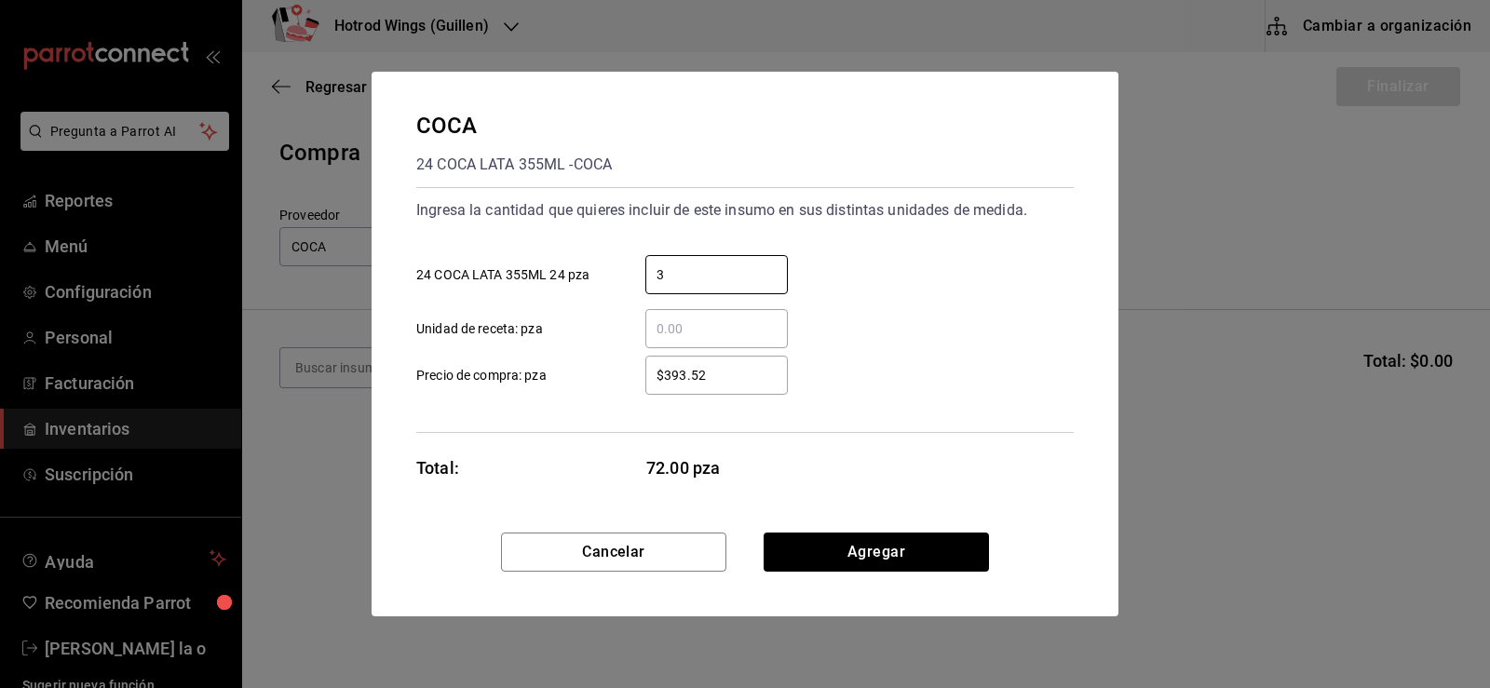
type input "3"
drag, startPoint x: 595, startPoint y: 418, endPoint x: 611, endPoint y: 410, distance: 17.9
click at [600, 416] on div "Ingresa la cantidad que quieres incluir de este insumo en sus distintas unidade…" at bounding box center [745, 310] width 658 height 246
drag, startPoint x: 695, startPoint y: 374, endPoint x: 784, endPoint y: 373, distance: 89.4
click at [702, 374] on input "$393.52" at bounding box center [716, 375] width 143 height 22
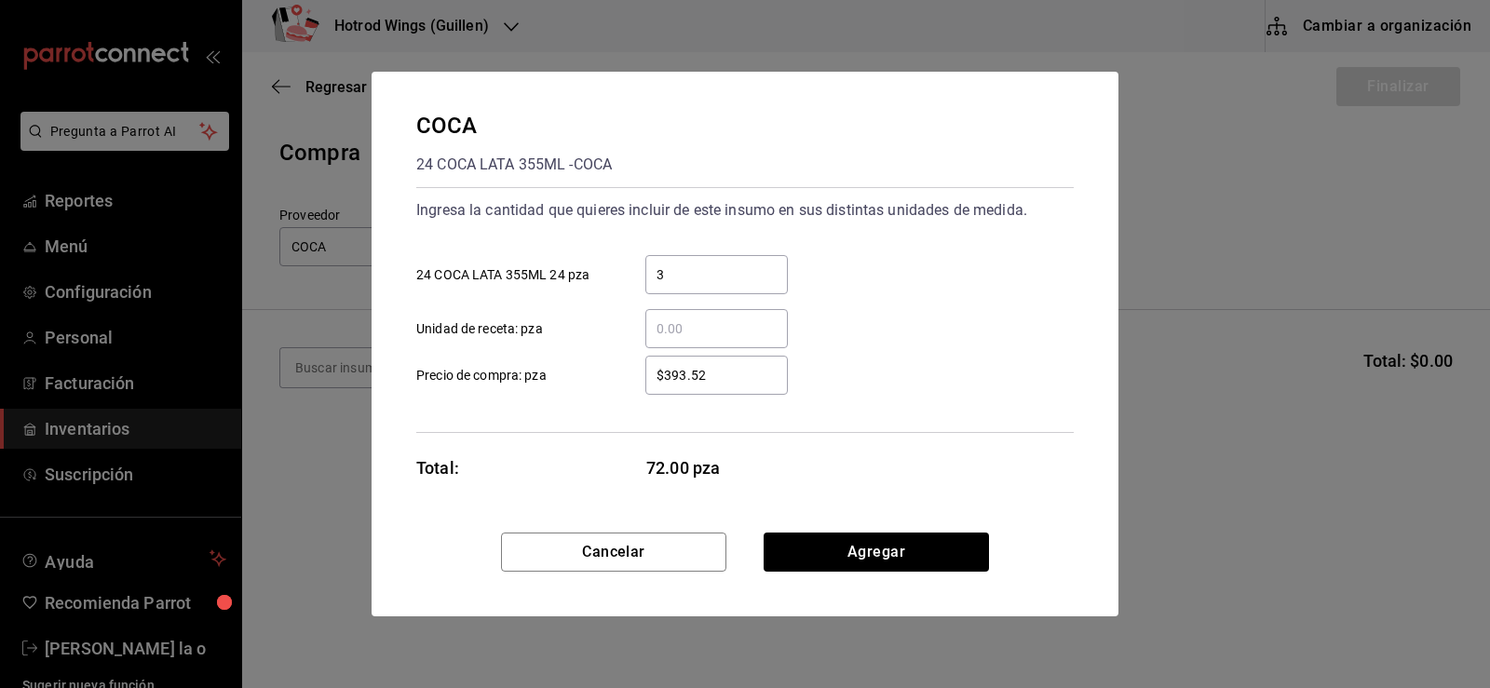
click at [738, 374] on input "$393.52" at bounding box center [716, 375] width 143 height 22
type input "$3"
type input "$412.96"
click at [854, 544] on button "Agregar" at bounding box center [876, 552] width 225 height 39
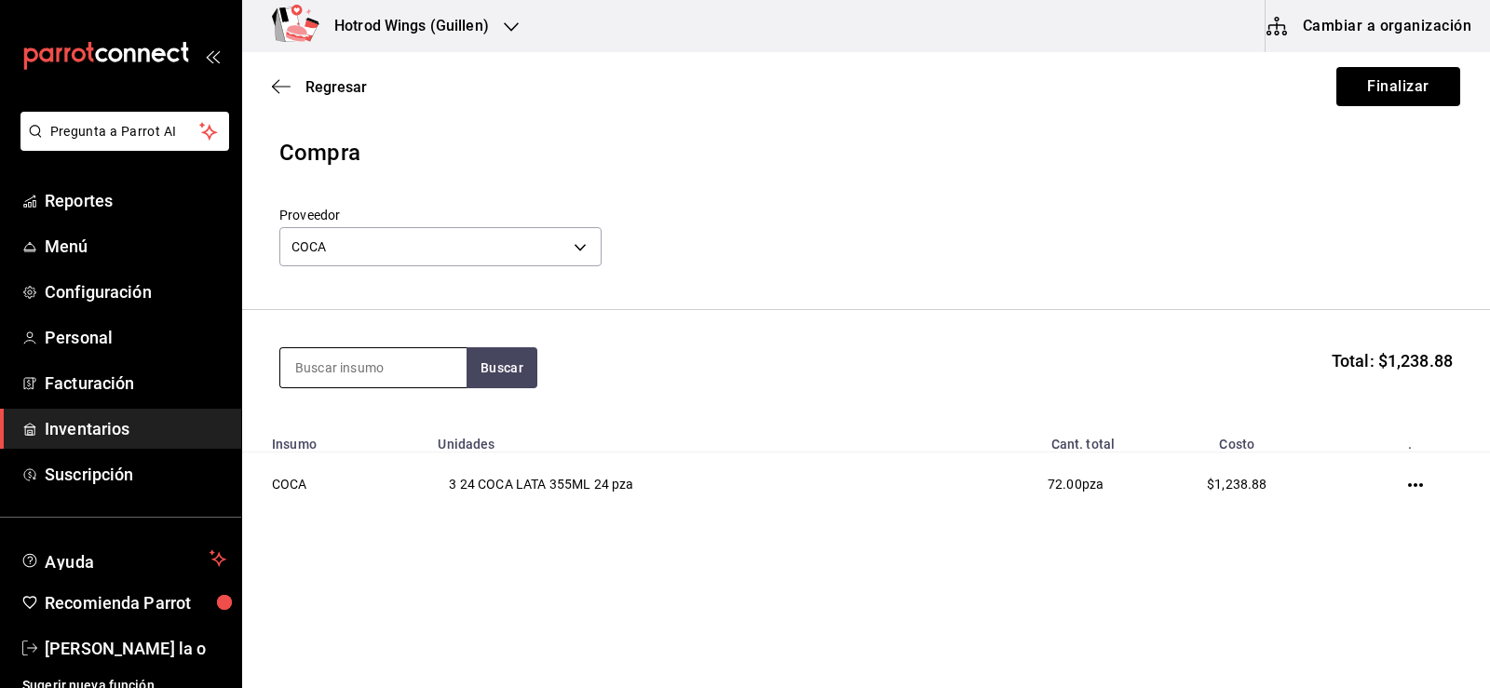
click at [346, 369] on input at bounding box center [373, 367] width 186 height 39
type input "ciel"
click at [505, 378] on button "Buscar" at bounding box center [502, 367] width 71 height 41
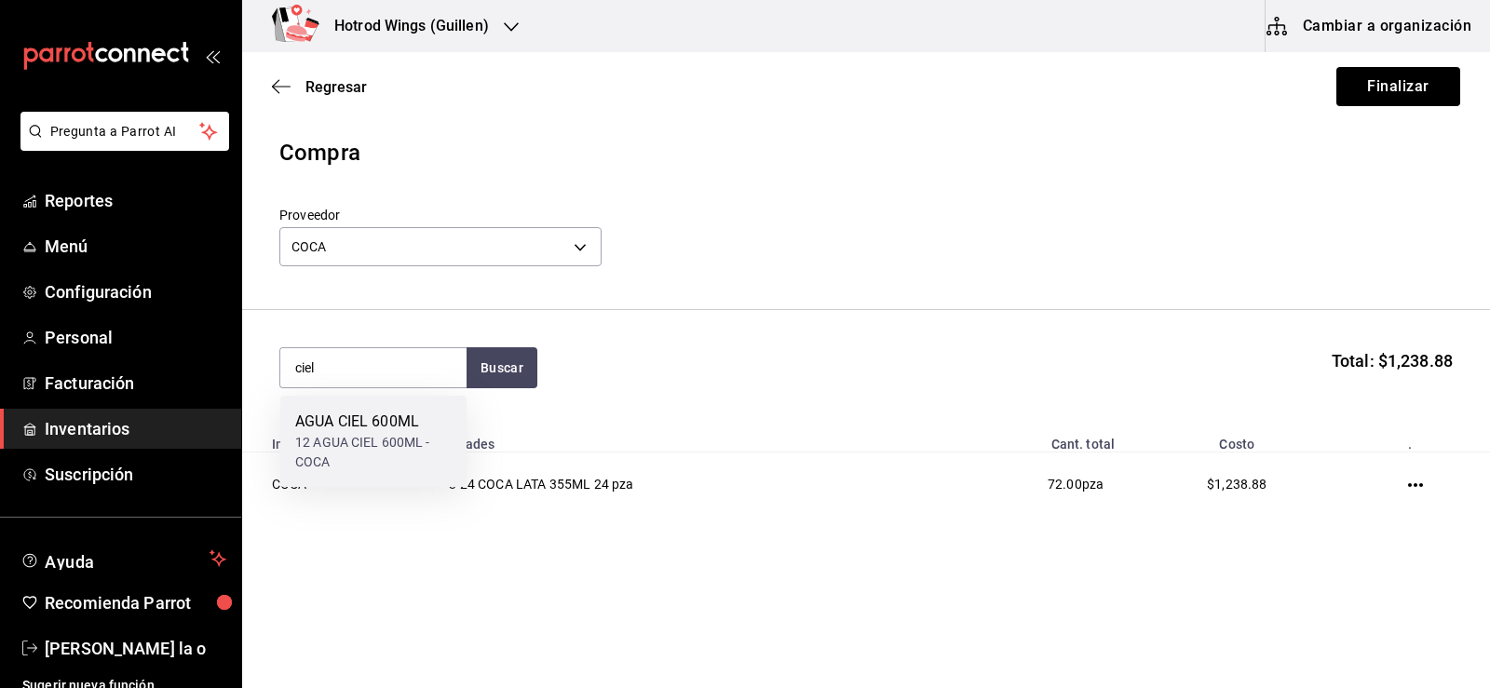
click at [352, 432] on div "AGUA CIEL 600ML" at bounding box center [373, 422] width 156 height 22
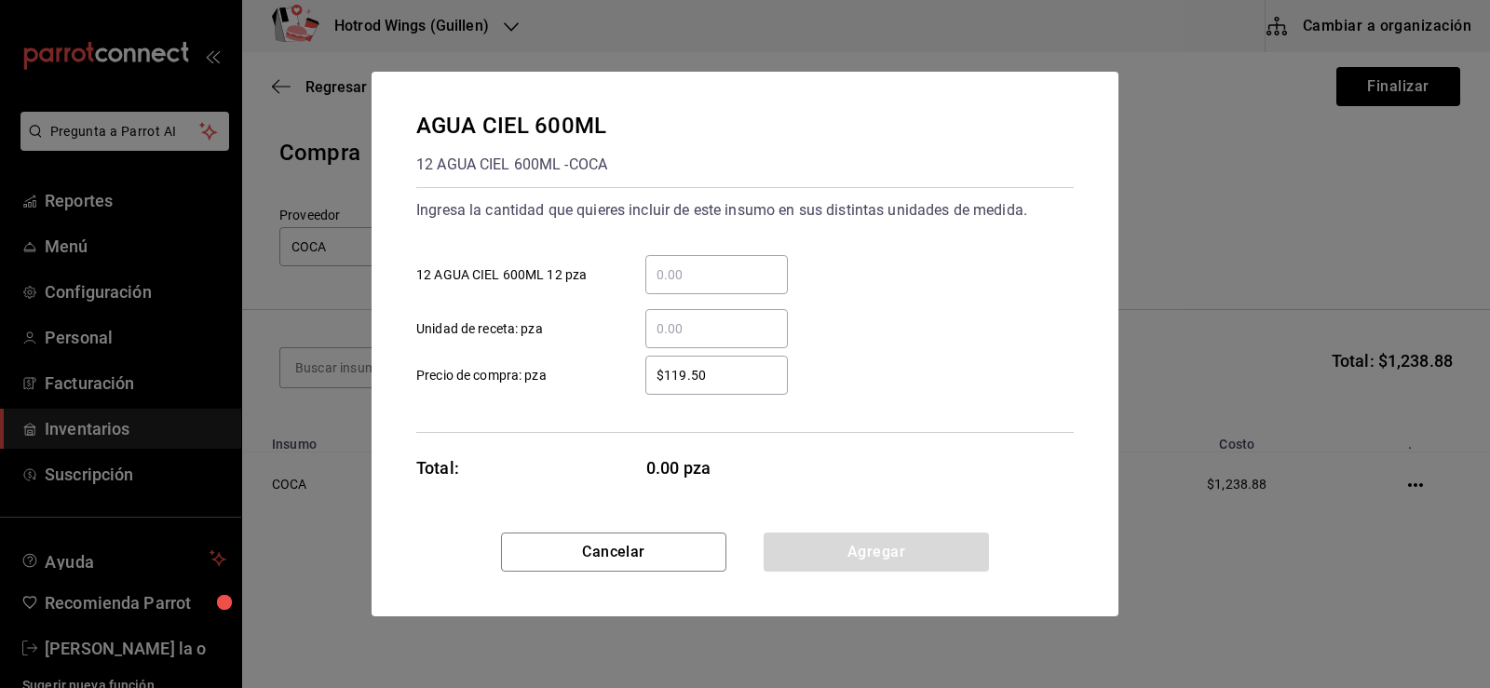
click at [665, 277] on input "​ 12 AGUA CIEL 600ML 12 pza" at bounding box center [716, 275] width 143 height 22
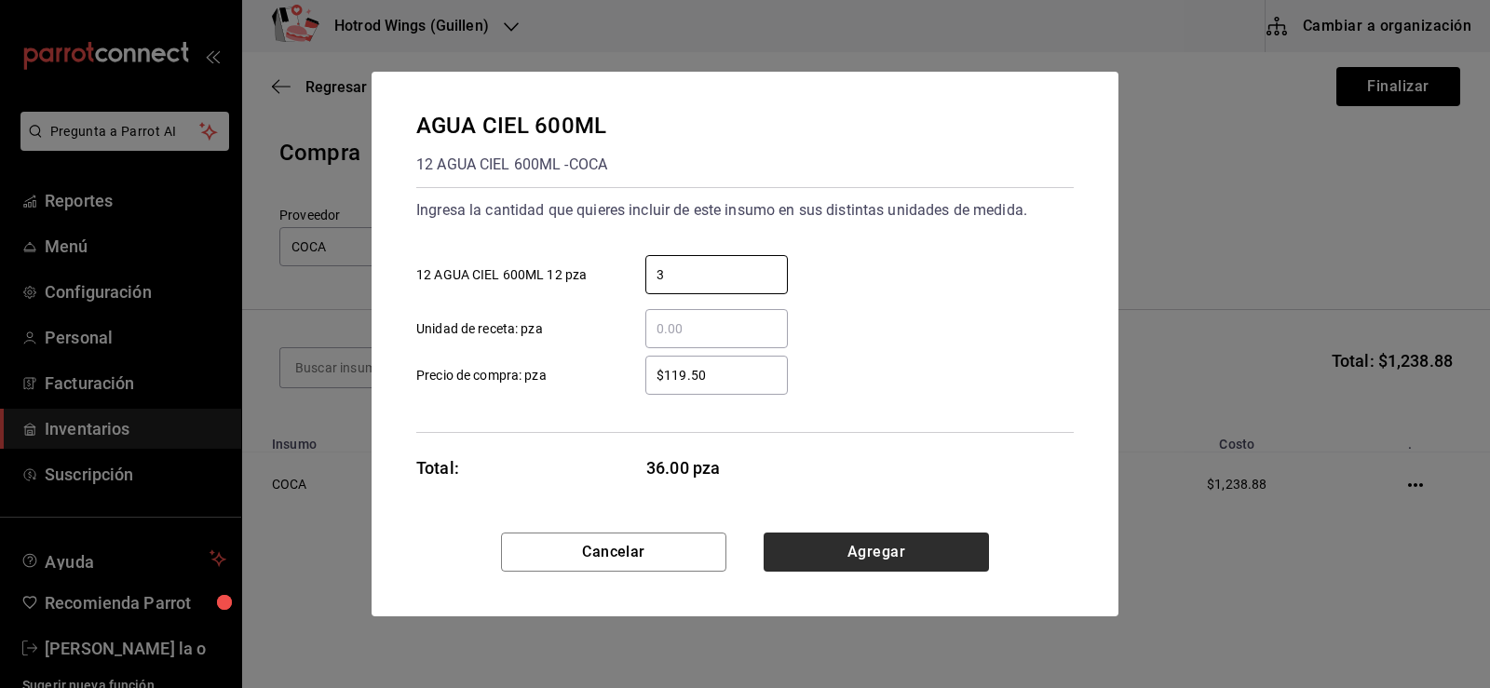
type input "3"
click at [852, 547] on button "Agregar" at bounding box center [876, 552] width 225 height 39
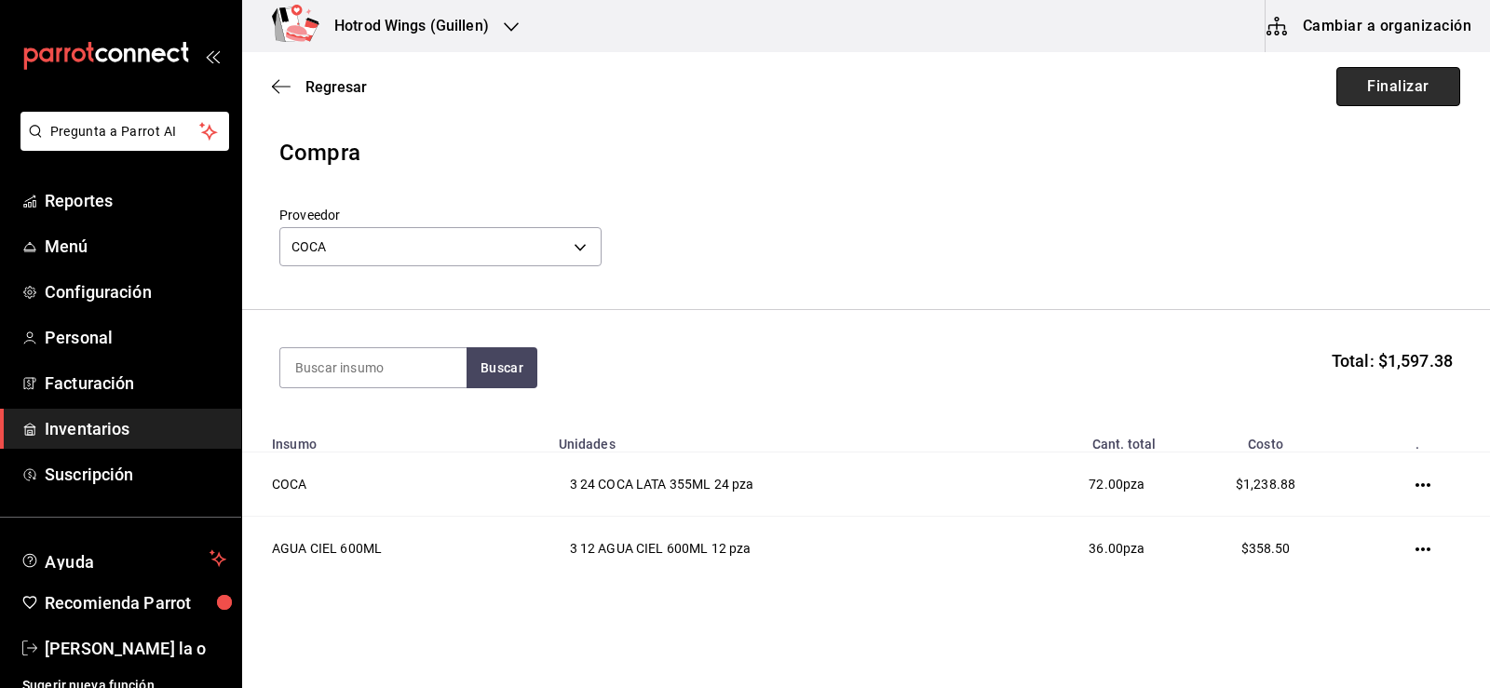
click at [1377, 88] on button "Finalizar" at bounding box center [1399, 86] width 124 height 39
